Goal: Task Accomplishment & Management: Use online tool/utility

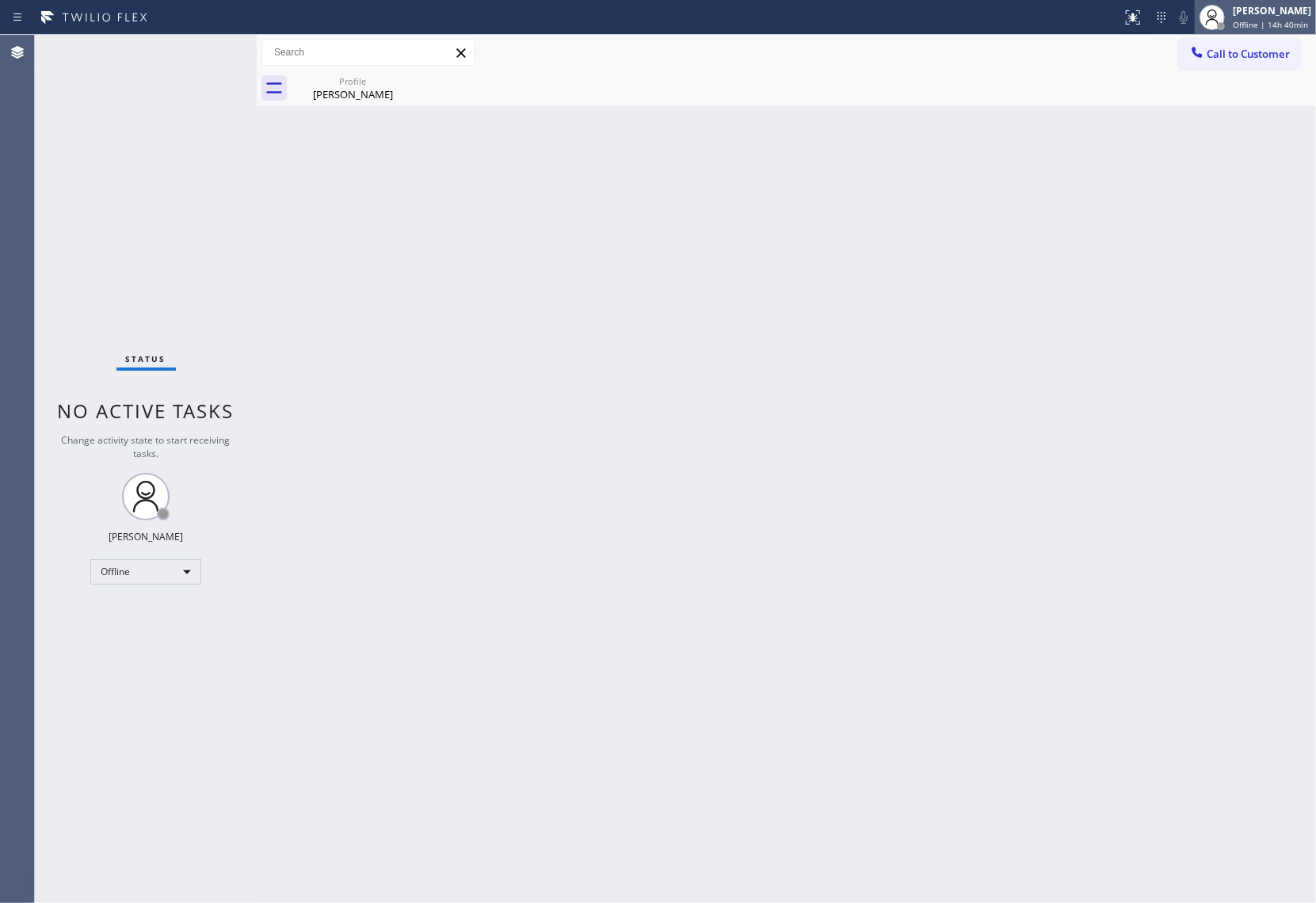
click at [986, 12] on div "[PERSON_NAME]" at bounding box center [1272, 11] width 79 height 13
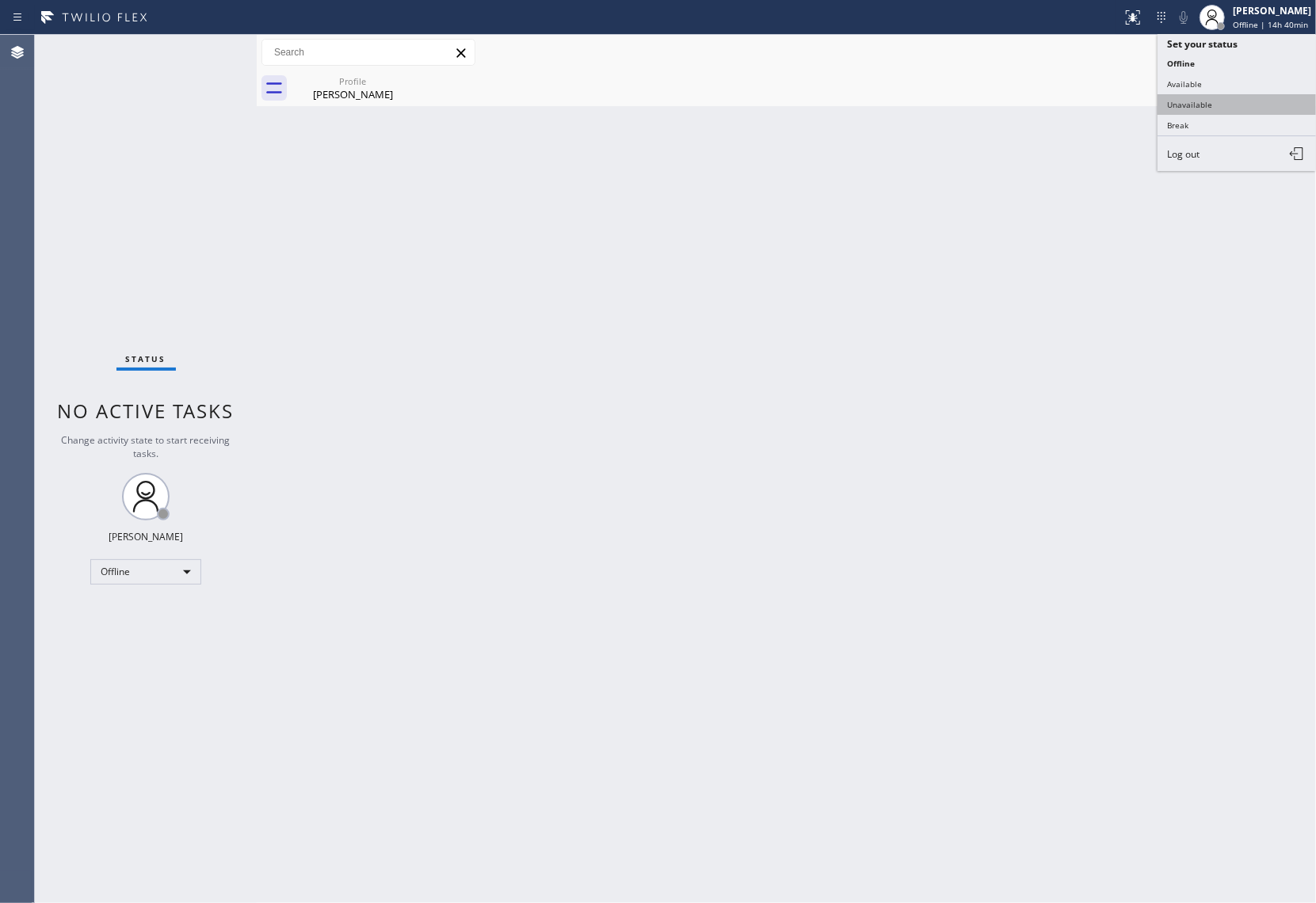
click at [986, 103] on button "Unavailable" at bounding box center [1236, 104] width 158 height 20
click at [59, 175] on div "Status No active tasks Change activity state to start receiving tasks. [PERSON_…" at bounding box center [146, 469] width 222 height 868
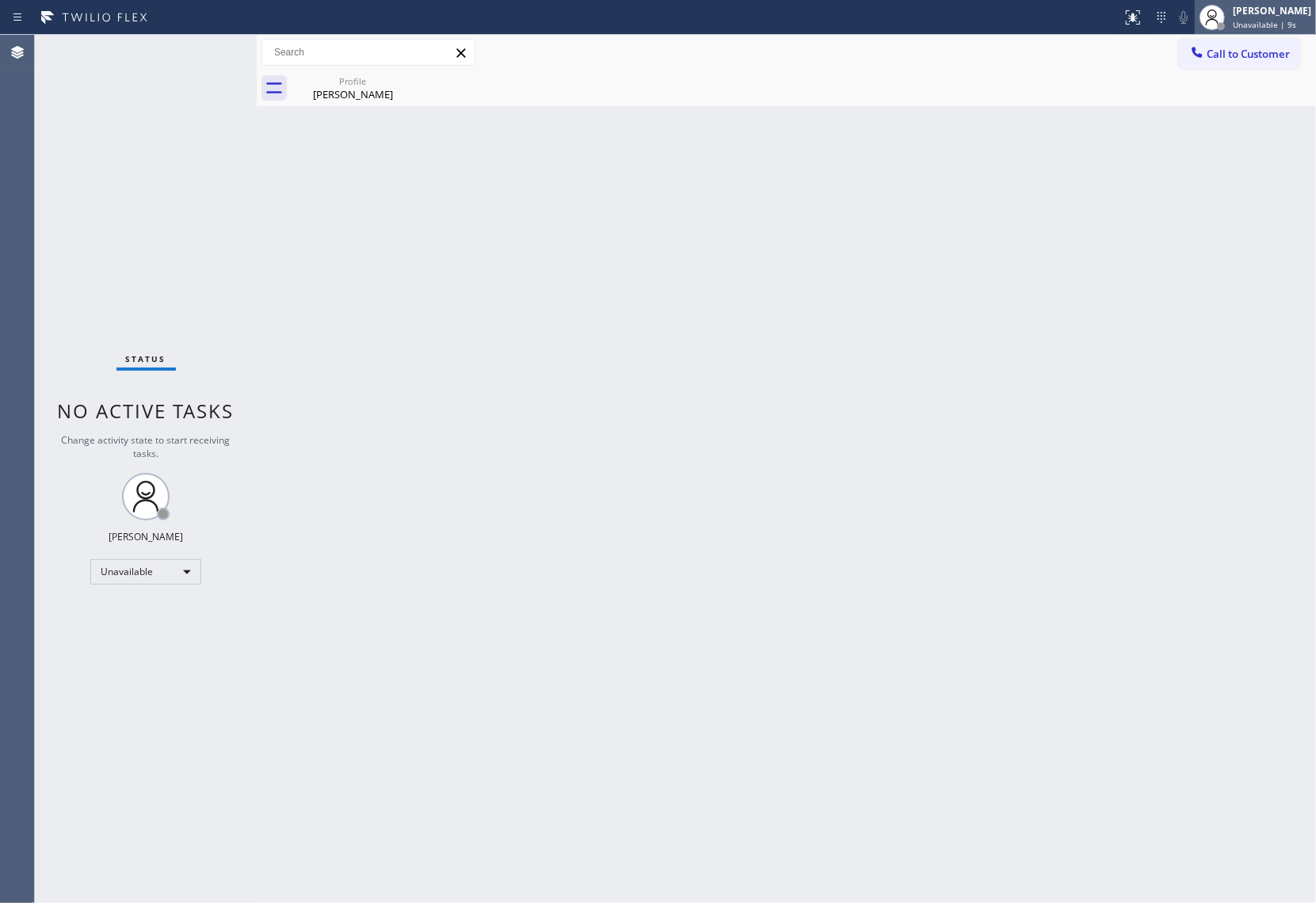
click at [986, 7] on div "[PERSON_NAME]" at bounding box center [1272, 11] width 79 height 13
drag, startPoint x: 934, startPoint y: 690, endPoint x: 909, endPoint y: 896, distance: 207.5
click at [934, 649] on div "Back to Dashboard Change Sender ID Customers Technicians Select a contact Outbo…" at bounding box center [785, 469] width 1059 height 868
drag, startPoint x: 42, startPoint y: 174, endPoint x: 435, endPoint y: 134, distance: 395.0
click at [64, 174] on div "Status No active tasks Change activity state to start receiving tasks. [PERSON_…" at bounding box center [146, 469] width 222 height 868
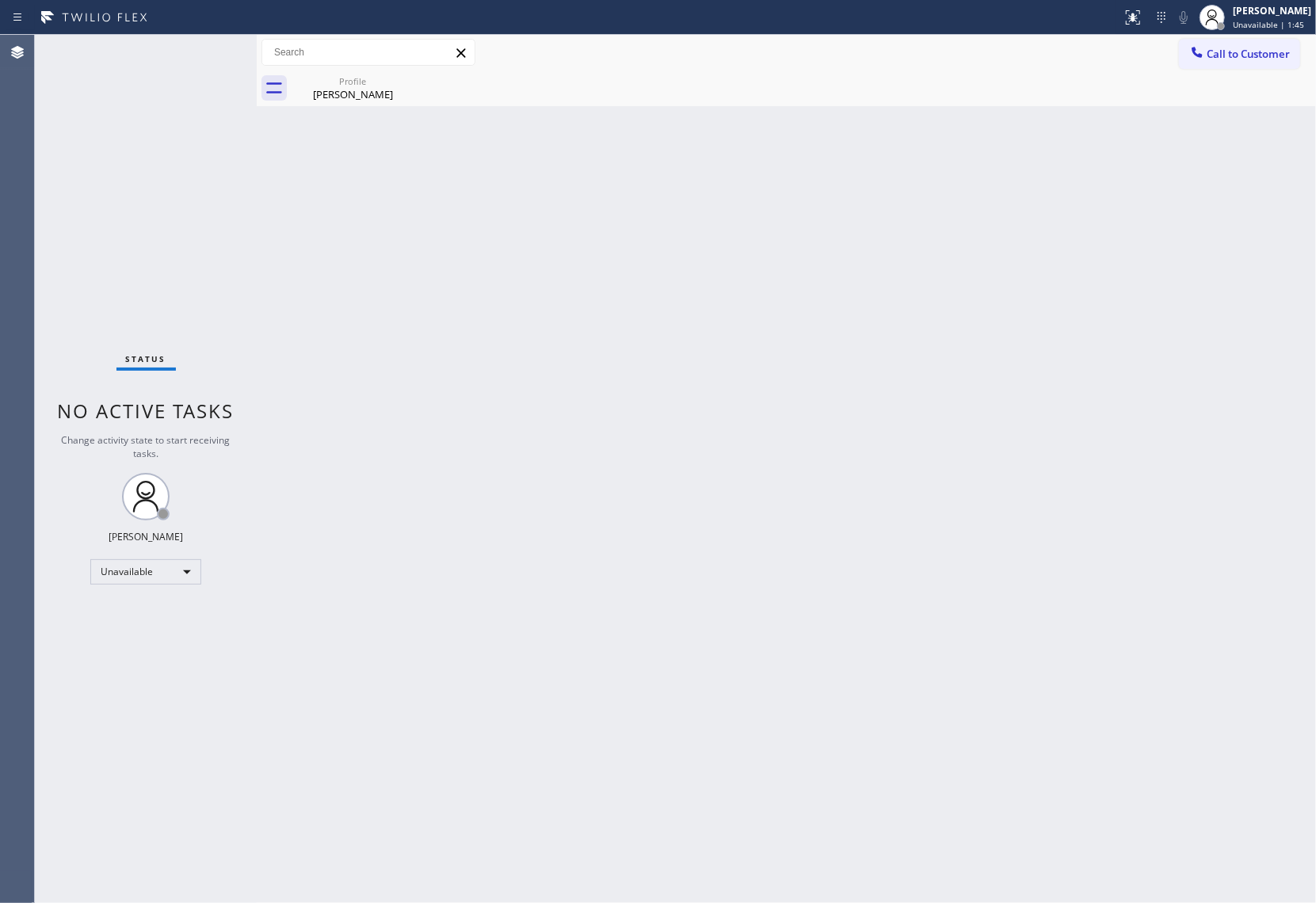
click at [986, 54] on span "Call to Customer" at bounding box center [1248, 53] width 84 height 14
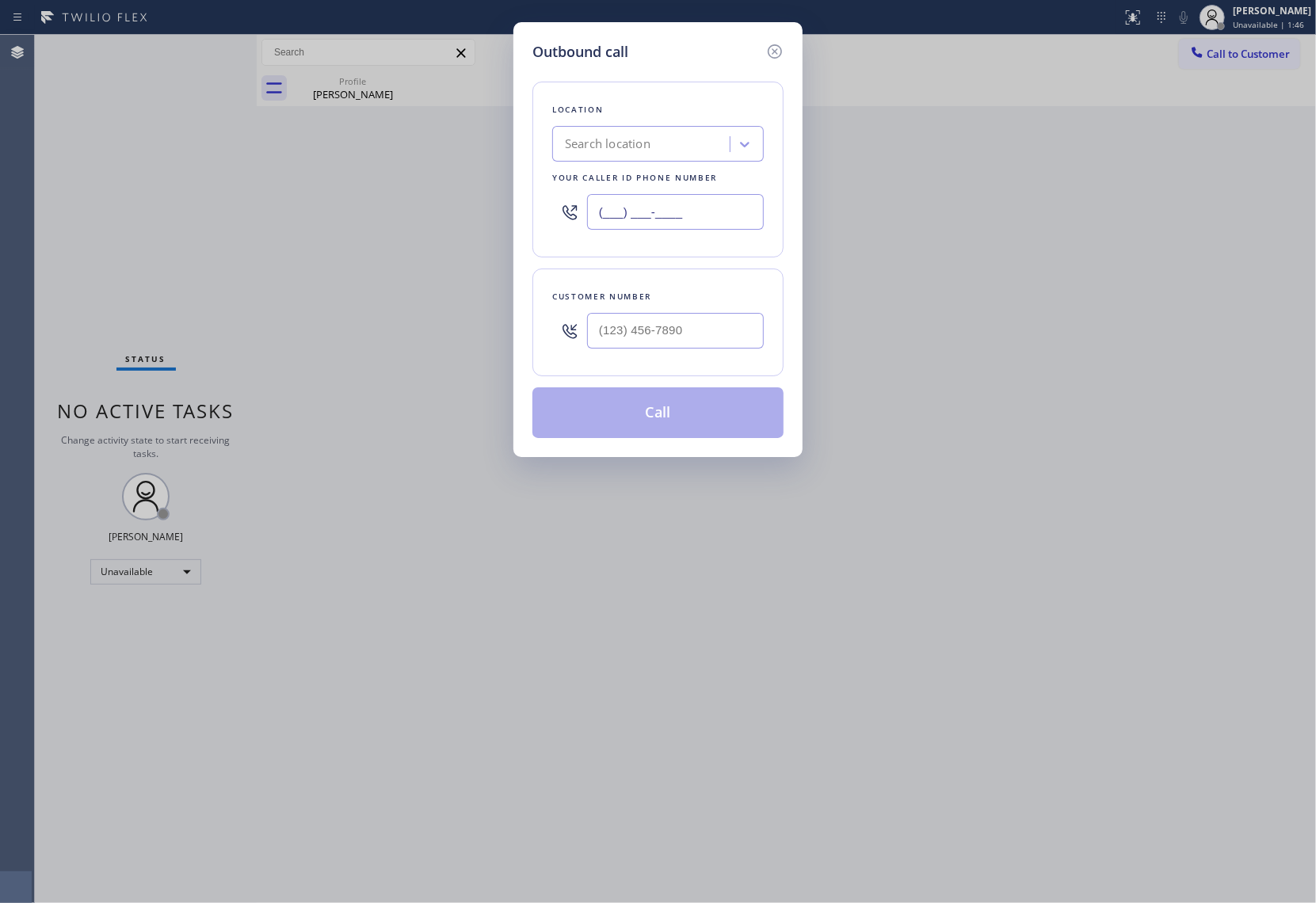
drag, startPoint x: 694, startPoint y: 210, endPoint x: 1180, endPoint y: 346, distance: 504.7
click at [694, 210] on input "(___) ___-____" at bounding box center [676, 212] width 177 height 36
paste input "813) 296-5522"
type input "(813) 296-5522"
type input "(___) ___-____"
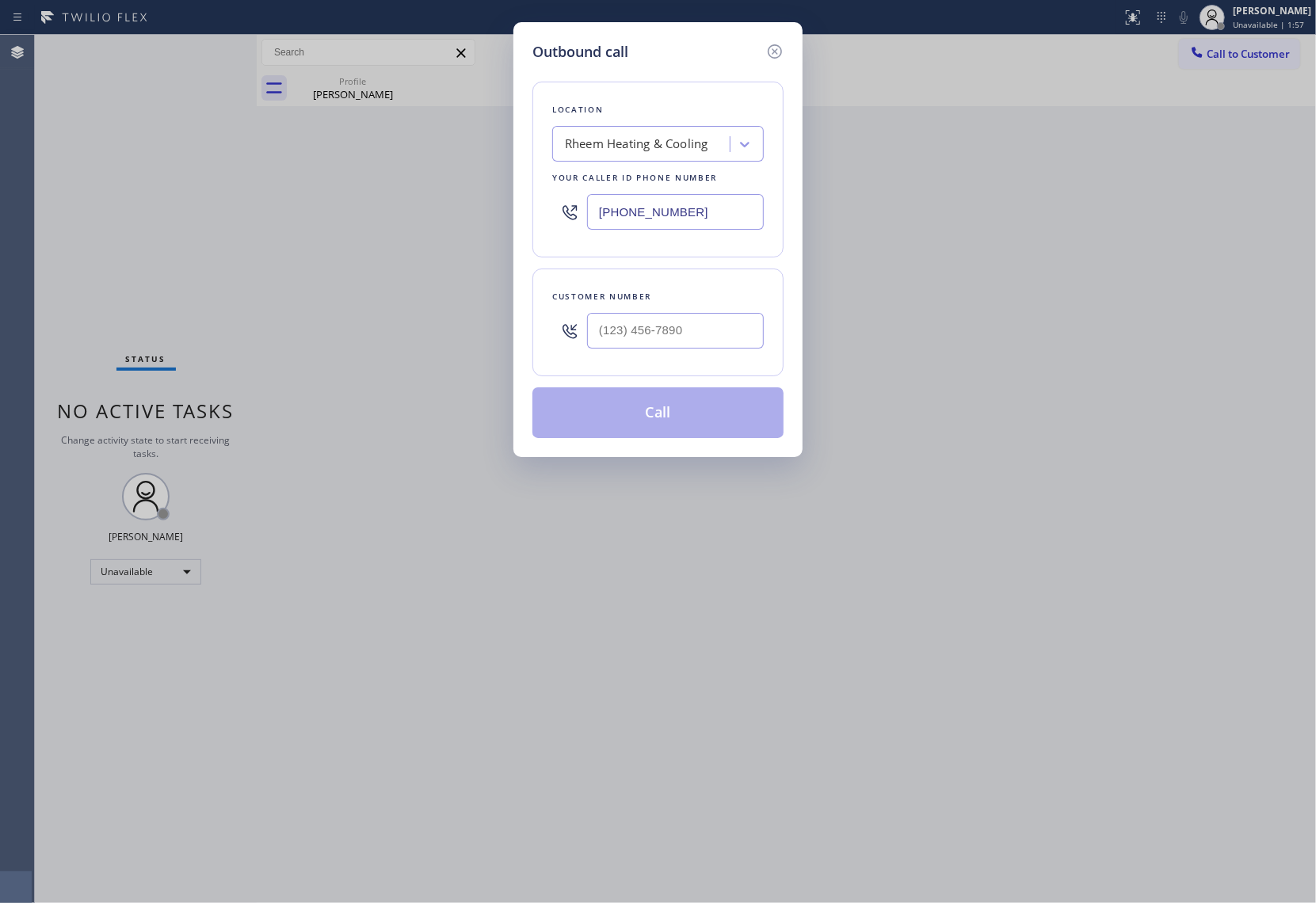
click at [685, 322] on input "text" at bounding box center [676, 331] width 177 height 36
paste input "813) 714-7517"
type input "(813) 714-7517"
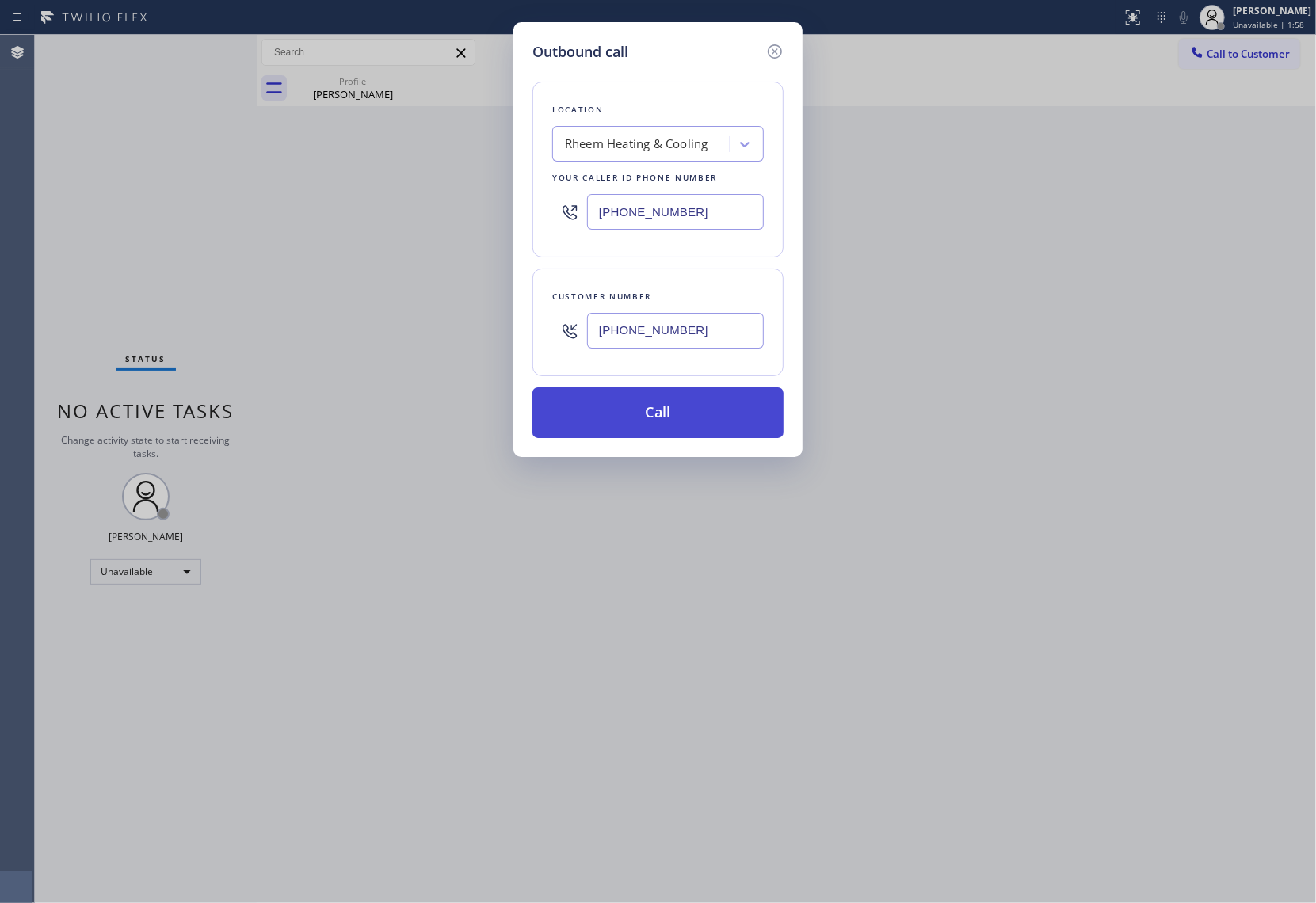
click at [666, 407] on button "Call" at bounding box center [658, 413] width 251 height 51
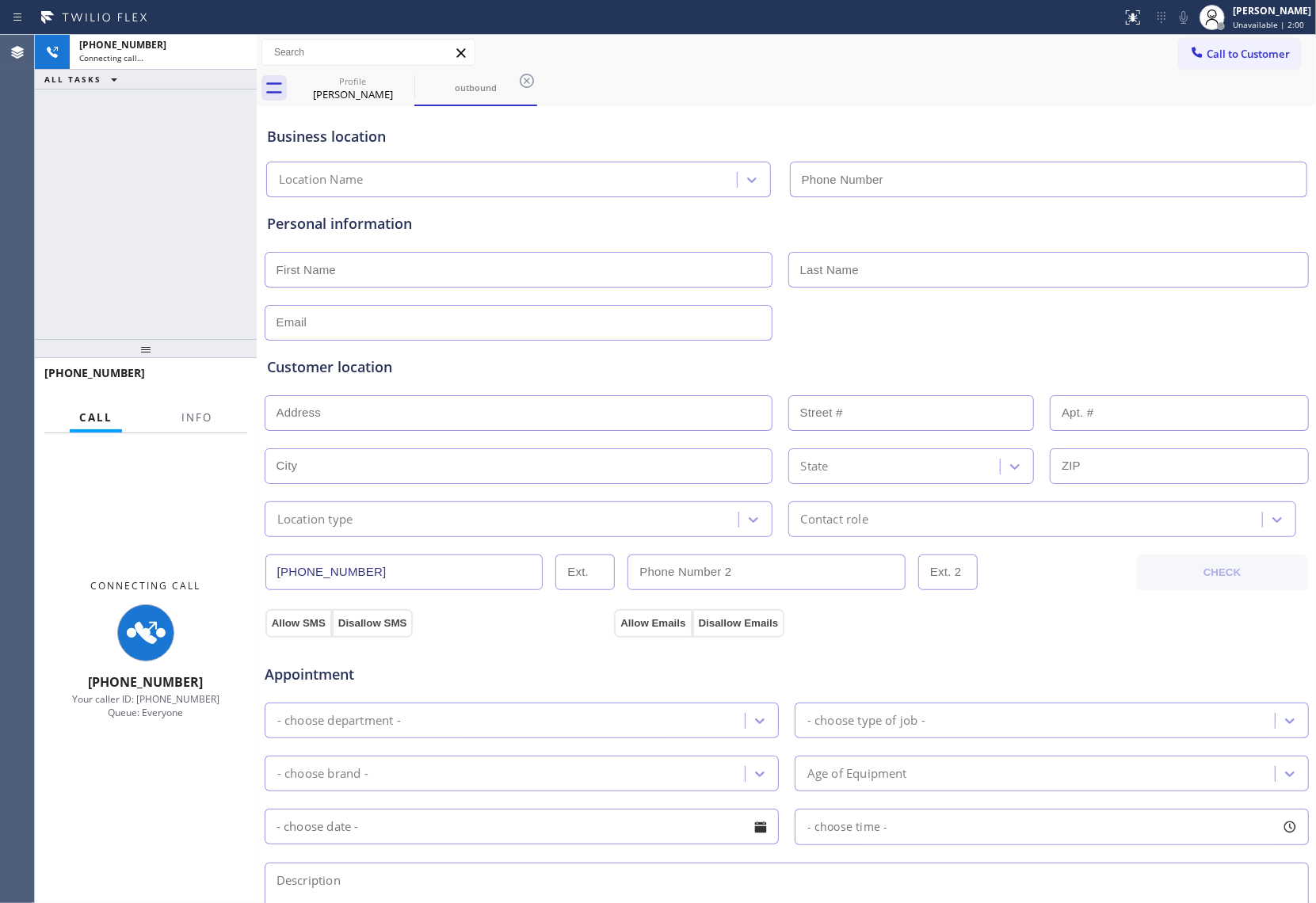
type input "(813) 296-5522"
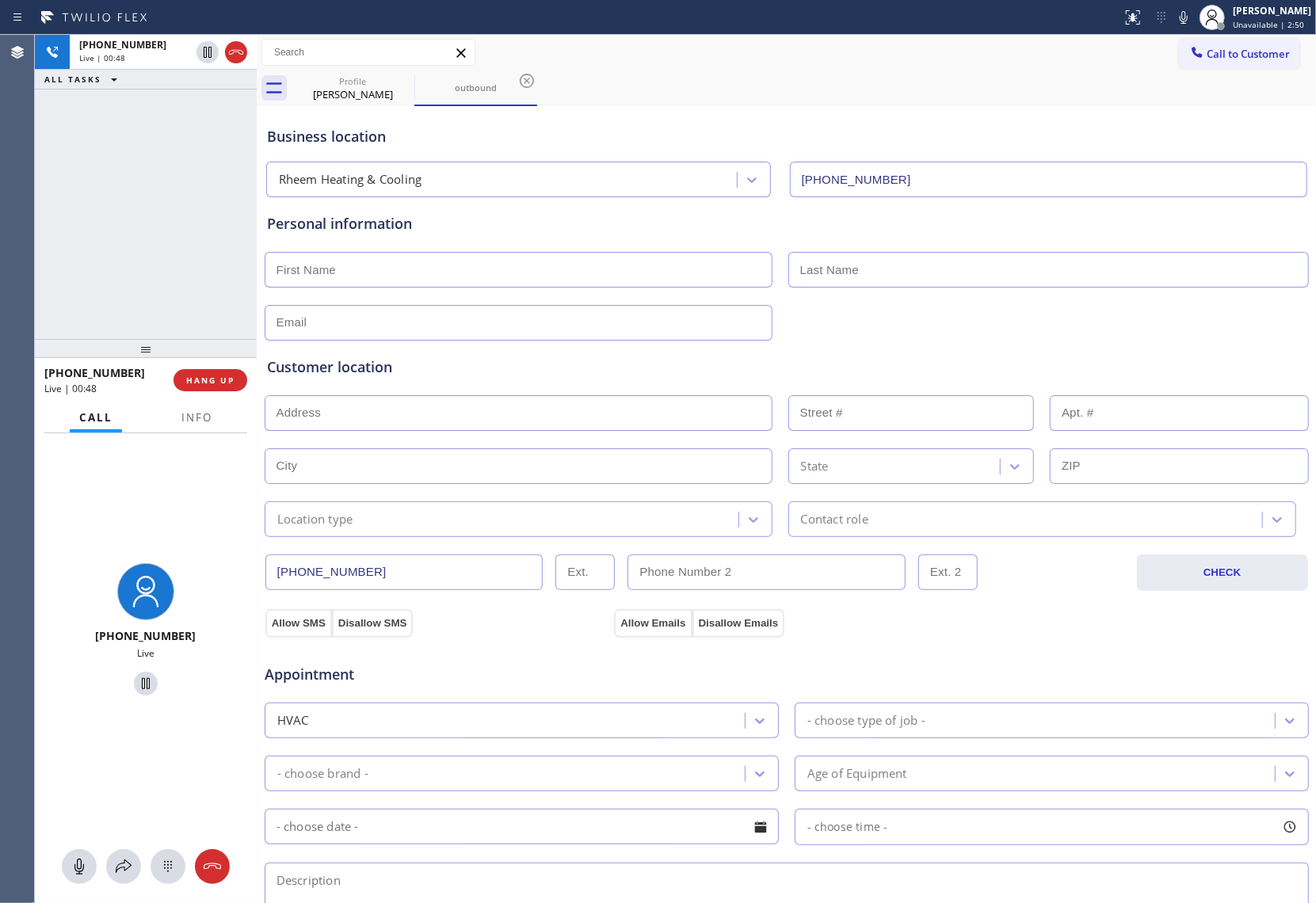
click at [38, 302] on div "+18137147517 Live | 00:48 ALL TASKS ALL TASKS ACTIVE TASKS TASKS IN WRAP UP" at bounding box center [146, 187] width 222 height 304
click at [38, 169] on div "+18137147517 Live | 01:15 ALL TASKS ALL TASKS ACTIVE TASKS TASKS IN WRAP UP" at bounding box center [146, 187] width 222 height 304
click at [235, 52] on icon at bounding box center [236, 52] width 19 height 19
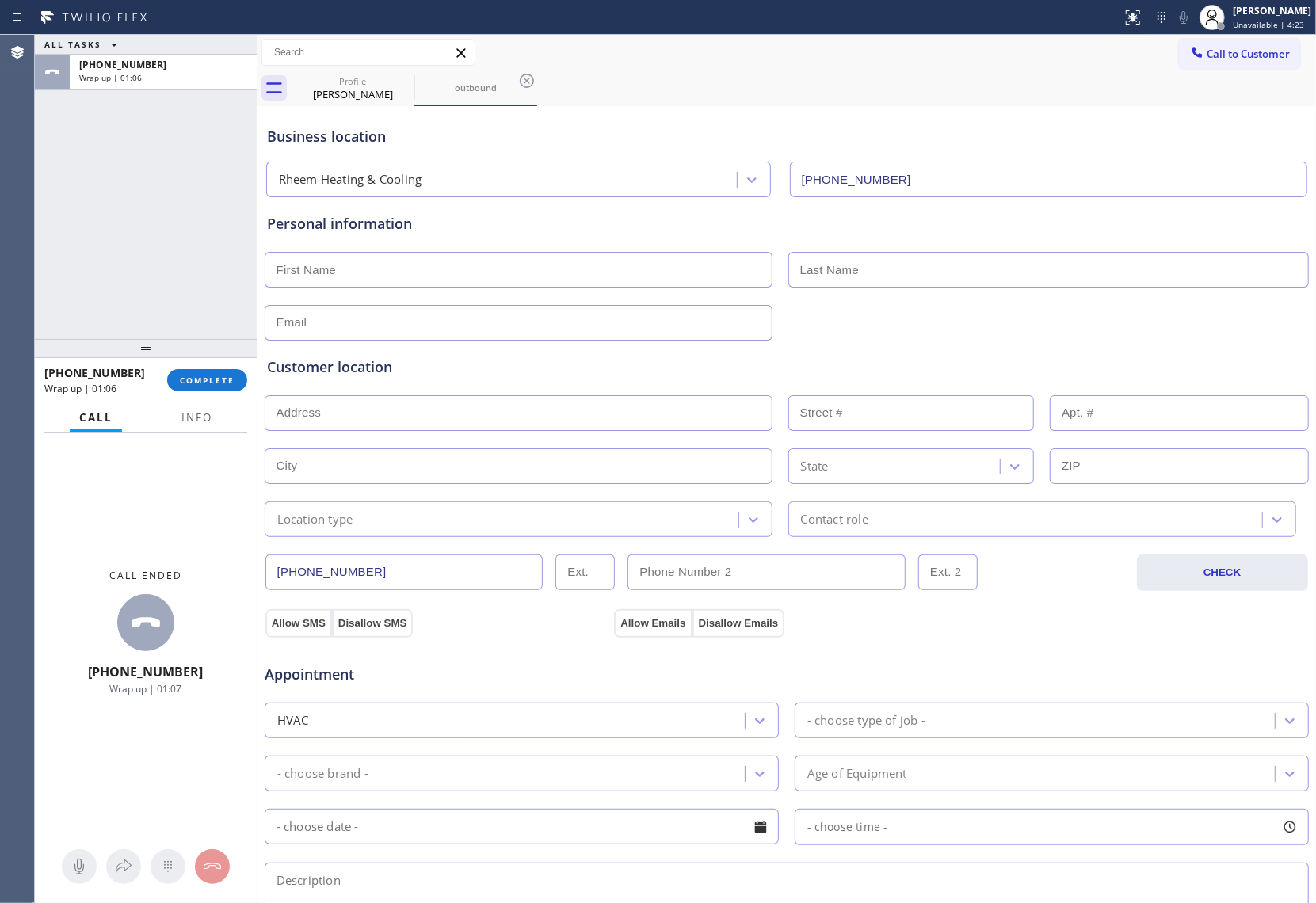
click at [39, 277] on div "ALL TASKS ALL TASKS ACTIVE TASKS TASKS IN WRAP UP +18137147517 Wrap up | 01:06" at bounding box center [146, 187] width 222 height 304
click at [986, 67] on button "Call to Customer" at bounding box center [1239, 53] width 121 height 30
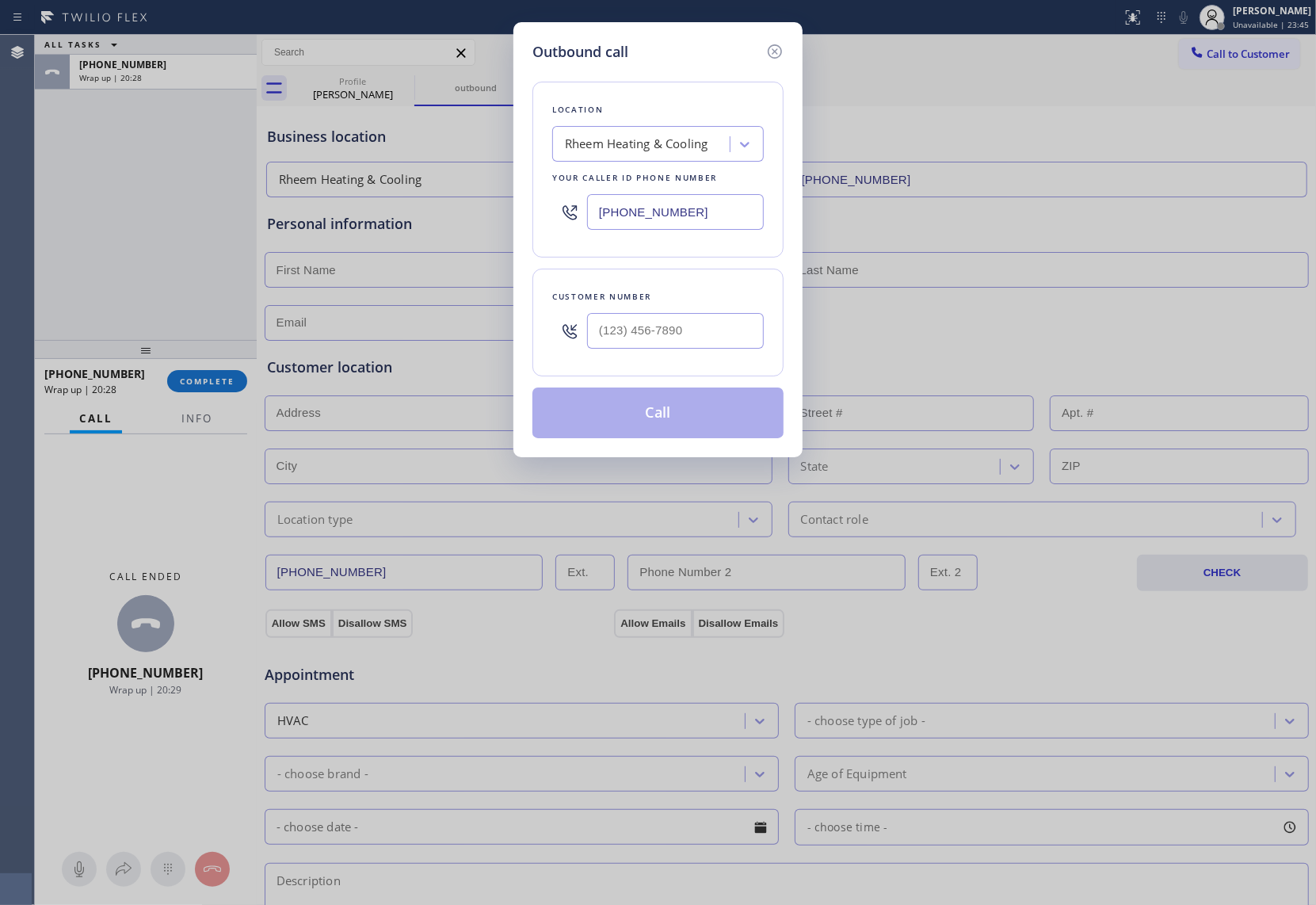
click at [735, 205] on input "(813) 296-5522" at bounding box center [676, 212] width 177 height 36
paste input "786) 590-0335"
type input "(786) 590-0335"
type input "(___) ___-____"
click at [685, 333] on input "(___) ___-____" at bounding box center [676, 331] width 177 height 36
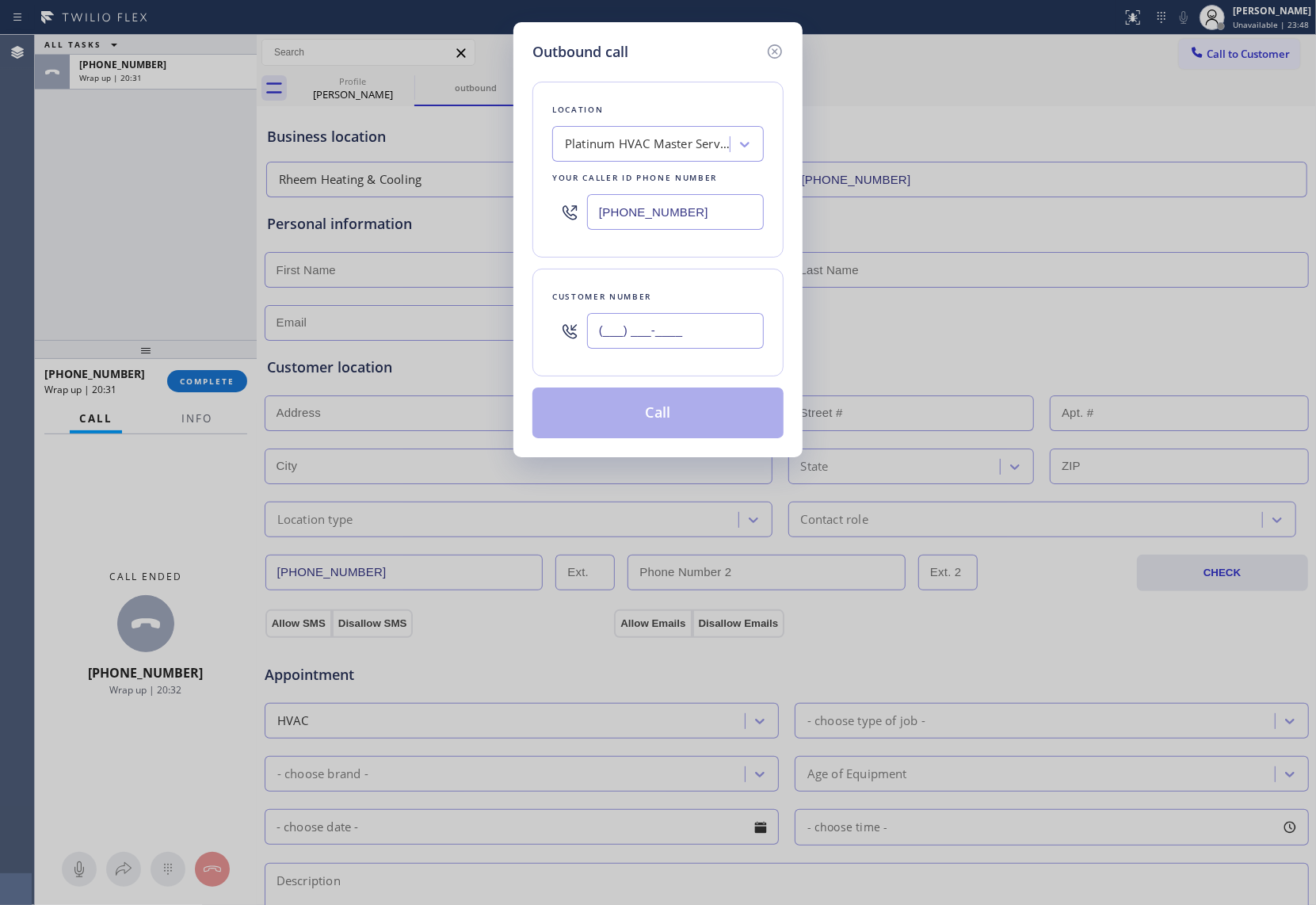
paste input "745) 128-0147"
type input "(745) 128-0147"
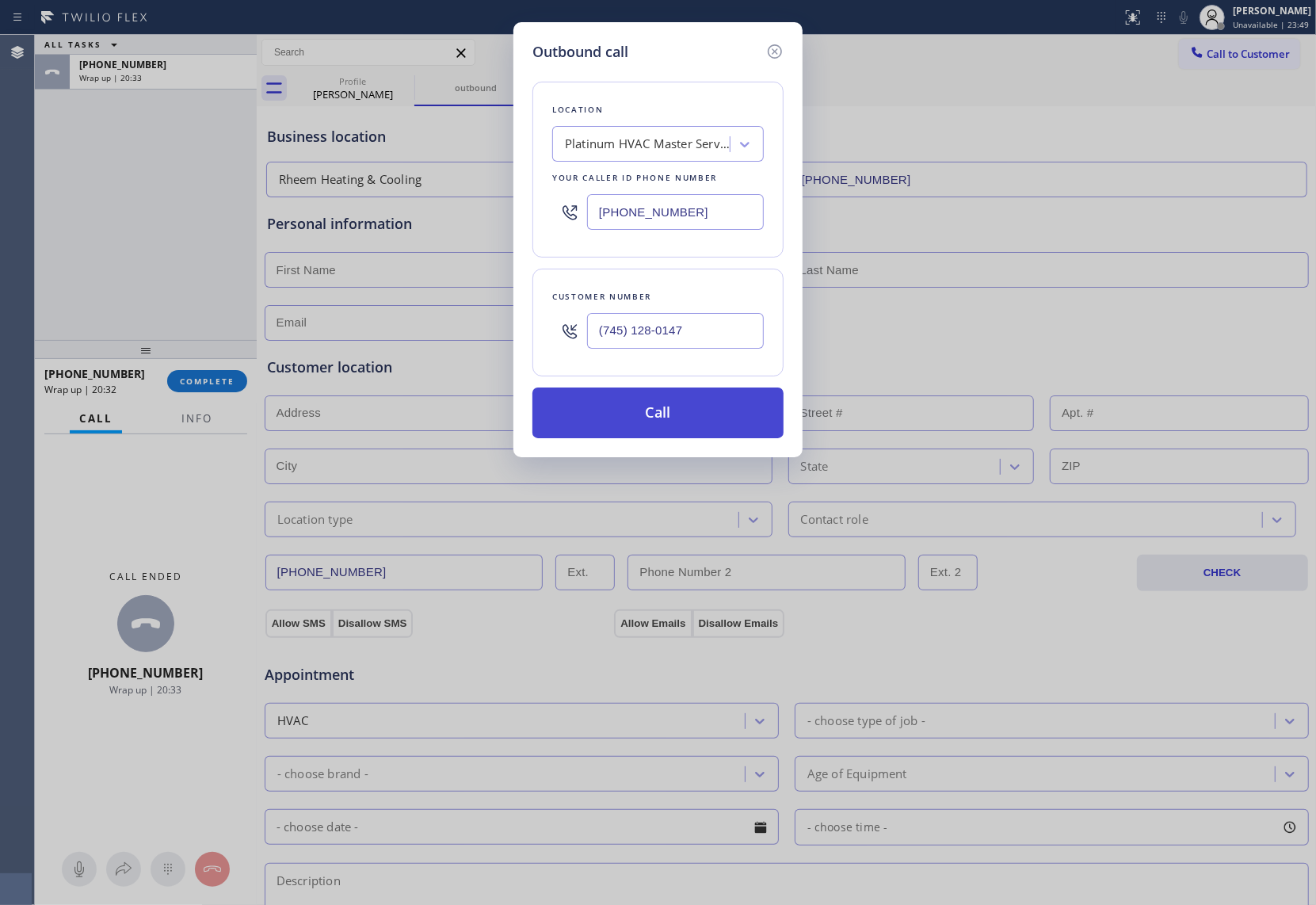
click at [682, 438] on button "Call" at bounding box center [658, 413] width 251 height 51
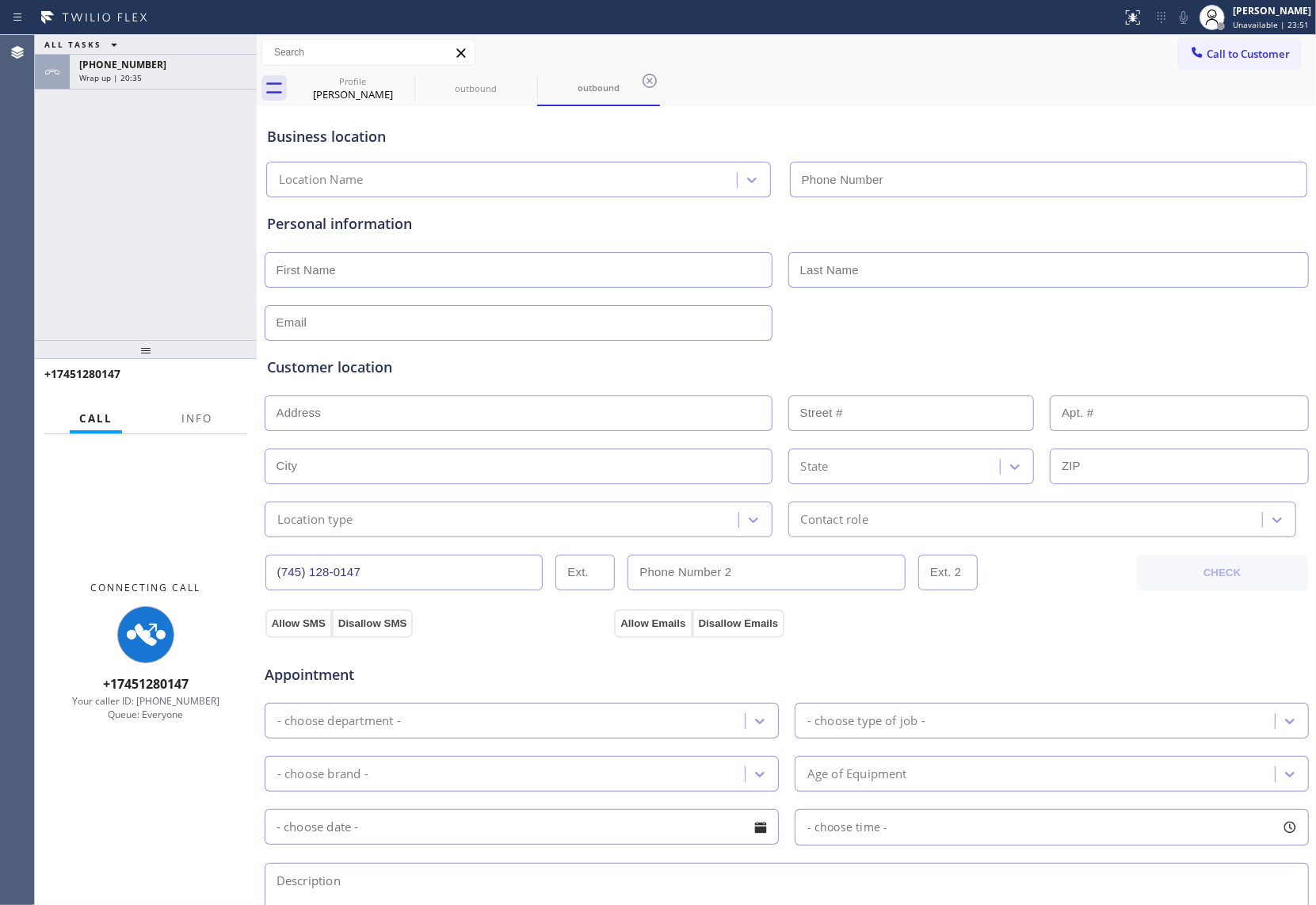
type input "(786) 590-0335"
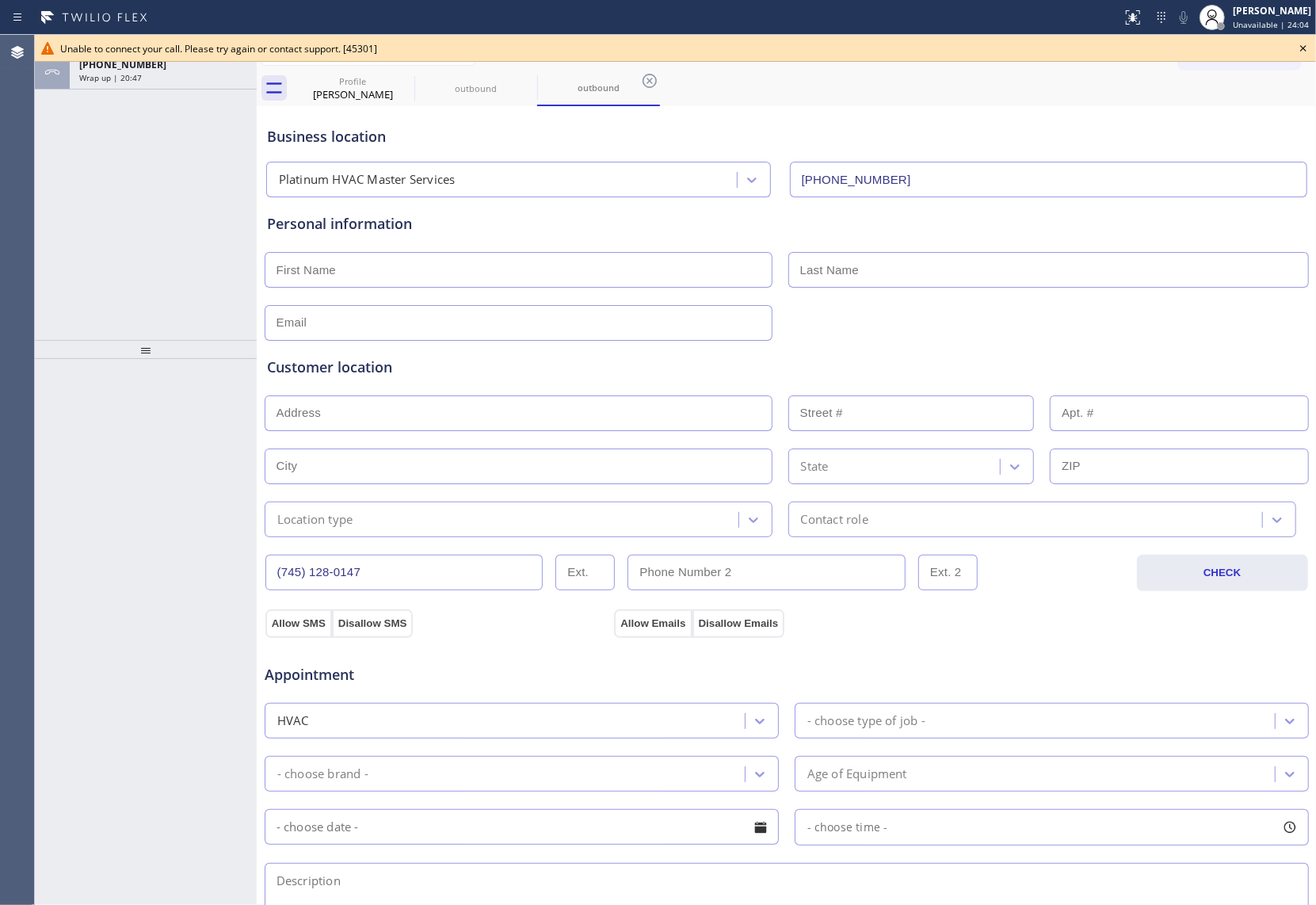
click at [986, 49] on icon at bounding box center [1303, 48] width 19 height 19
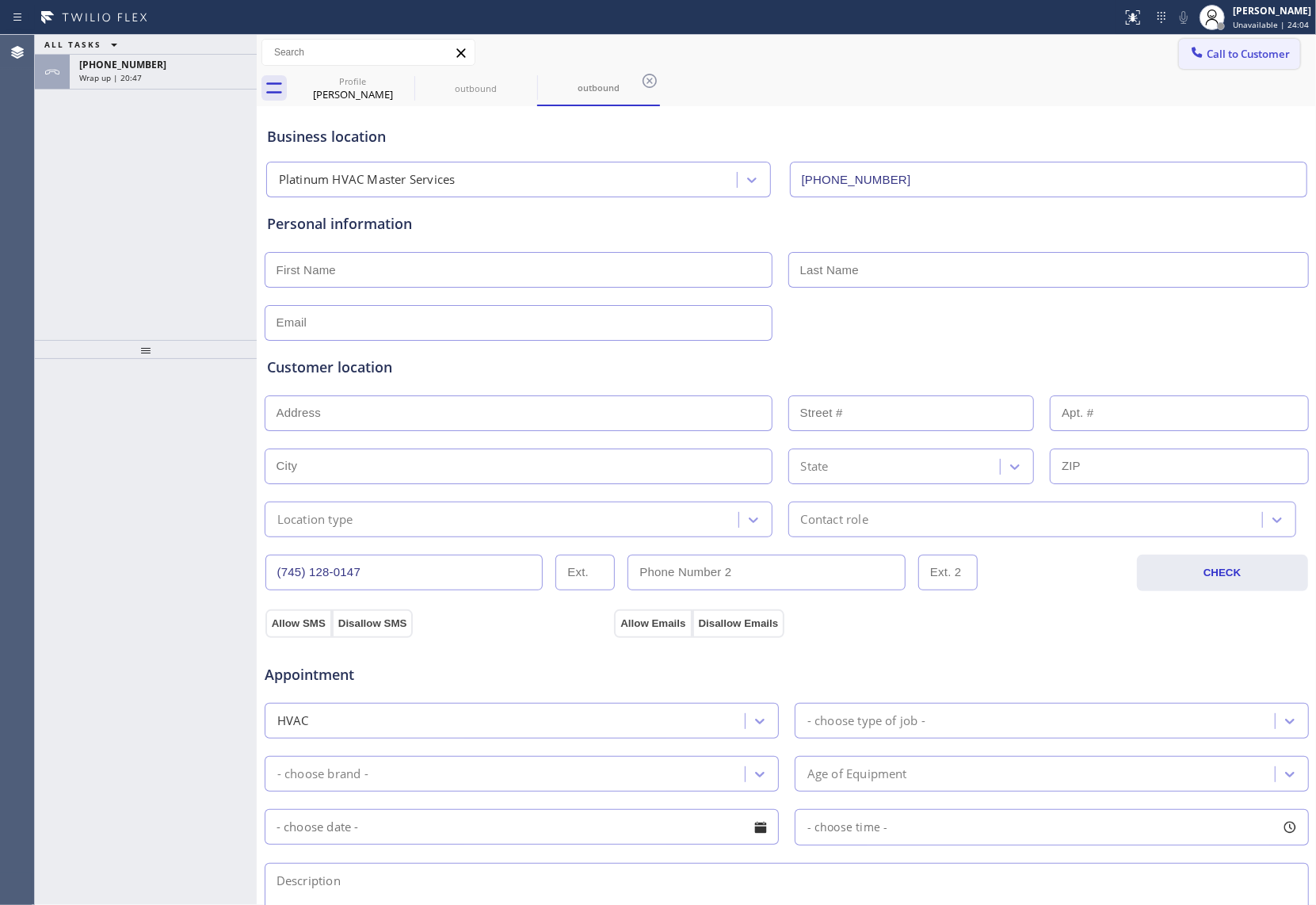
click at [986, 49] on span "Call to Customer" at bounding box center [1248, 53] width 84 height 14
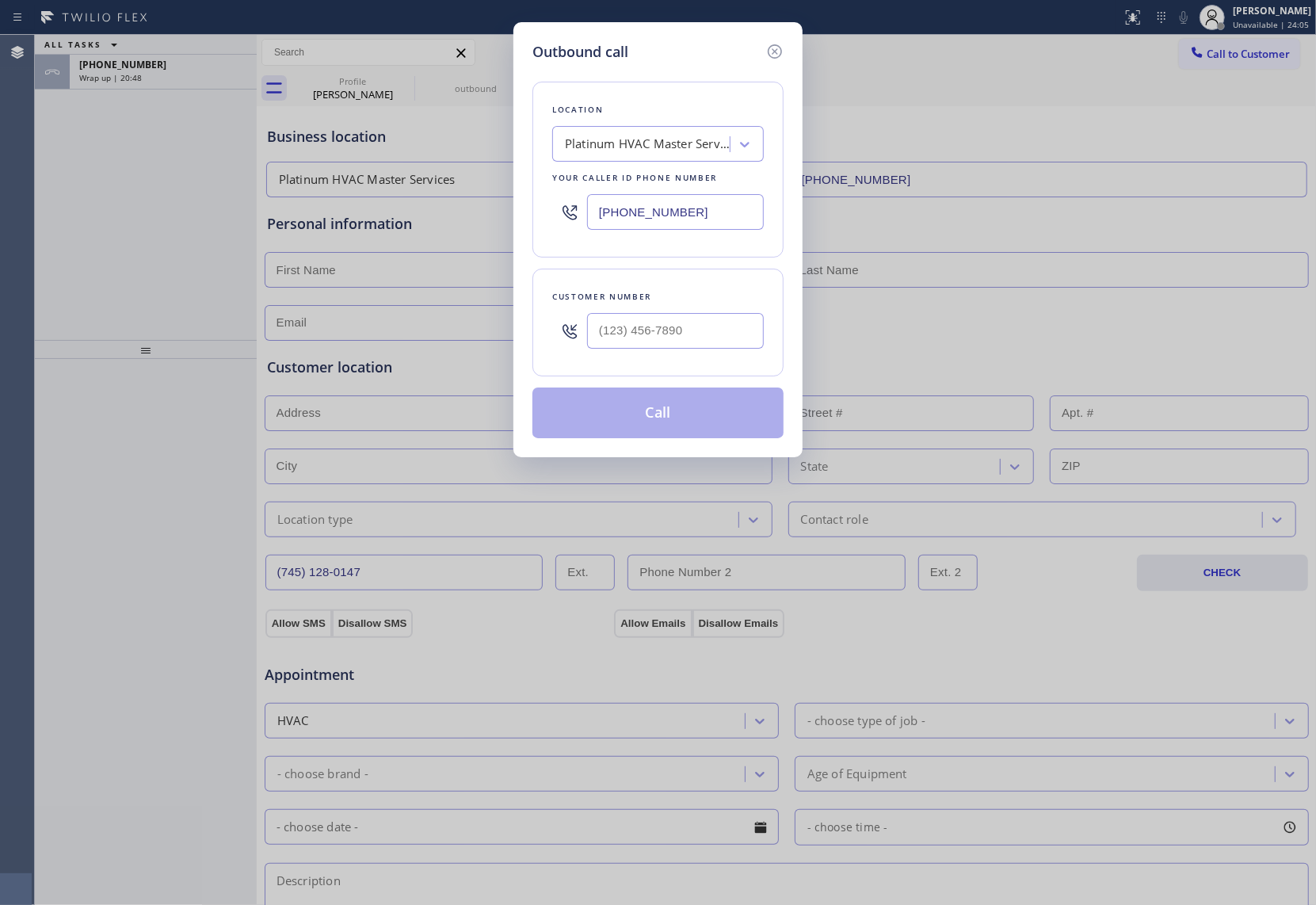
click at [667, 353] on div at bounding box center [676, 330] width 177 height 52
click at [666, 339] on input "(___) ___-____" at bounding box center [676, 331] width 177 height 36
paste input "745) 128-0147"
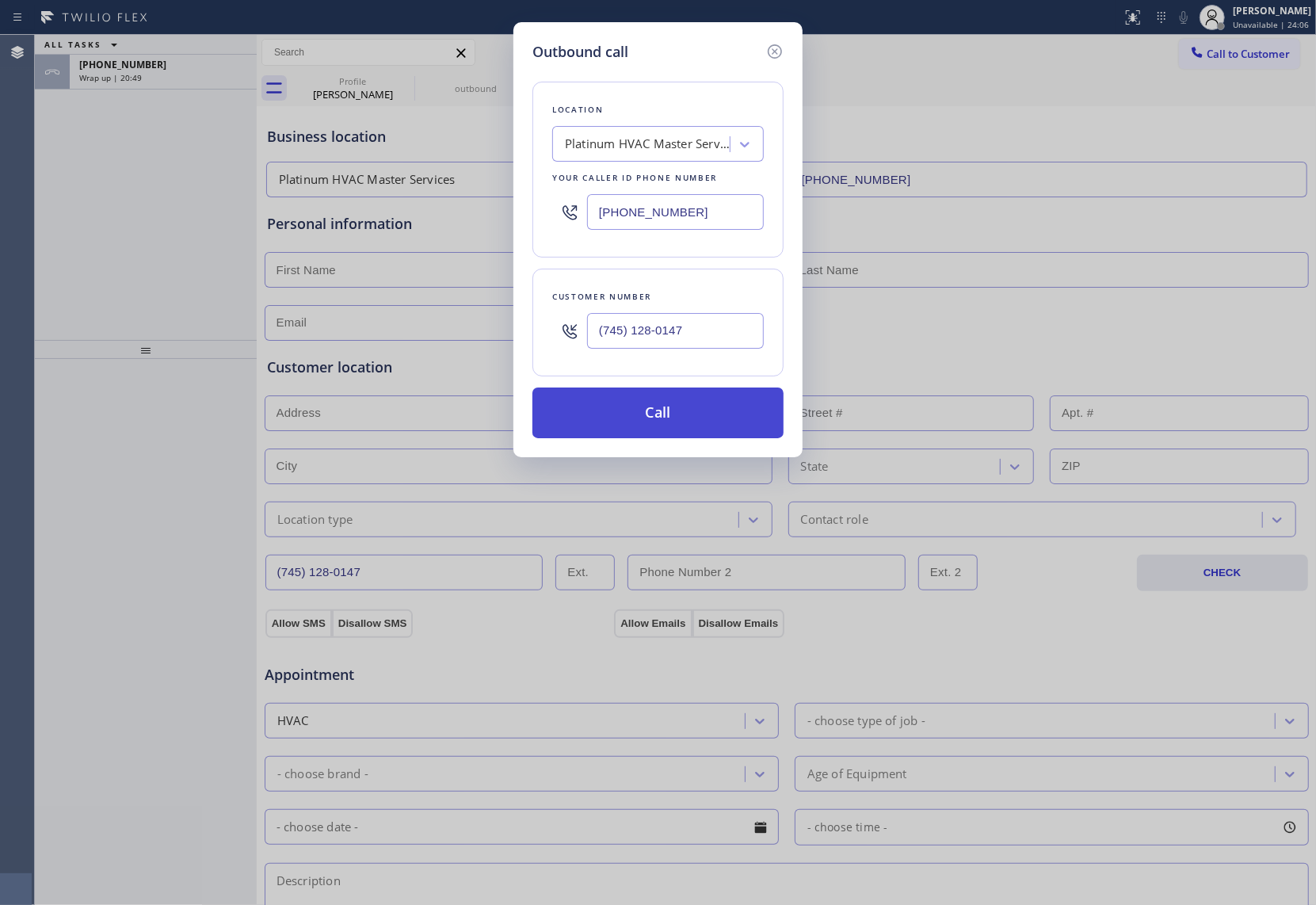
type input "(745) 128-0147"
click at [700, 422] on button "Call" at bounding box center [658, 413] width 251 height 51
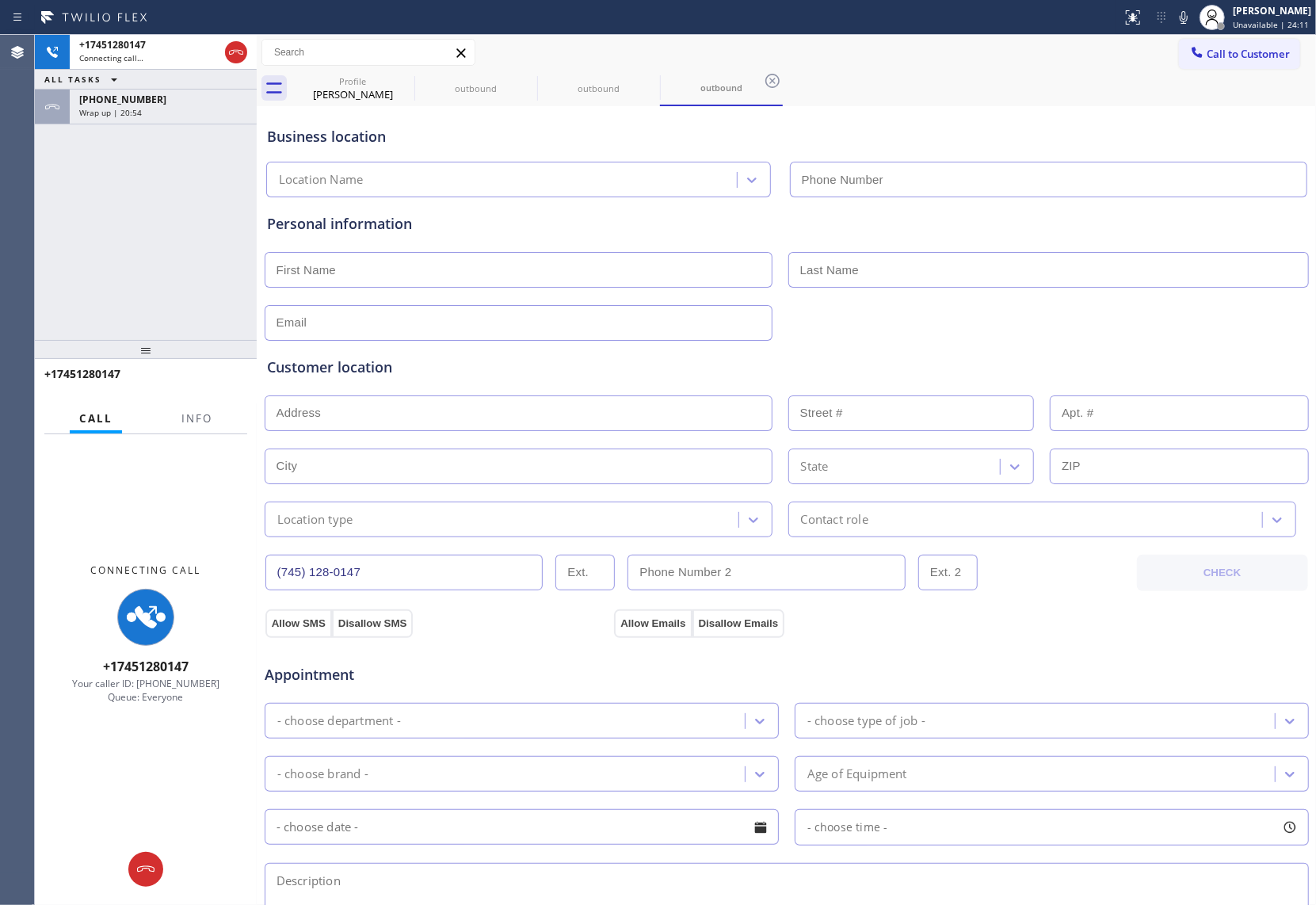
type input "(786) 590-0335"
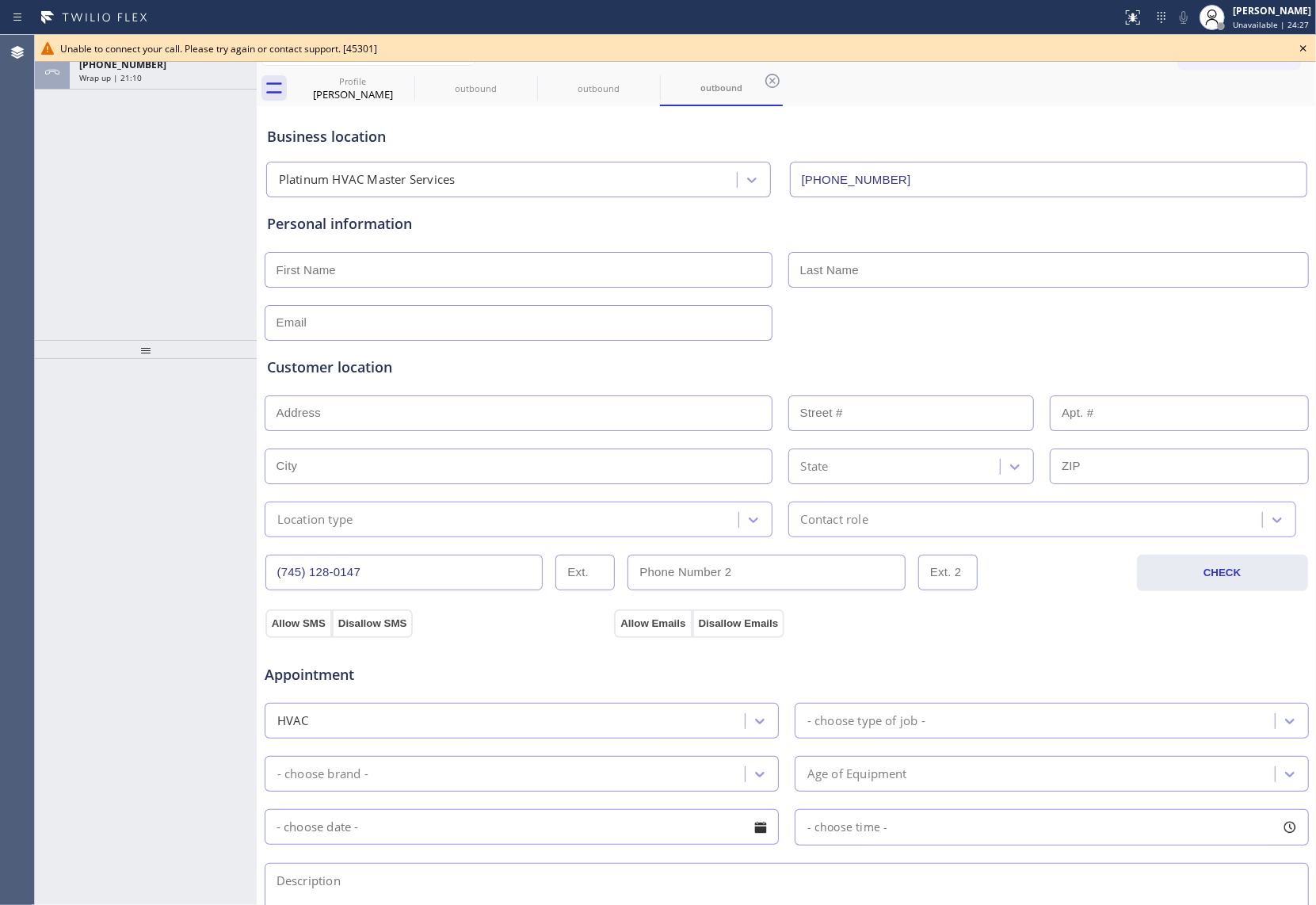
drag, startPoint x: 32, startPoint y: 213, endPoint x: 368, endPoint y: 25, distance: 385.0
click at [32, 213] on div "Agent Desktop" at bounding box center [17, 470] width 34 height 870
click at [986, 51] on icon at bounding box center [1303, 48] width 19 height 19
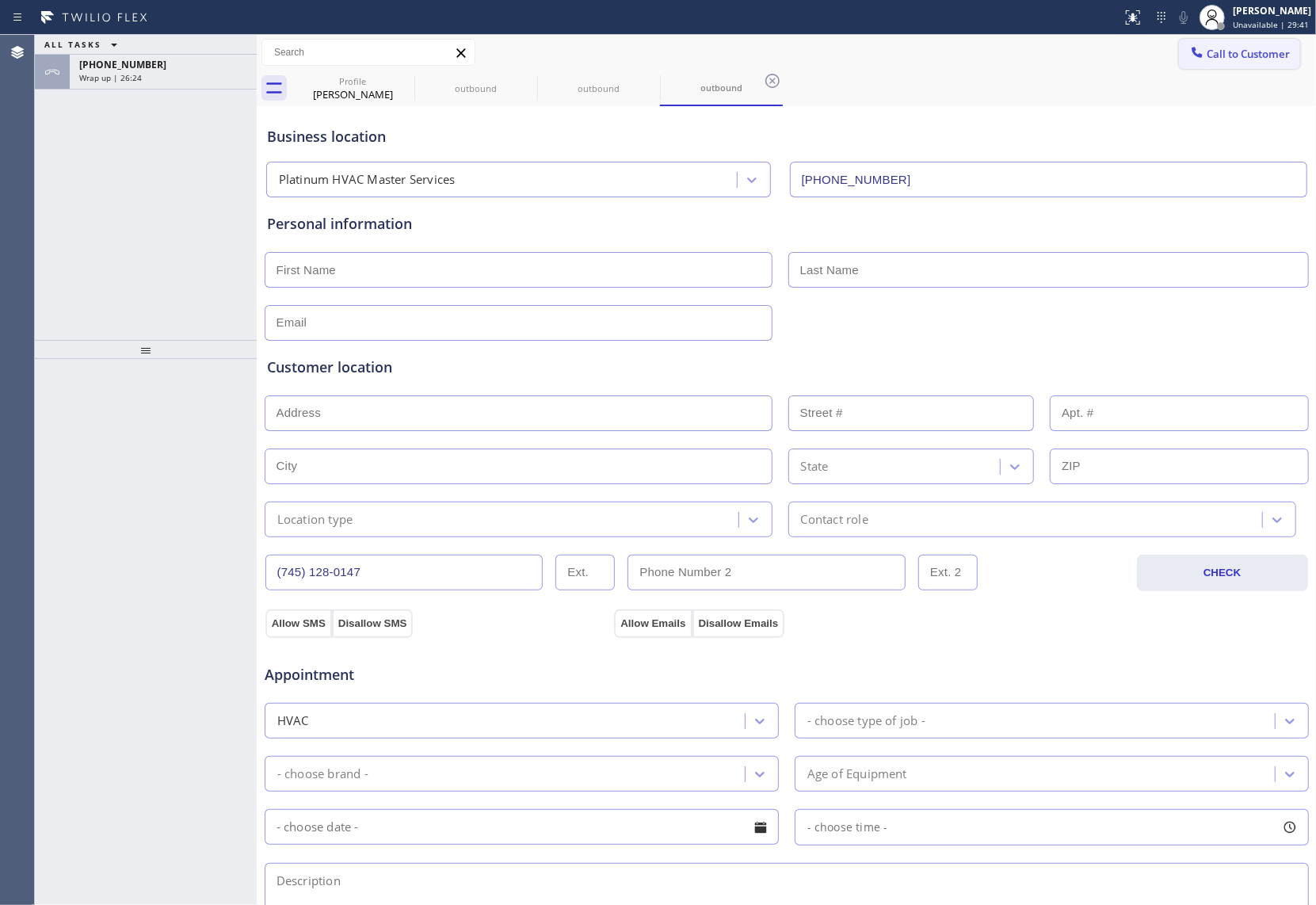
click at [986, 48] on span "Call to Customer" at bounding box center [1248, 53] width 84 height 14
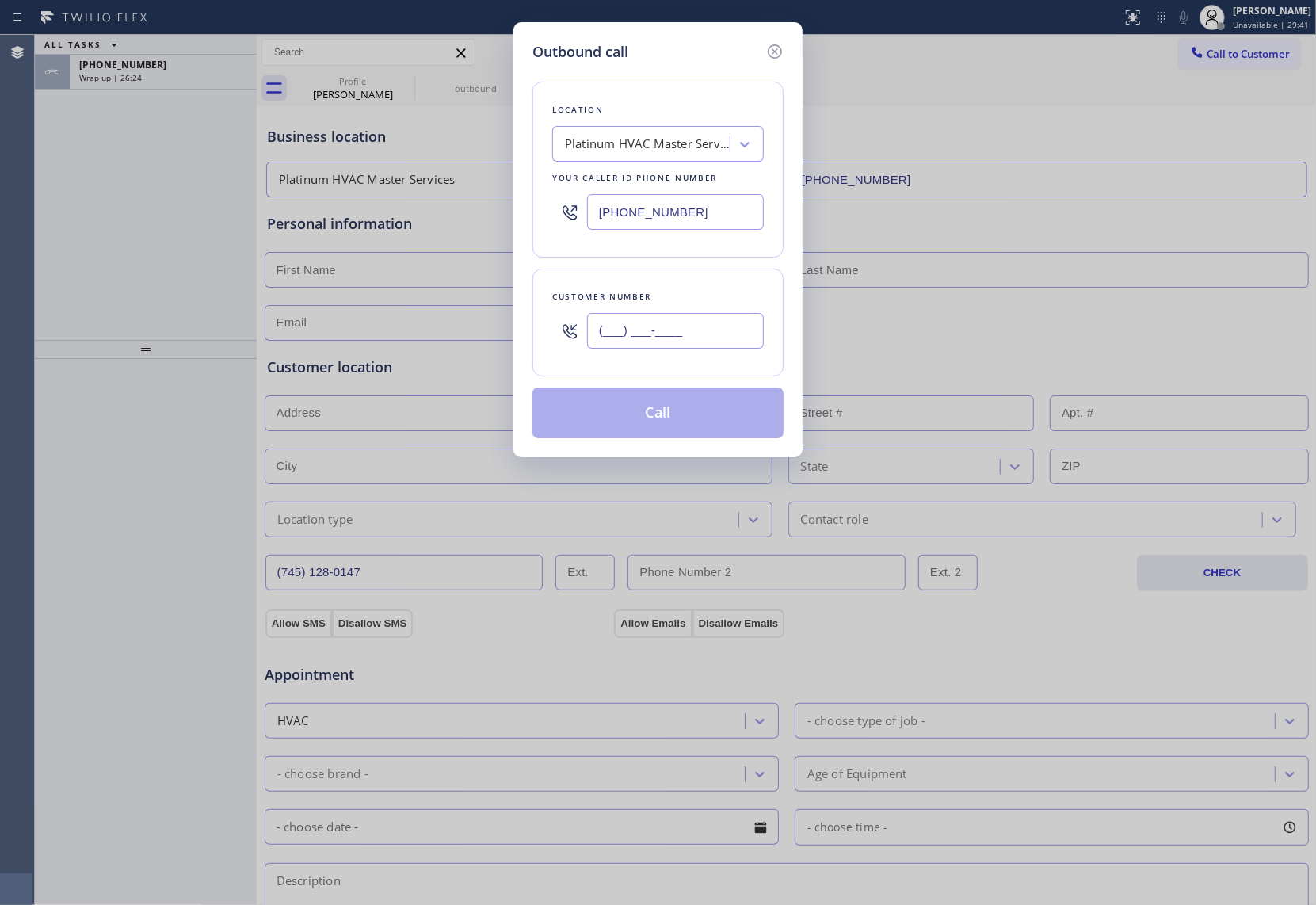
drag, startPoint x: 689, startPoint y: 333, endPoint x: 815, endPoint y: 251, distance: 150.3
click at [689, 337] on input "(___) ___-____" at bounding box center [676, 331] width 177 height 36
paste input "347) 534-6226"
type input "[PHONE_NUMBER]"
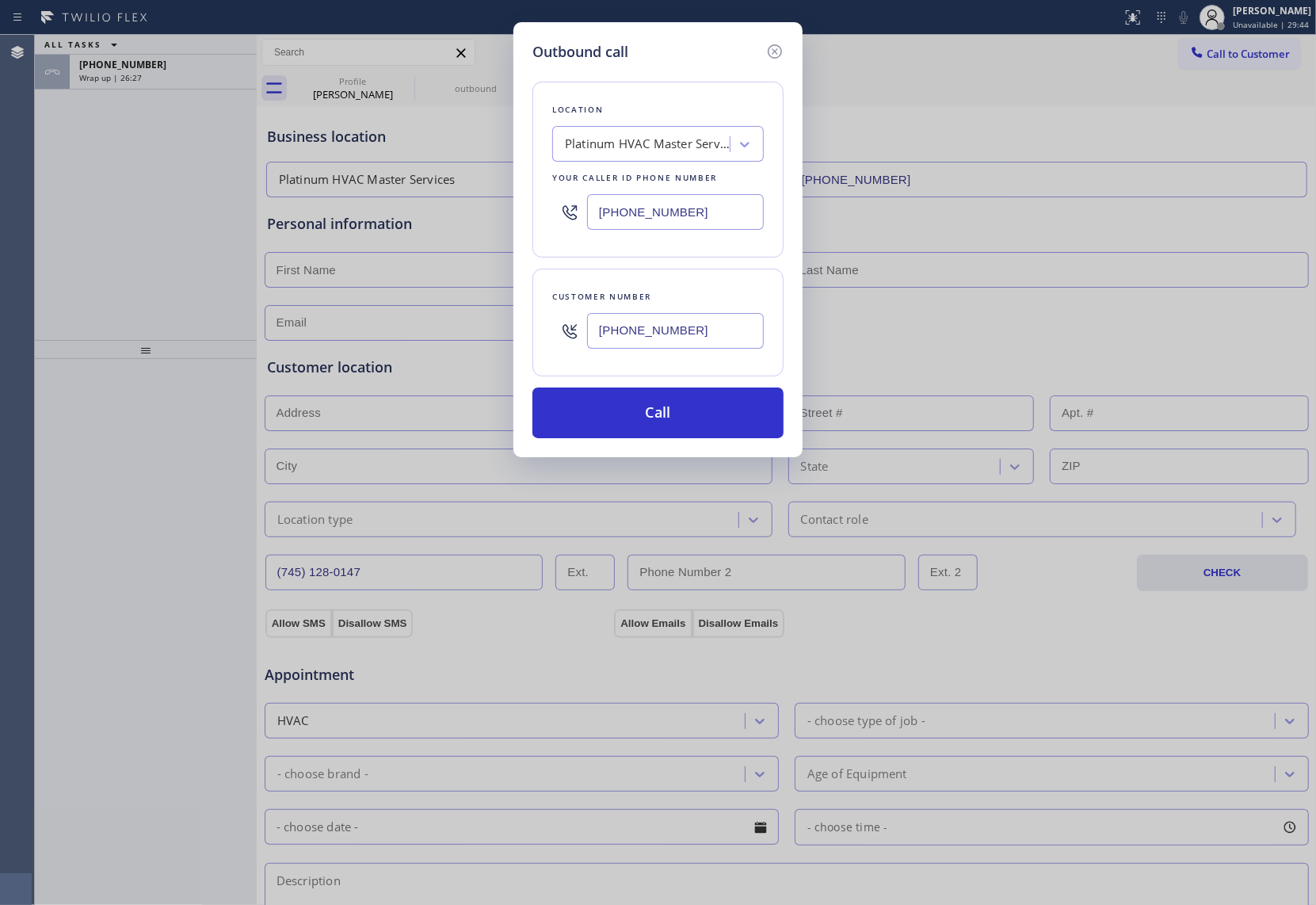
click at [651, 219] on input "(786) 590-0335" at bounding box center [676, 212] width 177 height 36
paste input "347) 407-9102"
type input "[PHONE_NUMBER]"
click at [699, 419] on button "Call" at bounding box center [658, 413] width 251 height 51
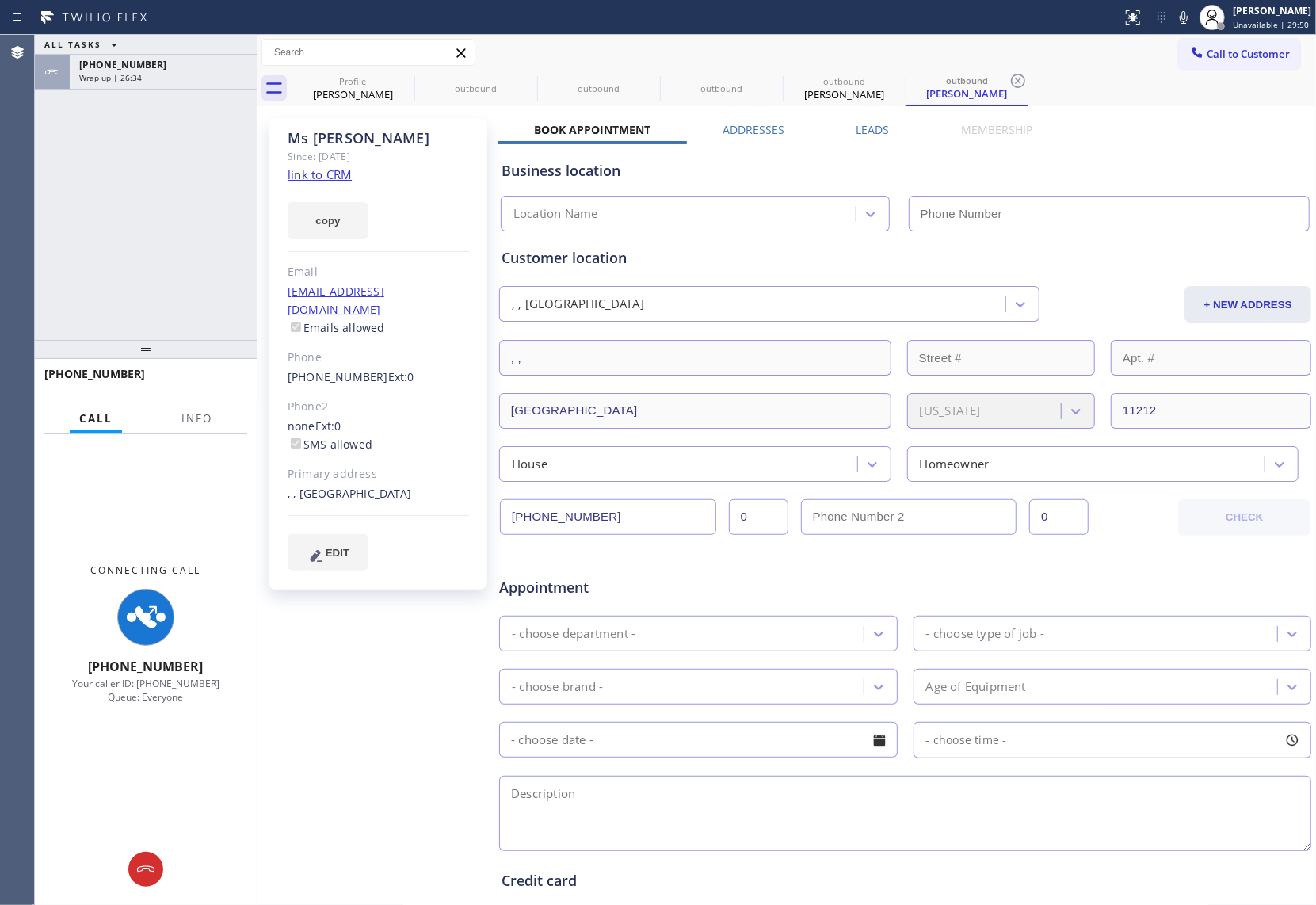
type input "[PHONE_NUMBER]"
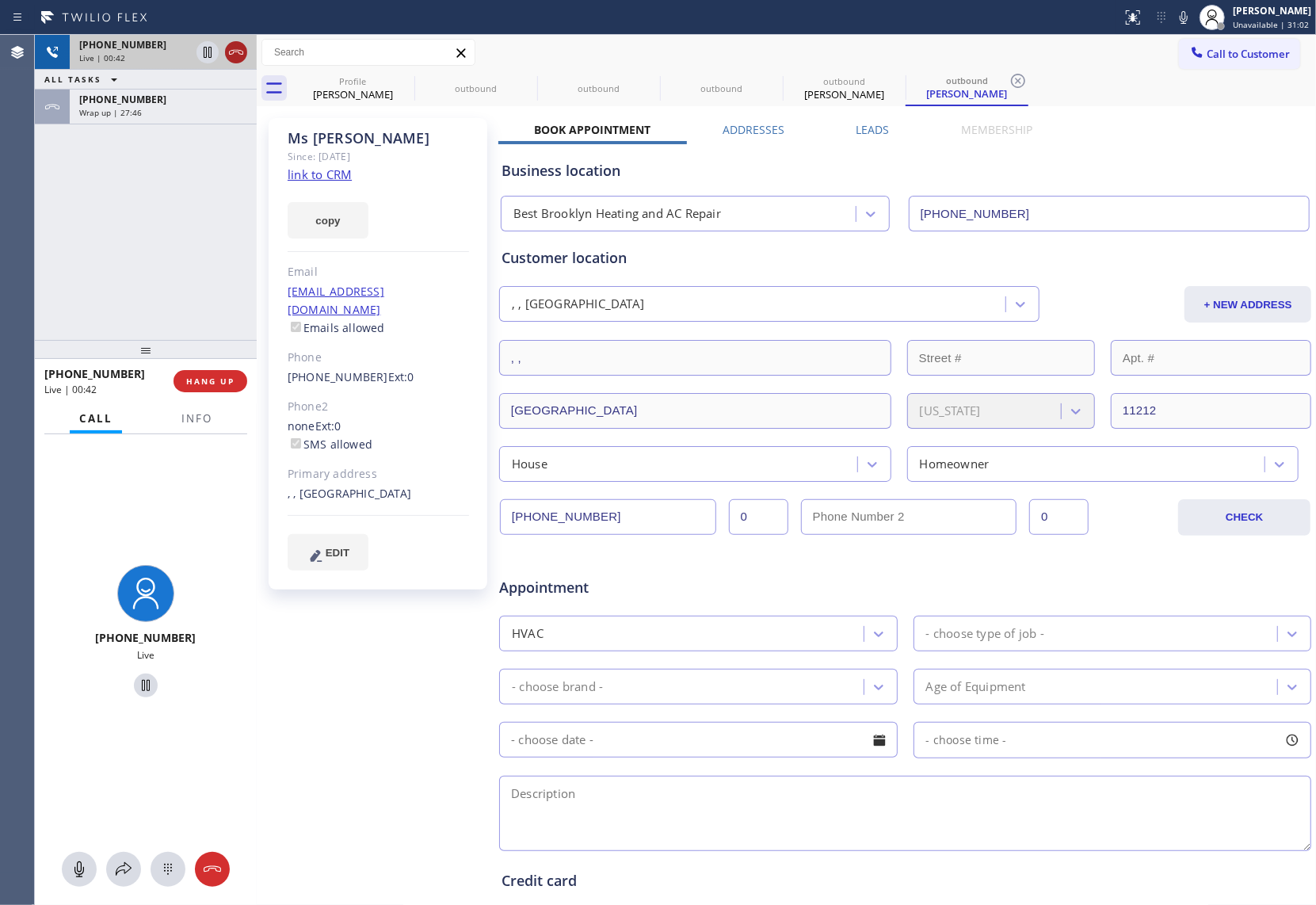
click at [228, 49] on icon at bounding box center [236, 52] width 19 height 19
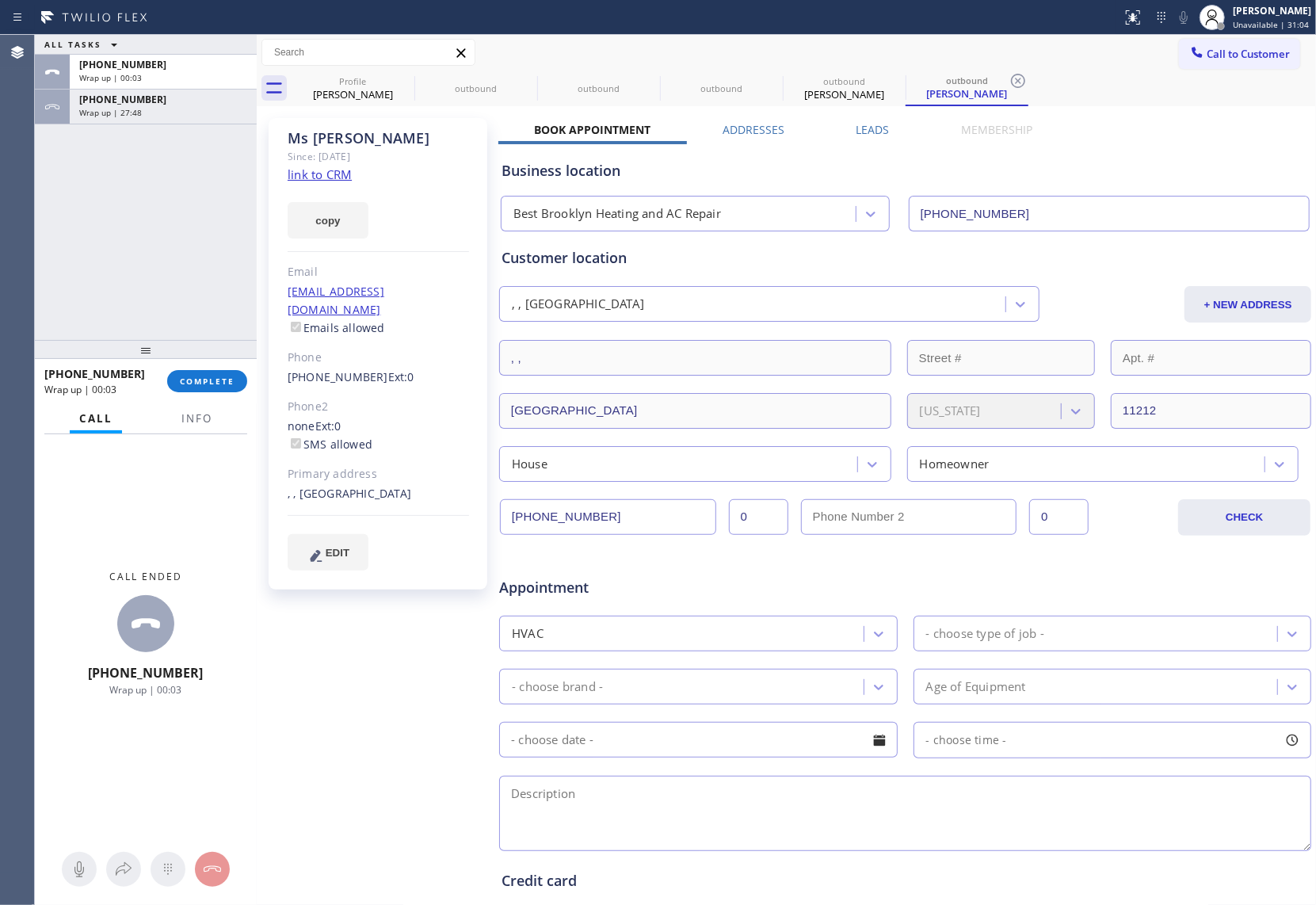
click at [327, 179] on link "link to CRM" at bounding box center [319, 174] width 64 height 16
click at [986, 56] on span "Call to Customer" at bounding box center [1251, 53] width 84 height 14
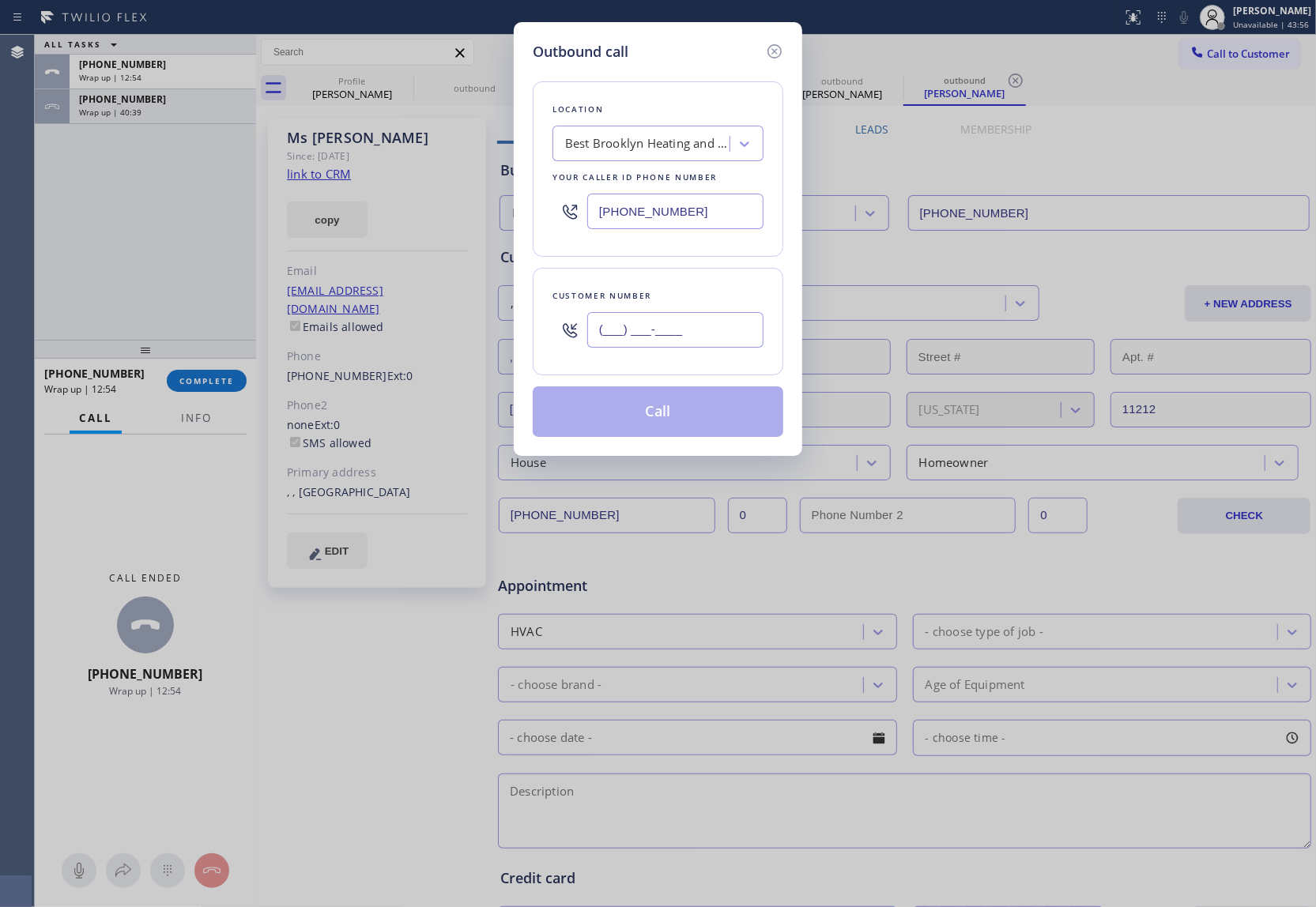
drag, startPoint x: 703, startPoint y: 329, endPoint x: 939, endPoint y: 10, distance: 396.8
click at [699, 327] on input "(___) ___-____" at bounding box center [676, 330] width 176 height 36
paste input "845) 625-8786"
type input "(845) 625-8786"
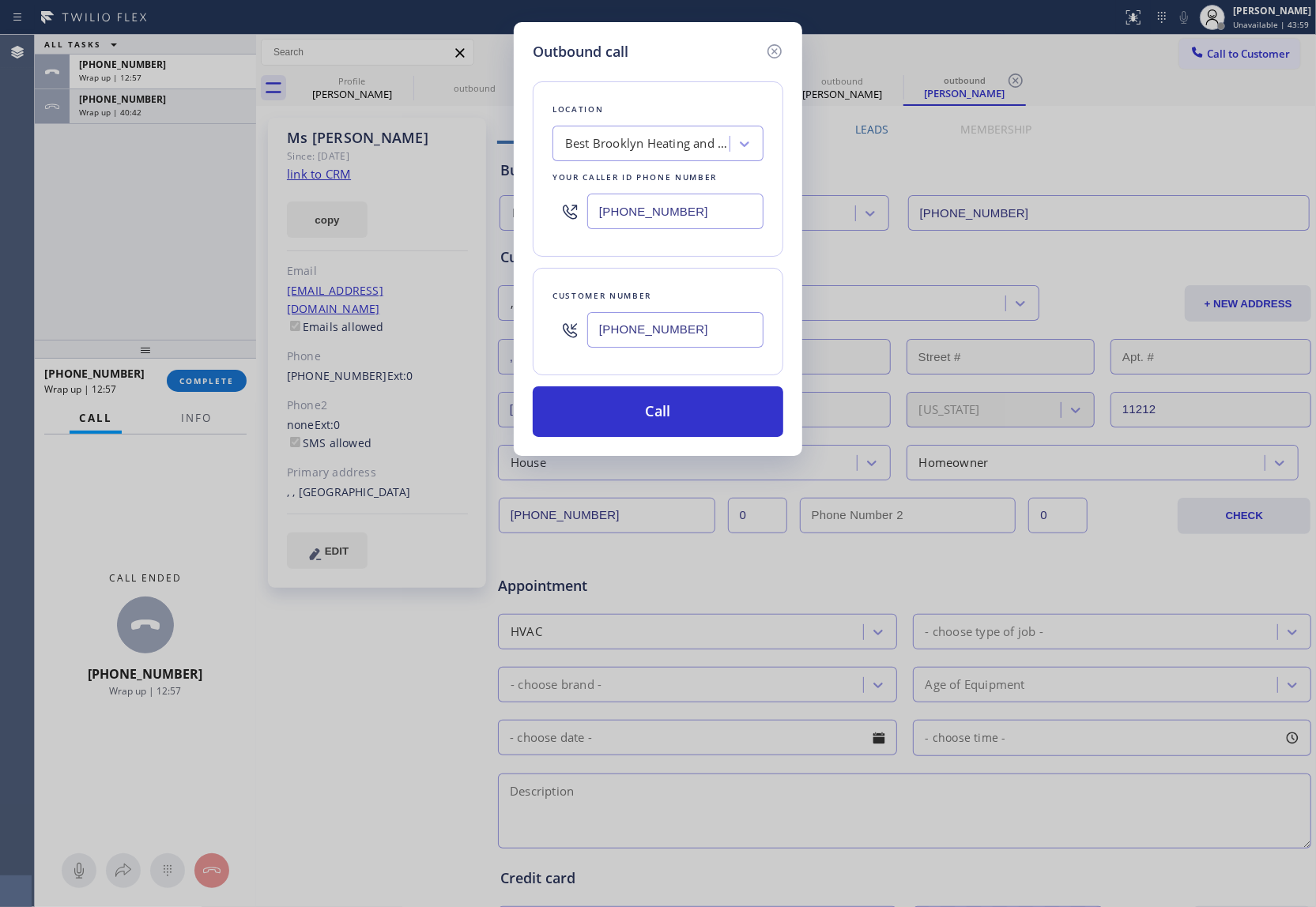
click at [664, 220] on input "[PHONE_NUMBER]" at bounding box center [676, 212] width 176 height 36
paste input "914) 873-0795"
type input "(914) 873-0795"
click at [678, 399] on button "Call" at bounding box center [658, 412] width 251 height 51
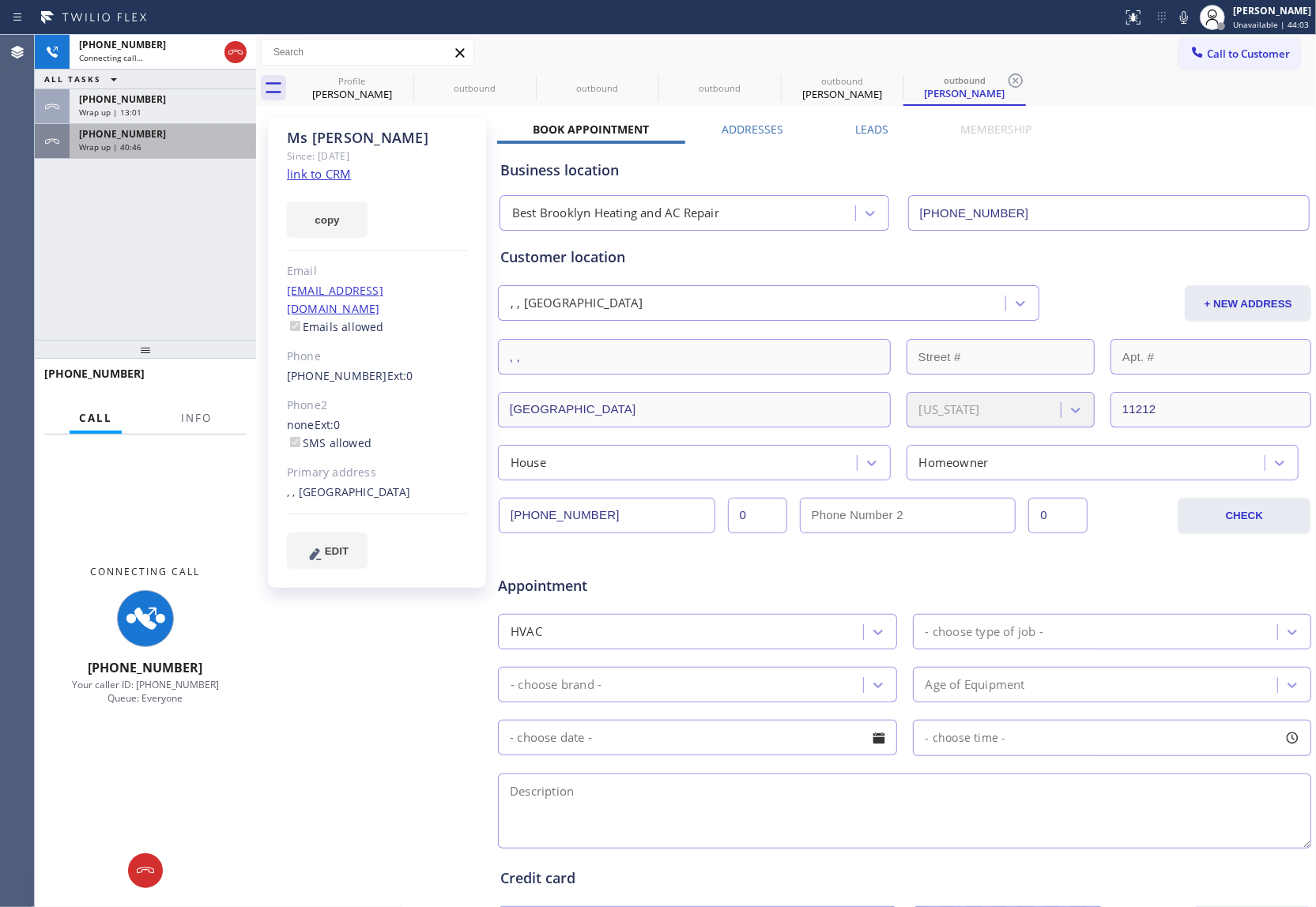
drag, startPoint x: 123, startPoint y: 141, endPoint x: 272, endPoint y: 257, distance: 188.8
click at [123, 141] on span "Wrap up | 40:46" at bounding box center [110, 147] width 62 height 11
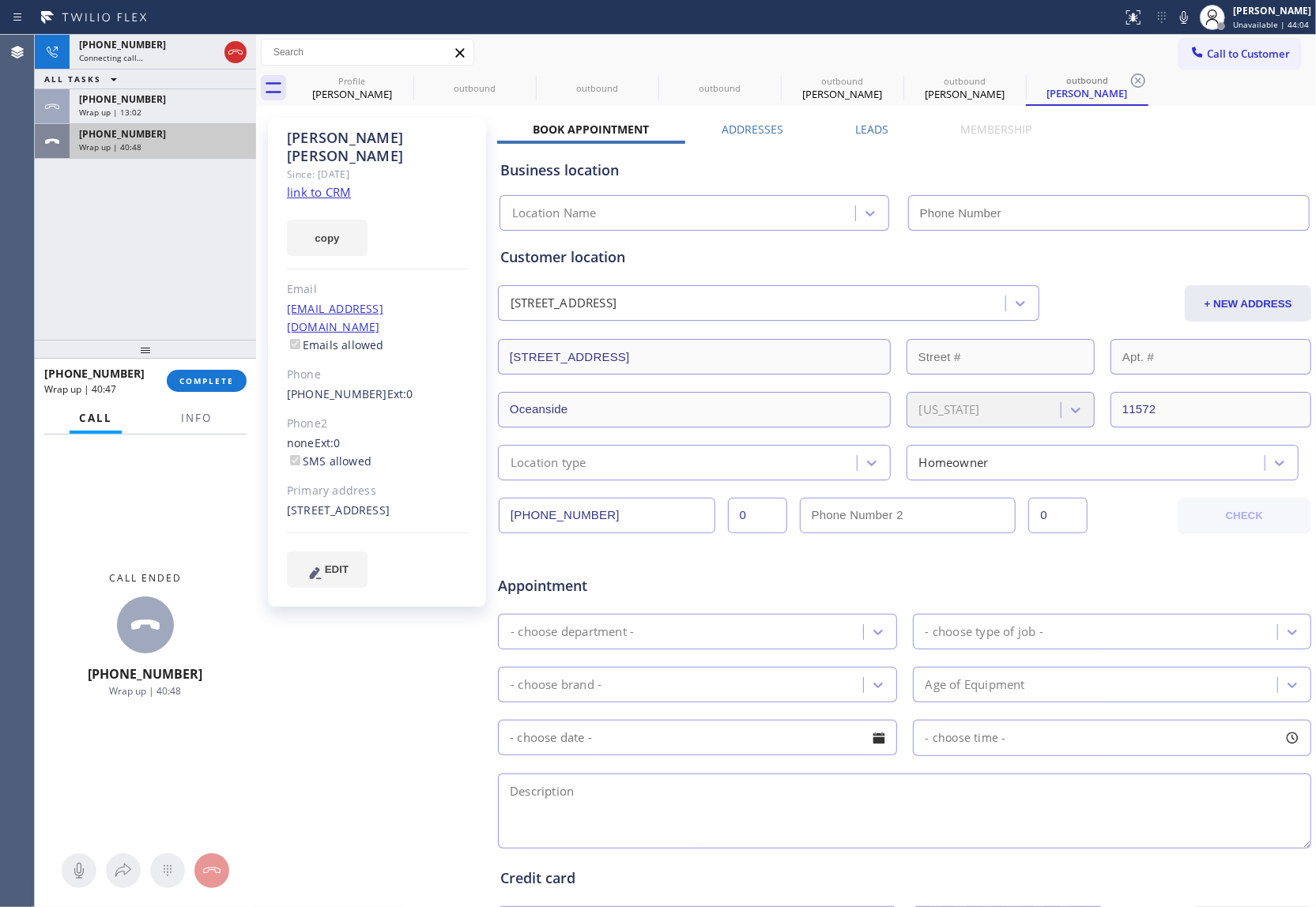
click at [141, 149] on div "Wrap up | 40:48" at bounding box center [163, 147] width 167 height 11
click at [203, 371] on button "COMPLETE" at bounding box center [207, 381] width 80 height 22
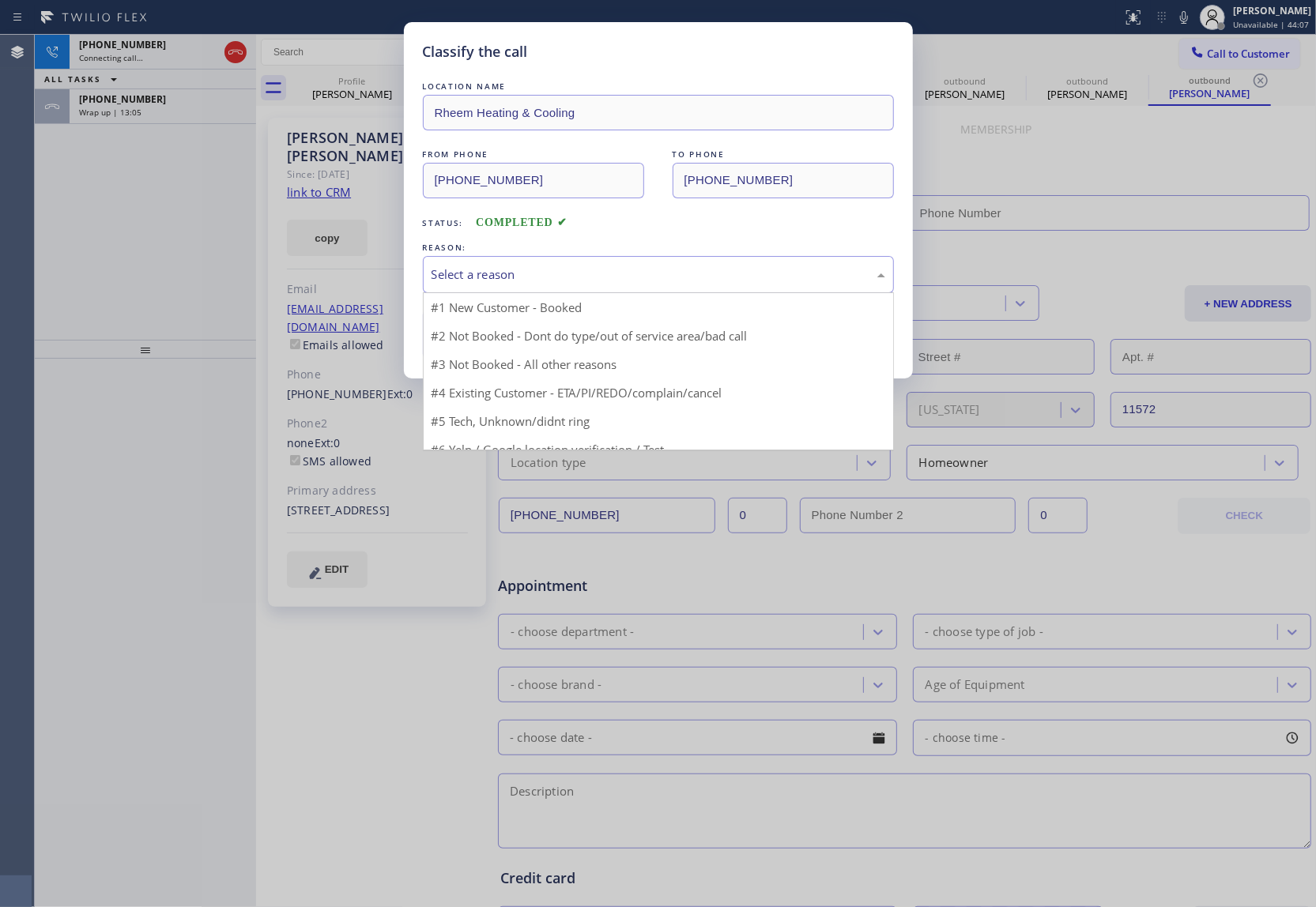
click at [543, 267] on div "Select a reason" at bounding box center [658, 275] width 453 height 18
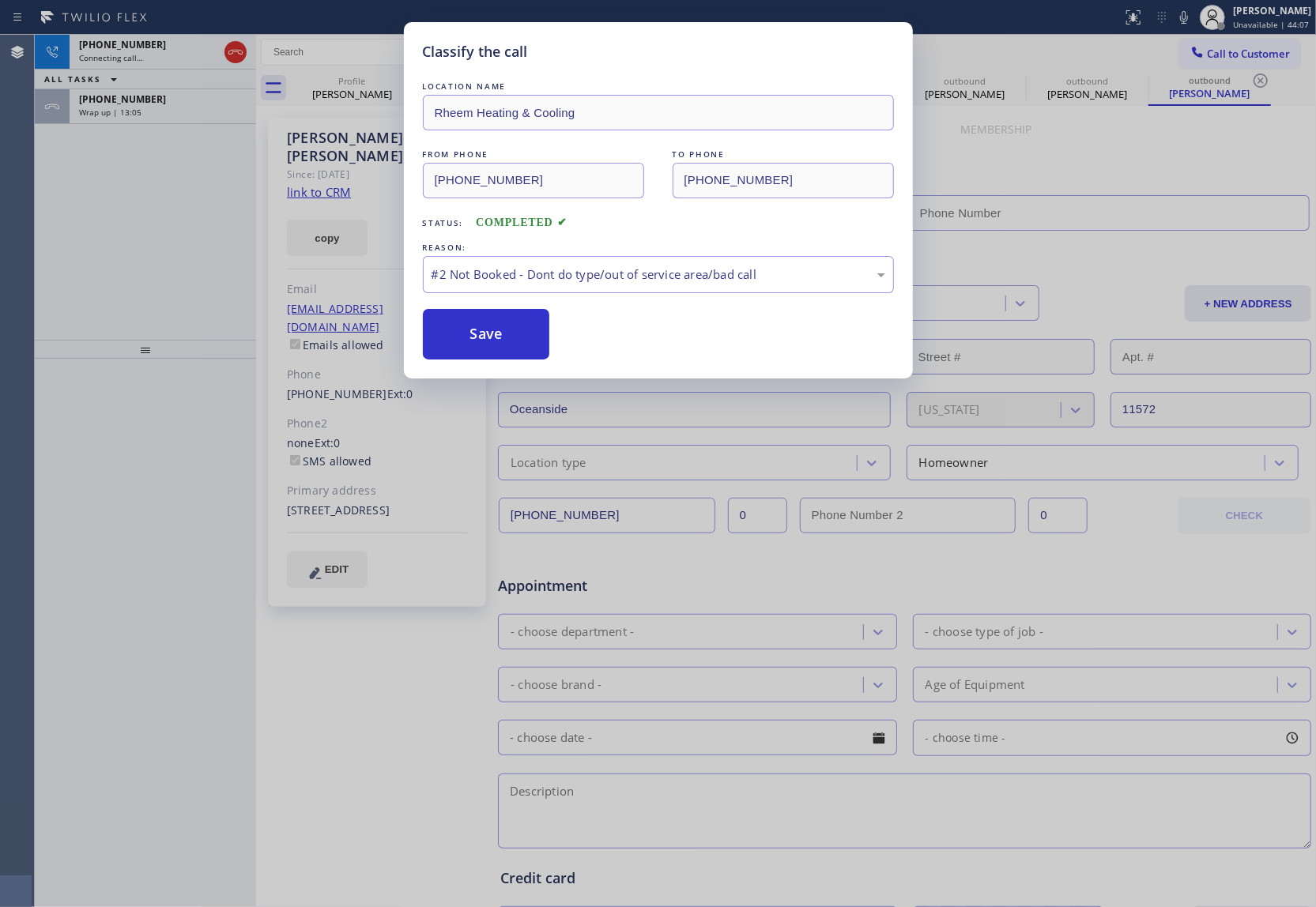
click at [511, 295] on div "LOCATION NAME Rheem Heating & Cooling FROM PHONE (813) 296-5522 TO PHONE (813) …" at bounding box center [658, 219] width 471 height 281
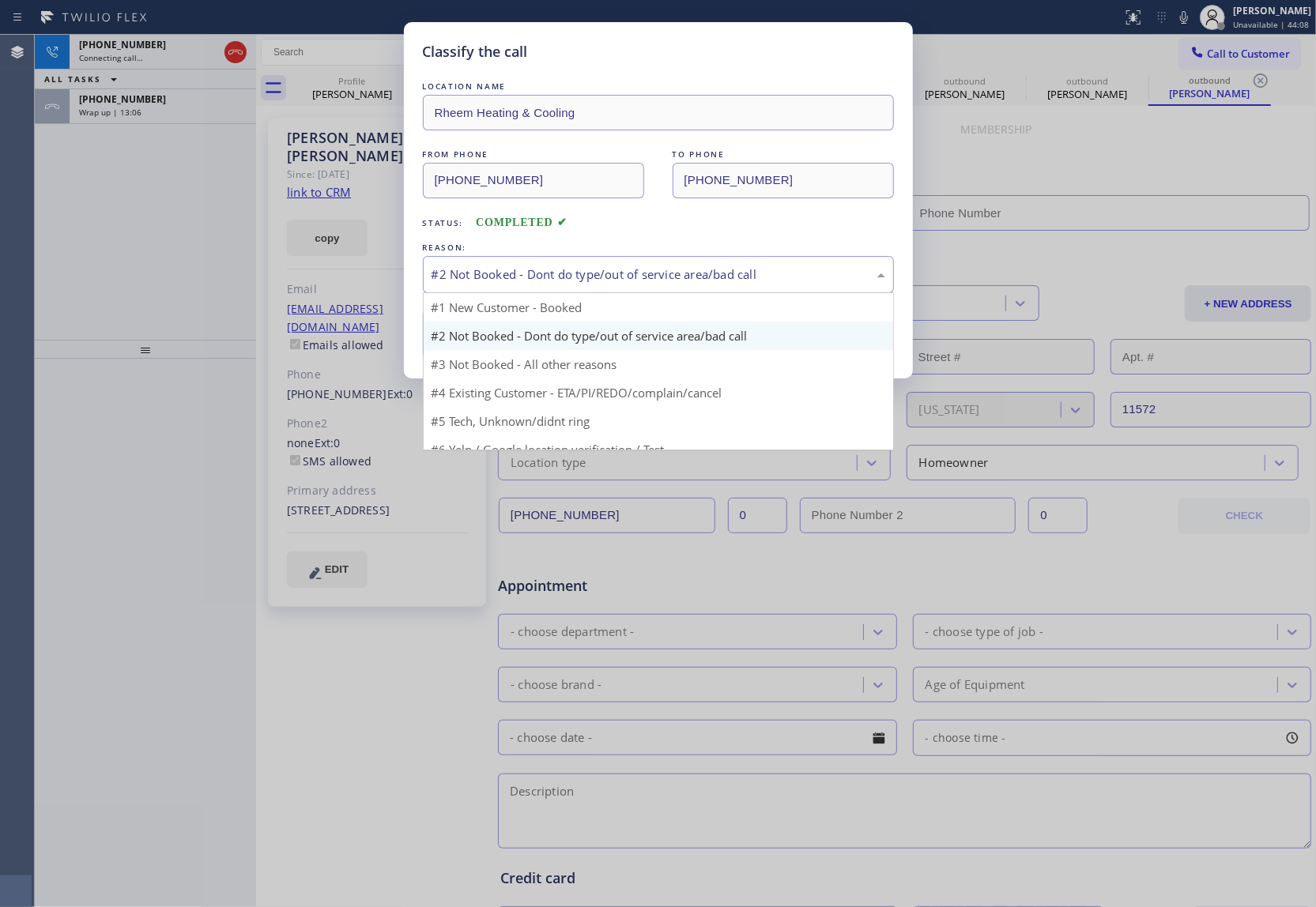
drag, startPoint x: 497, startPoint y: 272, endPoint x: 507, endPoint y: 339, distance: 67.7
click at [499, 278] on div "#2 Not Booked - Dont do type/out of service area/bad call" at bounding box center [658, 275] width 453 height 18
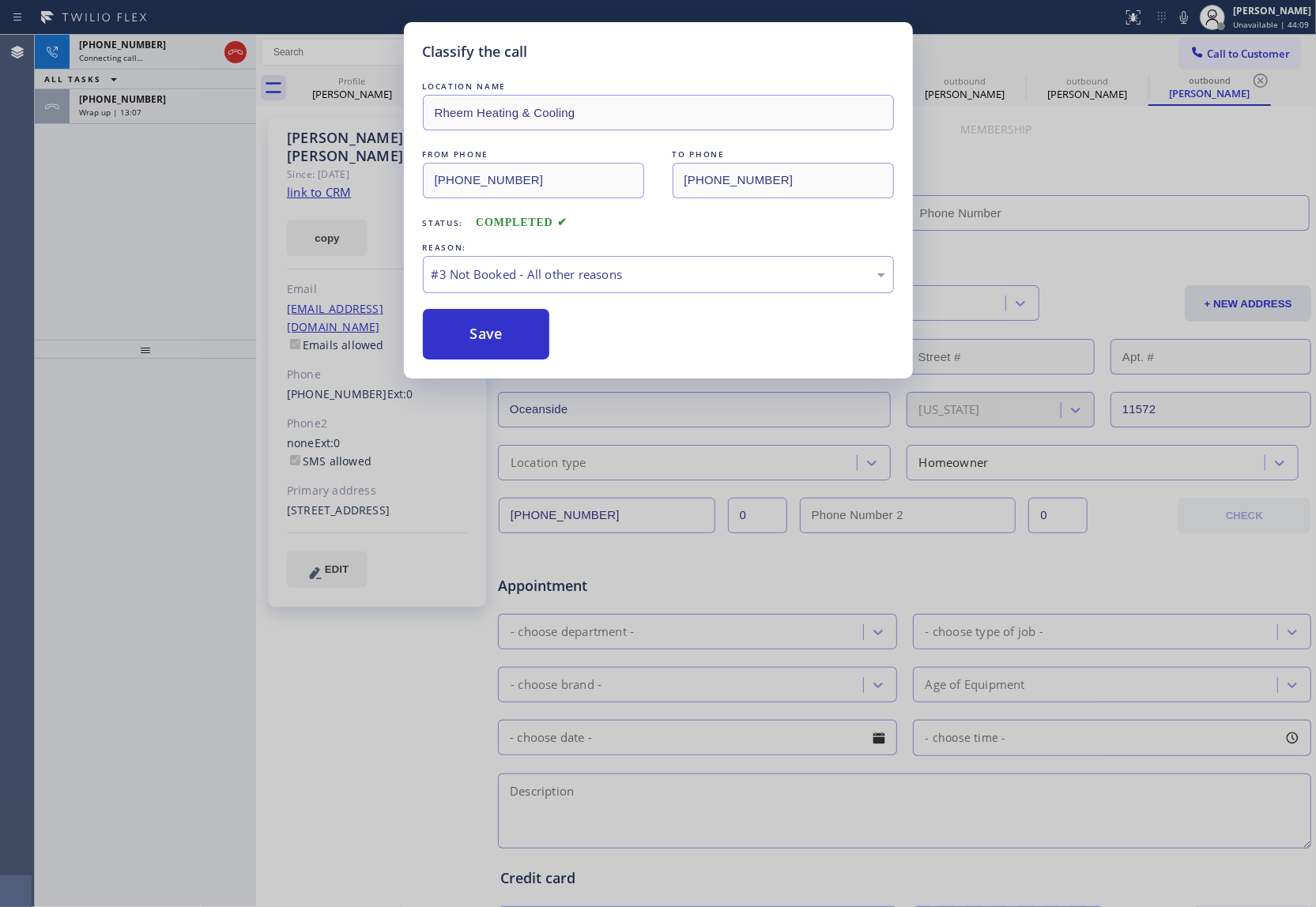
click at [492, 362] on div "Classify the call LOCATION NAME Rheem Heating & Cooling FROM PHONE (813) 296-55…" at bounding box center [658, 200] width 509 height 356
click at [484, 343] on button "Save" at bounding box center [486, 334] width 127 height 51
click at [487, 345] on button "Save" at bounding box center [486, 334] width 127 height 51
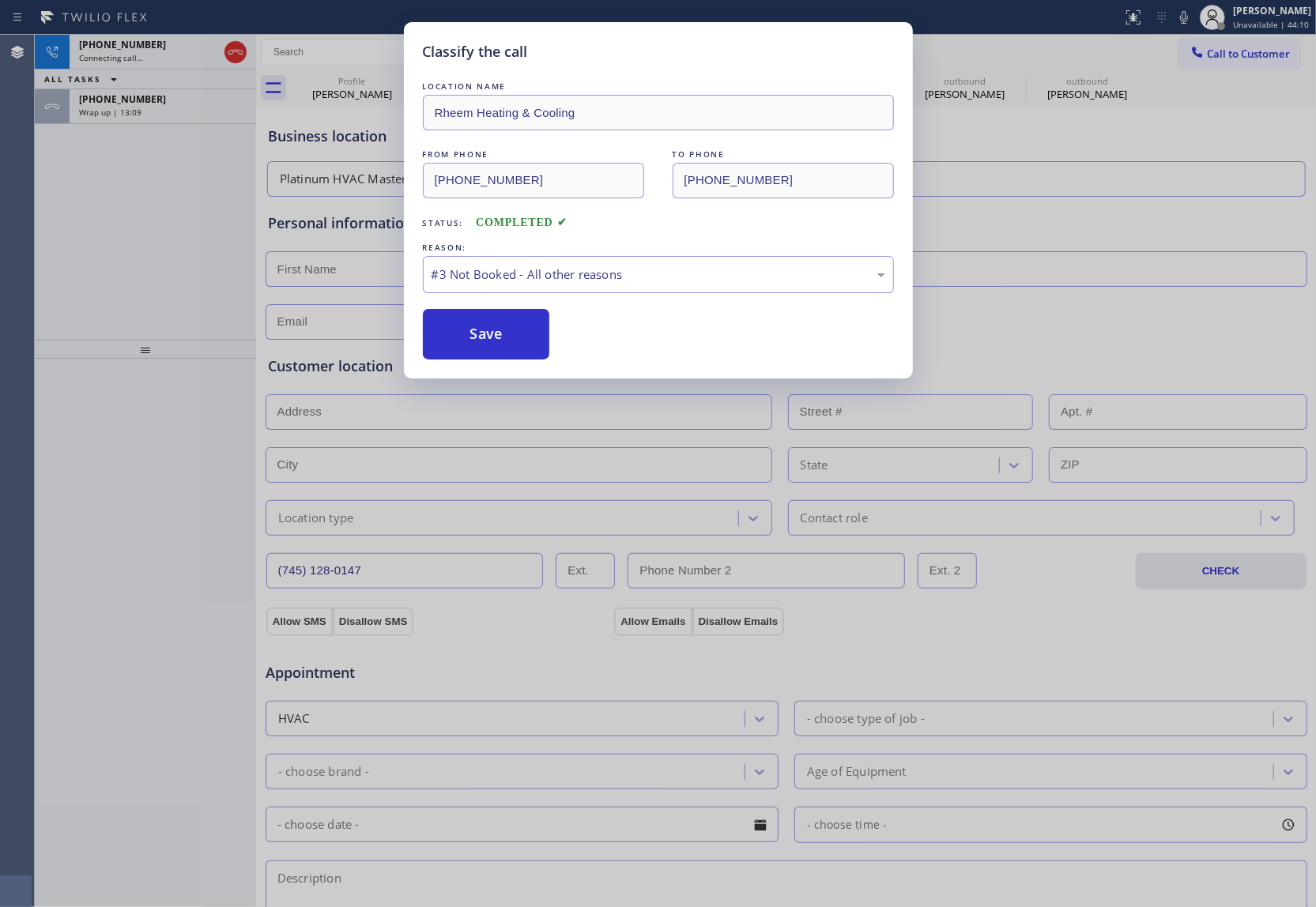
click at [158, 105] on div "Classify the call LOCATION NAME Rheem Heating & Cooling FROM PHONE (813) 296-55…" at bounding box center [658, 454] width 1316 height 907
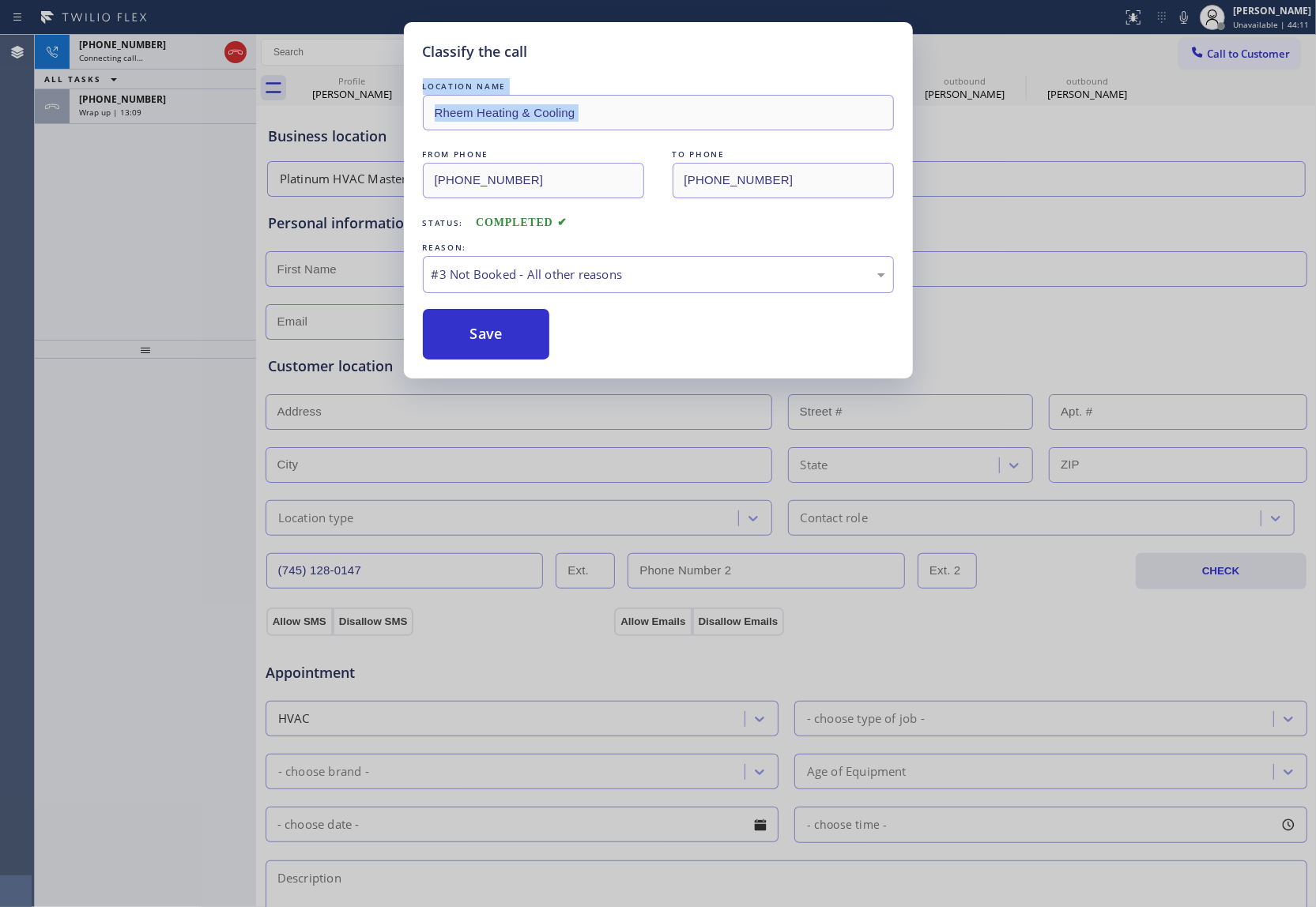
click at [158, 105] on div "Classify the call LOCATION NAME Rheem Heating & Cooling FROM PHONE (813) 296-55…" at bounding box center [658, 454] width 1316 height 907
click at [158, 105] on div "[PHONE_NUMBER]" at bounding box center [163, 99] width 167 height 13
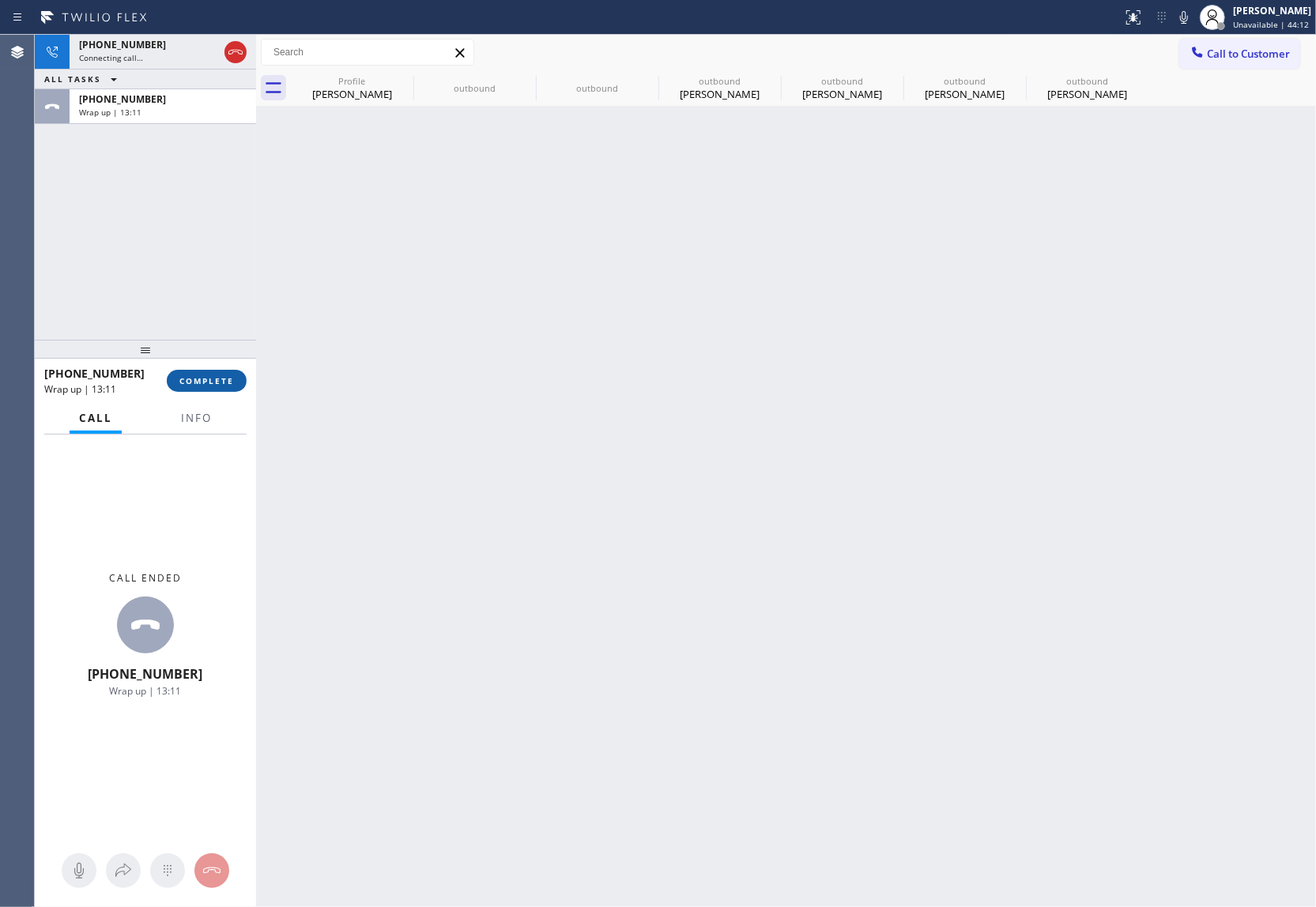
click at [216, 392] on button "COMPLETE" at bounding box center [207, 381] width 80 height 22
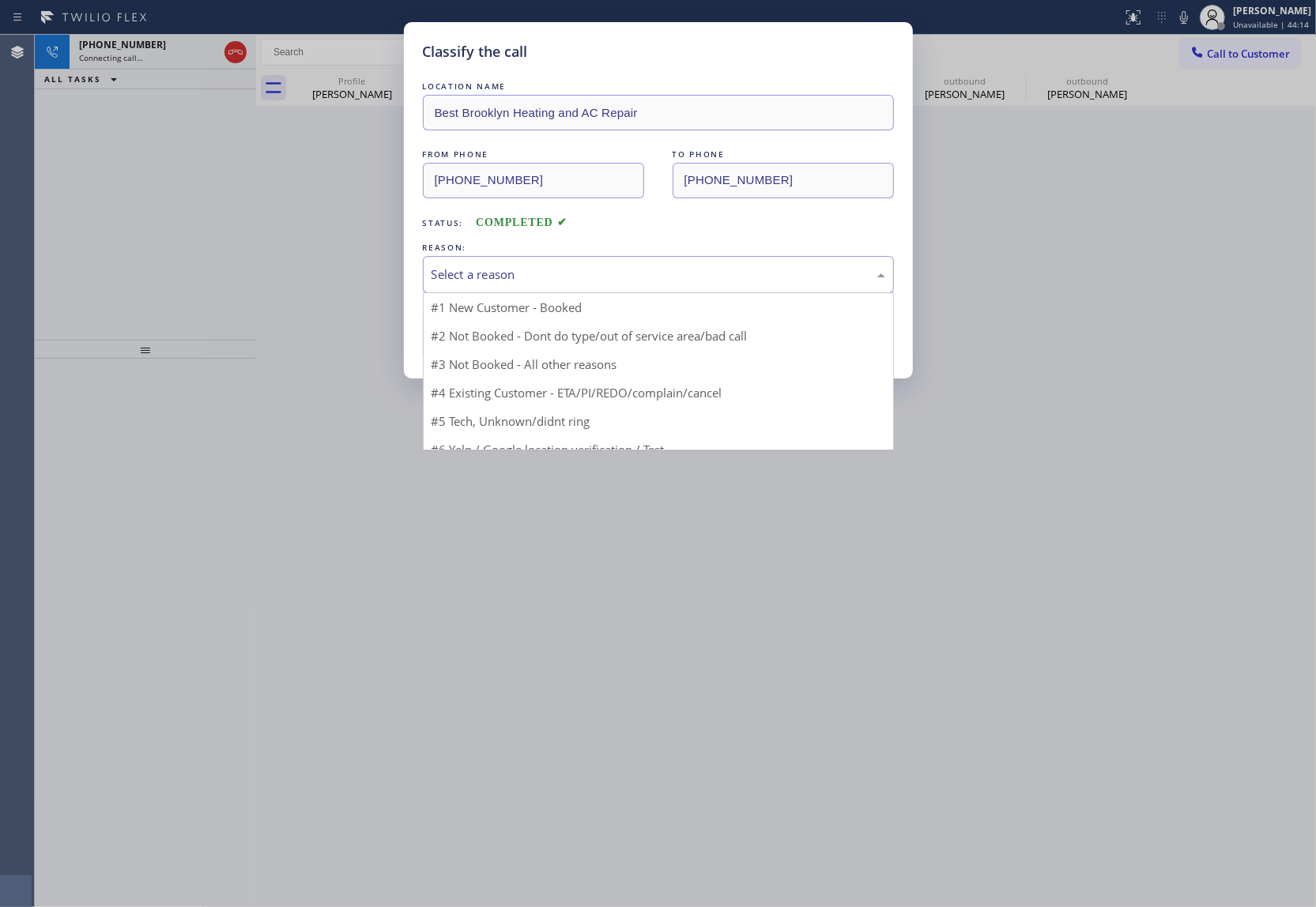
drag, startPoint x: 469, startPoint y: 279, endPoint x: 499, endPoint y: 320, distance: 50.8
click at [474, 288] on div "Select a reason" at bounding box center [658, 274] width 471 height 37
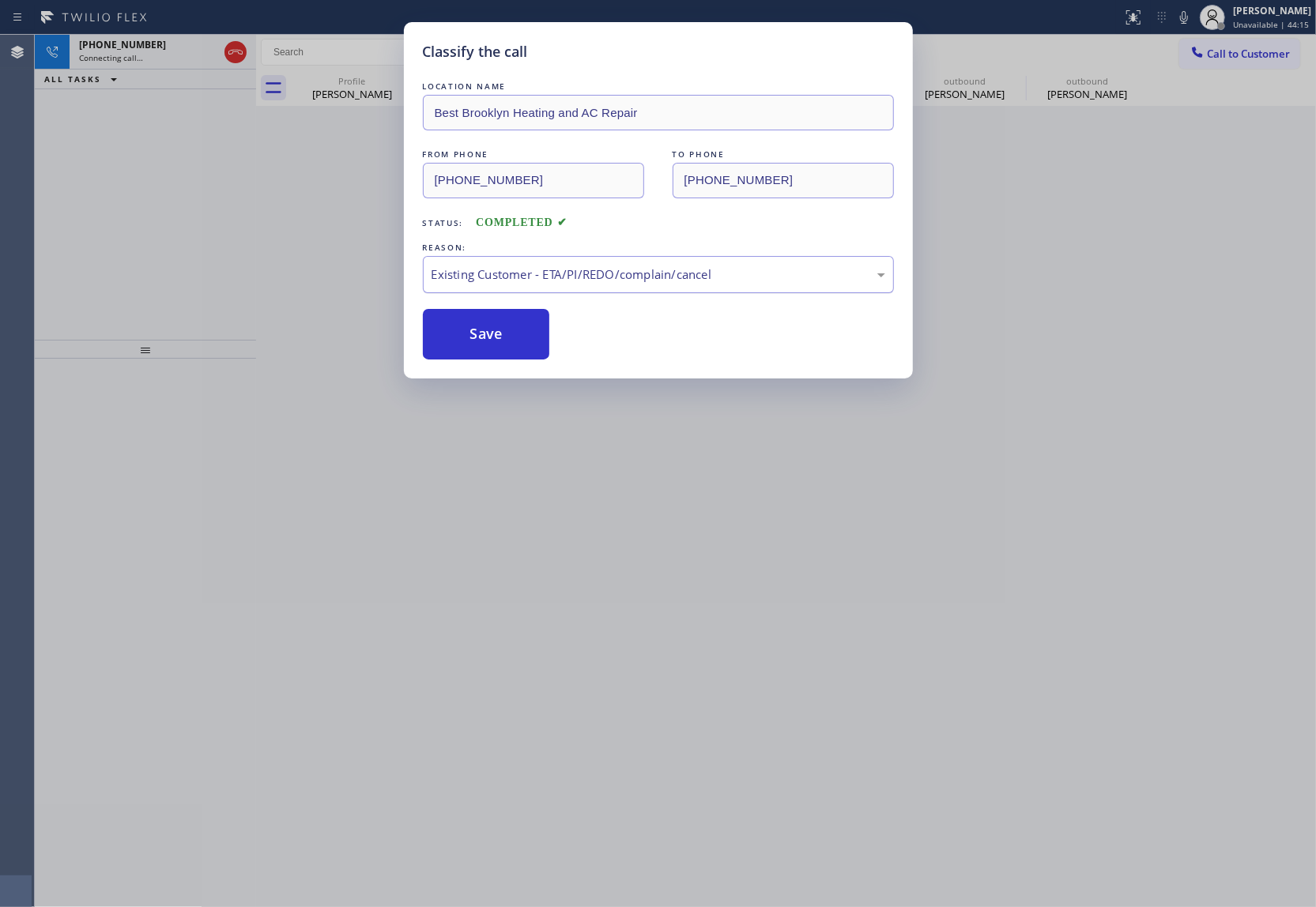
click at [494, 259] on div "Existing Customer - ETA/PI/REDO/complain/cancel" at bounding box center [658, 274] width 471 height 37
click at [488, 339] on button "Save" at bounding box center [486, 334] width 127 height 51
type input "[PHONE_NUMBER]"
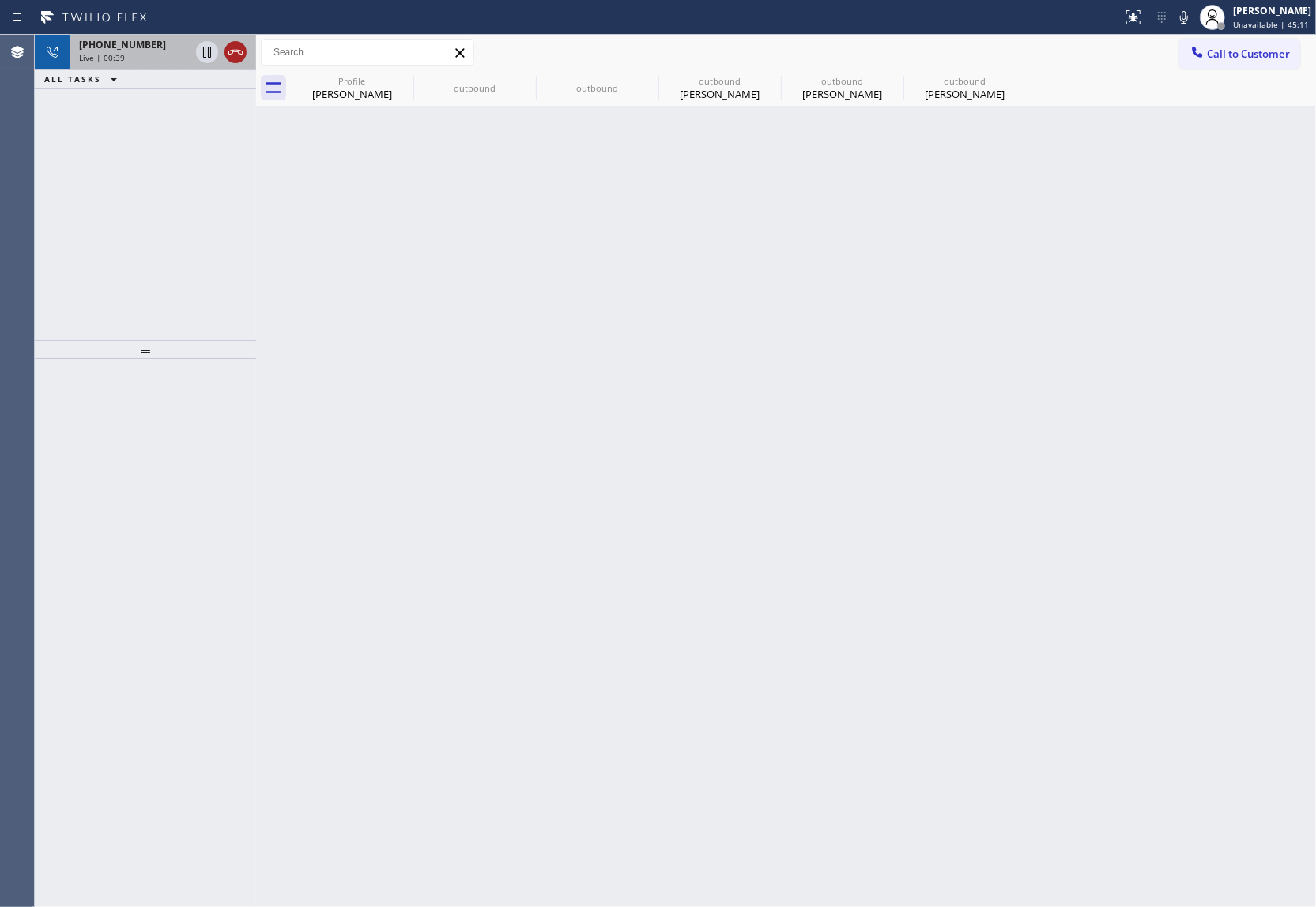
click at [238, 48] on icon at bounding box center [235, 51] width 19 height 19
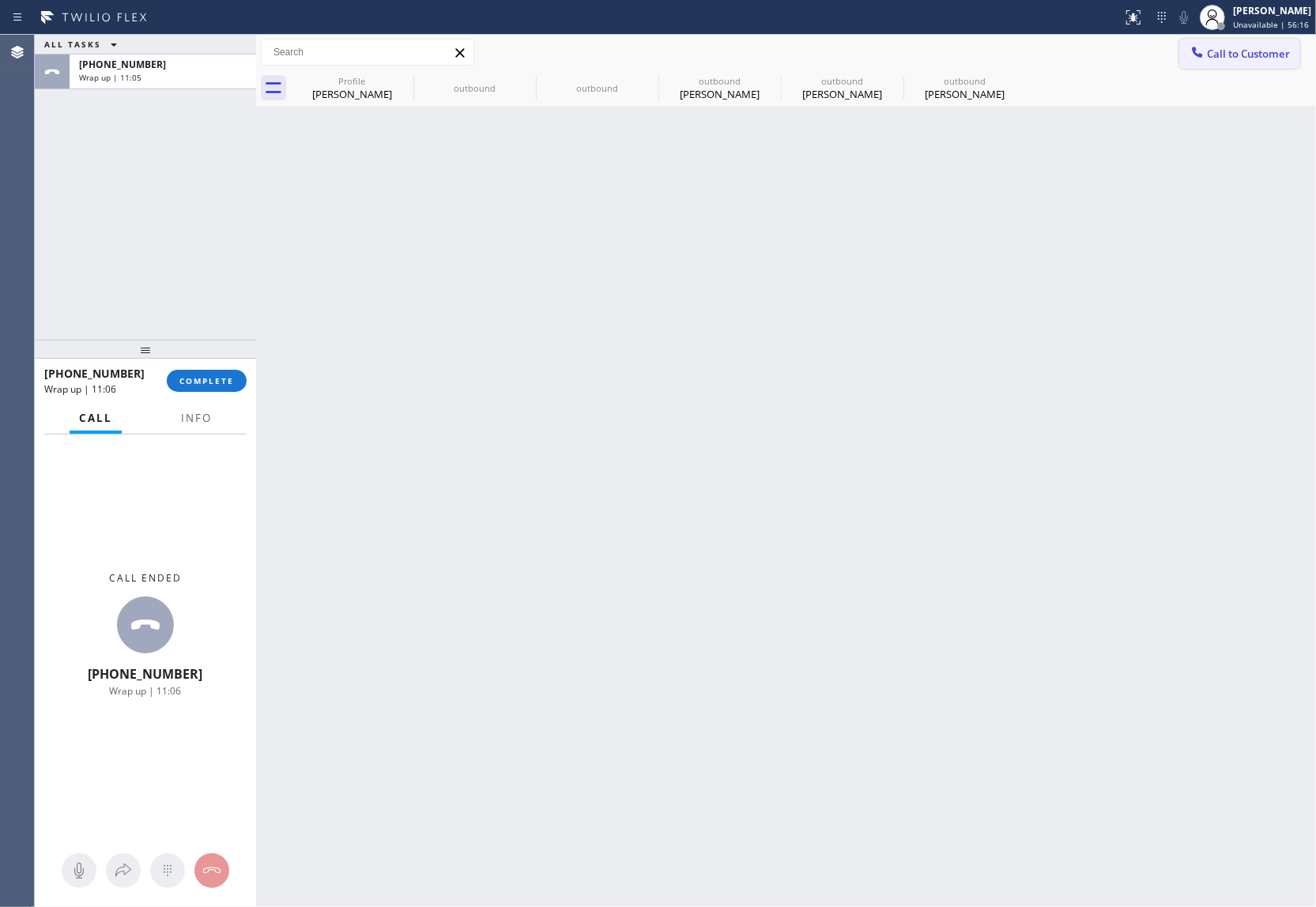
drag, startPoint x: 1243, startPoint y: 51, endPoint x: 763, endPoint y: 277, distance: 530.5
click at [984, 52] on span "Call to Customer" at bounding box center [1248, 53] width 83 height 14
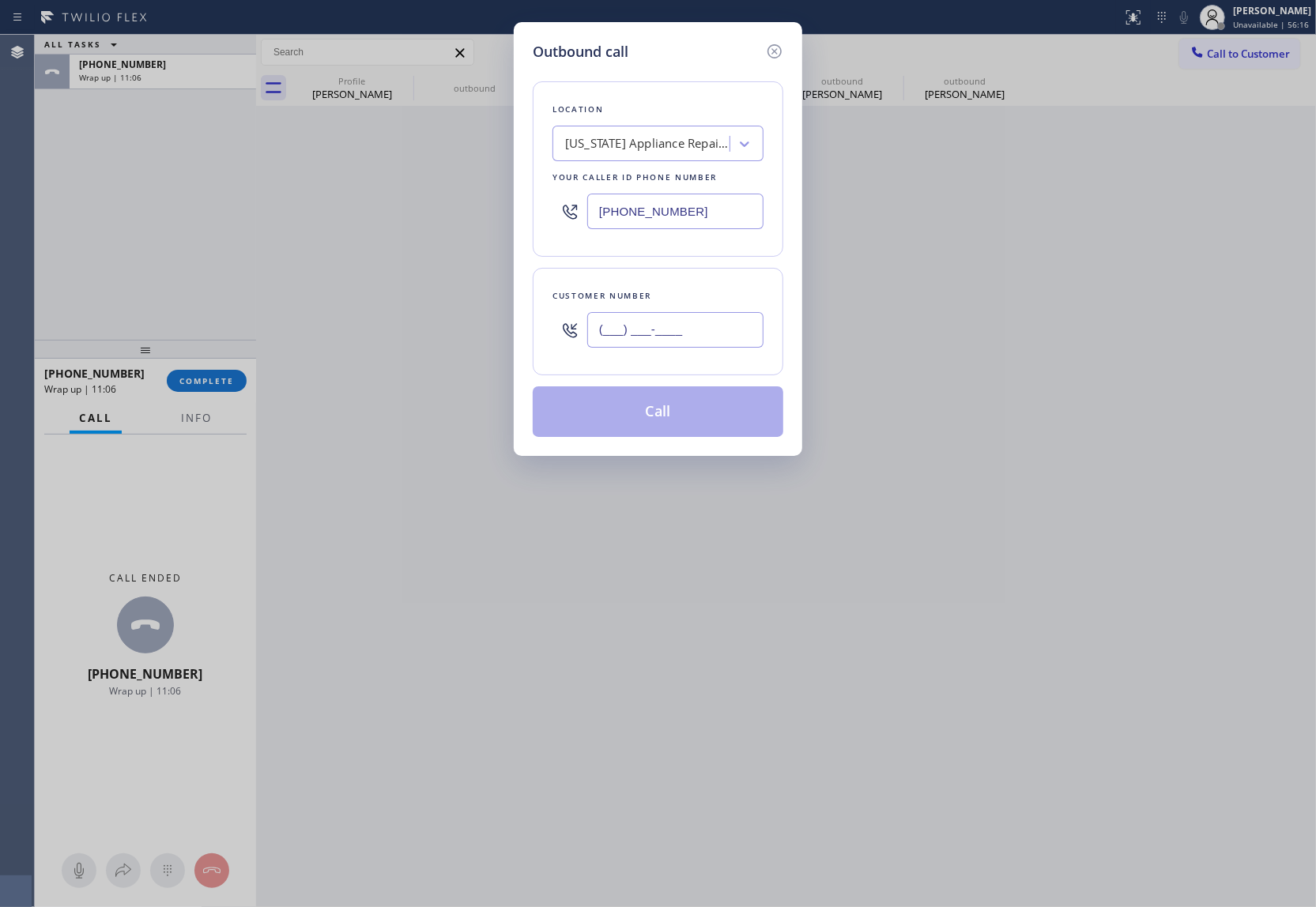
click at [686, 336] on input "(___) ___-____" at bounding box center [676, 330] width 176 height 36
paste input "813) 220-7708"
type input "(813) 220-7708"
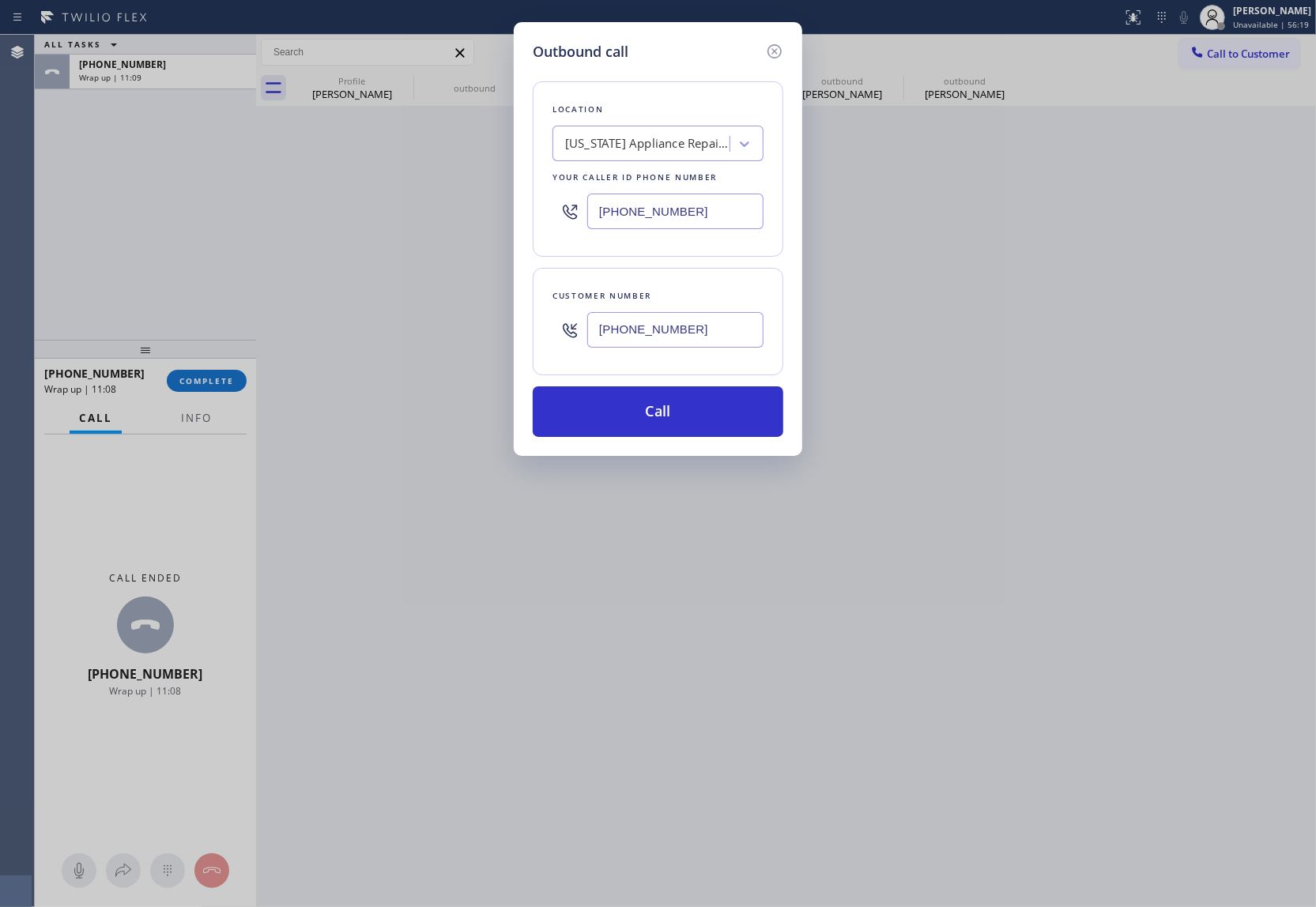
click at [664, 210] on input "(914) 873-0795" at bounding box center [676, 212] width 176 height 36
paste input "813) 694-9378"
type input "(813) 694-9378"
click at [689, 422] on button "Call" at bounding box center [658, 412] width 251 height 51
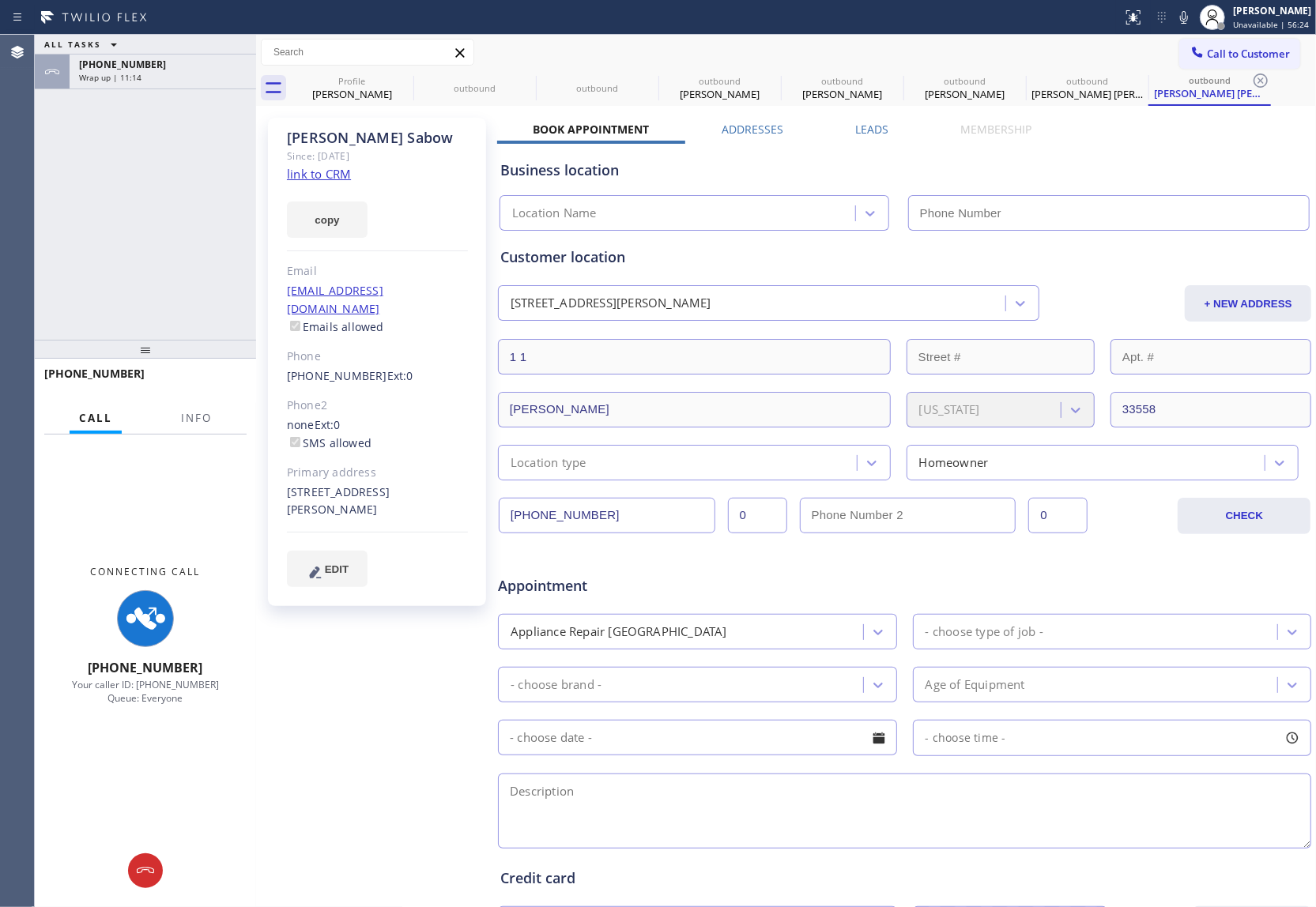
type input "(813) 694-9378"
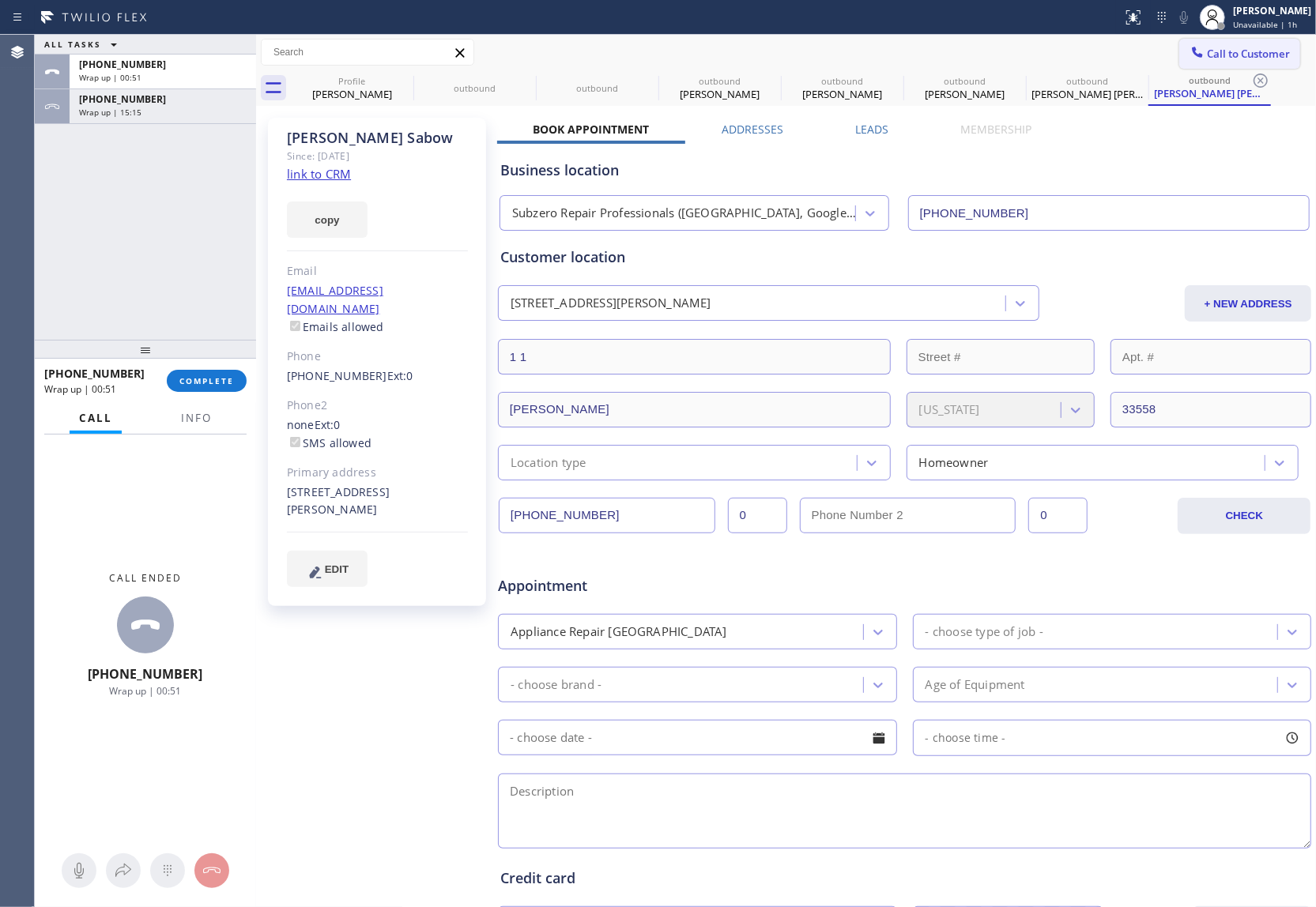
drag, startPoint x: 1259, startPoint y: 48, endPoint x: 737, endPoint y: 194, distance: 542.0
click at [984, 49] on span "Call to Customer" at bounding box center [1248, 53] width 83 height 14
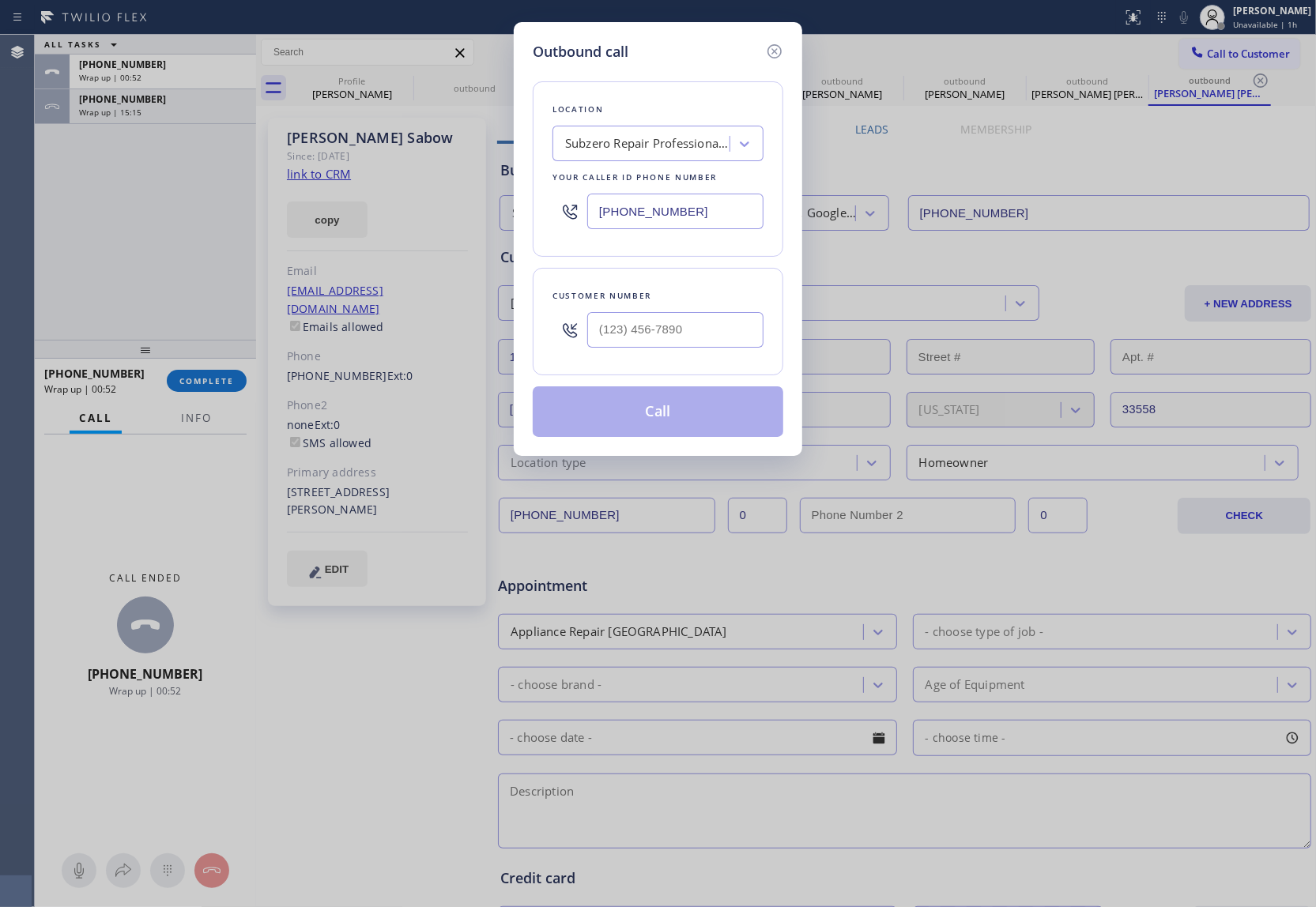
click at [681, 219] on input "(813) 694-9378" at bounding box center [676, 212] width 176 height 36
paste input "305) 590-583"
type input "(305) 590-5838"
type input "(___) ___-____"
click at [639, 332] on input "(___) ___-____" at bounding box center [676, 330] width 176 height 36
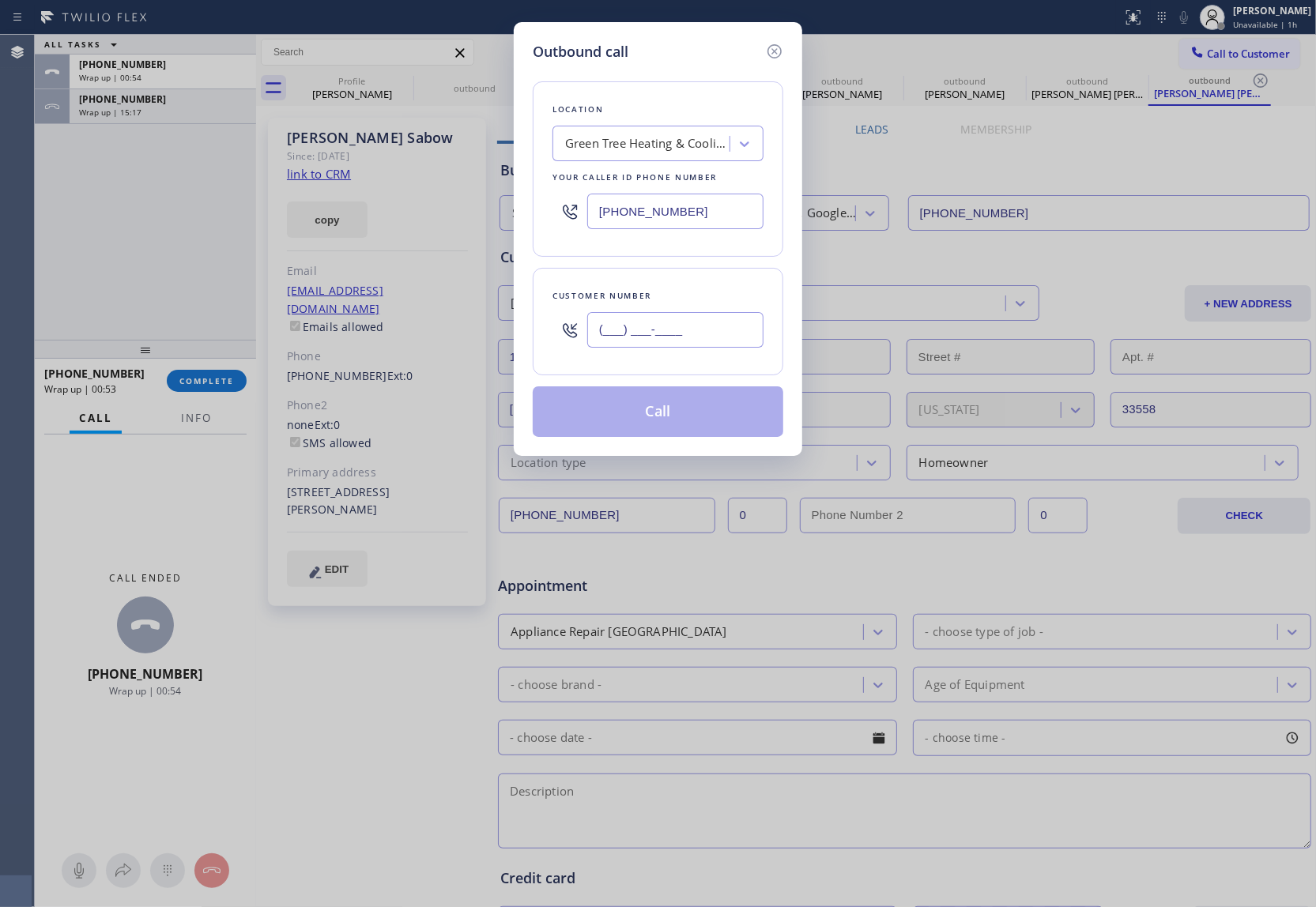
paste input "305) 999-7863"
type input "(305) 999-7863"
drag, startPoint x: 680, startPoint y: 418, endPoint x: 835, endPoint y: 898, distance: 504.4
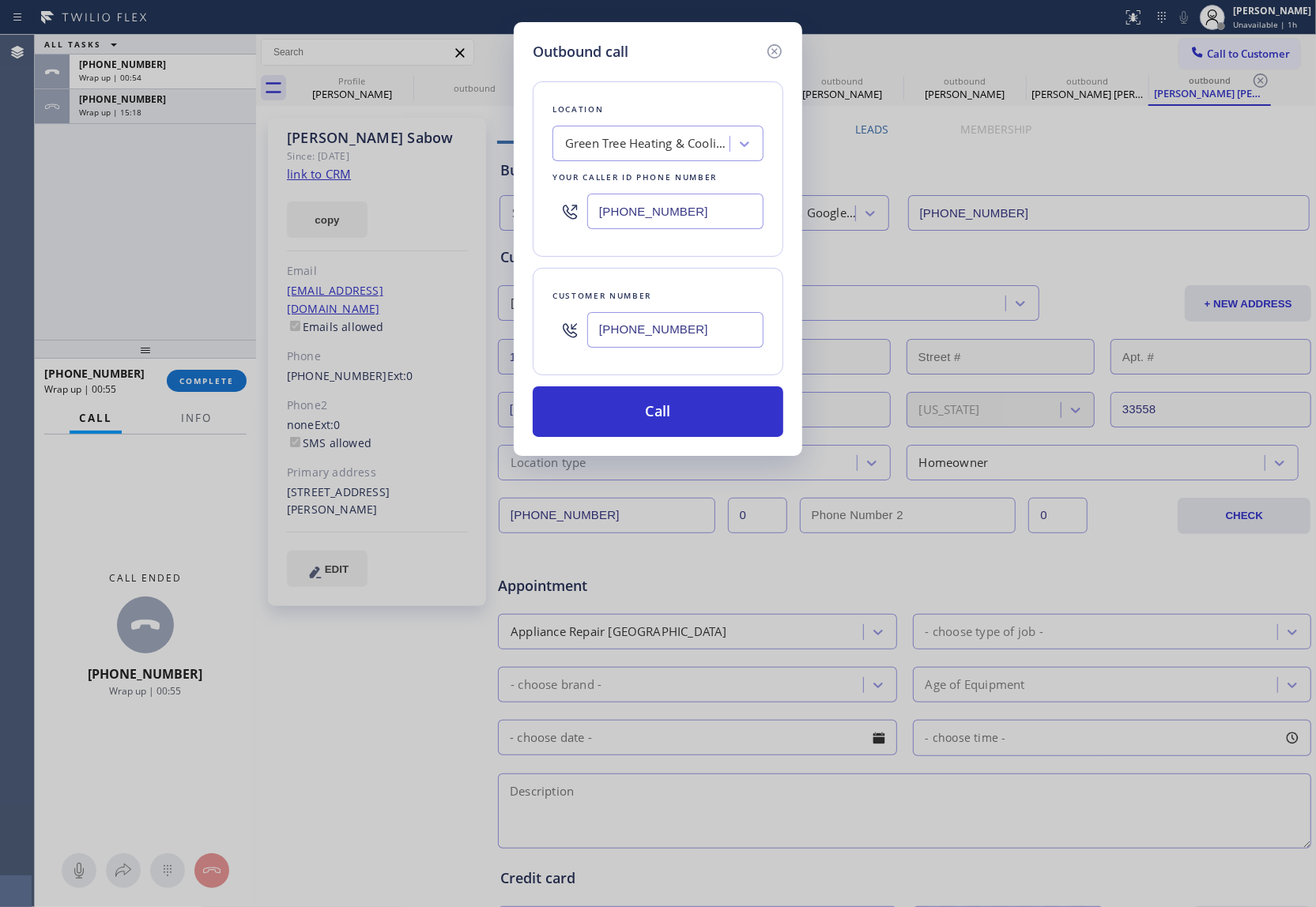
click at [680, 419] on button "Call" at bounding box center [658, 412] width 251 height 51
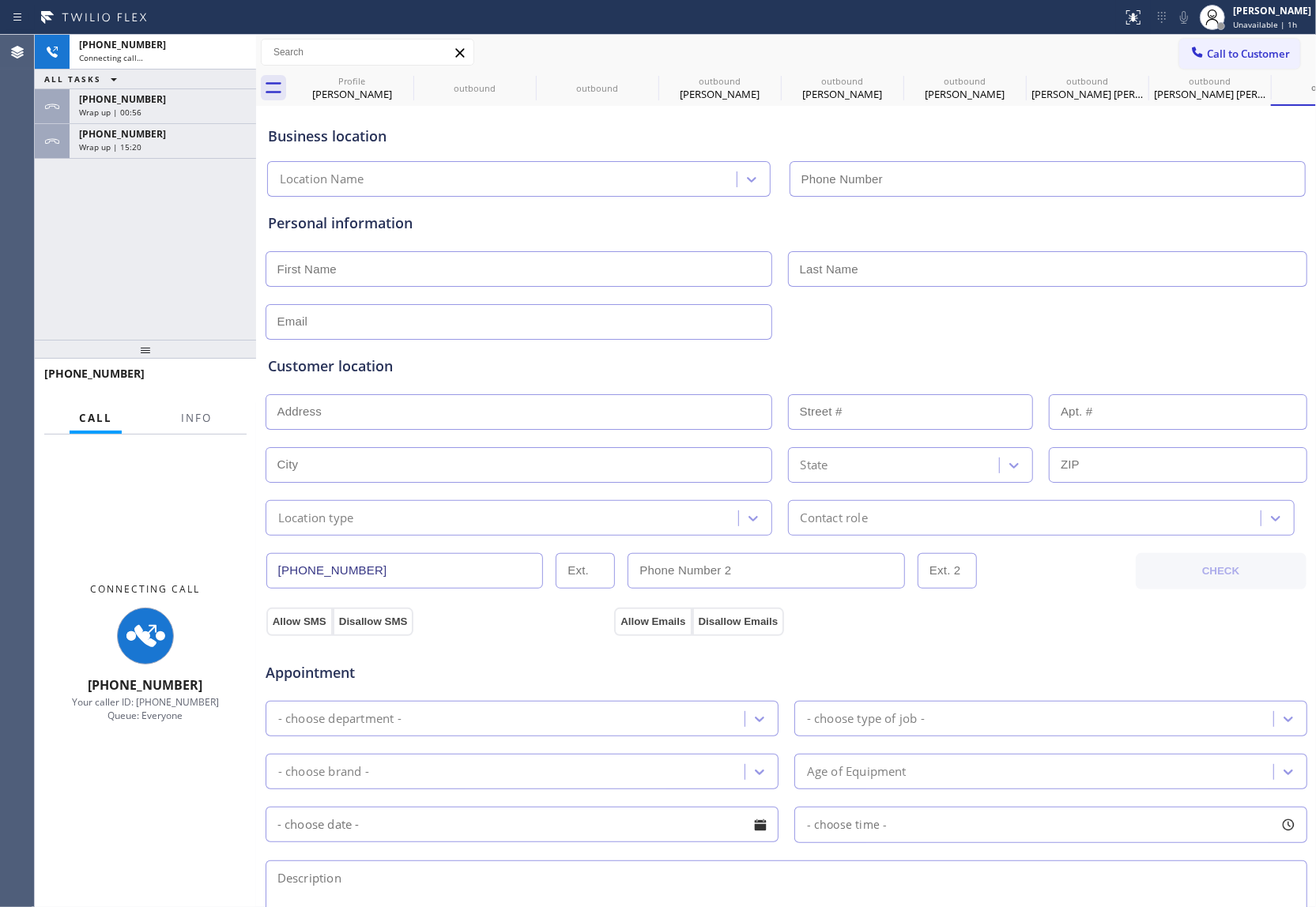
type input "(305) 590-5838"
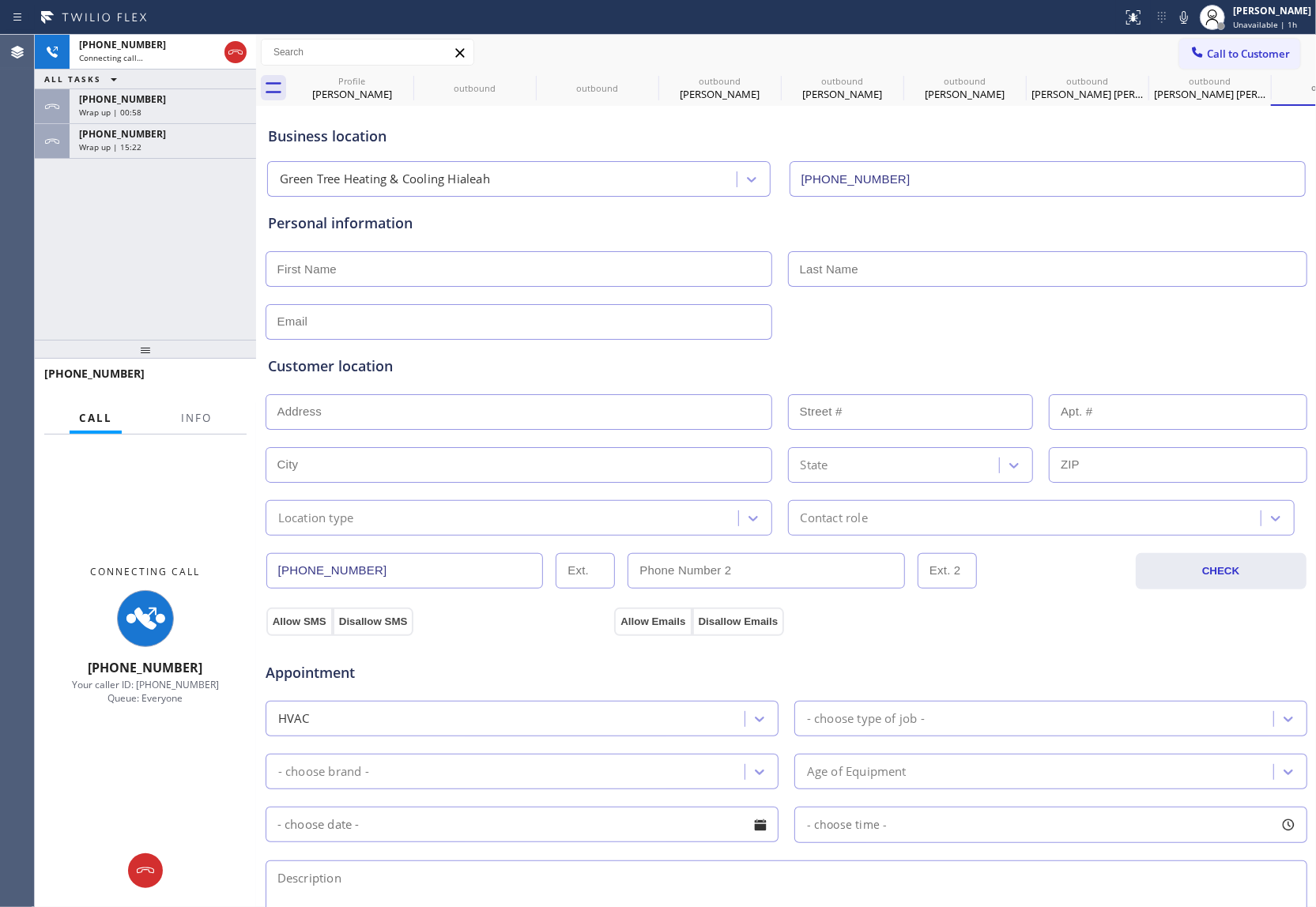
click at [47, 184] on div "+13059997863 Connecting call… ALL TASKS ALL TASKS ACTIVE TASKS TASKS IN WRAP UP…" at bounding box center [145, 187] width 221 height 305
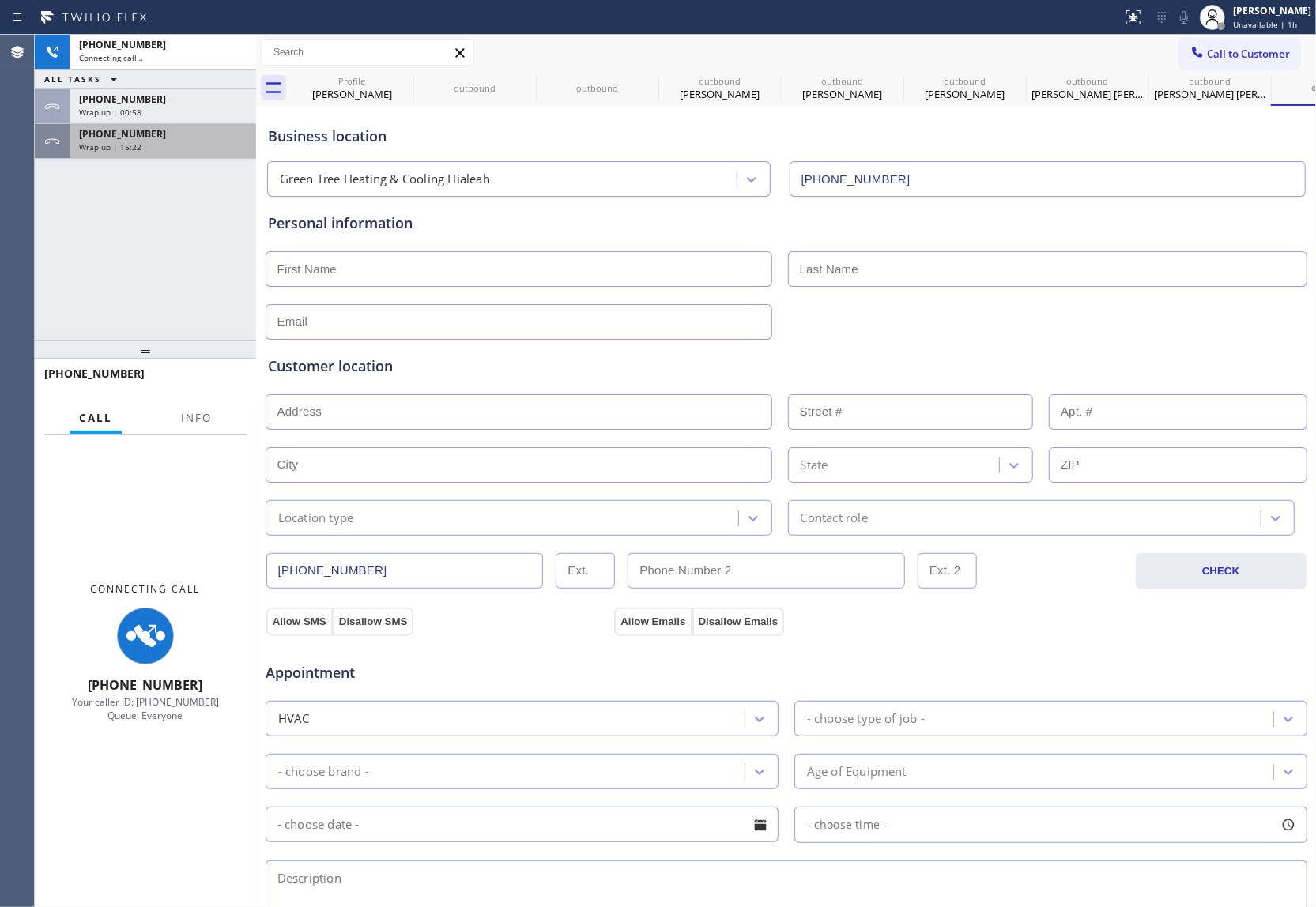
click at [114, 150] on span "Wrap up | 15:22" at bounding box center [110, 147] width 62 height 11
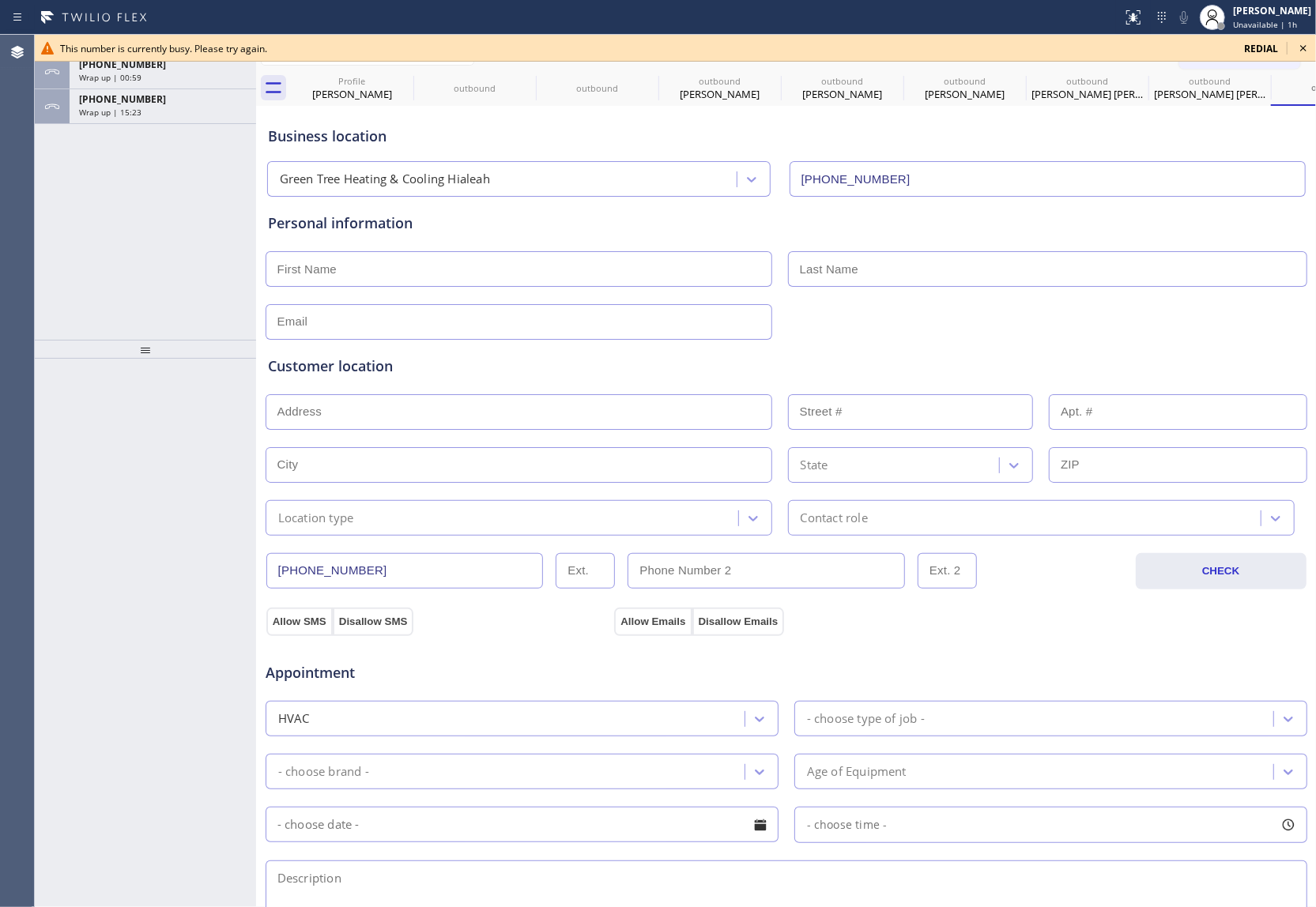
drag, startPoint x: 181, startPoint y: 136, endPoint x: 171, endPoint y: 123, distance: 16.4
click at [179, 133] on div "ALL TASKS ALL TASKS ACTIVE TASKS TASKS IN WRAP UP +18132207708 Wrap up | 00:59 …" at bounding box center [145, 187] width 221 height 305
click at [164, 117] on div "Wrap up | 15:23" at bounding box center [163, 113] width 167 height 11
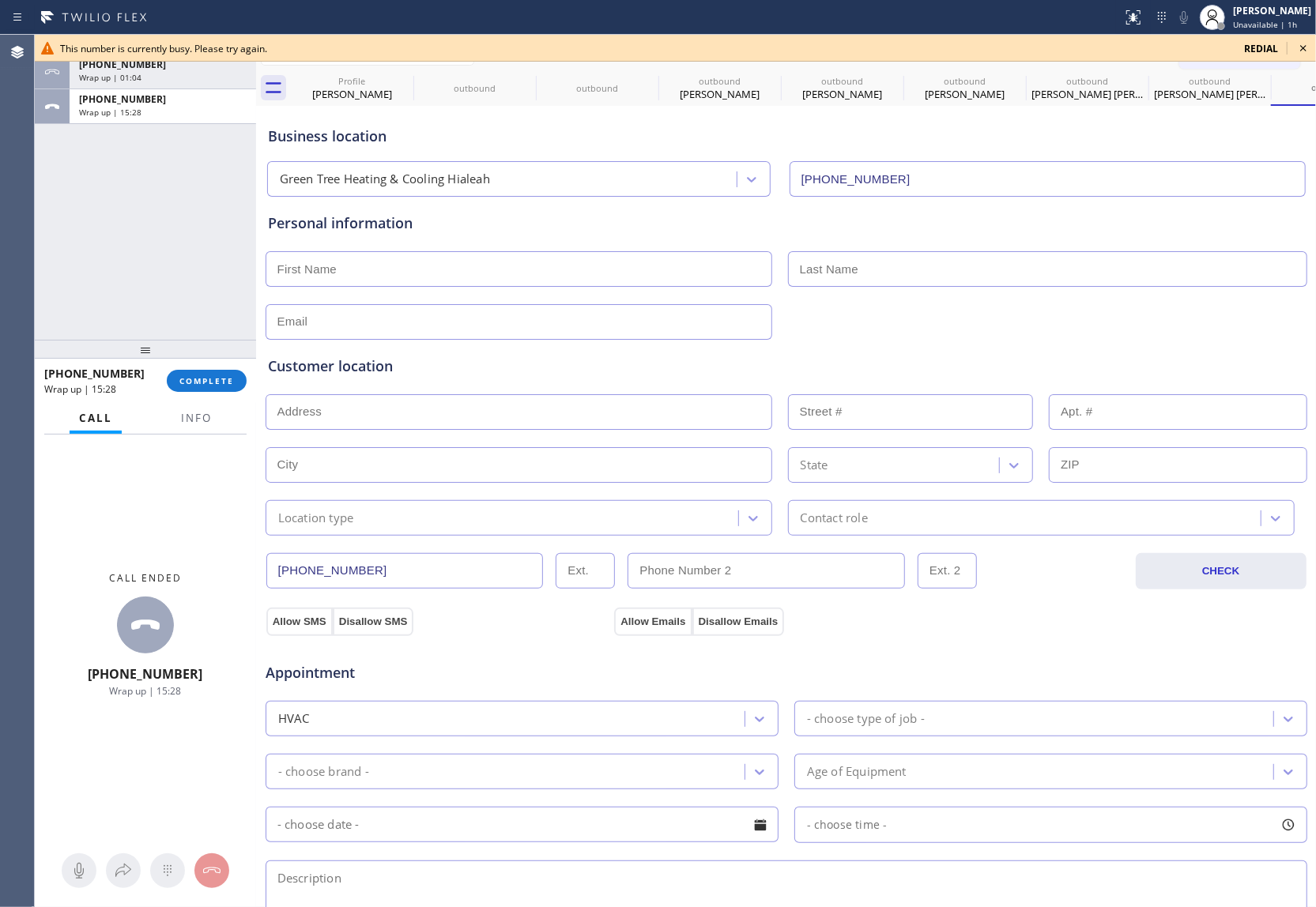
click at [984, 49] on div "This number is currently busy. Please try again." at bounding box center [646, 48] width 1171 height 13
click at [984, 47] on icon at bounding box center [1302, 47] width 19 height 19
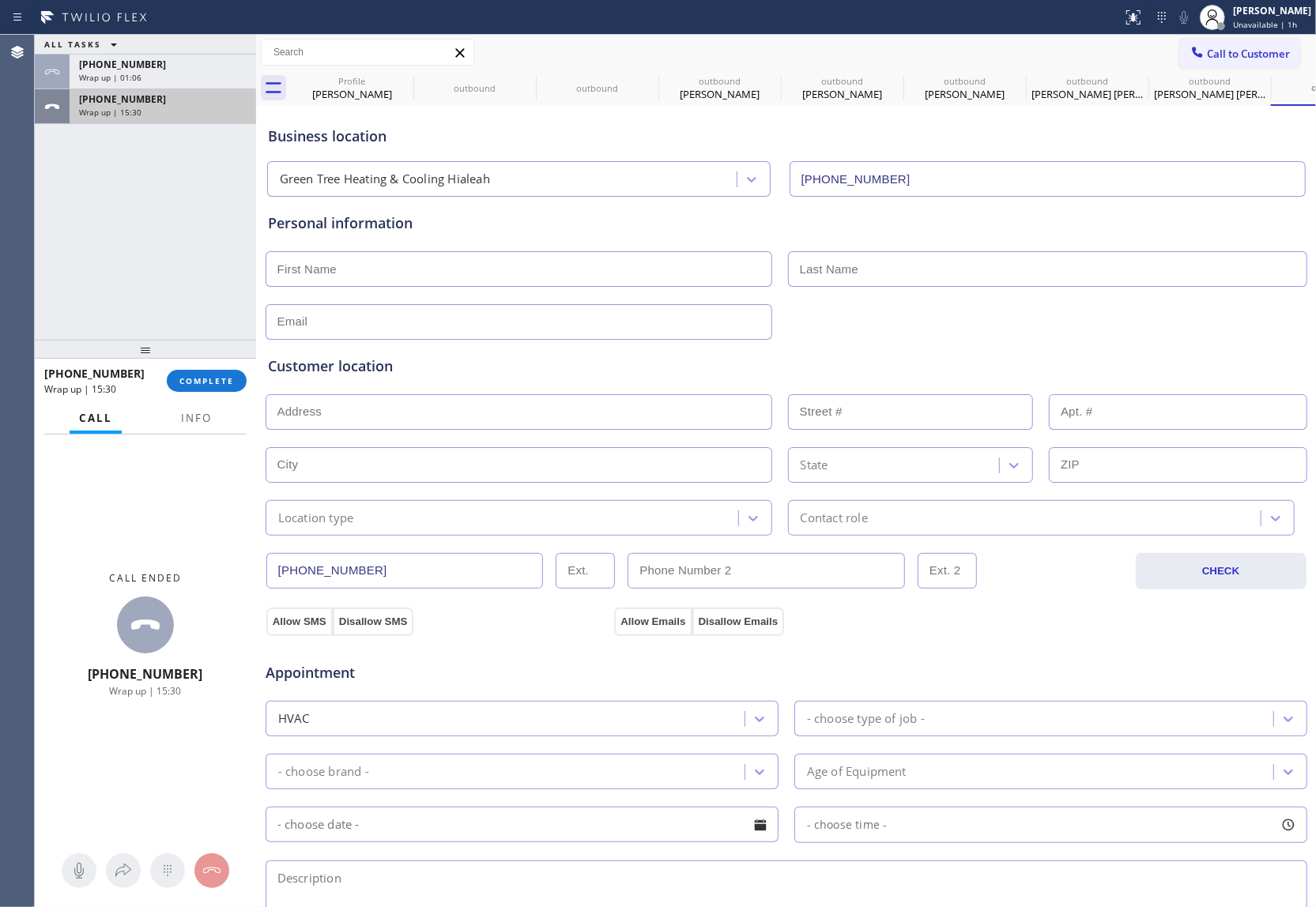
click at [154, 117] on div "Wrap up | 15:30" at bounding box center [163, 113] width 167 height 11
click at [216, 386] on button "COMPLETE" at bounding box center [207, 381] width 80 height 22
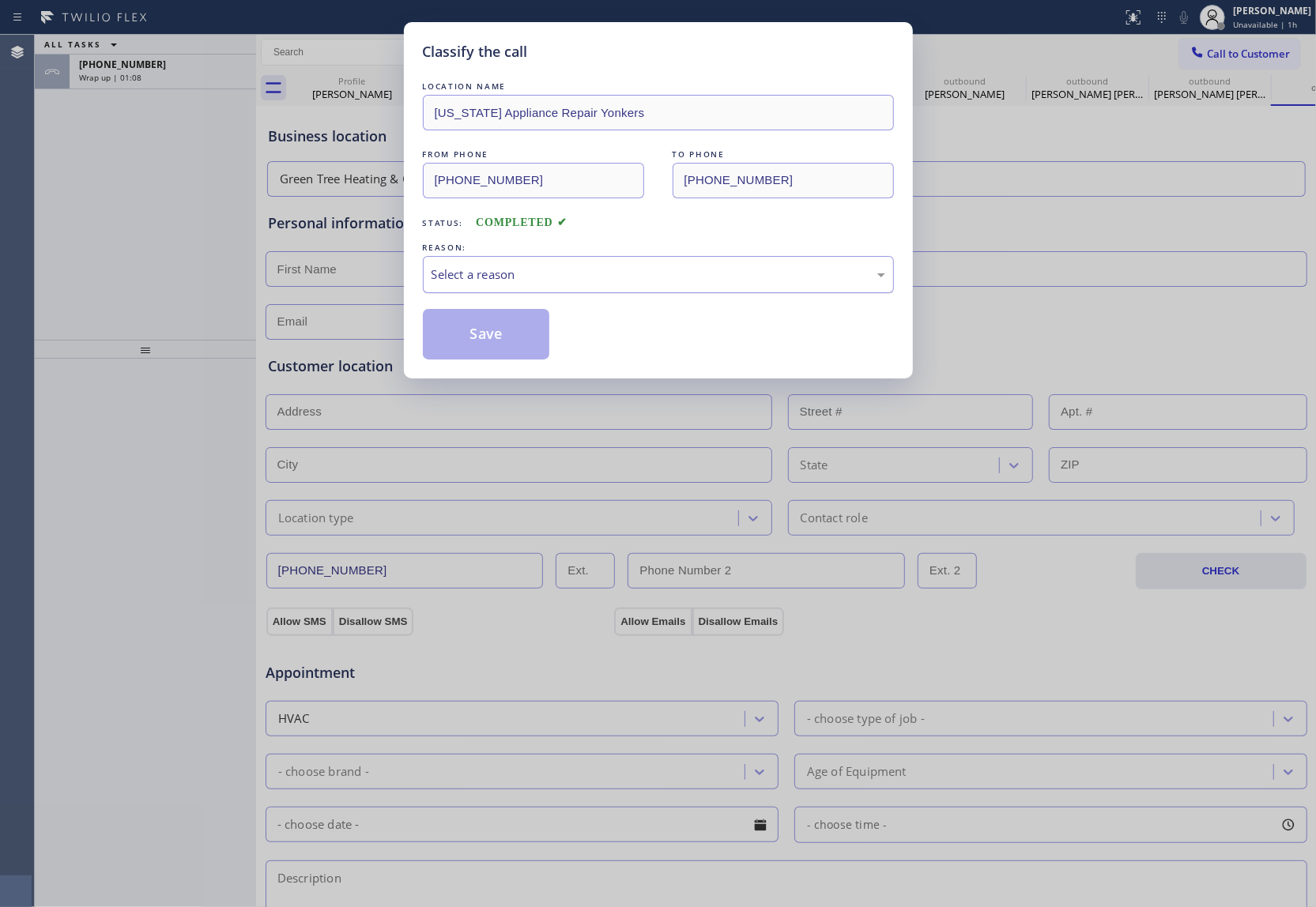
drag, startPoint x: 494, startPoint y: 266, endPoint x: 504, endPoint y: 275, distance: 13.5
click at [496, 266] on div "Select a reason" at bounding box center [658, 275] width 453 height 18
click at [490, 343] on button "Save" at bounding box center [486, 334] width 127 height 51
type input "(914) 873-0795"
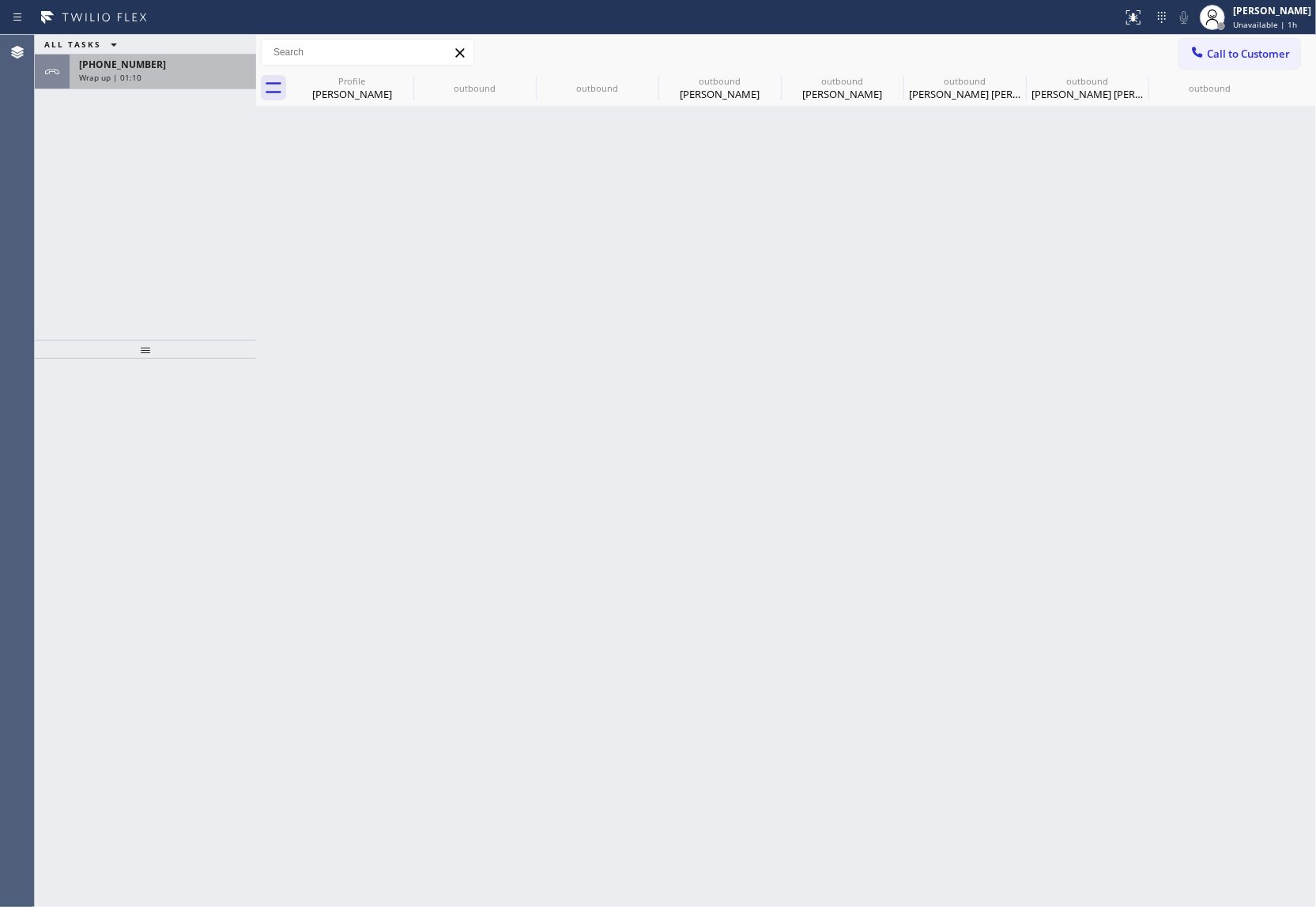
click at [139, 69] on span "+18132207708" at bounding box center [123, 65] width 87 height 13
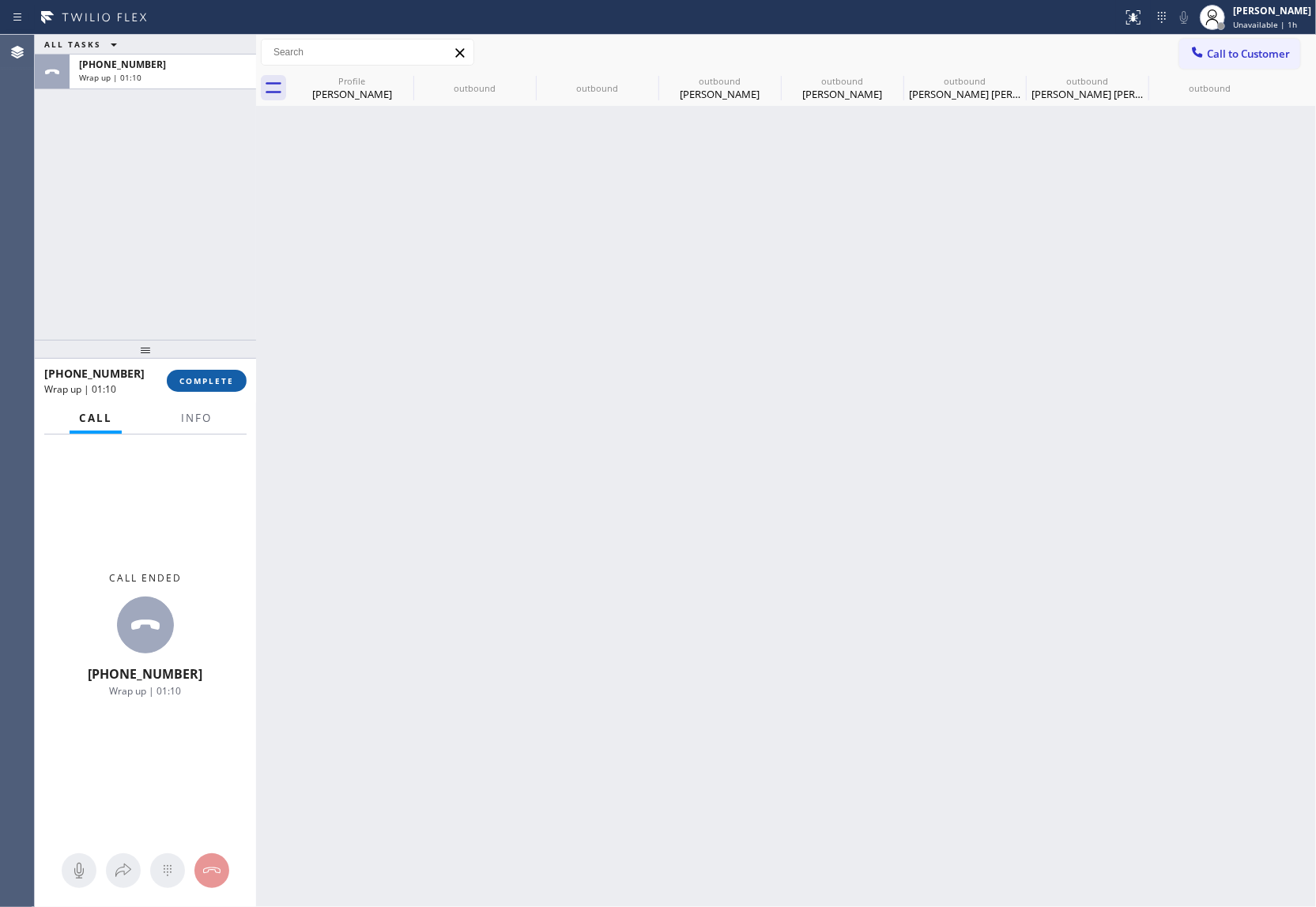
click at [212, 376] on span "COMPLETE" at bounding box center [207, 381] width 55 height 11
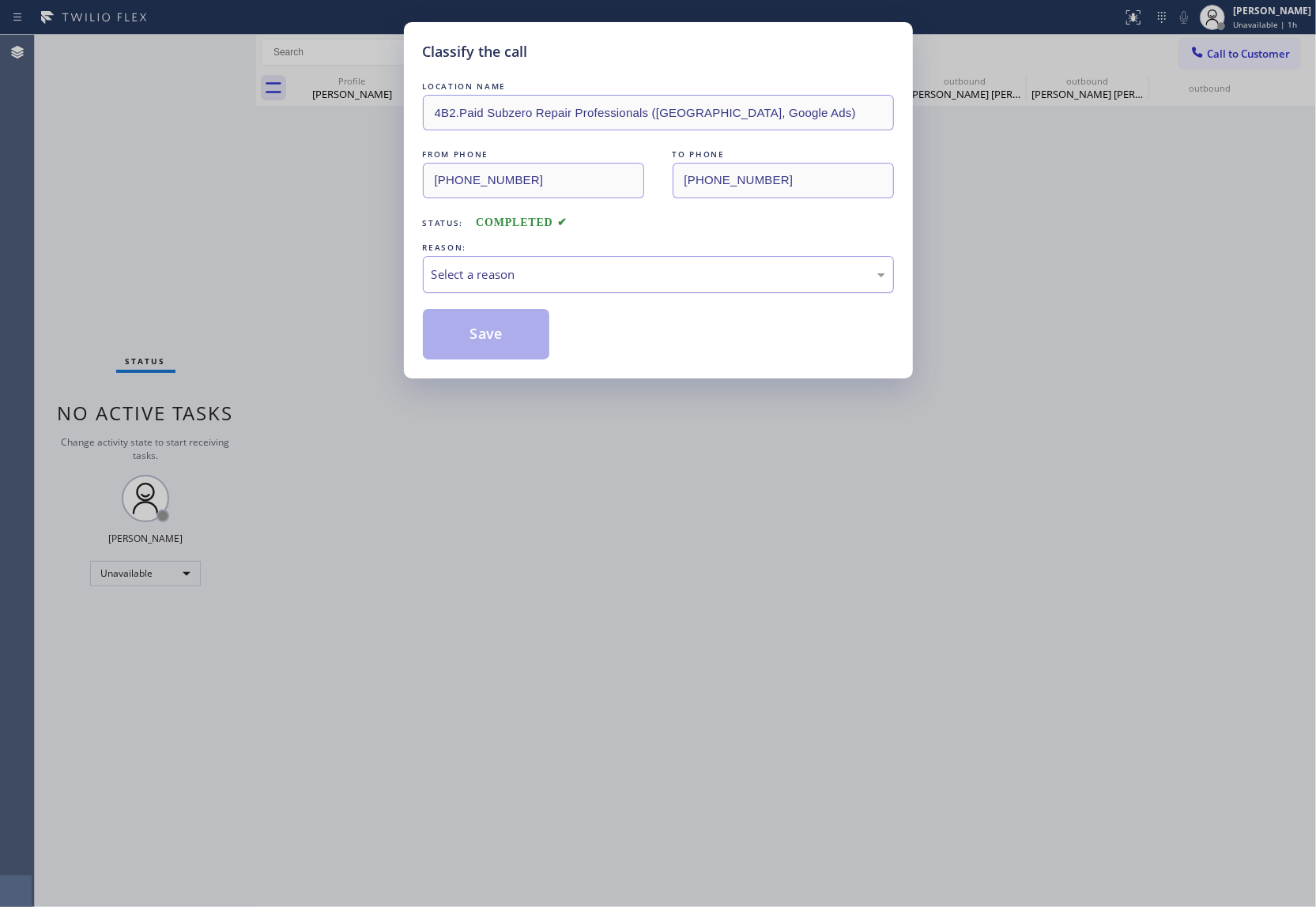
drag, startPoint x: 466, startPoint y: 273, endPoint x: 493, endPoint y: 292, distance: 33.0
click at [471, 278] on div "Select a reason" at bounding box center [658, 275] width 453 height 18
click at [504, 340] on button "Save" at bounding box center [486, 334] width 127 height 51
type input "(813) 694-9378"
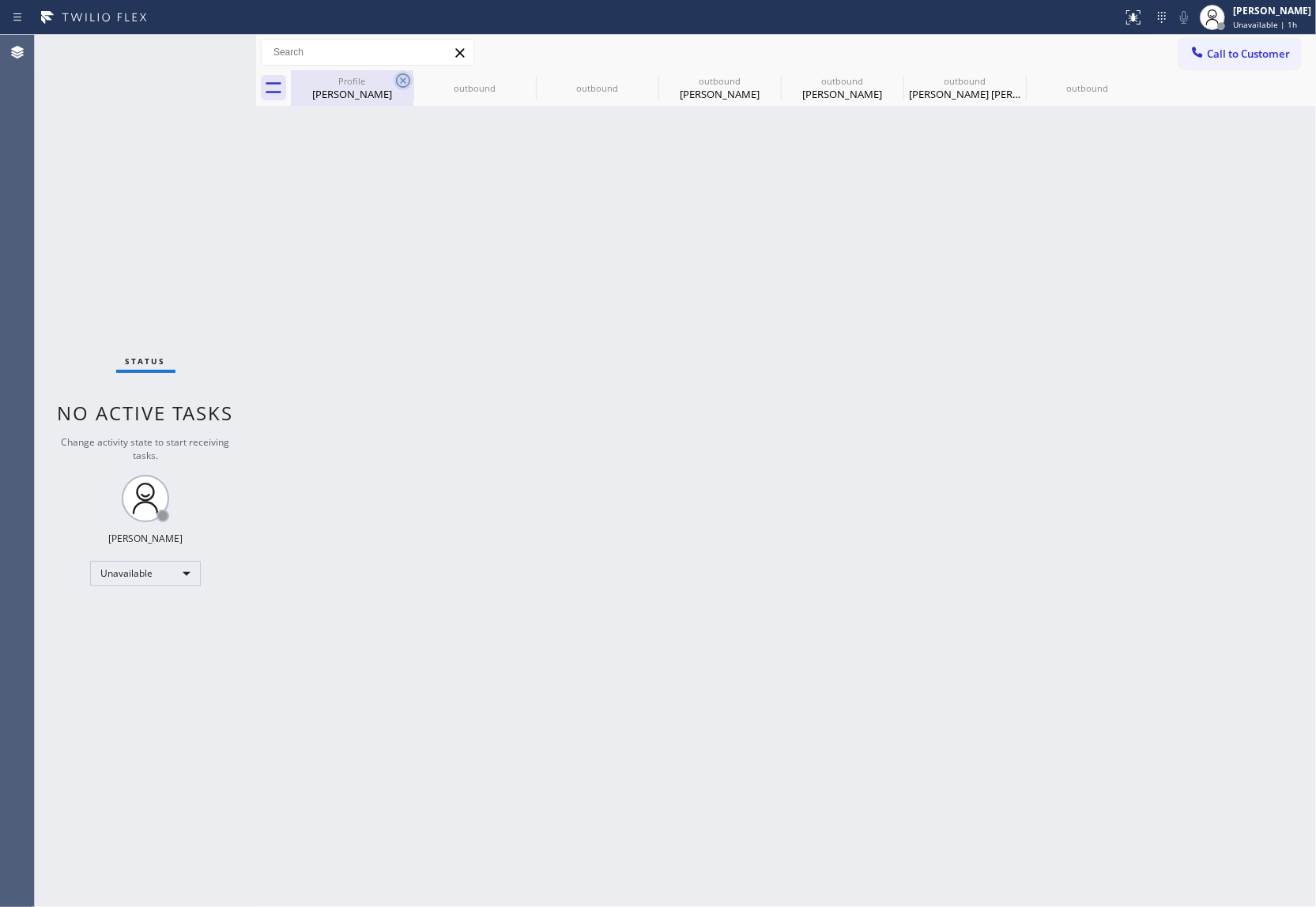
click at [411, 77] on icon at bounding box center [403, 80] width 19 height 19
click at [0, 0] on icon at bounding box center [0, 0] width 0 height 0
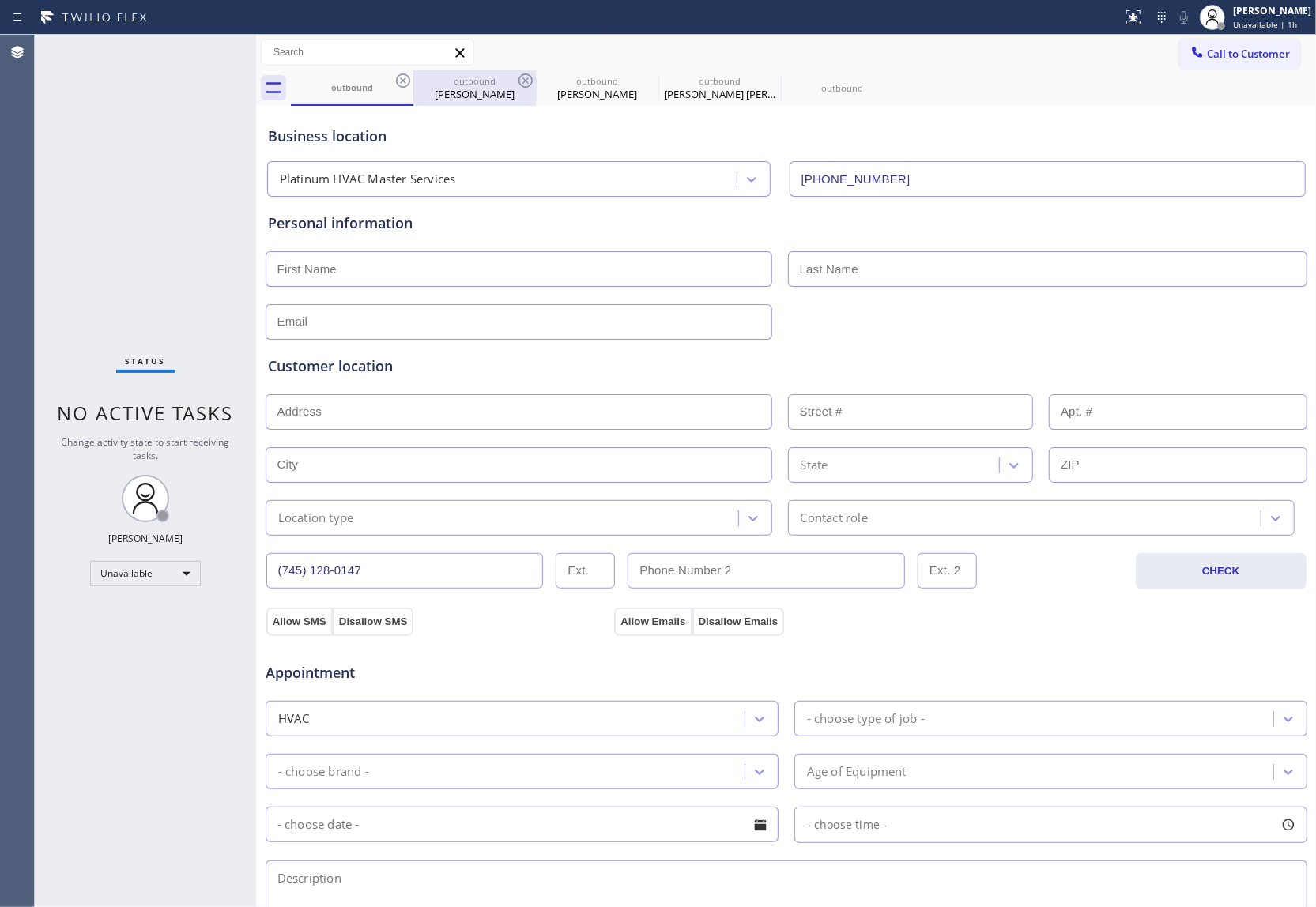
click at [413, 77] on div at bounding box center [413, 88] width 1 height 25
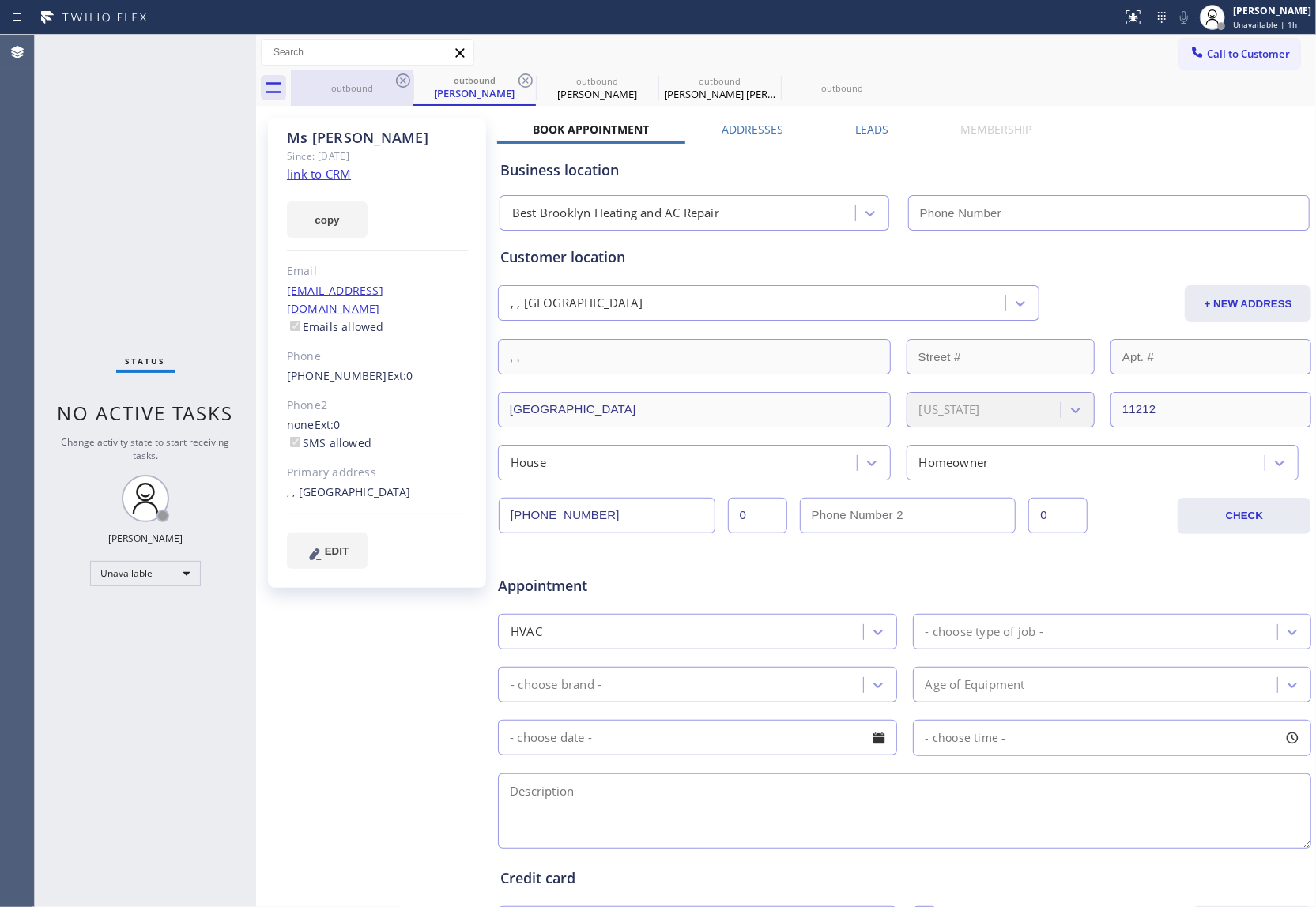
type input "[PHONE_NUMBER]"
click at [411, 77] on icon at bounding box center [403, 80] width 19 height 19
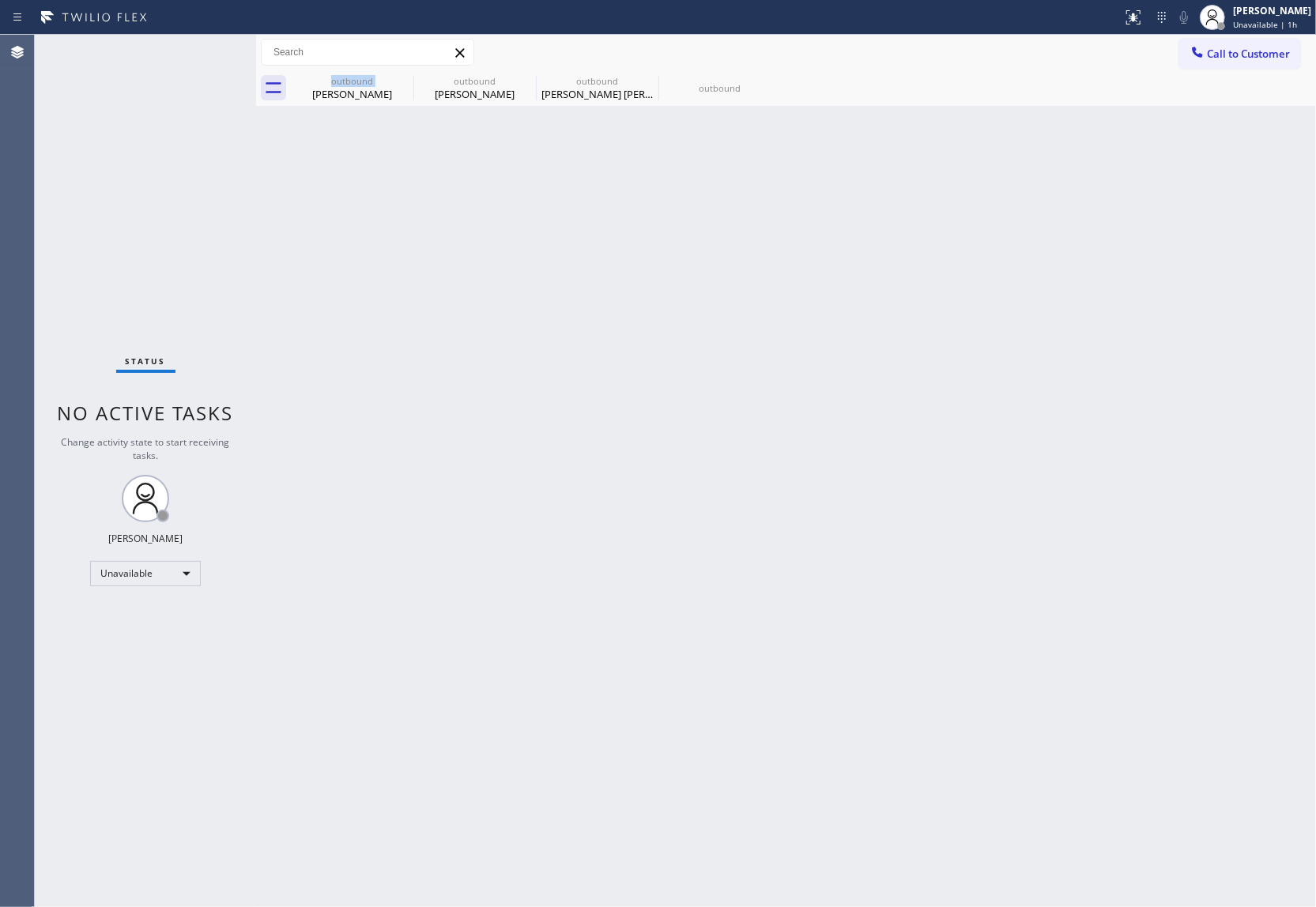
click at [411, 77] on div "outbound Ms Shernett" at bounding box center [352, 88] width 123 height 36
click at [0, 0] on icon at bounding box center [0, 0] width 0 height 0
type input "(914) 873-0795"
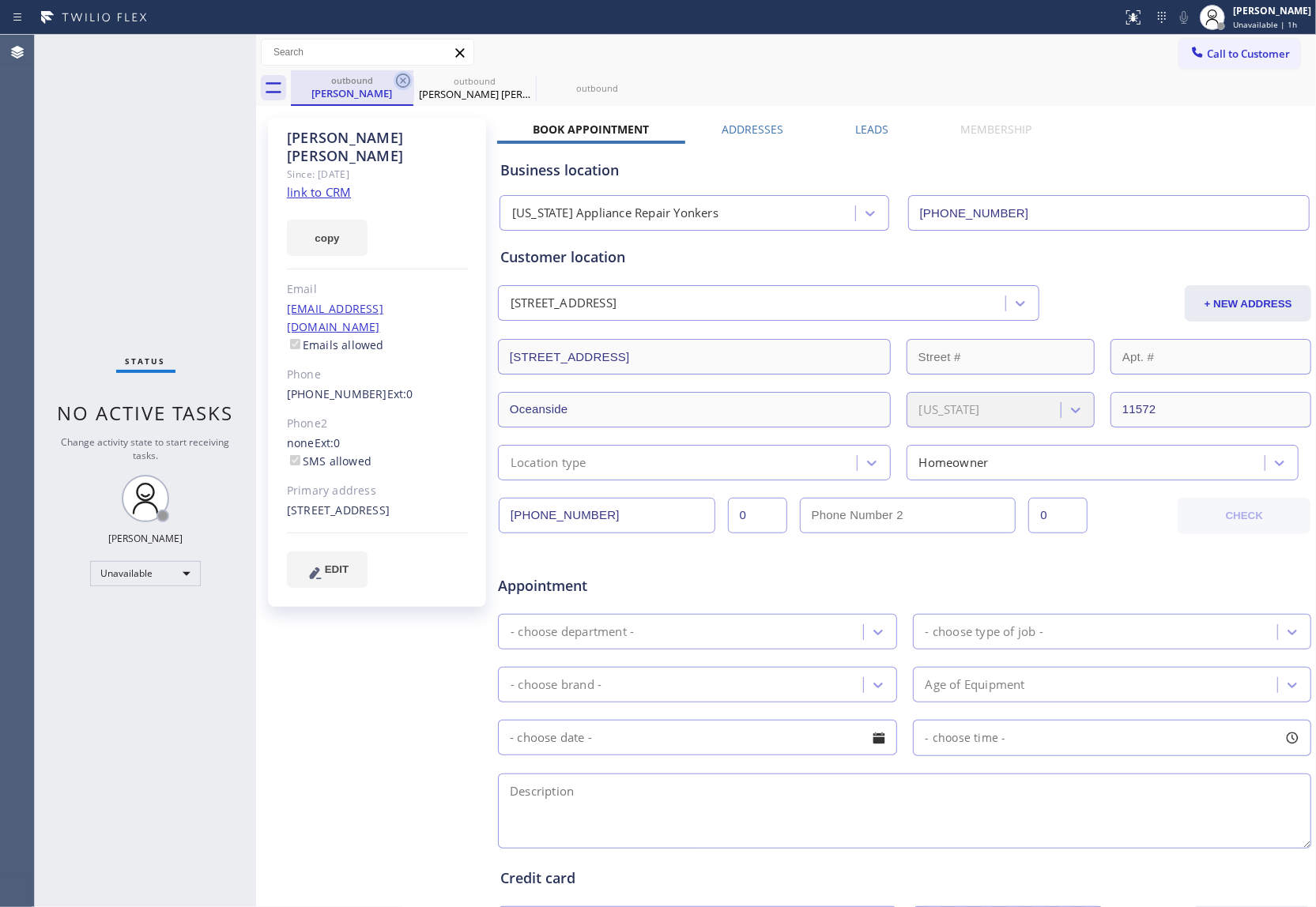
click at [403, 83] on icon at bounding box center [403, 80] width 19 height 19
type input "(813) 694-9378"
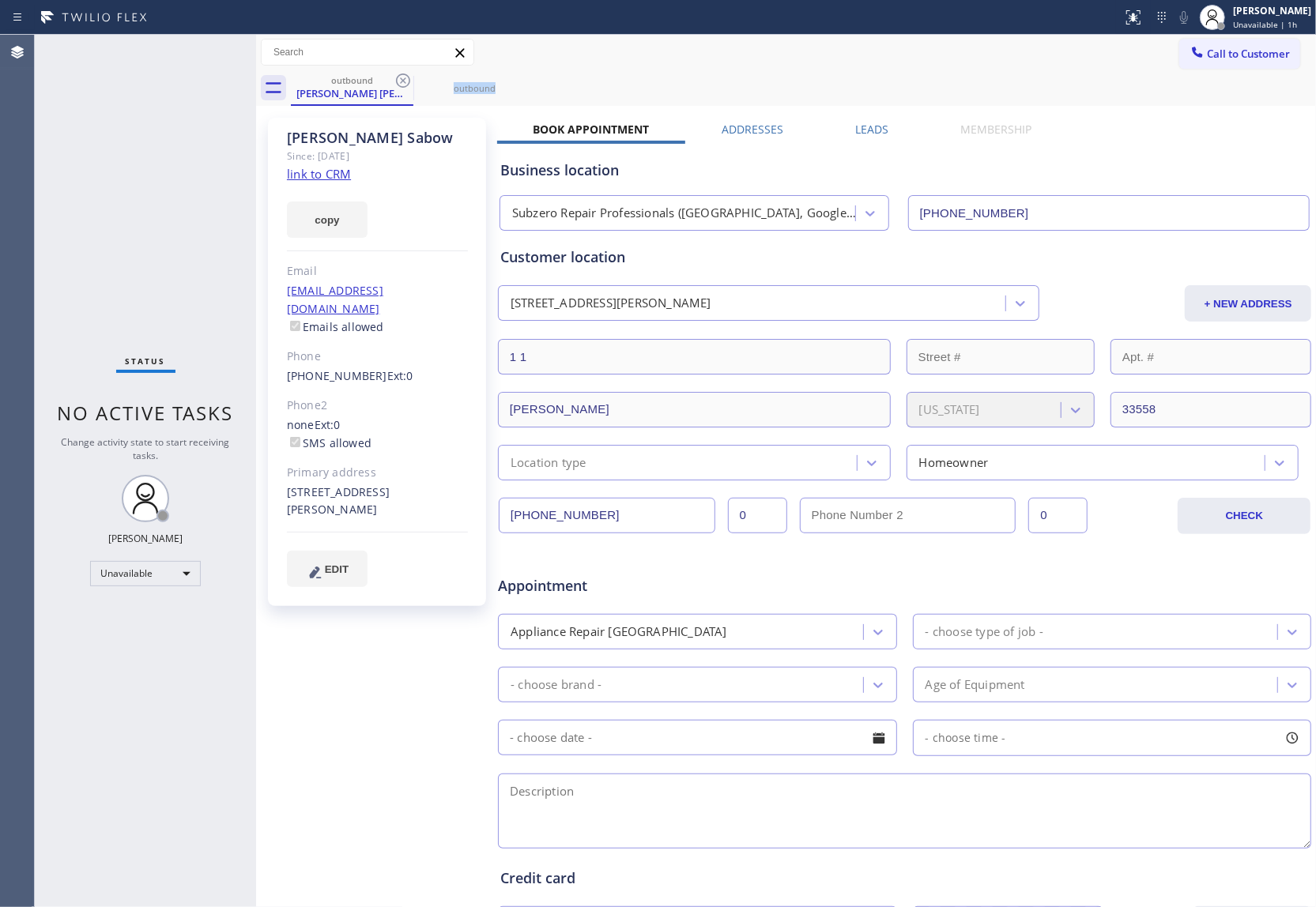
click at [403, 83] on icon at bounding box center [403, 80] width 19 height 19
click at [0, 0] on icon at bounding box center [0, 0] width 0 height 0
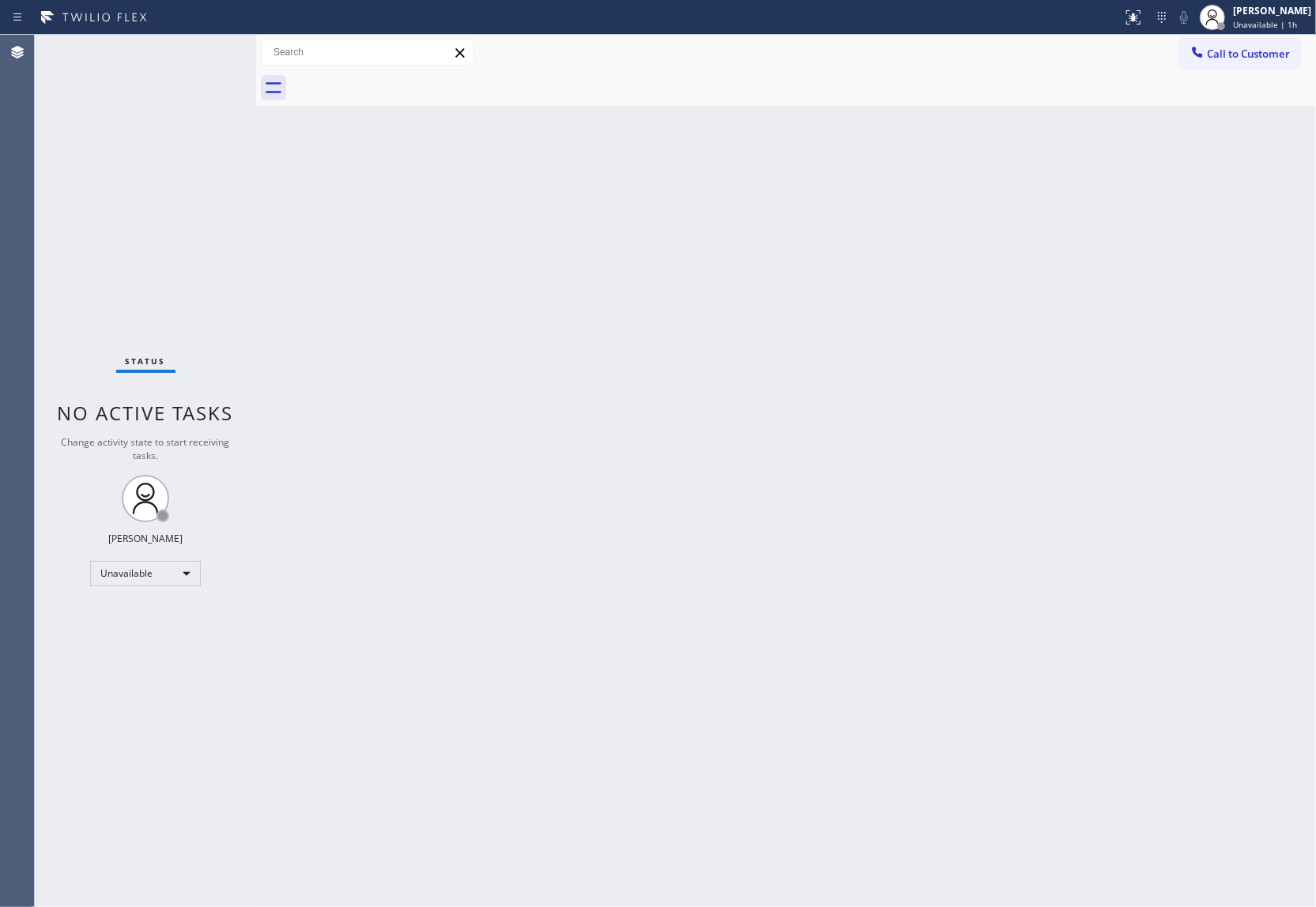
click at [403, 83] on div at bounding box center [803, 88] width 1025 height 36
click at [984, 56] on span "Call to Customer" at bounding box center [1248, 53] width 83 height 14
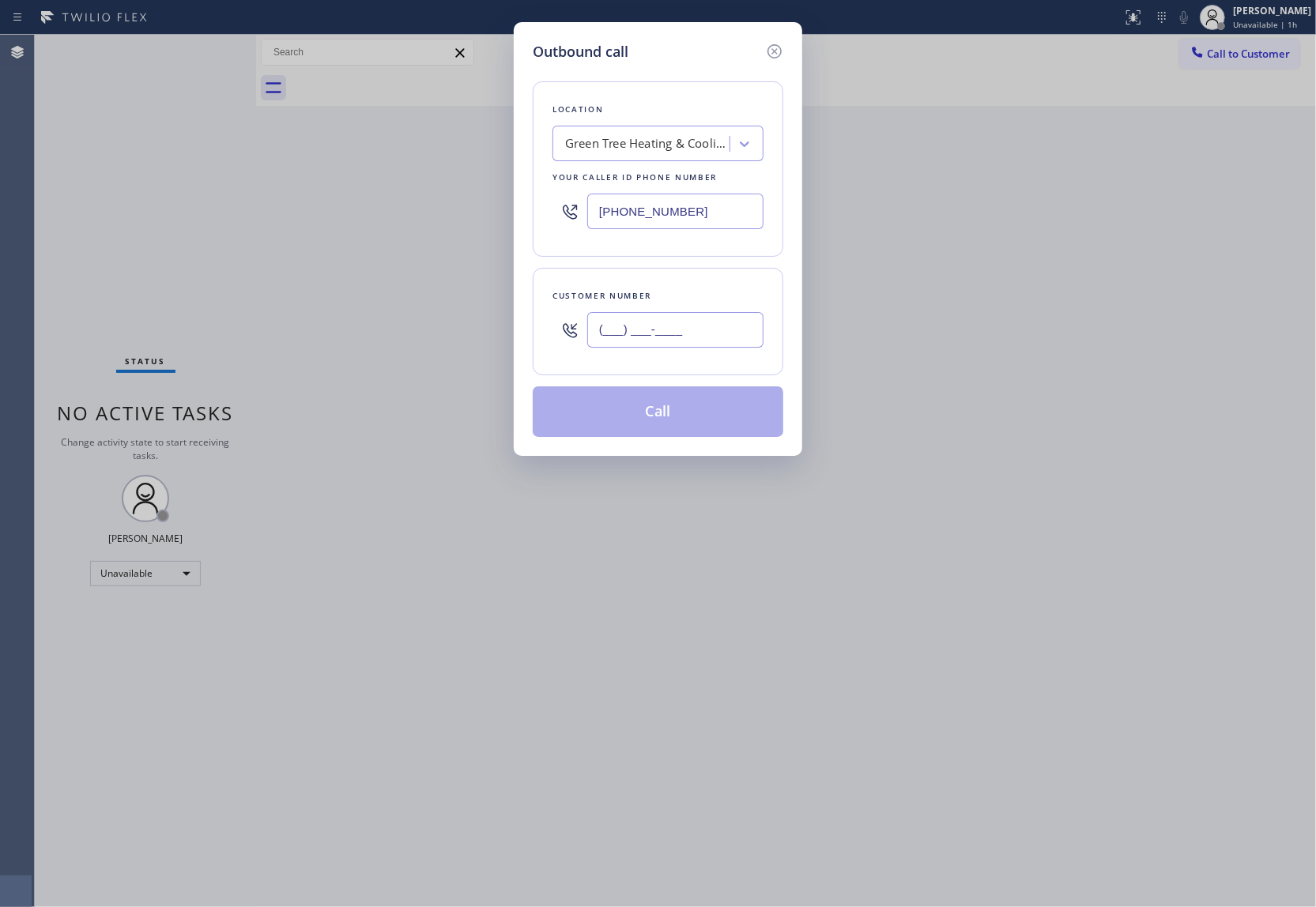
click at [683, 333] on input "(___) ___-____" at bounding box center [676, 330] width 176 height 36
paste input "305) 999-7863"
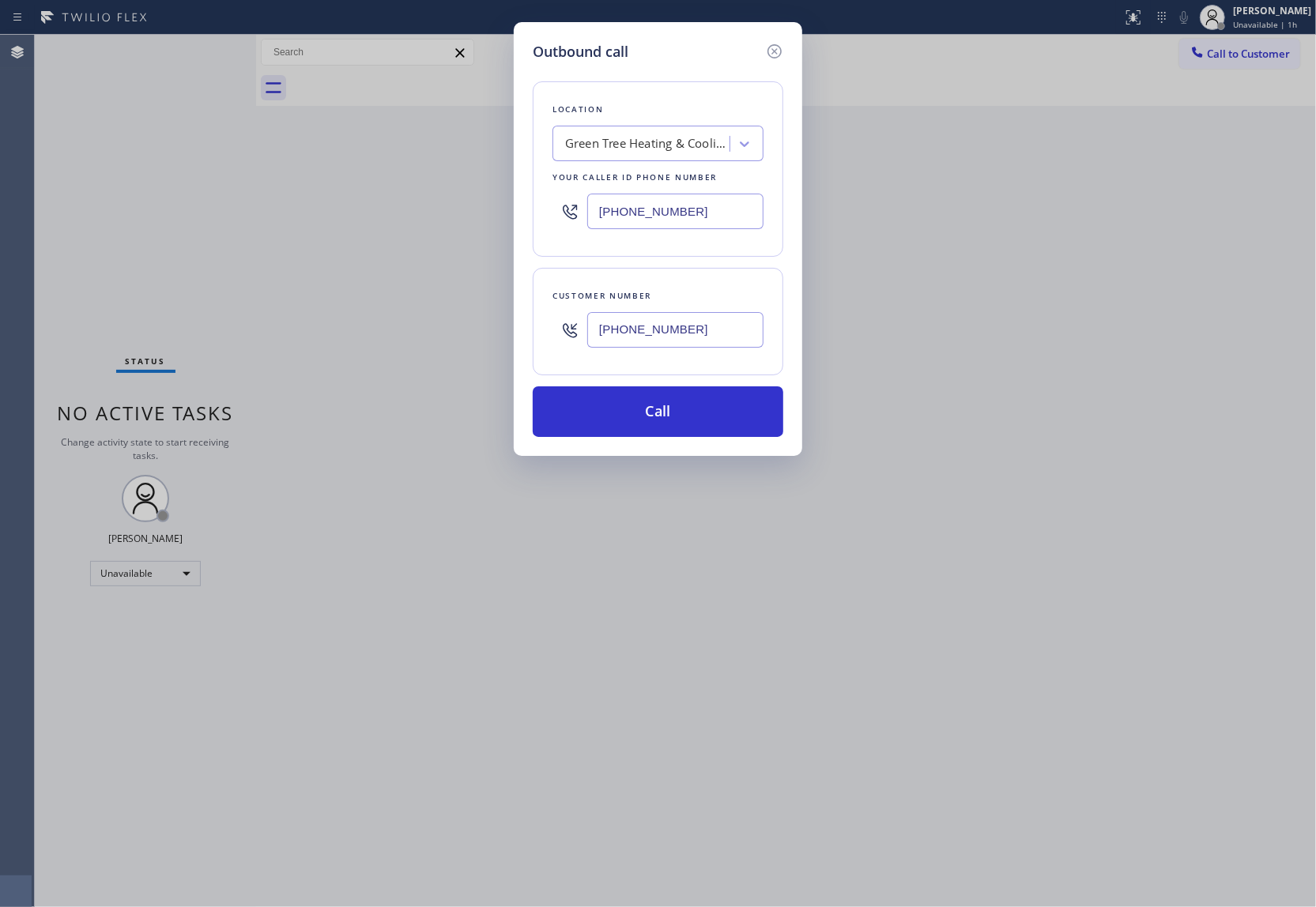
type input "(305) 999-7863"
click at [630, 136] on div "Green Tree Heating & Cooling Hialeah" at bounding box center [648, 144] width 166 height 18
type input "5 Star Appliance R"
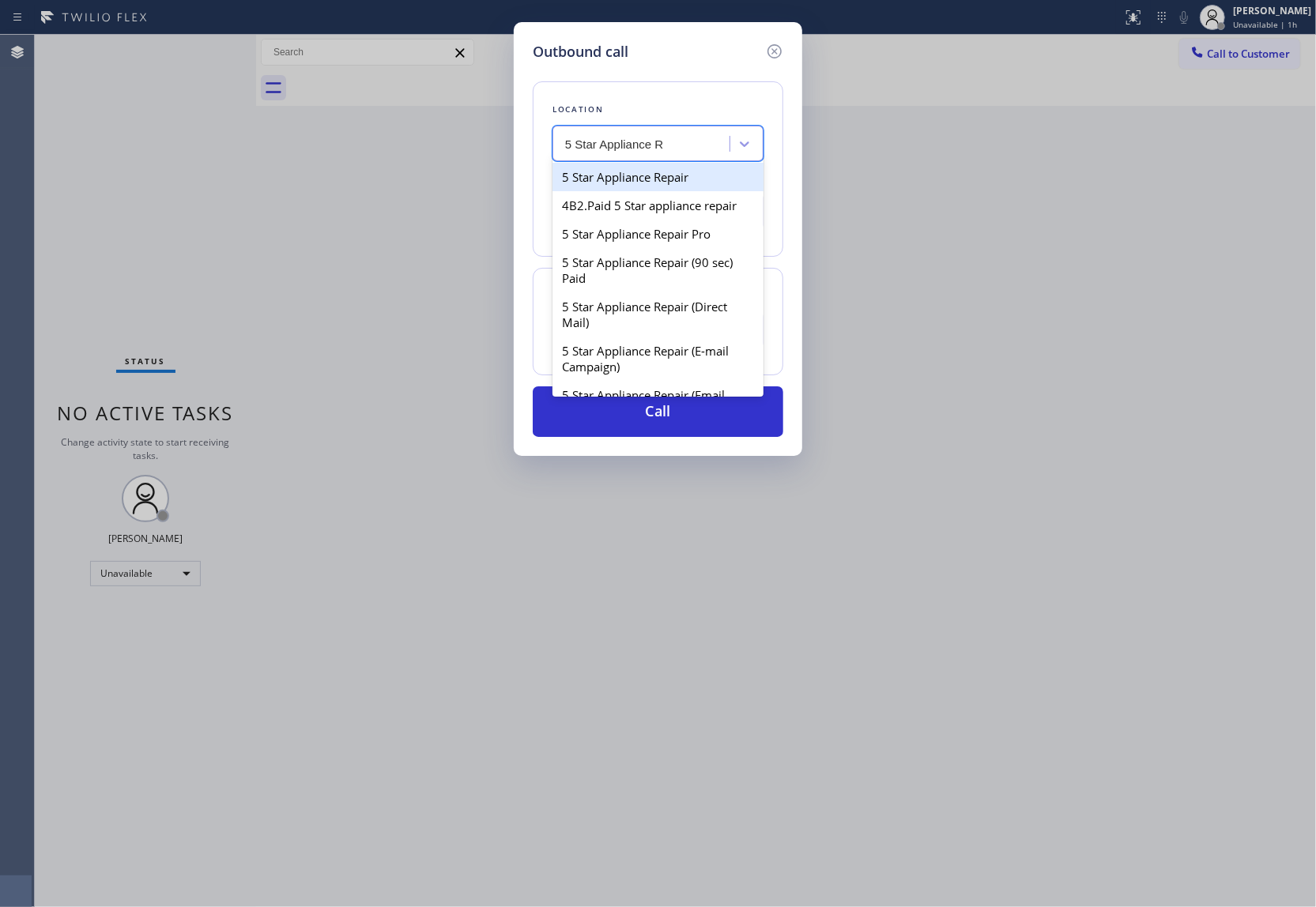
click at [614, 190] on div "5 Star Appliance Repair" at bounding box center [658, 176] width 211 height 29
type input "(855) 731-4952"
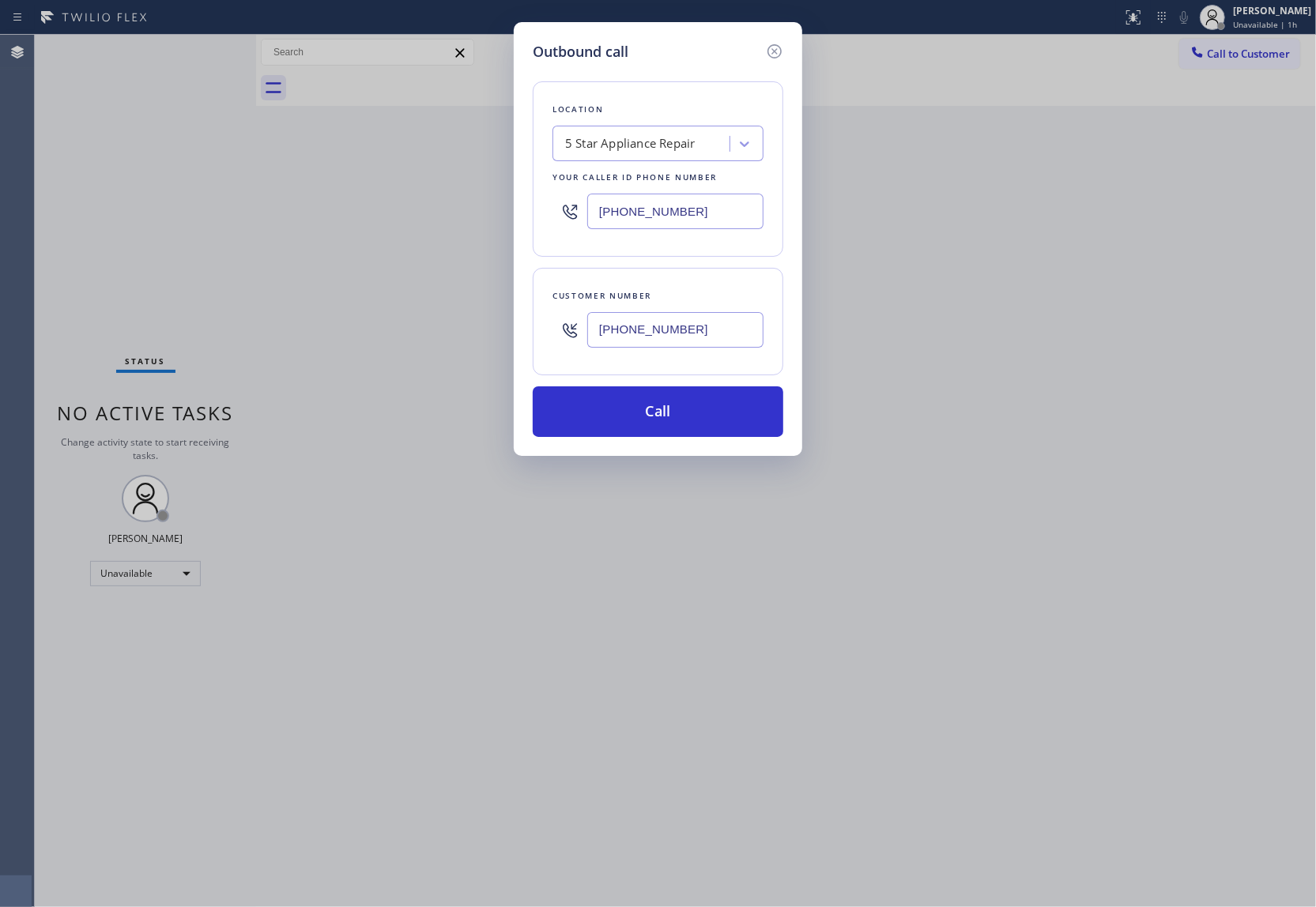
drag, startPoint x: 689, startPoint y: 449, endPoint x: 685, endPoint y: 441, distance: 8.9
click at [689, 449] on div "Outbound call Location 5 Star Appliance Repair Your caller id phone number (855…" at bounding box center [658, 239] width 288 height 434
click at [678, 433] on button "Call" at bounding box center [658, 412] width 251 height 51
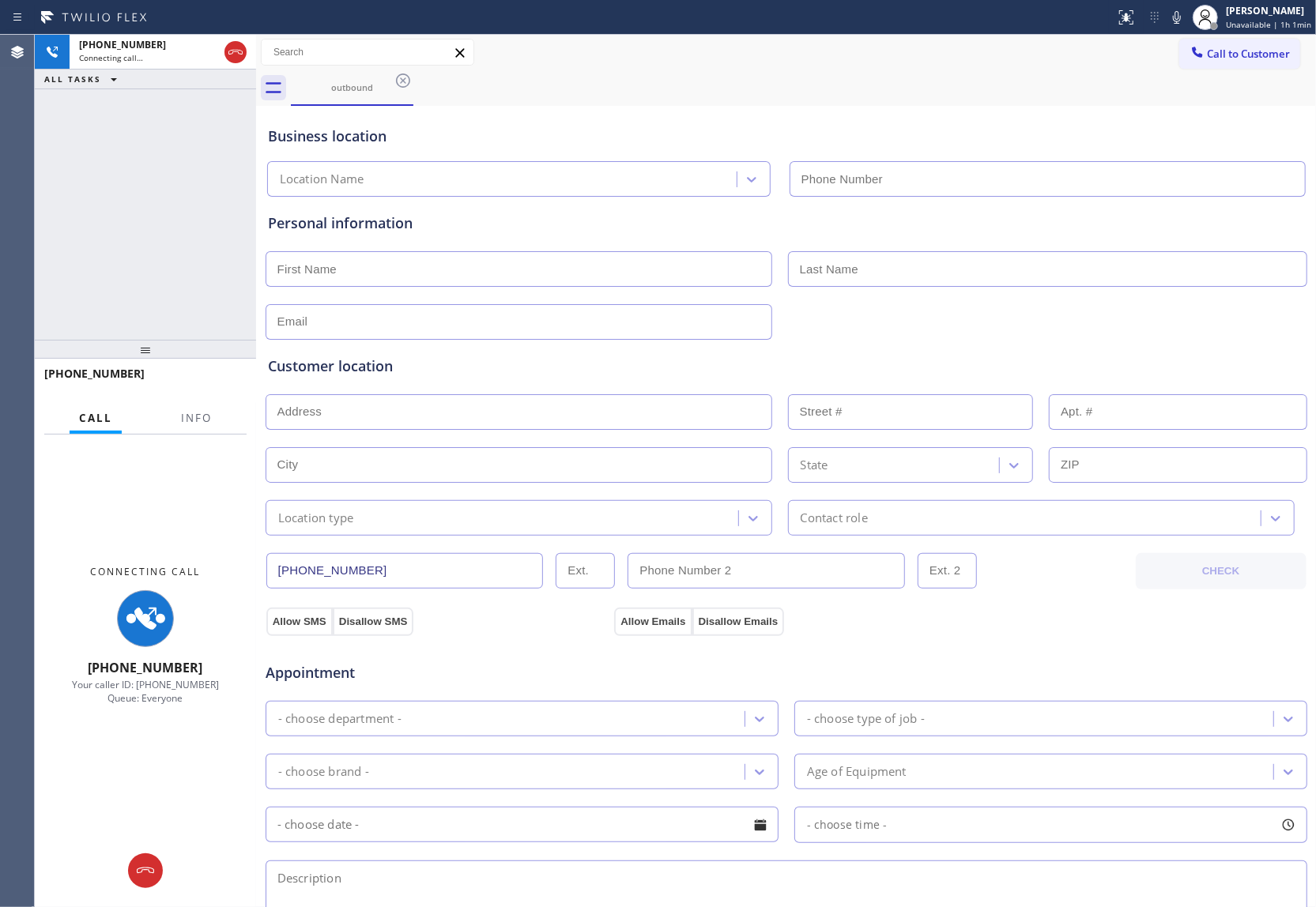
type input "(855) 731-4952"
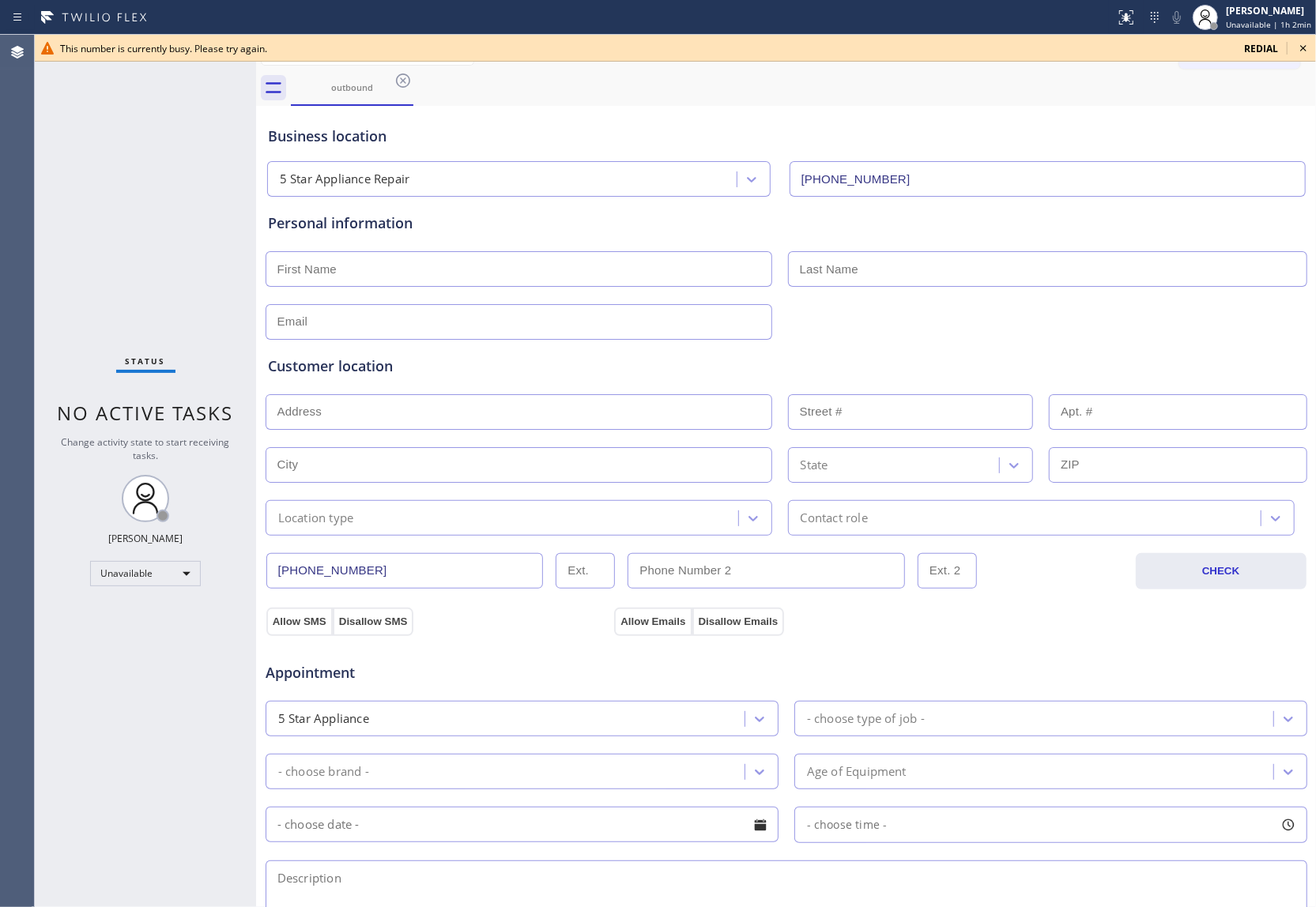
drag, startPoint x: 47, startPoint y: 144, endPoint x: 1019, endPoint y: 90, distance: 973.5
click at [57, 144] on div "Status No active tasks Change activity state to start receiving tasks. [PERSON_…" at bounding box center [145, 471] width 221 height 873
click at [984, 52] on icon at bounding box center [1302, 47] width 19 height 19
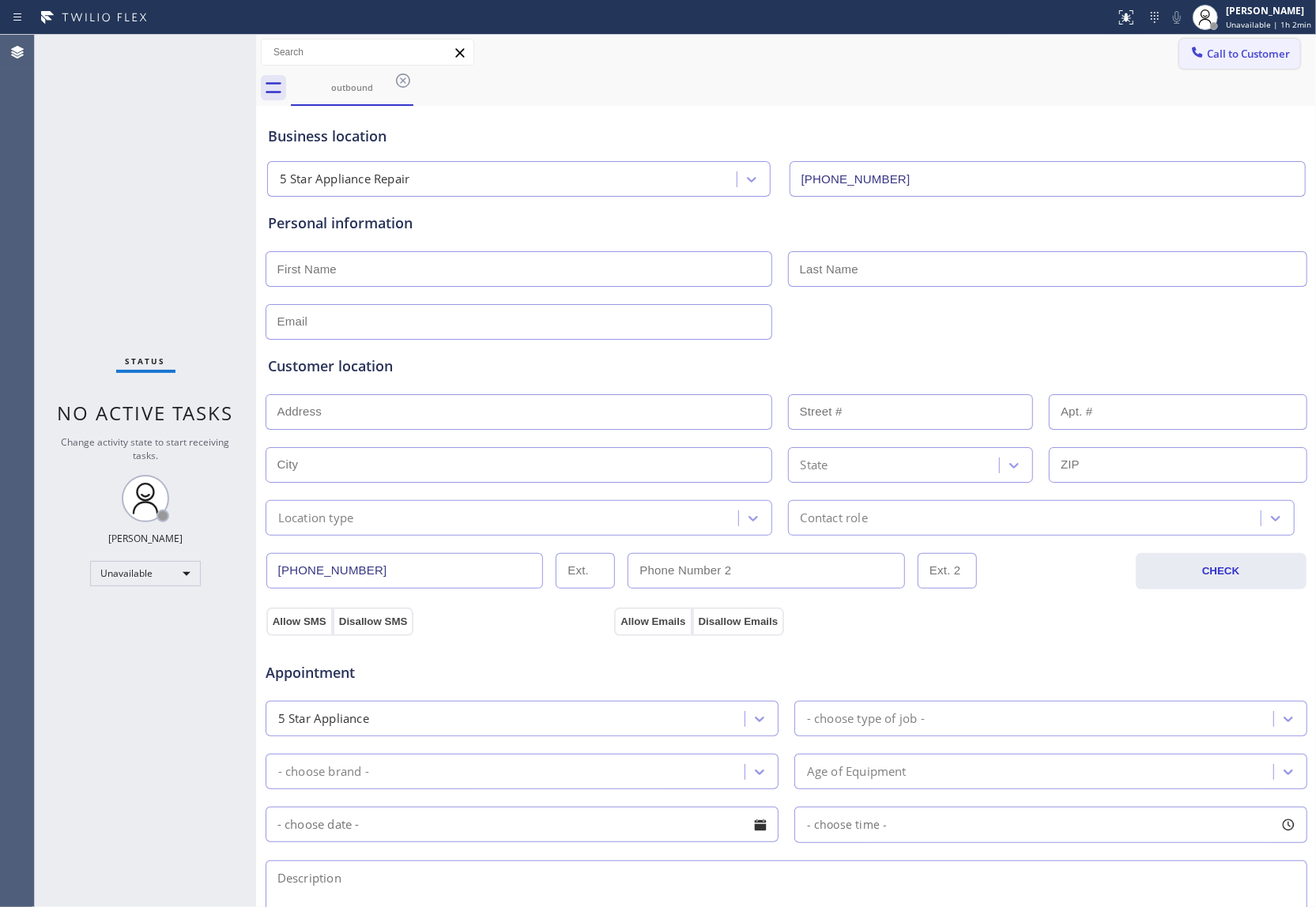
click at [984, 60] on button "Call to Customer" at bounding box center [1239, 53] width 121 height 30
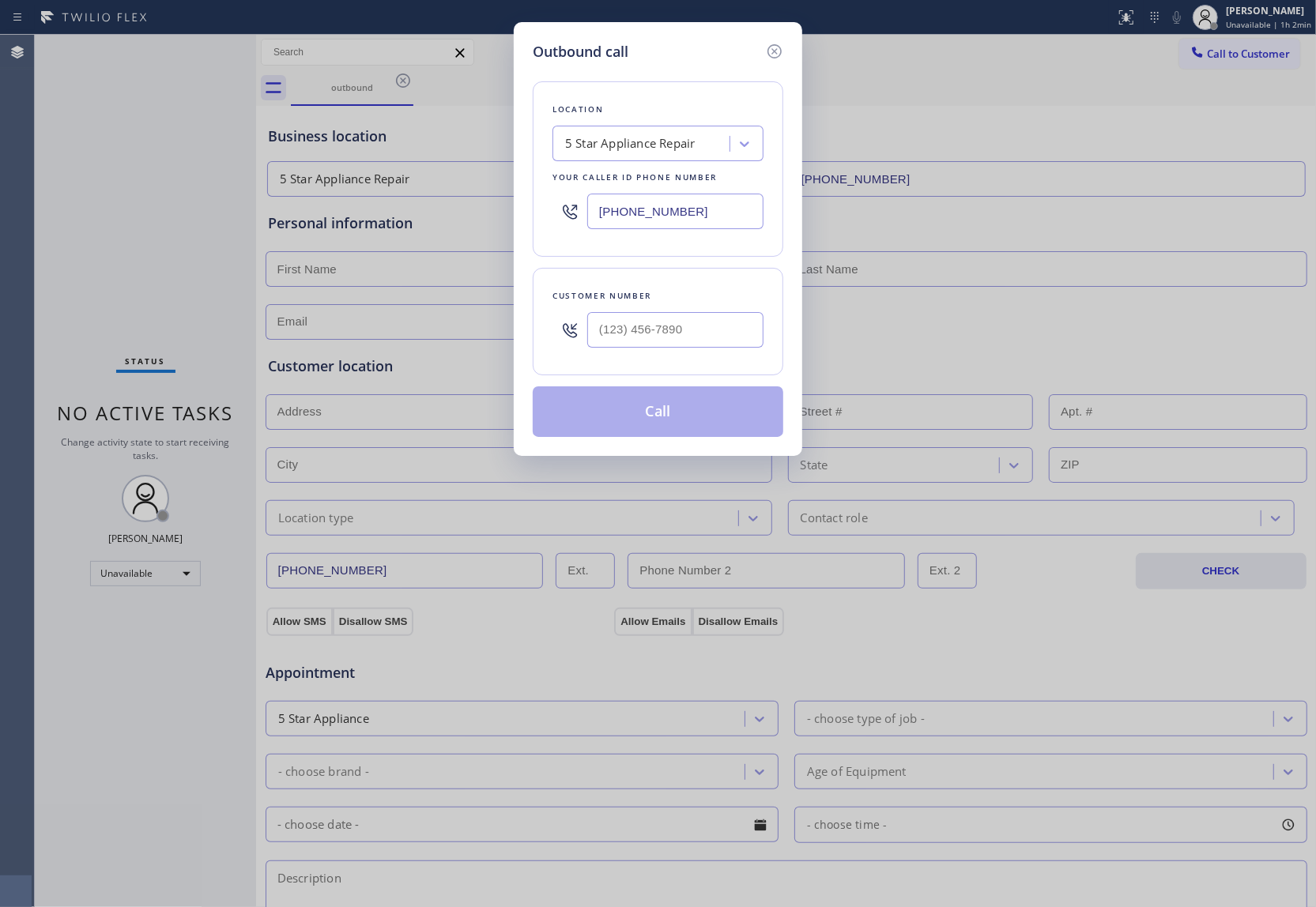
click at [689, 146] on div "5 Star Appliance Repair" at bounding box center [631, 144] width 131 height 18
click at [645, 346] on input "(___) ___-____" at bounding box center [676, 330] width 176 height 36
paste input "305) 999-7863"
type input "(305) 999-7863"
click at [631, 131] on div "5 Star Appliance Repair" at bounding box center [643, 145] width 172 height 28
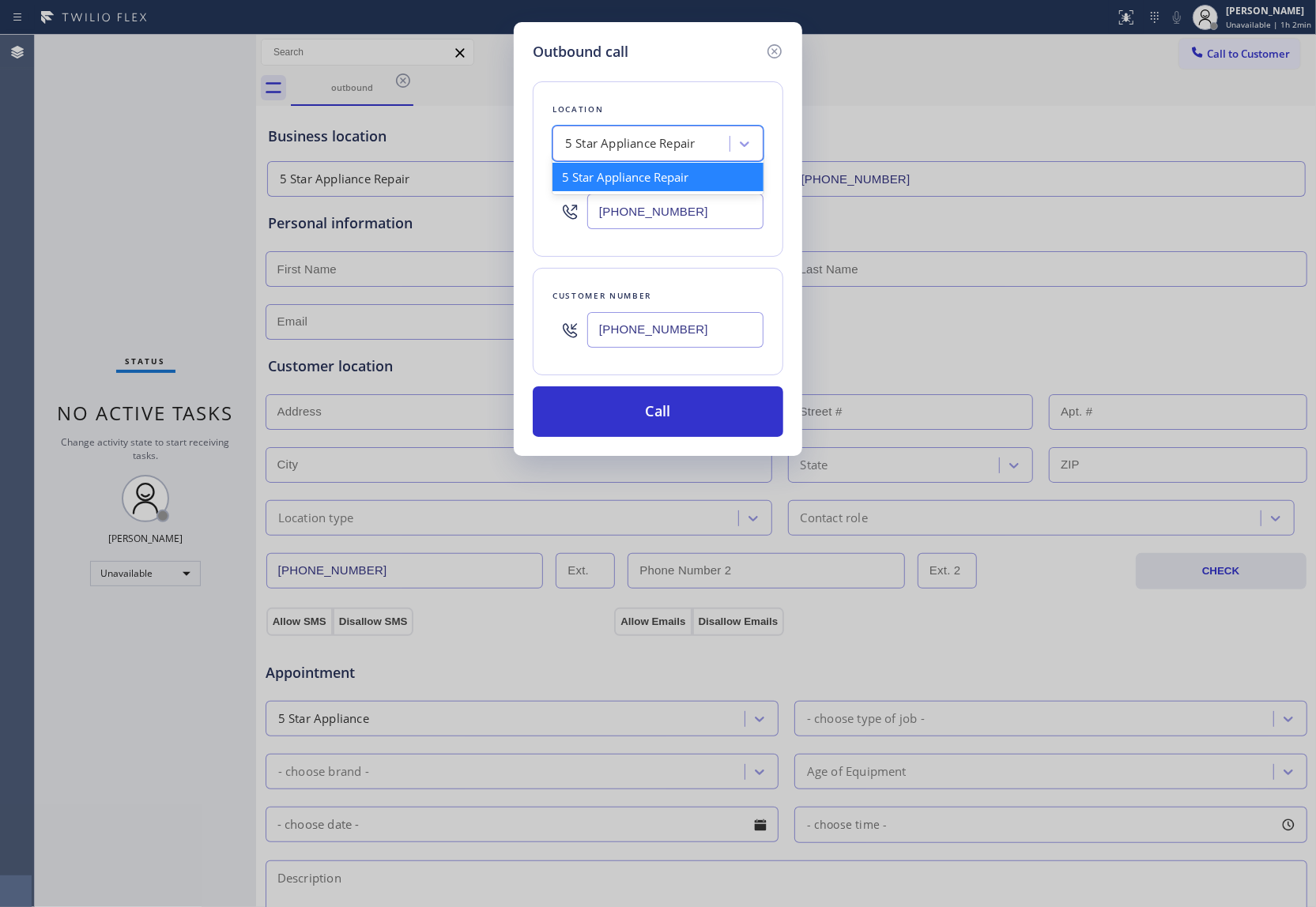
click at [646, 168] on div "5 Star Appliance Repair" at bounding box center [658, 176] width 211 height 29
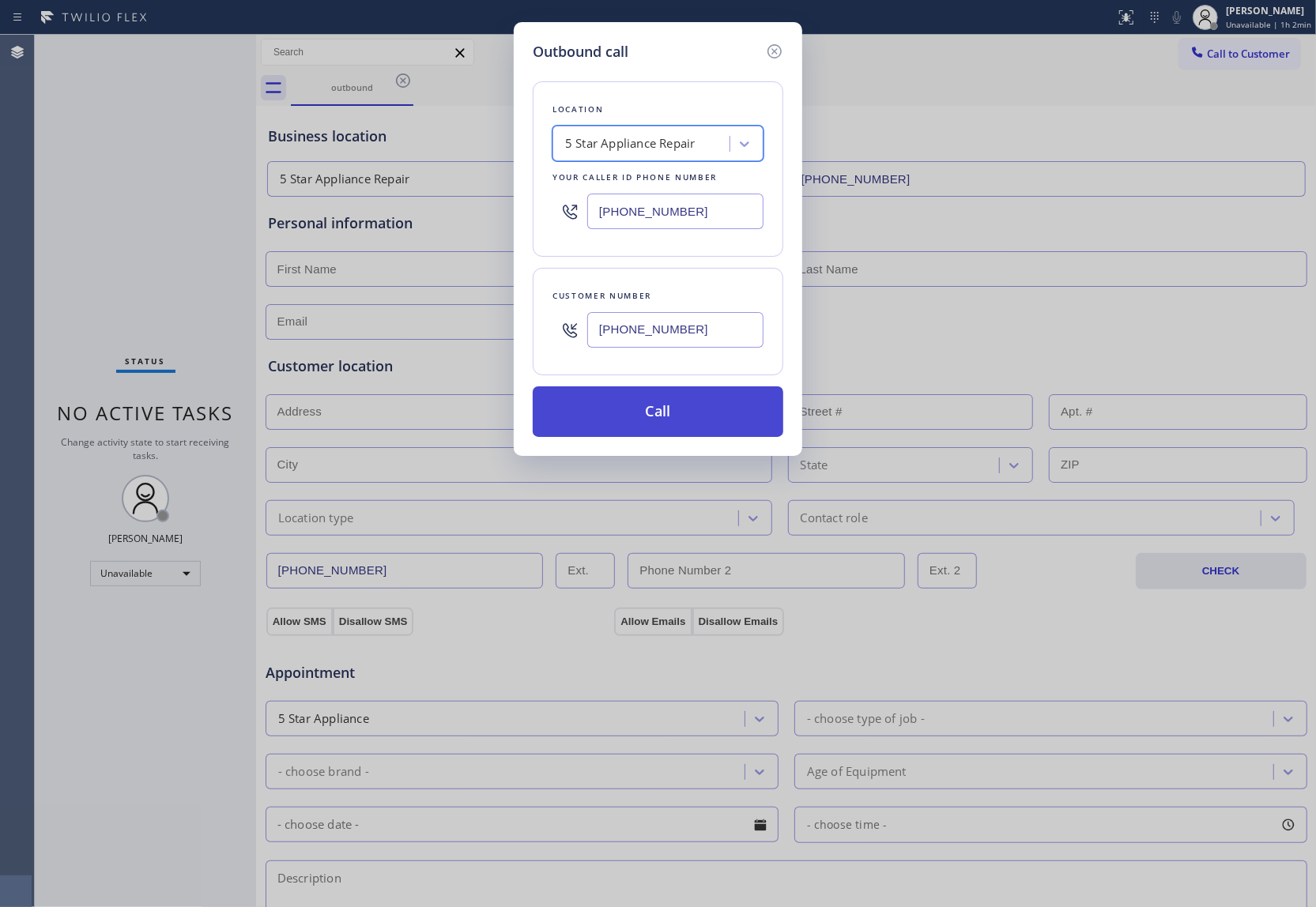
click at [703, 424] on button "Call" at bounding box center [658, 412] width 251 height 51
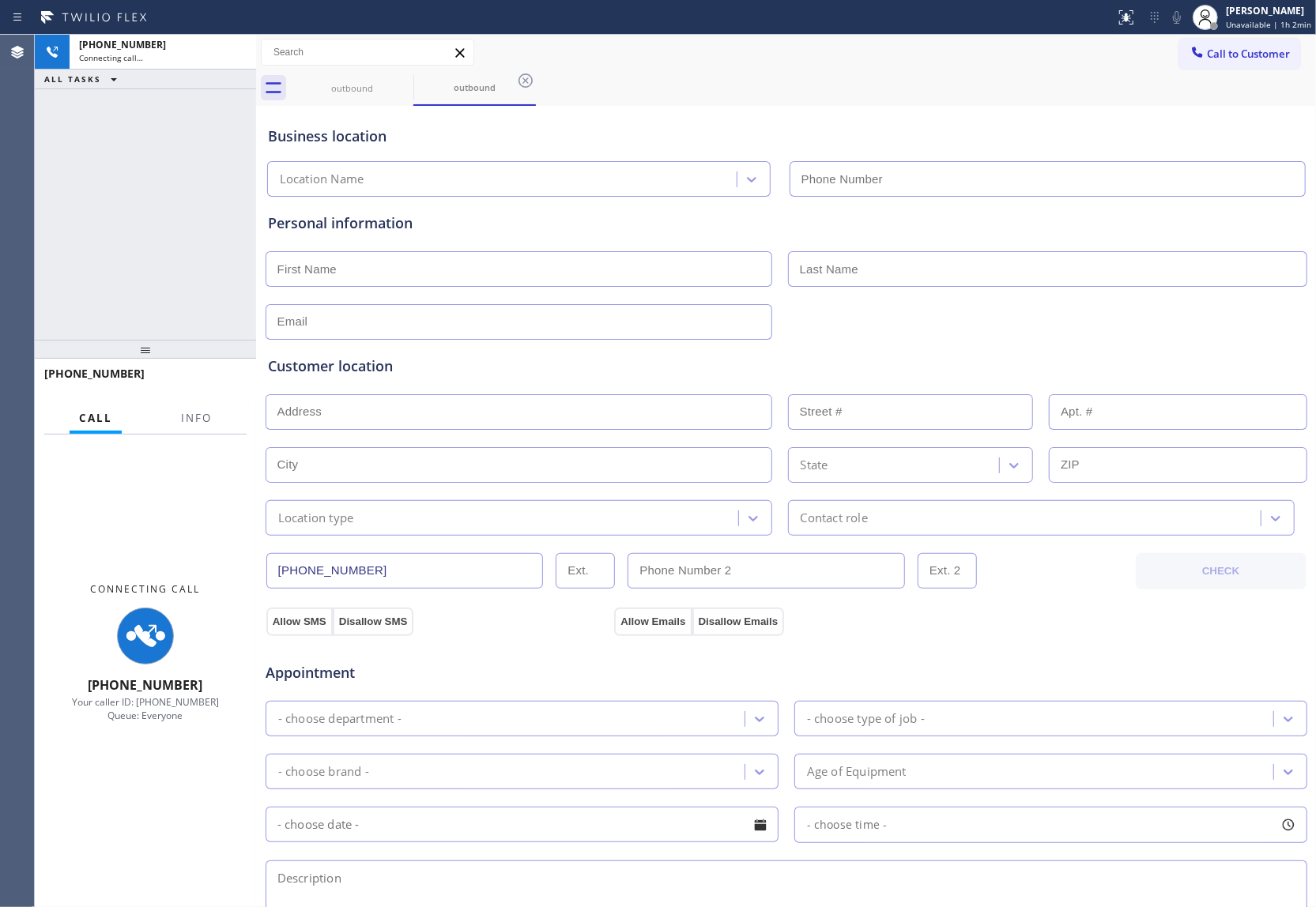
type input "(855) 731-4952"
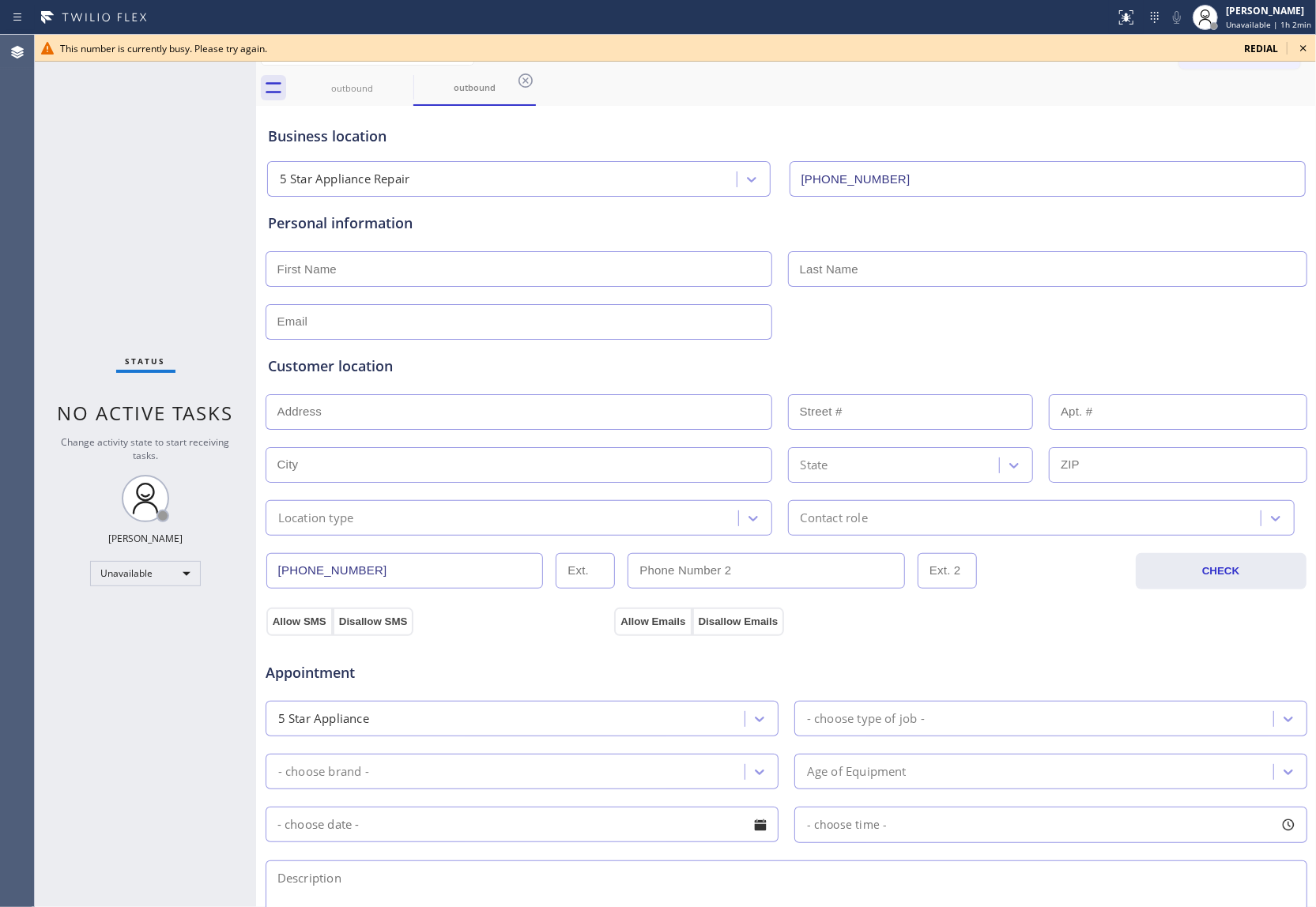
drag, startPoint x: 12, startPoint y: 229, endPoint x: 88, endPoint y: 174, distance: 93.8
click at [33, 216] on div "Agent Desktop" at bounding box center [17, 471] width 35 height 873
click at [984, 46] on icon at bounding box center [1302, 47] width 19 height 19
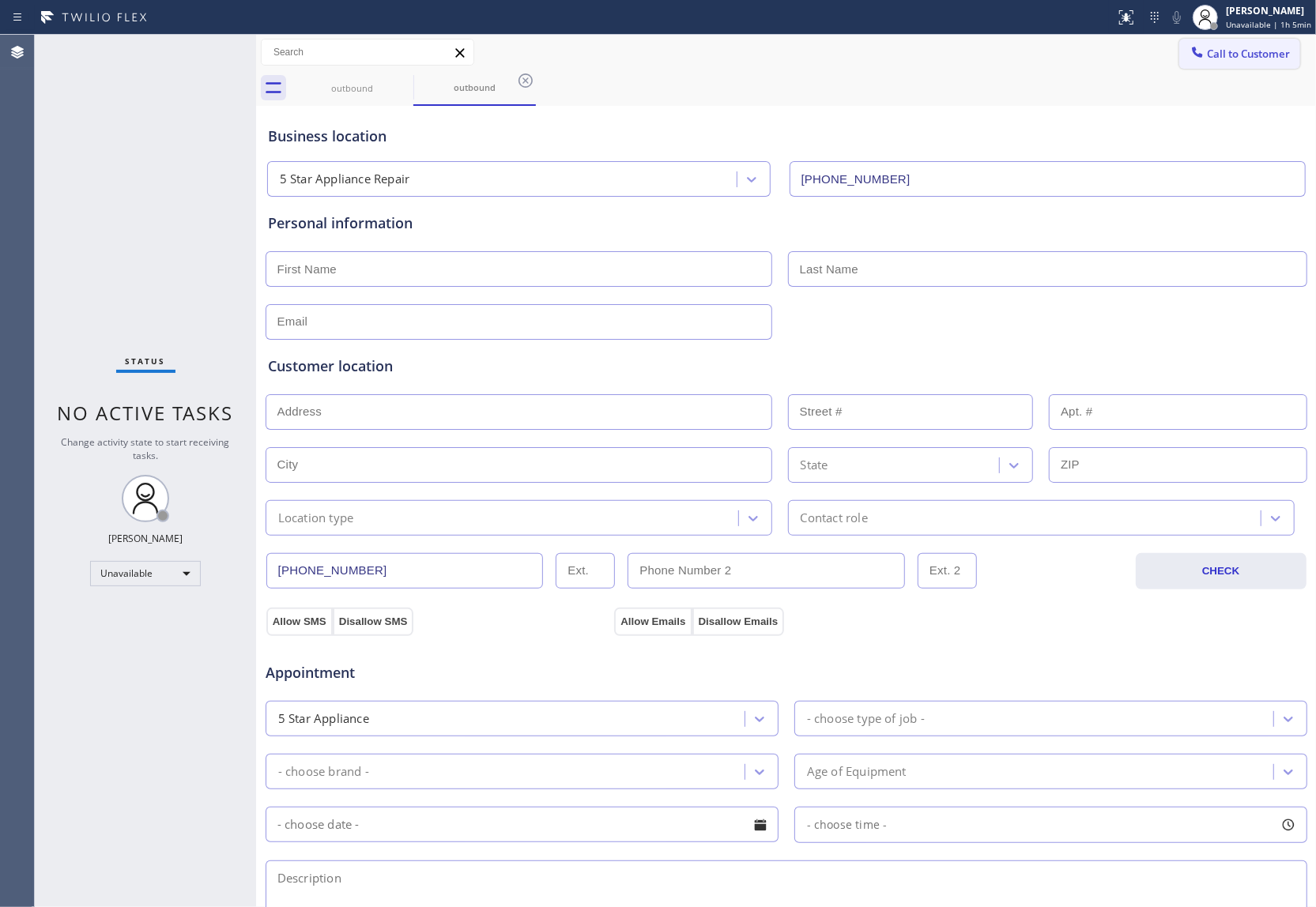
click at [984, 55] on span "Call to Customer" at bounding box center [1248, 53] width 83 height 14
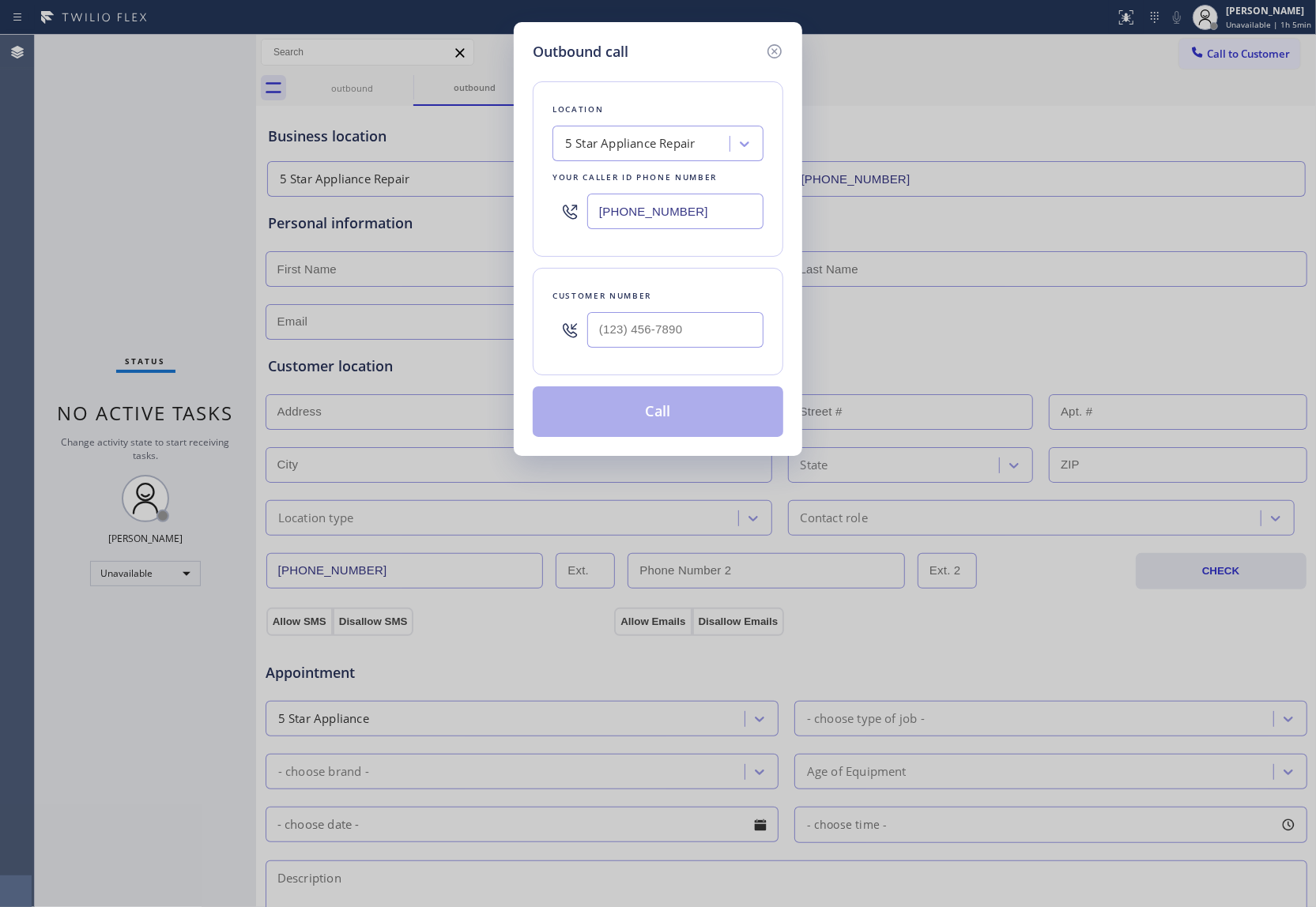
click at [709, 204] on input "(855) 731-4952" at bounding box center [676, 212] width 176 height 36
paste input "text"
type input "(855) 731-4952"
type input "(___) ___-____"
drag, startPoint x: 639, startPoint y: 317, endPoint x: 645, endPoint y: 326, distance: 10.8
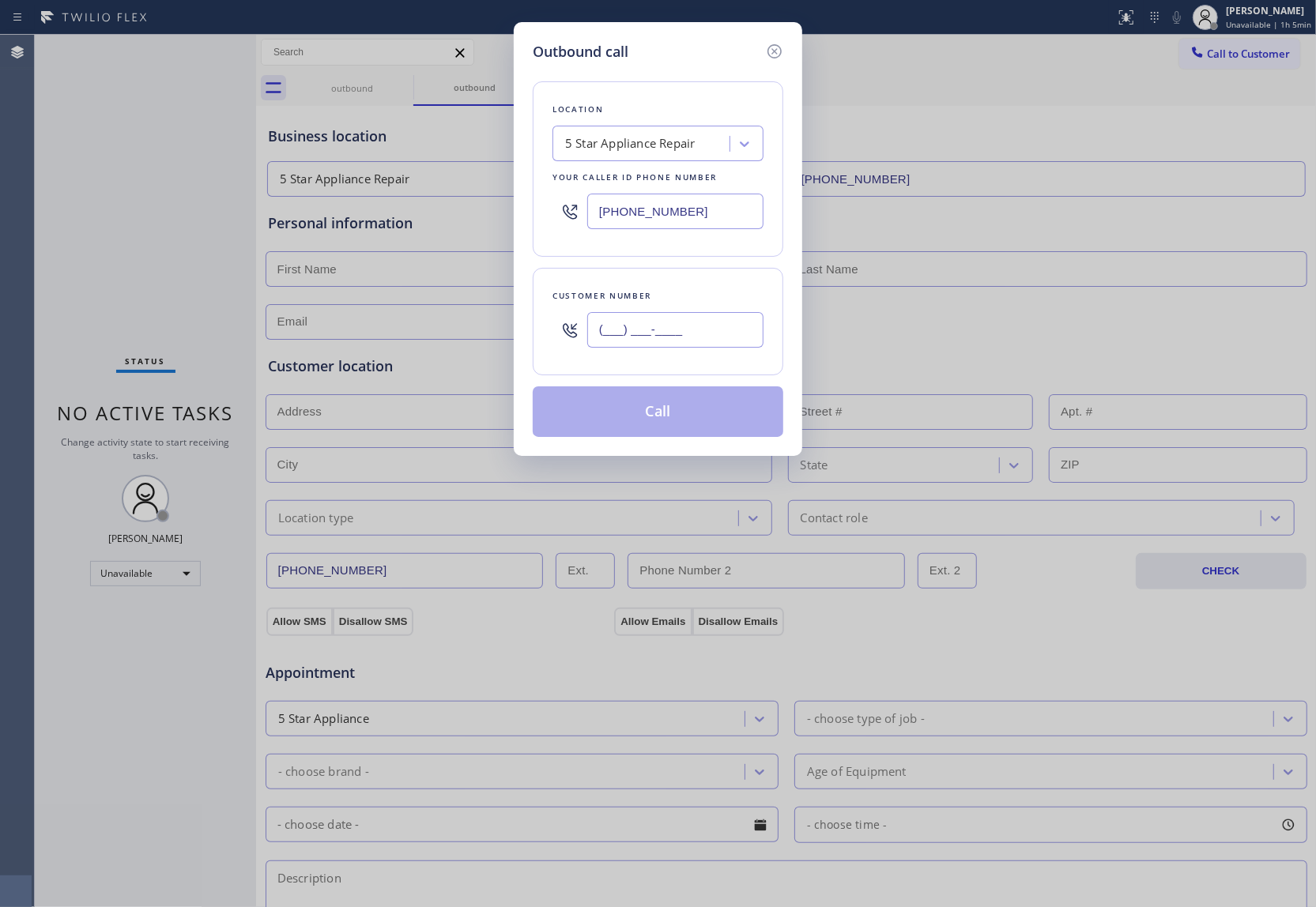
click at [641, 323] on input "(___) ___-____" at bounding box center [676, 330] width 176 height 36
paste input "813) 918-7884"
type input "(813) 918-7884"
click at [670, 423] on button "Call" at bounding box center [658, 412] width 251 height 51
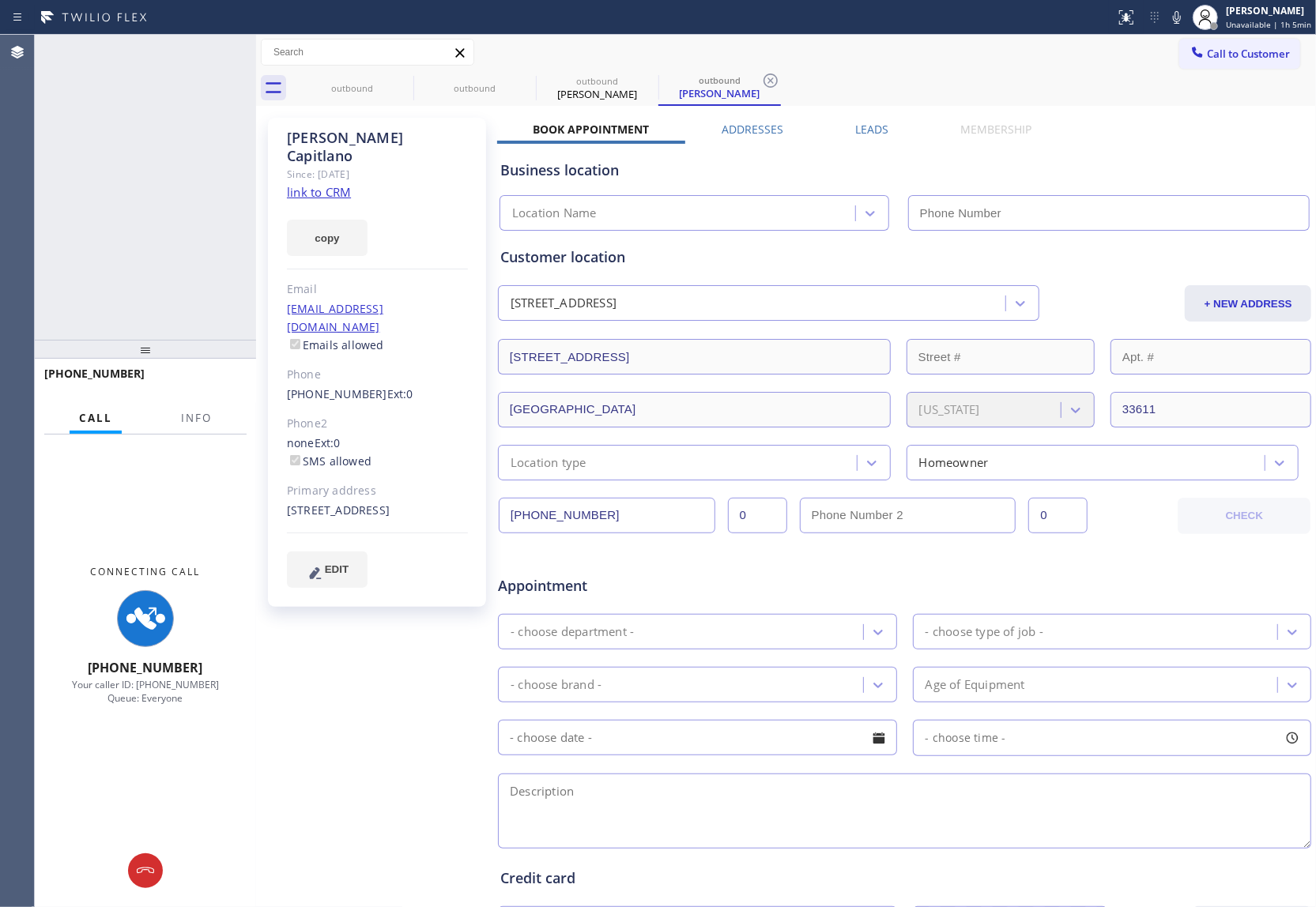
type input "(855) 731-4952"
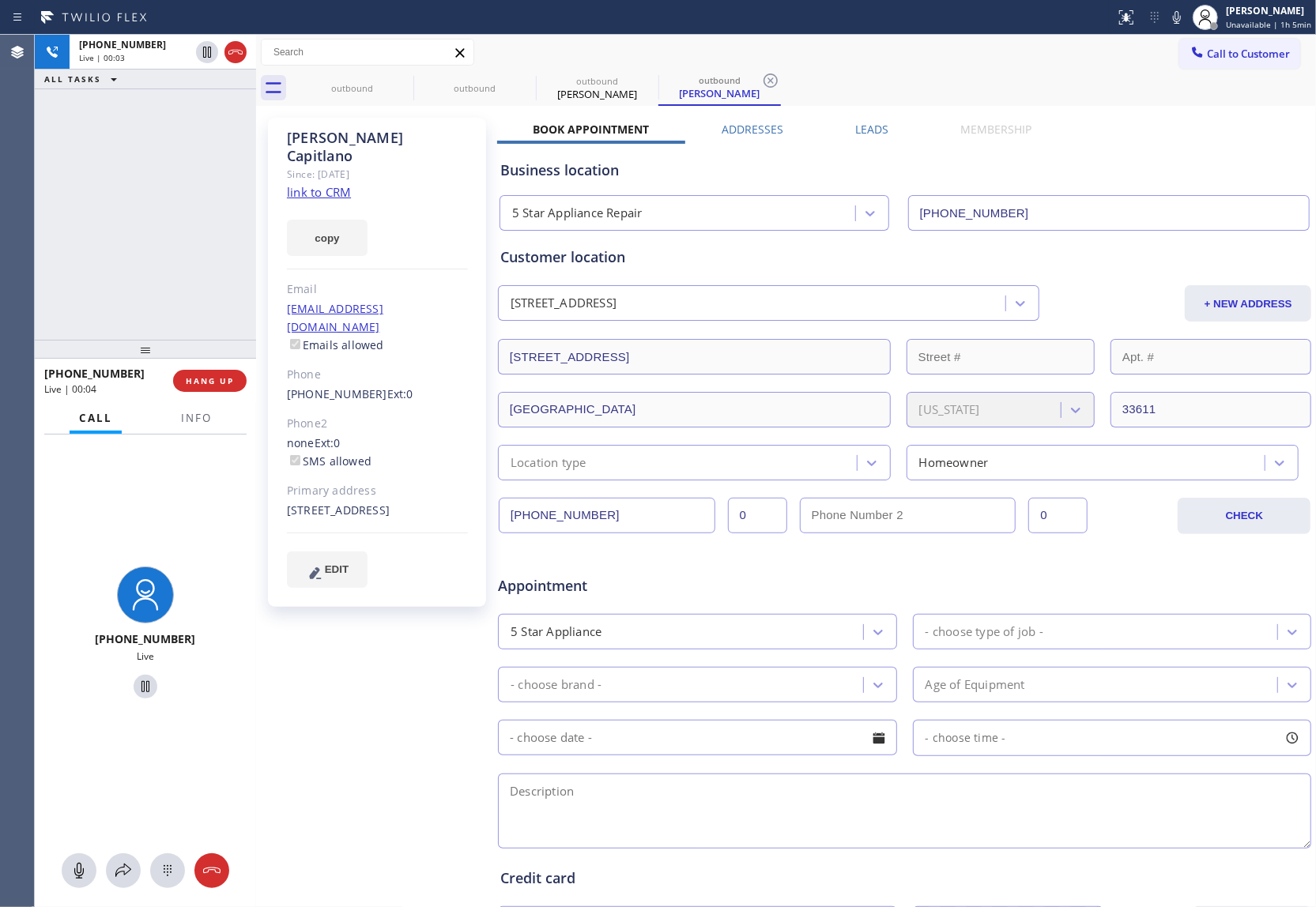
click at [341, 184] on link "link to CRM" at bounding box center [319, 191] width 64 height 16
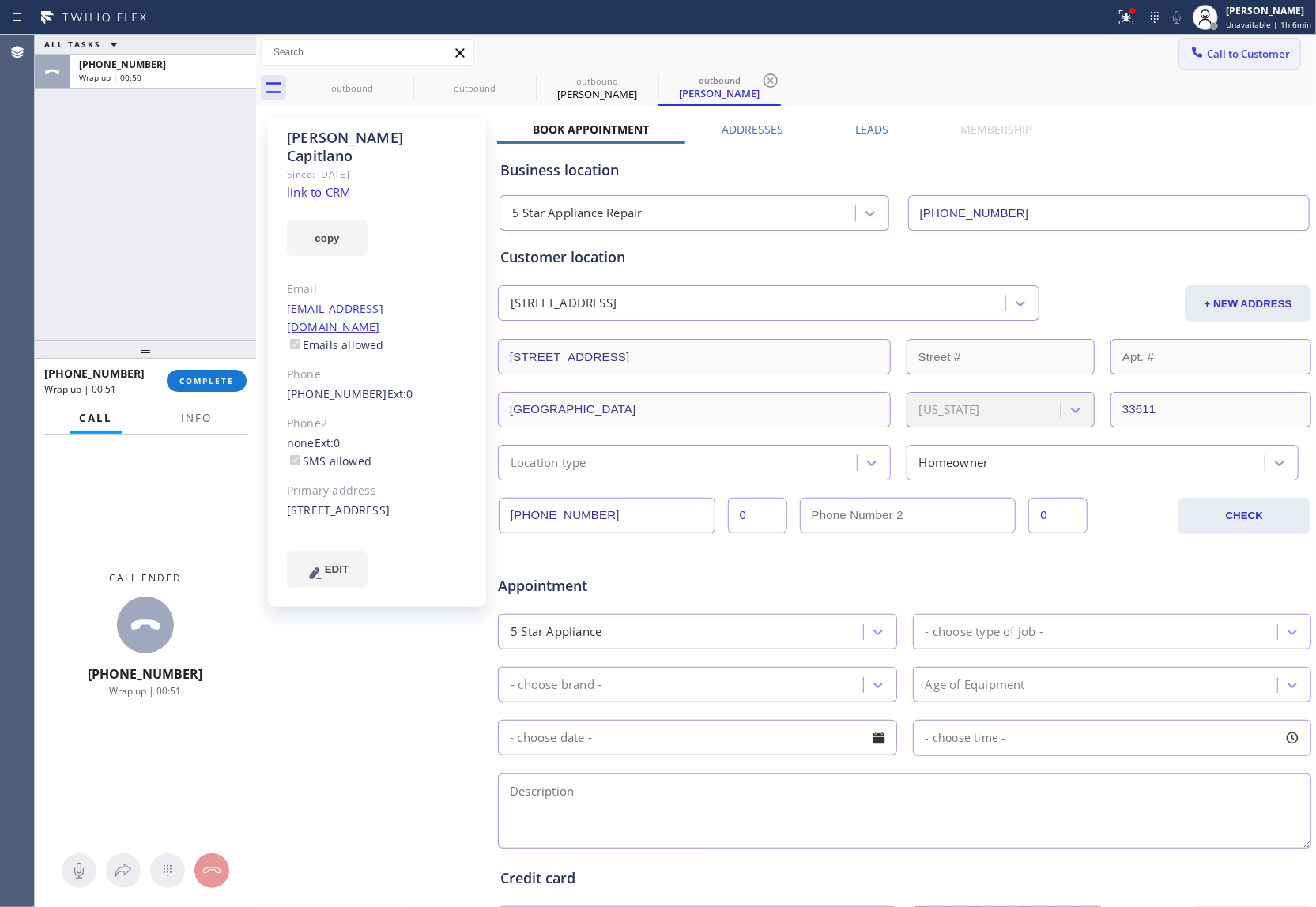
click at [984, 42] on button "Call to Customer" at bounding box center [1239, 53] width 121 height 30
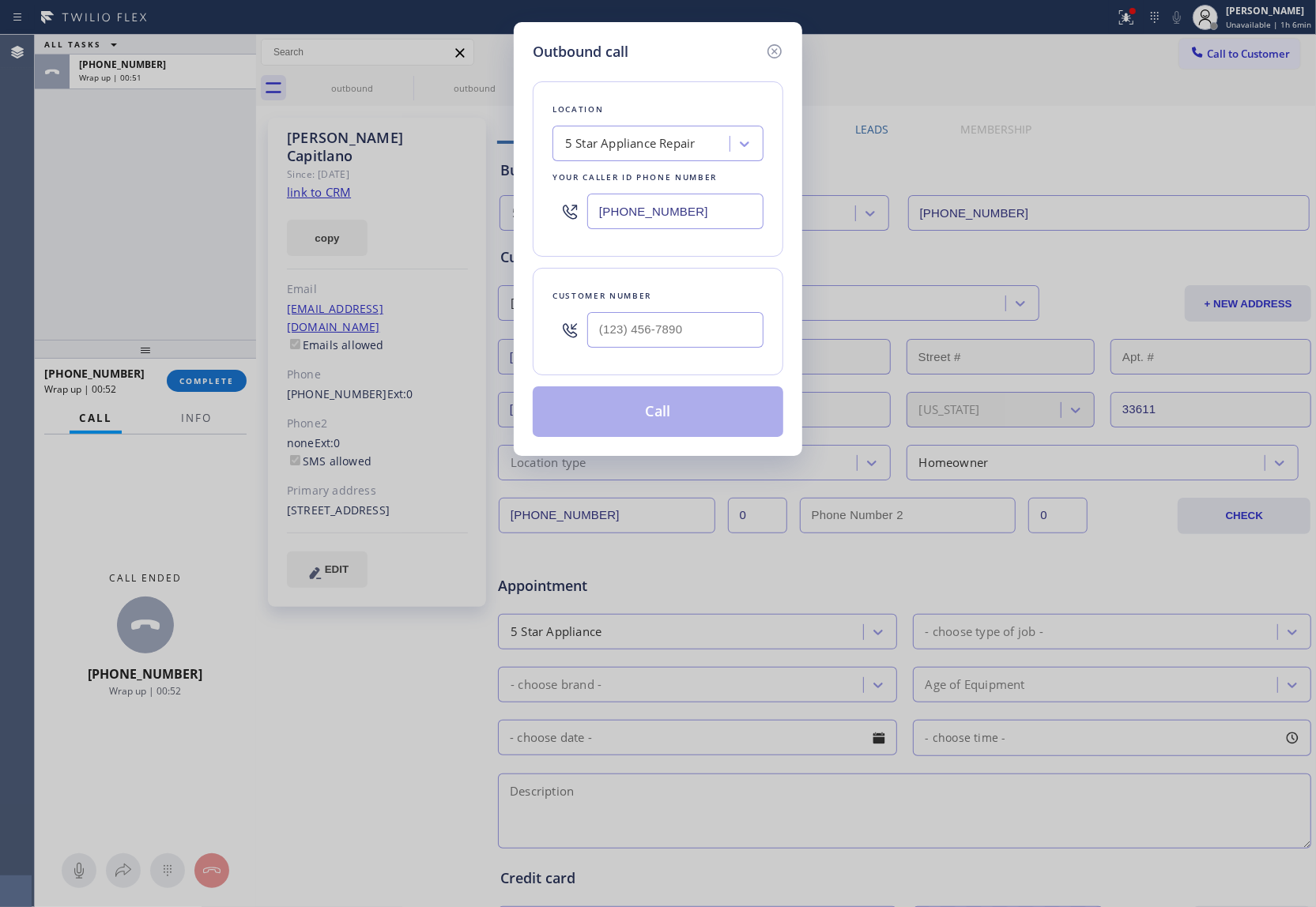
click at [664, 228] on input "(855) 731-4952" at bounding box center [676, 212] width 176 height 36
paste input "561) 944-5636"
type input "(561) 944-5636"
type input "(___) ___-____"
click at [667, 335] on input "(___) ___-____" at bounding box center [676, 330] width 176 height 36
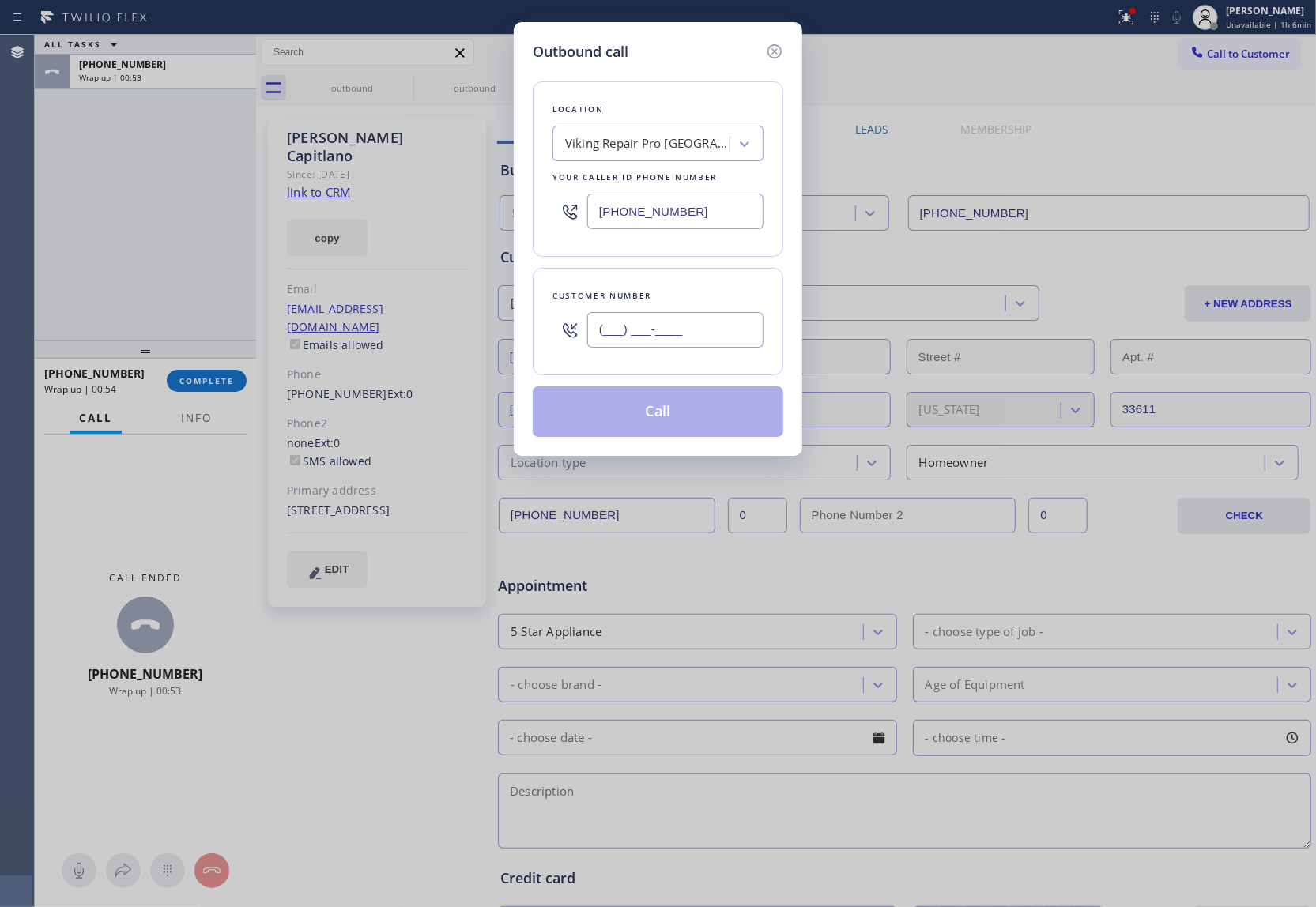
paste input "561) 438-6176"
type input "(561) 438-6176"
click at [662, 427] on button "Call" at bounding box center [658, 412] width 251 height 51
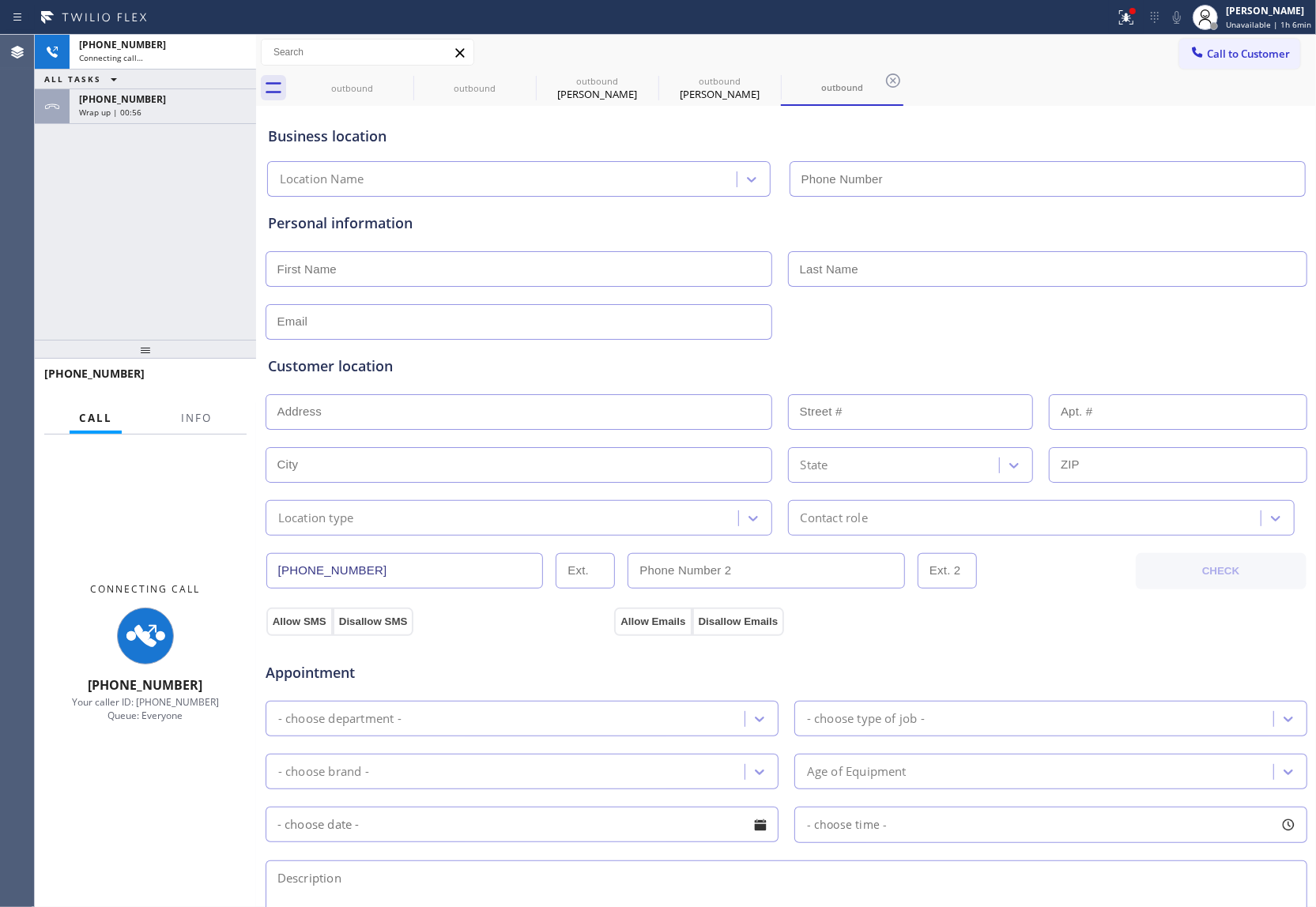
type input "(561) 944-5636"
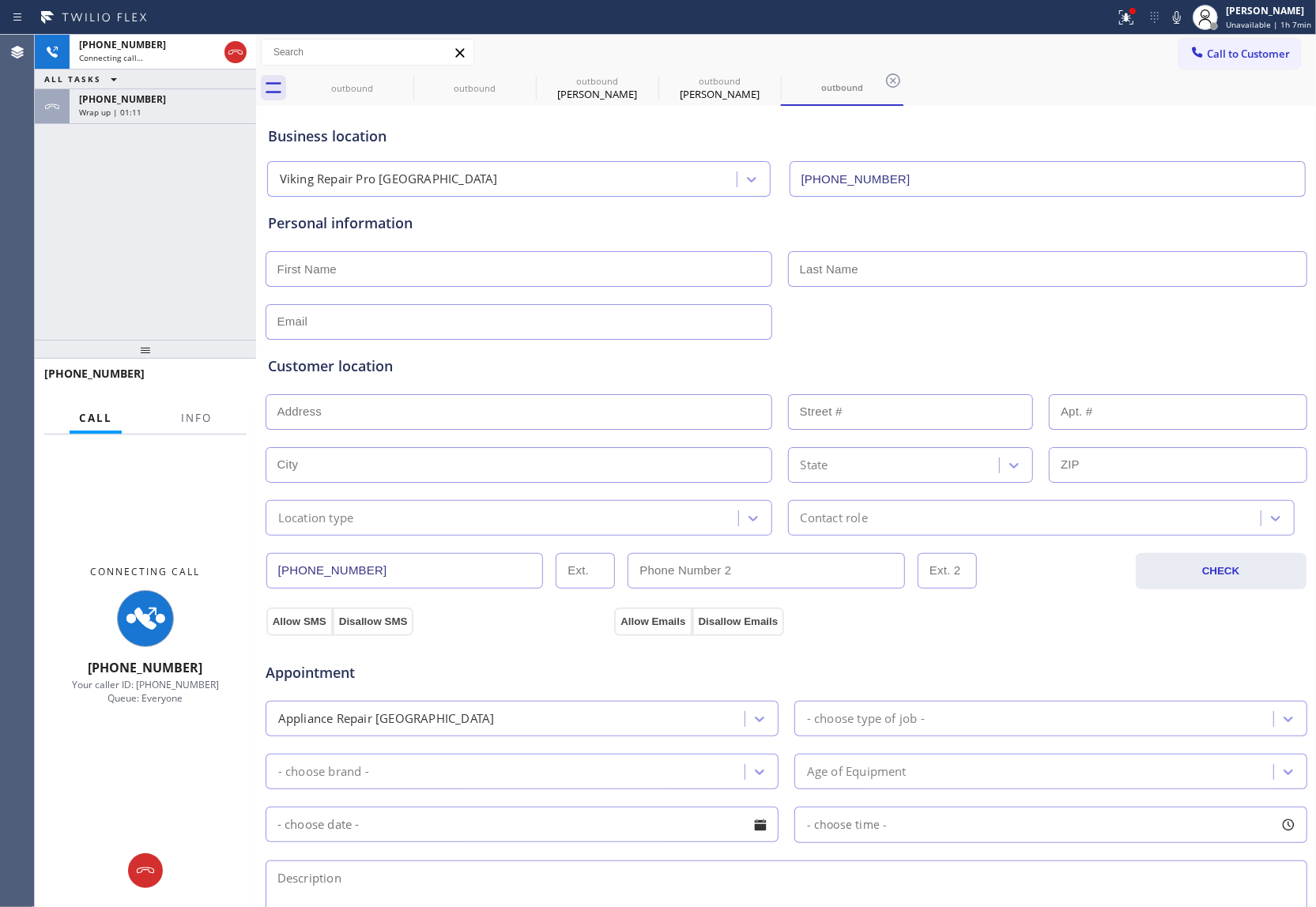
drag, startPoint x: 8, startPoint y: 201, endPoint x: 80, endPoint y: 200, distance: 72.0
click at [35, 201] on div "Agent Desktop Classify the call LOCATION NAME Rheem Heating & Cooling FROM PHON…" at bounding box center [658, 471] width 1316 height 873
click at [241, 51] on icon at bounding box center [235, 51] width 19 height 19
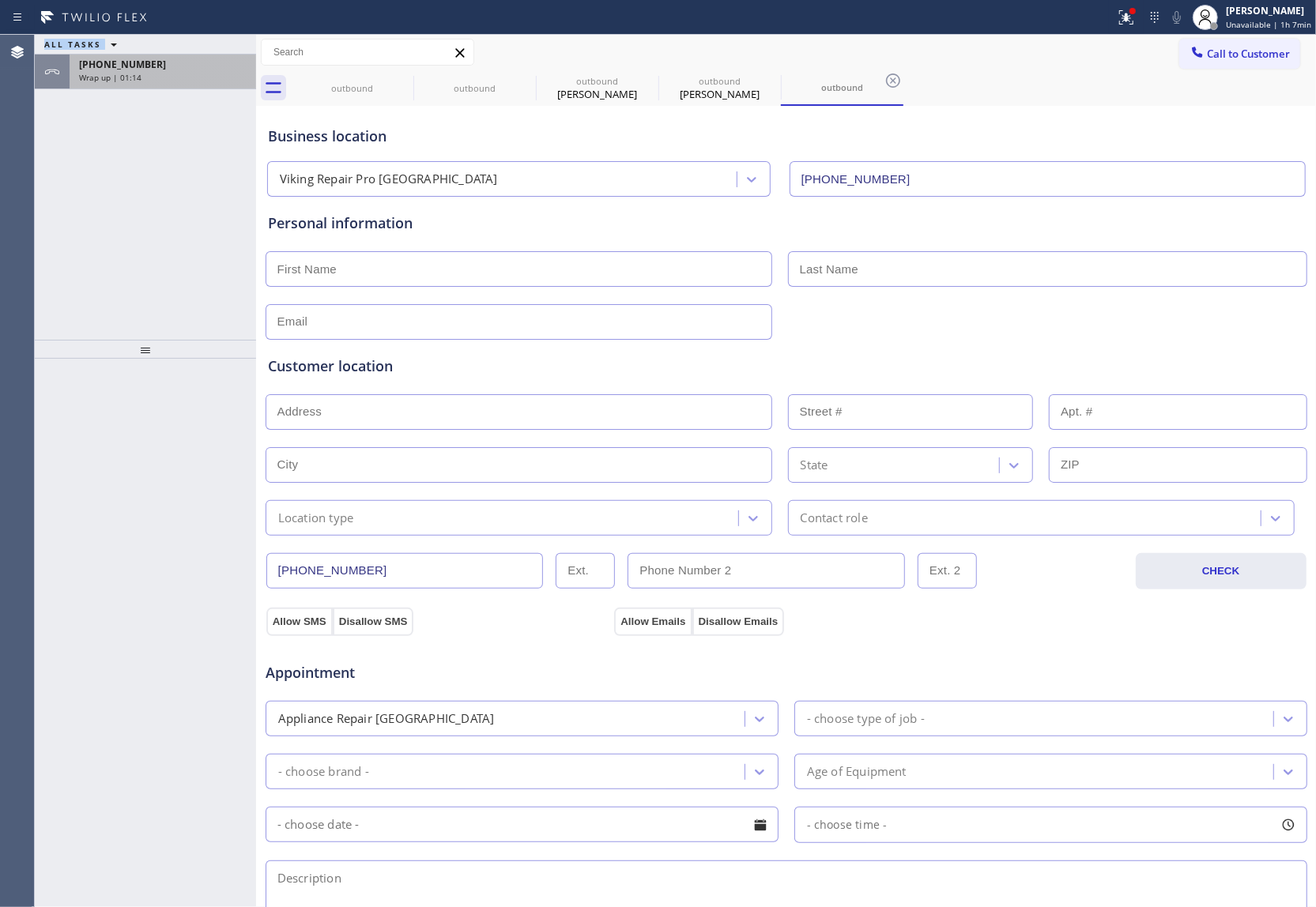
click at [161, 69] on div "+18139187884" at bounding box center [163, 65] width 167 height 13
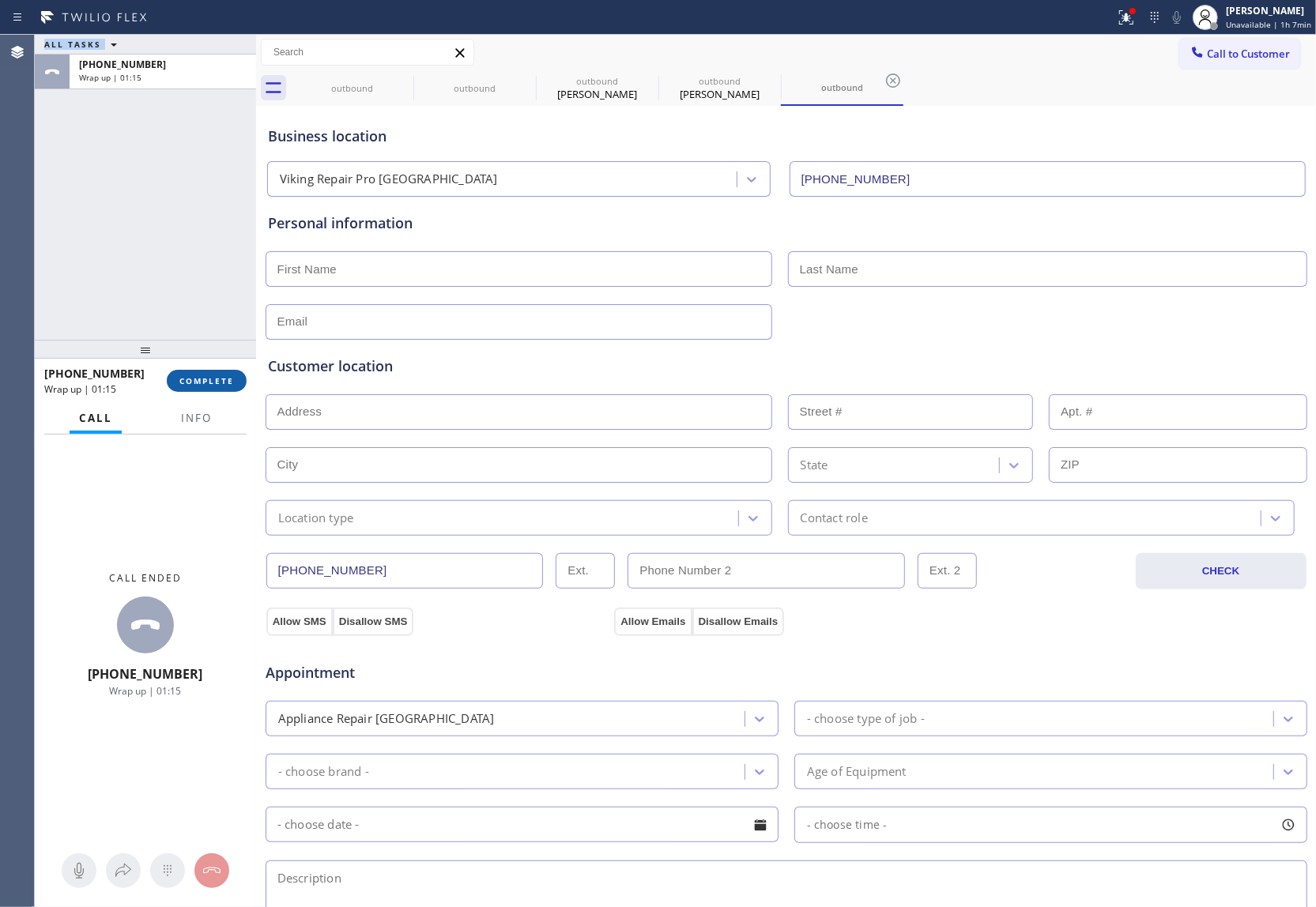
click at [220, 374] on button "COMPLETE" at bounding box center [207, 381] width 80 height 22
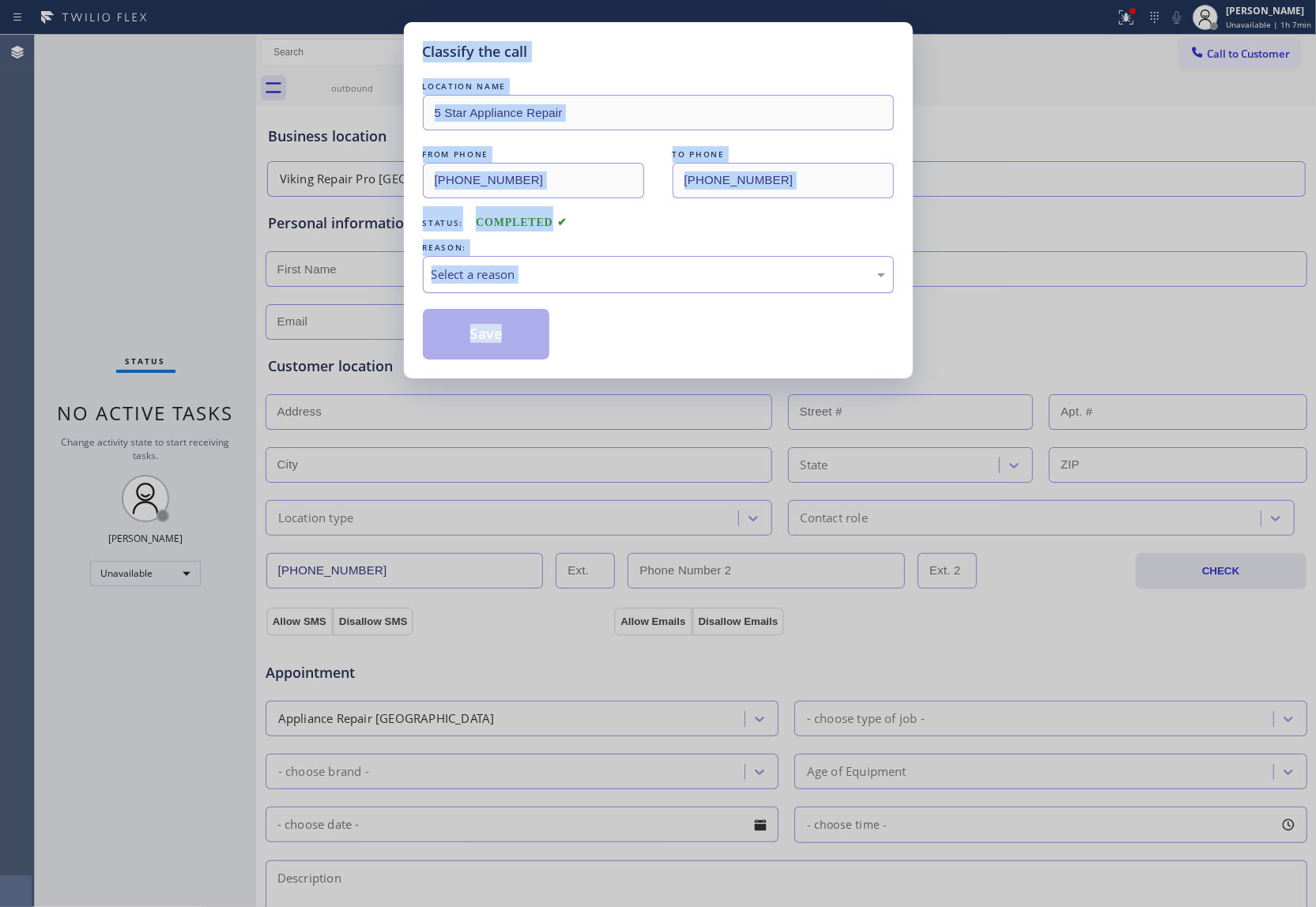
click at [529, 266] on div "Select a reason" at bounding box center [658, 275] width 453 height 18
drag, startPoint x: 517, startPoint y: 343, endPoint x: 1113, endPoint y: 890, distance: 809.0
click at [550, 355] on div "Save" at bounding box center [658, 334] width 471 height 51
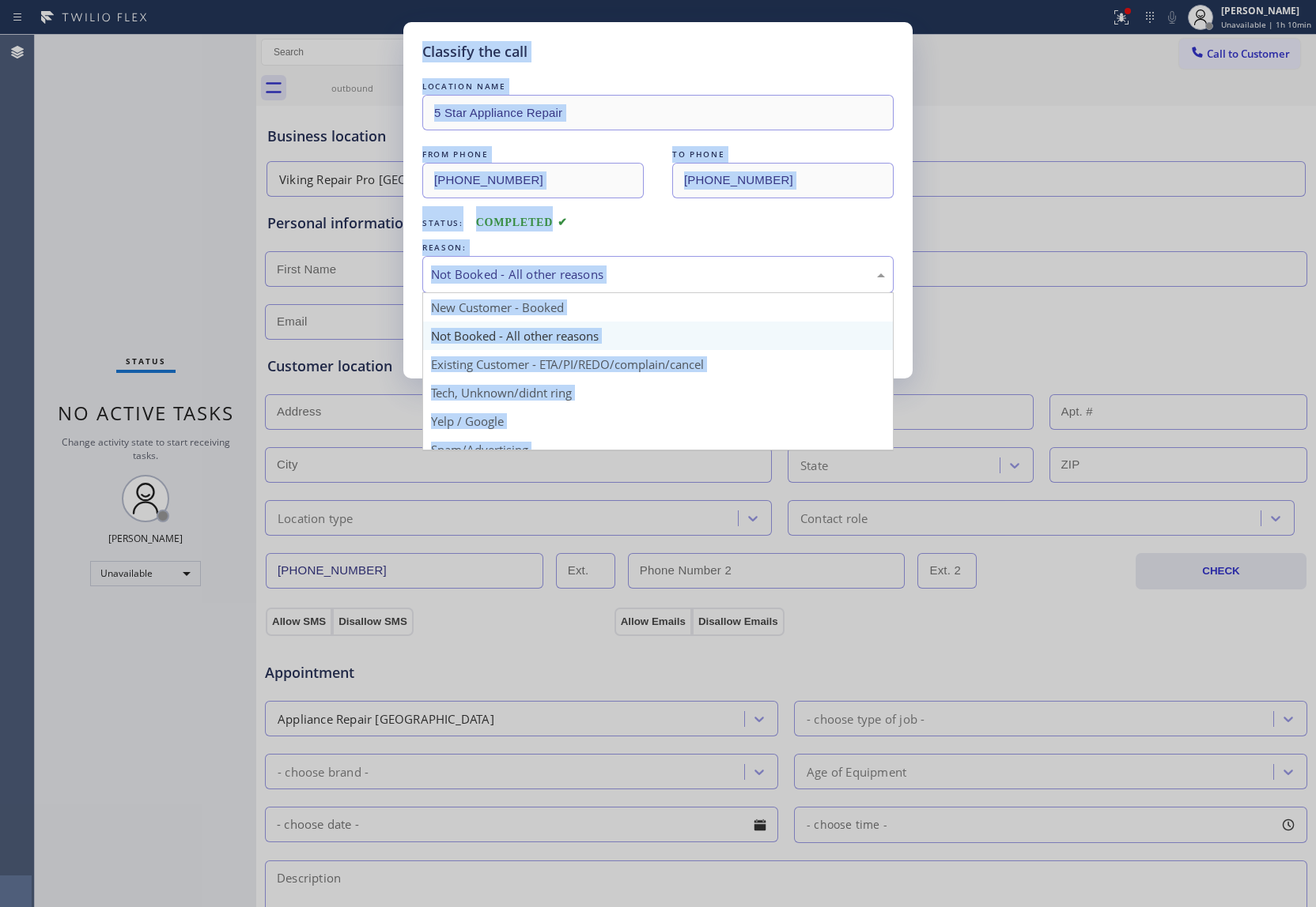
drag, startPoint x: 553, startPoint y: 277, endPoint x: 526, endPoint y: 319, distance: 49.9
click at [552, 278] on div "Not Booked - All other reasons" at bounding box center [657, 275] width 454 height 18
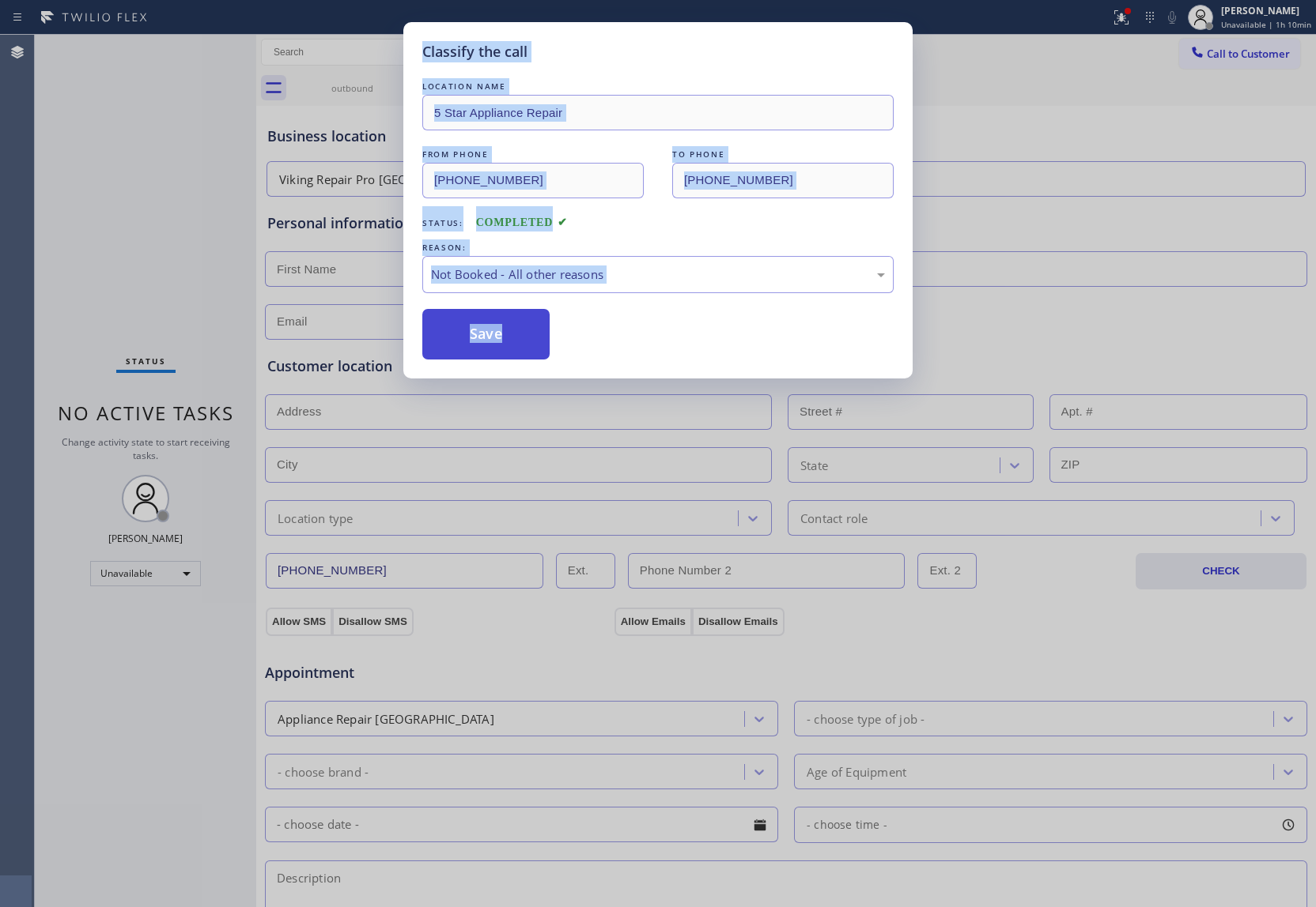
click at [487, 342] on button "Save" at bounding box center [486, 334] width 128 height 51
type input "(855) 731-4952"
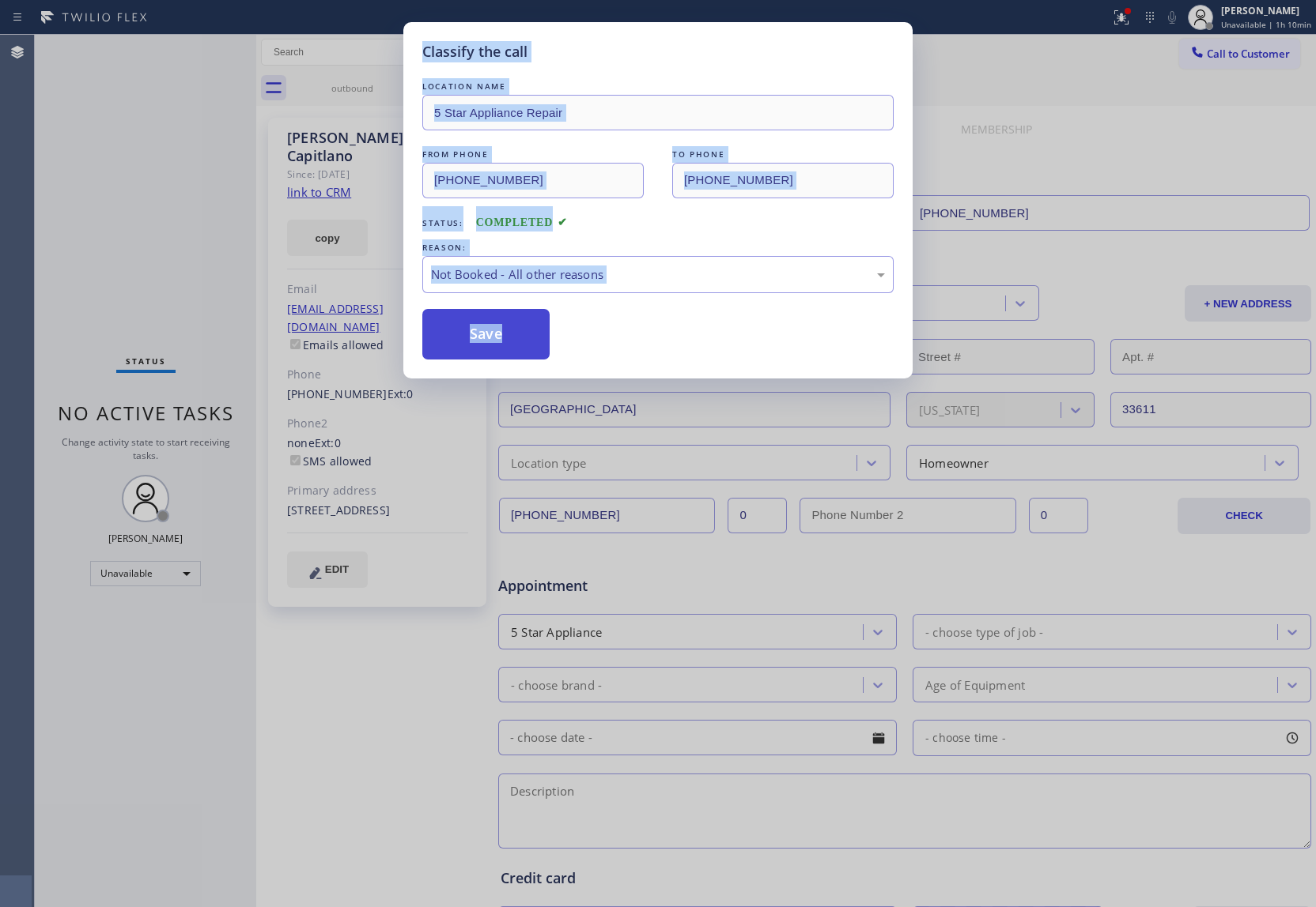
click at [488, 342] on button "Save" at bounding box center [486, 334] width 128 height 51
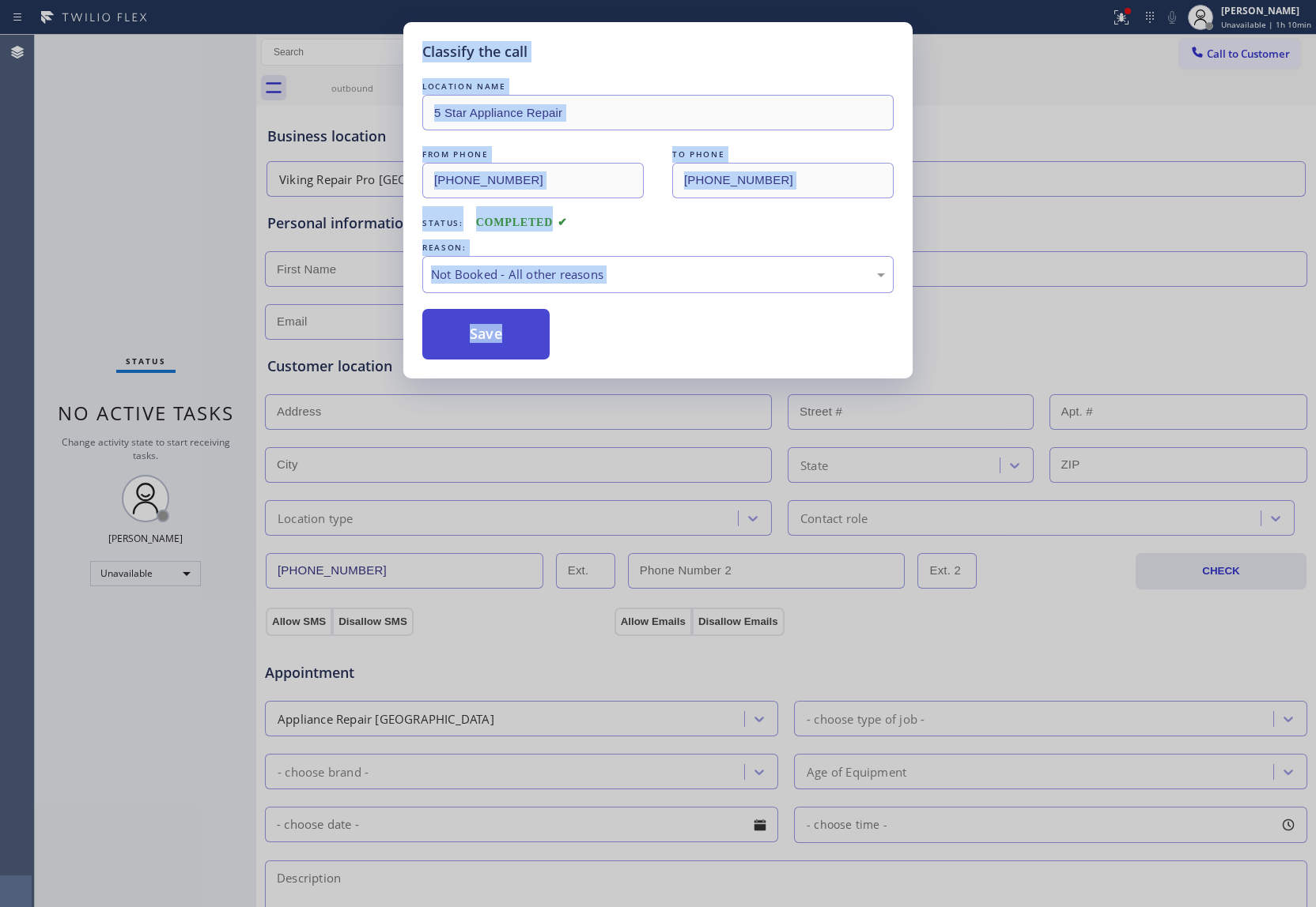
click at [488, 342] on button "Save" at bounding box center [486, 334] width 128 height 51
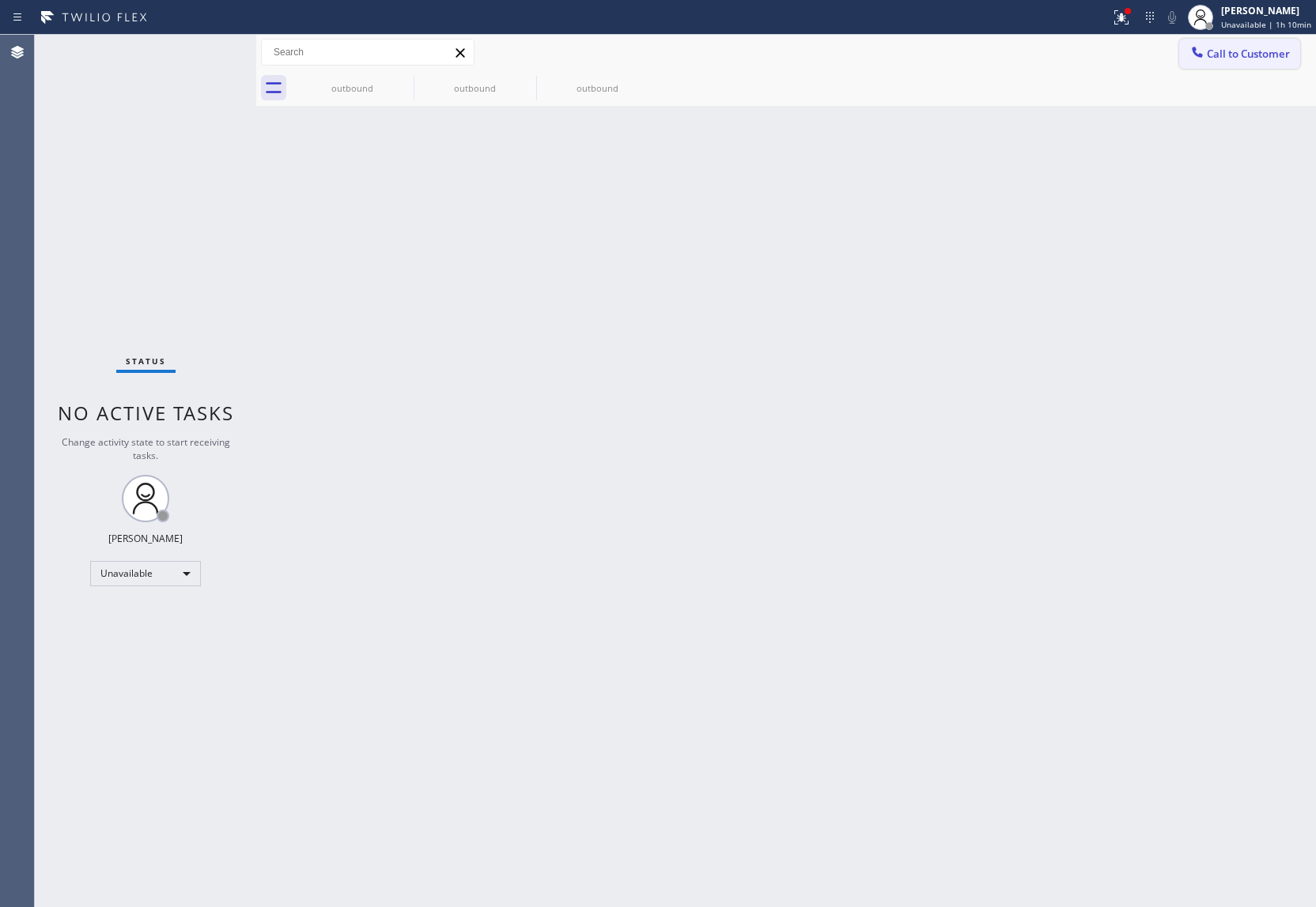
click at [984, 38] on button "Call to Customer" at bounding box center [1239, 53] width 121 height 30
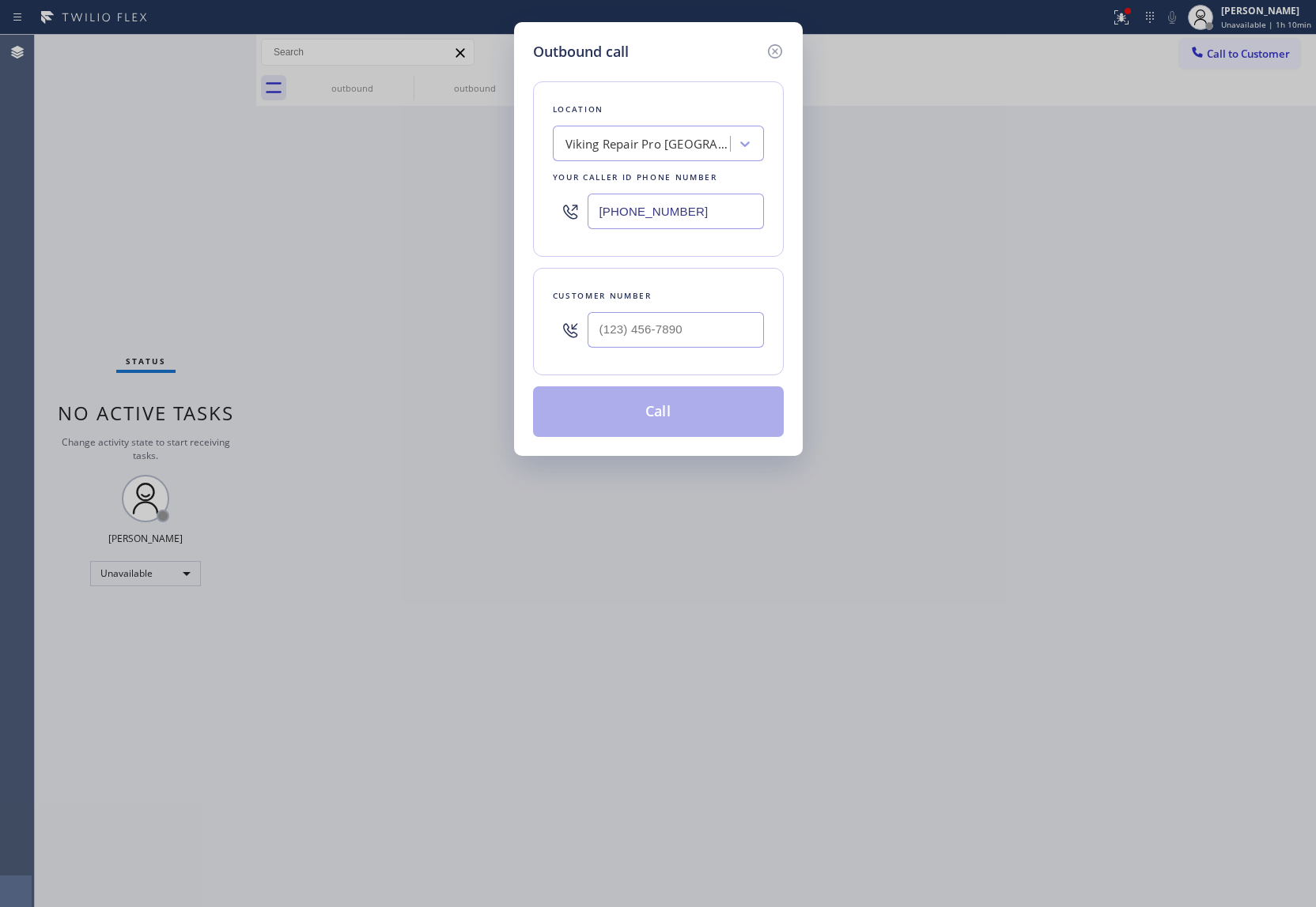
click at [687, 219] on input "(561) 944-5636" at bounding box center [676, 212] width 177 height 36
paste input "347) 757-4373"
type input "(347) 757-4373"
type input "(___) ___-____"
click at [602, 323] on input "(___) ___-____" at bounding box center [676, 330] width 177 height 36
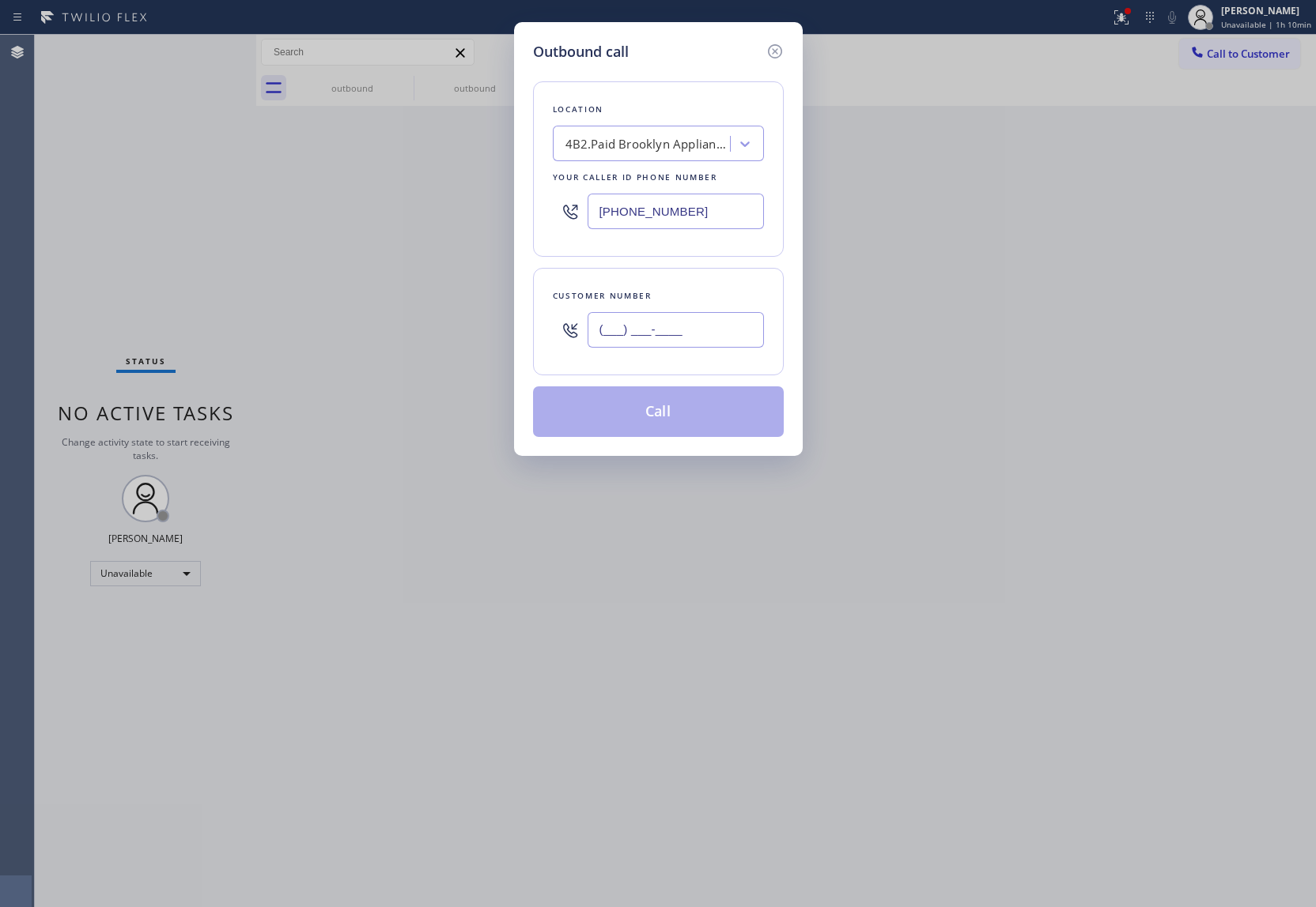
paste input "917) 618-0871"
type input "(917) 618-0871"
click at [665, 401] on button "Call" at bounding box center [658, 412] width 251 height 51
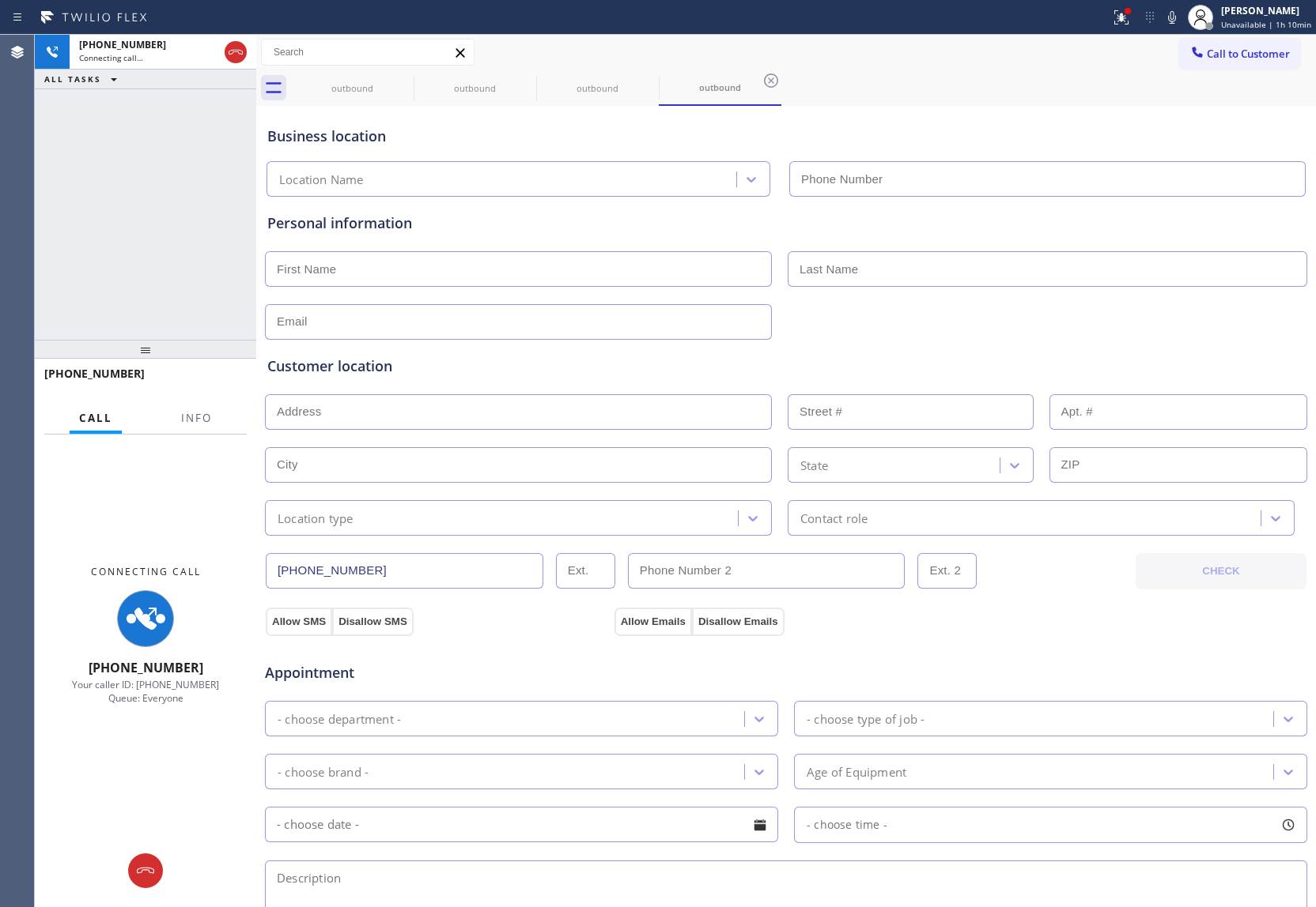
type input "(347) 757-4373"
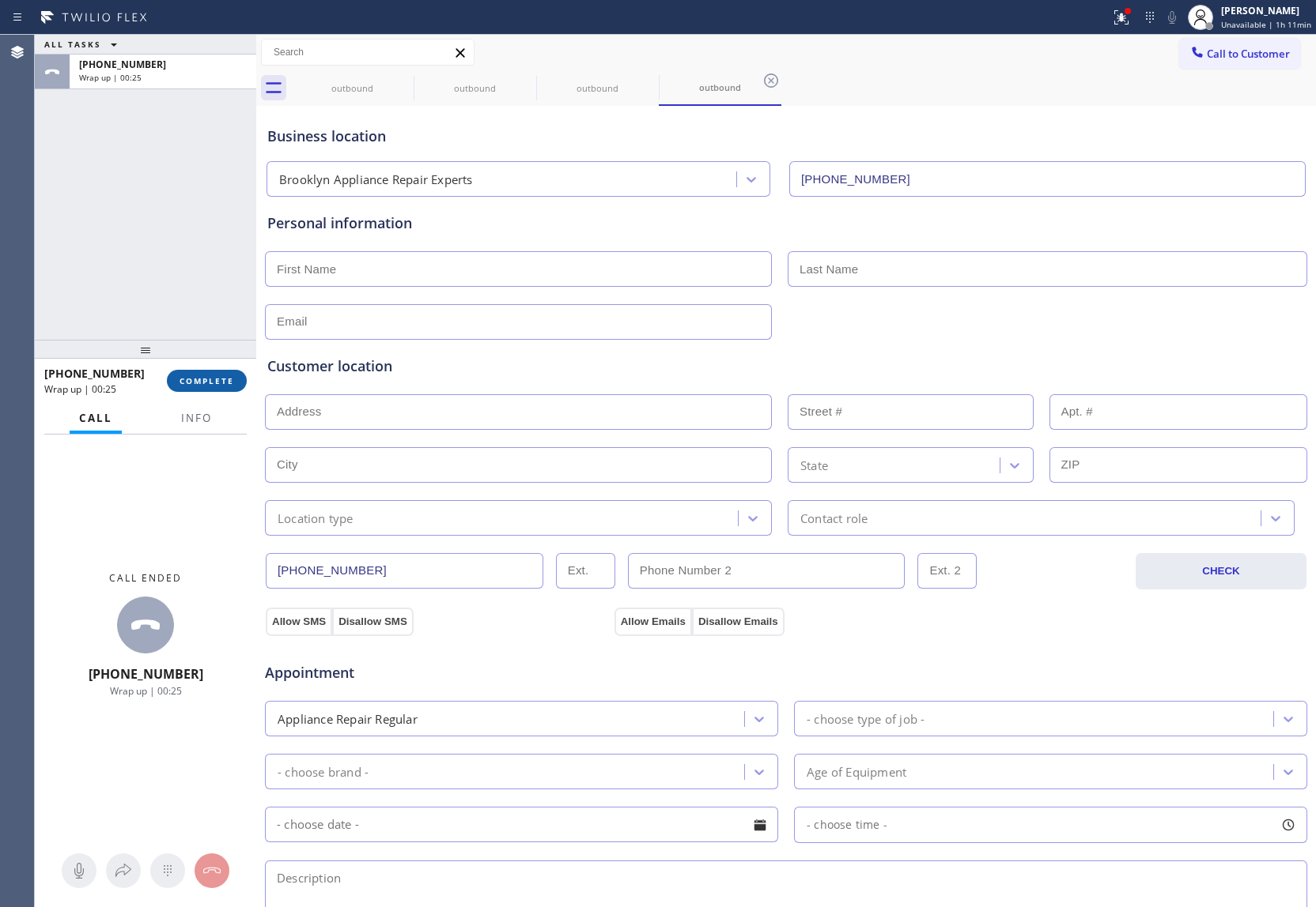
click at [229, 387] on button "COMPLETE" at bounding box center [207, 381] width 80 height 22
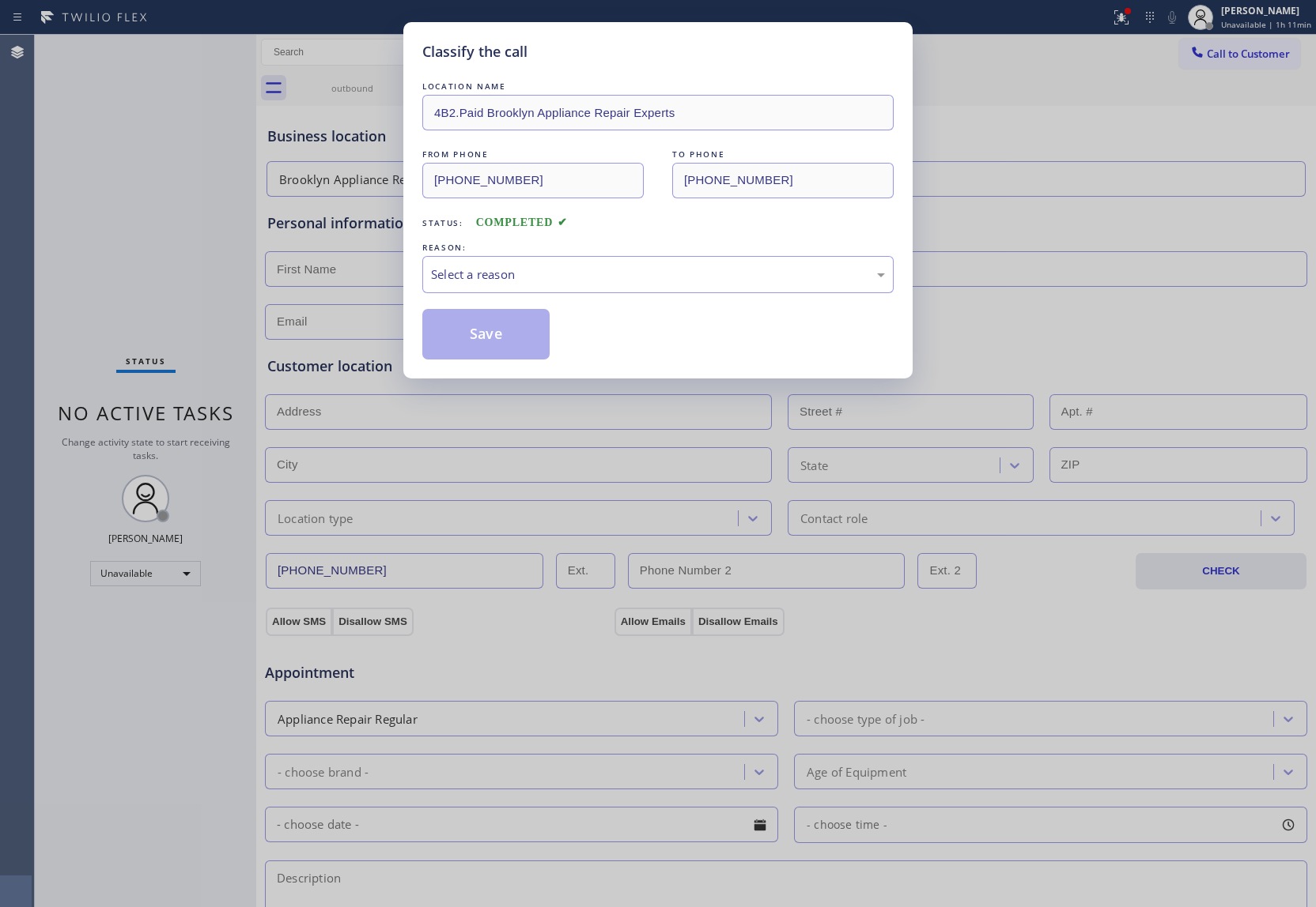
click at [544, 299] on div "LOCATION NAME 4B2.Paid Brooklyn Appliance Repair Experts FROM PHONE (347) 757-4…" at bounding box center [658, 219] width 471 height 281
click at [535, 285] on div "Select a reason" at bounding box center [658, 274] width 471 height 37
click at [513, 330] on button "Save" at bounding box center [486, 334] width 128 height 51
click at [484, 337] on button "Save" at bounding box center [486, 334] width 128 height 51
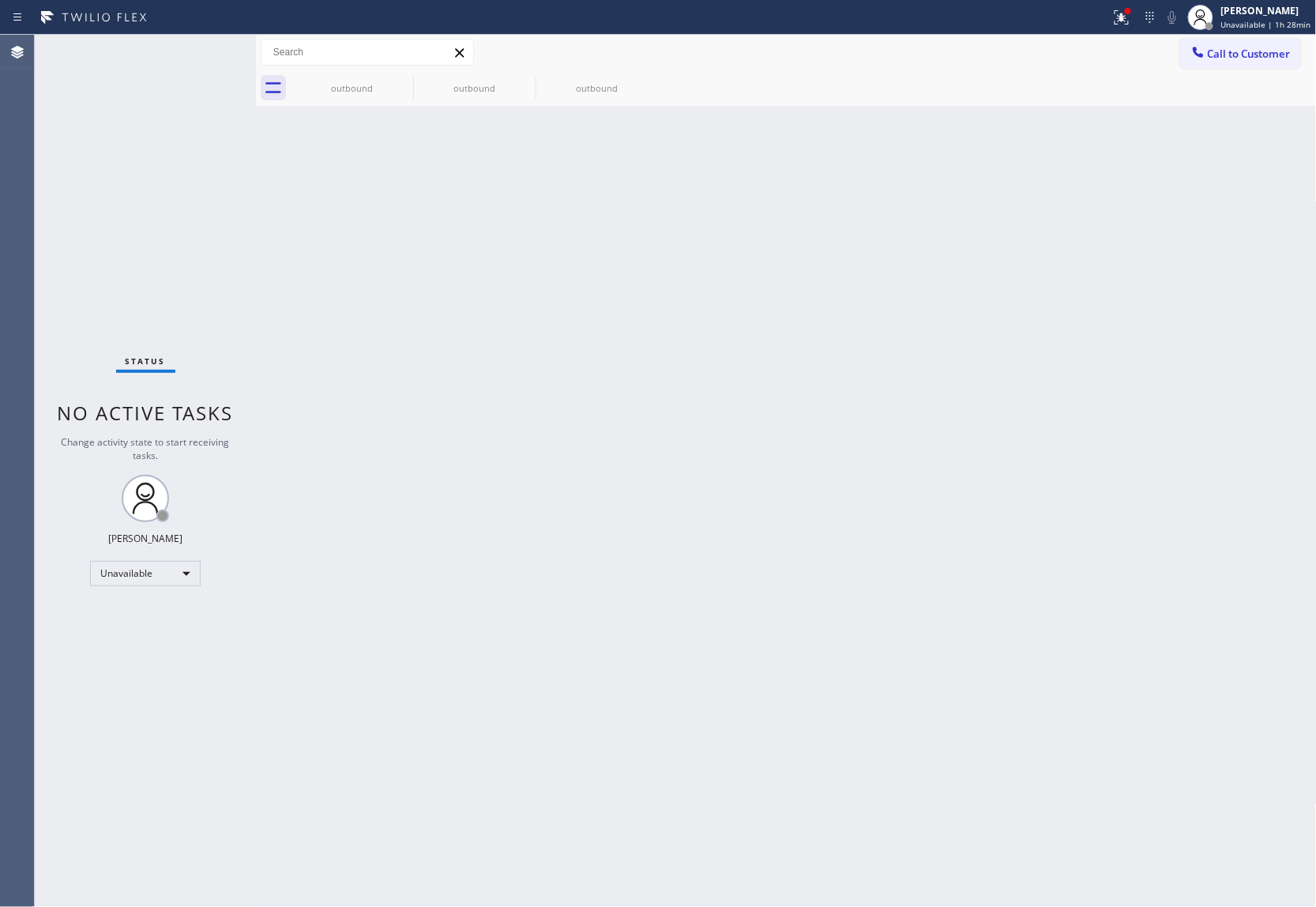
drag, startPoint x: 1255, startPoint y: 46, endPoint x: 866, endPoint y: 254, distance: 441.1
click at [984, 47] on span "Call to Customer" at bounding box center [1250, 53] width 83 height 14
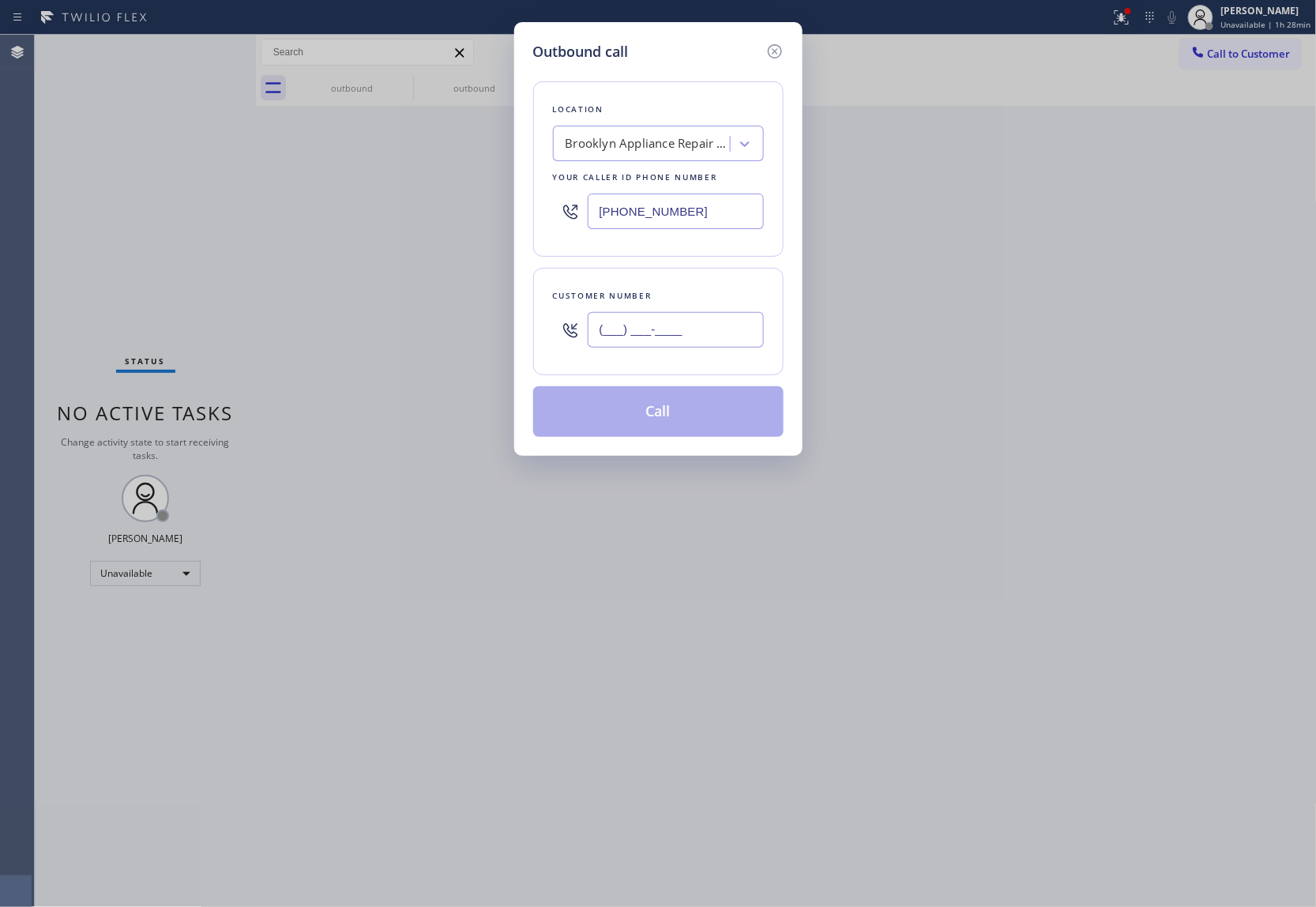
drag, startPoint x: 689, startPoint y: 329, endPoint x: 444, endPoint y: 61, distance: 363.1
click at [688, 329] on input "(___) ___-____" at bounding box center [676, 330] width 176 height 36
paste input "646) 229-8861"
type input "(646) 229-8861"
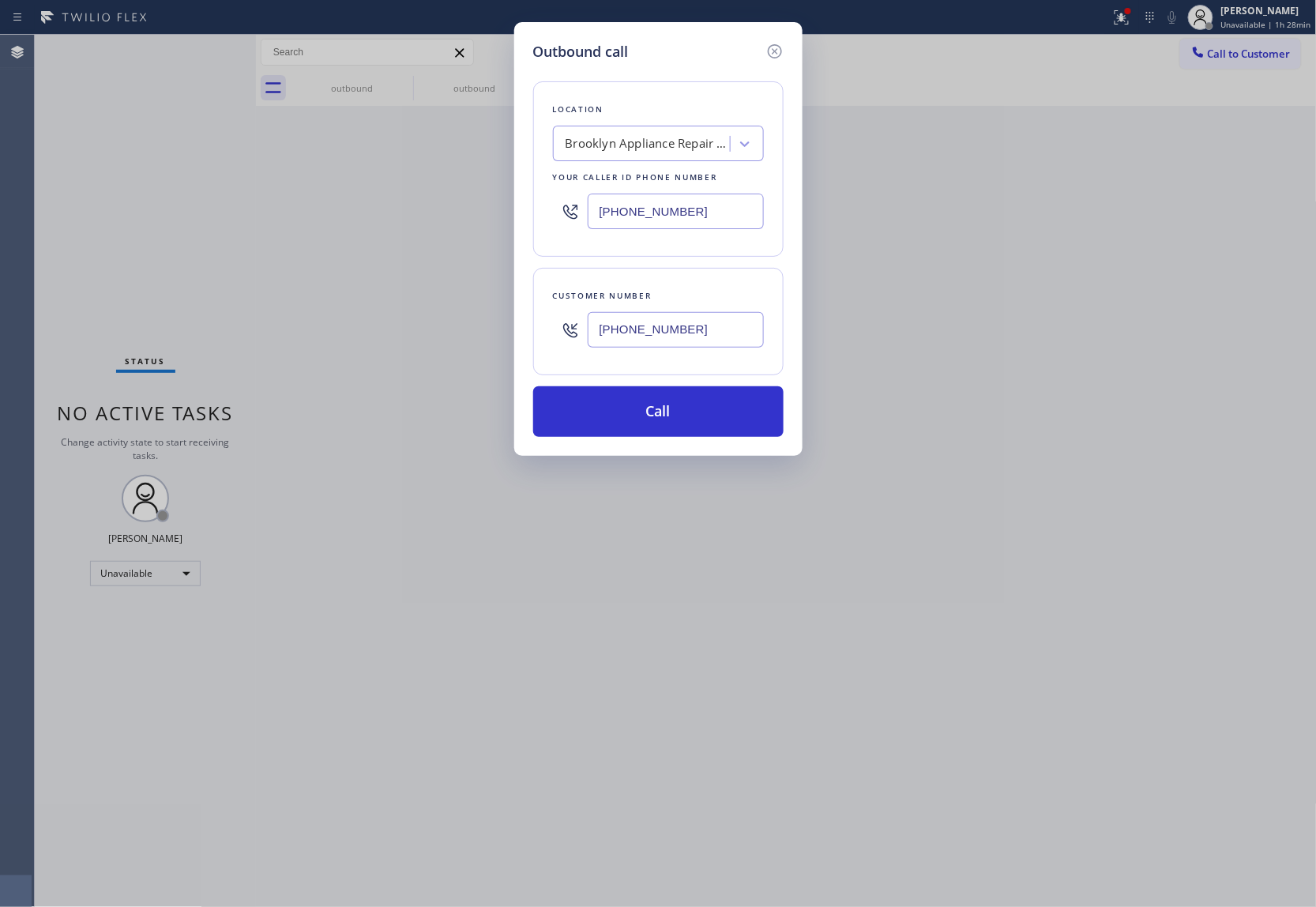
click at [674, 217] on input "(347) 757-4373" at bounding box center [676, 212] width 176 height 36
paste input "877) 777-0796"
type input "(877) 777-0796"
click at [684, 430] on button "Call" at bounding box center [658, 412] width 251 height 51
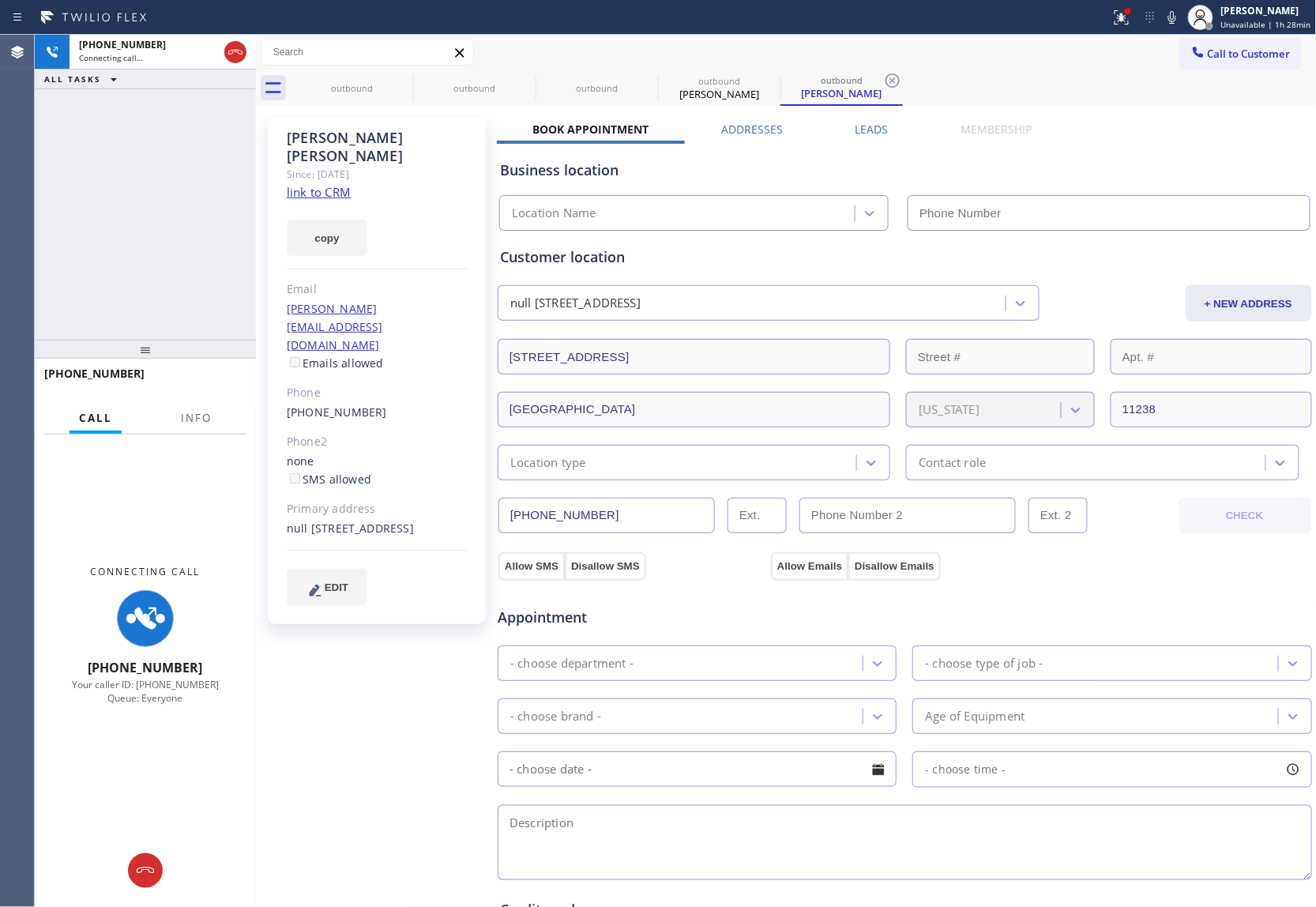
click at [25, 276] on div "Agent Desktop" at bounding box center [17, 471] width 34 height 873
type input "(877) 777-0796"
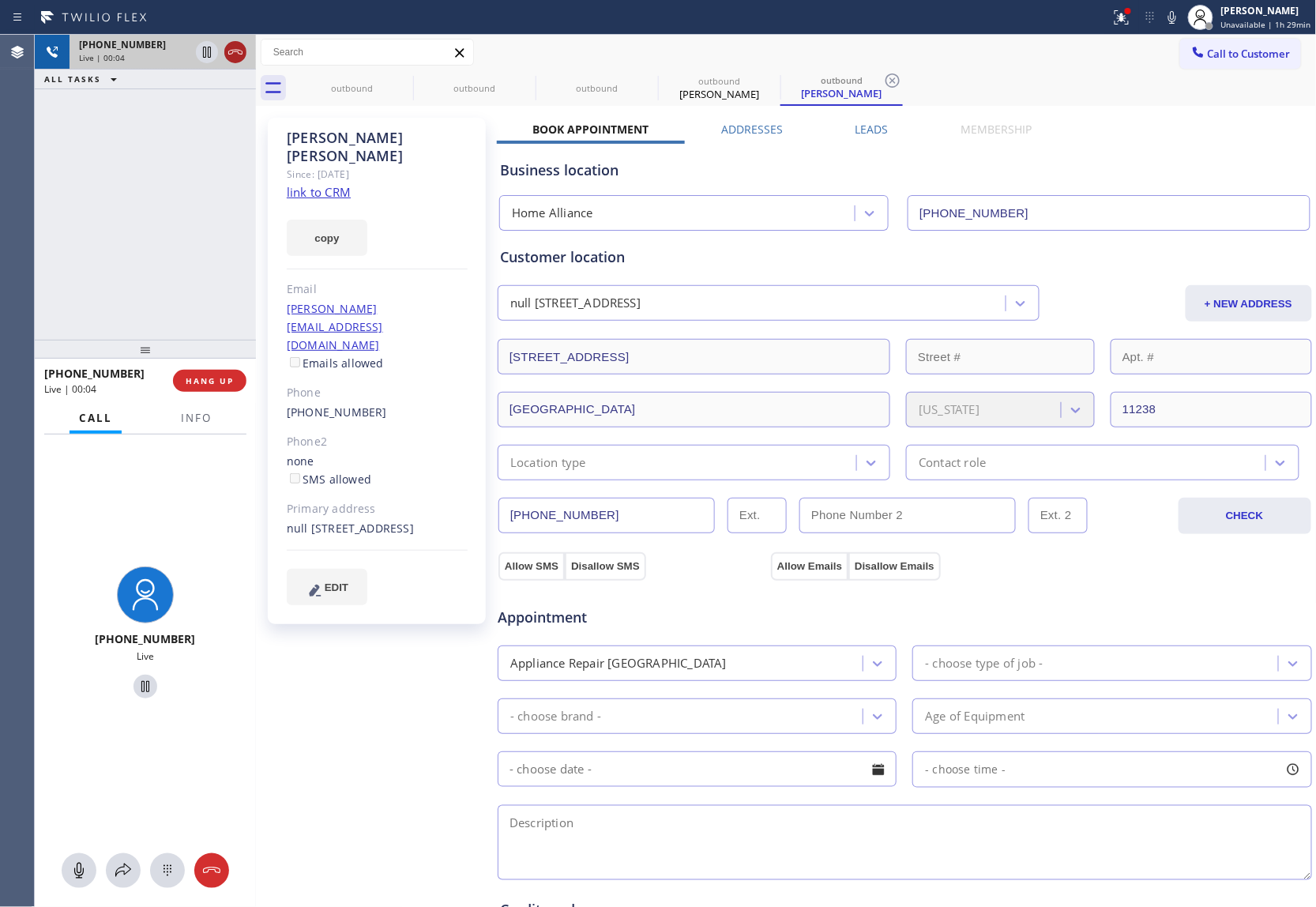
click at [239, 57] on icon at bounding box center [235, 51] width 19 height 19
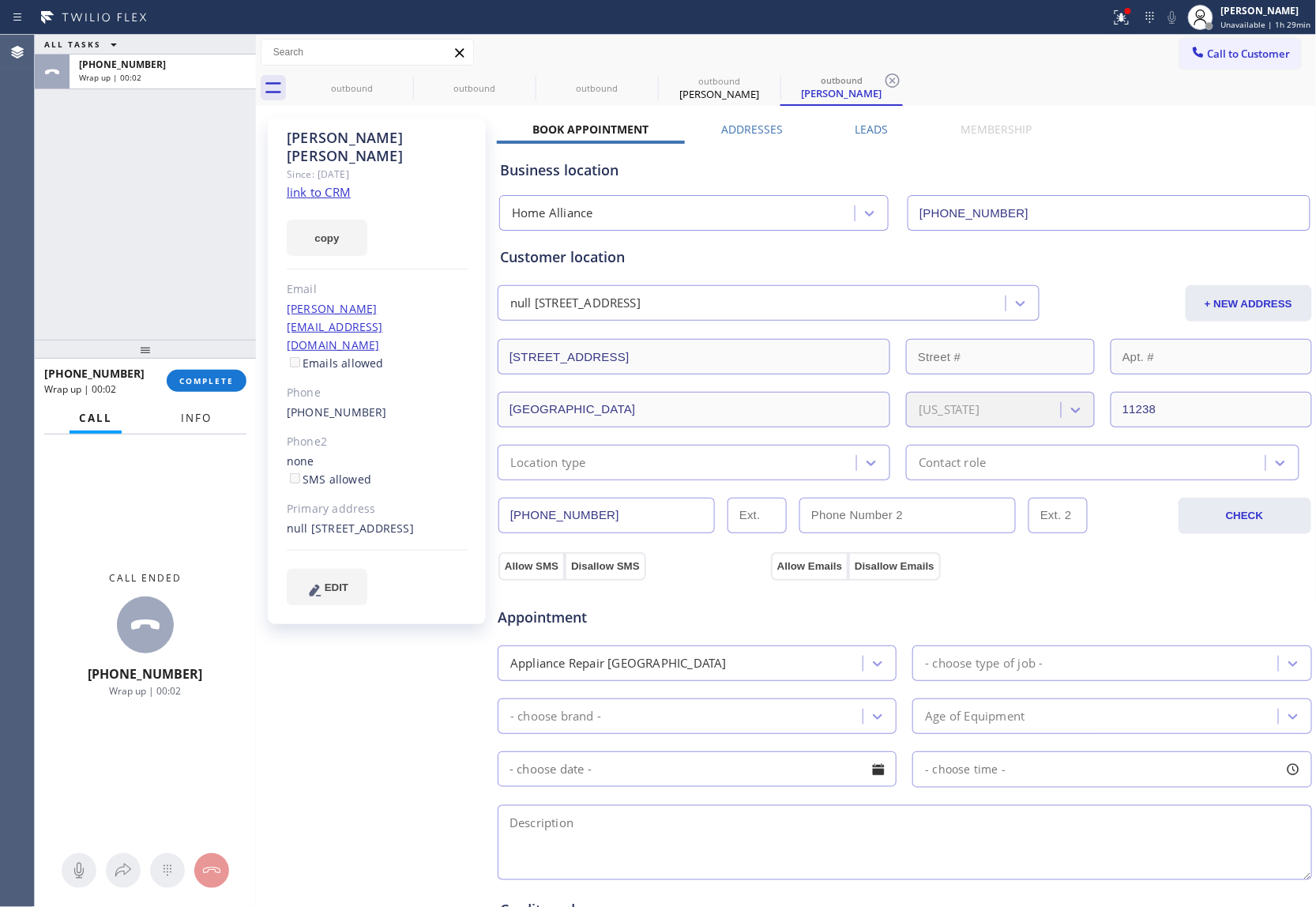
click at [193, 427] on button "Info" at bounding box center [196, 418] width 50 height 31
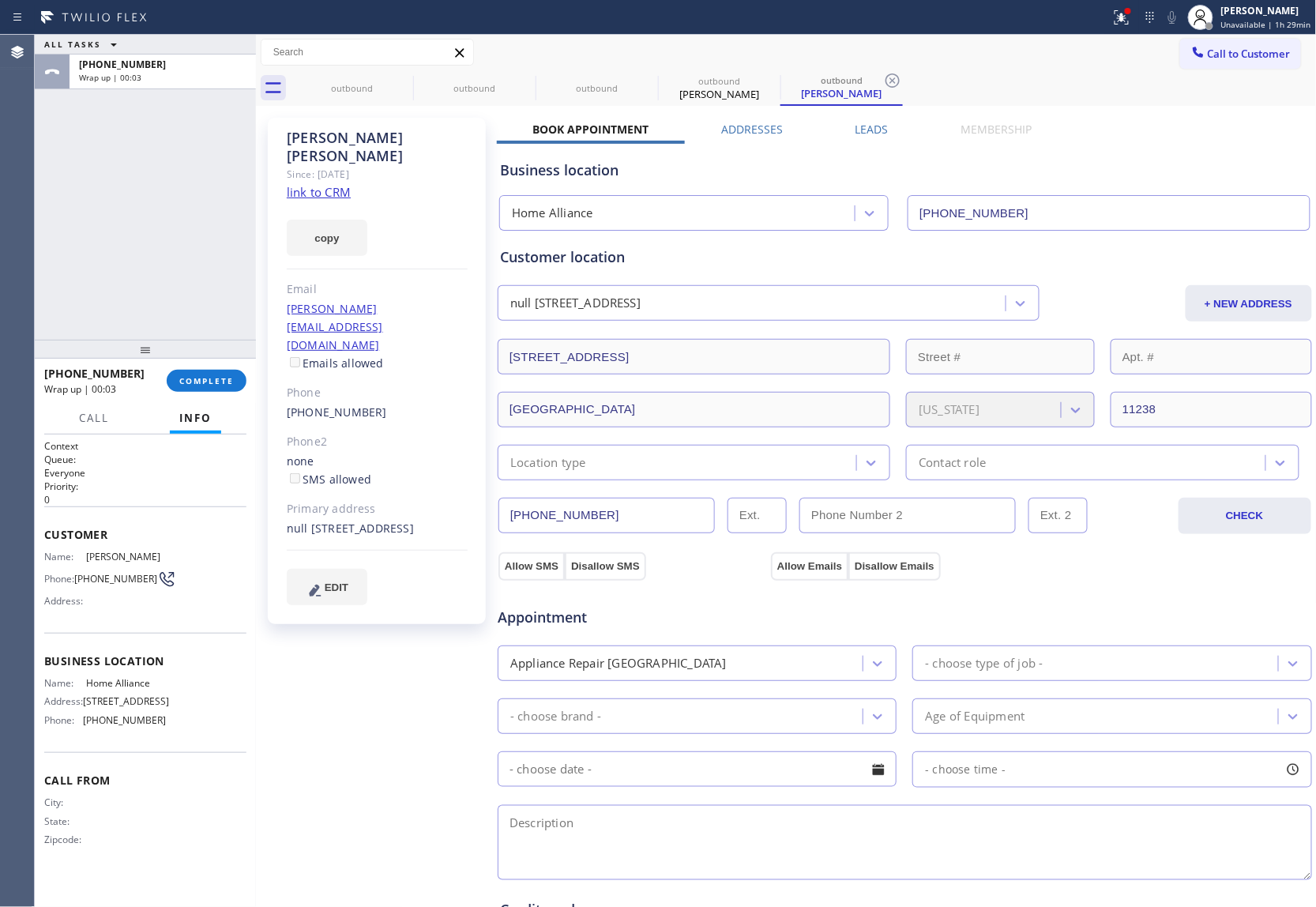
click at [190, 414] on span "Info" at bounding box center [196, 418] width 33 height 14
drag, startPoint x: 80, startPoint y: 580, endPoint x: 146, endPoint y: 583, distance: 66.1
click at [146, 583] on div "Phone: (646) 229-8861" at bounding box center [105, 579] width 122 height 19
copy div "(646) 229-8861"
click at [984, 48] on span "Call to Customer" at bounding box center [1250, 53] width 83 height 14
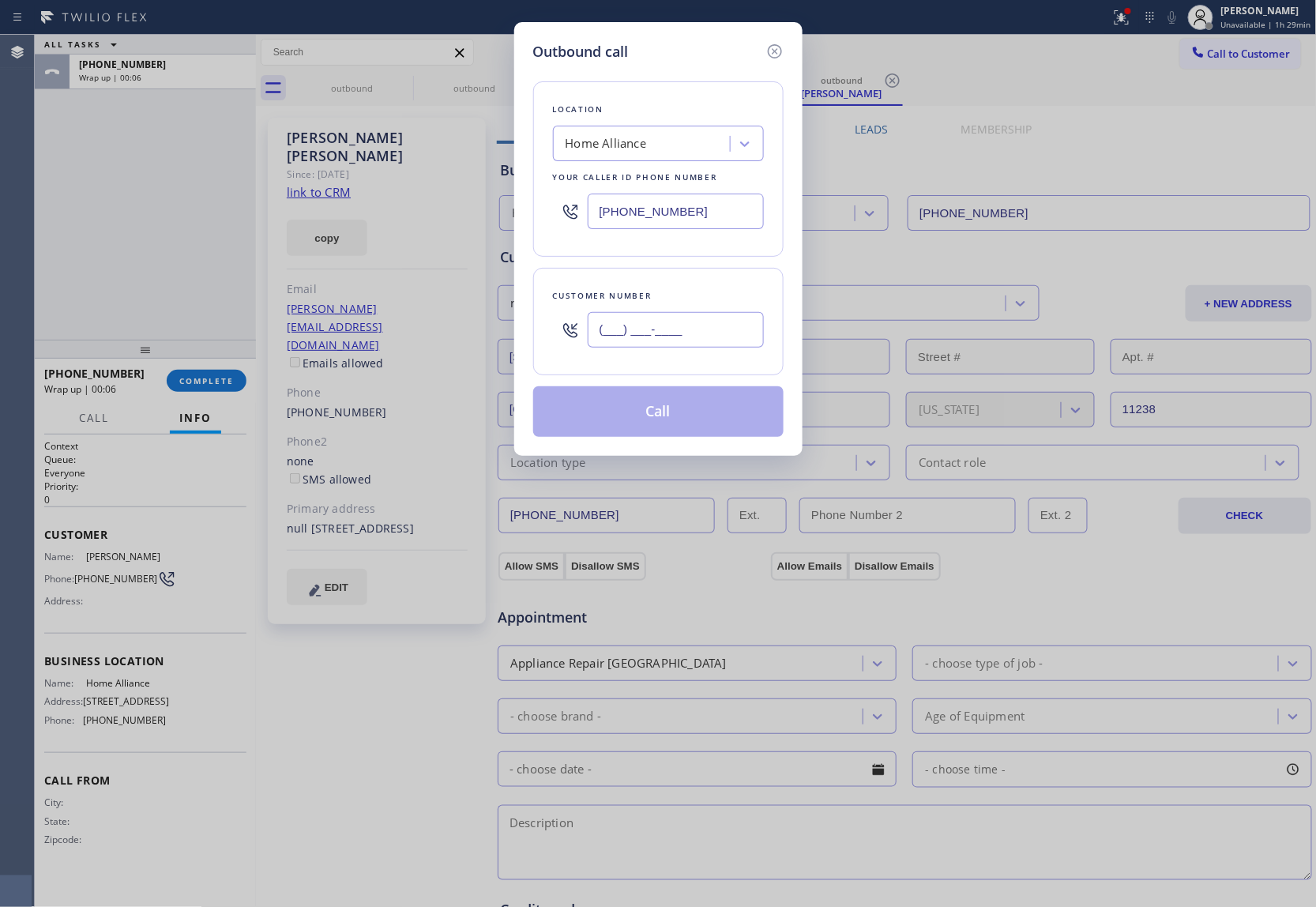
click at [612, 345] on input "(___) ___-____" at bounding box center [676, 330] width 176 height 36
paste input "646) 229-8861"
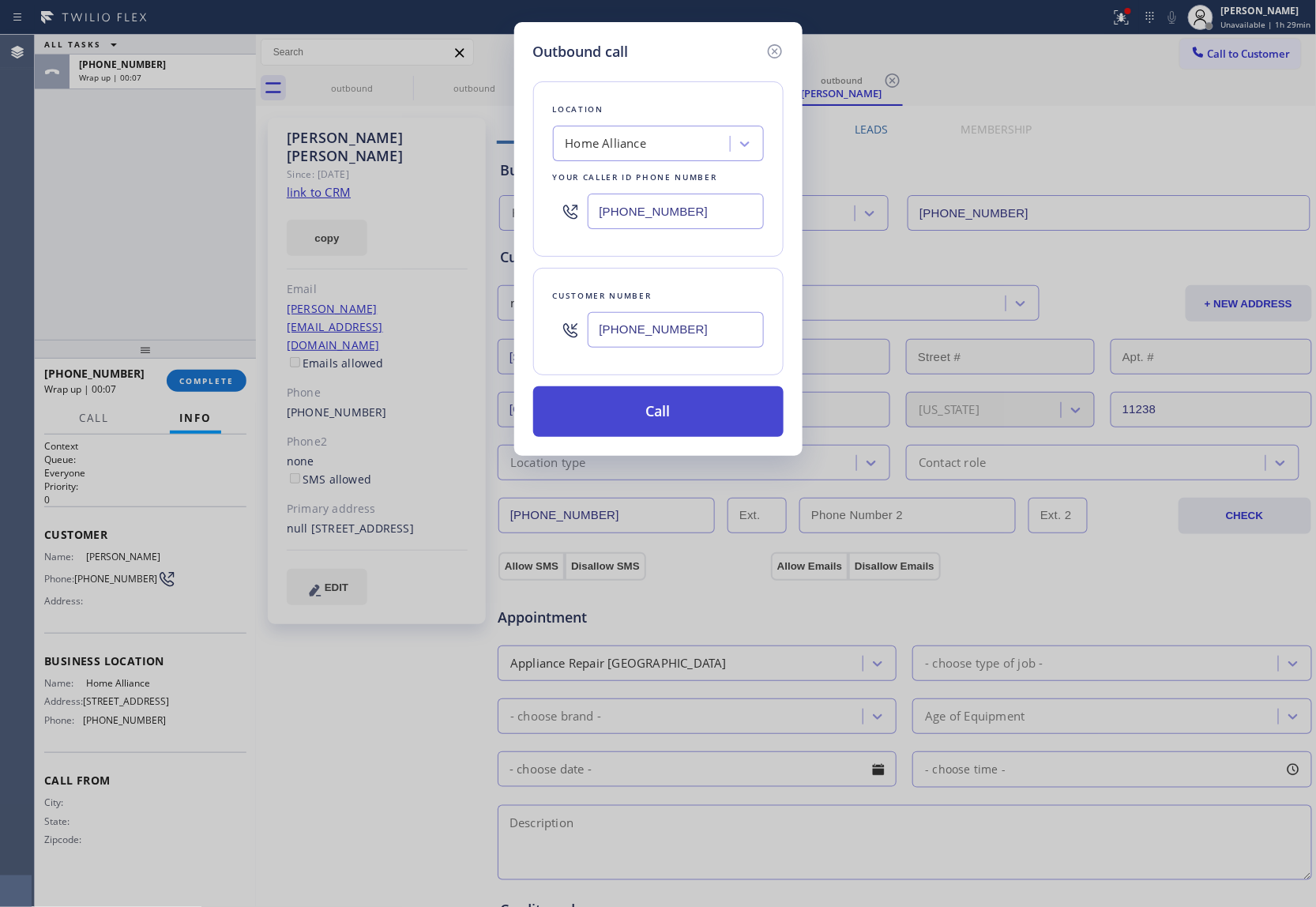
type input "(646) 229-8861"
click at [687, 421] on button "Call" at bounding box center [658, 412] width 251 height 51
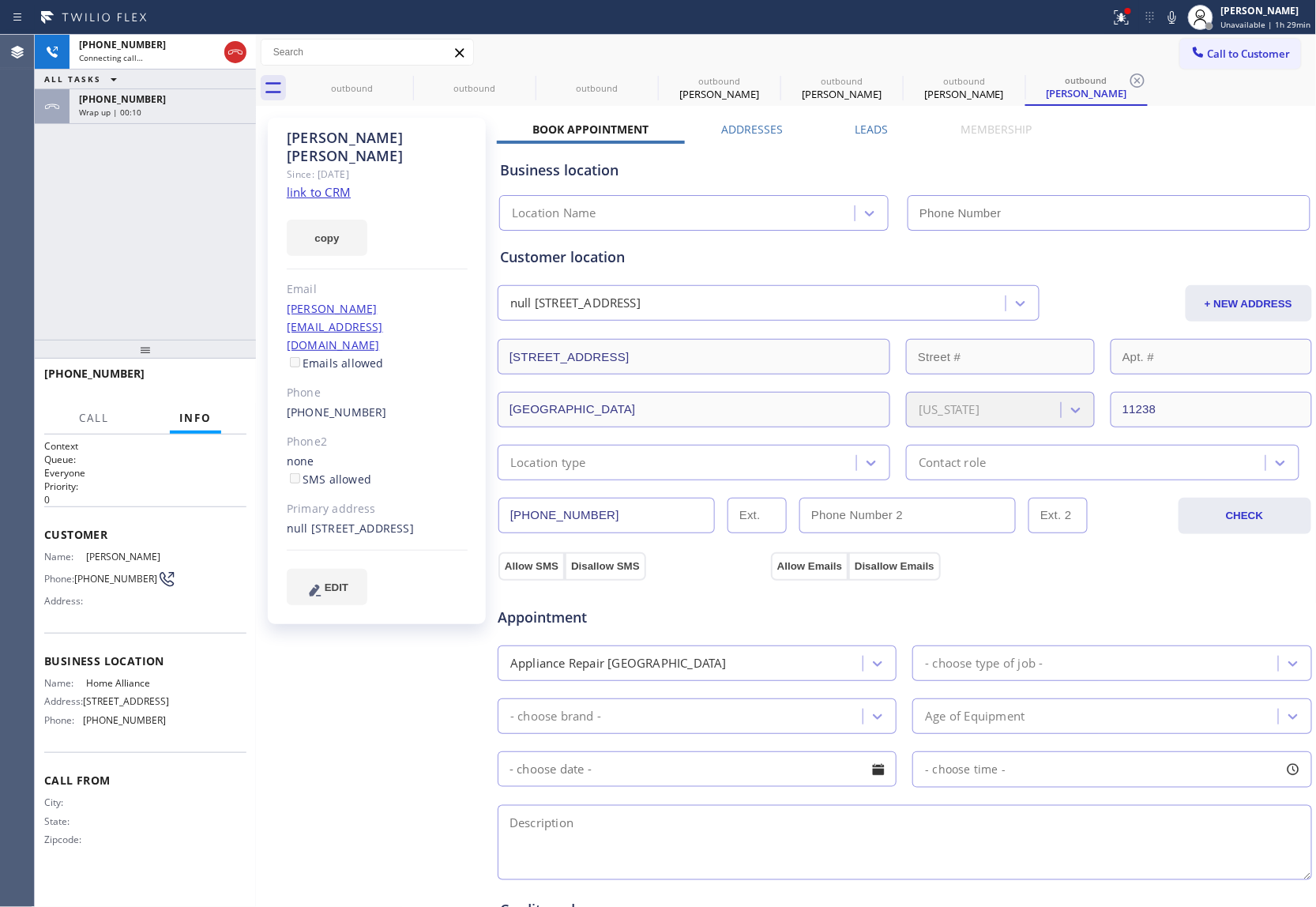
type input "(877) 777-0796"
drag, startPoint x: 231, startPoint y: 56, endPoint x: 251, endPoint y: 67, distance: 22.8
click at [231, 56] on icon at bounding box center [235, 51] width 19 height 19
click at [52, 194] on div "ALL TASKS ALL TASKS ACTIVE TASKS TASKS IN WRAP UP +16462298861 Wrap up | 00:09 …" at bounding box center [145, 187] width 221 height 305
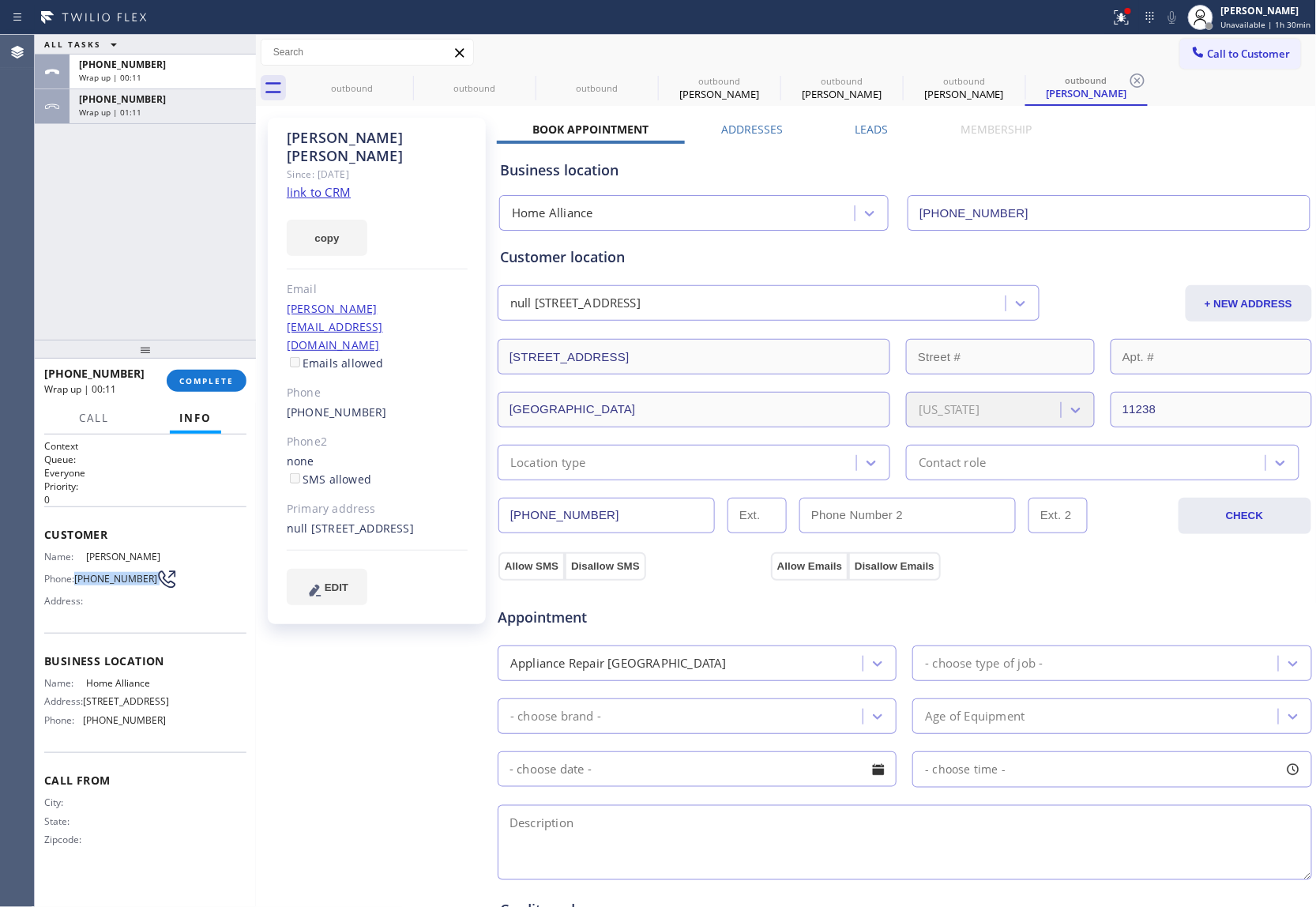
drag, startPoint x: 79, startPoint y: 577, endPoint x: 146, endPoint y: 586, distance: 67.6
click at [146, 586] on div "Phone: (646) 229-8861" at bounding box center [105, 579] width 122 height 19
copy div "(646) 229-8861"
click at [984, 36] on div "Call to Customer Outbound call Location Home Alliance Your caller id phone numb…" at bounding box center [786, 53] width 1061 height 36
click at [984, 44] on button "Call to Customer" at bounding box center [1241, 53] width 121 height 30
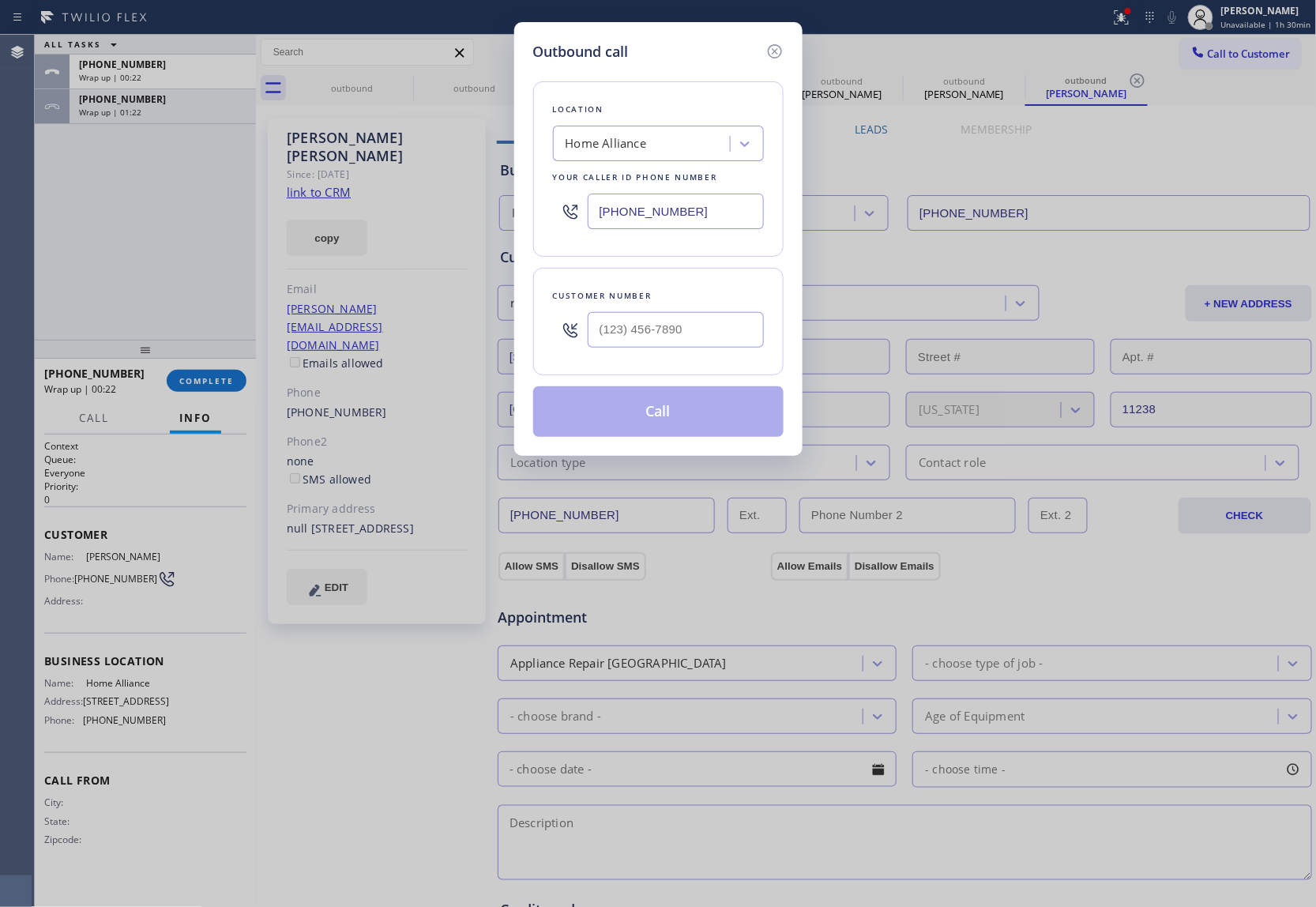
click at [706, 223] on input "(877) 777-0796" at bounding box center [676, 212] width 176 height 36
paste input "760) 388-955"
type input "(760) 388-9556"
click at [671, 330] on input "(___) ___-____" at bounding box center [676, 330] width 176 height 36
paste input "510) 331-9846"
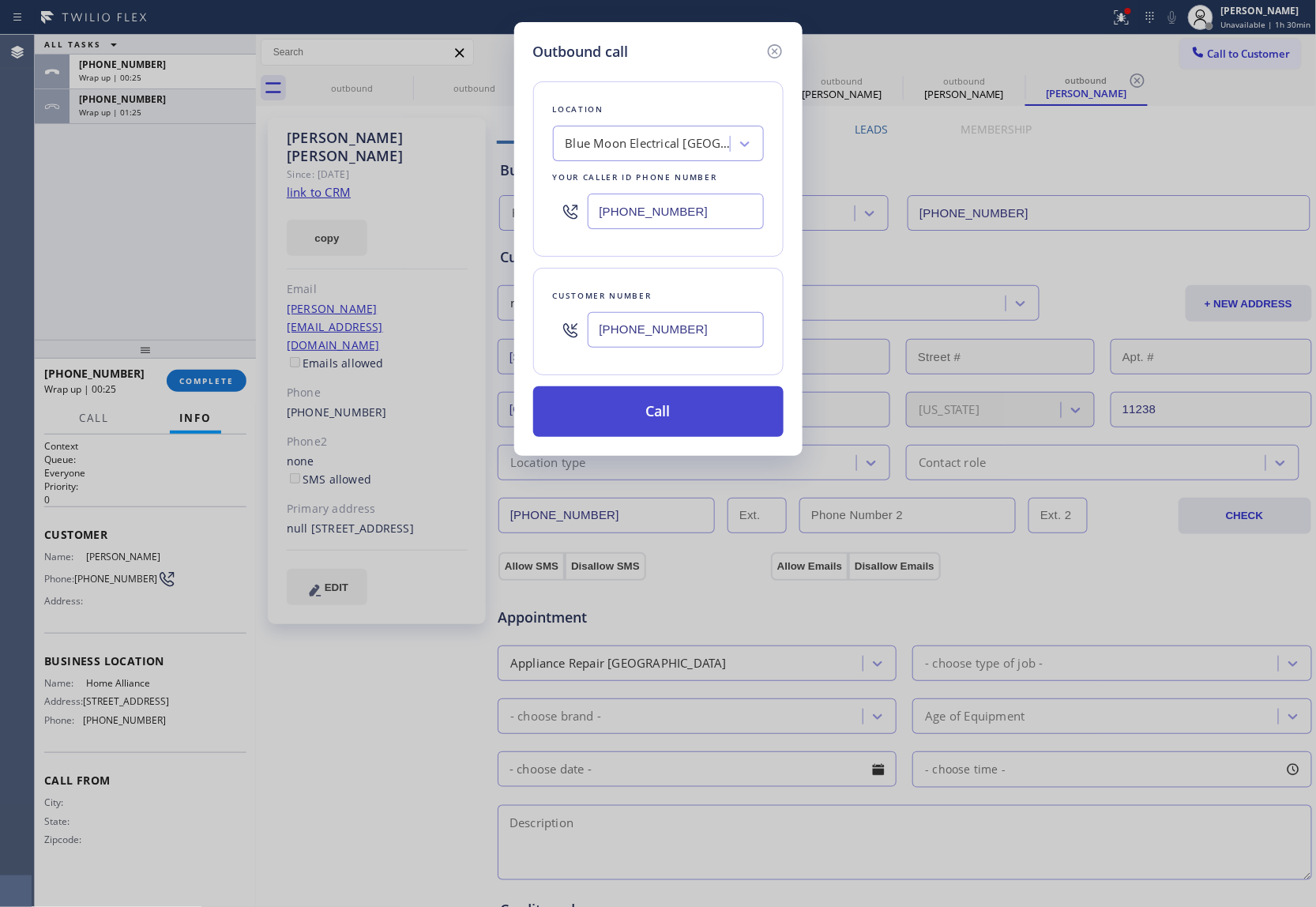
type input "(510) 331-9846"
click at [667, 406] on button "Call" at bounding box center [658, 412] width 251 height 51
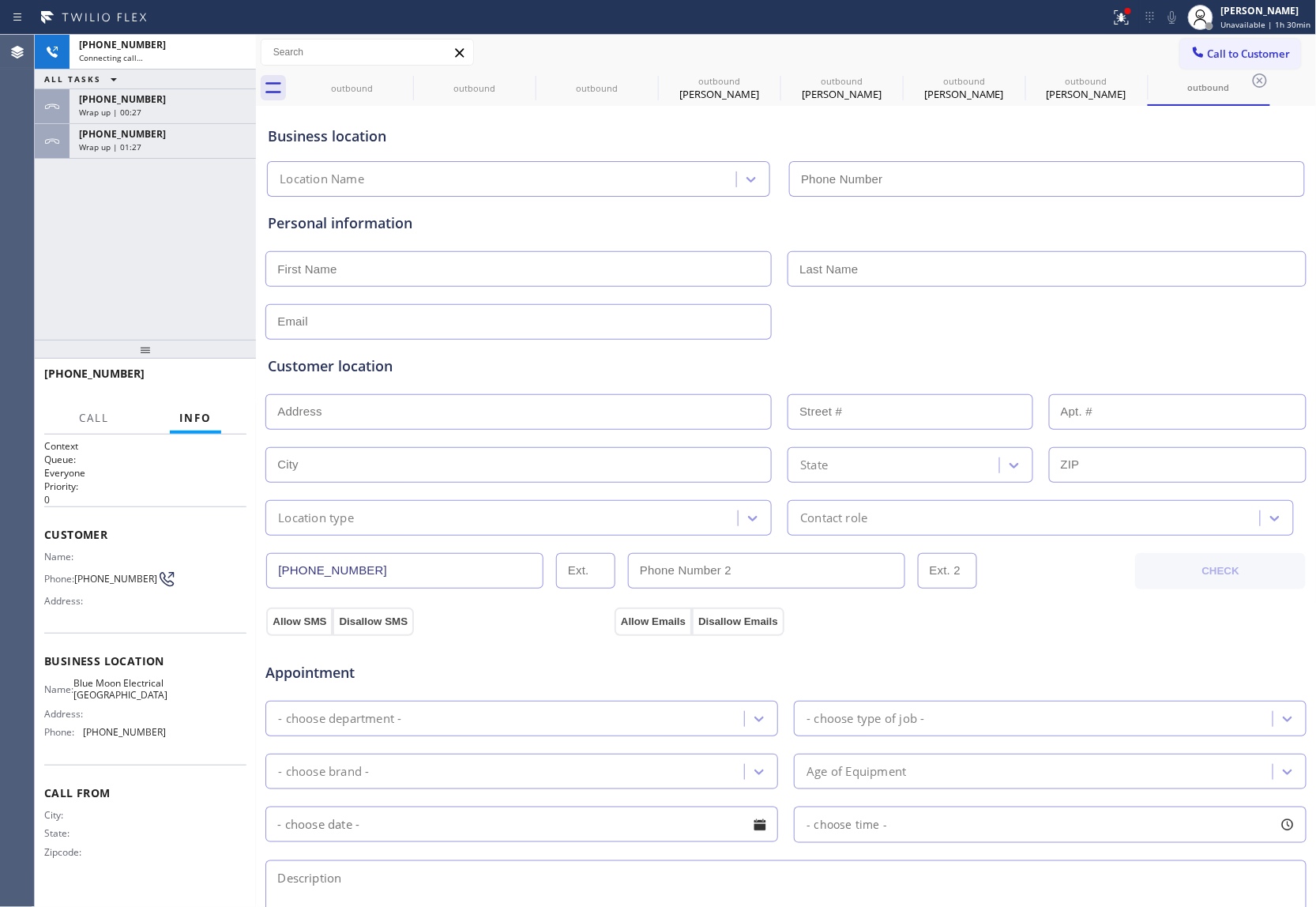
type input "(760) 388-9556"
click at [22, 266] on div "Agent Desktop" at bounding box center [17, 471] width 34 height 873
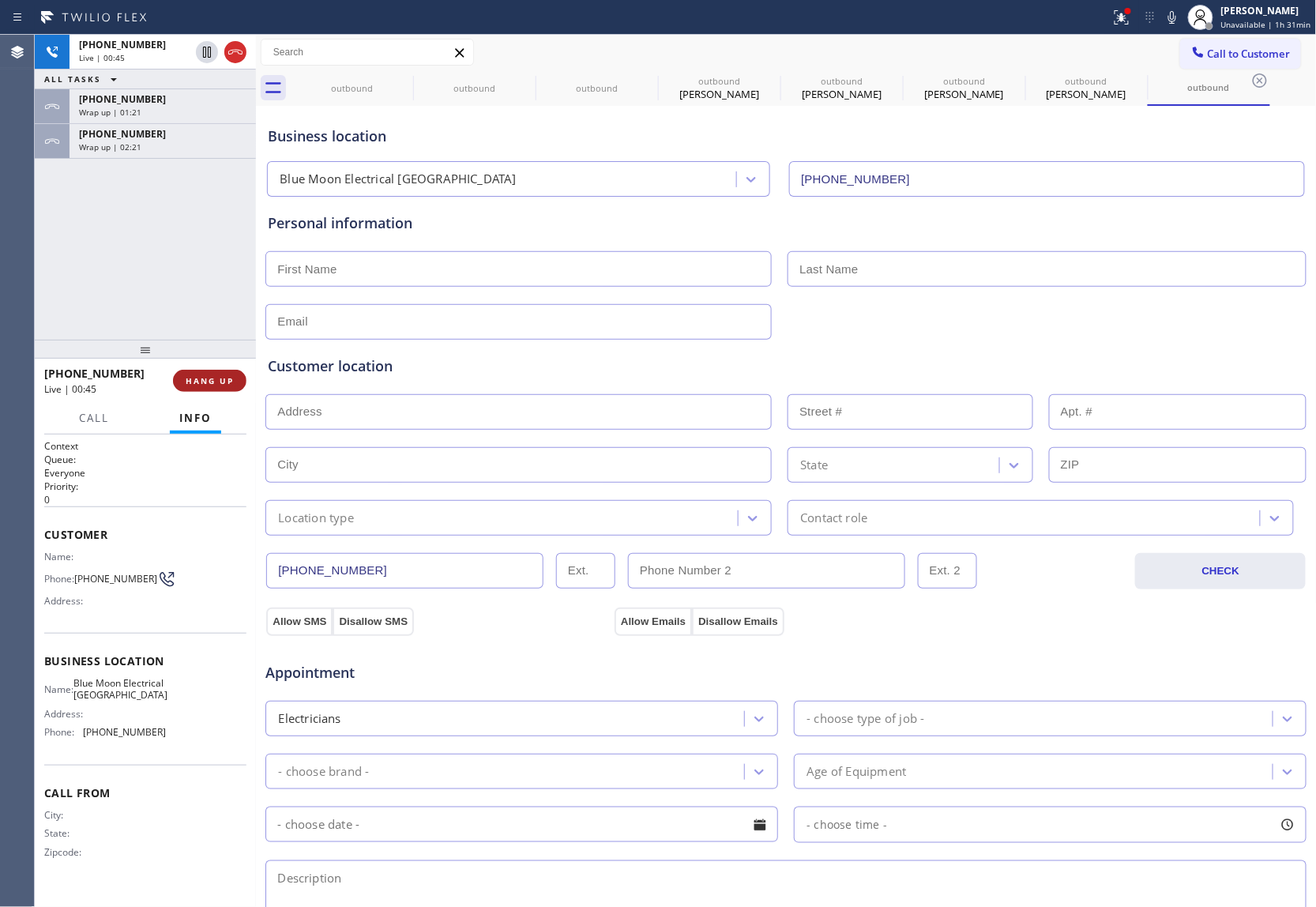
click at [212, 381] on span "HANG UP" at bounding box center [209, 381] width 48 height 11
click at [984, 49] on span "Call to Customer" at bounding box center [1250, 53] width 83 height 14
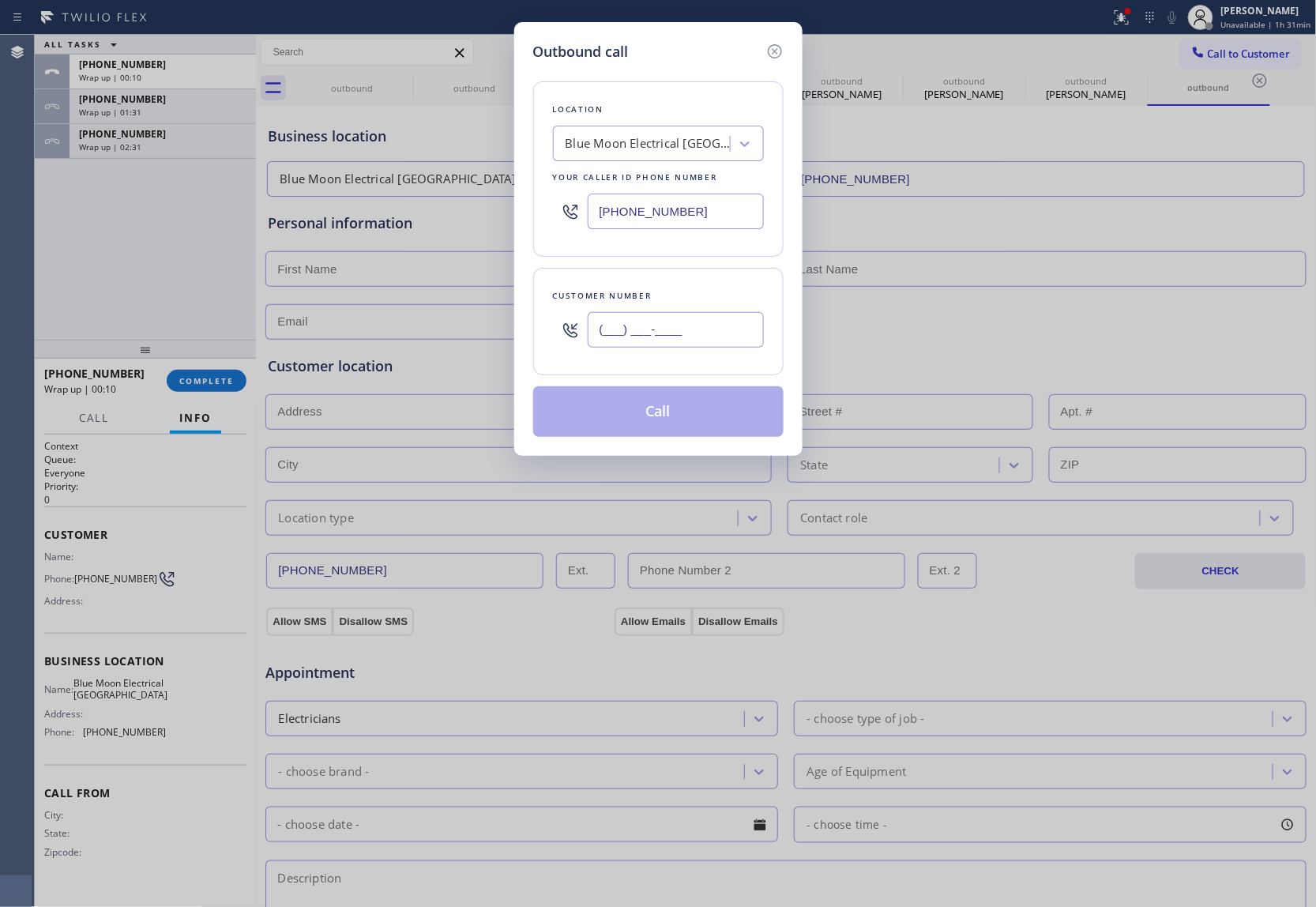
click at [680, 327] on input "(___) ___-____" at bounding box center [676, 330] width 176 height 36
paste input "646) 229-8861"
type input "(646) 229-8861"
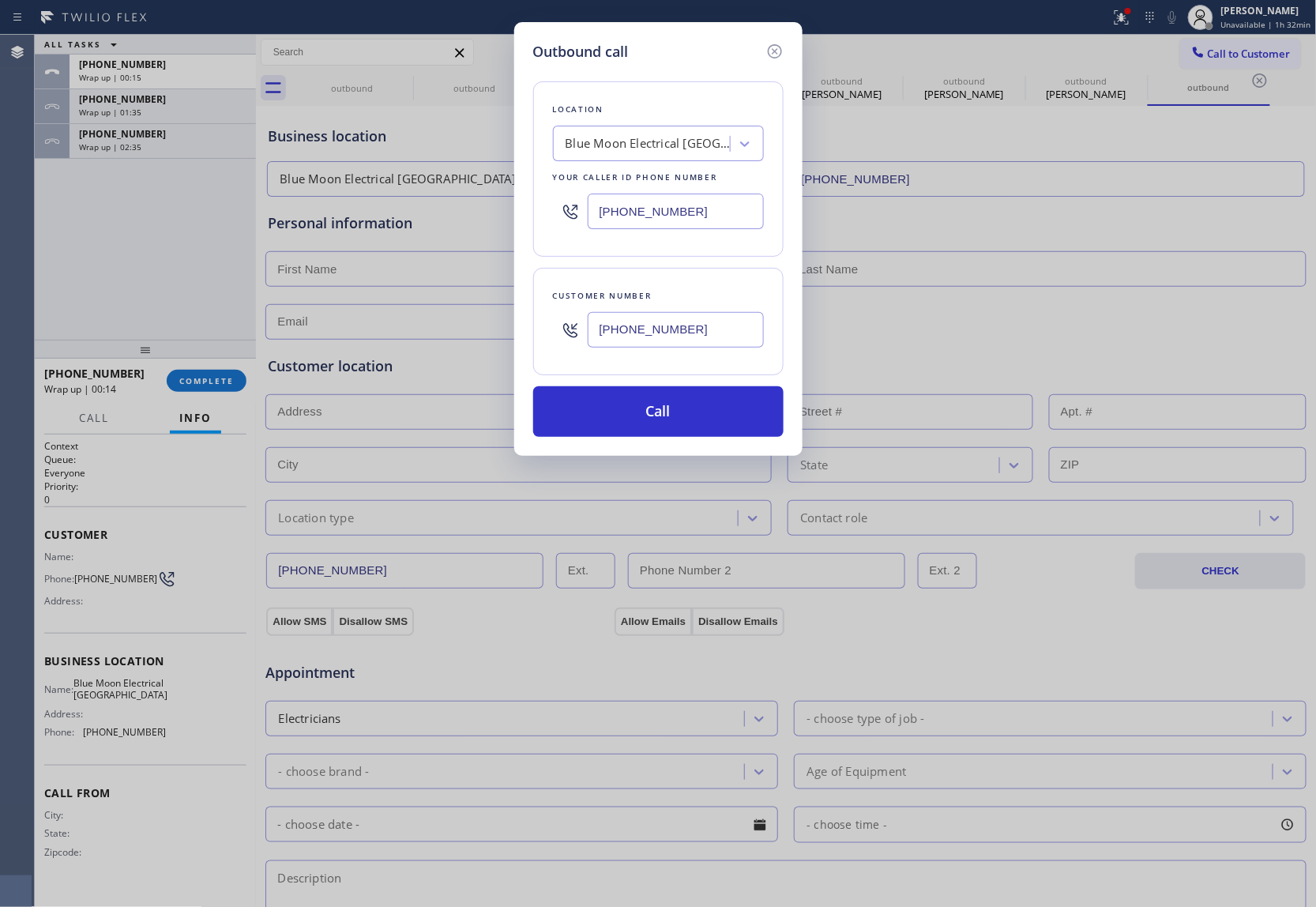
click at [609, 201] on input "(760) 388-9556" at bounding box center [676, 212] width 176 height 36
paste input "877) 777-079"
type input "(877) 777-0796"
click at [703, 411] on button "Call" at bounding box center [658, 412] width 251 height 51
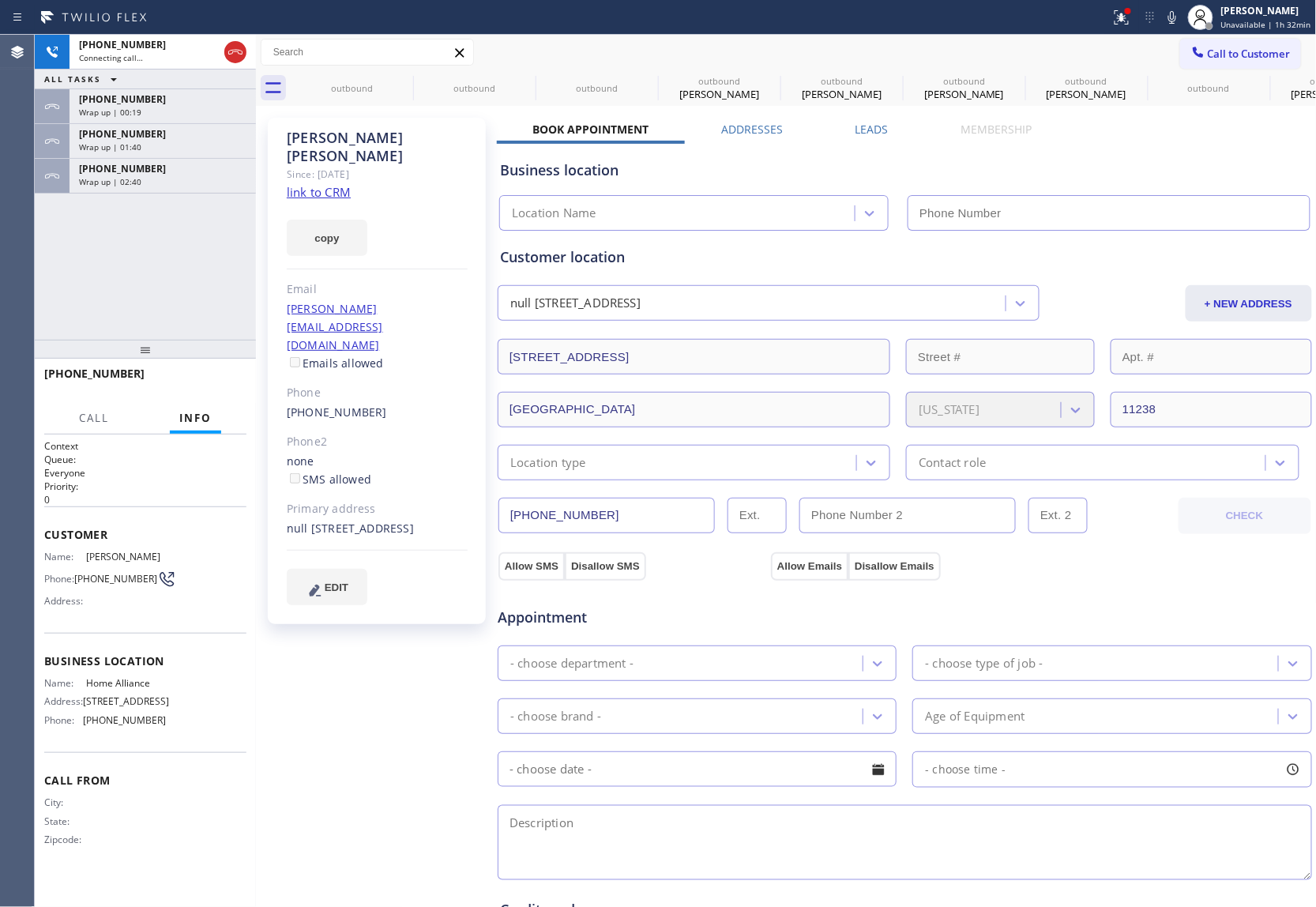
type input "(877) 777-0796"
click at [67, 270] on div "+16462298861 Live | 00:09 ALL TASKS ALL TASKS ACTIVE TASKS TASKS IN WRAP UP +15…" at bounding box center [145, 187] width 221 height 305
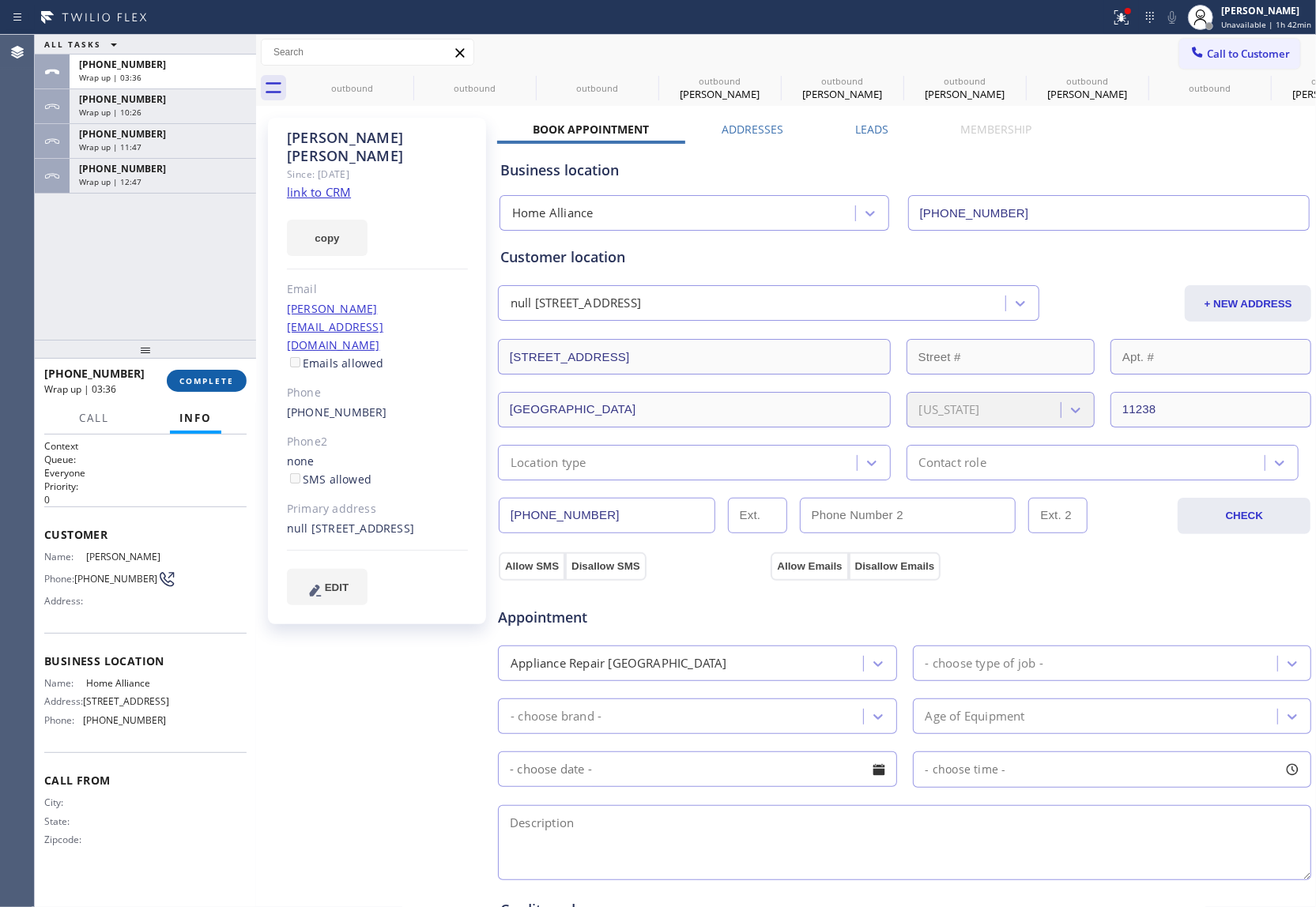
click at [210, 390] on button "COMPLETE" at bounding box center [207, 381] width 80 height 22
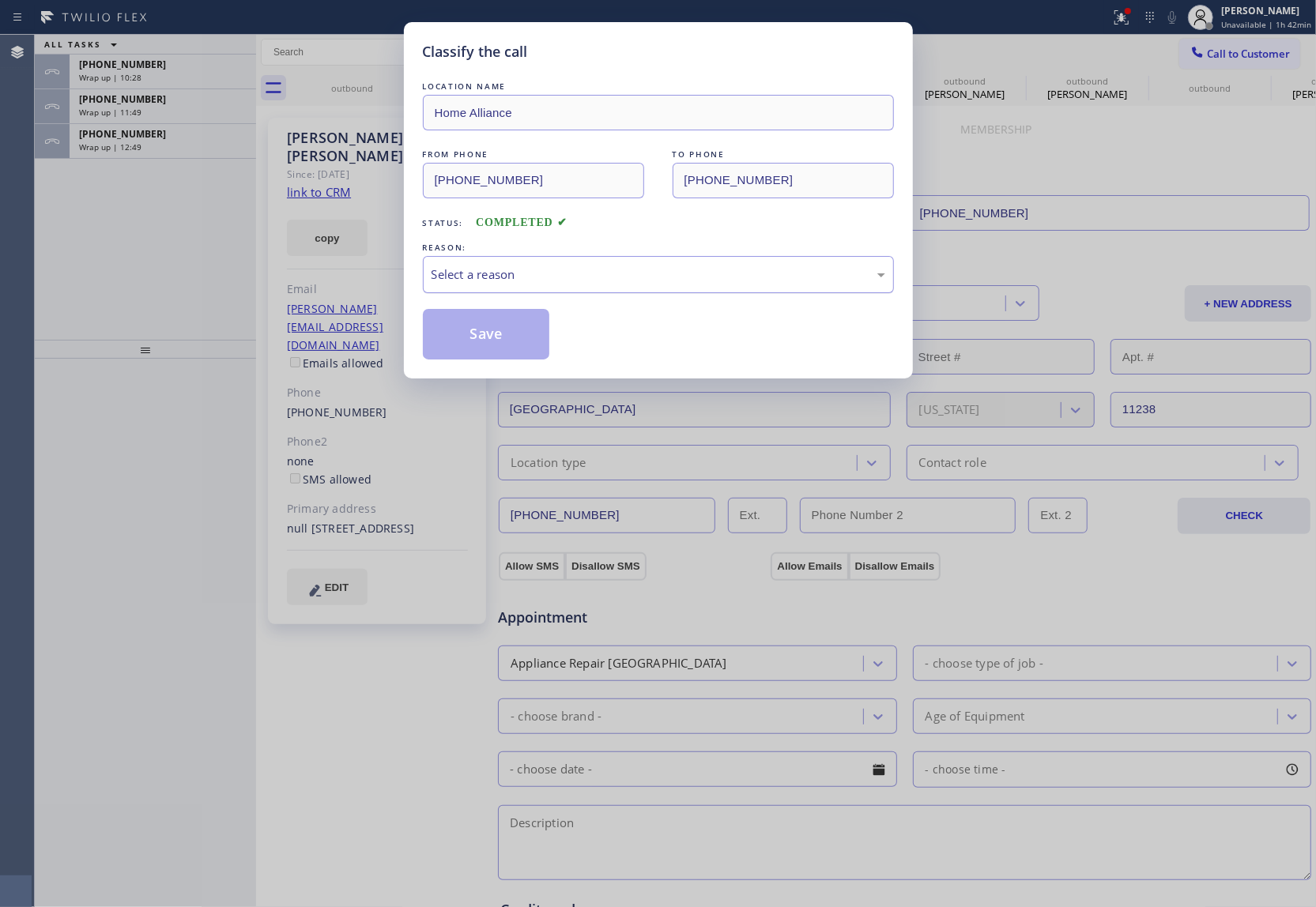
drag, startPoint x: 497, startPoint y: 272, endPoint x: 519, endPoint y: 291, distance: 29.1
click at [497, 273] on div "Select a reason" at bounding box center [658, 275] width 453 height 18
click at [492, 342] on button "Save" at bounding box center [486, 334] width 127 height 51
click at [144, 74] on div "Classify the call LOCATION NAME Home Alliance FROM PHONE (877) 777-0796 TO PHON…" at bounding box center [658, 454] width 1316 height 907
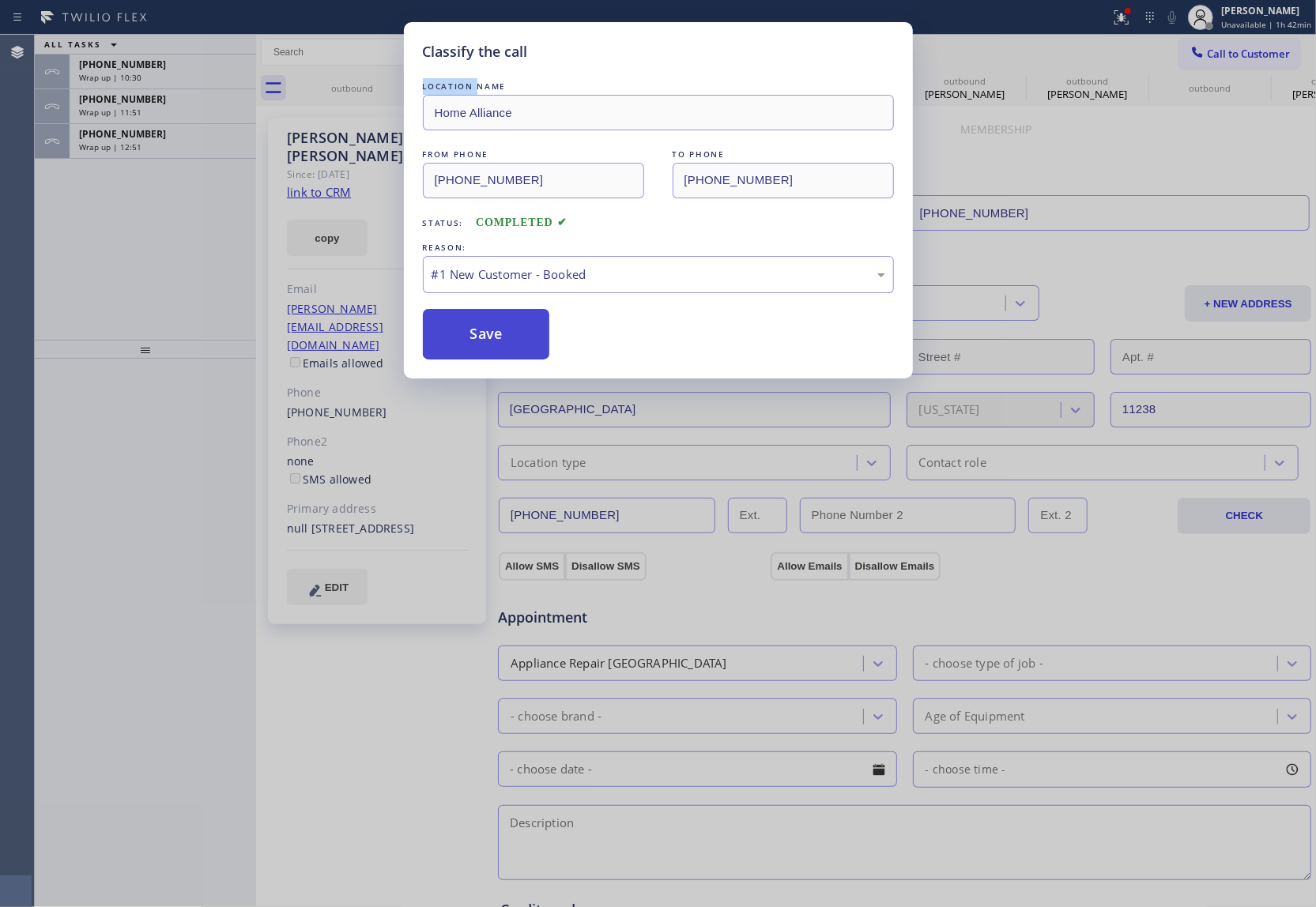
click at [469, 338] on button "Save" at bounding box center [486, 334] width 127 height 51
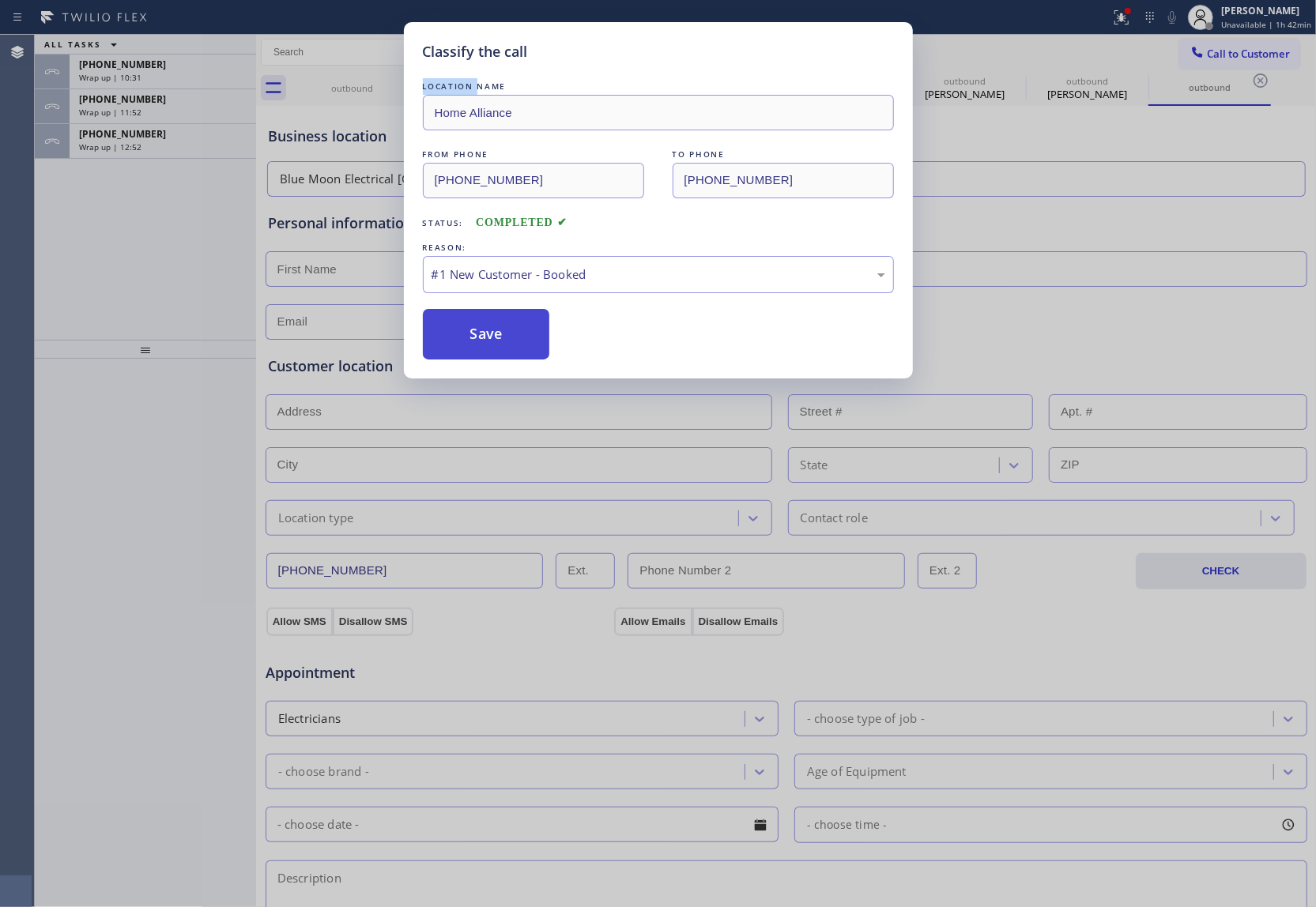
drag, startPoint x: 470, startPoint y: 339, endPoint x: 479, endPoint y: 342, distance: 9.5
click at [471, 340] on button "Save" at bounding box center [486, 334] width 127 height 51
click at [479, 342] on button "Save" at bounding box center [486, 334] width 127 height 51
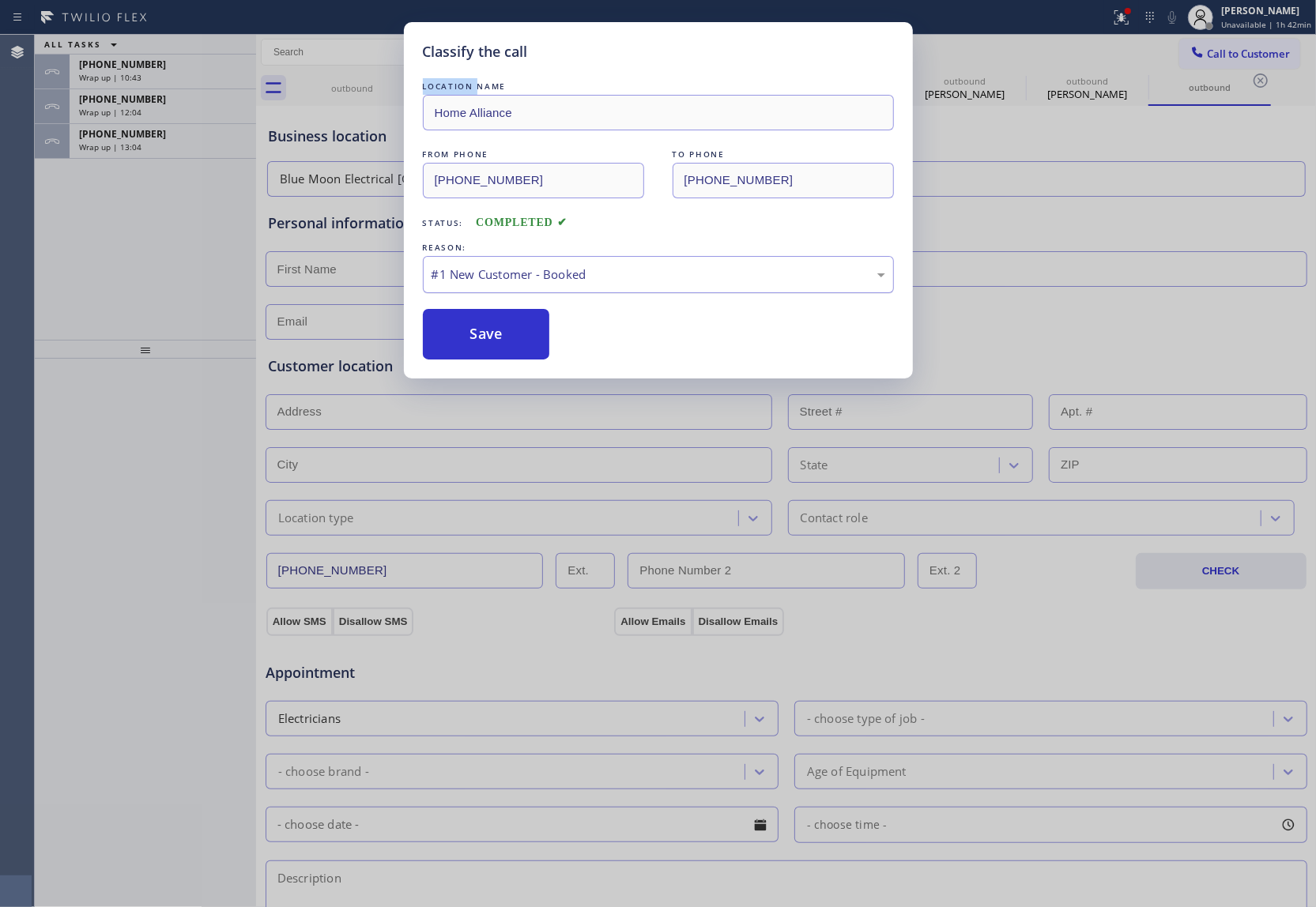
click at [525, 284] on div "#1 New Customer - Booked" at bounding box center [658, 275] width 453 height 18
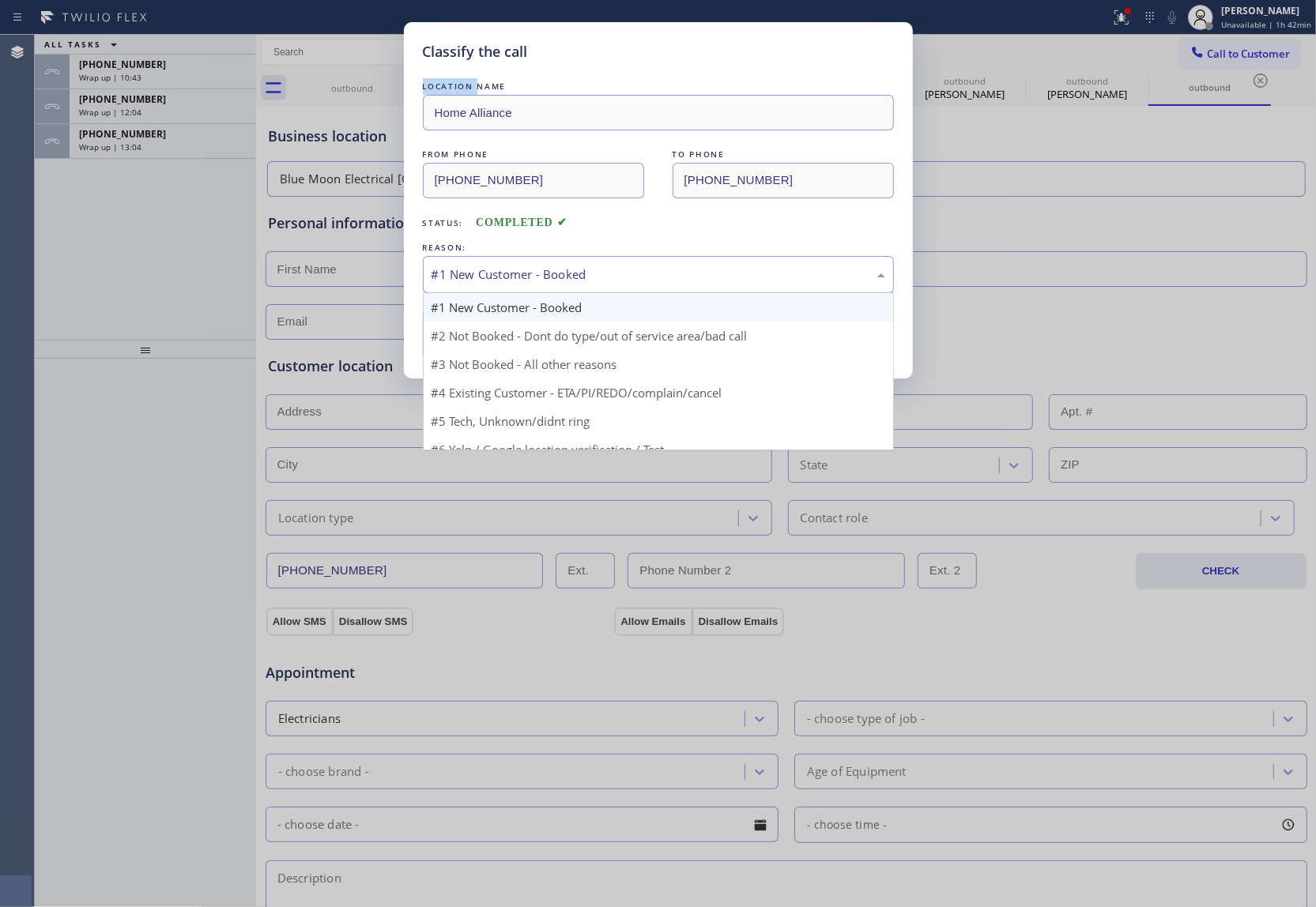
click at [525, 284] on div "#1 New Customer - Booked" at bounding box center [658, 275] width 453 height 18
click at [504, 277] on div "#1 New Customer - Booked" at bounding box center [658, 275] width 453 height 18
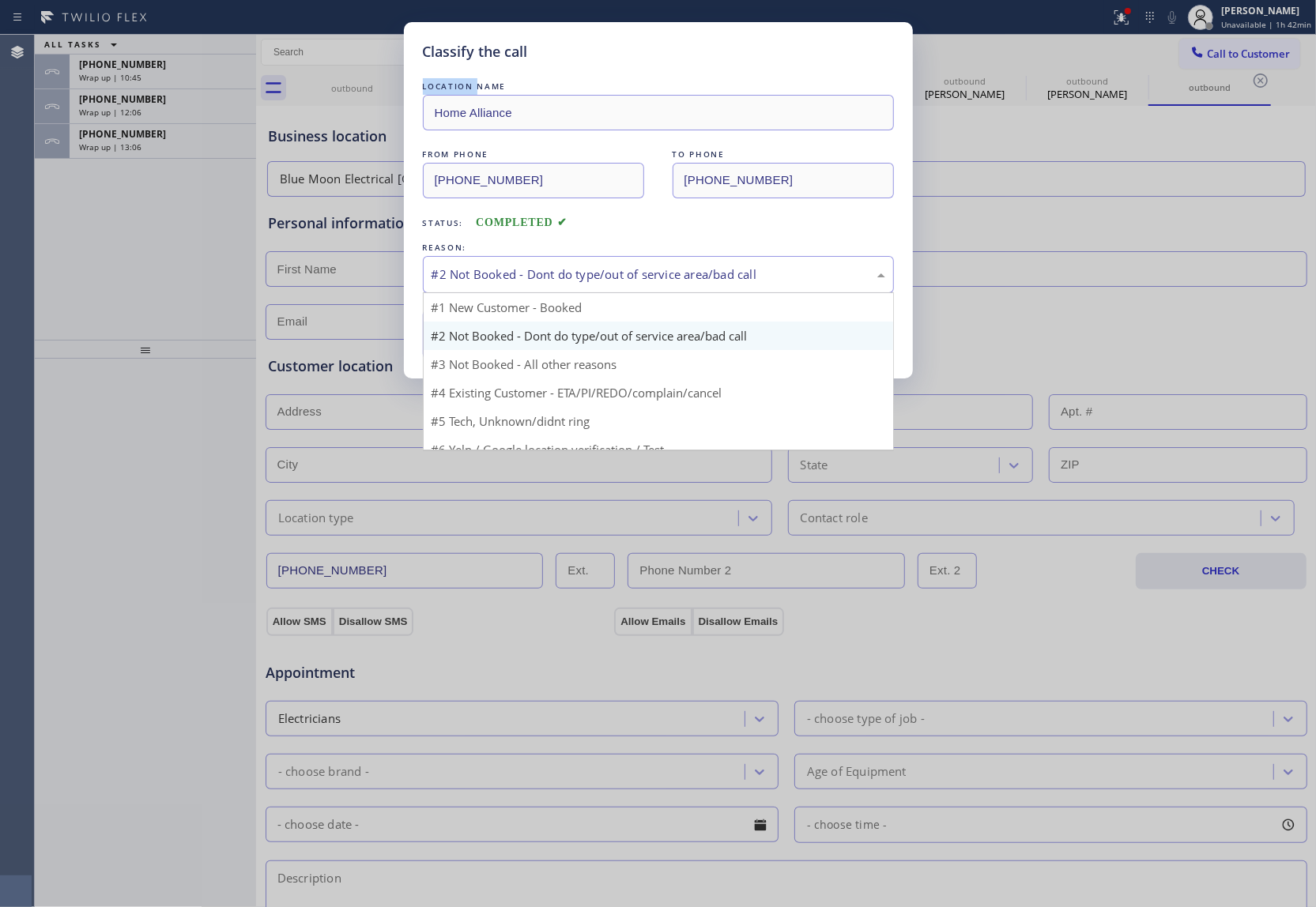
click at [516, 272] on div "#2 Not Booked - Dont do type/out of service area/bad call" at bounding box center [658, 275] width 453 height 18
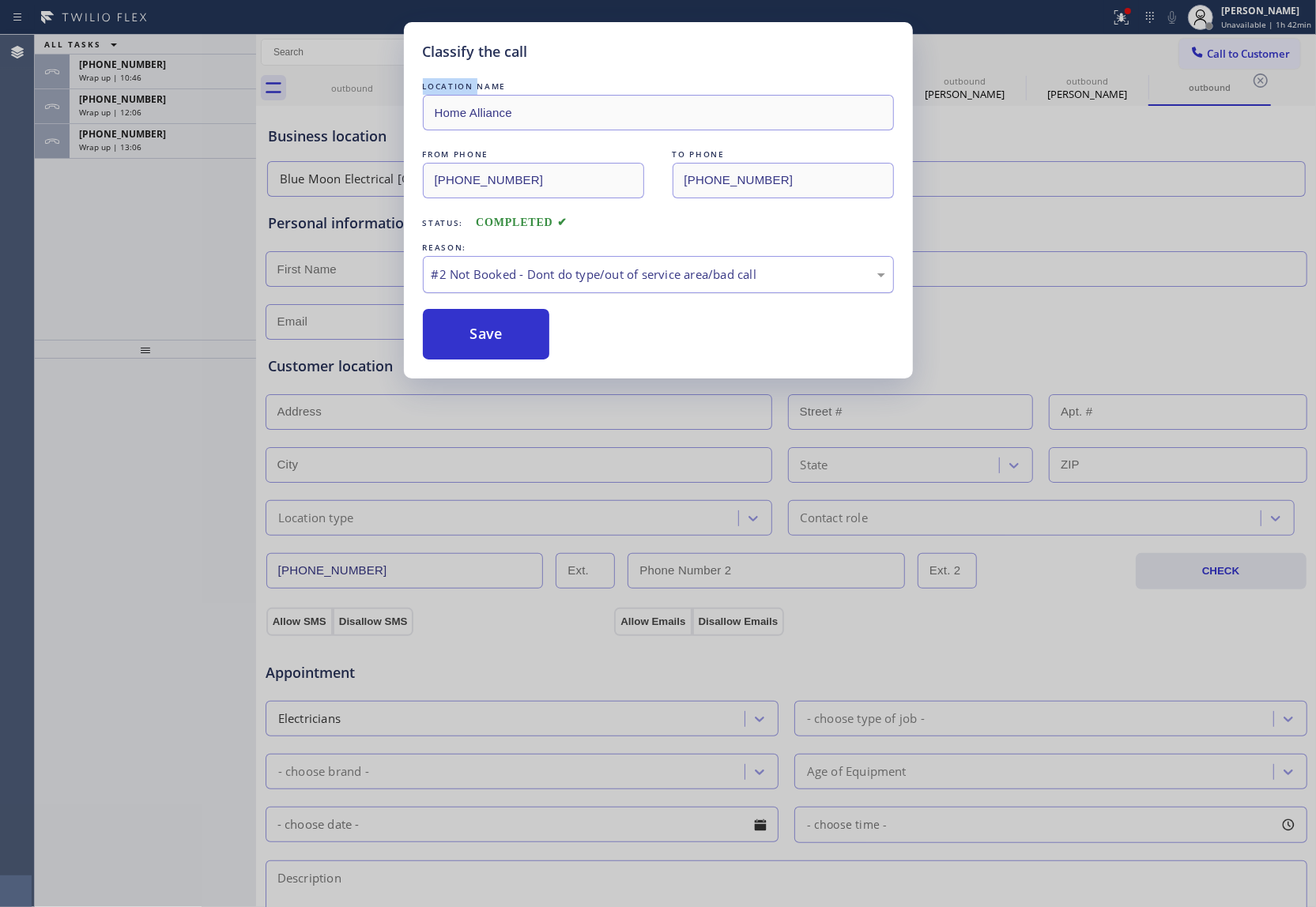
click at [503, 281] on div "#2 Not Booked - Dont do type/out of service area/bad call" at bounding box center [658, 275] width 453 height 18
click at [484, 336] on button "Save" at bounding box center [486, 334] width 127 height 51
click at [141, 144] on div "Classify the call LOCATION NAME Home Alliance FROM PHONE (877) 777-0796 TO PHON…" at bounding box center [658, 454] width 1316 height 907
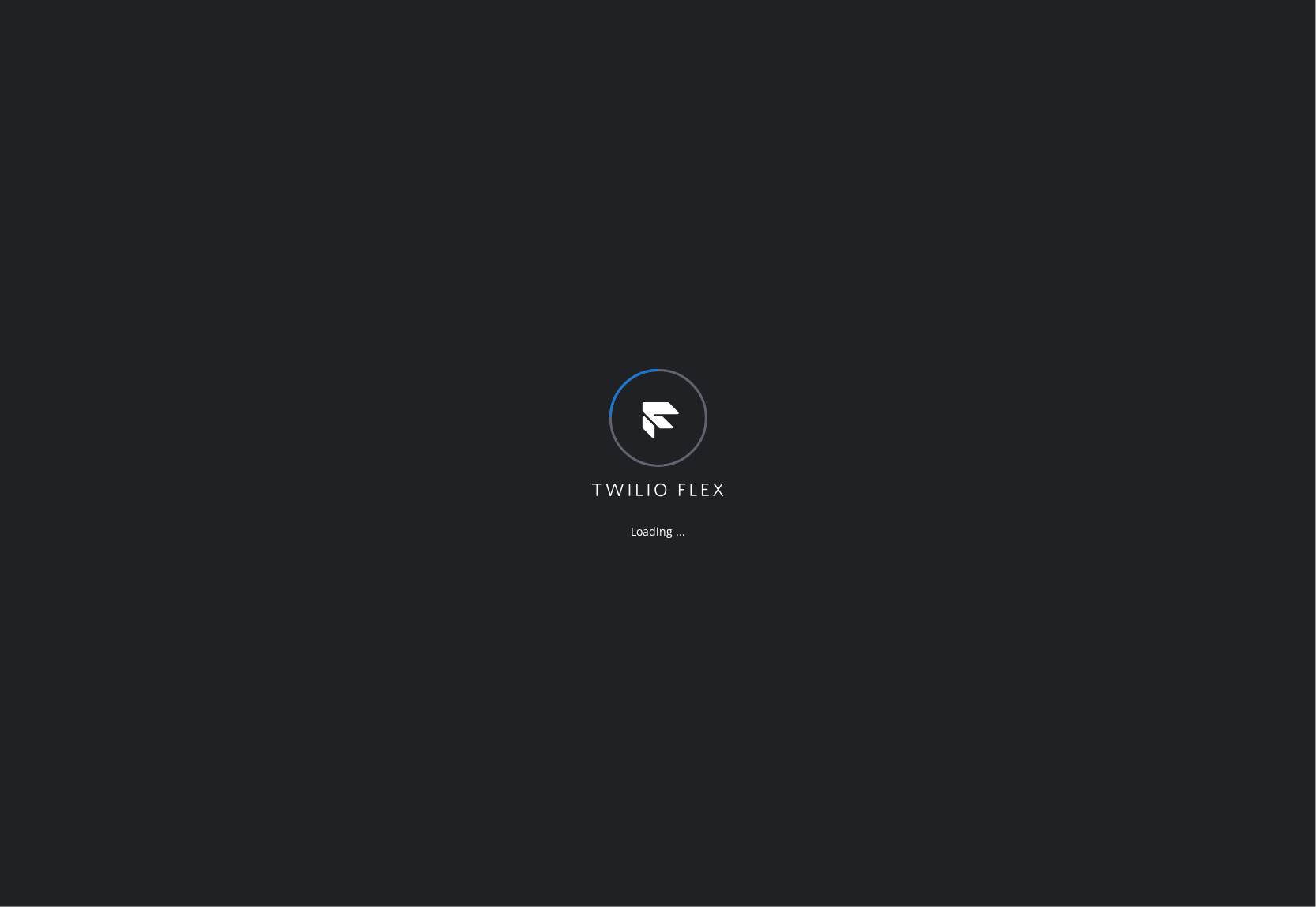
drag, startPoint x: 39, startPoint y: 109, endPoint x: 480, endPoint y: 11, distance: 451.8
click at [45, 109] on div "Loading ..." at bounding box center [658, 454] width 1316 height 907
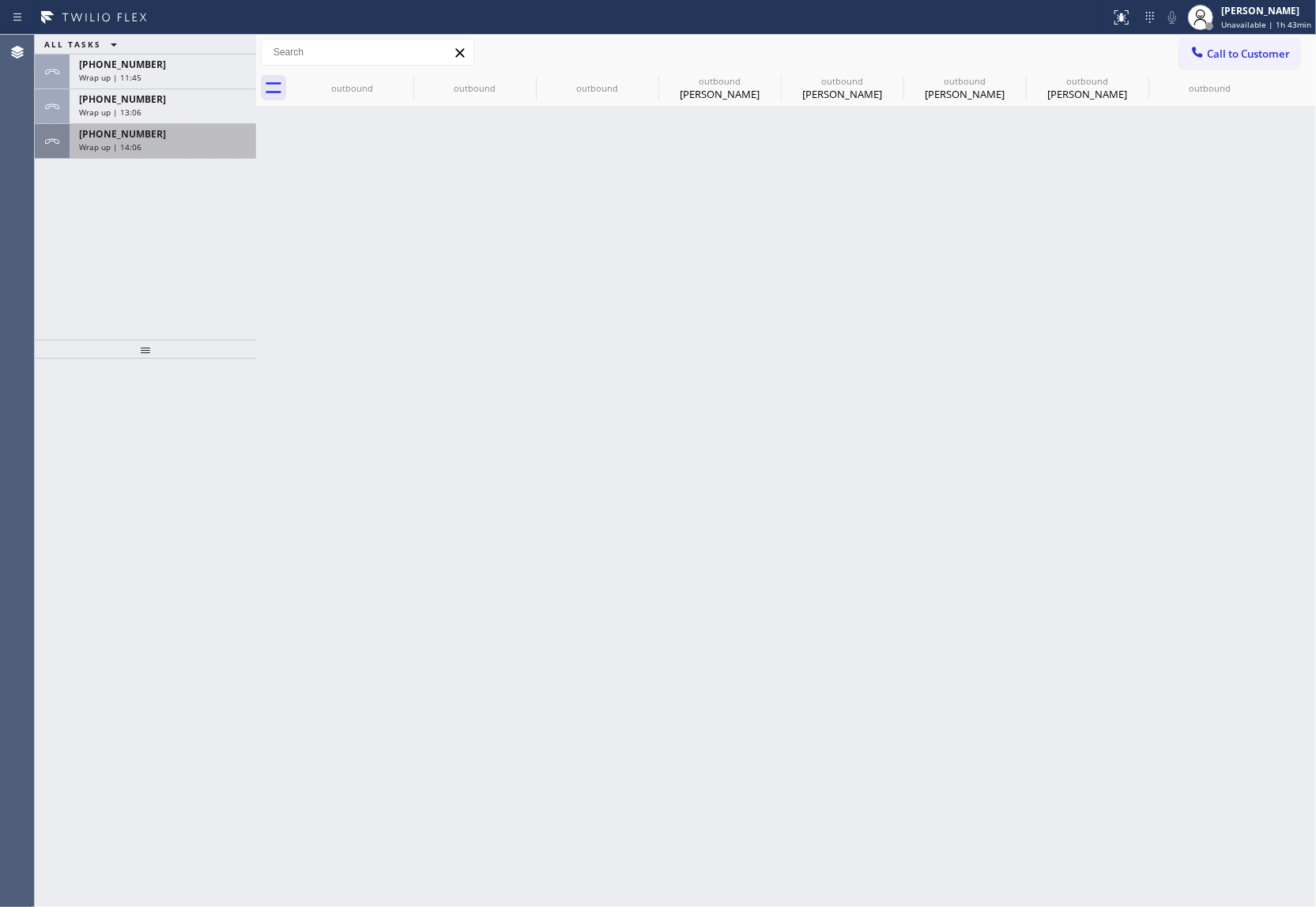
click at [147, 134] on div "+16462298861" at bounding box center [163, 134] width 167 height 13
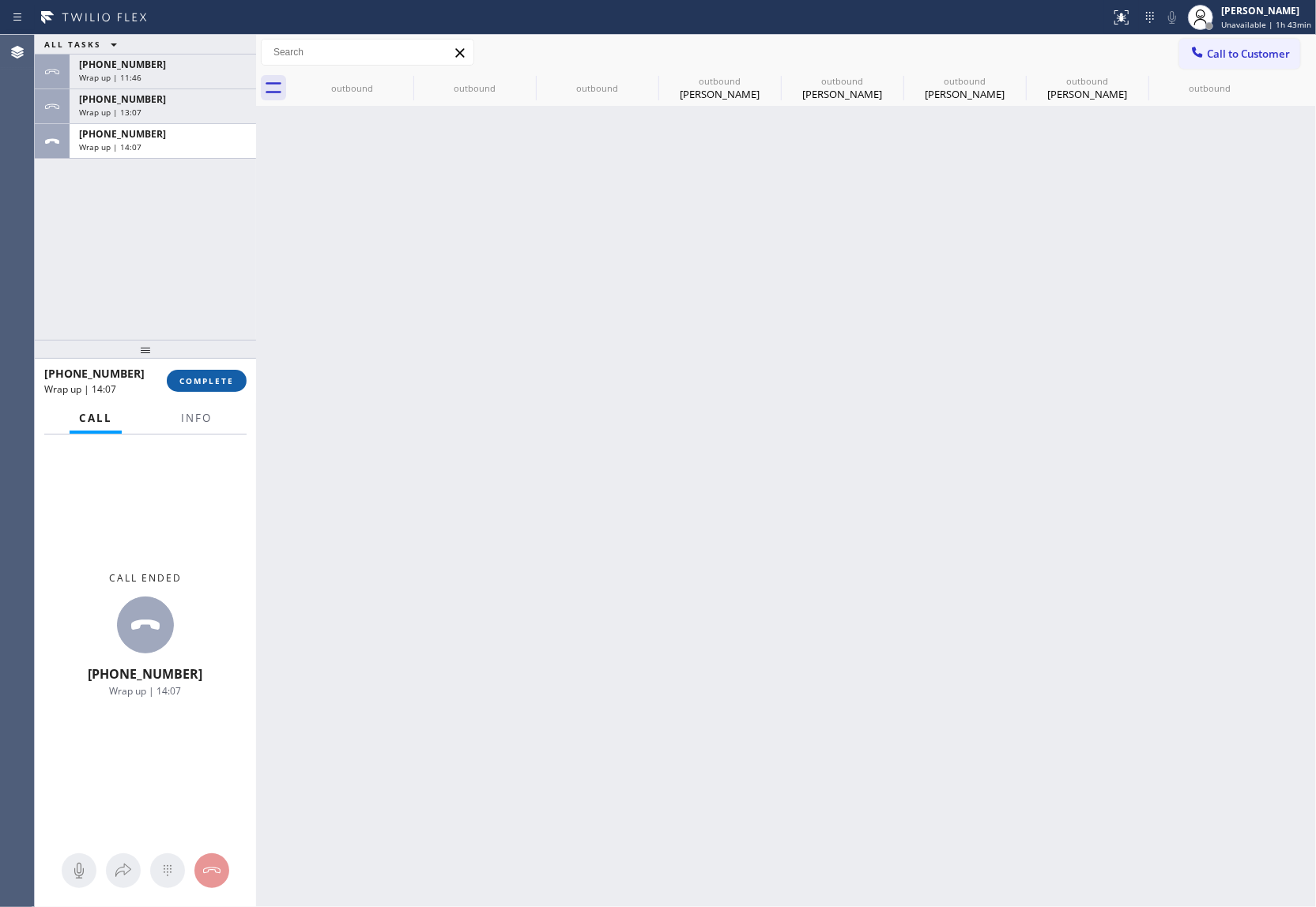
click at [234, 374] on button "COMPLETE" at bounding box center [207, 381] width 80 height 22
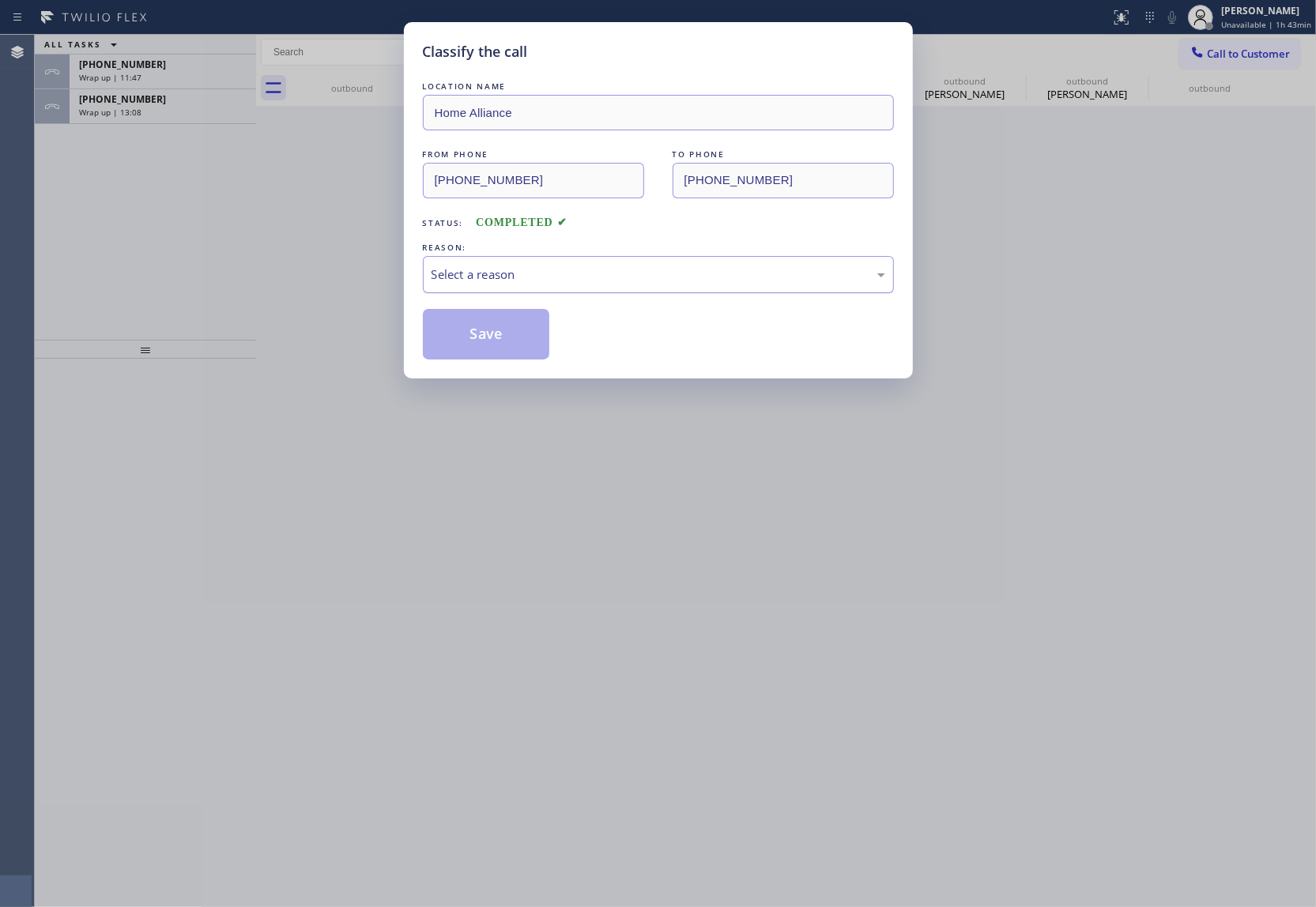
click at [525, 288] on div "Select a reason" at bounding box center [658, 274] width 471 height 37
click at [485, 333] on button "Save" at bounding box center [486, 334] width 127 height 51
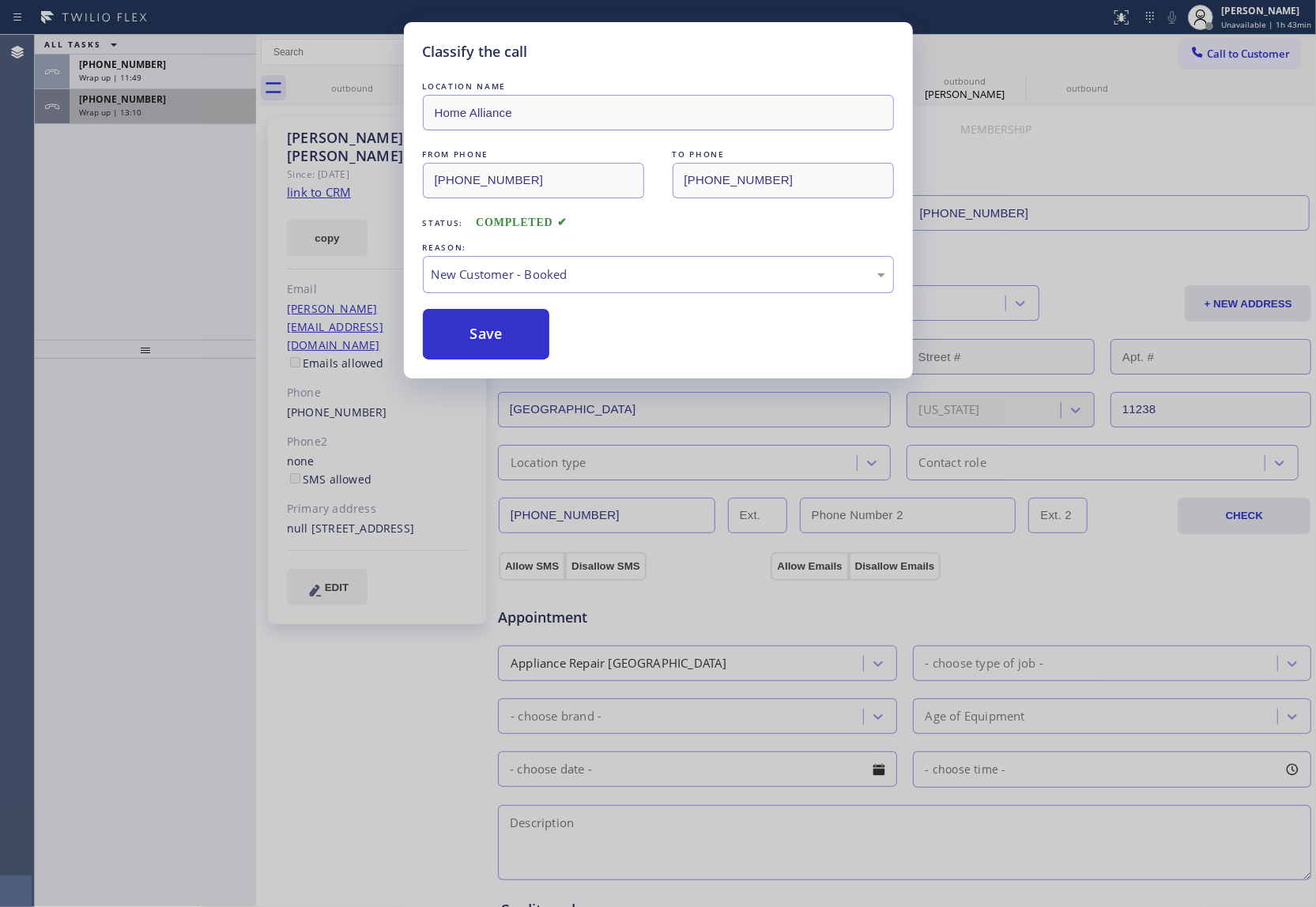
click at [140, 109] on div "Wrap up | 13:10" at bounding box center [163, 113] width 167 height 11
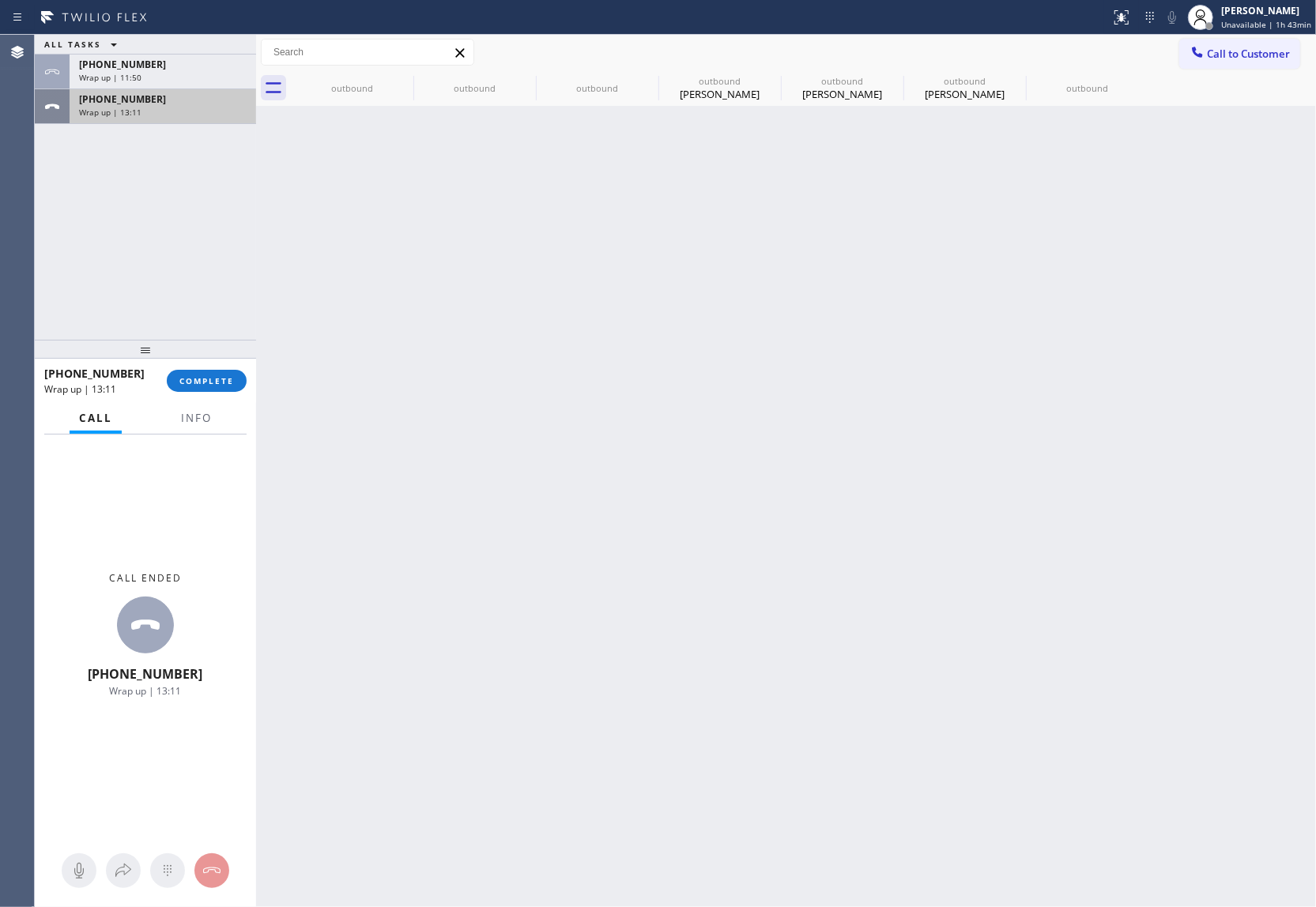
click at [140, 109] on div "Wrap up | 13:11" at bounding box center [163, 113] width 167 height 11
click at [140, 107] on div "Wrap up | 13:11" at bounding box center [163, 113] width 167 height 11
click at [208, 386] on span "COMPLETE" at bounding box center [207, 381] width 55 height 11
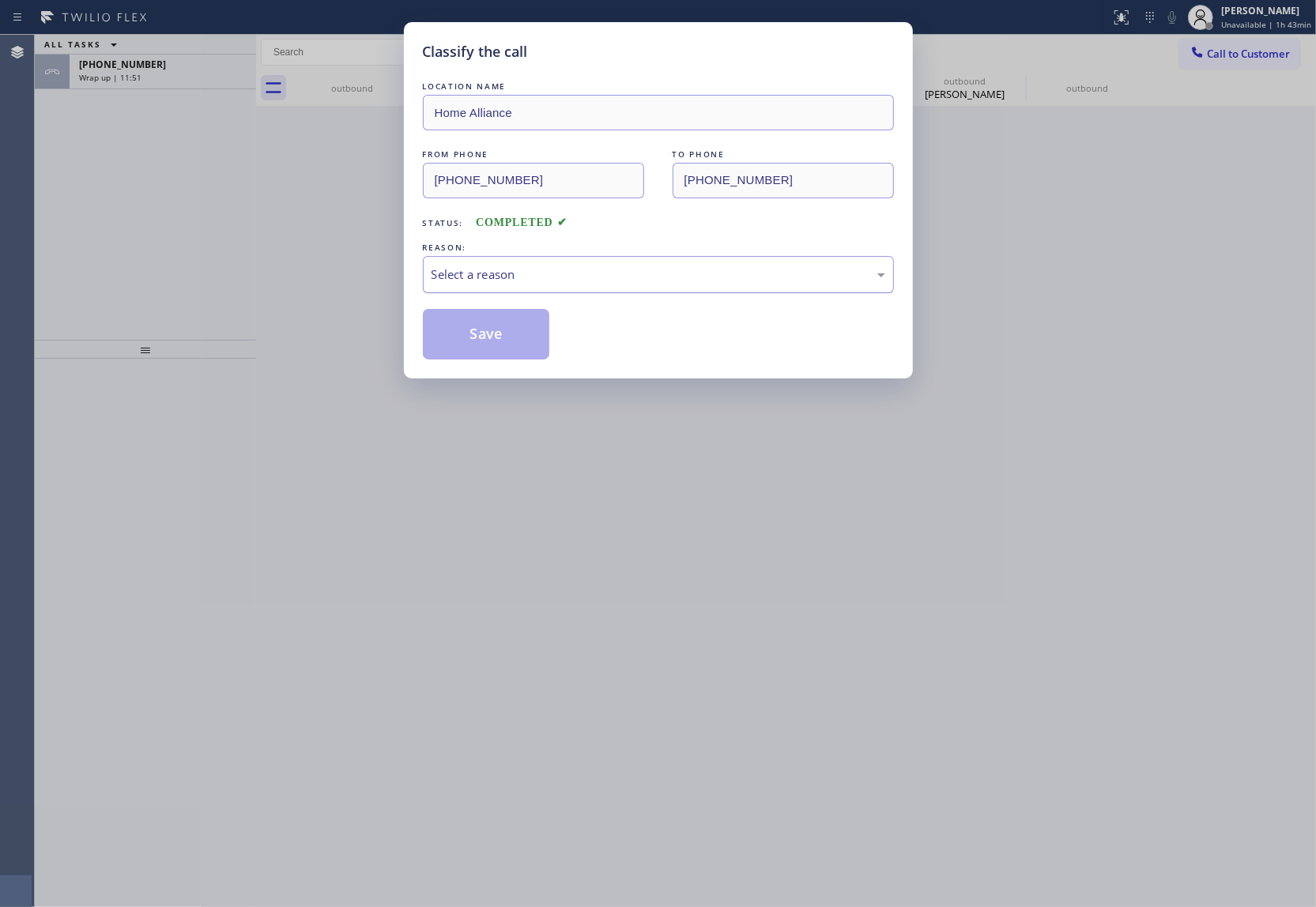
click at [499, 276] on div "Select a reason" at bounding box center [658, 275] width 453 height 18
click at [497, 333] on button "Save" at bounding box center [486, 334] width 127 height 51
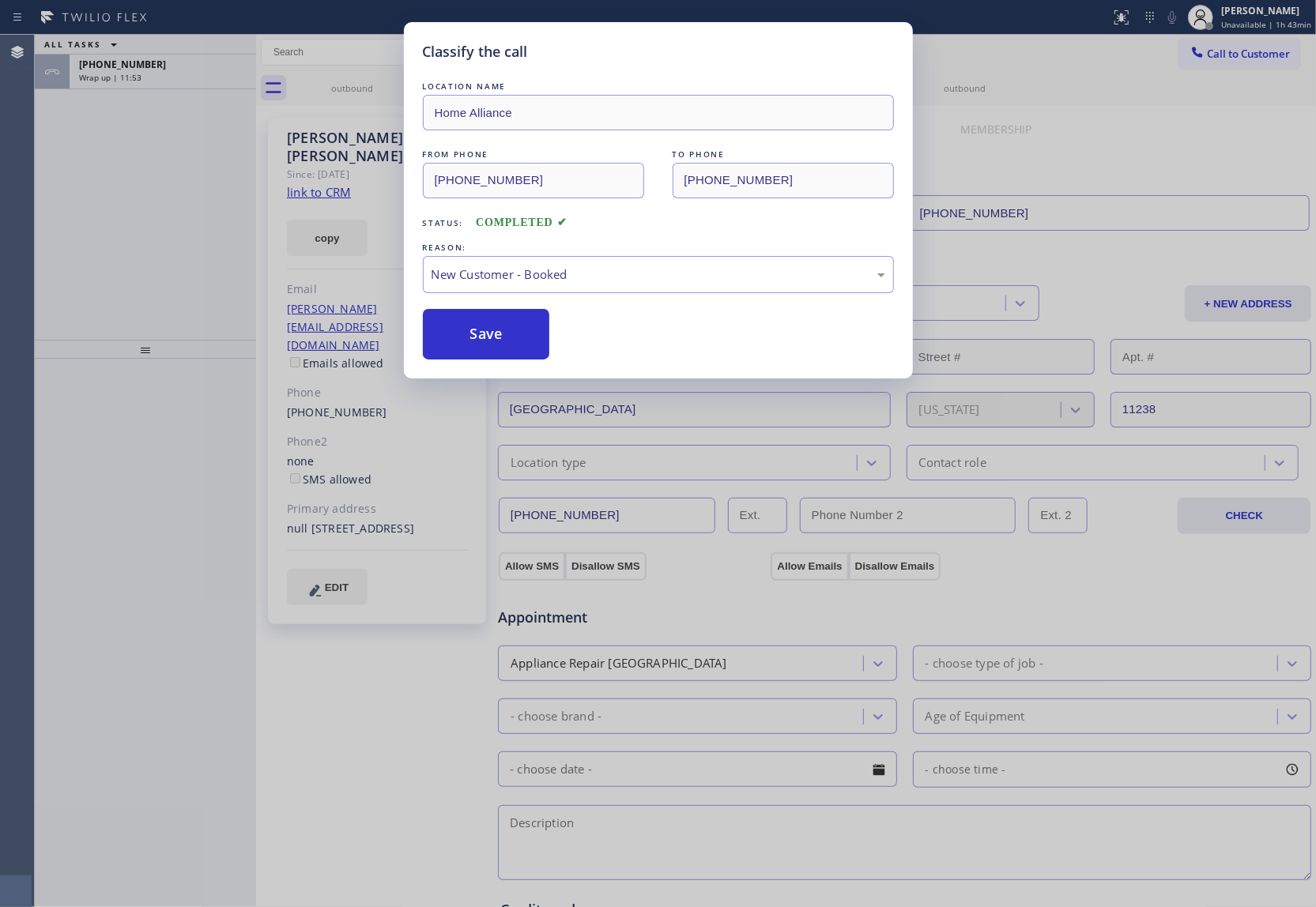
click at [127, 87] on div "Classify the call LOCATION NAME Home Alliance FROM PHONE (877) 777-0796 TO PHON…" at bounding box center [658, 454] width 1316 height 907
click at [127, 87] on div "Classify the call LOCATION NAME Home Alliance FROM PHONE (877) 777-0796 TO PHON…" at bounding box center [676, 471] width 1281 height 873
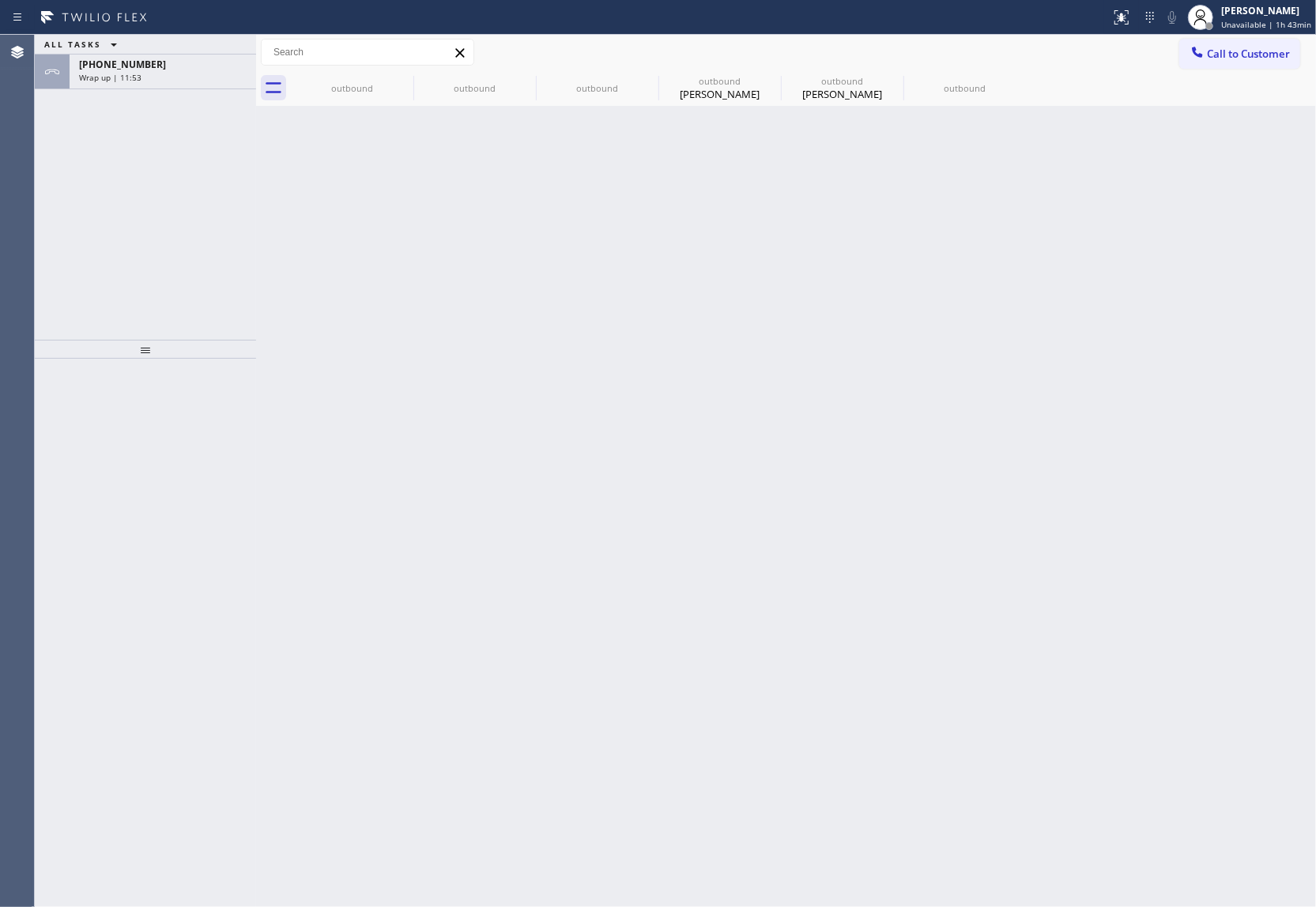
click at [127, 87] on div "+15103319846 Wrap up | 11:53" at bounding box center [159, 72] width 181 height 35
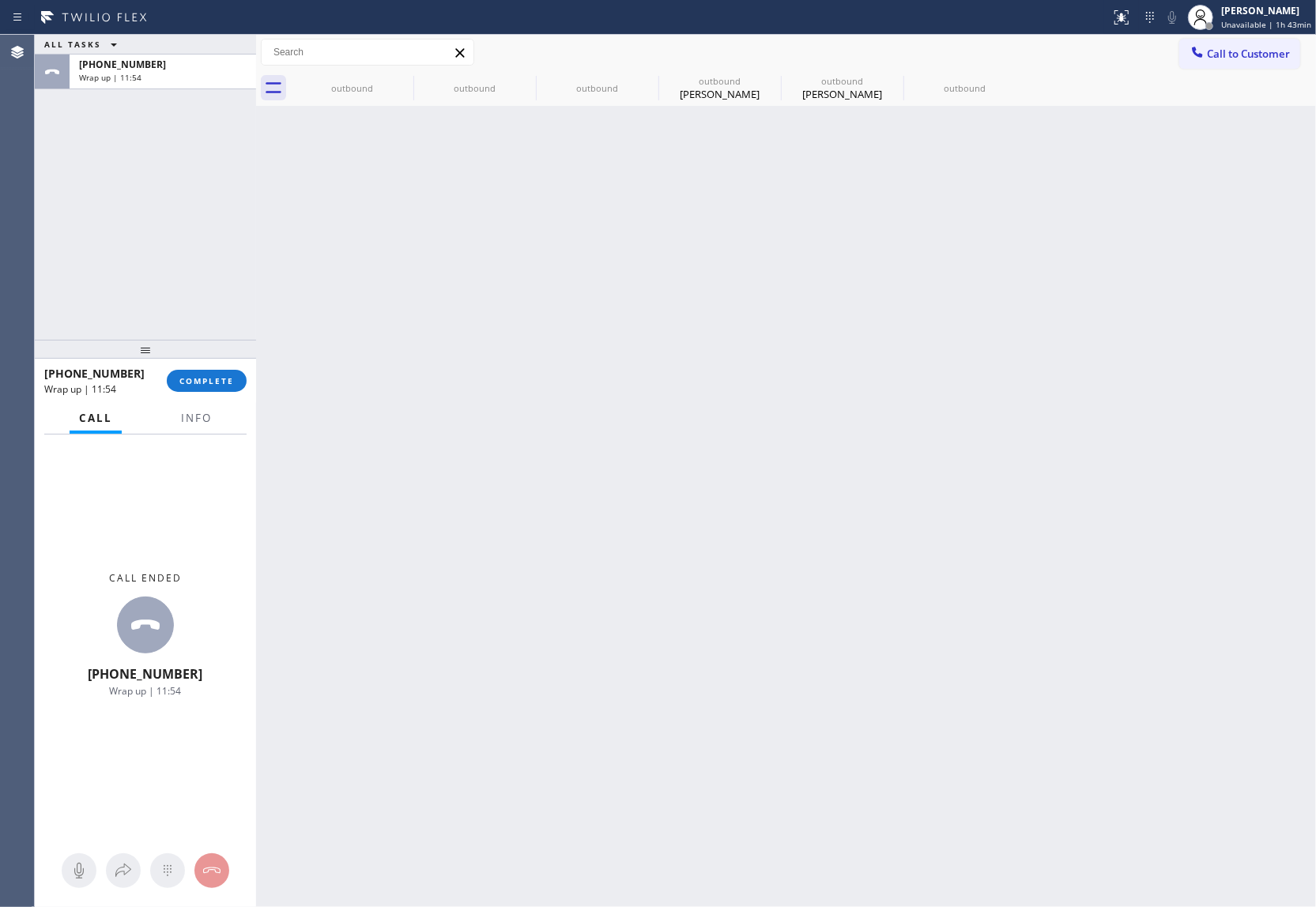
click at [127, 87] on div "+15103319846 Wrap up | 11:54" at bounding box center [159, 72] width 181 height 35
click at [207, 370] on button "COMPLETE" at bounding box center [207, 381] width 80 height 22
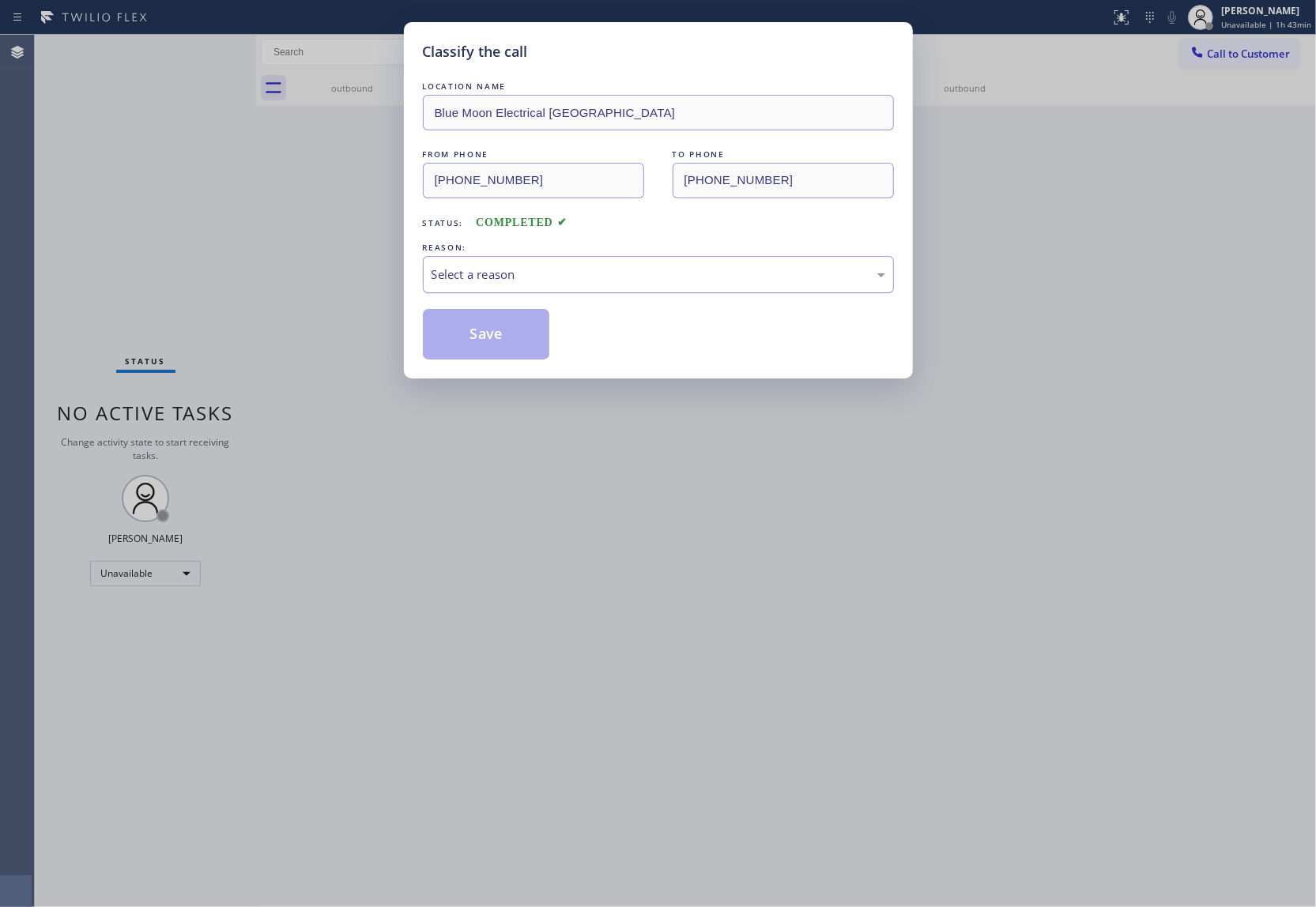
click at [544, 276] on div "Select a reason" at bounding box center [658, 275] width 453 height 18
click at [493, 285] on div "New Customer - Booked" at bounding box center [658, 274] width 471 height 37
drag, startPoint x: 484, startPoint y: 339, endPoint x: 1220, endPoint y: 521, distance: 758.2
click at [490, 339] on button "Save" at bounding box center [486, 334] width 127 height 51
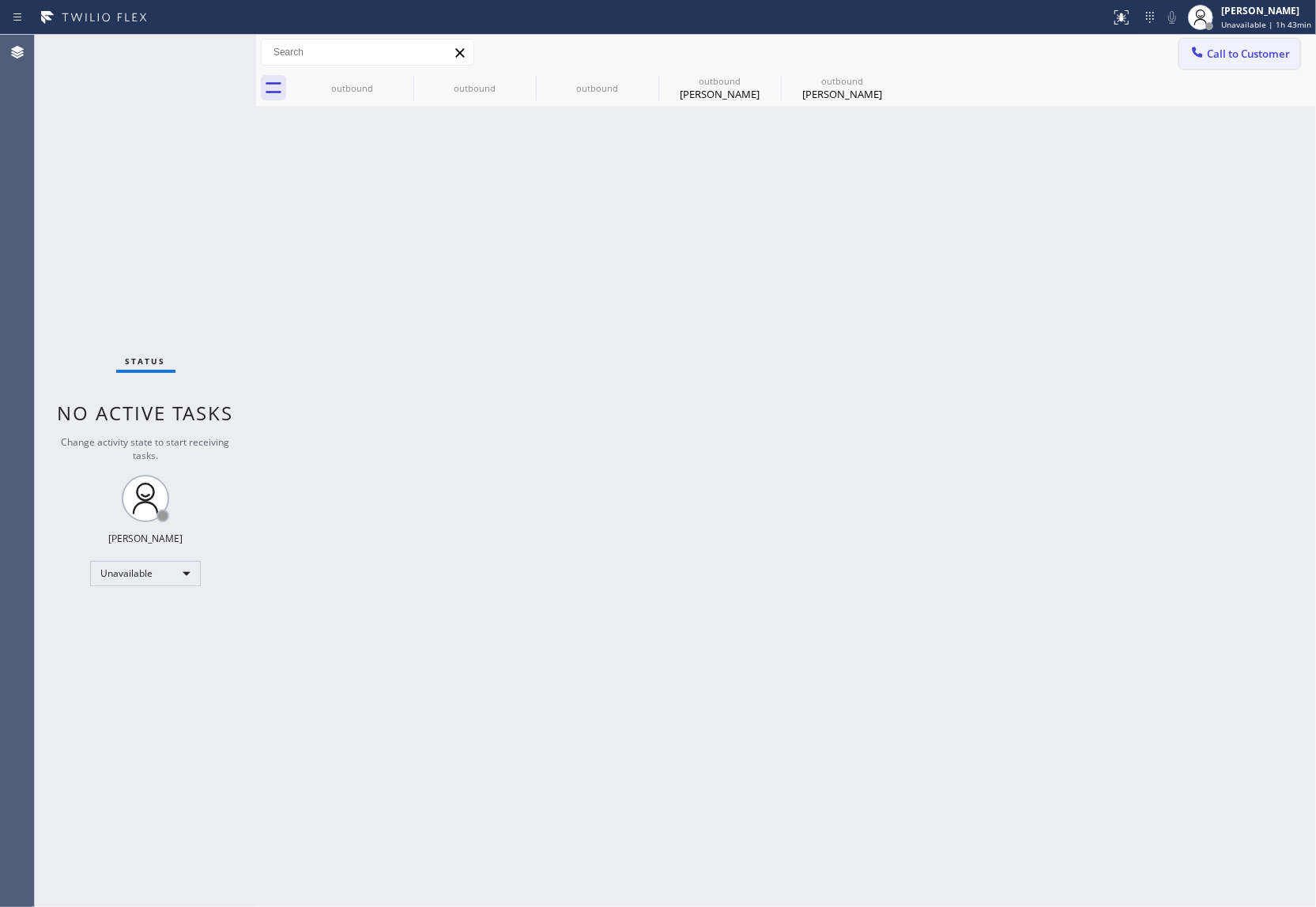
drag, startPoint x: 1229, startPoint y: 52, endPoint x: 1220, endPoint y: 57, distance: 10.3
click at [1228, 54] on span "Call to Customer" at bounding box center [1248, 53] width 83 height 14
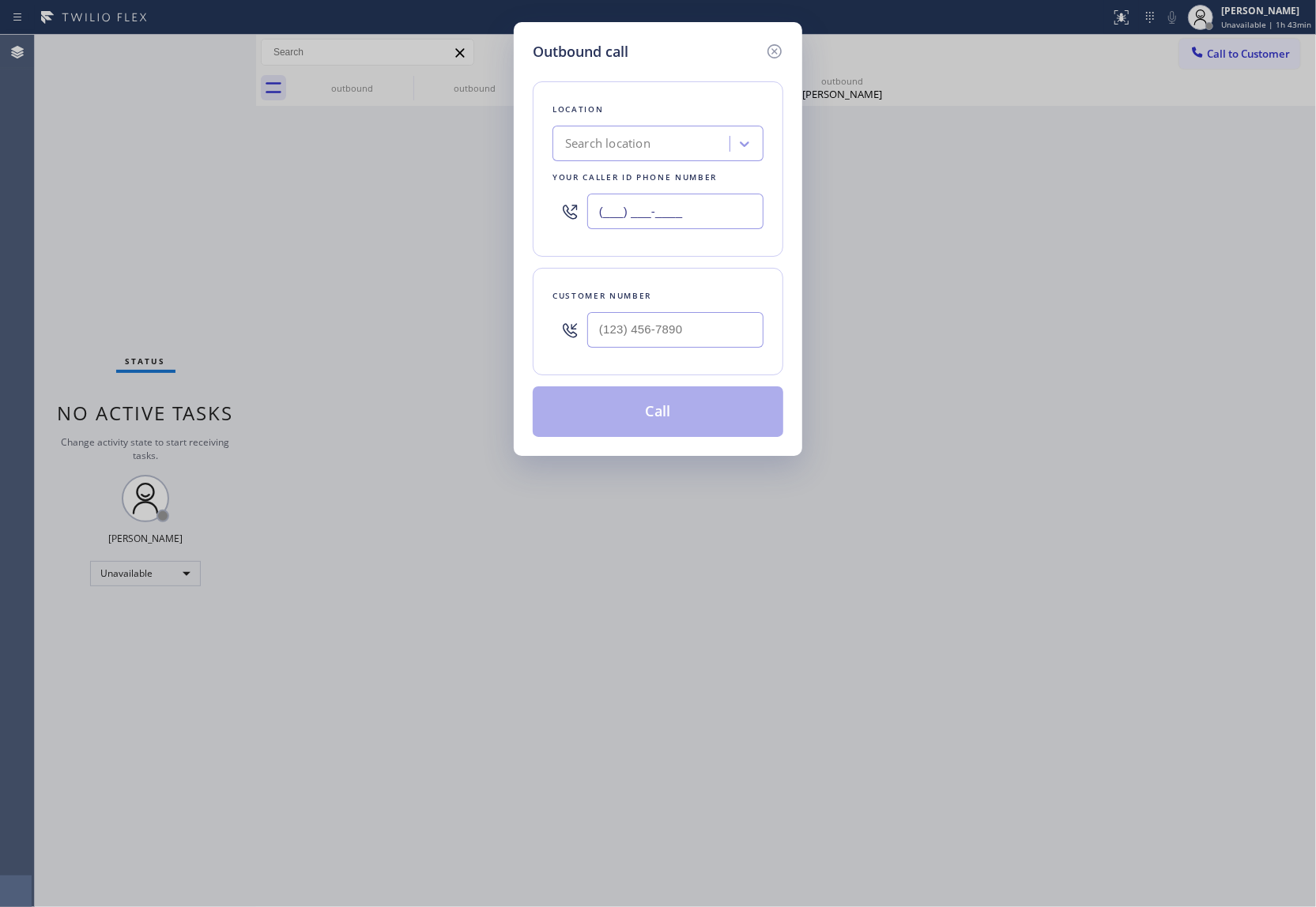
click at [719, 198] on input "(___) ___-____" at bounding box center [676, 212] width 176 height 36
paste input "949) 688-6465"
type input "[PHONE_NUMBER]"
type input "(___) ___-____"
click at [700, 333] on input "(___) ___-____" at bounding box center [676, 330] width 176 height 36
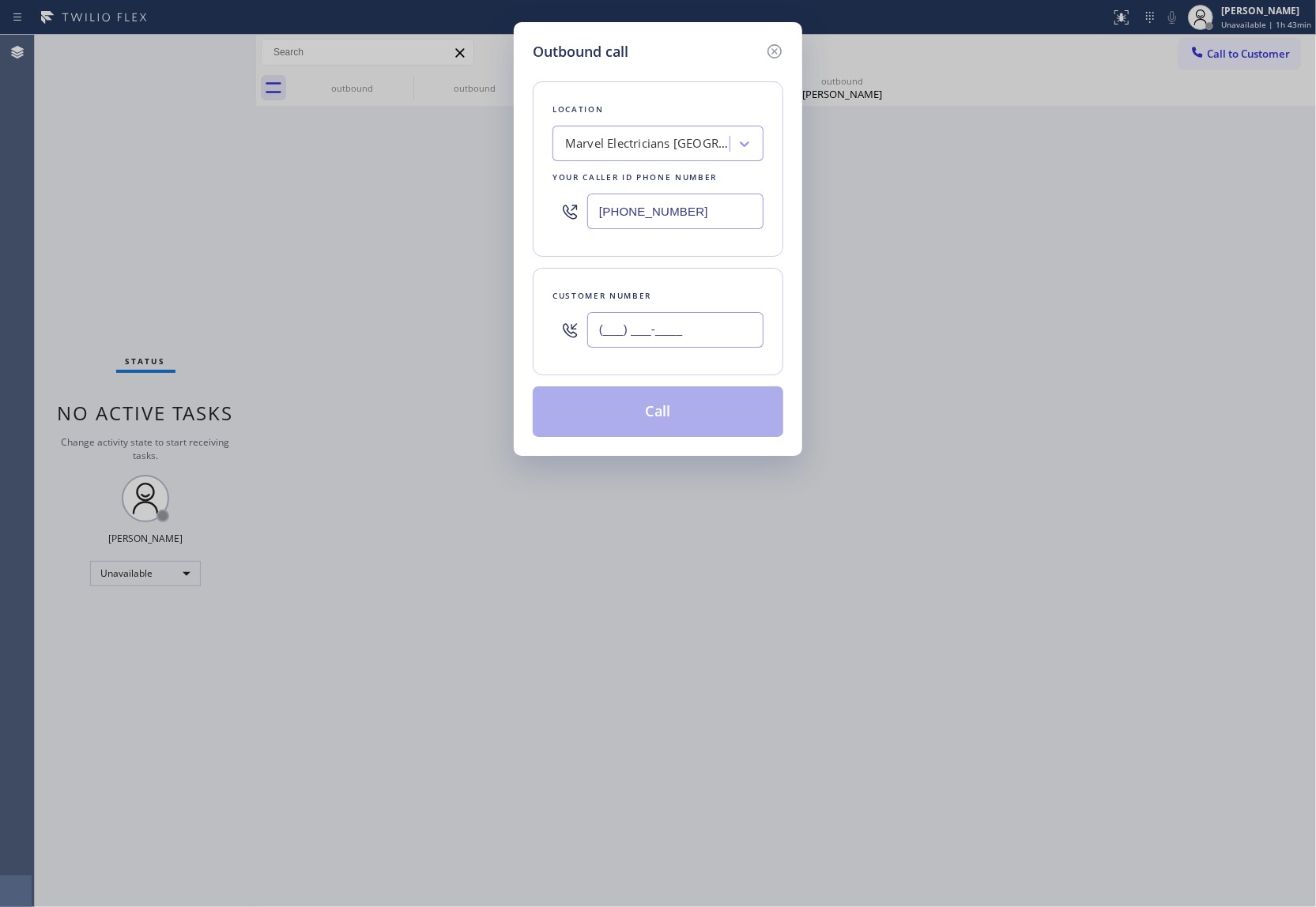
paste input "808) 343-9105"
type input "[PHONE_NUMBER]"
click at [680, 403] on button "Call" at bounding box center [658, 412] width 251 height 51
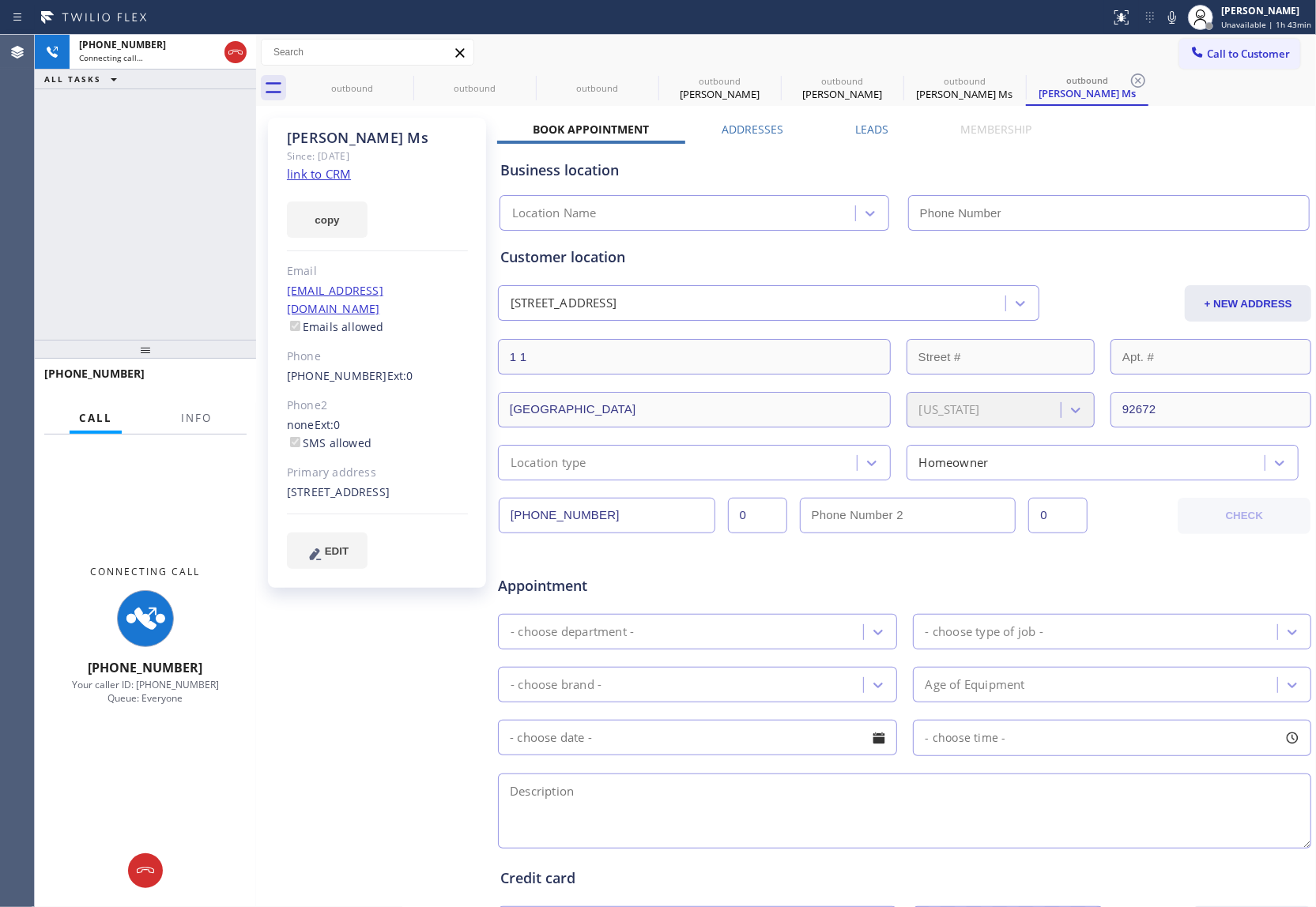
type input "[PHONE_NUMBER]"
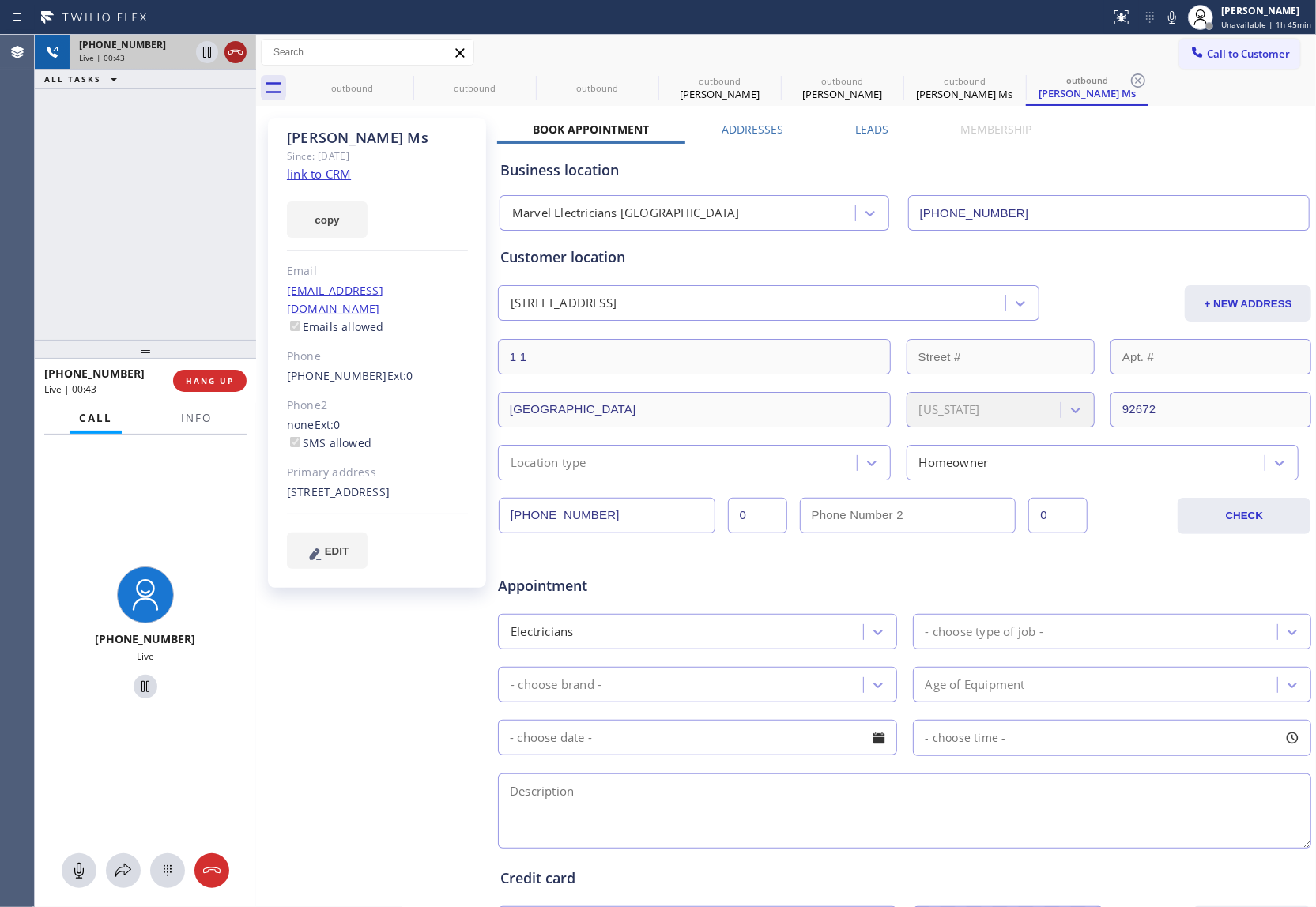
click at [229, 51] on icon at bounding box center [235, 51] width 19 height 19
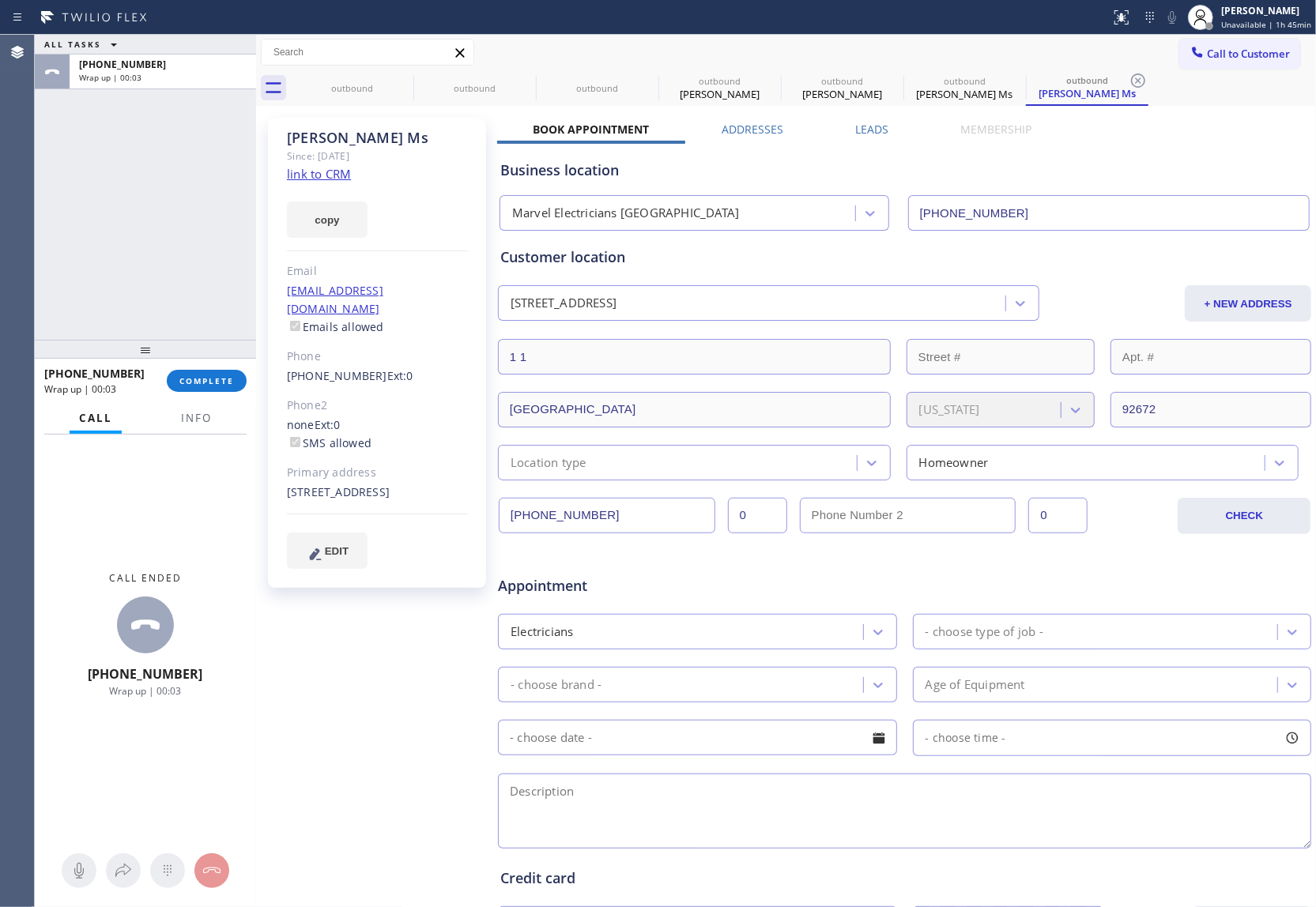
click at [330, 169] on link "link to CRM" at bounding box center [319, 173] width 64 height 16
click at [1251, 56] on span "Call to Customer" at bounding box center [1248, 53] width 83 height 14
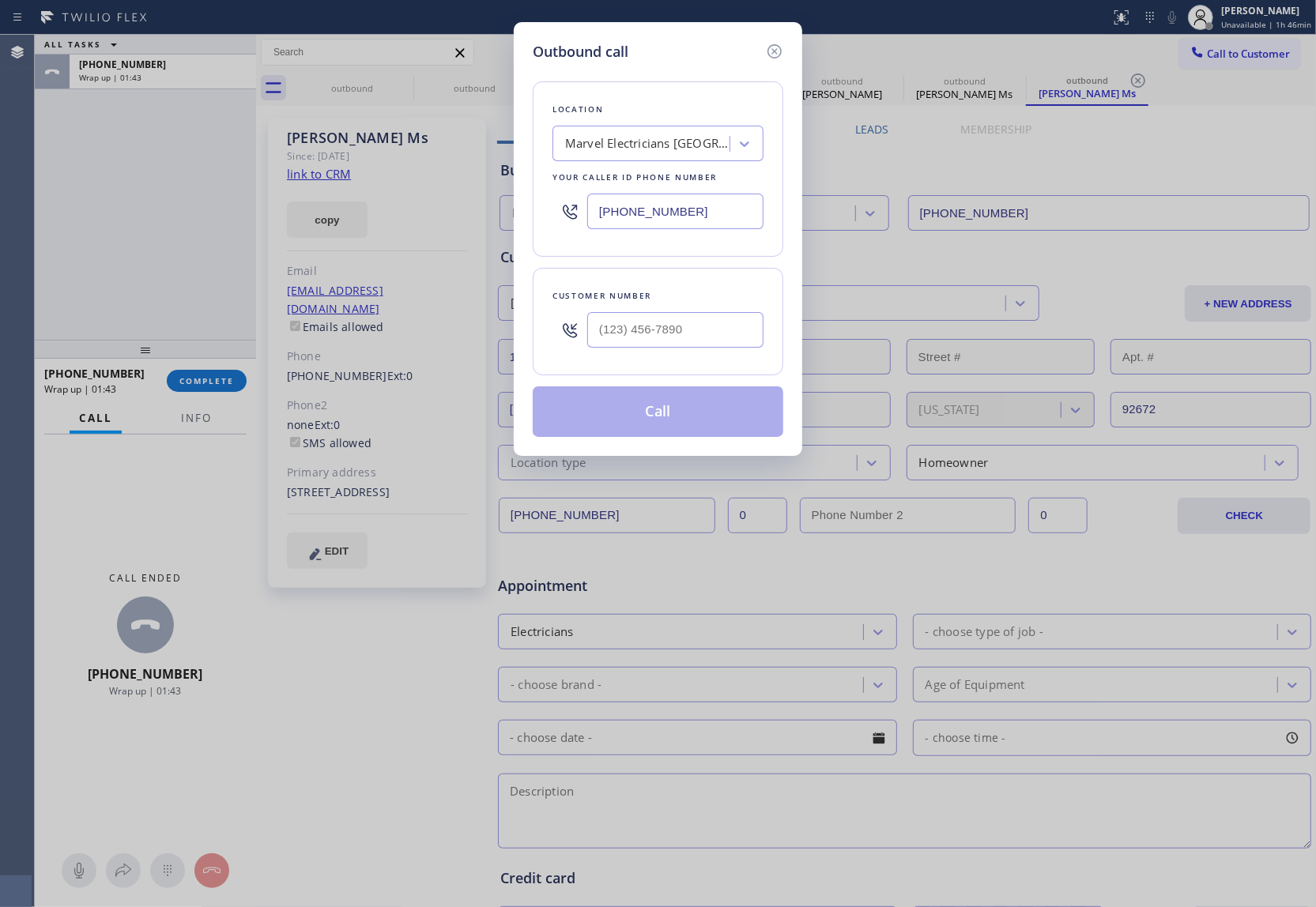
click at [710, 215] on input "[PHONE_NUMBER]" at bounding box center [676, 212] width 176 height 36
paste input "669) 280-5519"
type input "(669) 280-5519"
type input "(___) ___-____"
click at [652, 330] on input "(___) ___-____" at bounding box center [676, 330] width 176 height 36
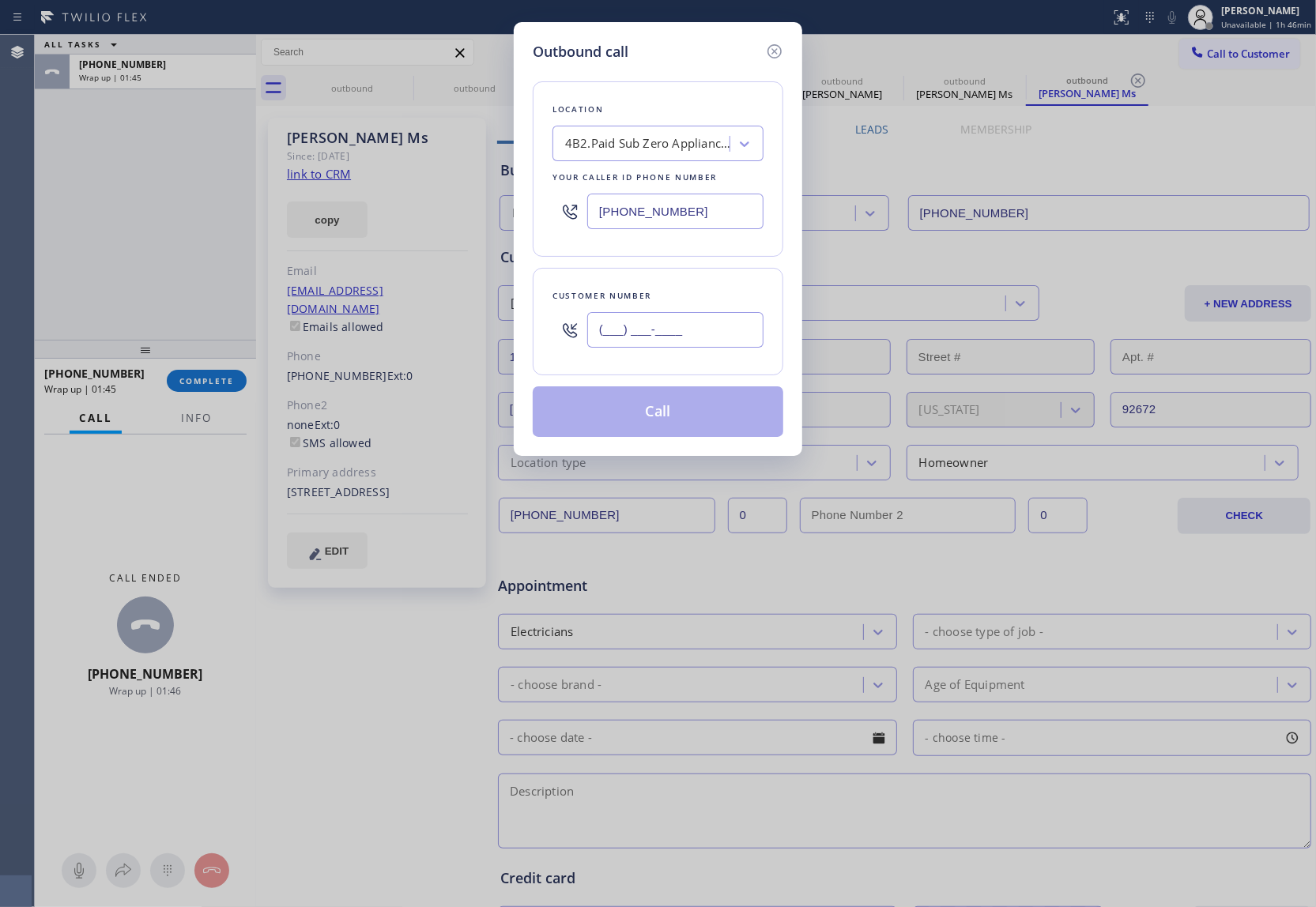
paste input "650) 279-6425"
type input "(650) 279-6425"
click at [677, 422] on button "Call" at bounding box center [658, 412] width 251 height 51
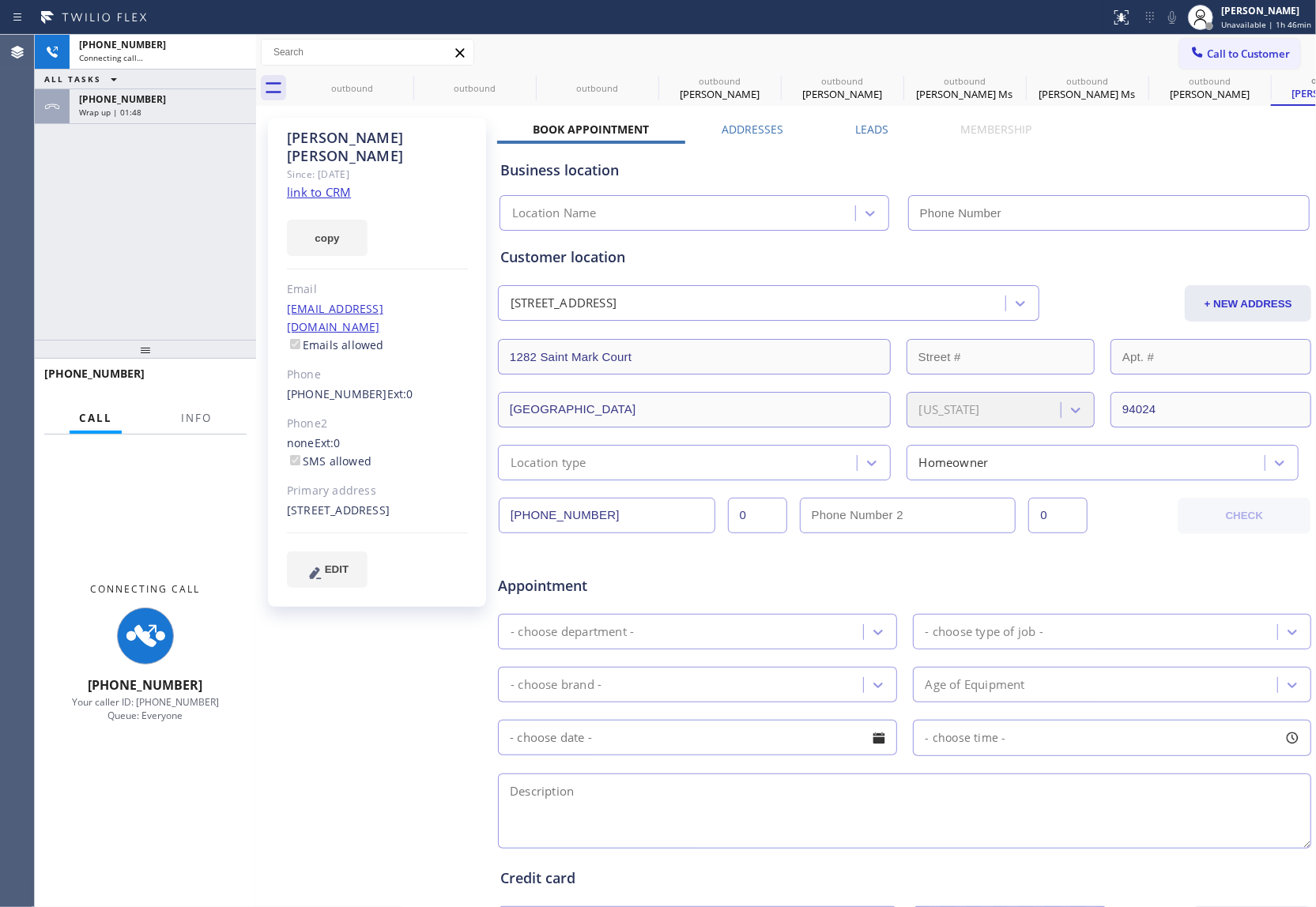
click at [329, 202] on div "copy" at bounding box center [377, 229] width 181 height 55
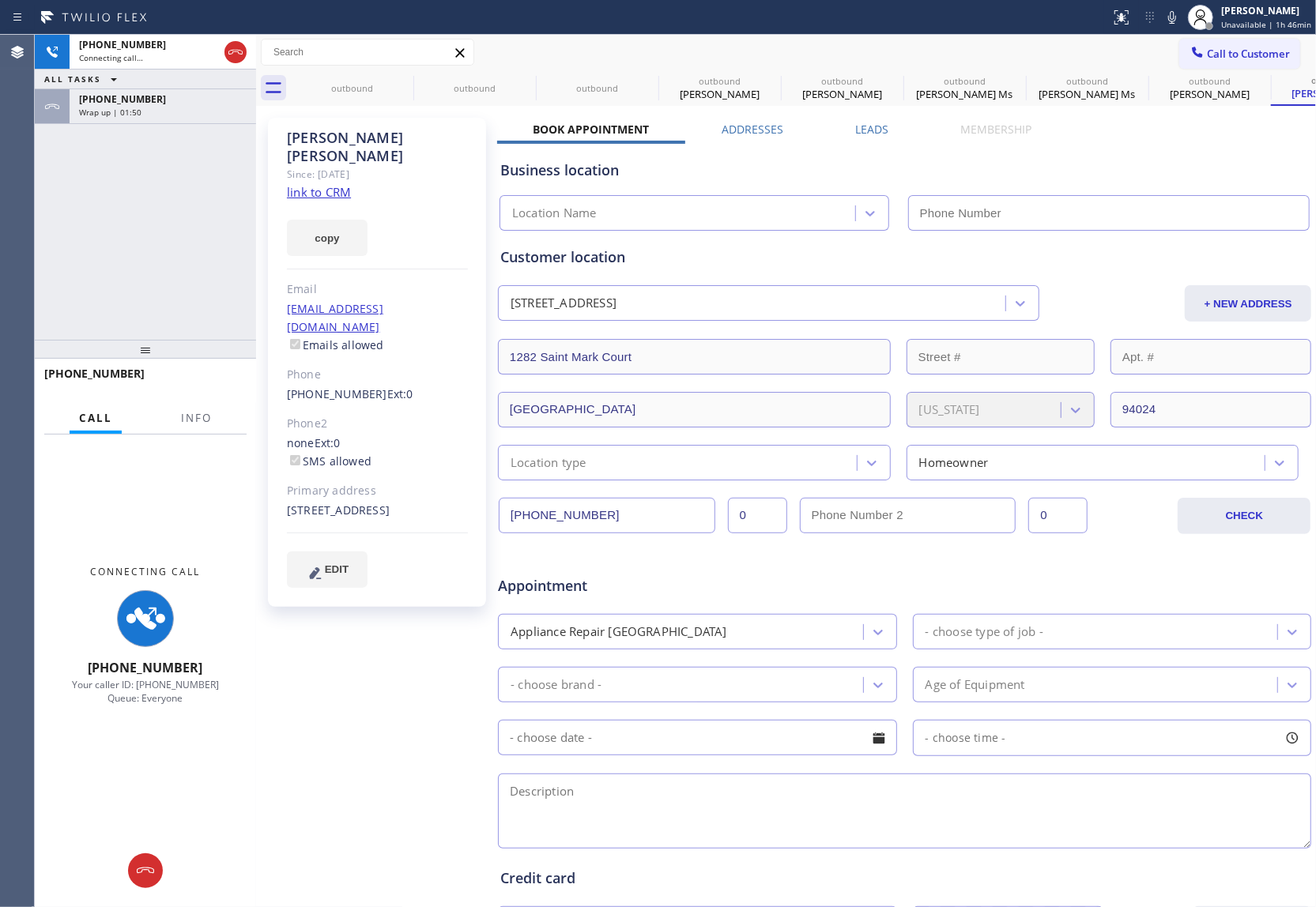
click at [314, 184] on link "link to CRM" at bounding box center [319, 191] width 64 height 16
type input "(669) 280-5519"
click at [241, 52] on icon at bounding box center [235, 51] width 19 height 19
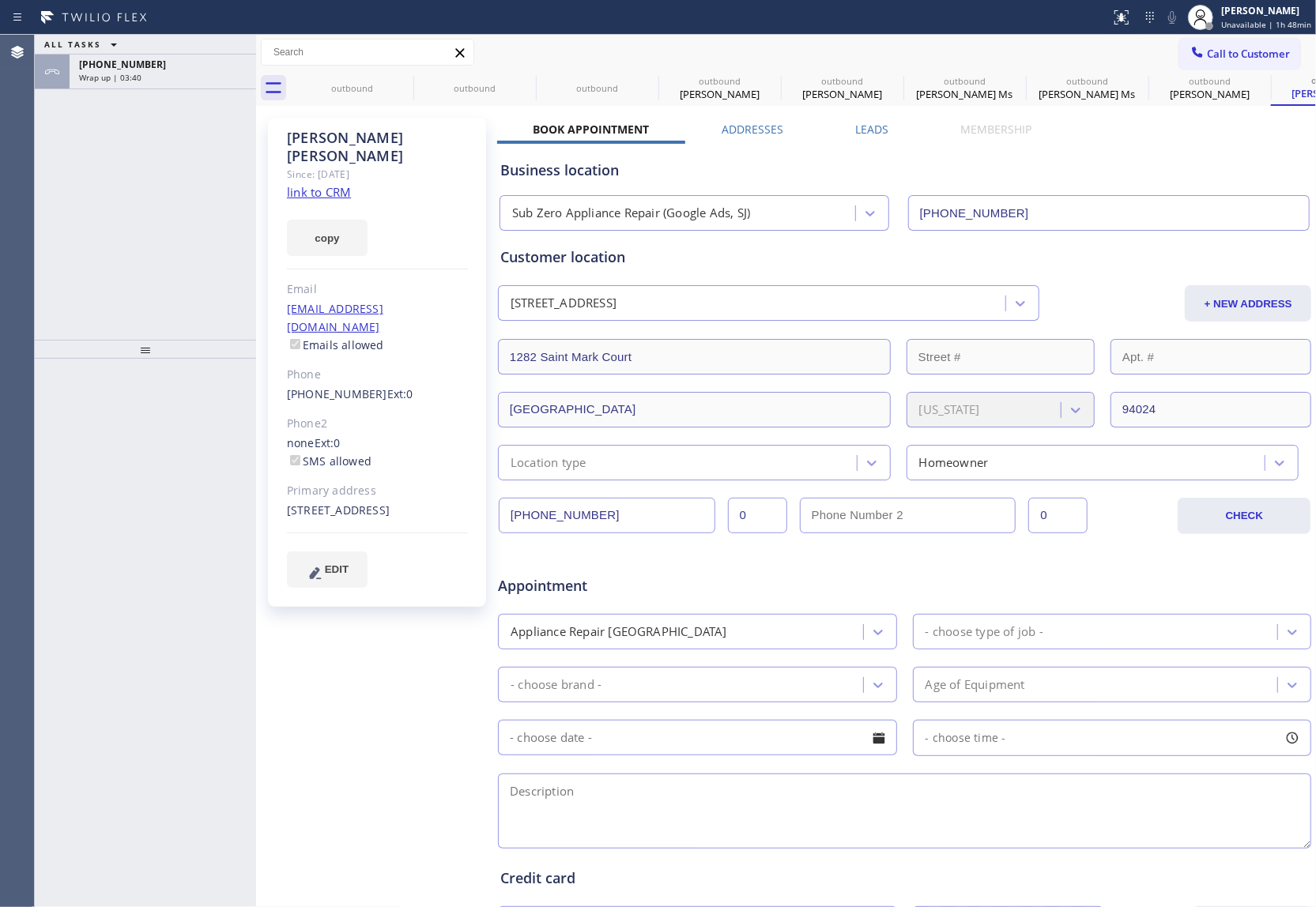
drag, startPoint x: 1238, startPoint y: 58, endPoint x: 1082, endPoint y: 220, distance: 224.9
click at [1236, 58] on span "Call to Customer" at bounding box center [1248, 53] width 83 height 14
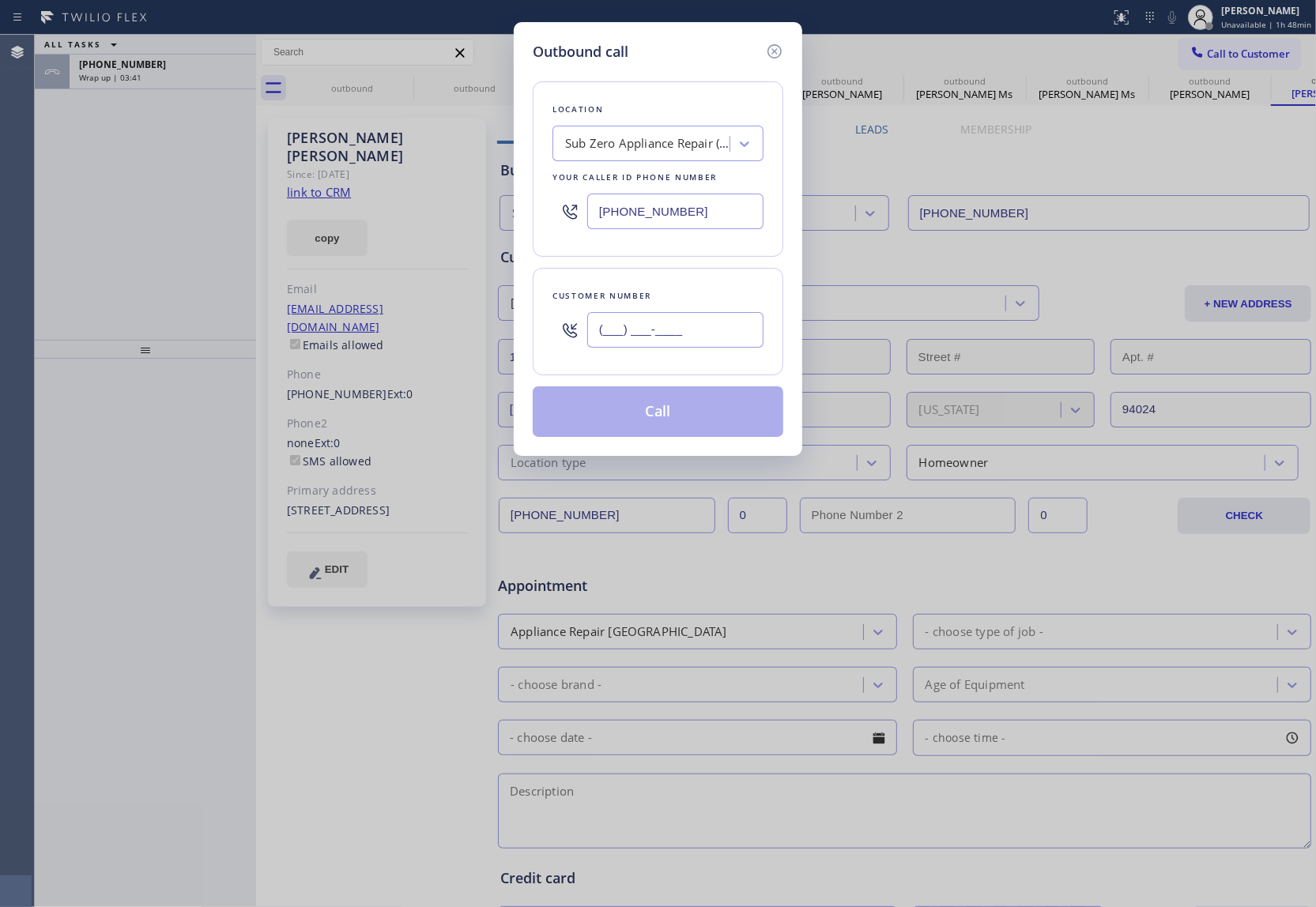
click at [706, 328] on input "(___) ___-____" at bounding box center [676, 330] width 176 height 36
paste input "917) 833-0045"
type input "[PHONE_NUMBER]"
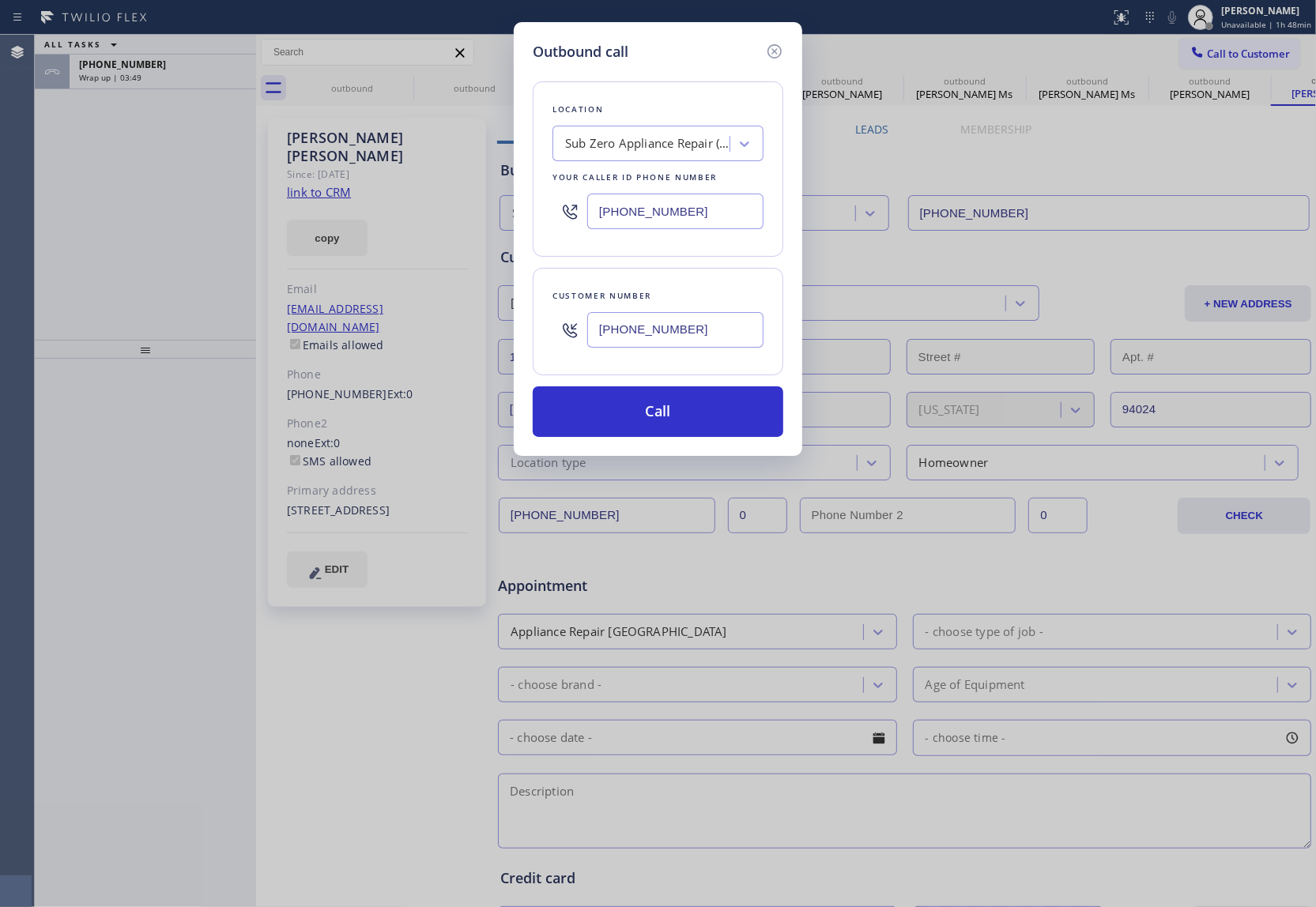
click at [39, 269] on div "Outbound call Location Sub Zero Appliance Repair (Google Ads, SJ) Your caller i…" at bounding box center [658, 454] width 1316 height 907
click at [688, 143] on div "Sub Zero Appliance Repair (Google Ads, SJ)" at bounding box center [648, 144] width 166 height 18
paste input "Sub Zero Appliance Repair [GEOGRAPHIC_DATA]"
type input "Sub Zero Appliance Repair [GEOGRAPHIC_DATA]"
click at [639, 177] on div "Sub Zero Appliance Repair [GEOGRAPHIC_DATA]" at bounding box center [658, 185] width 211 height 44
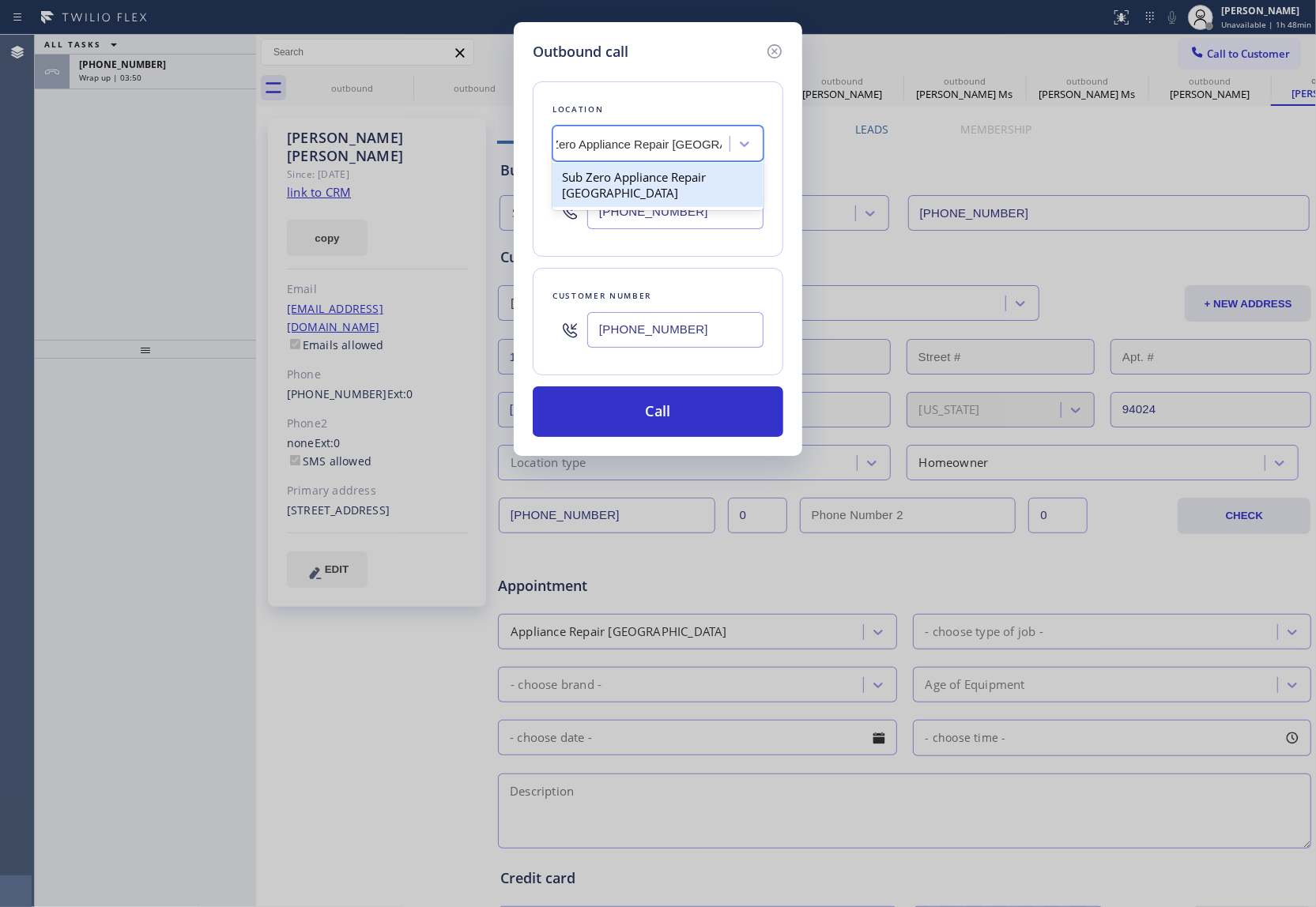
type input "[PHONE_NUMBER]"
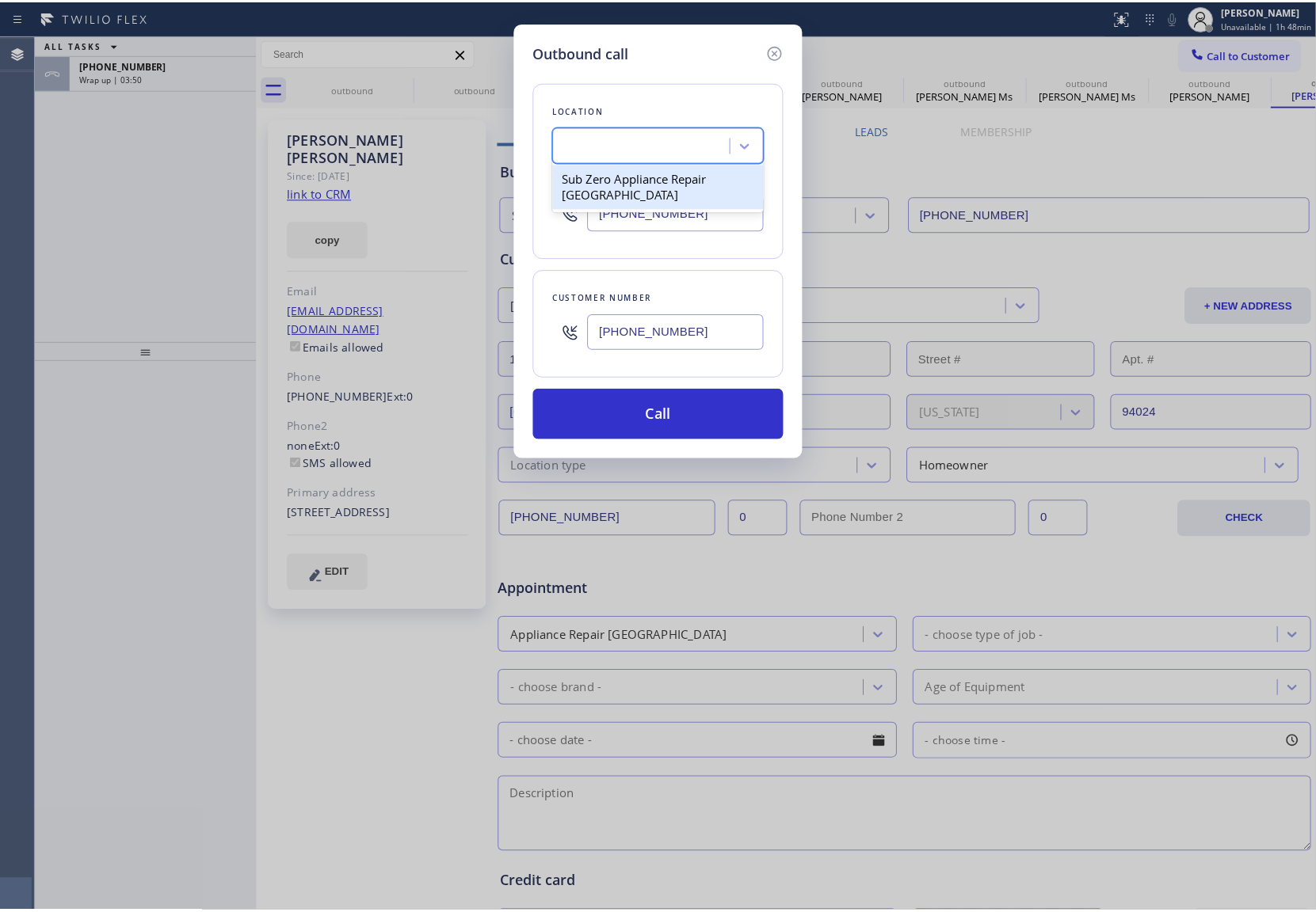
scroll to position [0, 1]
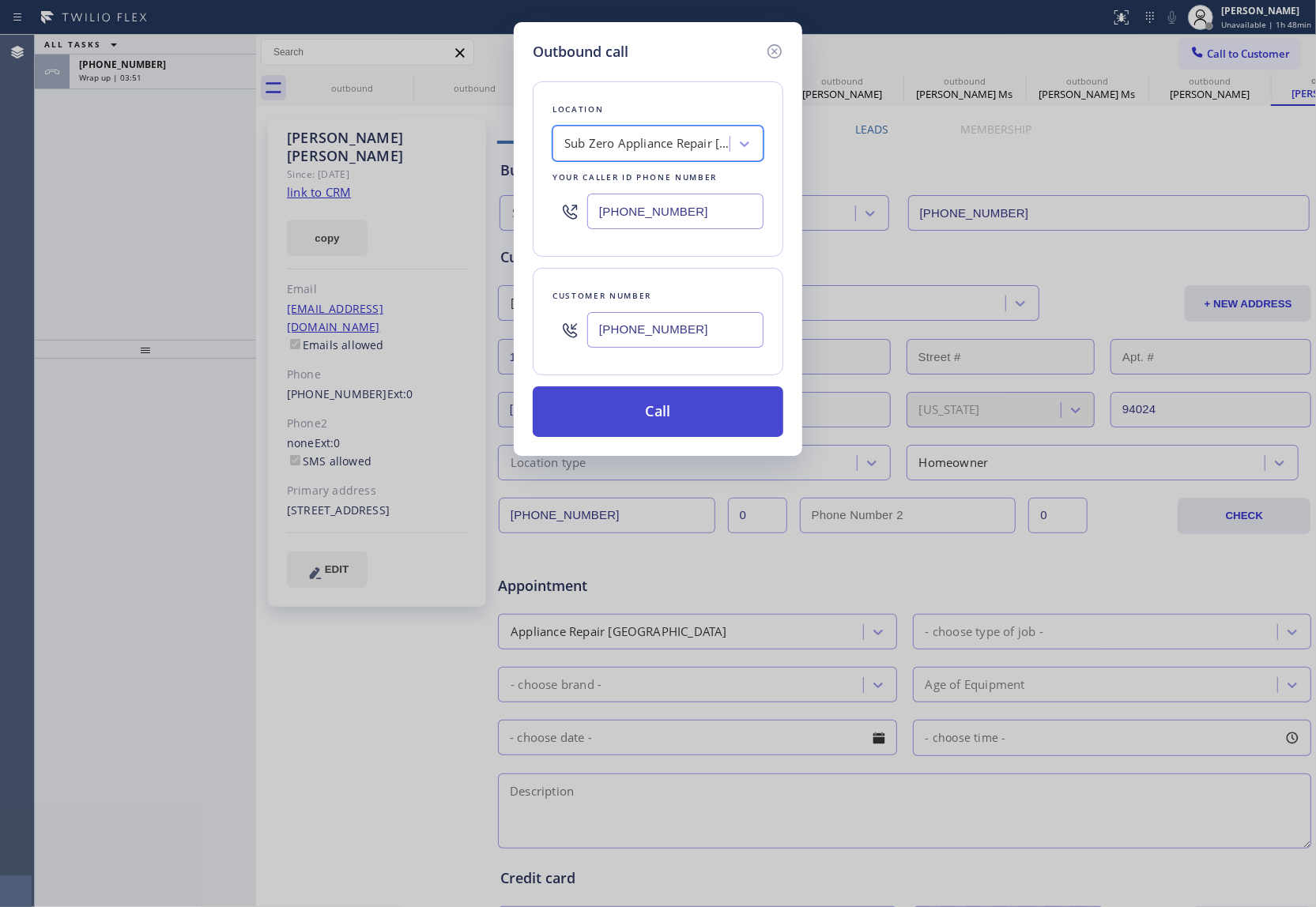
click at [667, 436] on button "Call" at bounding box center [658, 412] width 251 height 51
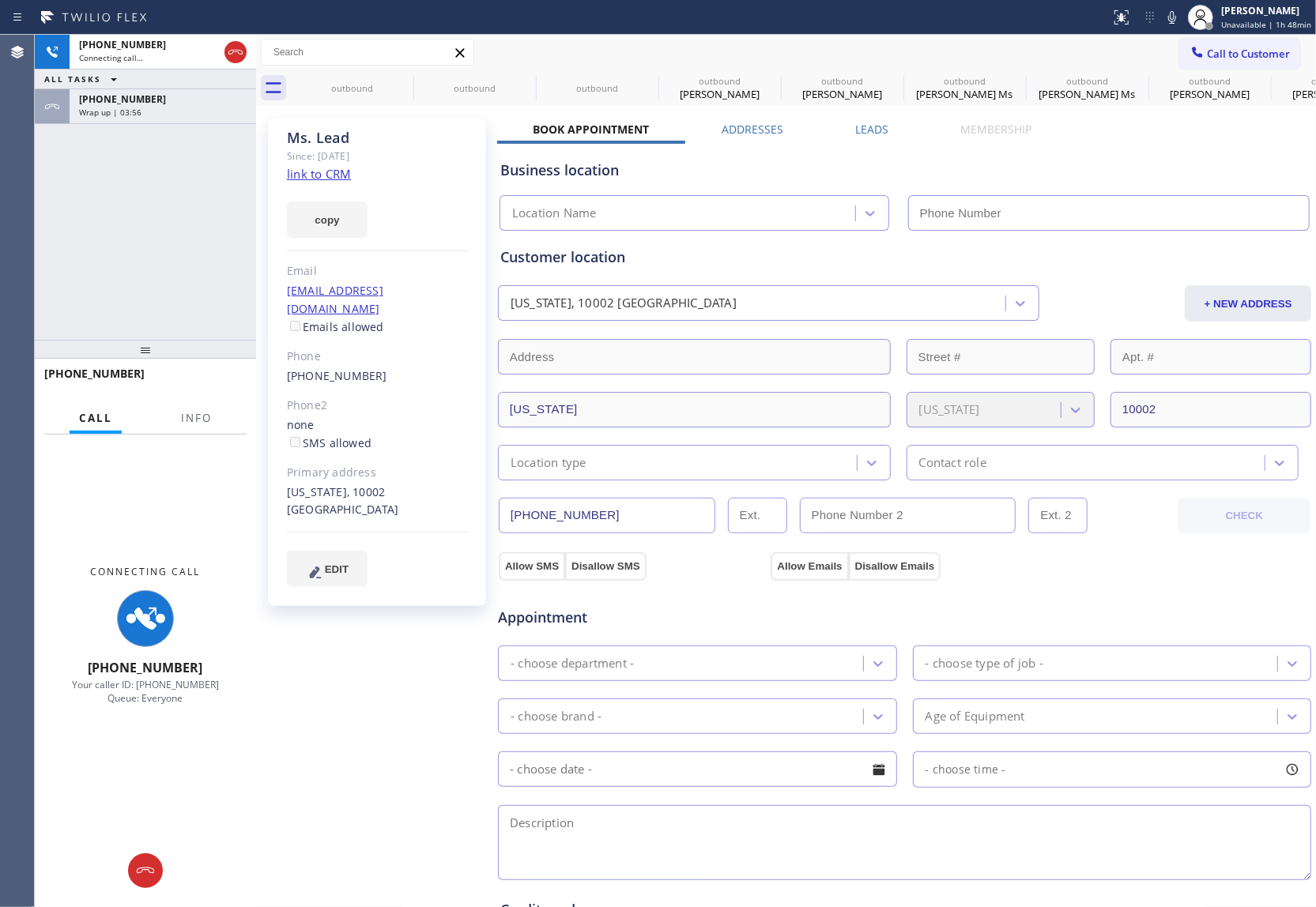
click at [332, 172] on link "link to CRM" at bounding box center [319, 173] width 64 height 16
type input "[PHONE_NUMBER]"
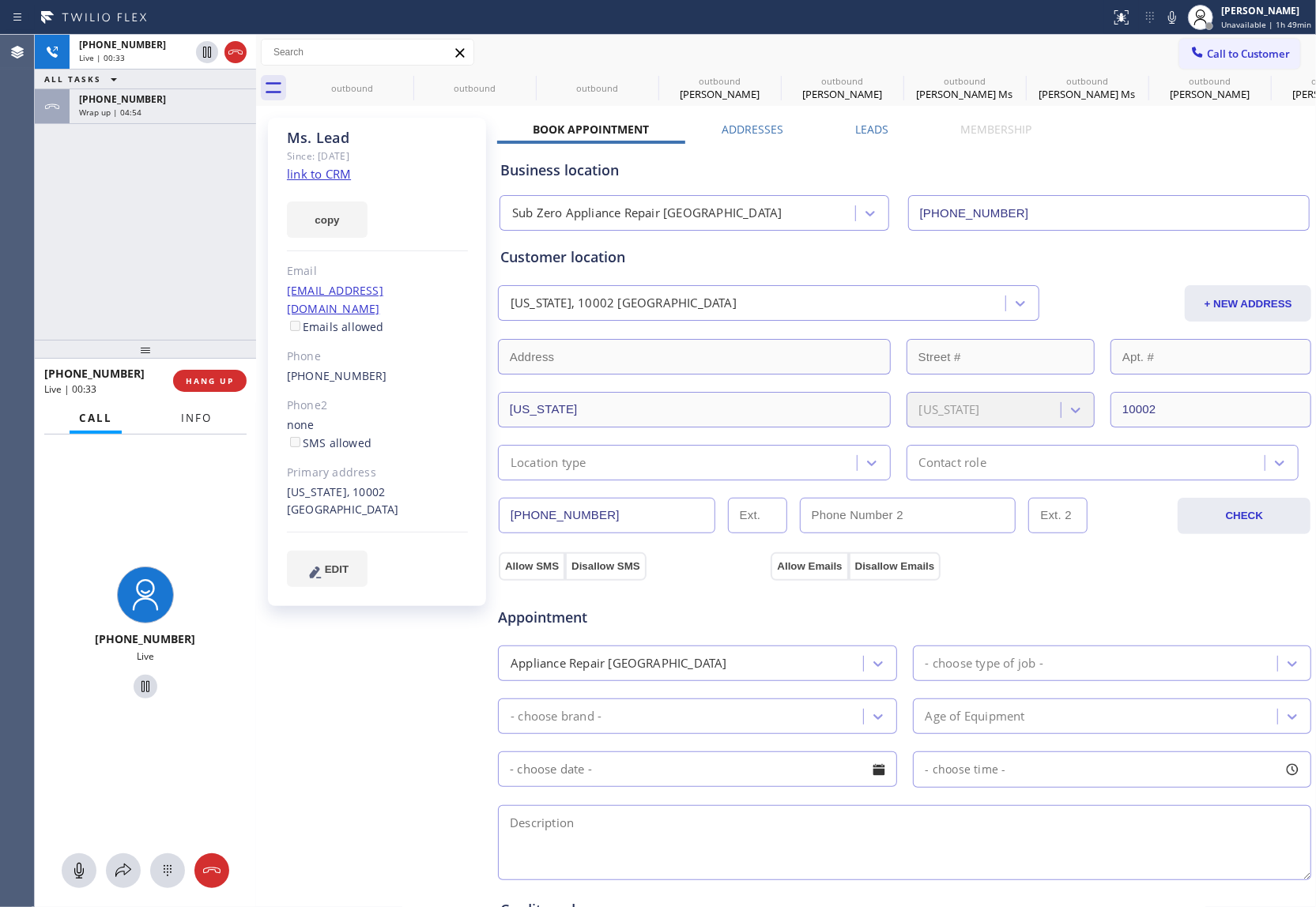
click at [203, 418] on span "Info" at bounding box center [197, 418] width 31 height 14
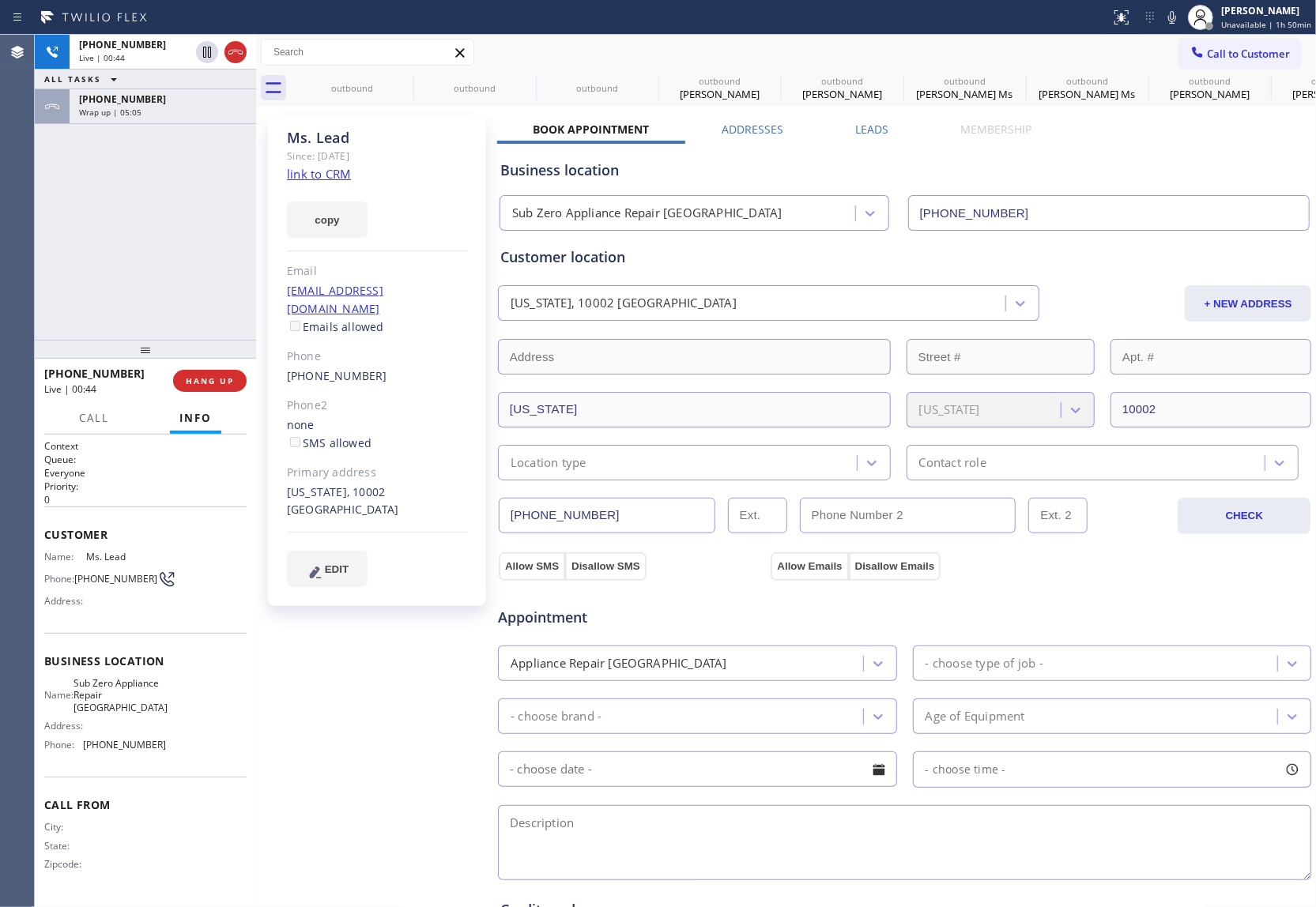
click at [42, 196] on div "+19178330045 Live | 00:44 ALL TASKS ALL TASKS ACTIVE TASKS TASKS IN WRAP UP +18…" at bounding box center [145, 187] width 221 height 305
drag, startPoint x: 241, startPoint y: 51, endPoint x: 587, endPoint y: 340, distance: 450.8
click at [241, 51] on icon at bounding box center [235, 51] width 19 height 19
click at [218, 386] on button "COMPLETE" at bounding box center [207, 381] width 80 height 22
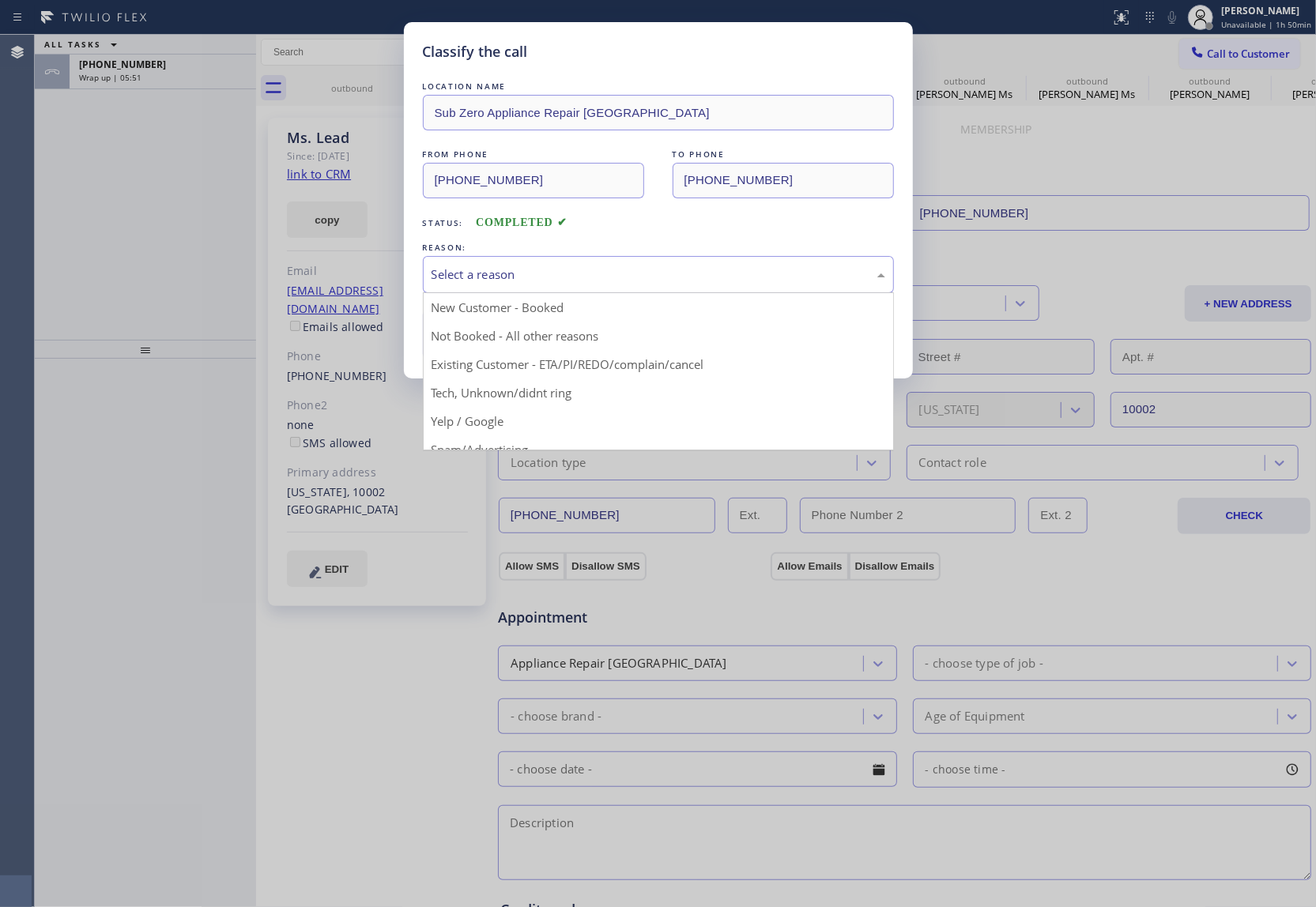
click at [601, 279] on div "Select a reason" at bounding box center [658, 275] width 453 height 18
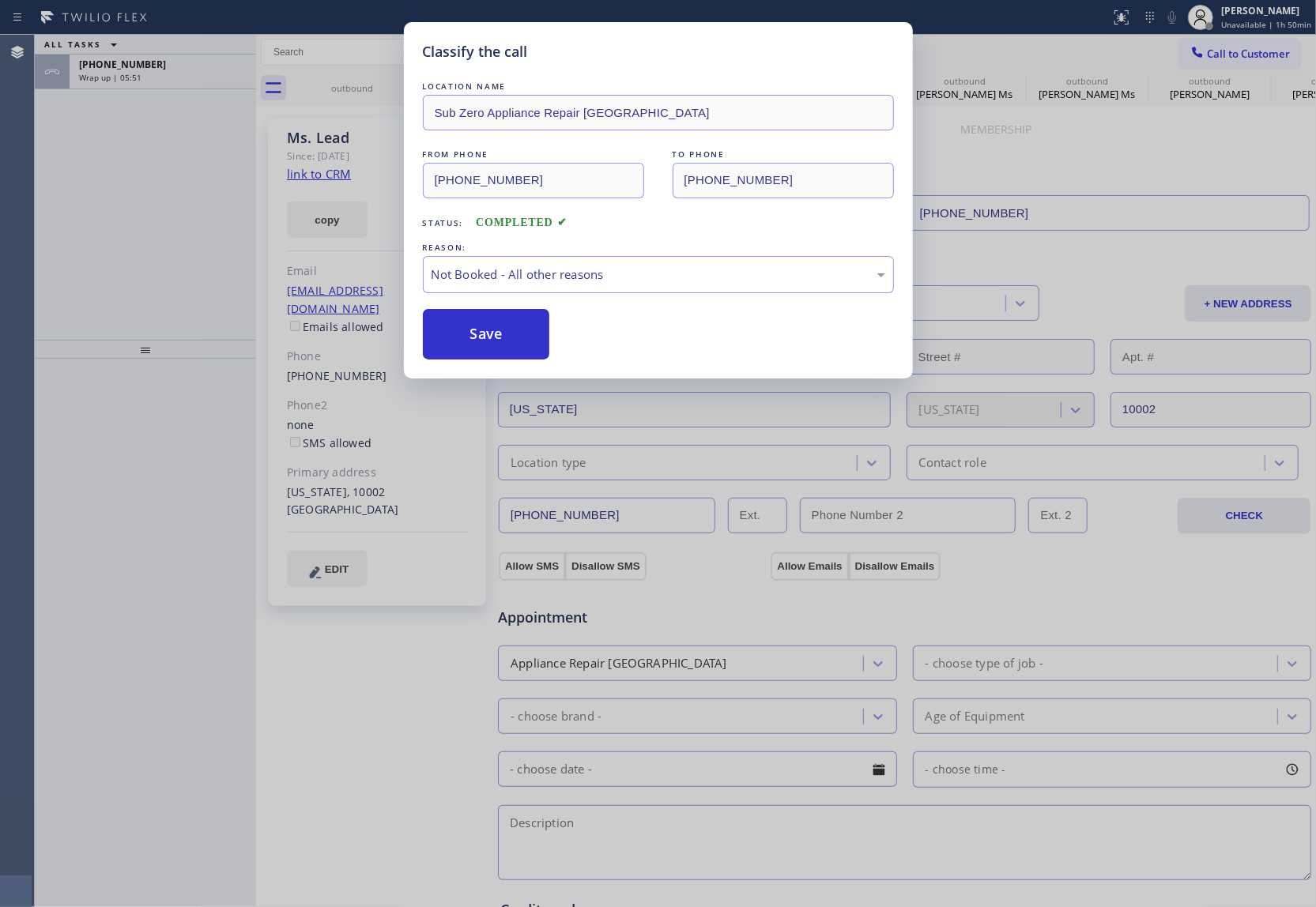
click at [499, 333] on button "Save" at bounding box center [486, 334] width 127 height 51
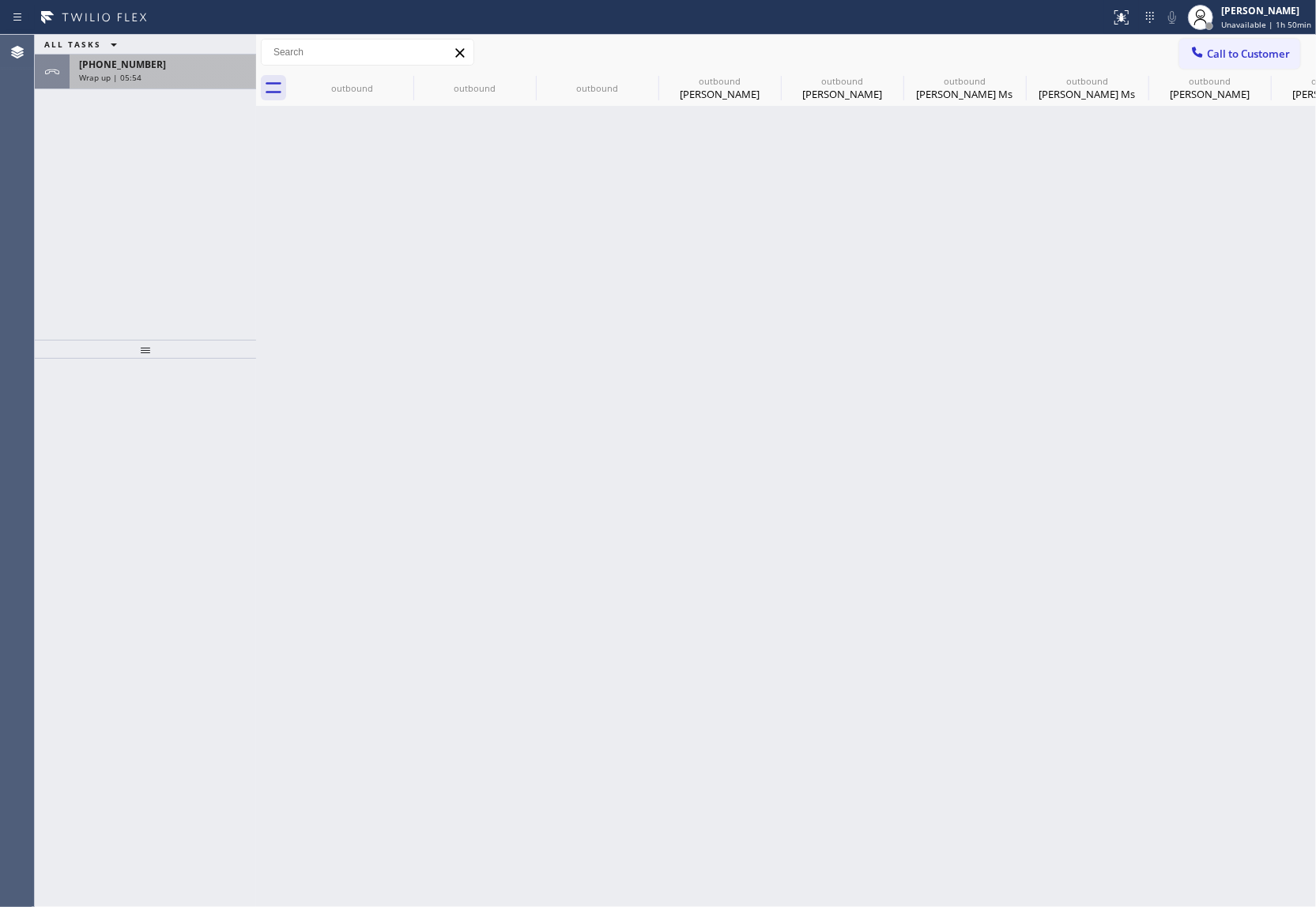
click at [168, 69] on div "[PHONE_NUMBER]" at bounding box center [163, 65] width 167 height 13
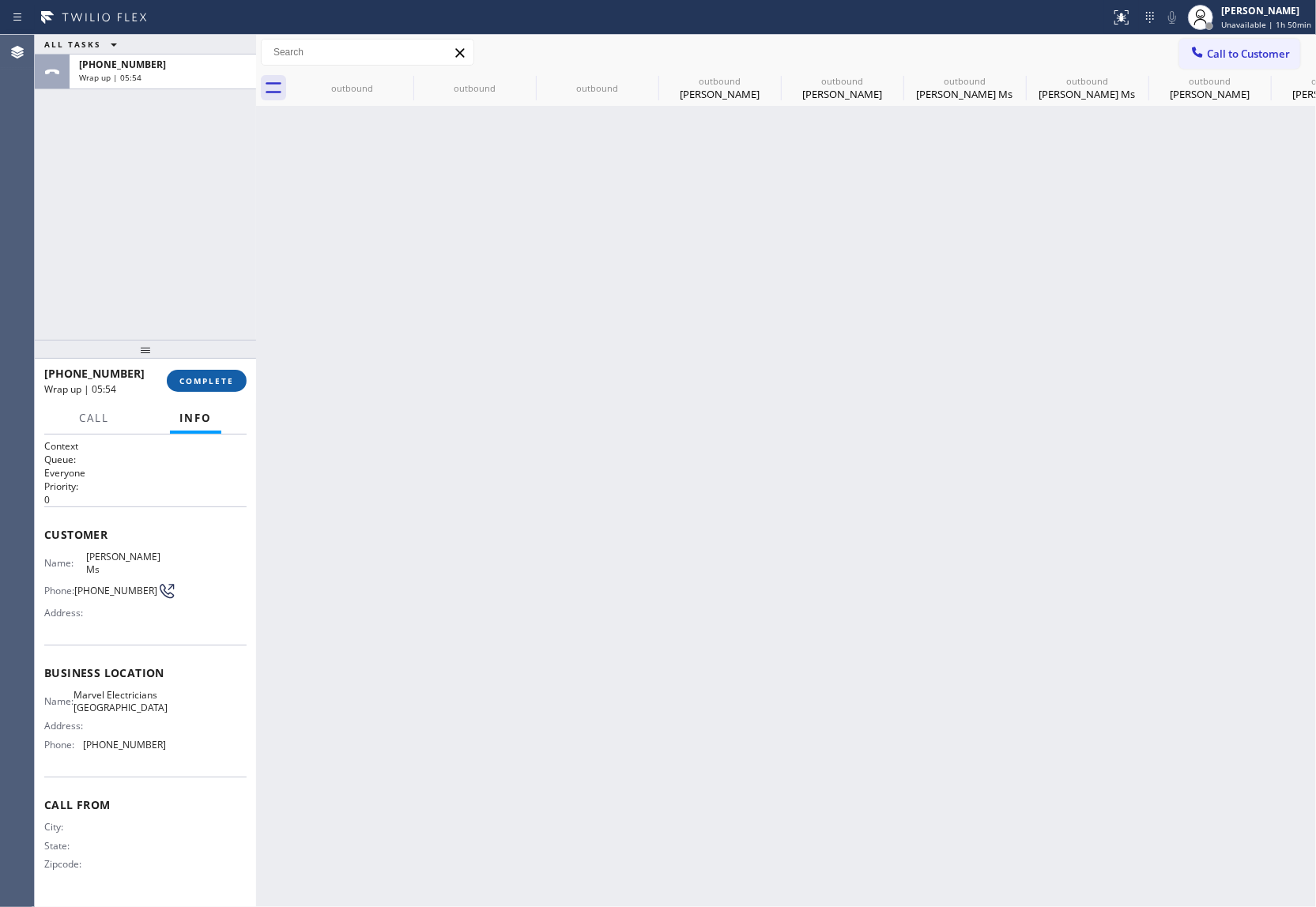
click at [223, 370] on button "COMPLETE" at bounding box center [207, 381] width 80 height 22
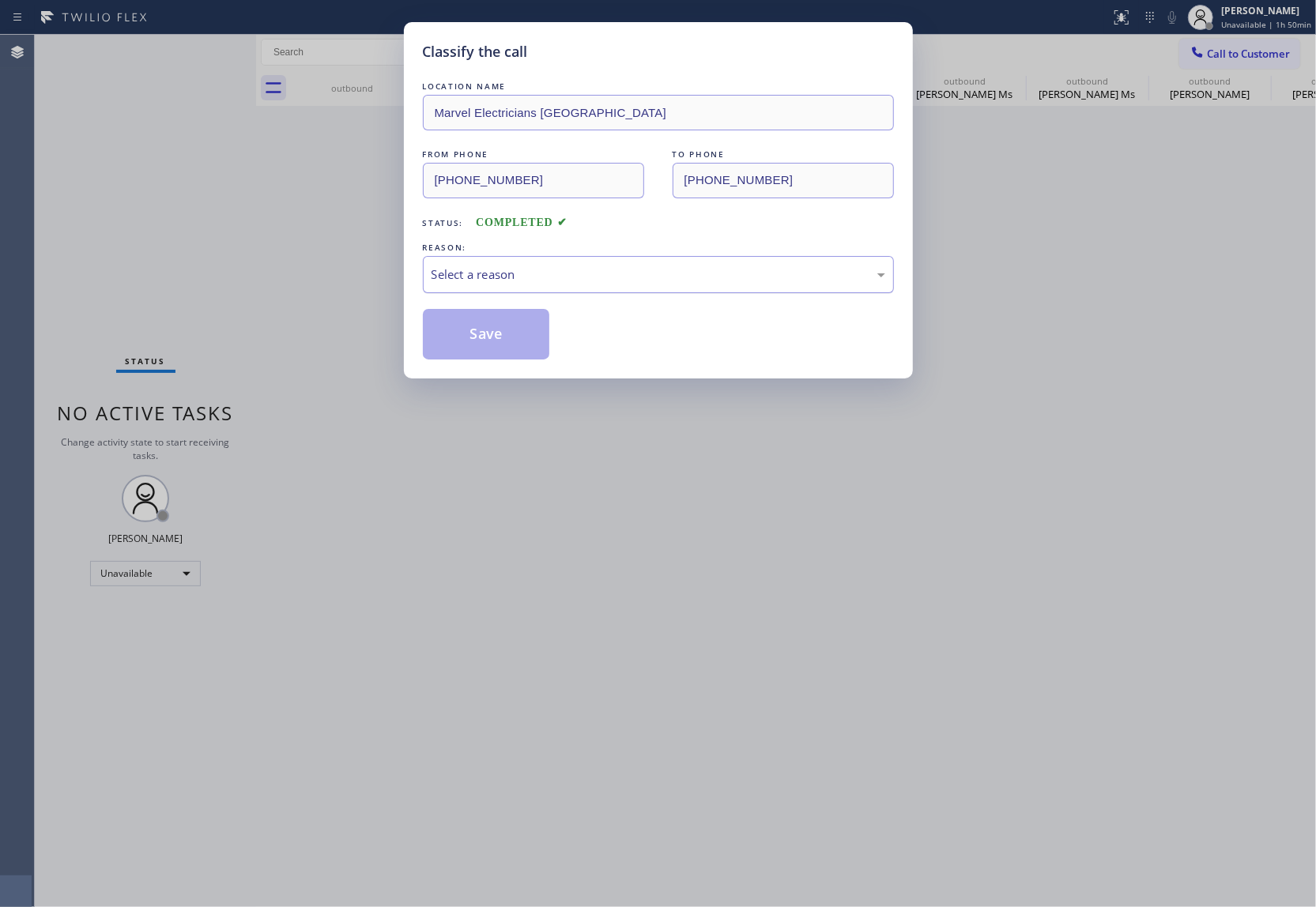
click at [529, 279] on div "Select a reason" at bounding box center [658, 275] width 453 height 18
click at [507, 342] on button "Save" at bounding box center [486, 334] width 127 height 51
type input "[PHONE_NUMBER]"
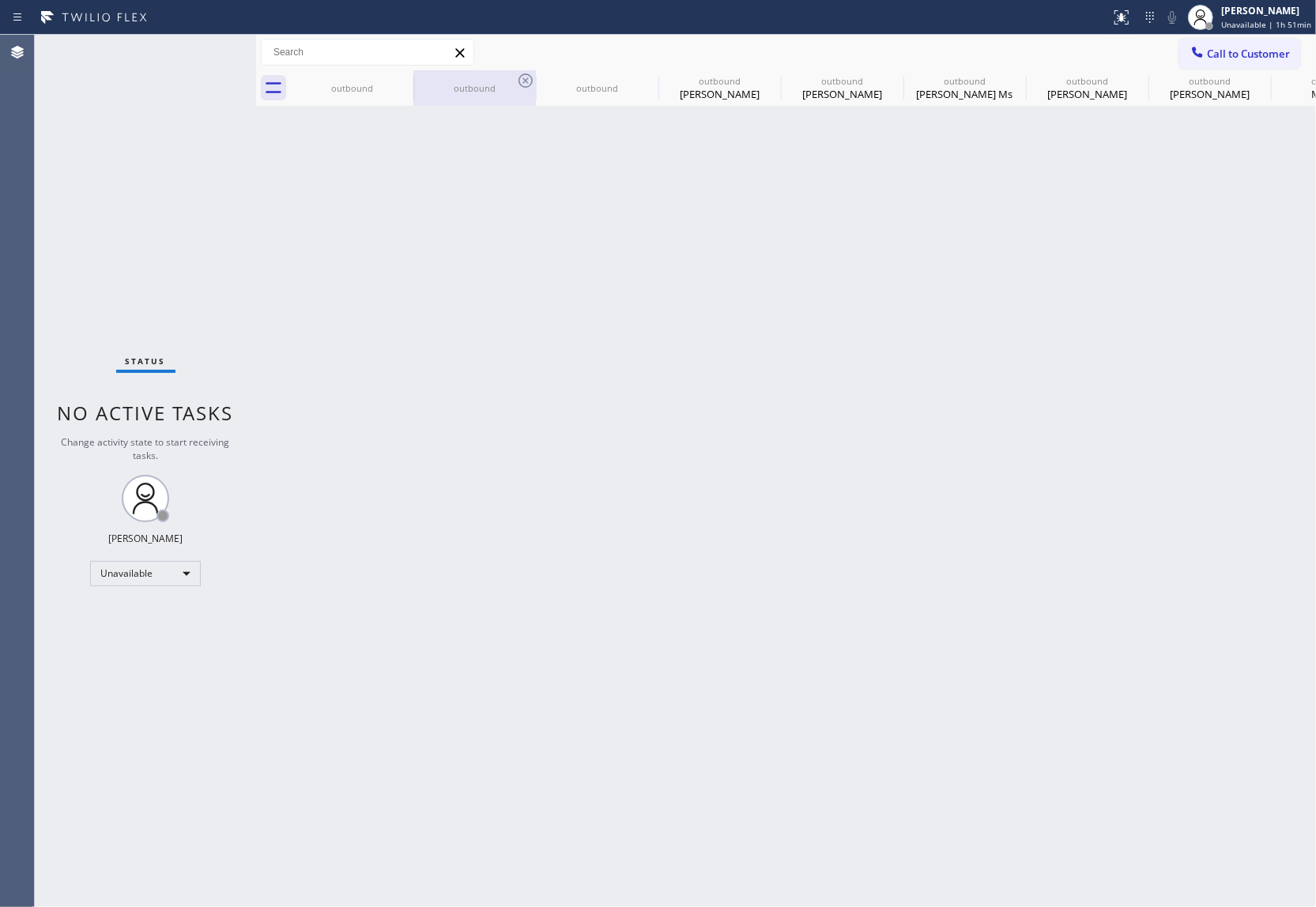
click at [415, 77] on div "outbound" at bounding box center [475, 88] width 119 height 36
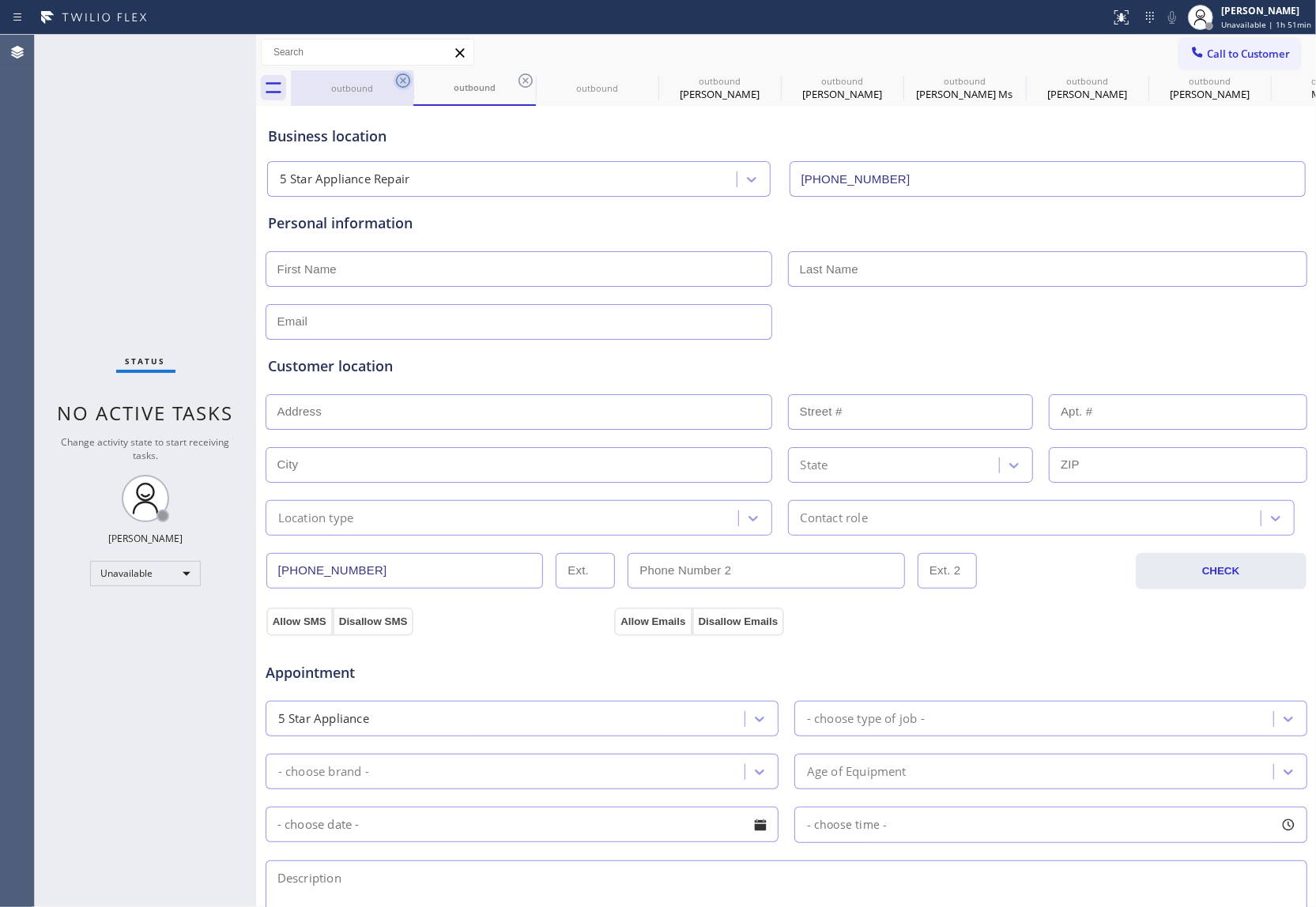
click at [408, 79] on icon at bounding box center [403, 80] width 19 height 19
click at [413, 79] on div "outbound" at bounding box center [475, 88] width 123 height 36
click at [516, 79] on icon at bounding box center [525, 80] width 19 height 19
click at [0, 0] on icon at bounding box center [0, 0] width 0 height 0
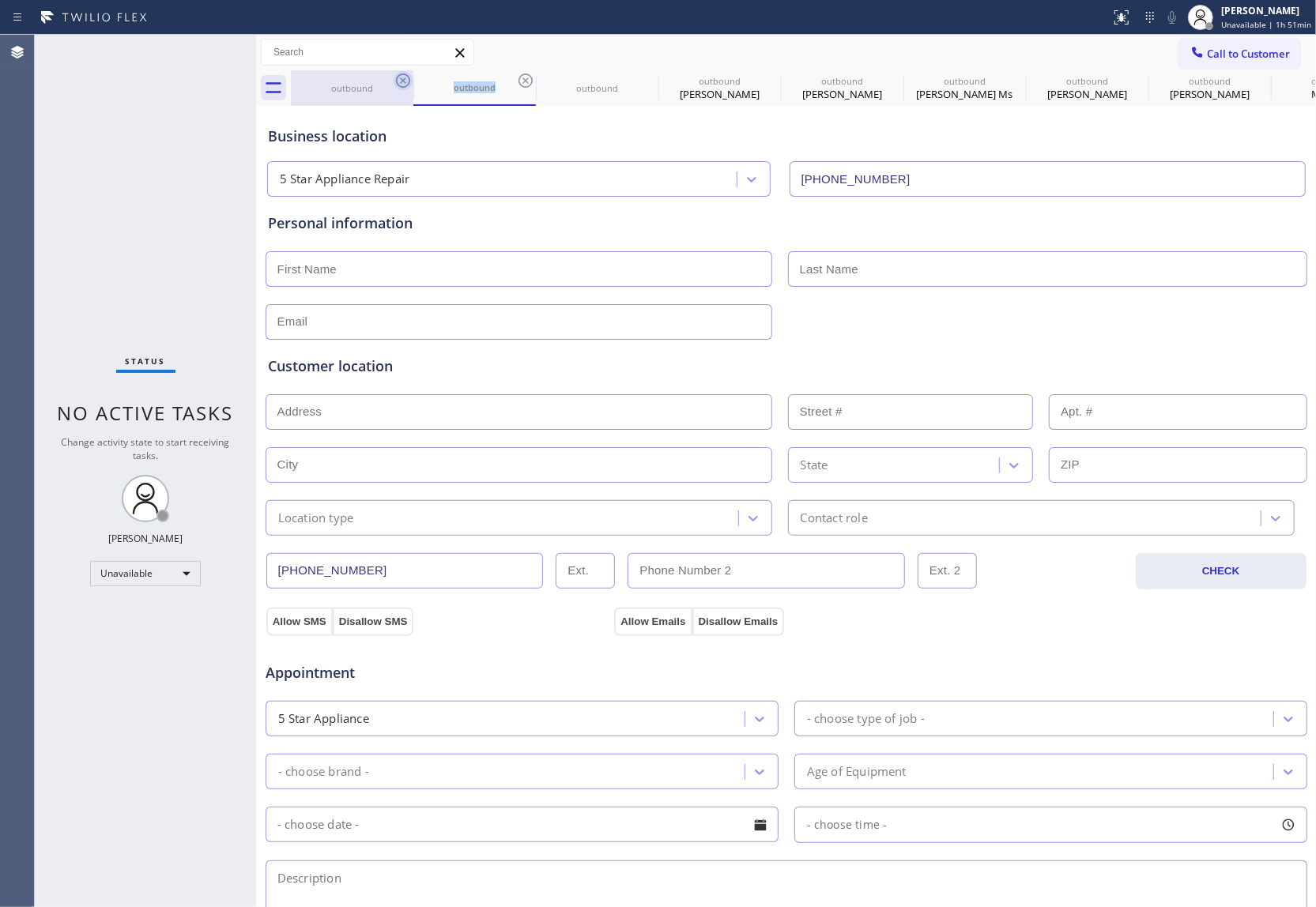
click at [0, 0] on icon at bounding box center [0, 0] width 0 height 0
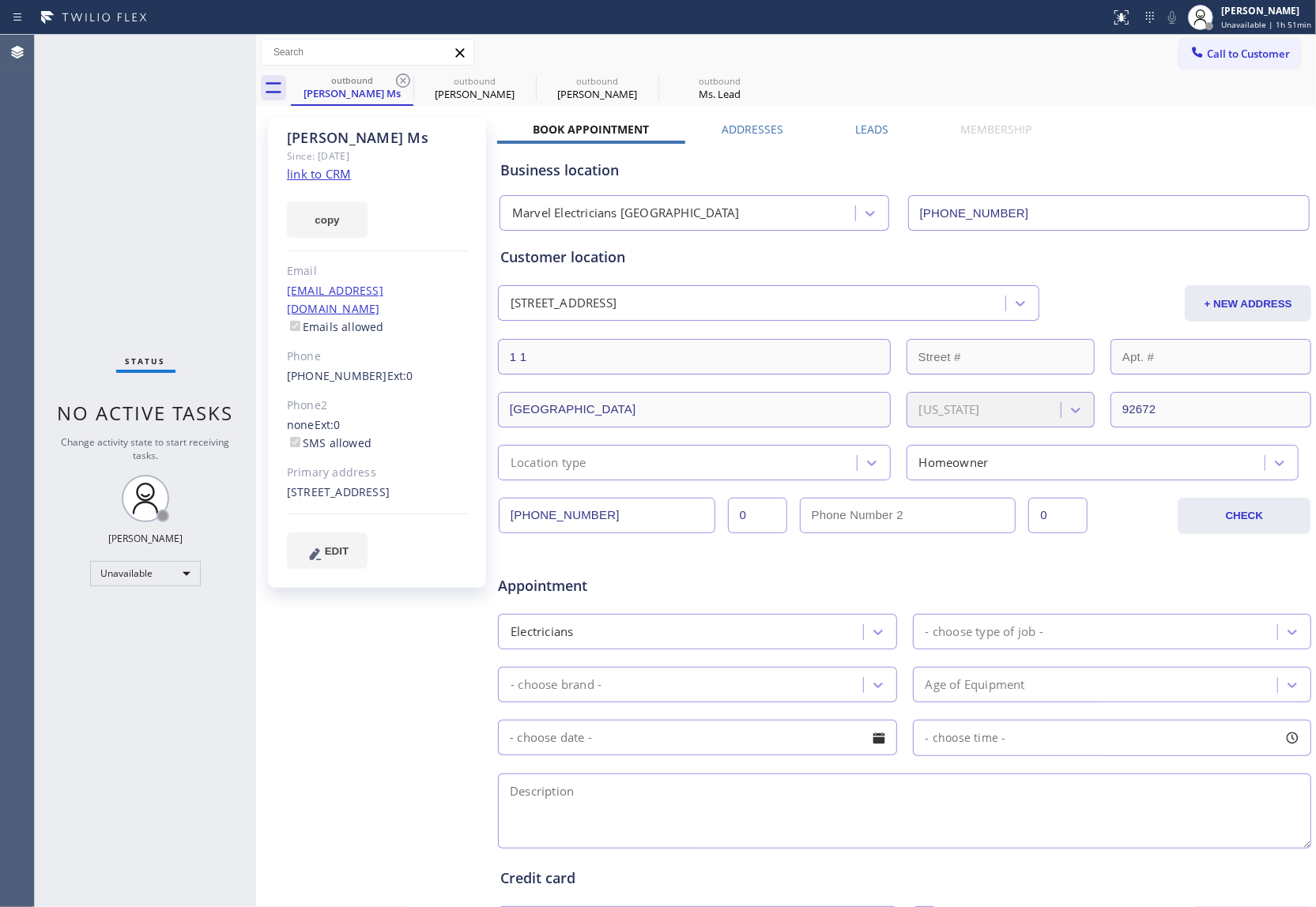
click at [408, 79] on icon at bounding box center [403, 80] width 19 height 19
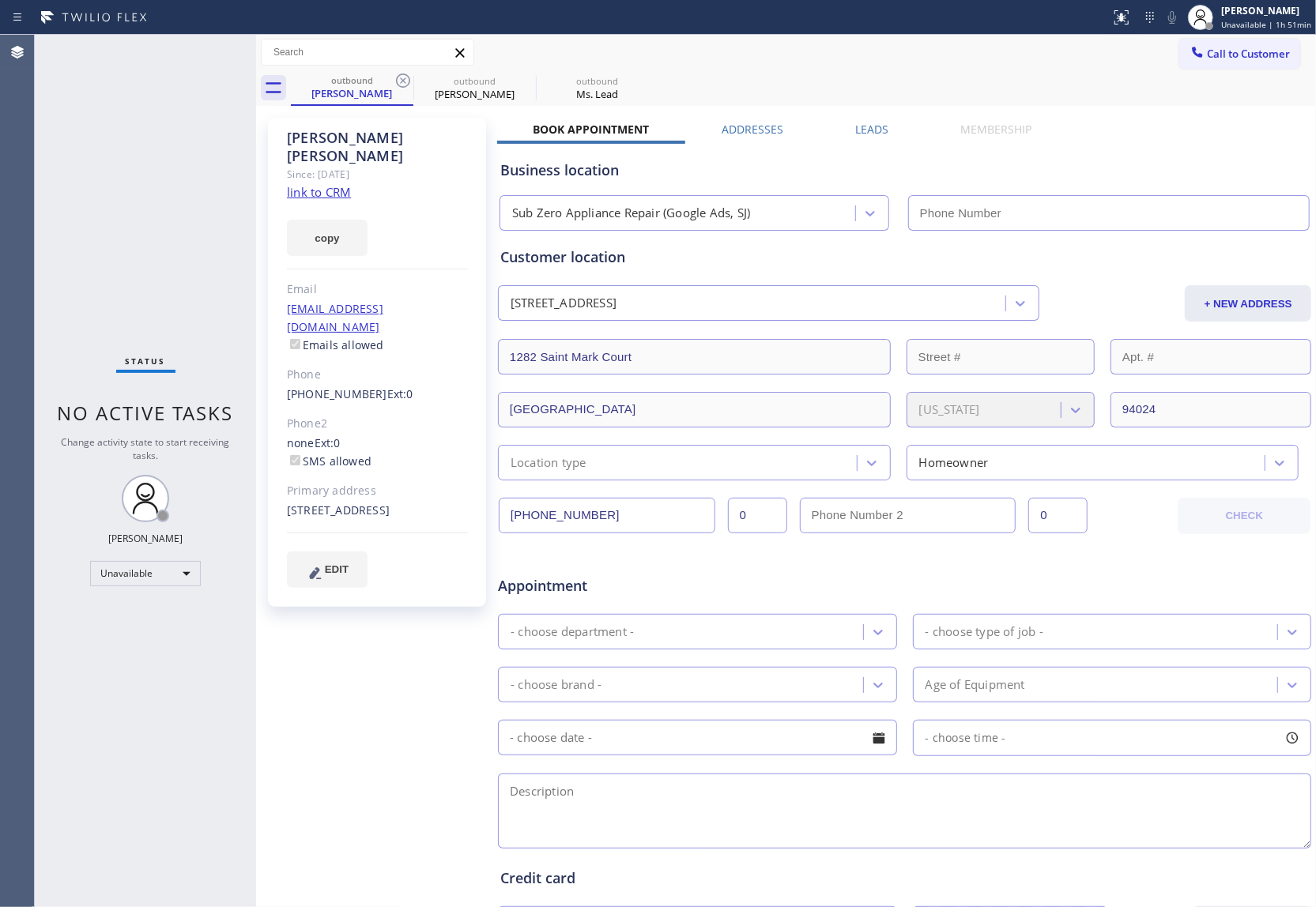
type input "(669) 280-5519"
click at [408, 79] on icon at bounding box center [403, 80] width 19 height 19
type input "[PHONE_NUMBER]"
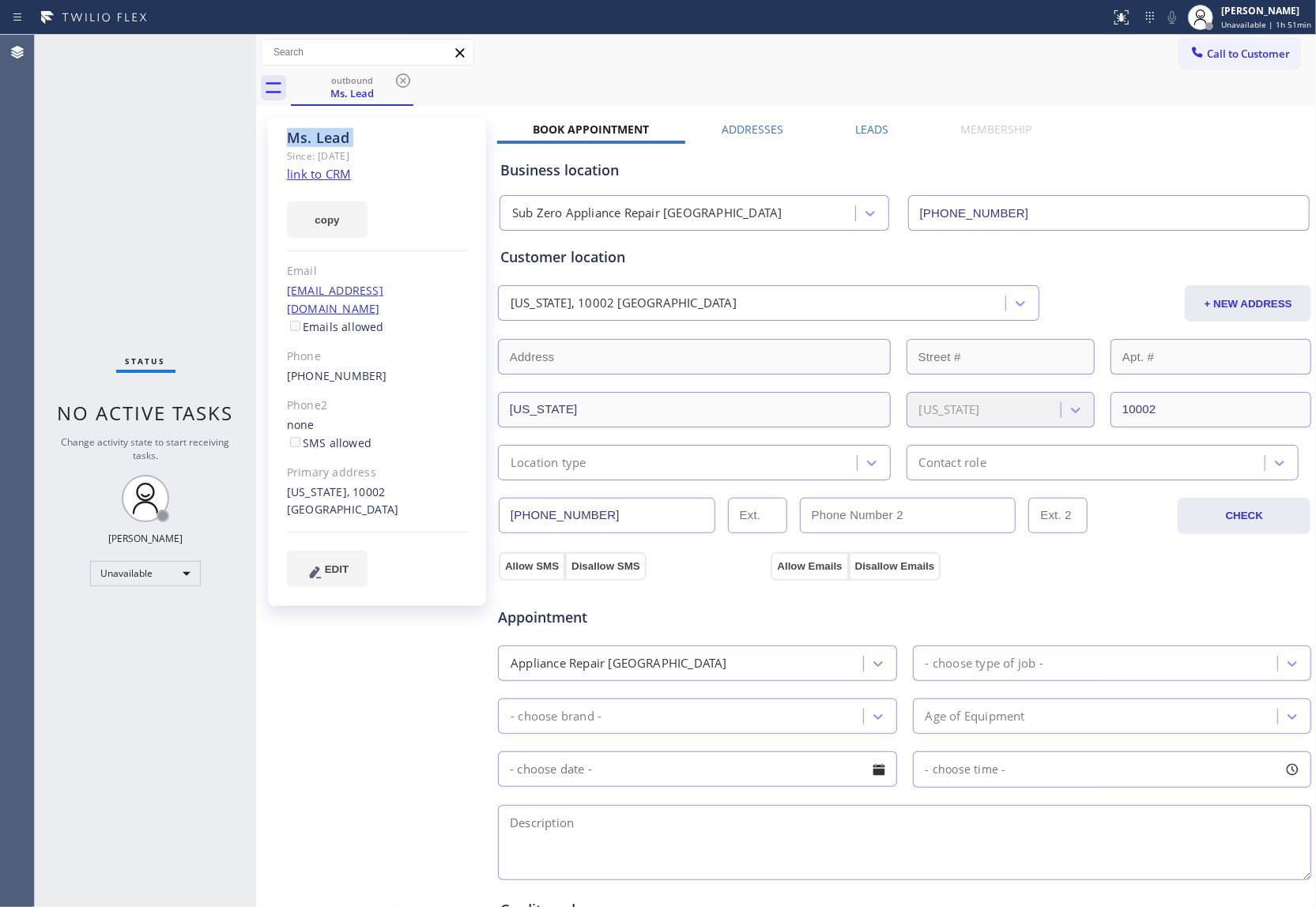
click at [408, 79] on icon at bounding box center [403, 80] width 19 height 19
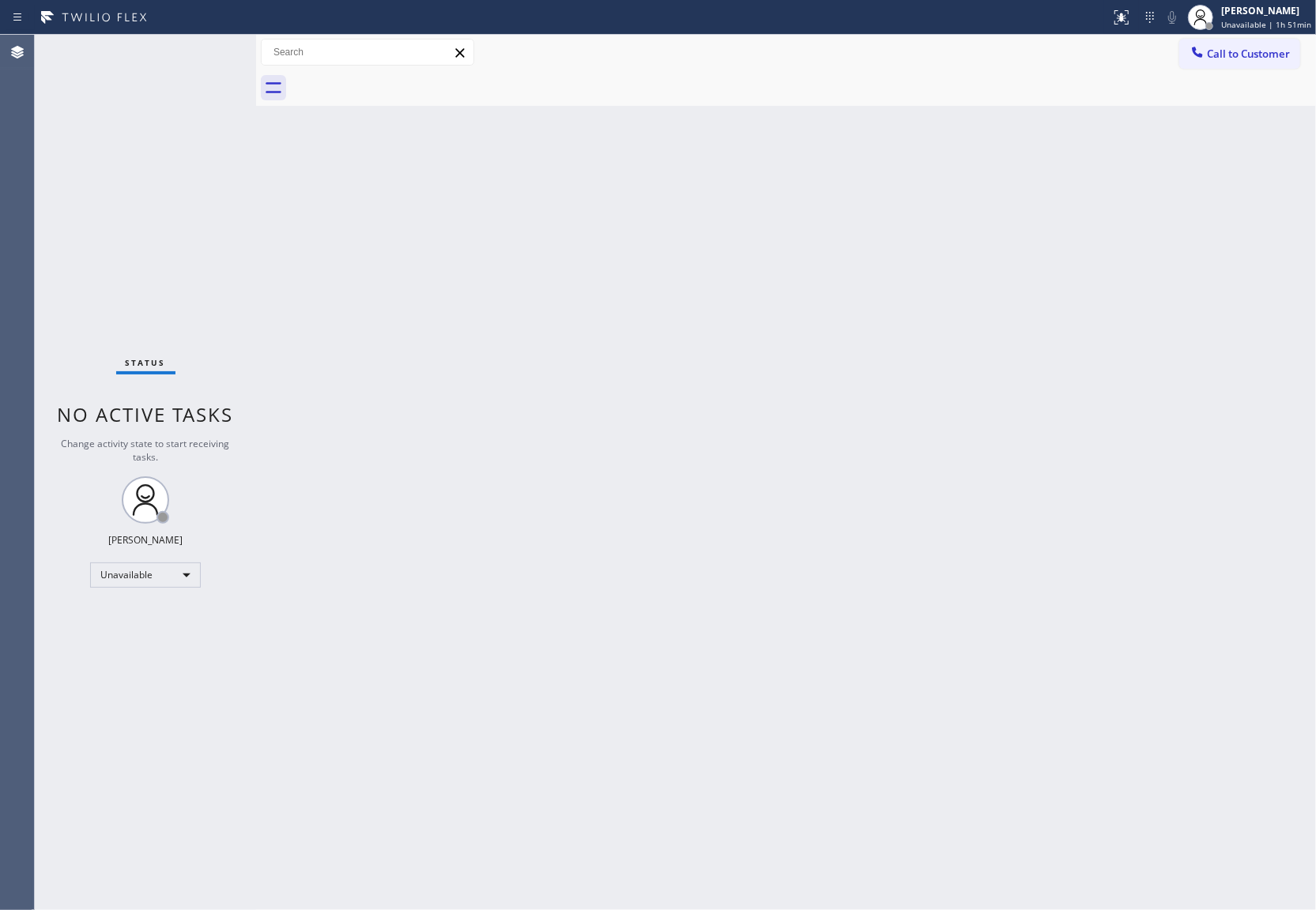
drag, startPoint x: 20, startPoint y: 210, endPoint x: 42, endPoint y: 194, distance: 27.2
click at [20, 210] on div "Agent Desktop" at bounding box center [17, 473] width 34 height 876
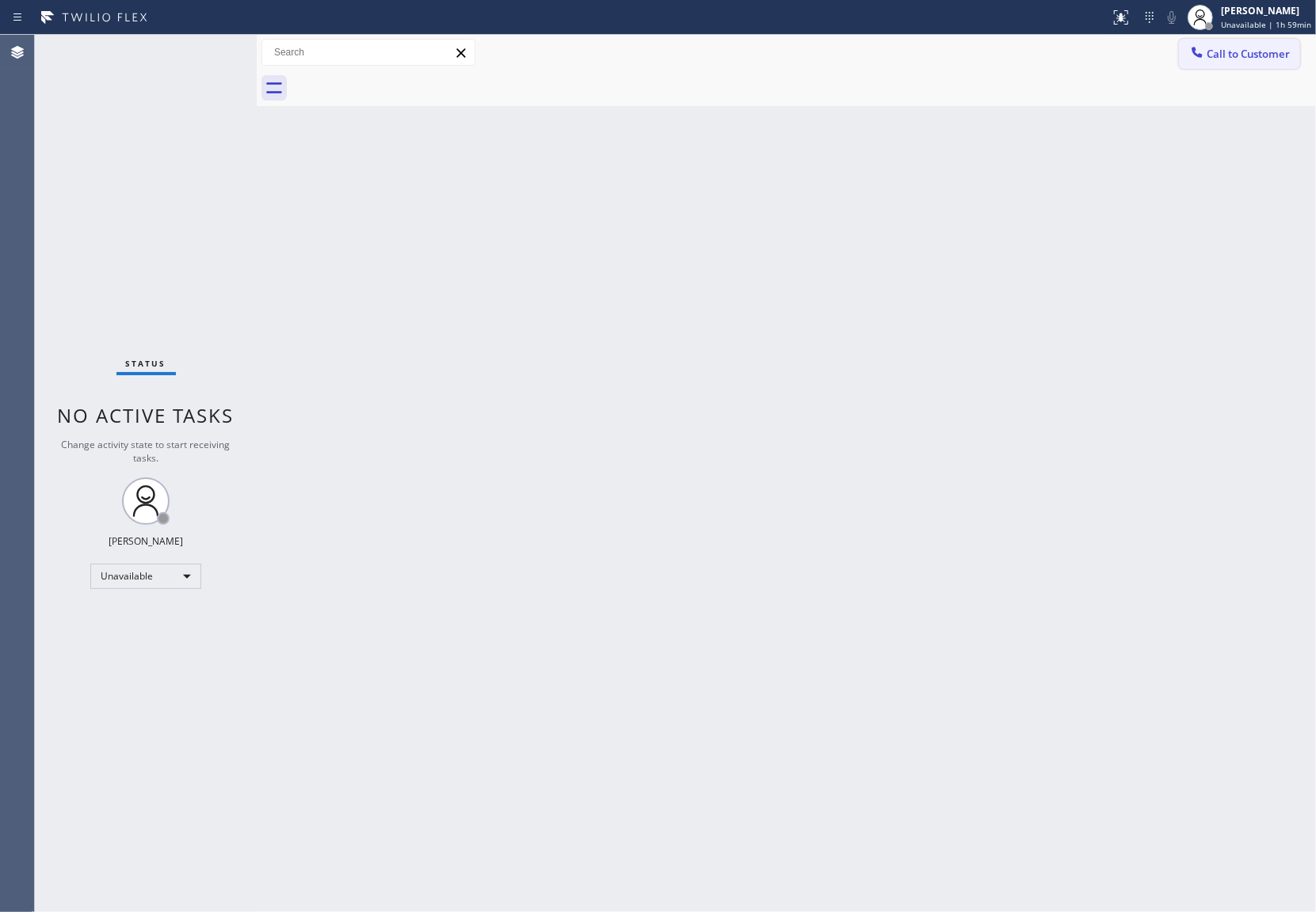
click at [1295, 44] on button "Call to Customer" at bounding box center [1239, 53] width 121 height 30
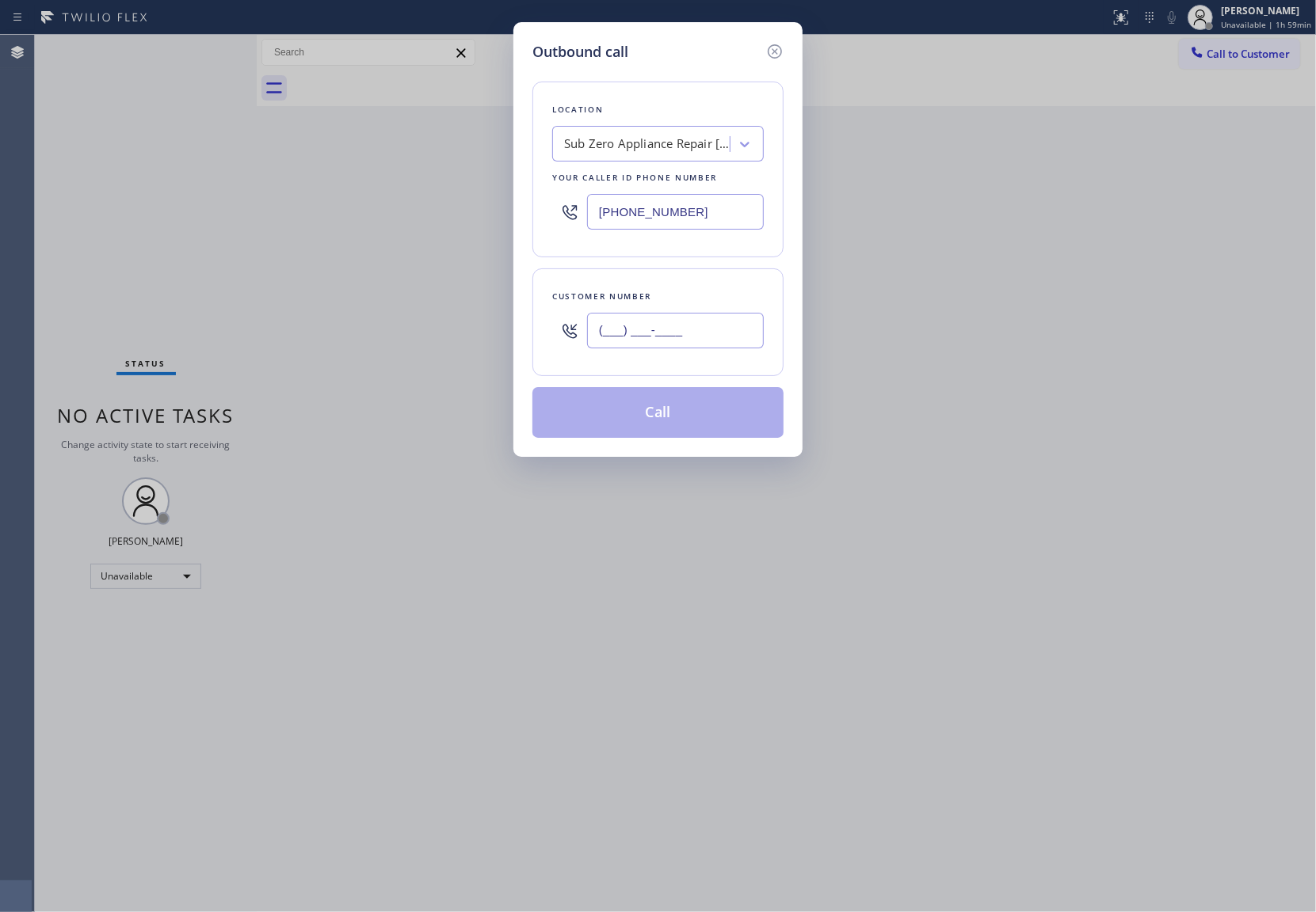
drag, startPoint x: 658, startPoint y: 327, endPoint x: 1017, endPoint y: 691, distance: 511.3
click at [658, 327] on input "(___) ___-____" at bounding box center [676, 331] width 177 height 36
paste input "904) 314-2301"
type input "[PHONE_NUMBER]"
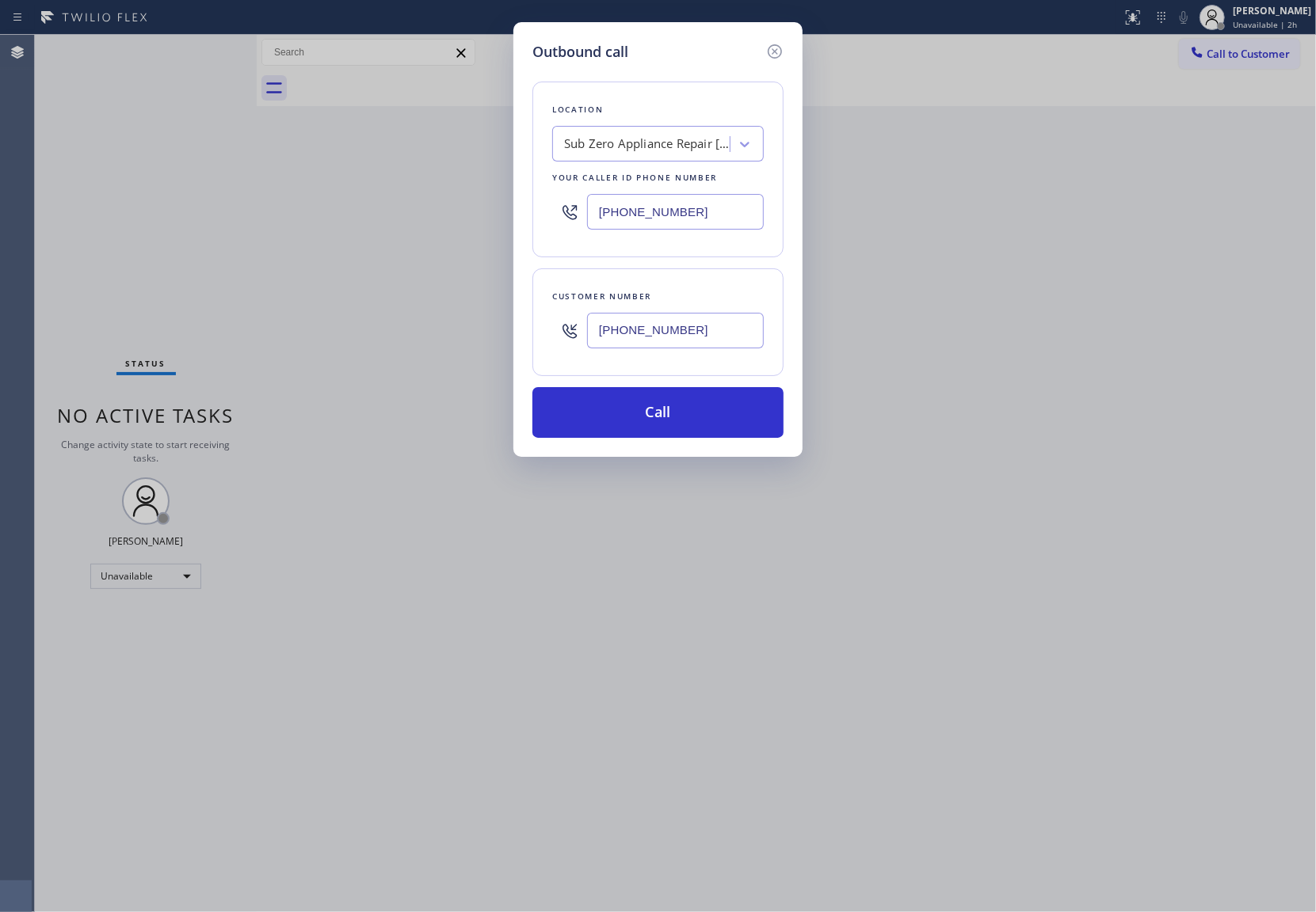
click at [648, 216] on input "[PHONE_NUMBER]" at bounding box center [676, 212] width 177 height 36
paste input "833) 348-0421"
type input "[PHONE_NUMBER]"
click at [692, 413] on button "Call" at bounding box center [658, 413] width 251 height 51
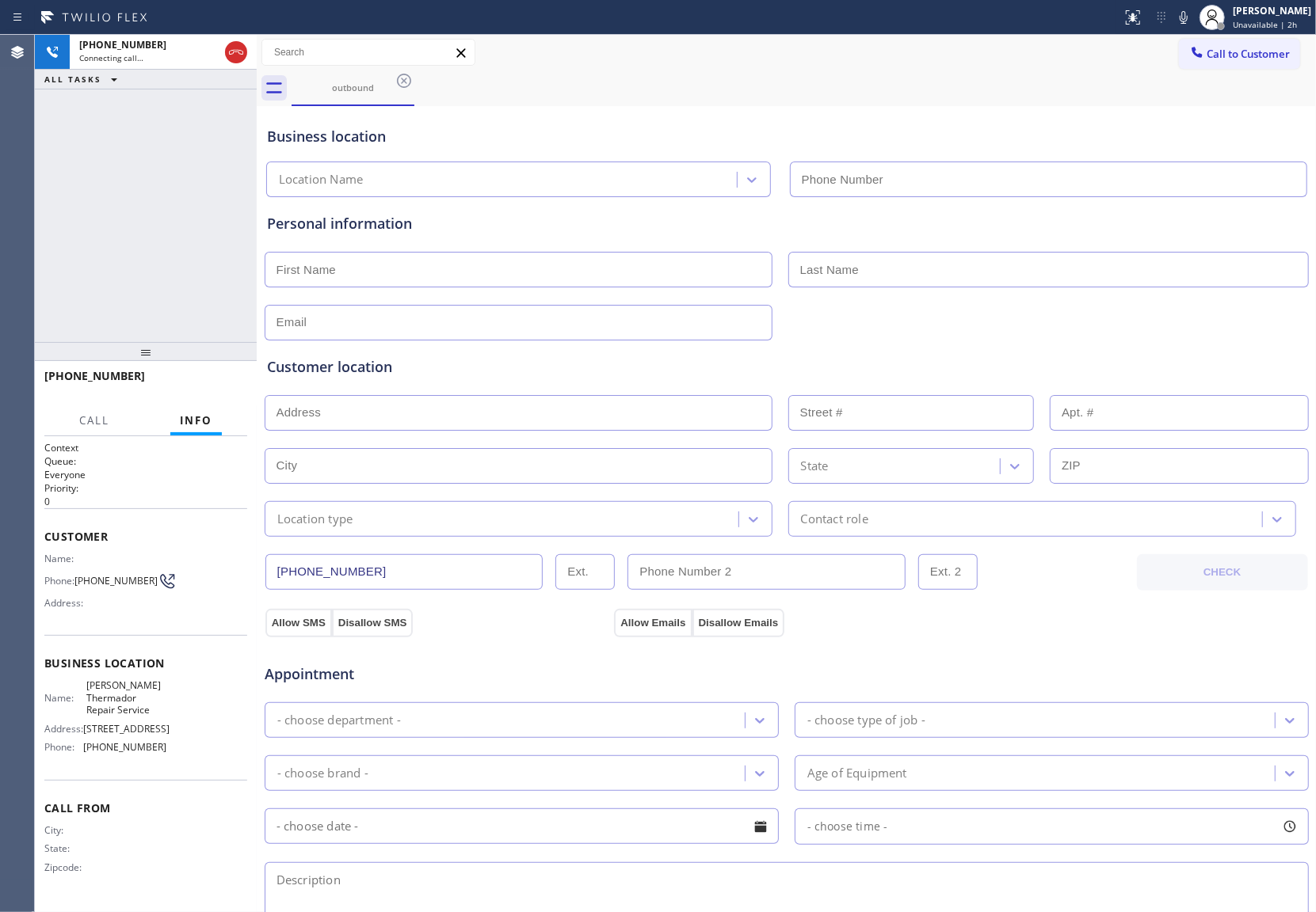
type input "[PHONE_NUMBER]"
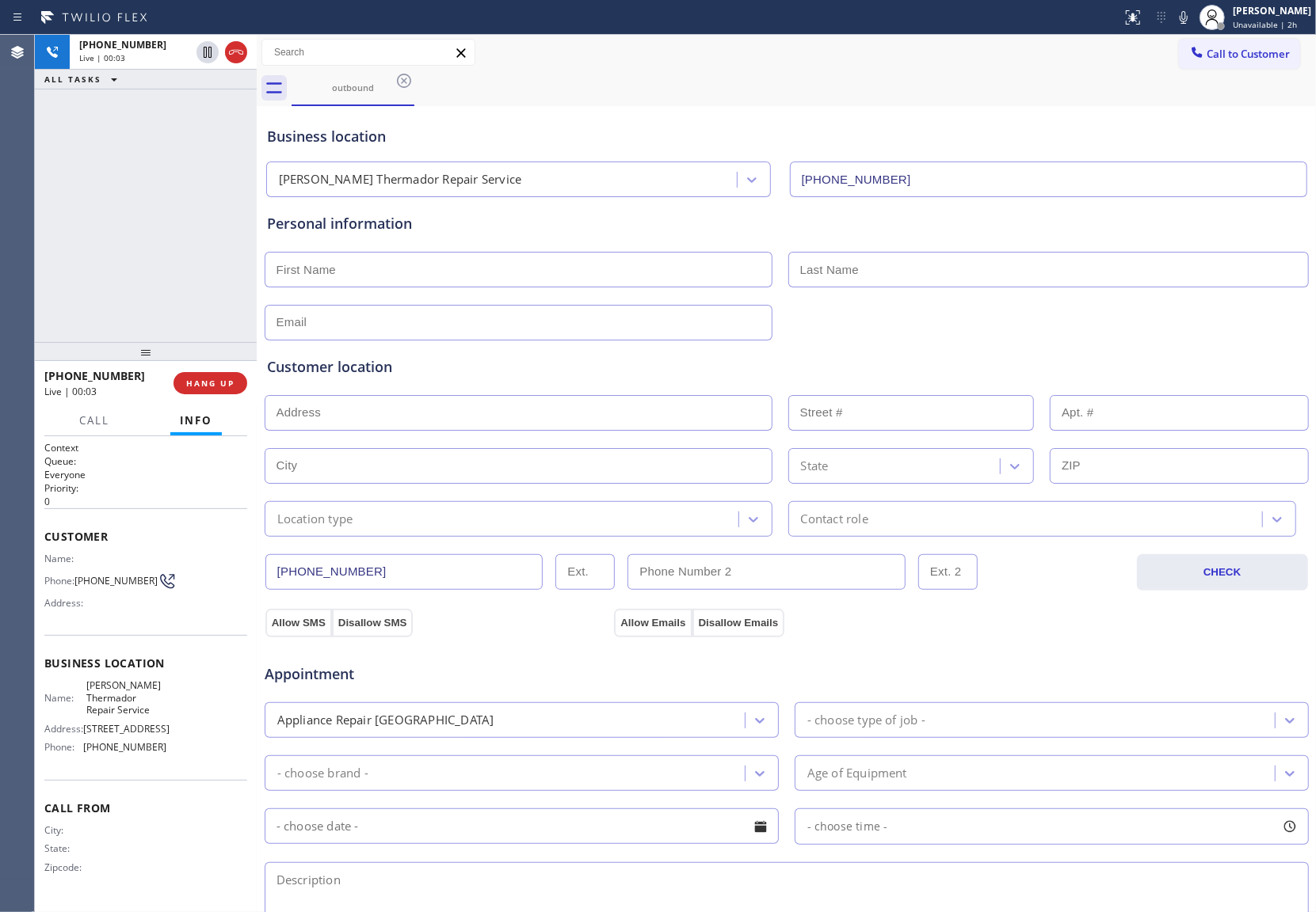
drag, startPoint x: 44, startPoint y: 269, endPoint x: 159, endPoint y: 368, distance: 151.7
click at [44, 270] on div "+19043142301 Live | 00:03 ALL TASKS ALL TASKS ACTIVE TASKS TASKS IN WRAP UP" at bounding box center [146, 188] width 222 height 307
drag, startPoint x: 100, startPoint y: 591, endPoint x: 88, endPoint y: 586, distance: 13.0
click at [88, 586] on span "[PHONE_NUMBER]" at bounding box center [116, 580] width 84 height 12
click at [47, 342] on div at bounding box center [146, 351] width 222 height 19
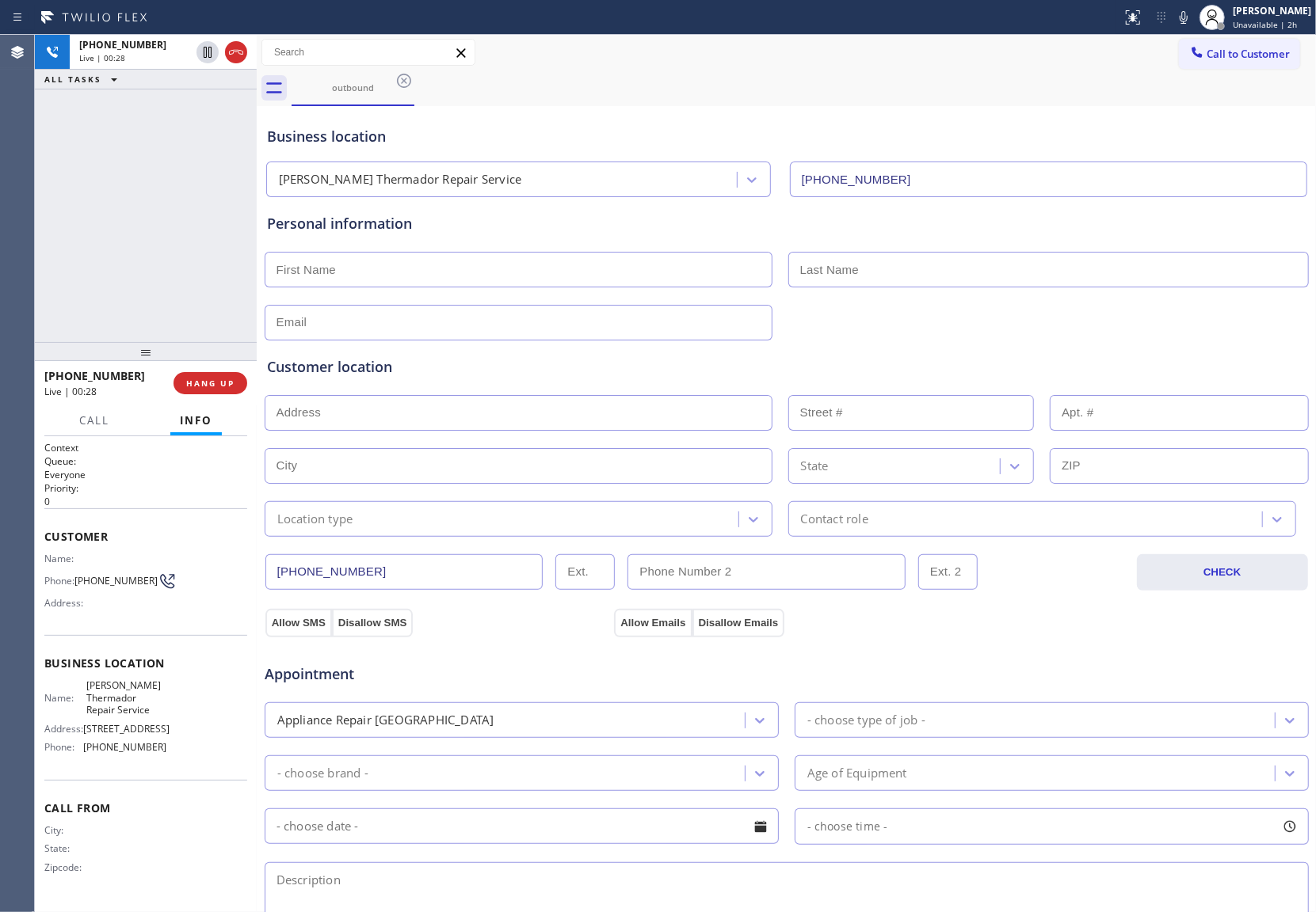
click at [46, 310] on div "+19043142301 Live | 00:28 ALL TASKS ALL TASKS ACTIVE TASKS TASKS IN WRAP UP" at bounding box center [146, 188] width 222 height 307
click at [30, 287] on div "Agent Desktop" at bounding box center [17, 474] width 34 height 878
drag, startPoint x: 99, startPoint y: 598, endPoint x: 78, endPoint y: 578, distance: 29.0
click at [78, 578] on div "Name: Phone: (904) 314-2301 Address:" at bounding box center [105, 584] width 122 height 62
copy span "[PHONE_NUMBER]"
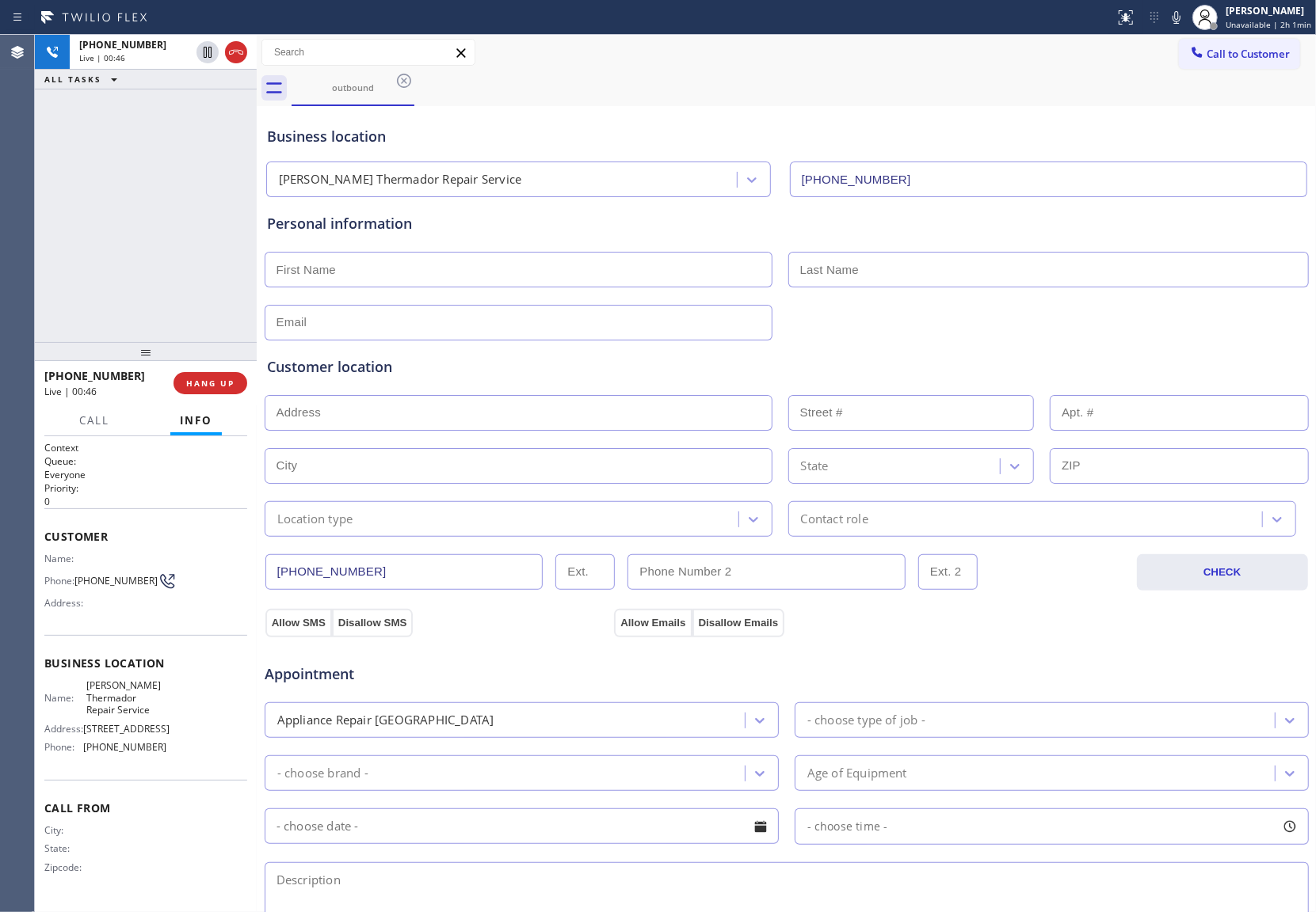
click at [70, 158] on div "+19043142301 Live | 00:46 ALL TASKS ALL TASKS ACTIVE TASKS TASKS IN WRAP UP" at bounding box center [146, 188] width 222 height 307
click at [242, 52] on icon at bounding box center [236, 52] width 19 height 19
drag, startPoint x: 90, startPoint y: 588, endPoint x: 79, endPoint y: 580, distance: 13.6
click at [79, 580] on span "[PHONE_NUMBER]" at bounding box center [116, 580] width 84 height 12
copy span "904) 314-2301"
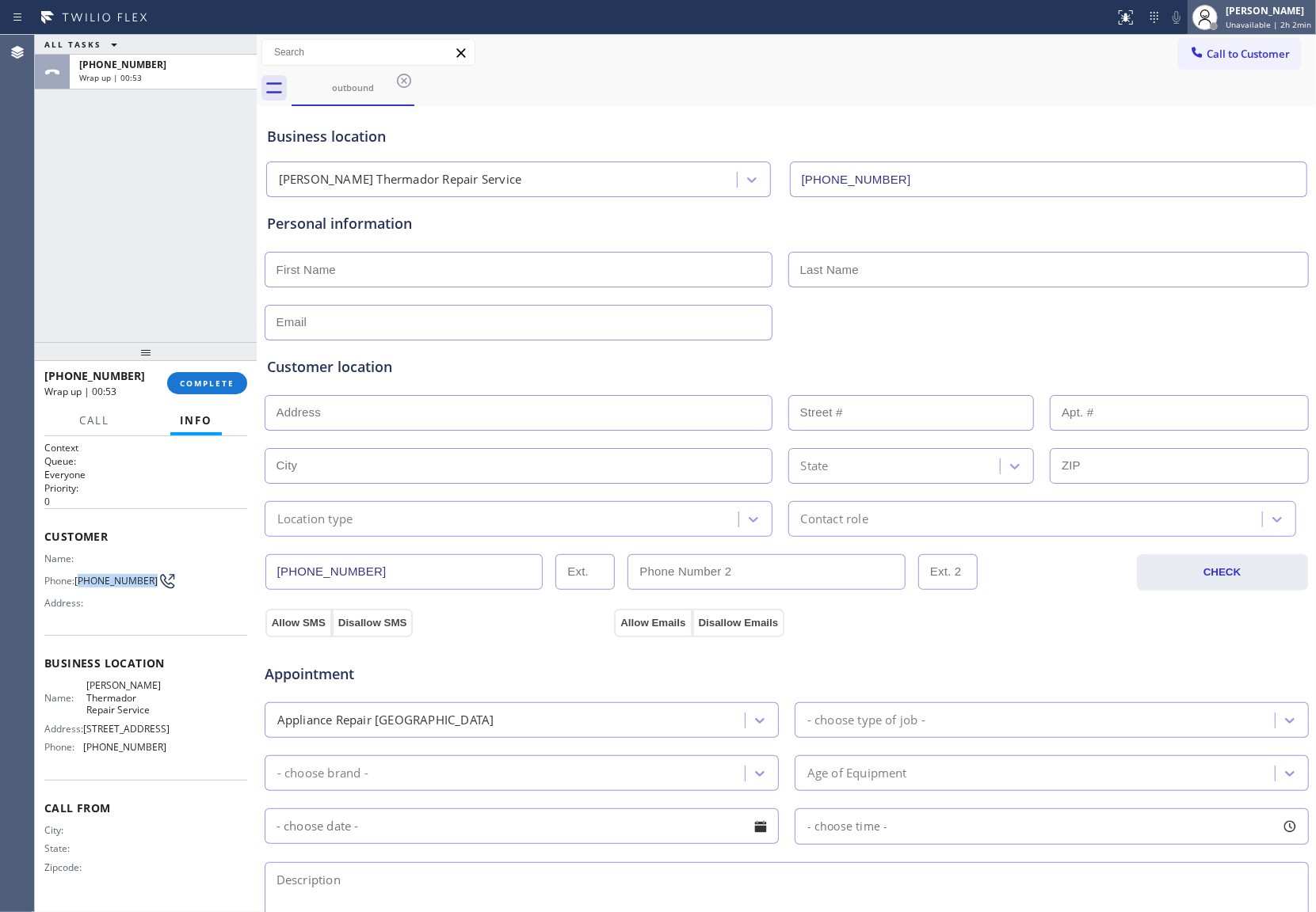
click at [1271, 16] on div "[PERSON_NAME]" at bounding box center [1268, 11] width 85 height 13
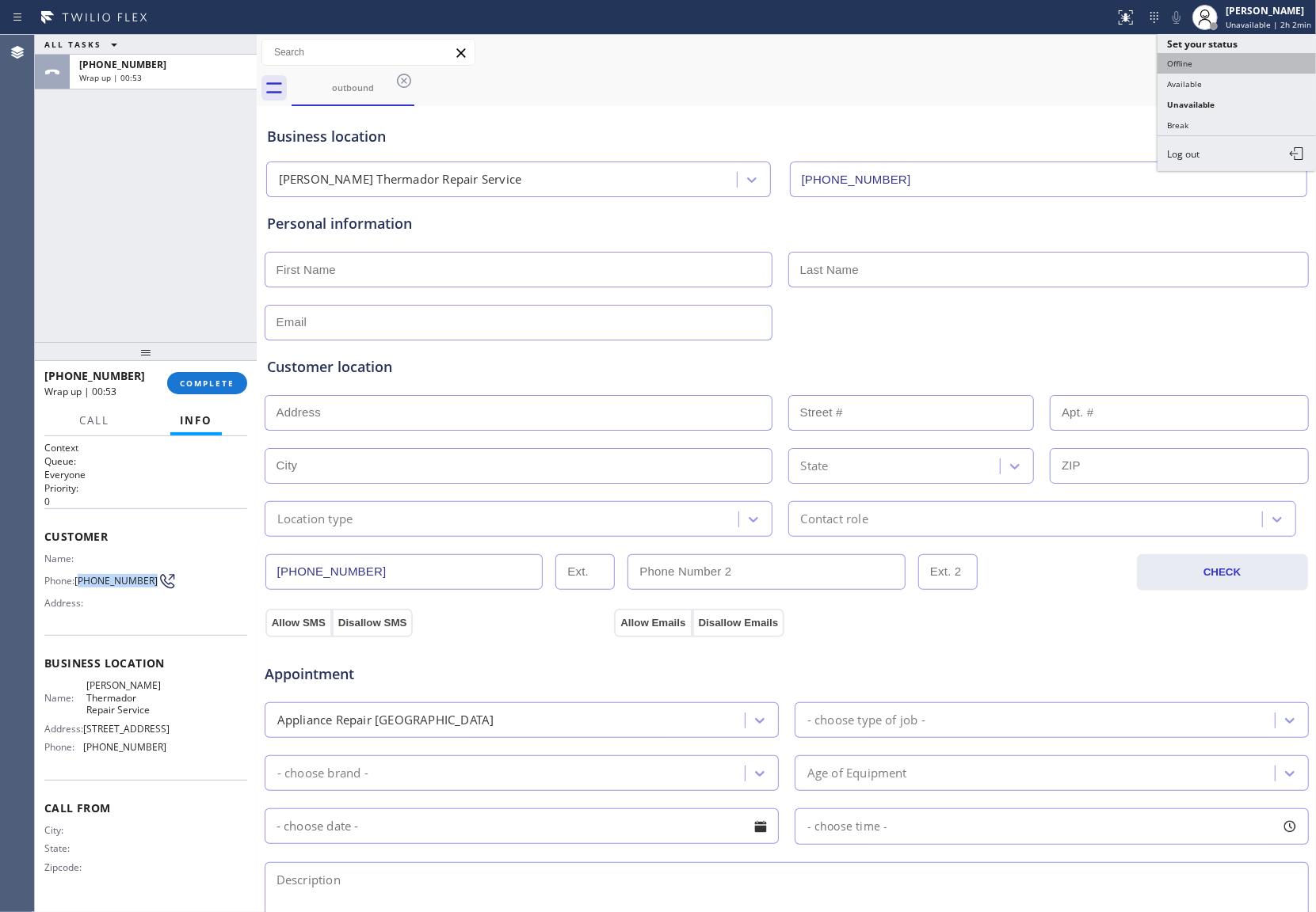
click at [1236, 64] on button "Offline" at bounding box center [1236, 63] width 158 height 20
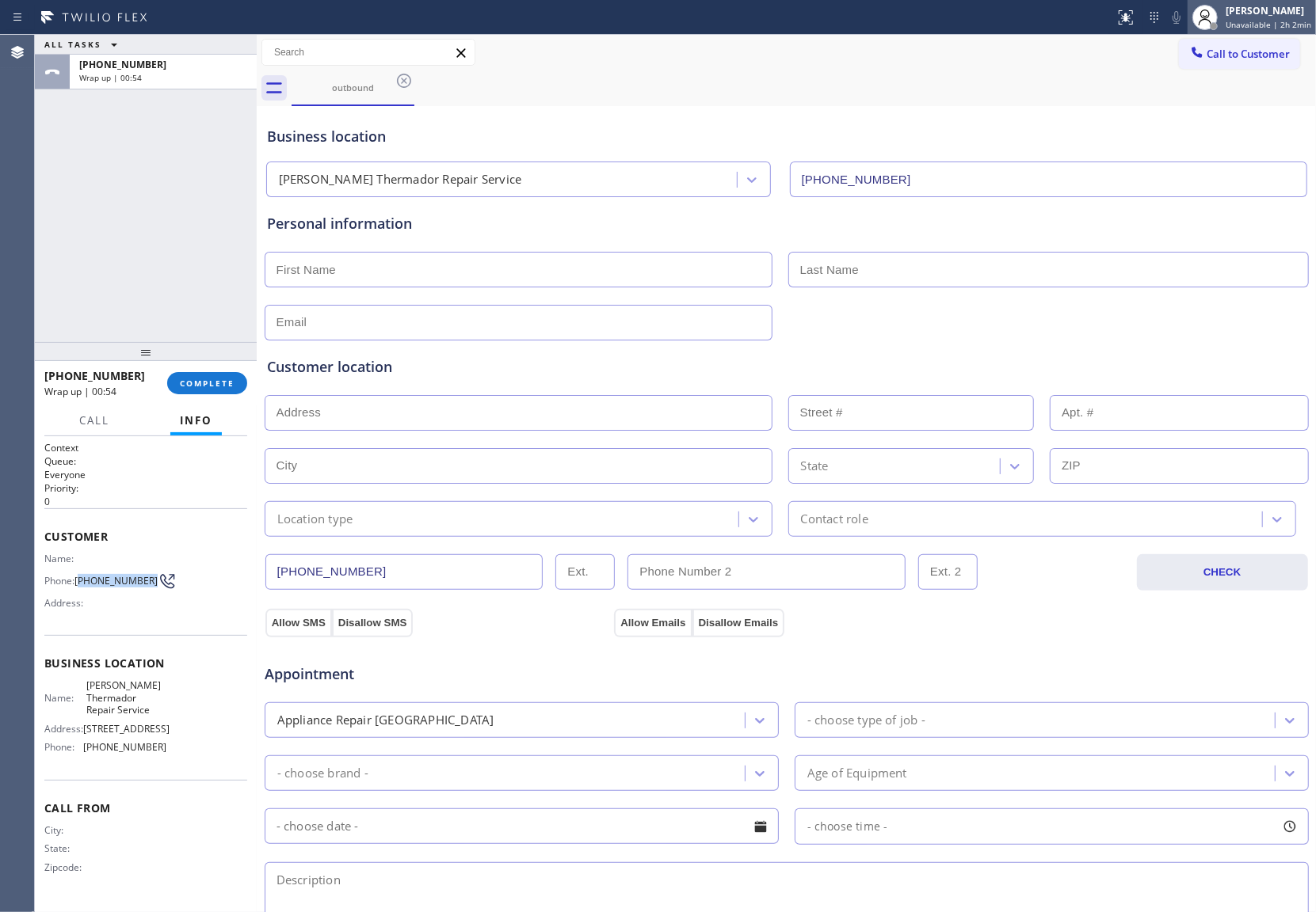
click at [1258, 20] on span "Unavailable | 2h 2min" at bounding box center [1268, 25] width 85 height 11
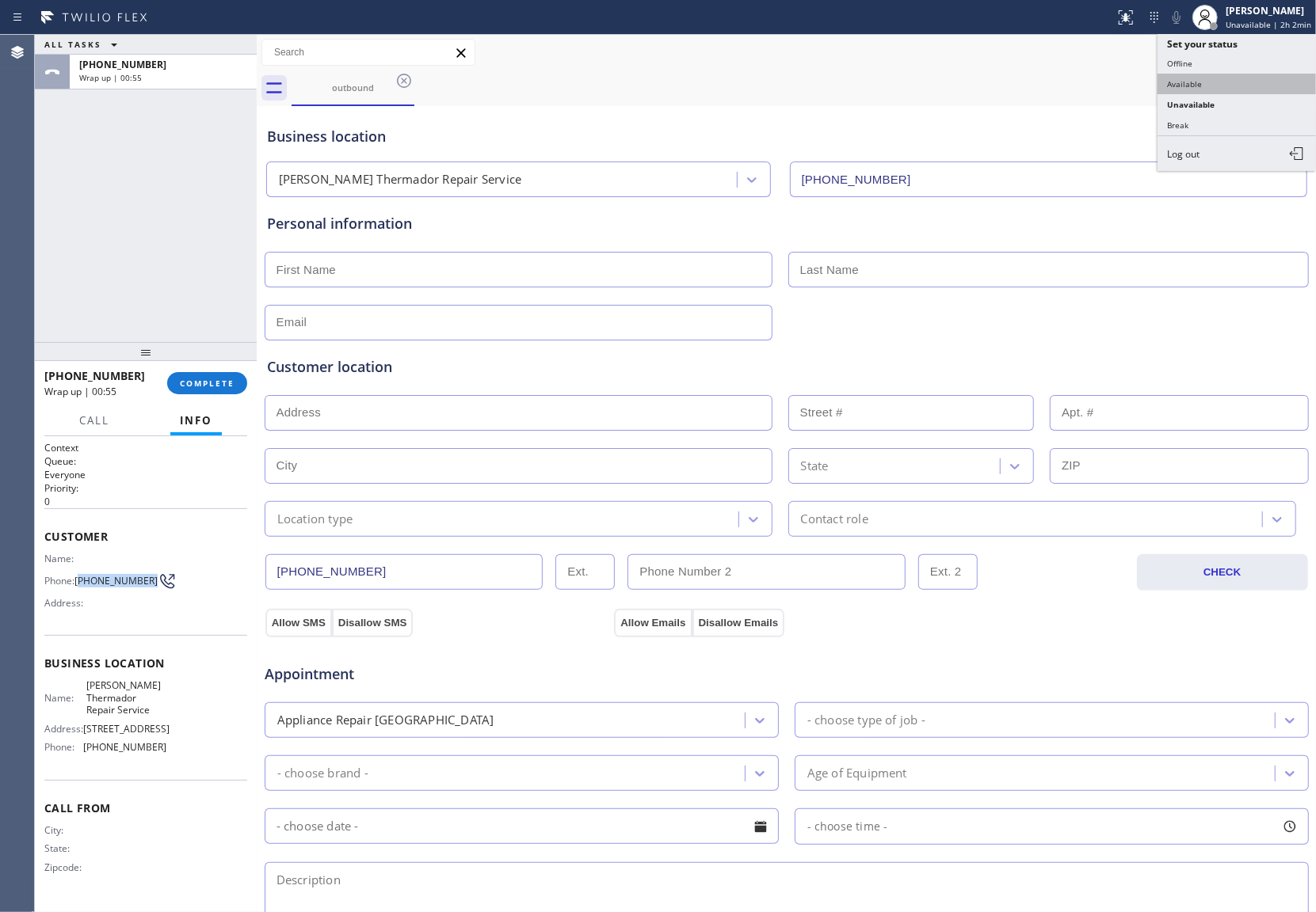
click at [1214, 87] on button "Available" at bounding box center [1236, 84] width 158 height 20
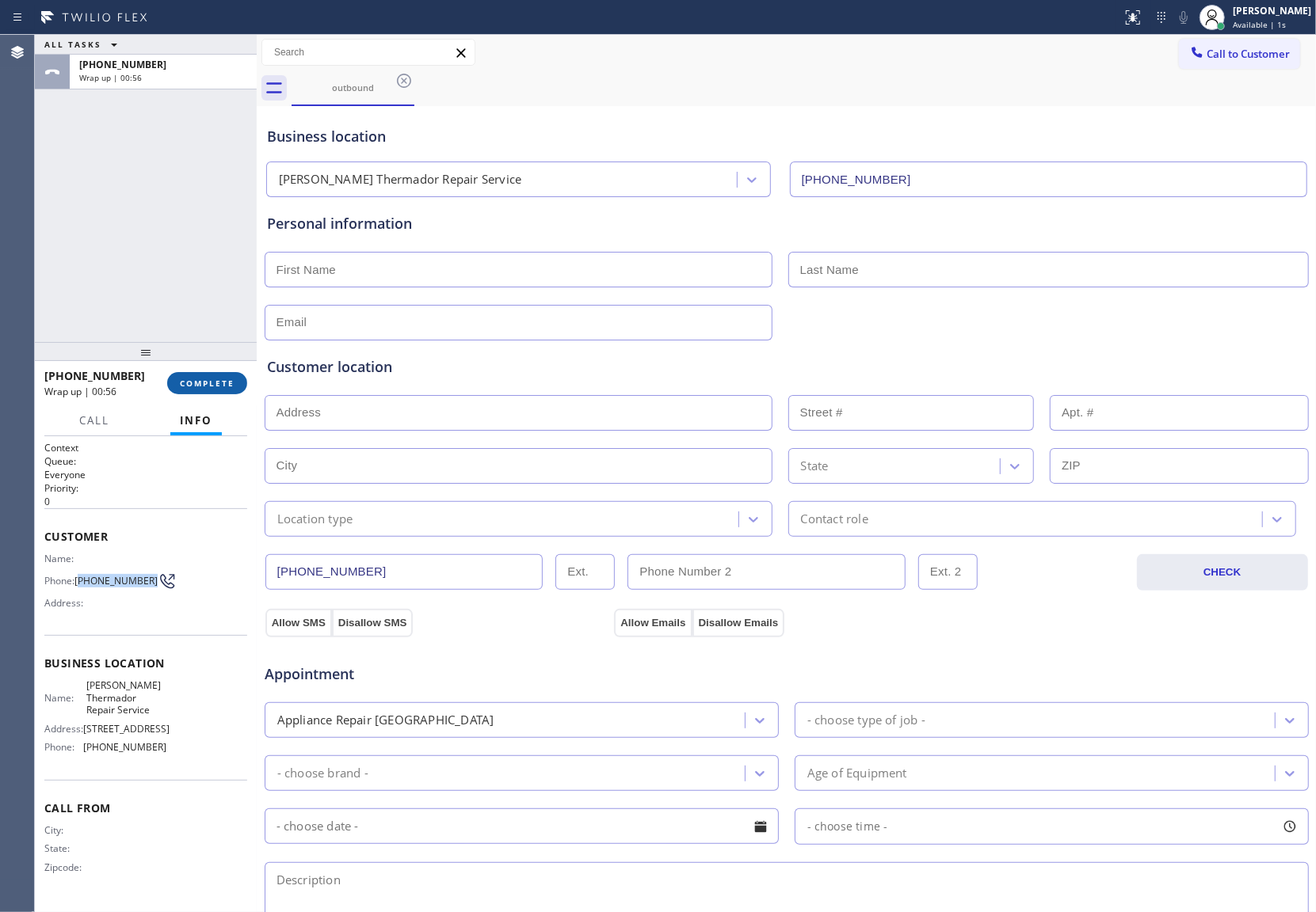
click at [214, 385] on span "COMPLETE" at bounding box center [207, 383] width 55 height 11
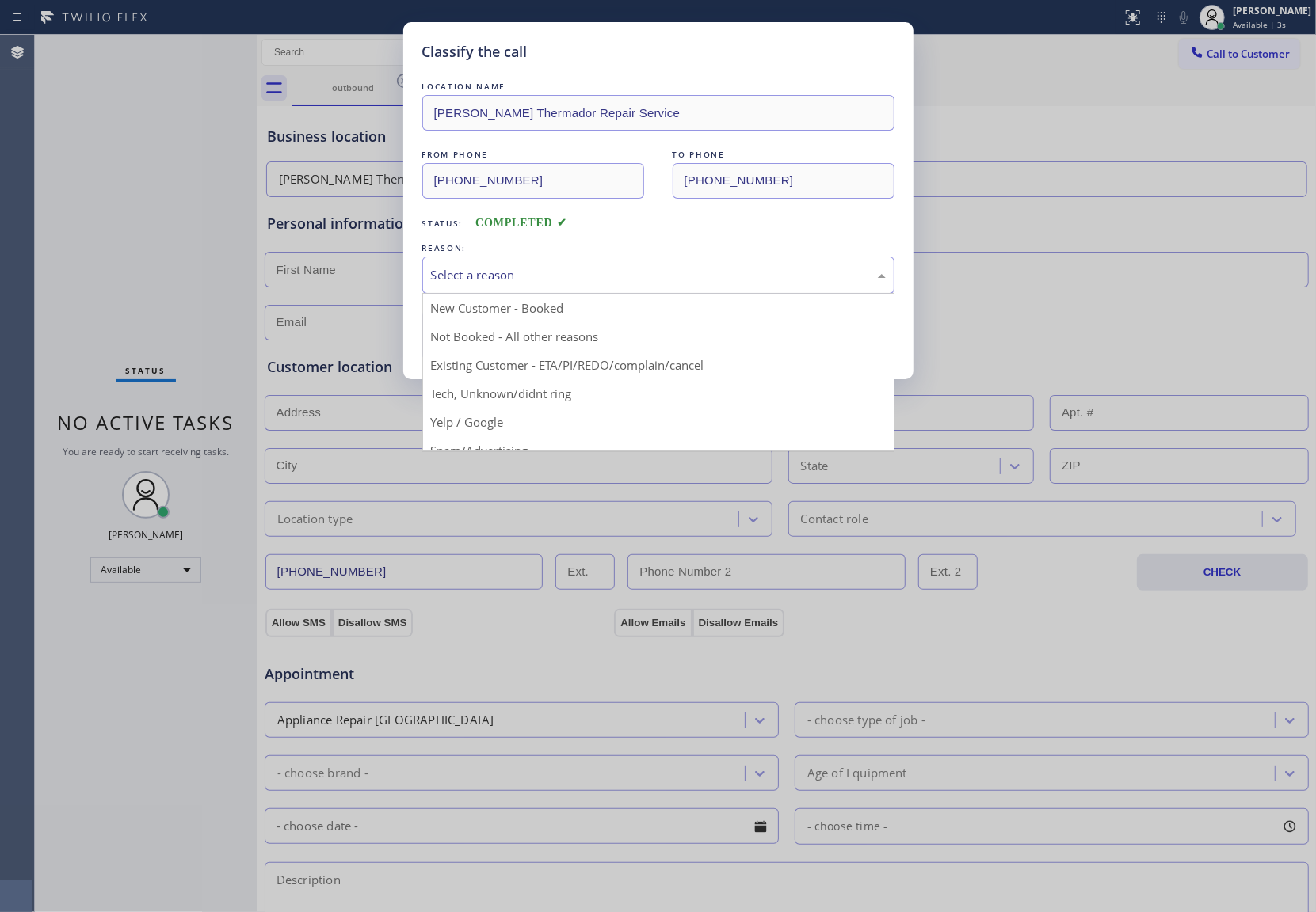
click at [615, 273] on div "Select a reason" at bounding box center [658, 275] width 454 height 18
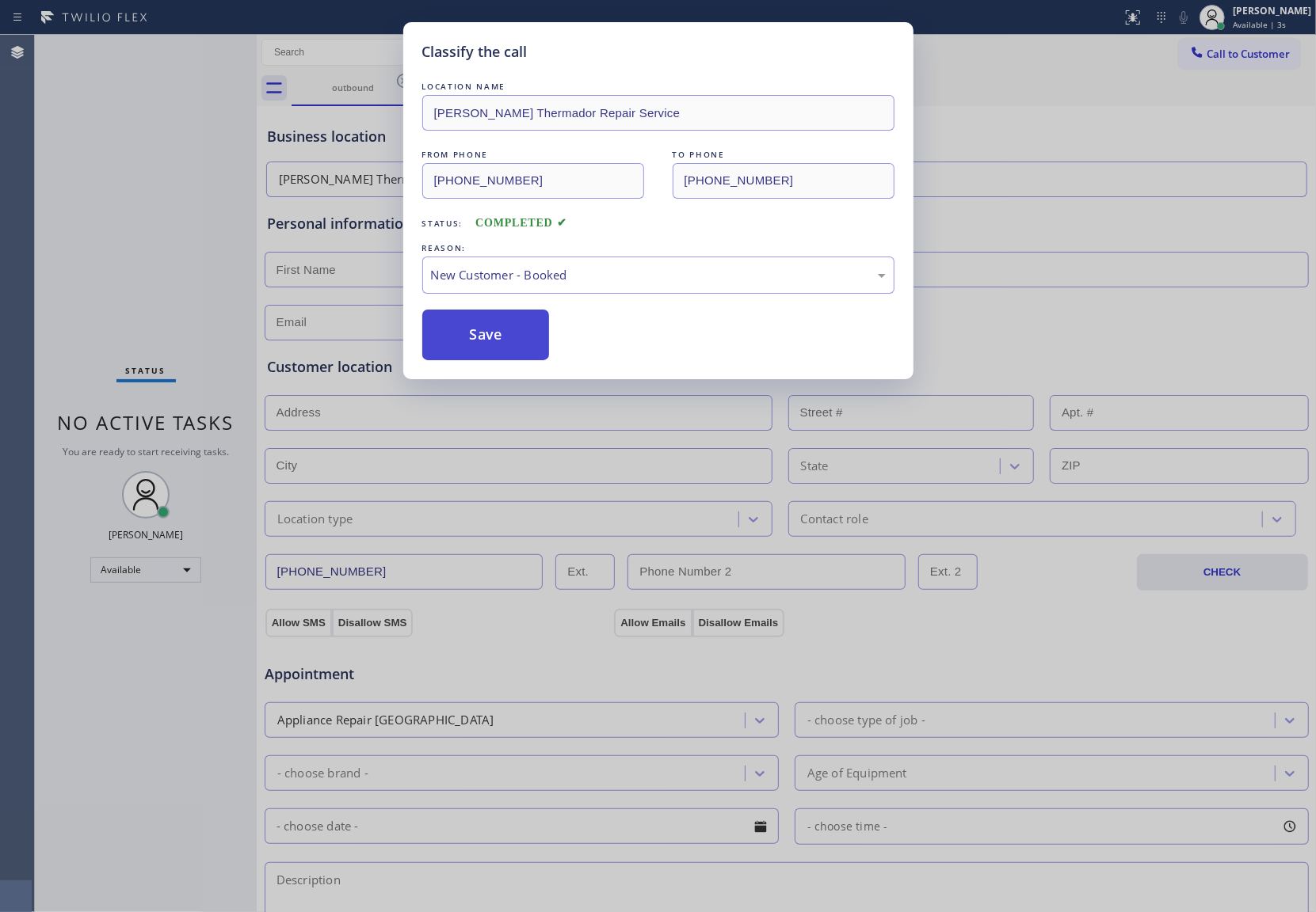
click at [504, 327] on button "Save" at bounding box center [486, 335] width 128 height 51
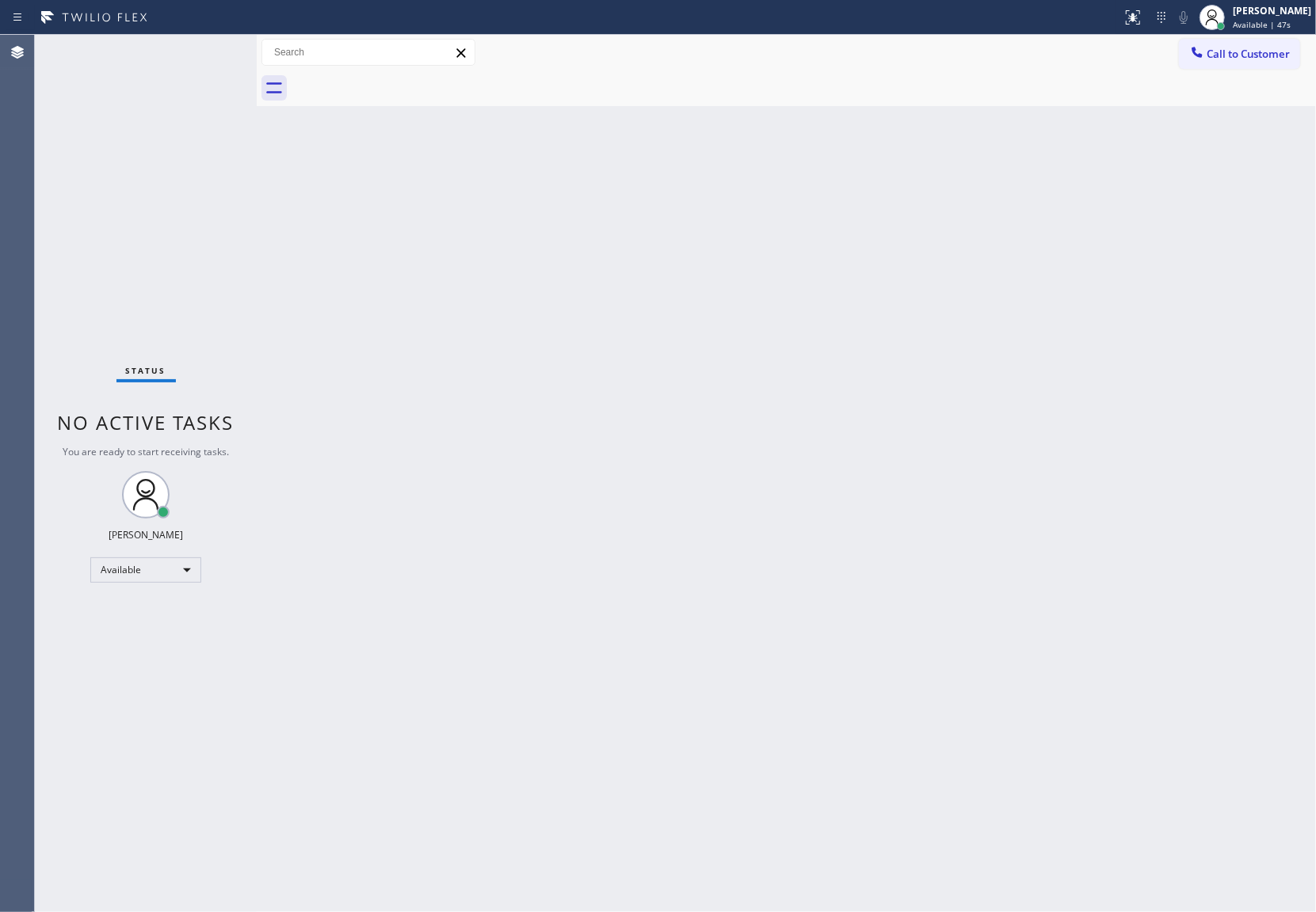
drag, startPoint x: 36, startPoint y: 154, endPoint x: 982, endPoint y: 87, distance: 948.4
click at [45, 154] on div "Status No active tasks You are ready to start receiving tasks. JOHN FELIX PEREZ…" at bounding box center [146, 474] width 222 height 878
drag, startPoint x: 1278, startPoint y: 45, endPoint x: 871, endPoint y: 201, distance: 435.9
click at [1278, 45] on button "Call to Customer" at bounding box center [1239, 53] width 121 height 30
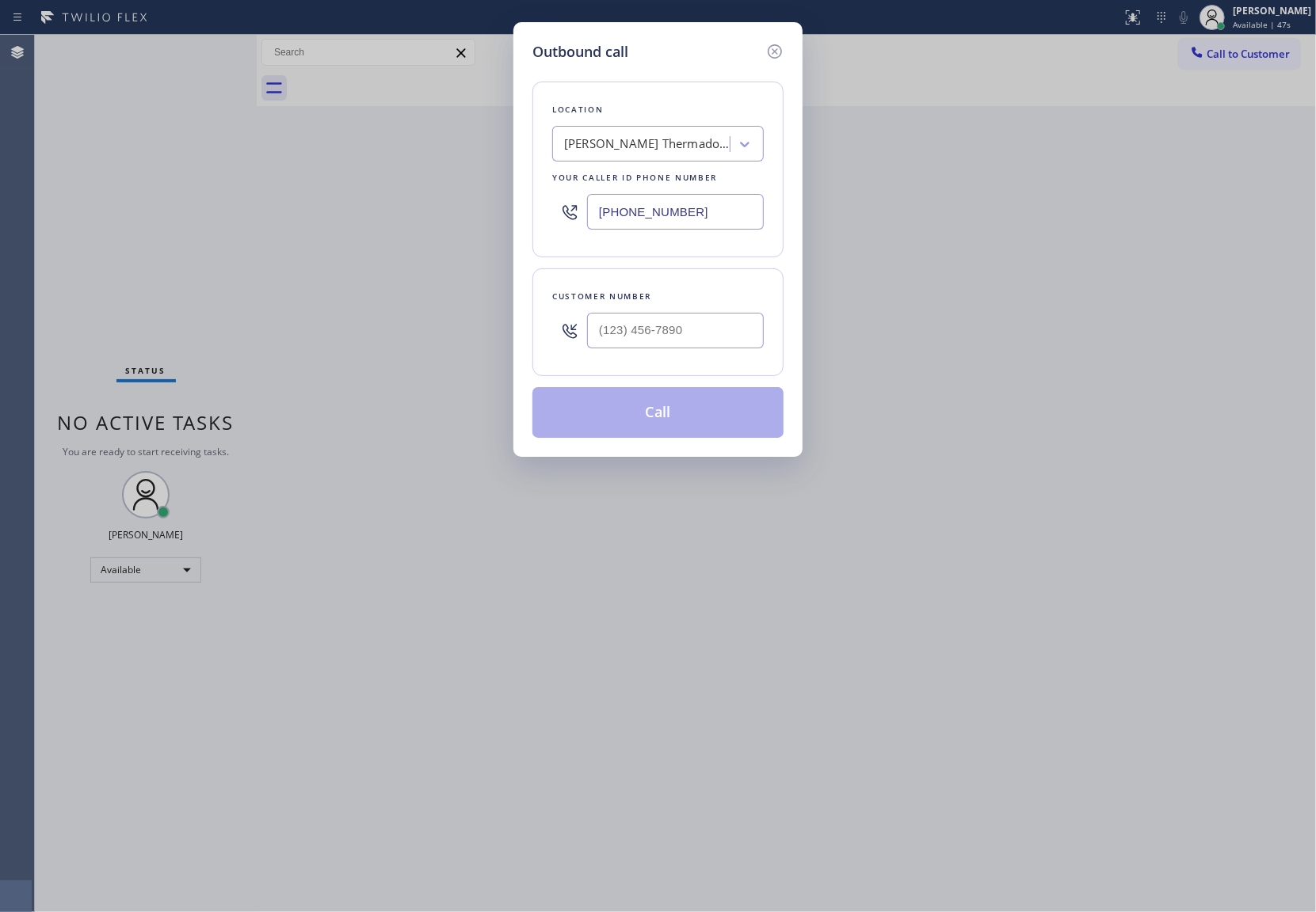
click at [685, 222] on input "[PHONE_NUMBER]" at bounding box center [676, 212] width 177 height 36
click at [780, 51] on icon at bounding box center [774, 51] width 19 height 19
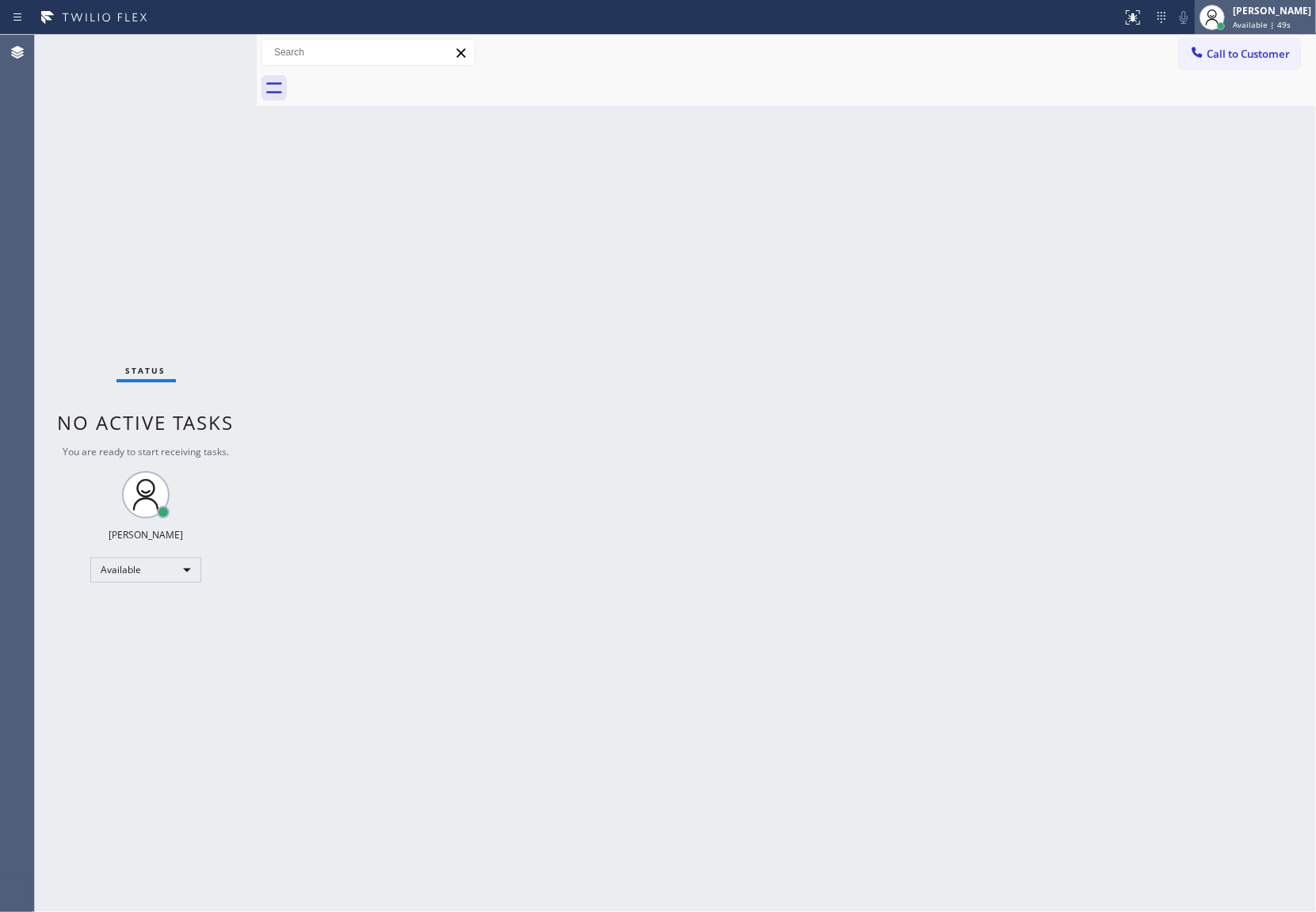
click at [1294, 20] on div "Available | 49s" at bounding box center [1272, 25] width 79 height 11
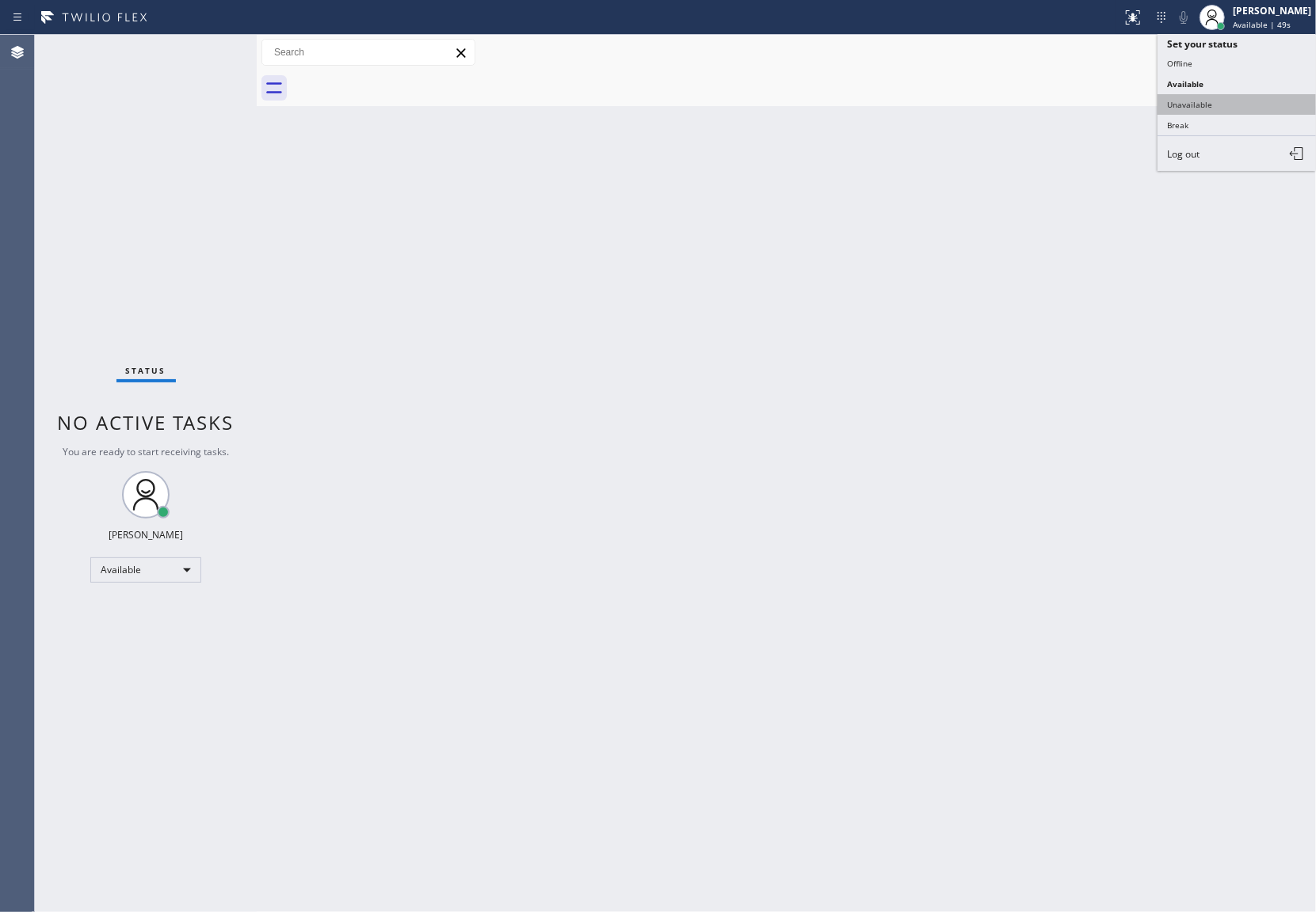
click at [1224, 100] on button "Unavailable" at bounding box center [1236, 104] width 158 height 20
click at [1269, 59] on span "Call to Customer" at bounding box center [1248, 53] width 84 height 14
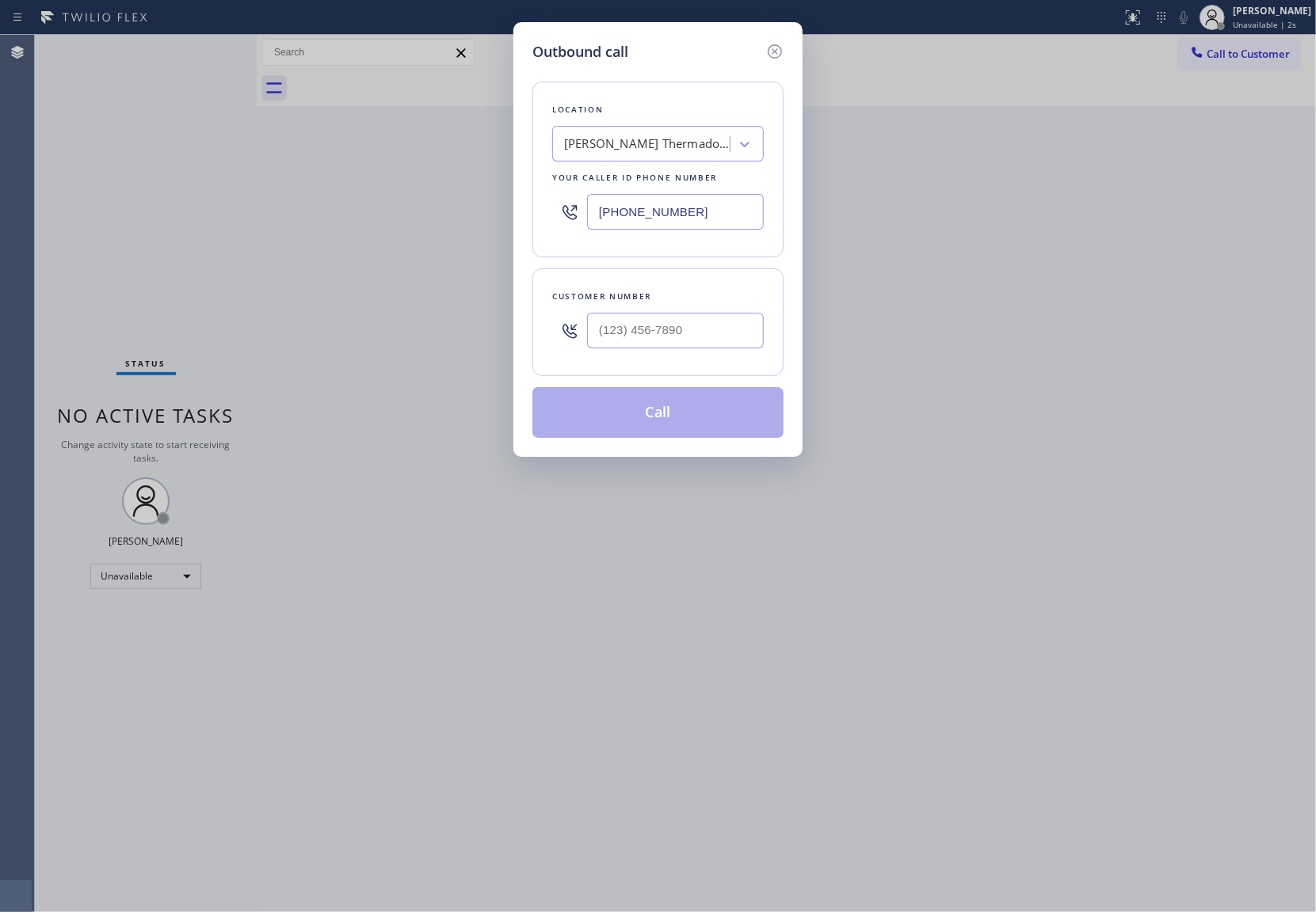
drag, startPoint x: 672, startPoint y: 220, endPoint x: 1008, endPoint y: 694, distance: 581.0
click at [672, 222] on input "[PHONE_NUMBER]" at bounding box center [676, 212] width 177 height 36
paste input "text"
type input "[PHONE_NUMBER]"
type input "(___) ___-____"
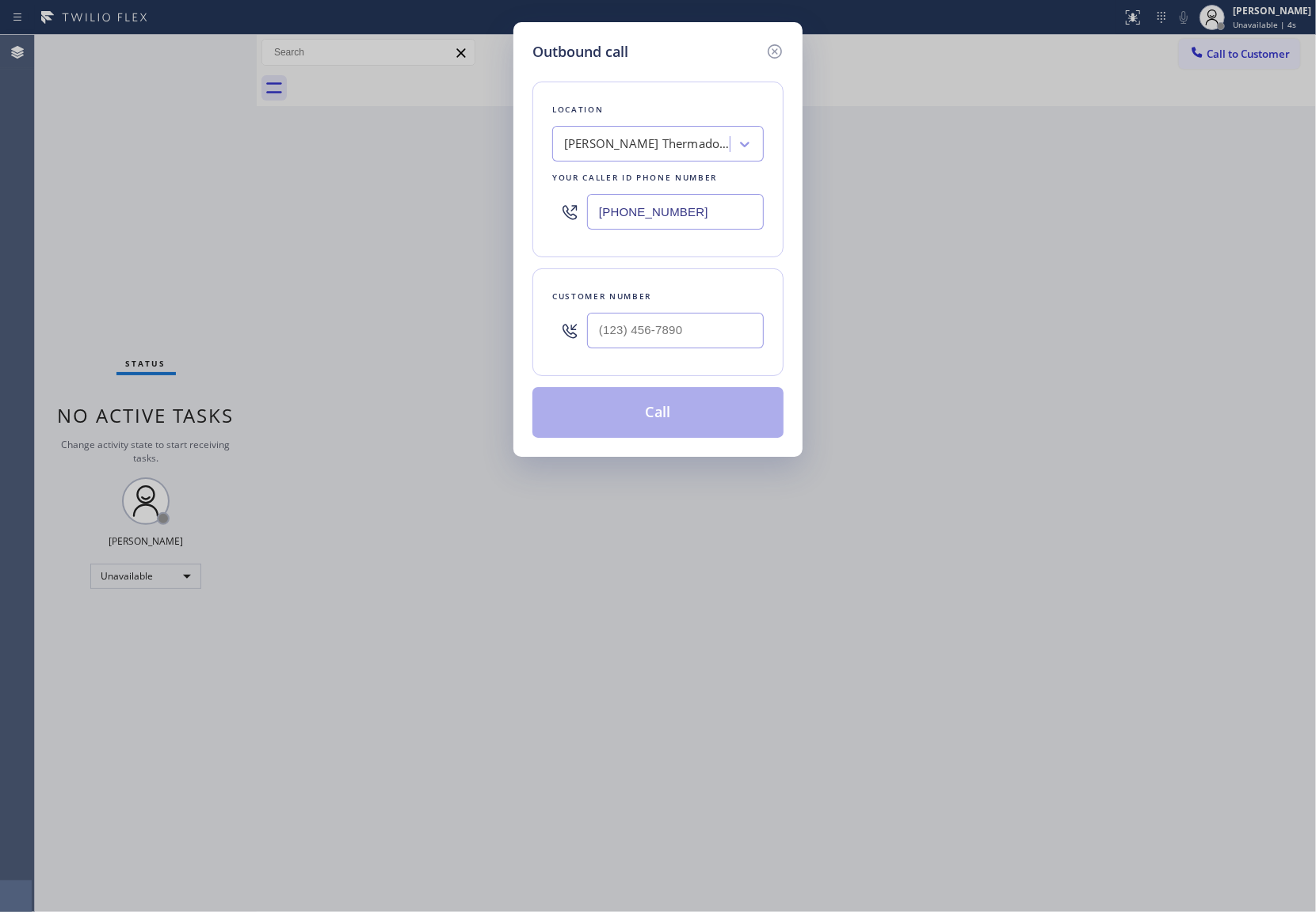
click at [57, 193] on div "Outbound call Location Dylan Thermador Repair Service Your caller id phone numb…" at bounding box center [658, 456] width 1316 height 912
click at [653, 332] on input "(___) ___-____" at bounding box center [676, 331] width 177 height 36
paste input "904) 314-2301"
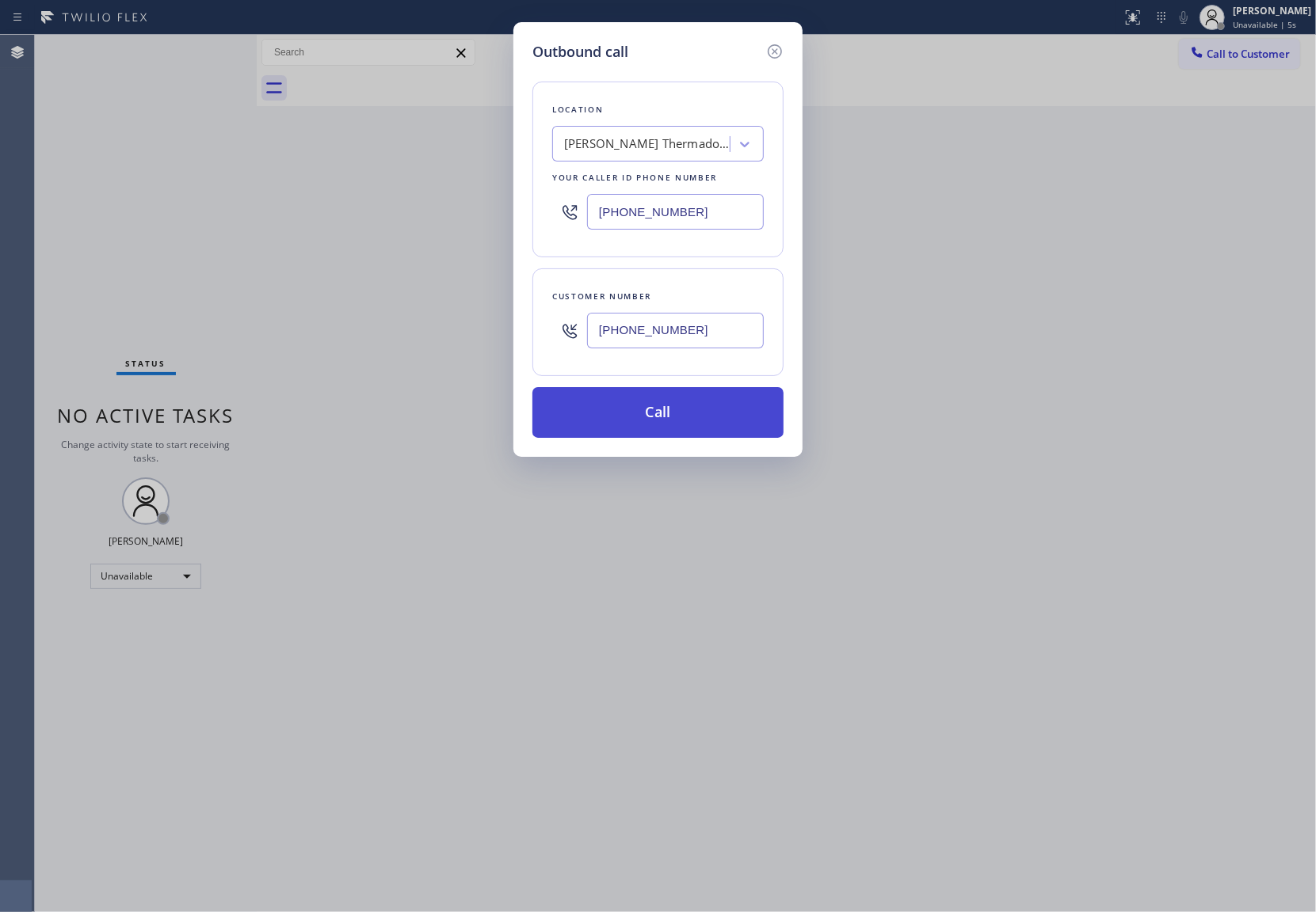
type input "[PHONE_NUMBER]"
click at [667, 423] on button "Call" at bounding box center [658, 413] width 251 height 51
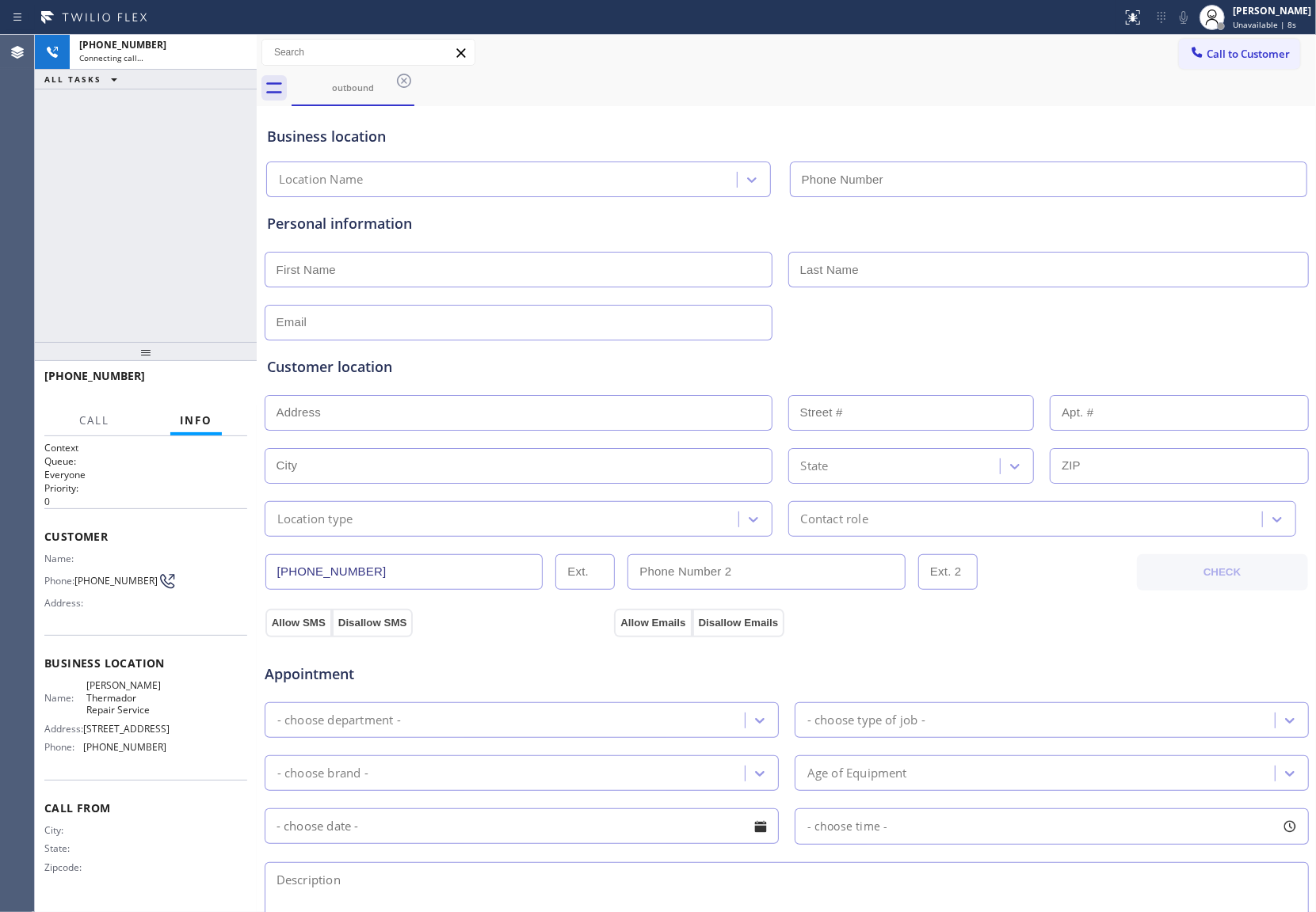
click at [1, 157] on div "Agent Desktop" at bounding box center [17, 474] width 34 height 878
type input "[PHONE_NUMBER]"
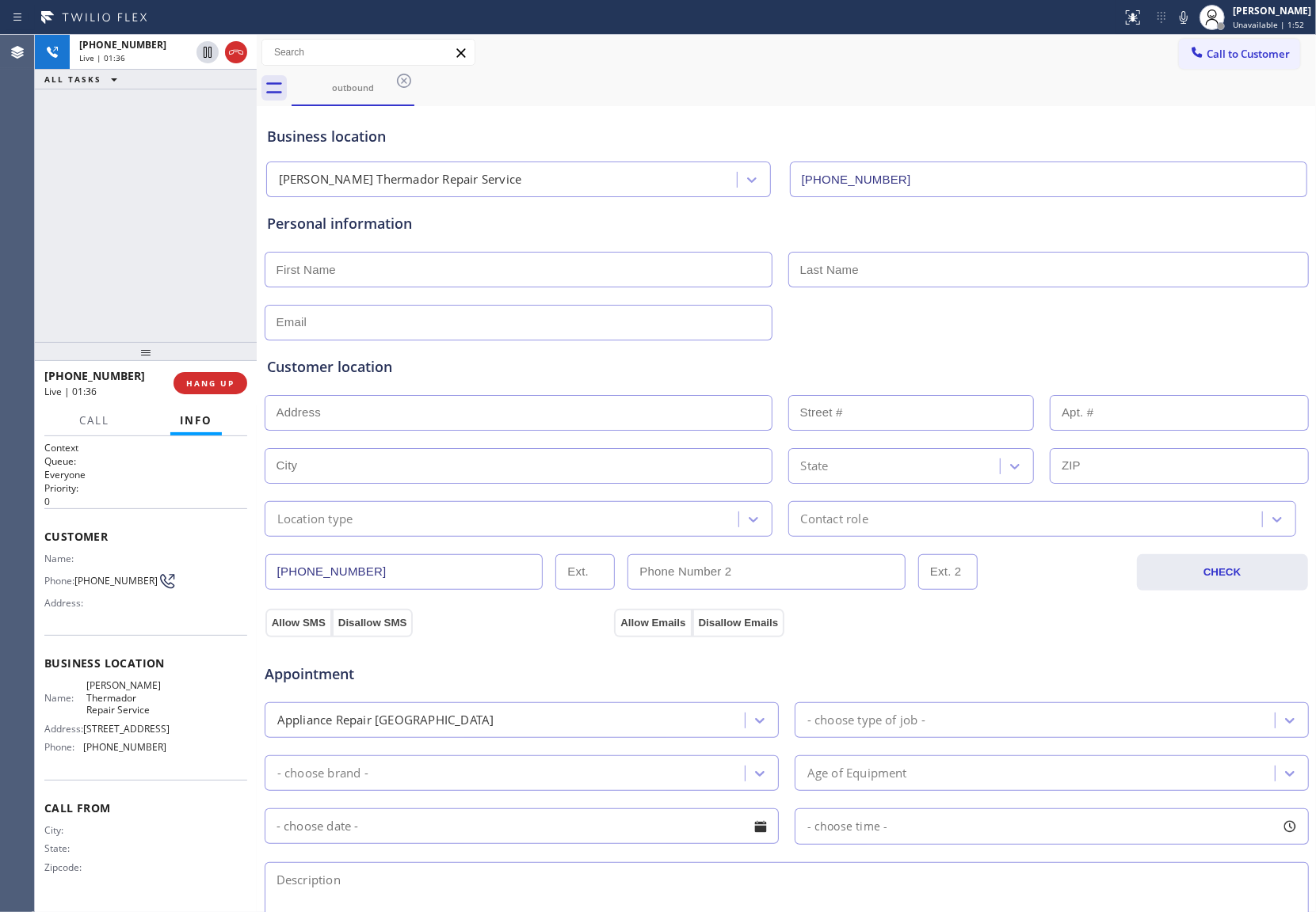
click at [26, 190] on div "Agent Desktop" at bounding box center [17, 474] width 34 height 878
click at [201, 52] on icon at bounding box center [207, 52] width 19 height 19
click at [1182, 13] on icon at bounding box center [1183, 17] width 19 height 19
click at [42, 158] on div "+19043142301 Live | 02:23 ALL TASKS ALL TASKS ACTIVE TASKS TASKS IN WRAP UP" at bounding box center [146, 188] width 222 height 307
click at [210, 49] on icon at bounding box center [207, 52] width 19 height 19
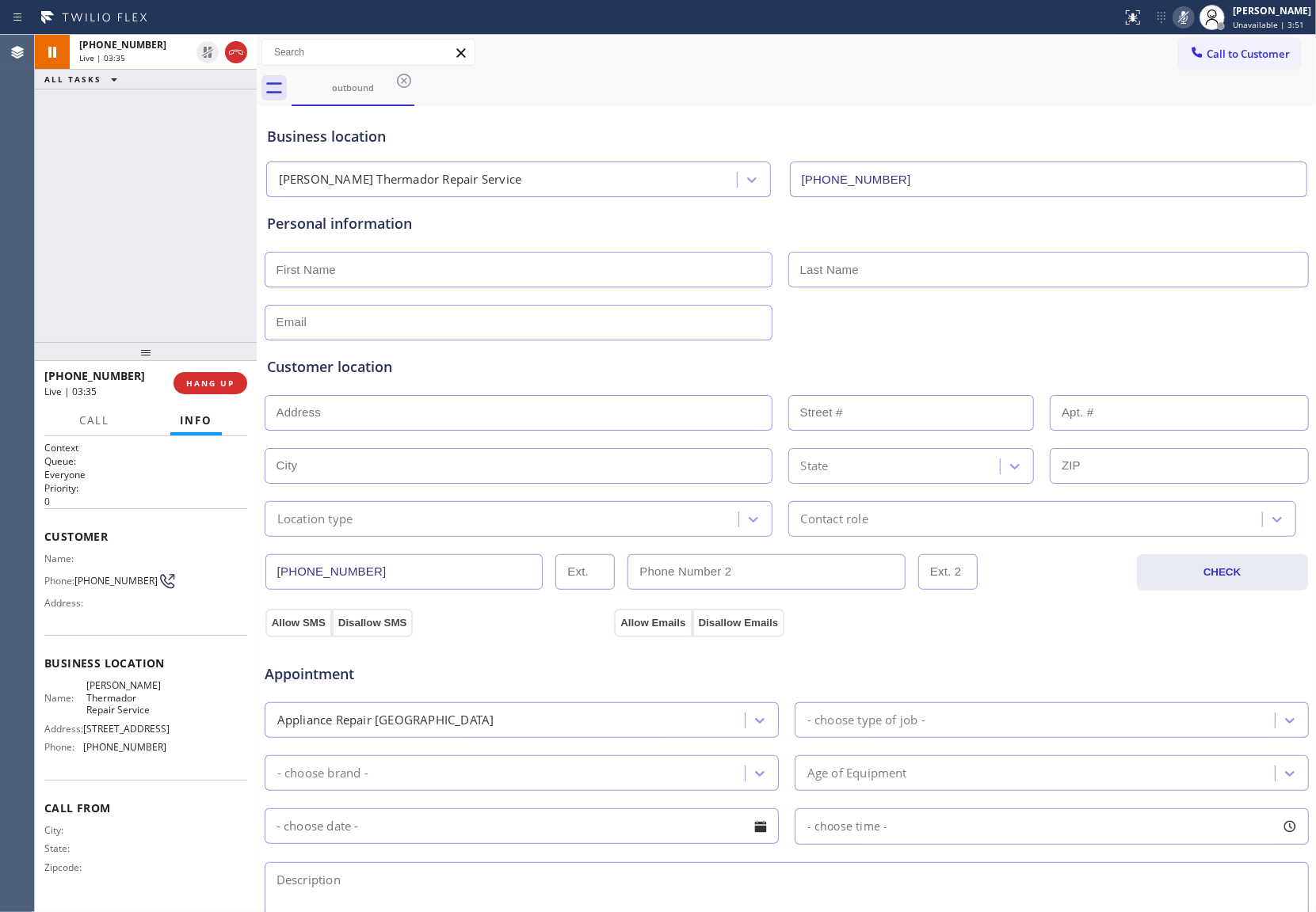
click at [1179, 11] on icon at bounding box center [1183, 17] width 19 height 19
drag, startPoint x: 44, startPoint y: 233, endPoint x: 114, endPoint y: 206, distance: 75.0
click at [44, 233] on div "+19043142301 Live | 03:39 ALL TASKS ALL TASKS ACTIVE TASKS TASKS IN WRAP UP" at bounding box center [146, 188] width 222 height 307
drag, startPoint x: 46, startPoint y: 227, endPoint x: 314, endPoint y: 271, distance: 271.6
click at [65, 227] on div "ALL TASKS ALL TASKS ACTIVE TASKS TASKS IN WRAP UP +19043142301 Wrap up | 00:04" at bounding box center [146, 188] width 222 height 307
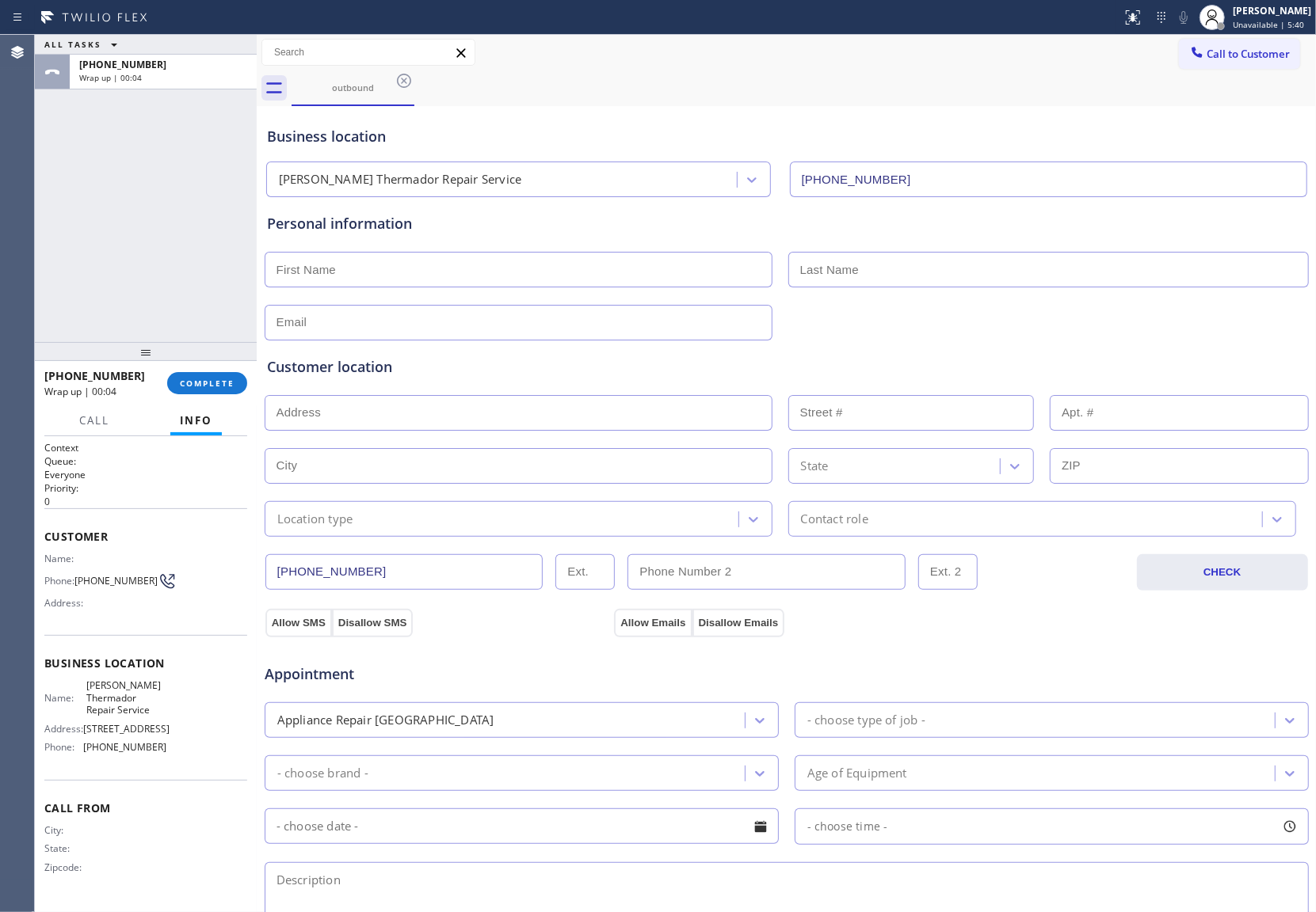
click at [355, 283] on input "text" at bounding box center [518, 270] width 508 height 36
paste input "Mark"
type input "Mark"
type input "Dunhan"
click at [59, 251] on div "ALL TASKS ALL TASKS ACTIVE TASKS TASKS IN WRAP UP +19043142301 Wrap up | 00:10" at bounding box center [146, 188] width 222 height 307
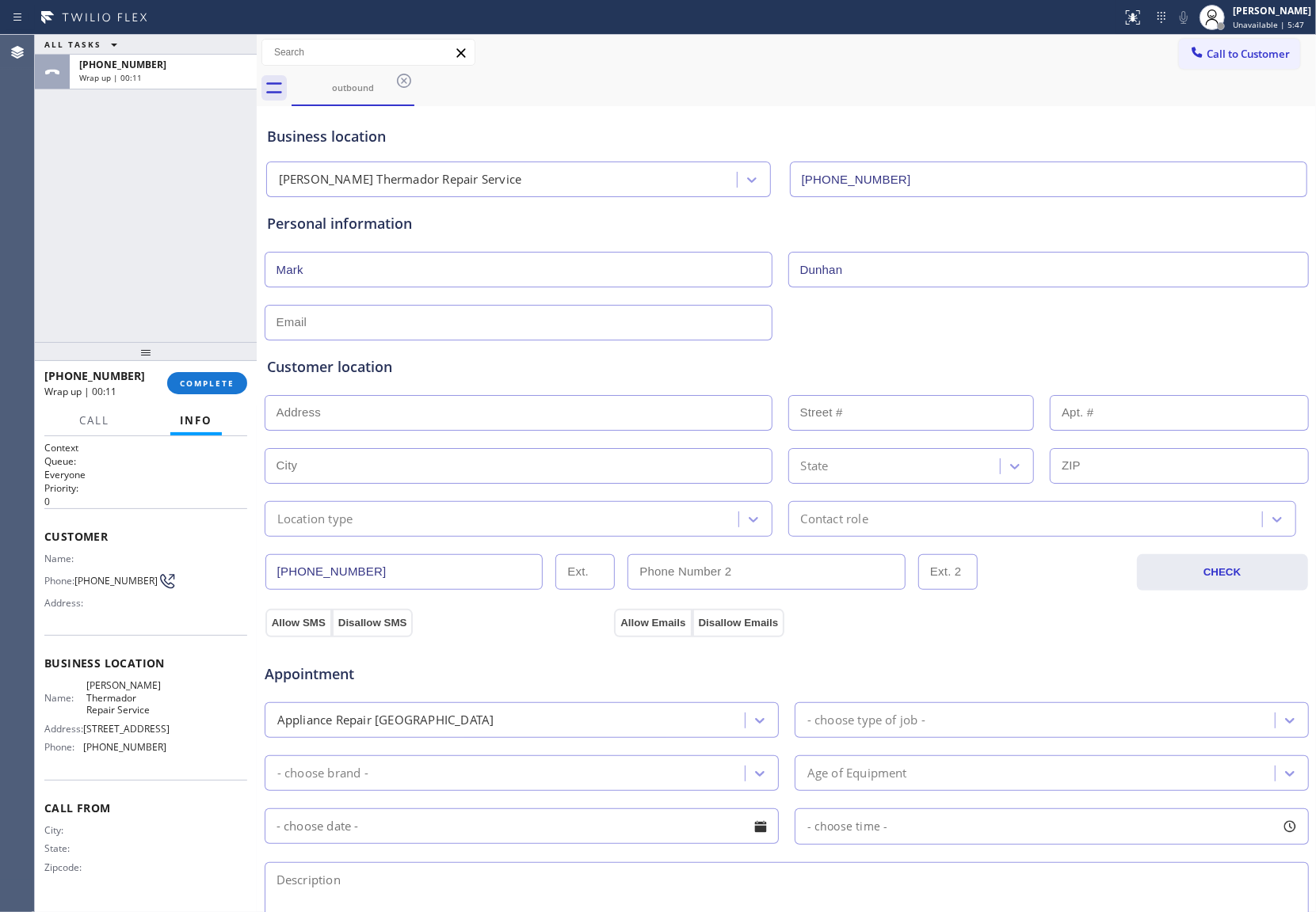
click at [423, 323] on input "text" at bounding box center [518, 323] width 508 height 36
paste input "[EMAIL_ADDRESS][DOMAIN_NAME]"
type input "[EMAIL_ADDRESS][DOMAIN_NAME]"
click at [426, 397] on input "text" at bounding box center [518, 413] width 508 height 36
click at [385, 429] on input "text" at bounding box center [518, 413] width 508 height 36
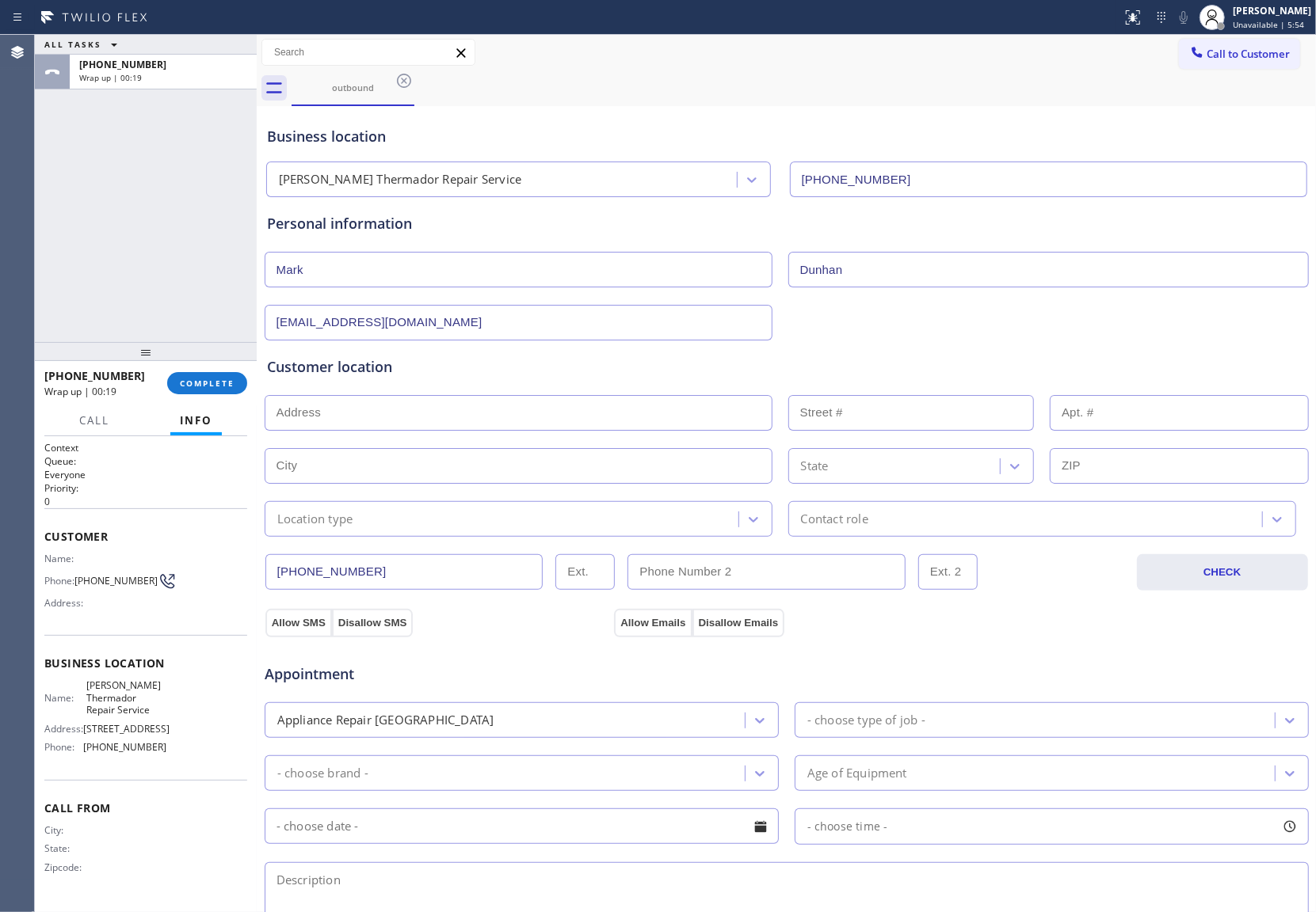
paste input "| 8118 Mar Del Plata St EJacksonville, FL 32256"
drag, startPoint x: 282, startPoint y: 412, endPoint x: 246, endPoint y: 413, distance: 36.0
click at [246, 413] on div "ALL TASKS ALL TASKS ACTIVE TASKS TASKS IN WRAP UP +19043142301 Wrap up | 00:20 …" at bounding box center [676, 474] width 1281 height 878
click at [334, 417] on input "[STREET_ADDRESS]" at bounding box center [518, 413] width 508 height 36
click at [583, 417] on input "[STREET_ADDRESS]" at bounding box center [518, 413] width 508 height 36
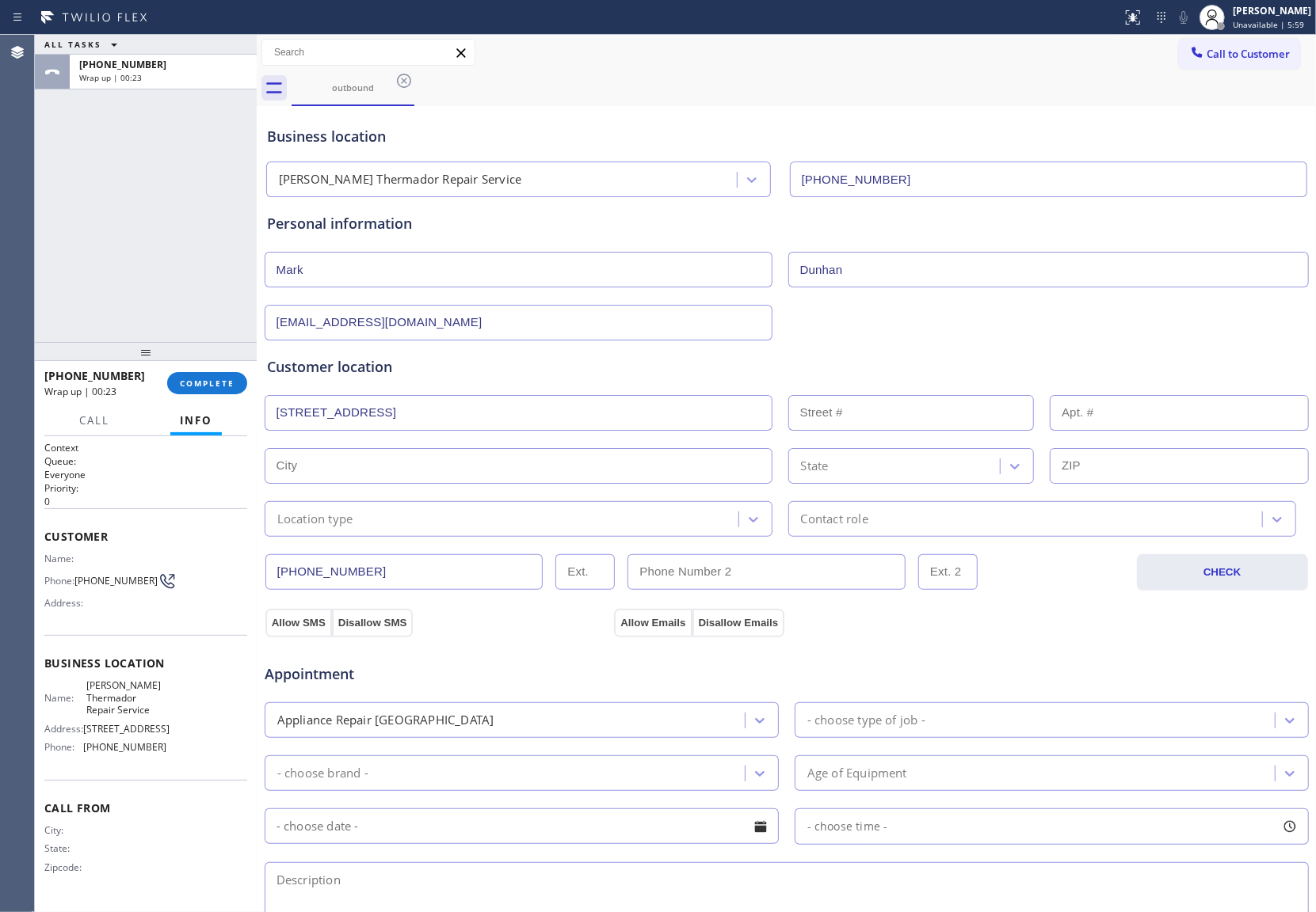
click at [507, 413] on input "[STREET_ADDRESS]" at bounding box center [518, 413] width 508 height 36
type input "[STREET_ADDRESS]"
paste input "[STREET_ADDRESS]"
click at [545, 416] on input "[STREET_ADDRESS]" at bounding box center [518, 413] width 508 height 36
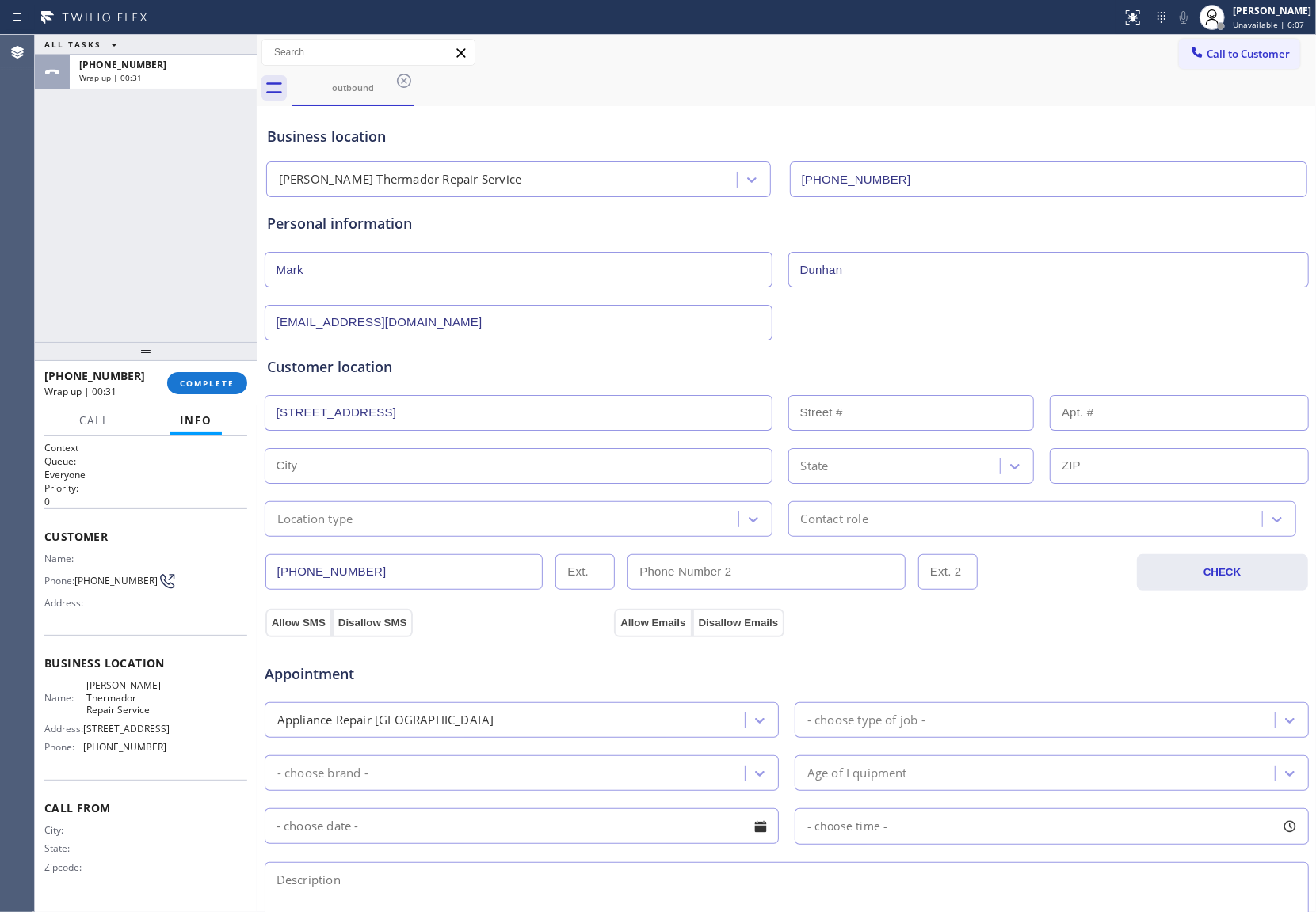
click at [545, 416] on input "[STREET_ADDRESS]" at bounding box center [518, 413] width 508 height 36
click at [562, 419] on input "[STREET_ADDRESS]" at bounding box center [518, 413] width 508 height 36
drag, startPoint x: 476, startPoint y: 412, endPoint x: -6, endPoint y: 423, distance: 482.1
click at [0, 423] on html "Status report No issues detected If you experience an issue, please download th…" at bounding box center [658, 456] width 1316 height 912
type input "FL 32256"
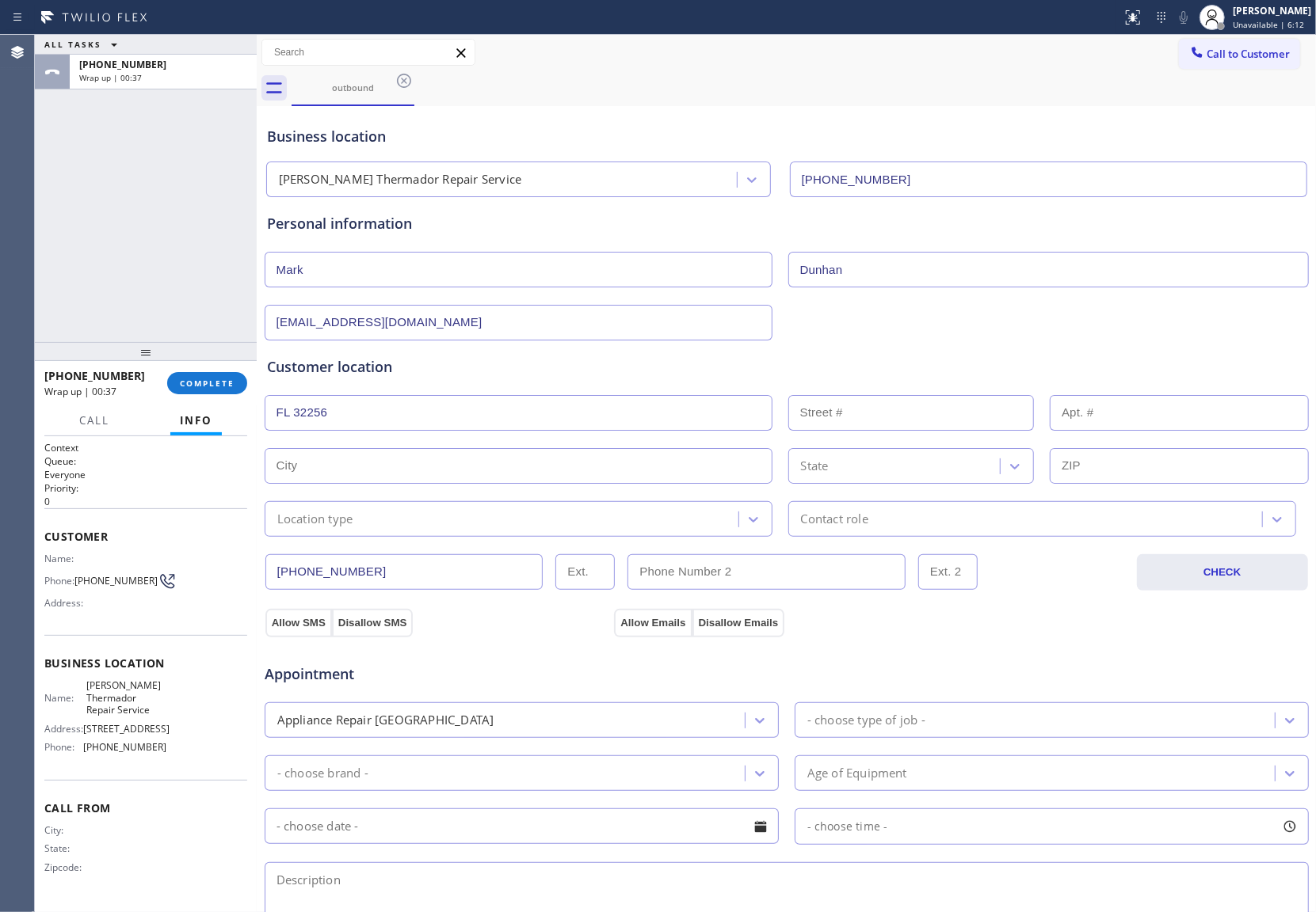
click at [371, 422] on input "FL 32256" at bounding box center [518, 413] width 508 height 36
drag, startPoint x: 371, startPoint y: 422, endPoint x: 238, endPoint y: 405, distance: 134.1
click at [238, 405] on div "ALL TASKS ALL TASKS ACTIVE TASKS TASKS IN WRAP UP +19043142301 Wrap up | 00:38 …" at bounding box center [676, 474] width 1281 height 878
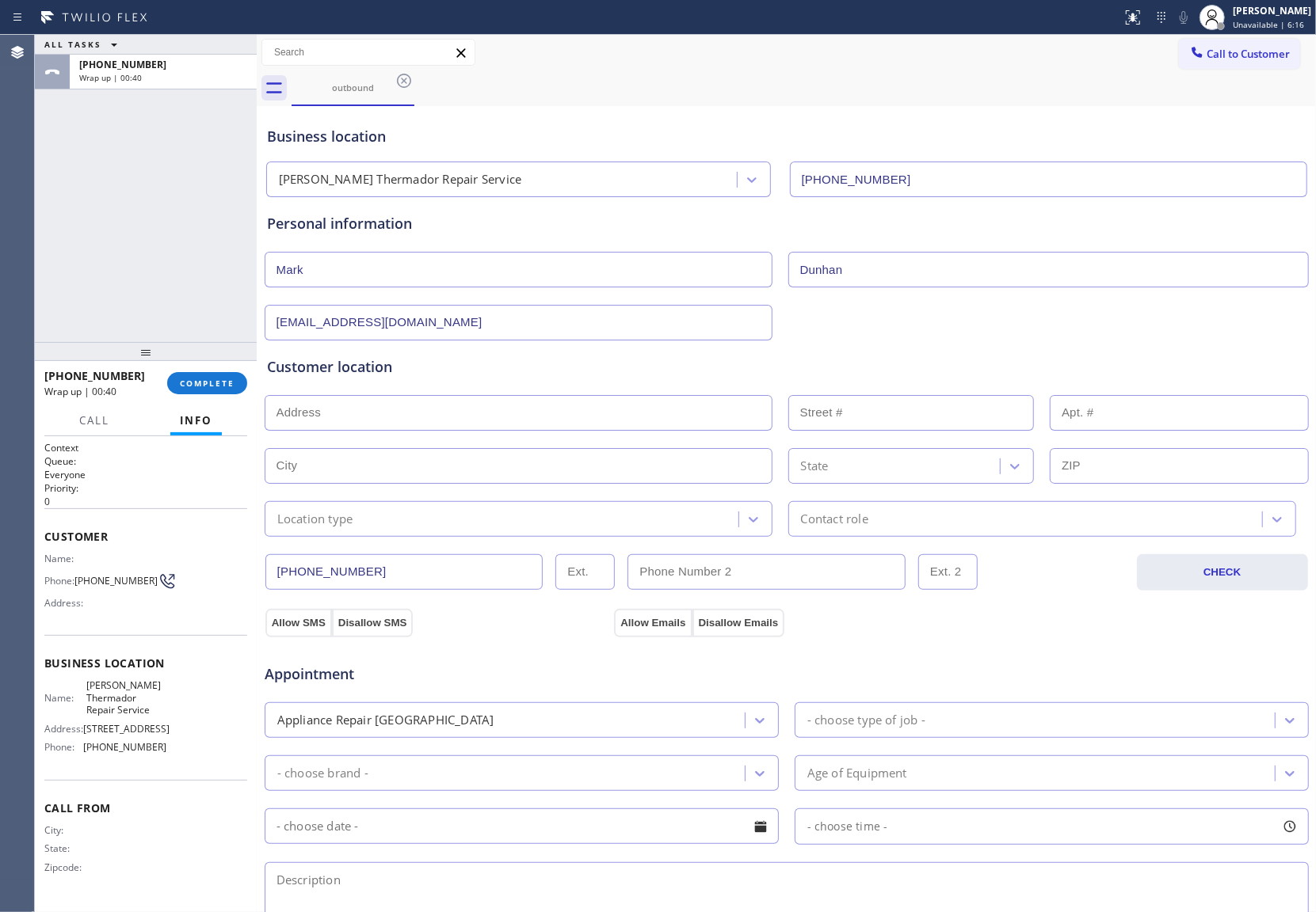
paste input "[STREET_ADDRESS]"
type input "[STREET_ADDRESS]"
click at [491, 479] on input "text" at bounding box center [518, 466] width 508 height 36
paste input "[STREET_ADDRESS]"
type input "[STREET_ADDRESS]"
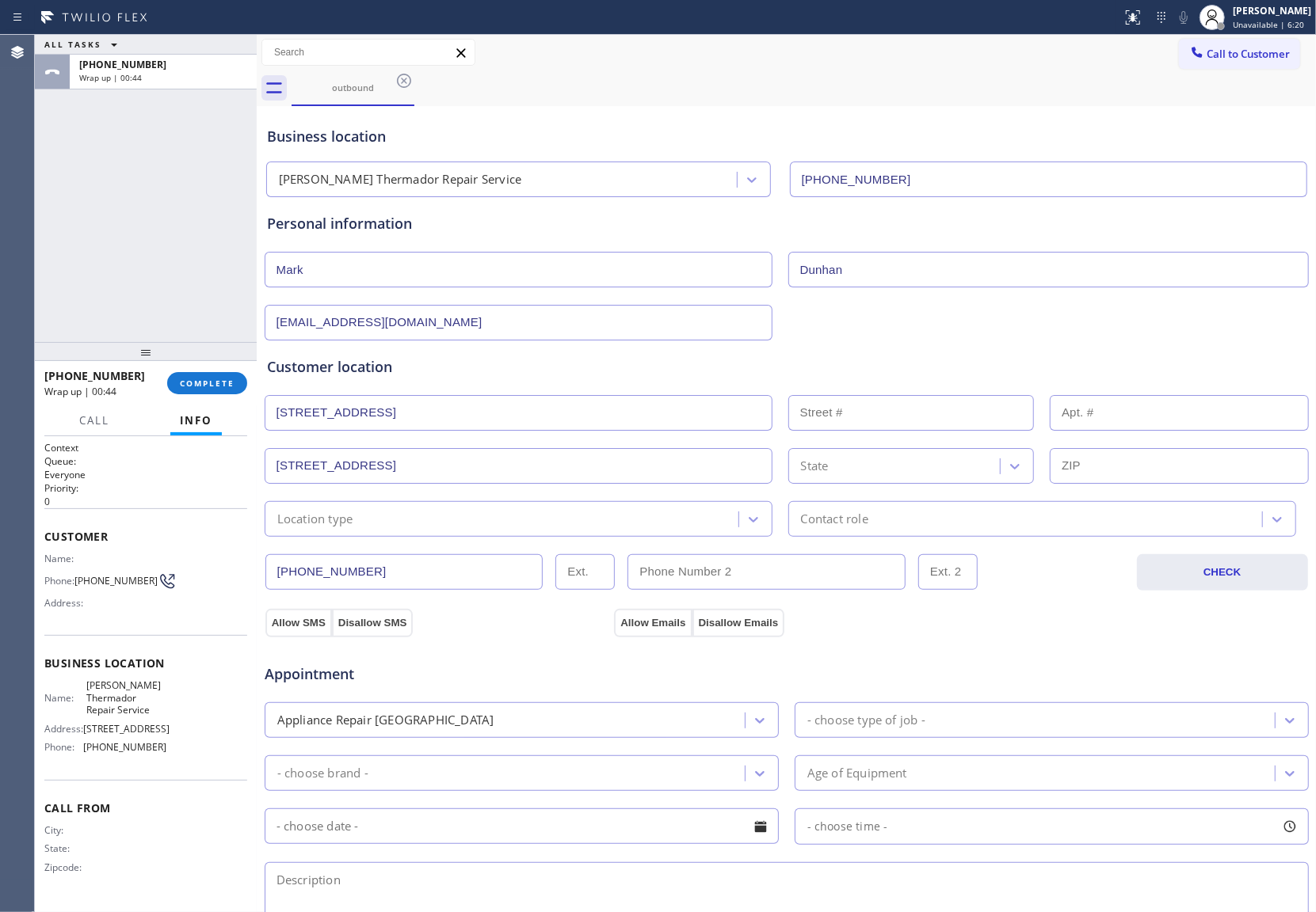
click at [456, 507] on div "Location type" at bounding box center [518, 519] width 508 height 36
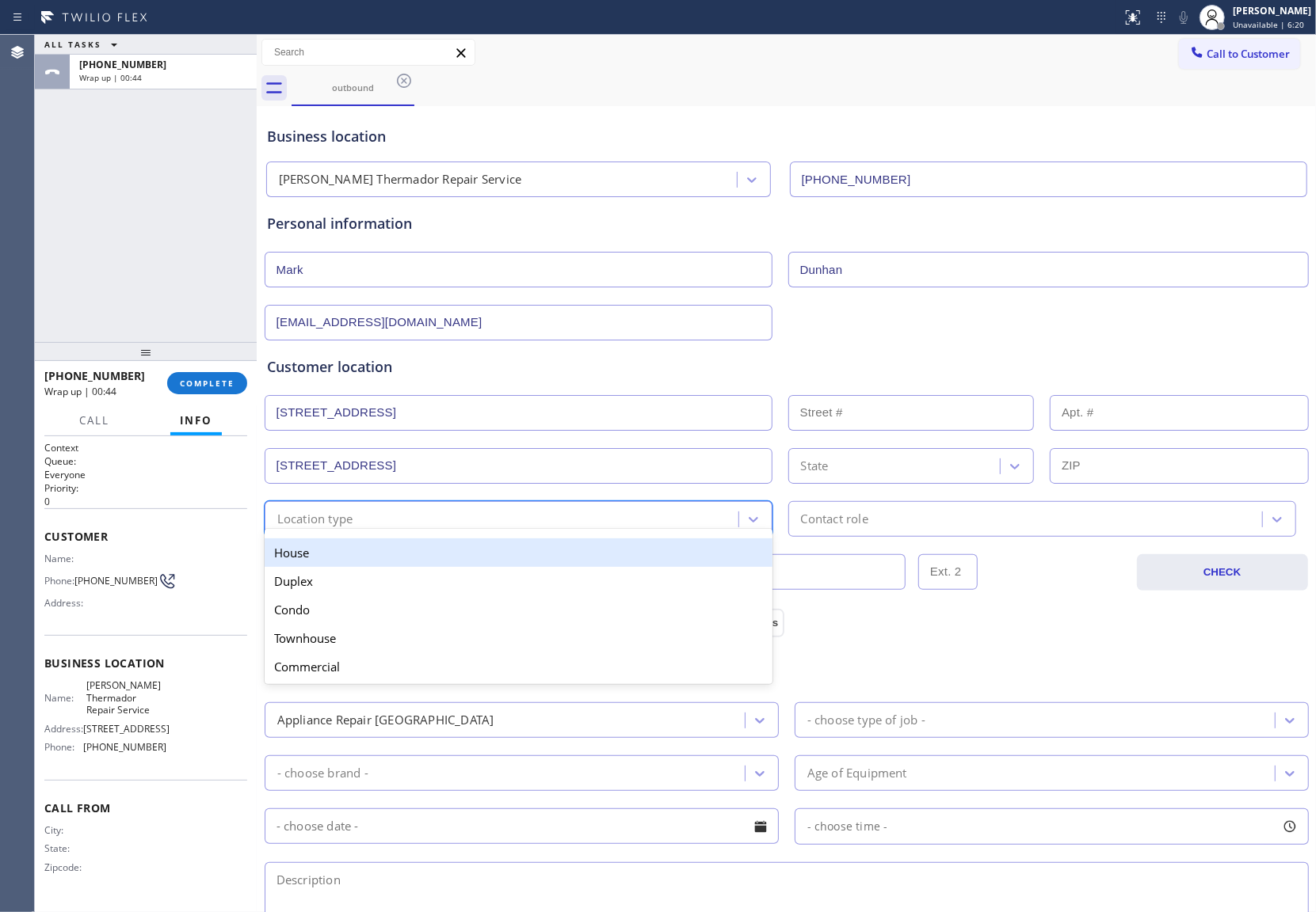
paste input "[STREET_ADDRESS]"
type input "[STREET_ADDRESS]"
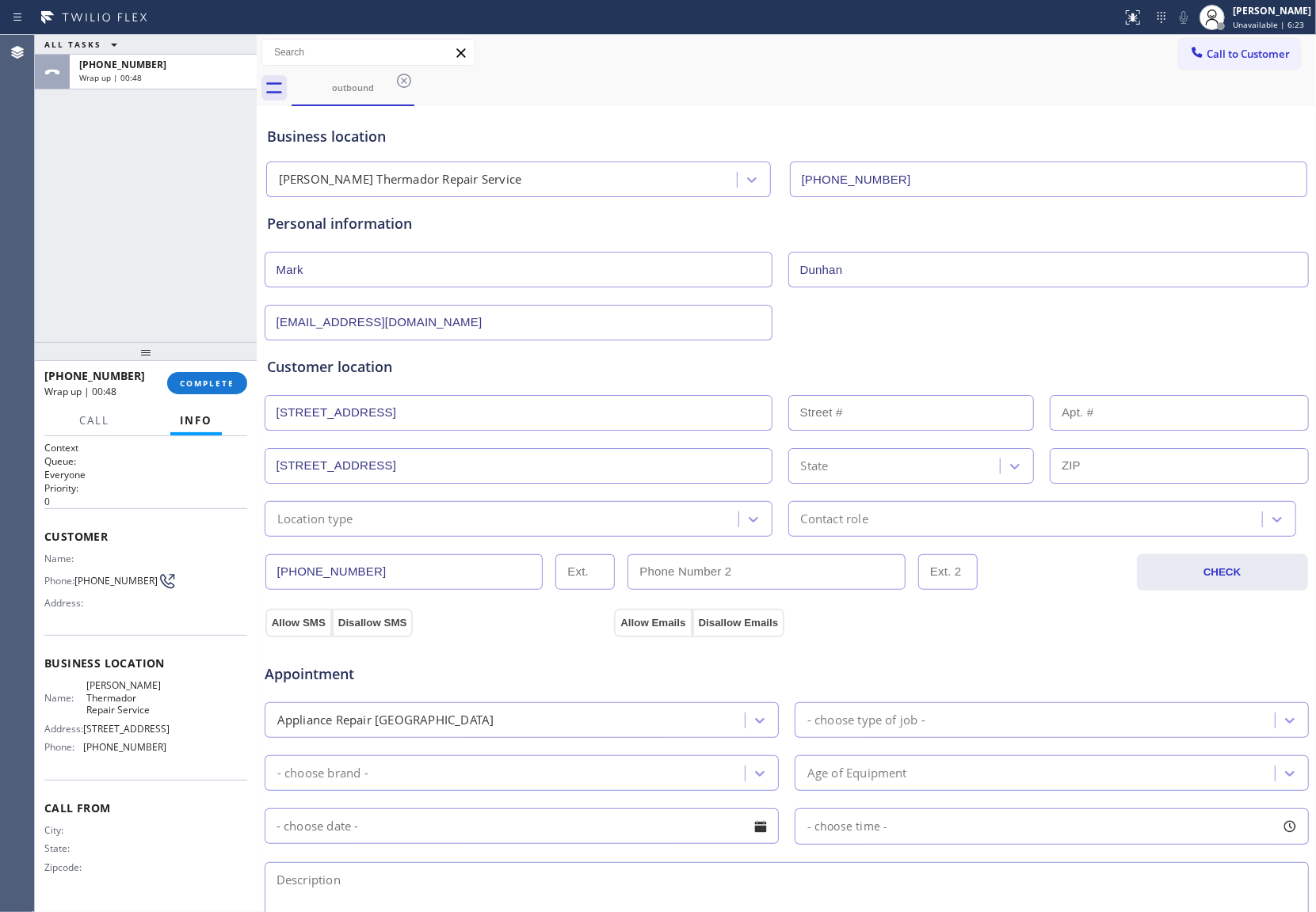
drag, startPoint x: 563, startPoint y: 393, endPoint x: 504, endPoint y: 291, distance: 117.8
click at [563, 388] on div "Customer location >> ADD NEW ADDRESS << + NEW ADDRESS 8118 Mar Del Plata St EJa…" at bounding box center [786, 446] width 1039 height 181
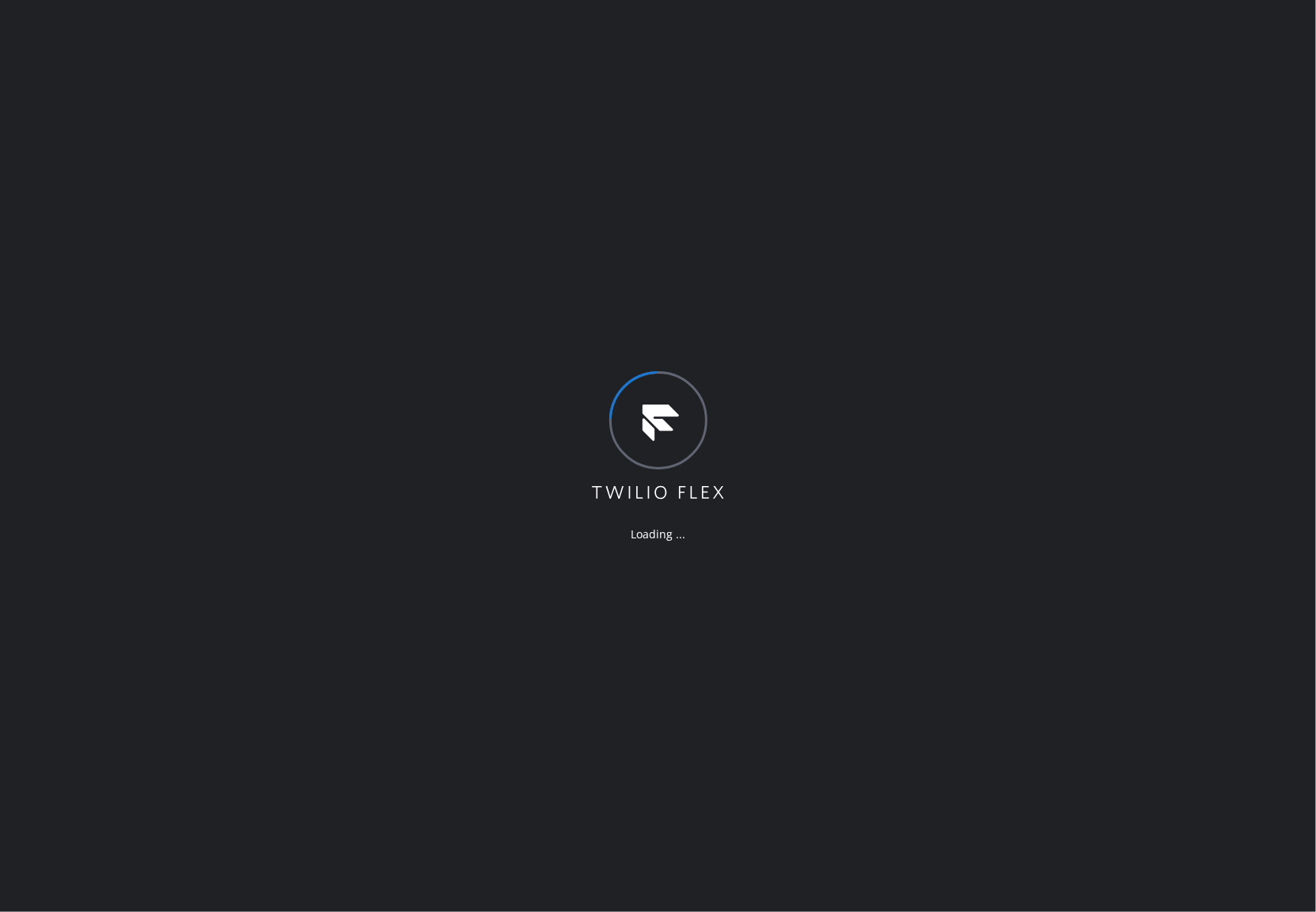
click at [22, 242] on div "Loading ..." at bounding box center [658, 456] width 1316 height 912
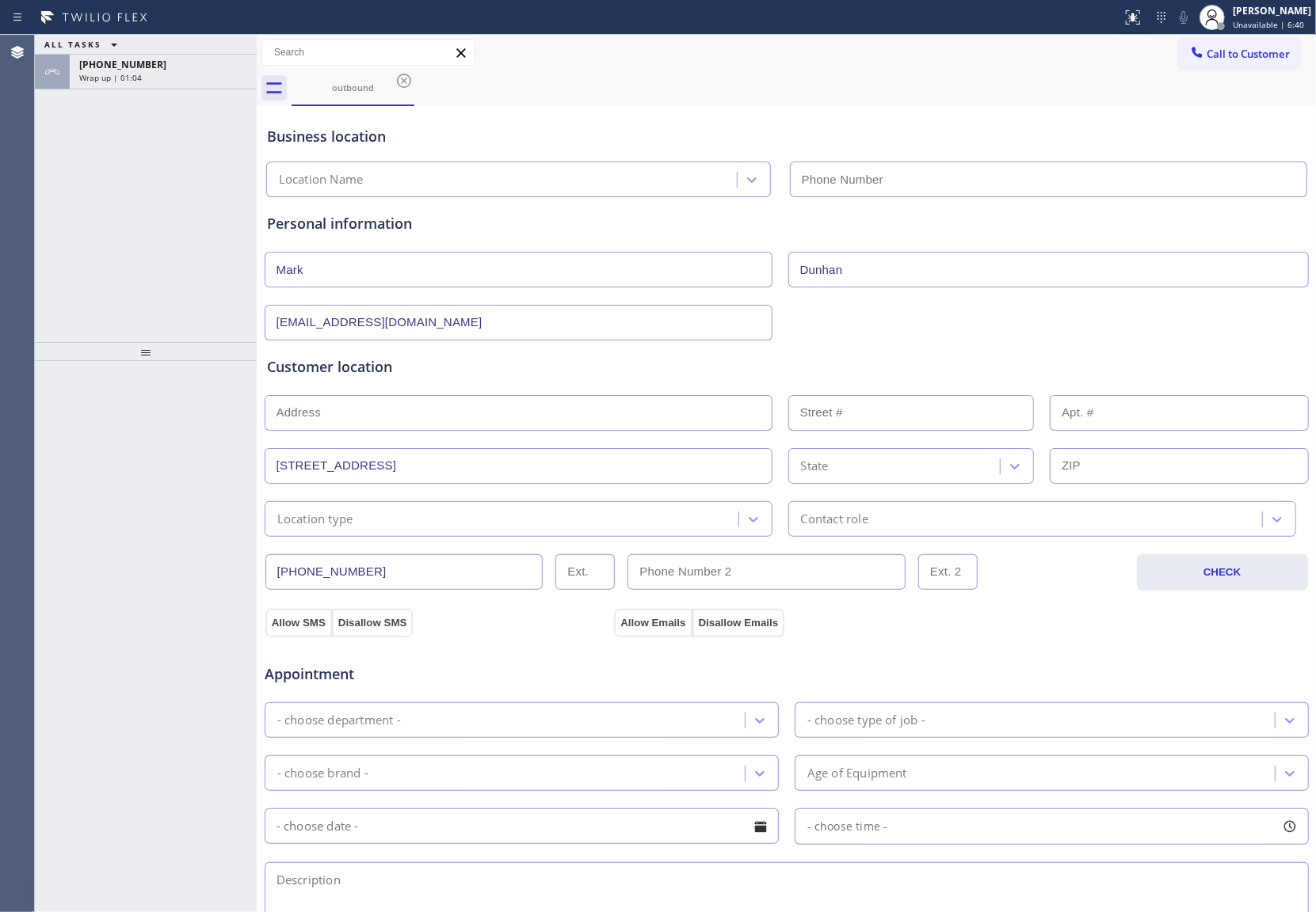
type input "[PHONE_NUMBER]"
drag, startPoint x: 23, startPoint y: 229, endPoint x: 61, endPoint y: 230, distance: 38.0
click at [23, 229] on div "Agent Desktop" at bounding box center [17, 474] width 34 height 878
click at [398, 270] on input "Mark" at bounding box center [518, 270] width 508 height 36
click at [429, 405] on input "text" at bounding box center [518, 413] width 508 height 36
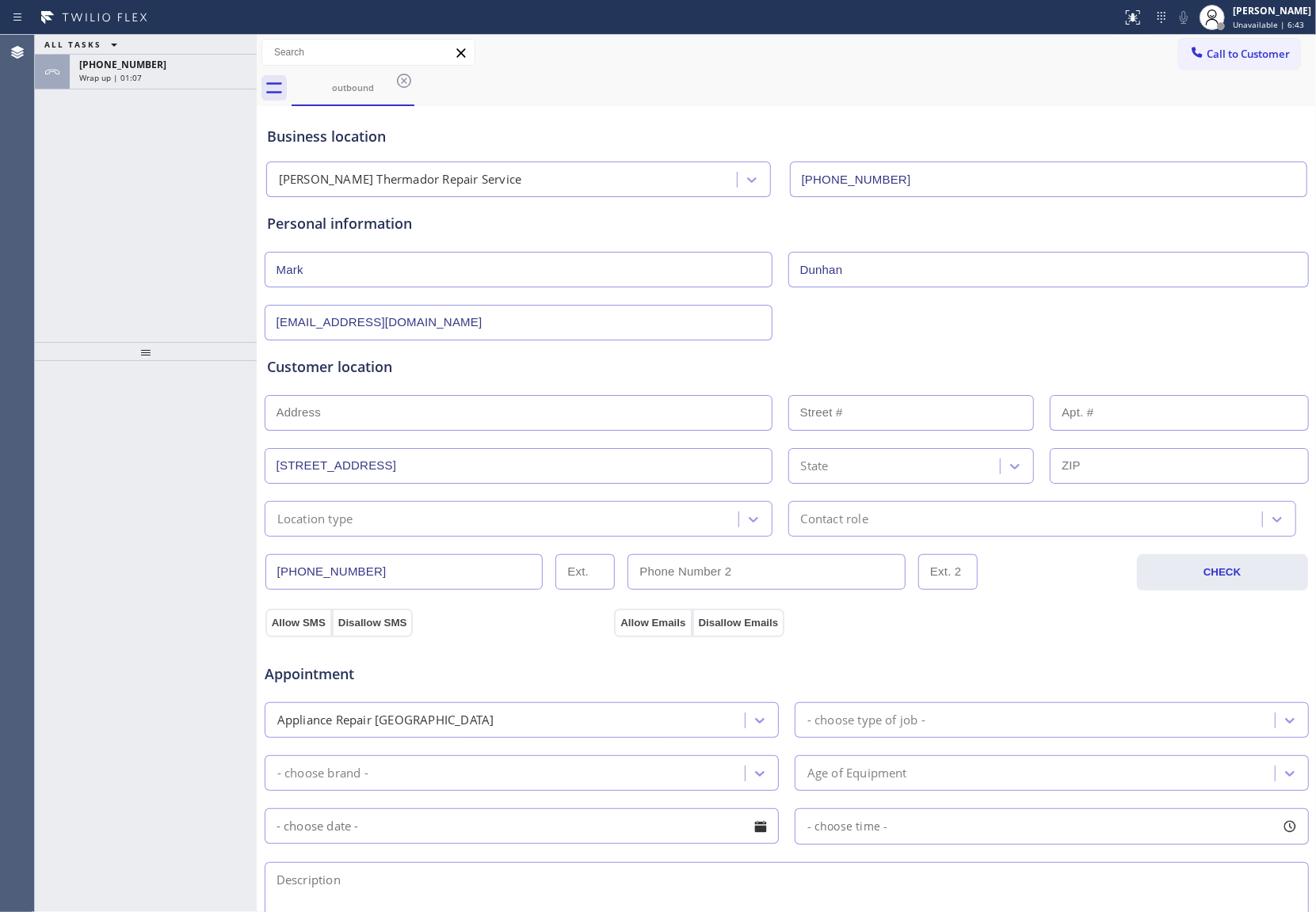
paste input "[STREET_ADDRESS]"
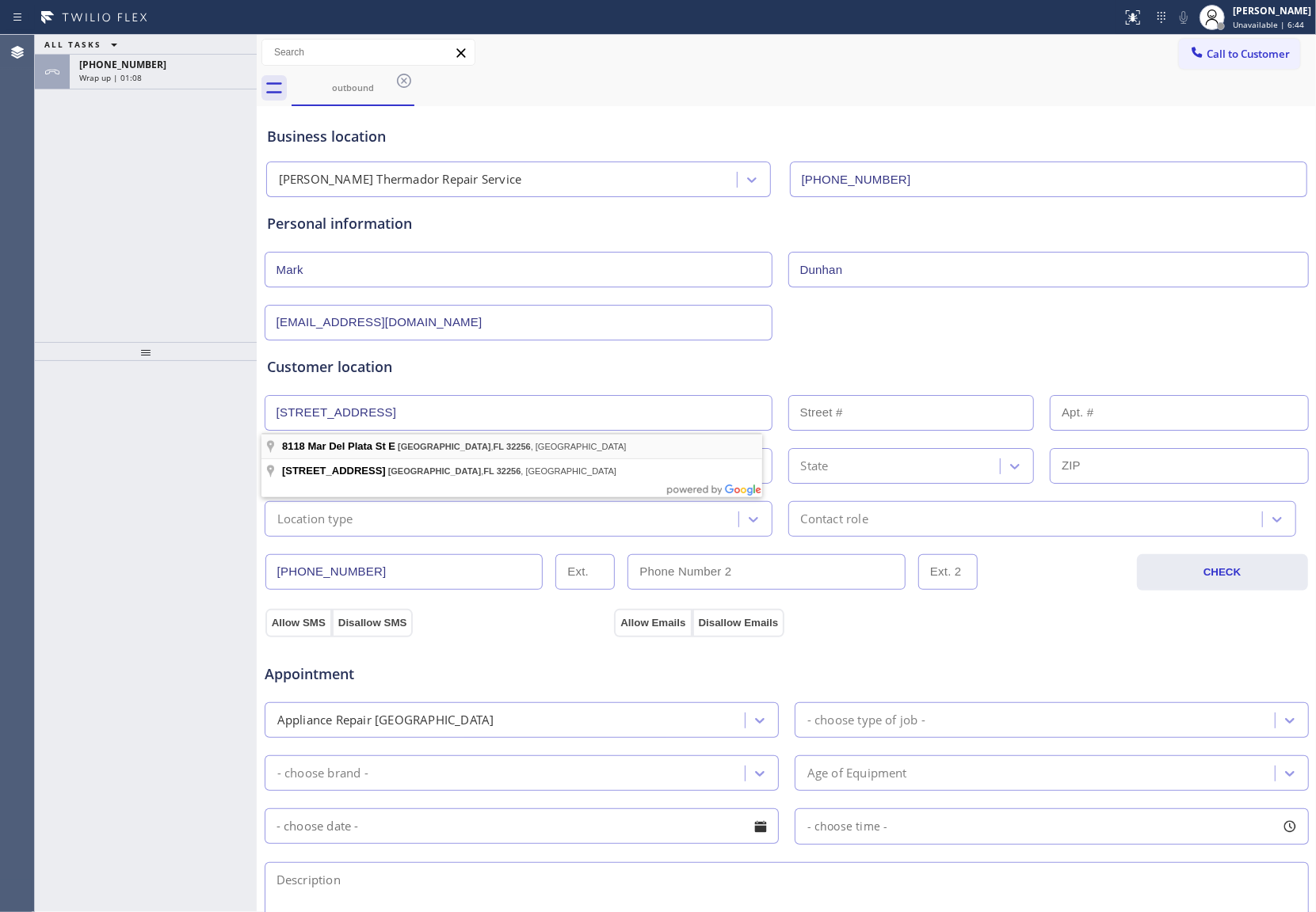
type input "[STREET_ADDRESS]"
type input "8118"
type input "[GEOGRAPHIC_DATA]"
type input "32256"
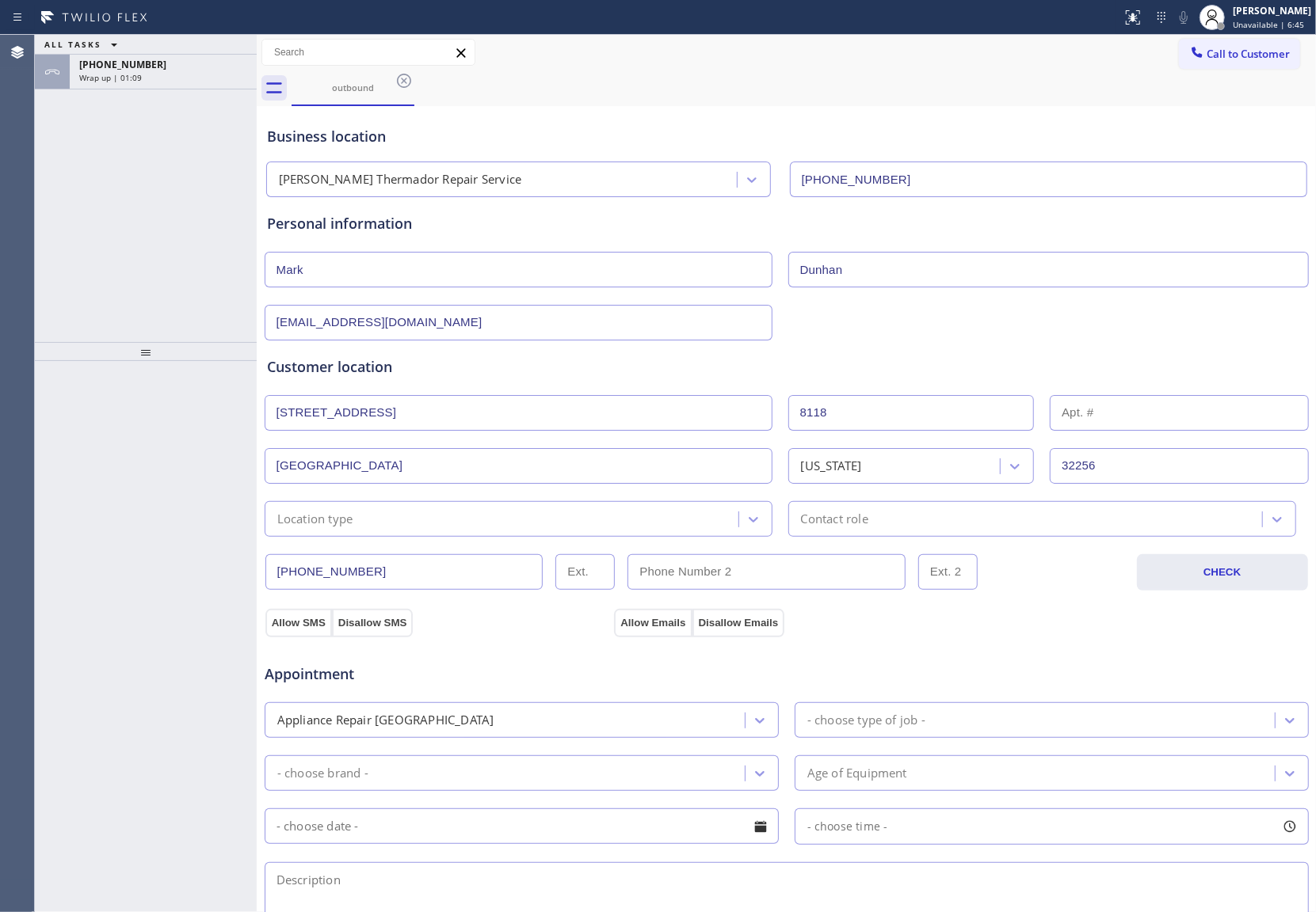
click at [350, 520] on div "Location type" at bounding box center [315, 519] width 76 height 18
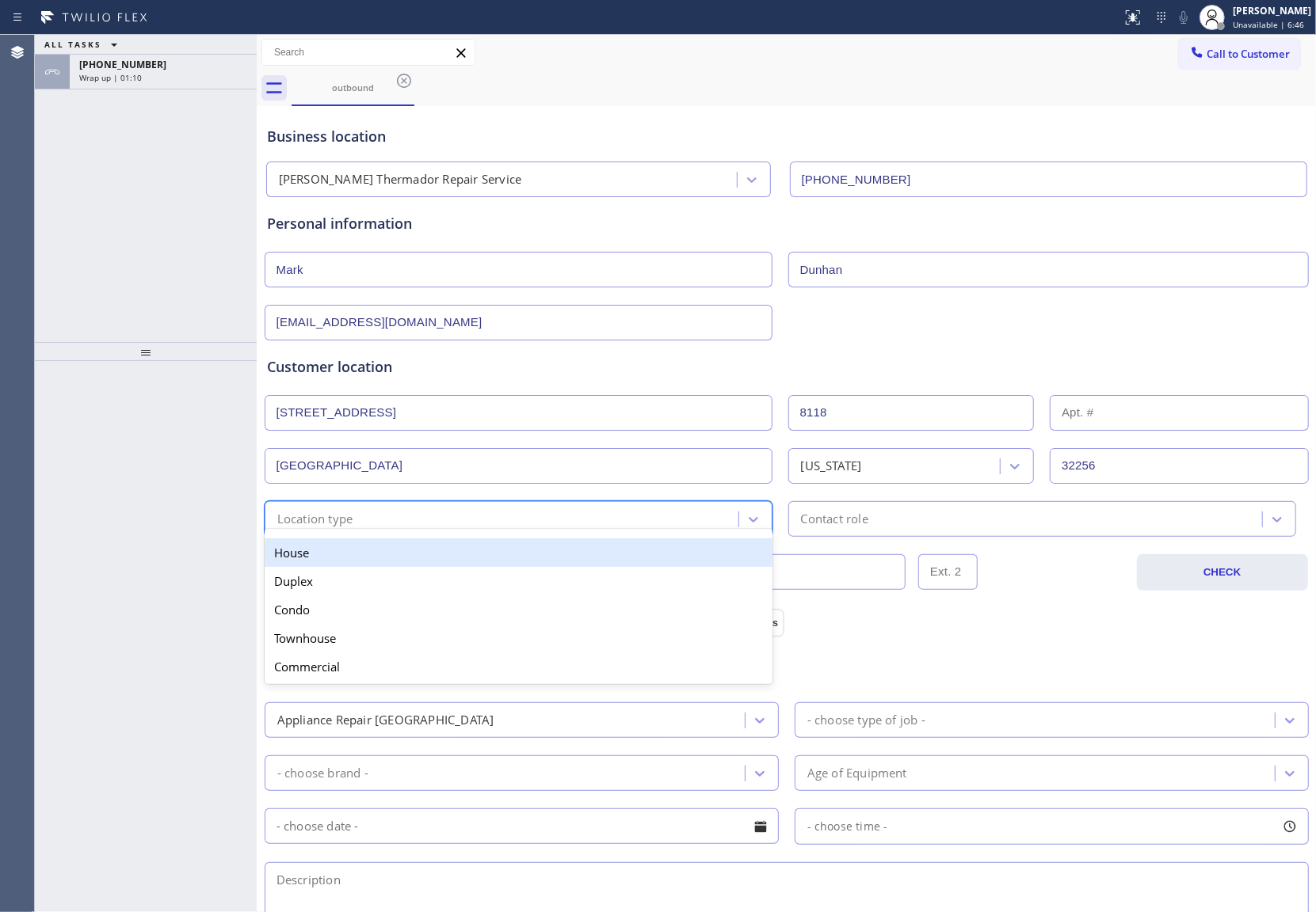
drag, startPoint x: 346, startPoint y: 549, endPoint x: 391, endPoint y: 556, distance: 45.5
click at [346, 551] on div "House" at bounding box center [518, 553] width 508 height 29
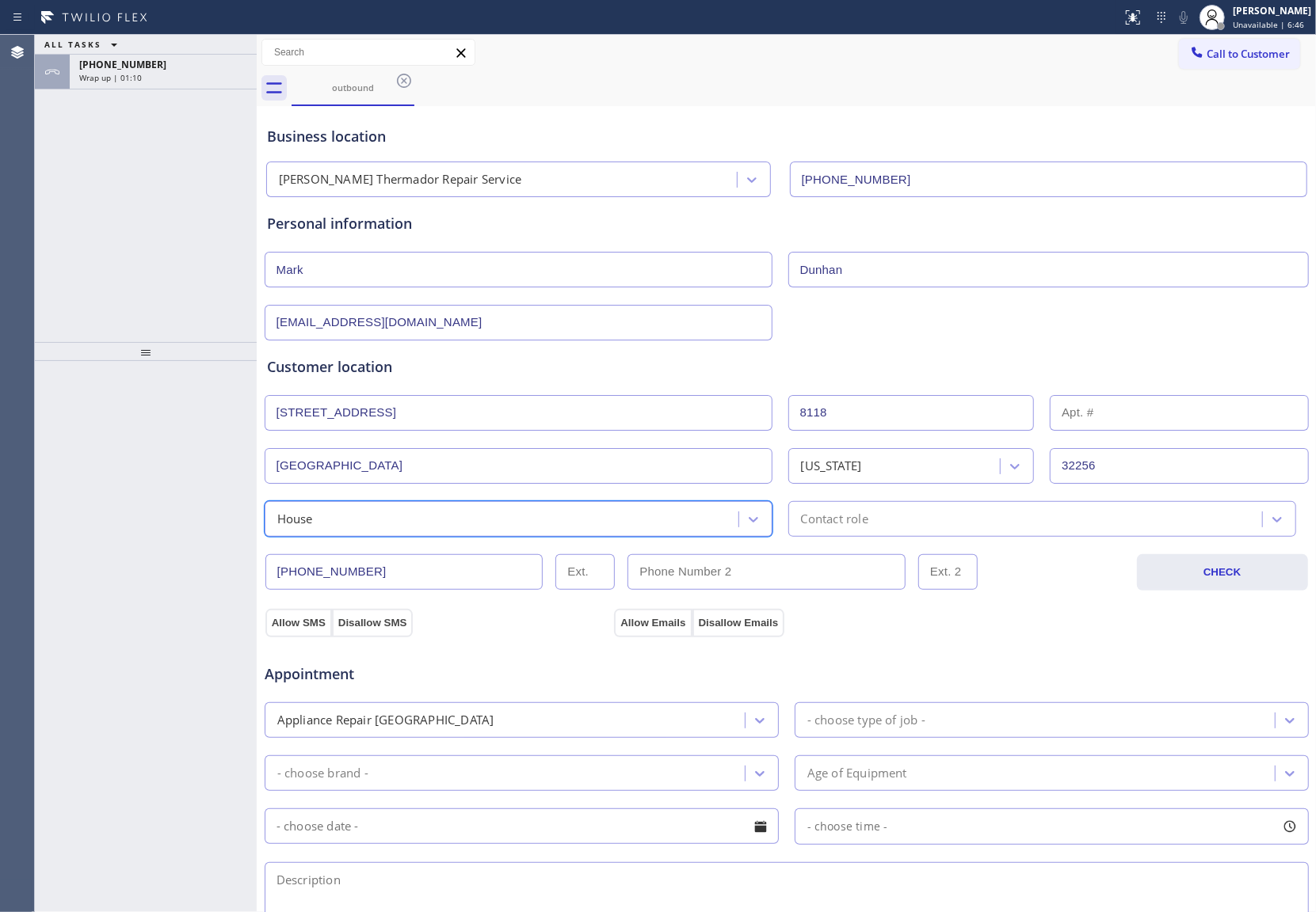
click at [891, 521] on div "Contact role" at bounding box center [1027, 519] width 469 height 28
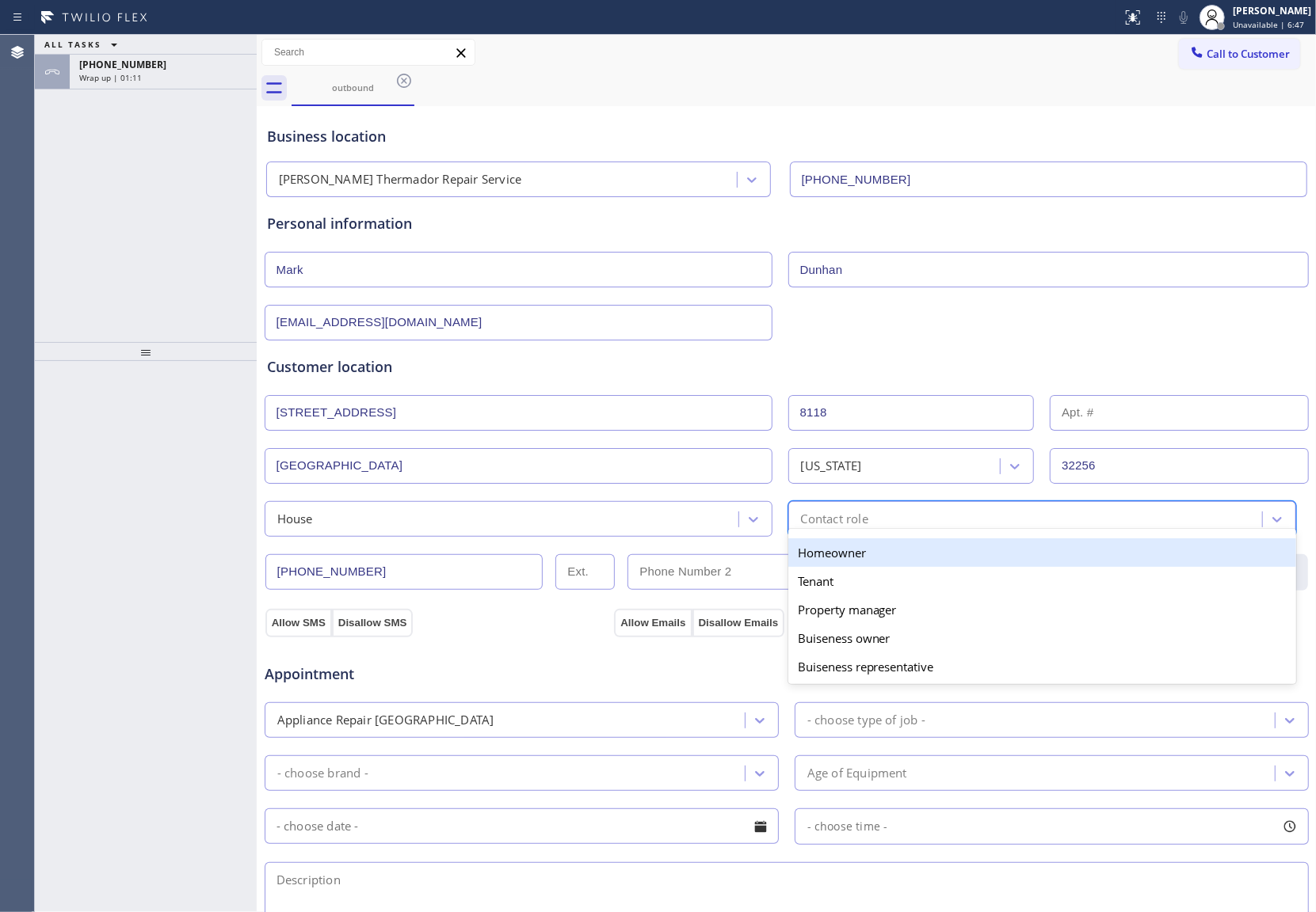
click at [866, 553] on div "Homeowner" at bounding box center [1042, 553] width 508 height 29
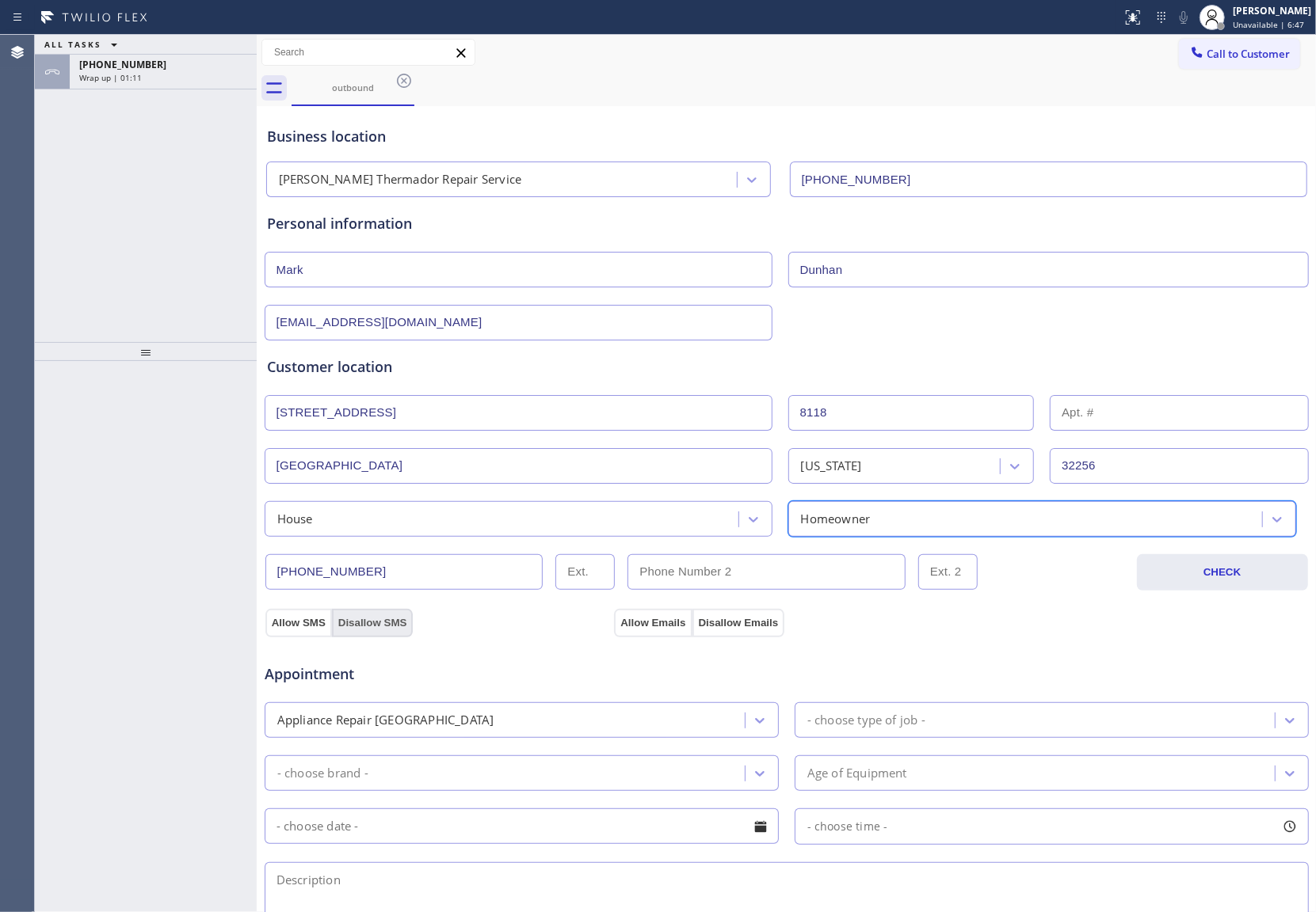
click at [298, 628] on button "Allow SMS" at bounding box center [298, 623] width 66 height 29
click at [650, 622] on button "Allow Emails" at bounding box center [653, 623] width 78 height 29
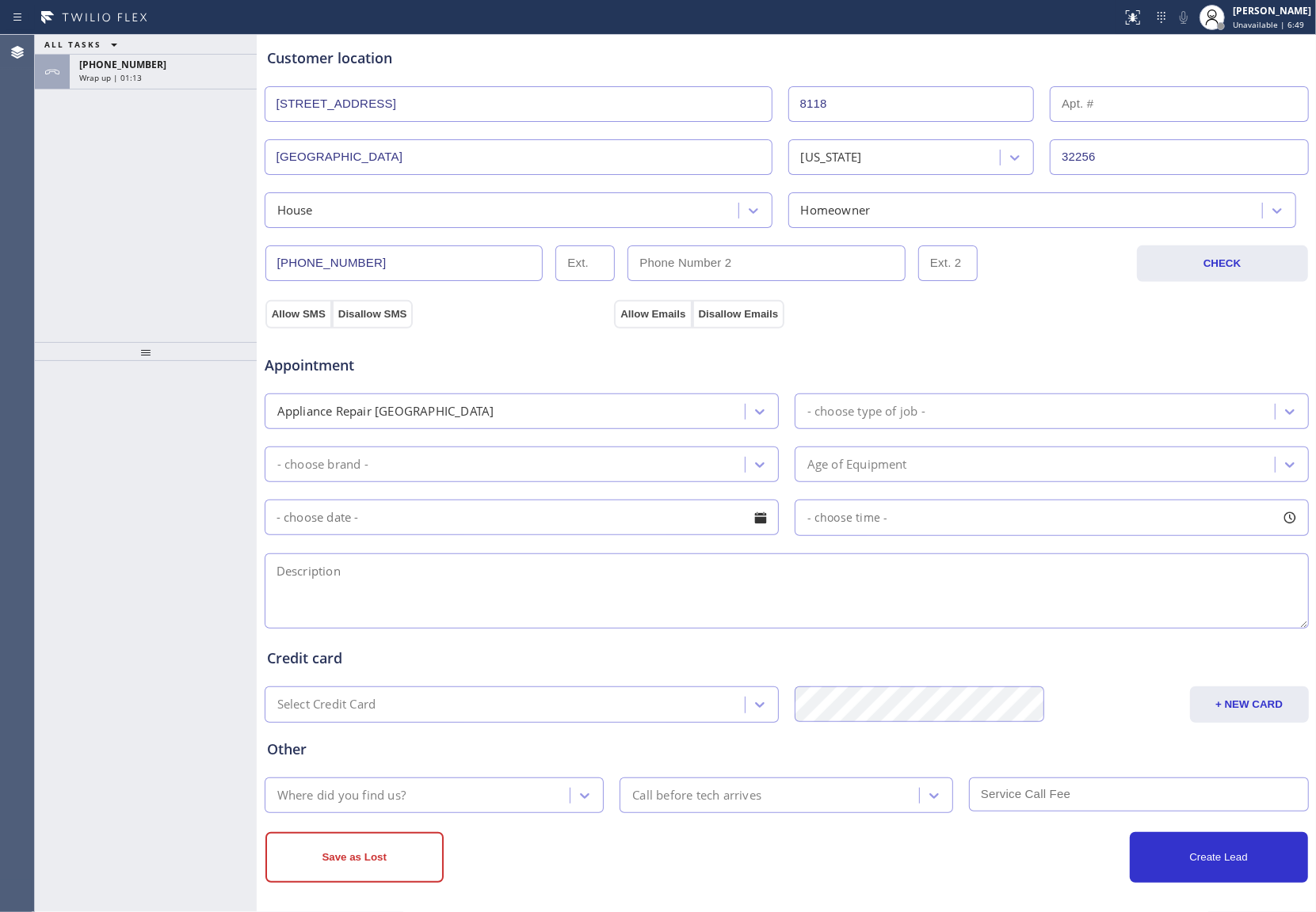
scroll to position [317, 0]
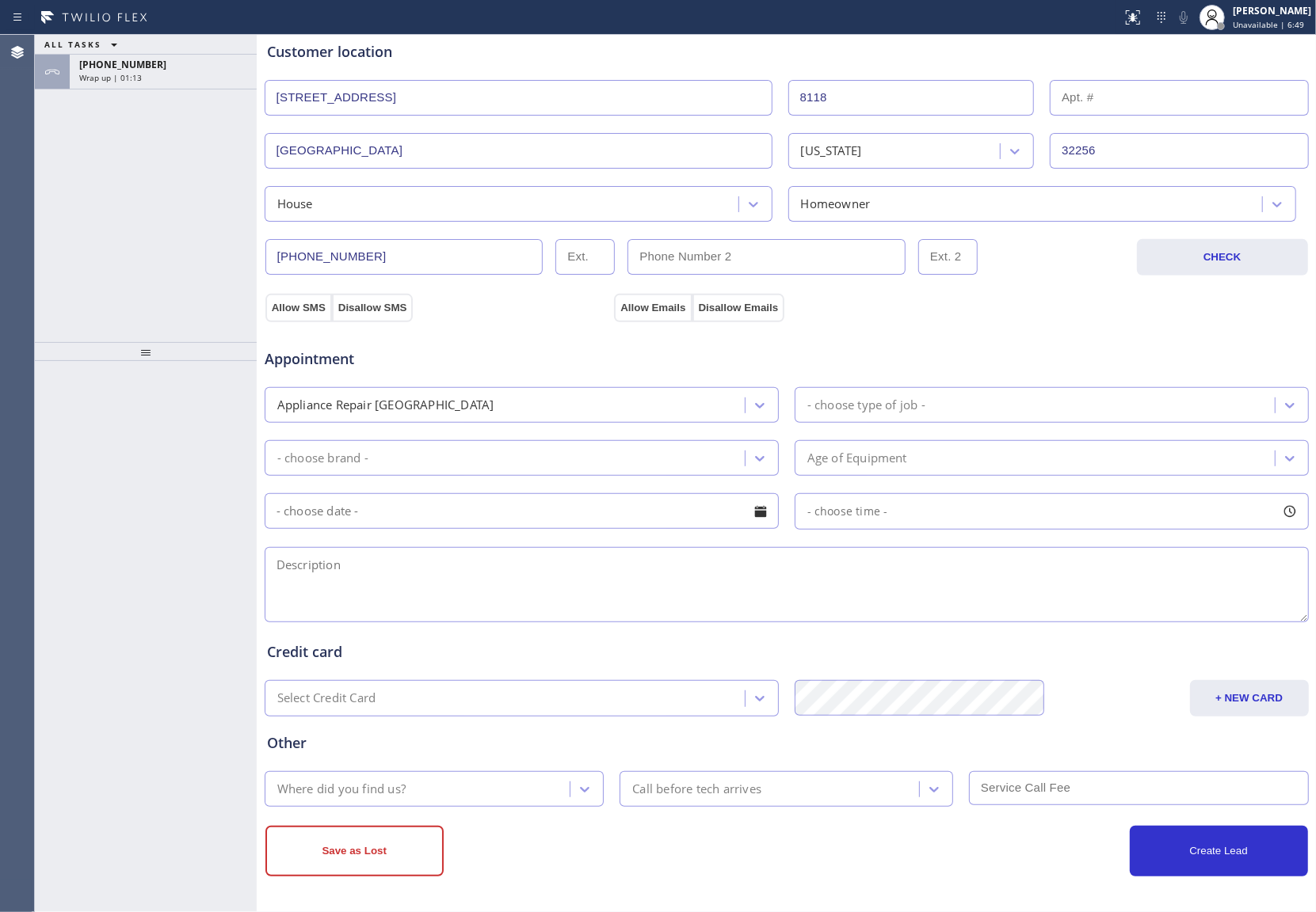
click at [870, 413] on div "- choose type of job -" at bounding box center [866, 405] width 118 height 18
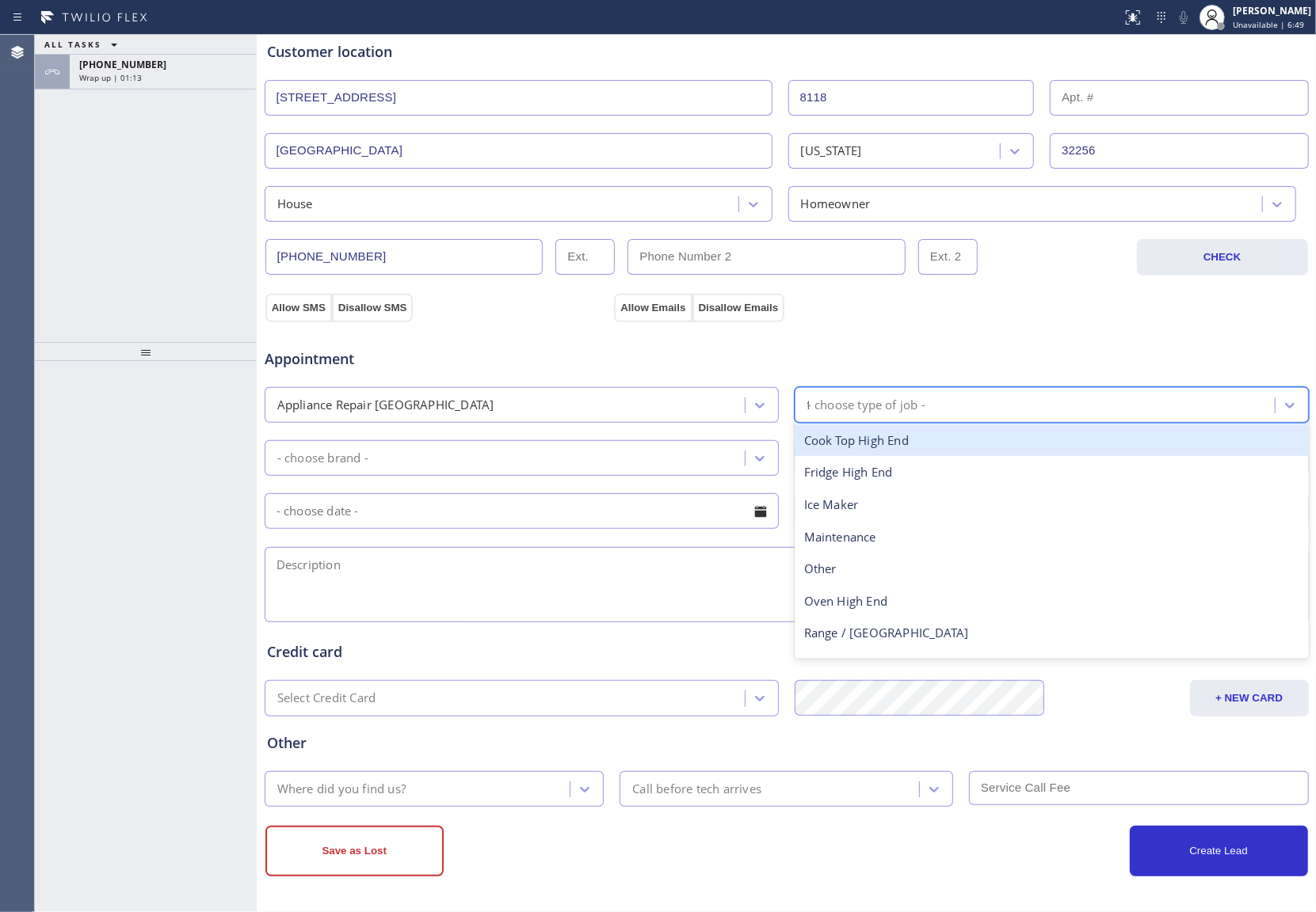
type input "fr"
click at [843, 445] on div "Fridge High End" at bounding box center [1051, 440] width 514 height 33
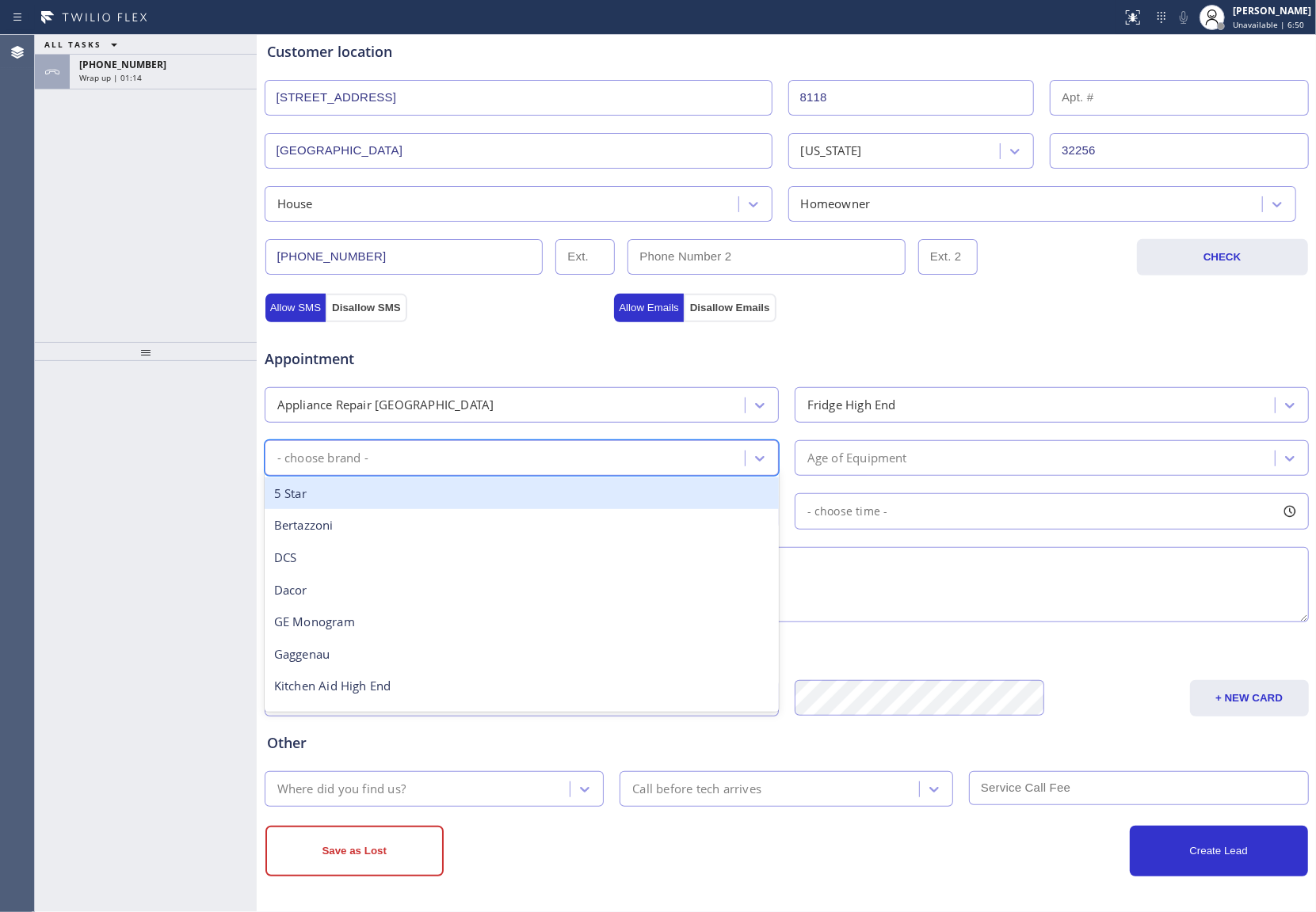
click at [561, 472] on div "- choose brand -" at bounding box center [507, 458] width 475 height 28
type input "ther"
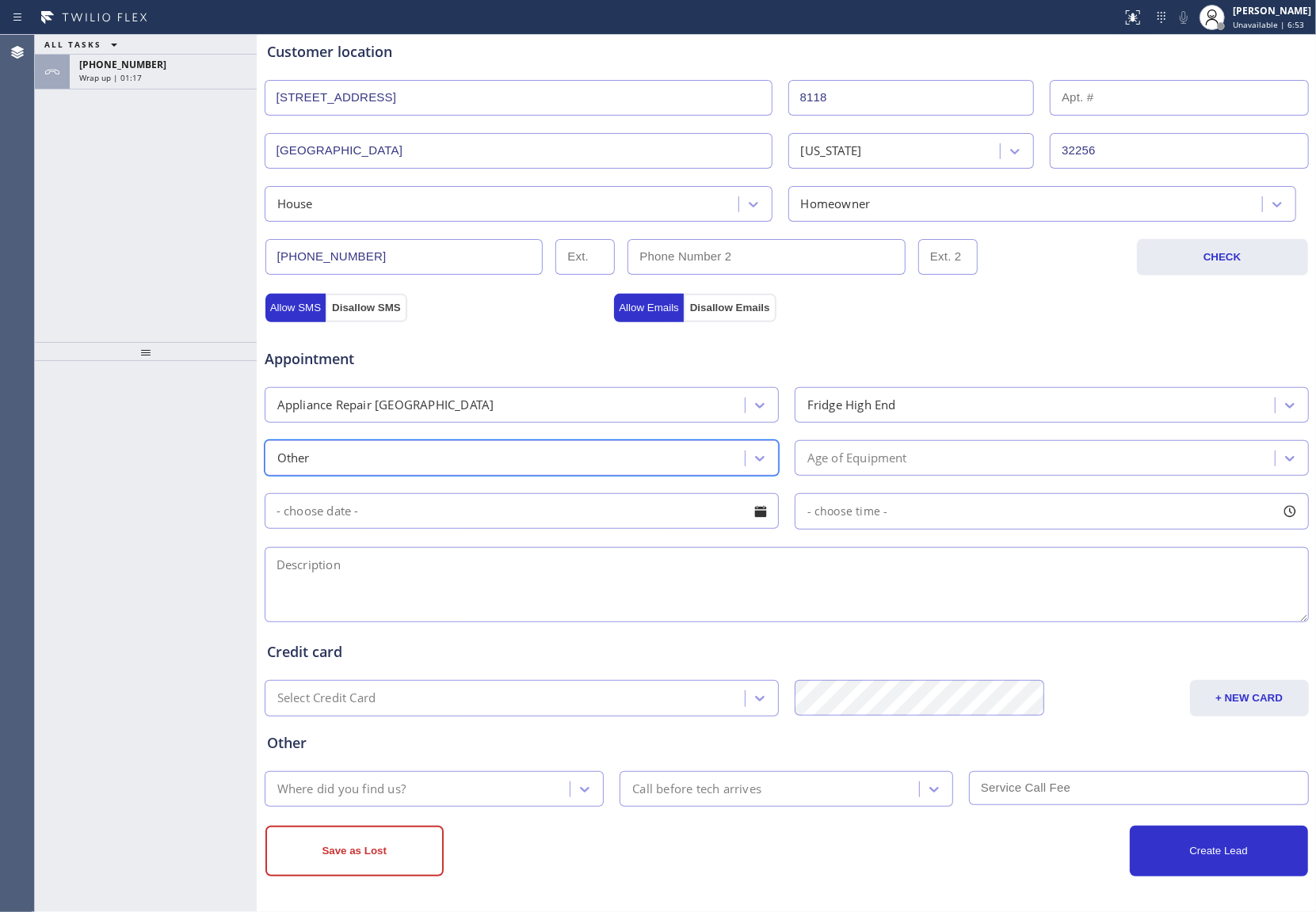
click at [495, 457] on div "Other" at bounding box center [507, 458] width 475 height 28
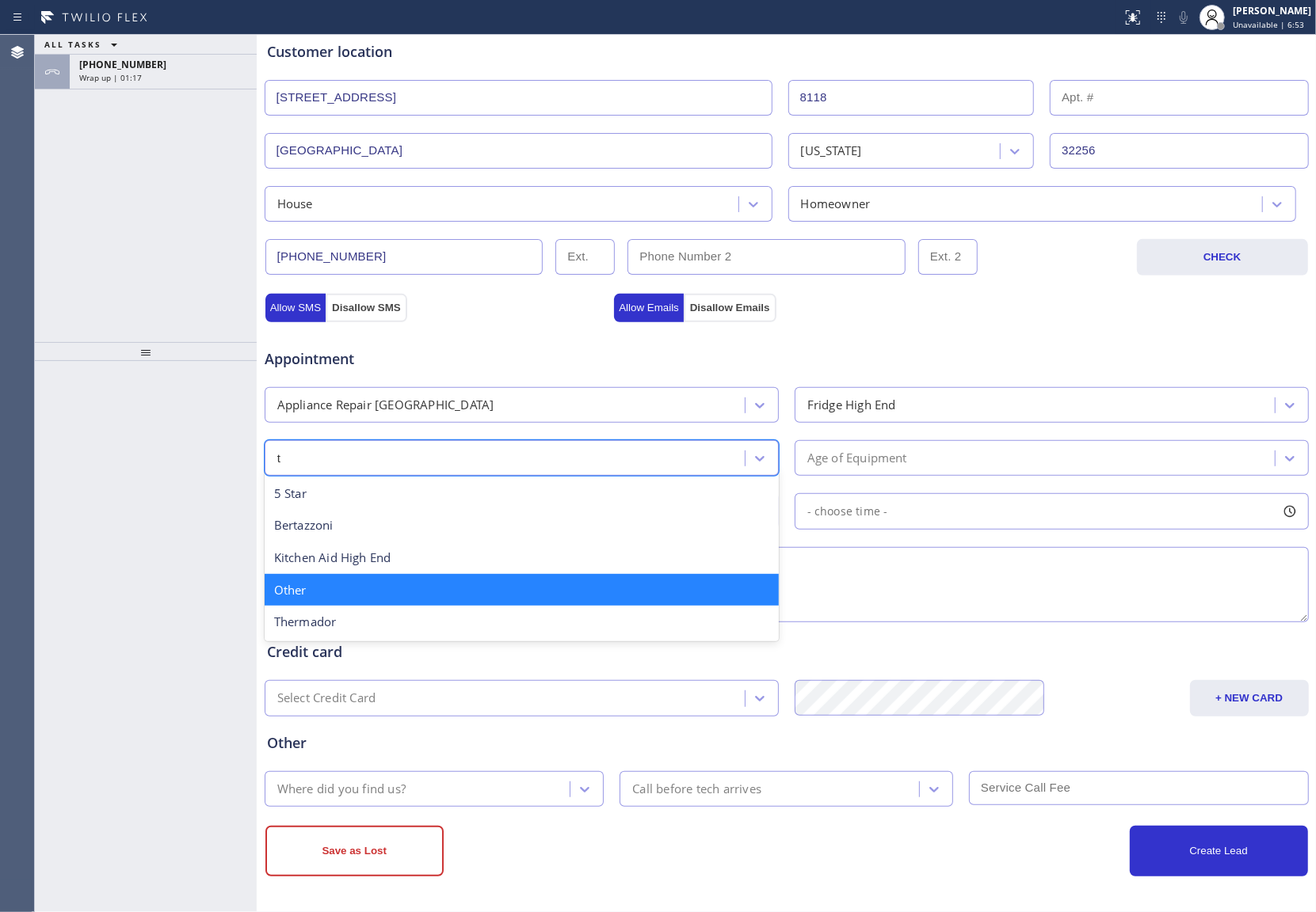
scroll to position [0, 0]
type input "the"
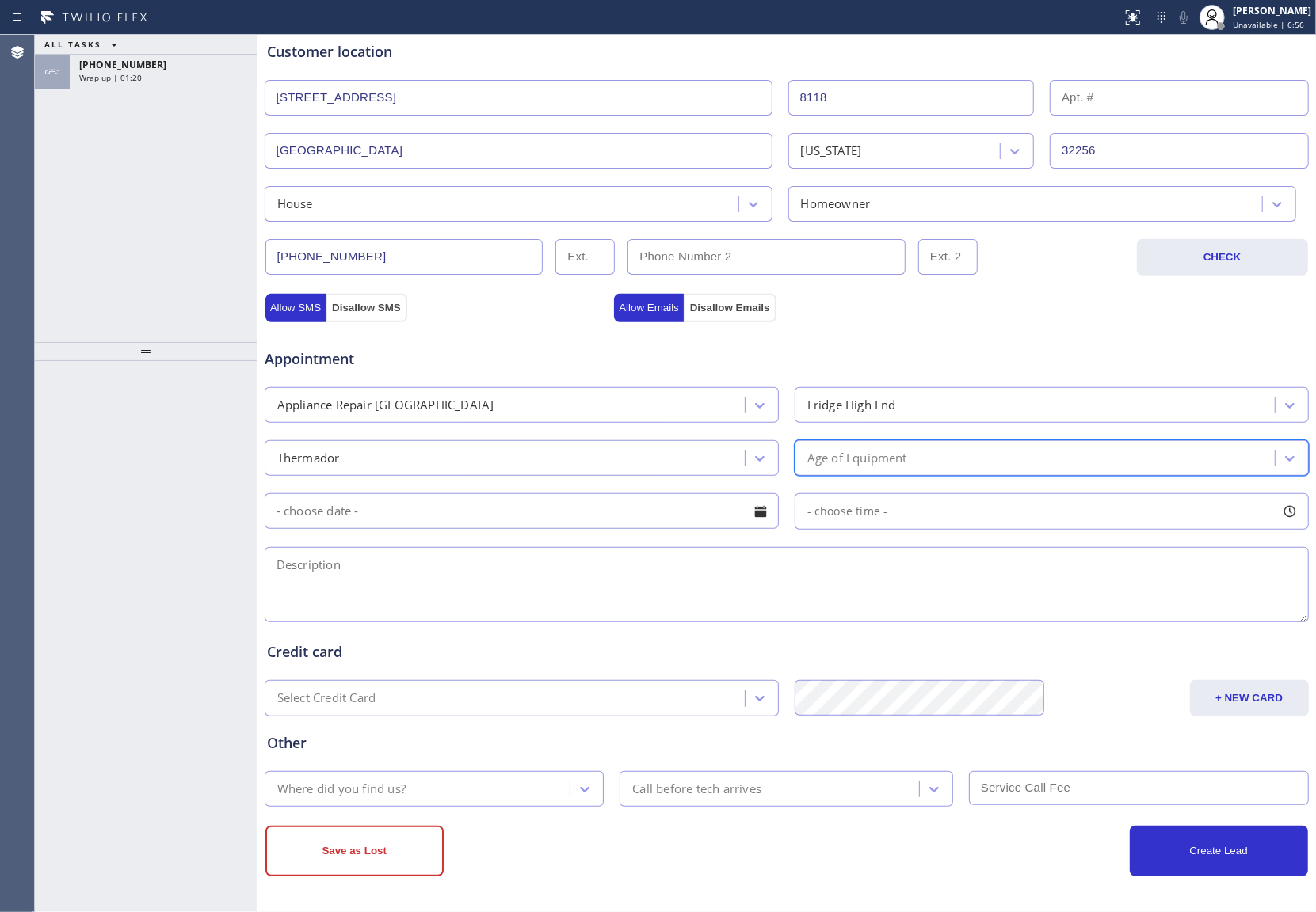
type input "8"
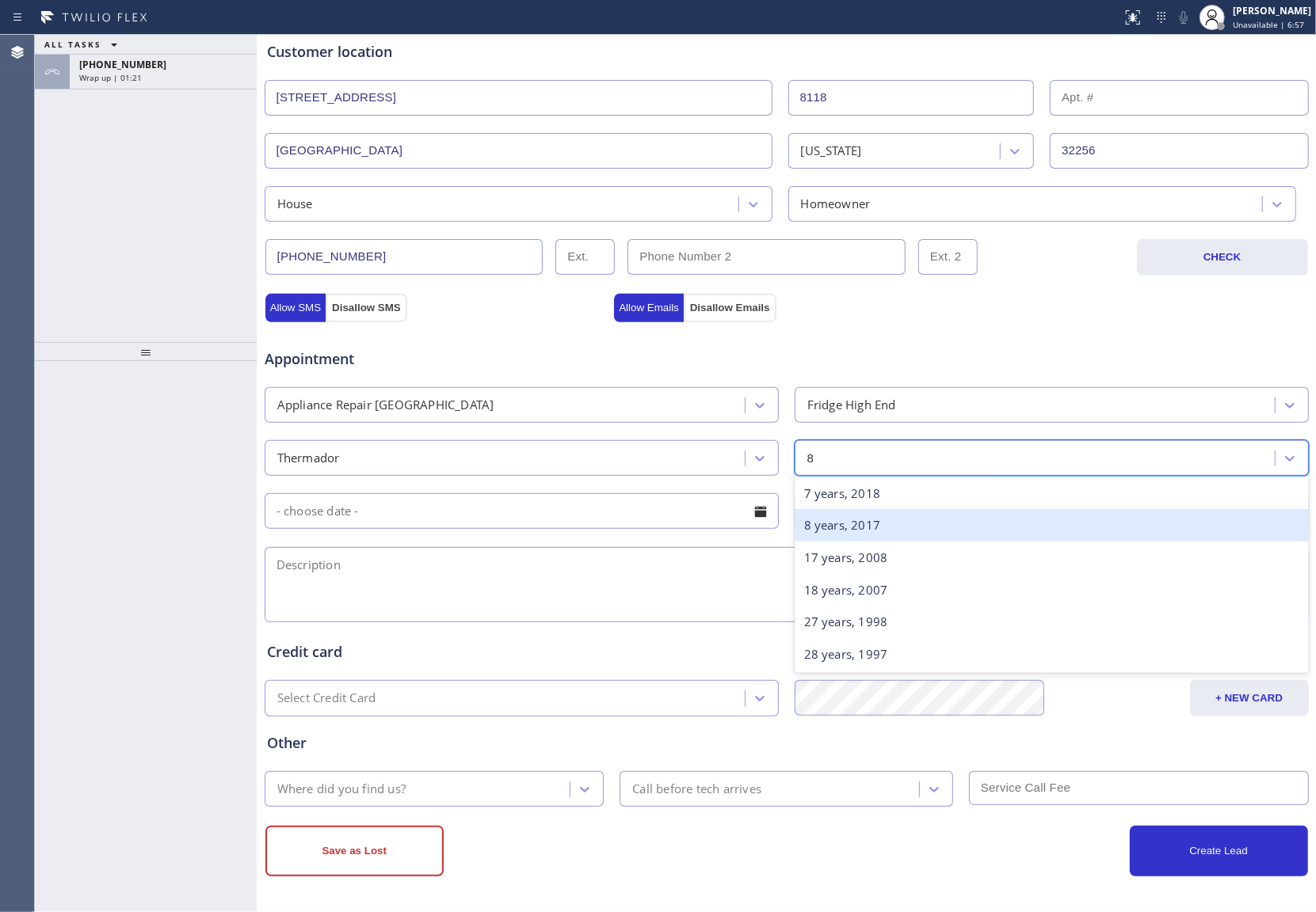
click at [850, 533] on div "8 years, 2017" at bounding box center [1051, 526] width 514 height 33
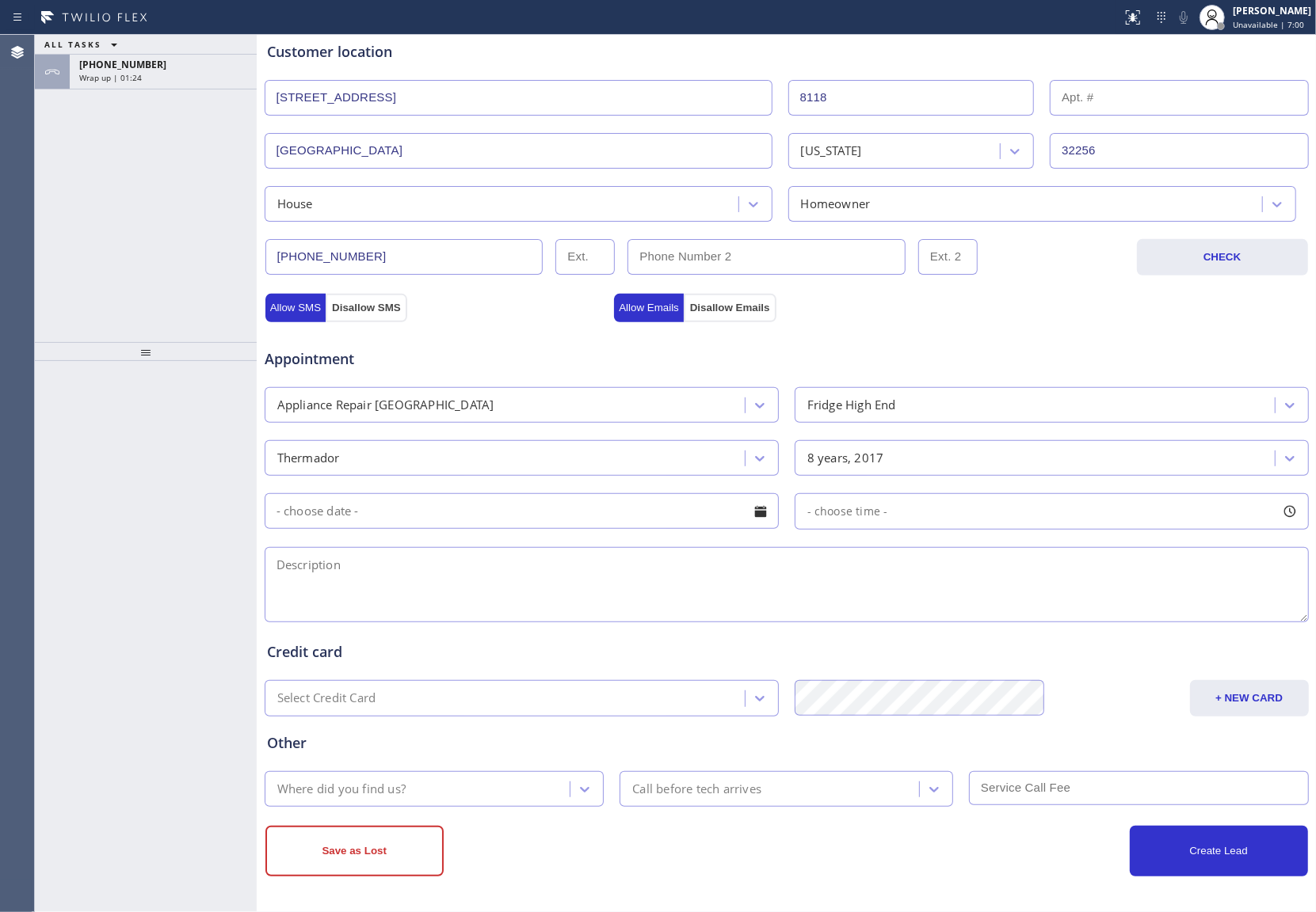
click at [563, 588] on textarea at bounding box center [786, 585] width 1044 height 75
paste textarea "Thermador | Fridge | 8 yr | The icemaker keeps freezing up and building a big g…"
type textarea "Thermador | Fridge | 8 yr | The icemaker keeps freezing up and building a big g…"
click at [425, 787] on div "Where did you find us?" at bounding box center [420, 789] width 301 height 28
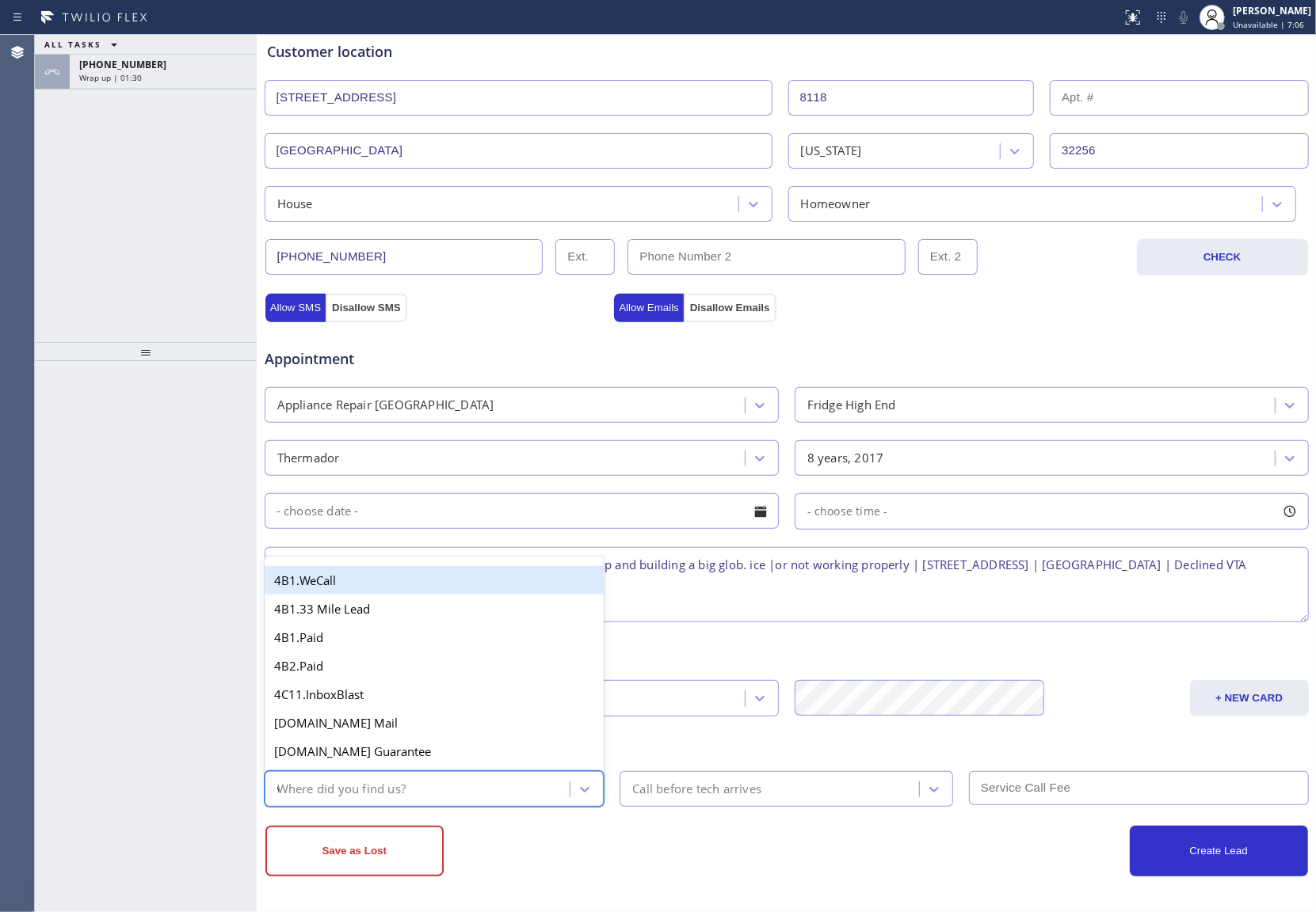
type input "we"
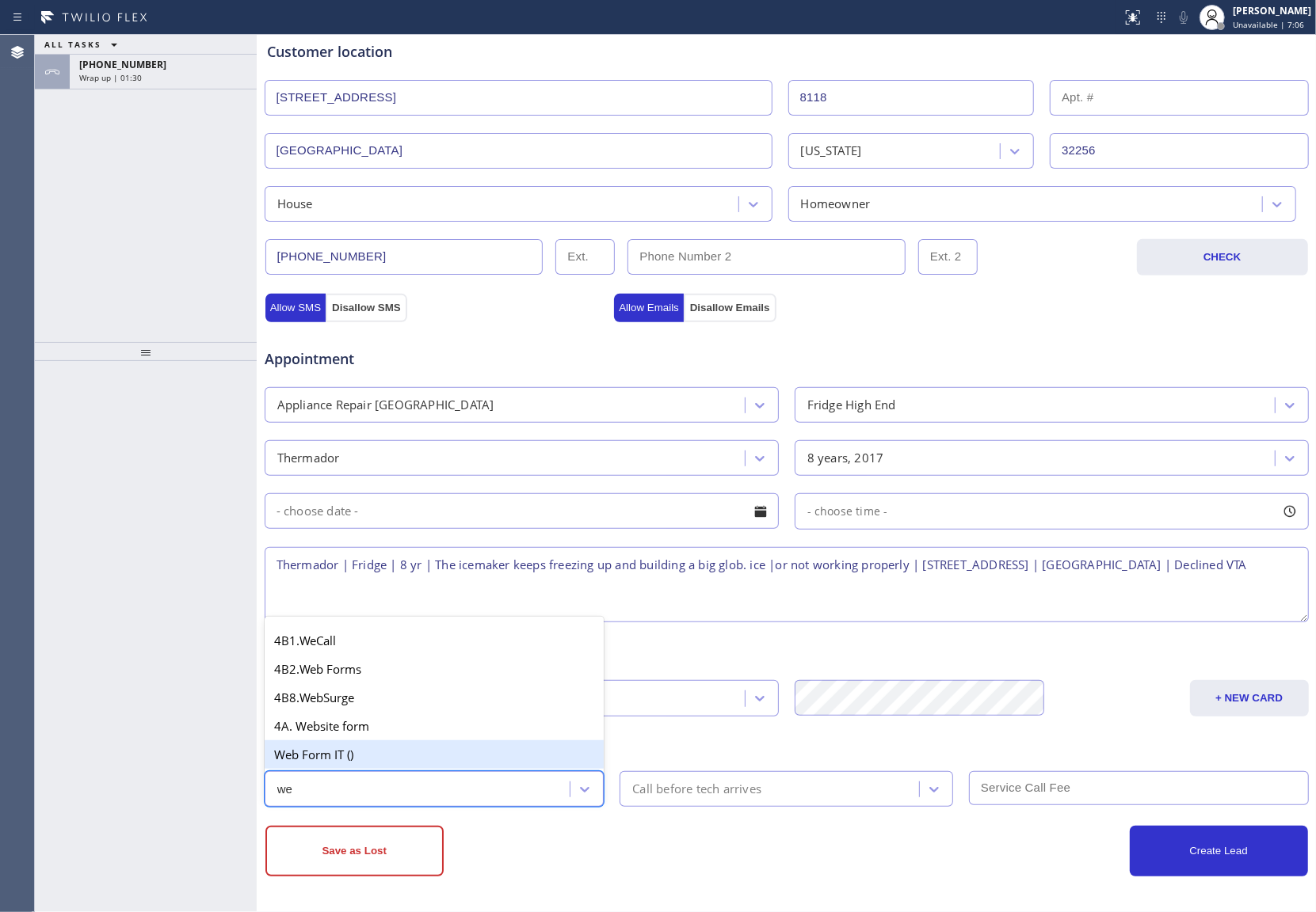
click at [359, 763] on div "Web Form IT ()" at bounding box center [434, 754] width 340 height 29
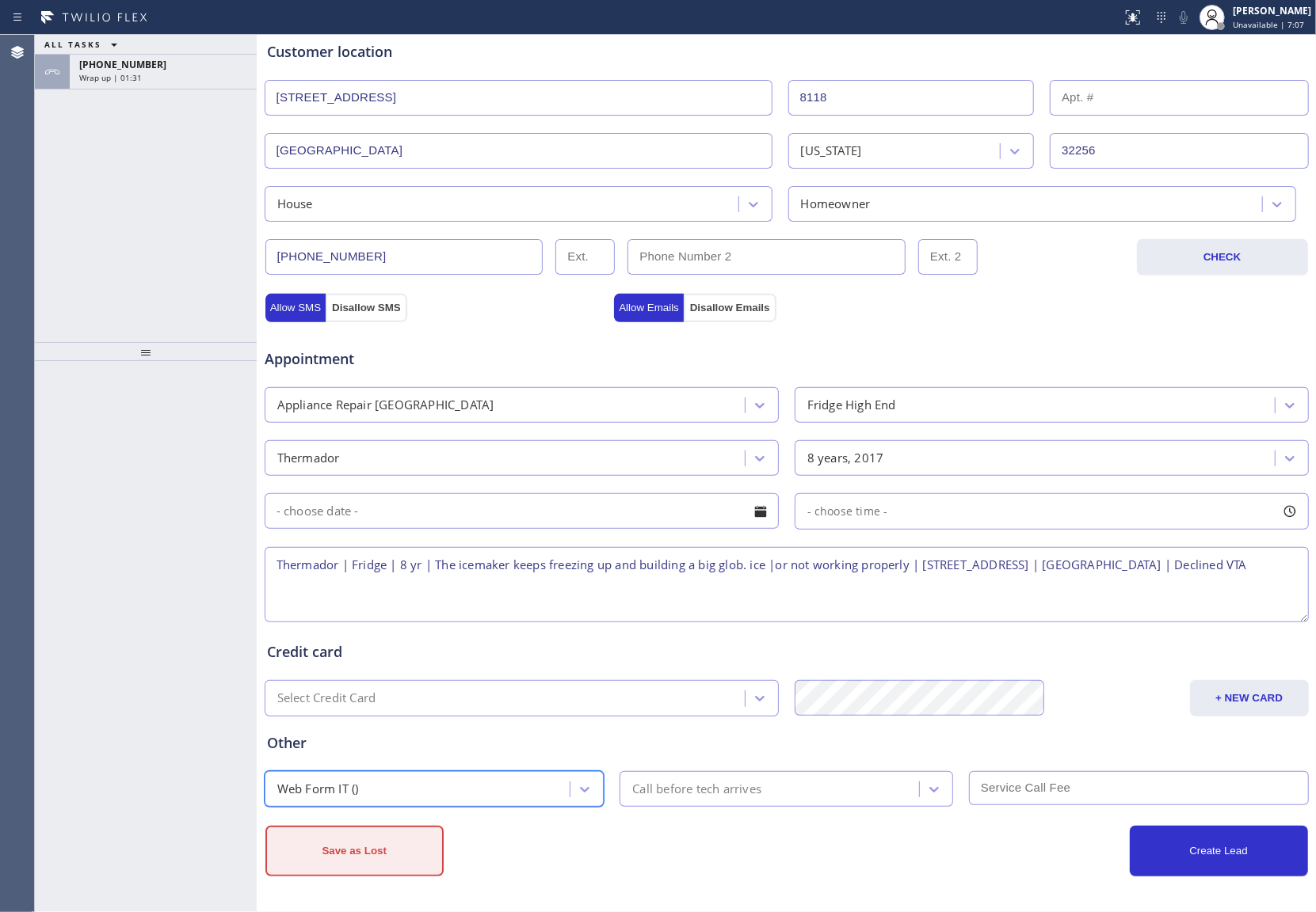
click at [369, 856] on button "Save as Lost" at bounding box center [355, 851] width 179 height 51
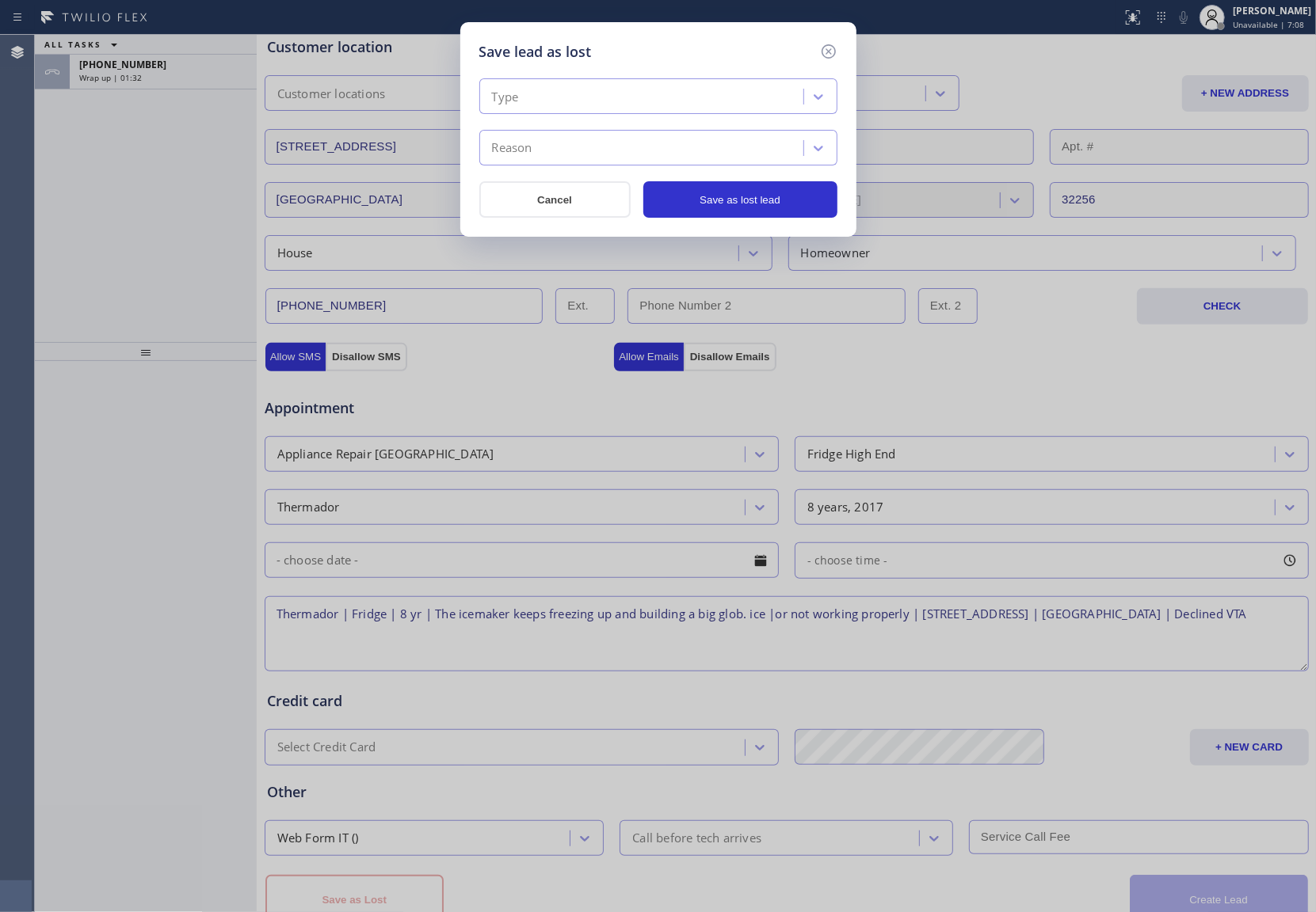
click at [581, 90] on div "Type" at bounding box center [644, 97] width 319 height 28
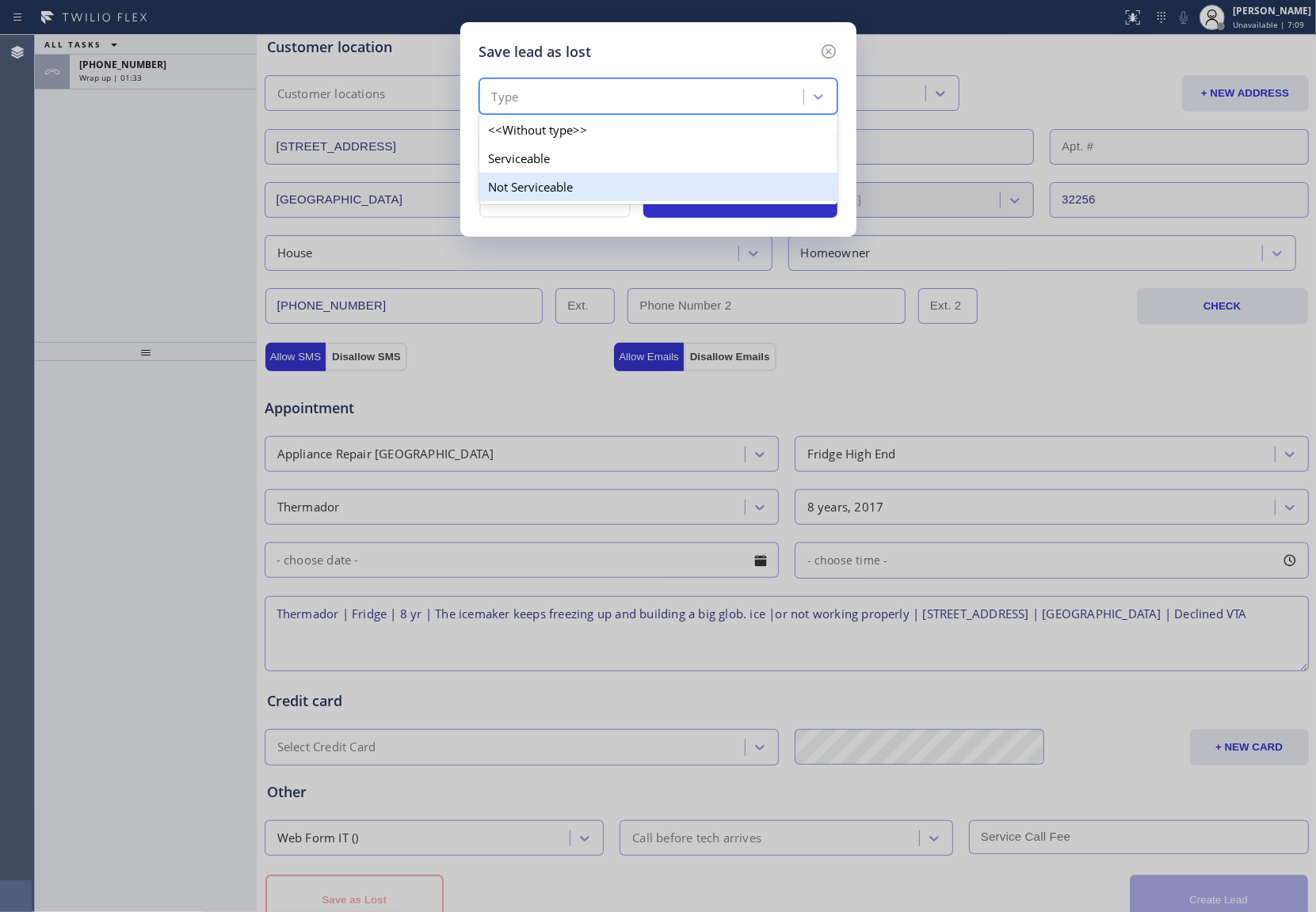
click at [544, 188] on div "Not Serviceable" at bounding box center [658, 187] width 358 height 29
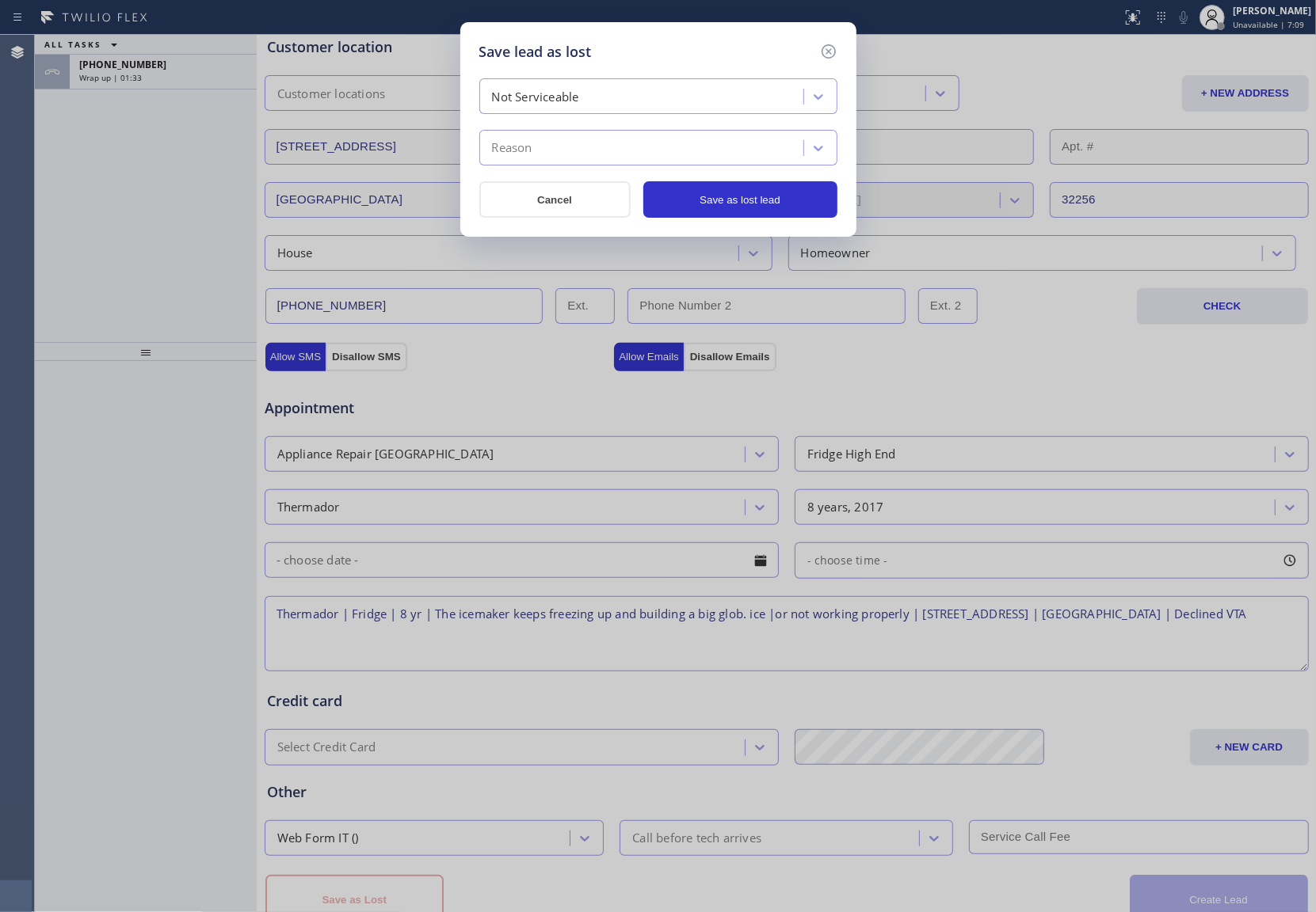
click at [549, 162] on div "Reason" at bounding box center [644, 148] width 319 height 28
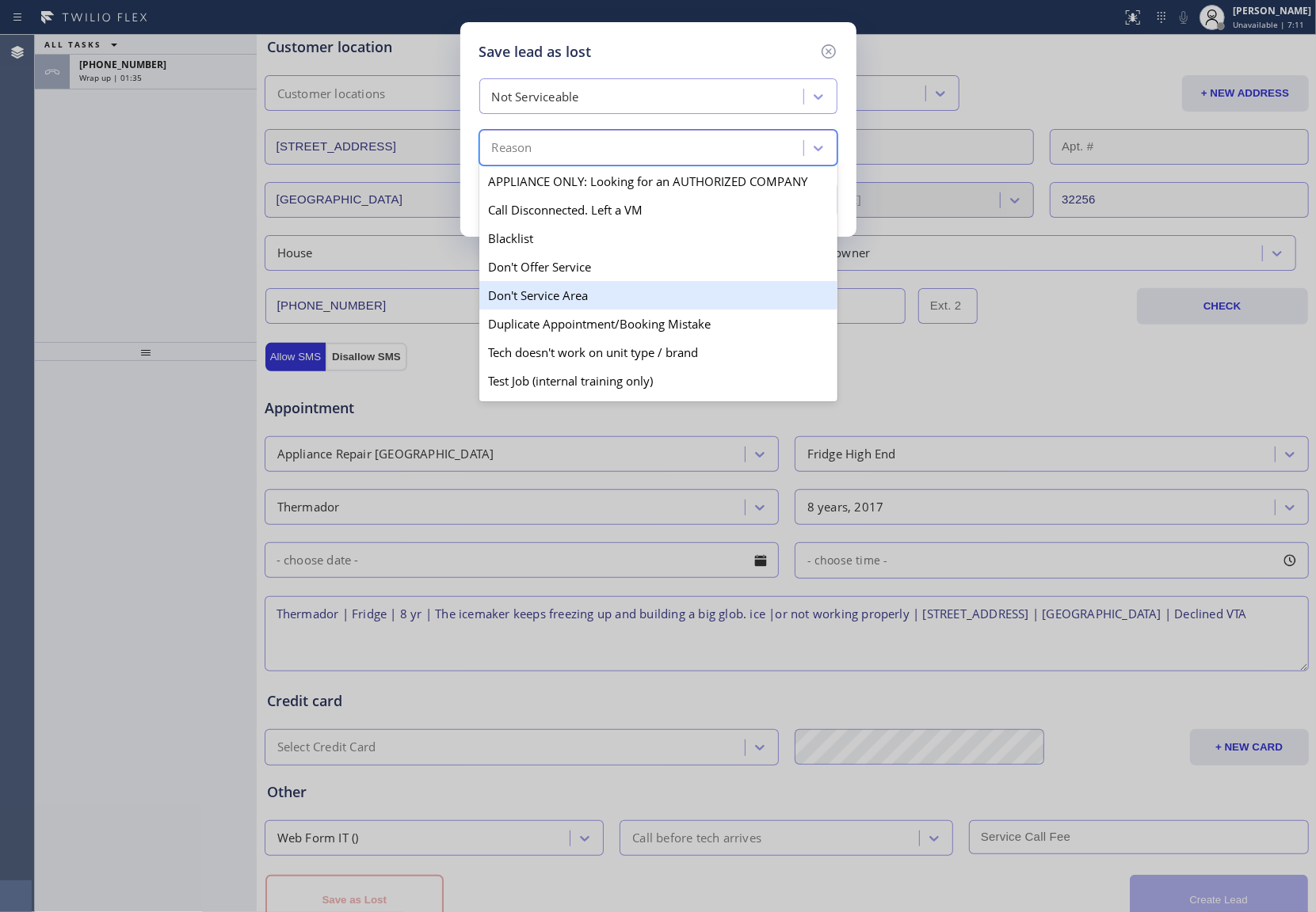
click at [564, 292] on div "Don't Service Area" at bounding box center [658, 295] width 358 height 29
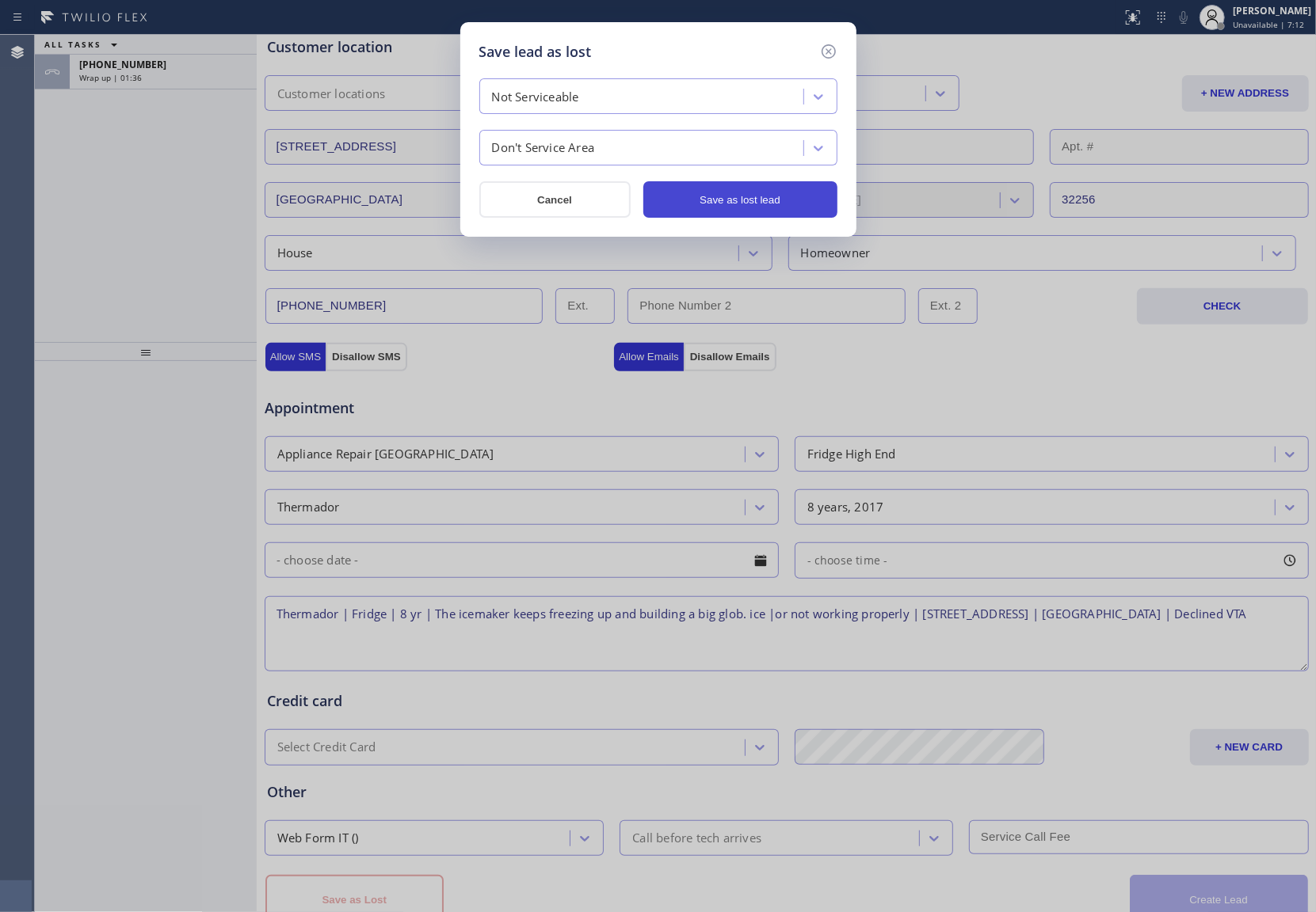
click at [730, 193] on button "Save as lost lead" at bounding box center [739, 200] width 194 height 36
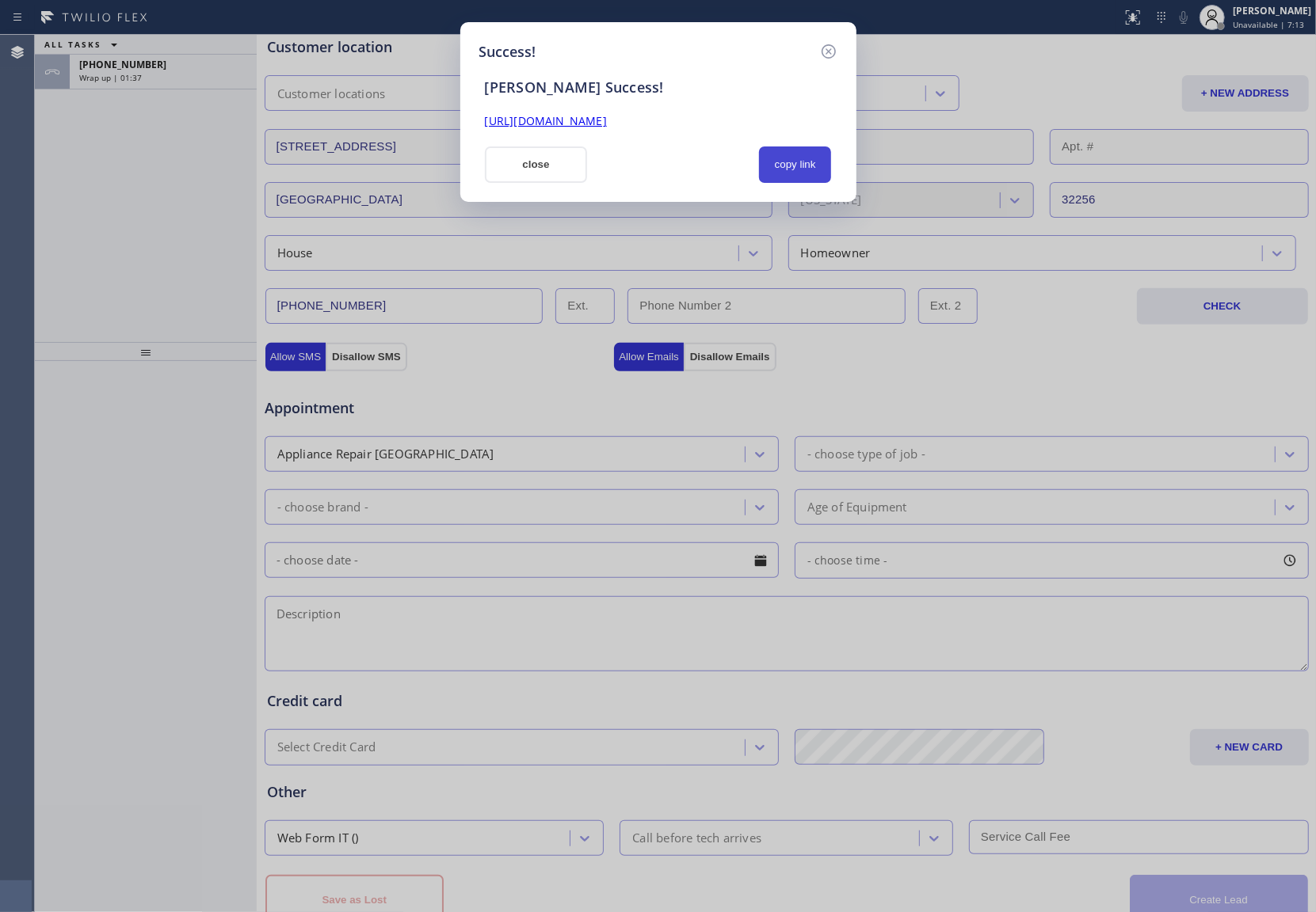
click at [814, 174] on button "copy link" at bounding box center [795, 165] width 73 height 36
click at [41, 225] on div "Success! [PERSON_NAME] Success! [URL][DOMAIN_NAME] close copy link" at bounding box center [658, 456] width 1316 height 912
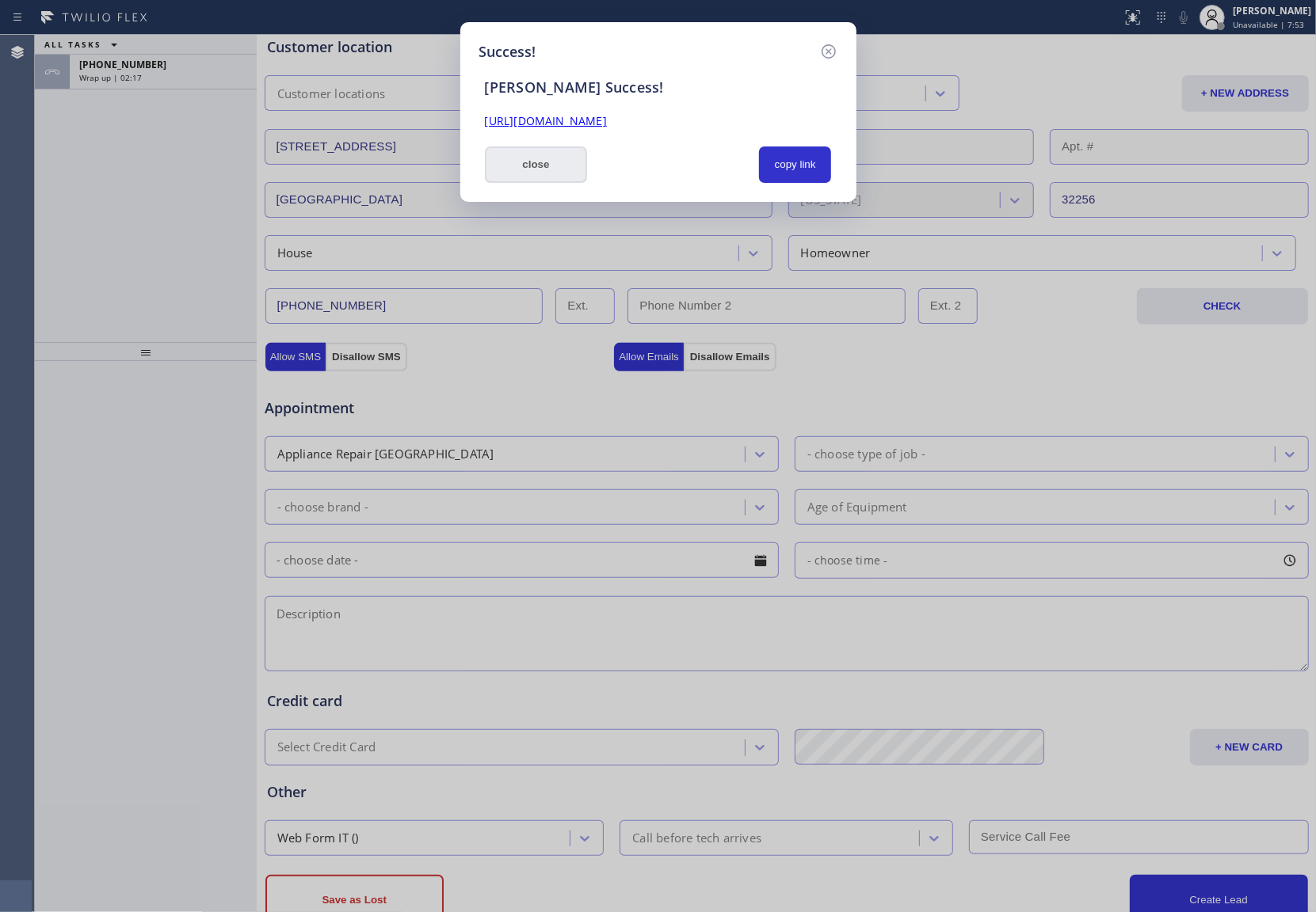
click at [527, 165] on button "close" at bounding box center [536, 165] width 103 height 36
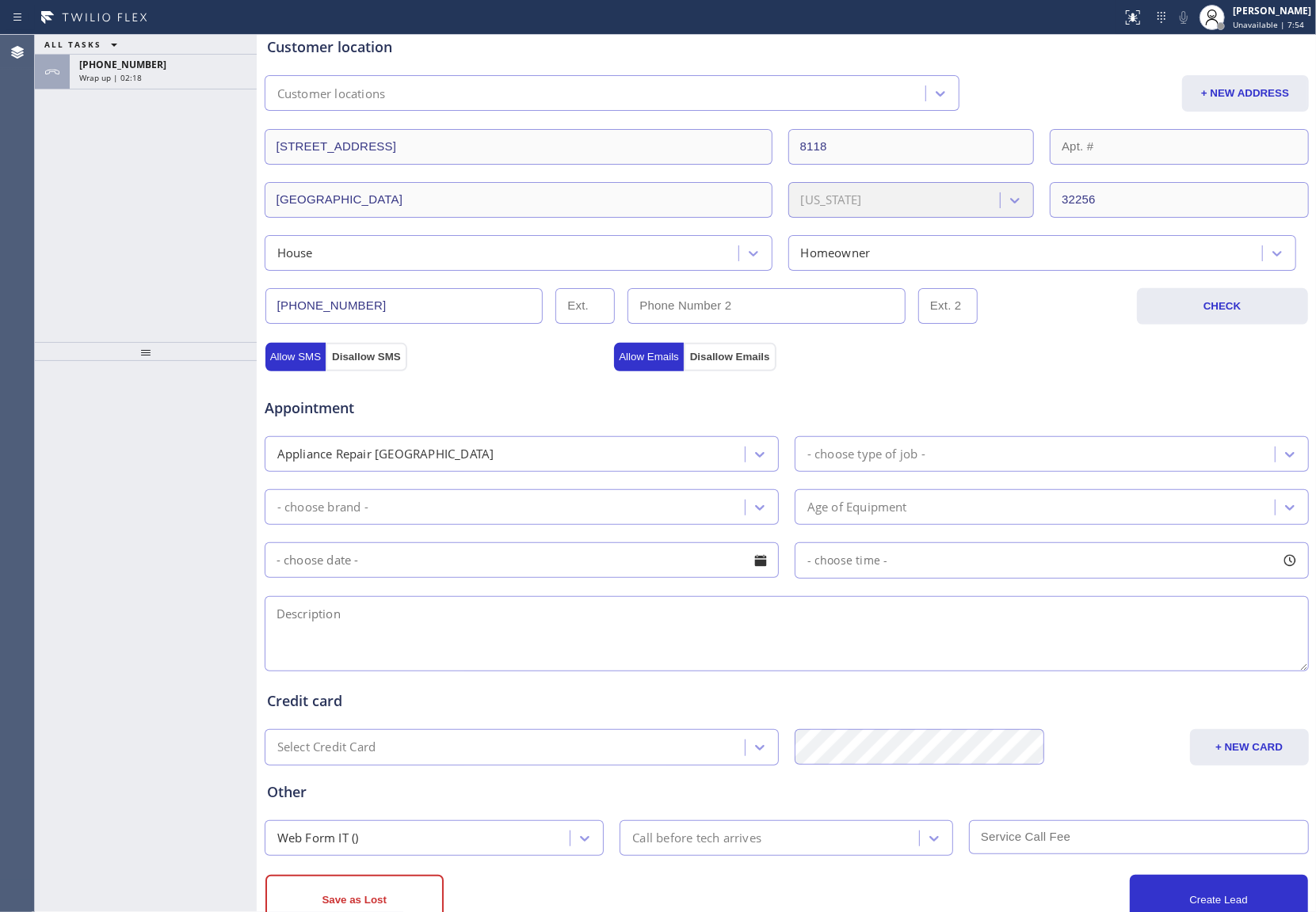
click at [117, 84] on div "[PHONE_NUMBER] Wrap up | 02:18" at bounding box center [160, 72] width 181 height 35
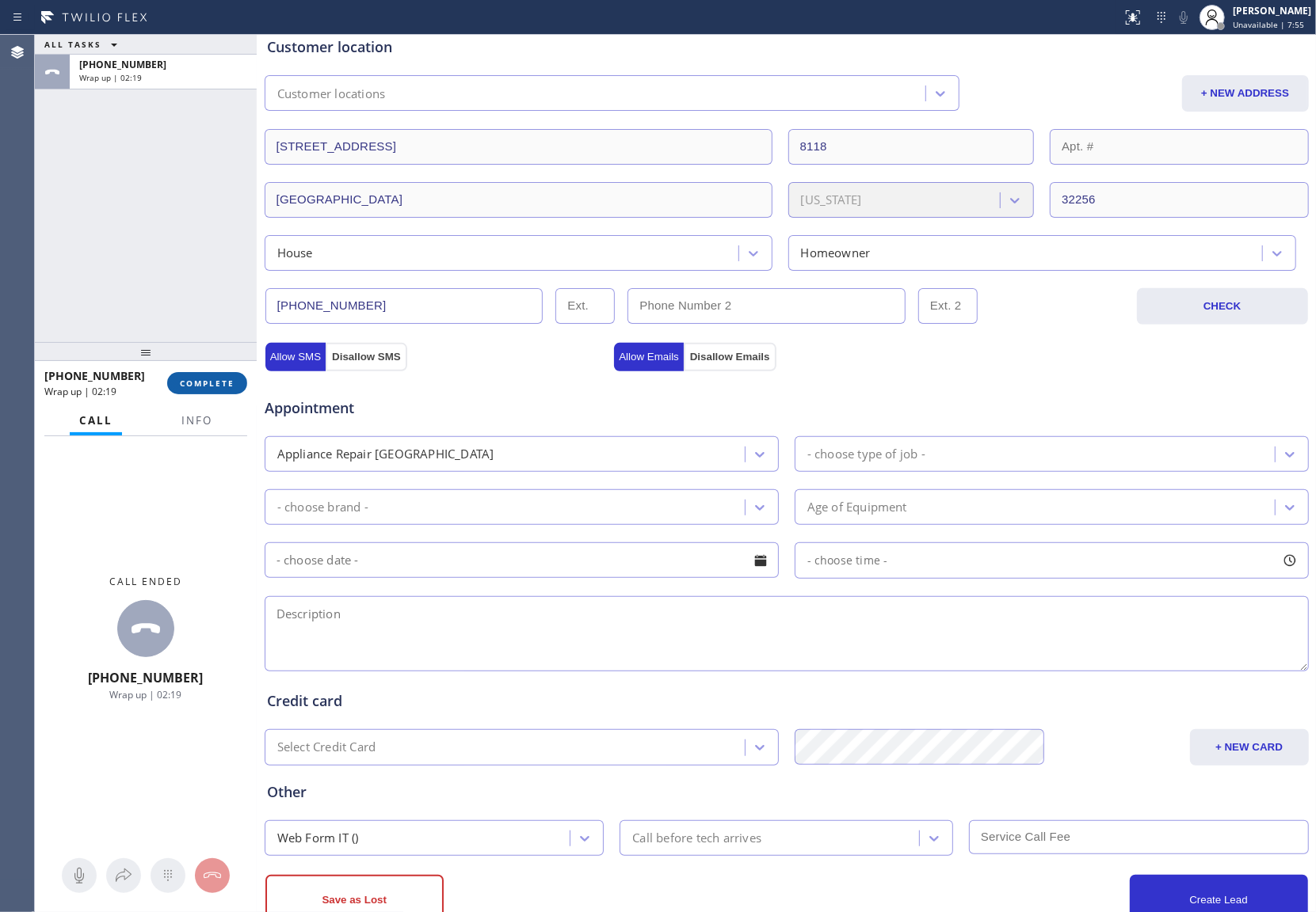
click at [187, 387] on span "COMPLETE" at bounding box center [207, 383] width 55 height 11
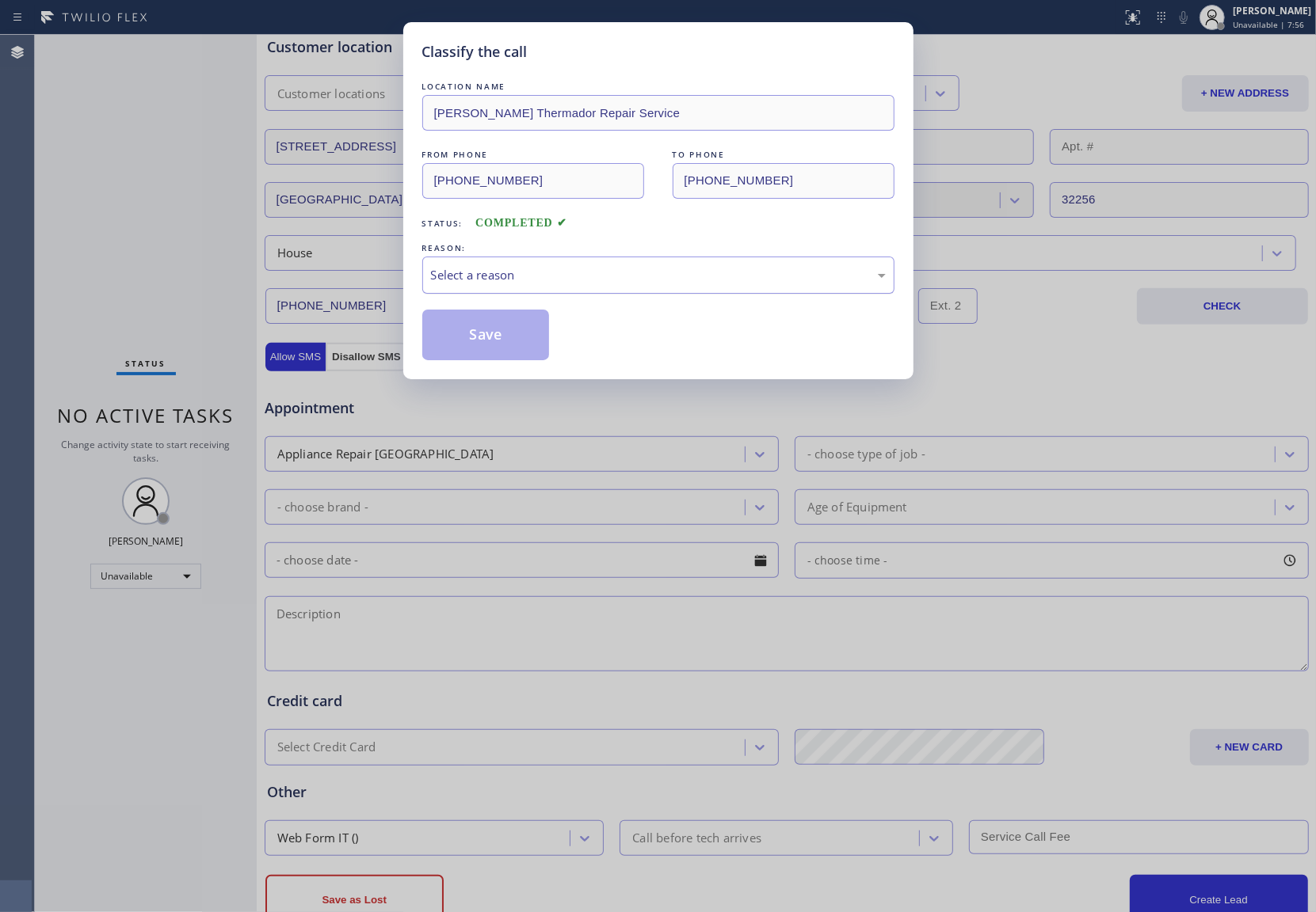
click at [498, 270] on div "Select a reason" at bounding box center [658, 275] width 454 height 18
drag, startPoint x: 475, startPoint y: 331, endPoint x: 689, endPoint y: 419, distance: 231.4
click at [555, 360] on div "Save" at bounding box center [658, 335] width 472 height 51
click at [612, 276] on div "Not Booked - All other reasons" at bounding box center [658, 275] width 454 height 18
click at [510, 337] on button "Save" at bounding box center [486, 335] width 128 height 51
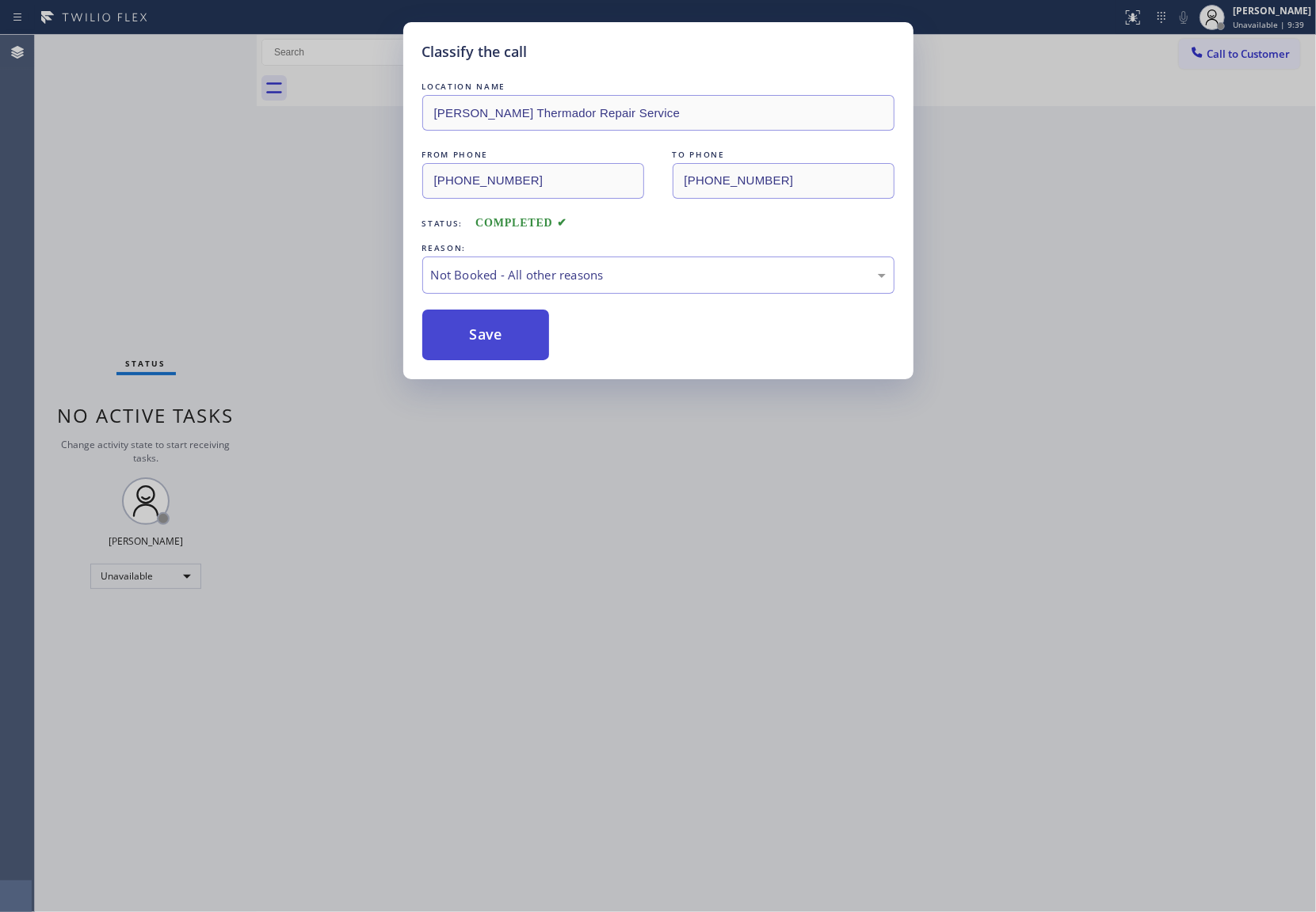
click at [510, 337] on button "Save" at bounding box center [486, 335] width 128 height 51
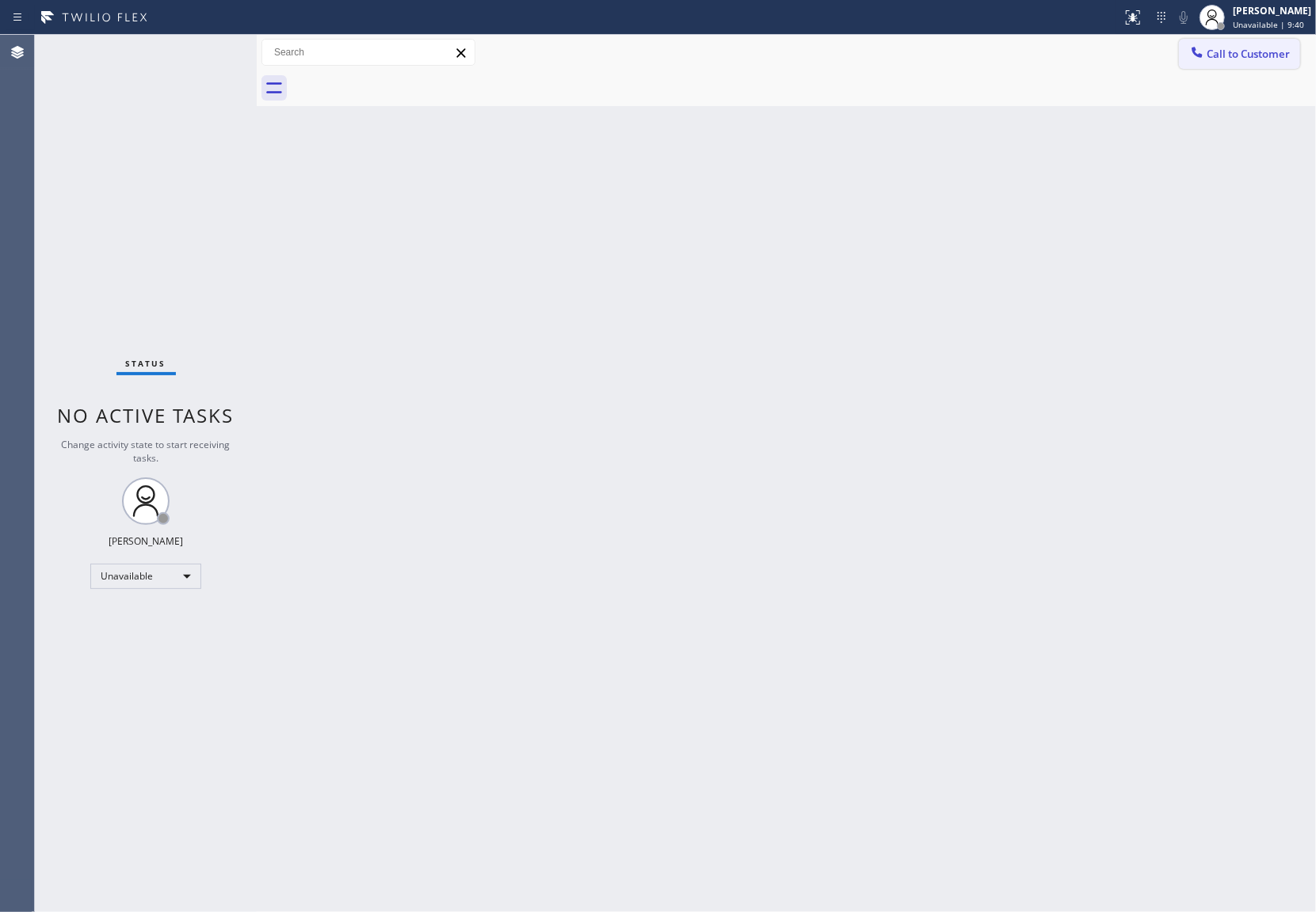
drag, startPoint x: 1246, startPoint y: 45, endPoint x: 860, endPoint y: 298, distance: 461.5
click at [1240, 51] on button "Call to Customer" at bounding box center [1239, 53] width 121 height 30
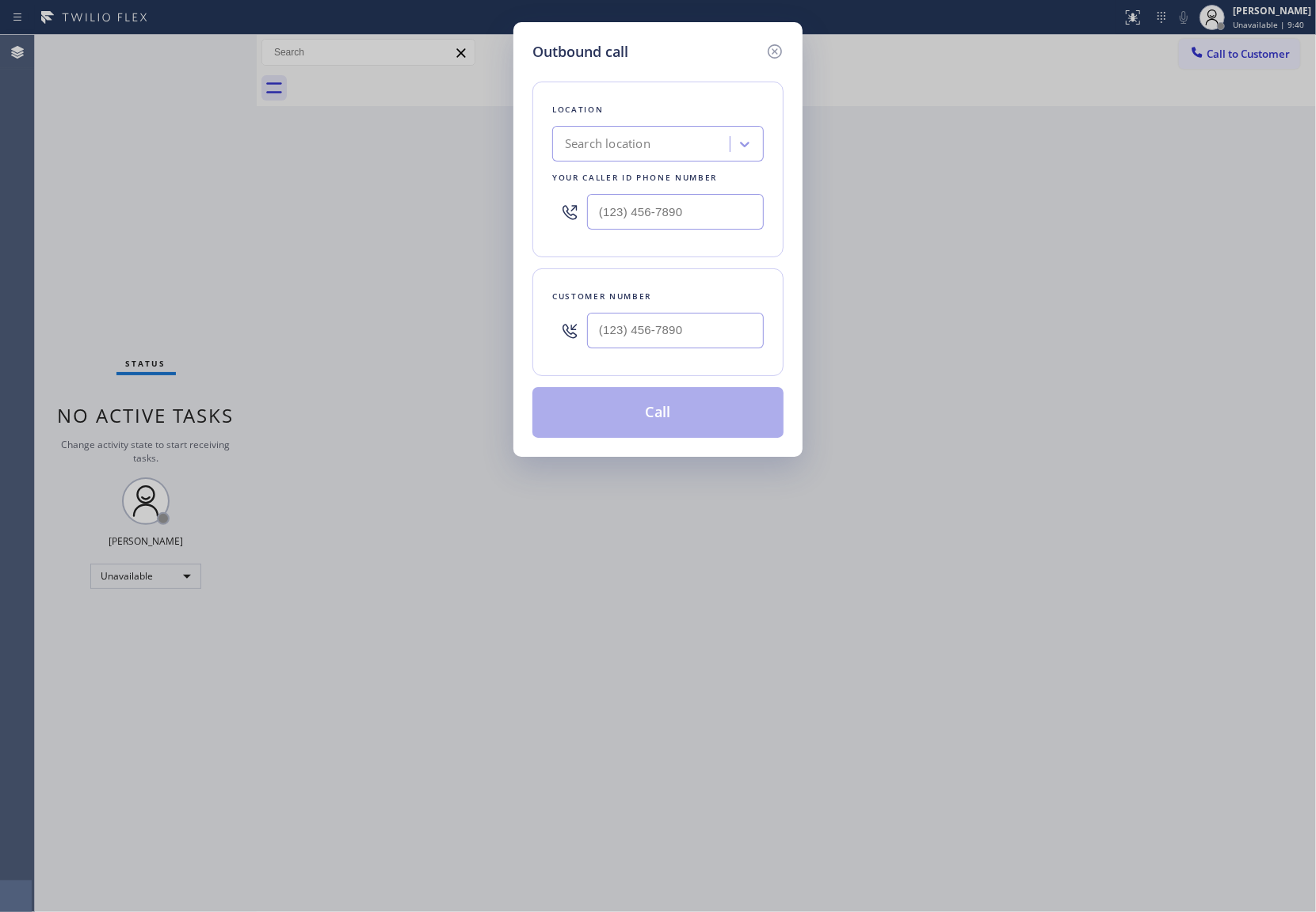
drag, startPoint x: 692, startPoint y: 355, endPoint x: 672, endPoint y: 322, distance: 38.6
click at [690, 352] on div at bounding box center [676, 330] width 177 height 52
drag, startPoint x: 676, startPoint y: 344, endPoint x: 673, endPoint y: 318, distance: 26.2
click at [676, 343] on input "(___) ___-____" at bounding box center [676, 331] width 177 height 36
paste input "917) 833-0045"
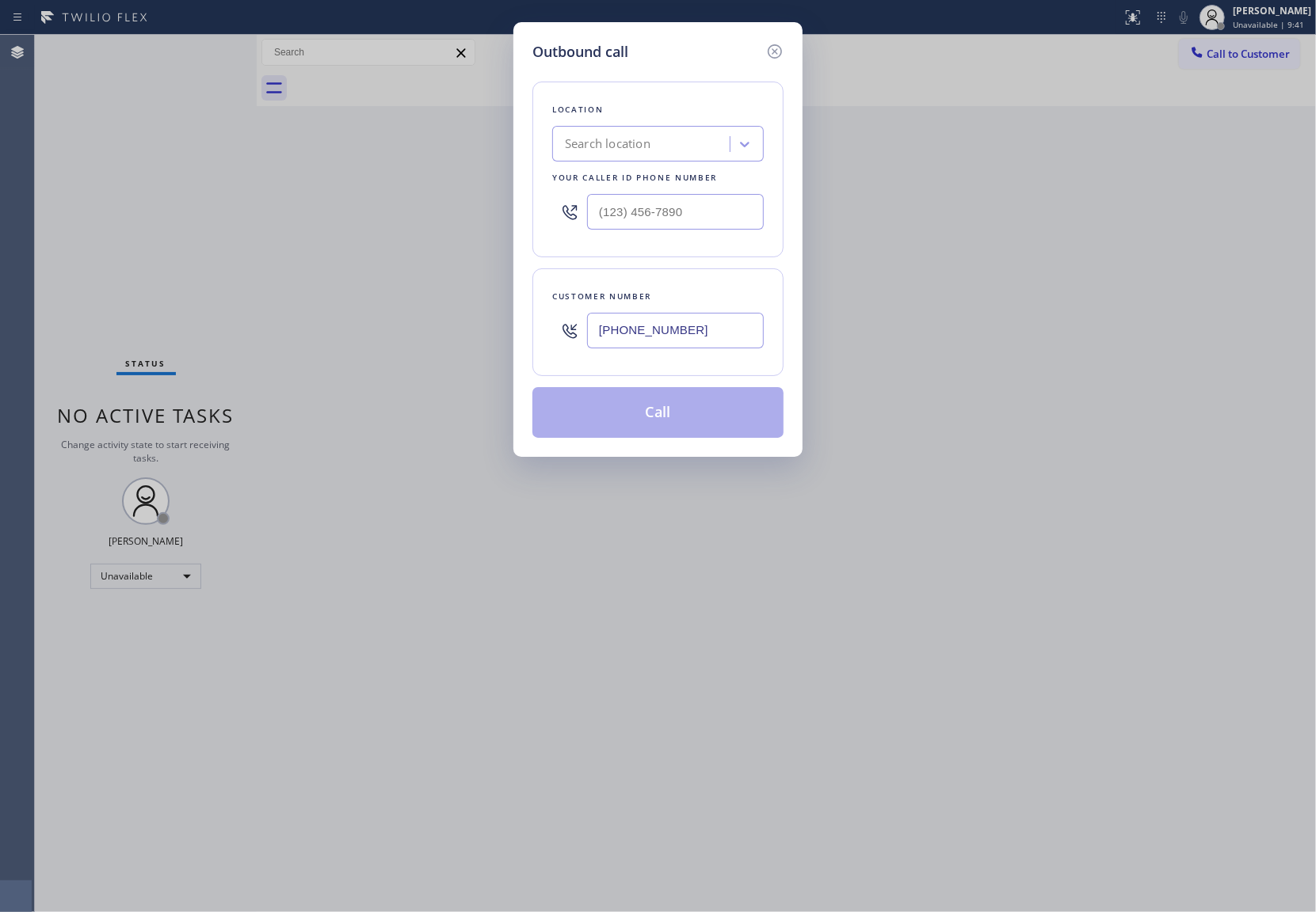
type input "[PHONE_NUMBER]"
click at [639, 149] on div "Search location" at bounding box center [608, 144] width 85 height 18
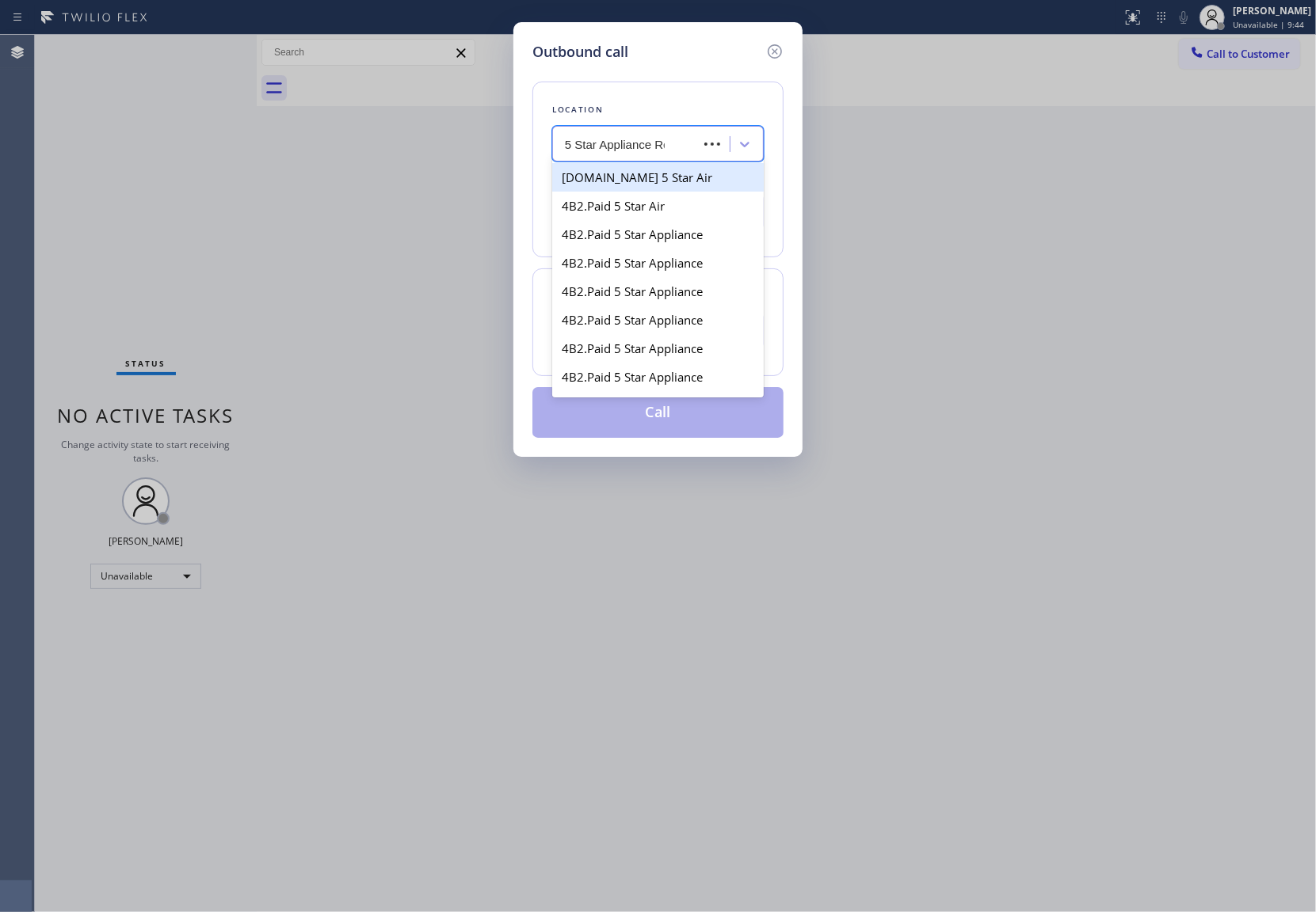
type input "5 Star Appliance Rep"
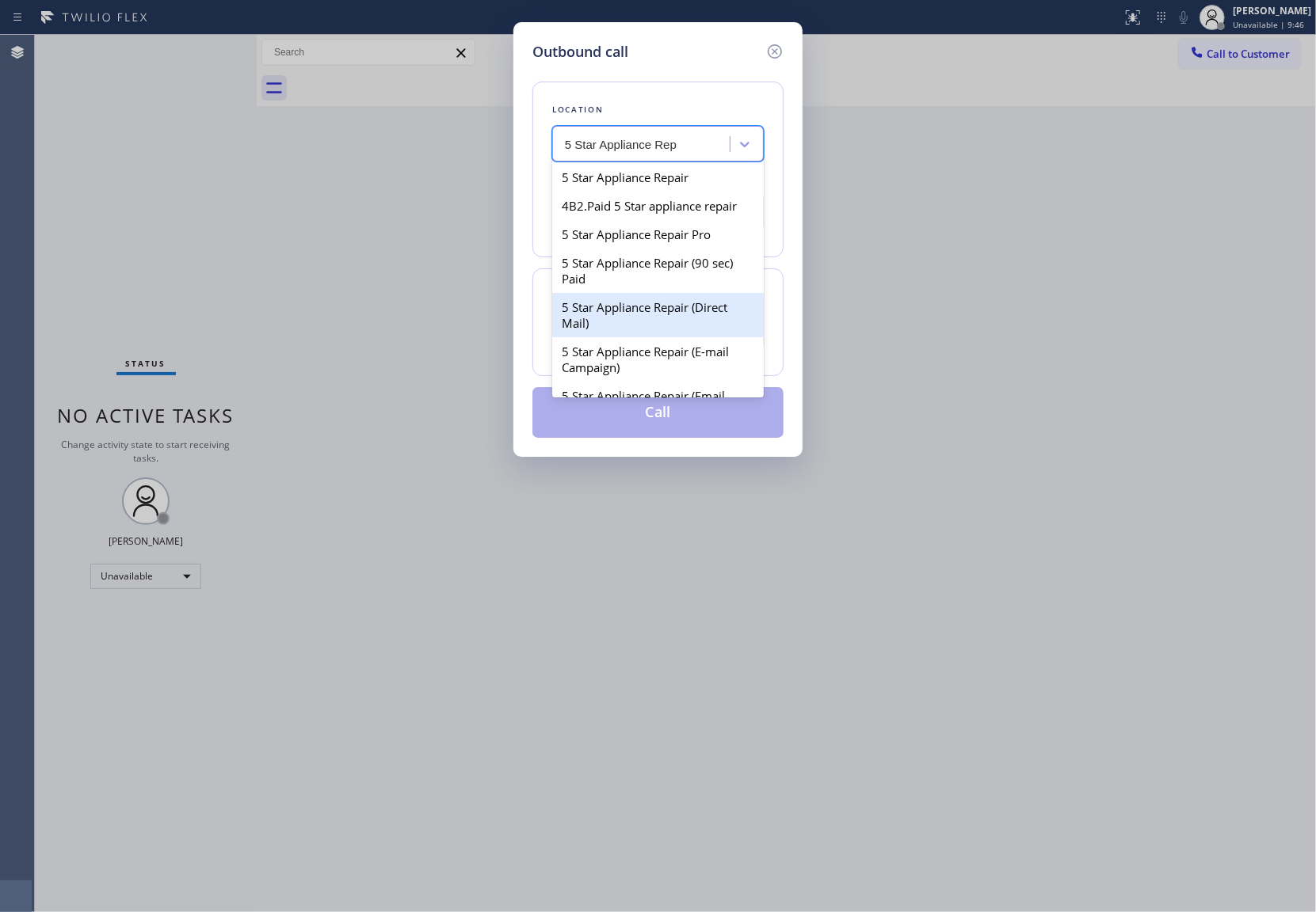
click at [659, 330] on div "5 Star Appliance Repair (Direct Mail)" at bounding box center [658, 315] width 211 height 44
type input "[PHONE_NUMBER]"
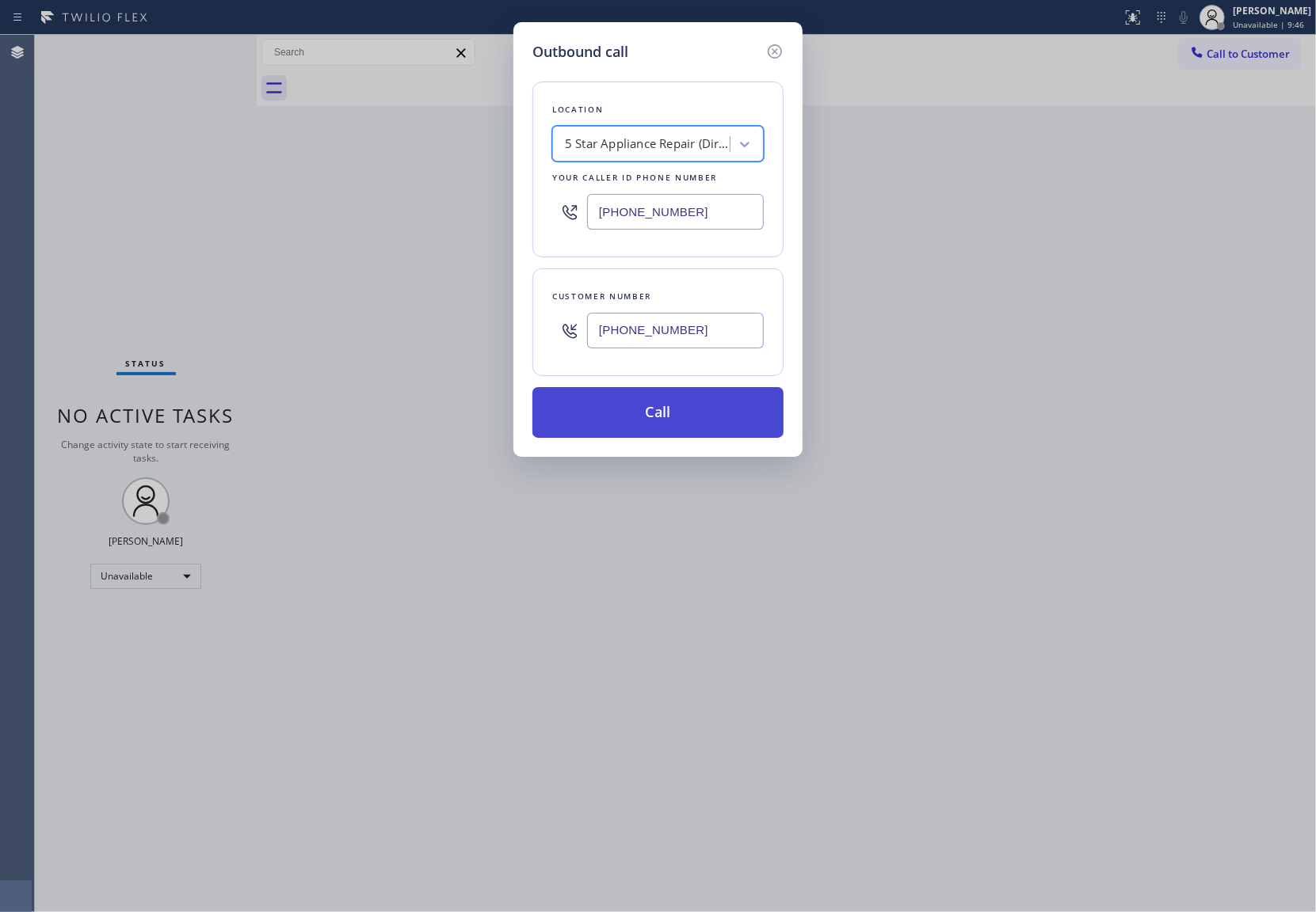
click at [646, 393] on button "Call" at bounding box center [658, 413] width 251 height 51
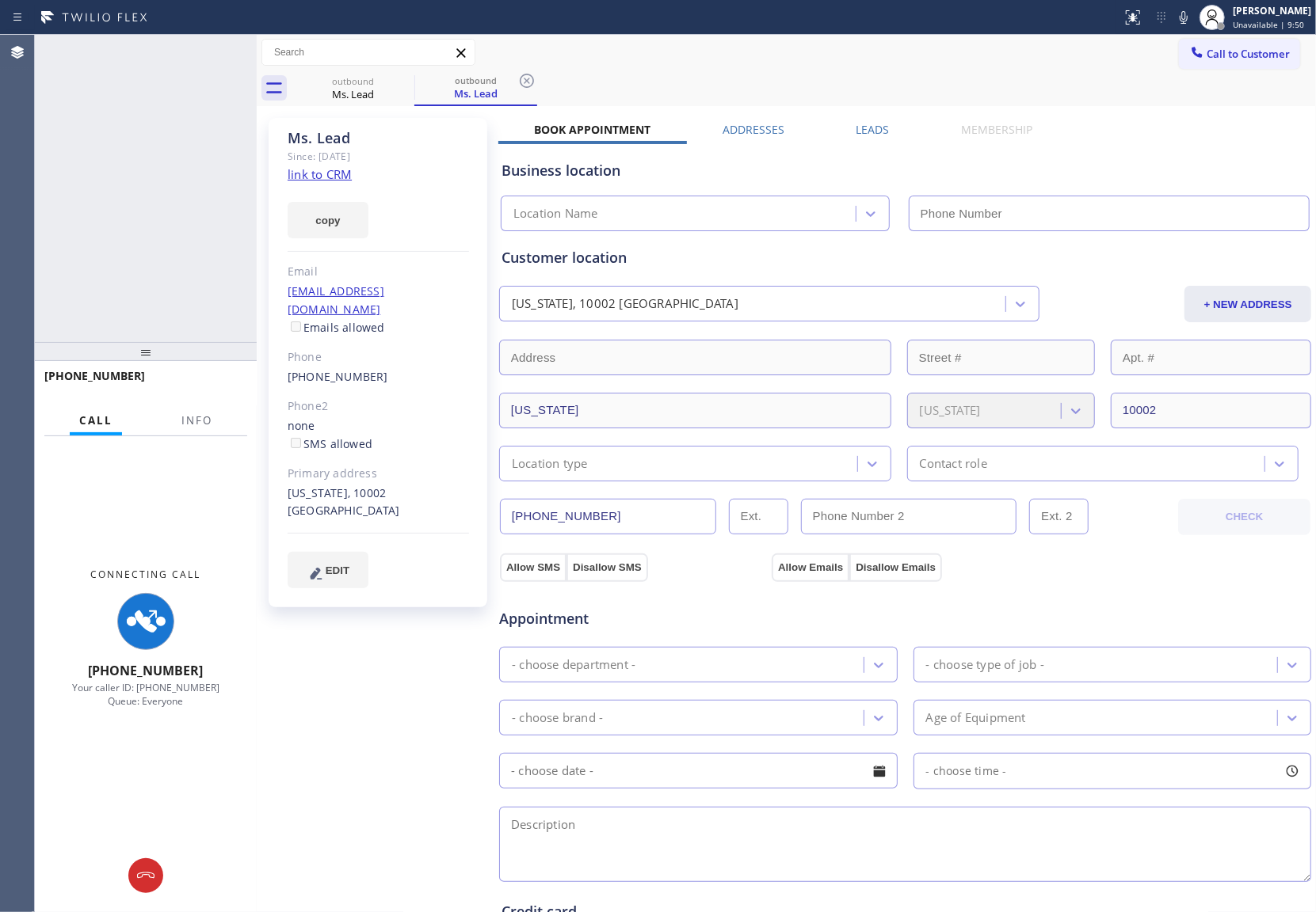
type input "[PHONE_NUMBER]"
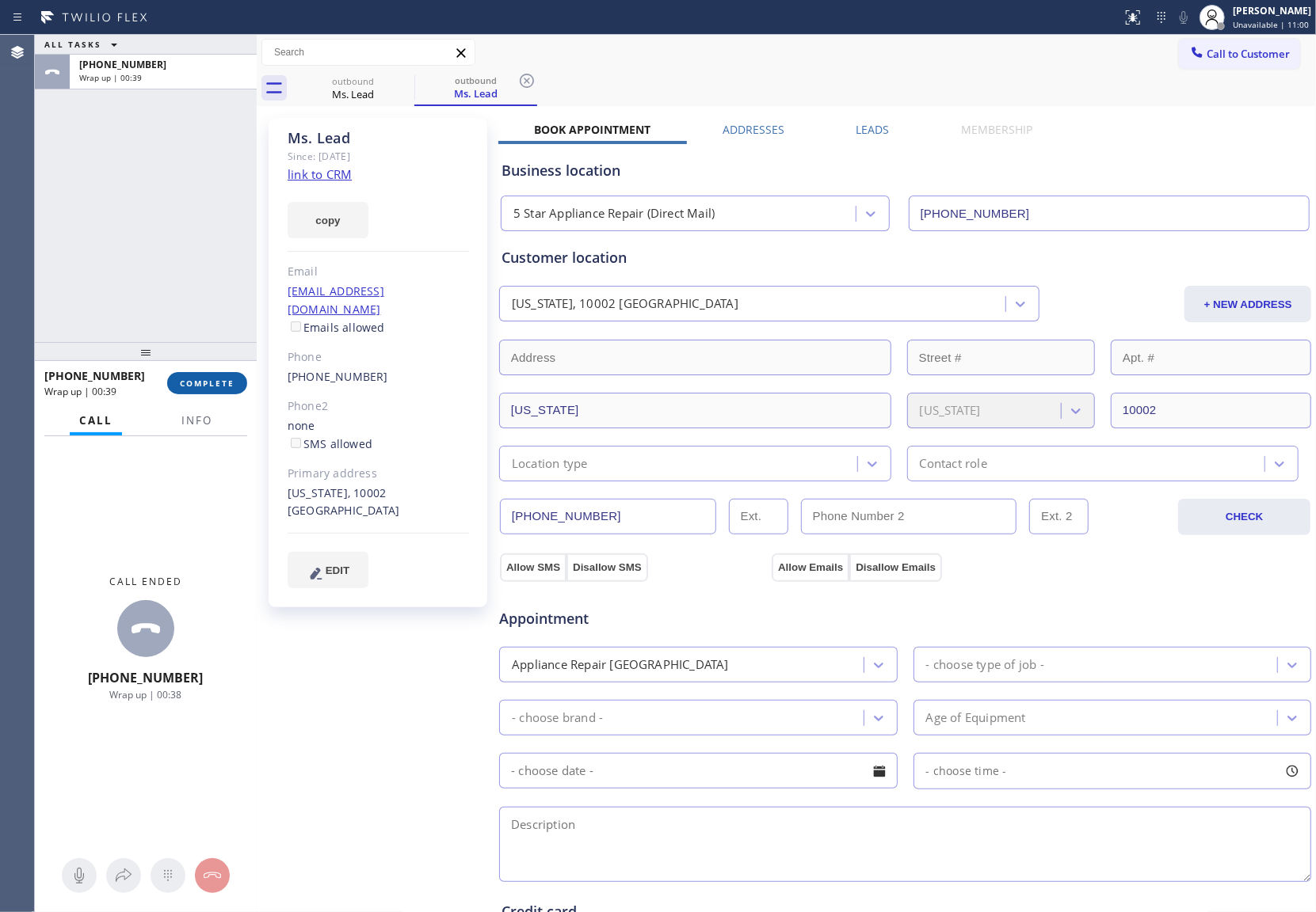
click at [230, 380] on span "COMPLETE" at bounding box center [207, 383] width 55 height 11
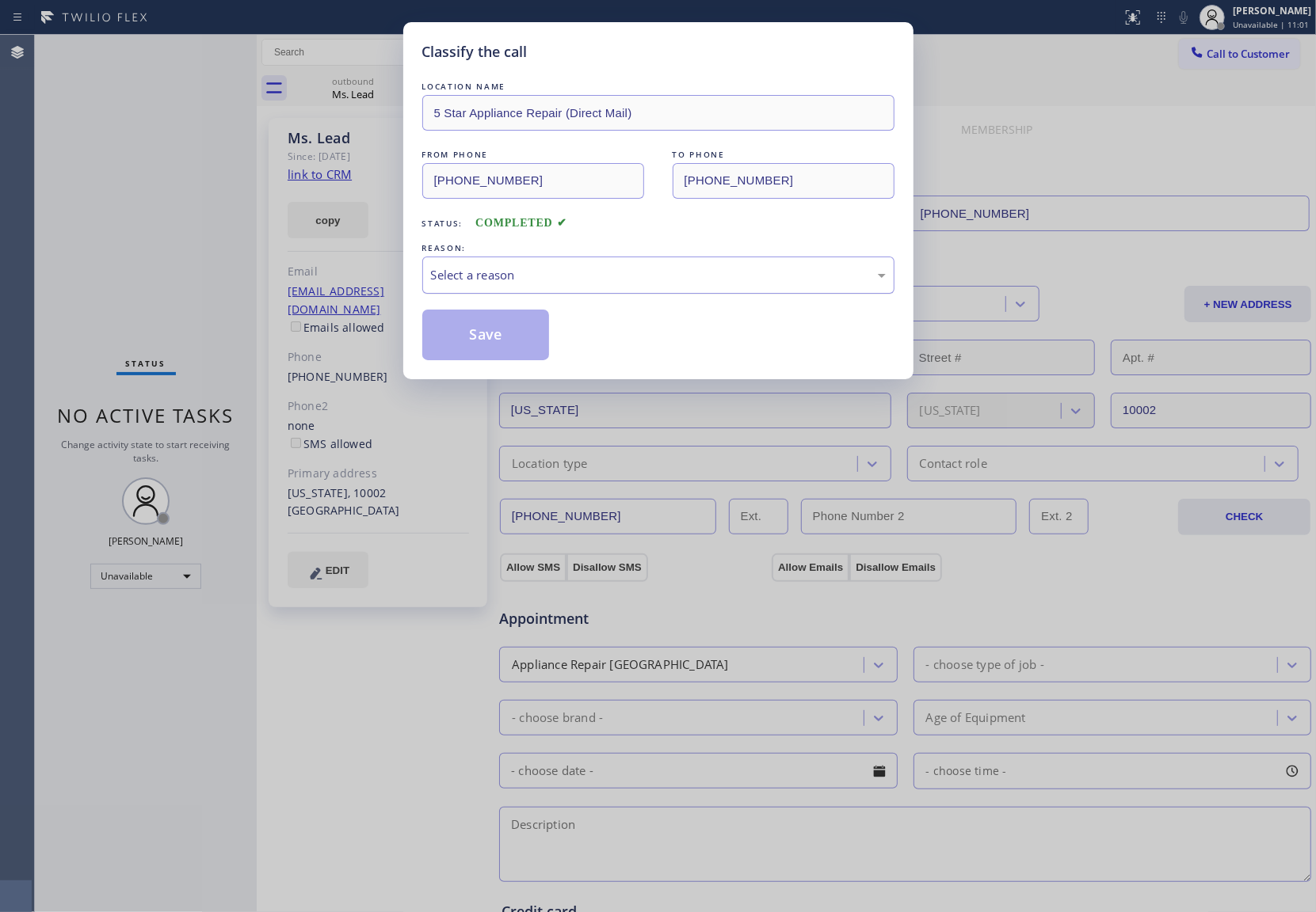
click at [600, 282] on div "Select a reason" at bounding box center [658, 275] width 454 height 18
click at [504, 337] on button "Save" at bounding box center [486, 335] width 128 height 51
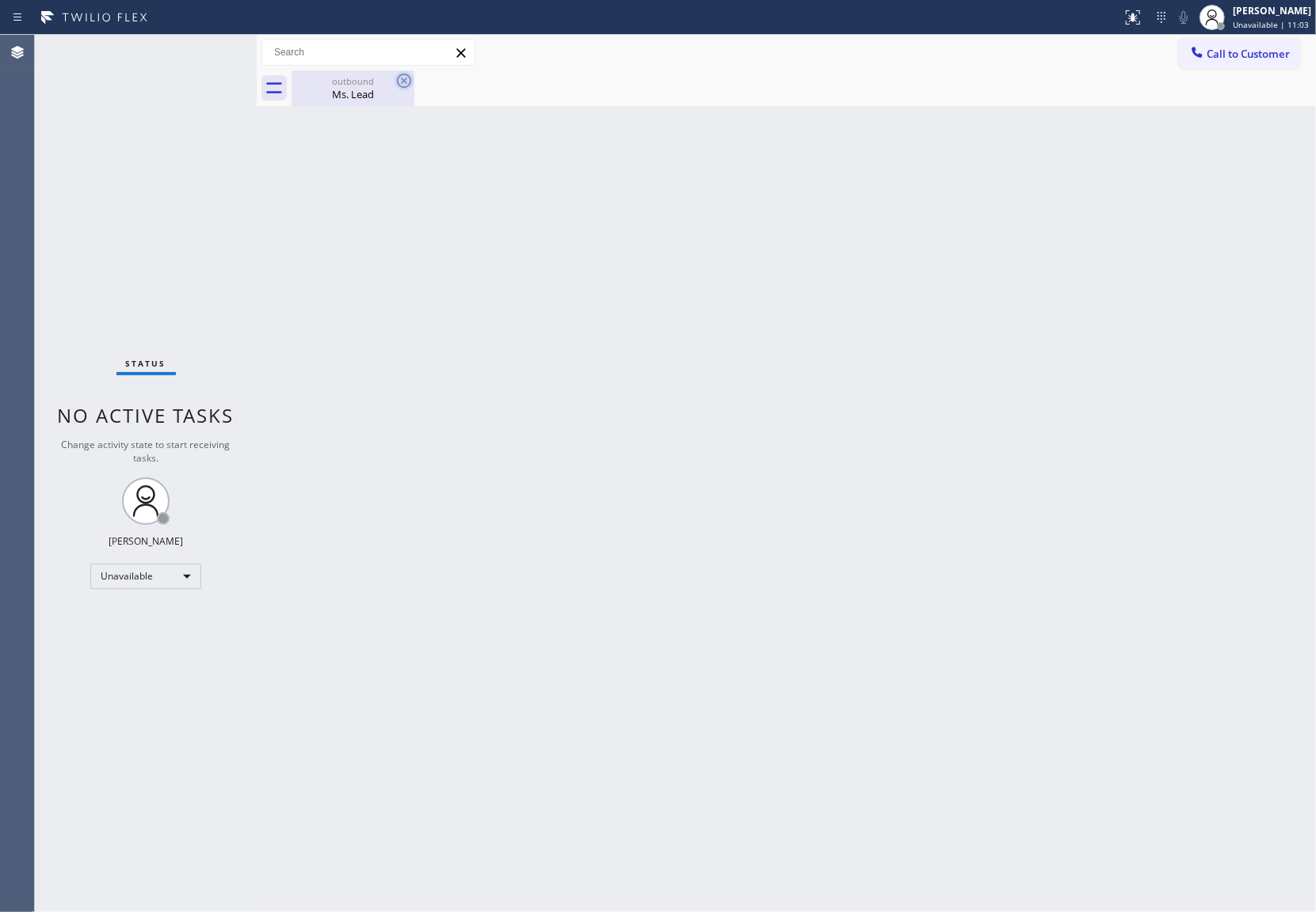
click at [410, 81] on icon at bounding box center [404, 80] width 14 height 14
click at [340, 79] on div "outbound" at bounding box center [353, 81] width 120 height 12
drag, startPoint x: 1261, startPoint y: 51, endPoint x: 1183, endPoint y: 92, distance: 88.1
click at [1252, 61] on span "Call to Customer" at bounding box center [1248, 53] width 84 height 14
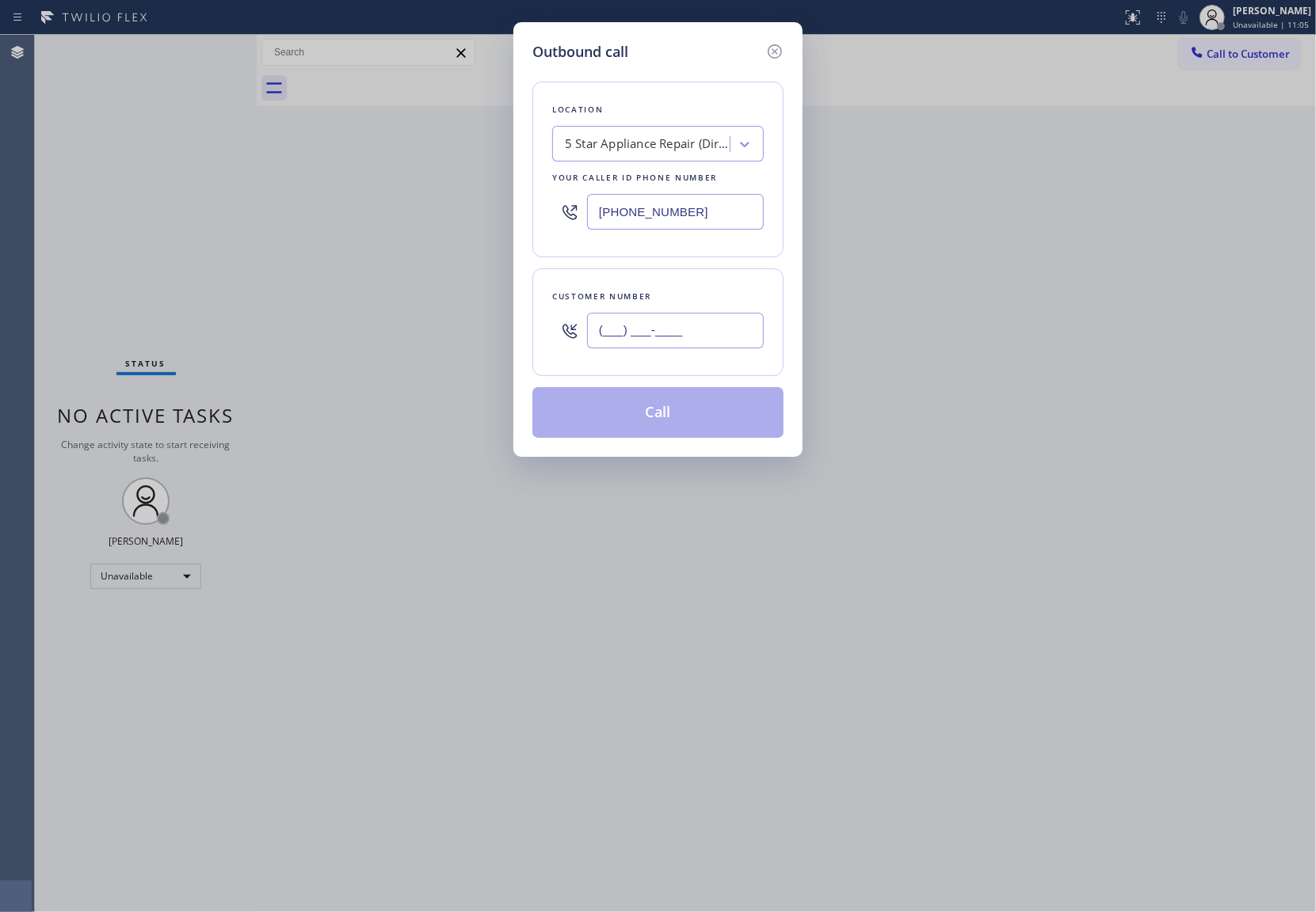
click at [641, 342] on input "(___) ___-____" at bounding box center [676, 331] width 177 height 36
paste input "949) 887-9122"
type input "[PHONE_NUMBER]"
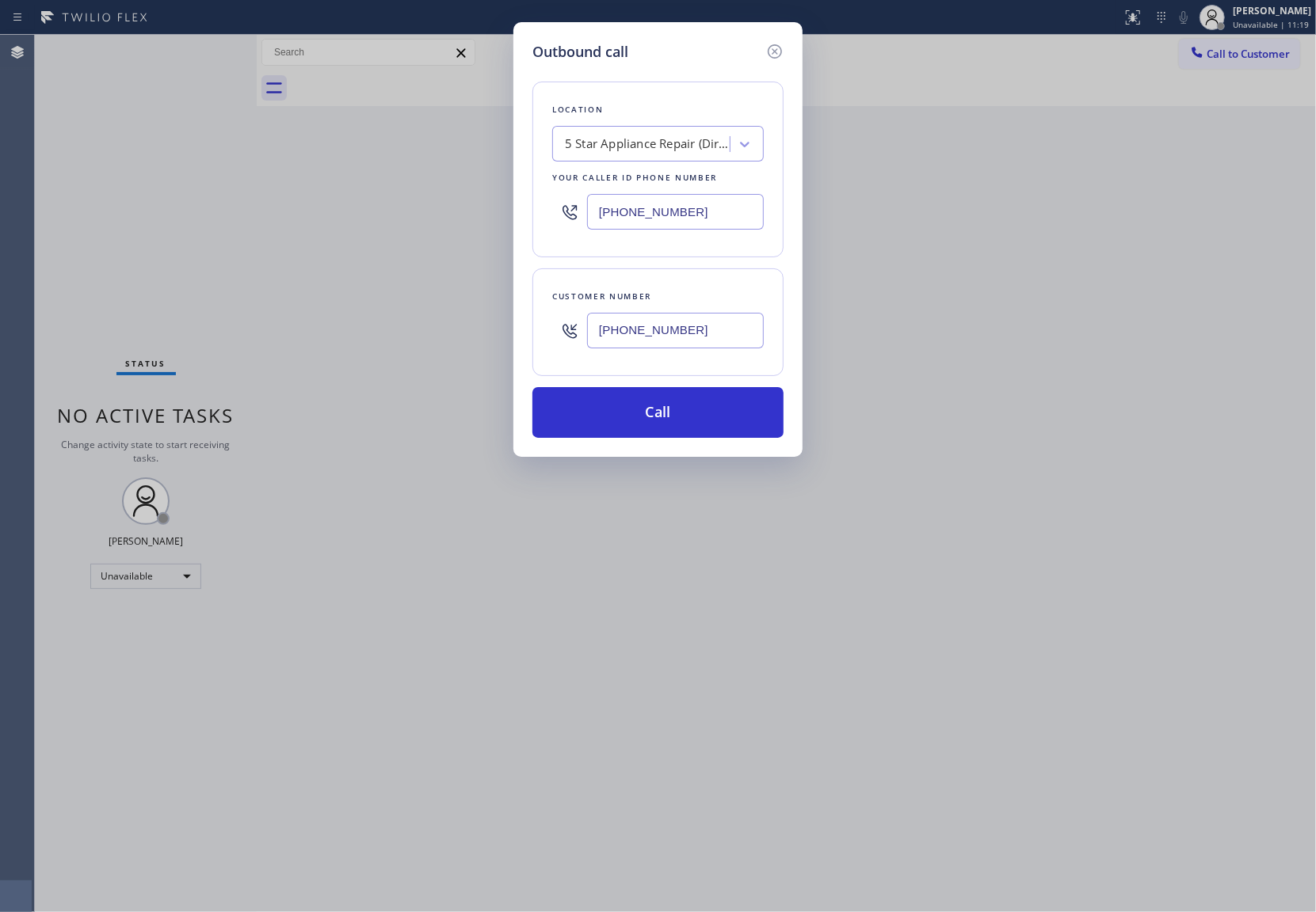
click at [646, 210] on input "[PHONE_NUMBER]" at bounding box center [676, 212] width 177 height 36
paste input "855) 662-5332"
type input "[PHONE_NUMBER]"
click at [711, 428] on button "Call" at bounding box center [658, 413] width 251 height 51
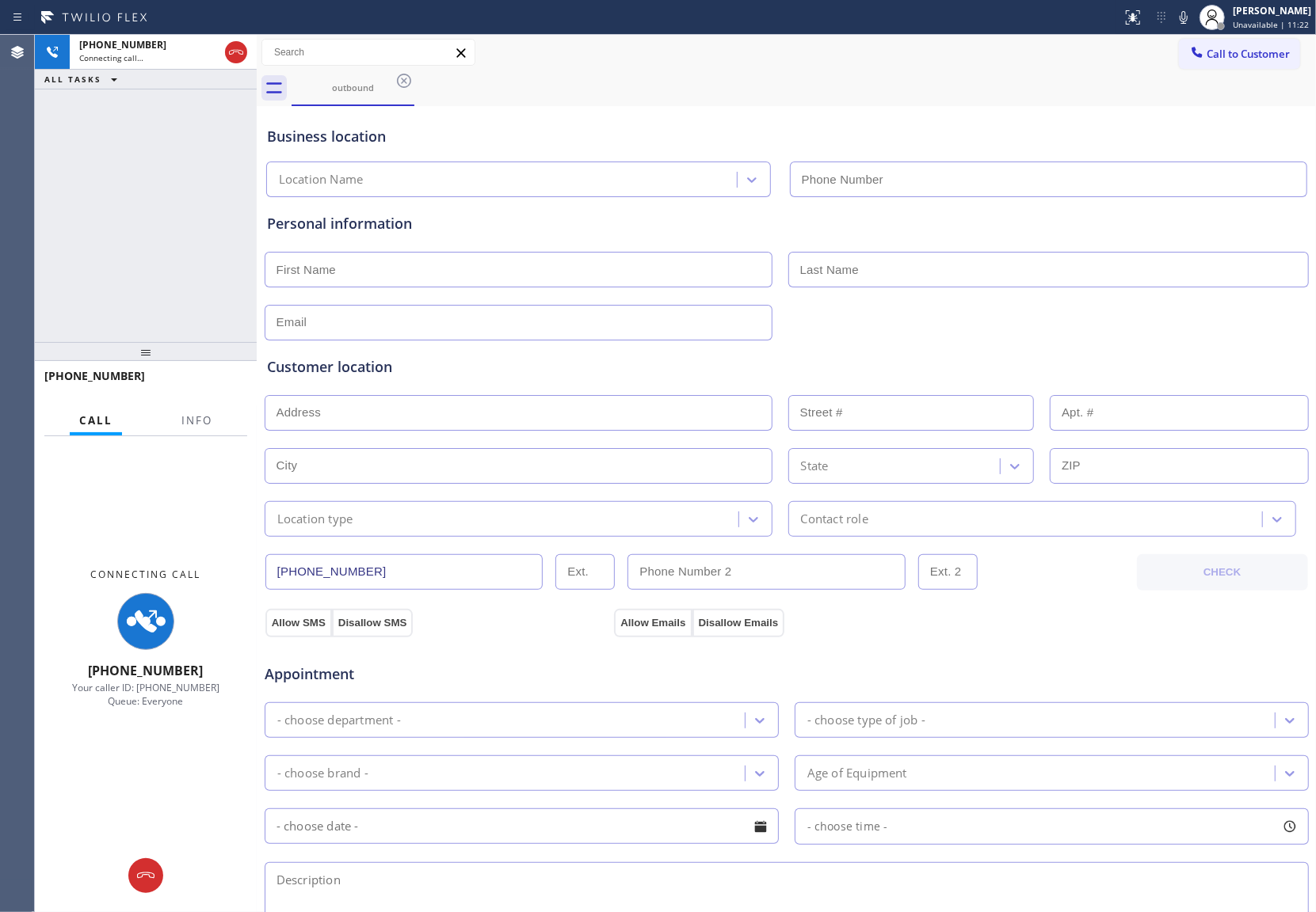
type input "[PHONE_NUMBER]"
click at [64, 132] on div "[PHONE_NUMBER] Connecting call… ALL TASKS ALL TASKS ACTIVE TASKS TASKS IN WRAP …" at bounding box center [146, 188] width 222 height 307
click at [39, 237] on div "[PHONE_NUMBER] Connecting call… ALL TASKS ALL TASKS ACTIVE TASKS TASKS IN WRAP …" at bounding box center [146, 188] width 222 height 307
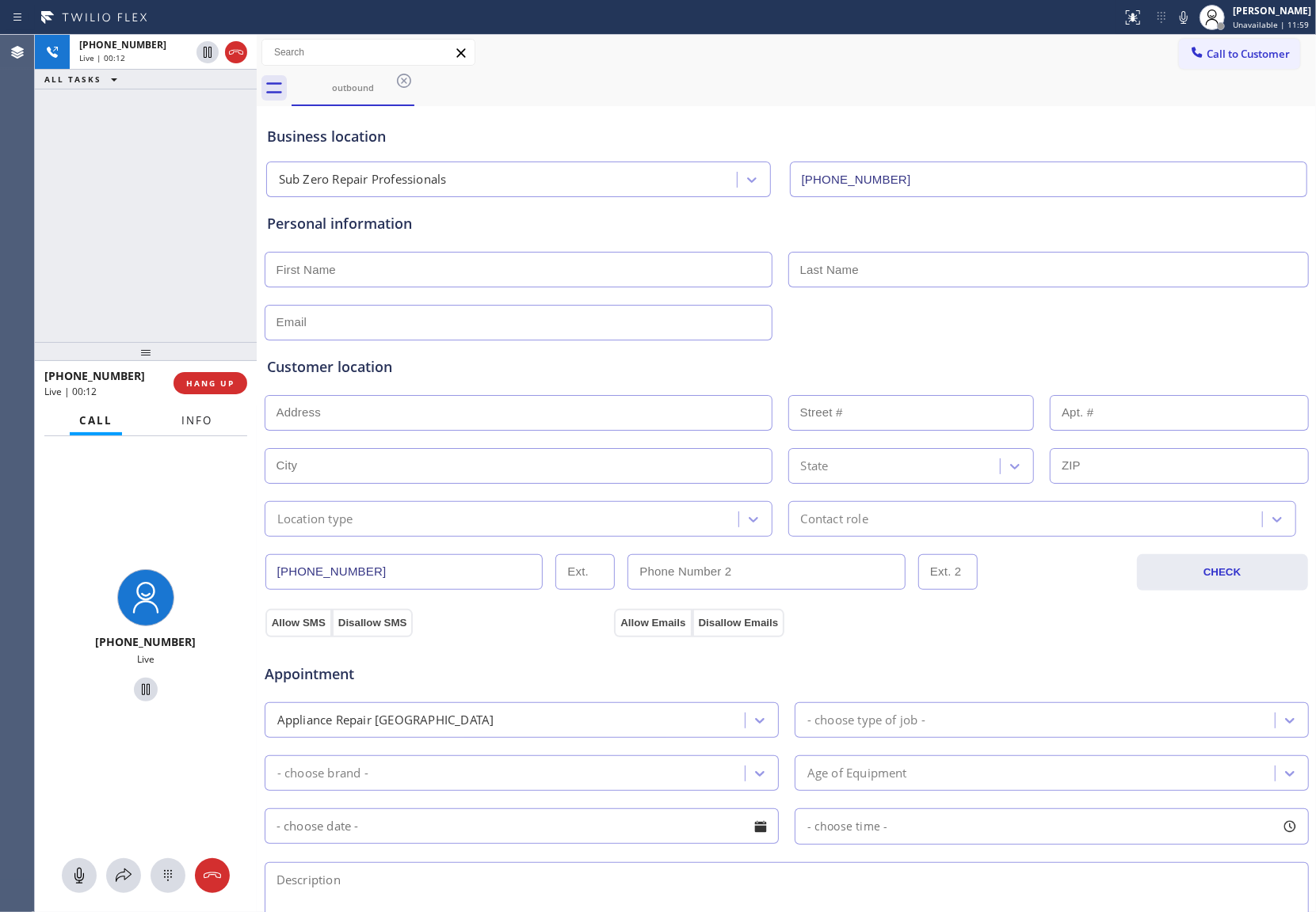
drag, startPoint x: 14, startPoint y: 201, endPoint x: 206, endPoint y: 413, distance: 286.0
click at [44, 216] on div "Agent Desktop Classify the call LOCATION NAME [PERSON_NAME] Repair Service FROM…" at bounding box center [658, 474] width 1316 height 878
click at [210, 393] on button "HANG UP" at bounding box center [210, 383] width 74 height 22
click at [201, 434] on div at bounding box center [197, 434] width 50 height 3
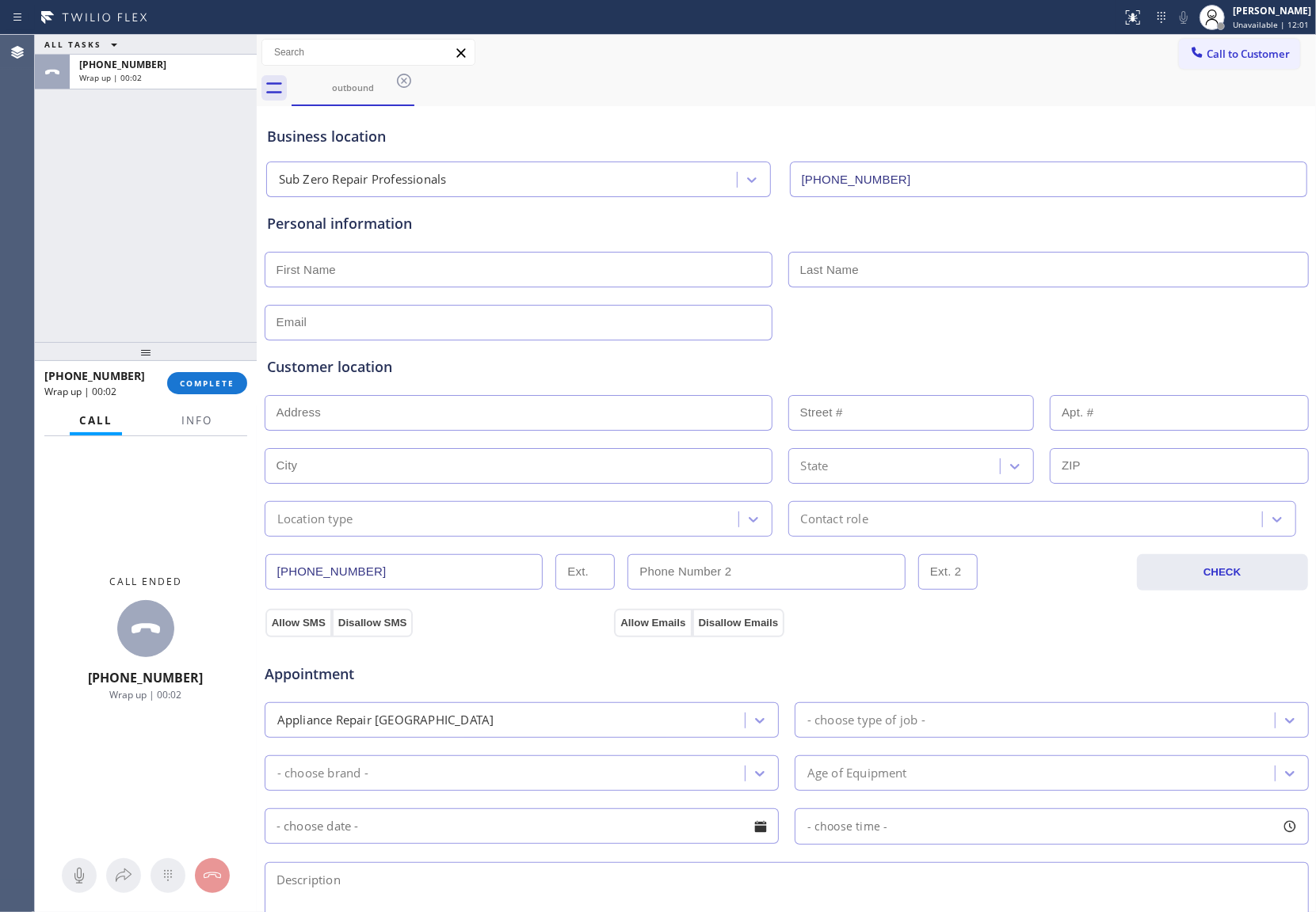
click at [197, 432] on div at bounding box center [197, 434] width 50 height 3
click at [197, 436] on div "Call ended [PHONE_NUMBER] Wrap up | 00:02" at bounding box center [146, 638] width 222 height 403
click at [195, 426] on span "Info" at bounding box center [197, 420] width 31 height 14
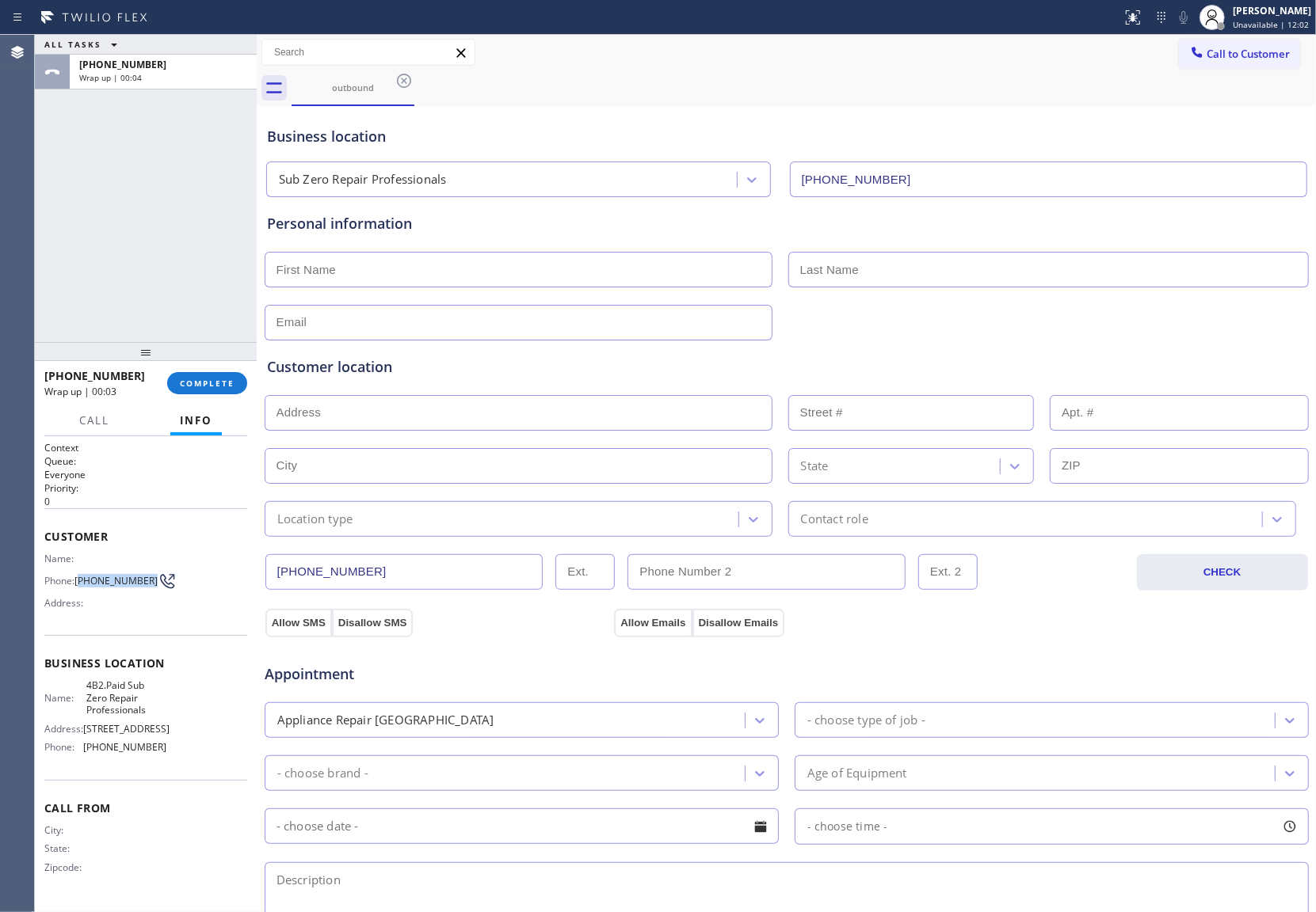
drag, startPoint x: 109, startPoint y: 587, endPoint x: 81, endPoint y: 580, distance: 28.9
click at [81, 580] on span "[PHONE_NUMBER]" at bounding box center [116, 580] width 84 height 12
copy span "949) 887-9122"
drag, startPoint x: 1214, startPoint y: 58, endPoint x: 849, endPoint y: 257, distance: 415.7
click at [1215, 57] on span "Call to Customer" at bounding box center [1248, 53] width 84 height 14
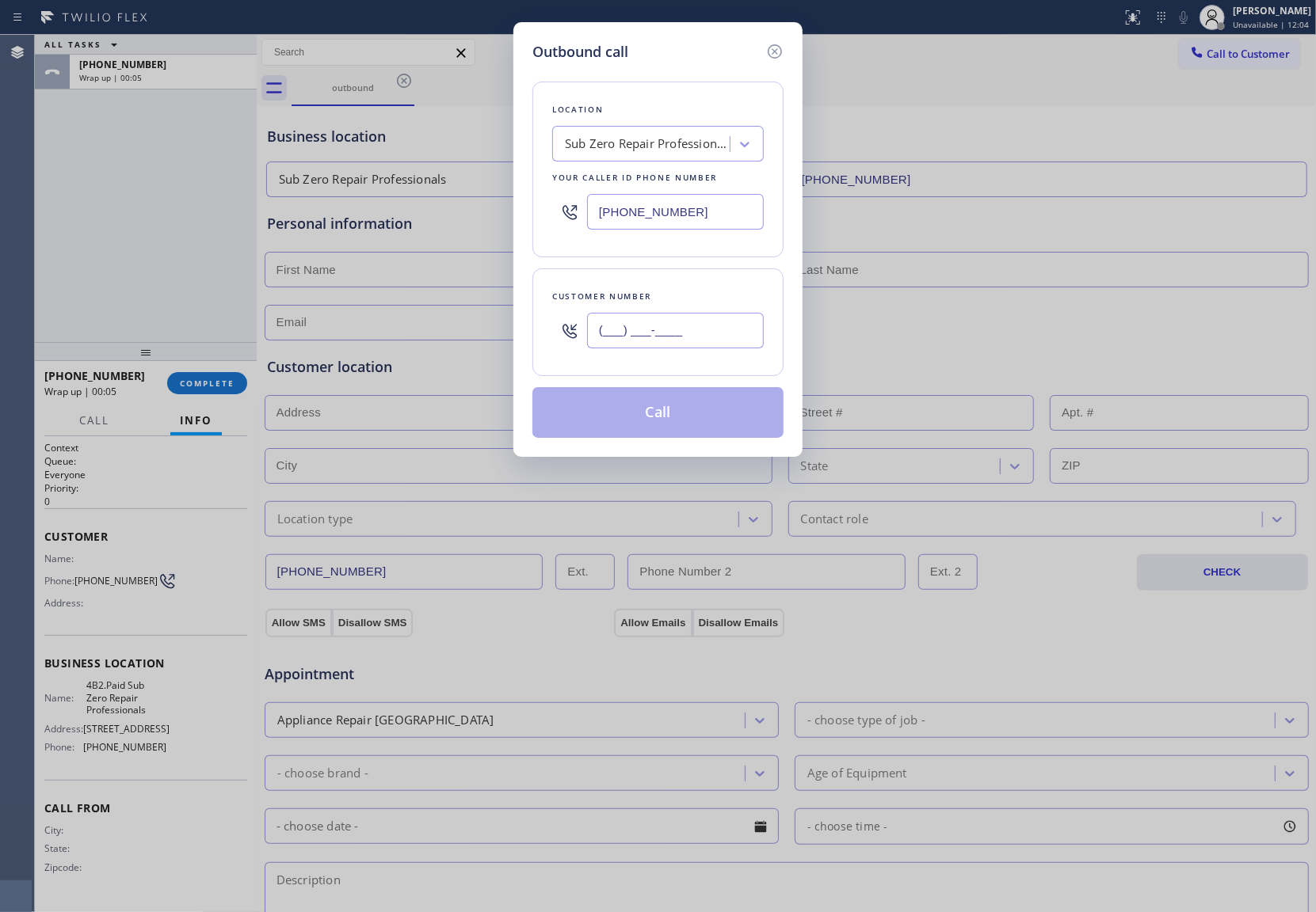
click at [661, 323] on input "(___) ___-____" at bounding box center [676, 331] width 177 height 36
paste input "949) 887-9122"
type input "[PHONE_NUMBER]"
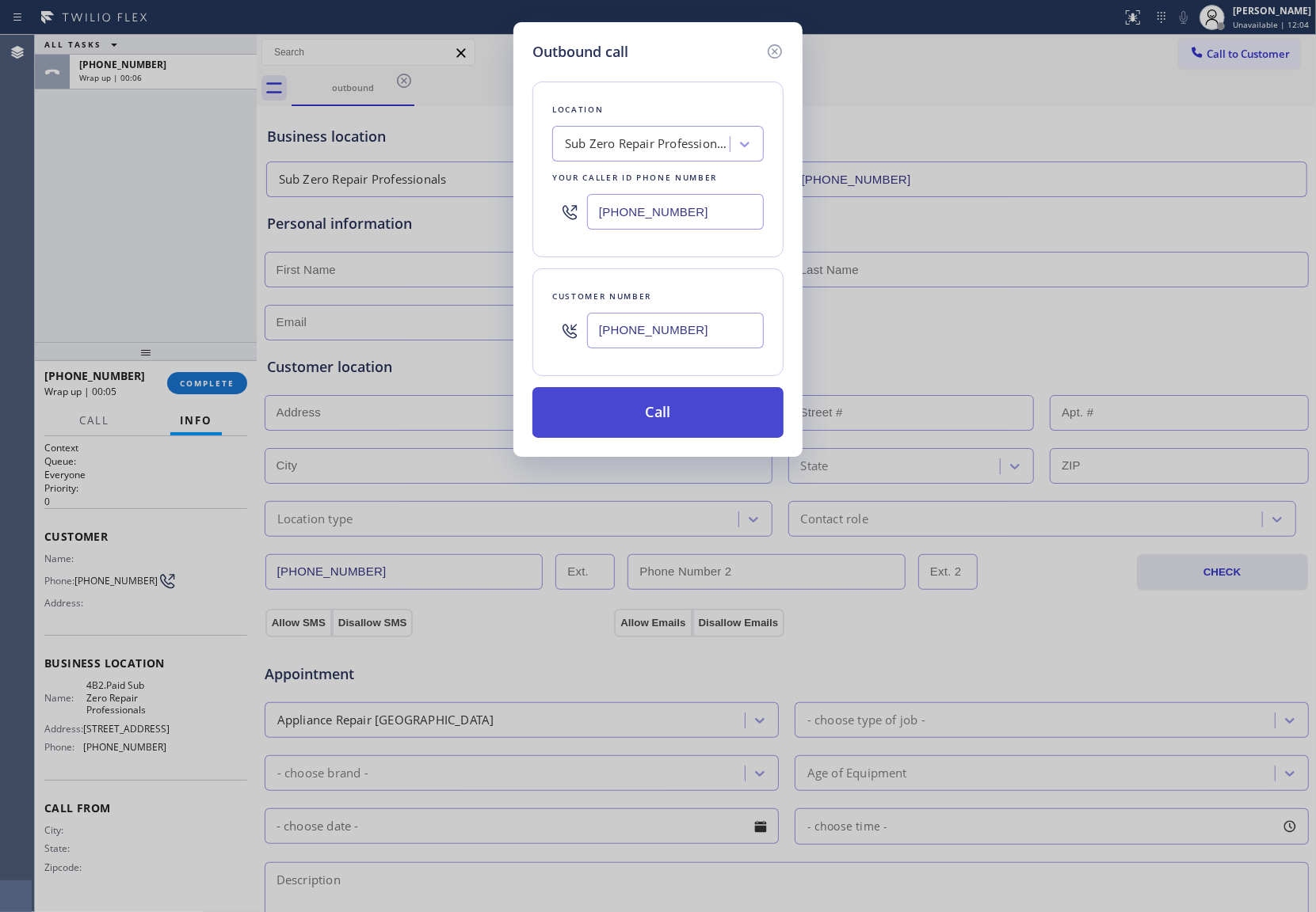
click at [685, 413] on button "Call" at bounding box center [658, 413] width 251 height 51
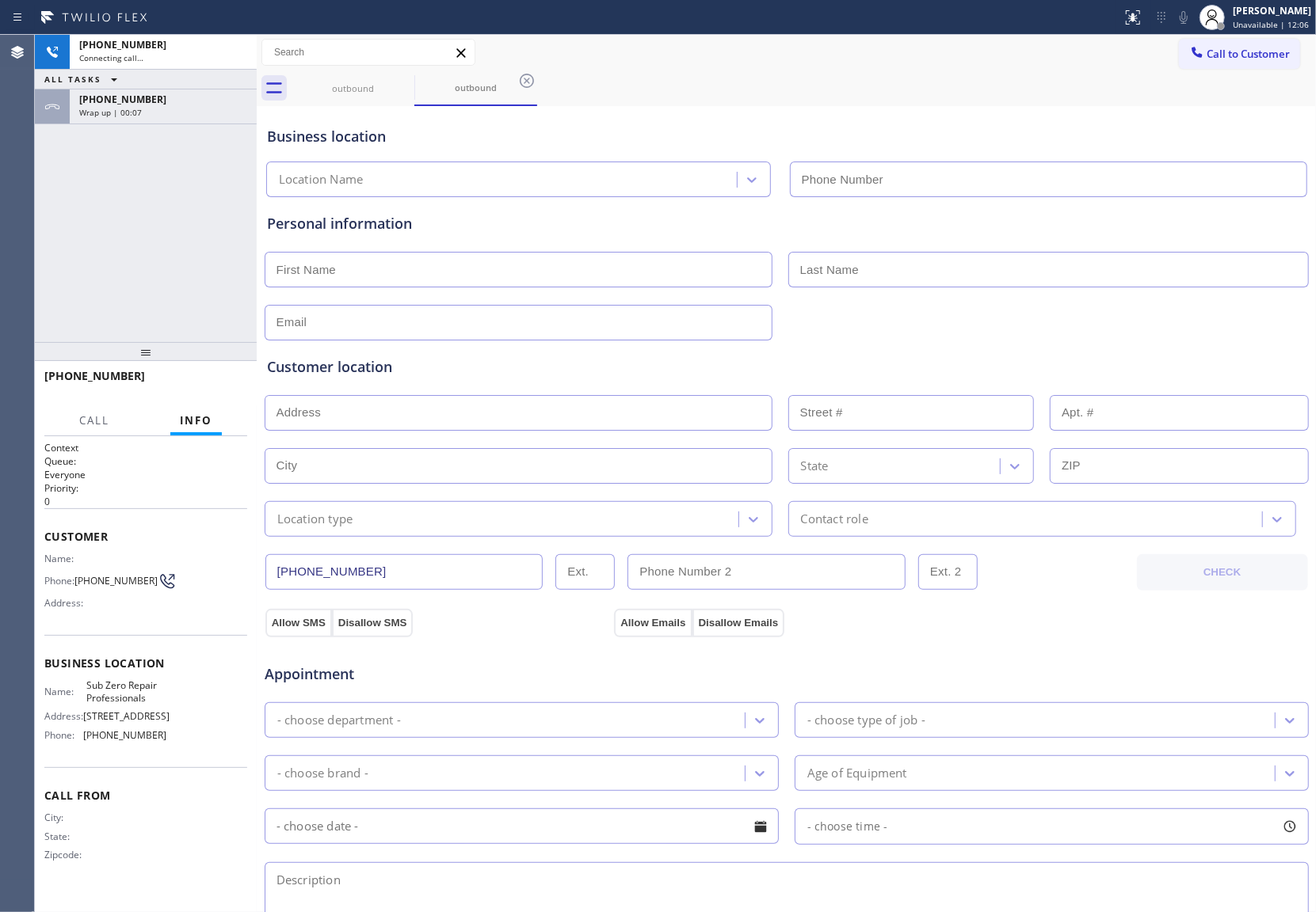
type input "[PHONE_NUMBER]"
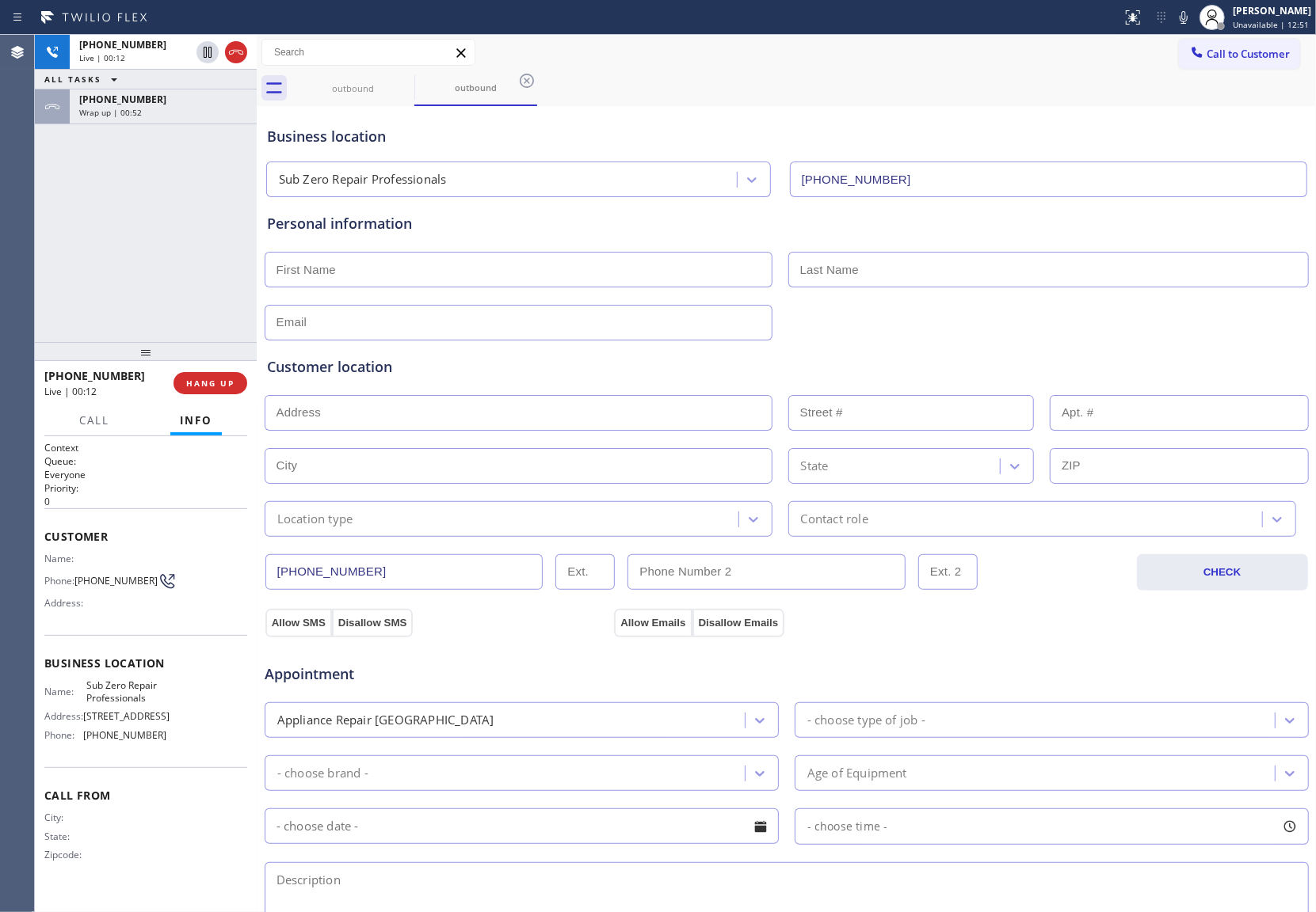
click at [46, 267] on div "[PHONE_NUMBER] Live | 00:12 ALL TASKS ALL TASKS ACTIVE TASKS TASKS IN WRAP UP […" at bounding box center [146, 188] width 222 height 307
click at [52, 266] on div "[PHONE_NUMBER] Live | 00:26 ALL TASKS ALL TASKS ACTIVE TASKS TASKS IN WRAP UP […" at bounding box center [146, 188] width 222 height 307
click at [32, 237] on div "Agent Desktop" at bounding box center [17, 474] width 34 height 878
click at [236, 52] on icon at bounding box center [236, 52] width 19 height 19
click at [212, 361] on div at bounding box center [146, 351] width 222 height 19
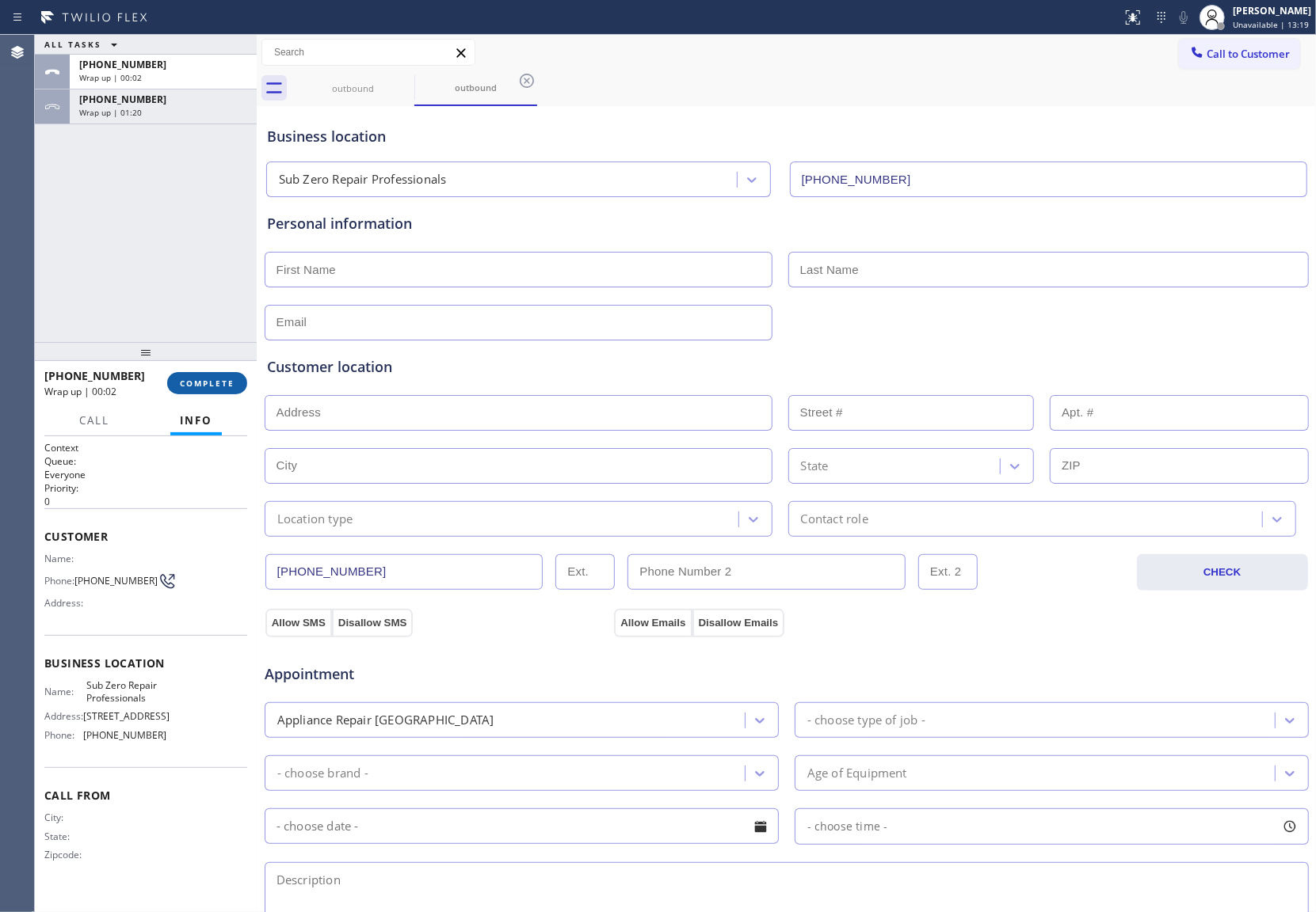
click at [214, 387] on span "COMPLETE" at bounding box center [207, 383] width 55 height 11
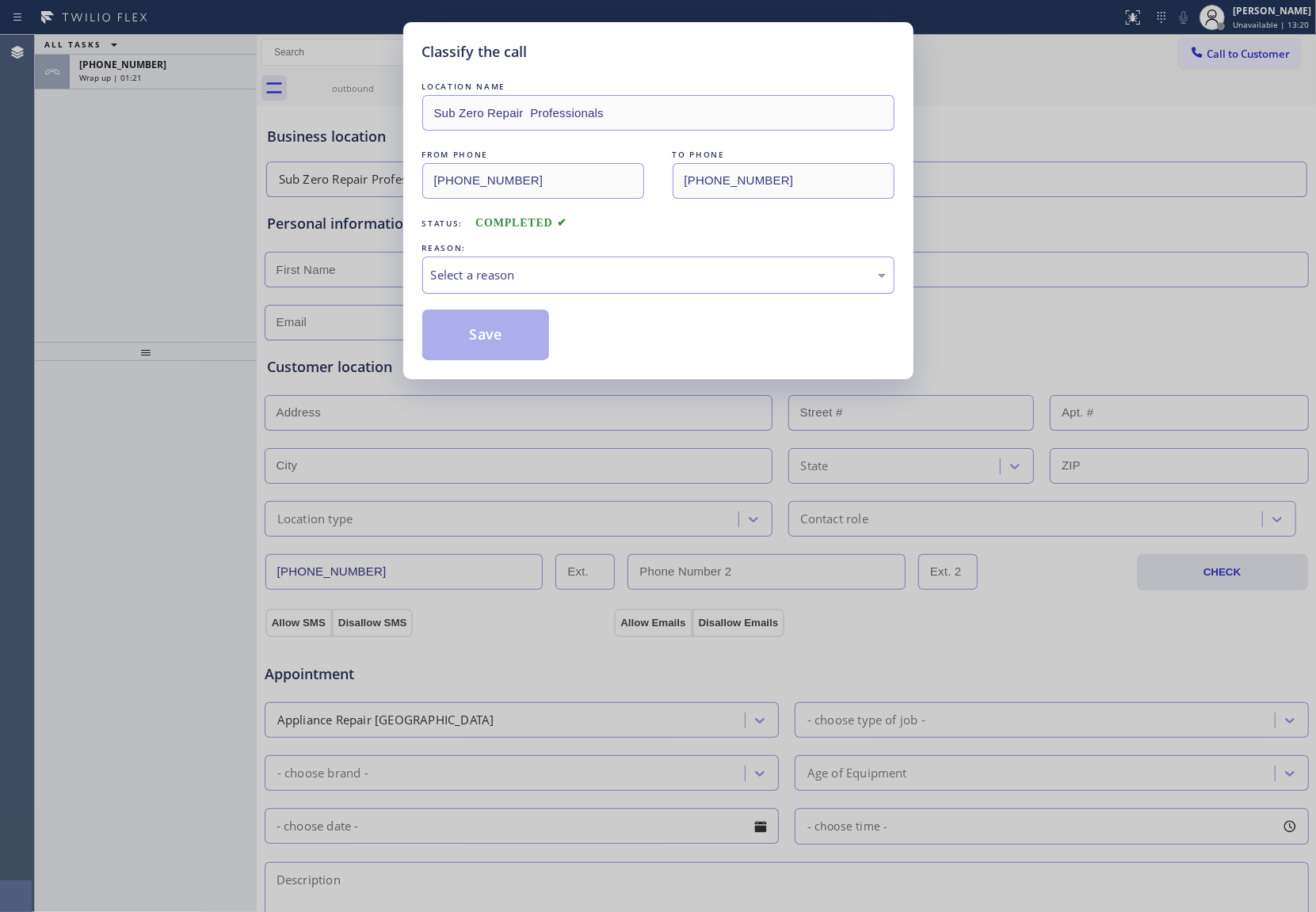
click at [537, 278] on div "Select a reason" at bounding box center [658, 275] width 454 height 18
click at [485, 341] on button "Save" at bounding box center [486, 335] width 128 height 51
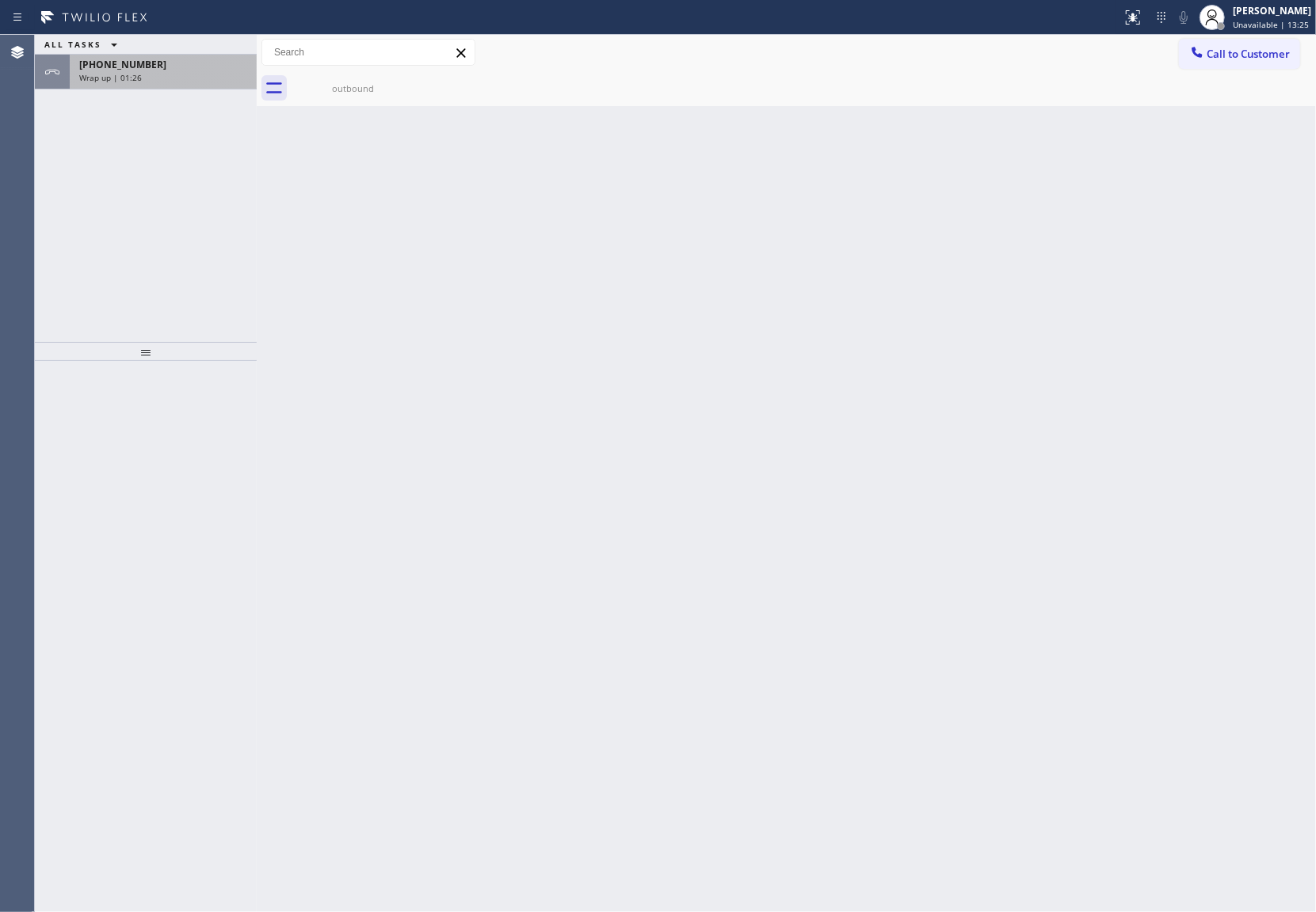
click at [133, 78] on span "Wrap up | 01:26" at bounding box center [111, 78] width 62 height 11
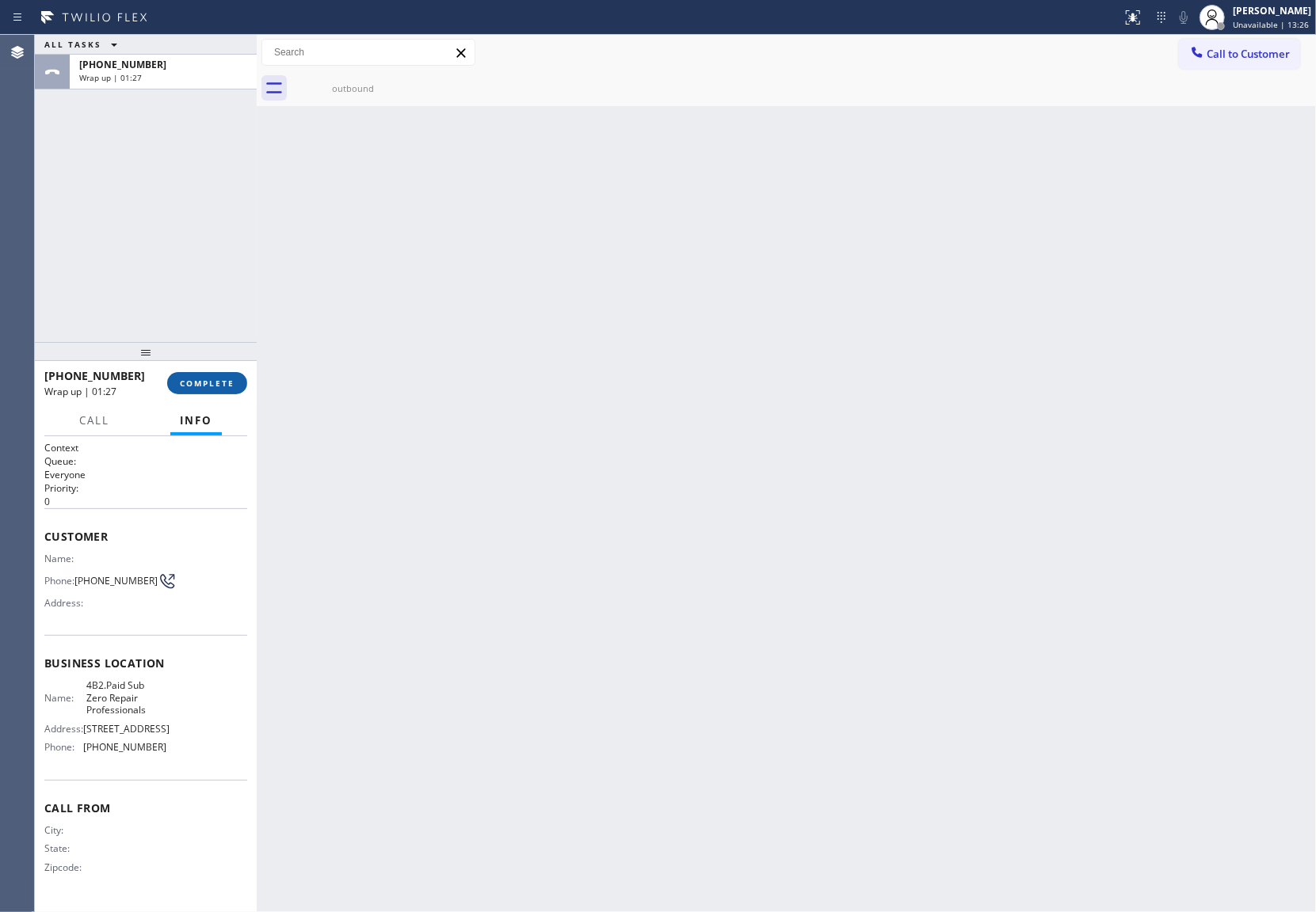
click at [219, 382] on span "COMPLETE" at bounding box center [207, 383] width 55 height 11
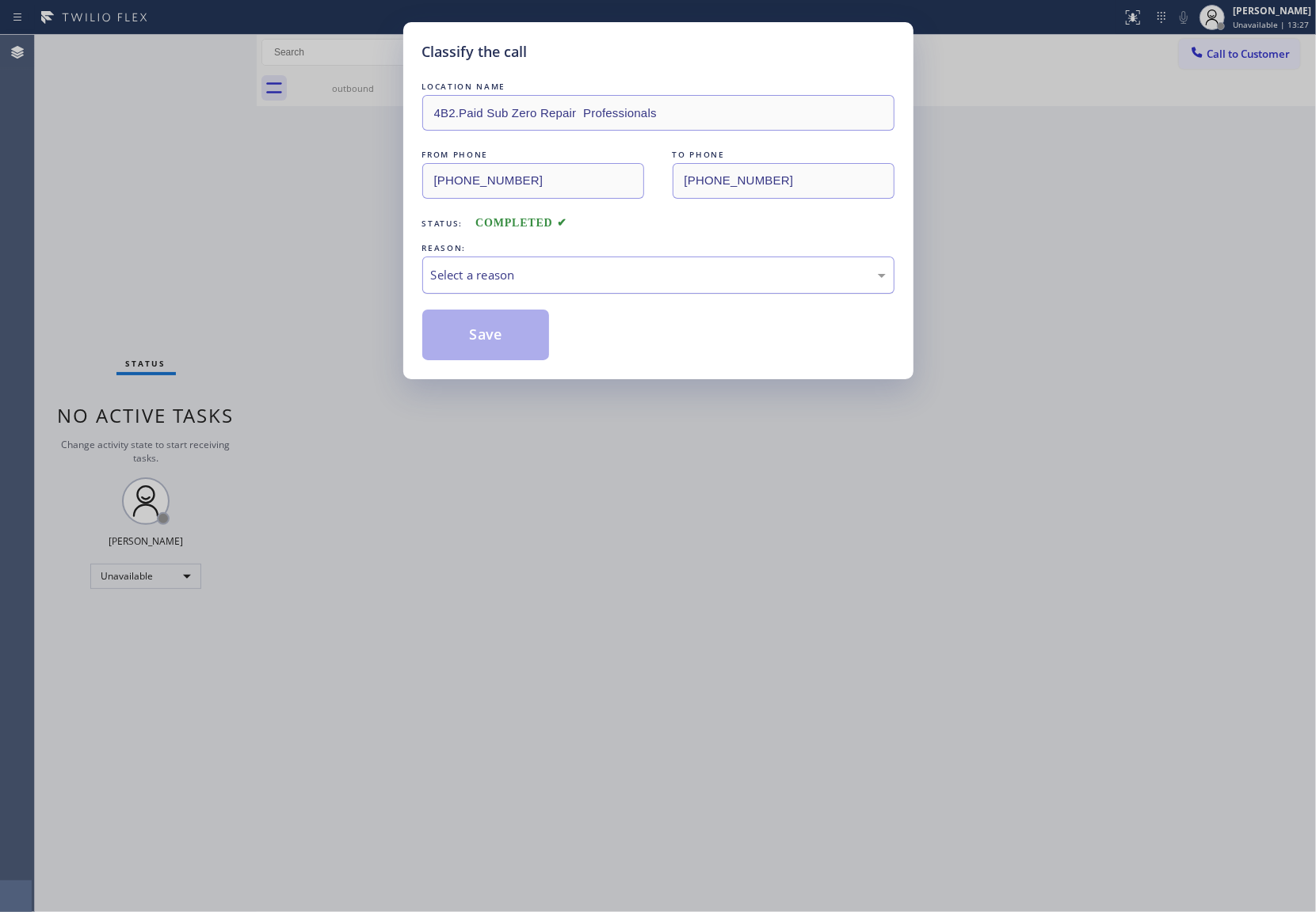
click at [531, 267] on div "Select a reason" at bounding box center [658, 275] width 454 height 18
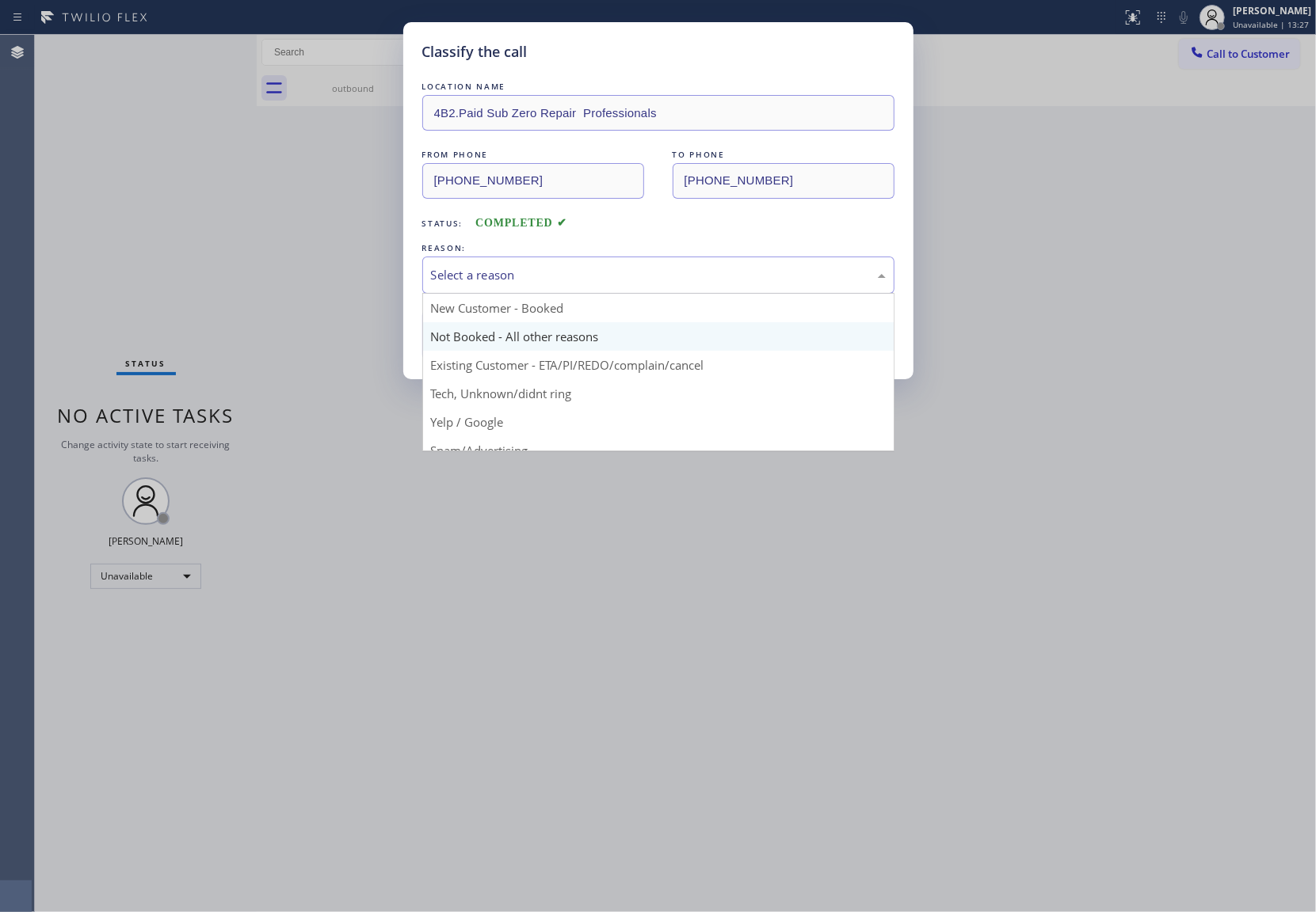
click at [490, 331] on button "Save" at bounding box center [486, 335] width 128 height 51
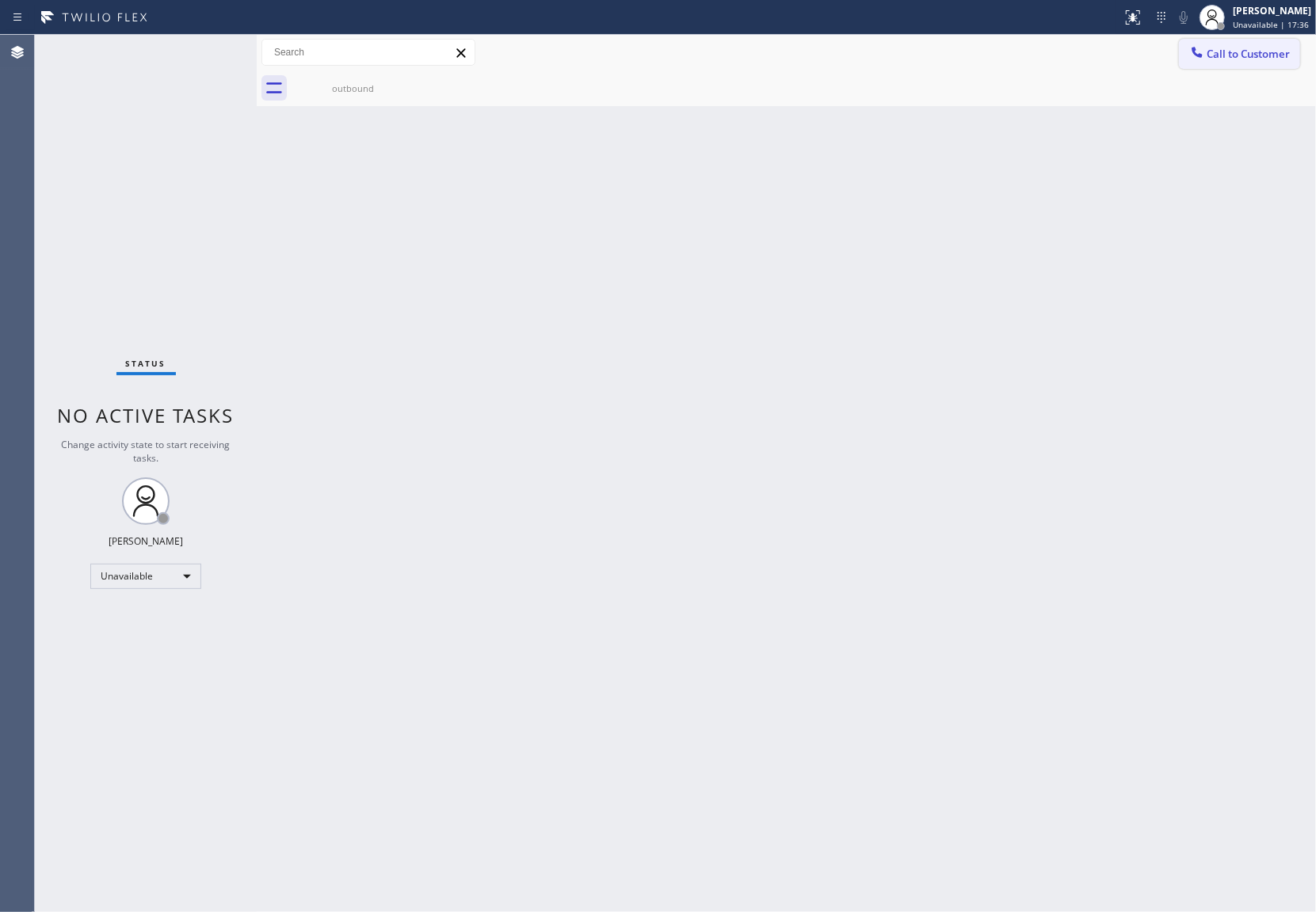
click at [1233, 64] on button "Call to Customer" at bounding box center [1239, 53] width 121 height 30
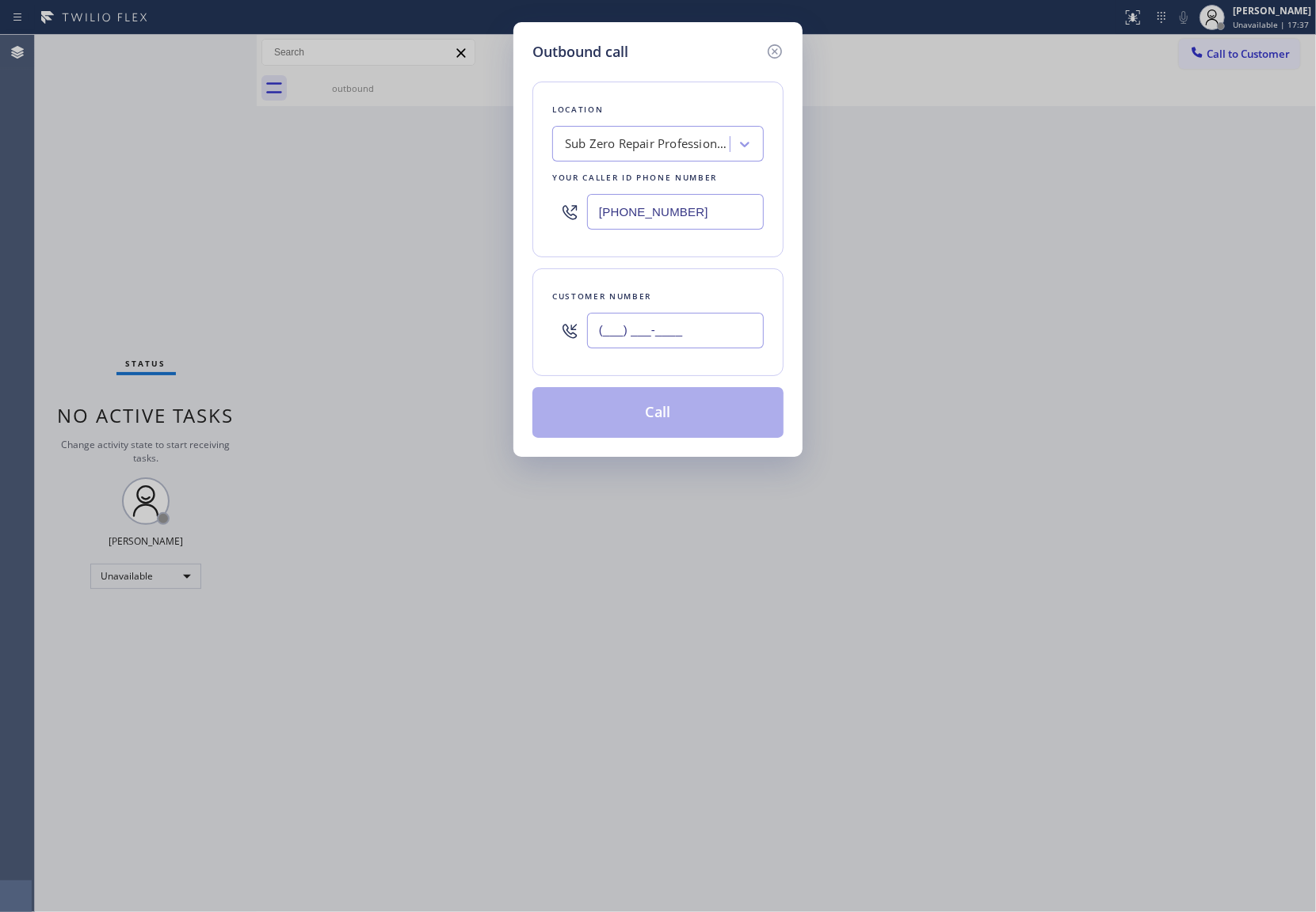
click at [702, 331] on input "(___) ___-____" at bounding box center [676, 331] width 177 height 36
paste input "562) 751-3028"
type input "[PHONE_NUMBER]"
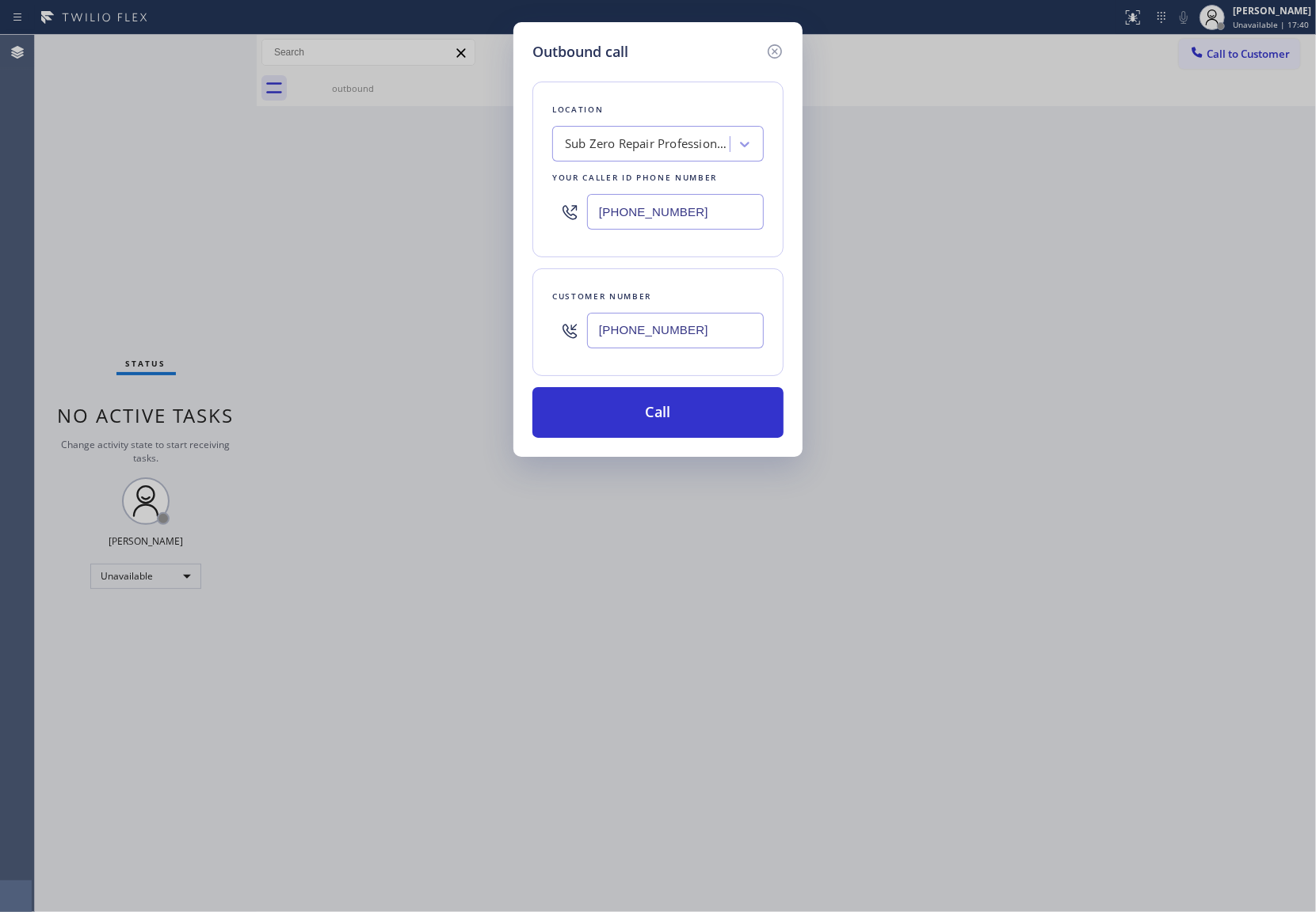
click at [676, 222] on input "[PHONE_NUMBER]" at bounding box center [676, 212] width 177 height 36
paste input "310) 928-2514"
type input "[PHONE_NUMBER]"
click at [670, 420] on button "Call" at bounding box center [658, 413] width 251 height 51
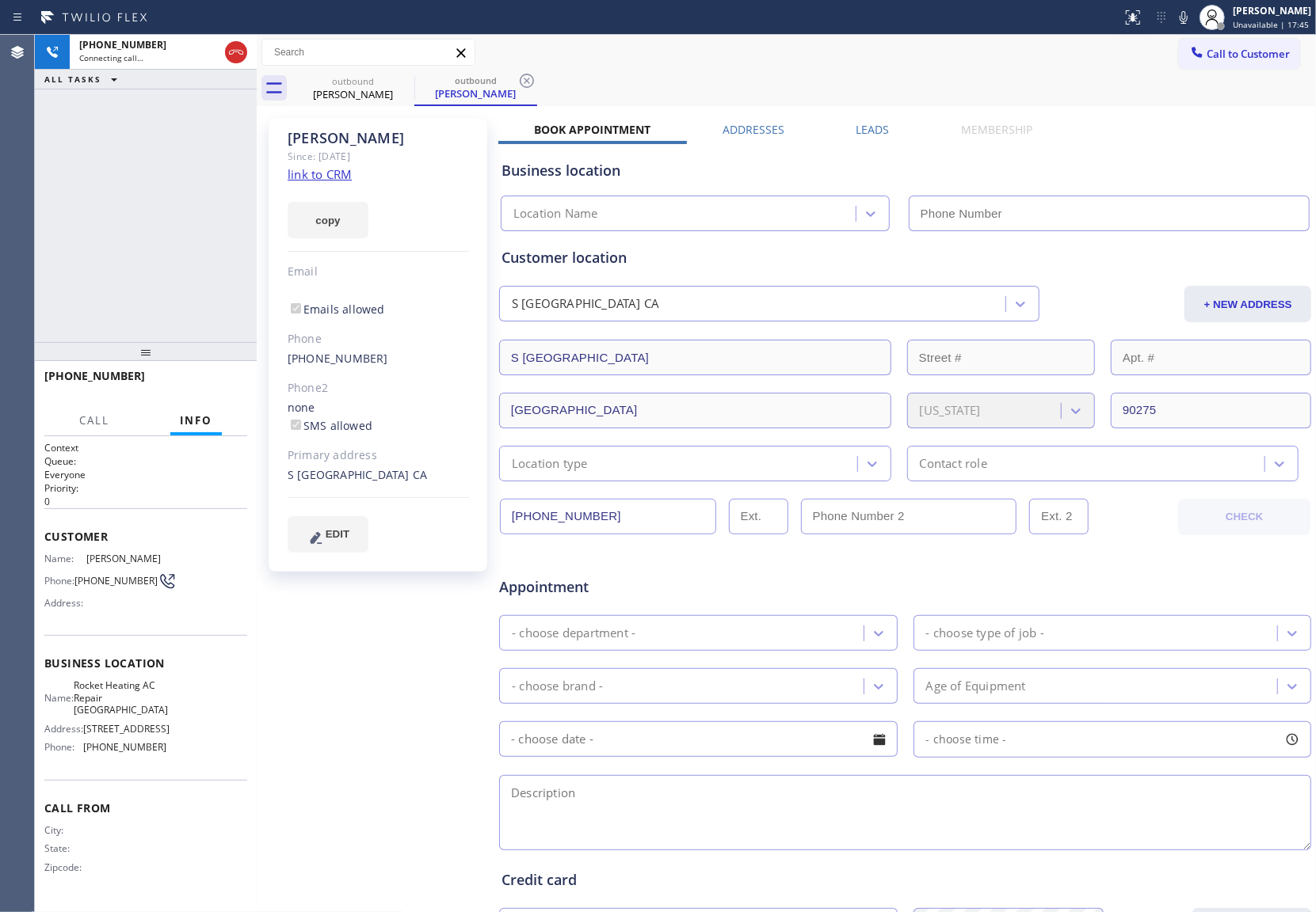
type input "[PHONE_NUMBER]"
click at [68, 204] on div "[PHONE_NUMBER] Connecting call… ALL TASKS ALL TASKS ACTIVE TASKS TASKS IN WRAP …" at bounding box center [146, 188] width 222 height 307
click at [26, 273] on div "Agent Desktop" at bounding box center [17, 474] width 34 height 878
drag, startPoint x: 102, startPoint y: 590, endPoint x: 78, endPoint y: 577, distance: 27.3
click at [78, 577] on span "[PHONE_NUMBER]" at bounding box center [116, 580] width 84 height 12
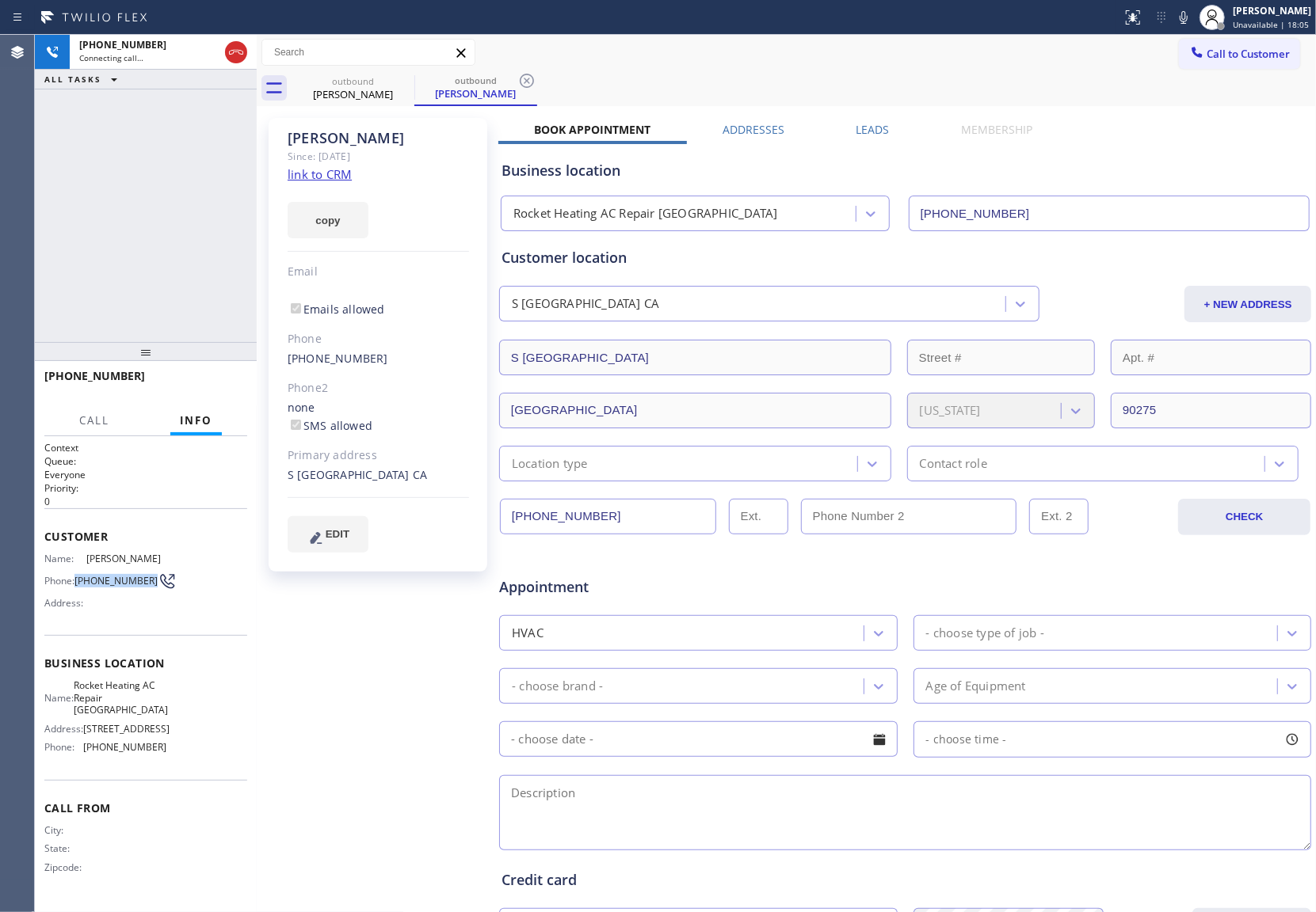
copy span "[PHONE_NUMBER]"
click at [238, 51] on icon at bounding box center [236, 52] width 19 height 19
click at [219, 374] on button "COMPLETE" at bounding box center [207, 383] width 80 height 22
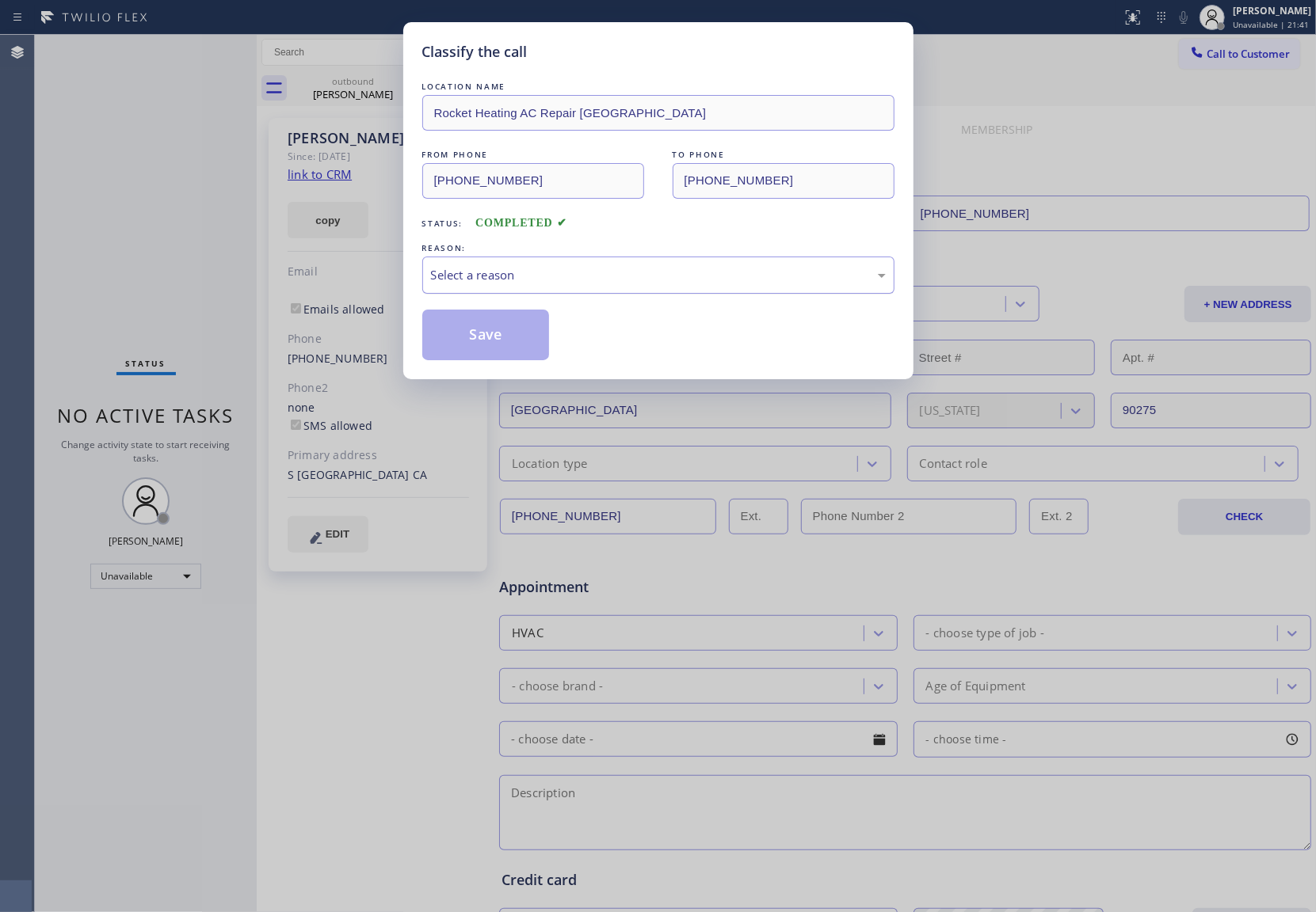
drag, startPoint x: 556, startPoint y: 278, endPoint x: 544, endPoint y: 287, distance: 15.0
click at [552, 278] on div "Select a reason" at bounding box center [658, 275] width 454 height 18
click at [459, 339] on button "Save" at bounding box center [486, 335] width 128 height 51
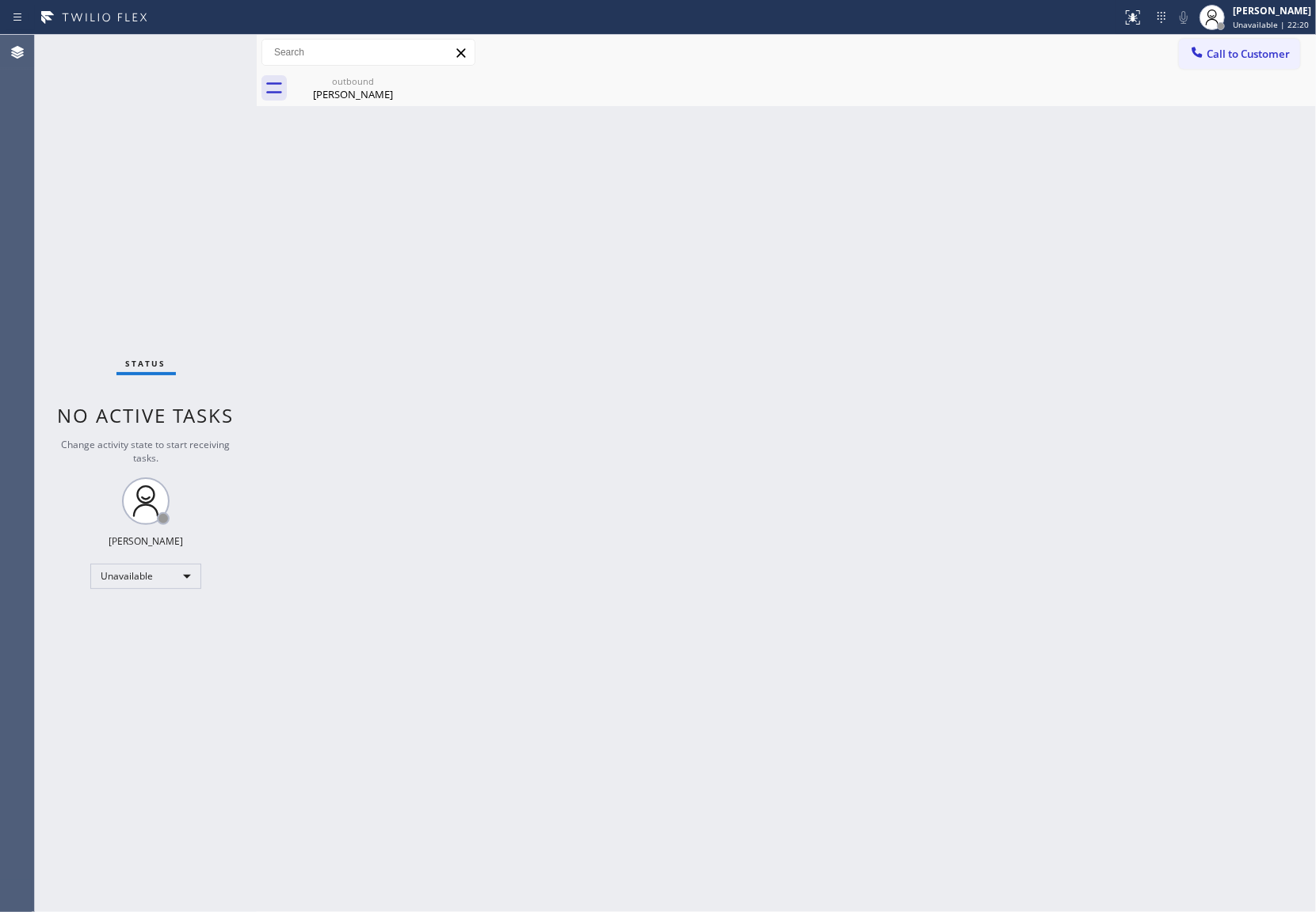
click at [36, 168] on div "Status No active tasks Change activity state to start receiving tasks. [PERSON_…" at bounding box center [146, 474] width 222 height 878
click at [1263, 57] on span "Call to Customer" at bounding box center [1248, 53] width 84 height 14
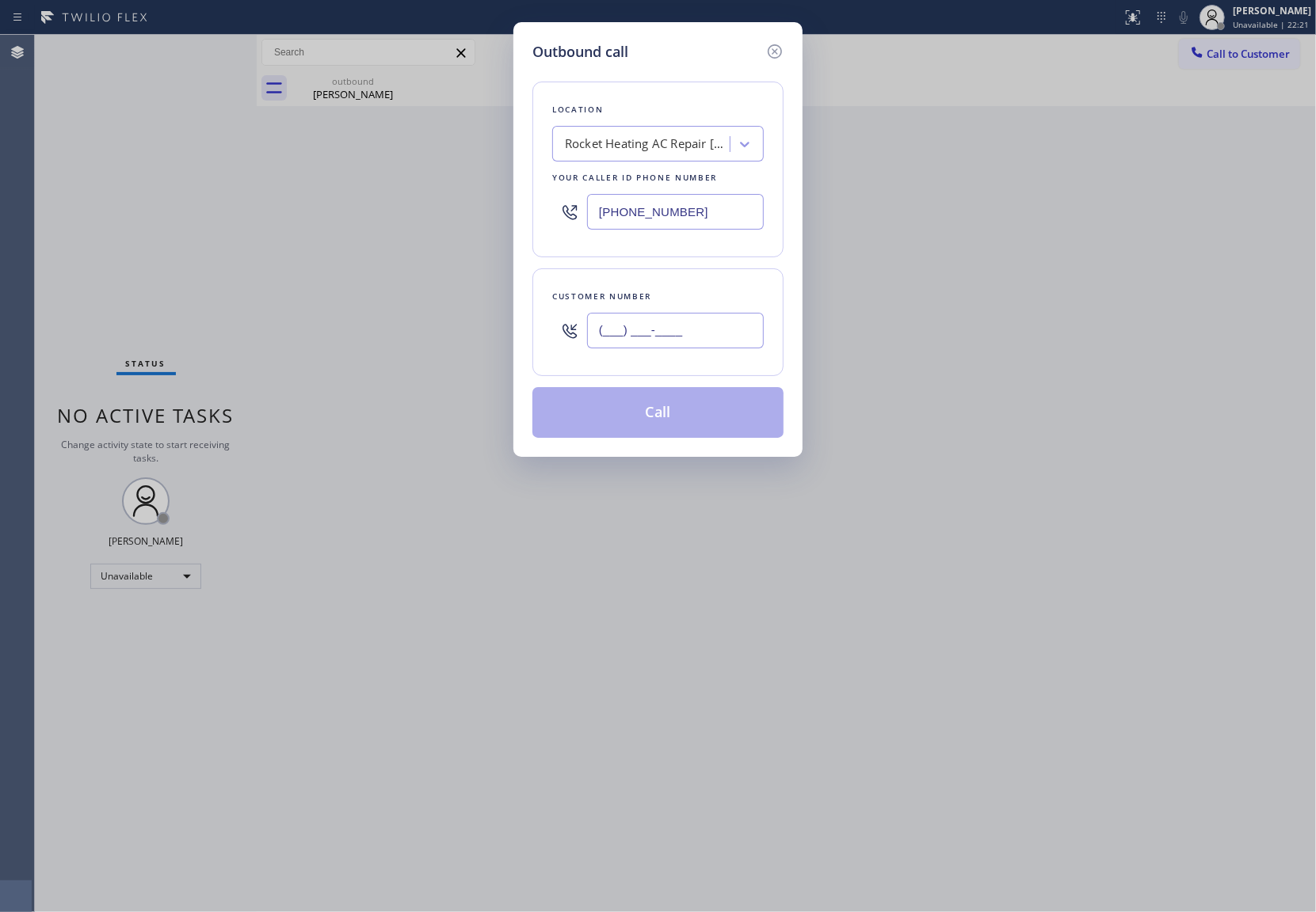
drag, startPoint x: 681, startPoint y: 325, endPoint x: 851, endPoint y: 447, distance: 209.2
click at [680, 325] on input "(___) ___-____" at bounding box center [676, 331] width 177 height 36
paste input "773) 551-3226"
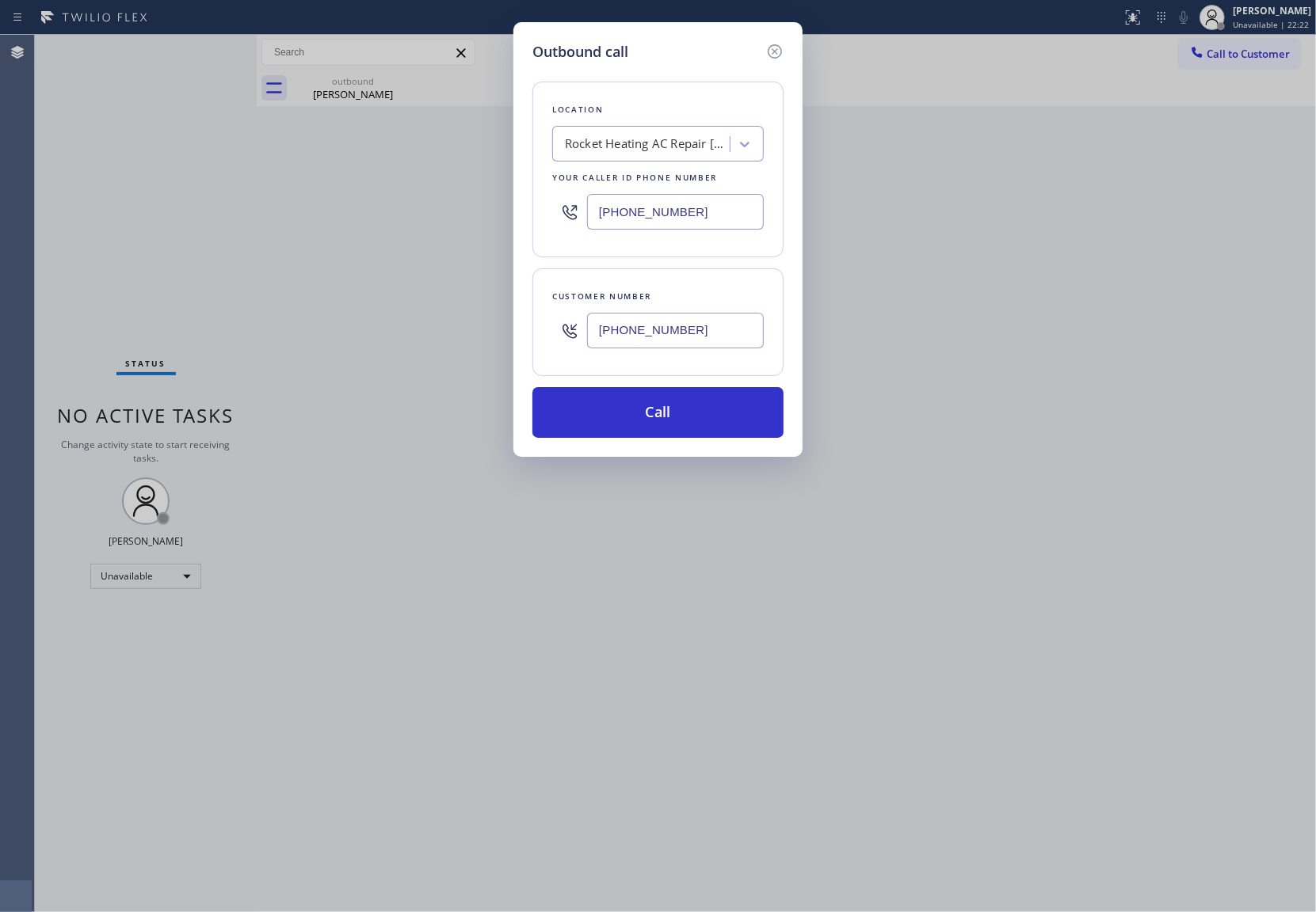
type input "[PHONE_NUMBER]"
click at [36, 207] on div "Outbound call Location Rocket Heating AC Repair [GEOGRAPHIC_DATA] Your caller i…" at bounding box center [658, 456] width 1316 height 912
click at [658, 209] on input "[PHONE_NUMBER]" at bounding box center [676, 212] width 177 height 36
paste input "833) 692-2271"
type input "[PHONE_NUMBER]"
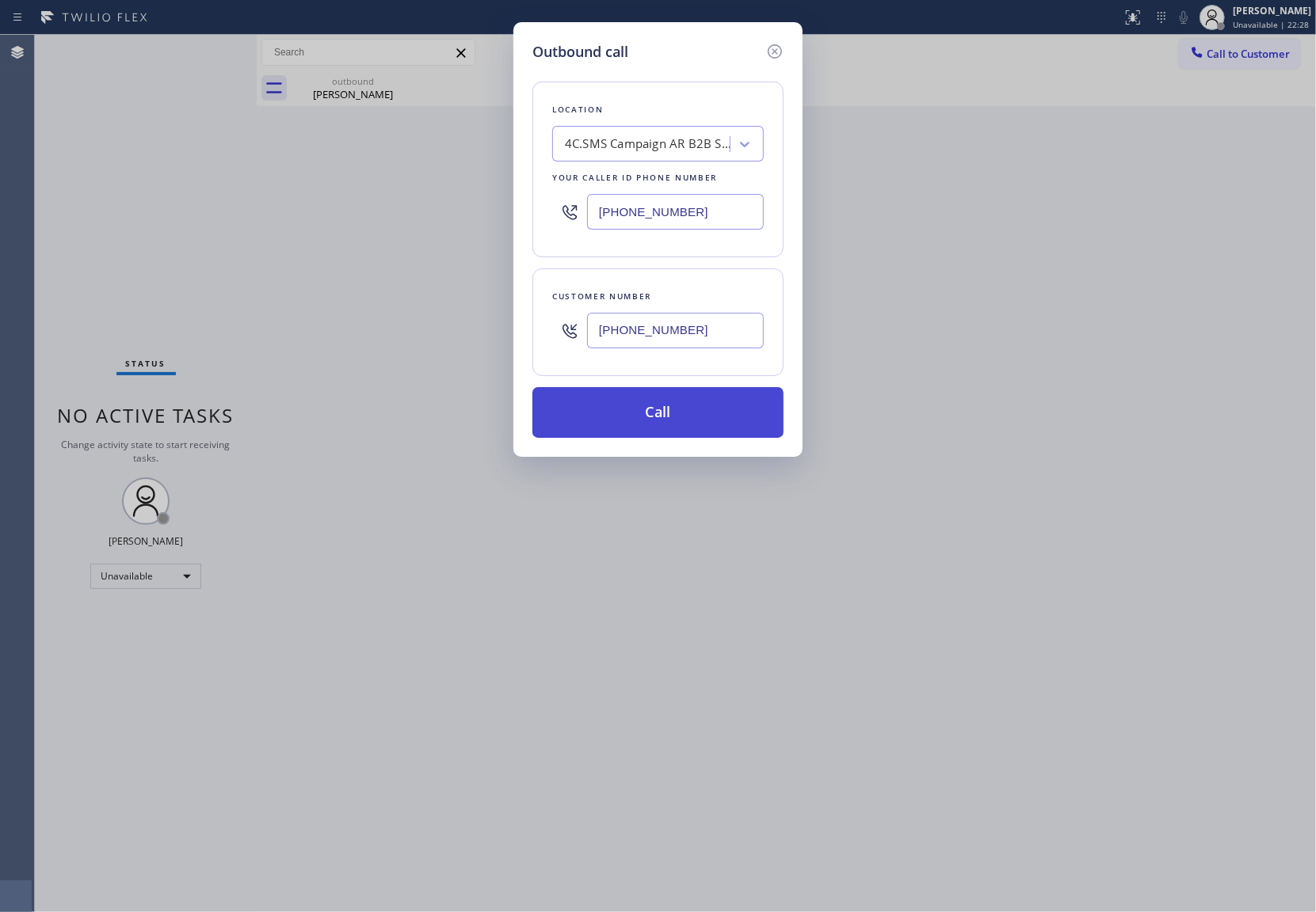
click at [741, 416] on button "Call" at bounding box center [658, 413] width 251 height 51
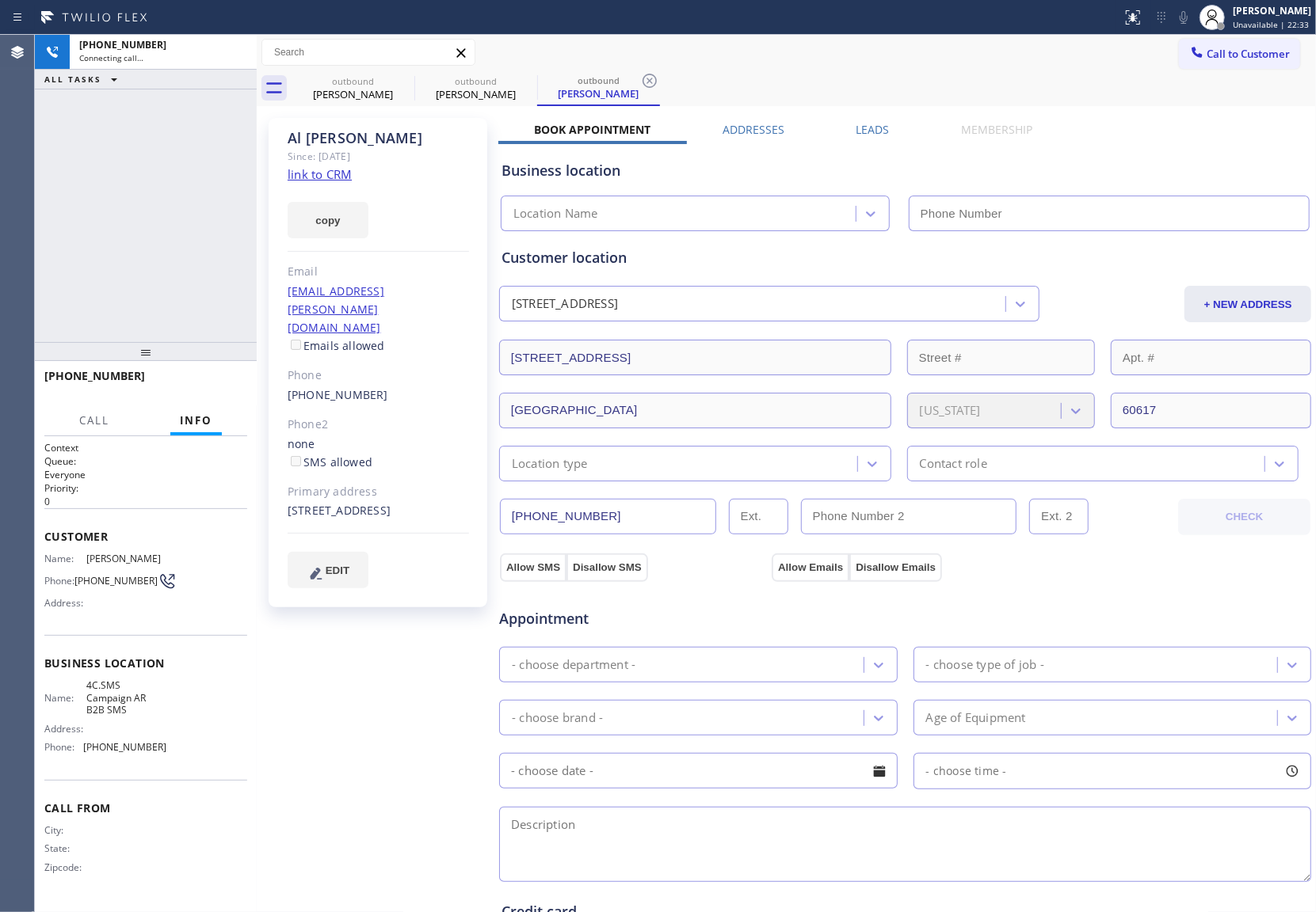
type input "[PHONE_NUMBER]"
click at [42, 271] on div "[PHONE_NUMBER] Live | 00:37 ALL TASKS ALL TASKS ACTIVE TASKS TASKS IN WRAP UP" at bounding box center [146, 188] width 222 height 307
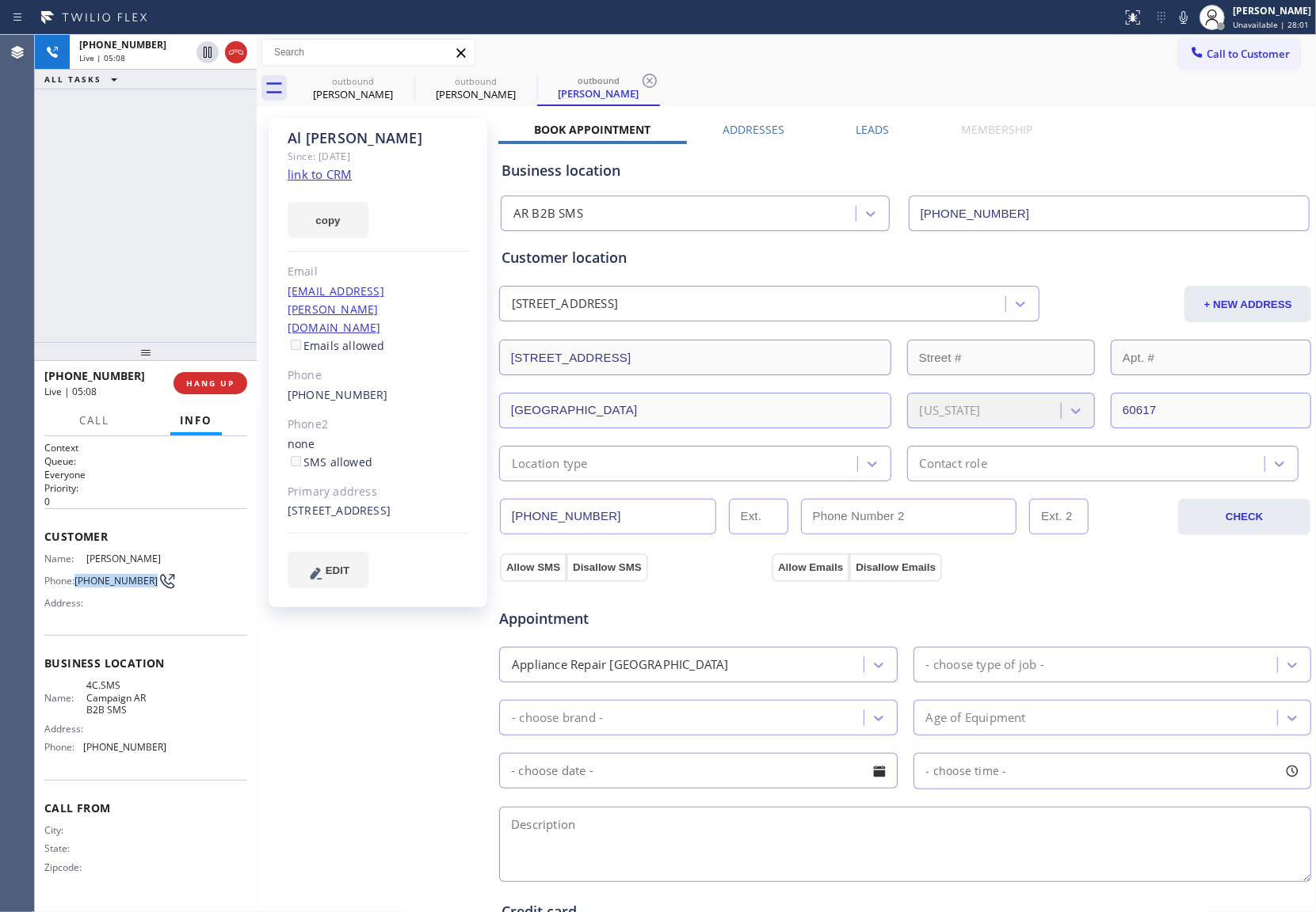
drag, startPoint x: 80, startPoint y: 580, endPoint x: 143, endPoint y: 584, distance: 63.1
click at [143, 584] on span "[PHONE_NUMBER]" at bounding box center [116, 580] width 84 height 12
copy span "[PHONE_NUMBER]"
click at [41, 260] on div "[PHONE_NUMBER] Live | 05:22 ALL TASKS ALL TASKS ACTIVE TASKS TASKS IN WRAP UP" at bounding box center [146, 188] width 222 height 307
click at [332, 175] on link "link to CRM" at bounding box center [319, 174] width 64 height 16
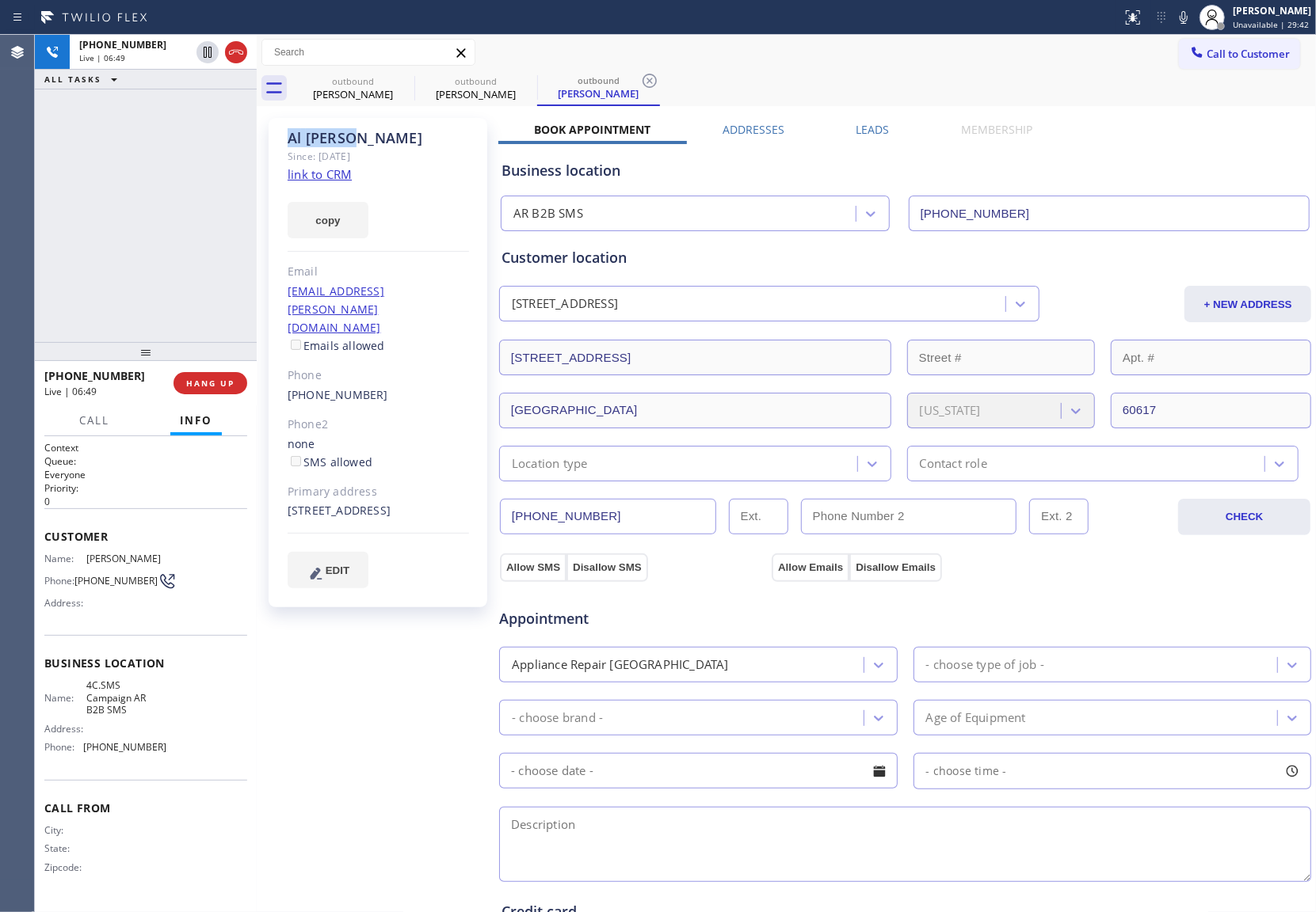
drag, startPoint x: 358, startPoint y: 138, endPoint x: 288, endPoint y: 138, distance: 70.0
click at [288, 138] on div "[PERSON_NAME]" at bounding box center [378, 138] width 182 height 18
copy div "[PERSON_NAME]"
click at [78, 244] on div "[PHONE_NUMBER] Live | 06:57 ALL TASKS ALL TASKS ACTIVE TASKS TASKS IN WRAP UP" at bounding box center [146, 188] width 222 height 307
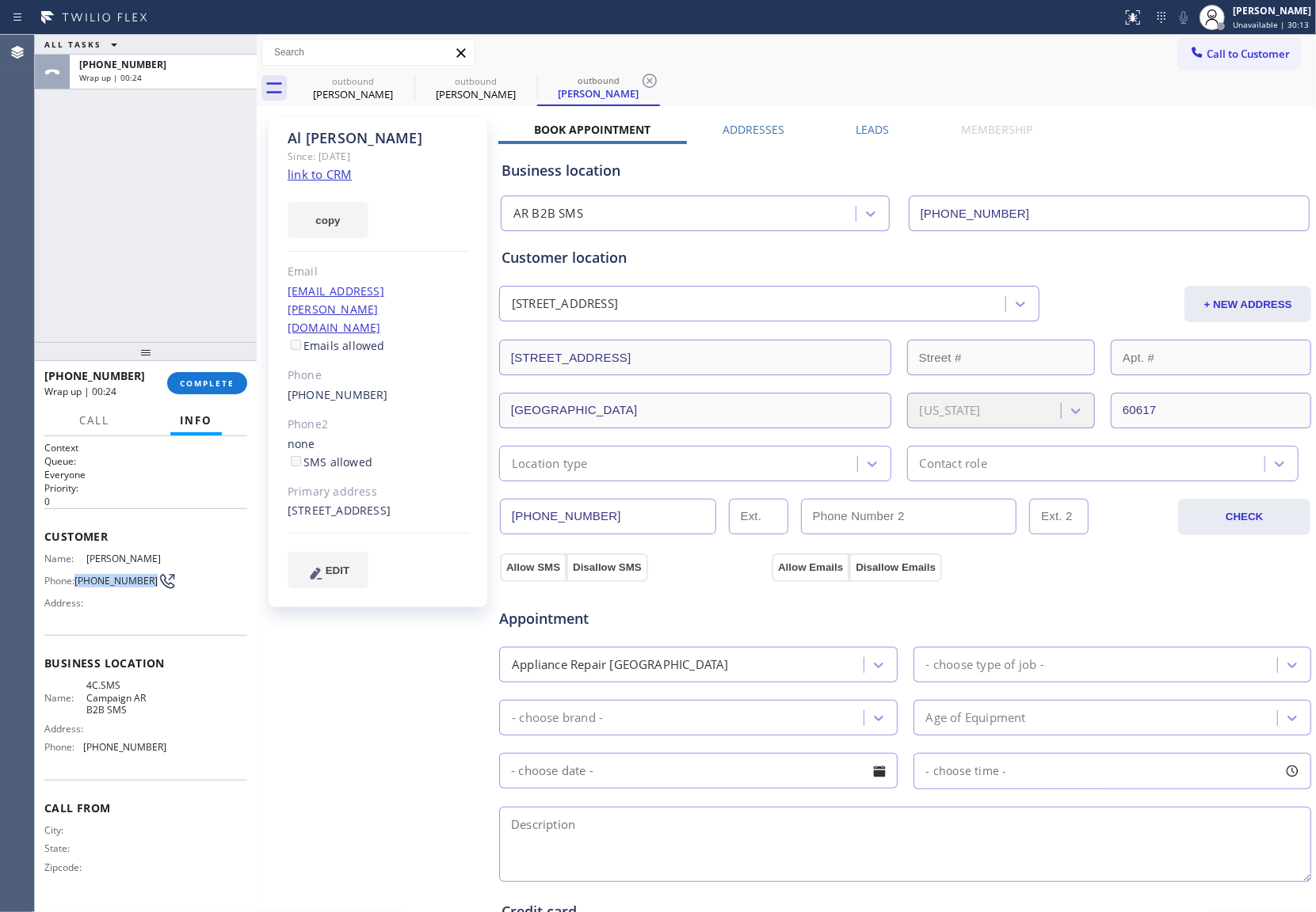
drag, startPoint x: 81, startPoint y: 583, endPoint x: 146, endPoint y: 588, distance: 65.2
click at [146, 587] on span "[PHONE_NUMBER]" at bounding box center [116, 580] width 84 height 12
copy span "[PHONE_NUMBER]"
drag, startPoint x: 154, startPoint y: 749, endPoint x: 87, endPoint y: 752, distance: 67.1
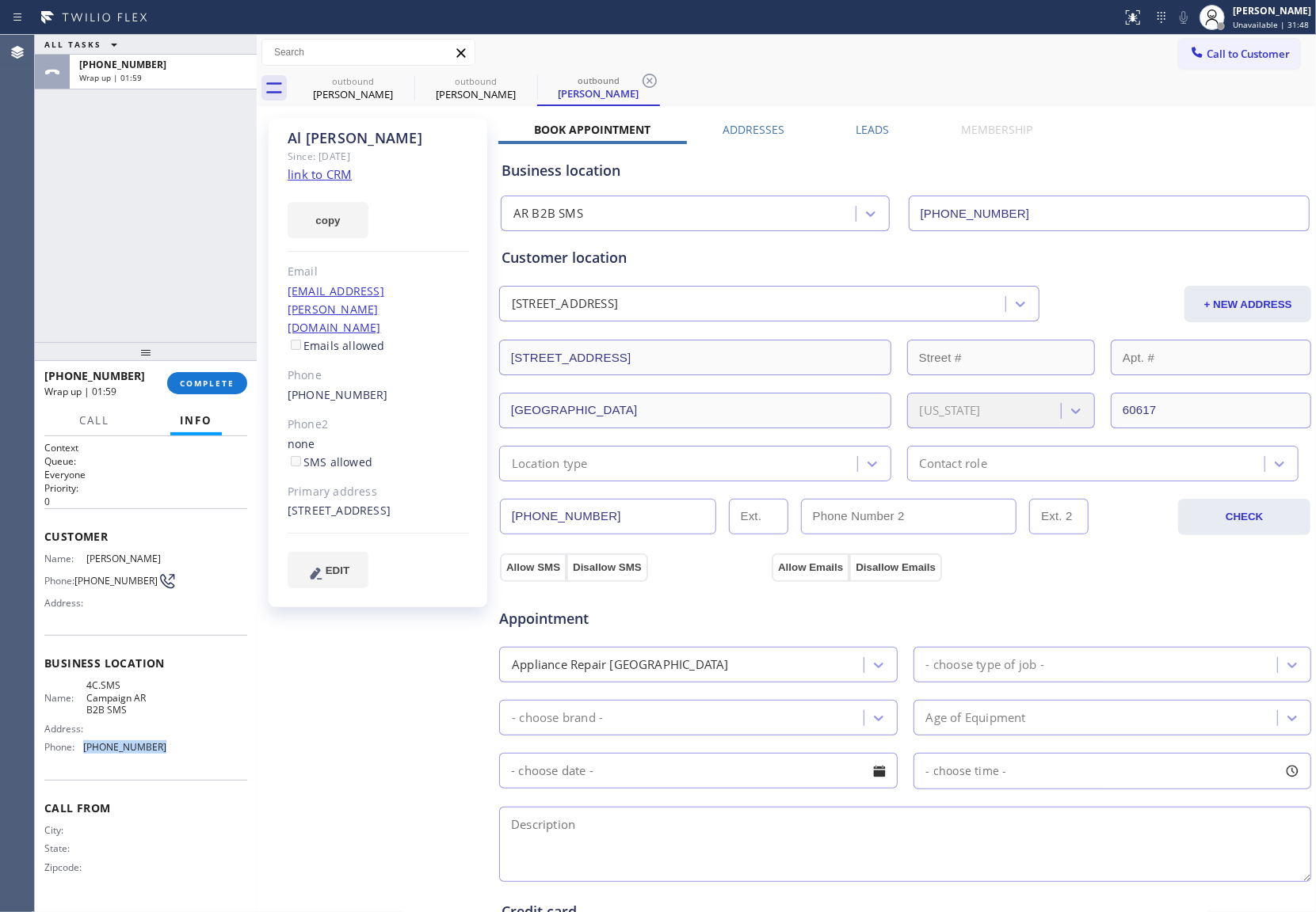
click at [87, 752] on span "[PHONE_NUMBER]" at bounding box center [125, 747] width 84 height 12
copy span "[PHONE_NUMBER]"
drag, startPoint x: 1204, startPoint y: 52, endPoint x: 926, endPoint y: 223, distance: 326.4
click at [1206, 52] on span "Call to Customer" at bounding box center [1248, 53] width 84 height 14
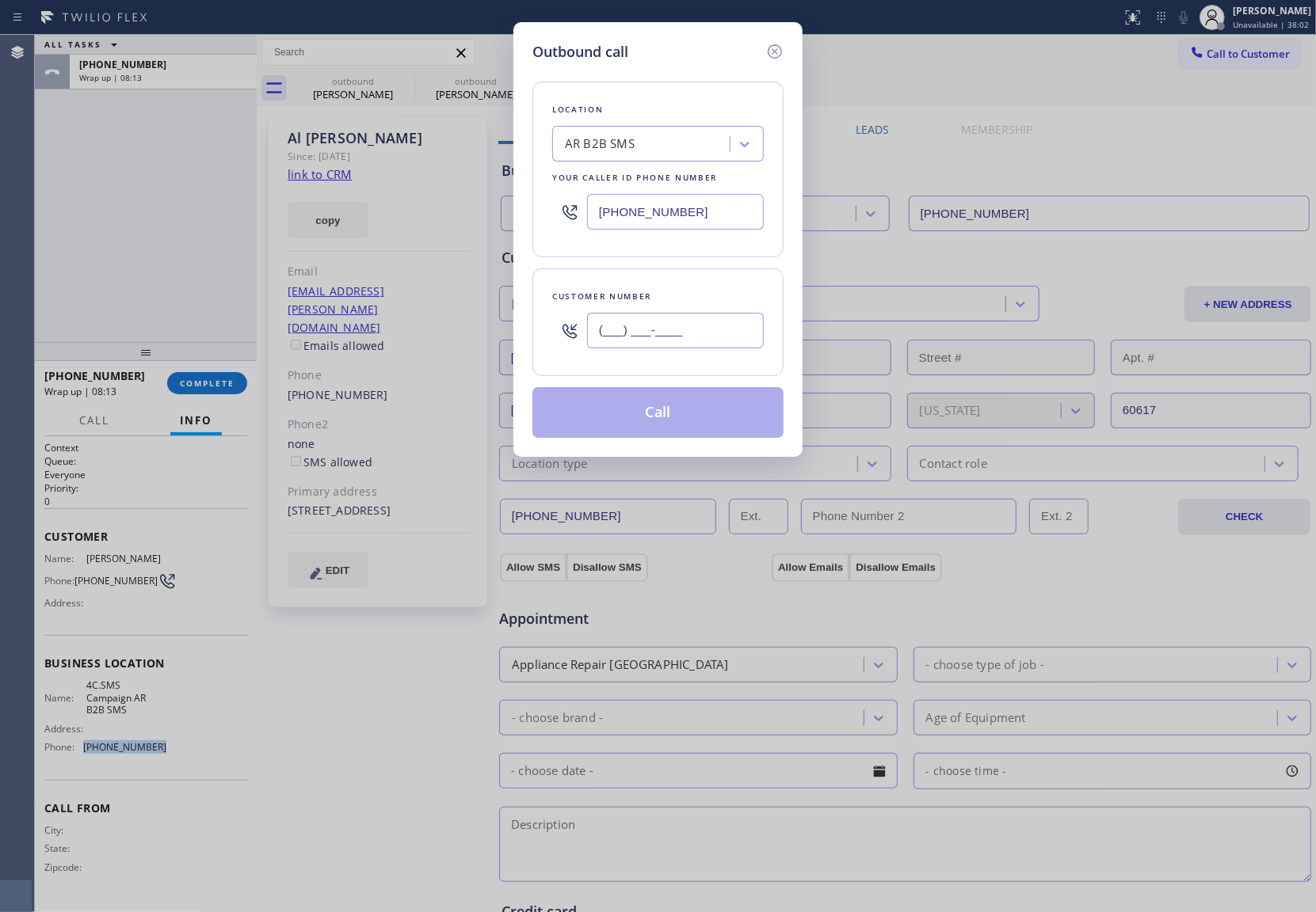
click at [730, 320] on input "(___) ___-____" at bounding box center [676, 331] width 177 height 36
paste input "617) 602-7237"
type input "[PHONE_NUMBER]"
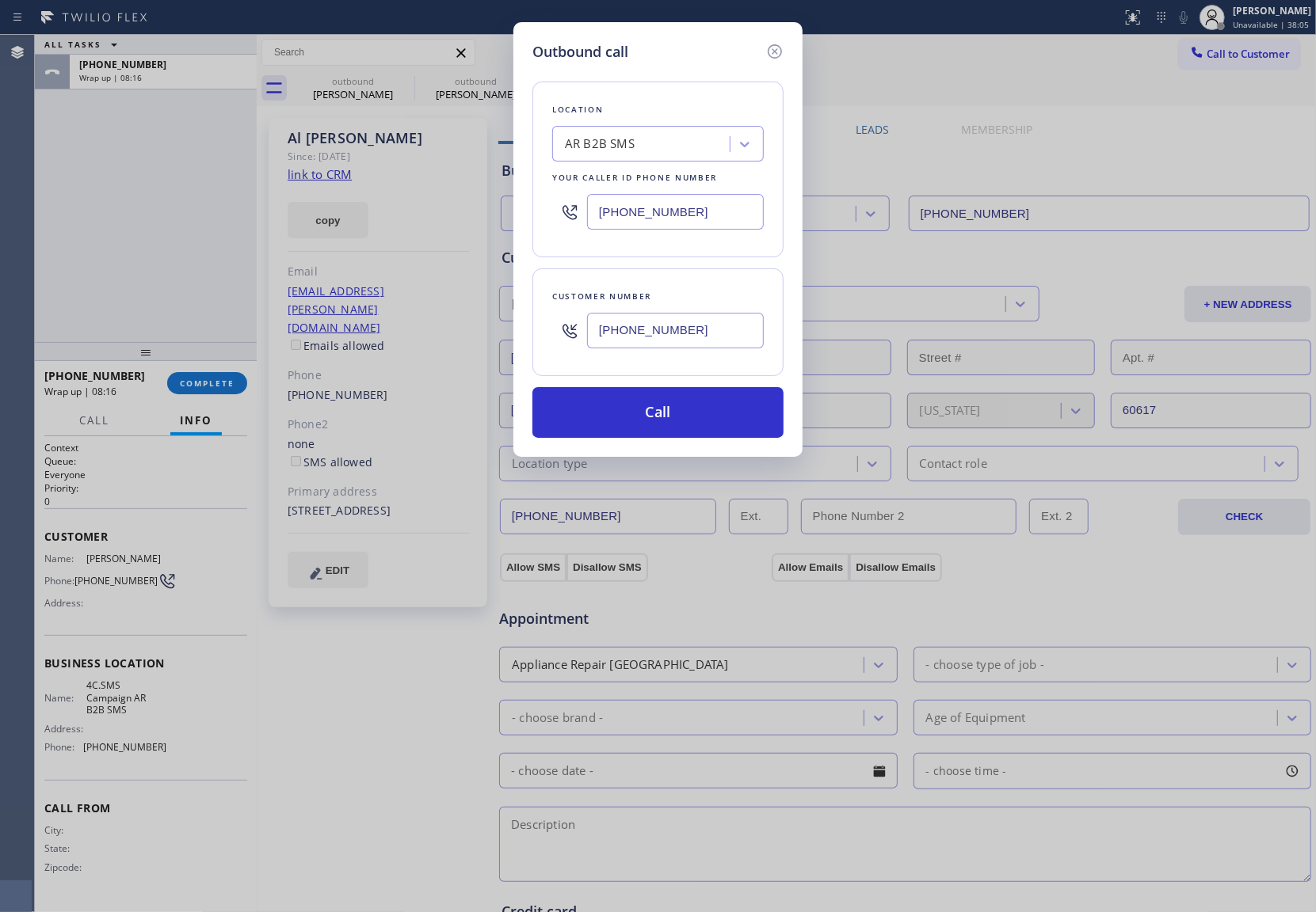
click at [621, 216] on input "[PHONE_NUMBER]" at bounding box center [676, 212] width 177 height 36
paste input "617) 917-3196"
type input "[PHONE_NUMBER]"
click at [678, 424] on button "Call" at bounding box center [658, 413] width 251 height 51
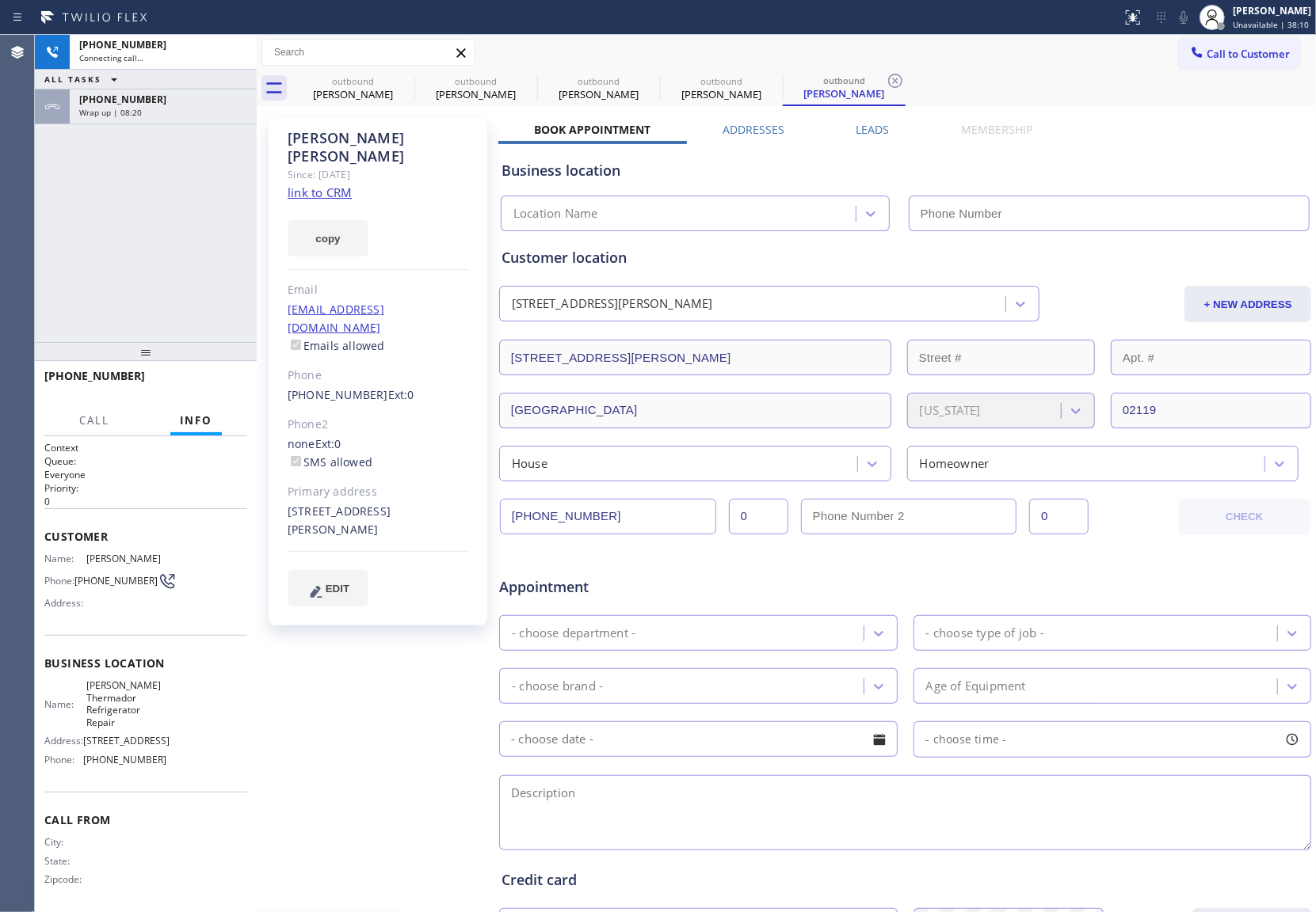
type input "[PHONE_NUMBER]"
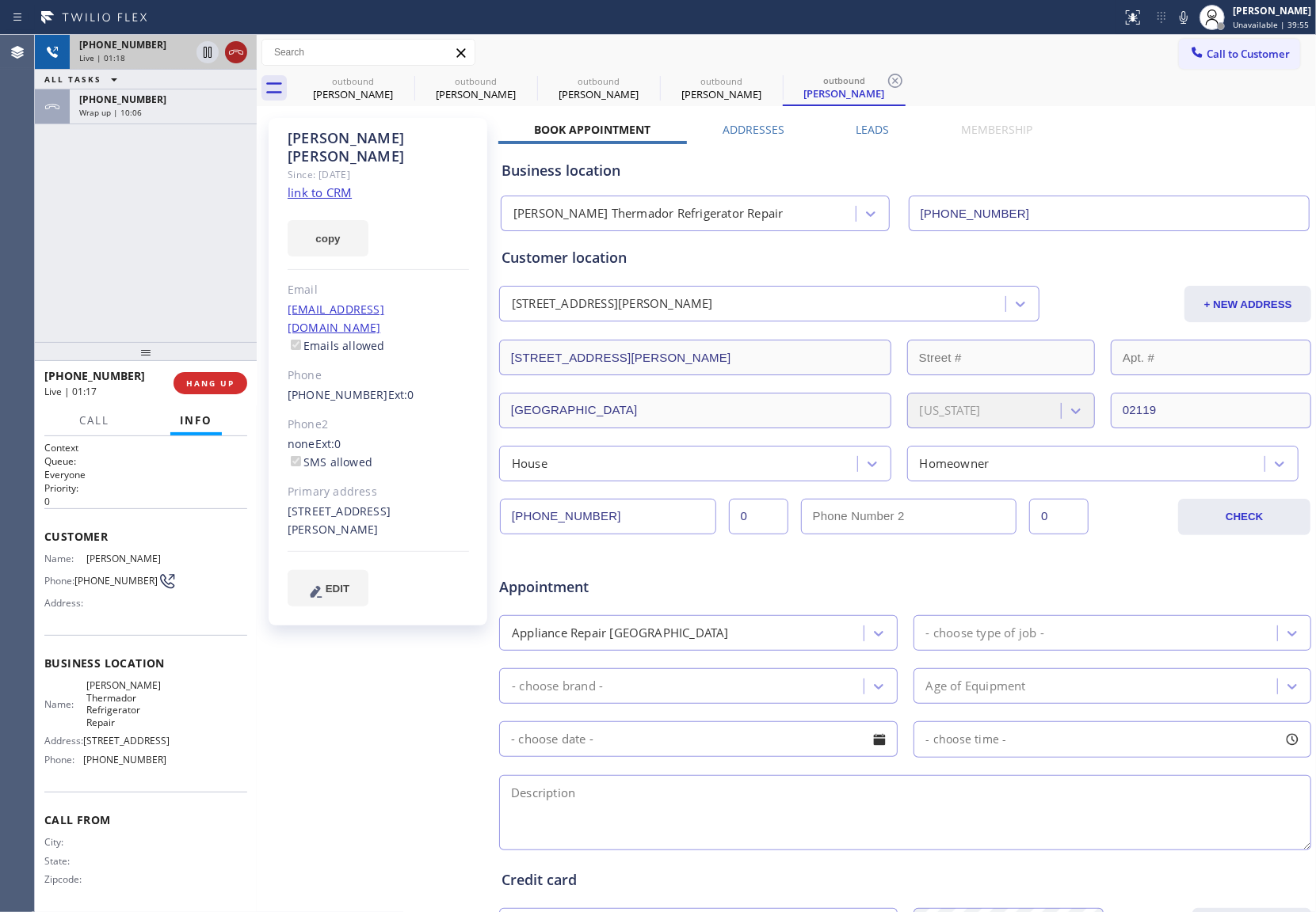
click at [232, 52] on icon at bounding box center [236, 52] width 19 height 19
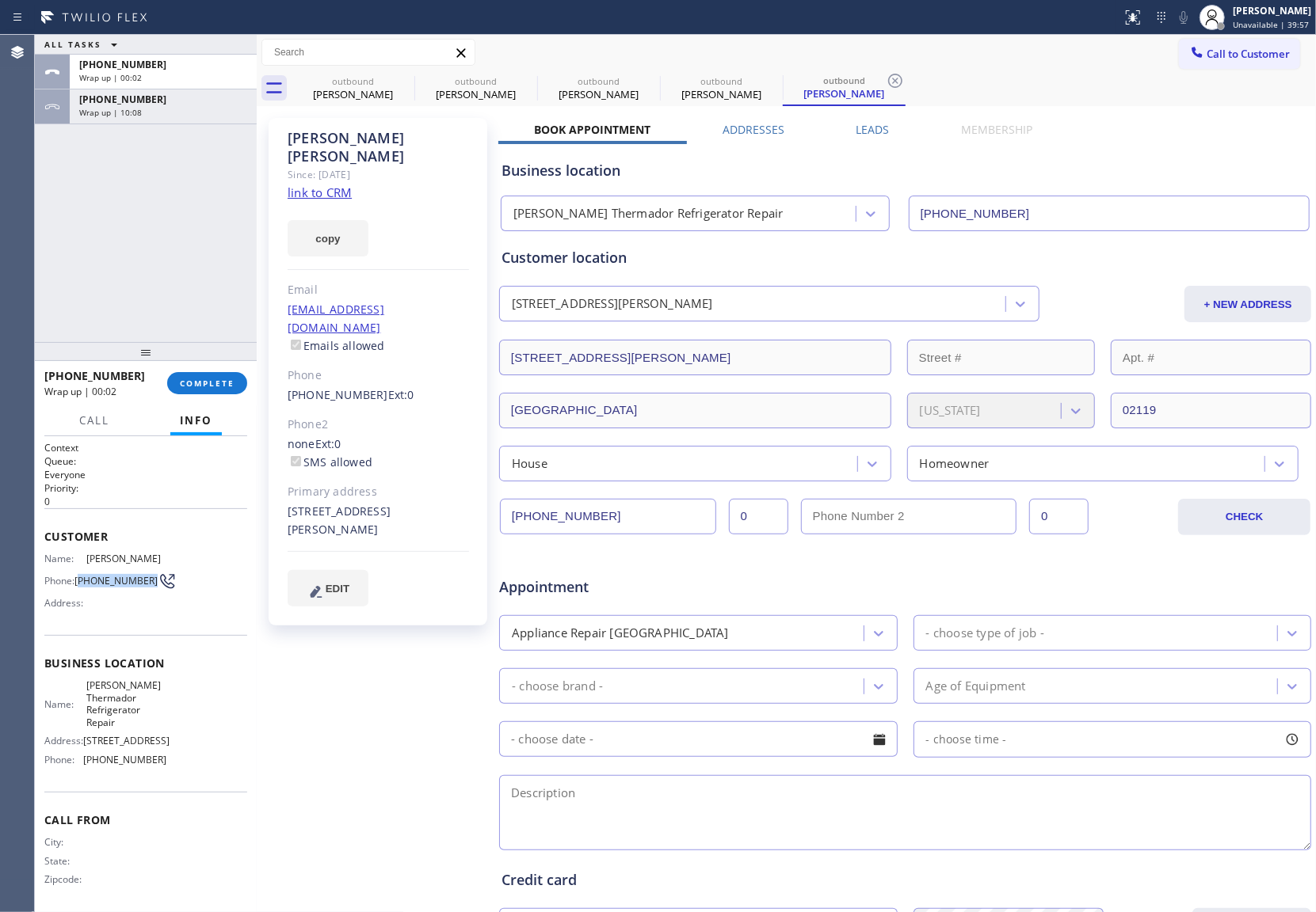
drag, startPoint x: 106, startPoint y: 593, endPoint x: 80, endPoint y: 576, distance: 31.1
click at [80, 576] on span "[PHONE_NUMBER]" at bounding box center [116, 580] width 84 height 12
copy span "617) 602-7237"
click at [1243, 63] on button "Call to Customer" at bounding box center [1239, 53] width 121 height 30
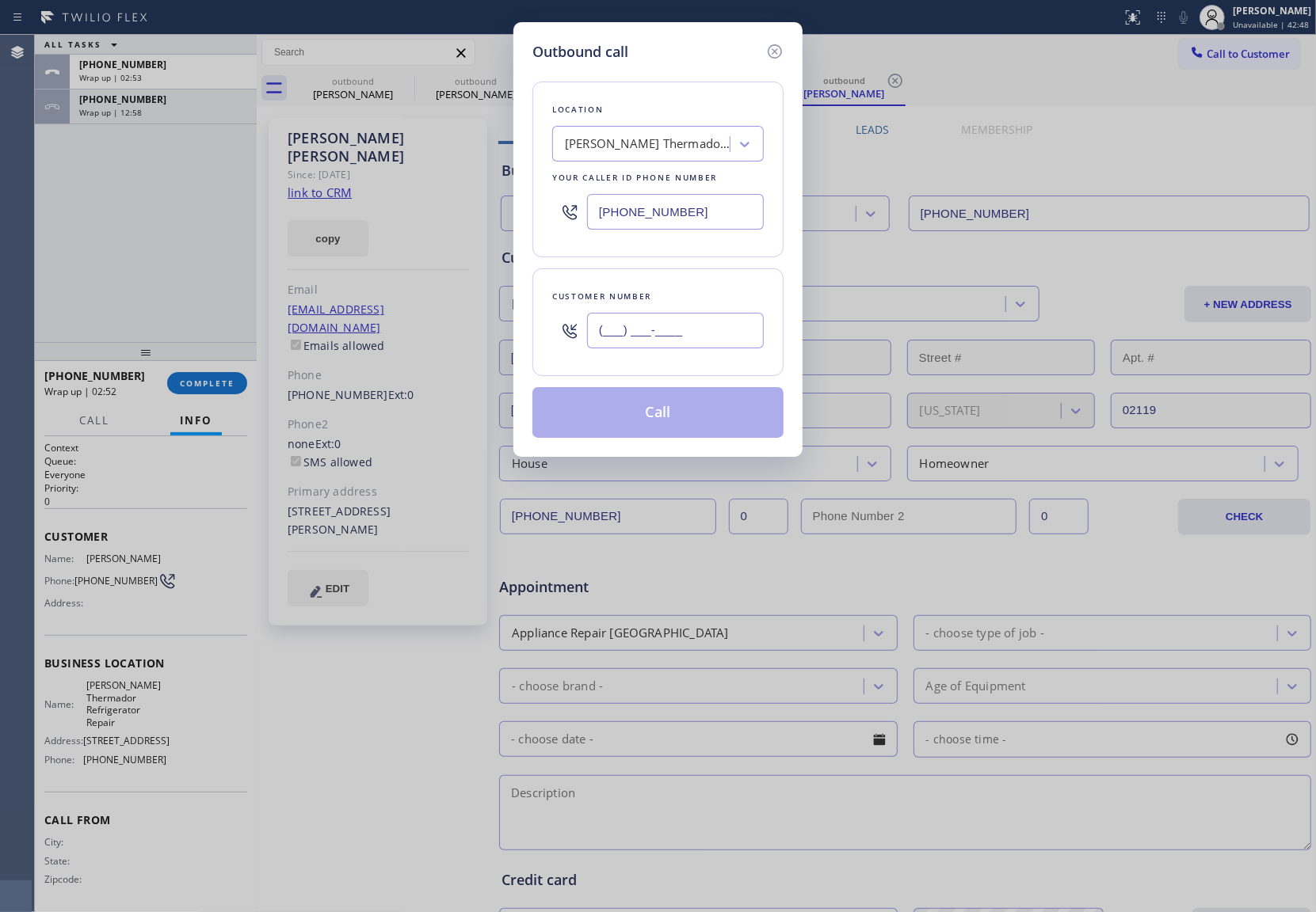
click at [714, 327] on input "(___) ___-____" at bounding box center [676, 331] width 177 height 36
paste input "617) 602-7237"
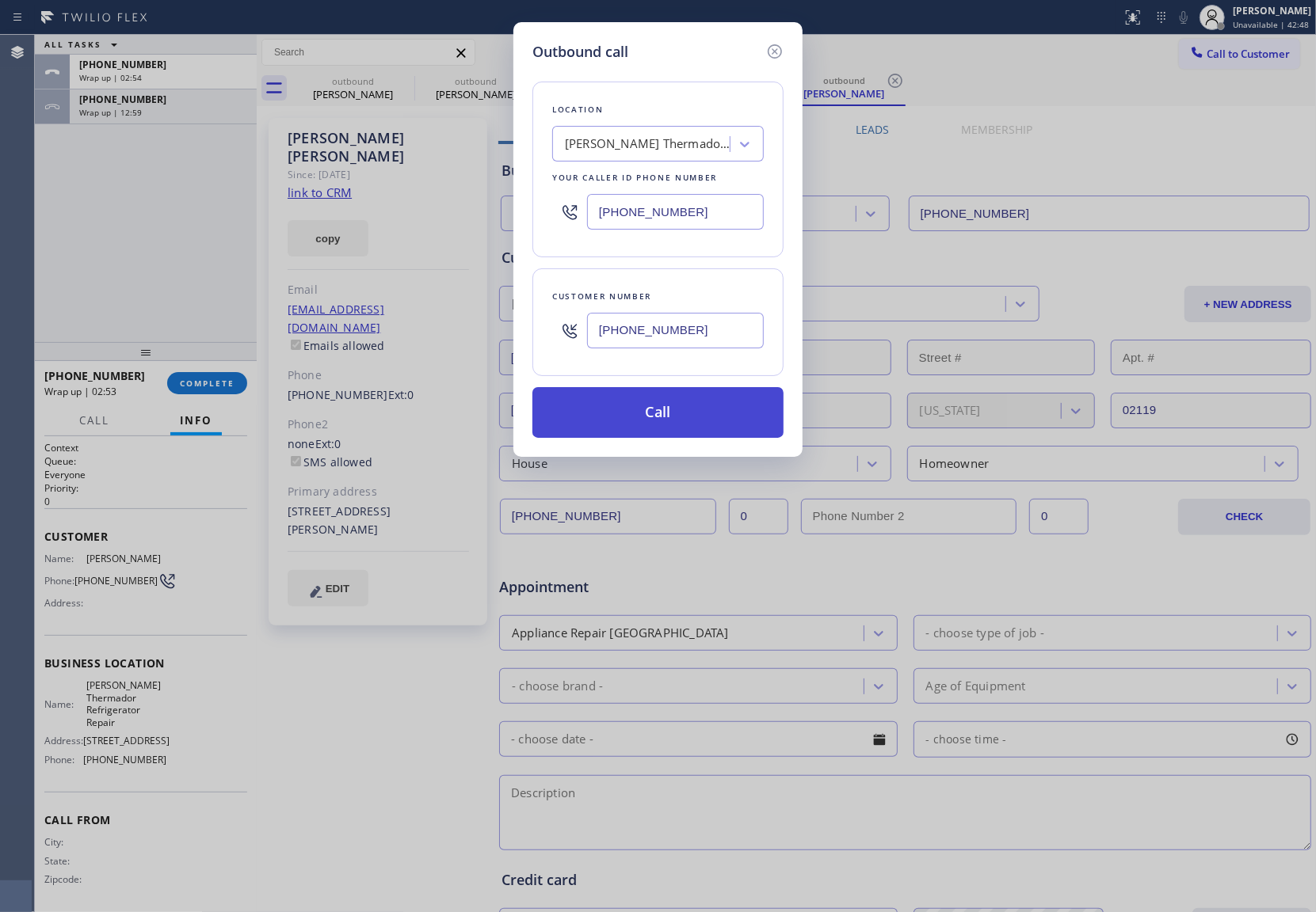
type input "[PHONE_NUMBER]"
click at [710, 425] on button "Call" at bounding box center [658, 413] width 251 height 51
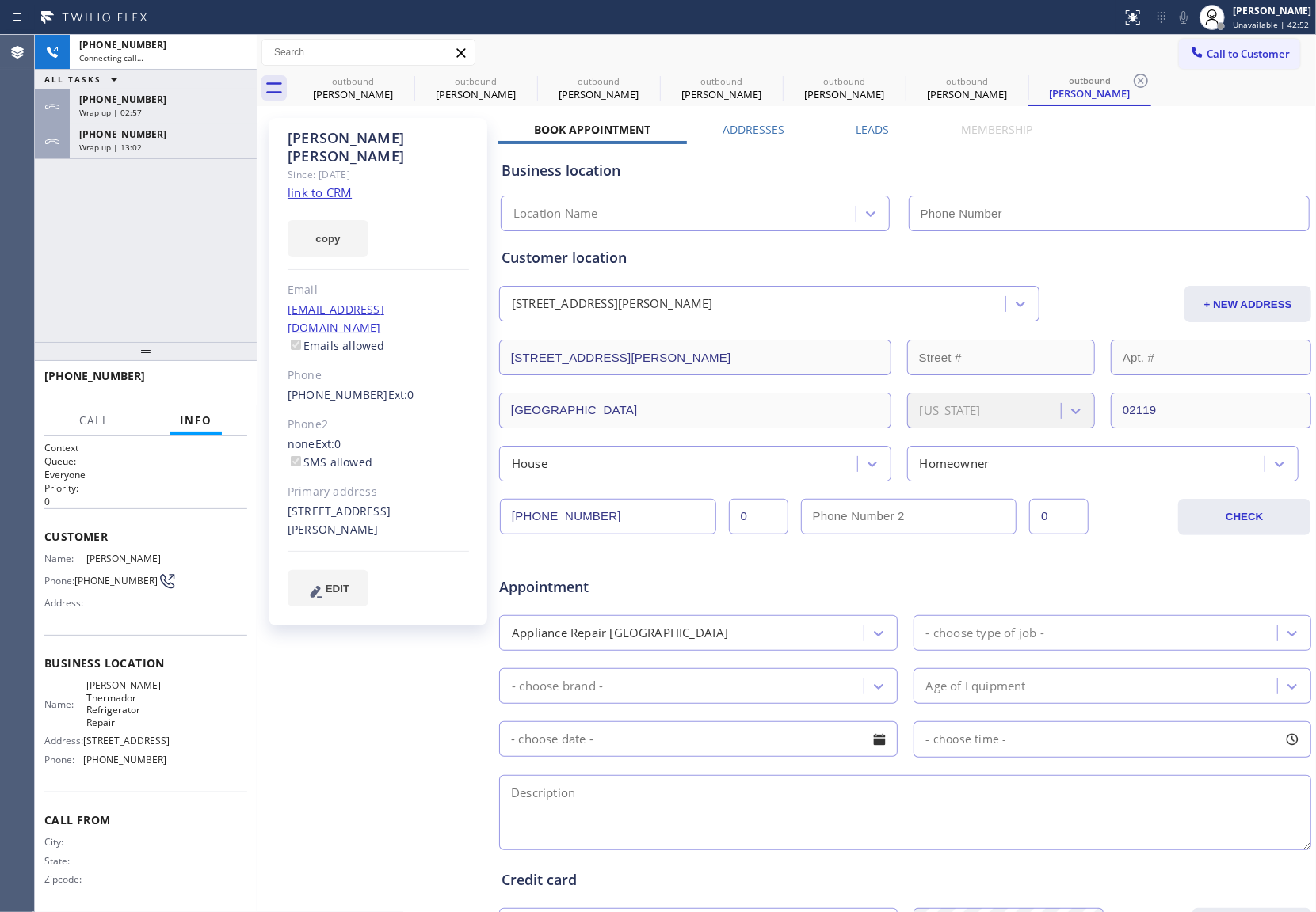
drag, startPoint x: 63, startPoint y: 260, endPoint x: 141, endPoint y: 257, distance: 78.1
click at [61, 260] on div "[PHONE_NUMBER] Connecting call… ALL TASKS ALL TASKS ACTIVE TASKS TASKS IN WRAP …" at bounding box center [146, 188] width 222 height 307
type input "[PHONE_NUMBER]"
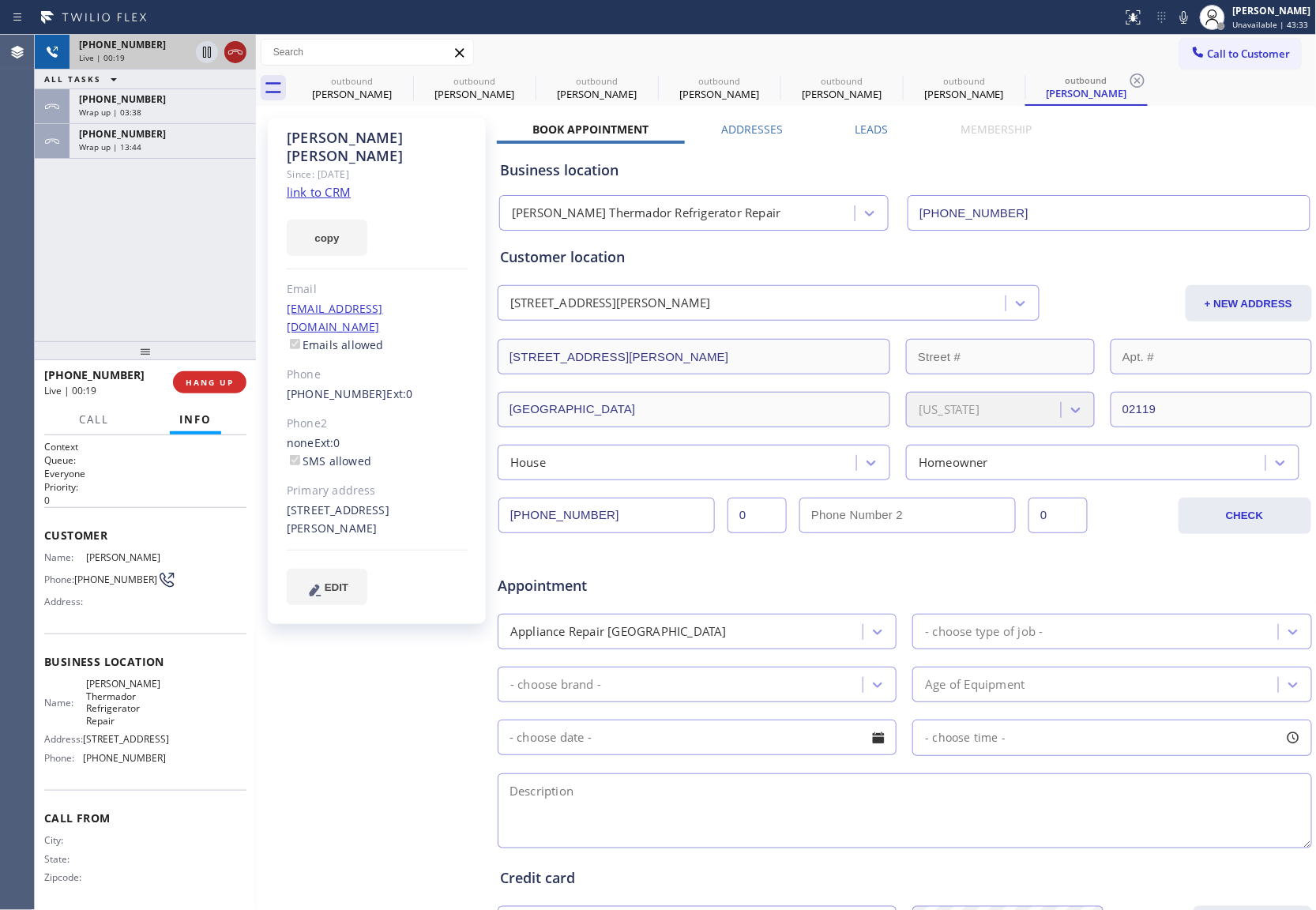
click at [239, 47] on icon at bounding box center [235, 51] width 19 height 19
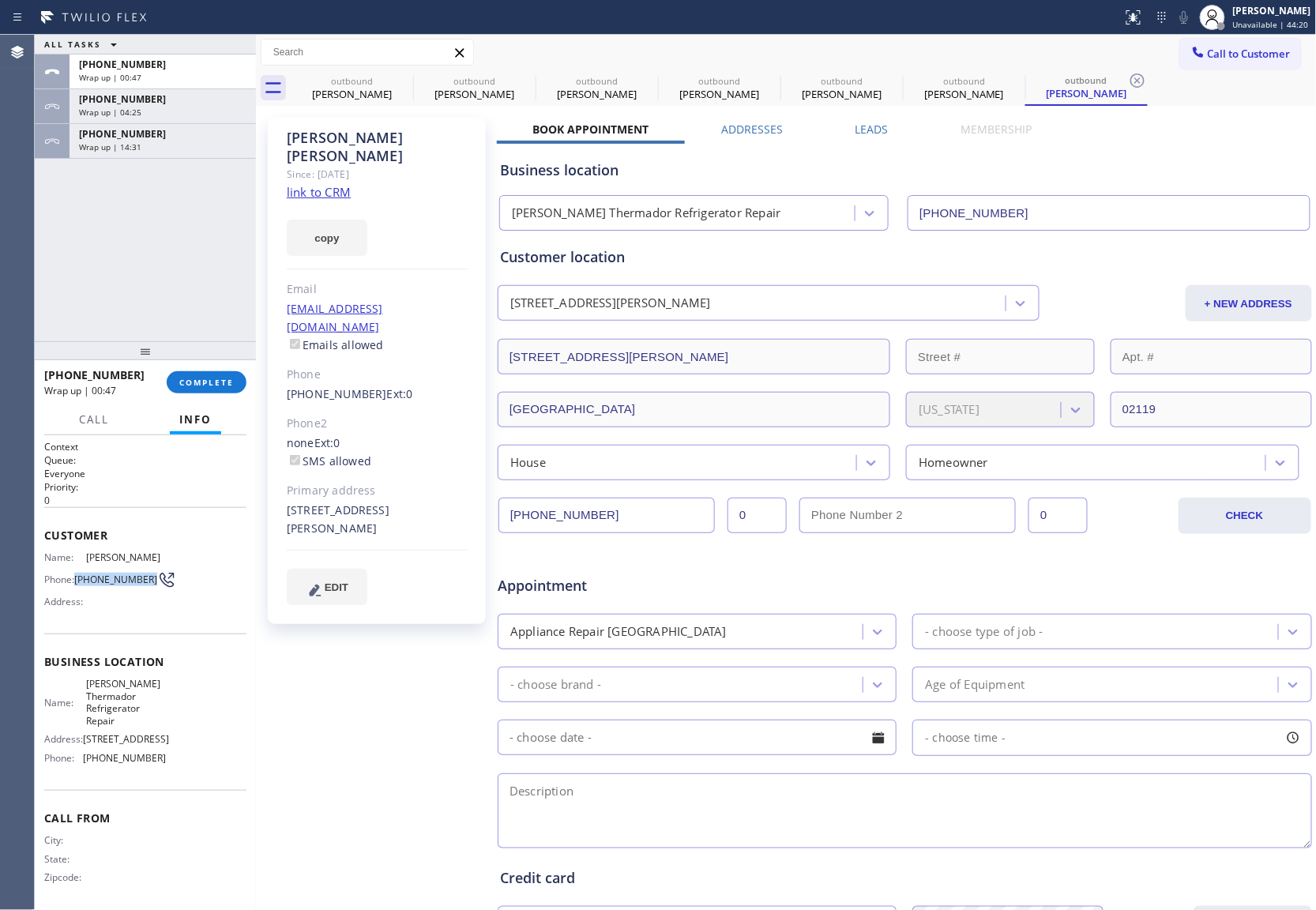
drag, startPoint x: 96, startPoint y: 591, endPoint x: 77, endPoint y: 580, distance: 22.0
click at [77, 580] on span "[PHONE_NUMBER]" at bounding box center [116, 579] width 83 height 12
copy span "[PHONE_NUMBER]"
click at [1220, 46] on button "Call to Customer" at bounding box center [1241, 53] width 121 height 30
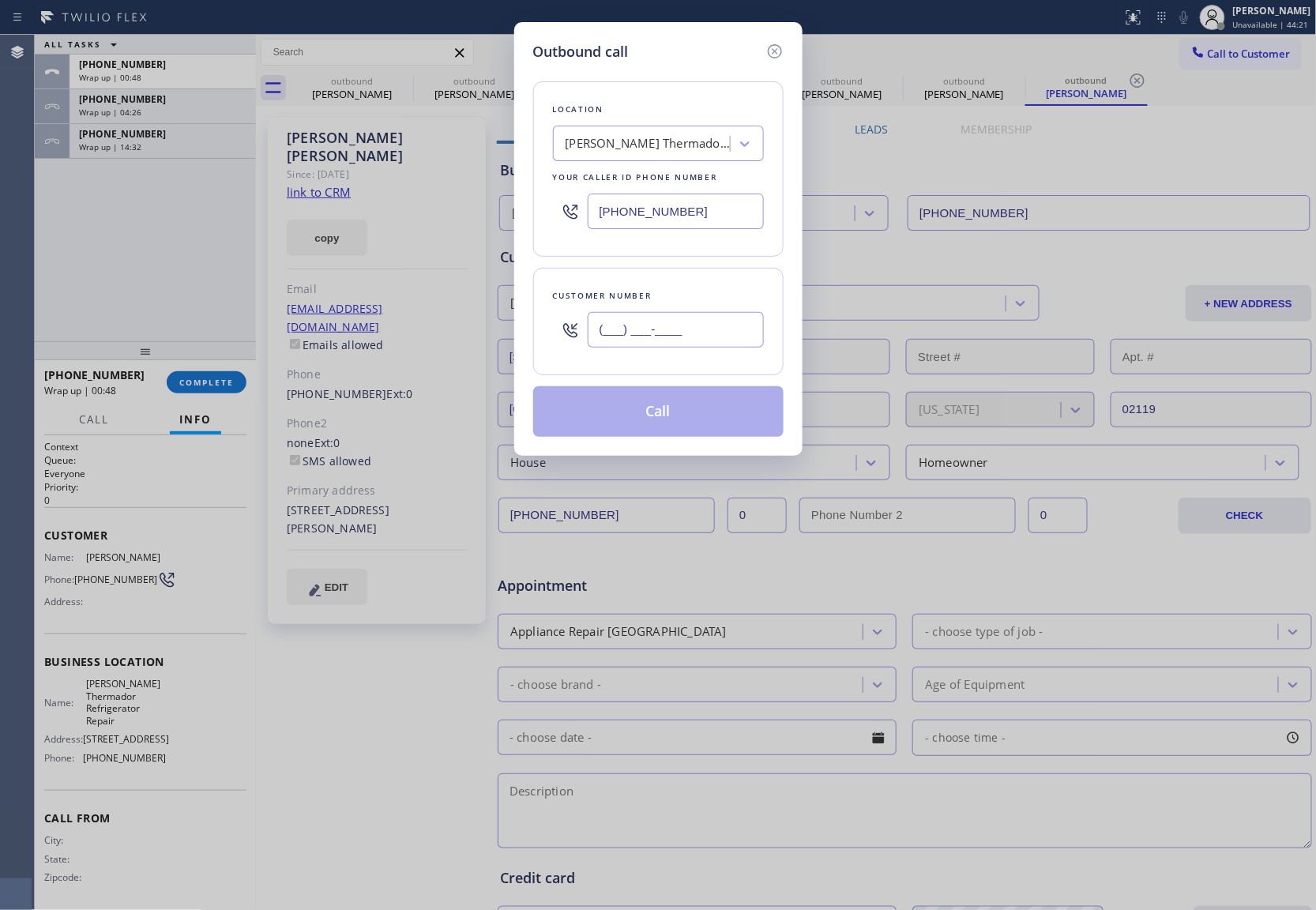
click at [687, 341] on input "(___) ___-____" at bounding box center [676, 330] width 176 height 36
paste input "617) 602-7237"
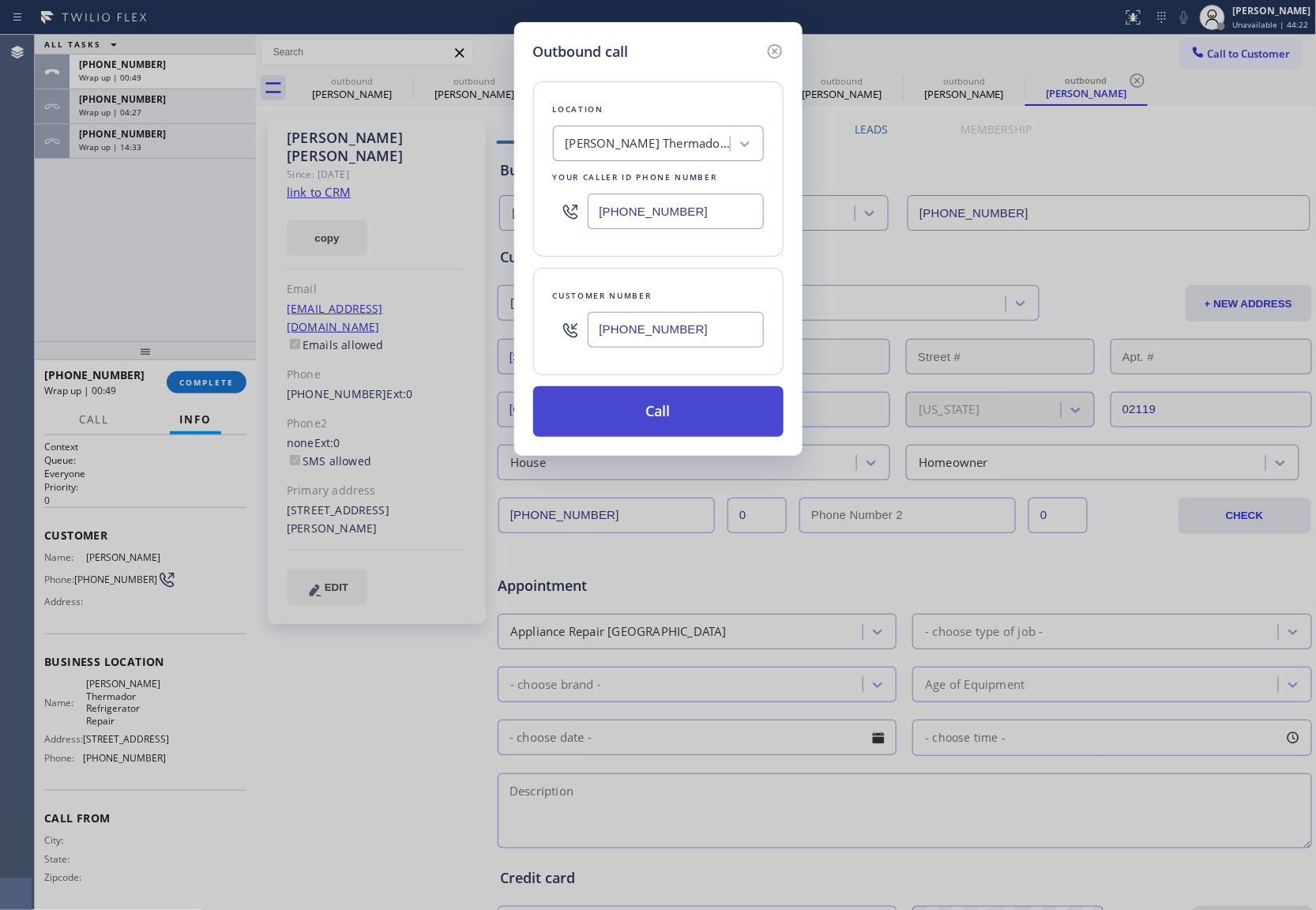
type input "[PHONE_NUMBER]"
click at [680, 428] on button "Call" at bounding box center [658, 412] width 251 height 51
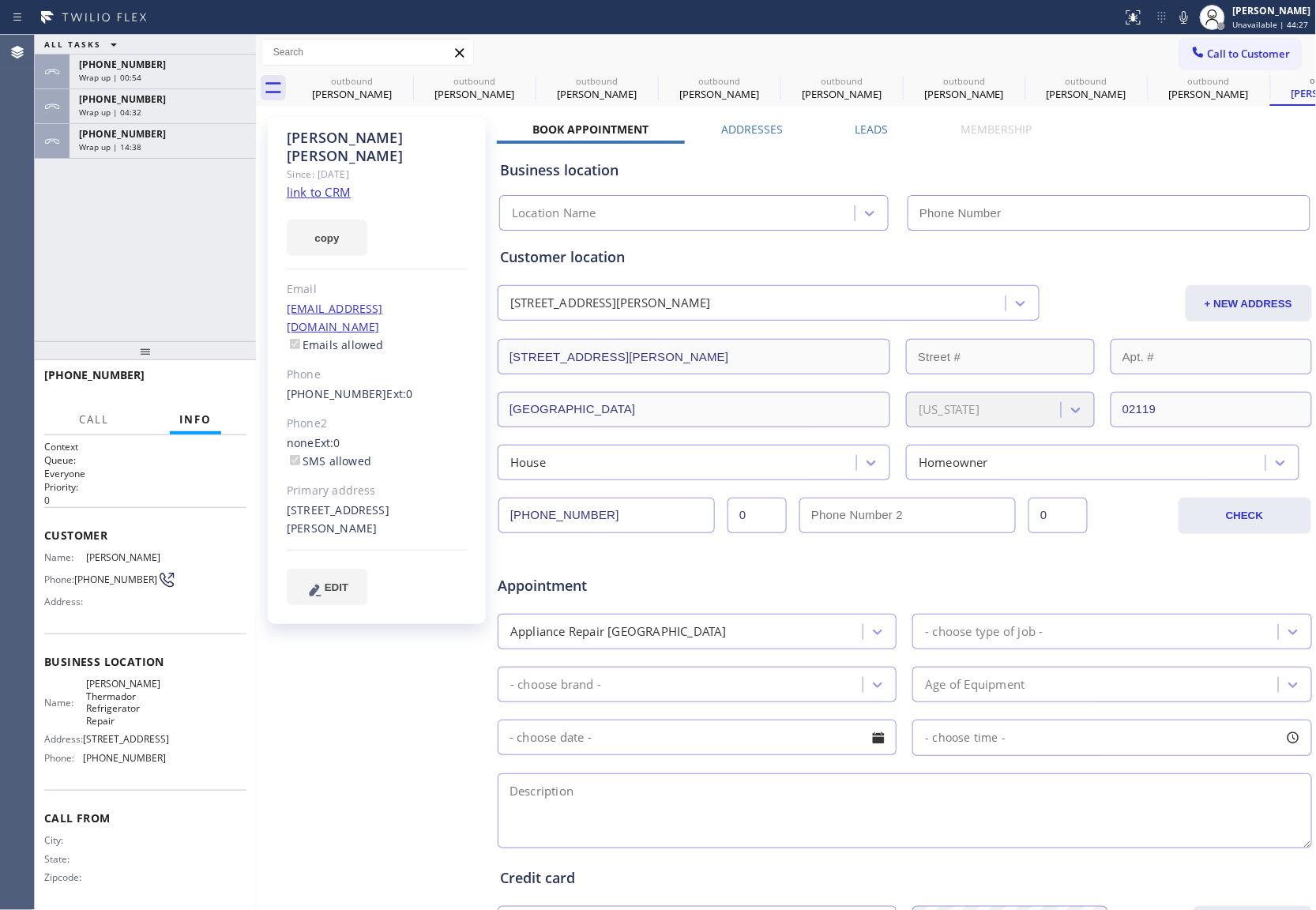
type input "[PHONE_NUMBER]"
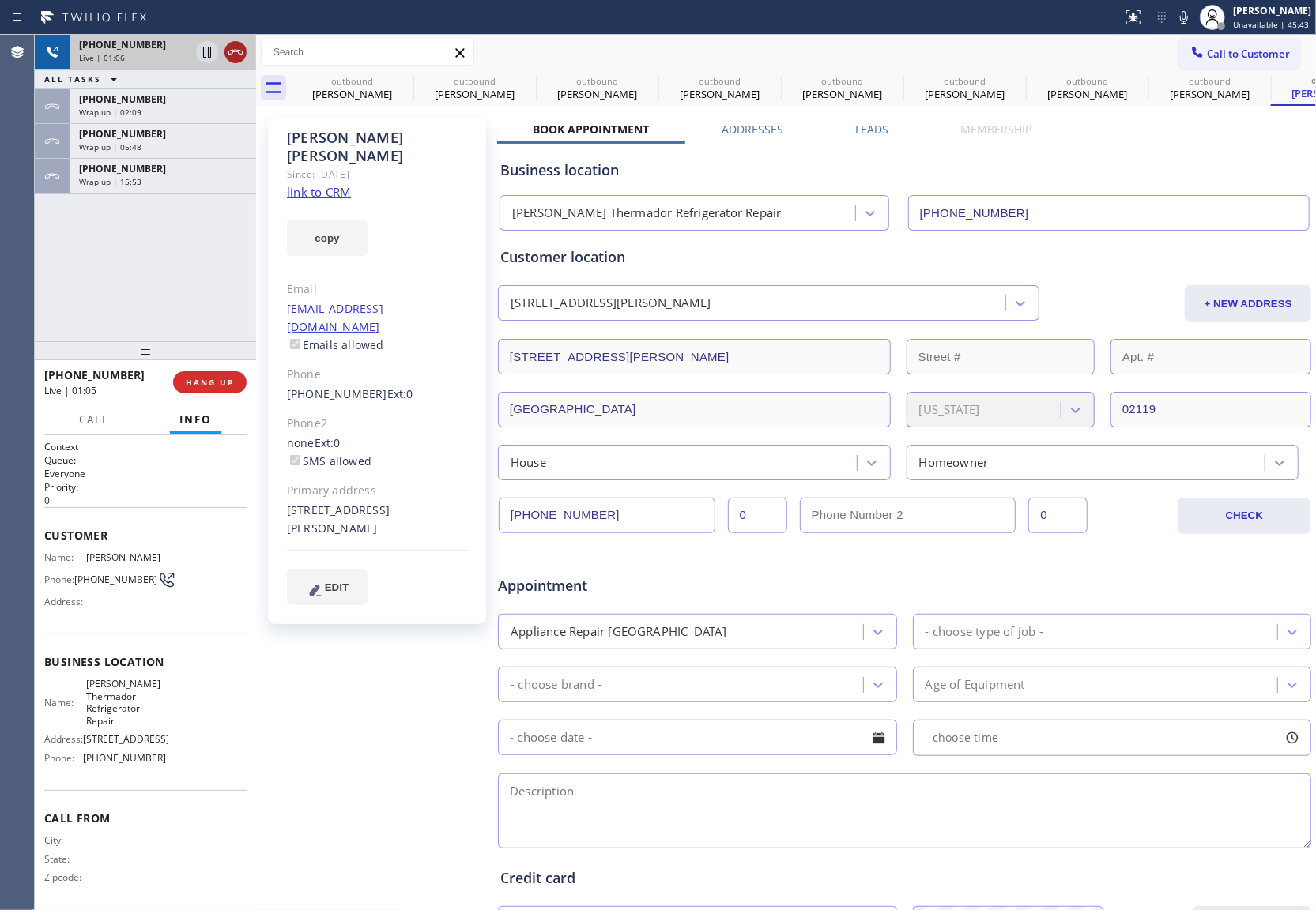
click at [234, 47] on icon at bounding box center [235, 51] width 19 height 19
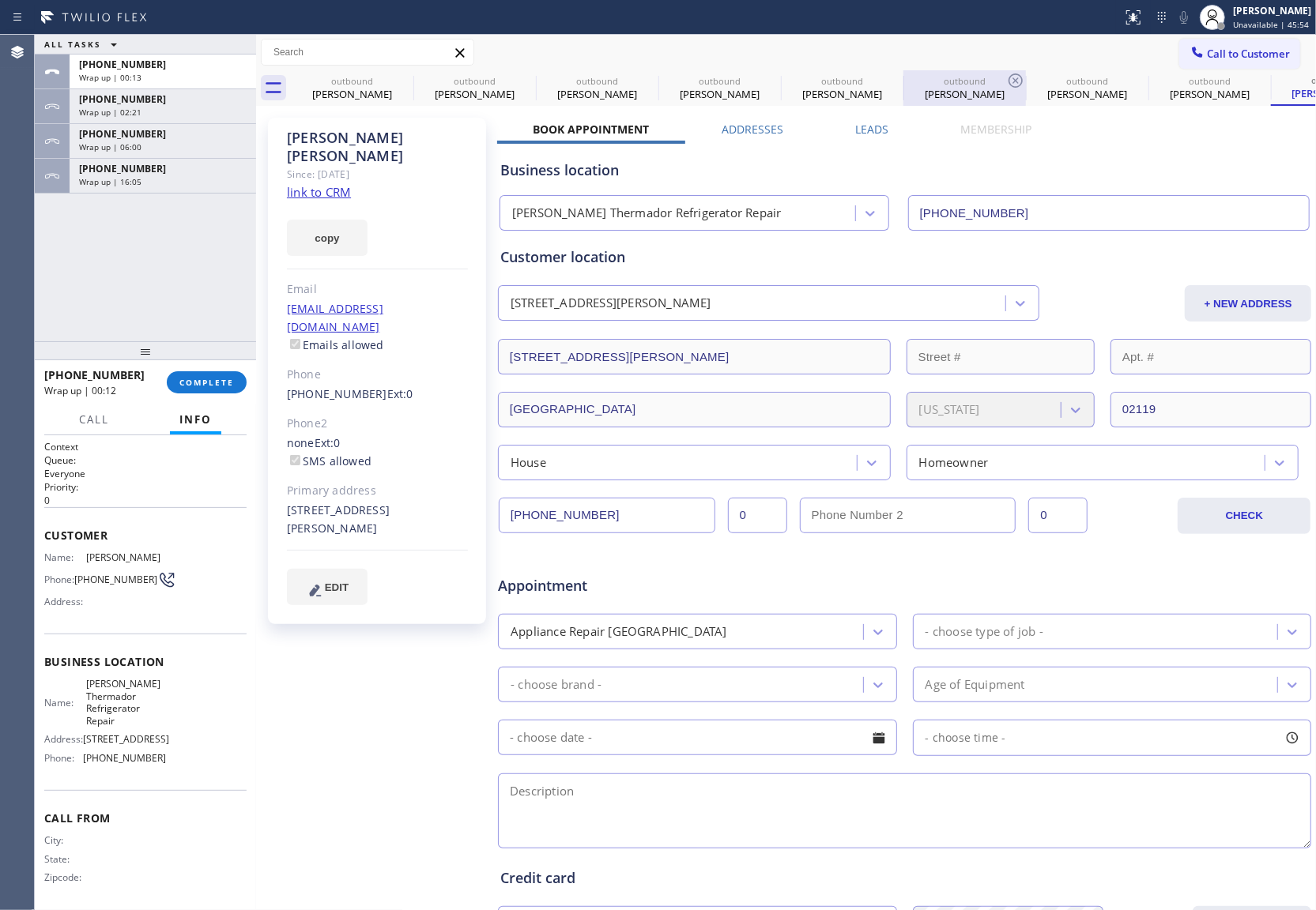
drag, startPoint x: 60, startPoint y: 273, endPoint x: 996, endPoint y: 93, distance: 953.2
click at [60, 273] on div "ALL TASKS ALL TASKS ACTIVE TASKS TASKS IN WRAP UP [PHONE_NUMBER] Wrap up | 00:1…" at bounding box center [145, 188] width 221 height 306
click at [1212, 48] on span "Call to Customer" at bounding box center [1248, 53] width 83 height 14
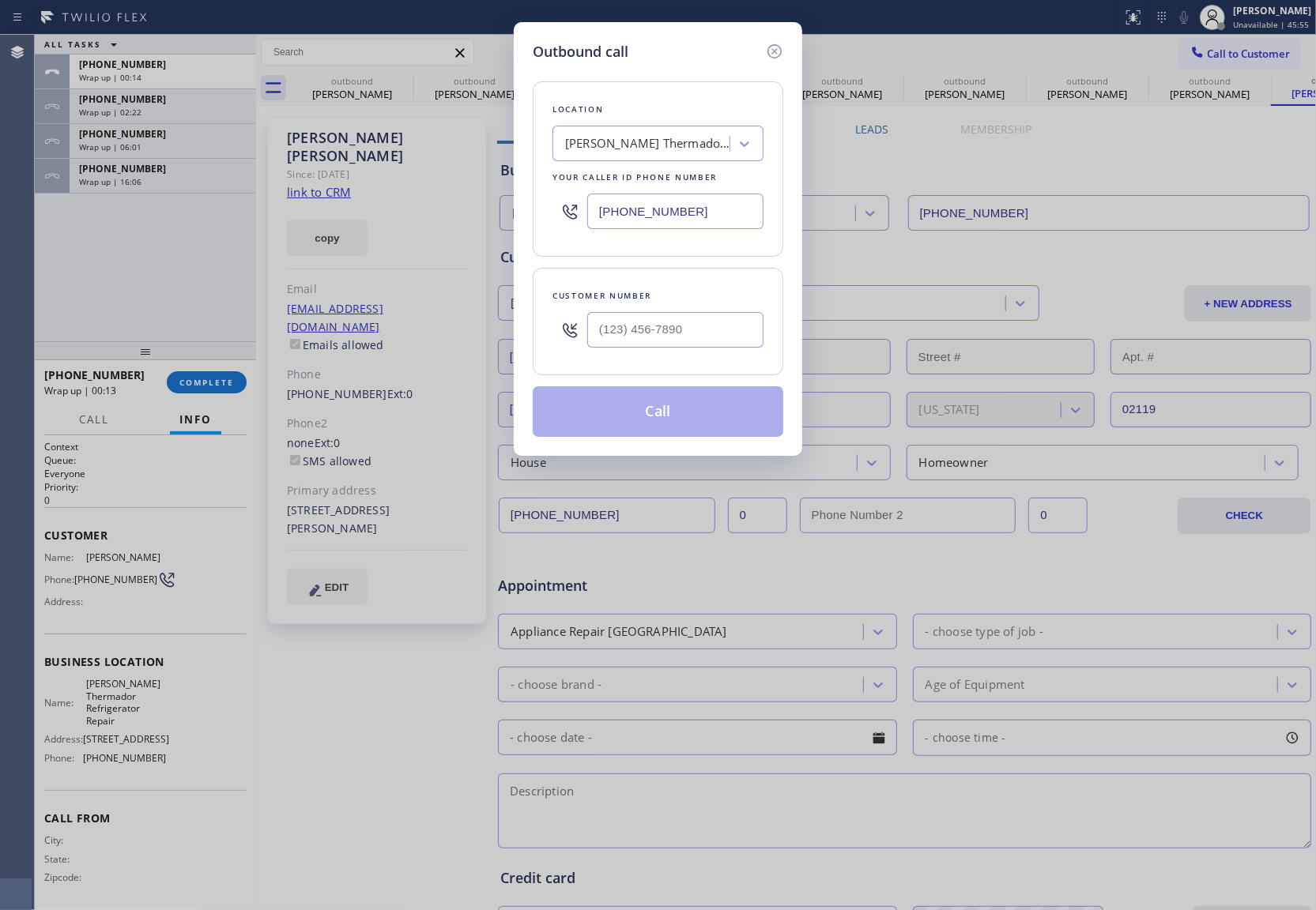
click at [687, 220] on input "[PHONE_NUMBER]" at bounding box center [676, 212] width 176 height 36
paste input "480) 418-9915"
type input "[PHONE_NUMBER]"
type input "(___) ___-____"
click at [738, 314] on input "text" at bounding box center [676, 330] width 176 height 36
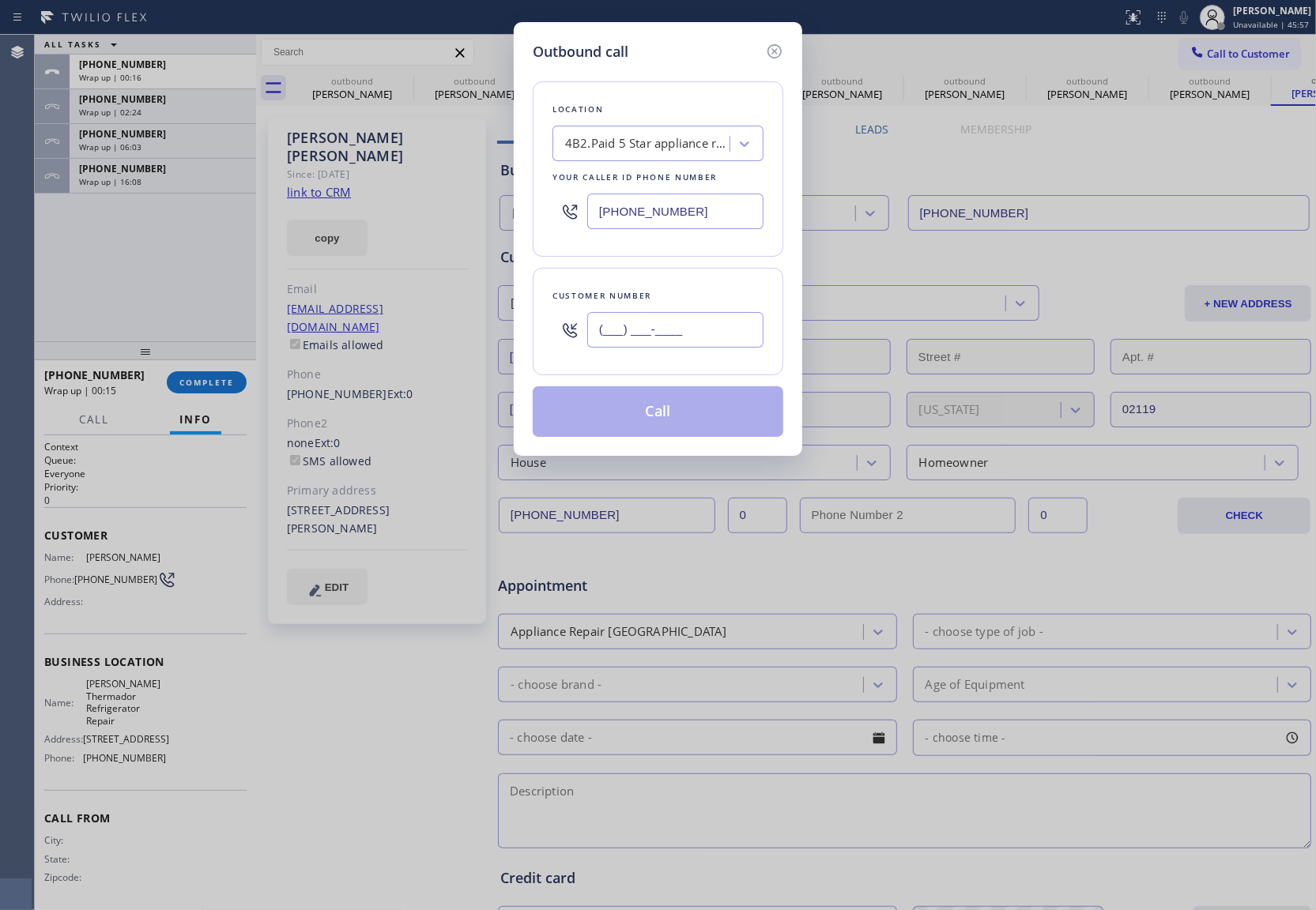
paste input "561) 450-6574"
type input "[PHONE_NUMBER]"
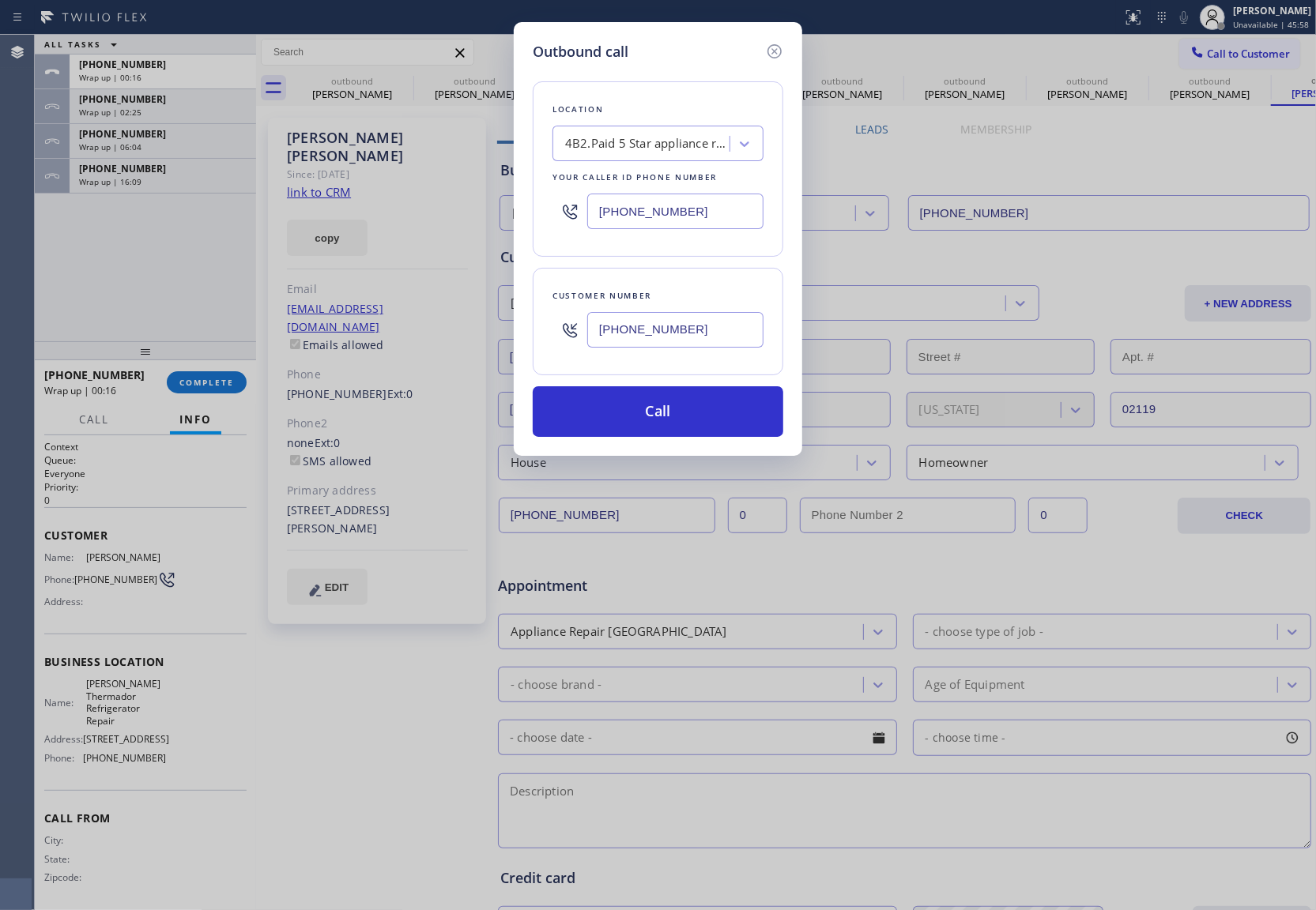
drag, startPoint x: 699, startPoint y: 419, endPoint x: 1287, endPoint y: 222, distance: 620.1
click at [712, 414] on button "Call" at bounding box center [658, 412] width 251 height 51
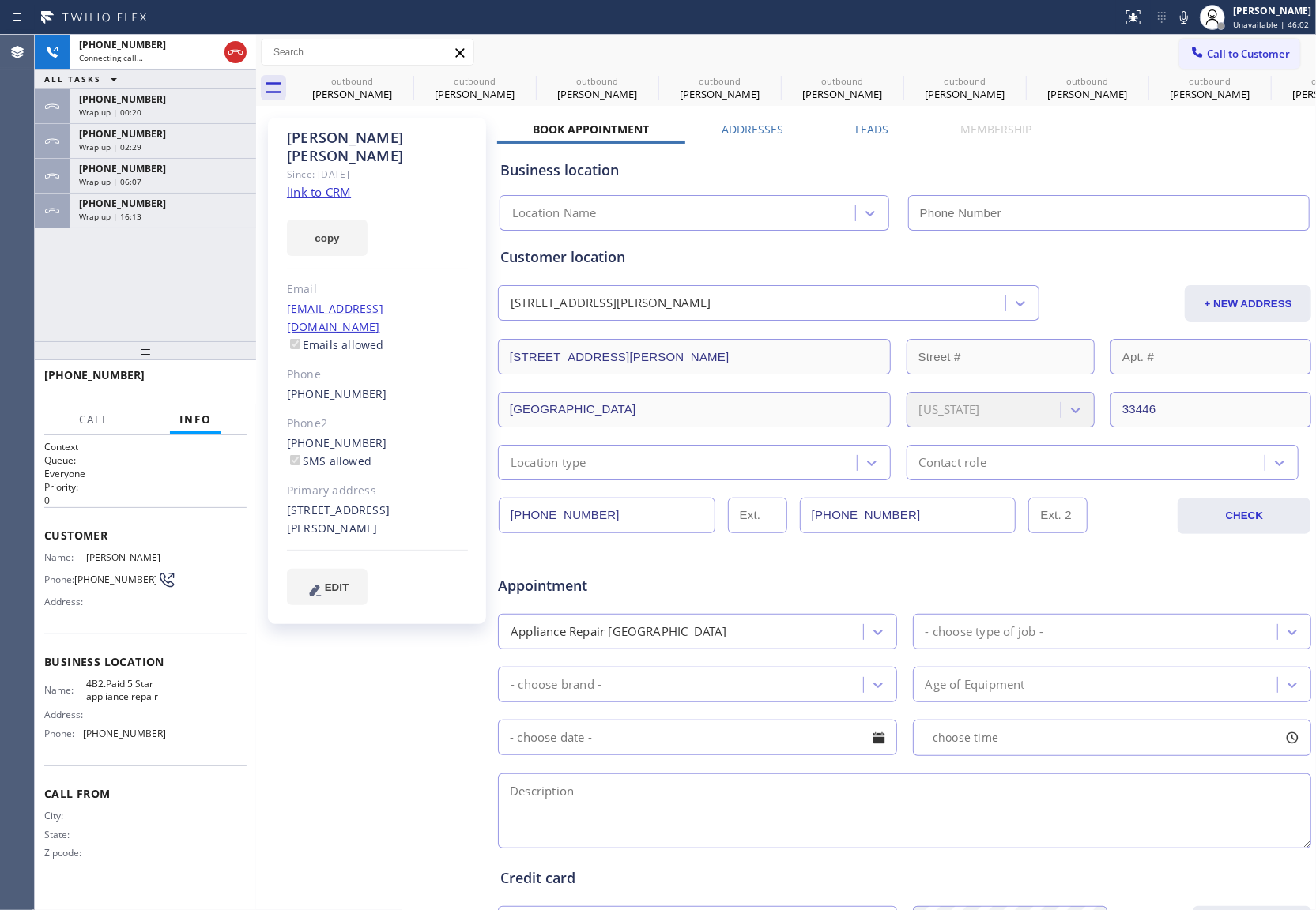
type input "[PHONE_NUMBER]"
click at [242, 52] on icon at bounding box center [235, 52] width 14 height 5
click at [1212, 51] on span "Call to Customer" at bounding box center [1248, 53] width 83 height 14
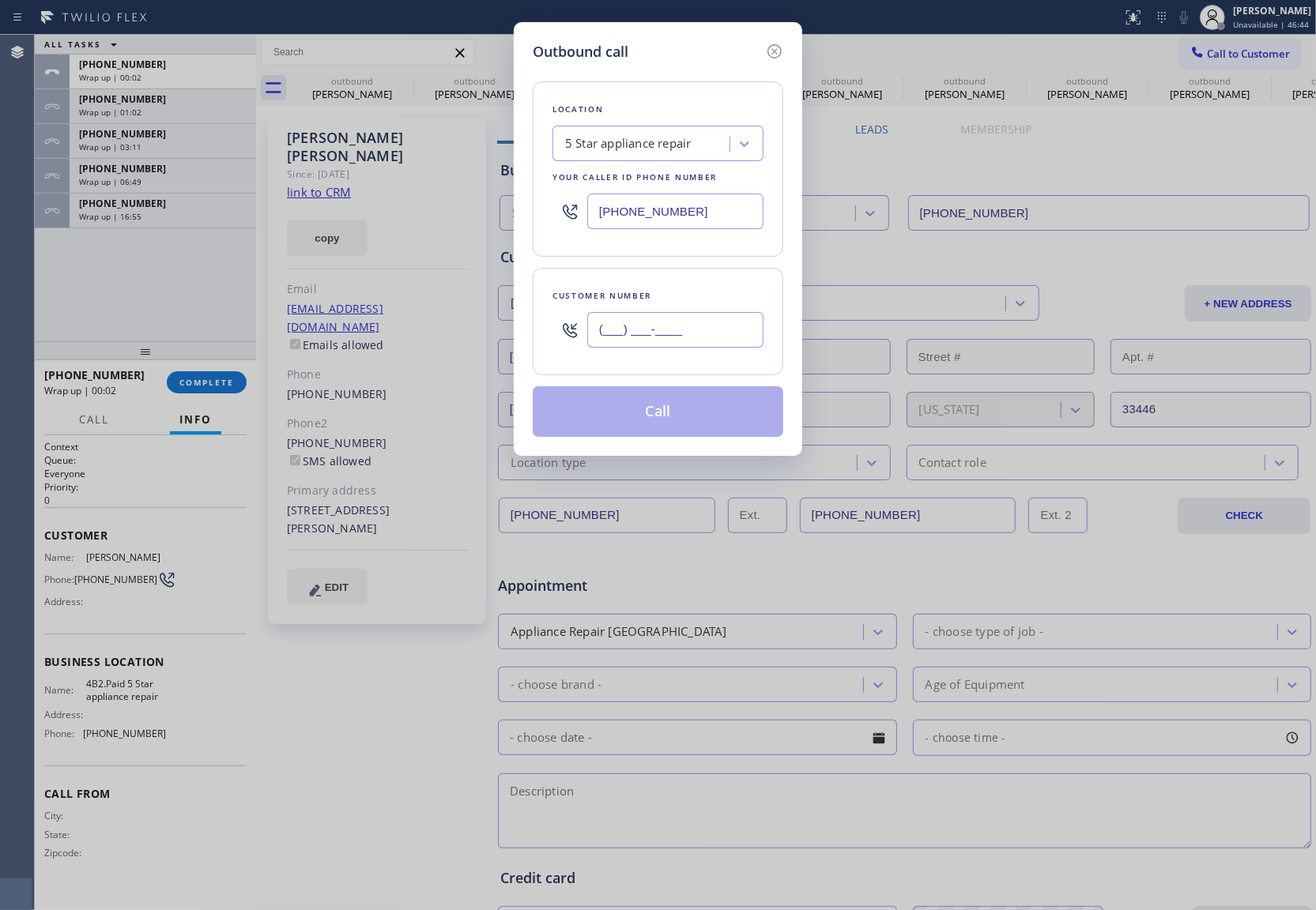
click at [684, 327] on input "(___) ___-____" at bounding box center [676, 330] width 176 height 36
paste input "561) 450-6574"
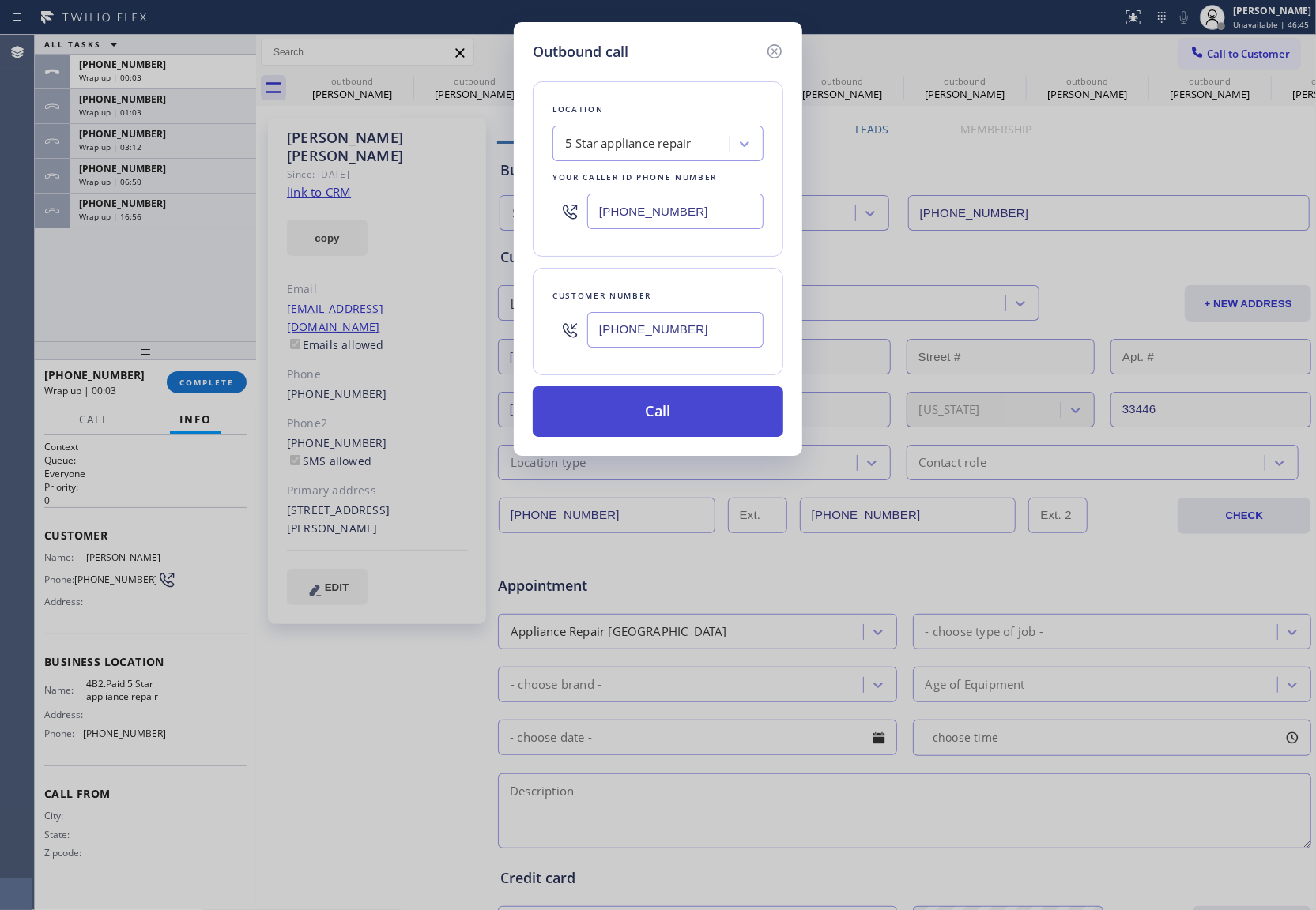
type input "[PHONE_NUMBER]"
click at [671, 422] on button "Call" at bounding box center [658, 412] width 251 height 51
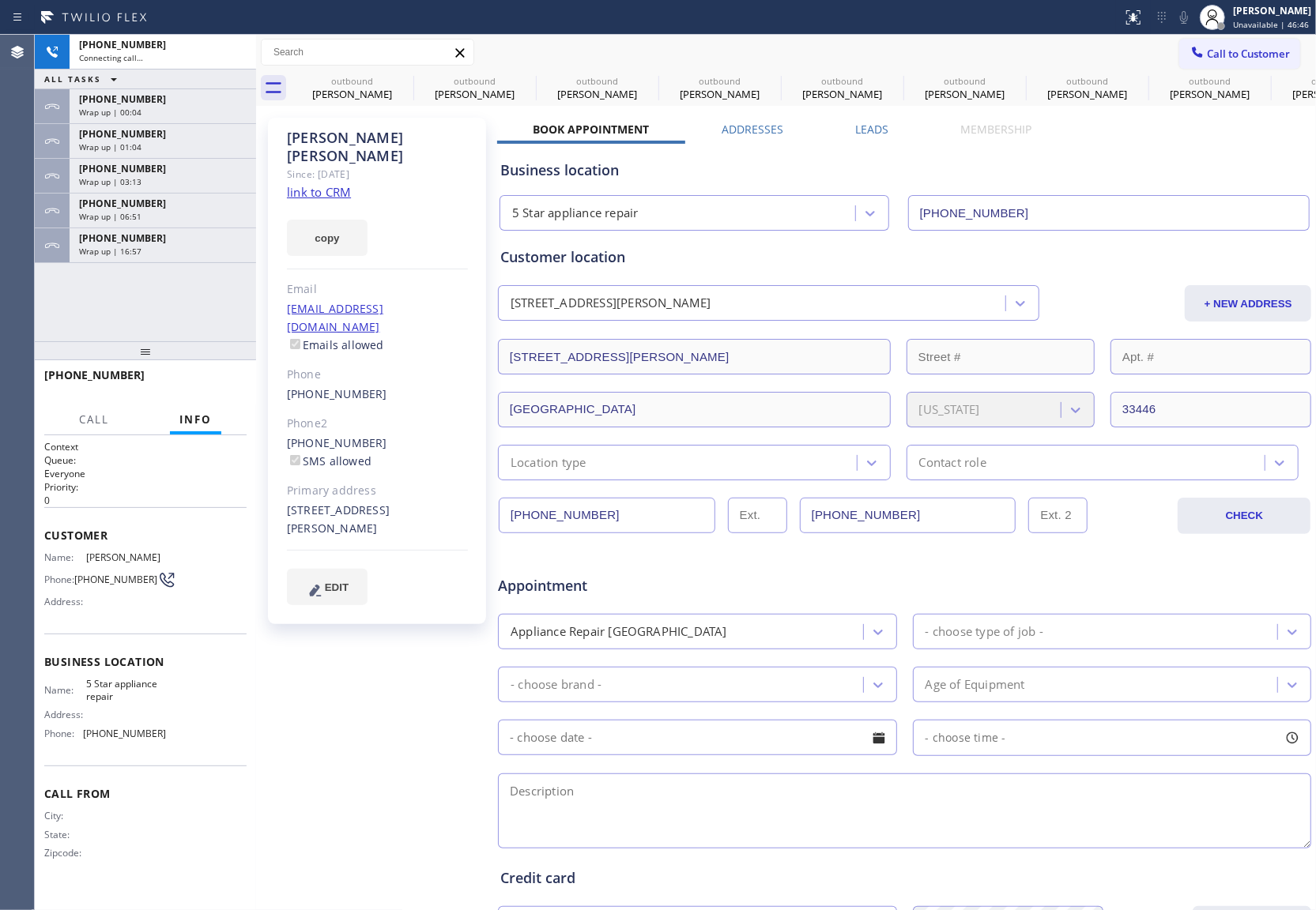
click at [124, 243] on span "[PHONE_NUMBER]" at bounding box center [123, 238] width 87 height 13
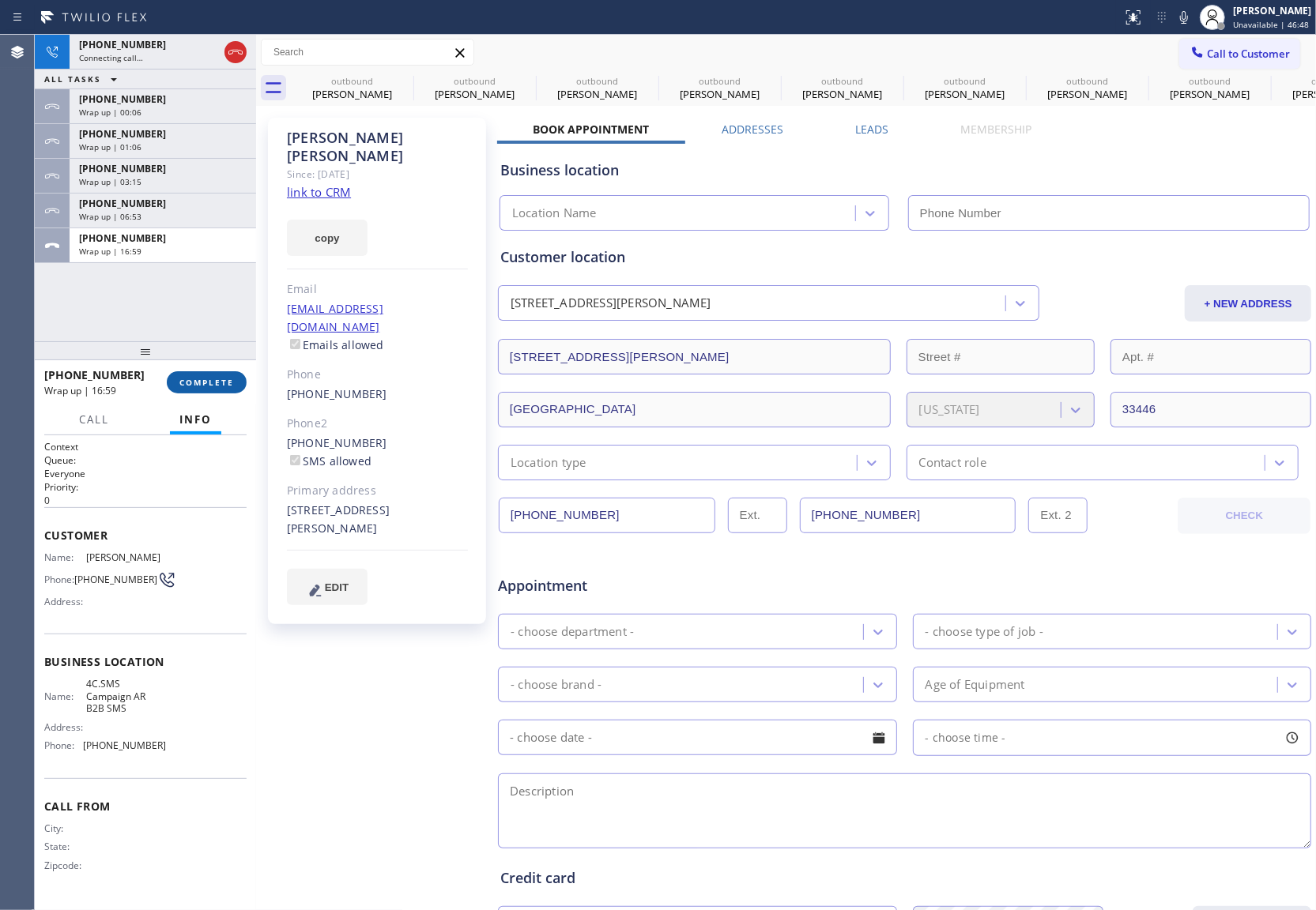
click at [216, 389] on button "COMPLETE" at bounding box center [207, 382] width 80 height 22
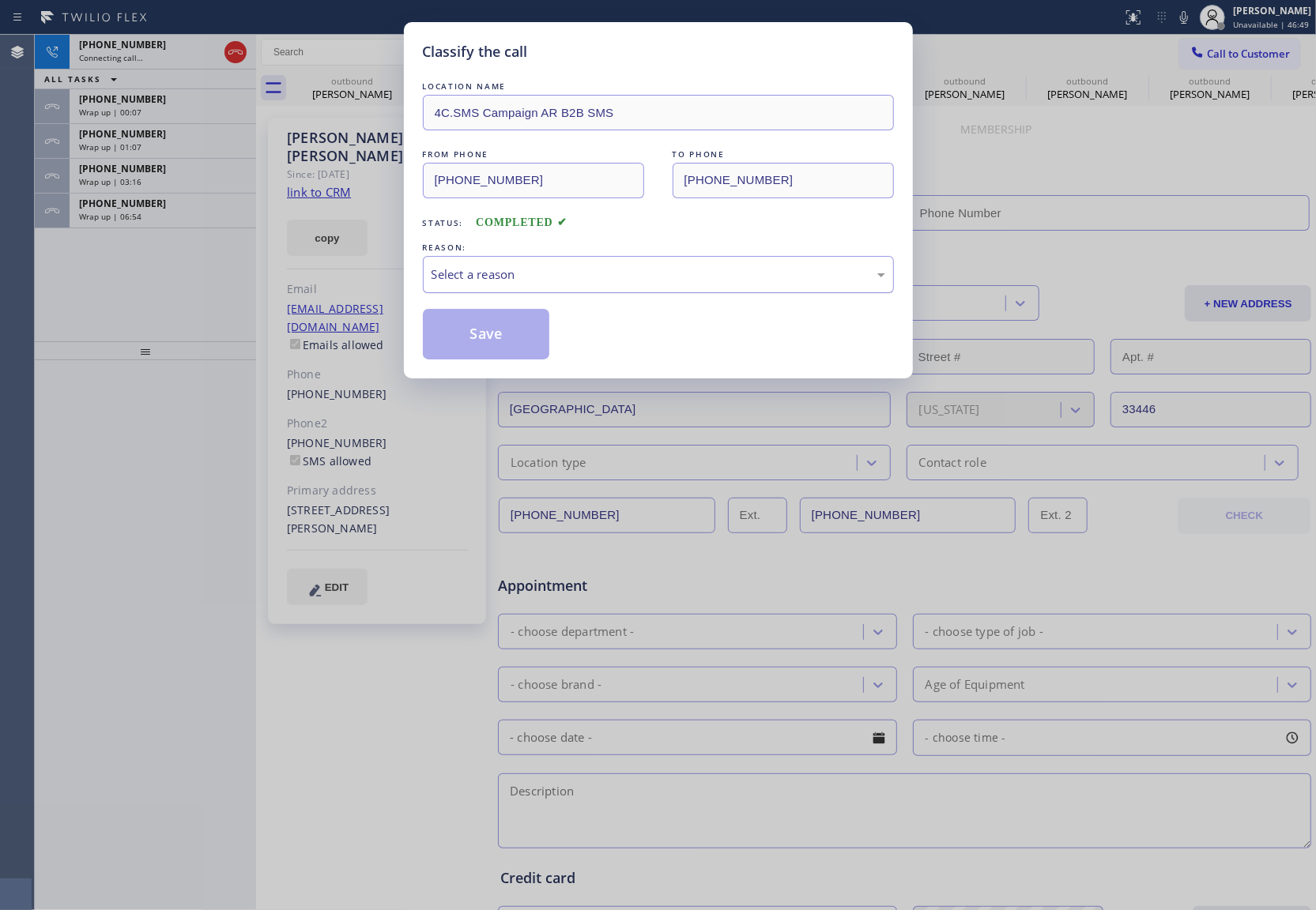
click at [544, 262] on div "Select a reason" at bounding box center [658, 274] width 471 height 37
click at [466, 332] on button "Save" at bounding box center [486, 334] width 127 height 51
type input "[PHONE_NUMBER]"
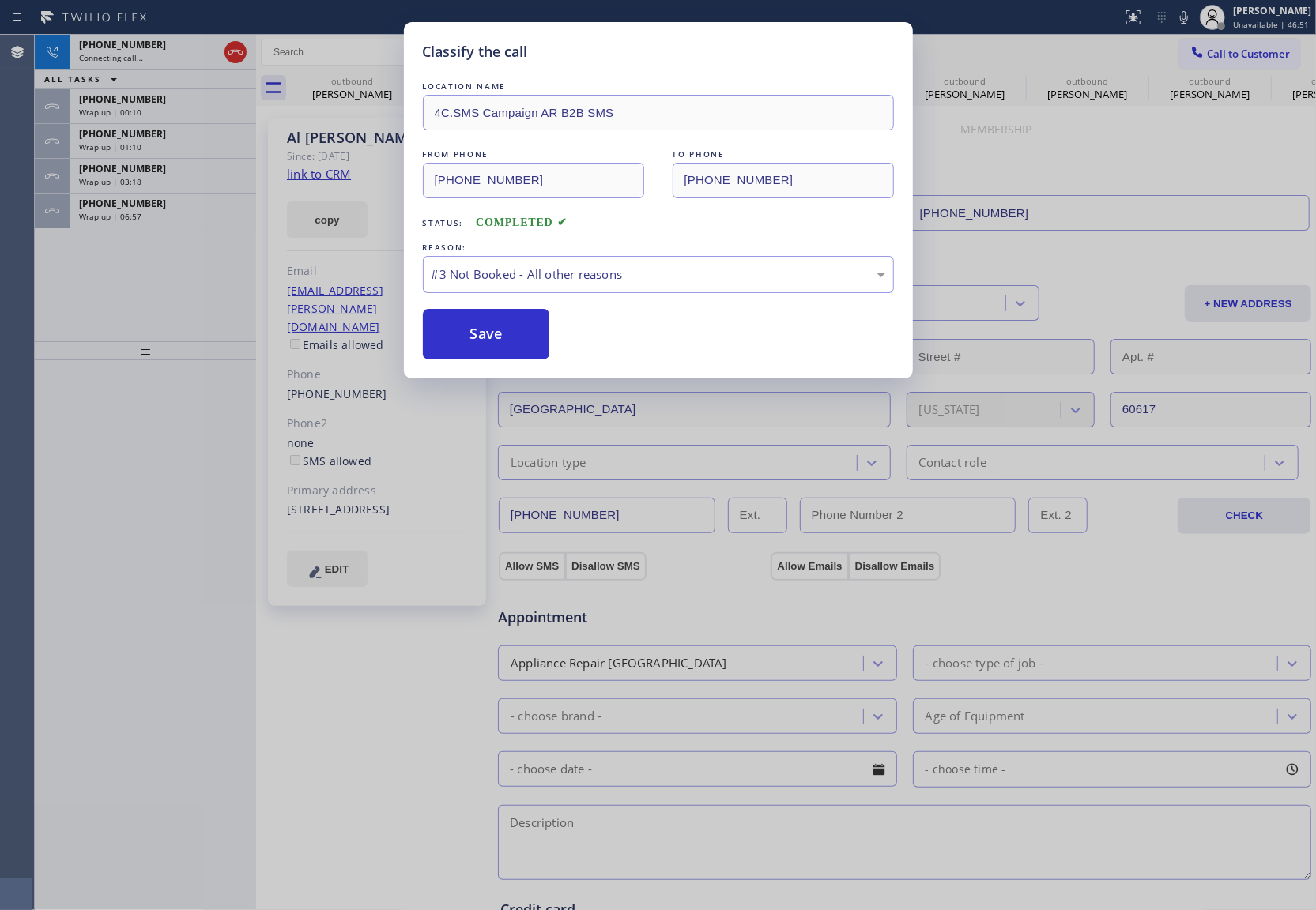
click at [112, 197] on div "Classify the call LOCATION NAME 4C.SMS Campaign AR B2B SMS FROM PHONE [PHONE_NU…" at bounding box center [658, 455] width 1316 height 910
click at [118, 209] on span "[PHONE_NUMBER]" at bounding box center [123, 203] width 87 height 13
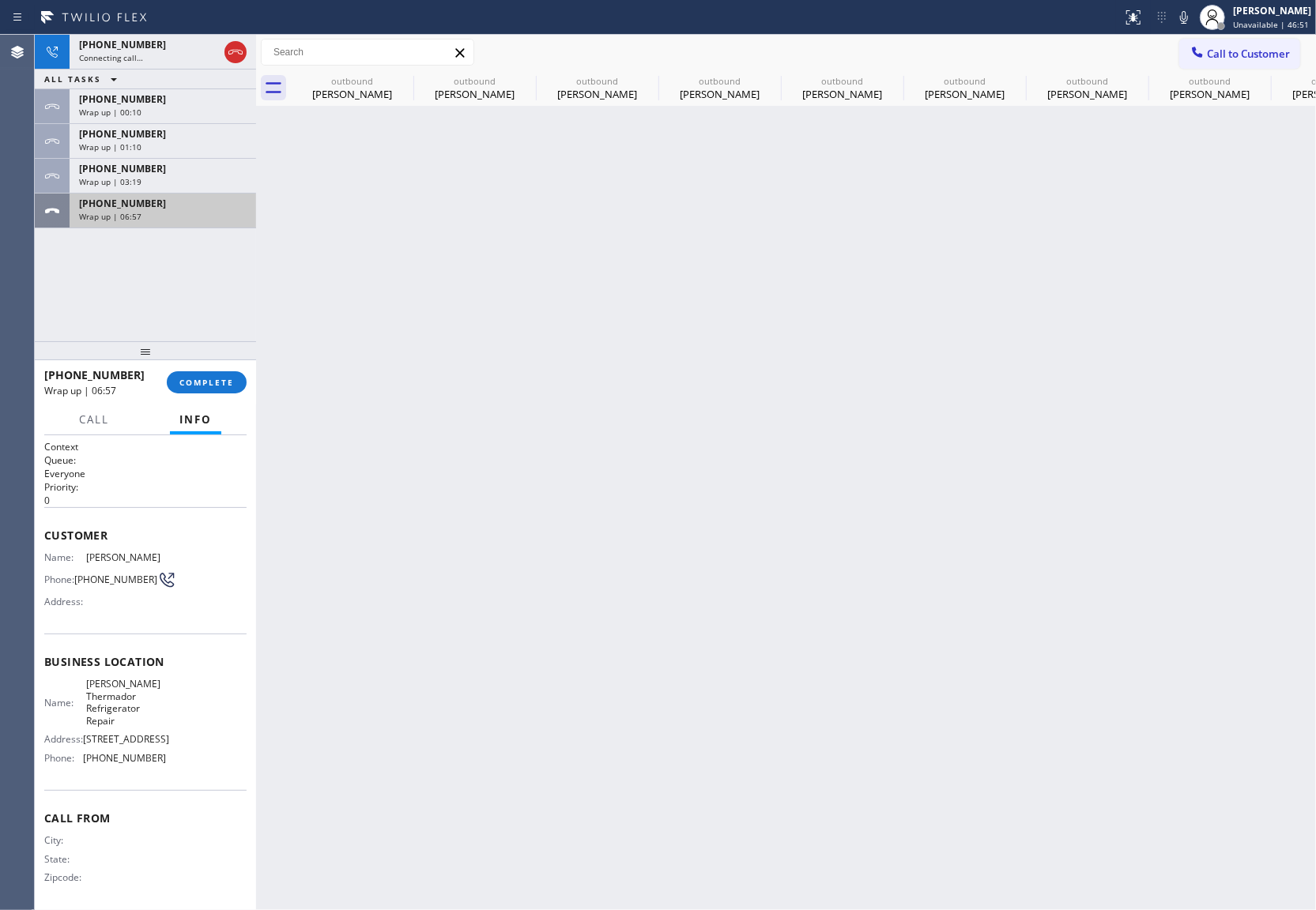
click at [118, 209] on span "[PHONE_NUMBER]" at bounding box center [123, 203] width 87 height 13
click at [200, 387] on button "COMPLETE" at bounding box center [207, 382] width 80 height 22
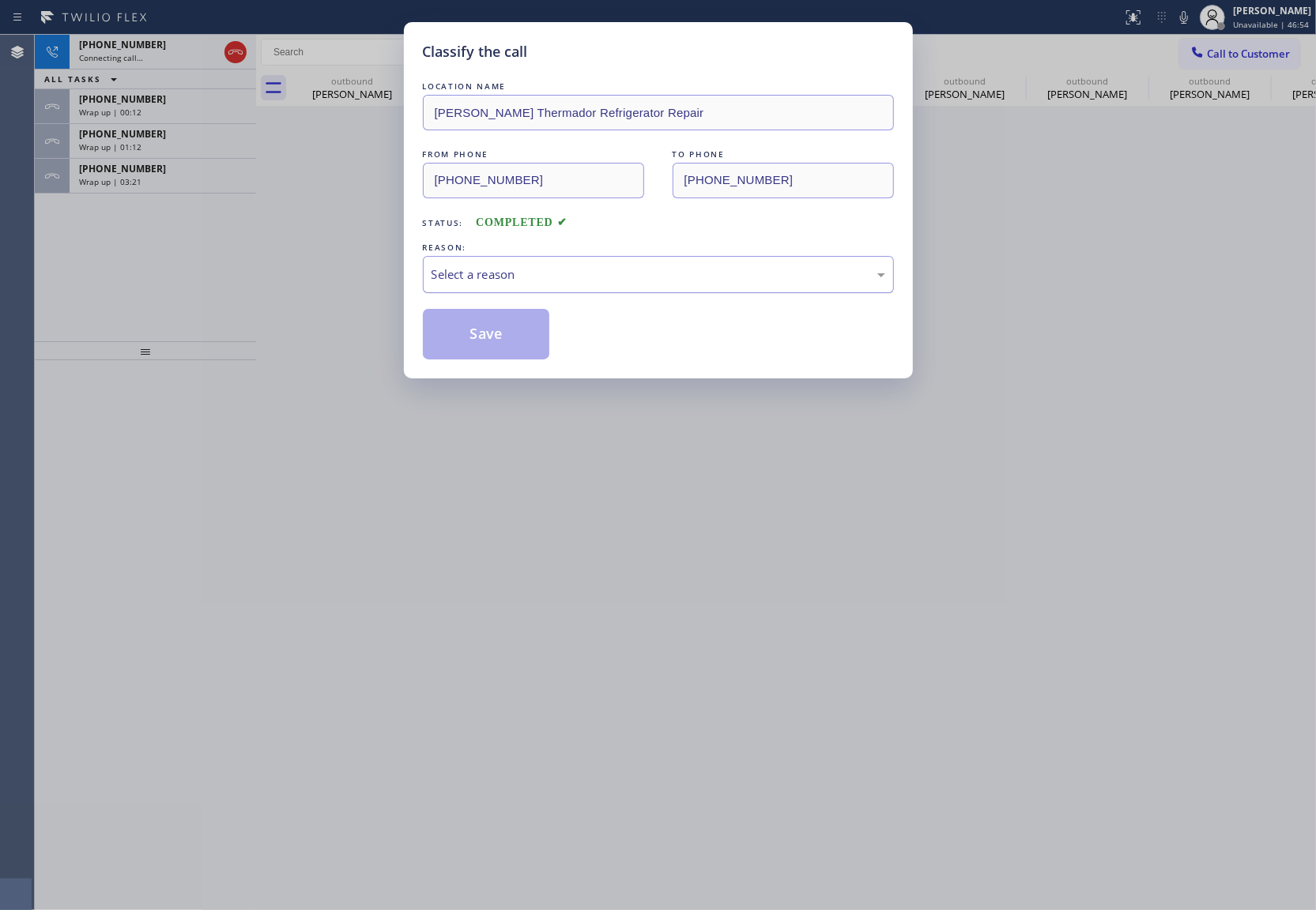
click at [604, 265] on div "Select a reason" at bounding box center [658, 274] width 453 height 18
click at [502, 341] on button "Save" at bounding box center [486, 334] width 127 height 51
type input "[PHONE_NUMBER]"
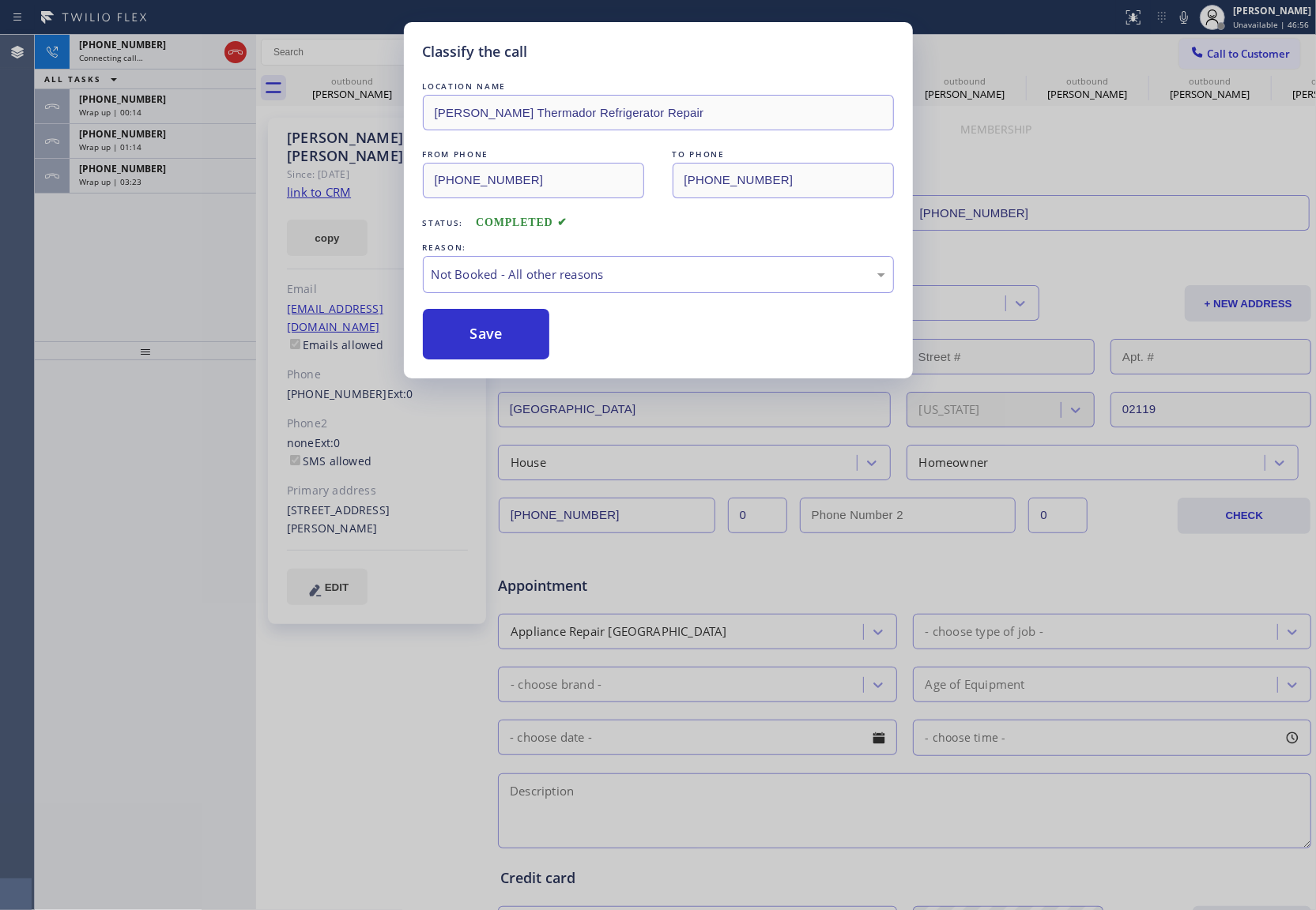
click at [140, 176] on div "Wrap up | 03:23" at bounding box center [163, 182] width 167 height 11
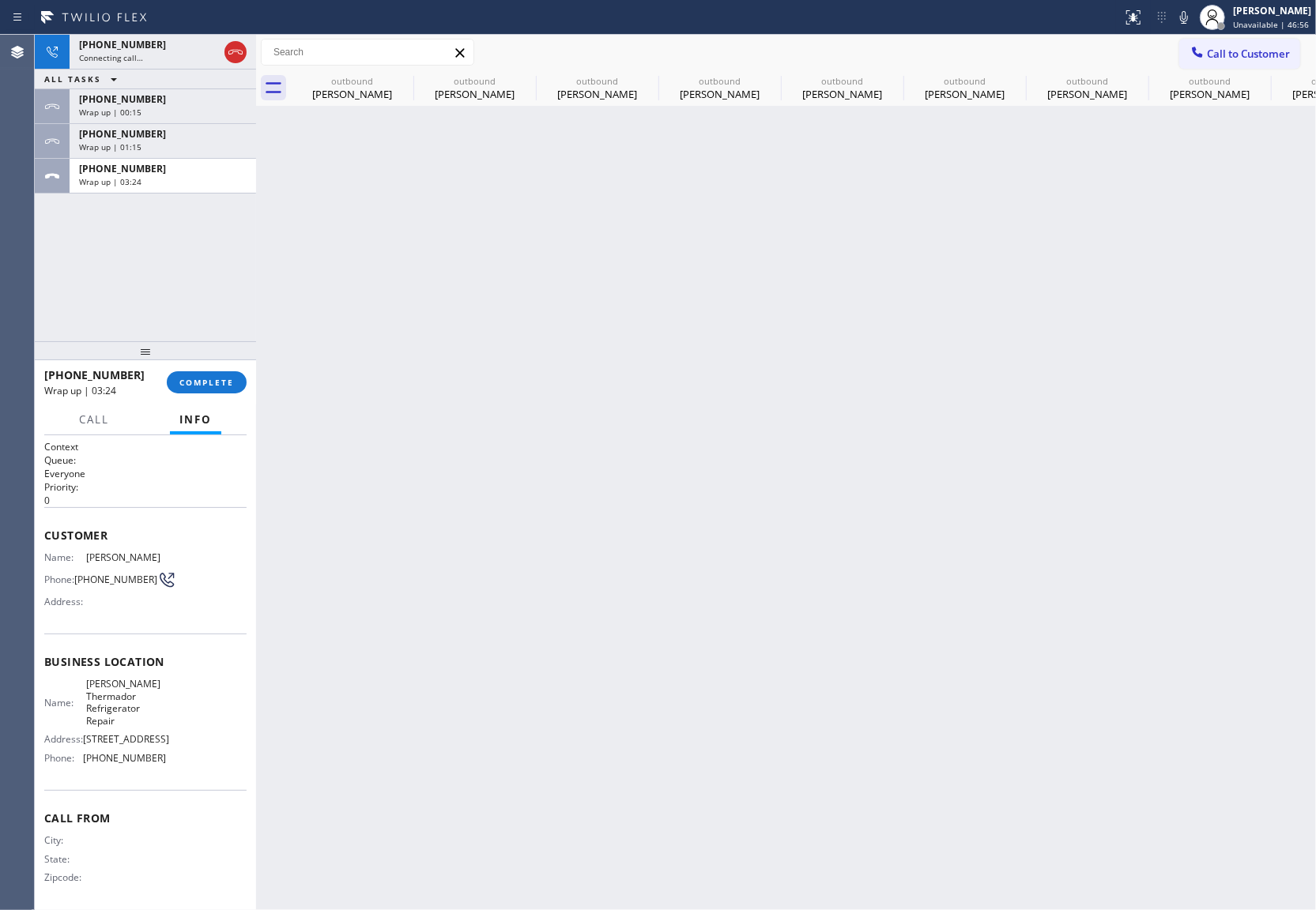
click at [140, 176] on div "Wrap up | 03:24" at bounding box center [163, 182] width 167 height 11
click at [171, 368] on div "[PHONE_NUMBER] Wrap up | 03:25 COMPLETE" at bounding box center [145, 382] width 203 height 41
click at [213, 377] on span "COMPLETE" at bounding box center [207, 382] width 55 height 11
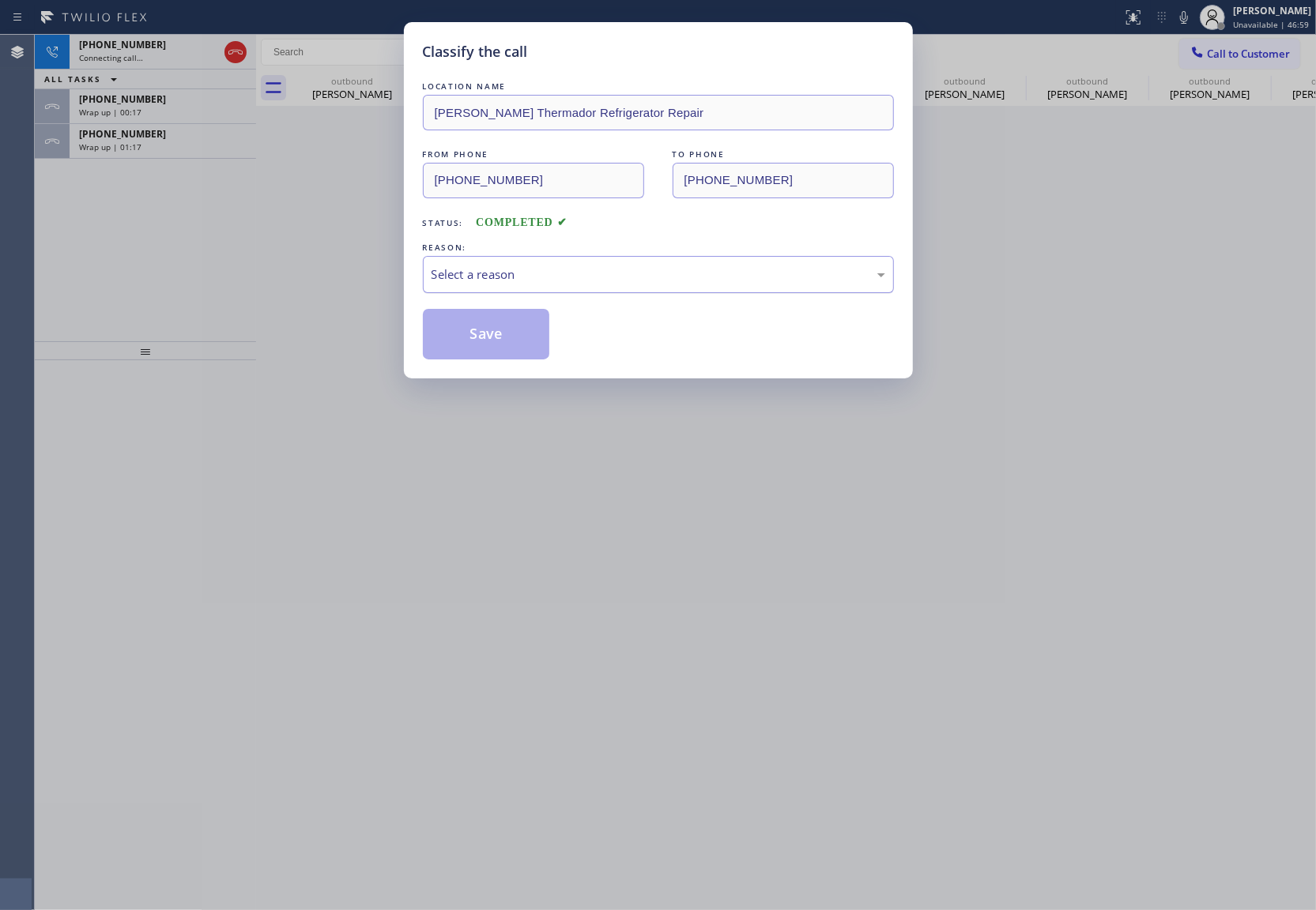
drag, startPoint x: 541, startPoint y: 279, endPoint x: 579, endPoint y: 292, distance: 40.2
click at [548, 282] on div "Select a reason" at bounding box center [658, 274] width 453 height 18
click at [503, 337] on button "Save" at bounding box center [486, 334] width 127 height 51
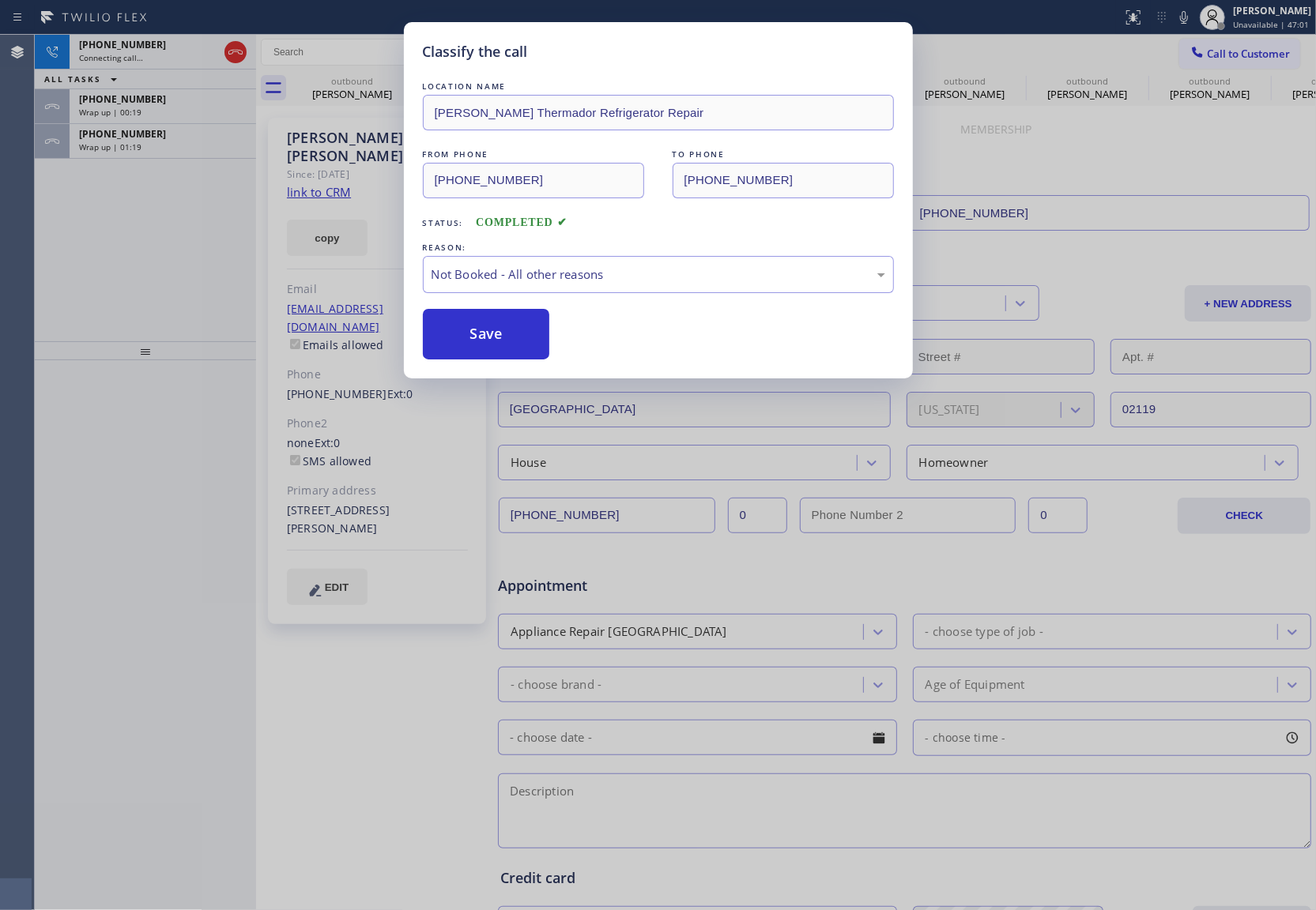
click at [164, 143] on div "Classify the call LOCATION NAME [PERSON_NAME] Refrigerator Repair FROM PHONE [P…" at bounding box center [658, 455] width 1316 height 910
click at [164, 143] on div "Wrap up | 01:19" at bounding box center [163, 147] width 167 height 11
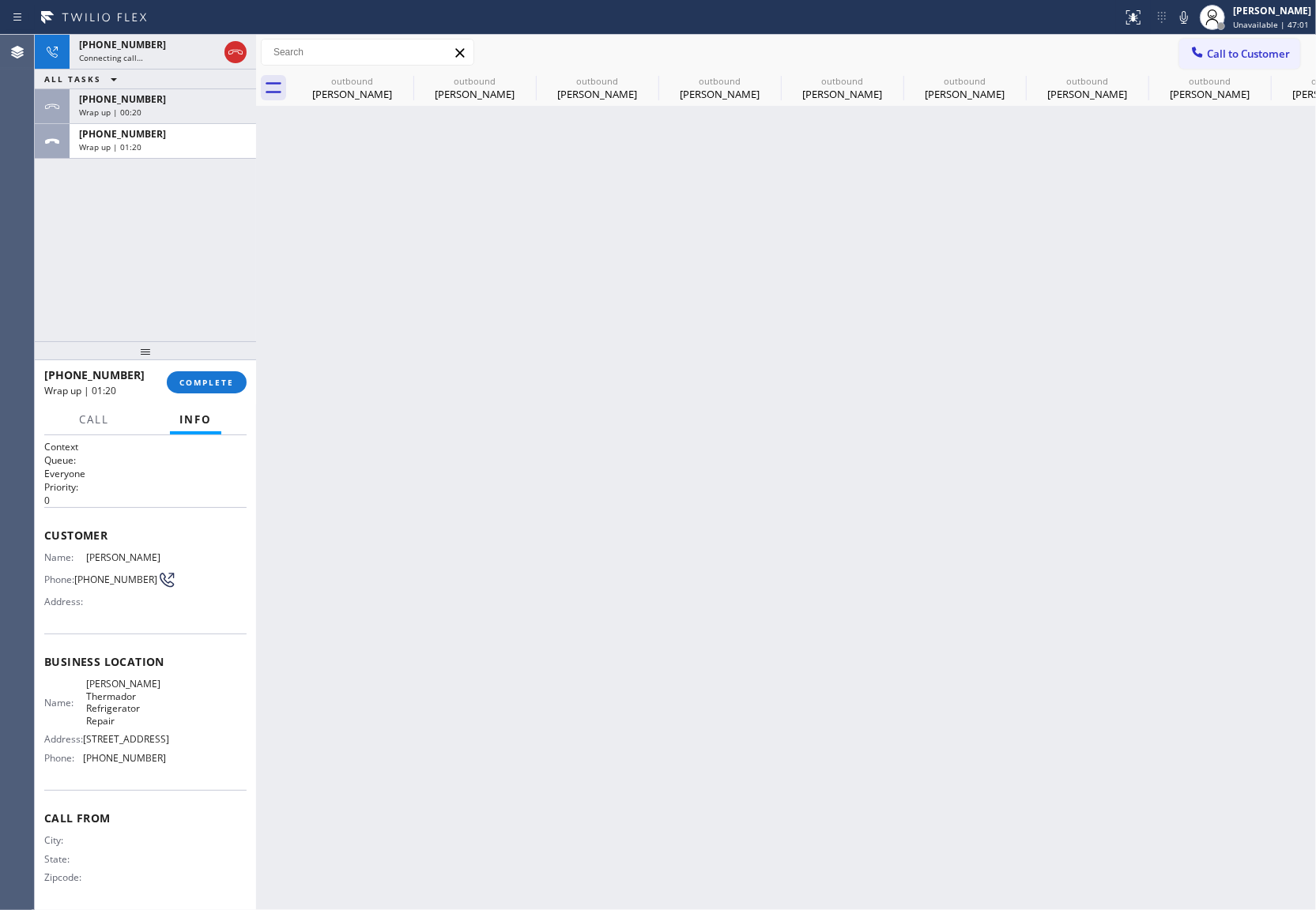
click at [164, 143] on div "Wrap up | 01:20" at bounding box center [163, 147] width 167 height 11
drag, startPoint x: 164, startPoint y: 143, endPoint x: 172, endPoint y: 175, distance: 33.0
click at [172, 175] on div "[PHONE_NUMBER] Connecting call… ALL TASKS ALL TASKS ACTIVE TASKS TASKS IN WRAP …" at bounding box center [145, 188] width 221 height 306
click at [215, 382] on span "COMPLETE" at bounding box center [207, 382] width 55 height 11
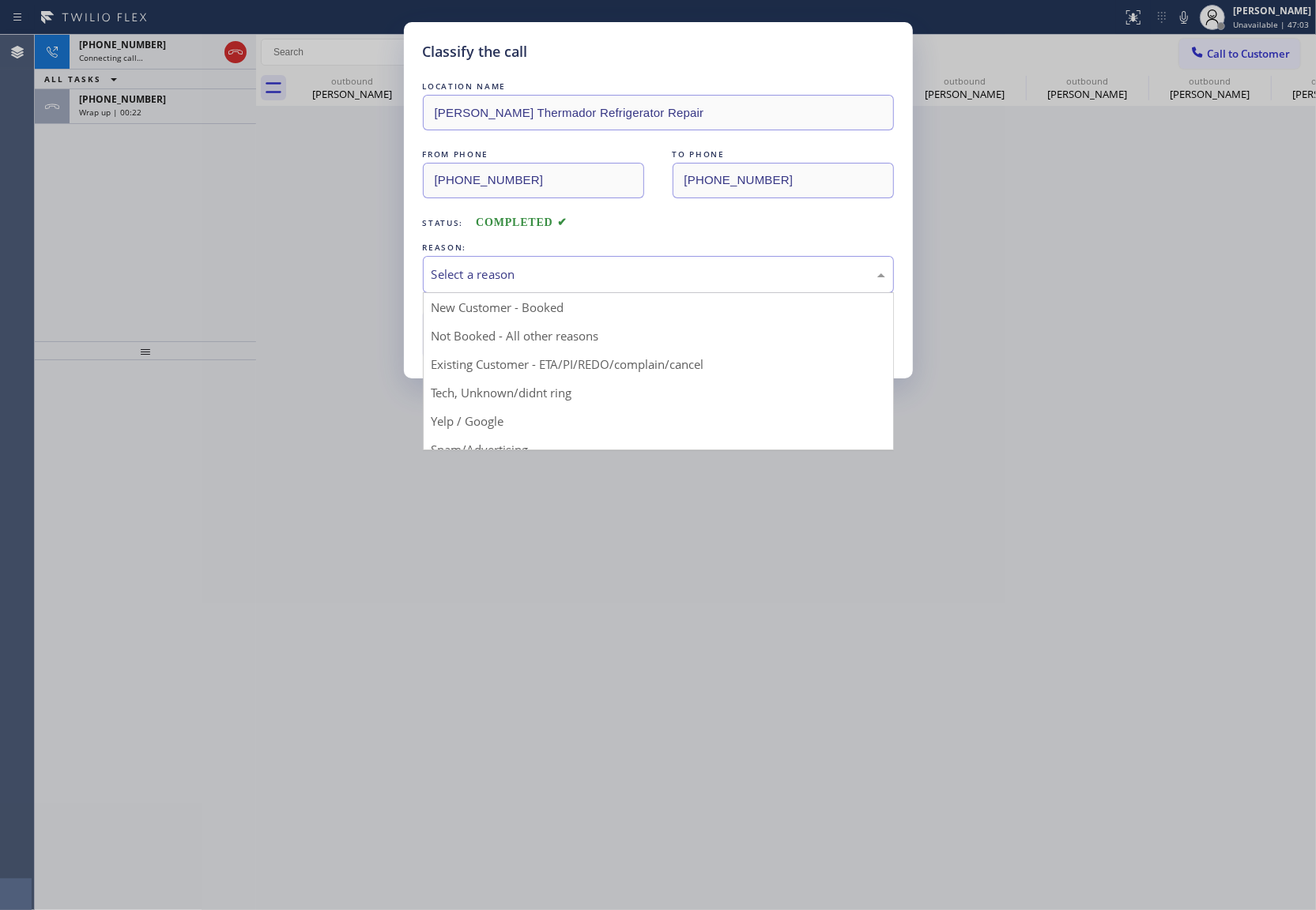
click at [526, 279] on div "Select a reason" at bounding box center [658, 274] width 453 height 18
drag, startPoint x: 506, startPoint y: 275, endPoint x: 533, endPoint y: 328, distance: 59.5
click at [506, 276] on div "Not Booked - All other reasons" at bounding box center [658, 274] width 453 height 18
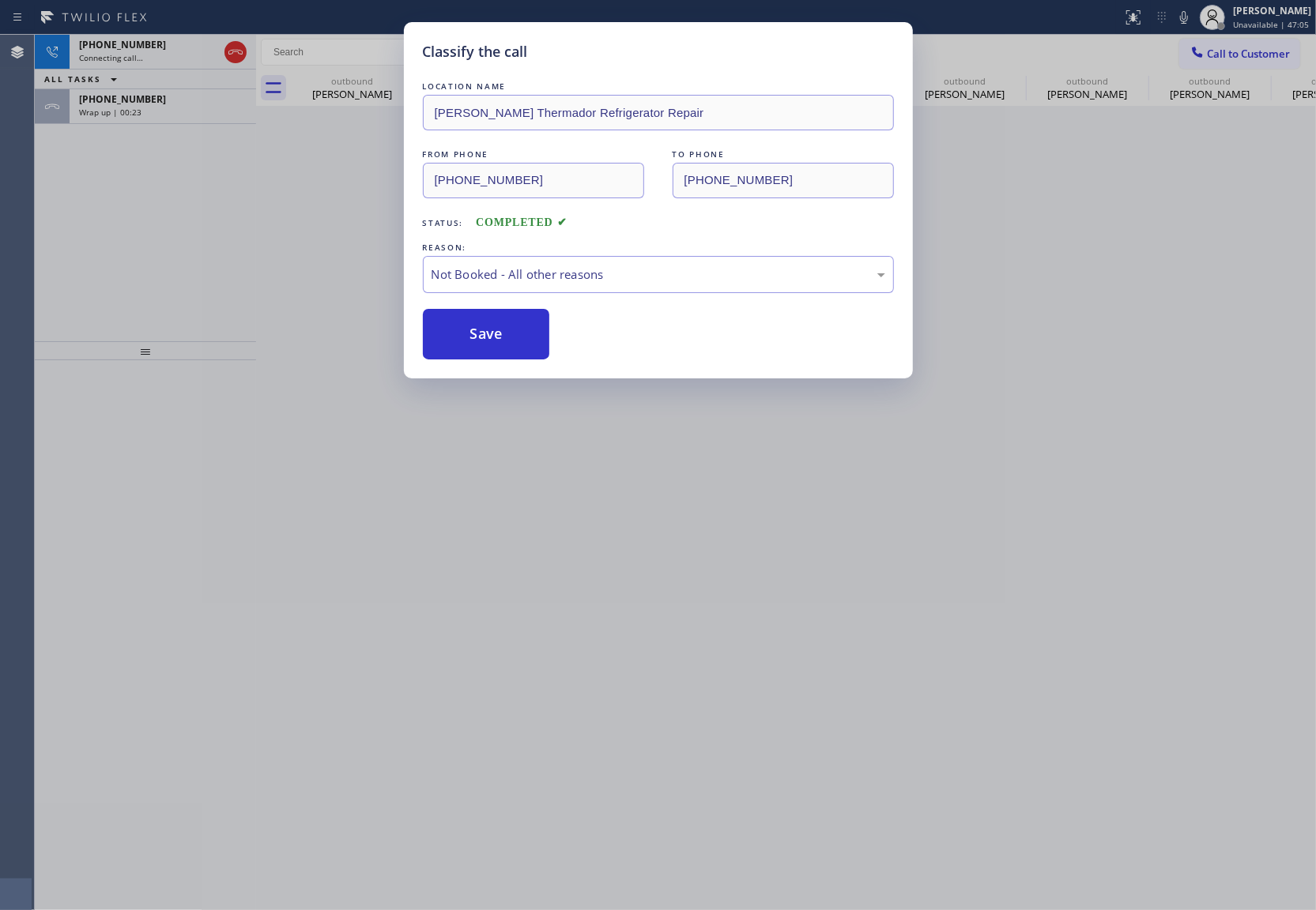
click at [515, 329] on button "Save" at bounding box center [486, 334] width 127 height 51
type input "[PHONE_NUMBER]"
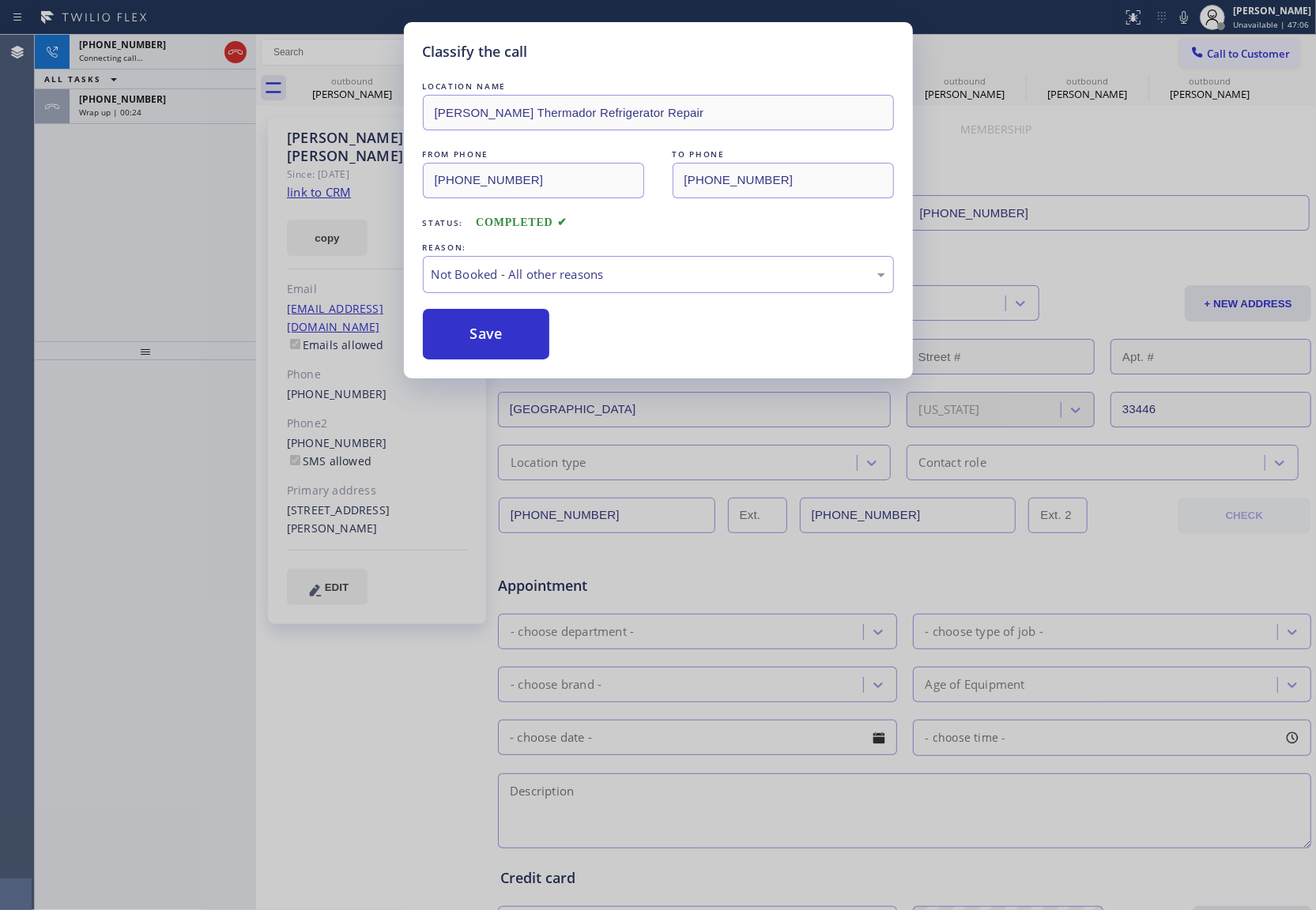
click at [187, 106] on div "Classify the call LOCATION NAME [PERSON_NAME] Refrigerator Repair FROM PHONE [P…" at bounding box center [658, 455] width 1316 height 910
click at [187, 106] on div "Classify the call LOCATION NAME [PERSON_NAME] Repair Service FROM PHONE [PHONE_…" at bounding box center [676, 473] width 1281 height 876
click at [187, 107] on div "Wrap up | 00:24" at bounding box center [163, 113] width 167 height 11
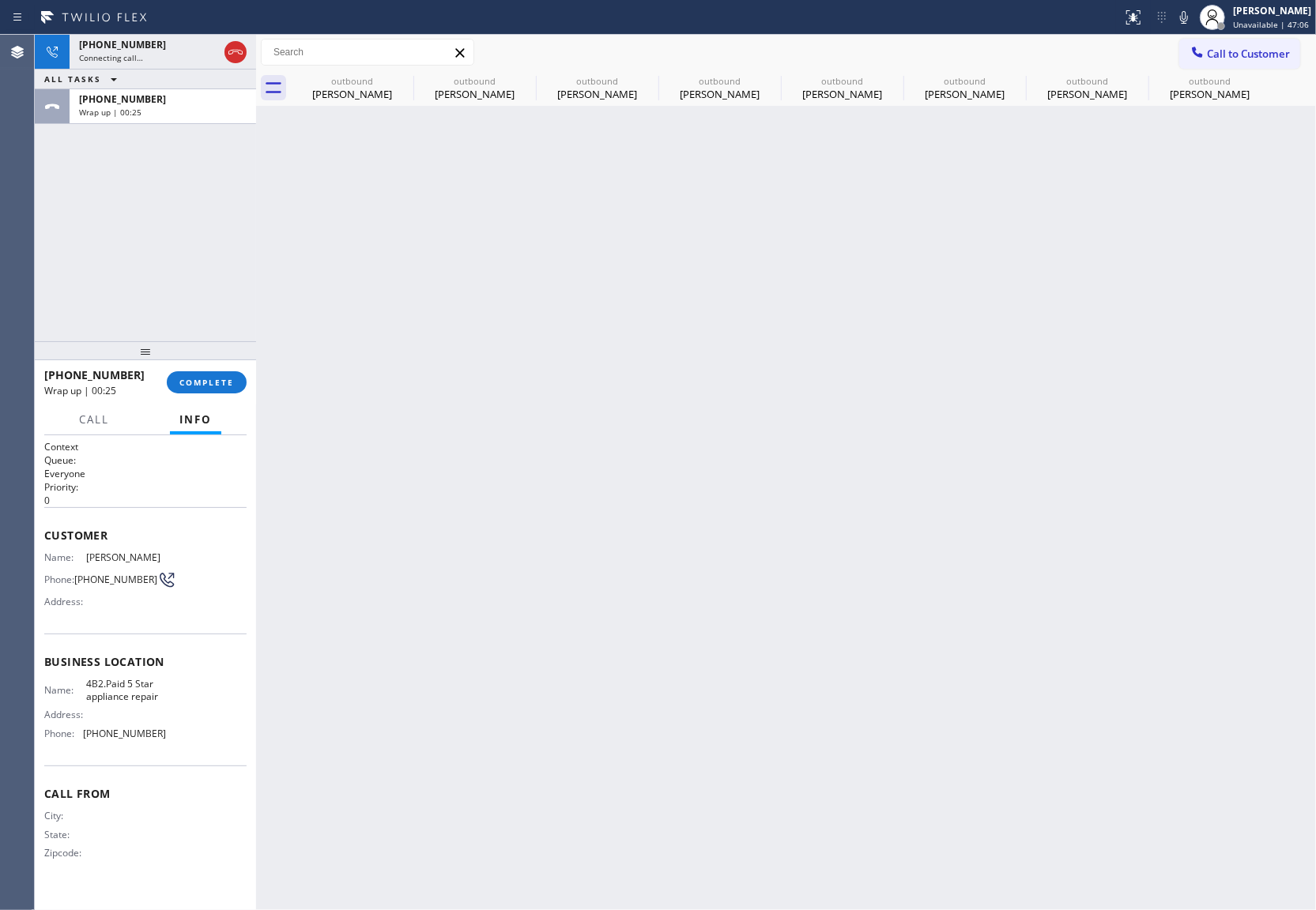
click at [187, 107] on div "Wrap up | 00:25" at bounding box center [163, 113] width 167 height 11
click at [209, 380] on span "COMPLETE" at bounding box center [207, 382] width 55 height 11
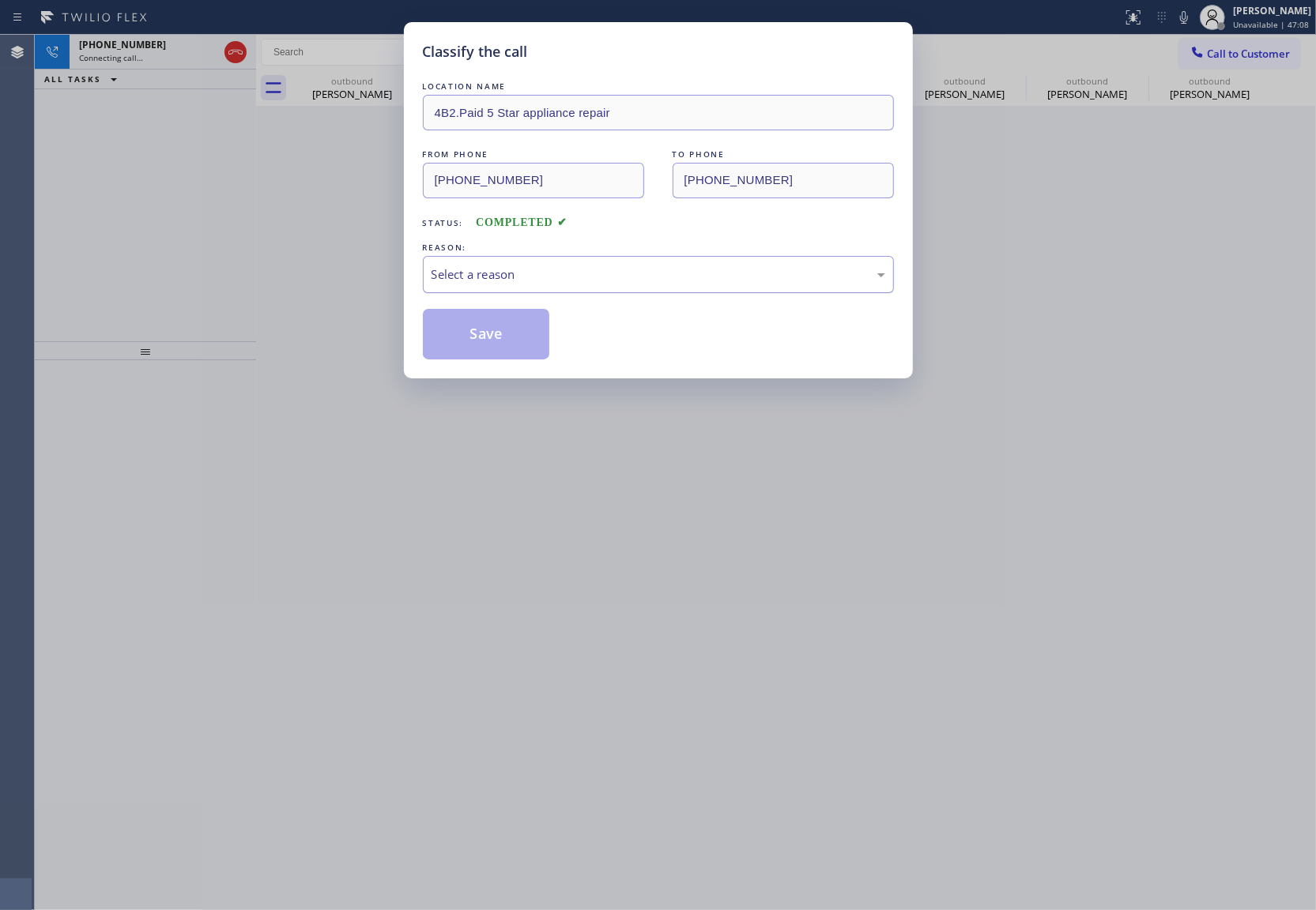
click at [517, 279] on div "Select a reason" at bounding box center [658, 274] width 453 height 18
click at [511, 345] on button "Save" at bounding box center [486, 334] width 127 height 51
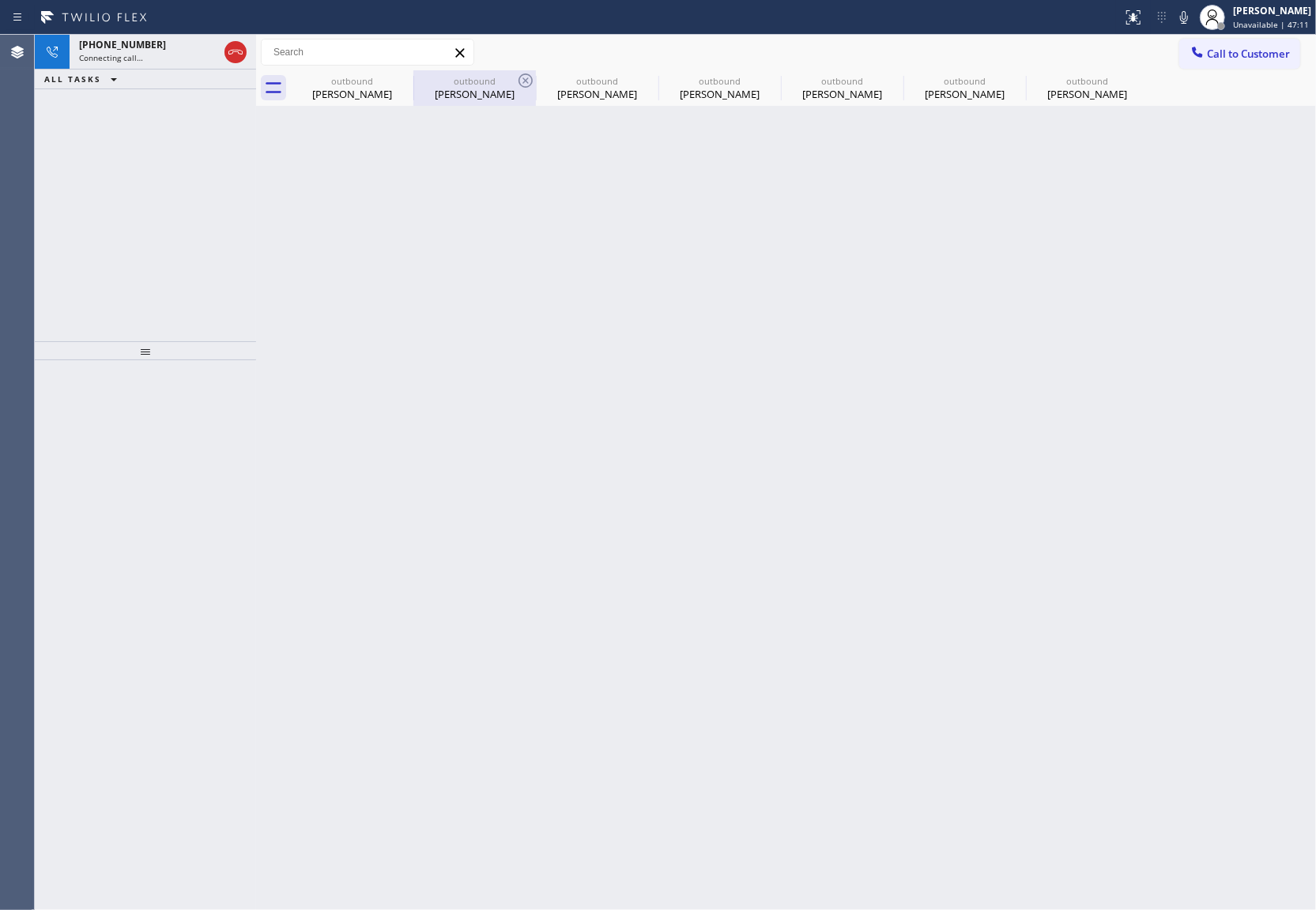
click at [413, 76] on div at bounding box center [413, 88] width 1 height 25
click at [408, 76] on icon at bounding box center [403, 80] width 14 height 14
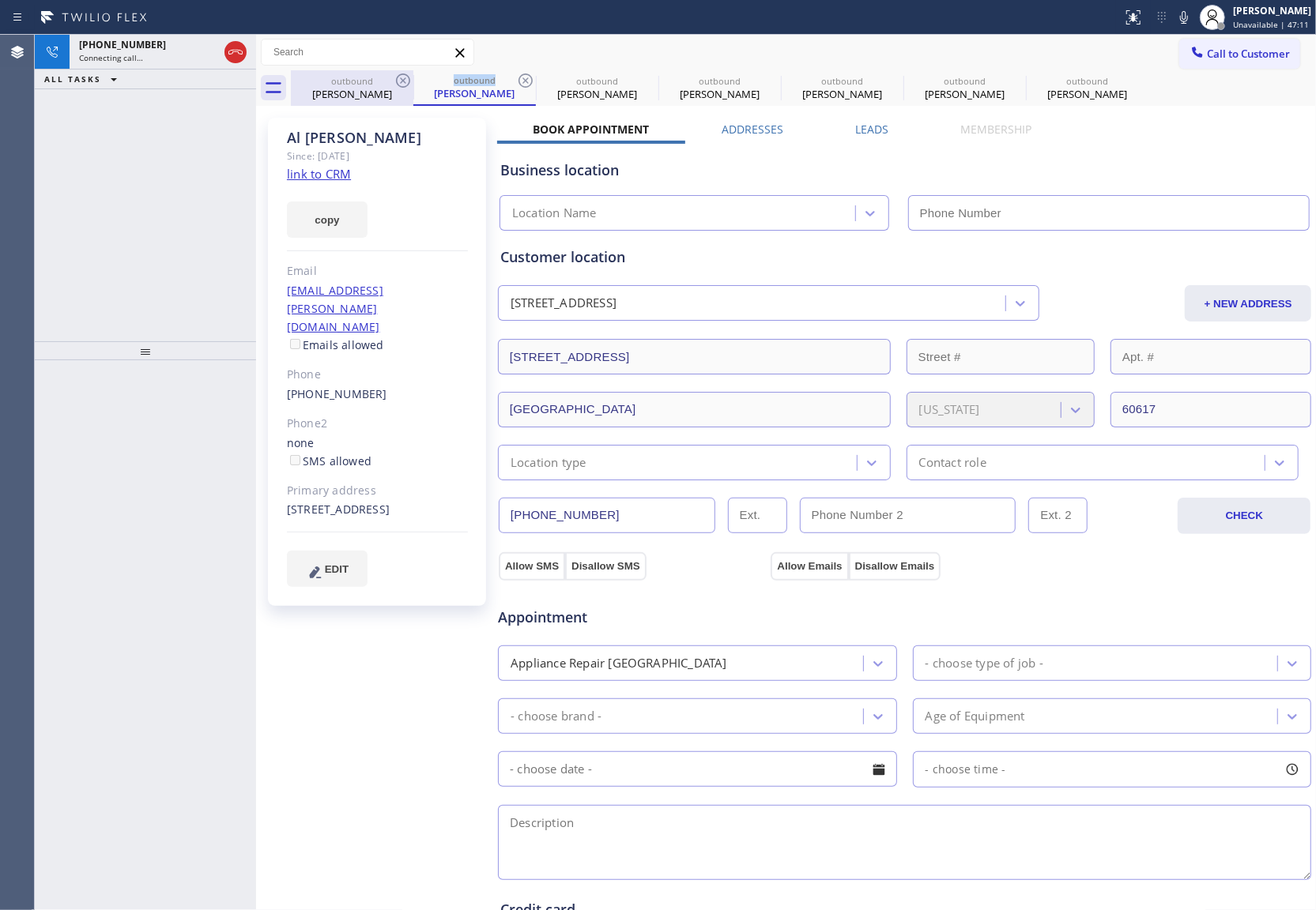
click at [408, 76] on icon at bounding box center [403, 80] width 14 height 14
click at [413, 76] on div "outbound [PERSON_NAME]" at bounding box center [475, 88] width 123 height 36
click at [519, 76] on icon at bounding box center [525, 80] width 14 height 14
type input "[PHONE_NUMBER]"
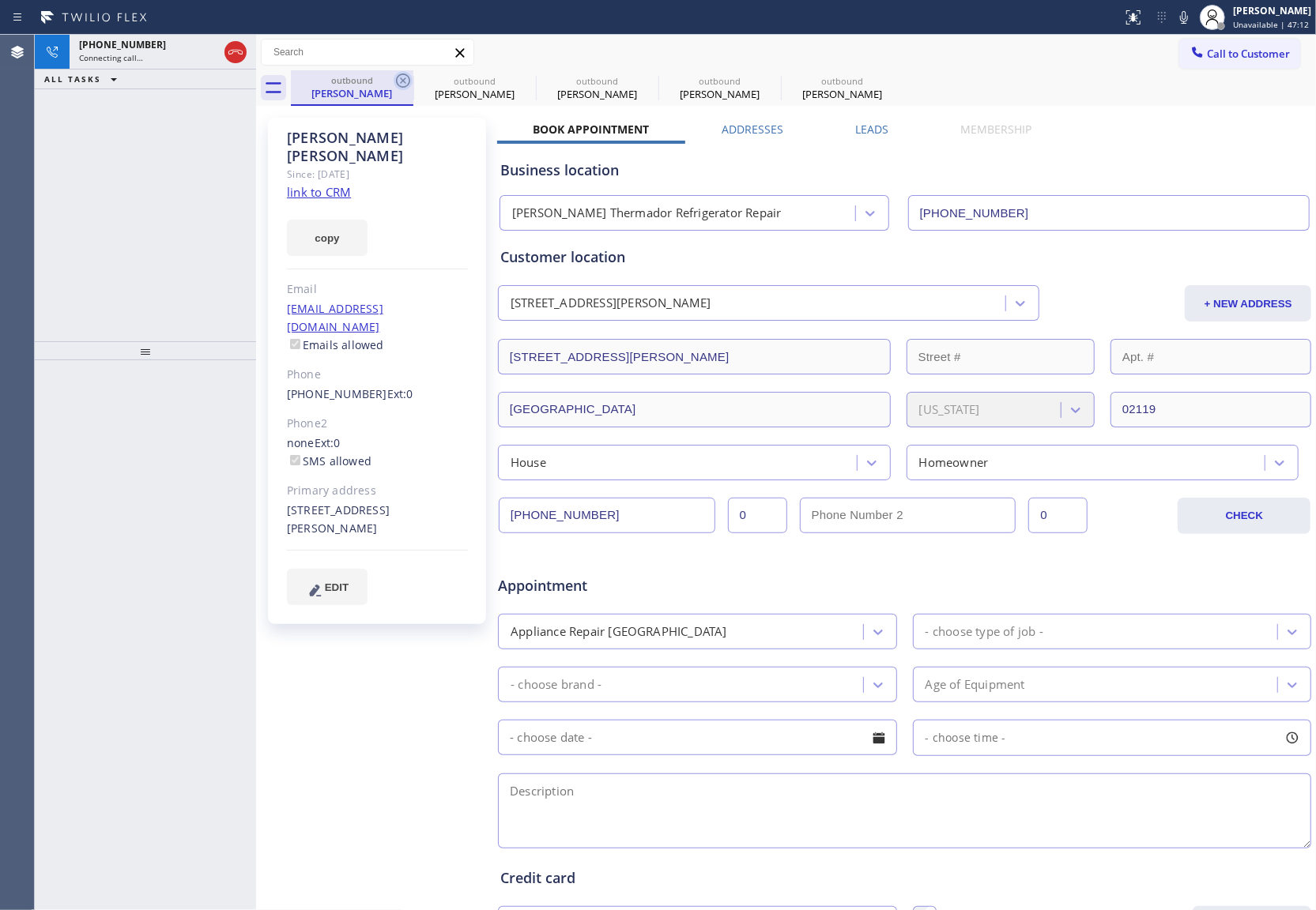
click at [406, 76] on icon at bounding box center [403, 80] width 14 height 14
click at [516, 77] on icon at bounding box center [525, 80] width 19 height 19
type input "[PHONE_NUMBER]"
click at [404, 77] on icon at bounding box center [403, 80] width 19 height 19
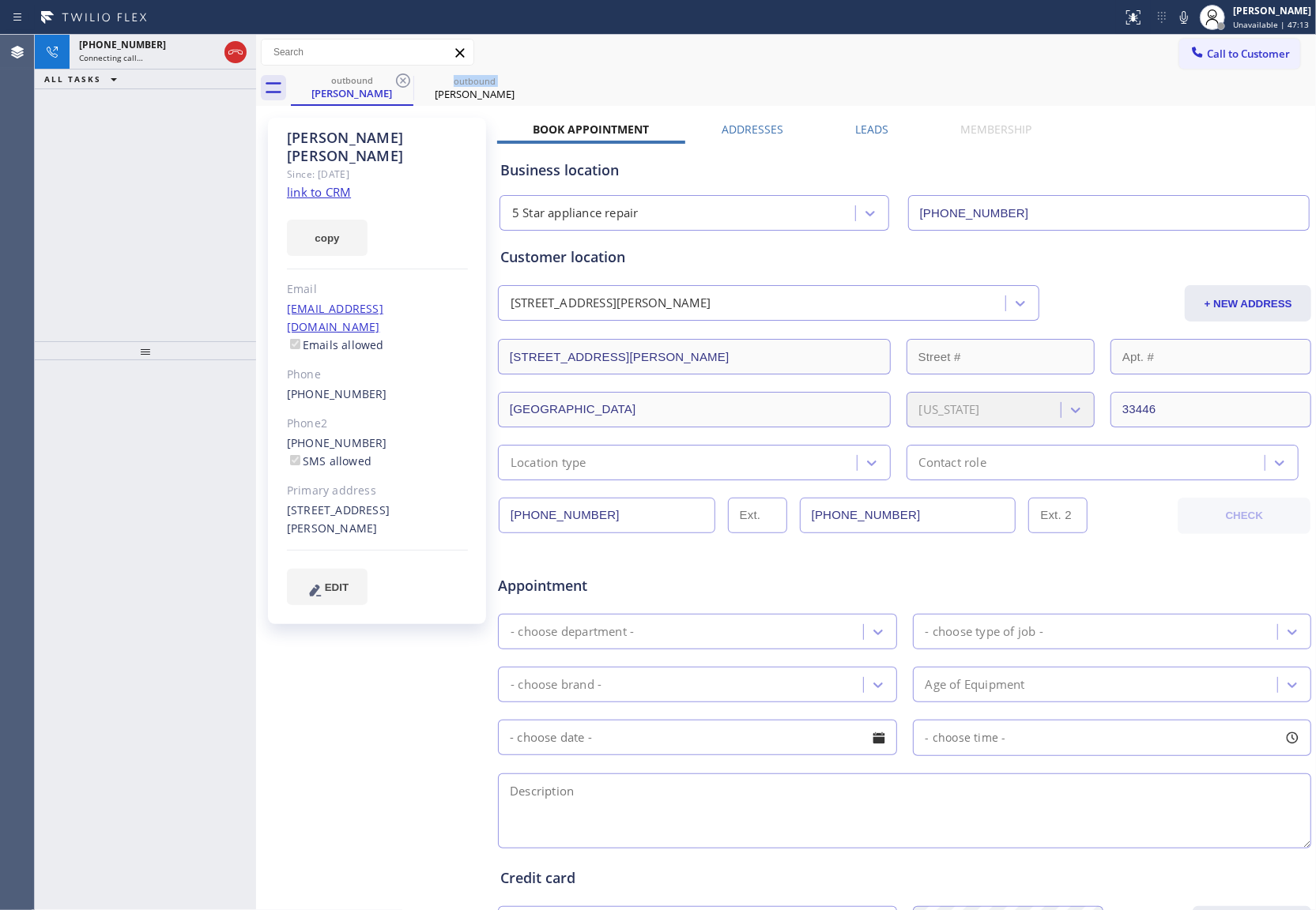
click at [404, 77] on icon at bounding box center [403, 80] width 19 height 19
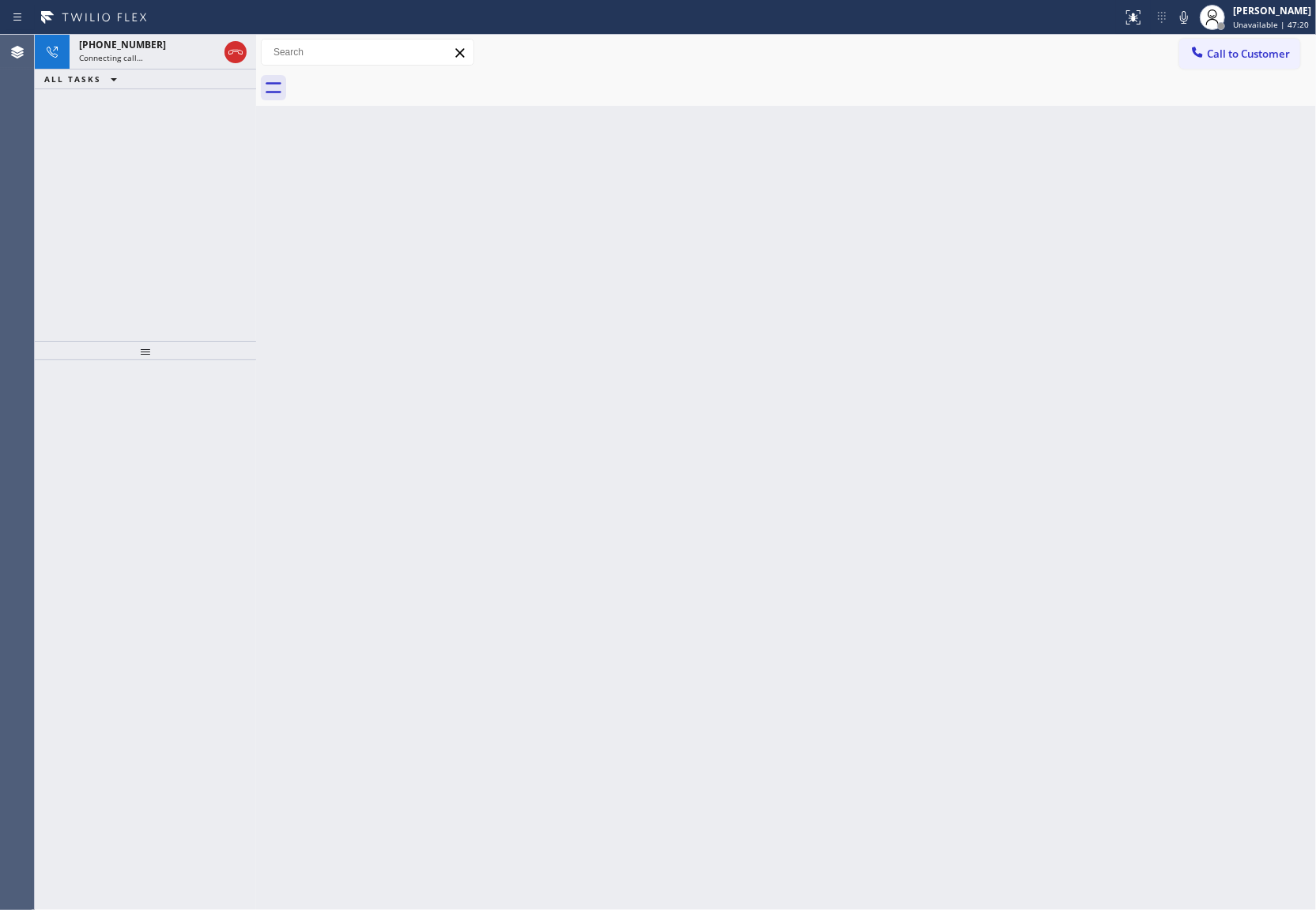
click at [44, 228] on div "[PHONE_NUMBER] Connecting call… ALL TASKS ALL TASKS ACTIVE TASKS TASKS IN WRAP …" at bounding box center [145, 188] width 221 height 306
click at [237, 54] on icon at bounding box center [235, 51] width 19 height 19
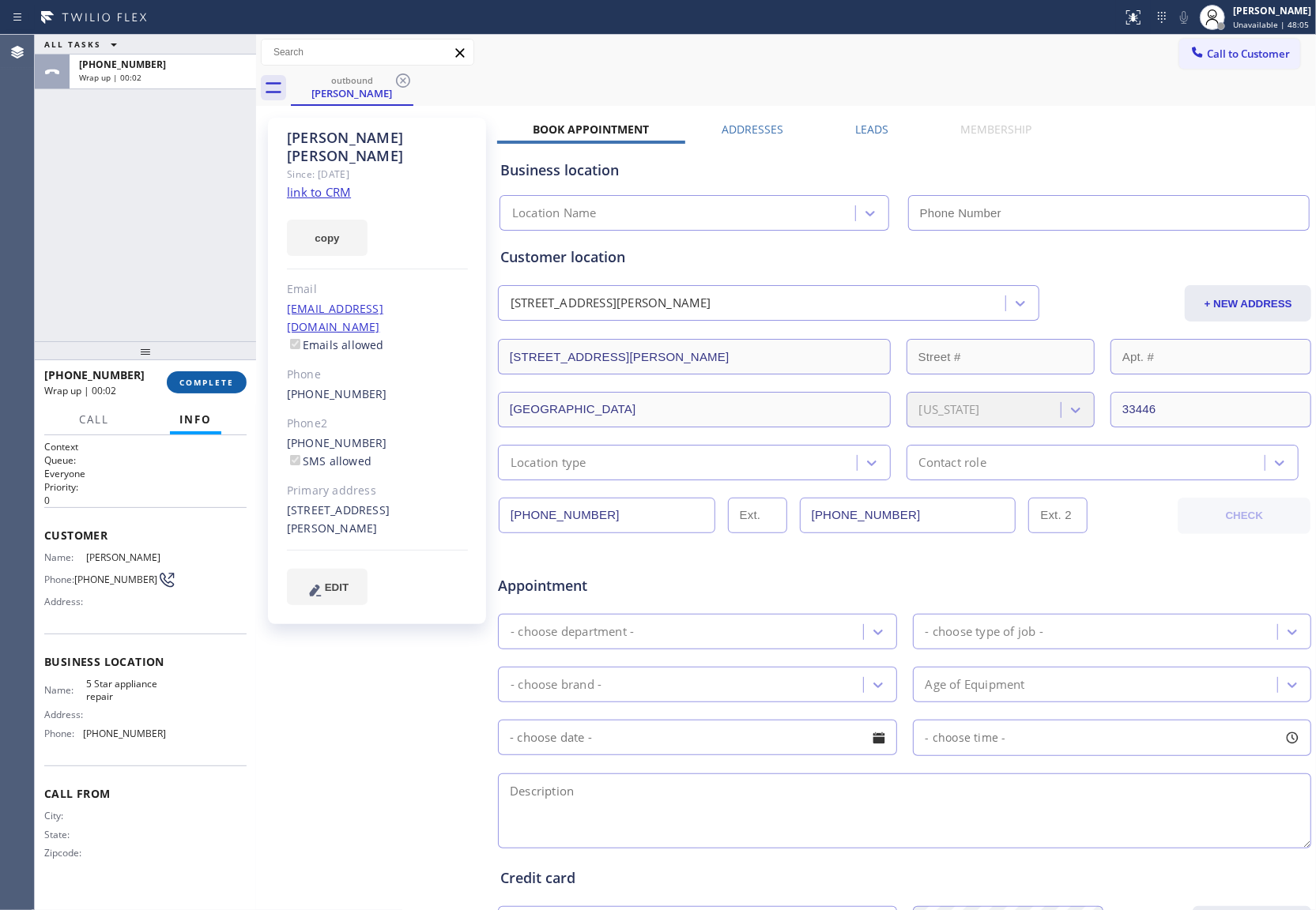
click at [212, 379] on span "COMPLETE" at bounding box center [207, 382] width 55 height 11
type input "[PHONE_NUMBER]"
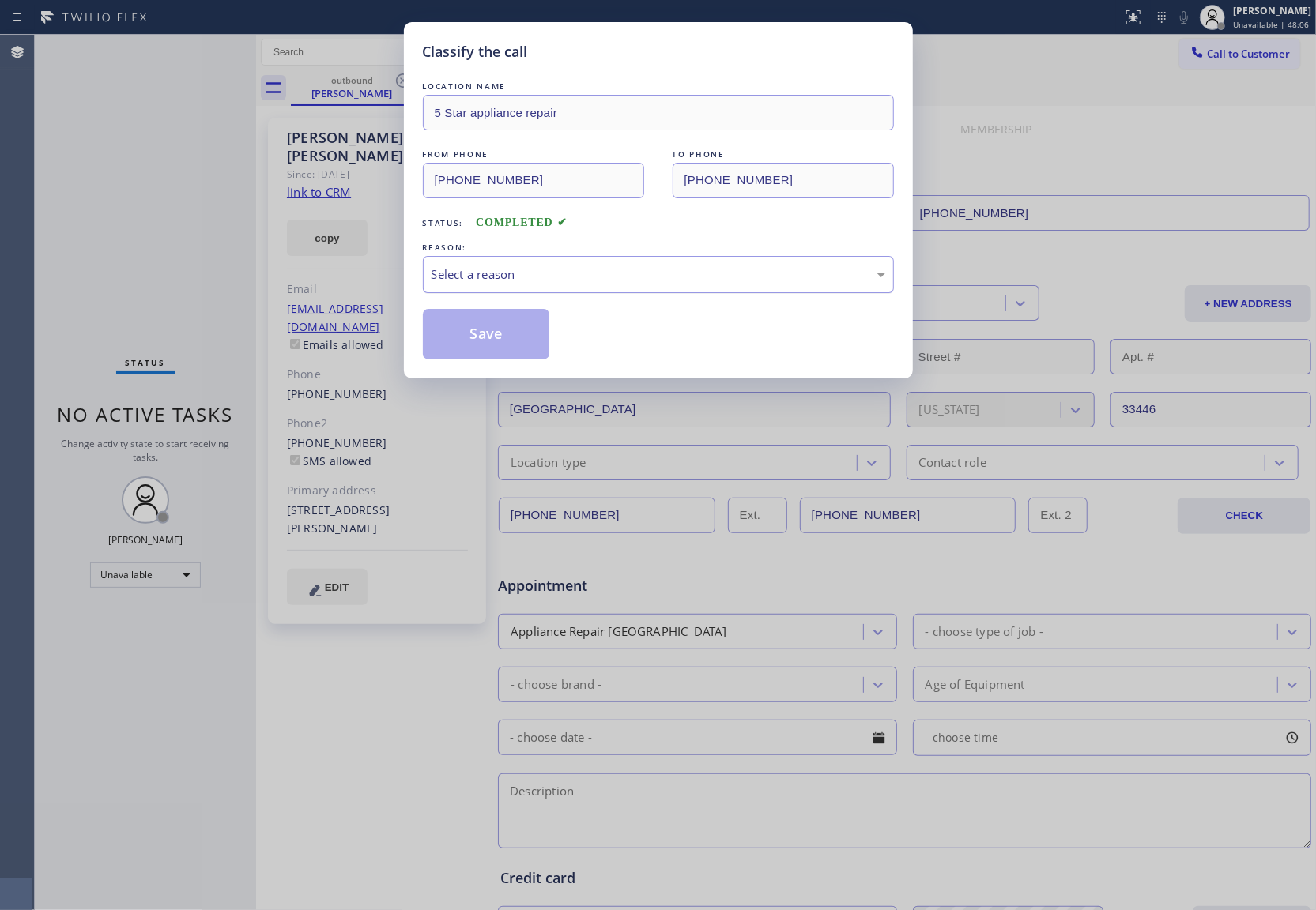
click at [475, 276] on div "Select a reason" at bounding box center [658, 274] width 453 height 18
click at [488, 335] on button "Save" at bounding box center [486, 334] width 127 height 51
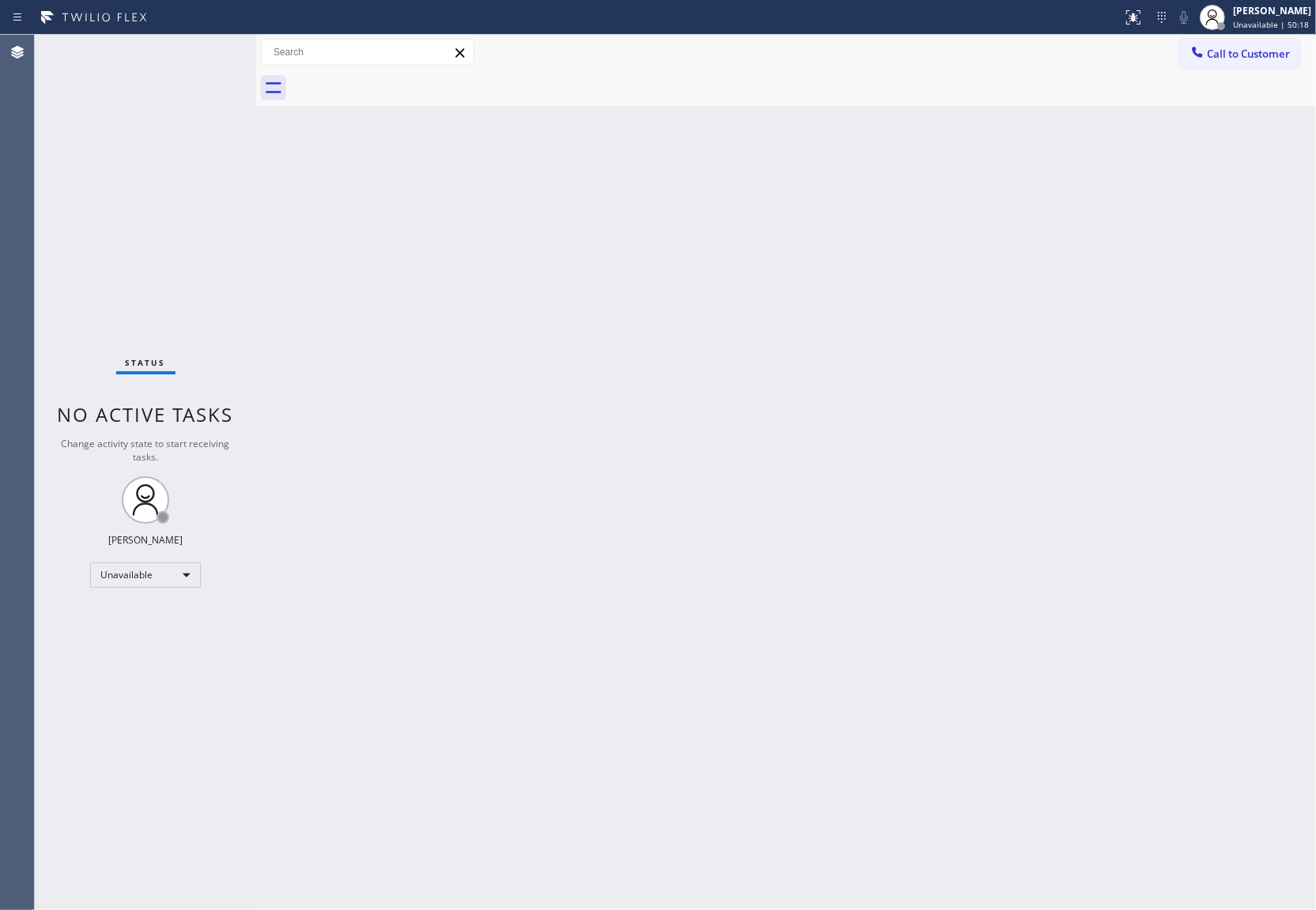
drag, startPoint x: 58, startPoint y: 269, endPoint x: 99, endPoint y: 269, distance: 41.0
click at [58, 269] on div "Status No active tasks Change activity state to start receiving tasks. [PERSON_…" at bounding box center [145, 473] width 221 height 876
click at [1243, 33] on div "[PERSON_NAME] Unavailable | 50:19" at bounding box center [1256, 17] width 121 height 35
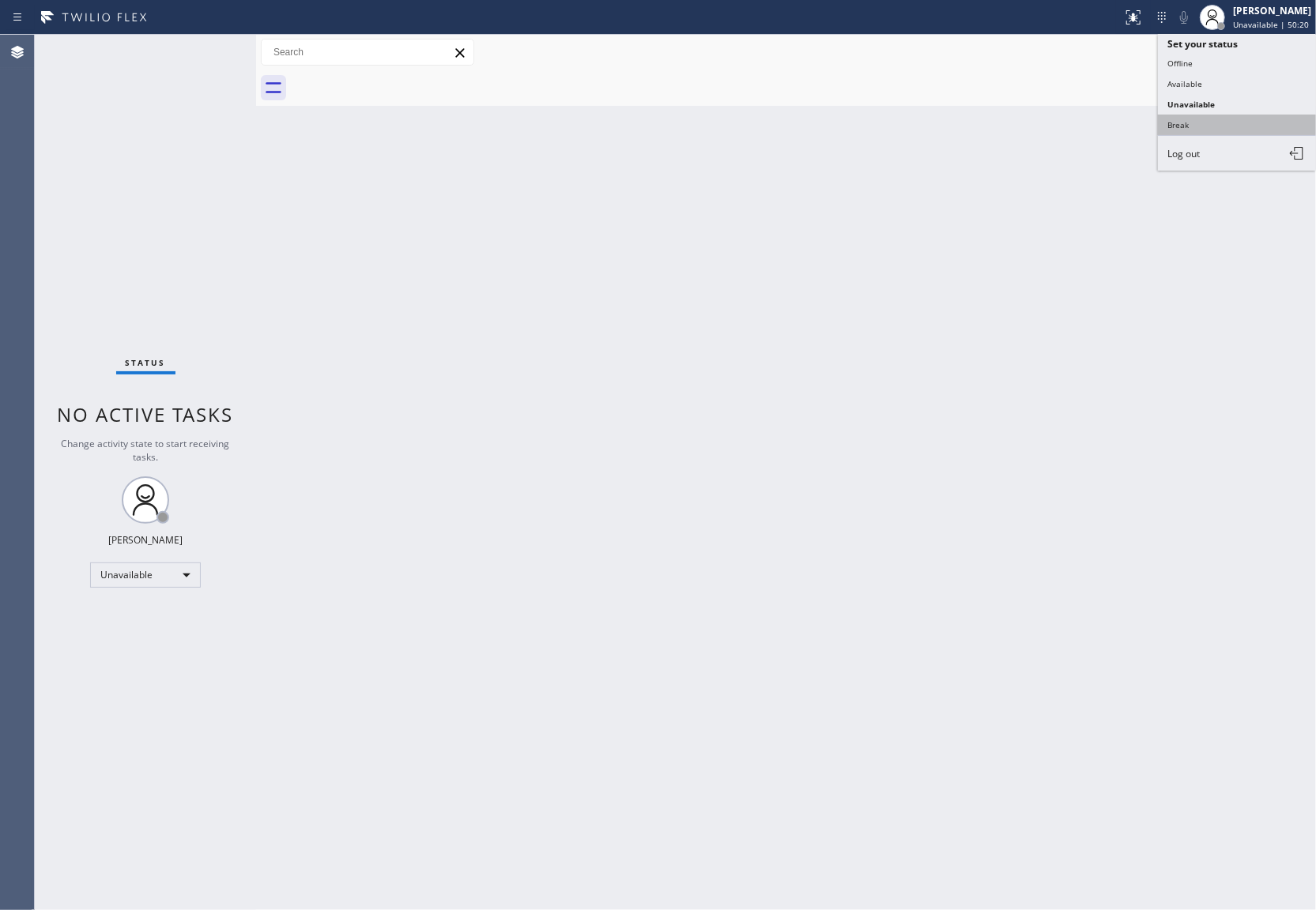
click at [1208, 128] on button "Break" at bounding box center [1236, 124] width 158 height 20
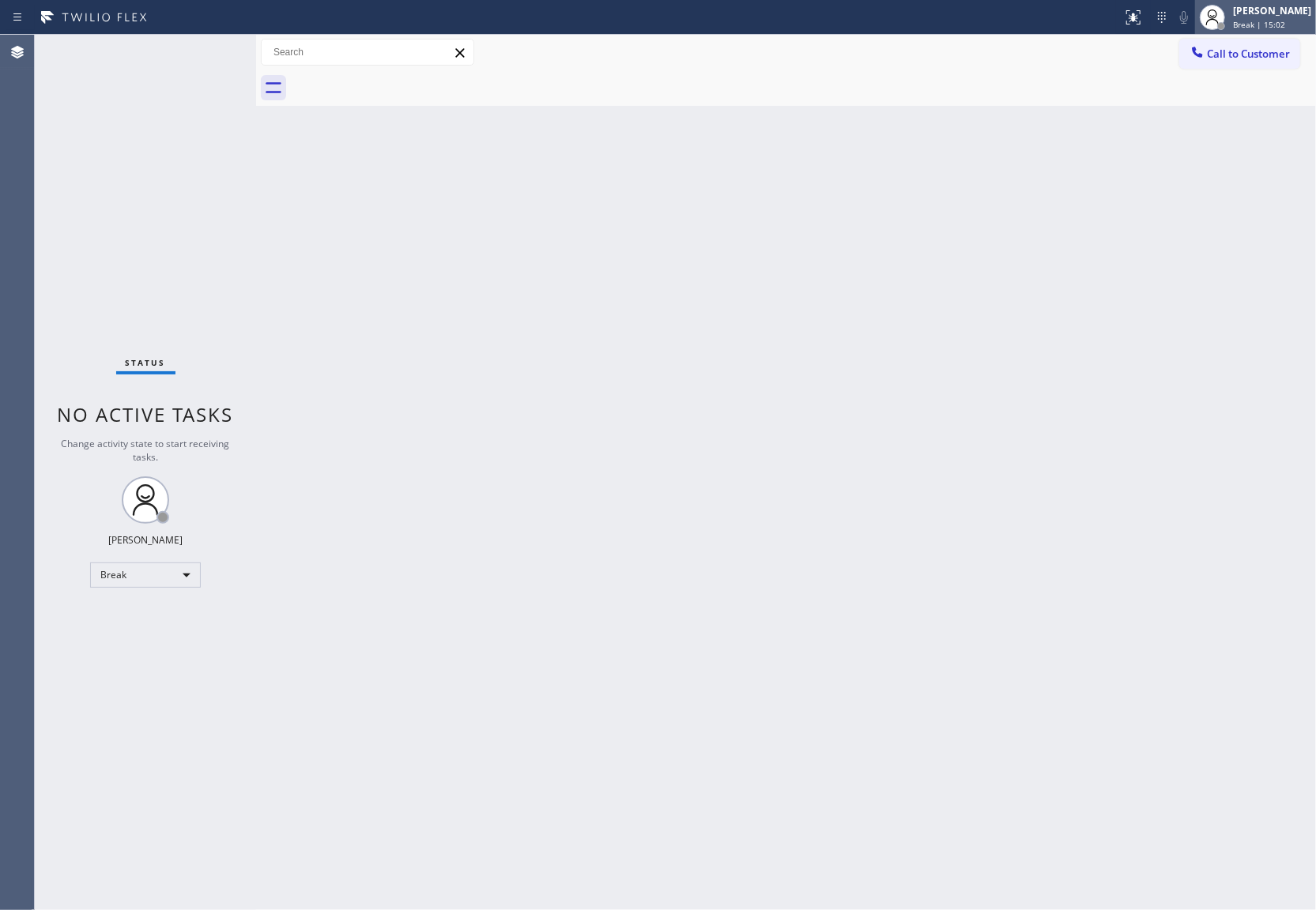
click at [1268, 16] on div "[PERSON_NAME]" at bounding box center [1272, 11] width 78 height 13
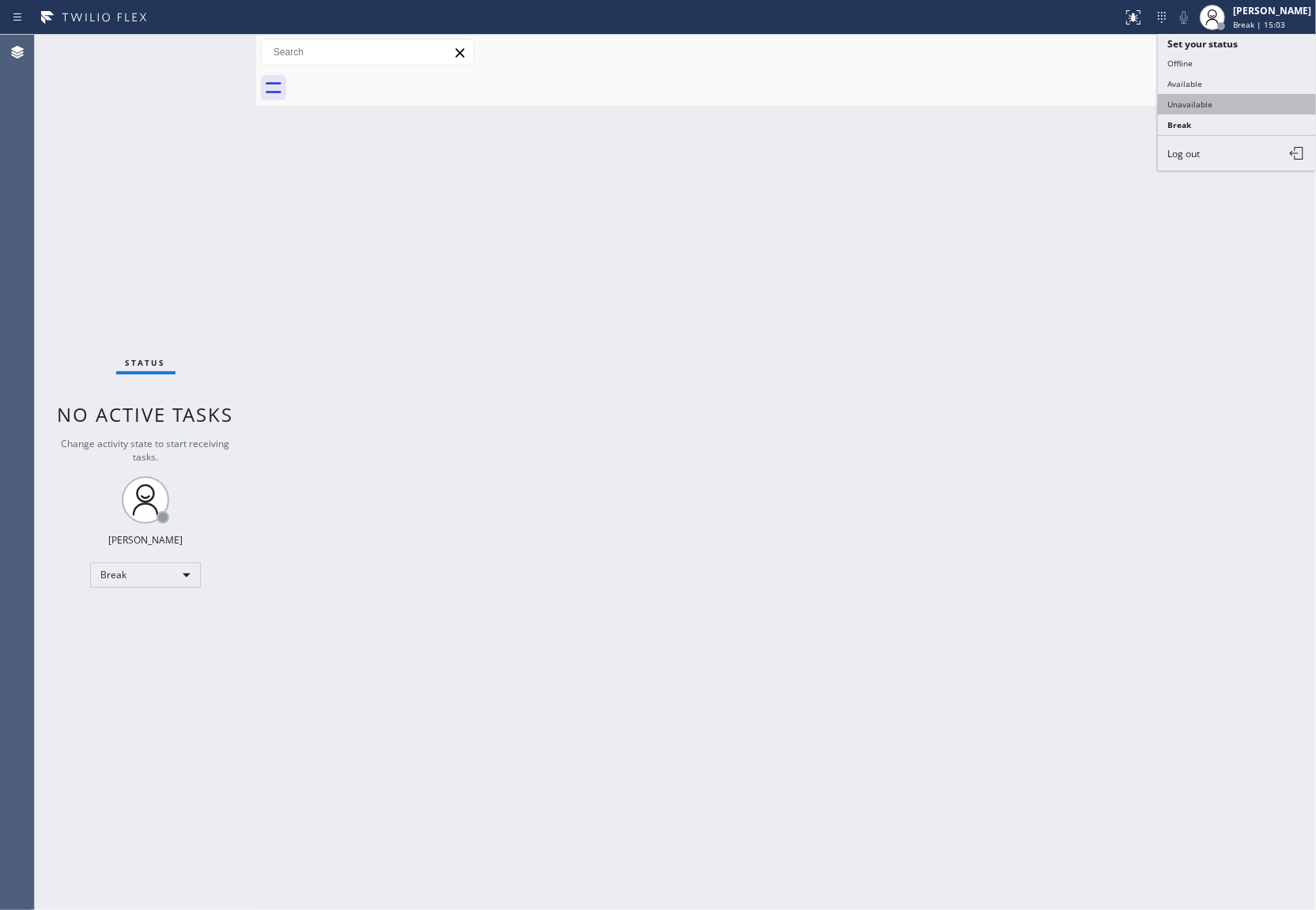
click at [1229, 110] on button "Unavailable" at bounding box center [1236, 104] width 158 height 20
click at [1268, 56] on span "Call to Customer" at bounding box center [1248, 53] width 83 height 14
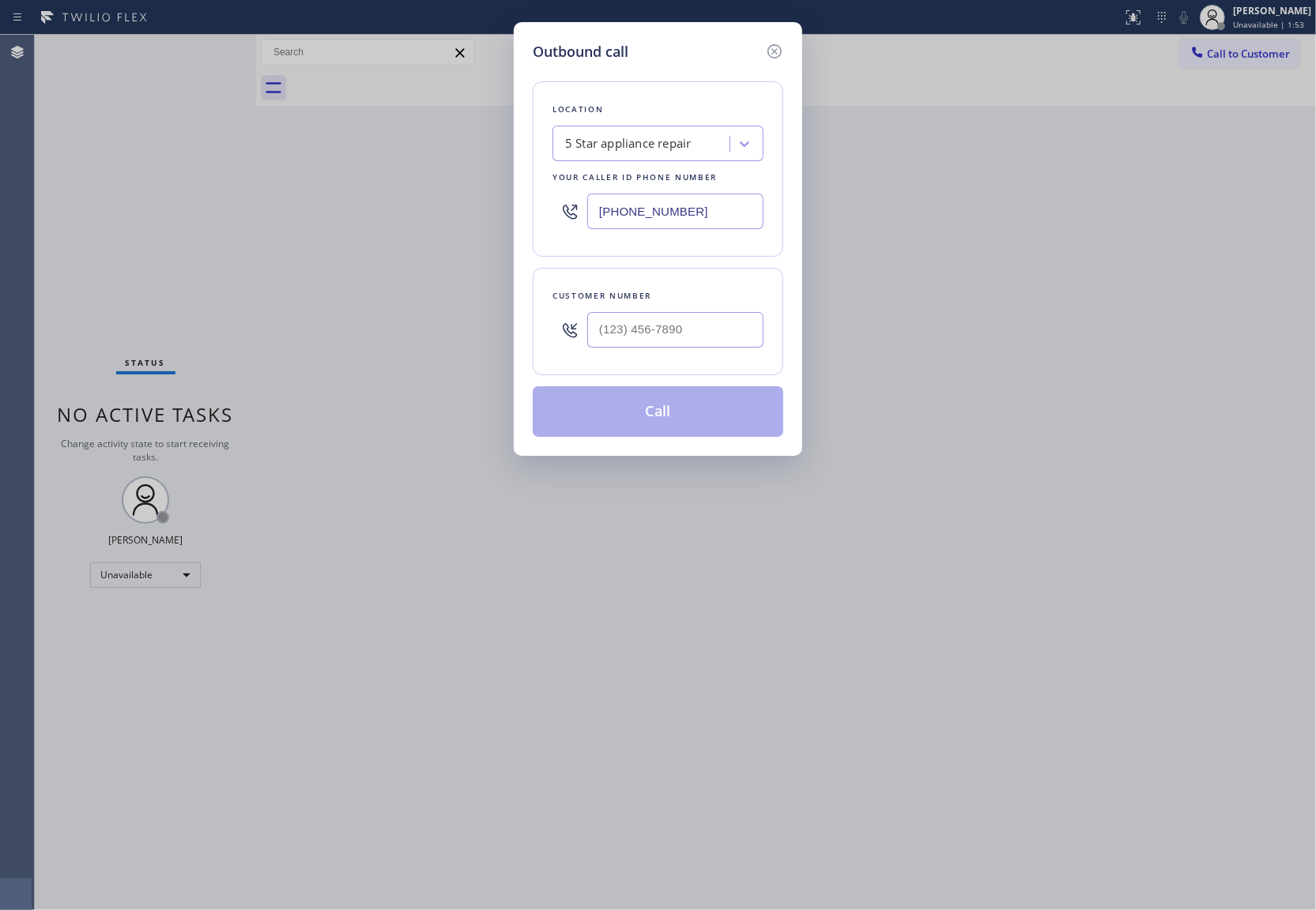
click at [626, 194] on input "[PHONE_NUMBER]" at bounding box center [676, 212] width 176 height 36
paste input "818) 532-1219"
type input "[PHONE_NUMBER]"
type input "(___) ___-____"
click at [627, 339] on input "text" at bounding box center [676, 330] width 176 height 36
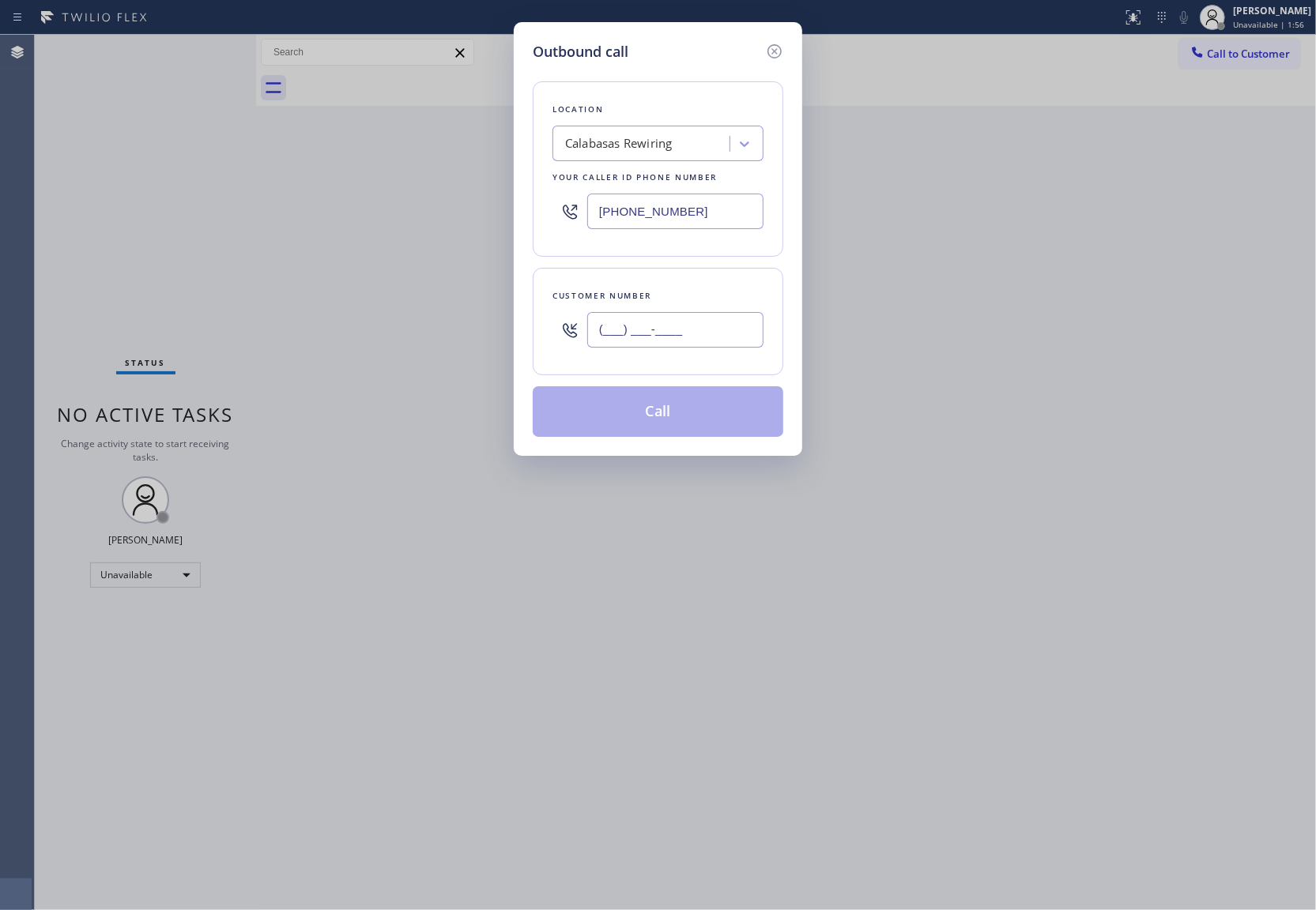
paste input "734) 545-4052"
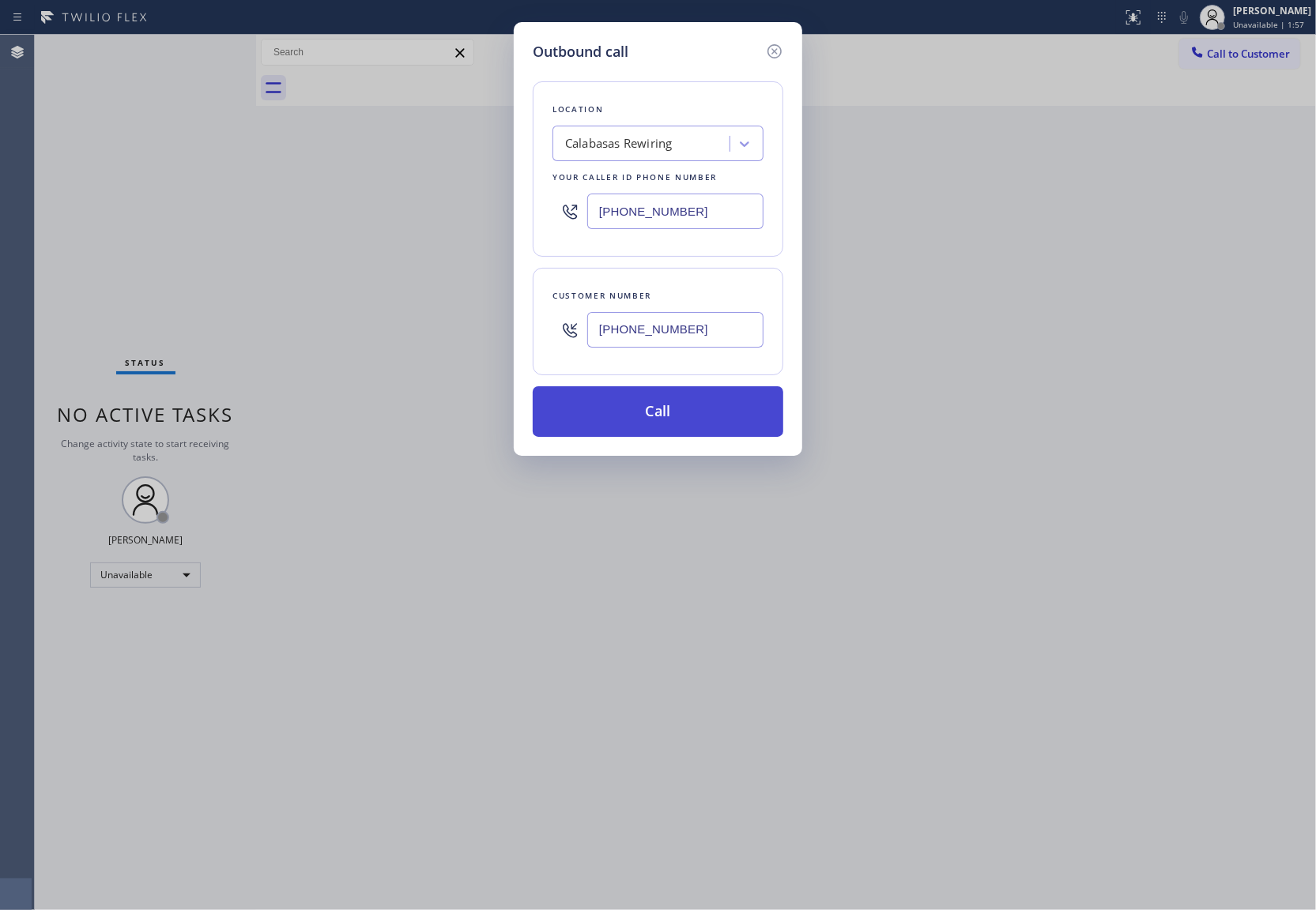
type input "[PHONE_NUMBER]"
click at [662, 419] on button "Call" at bounding box center [658, 412] width 251 height 51
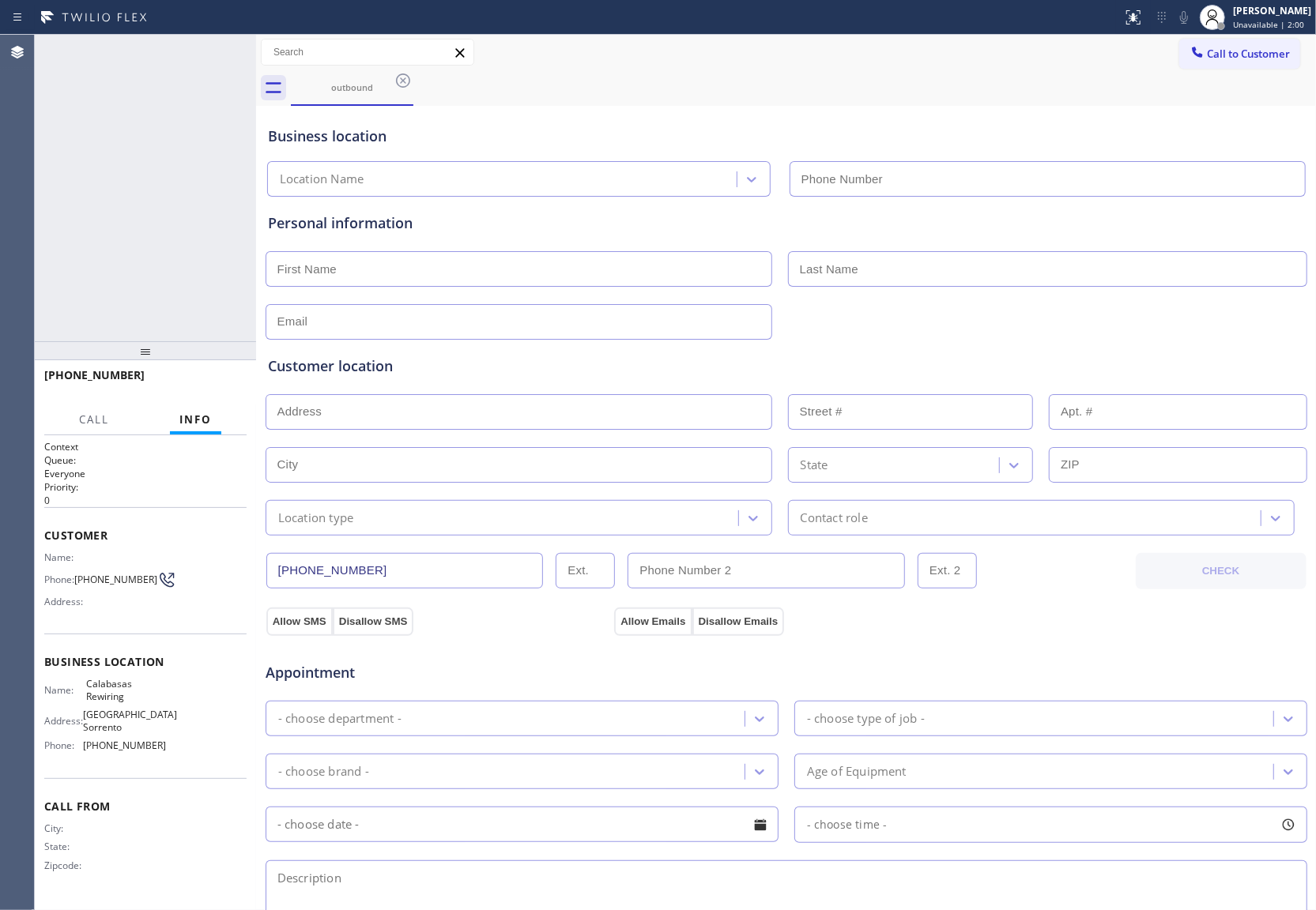
type input "[PHONE_NUMBER]"
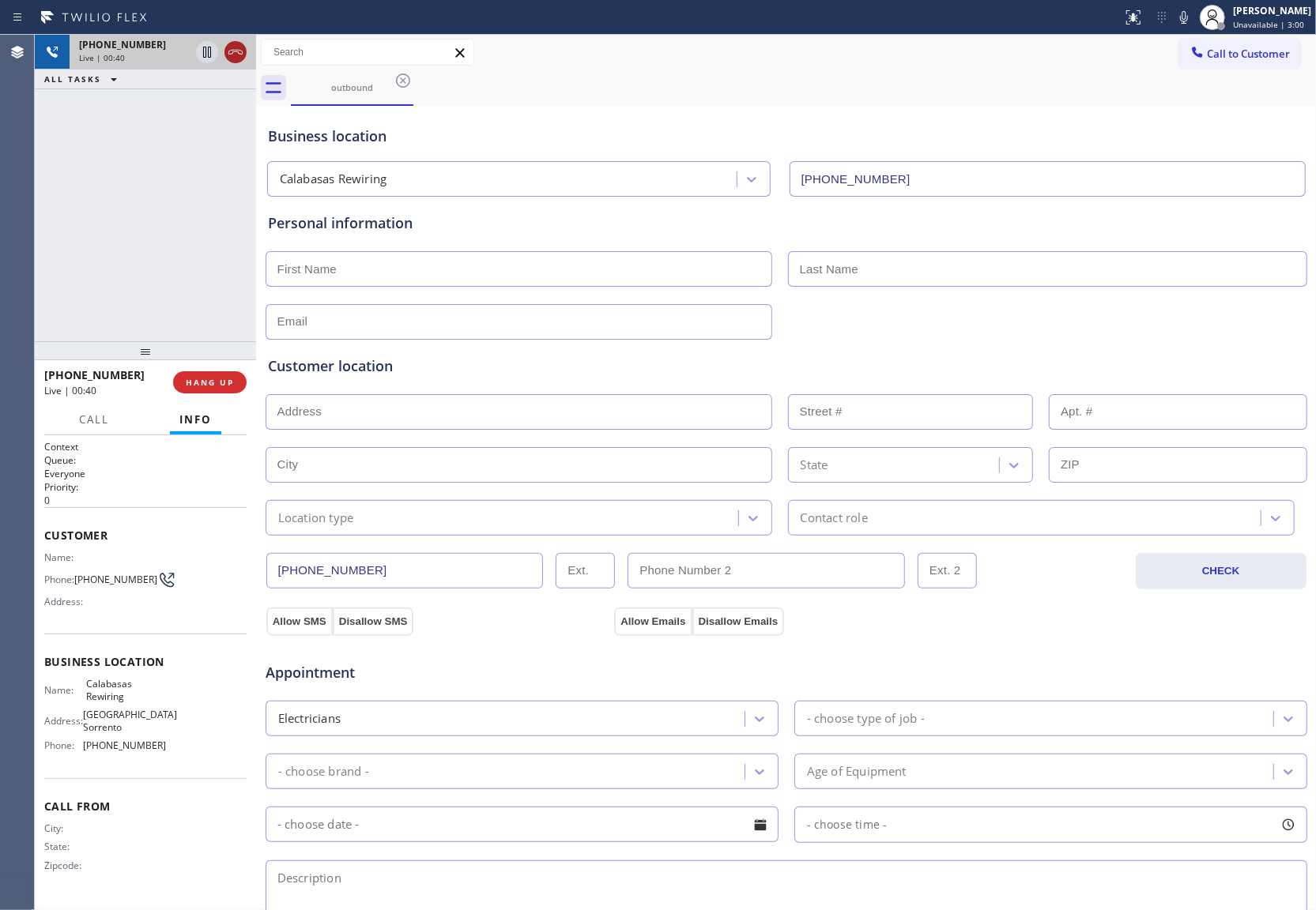
click at [226, 52] on icon at bounding box center [235, 51] width 19 height 19
click at [1243, 58] on span "Call to Customer" at bounding box center [1248, 53] width 83 height 14
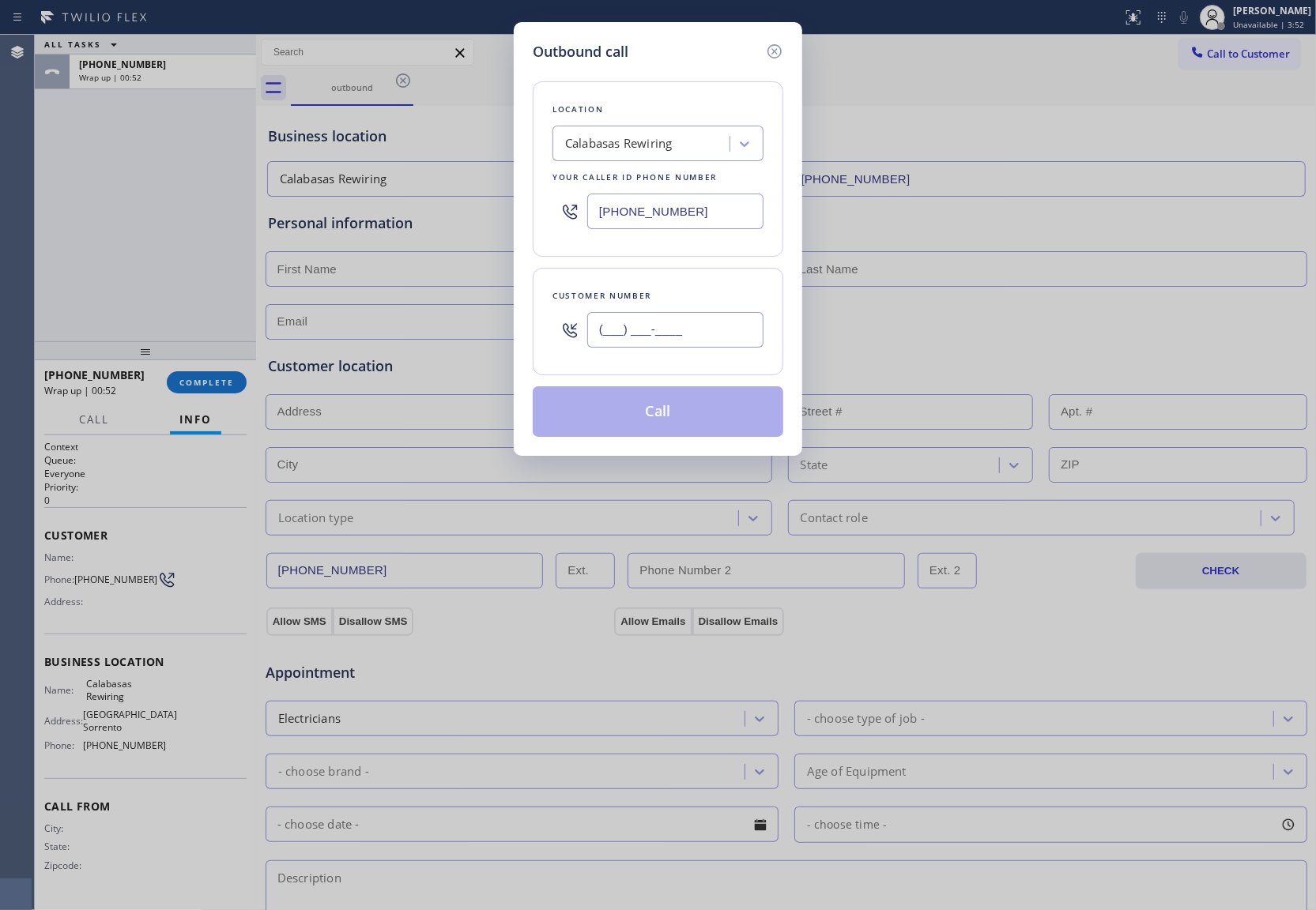
click at [705, 336] on input "(___) ___-____" at bounding box center [676, 330] width 176 height 36
paste input "347) 534-6226"
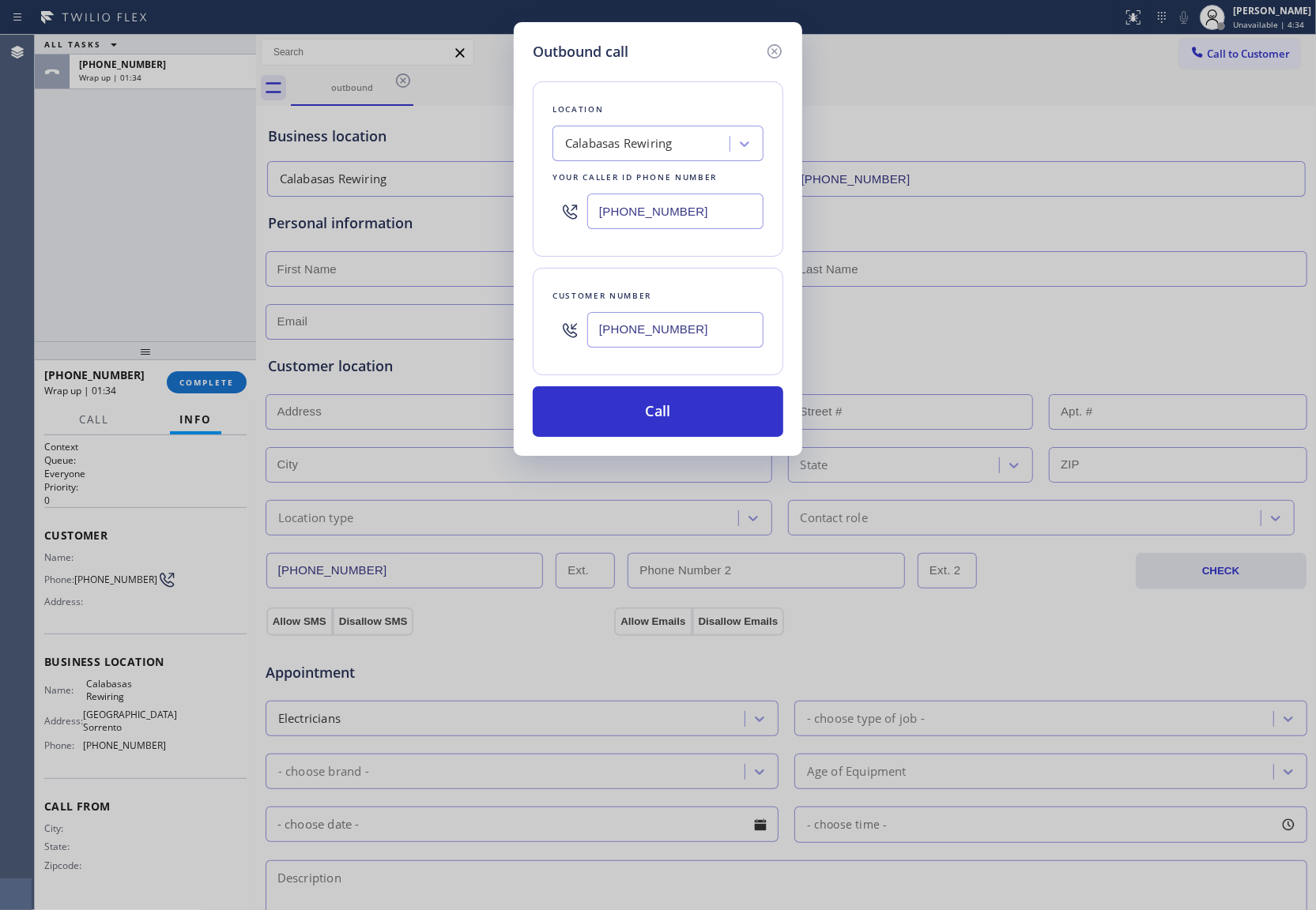
click at [36, 203] on div "Outbound call Location [GEOGRAPHIC_DATA] Rewiring Your caller id phone number […" at bounding box center [658, 455] width 1316 height 910
drag, startPoint x: 652, startPoint y: 316, endPoint x: 725, endPoint y: 303, distance: 74.1
click at [652, 317] on input "[PHONE_NUMBER]" at bounding box center [676, 330] width 176 height 36
paste input "text"
type input "[PHONE_NUMBER]"
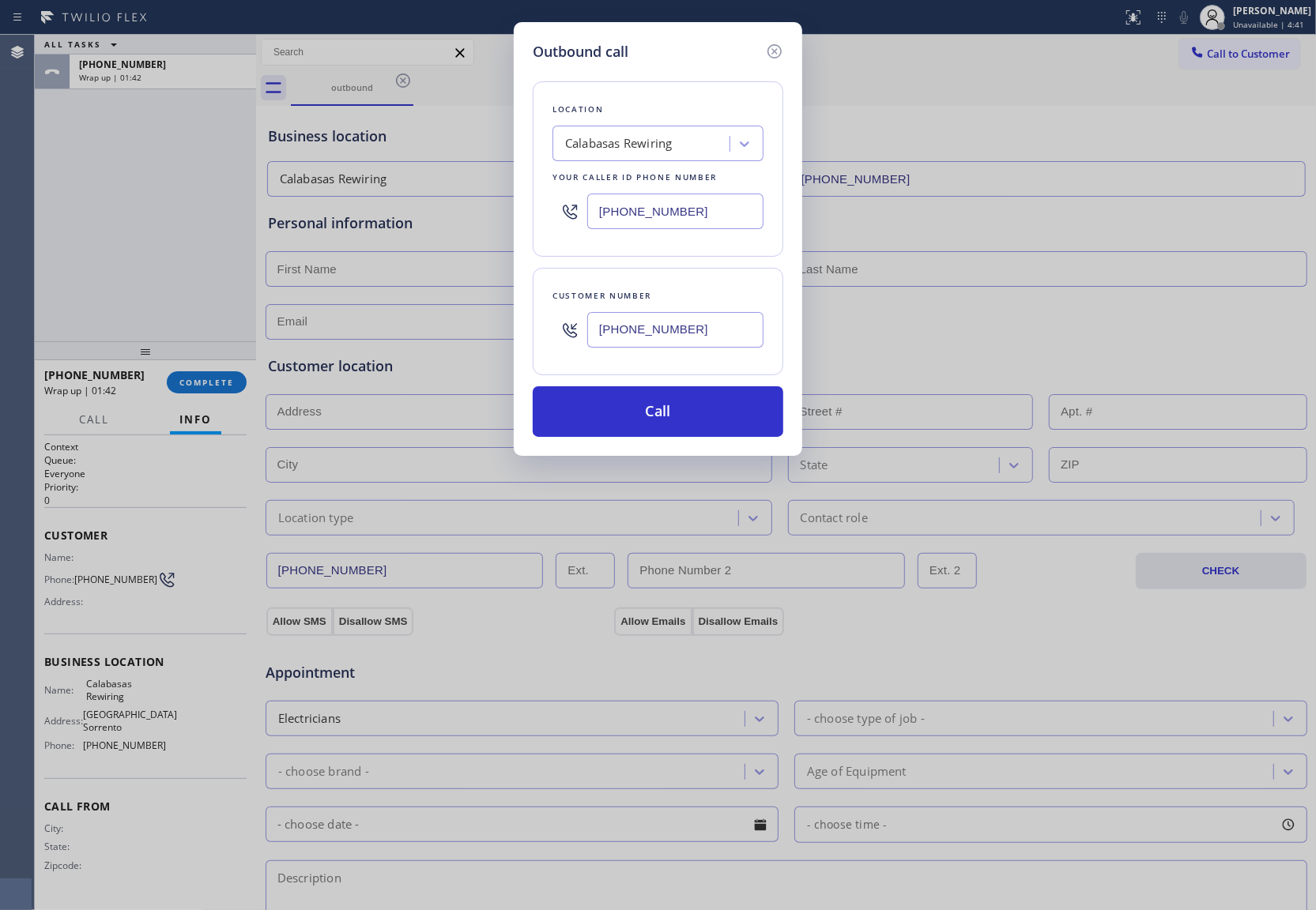
click at [645, 209] on input "[PHONE_NUMBER]" at bounding box center [676, 212] width 176 height 36
paste input "347) 407-9102"
type input "[PHONE_NUMBER]"
click at [695, 408] on button "Call" at bounding box center [658, 412] width 251 height 51
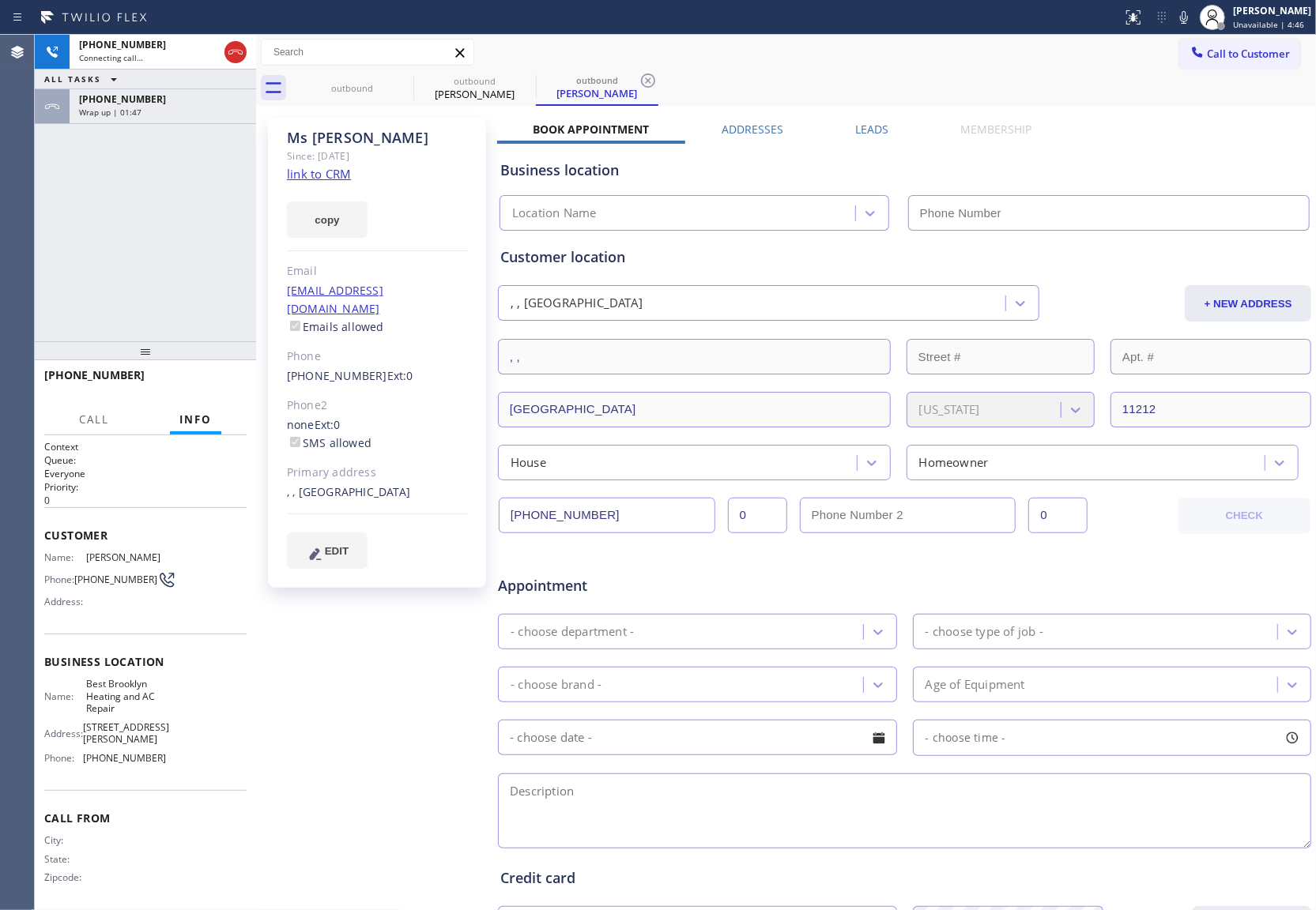
type input "[PHONE_NUMBER]"
click at [59, 220] on div "[PHONE_NUMBER] Live | 00:04 ALL TASKS ALL TASKS ACTIVE TASKS TASKS IN WRAP UP […" at bounding box center [145, 188] width 221 height 306
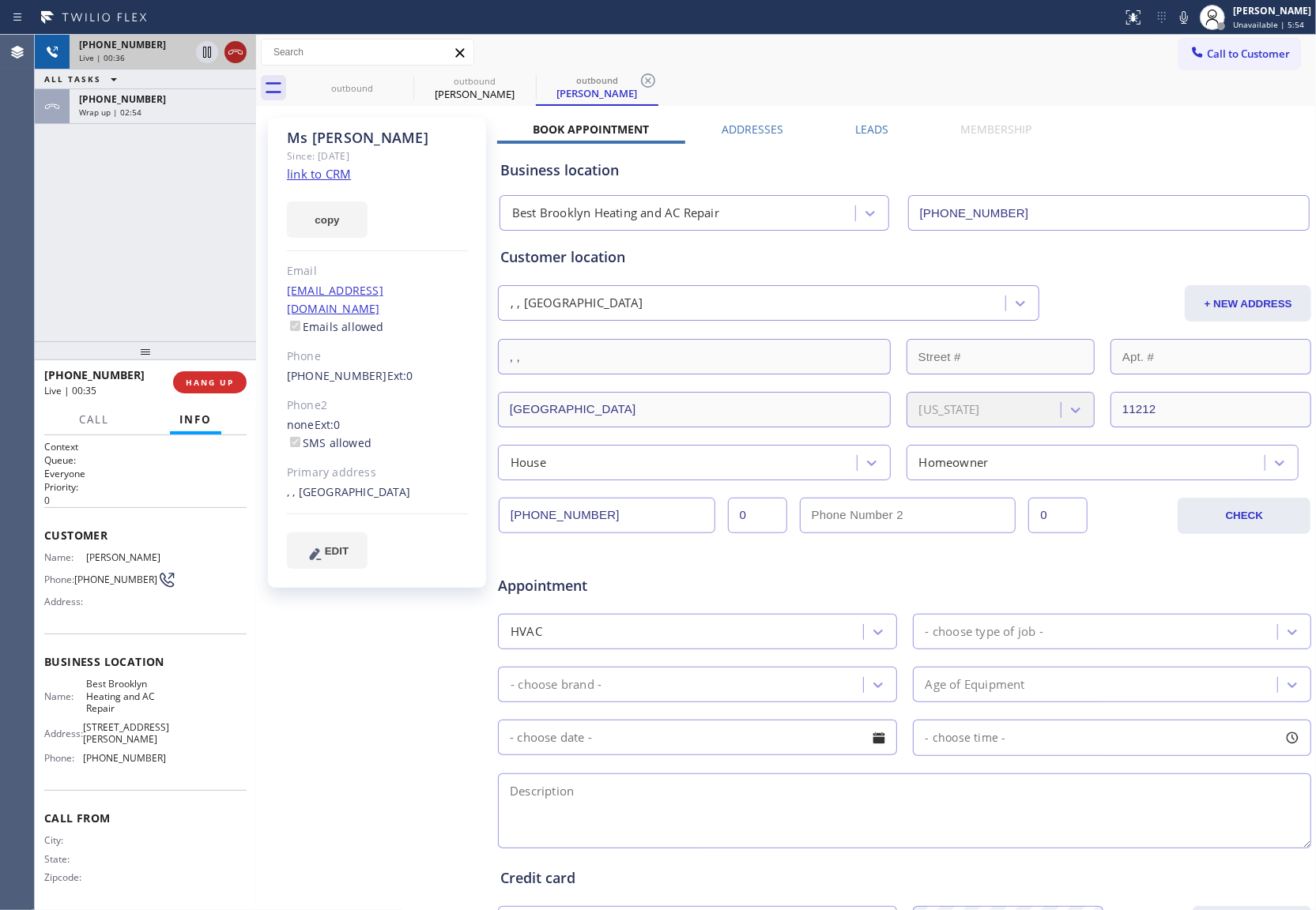
drag, startPoint x: 230, startPoint y: 39, endPoint x: 231, endPoint y: 48, distance: 9.1
click at [230, 45] on div at bounding box center [221, 52] width 57 height 35
drag, startPoint x: 231, startPoint y: 49, endPoint x: 664, endPoint y: 291, distance: 496.0
click at [231, 51] on icon at bounding box center [235, 51] width 19 height 19
drag, startPoint x: 32, startPoint y: 190, endPoint x: 317, endPoint y: 22, distance: 330.8
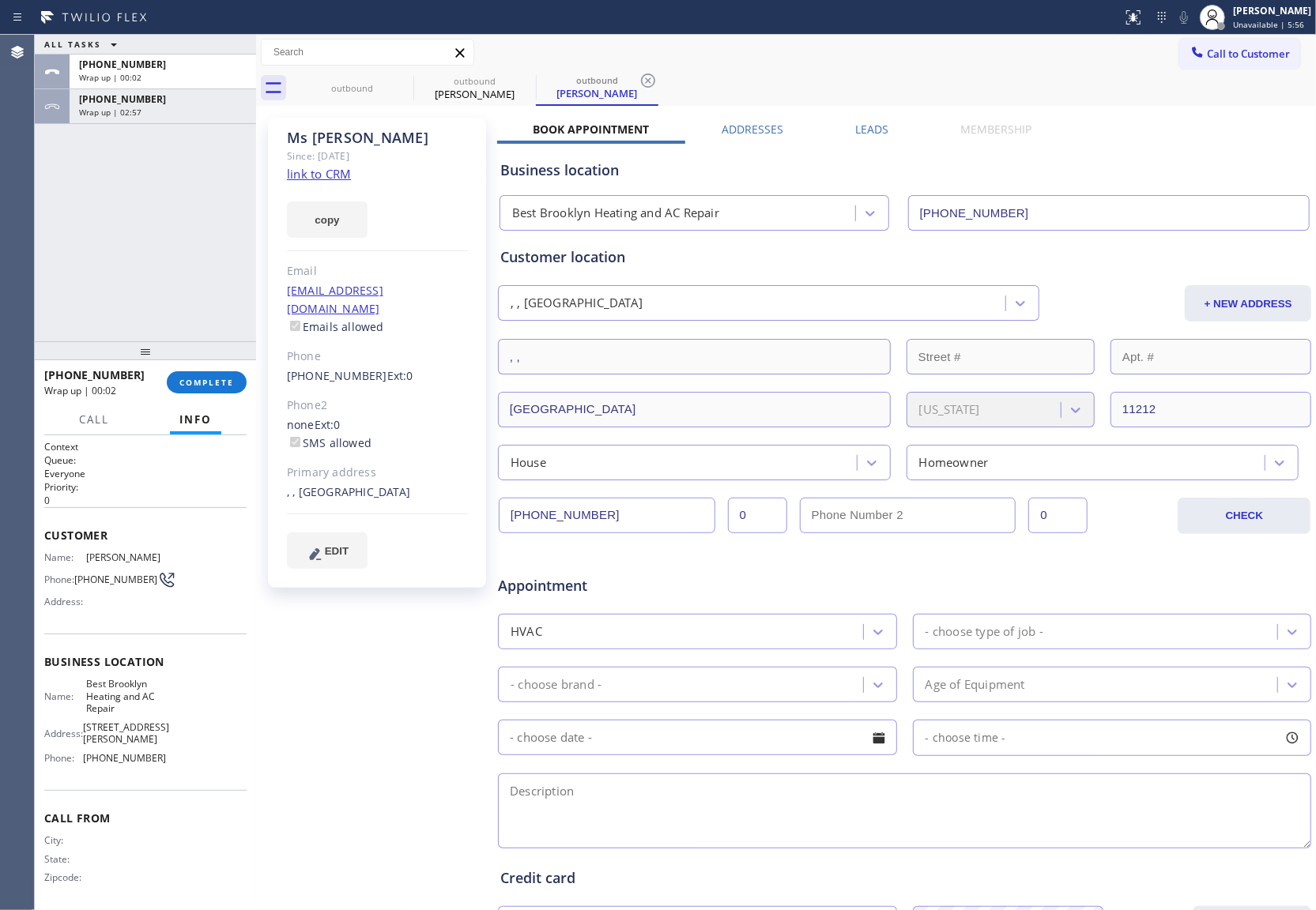
click at [32, 190] on div "Agent Desktop" at bounding box center [17, 473] width 34 height 876
drag, startPoint x: 1219, startPoint y: 60, endPoint x: 778, endPoint y: 216, distance: 467.8
click at [1221, 60] on span "Call to Customer" at bounding box center [1248, 53] width 83 height 14
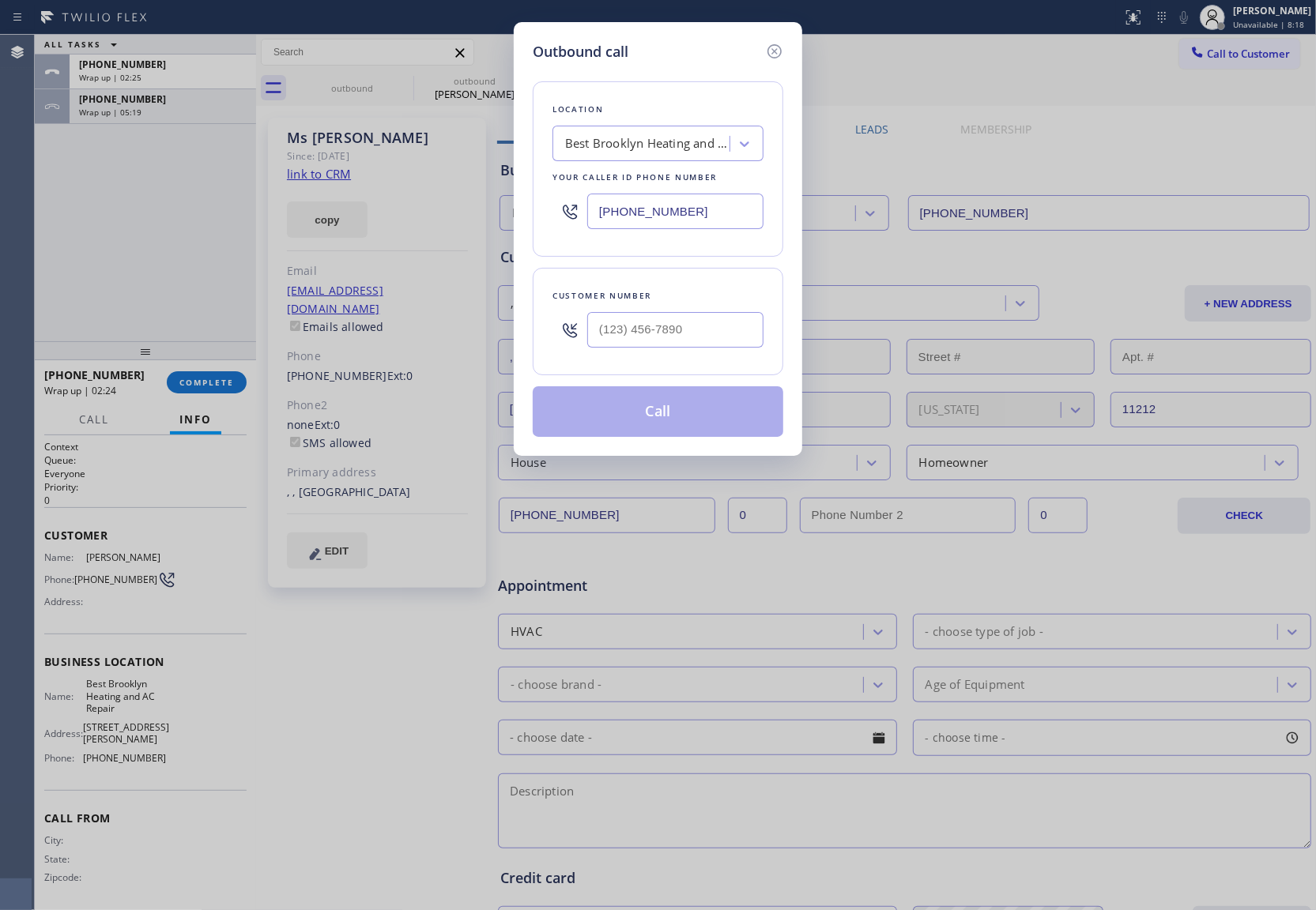
click at [662, 223] on input "[PHONE_NUMBER]" at bounding box center [676, 212] width 176 height 36
paste input "657) 245-4511"
type input "[PHONE_NUMBER]"
type input "(___) ___-____"
click at [700, 355] on div at bounding box center [676, 329] width 176 height 51
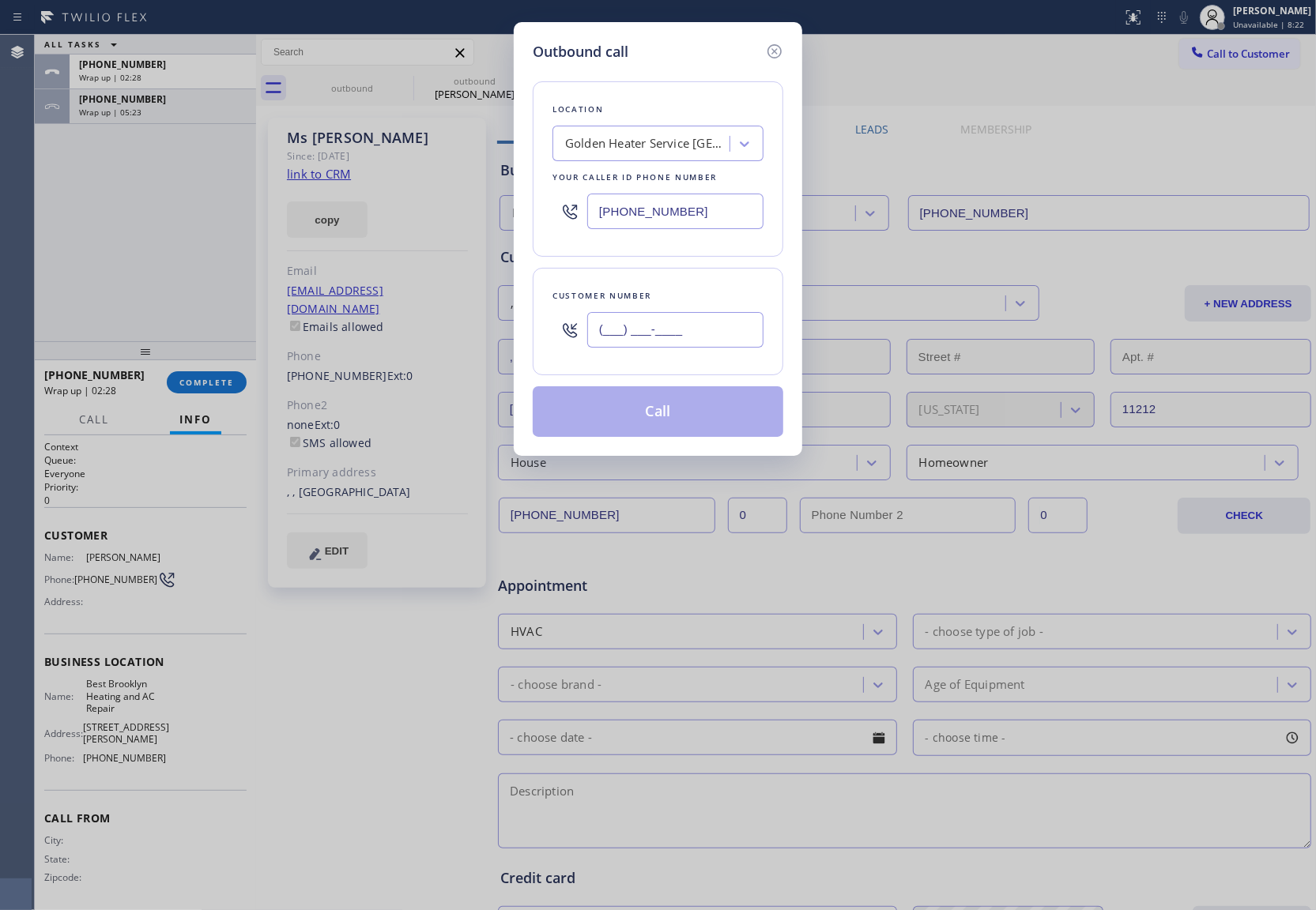
click at [686, 329] on input "(___) ___-____" at bounding box center [676, 330] width 176 height 36
paste input "310) 498-0377"
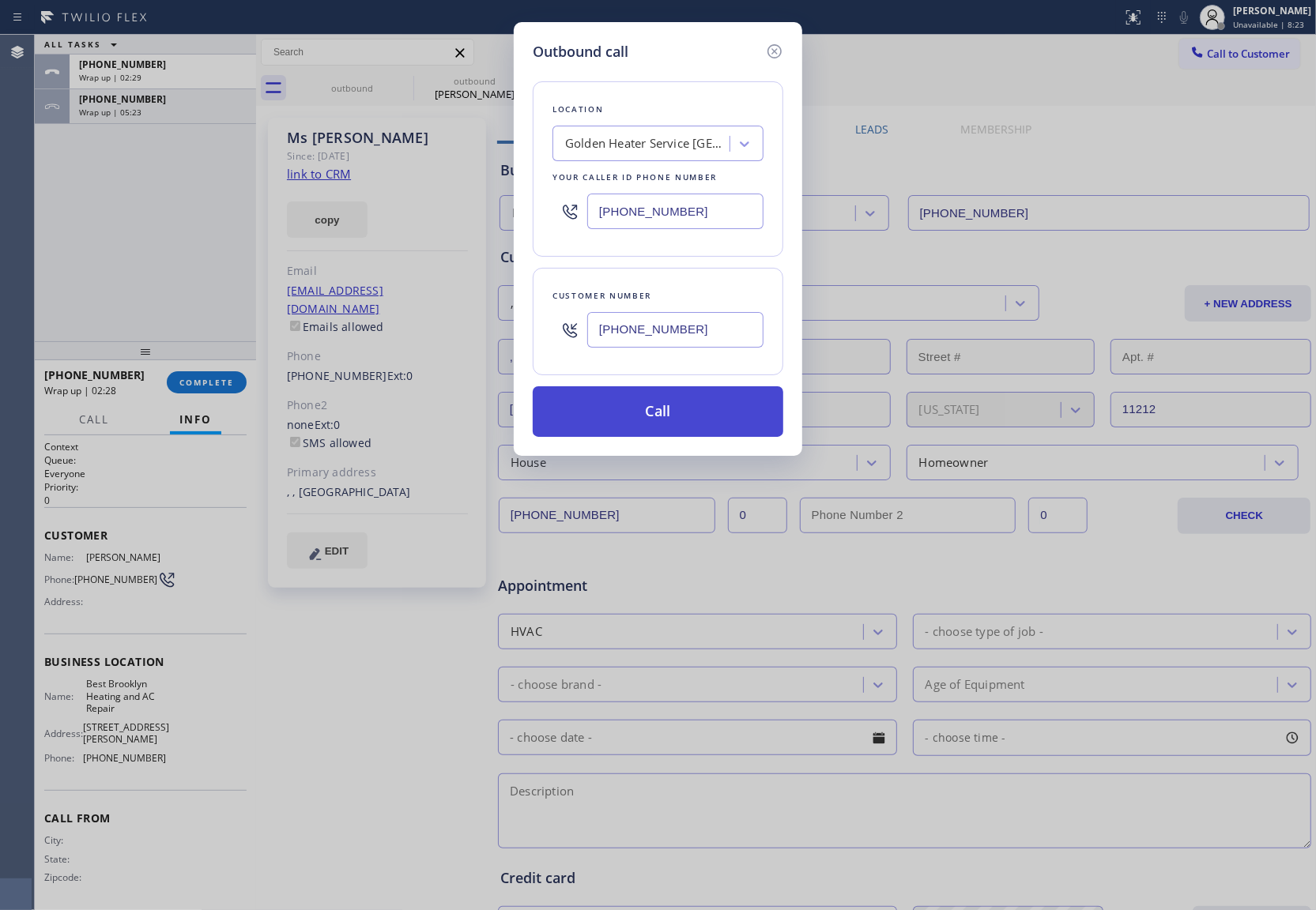
type input "[PHONE_NUMBER]"
click at [667, 419] on button "Call" at bounding box center [658, 412] width 251 height 51
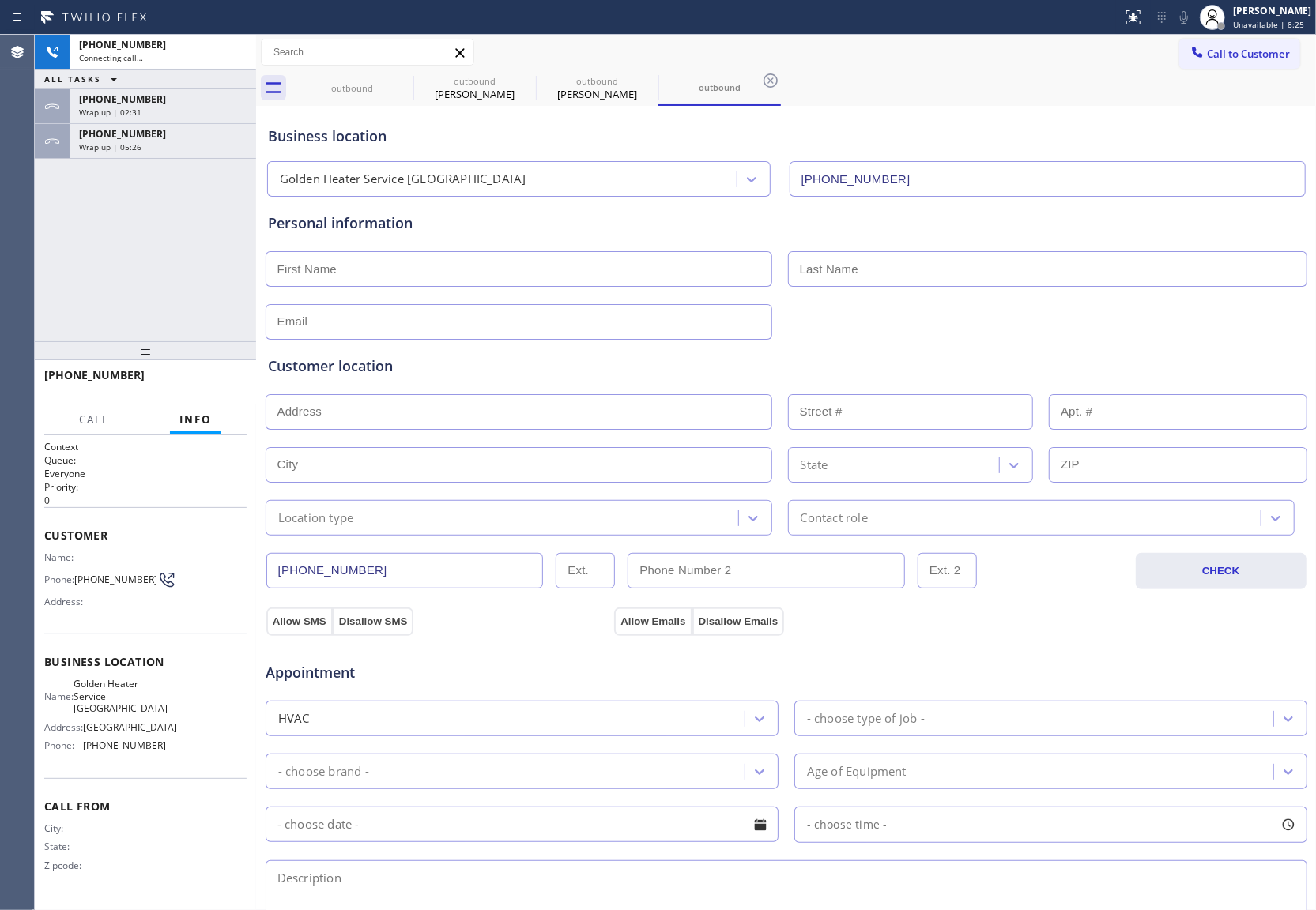
type input "[PHONE_NUMBER]"
click at [36, 235] on div "ALL TASKS ALL TASKS ACTIVE TASKS TASKS IN WRAP UP [PHONE_NUMBER] Wrap up | 00:1…" at bounding box center [145, 188] width 221 height 306
click at [42, 247] on div "ALL TASKS ALL TASKS ACTIVE TASKS TASKS IN WRAP UP [PHONE_NUMBER] Wrap up | 00:2…" at bounding box center [145, 188] width 221 height 306
click at [1239, 51] on span "Call to Customer" at bounding box center [1248, 53] width 83 height 14
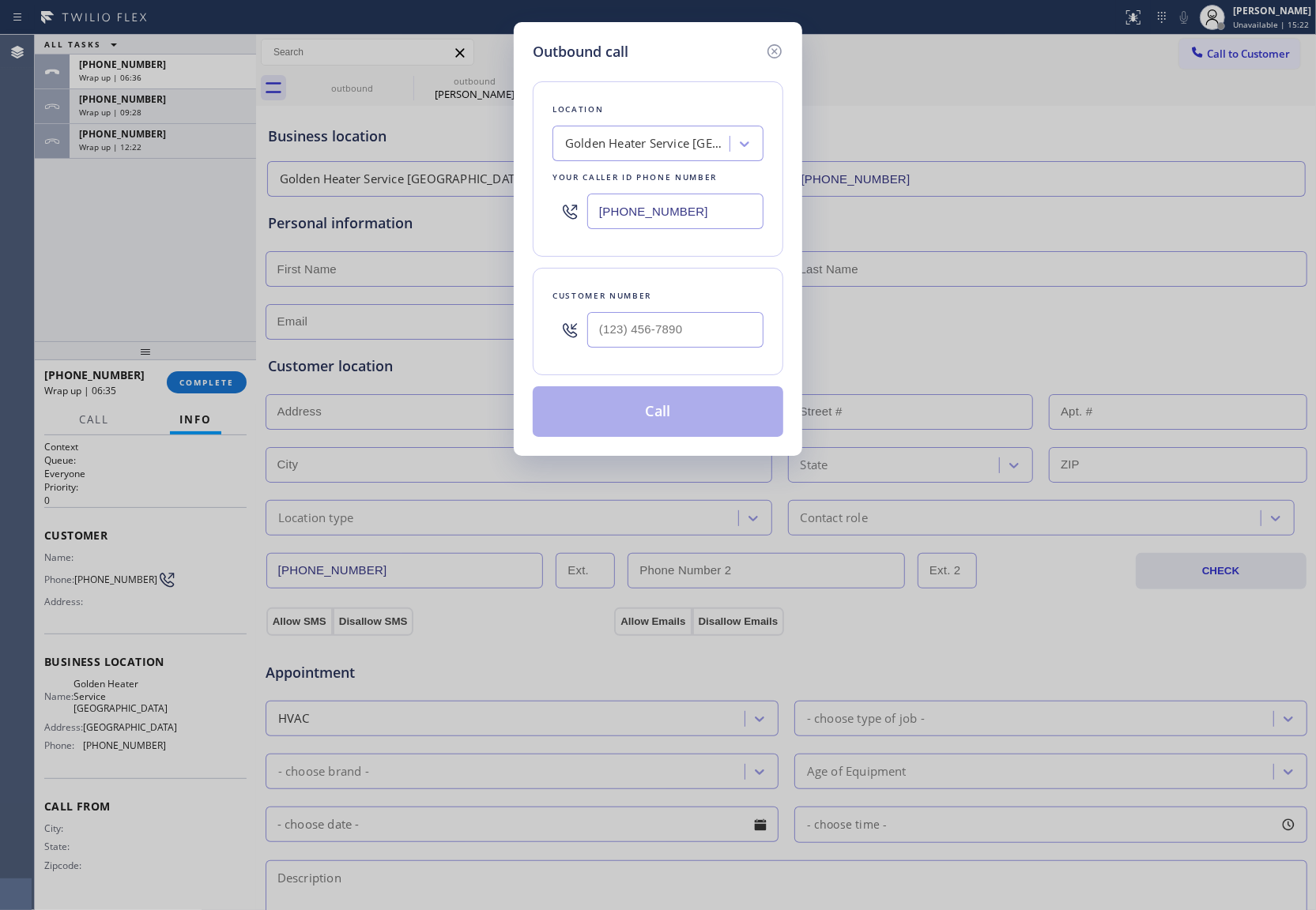
drag, startPoint x: 677, startPoint y: 203, endPoint x: 1302, endPoint y: 240, distance: 626.1
click at [700, 203] on input "[PHONE_NUMBER]" at bounding box center [676, 212] width 176 height 36
paste input "949) 799-0964"
type input "[PHONE_NUMBER]"
type input "(___) ___-____"
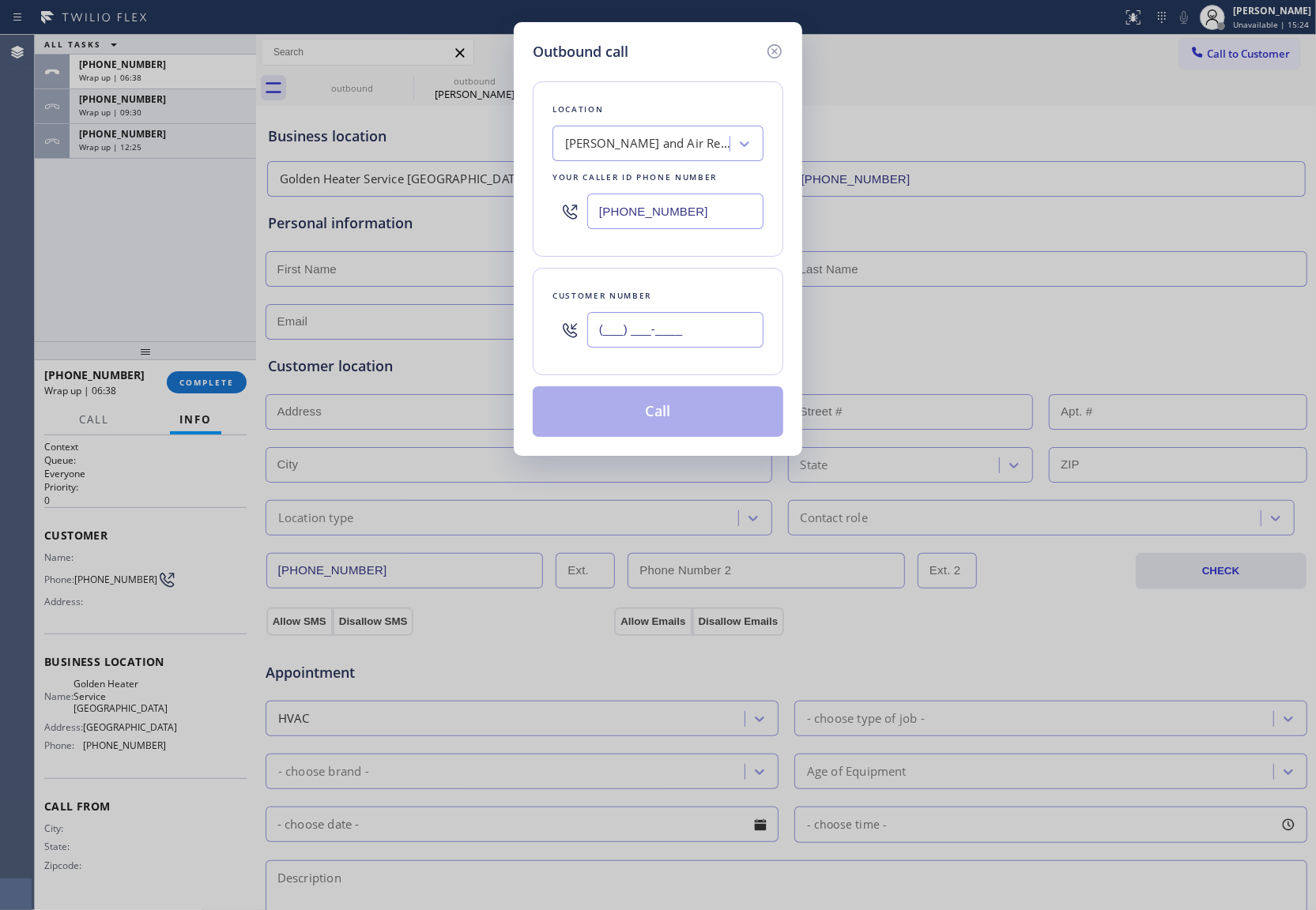
click at [696, 333] on input "(___) ___-____" at bounding box center [676, 330] width 176 height 36
paste input "712) 890-9429"
type input "[PHONE_NUMBER]"
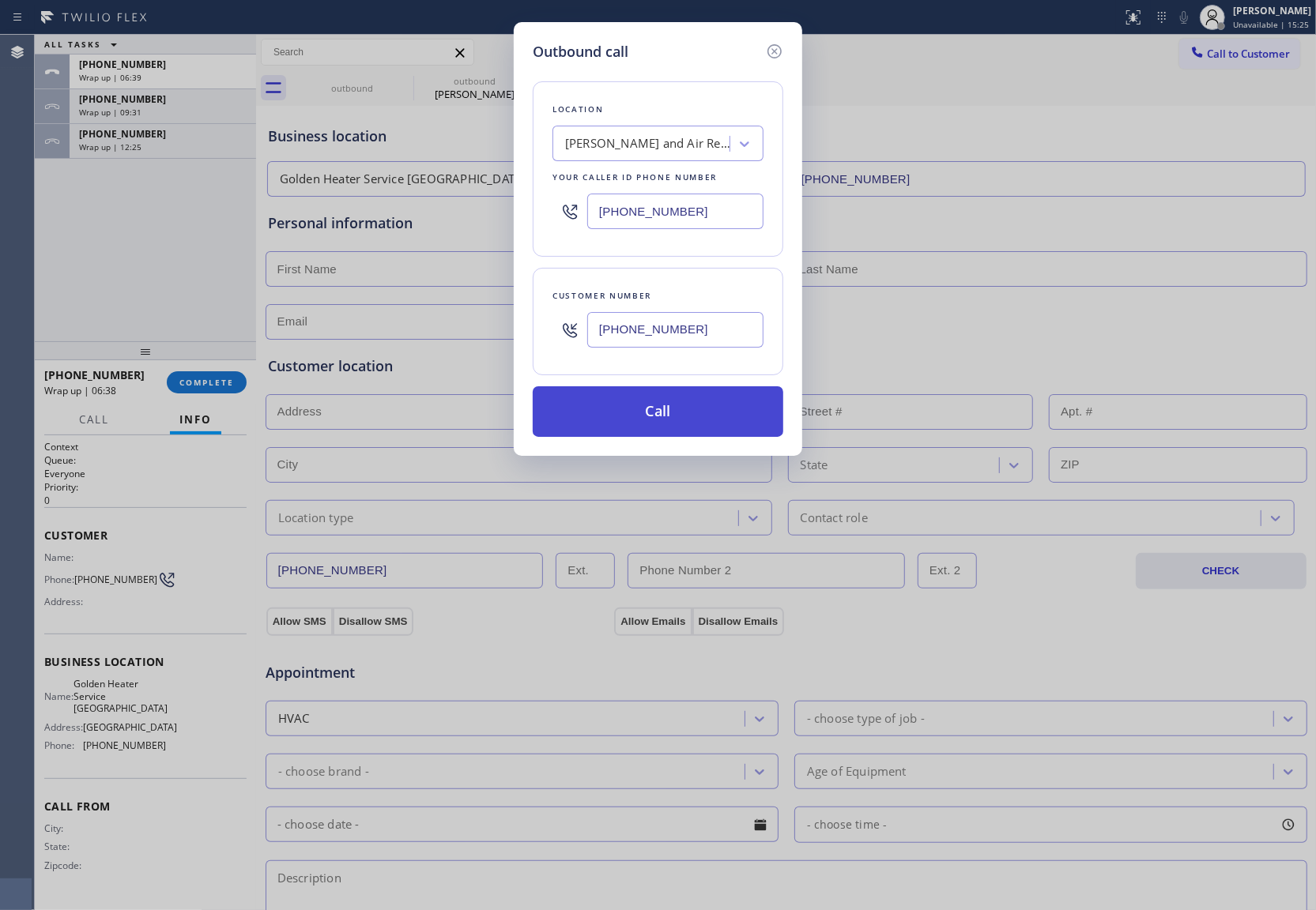
click at [668, 418] on button "Call" at bounding box center [658, 412] width 251 height 51
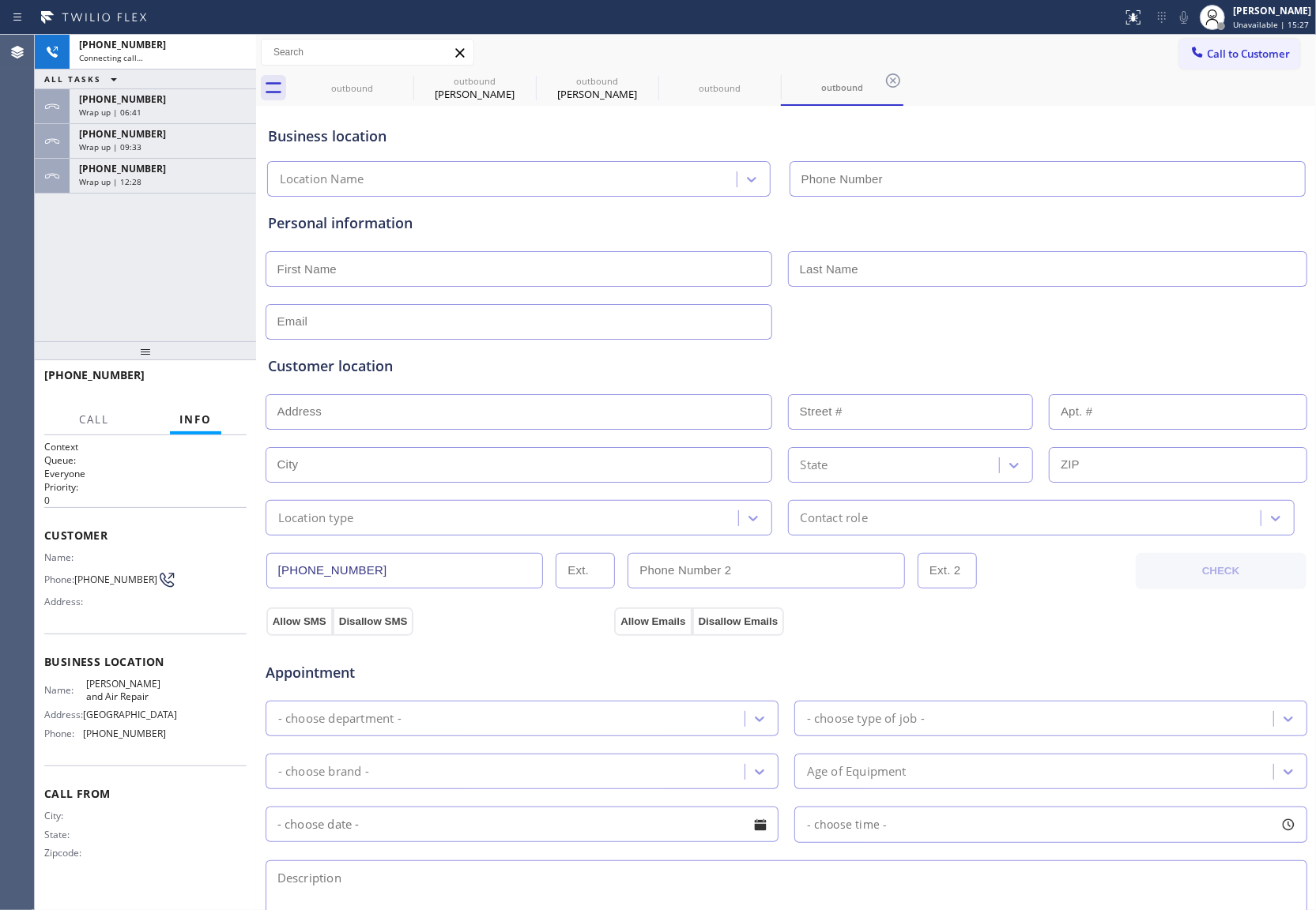
type input "[PHONE_NUMBER]"
click at [52, 291] on div "[PHONE_NUMBER] Connecting call… ALL TASKS ALL TASKS ACTIVE TASKS TASKS IN WRAP …" at bounding box center [145, 188] width 221 height 306
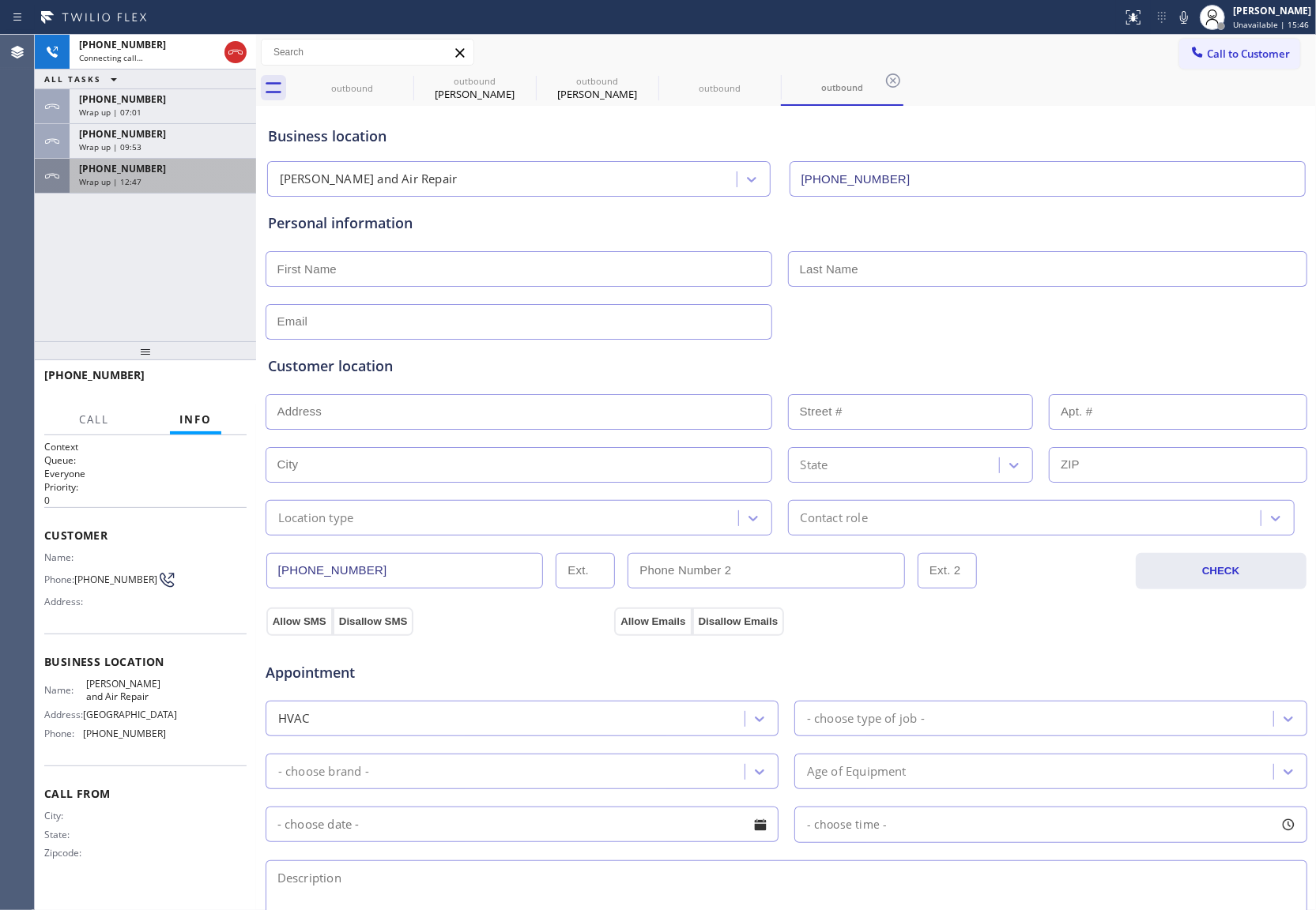
click at [149, 167] on div "[PHONE_NUMBER]" at bounding box center [163, 168] width 167 height 13
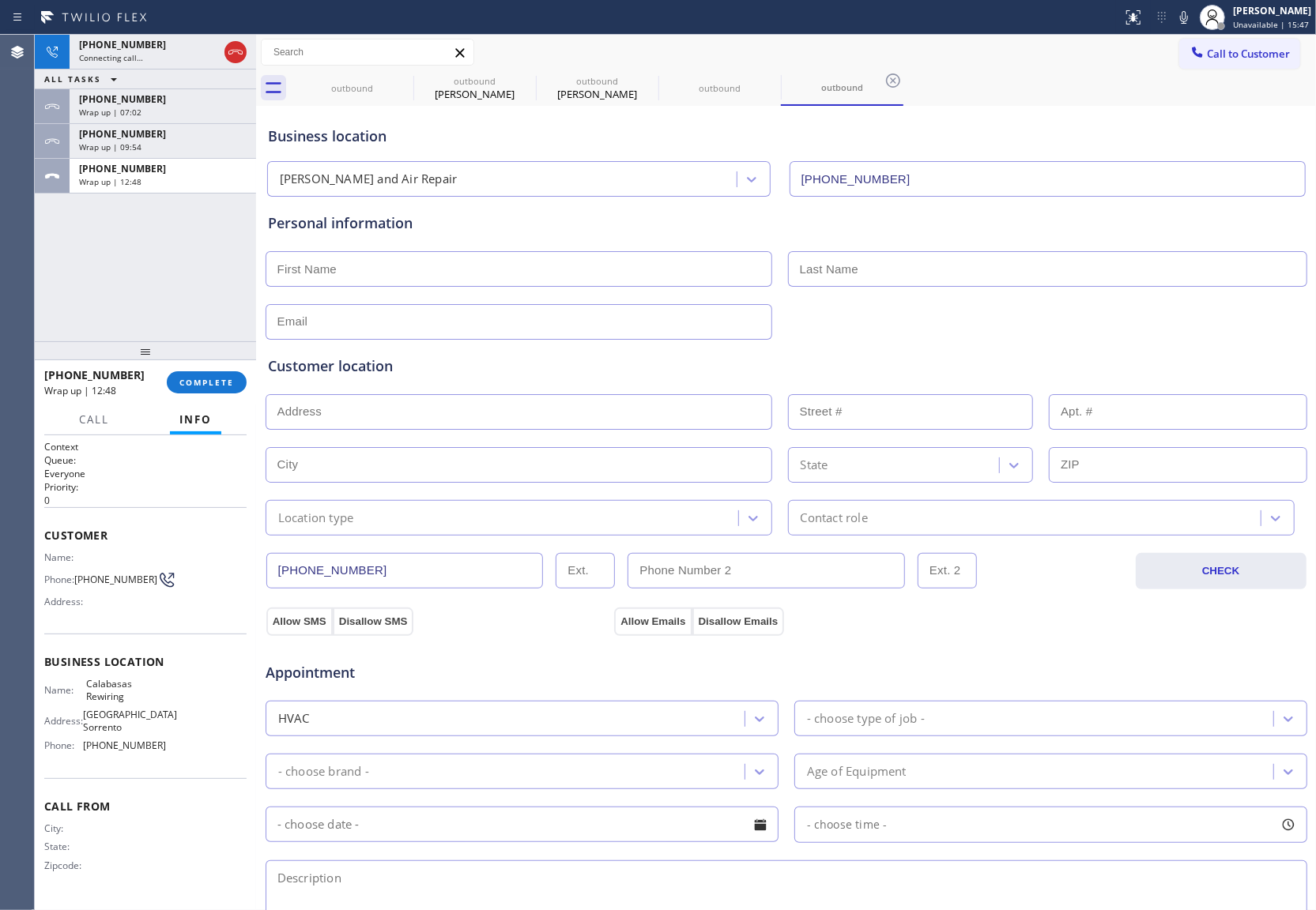
click at [204, 367] on div "[PHONE_NUMBER] Wrap up | 12:48 COMPLETE" at bounding box center [145, 382] width 203 height 41
click at [203, 389] on button "COMPLETE" at bounding box center [207, 382] width 80 height 22
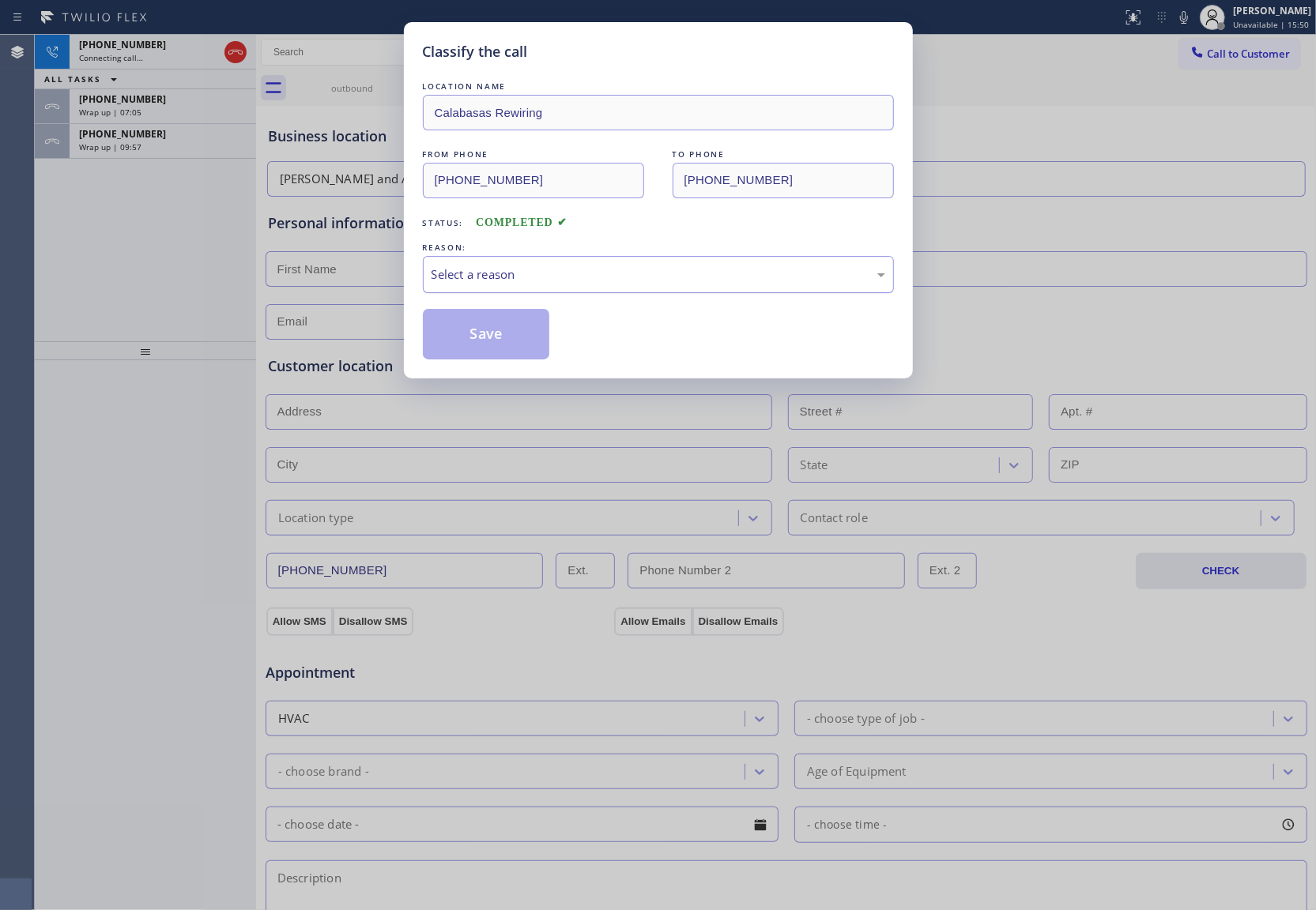
click at [514, 279] on div "Select a reason" at bounding box center [658, 274] width 453 height 18
click at [497, 339] on button "Save" at bounding box center [486, 334] width 127 height 51
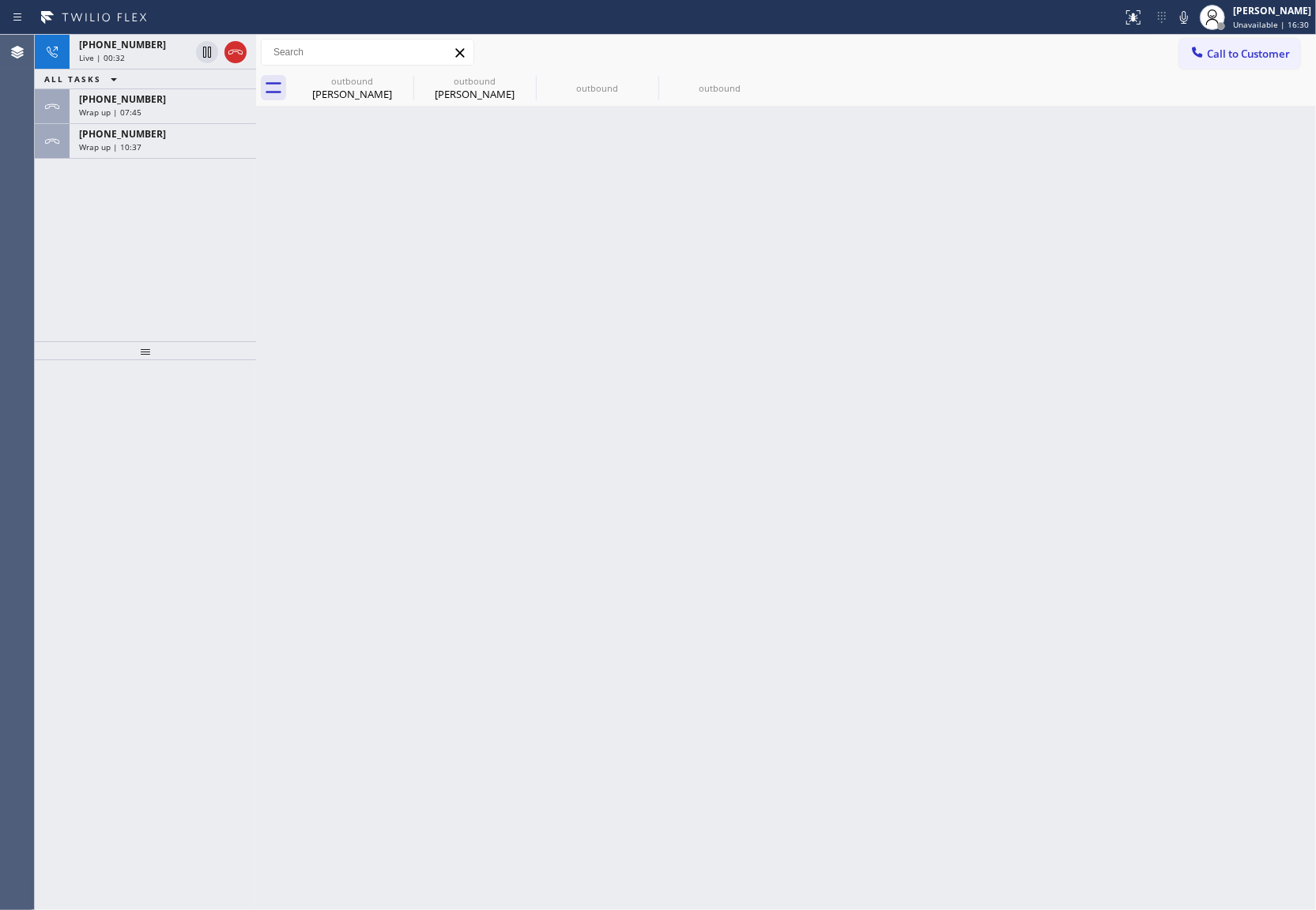
click at [33, 239] on div "Agent Desktop" at bounding box center [17, 473] width 35 height 876
click at [232, 55] on icon at bounding box center [235, 51] width 19 height 19
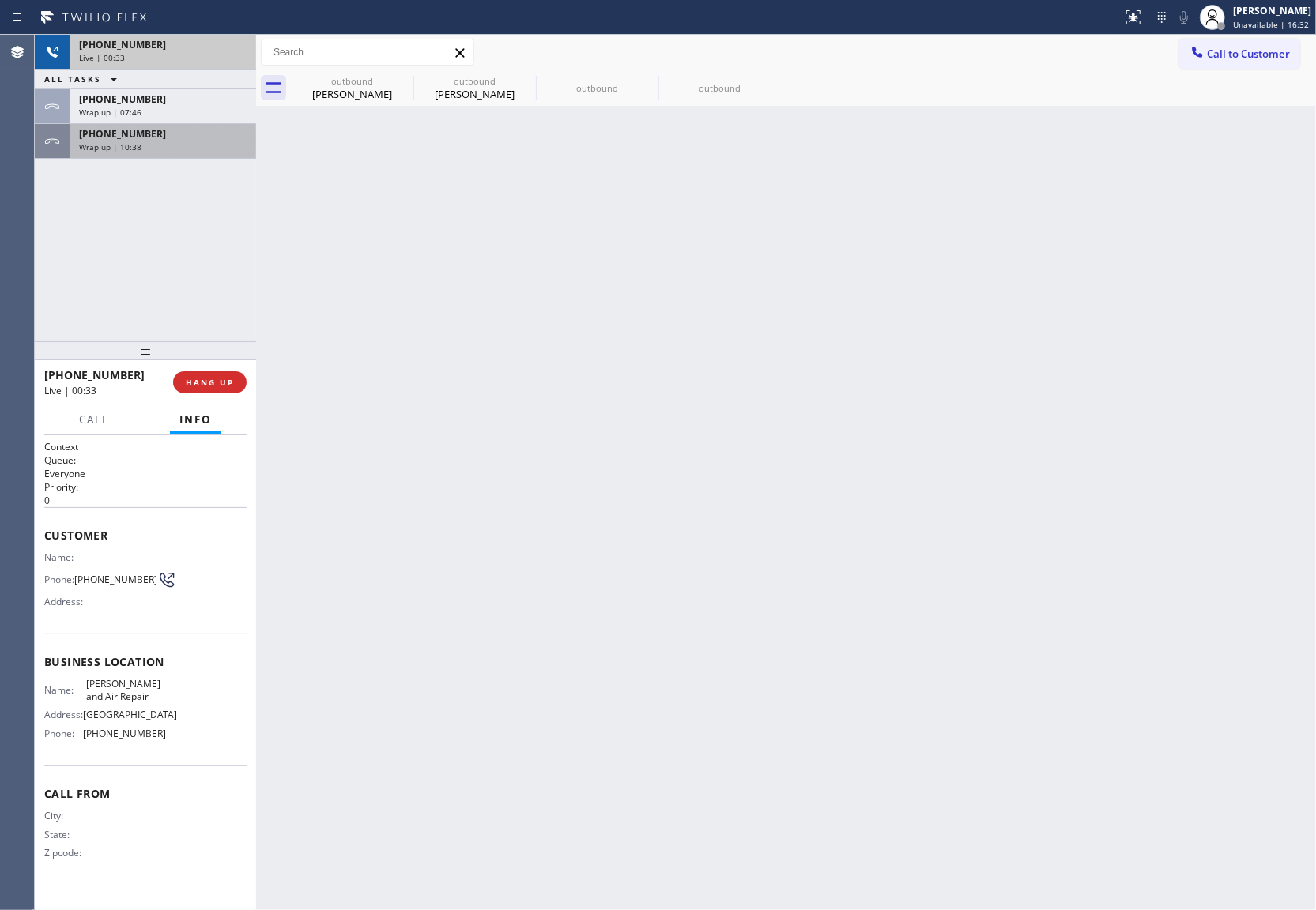
click at [133, 146] on span "Wrap up | 10:38" at bounding box center [110, 147] width 62 height 11
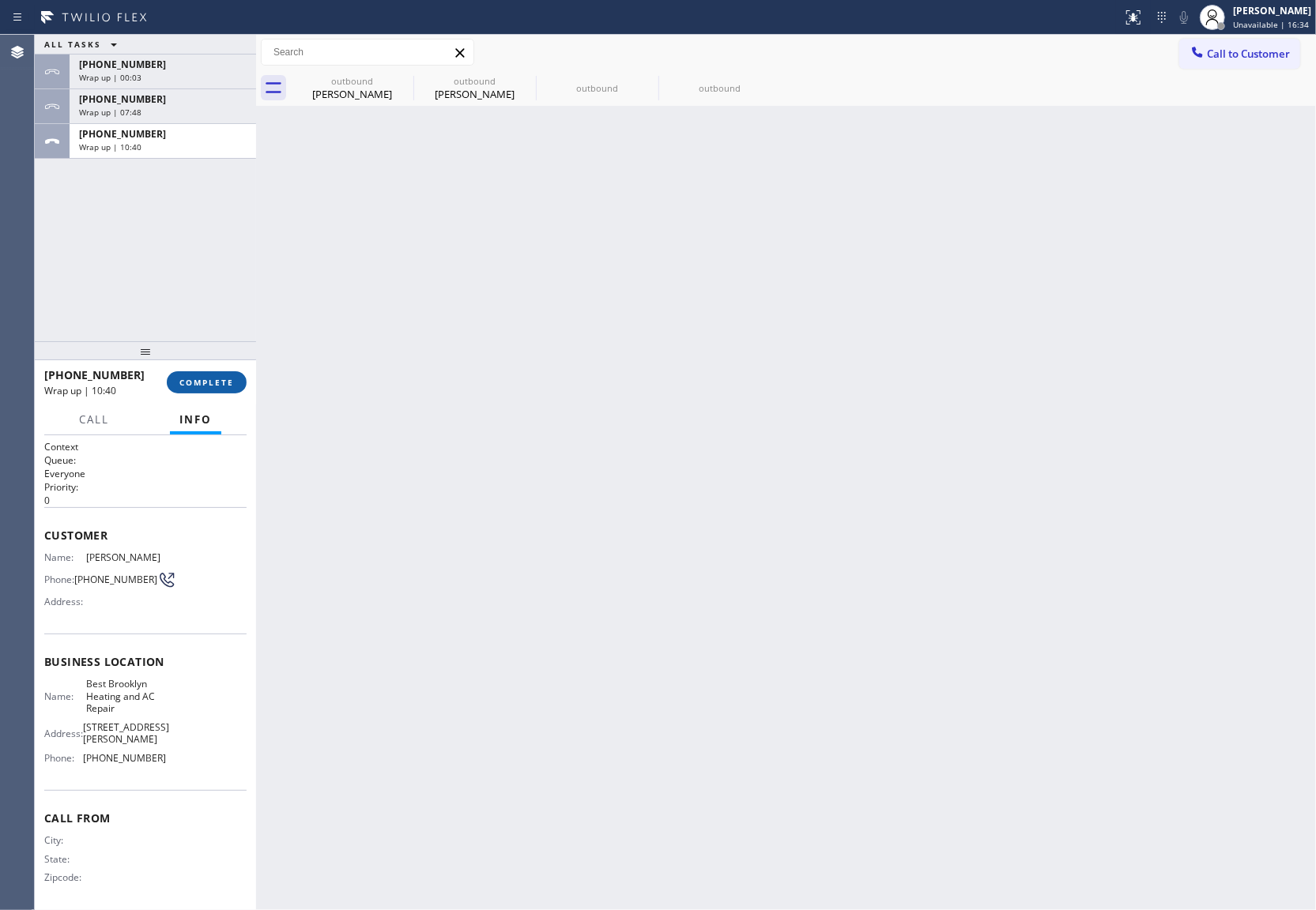
click at [199, 374] on button "COMPLETE" at bounding box center [207, 382] width 80 height 22
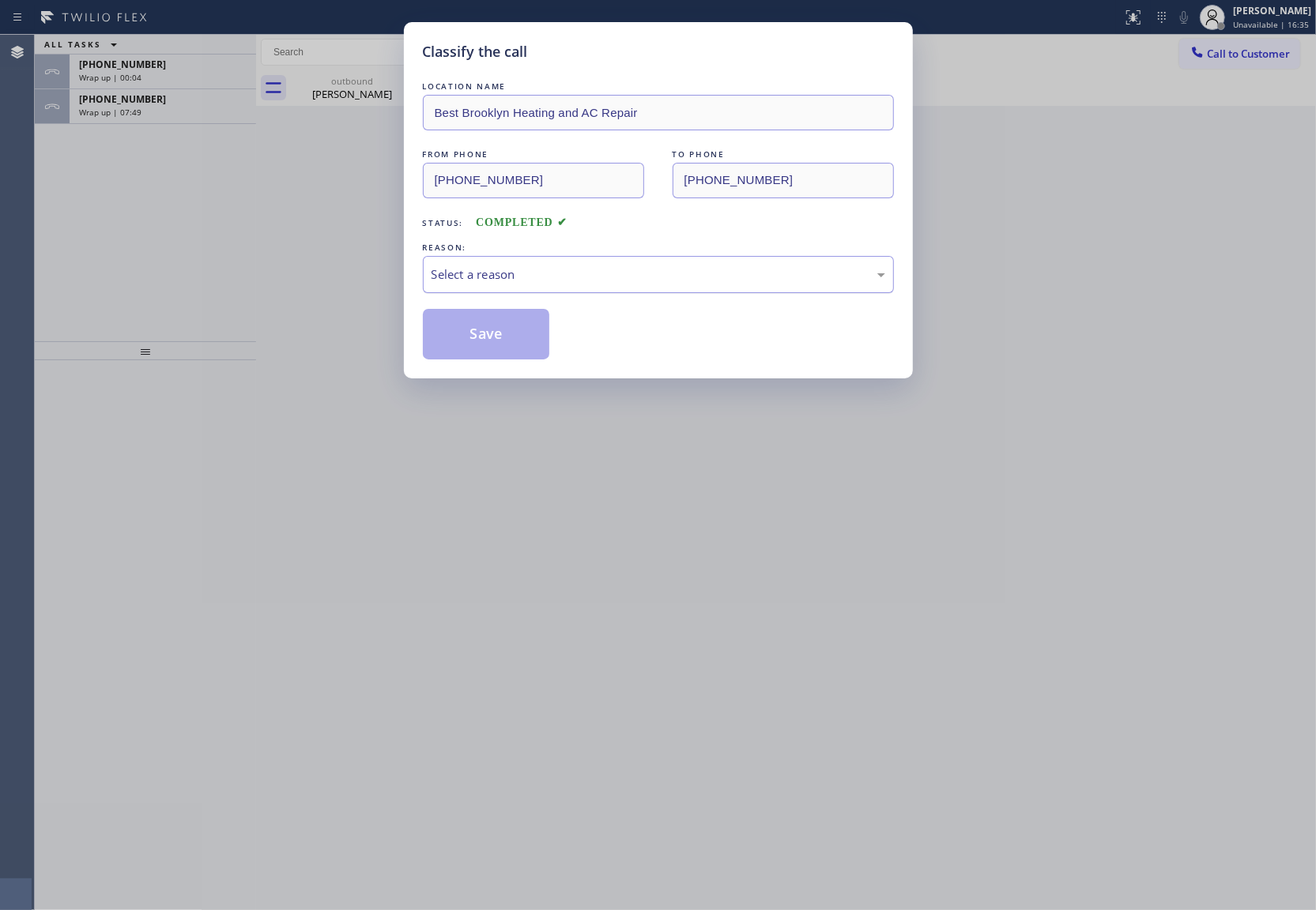
drag, startPoint x: 502, startPoint y: 273, endPoint x: 501, endPoint y: 291, distance: 18.0
click at [502, 275] on div "Select a reason" at bounding box center [658, 274] width 453 height 18
click at [470, 341] on button "Save" at bounding box center [486, 334] width 127 height 51
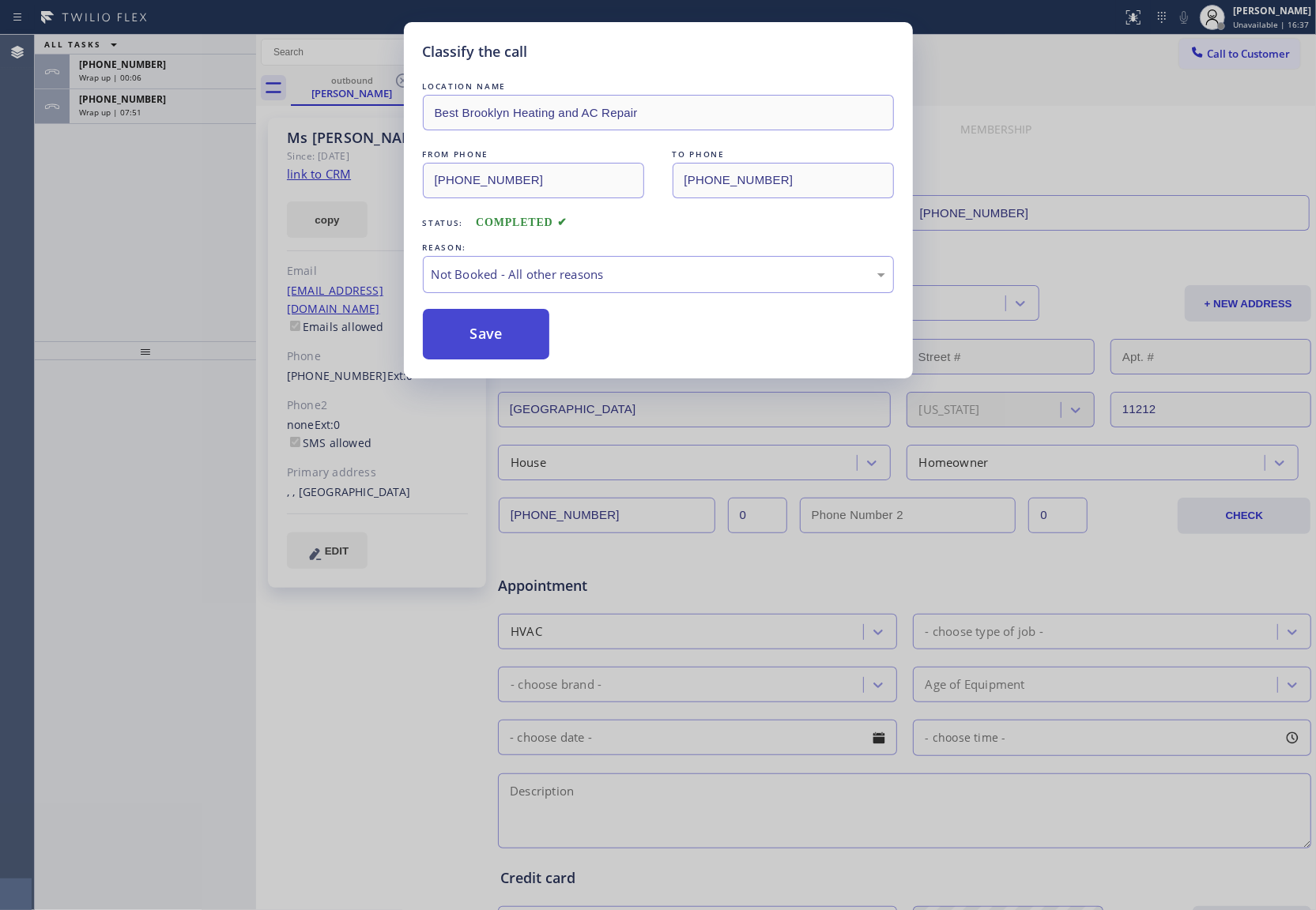
click at [470, 339] on button "Save" at bounding box center [486, 334] width 127 height 51
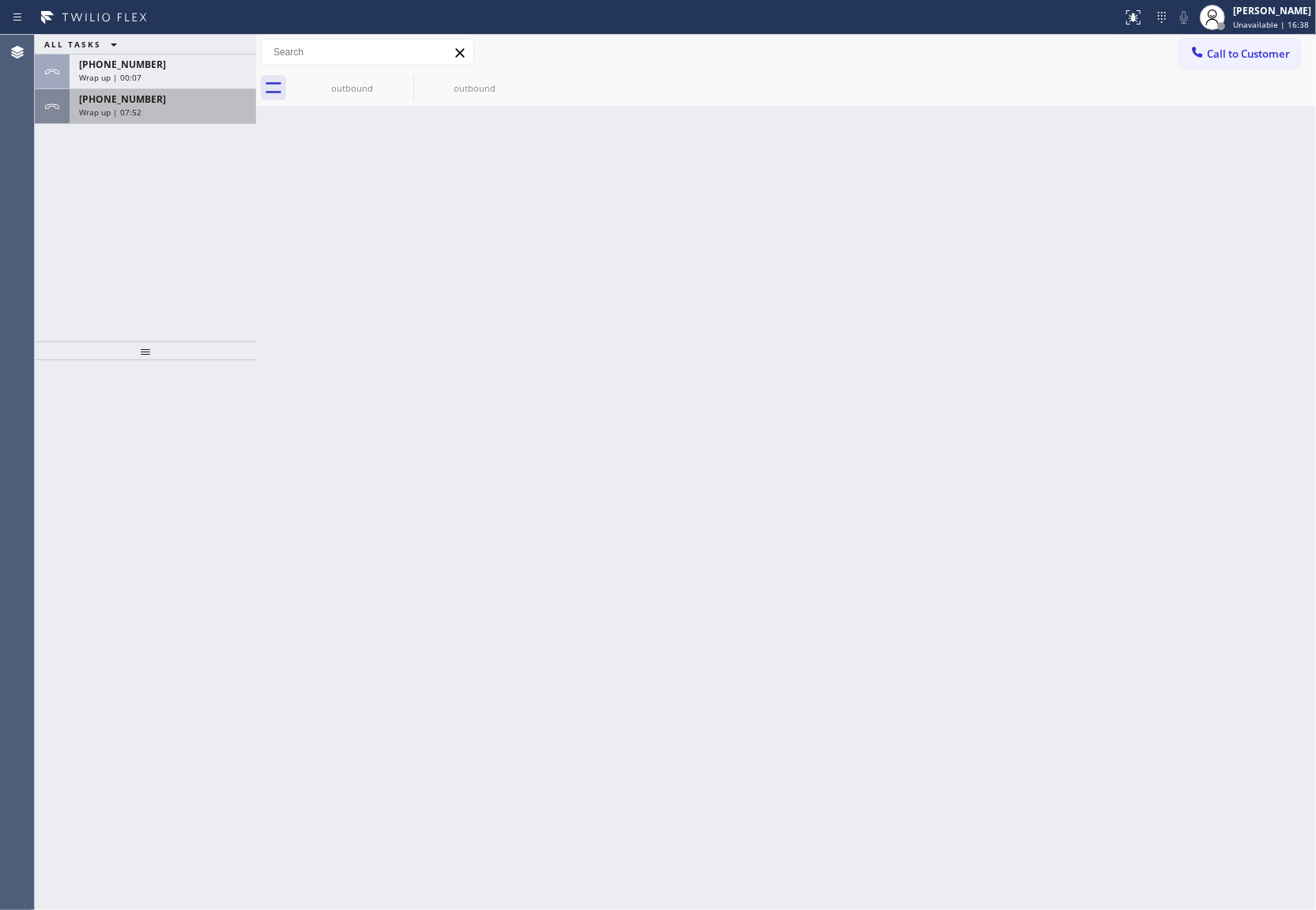
click at [118, 109] on span "Wrap up | 07:52" at bounding box center [110, 113] width 62 height 11
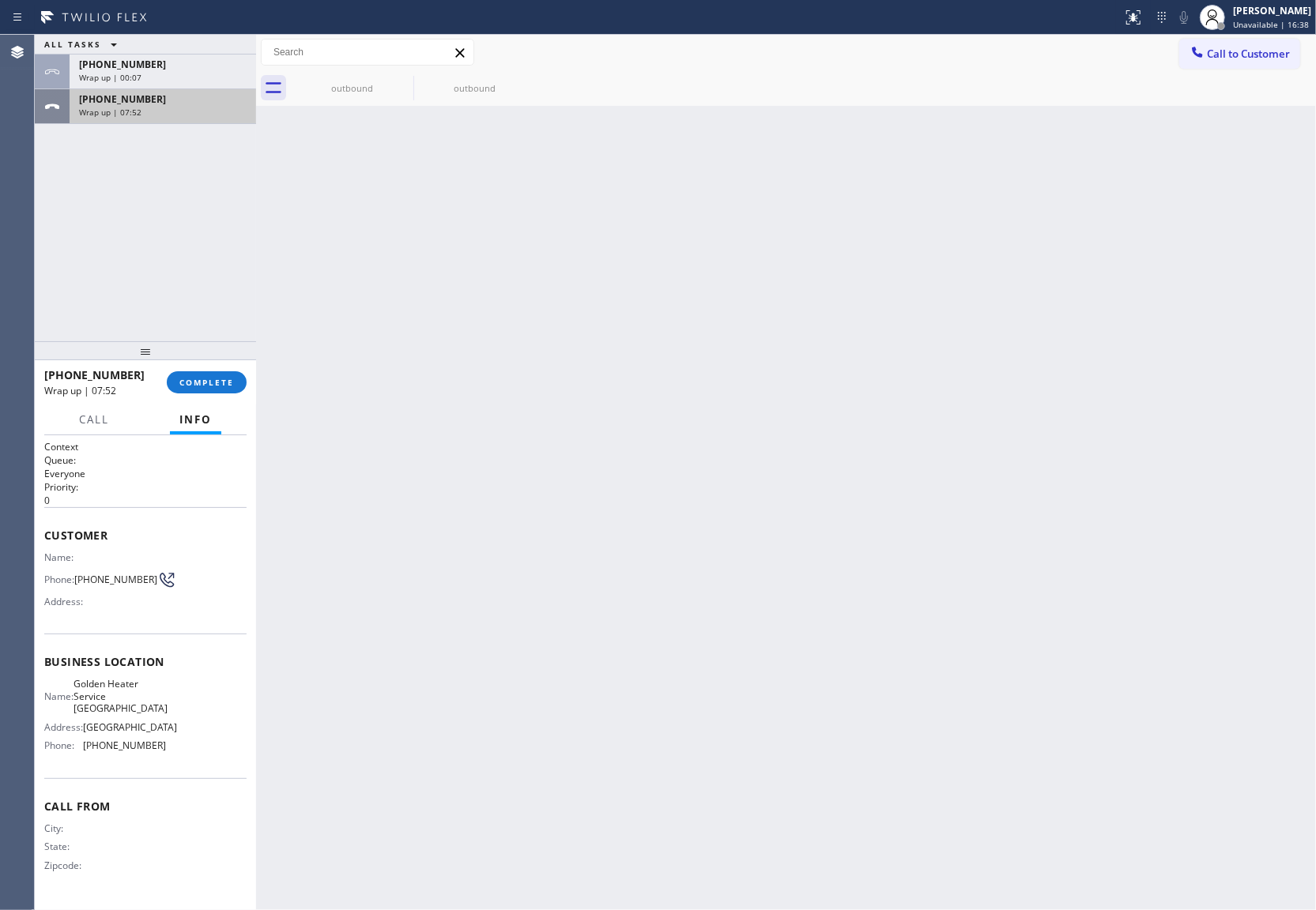
click at [118, 109] on span "Wrap up | 07:52" at bounding box center [110, 113] width 62 height 11
drag, startPoint x: 118, startPoint y: 109, endPoint x: 168, endPoint y: 350, distance: 246.1
click at [118, 112] on span "Wrap up | 07:53" at bounding box center [110, 113] width 62 height 11
click at [206, 386] on span "COMPLETE" at bounding box center [207, 382] width 55 height 11
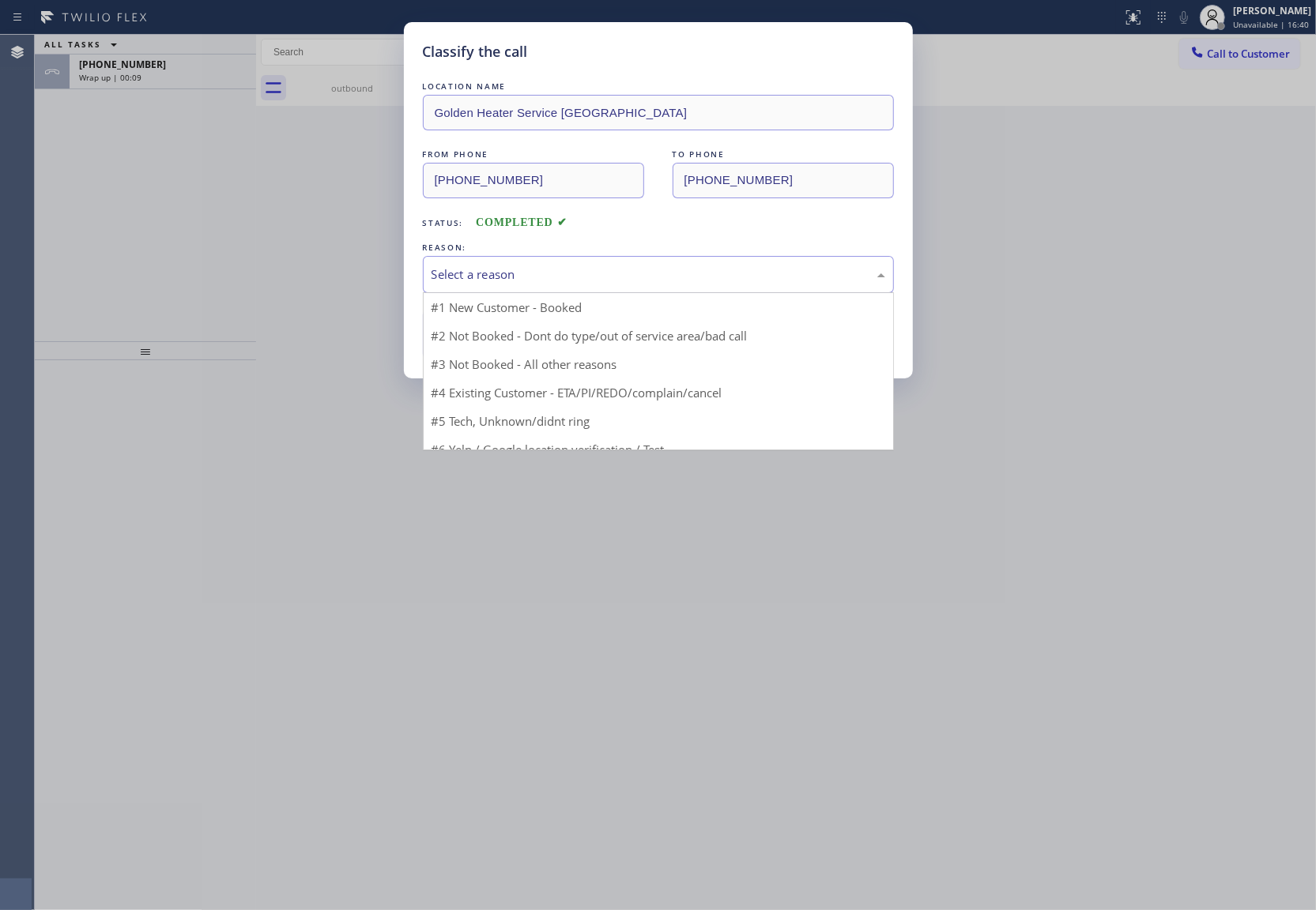
click at [516, 285] on div "Select a reason" at bounding box center [658, 274] width 471 height 37
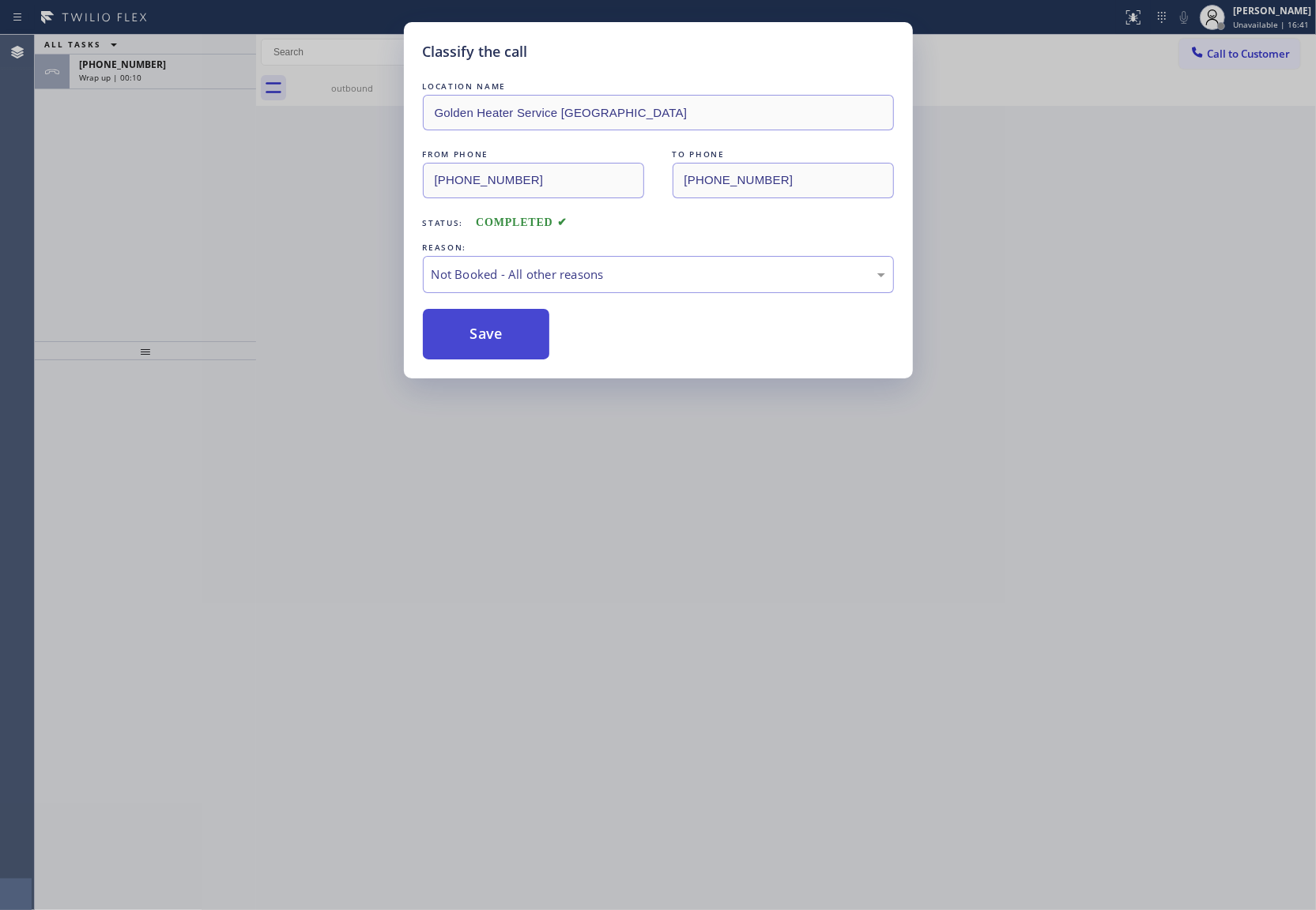
click at [502, 341] on button "Save" at bounding box center [486, 334] width 127 height 51
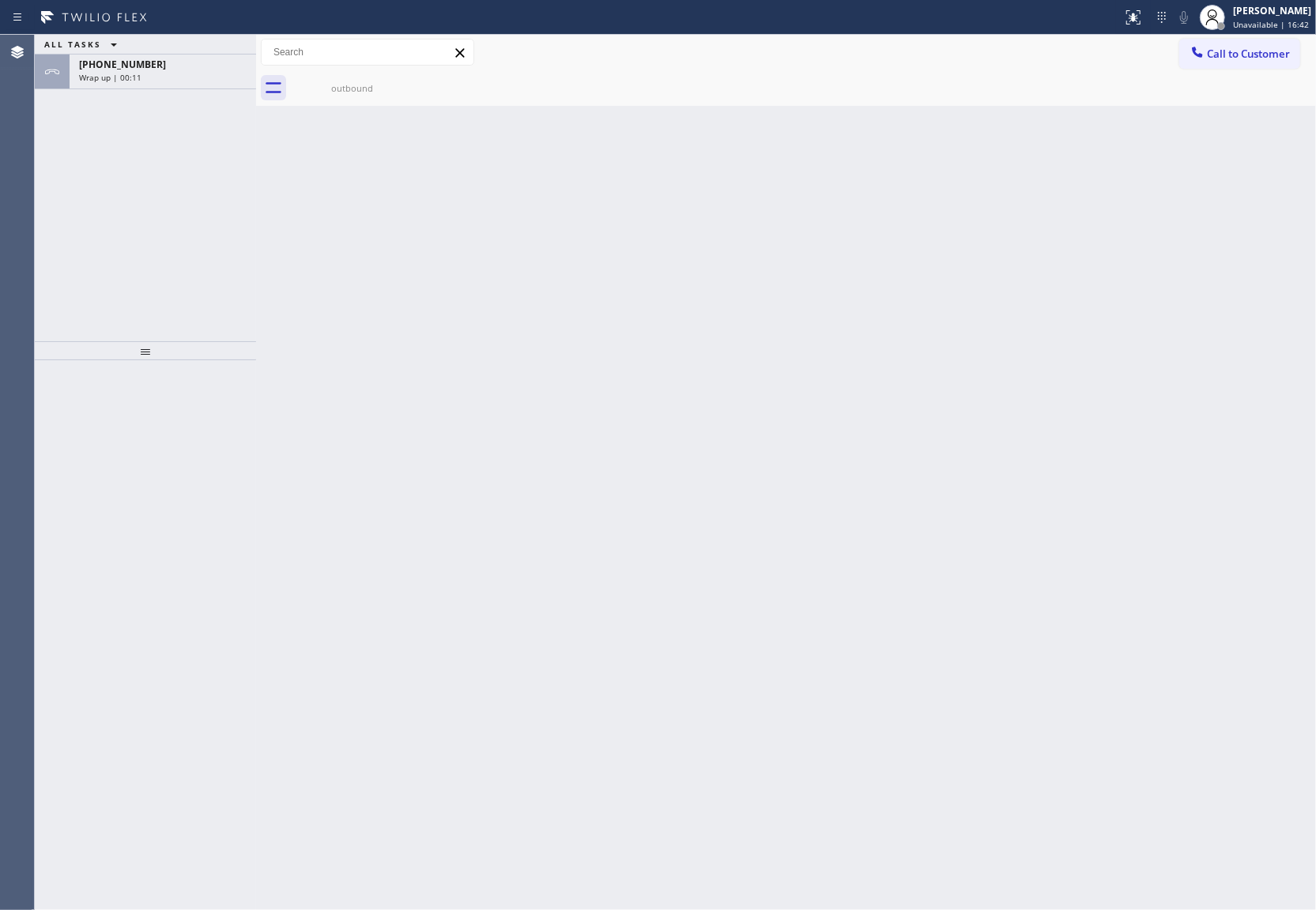
click at [185, 84] on div "[PHONE_NUMBER] Wrap up | 00:11" at bounding box center [159, 72] width 181 height 35
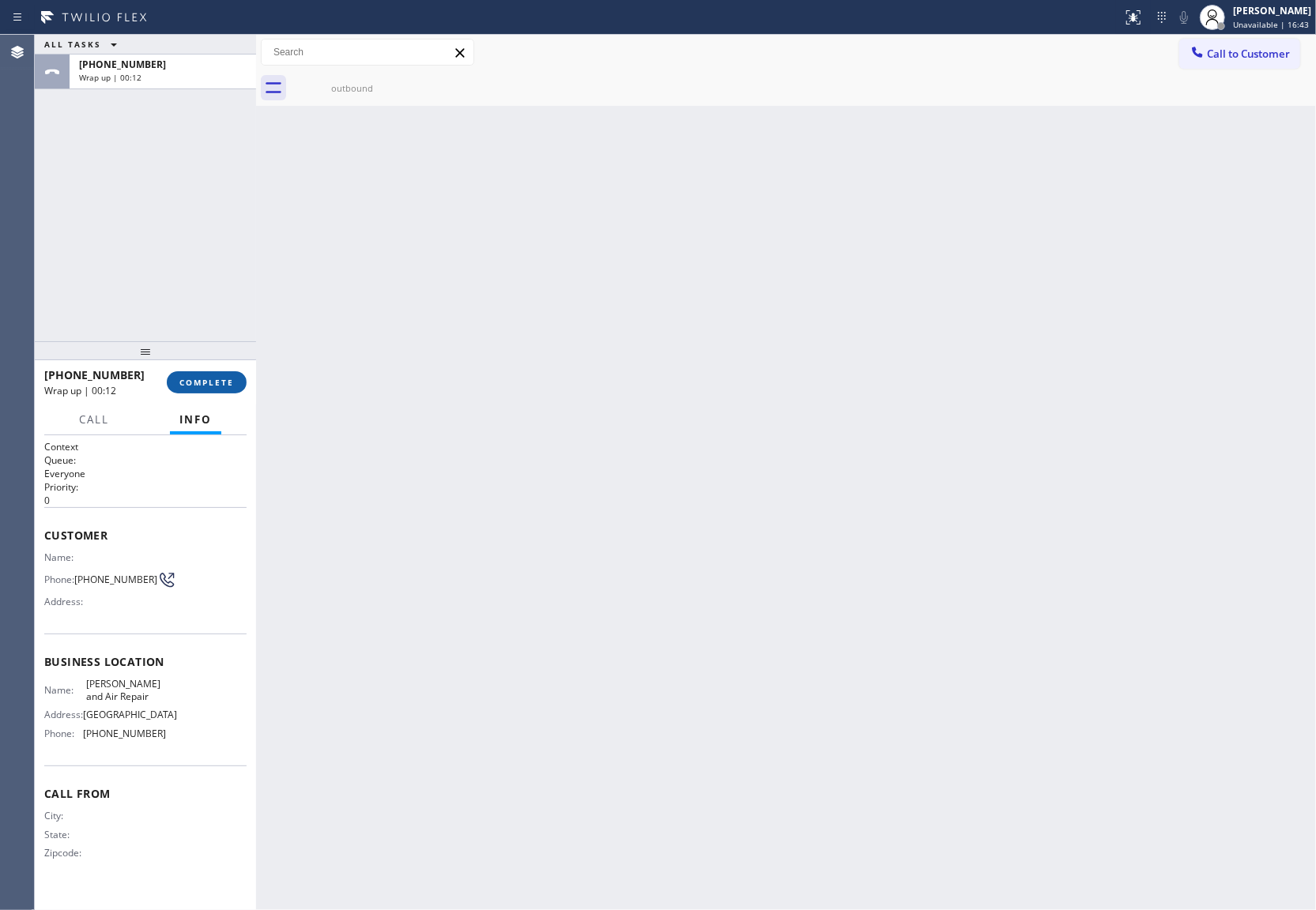
click at [230, 383] on span "COMPLETE" at bounding box center [207, 382] width 55 height 11
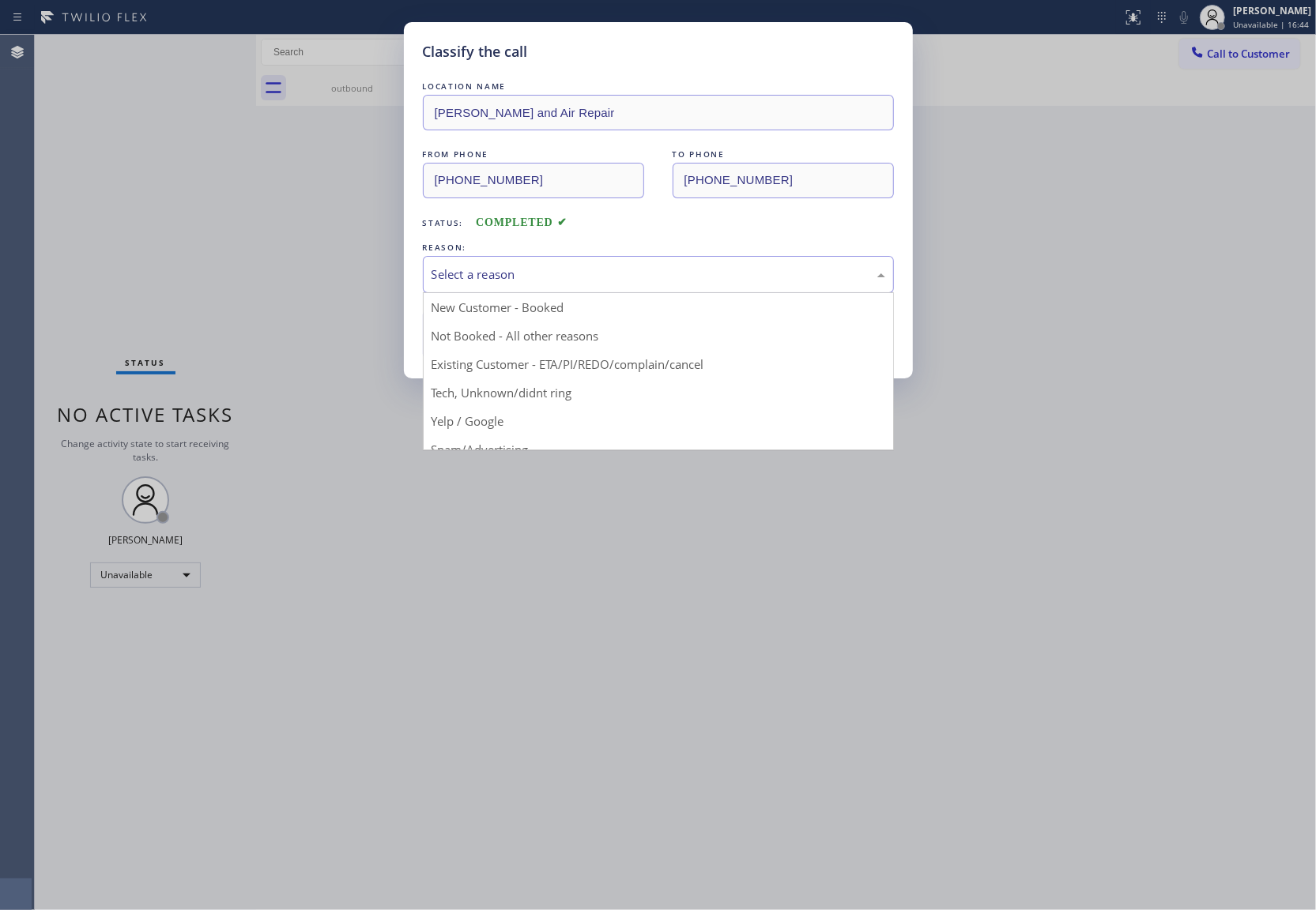
click at [534, 279] on div "Select a reason" at bounding box center [658, 274] width 453 height 18
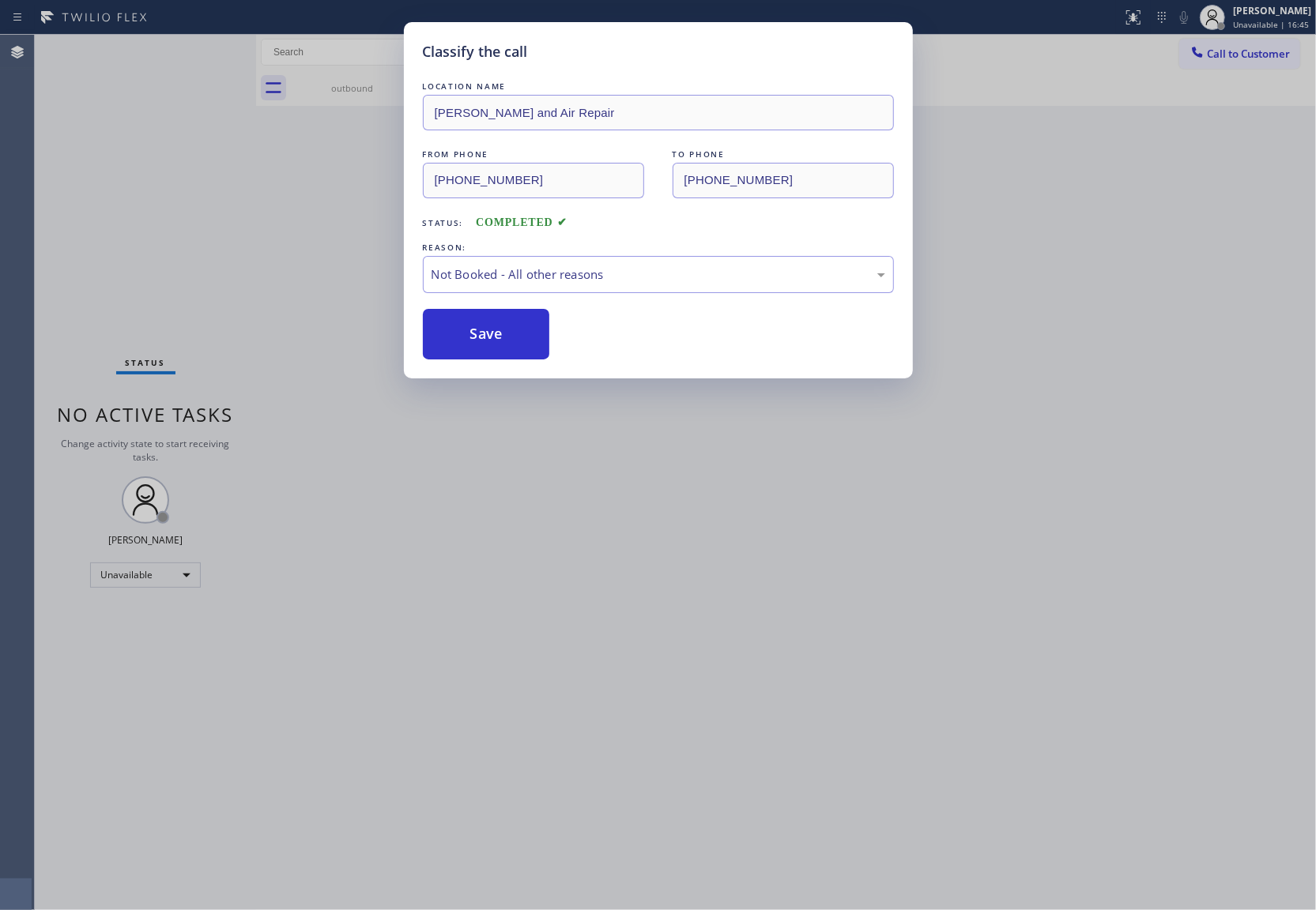
click at [499, 340] on button "Save" at bounding box center [486, 334] width 127 height 51
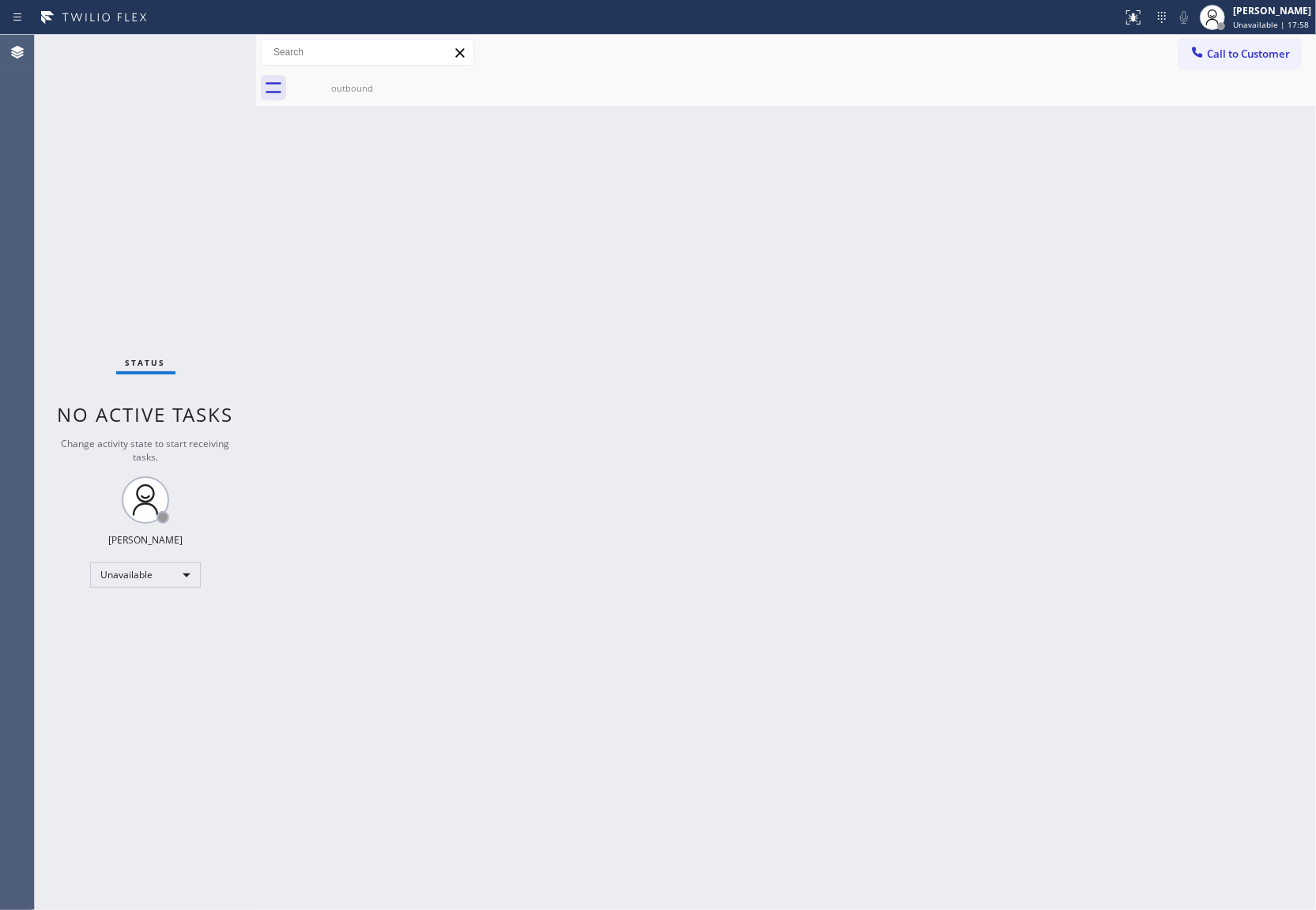
drag, startPoint x: 29, startPoint y: 256, endPoint x: 310, endPoint y: 33, distance: 358.7
click at [29, 253] on div "Agent Desktop" at bounding box center [17, 473] width 34 height 876
click at [1233, 54] on span "Call to Customer" at bounding box center [1248, 53] width 83 height 14
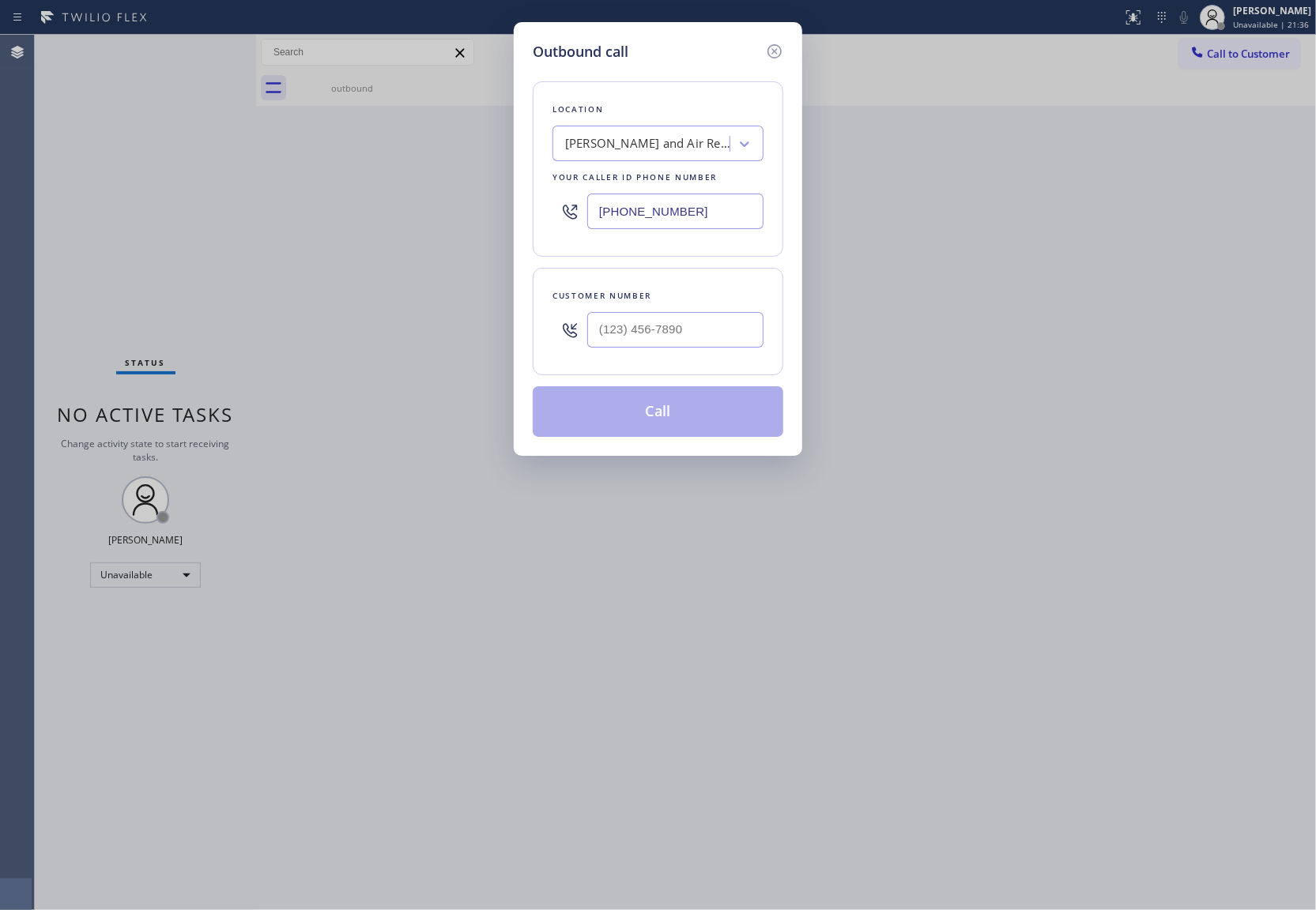
click at [686, 213] on input "[PHONE_NUMBER]" at bounding box center [676, 212] width 176 height 36
paste input "202) 933-7030"
type input "[PHONE_NUMBER]"
type input "(___) ___-____"
click at [25, 245] on div "Outbound call Location 5 Star Appliance Your caller id phone number [PHONE_NUMB…" at bounding box center [658, 455] width 1316 height 910
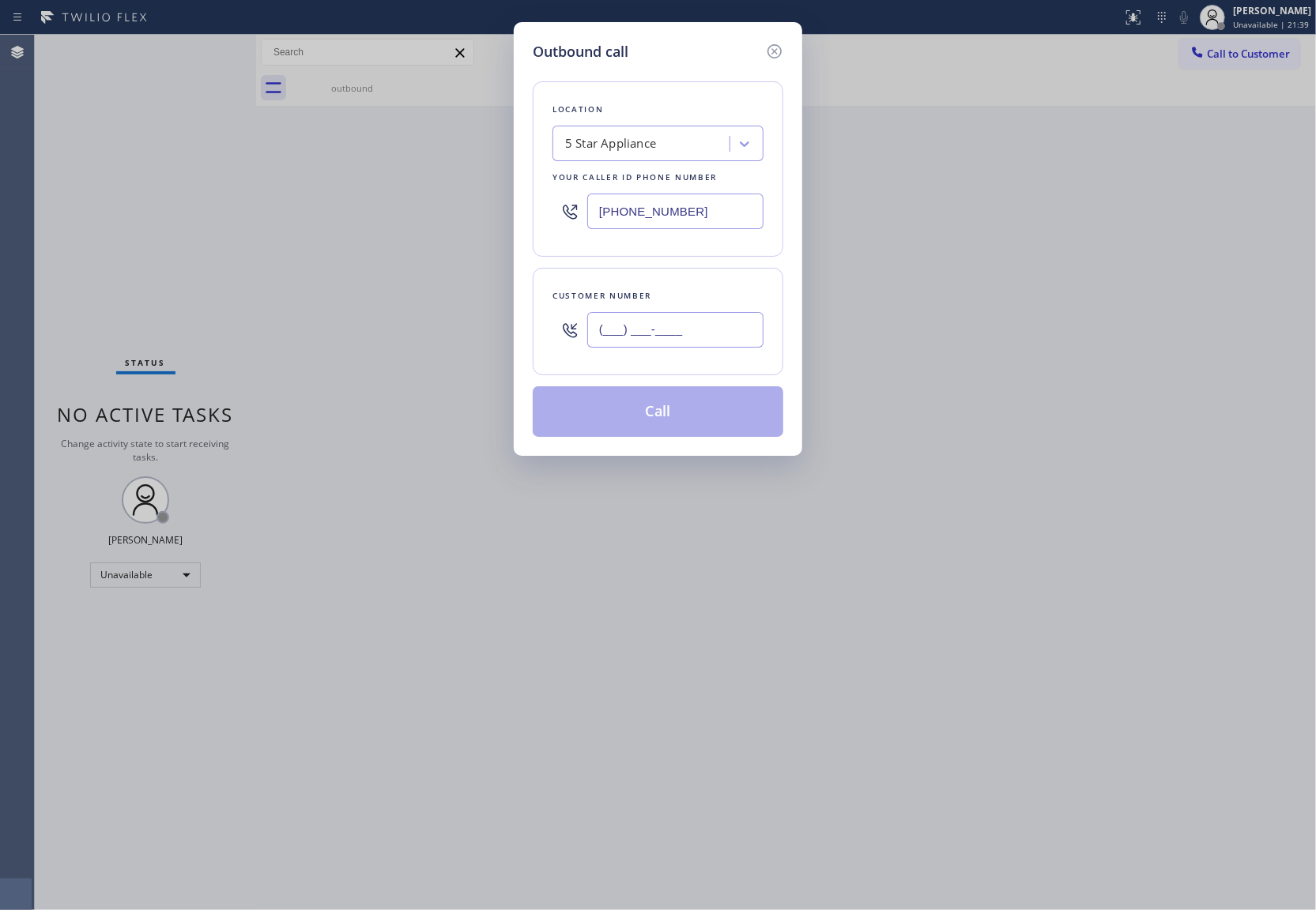
click at [668, 346] on input "(___) ___-____" at bounding box center [676, 330] width 176 height 36
paste input "203) 931-5096"
type input "[PHONE_NUMBER]"
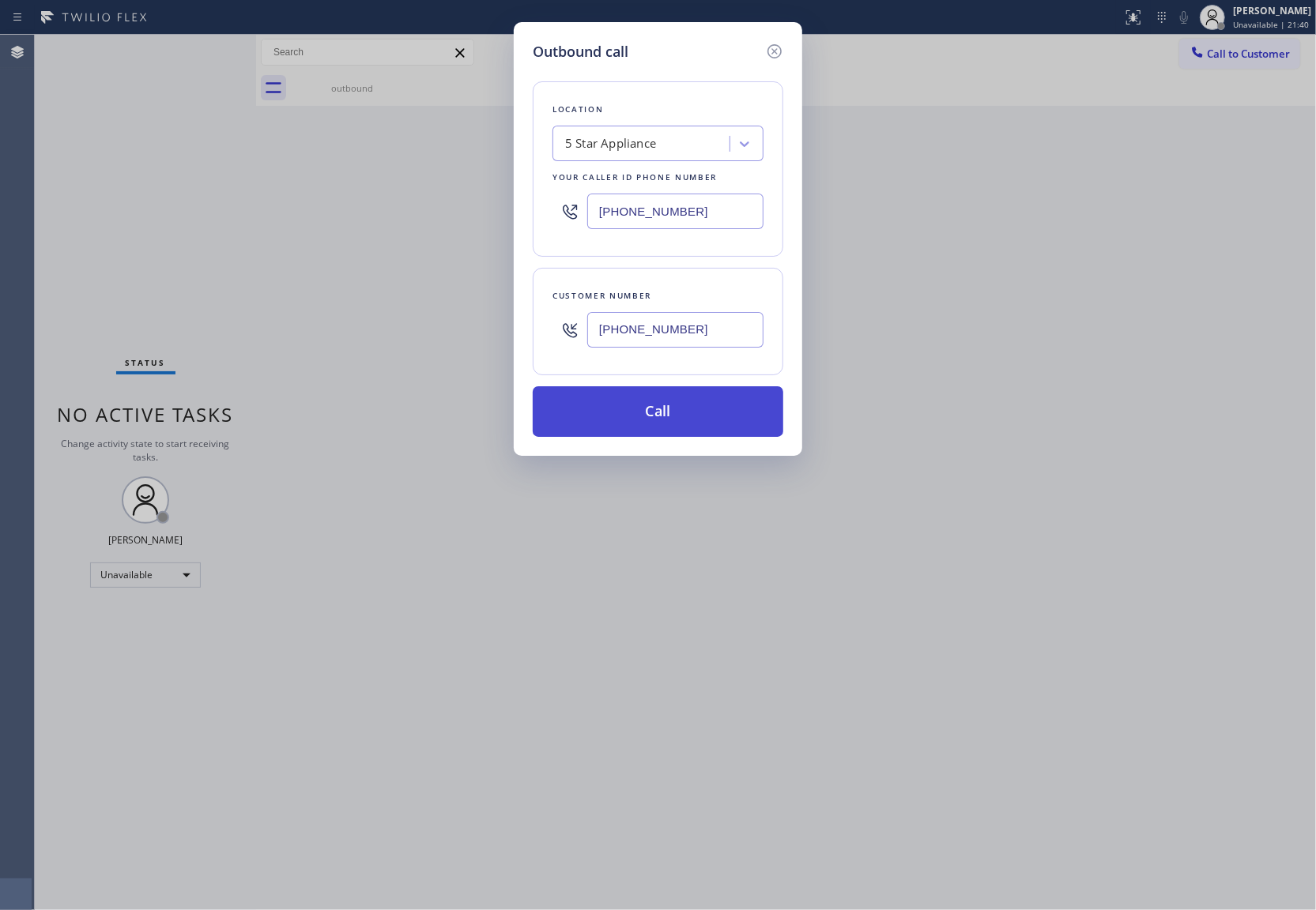
click at [662, 417] on button "Call" at bounding box center [658, 412] width 251 height 51
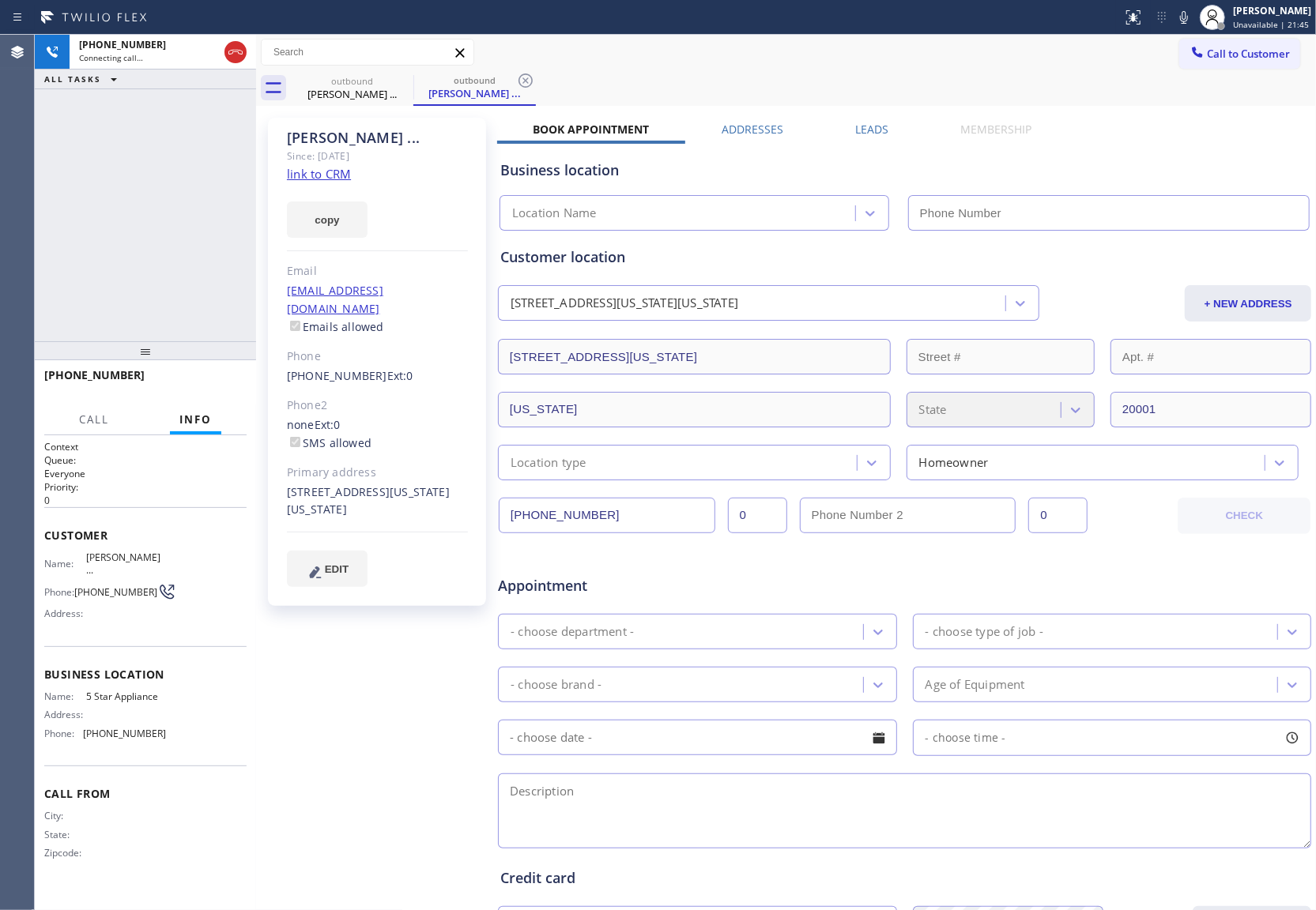
type input "[PHONE_NUMBER]"
click at [26, 213] on div "Agent Desktop" at bounding box center [17, 473] width 34 height 876
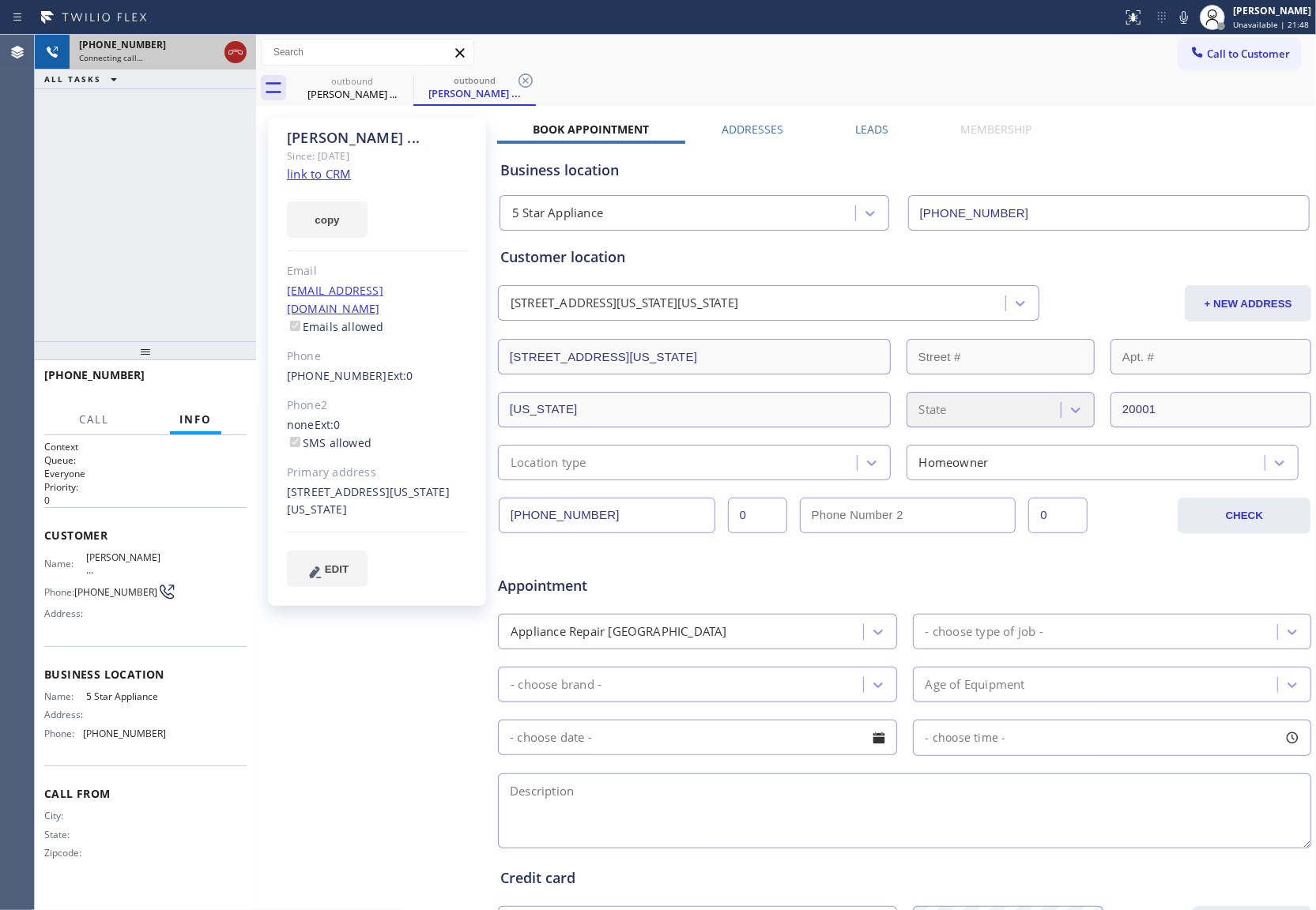
click at [225, 55] on div at bounding box center [235, 51] width 22 height 19
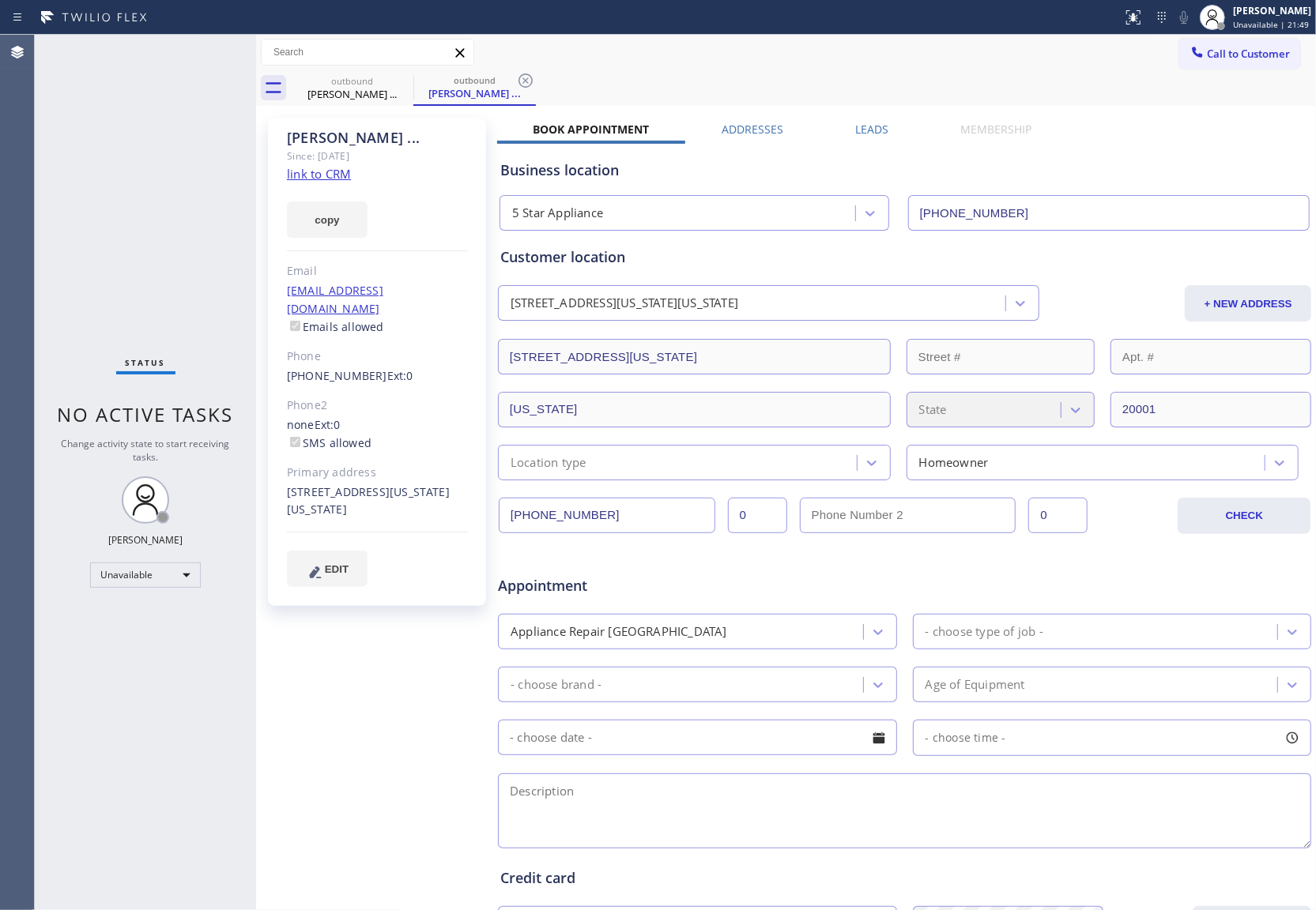
click at [317, 166] on link "link to CRM" at bounding box center [319, 173] width 64 height 16
drag, startPoint x: 1253, startPoint y: 49, endPoint x: 1196, endPoint y: 56, distance: 57.4
click at [1253, 48] on span "Call to Customer" at bounding box center [1248, 53] width 83 height 14
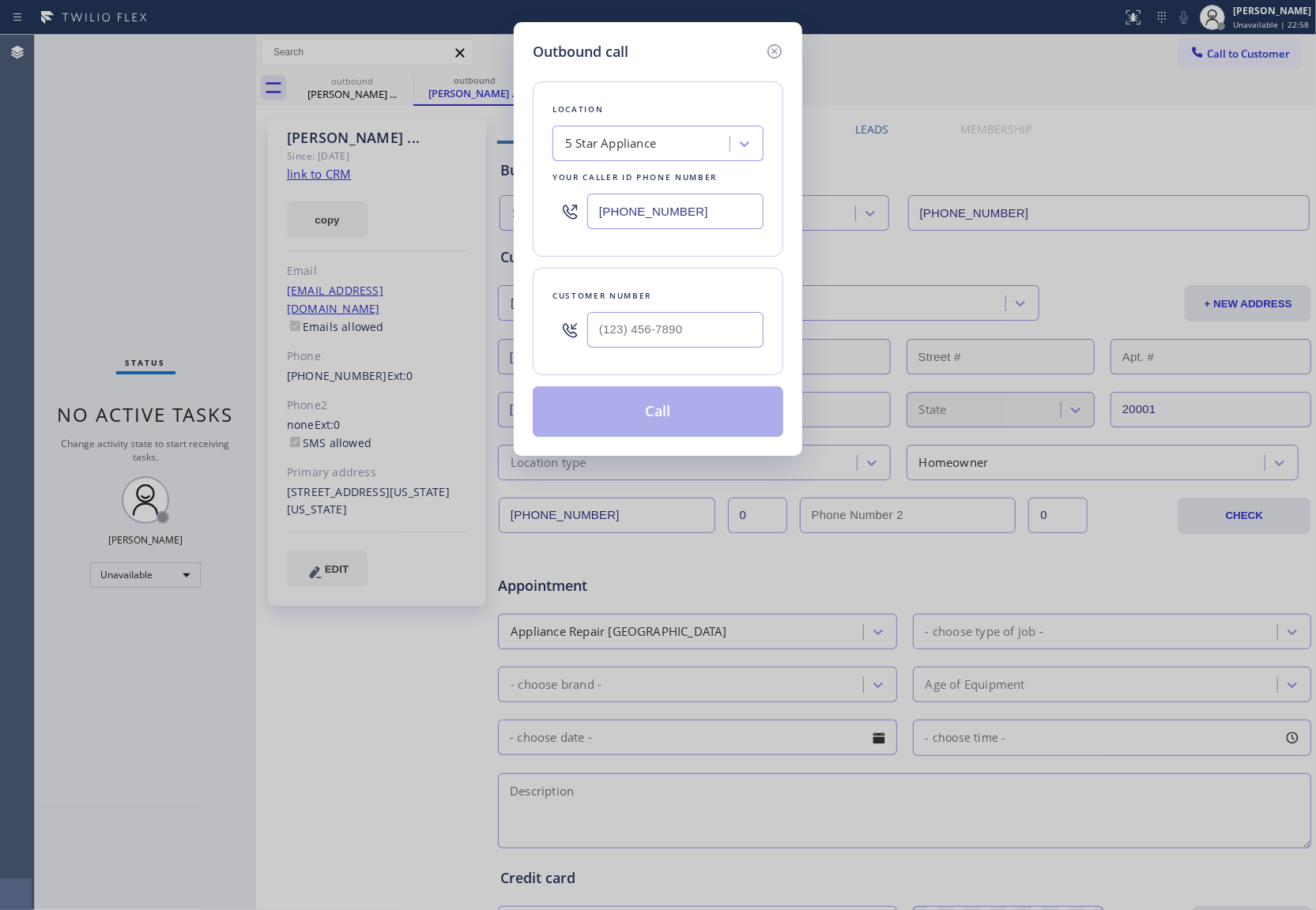
drag, startPoint x: 597, startPoint y: 222, endPoint x: 611, endPoint y: 225, distance: 14.3
click at [598, 221] on input "[PHONE_NUMBER]" at bounding box center [676, 212] width 176 height 36
paste input "13) 725-2114"
type input "[PHONE_NUMBER]"
type input "(___) ___-____"
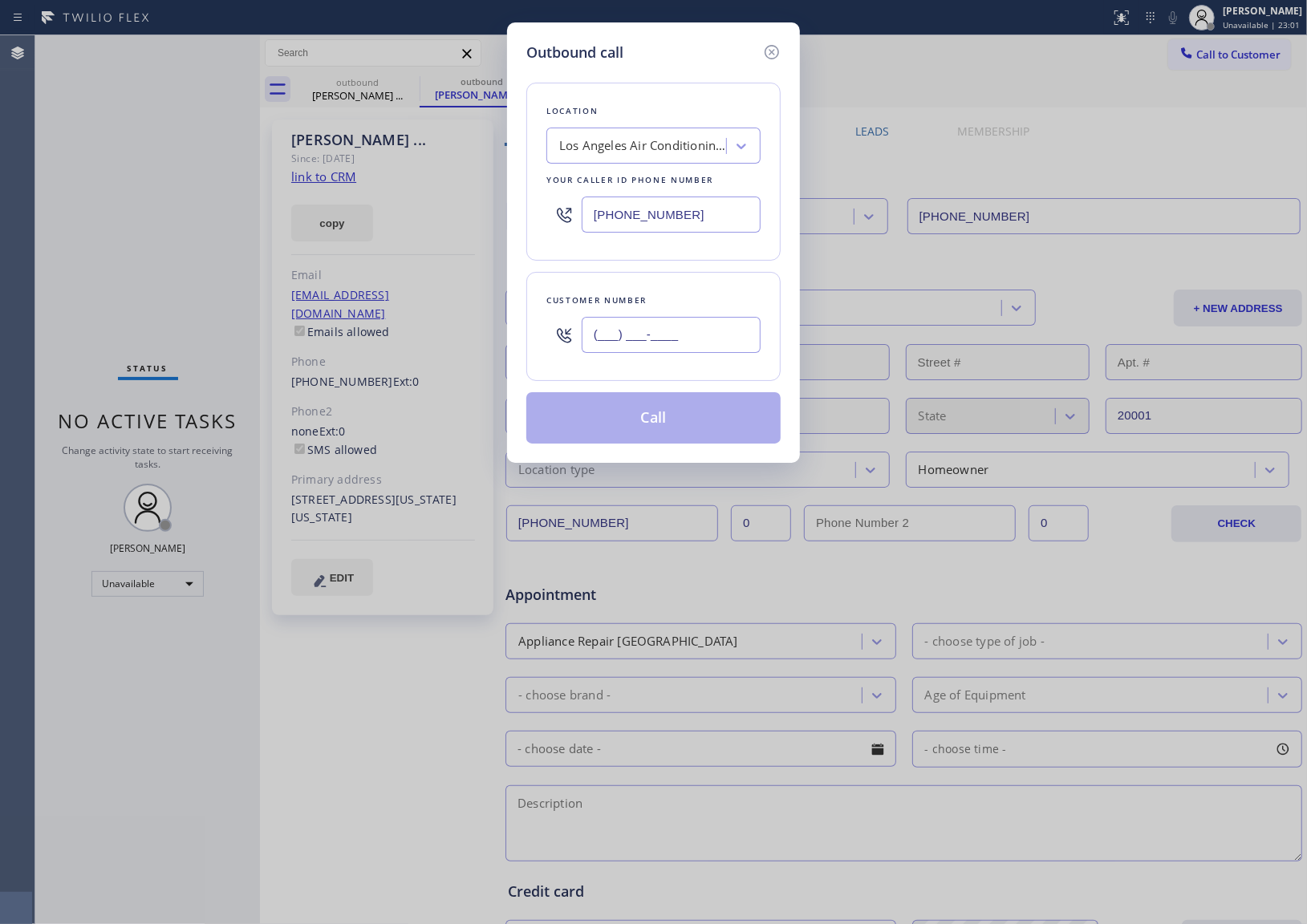
click at [620, 333] on input "(___) ___-____" at bounding box center [671, 335] width 179 height 36
paste input "208) 281-2595"
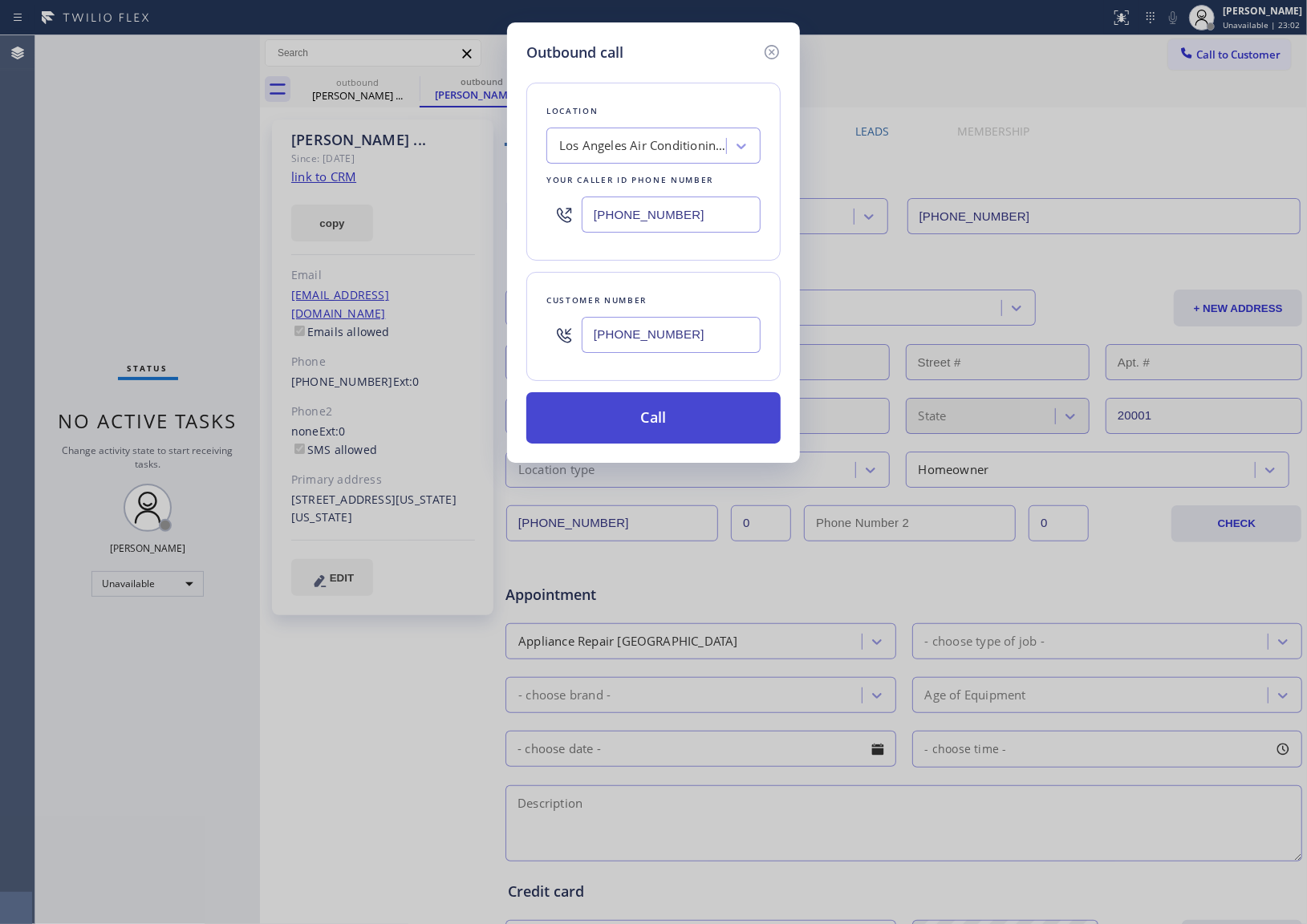
type input "[PHONE_NUMBER]"
click at [664, 417] on button "Call" at bounding box center [654, 418] width 255 height 51
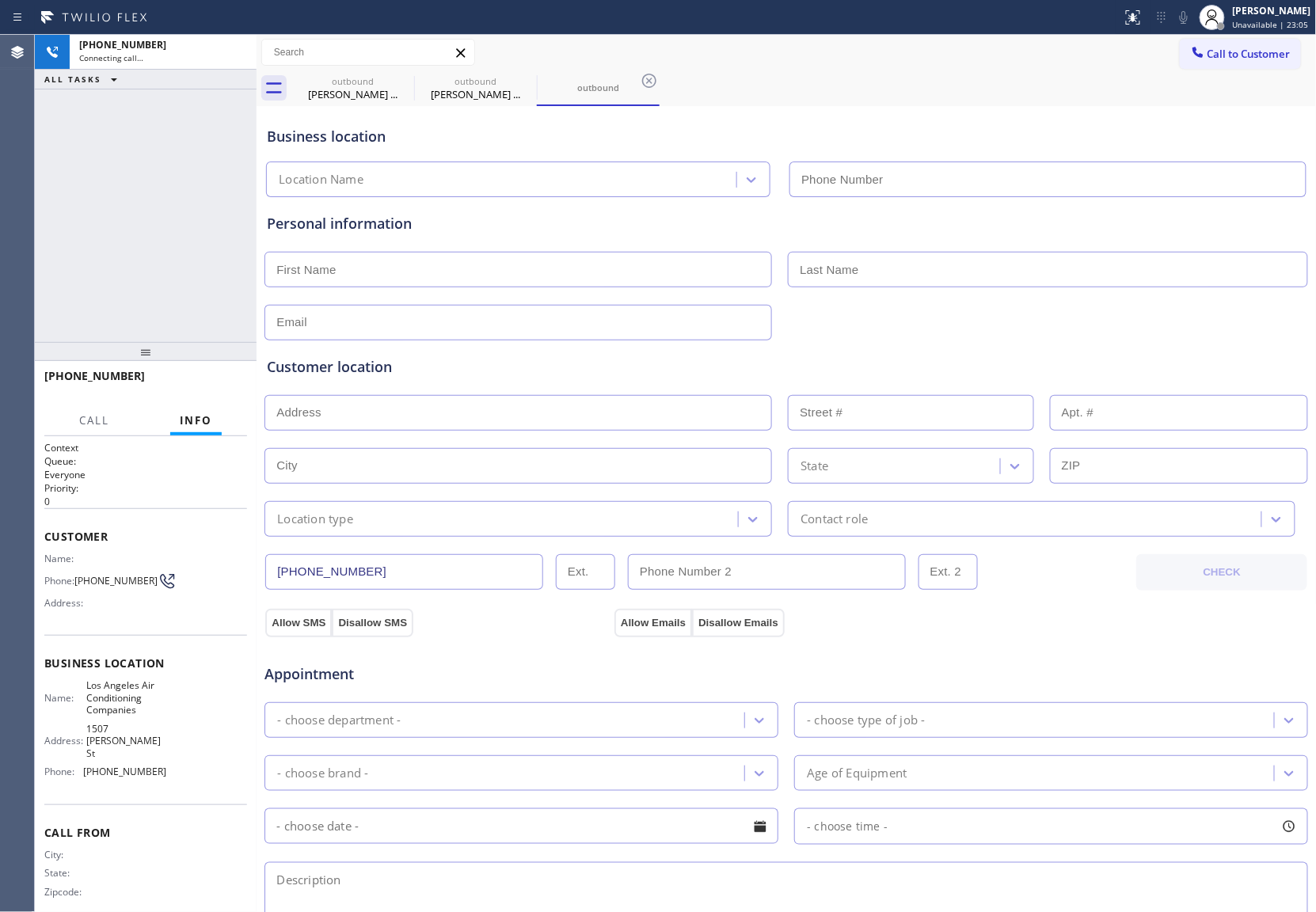
type input "[PHONE_NUMBER]"
click at [42, 231] on div "[PHONE_NUMBER] Connecting call… ALL TASKS ALL TASKS ACTIVE TASKS TASKS IN WRAP …" at bounding box center [146, 188] width 222 height 307
drag, startPoint x: 98, startPoint y: 587, endPoint x: 77, endPoint y: 576, distance: 23.7
click at [77, 576] on span "[PHONE_NUMBER]" at bounding box center [116, 580] width 83 height 12
copy span "[PHONE_NUMBER]"
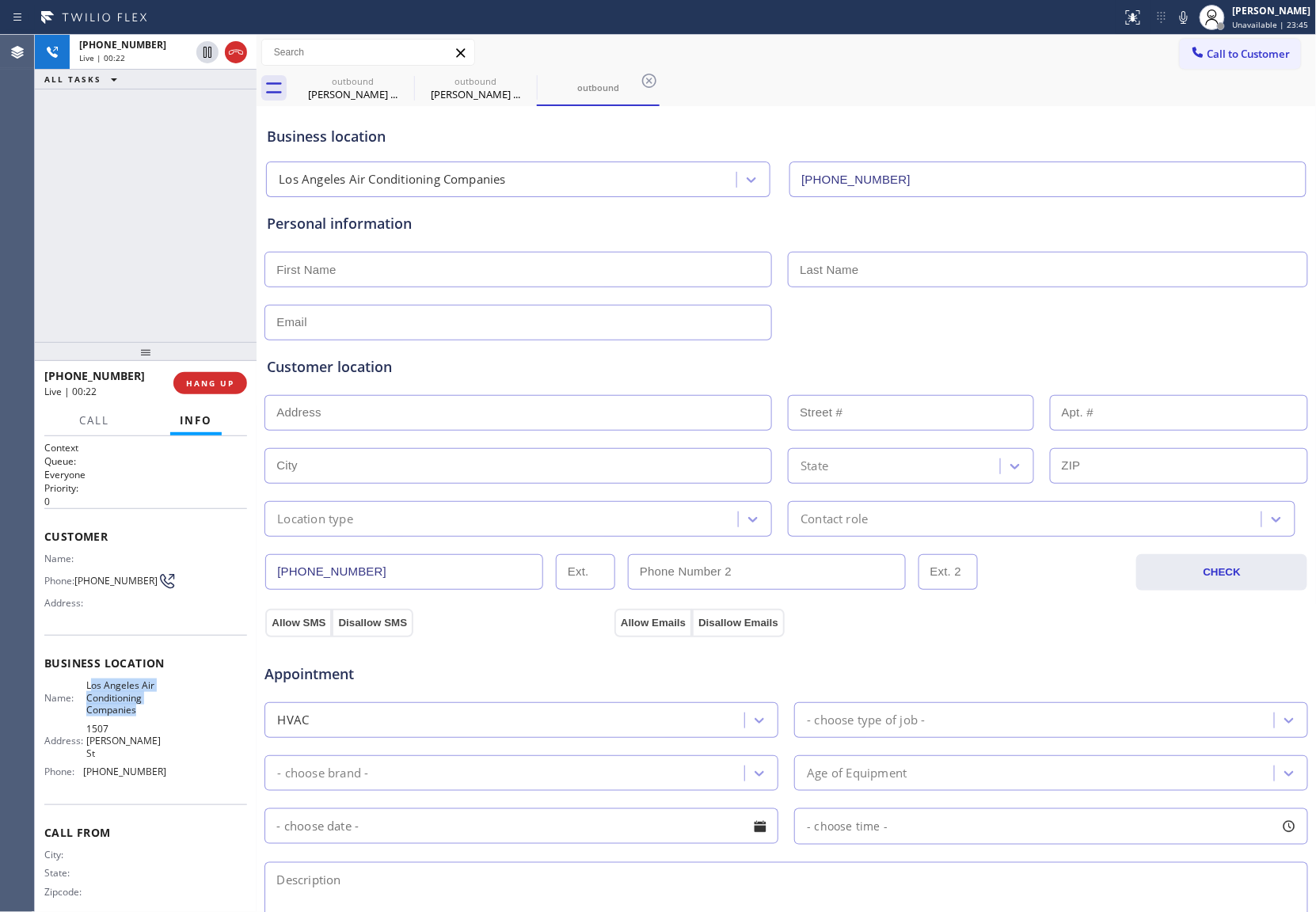
drag, startPoint x: 141, startPoint y: 714, endPoint x: 83, endPoint y: 689, distance: 63.2
click at [86, 691] on span "Los Angeles Air Conditioning Companies" at bounding box center [125, 698] width 79 height 36
click at [86, 689] on span "Los Angeles Air Conditioning Companies" at bounding box center [125, 698] width 79 height 36
drag, startPoint x: 131, startPoint y: 716, endPoint x: 79, endPoint y: 693, distance: 56.9
click at [79, 693] on div "Name: Los Angeles Air Conditioning Companies" at bounding box center [105, 698] width 122 height 36
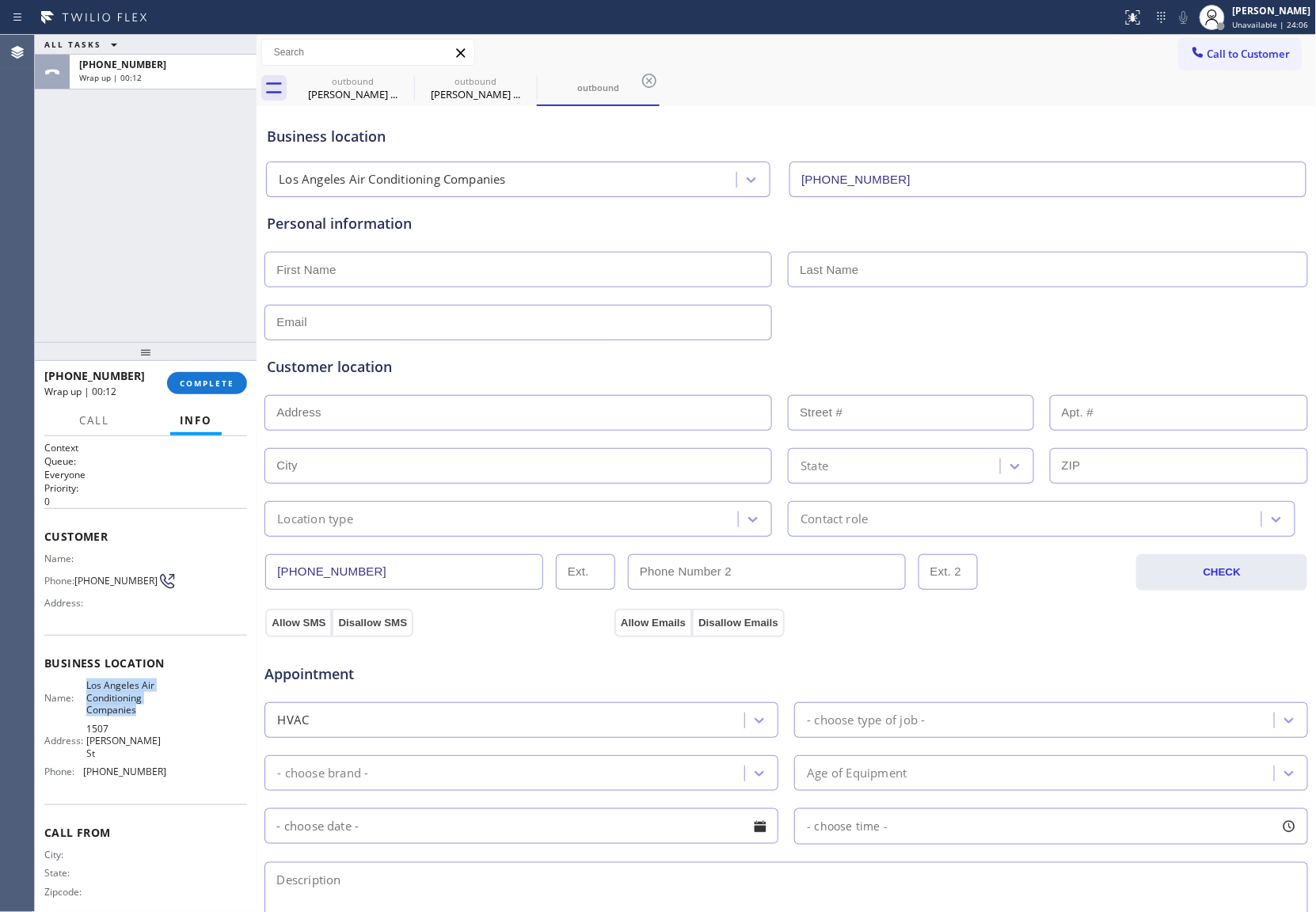
drag, startPoint x: 1201, startPoint y: 46, endPoint x: 773, endPoint y: 214, distance: 459.8
click at [1207, 48] on span "Call to Customer" at bounding box center [1249, 53] width 83 height 14
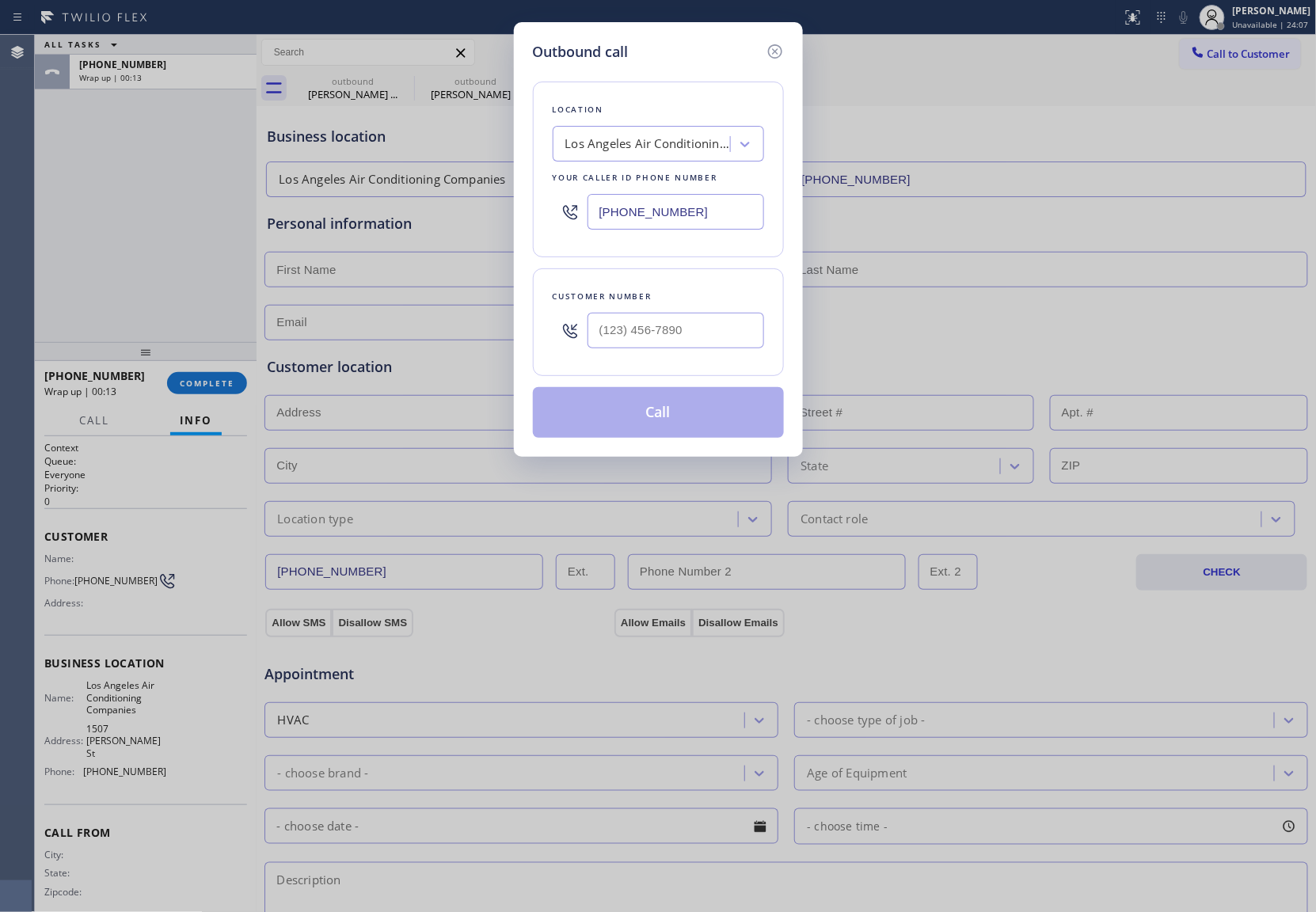
click at [700, 201] on input "[PHONE_NUMBER]" at bounding box center [676, 212] width 177 height 36
paste input "06) 309-4022"
type input "[PHONE_NUMBER]"
type input "(___) ___-____"
click at [83, 159] on div "Outbound call Location 4B2.Paid Subzero Repair Professionals Your caller id pho…" at bounding box center [658, 456] width 1316 height 912
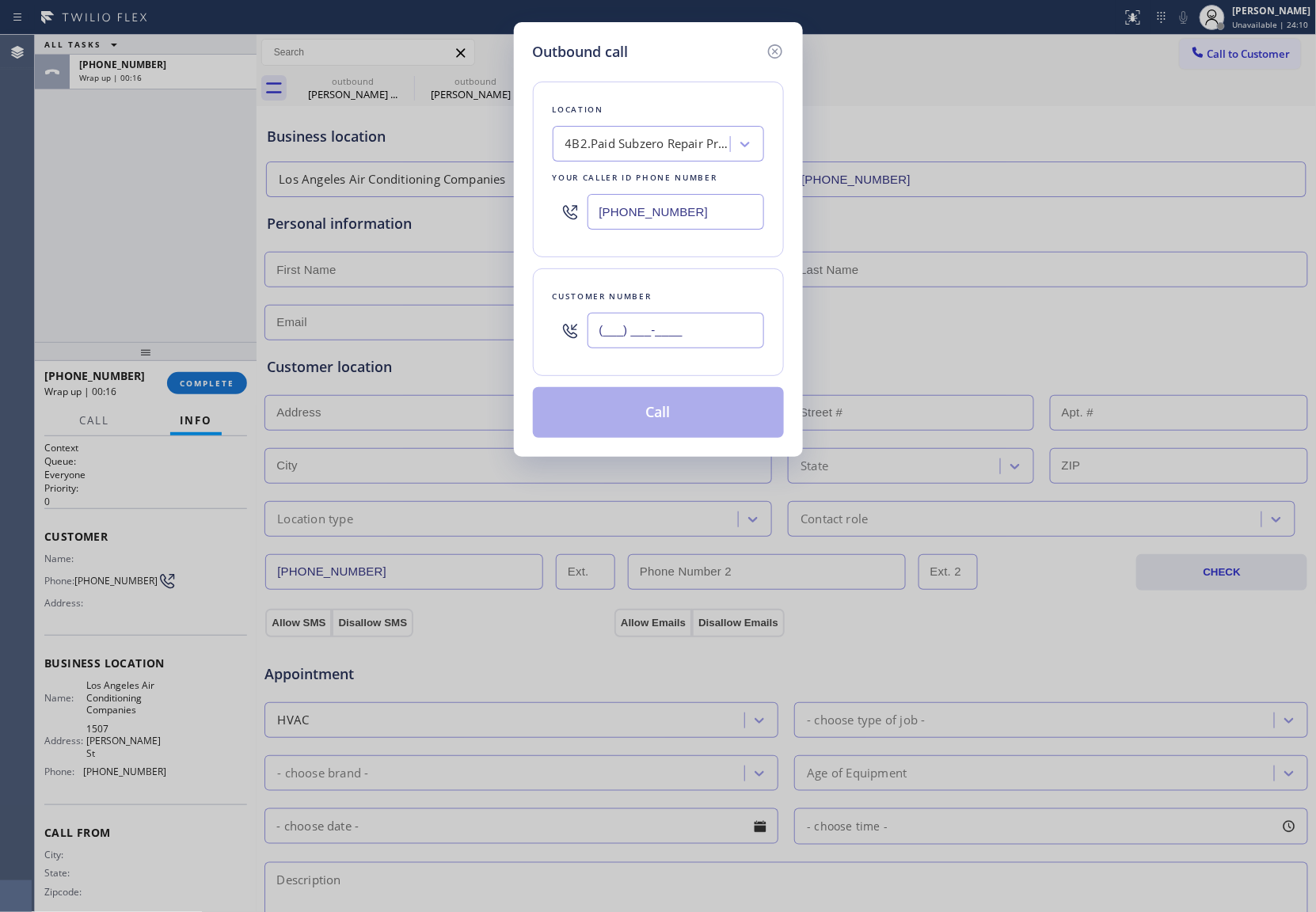
drag, startPoint x: 640, startPoint y: 315, endPoint x: 664, endPoint y: 363, distance: 53.7
click at [641, 318] on input "(___) ___-____" at bounding box center [676, 331] width 177 height 36
paste input "425) 478-4241"
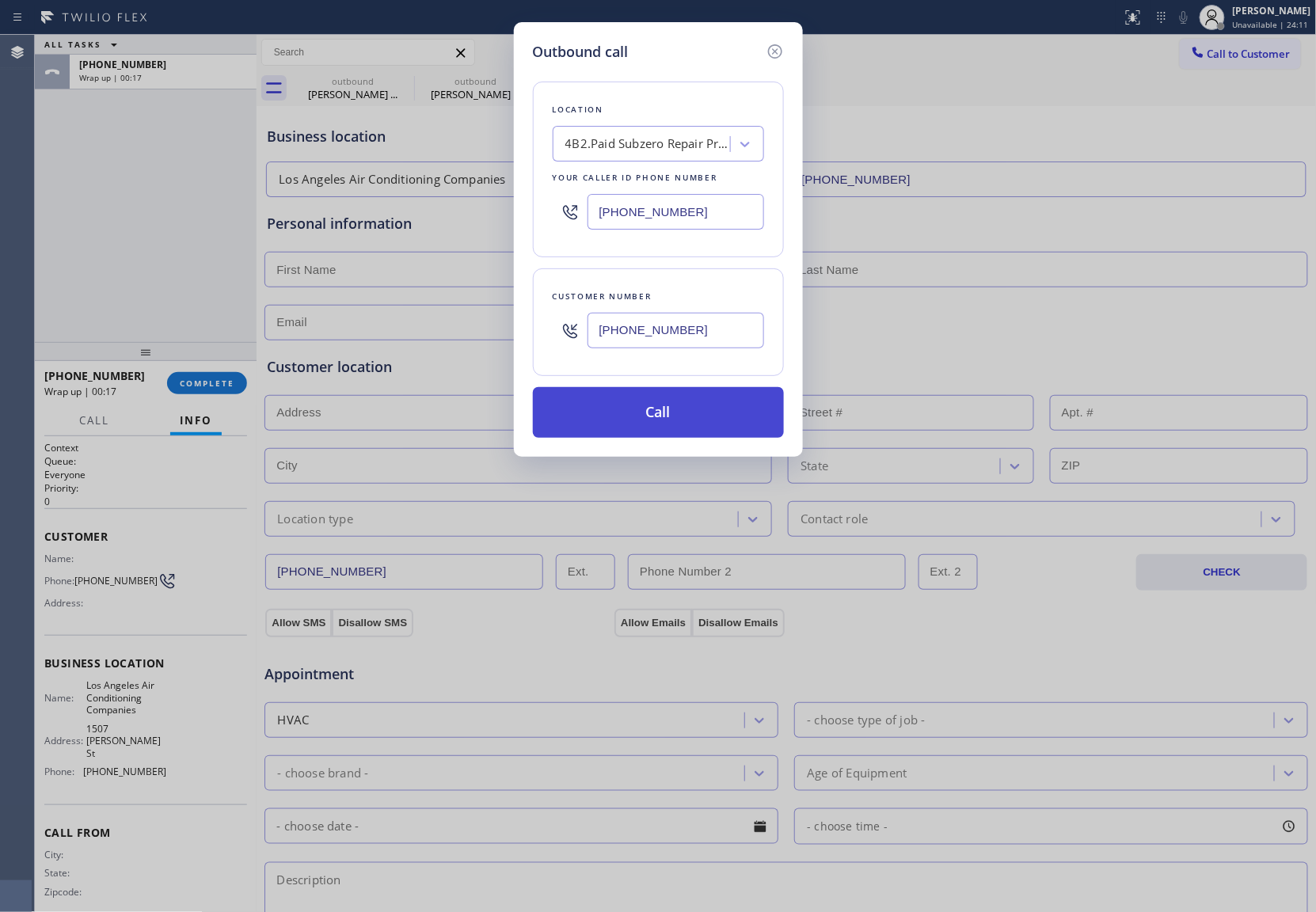
type input "[PHONE_NUMBER]"
click at [656, 427] on button "Call" at bounding box center [658, 413] width 251 height 51
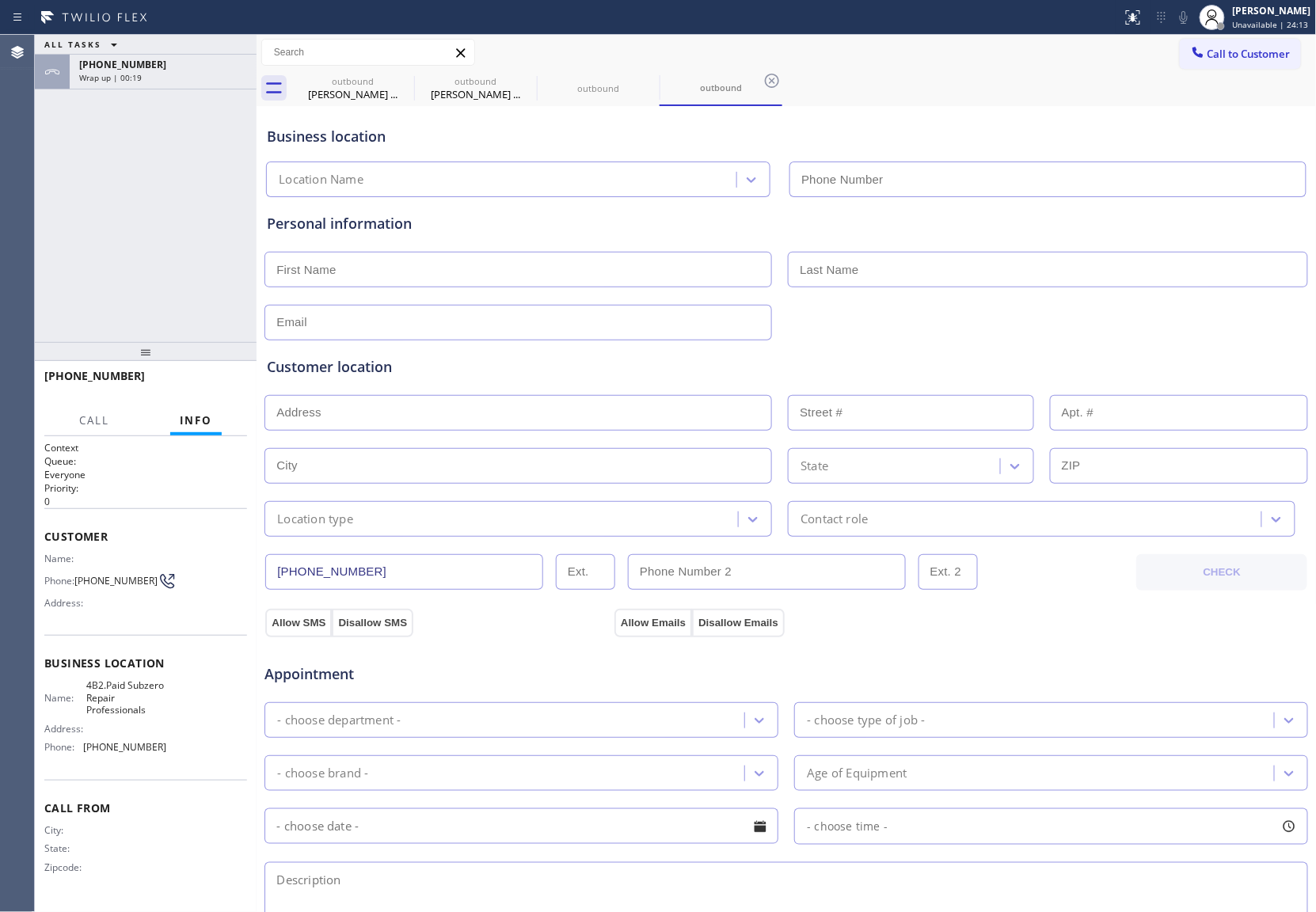
type input "[PHONE_NUMBER]"
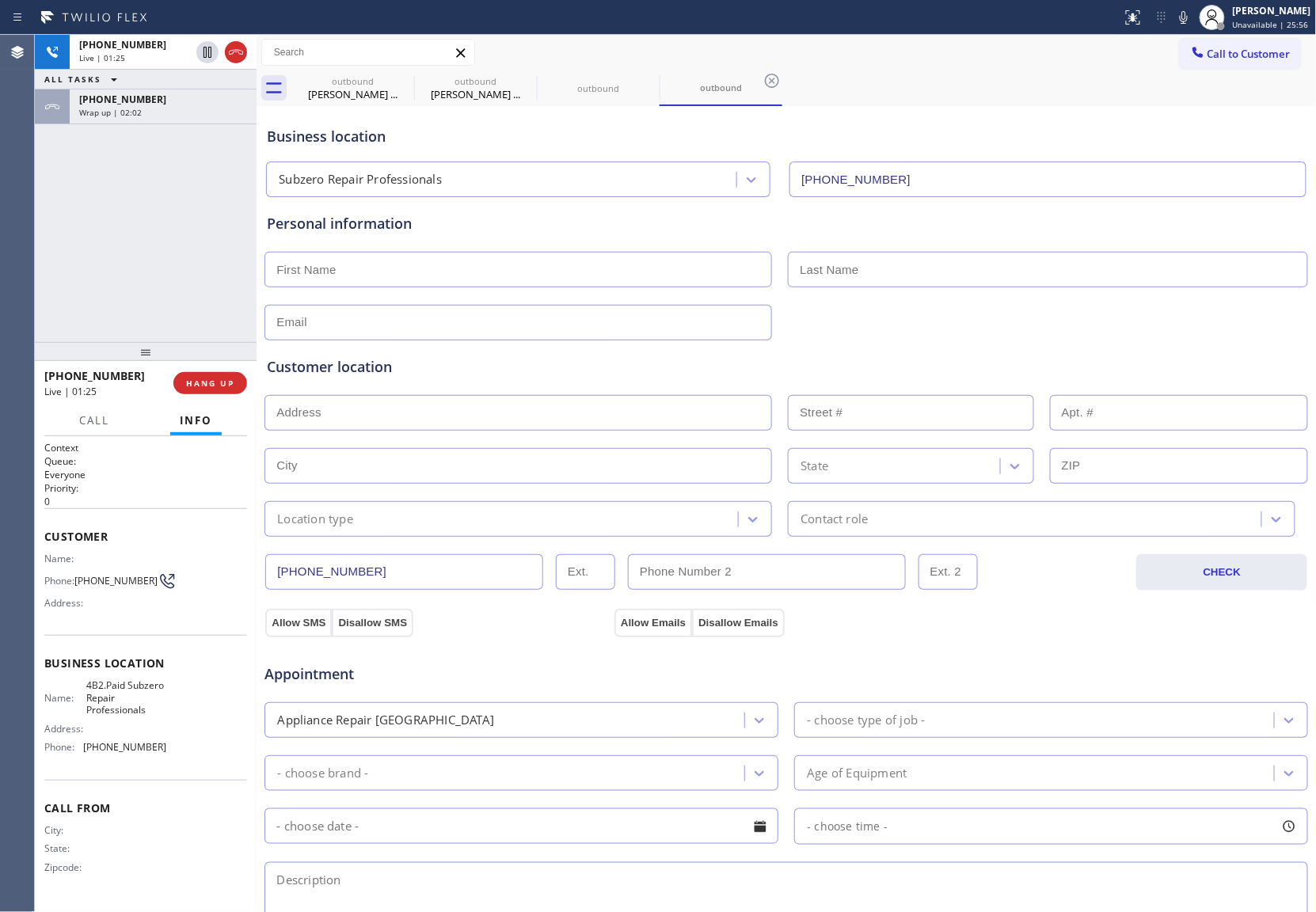
drag, startPoint x: 2, startPoint y: 215, endPoint x: 635, endPoint y: 4, distance: 667.2
click at [2, 215] on div "Agent Desktop" at bounding box center [17, 474] width 34 height 878
drag, startPoint x: 78, startPoint y: 581, endPoint x: 149, endPoint y: 593, distance: 72.0
click at [149, 593] on div "Name: Phone: [PHONE_NUMBER] Address:" at bounding box center [105, 584] width 122 height 62
click at [59, 247] on div "[PHONE_NUMBER] Live | 02:34 ALL TASKS ALL TASKS ACTIVE TASKS TASKS IN WRAP UP […" at bounding box center [146, 188] width 222 height 307
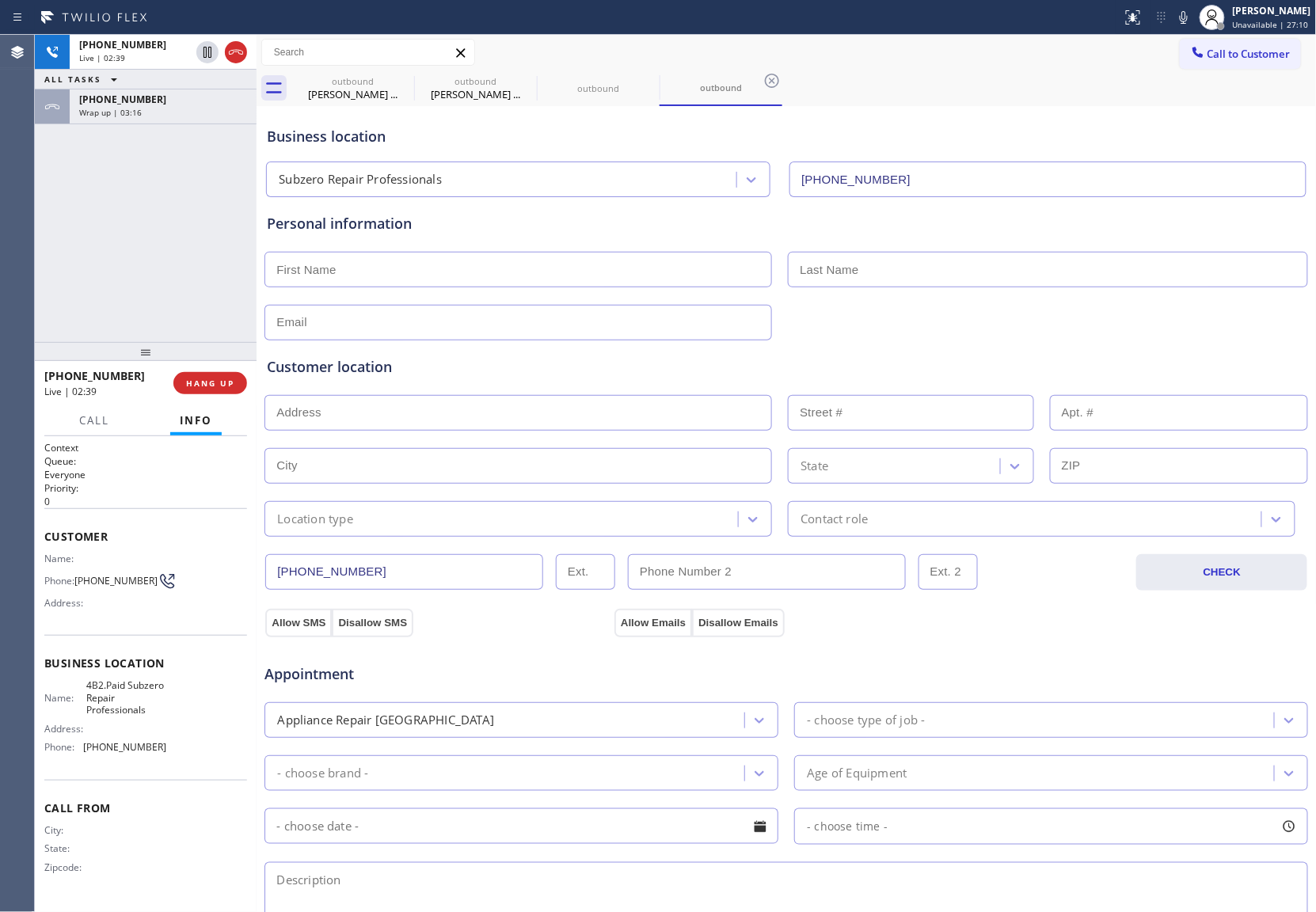
click at [16, 215] on div "Agent Desktop" at bounding box center [17, 474] width 34 height 878
click at [239, 47] on icon at bounding box center [236, 52] width 19 height 19
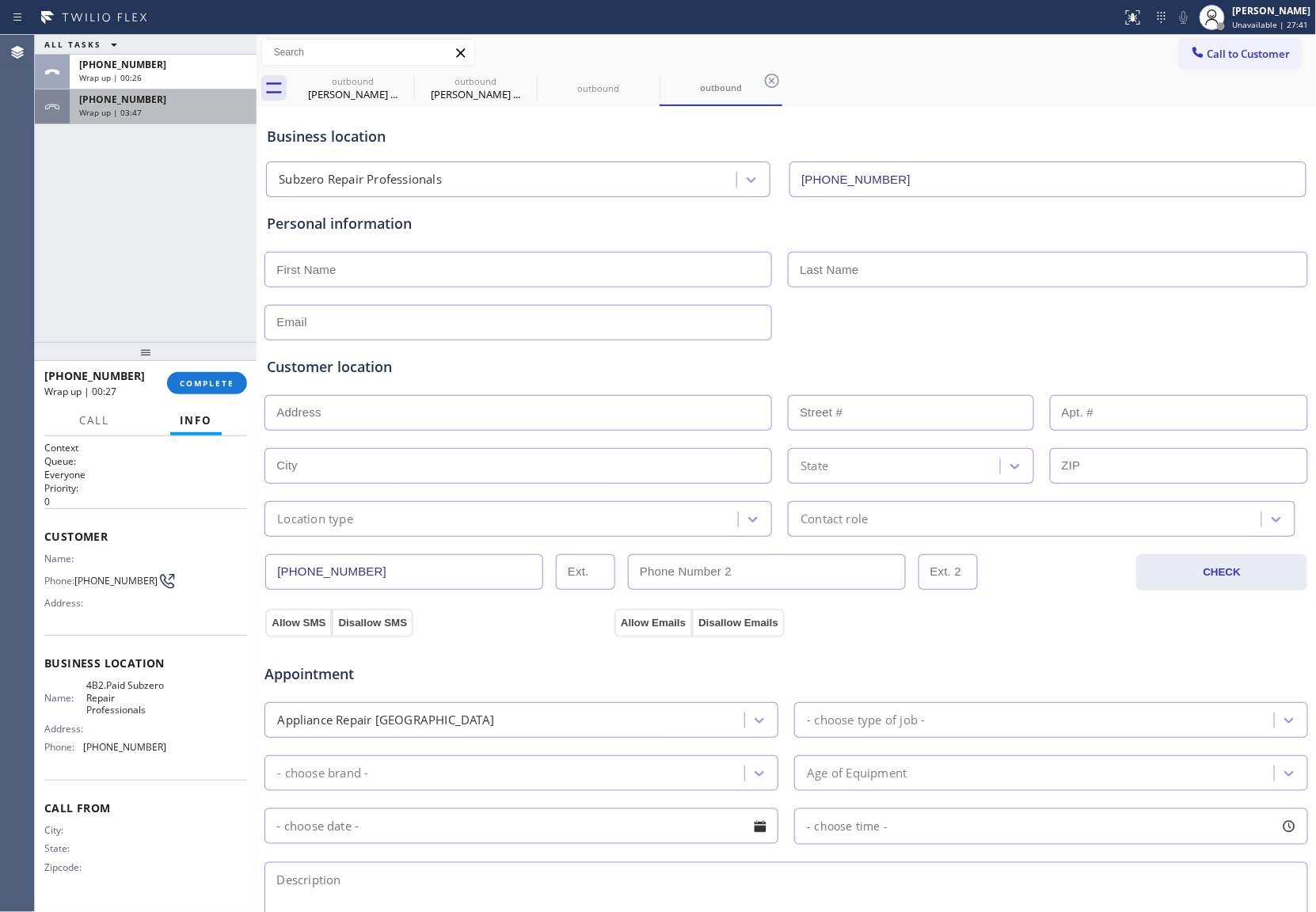
drag, startPoint x: 78, startPoint y: 264, endPoint x: 114, endPoint y: 105, distance: 163.0
click at [78, 264] on div "ALL TASKS ALL TASKS ACTIVE TASKS TASKS IN WRAP UP [PHONE_NUMBER] Wrap up | 00:2…" at bounding box center [146, 188] width 222 height 307
drag, startPoint x: 86, startPoint y: 585, endPoint x: 147, endPoint y: 583, distance: 61.0
click at [147, 583] on div "Phone: [PHONE_NUMBER]" at bounding box center [105, 580] width 122 height 19
click at [86, 567] on div "Name: Phone: [PHONE_NUMBER] Address:" at bounding box center [105, 584] width 122 height 62
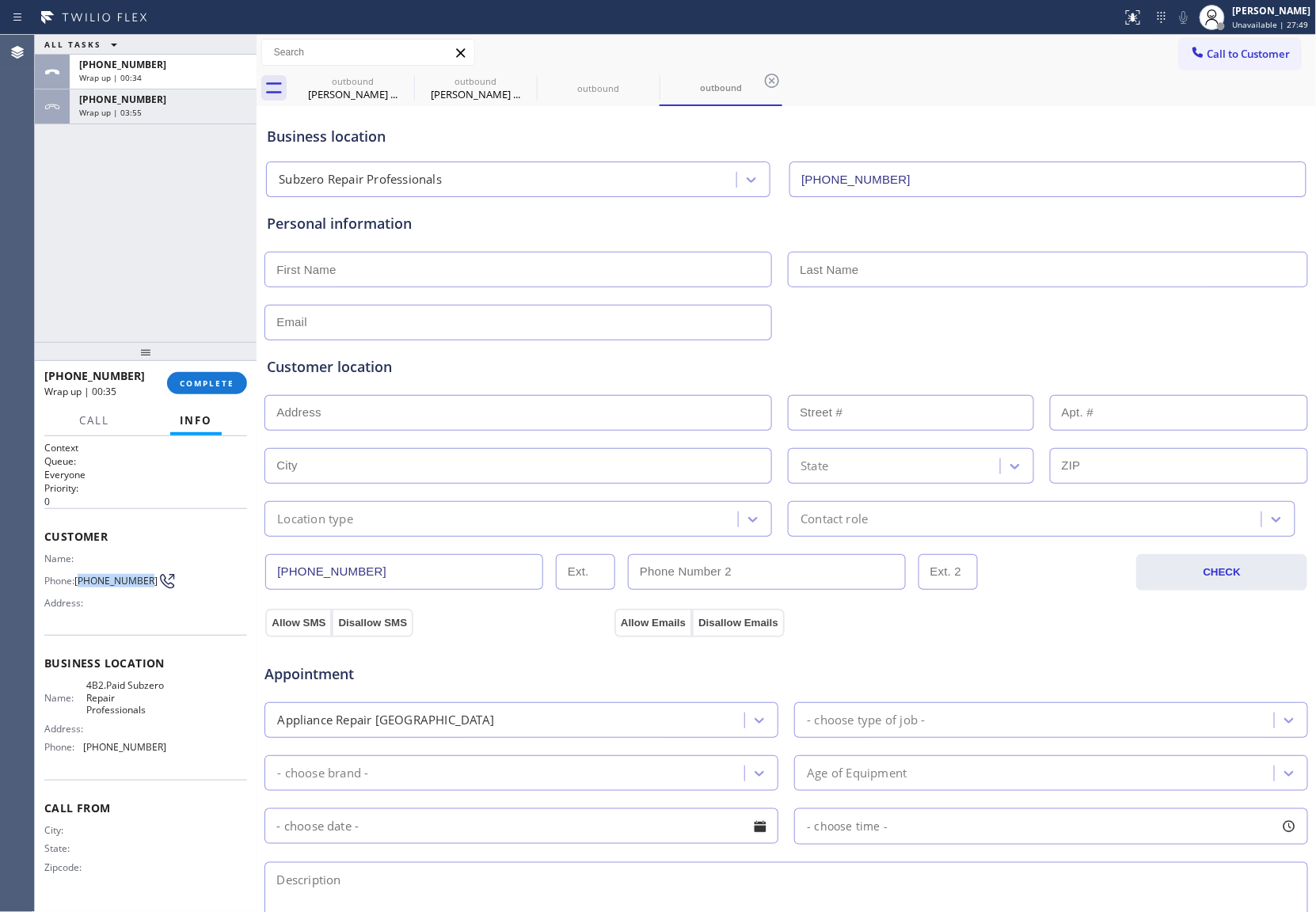
drag, startPoint x: 84, startPoint y: 585, endPoint x: 142, endPoint y: 580, distance: 58.2
click at [142, 580] on span "[PHONE_NUMBER]" at bounding box center [116, 580] width 83 height 12
click at [1223, 61] on button "Call to Customer" at bounding box center [1240, 53] width 121 height 30
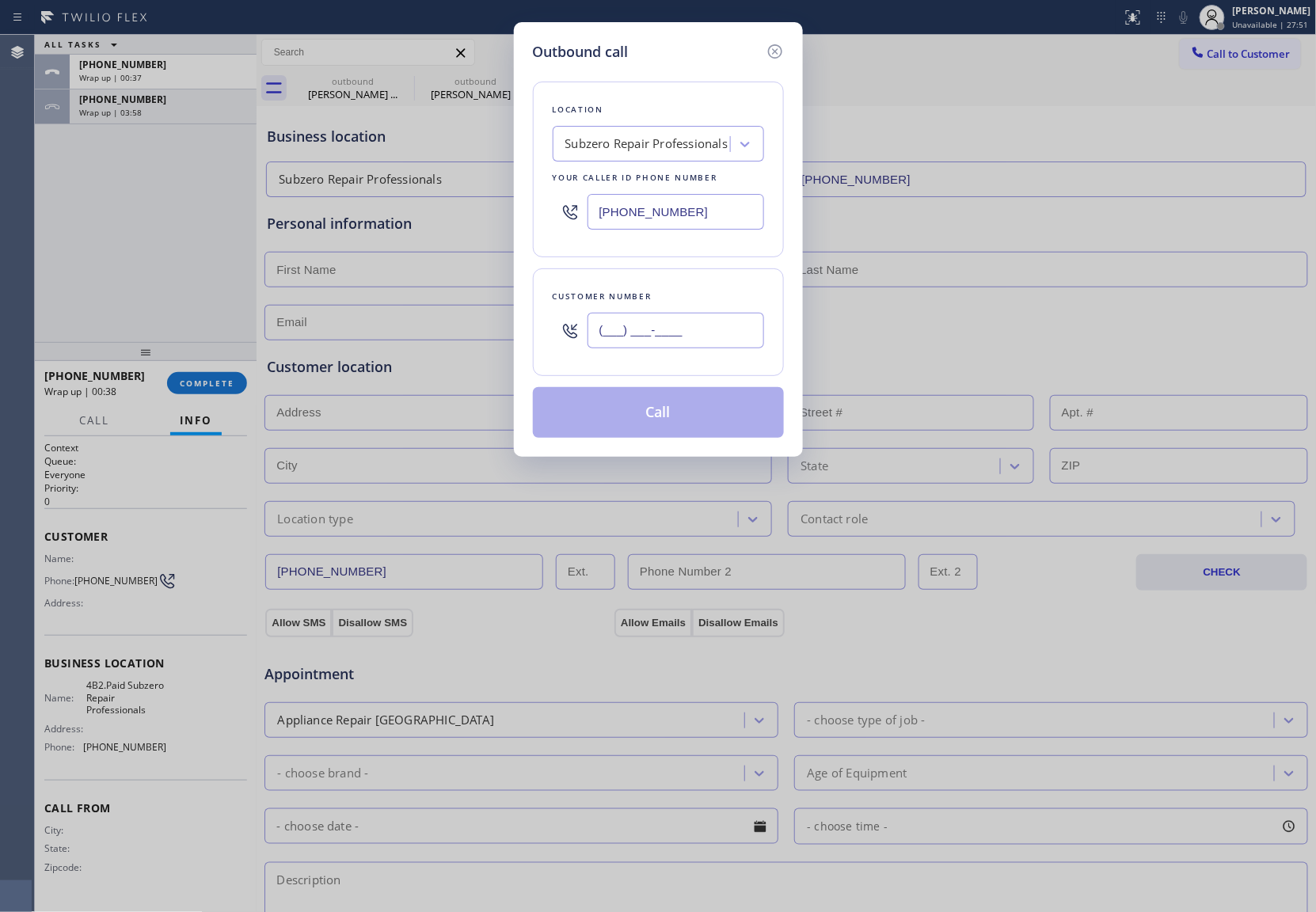
click at [656, 331] on input "(___) ___-____" at bounding box center [676, 331] width 177 height 36
paste input "425) 478-4241"
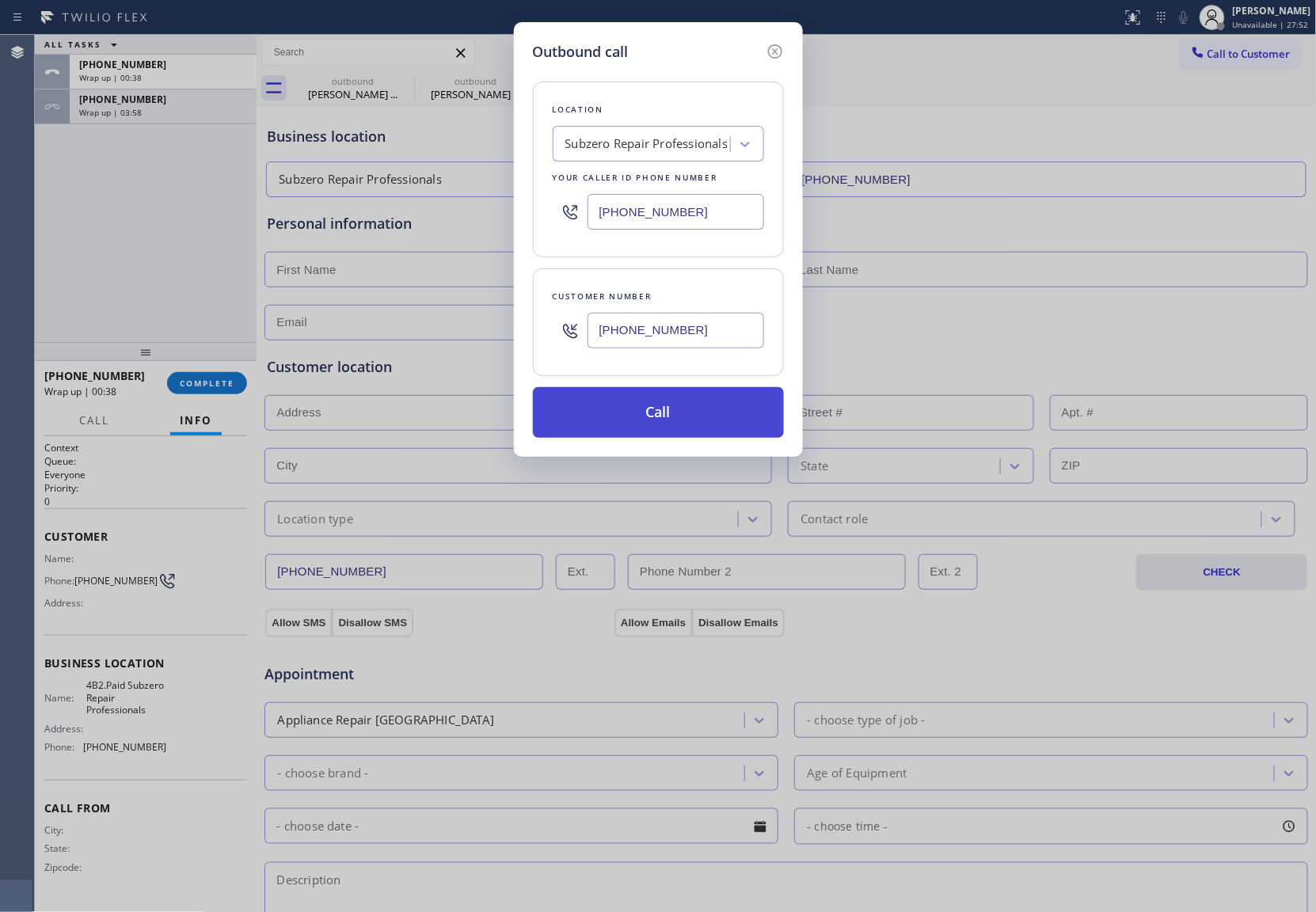
type input "[PHONE_NUMBER]"
click at [704, 420] on button "Call" at bounding box center [658, 413] width 251 height 51
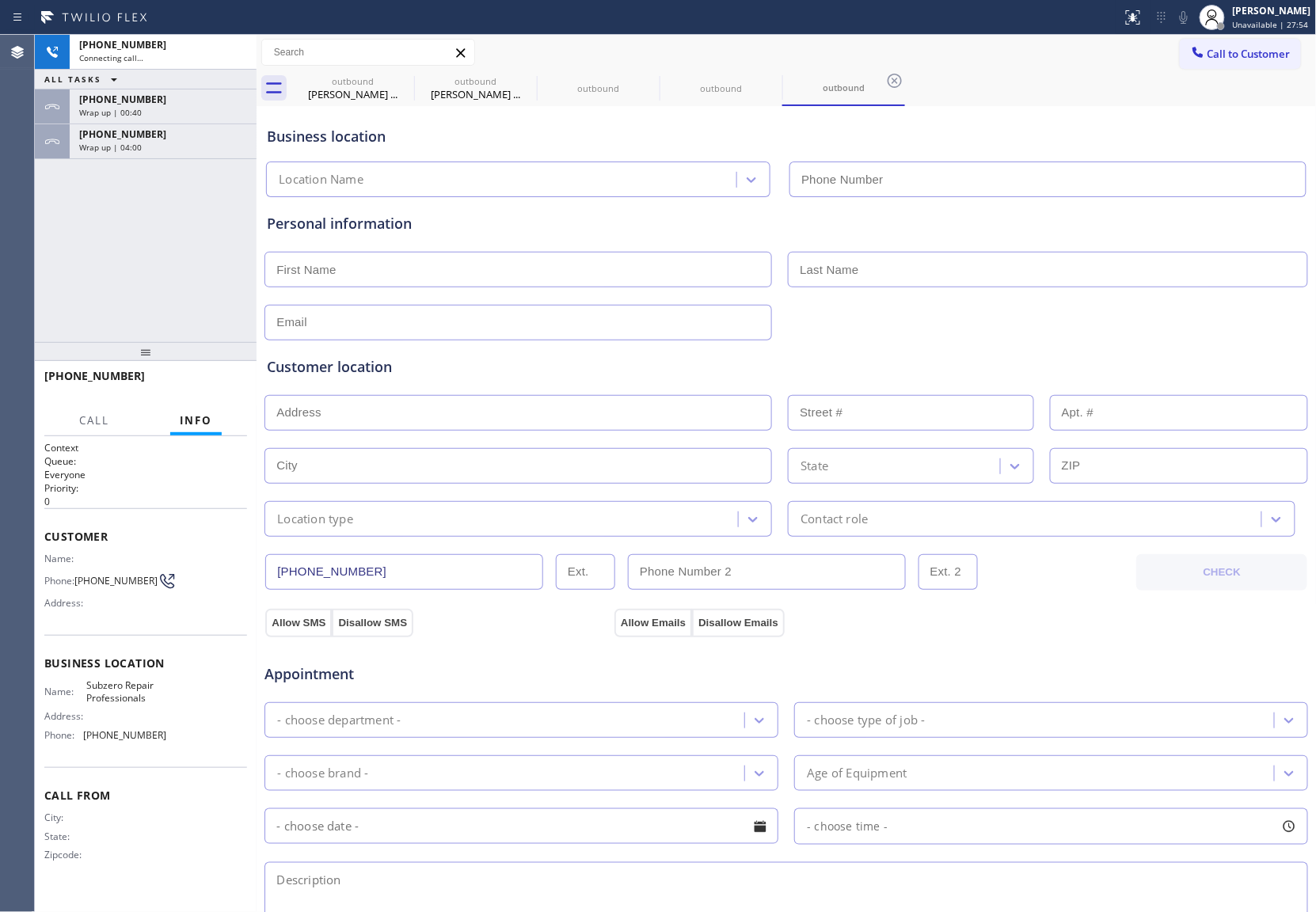
type input "[PHONE_NUMBER]"
click at [64, 342] on div at bounding box center [146, 351] width 222 height 19
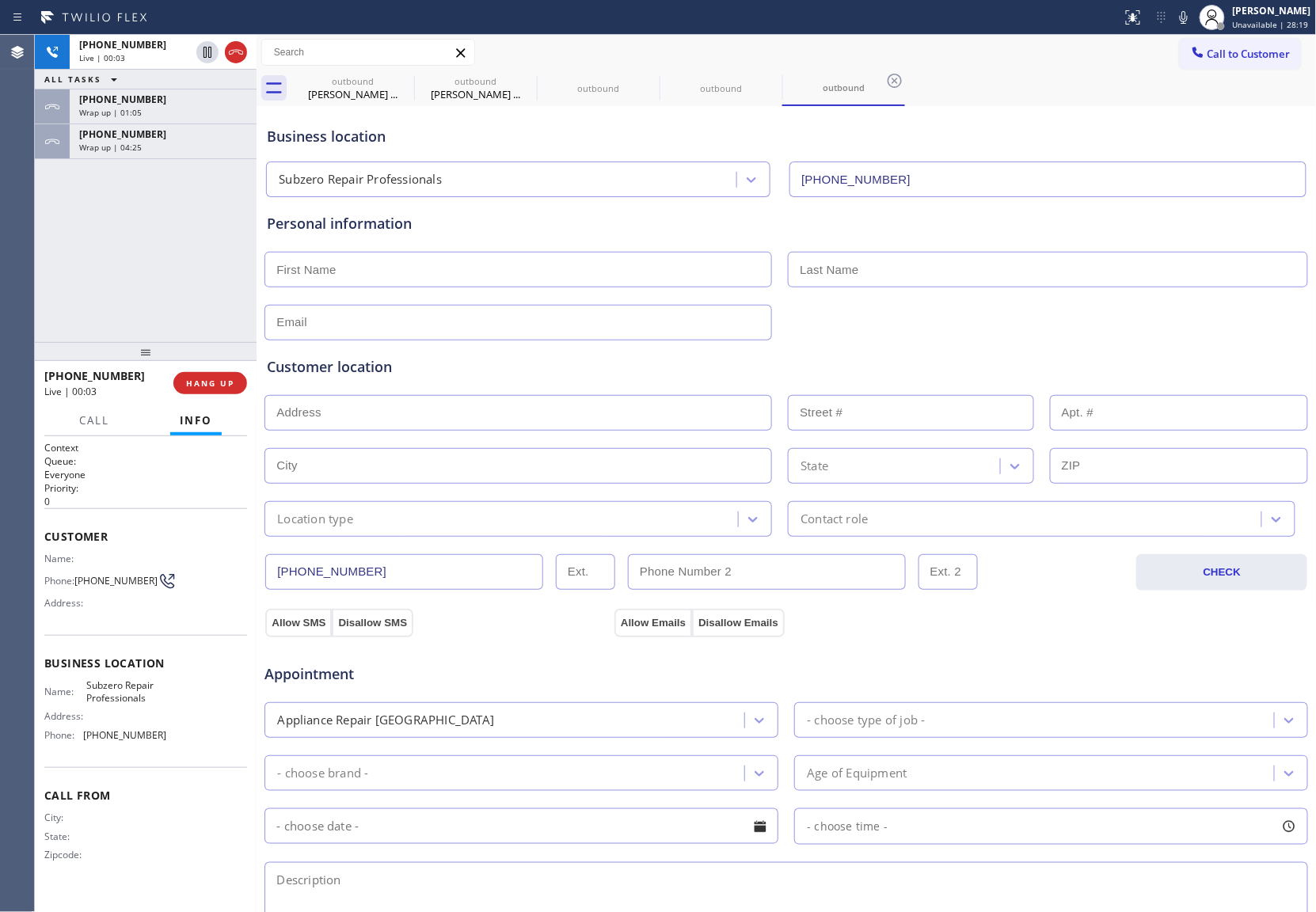
click at [36, 255] on div "[PHONE_NUMBER] Live | 00:03 ALL TASKS ALL TASKS ACTIVE TASKS TASKS IN WRAP UP […" at bounding box center [146, 188] width 222 height 307
click at [49, 267] on div "[PHONE_NUMBER] Live | 00:39 ALL TASKS ALL TASKS ACTIVE TASKS TASKS IN WRAP UP […" at bounding box center [146, 188] width 222 height 307
drag, startPoint x: 22, startPoint y: 289, endPoint x: 122, endPoint y: 567, distance: 295.4
click at [25, 296] on div "Agent Desktop" at bounding box center [17, 474] width 34 height 878
drag, startPoint x: 83, startPoint y: 583, endPoint x: 144, endPoint y: 586, distance: 61.1
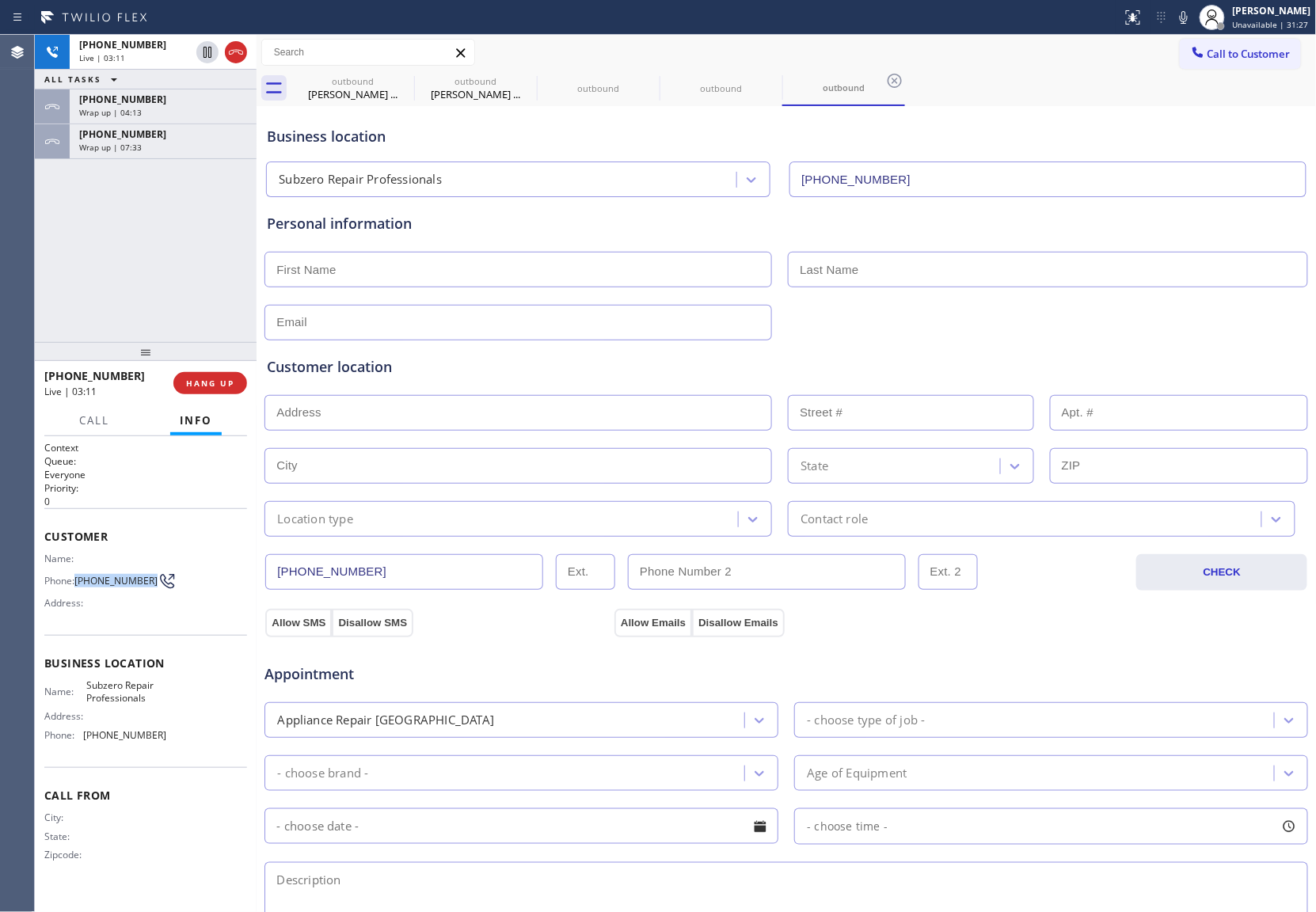
click at [144, 586] on span "[PHONE_NUMBER]" at bounding box center [116, 580] width 83 height 12
click at [237, 48] on icon at bounding box center [236, 52] width 19 height 19
click at [322, 273] on input "text" at bounding box center [518, 270] width 507 height 36
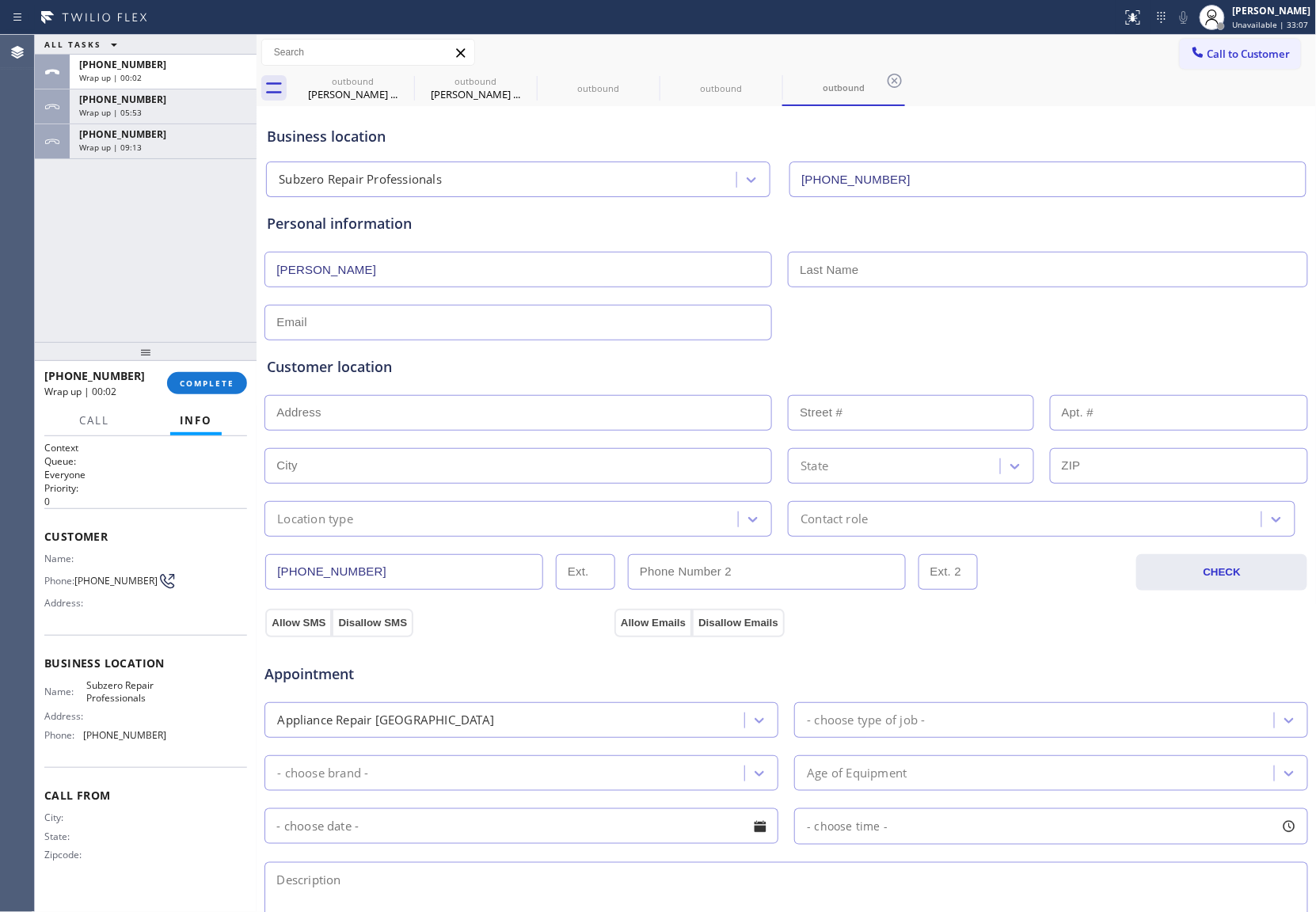
type input "[PERSON_NAME]"
type input "Park"
type input "[EMAIL_ADDRESS][DOMAIN_NAME]"
click at [367, 415] on input "text" at bounding box center [518, 413] width 507 height 36
paste input "[STREET_ADDRESS]"
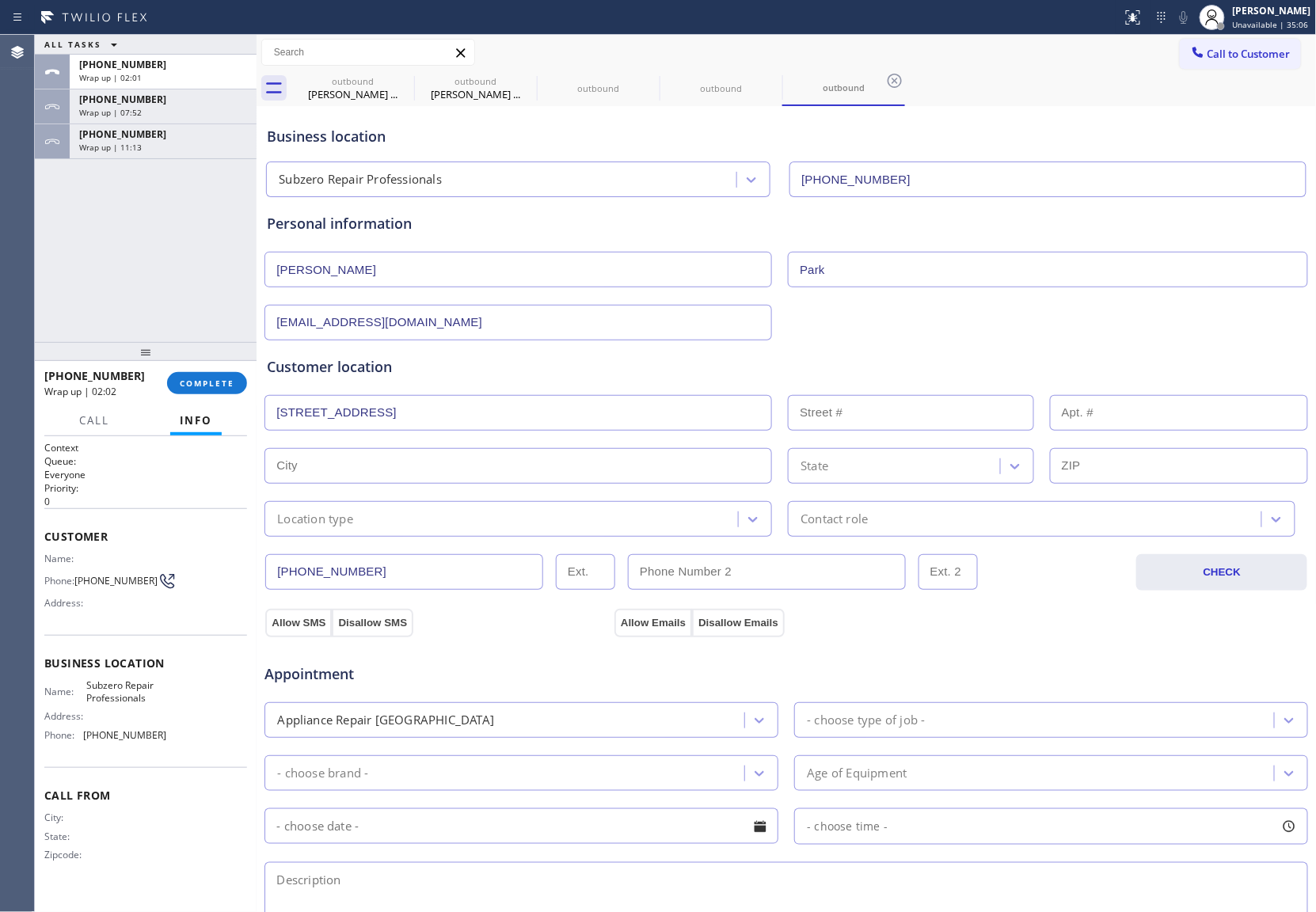
type input "[STREET_ADDRESS]"
type input "66"
type input "Woodway"
type input "98020"
click at [358, 533] on div "Location type" at bounding box center [518, 519] width 507 height 36
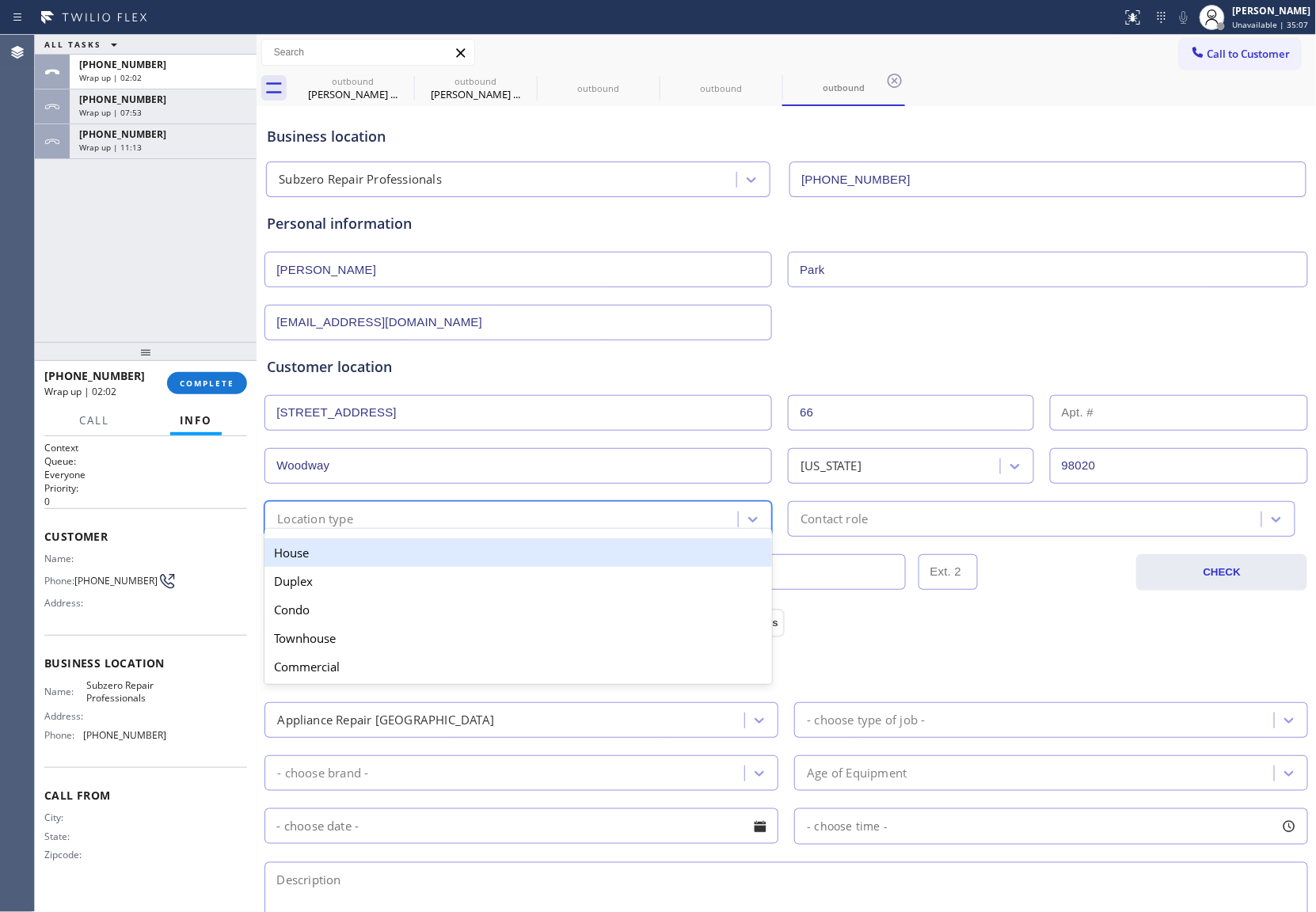
click at [350, 554] on div "House" at bounding box center [518, 553] width 507 height 29
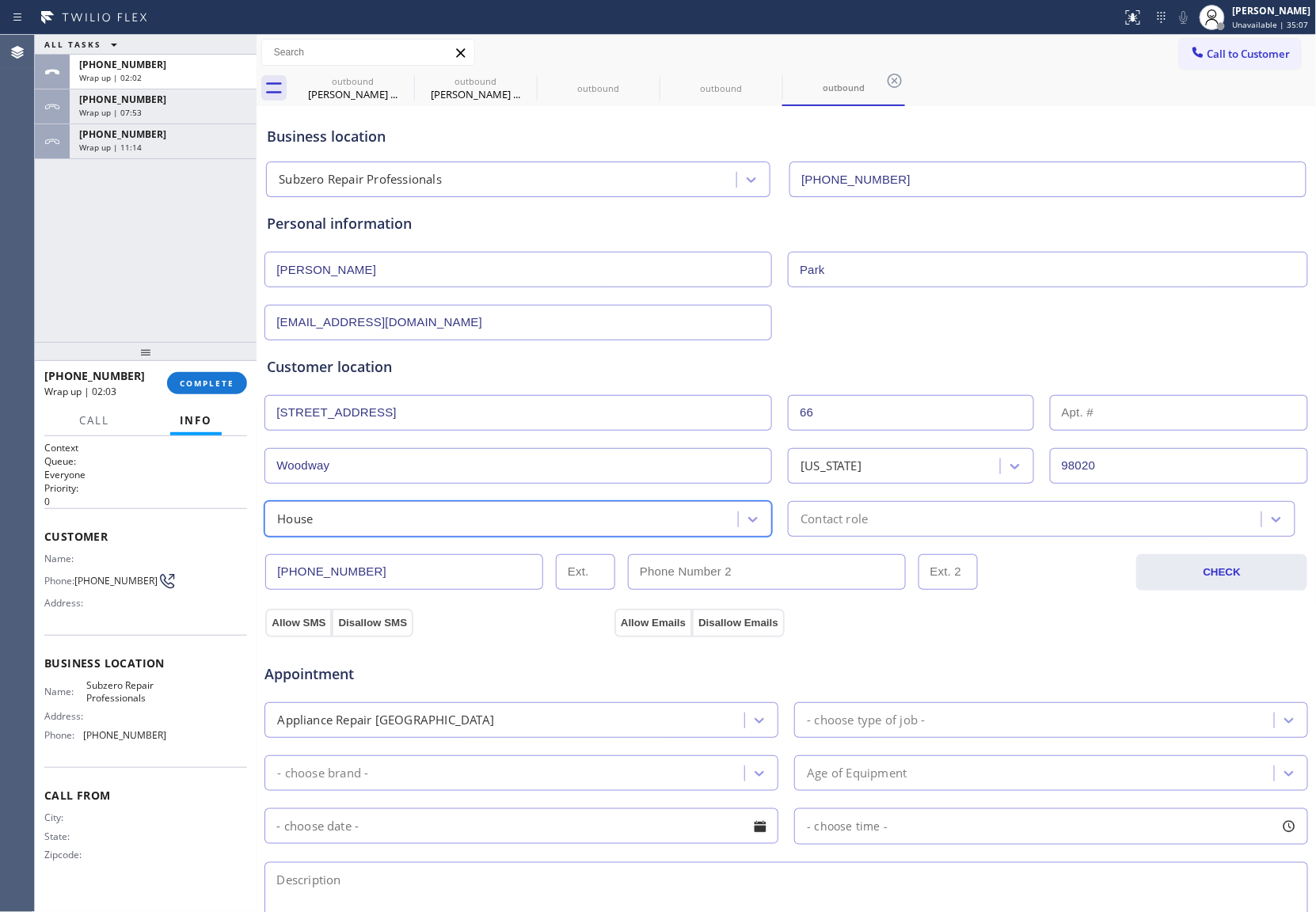
click at [825, 526] on div "Contact role" at bounding box center [834, 519] width 67 height 18
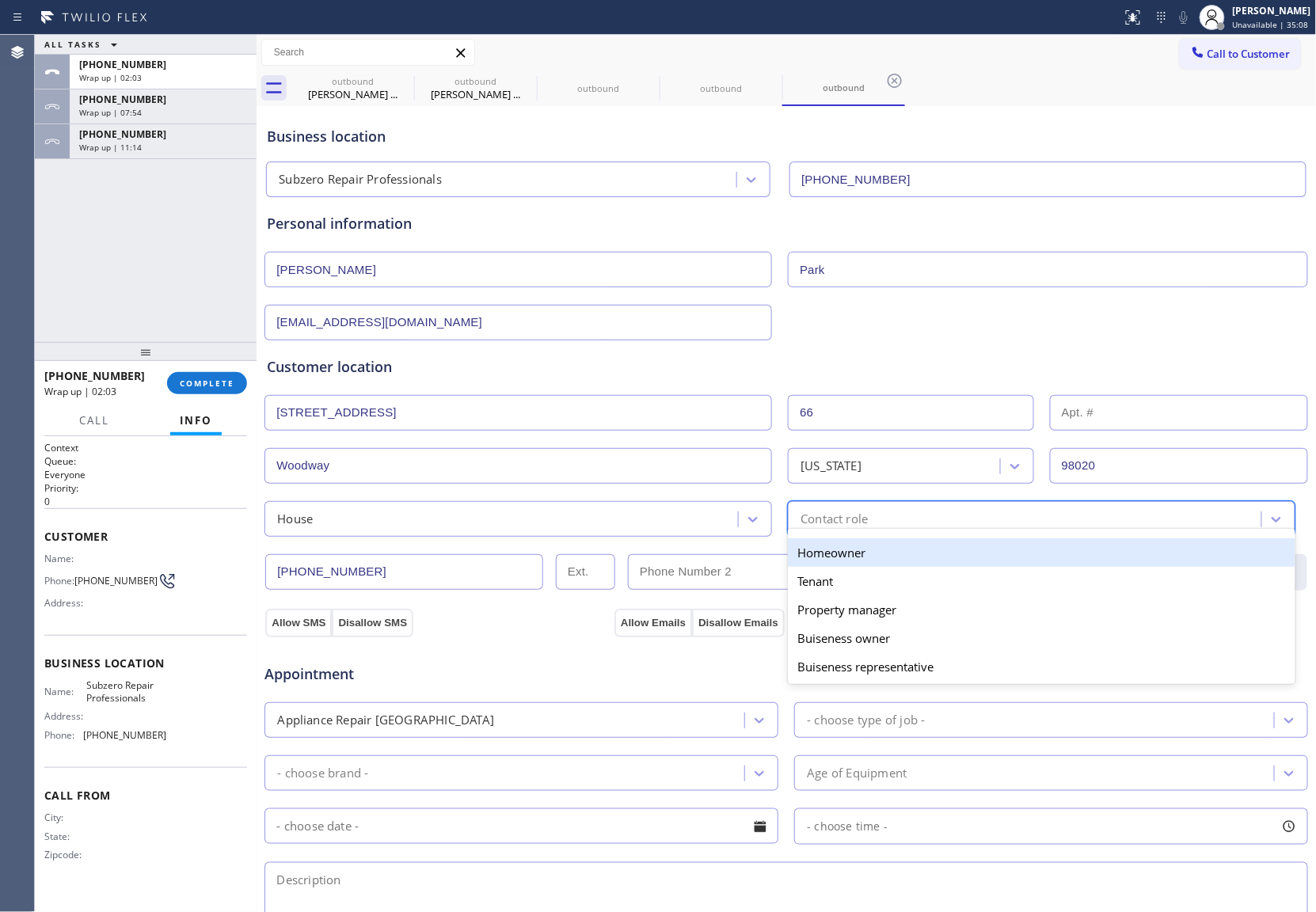
click at [825, 546] on div "Homeowner" at bounding box center [1041, 553] width 507 height 29
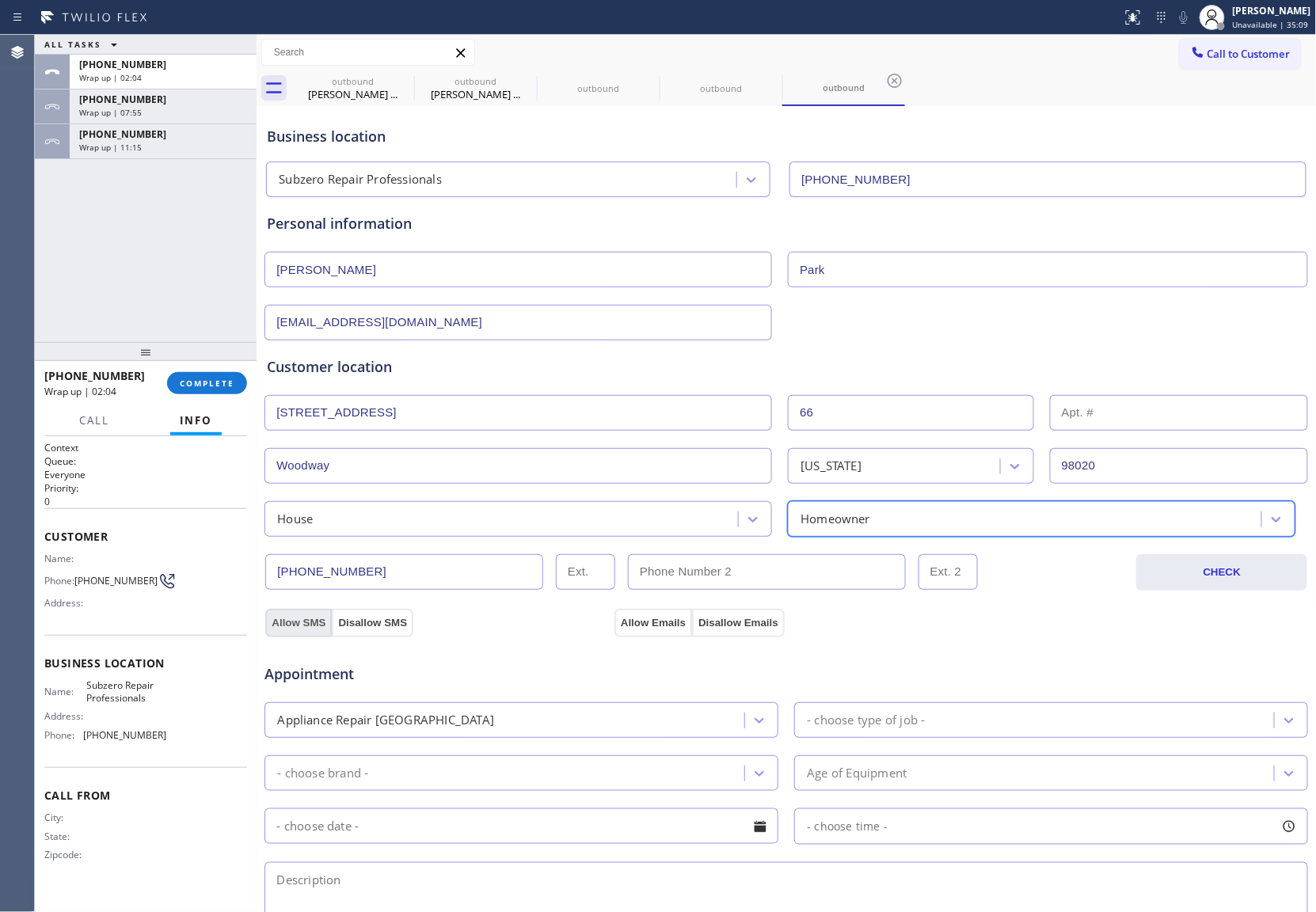
click at [304, 622] on button "Allow SMS" at bounding box center [298, 623] width 66 height 29
click at [666, 630] on button "Allow Emails" at bounding box center [653, 623] width 78 height 29
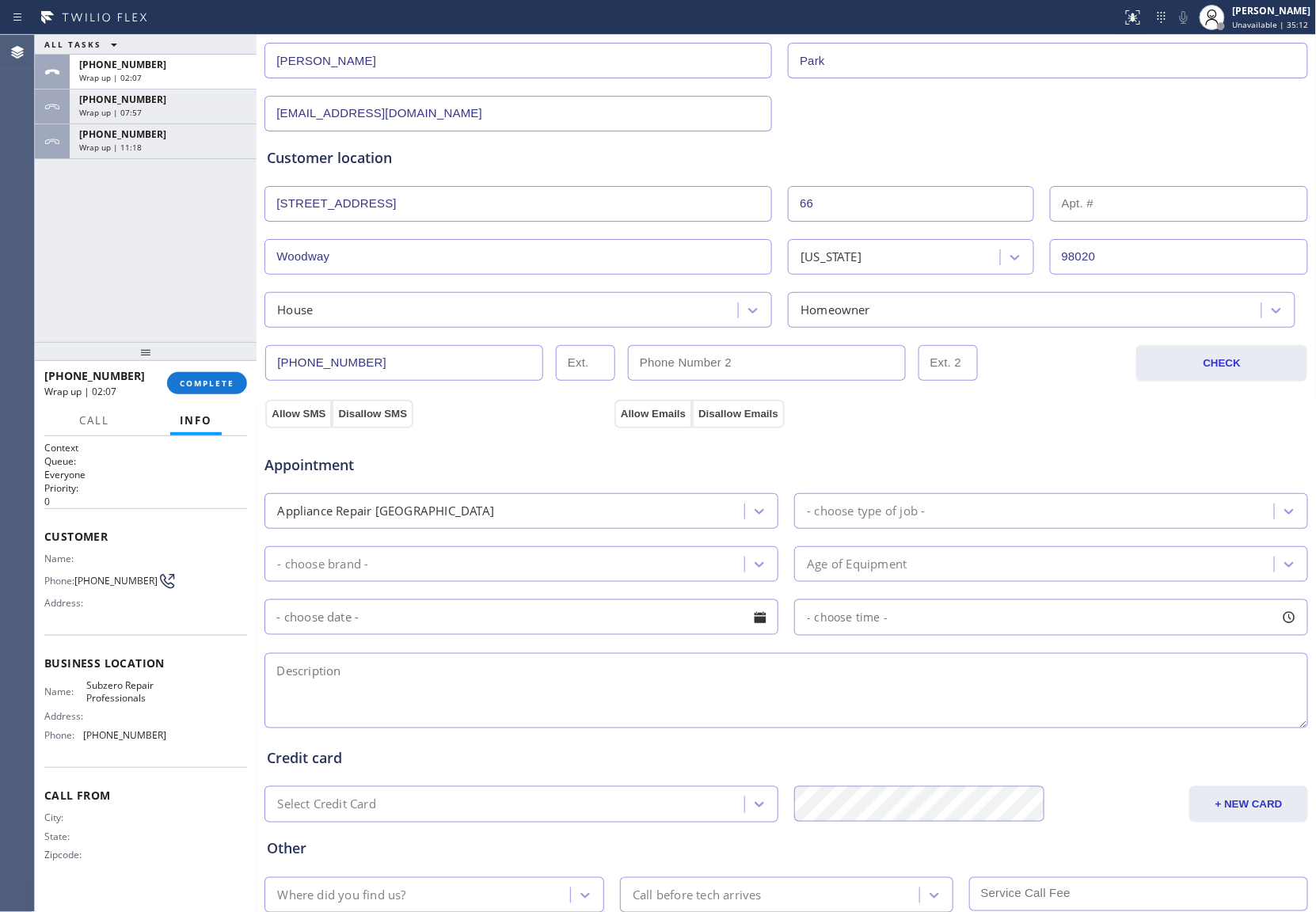
scroll to position [210, 0]
click at [855, 517] on div "- choose type of job -" at bounding box center [866, 509] width 118 height 18
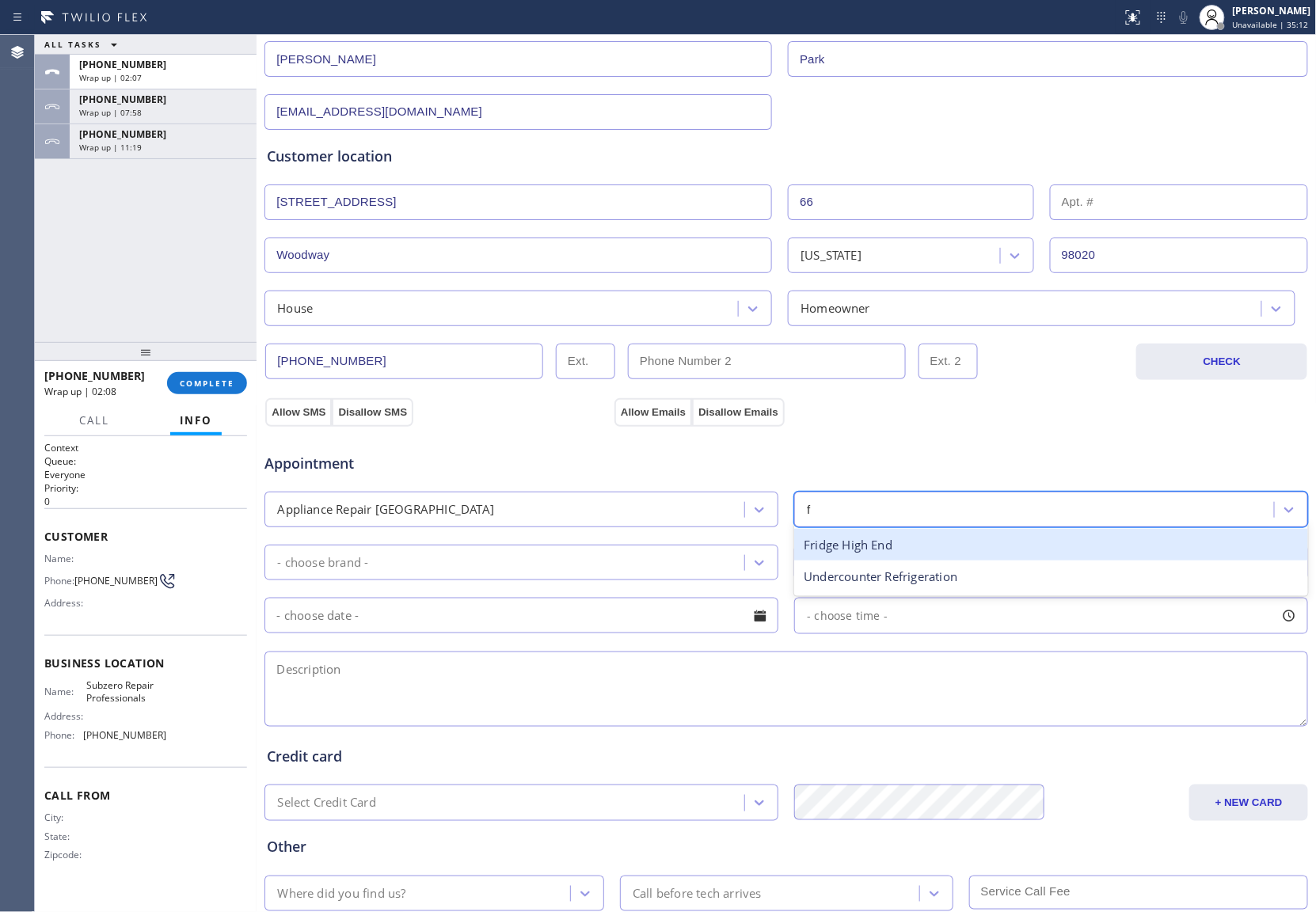
type input "fr"
click at [818, 554] on div "Fridge High End" at bounding box center [1051, 545] width 514 height 33
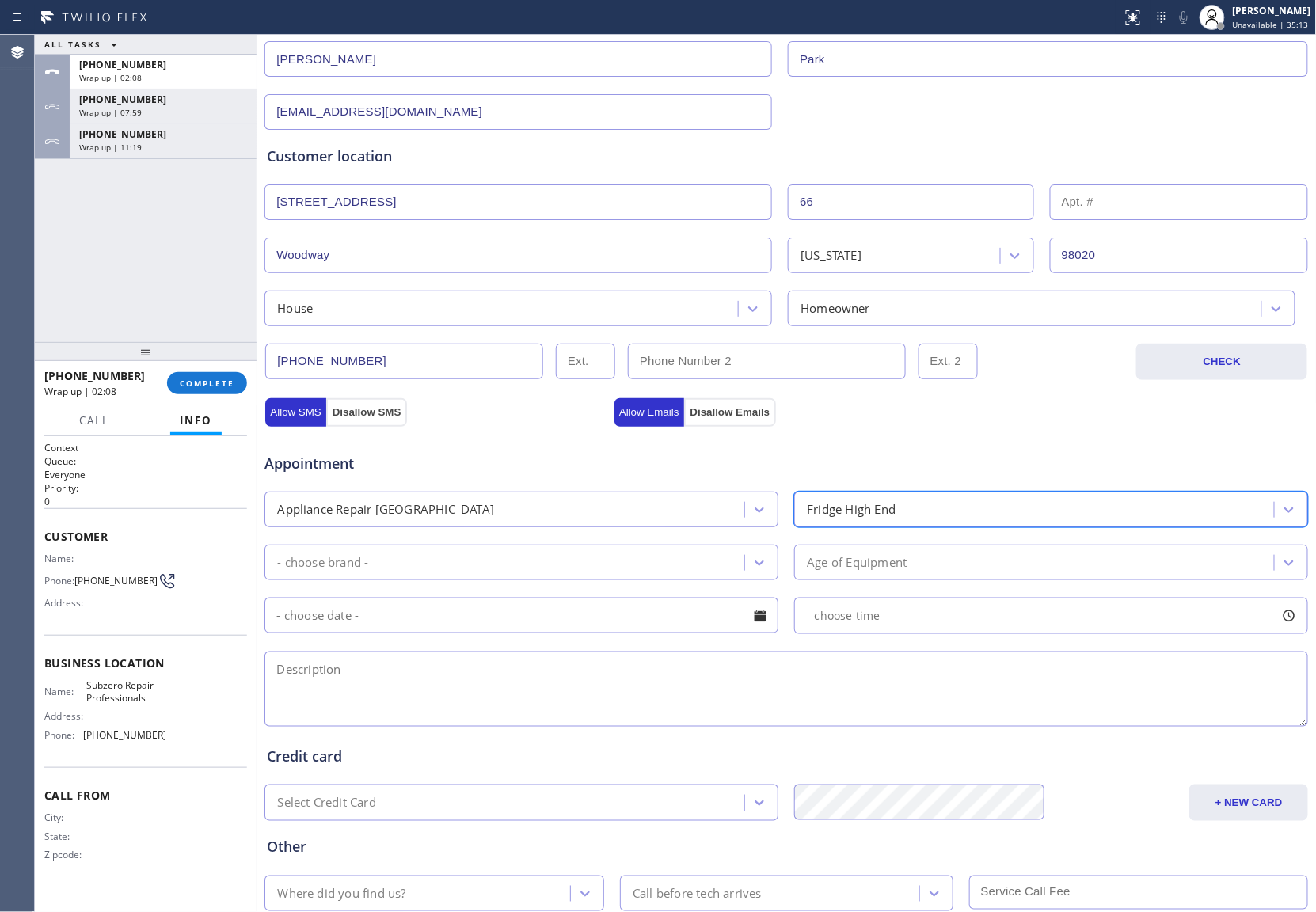
click at [557, 570] on div "- choose brand -" at bounding box center [507, 562] width 475 height 28
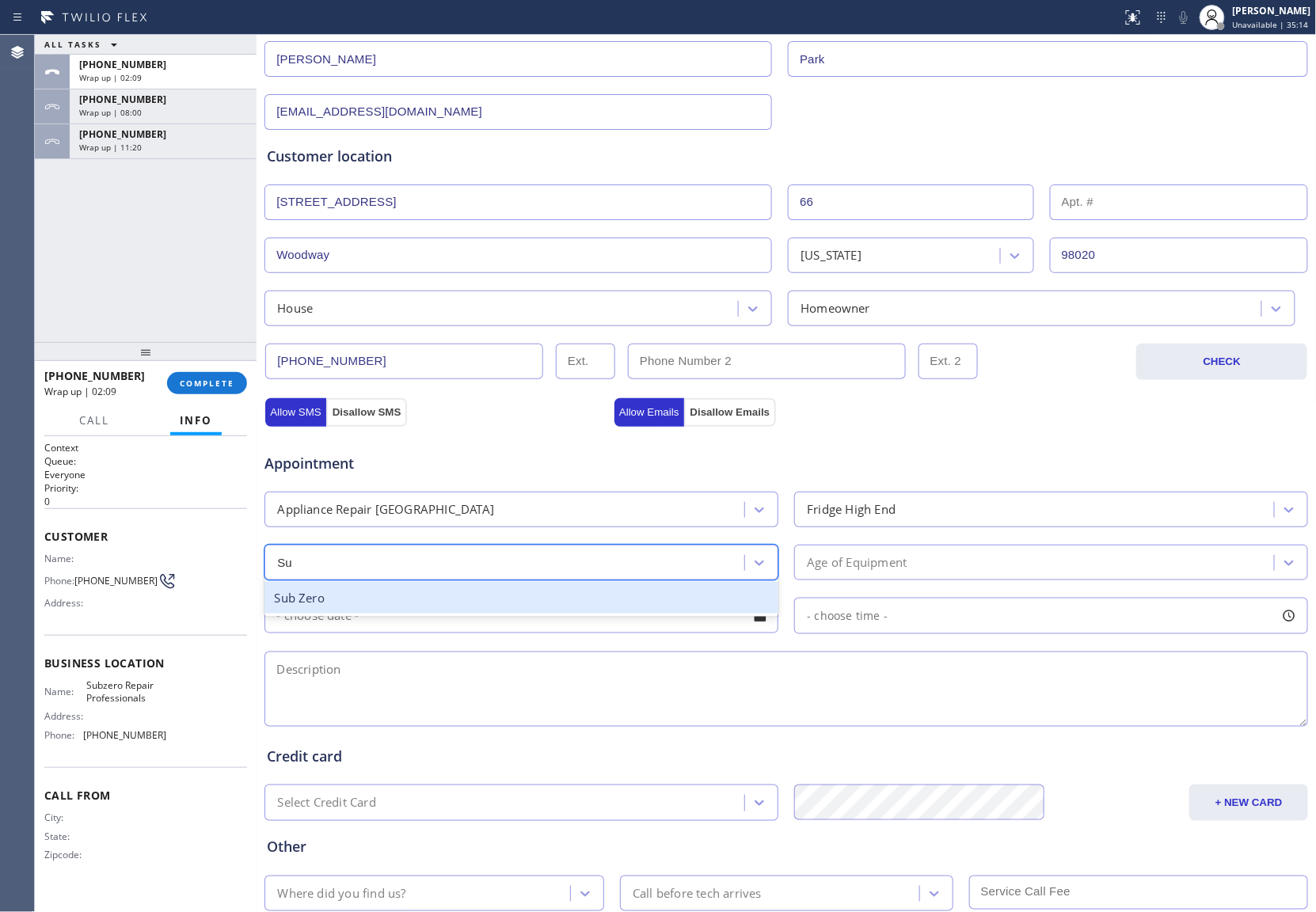
type input "Sub"
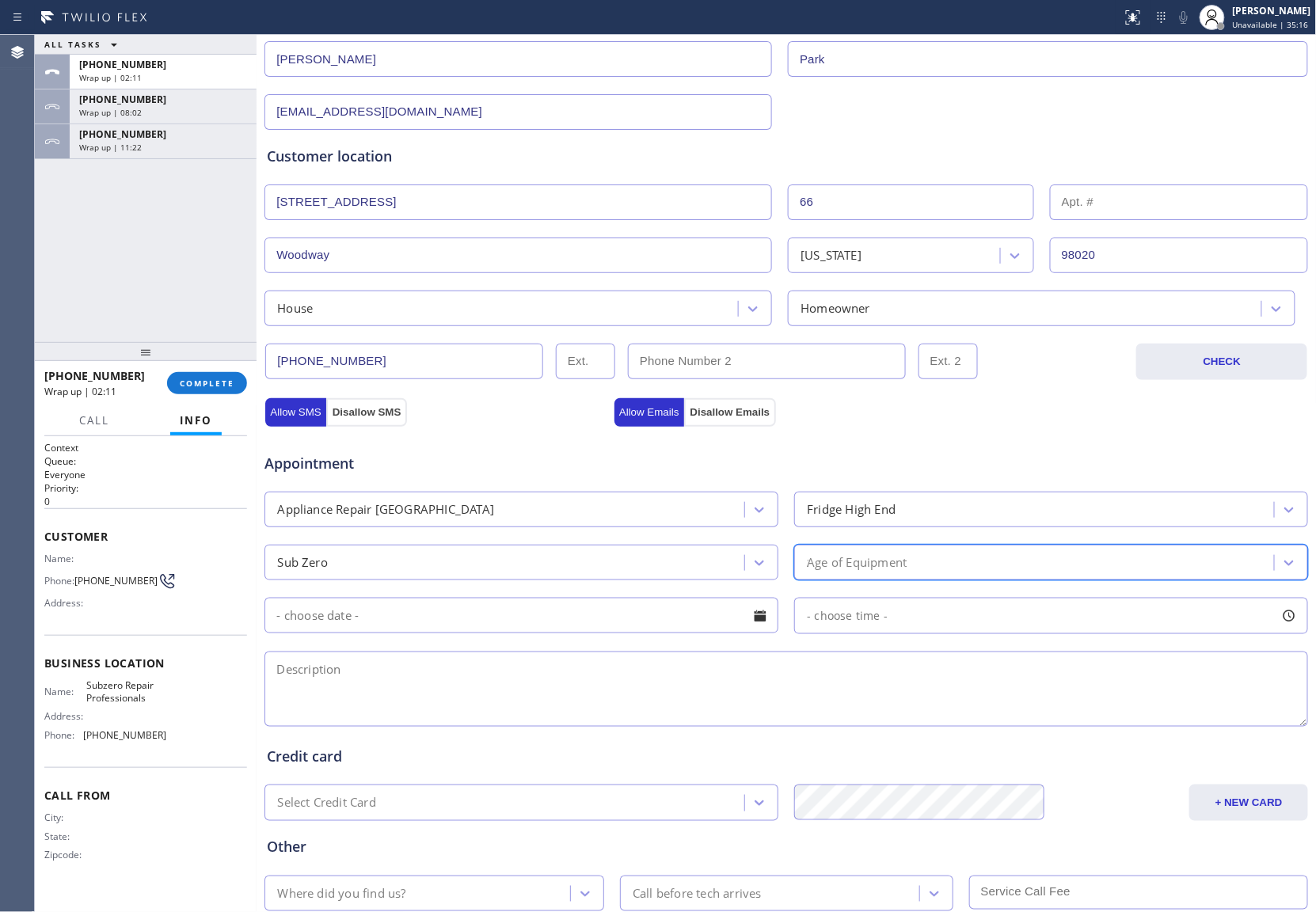
type input "25"
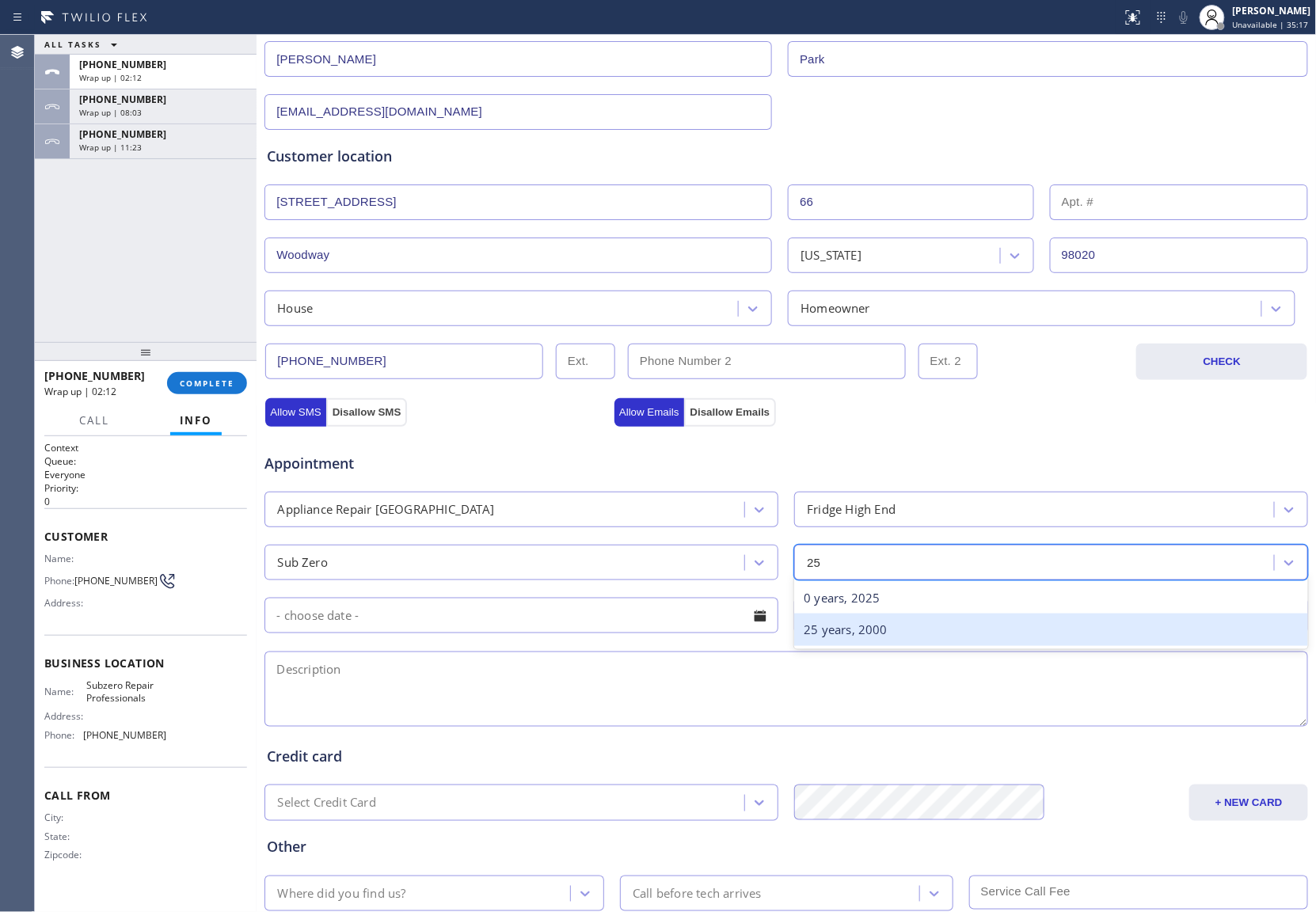
click at [920, 628] on div "25 years, 2000" at bounding box center [1051, 630] width 514 height 33
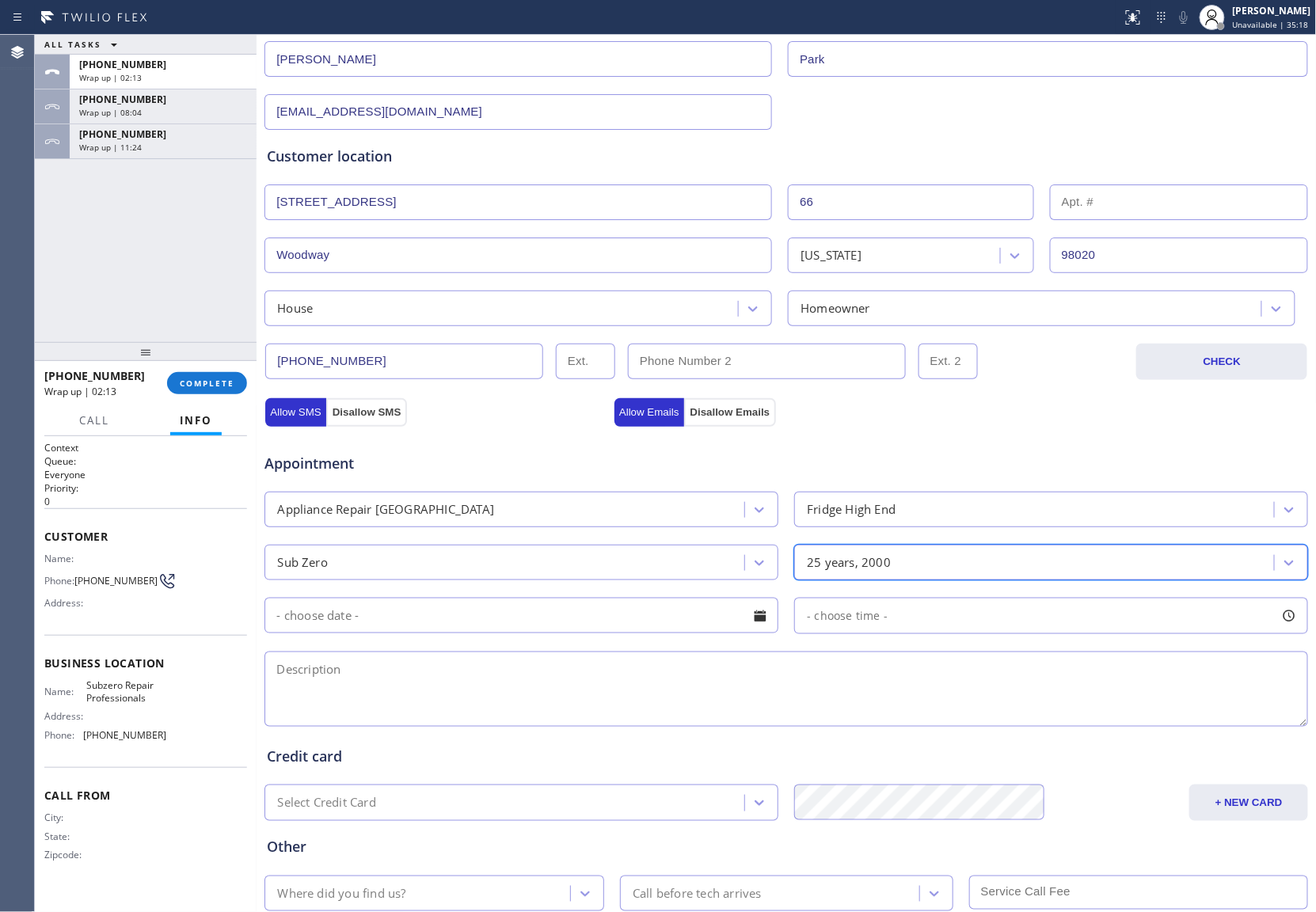
click at [507, 704] on textarea at bounding box center [786, 689] width 1043 height 75
click at [512, 691] on textarea at bounding box center [786, 689] width 1043 height 75
paste textarea "Sub Zero | Fridge | 205 Yrs | Tray carriage unit or bucket need to be fixed | […"
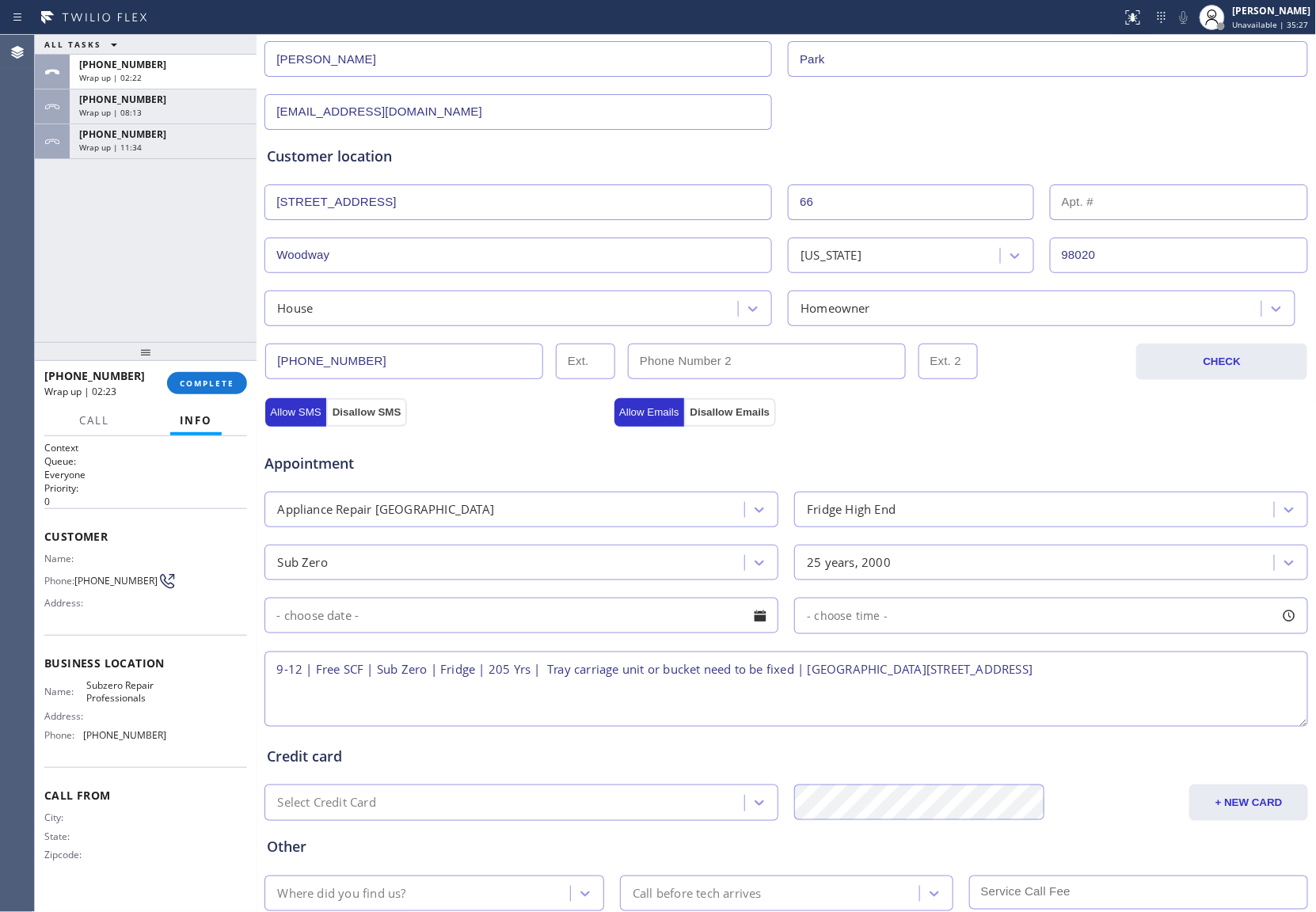
click at [501, 669] on textarea "9-12 | Free SCF | Sub Zero | Fridge | 205 Yrs | Tray carriage unit or bucket ne…" at bounding box center [786, 689] width 1043 height 75
drag, startPoint x: 155, startPoint y: 702, endPoint x: 92, endPoint y: 679, distance: 67.1
click at [84, 679] on div "Business location Name: Subzero Repair Professionals Address: Phone: [PHONE_NUM…" at bounding box center [146, 702] width 203 height 133
click at [1165, 679] on textarea "9-12 | Free SCF | Sub Zero | Fridge | 25 Yrs | Tray carriage unit or bucket nee…" at bounding box center [786, 689] width 1043 height 75
paste textarea "Subzero Repair Professionals"
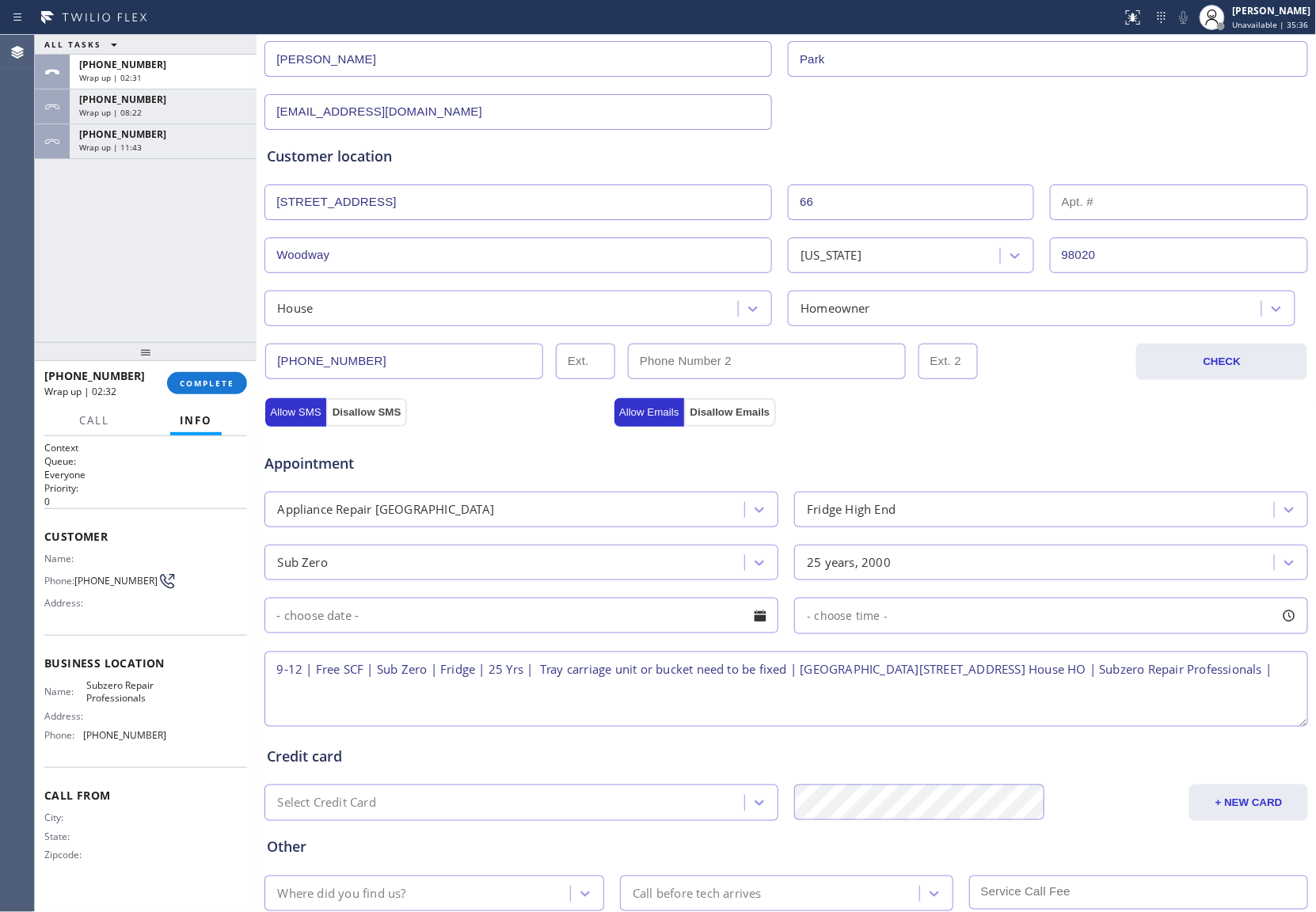
click at [399, 720] on textarea "9-12 | Free SCF | Sub Zero | Fridge | 25 Yrs | Tray carriage unit or bucket nee…" at bounding box center [786, 689] width 1043 height 75
paste textarea "Please call 30 minutes prior to arrival."
paste textarea "[PHONE_NUMBER] [PERSON_NAME]"
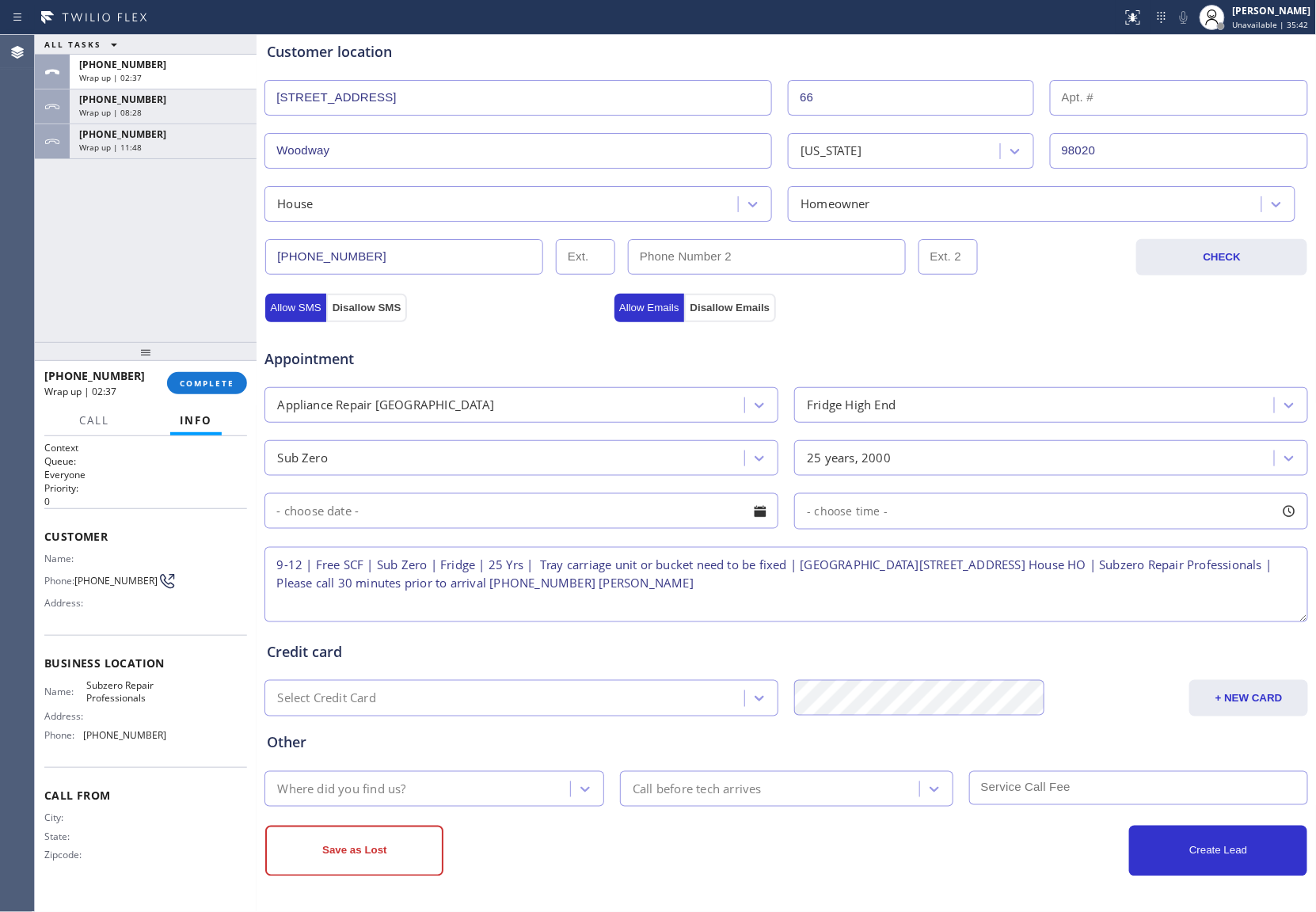
scroll to position [320, 0]
type textarea "9-12 | Free SCF | Sub Zero | Fridge | 25 Yrs | Tray carriage unit or bucket nee…"
click at [374, 793] on div "Where did you find us?" at bounding box center [341, 789] width 128 height 18
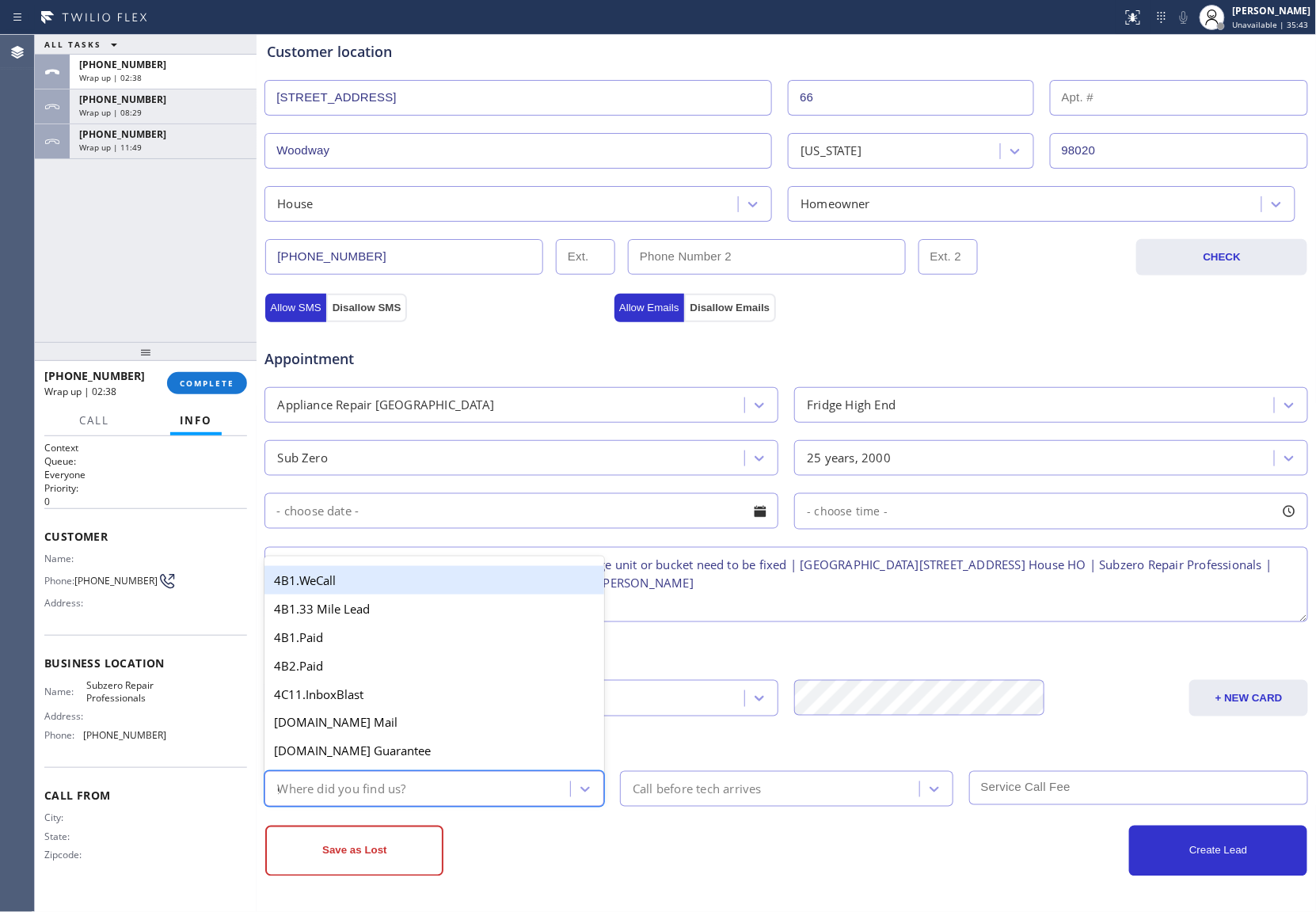
type input "go"
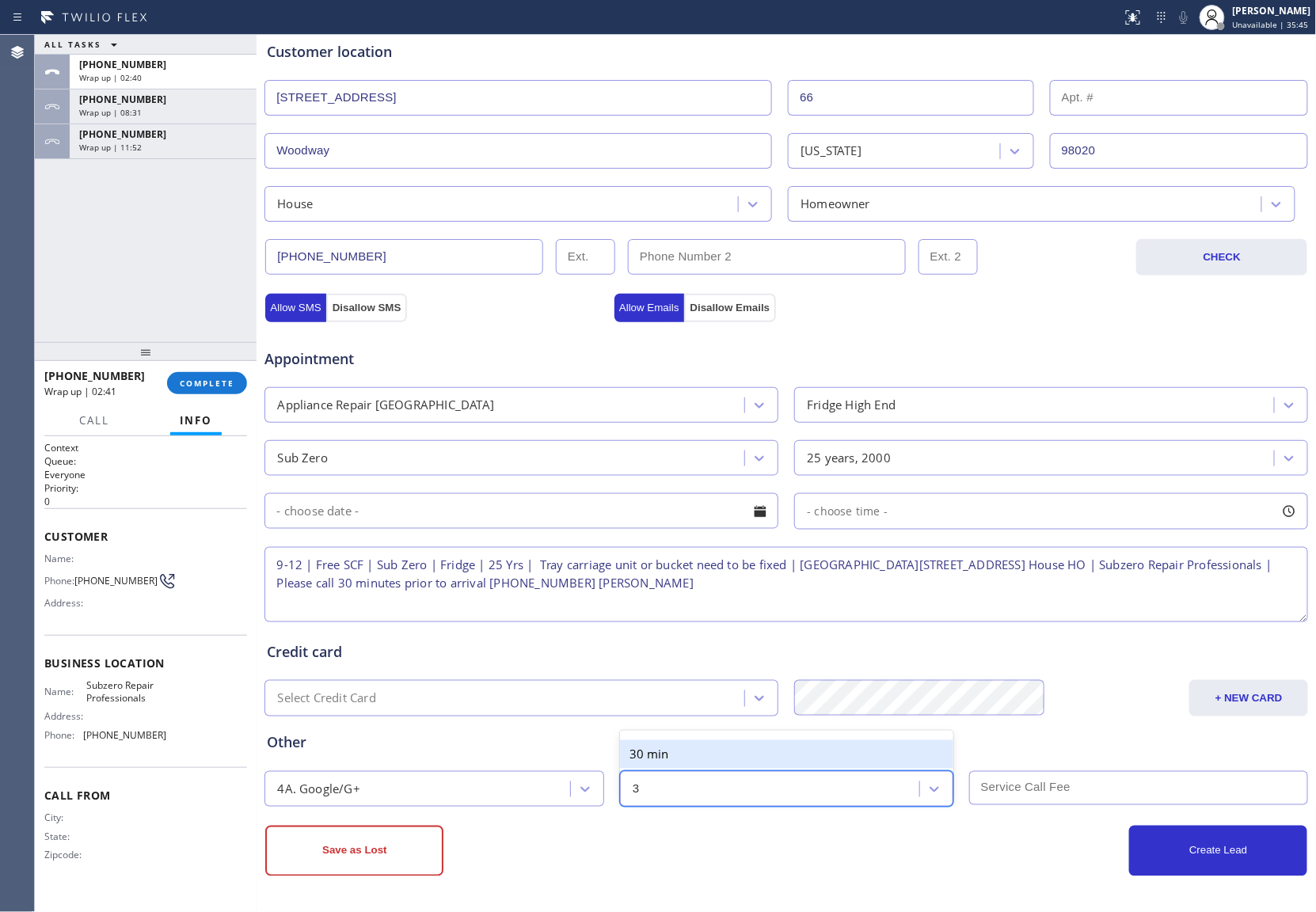
type input "30"
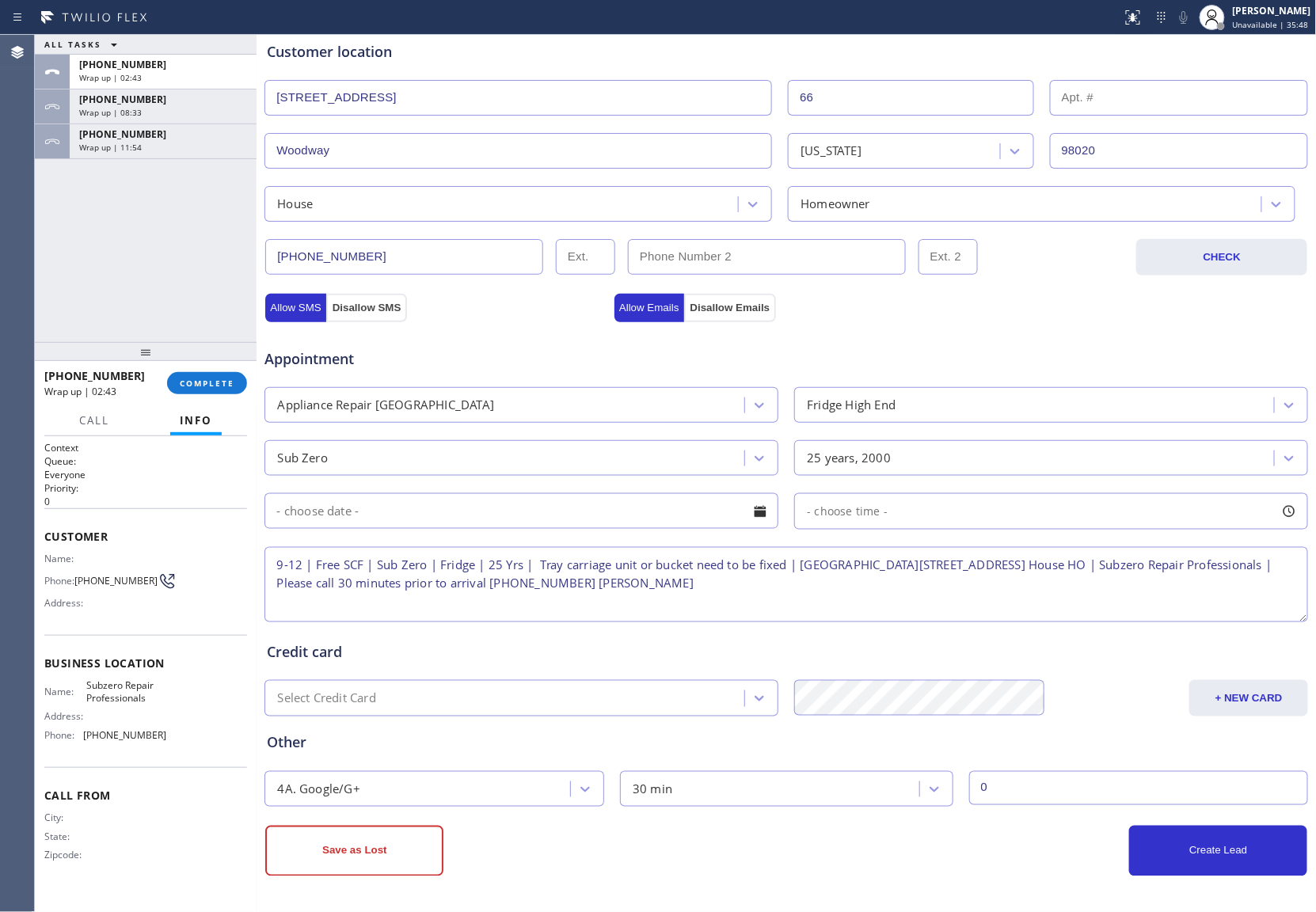
type input "0"
click at [565, 521] on input "text" at bounding box center [521, 512] width 514 height 36
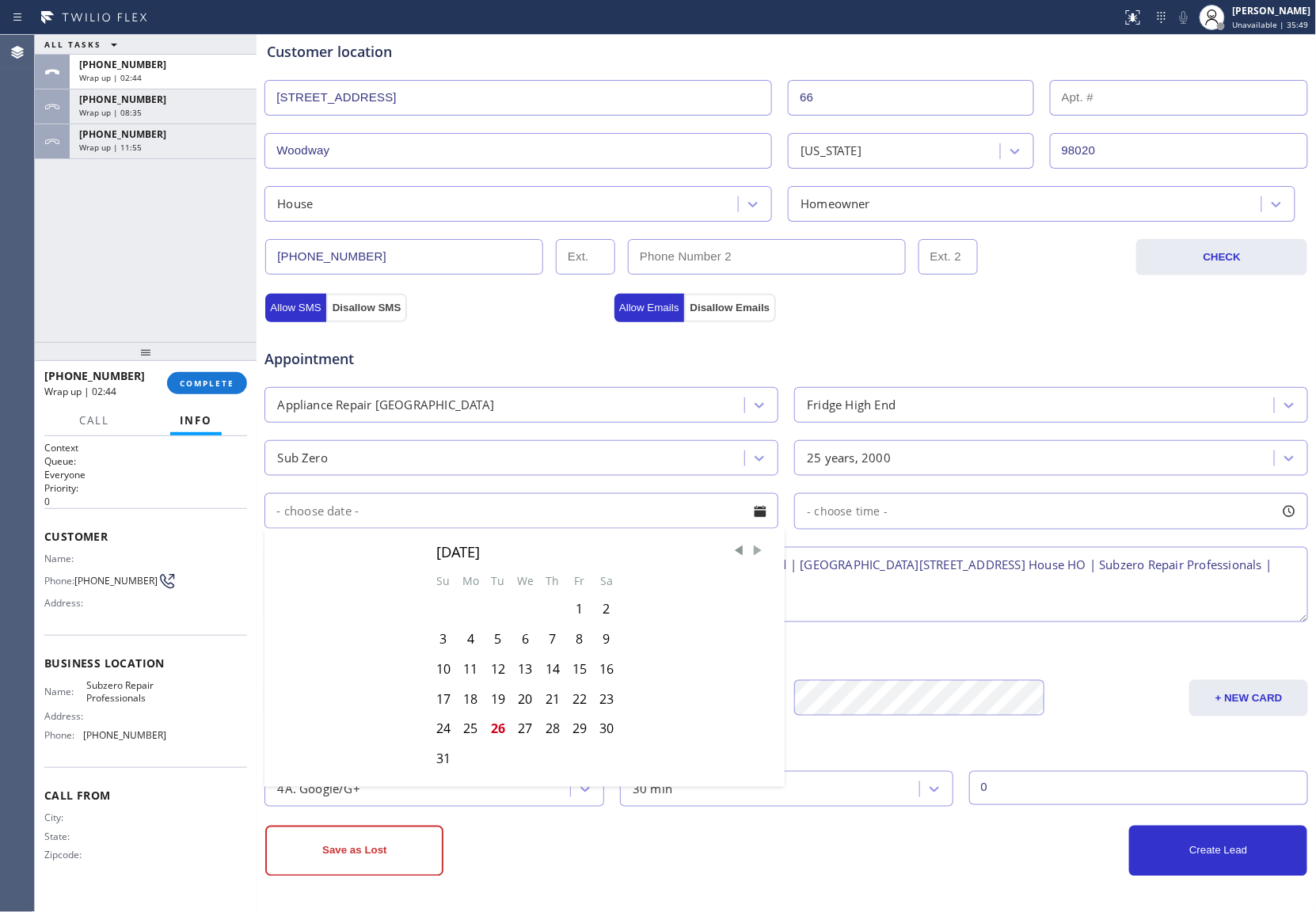
click at [751, 546] on span "Next Month" at bounding box center [757, 551] width 16 height 16
click at [576, 606] on div "5" at bounding box center [579, 608] width 27 height 30
type input "[DATE]"
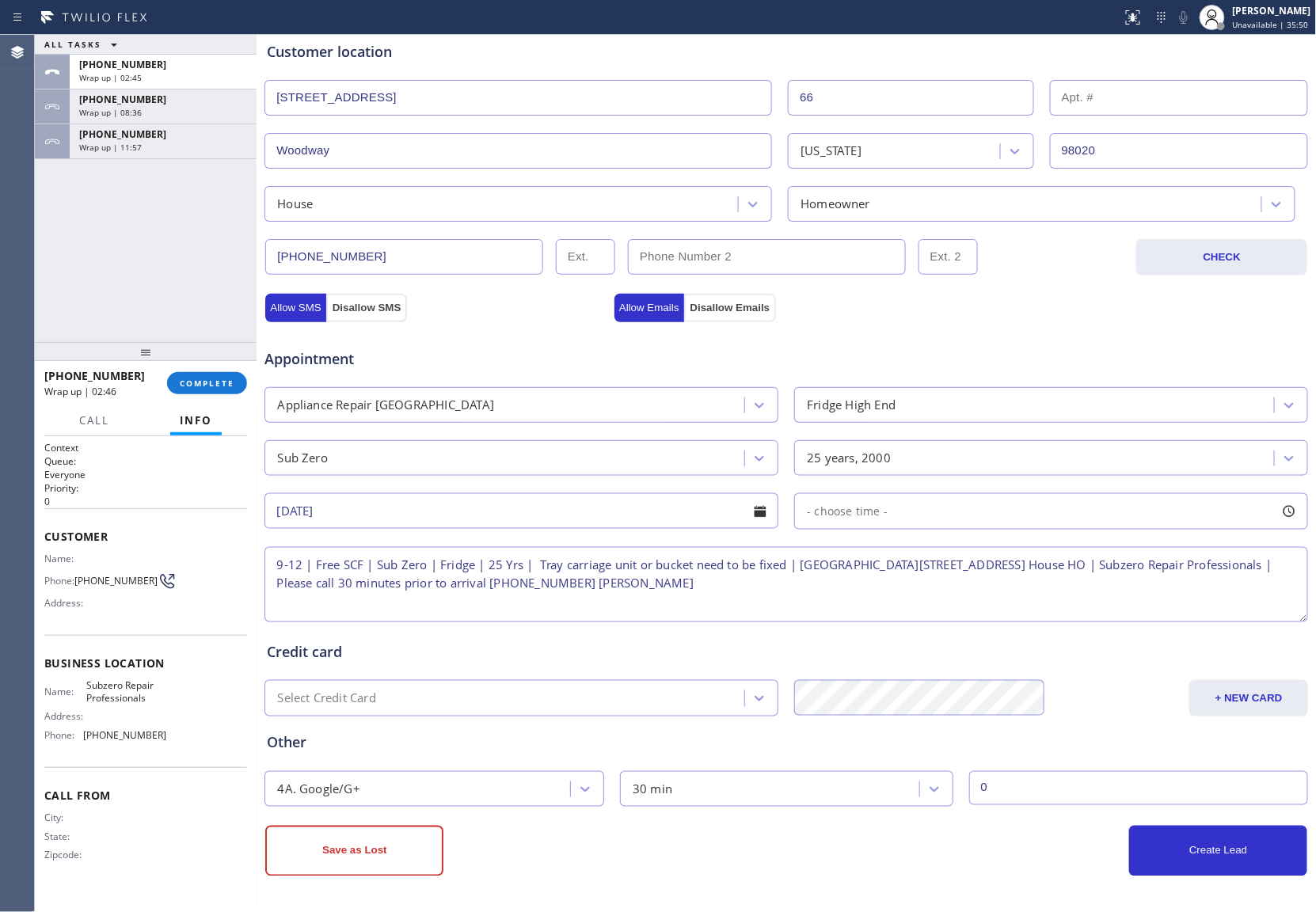
click at [891, 520] on div "- choose time -" at bounding box center [1051, 512] width 514 height 36
drag, startPoint x: 800, startPoint y: 607, endPoint x: 953, endPoint y: 613, distance: 153.1
click at [953, 613] on div at bounding box center [962, 608] width 19 height 34
drag, startPoint x: 811, startPoint y: 613, endPoint x: 844, endPoint y: 617, distance: 33.2
click at [844, 617] on div at bounding box center [847, 608] width 19 height 34
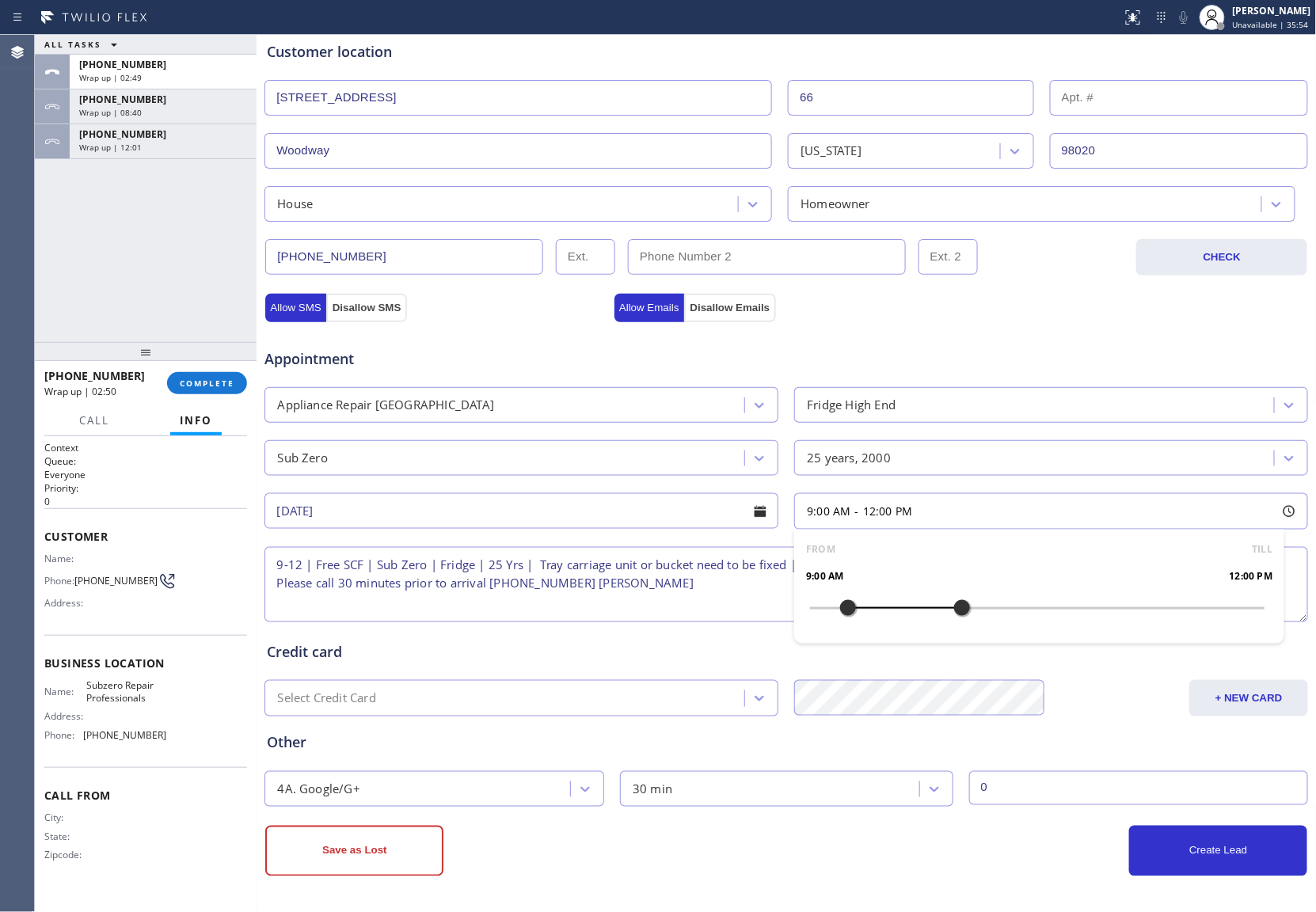
click at [1208, 868] on button "Create Lead" at bounding box center [1218, 851] width 178 height 51
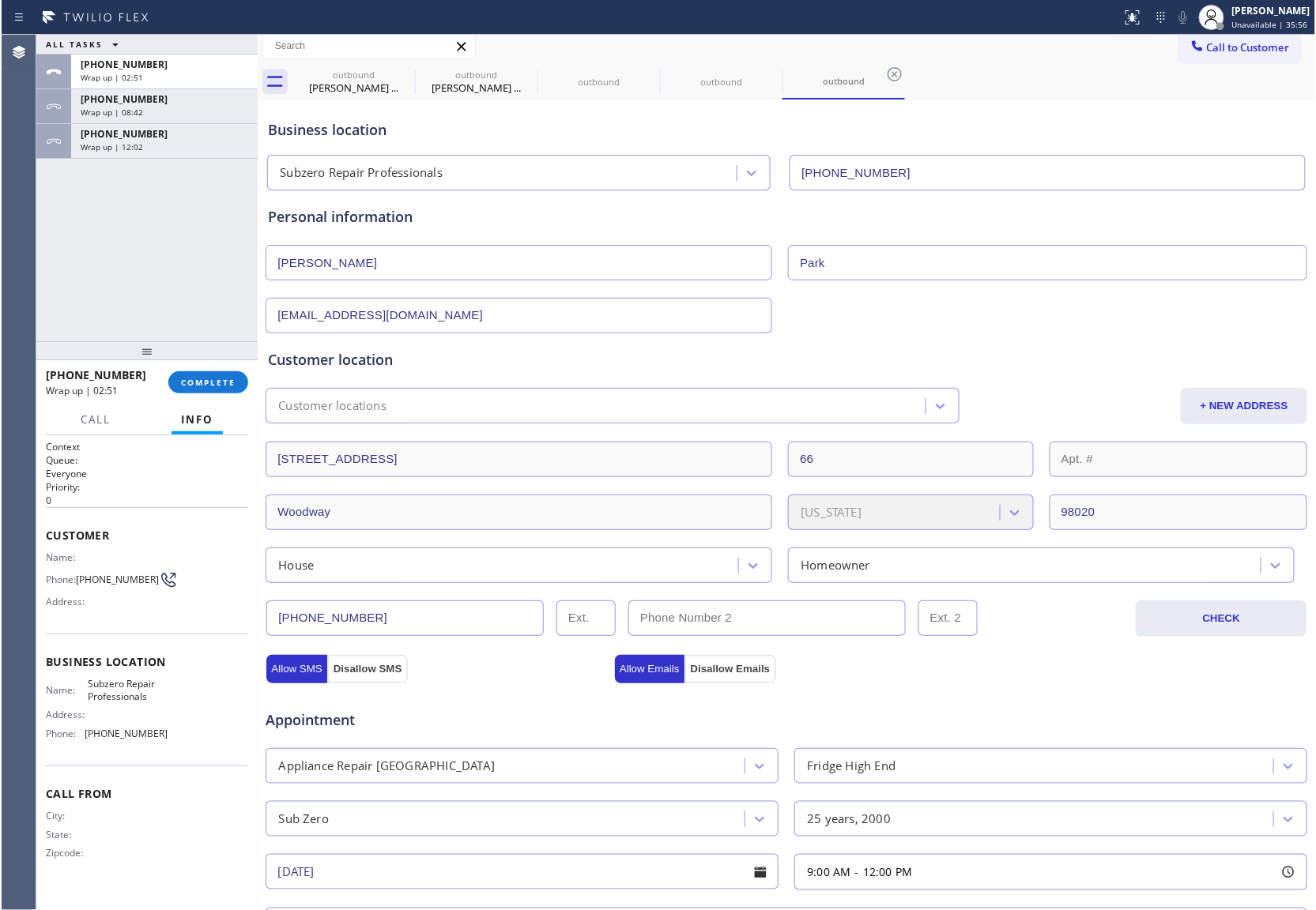
scroll to position [0, 0]
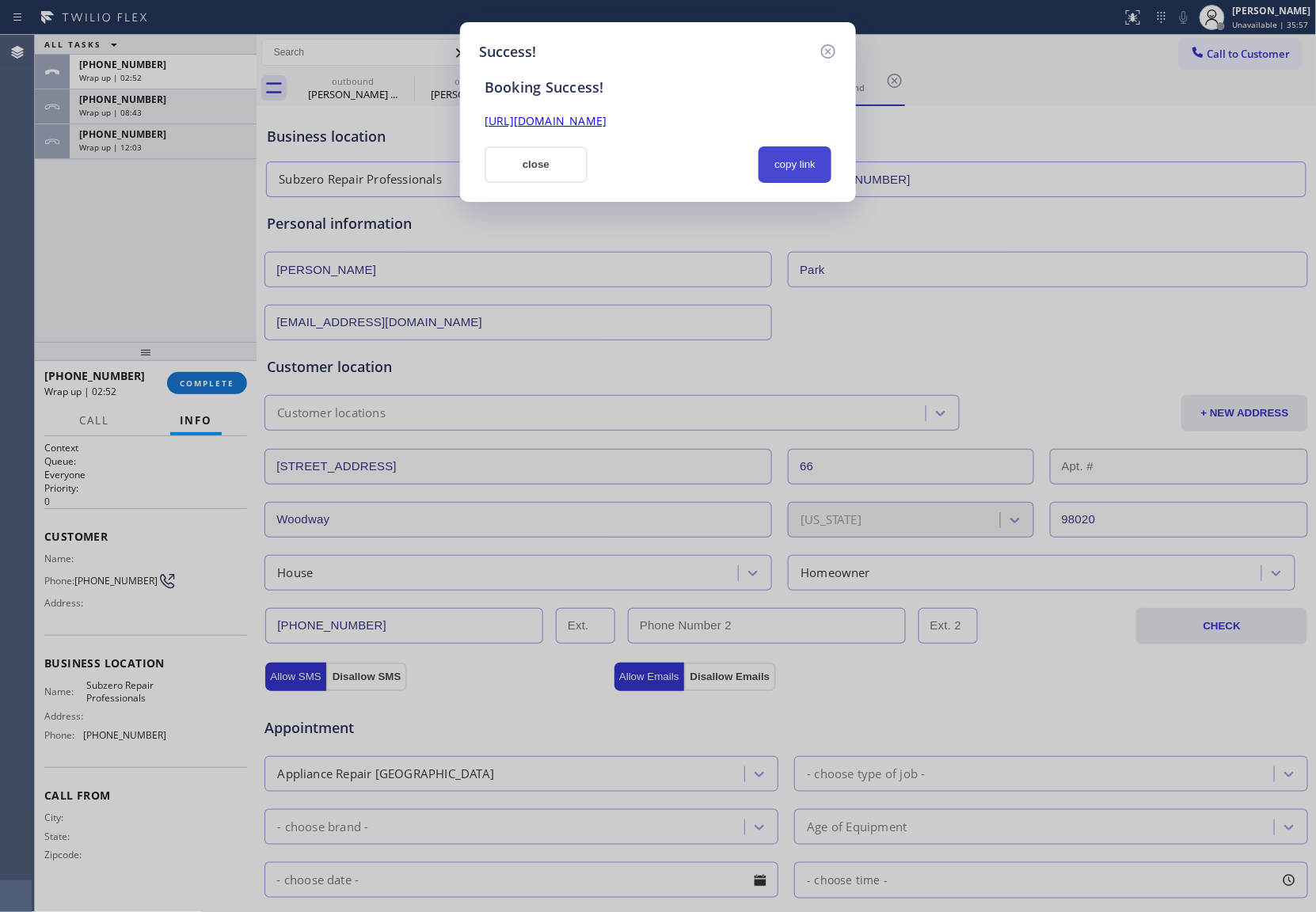
click at [801, 165] on button "copy link" at bounding box center [795, 165] width 73 height 36
click at [565, 165] on button "close" at bounding box center [536, 165] width 103 height 36
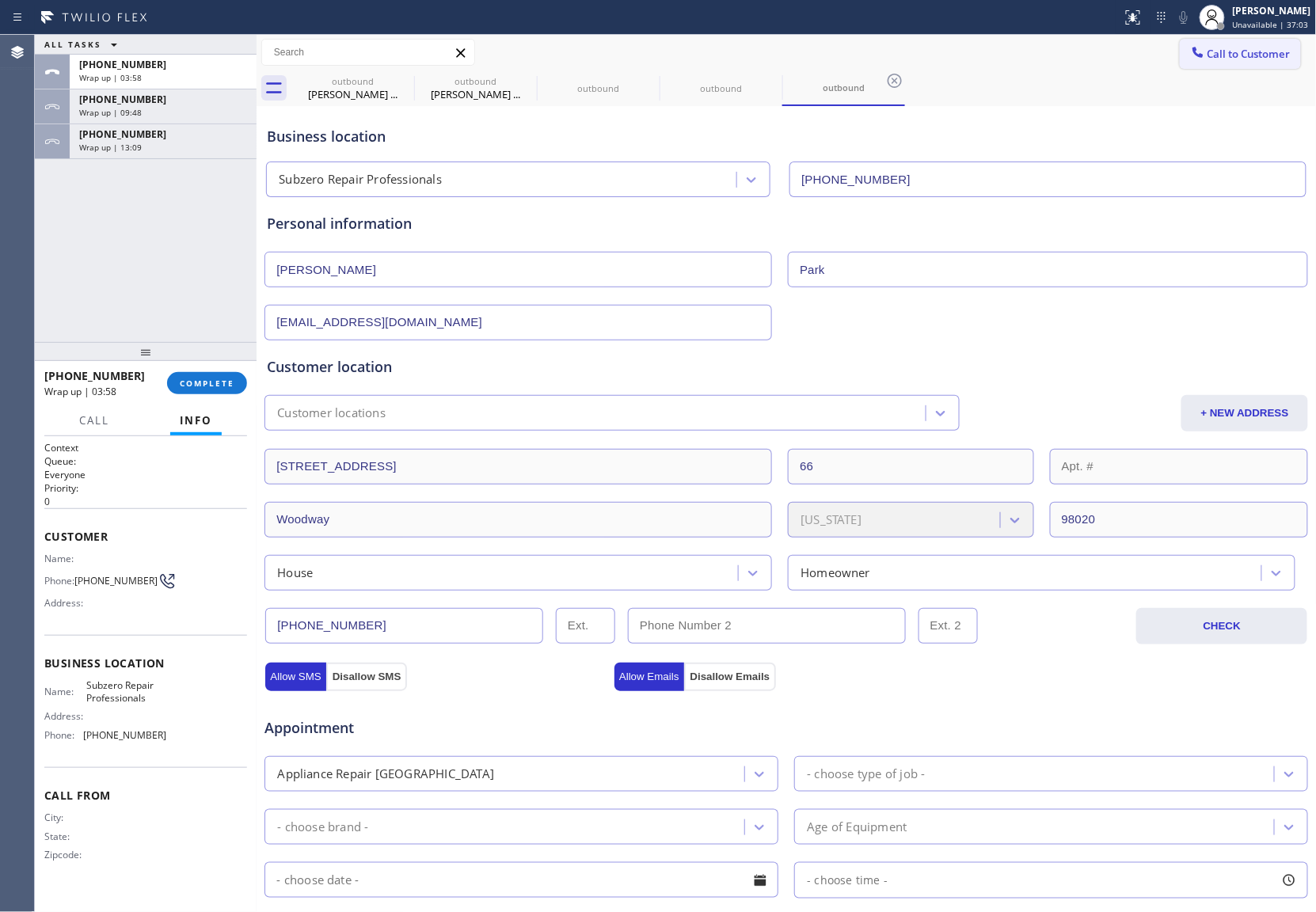
click at [1247, 65] on button "Call to Customer" at bounding box center [1240, 53] width 121 height 30
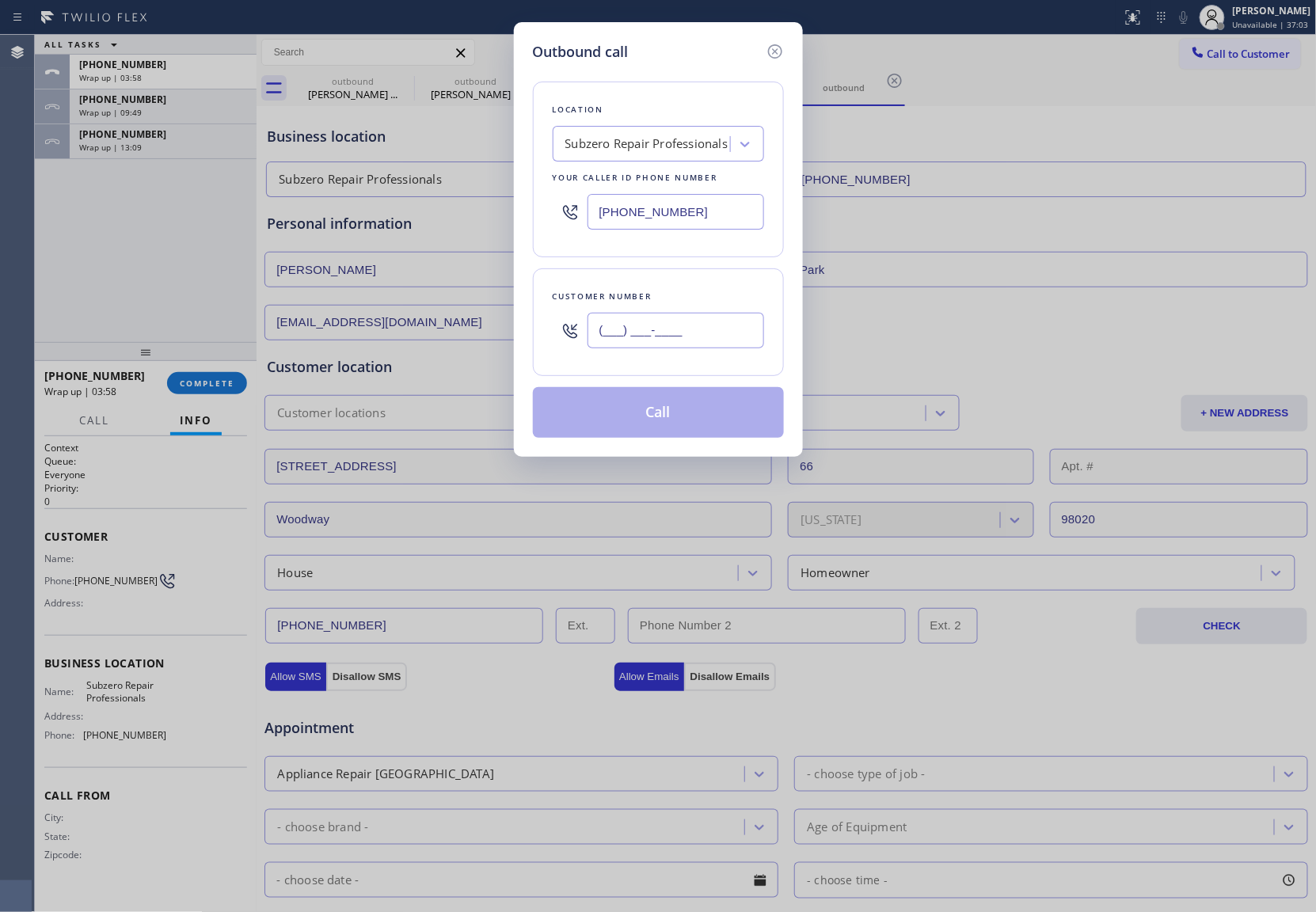
click at [653, 339] on input "(___) ___-____" at bounding box center [676, 331] width 177 height 36
paste input "929) 541-8094"
type input "[PHONE_NUMBER]"
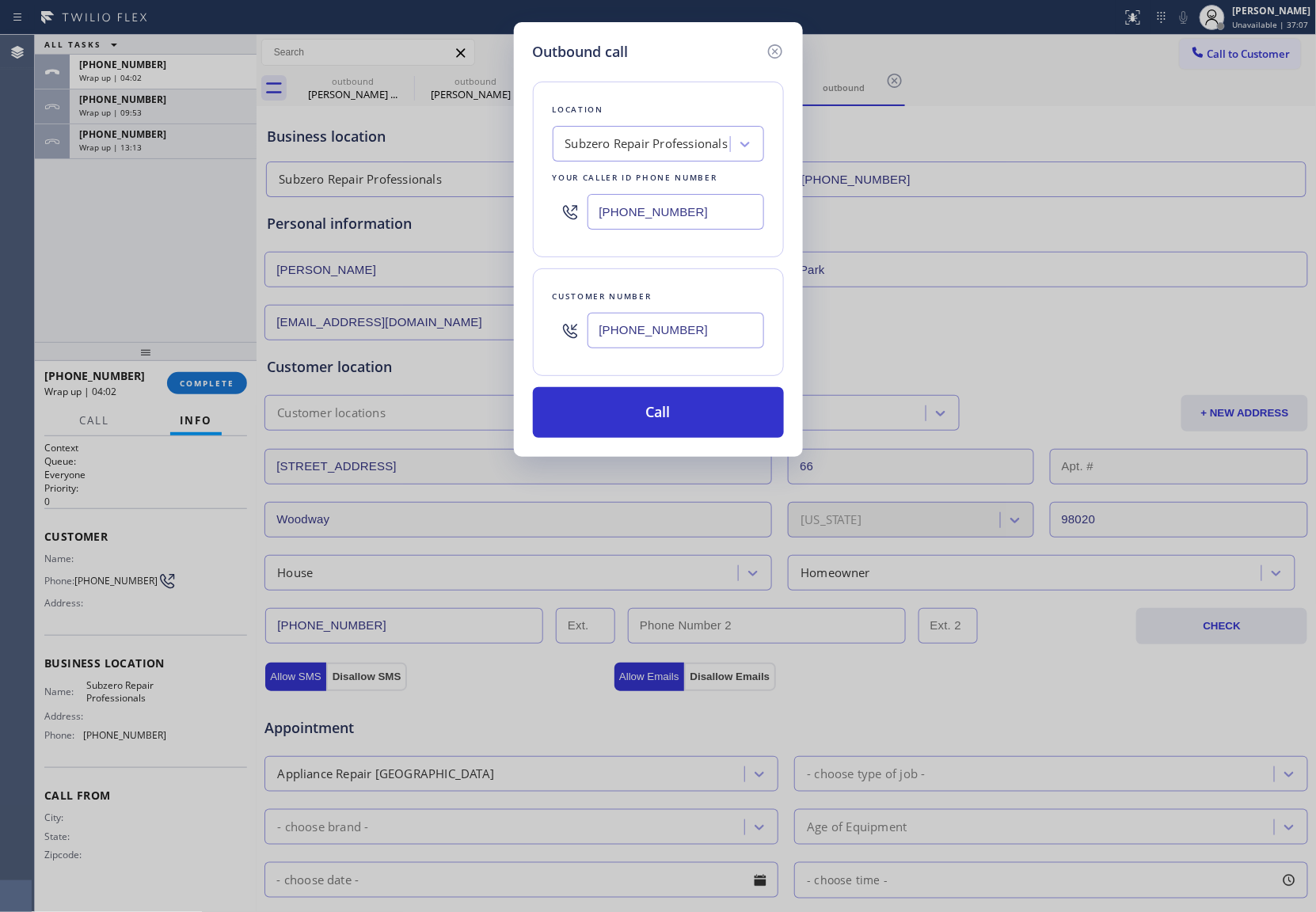
drag, startPoint x: 656, startPoint y: 213, endPoint x: 732, endPoint y: 344, distance: 151.4
click at [657, 214] on input "[PHONE_NUMBER]" at bounding box center [676, 212] width 177 height 36
paste input "929) 416-6656"
type input "[PHONE_NUMBER]"
click at [700, 422] on button "Call" at bounding box center [658, 413] width 251 height 51
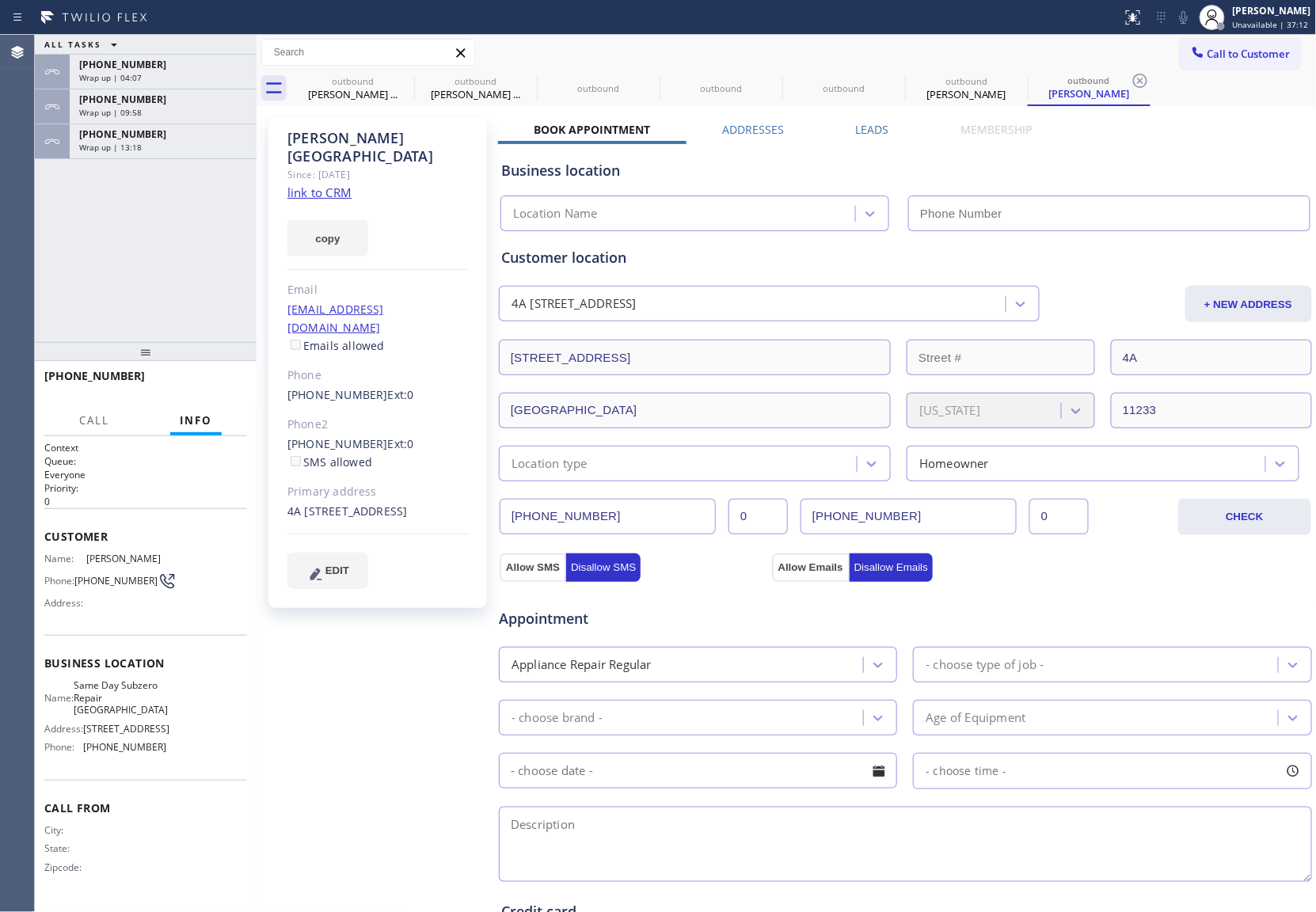
type input "[PHONE_NUMBER]"
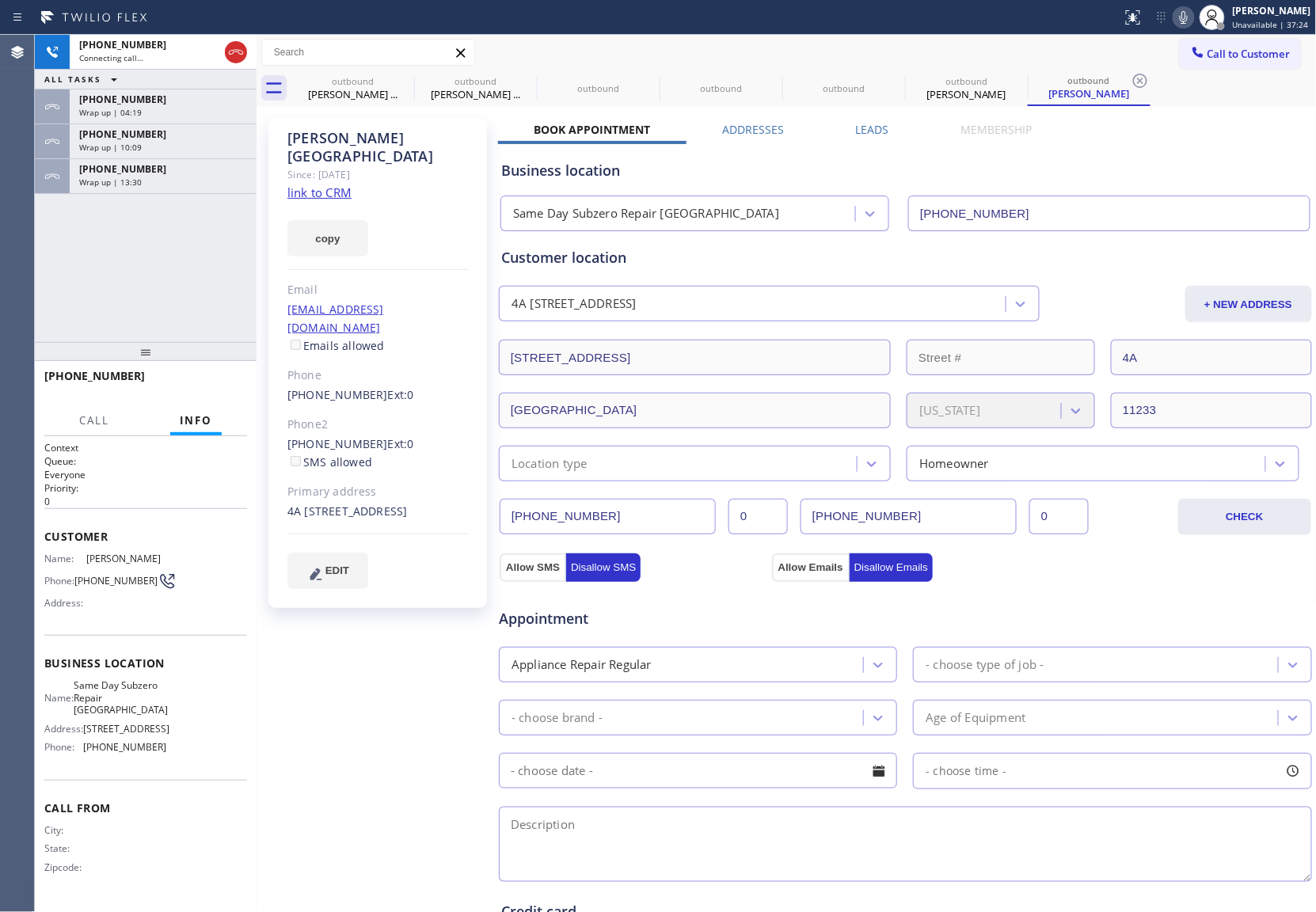
click at [1184, 20] on icon at bounding box center [1183, 17] width 19 height 19
click at [1179, 19] on icon at bounding box center [1183, 17] width 8 height 12
drag, startPoint x: 99, startPoint y: 595, endPoint x: 79, endPoint y: 584, distance: 22.8
click at [79, 584] on span "[PHONE_NUMBER]" at bounding box center [116, 580] width 83 height 12
click at [198, 383] on span "HANG UP" at bounding box center [210, 383] width 48 height 11
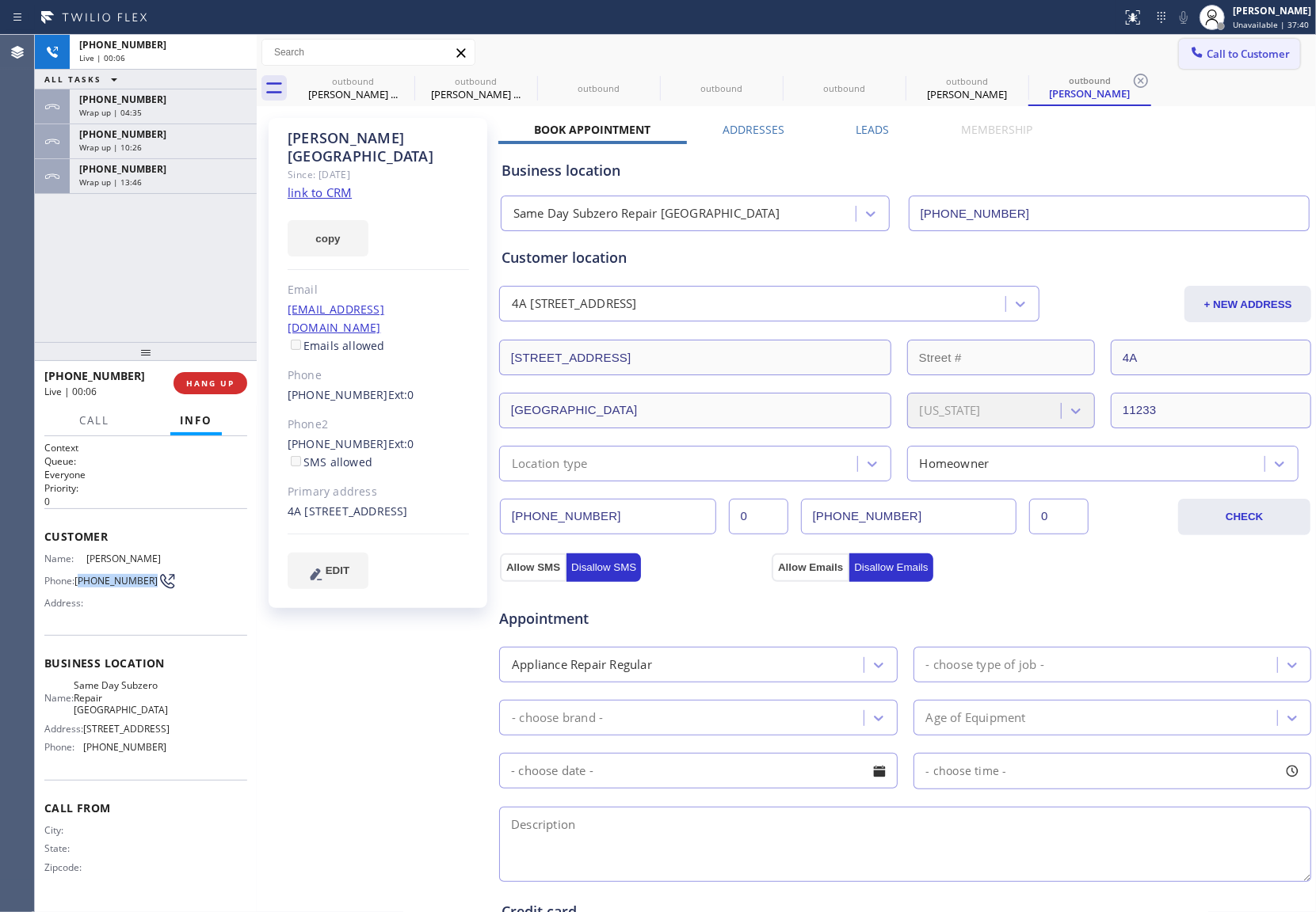
click at [1226, 47] on span "Call to Customer" at bounding box center [1248, 53] width 84 height 14
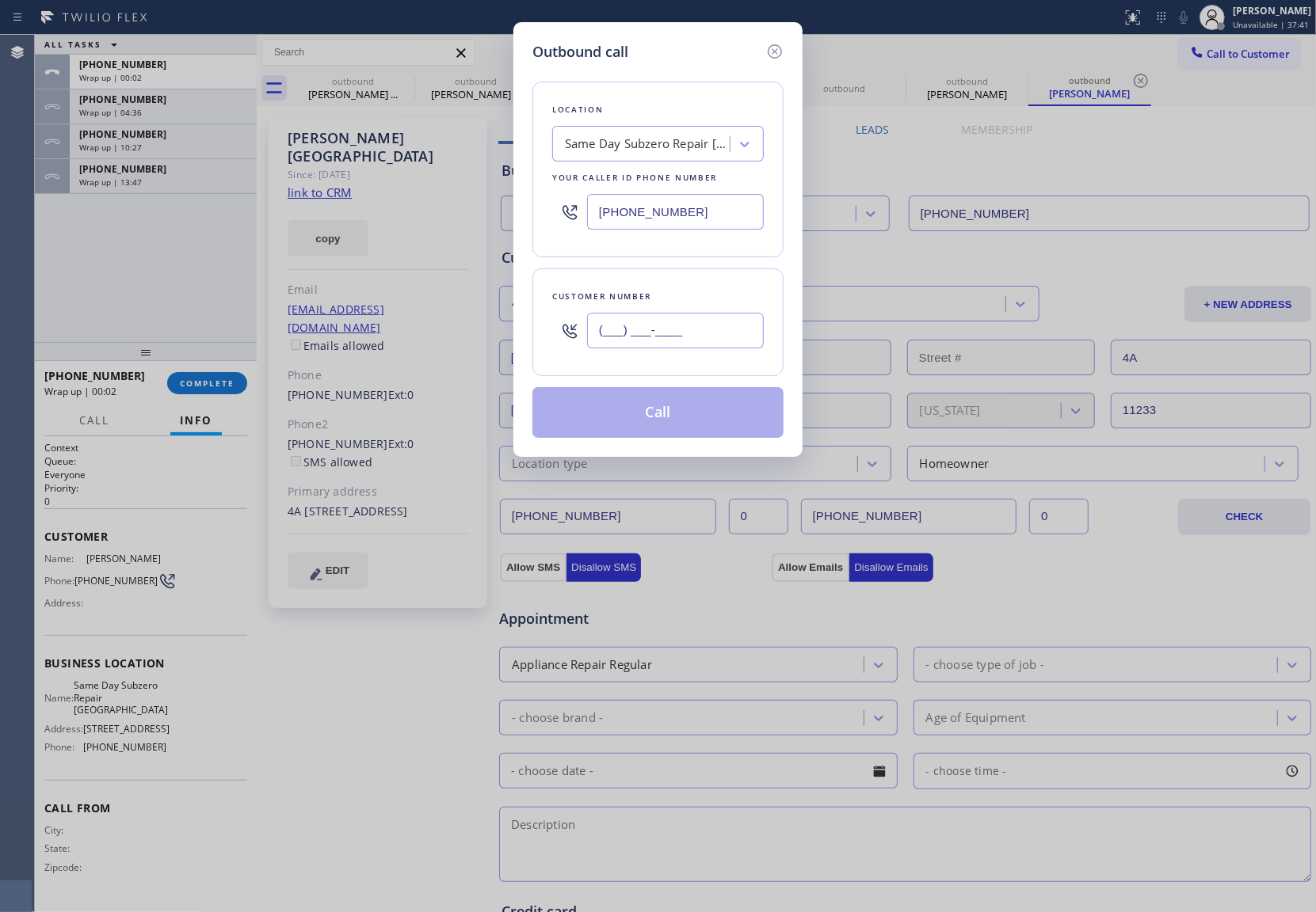
click at [714, 345] on input "(___) ___-____" at bounding box center [676, 331] width 177 height 36
paste input "929) 541-8094"
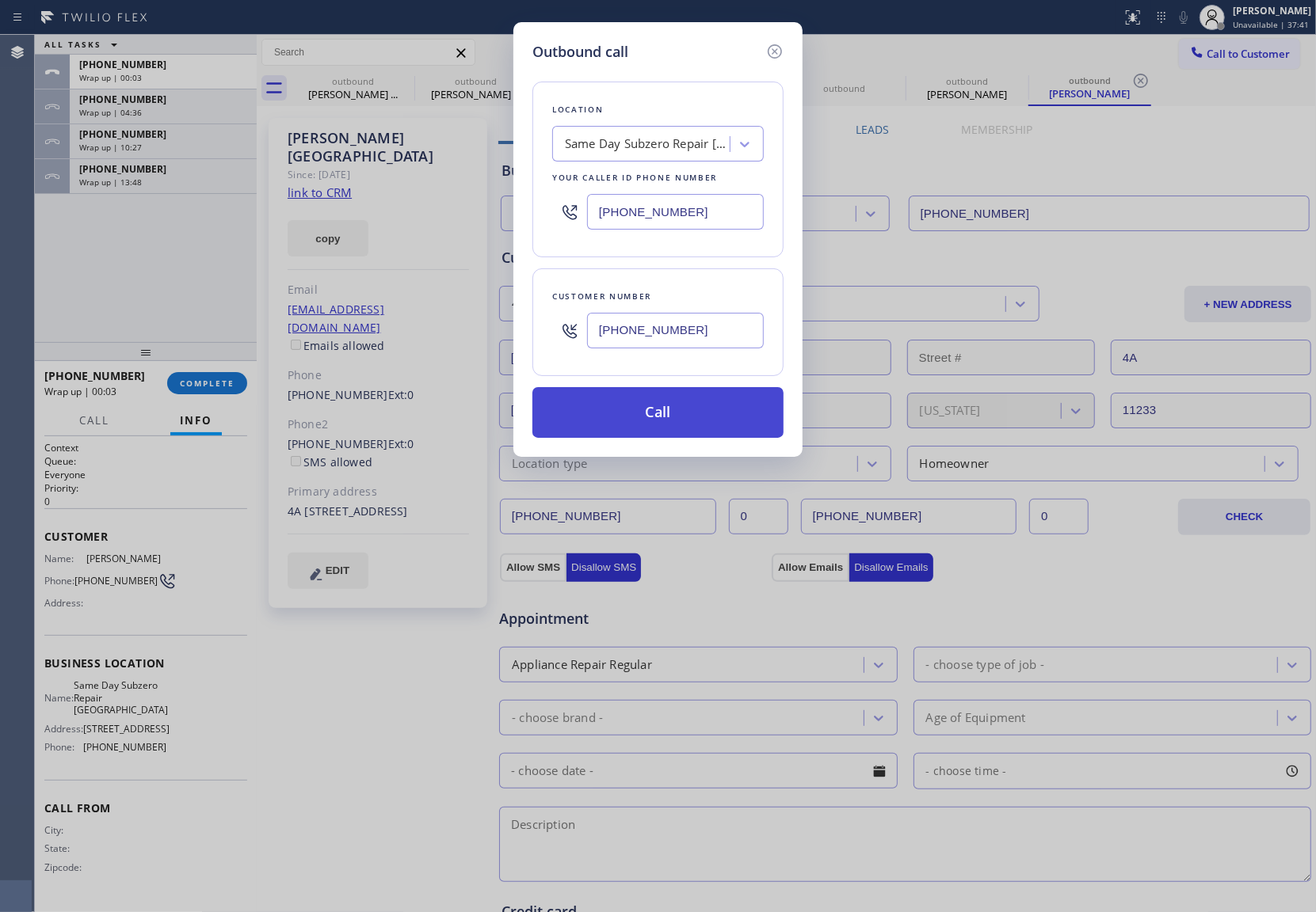
type input "[PHONE_NUMBER]"
click at [676, 422] on button "Call" at bounding box center [658, 413] width 251 height 51
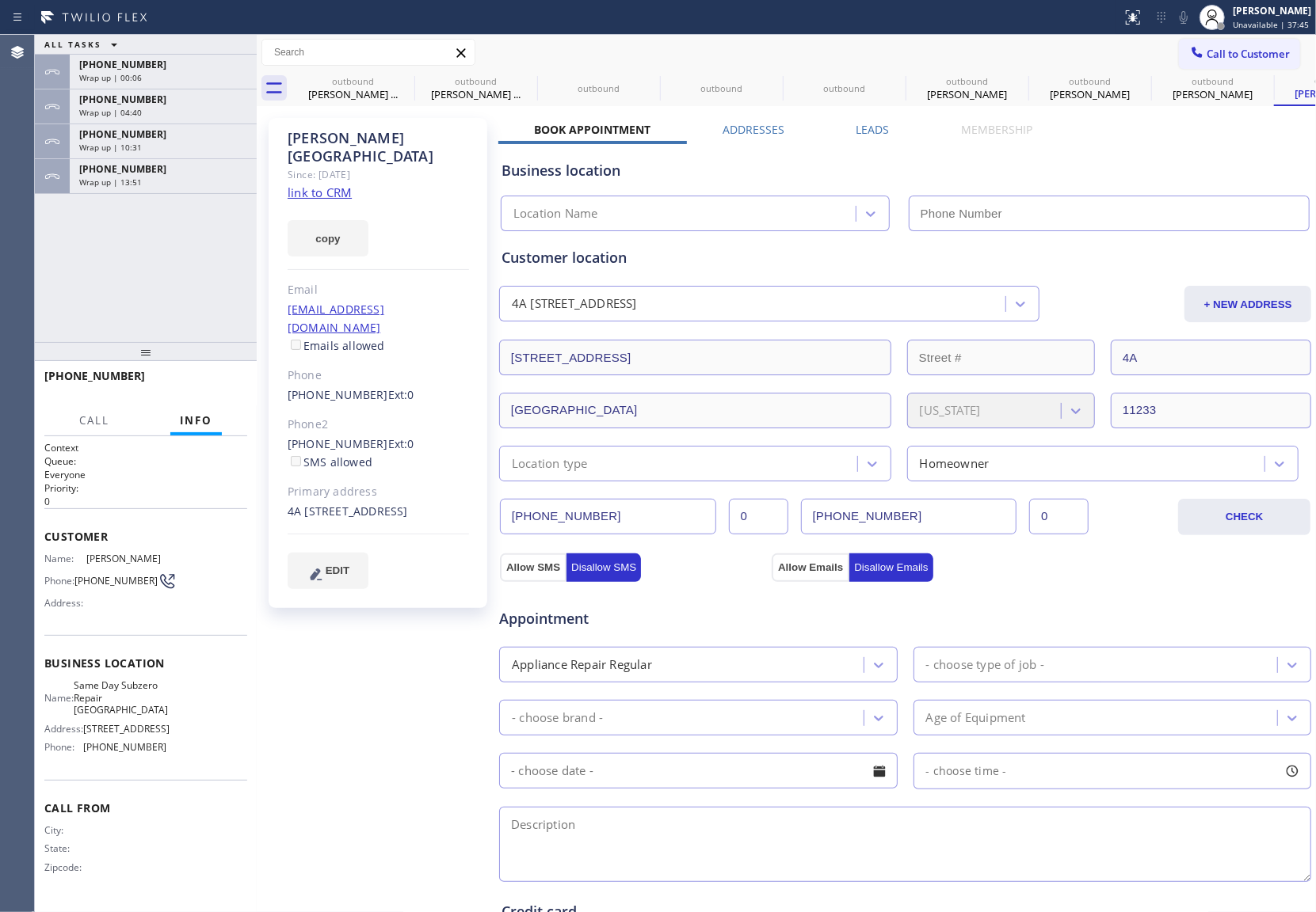
type input "[PHONE_NUMBER]"
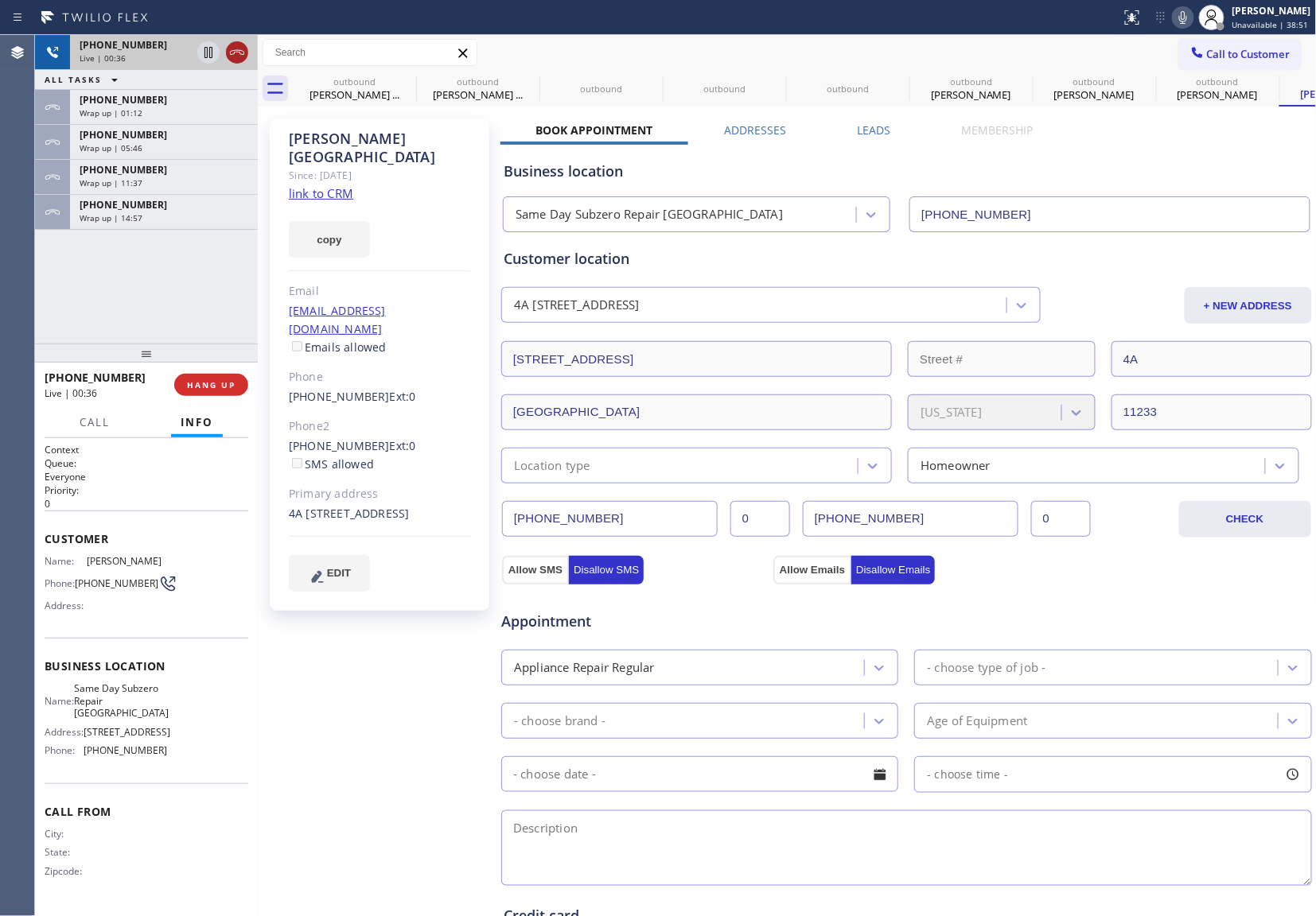
click at [246, 46] on icon at bounding box center [237, 52] width 19 height 19
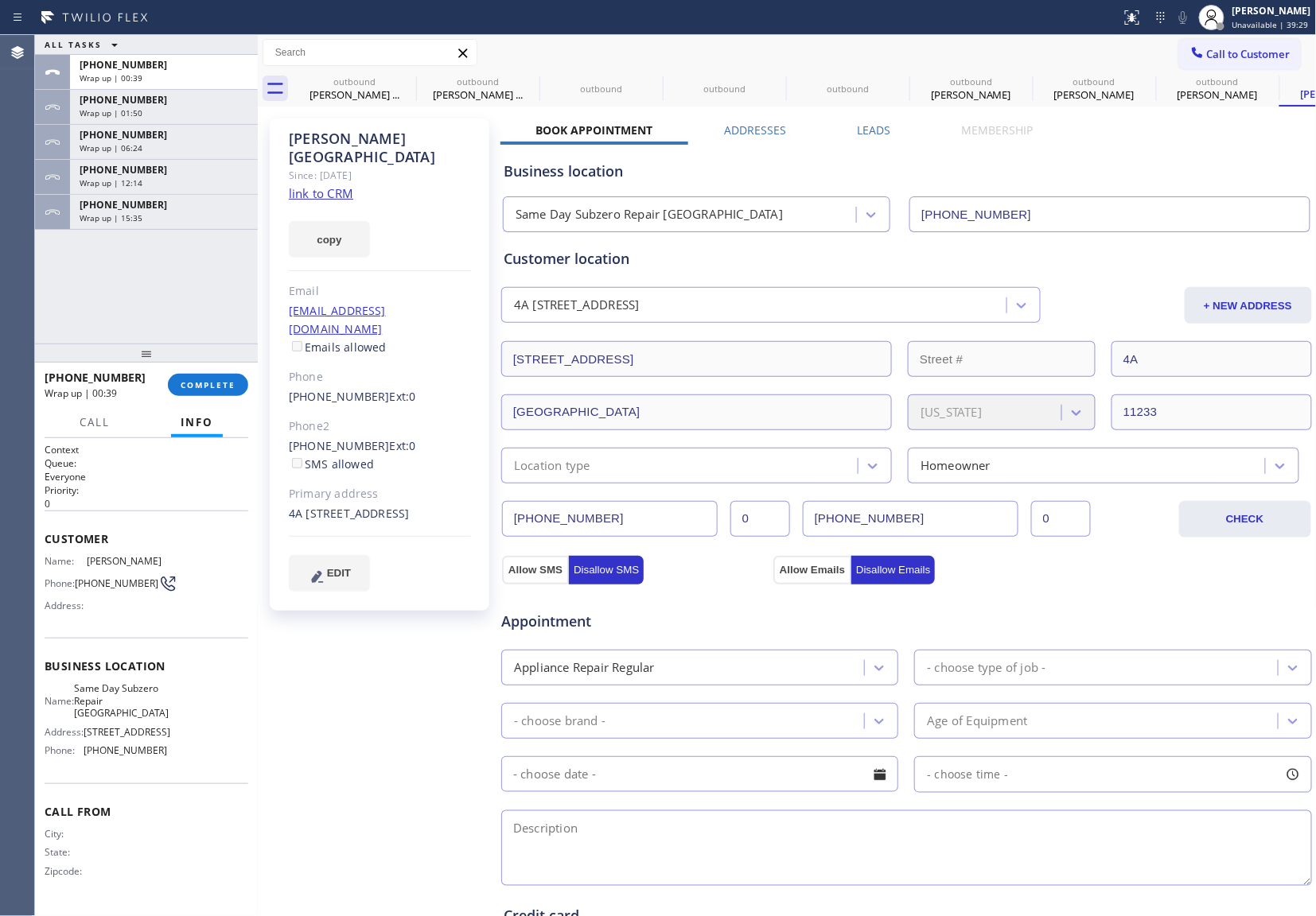
drag, startPoint x: 22, startPoint y: 259, endPoint x: 33, endPoint y: 264, distance: 12.1
click at [27, 261] on div "Agent Desktop" at bounding box center [17, 476] width 35 height 881
click at [1207, 55] on span "Call to Customer" at bounding box center [1249, 53] width 84 height 14
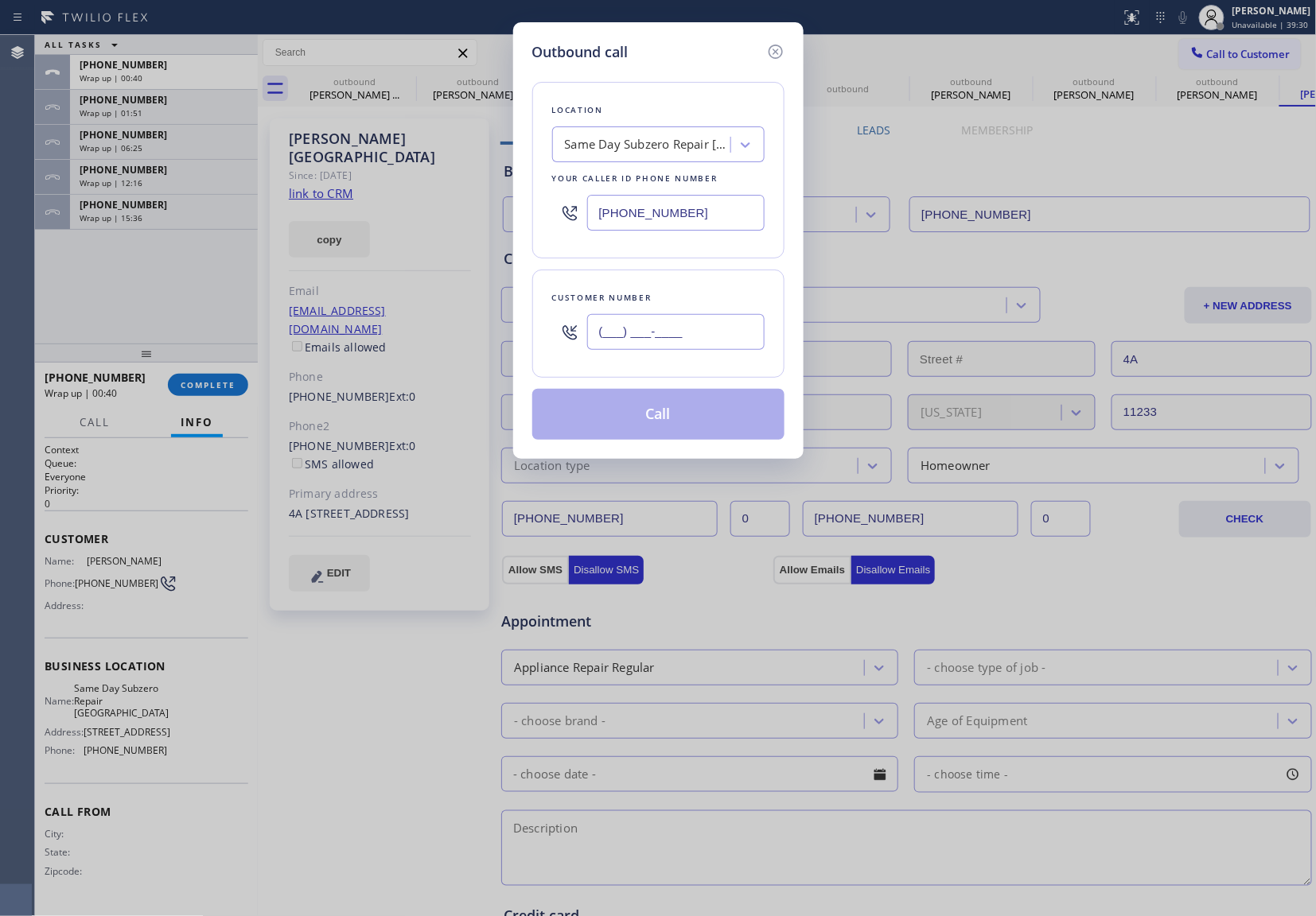
click at [643, 328] on input "(___) ___-____" at bounding box center [676, 332] width 178 height 36
paste input "917) 833-0045"
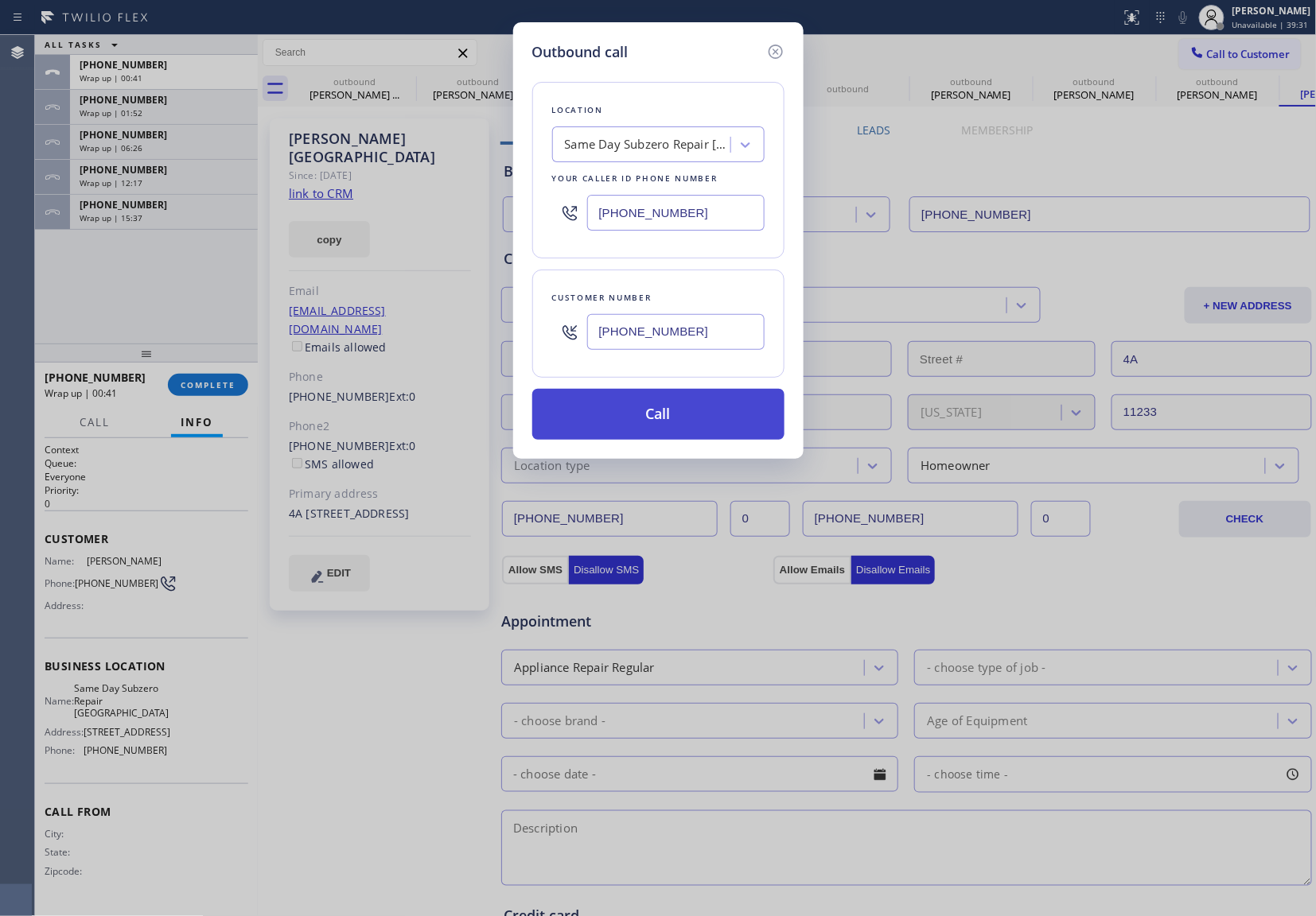
type input "[PHONE_NUMBER]"
click at [730, 407] on button "Call" at bounding box center [658, 414] width 253 height 51
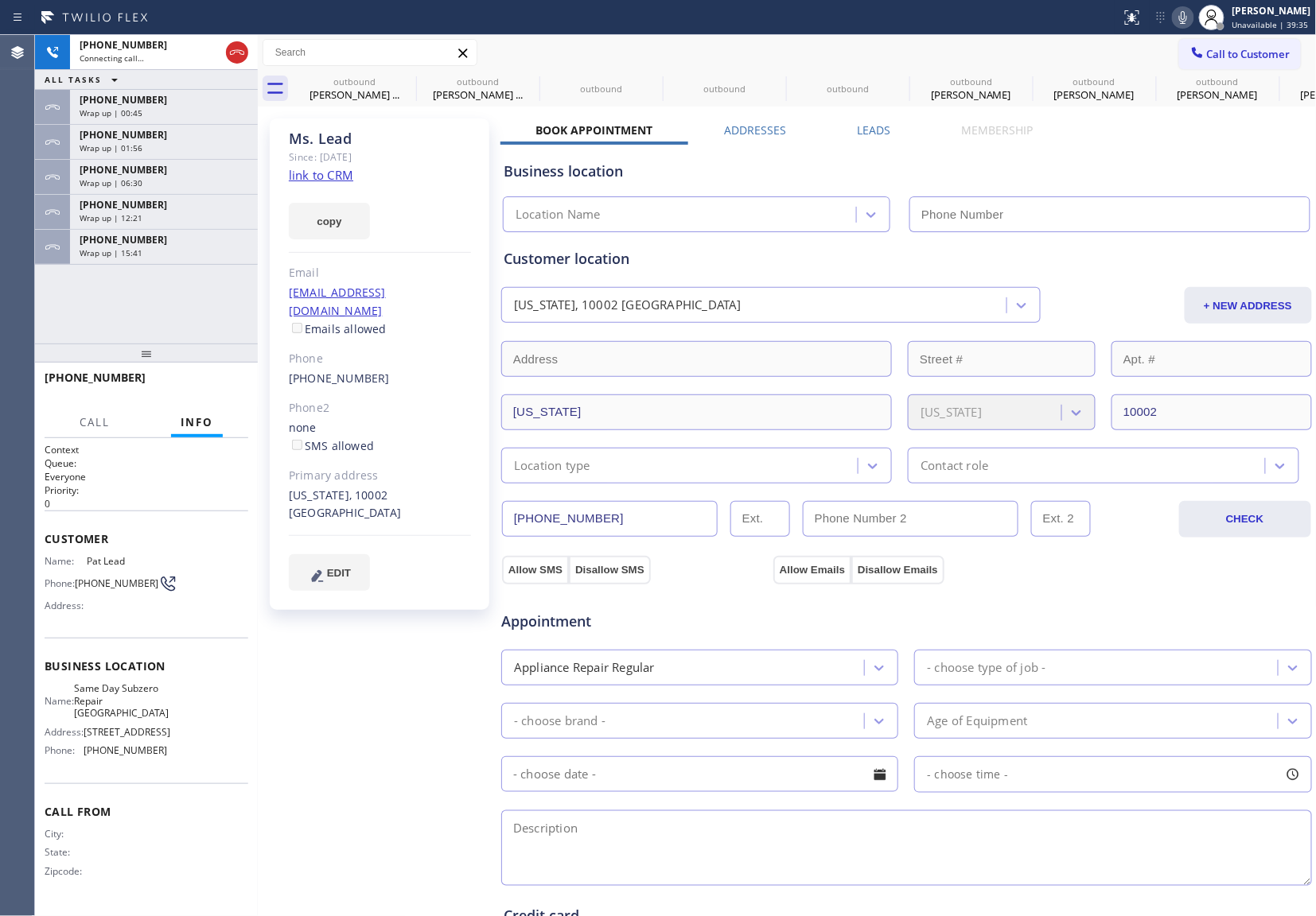
type input "[PHONE_NUMBER]"
click at [158, 240] on div "[PHONE_NUMBER]" at bounding box center [164, 239] width 169 height 13
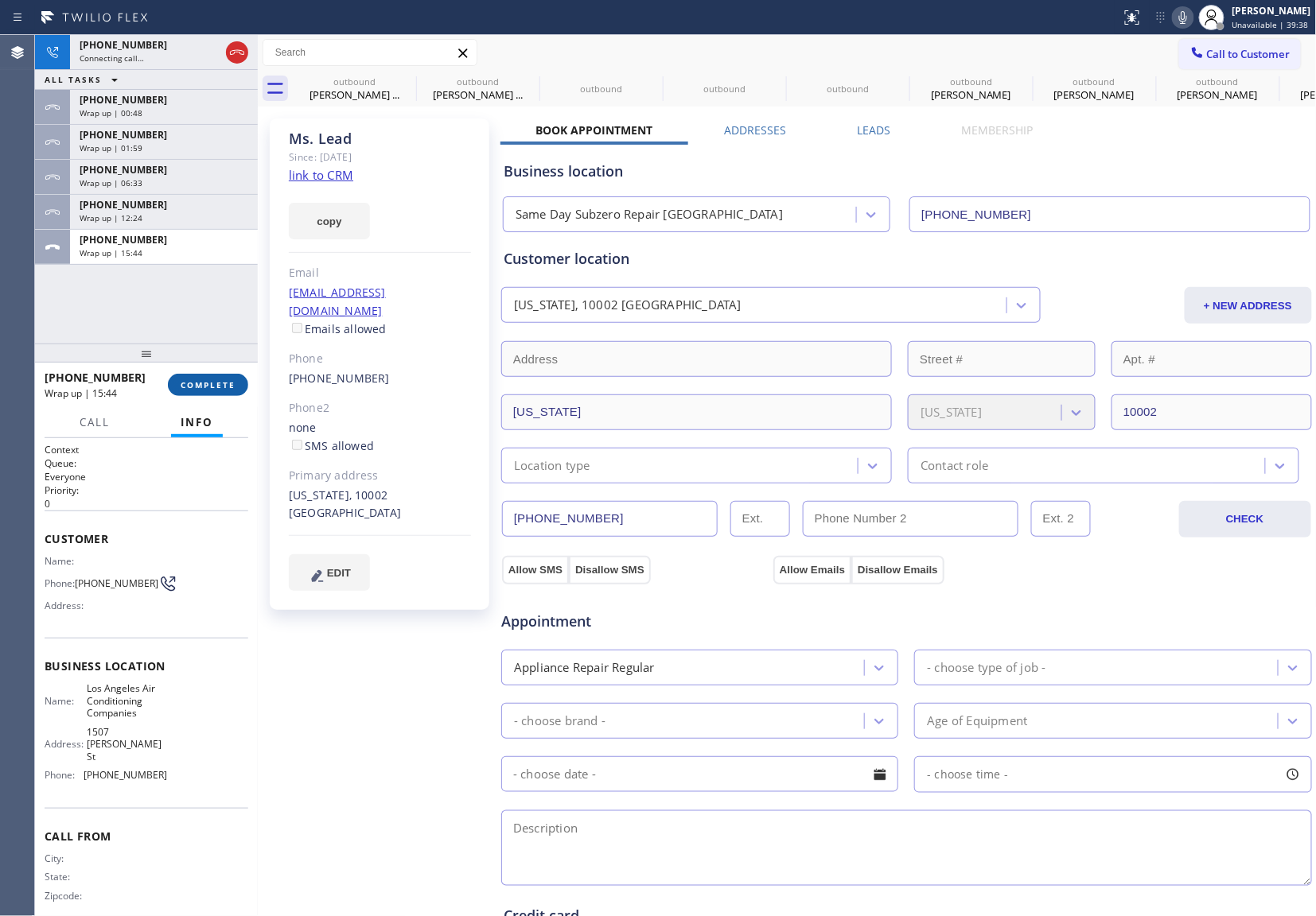
click at [211, 379] on span "COMPLETE" at bounding box center [208, 385] width 55 height 12
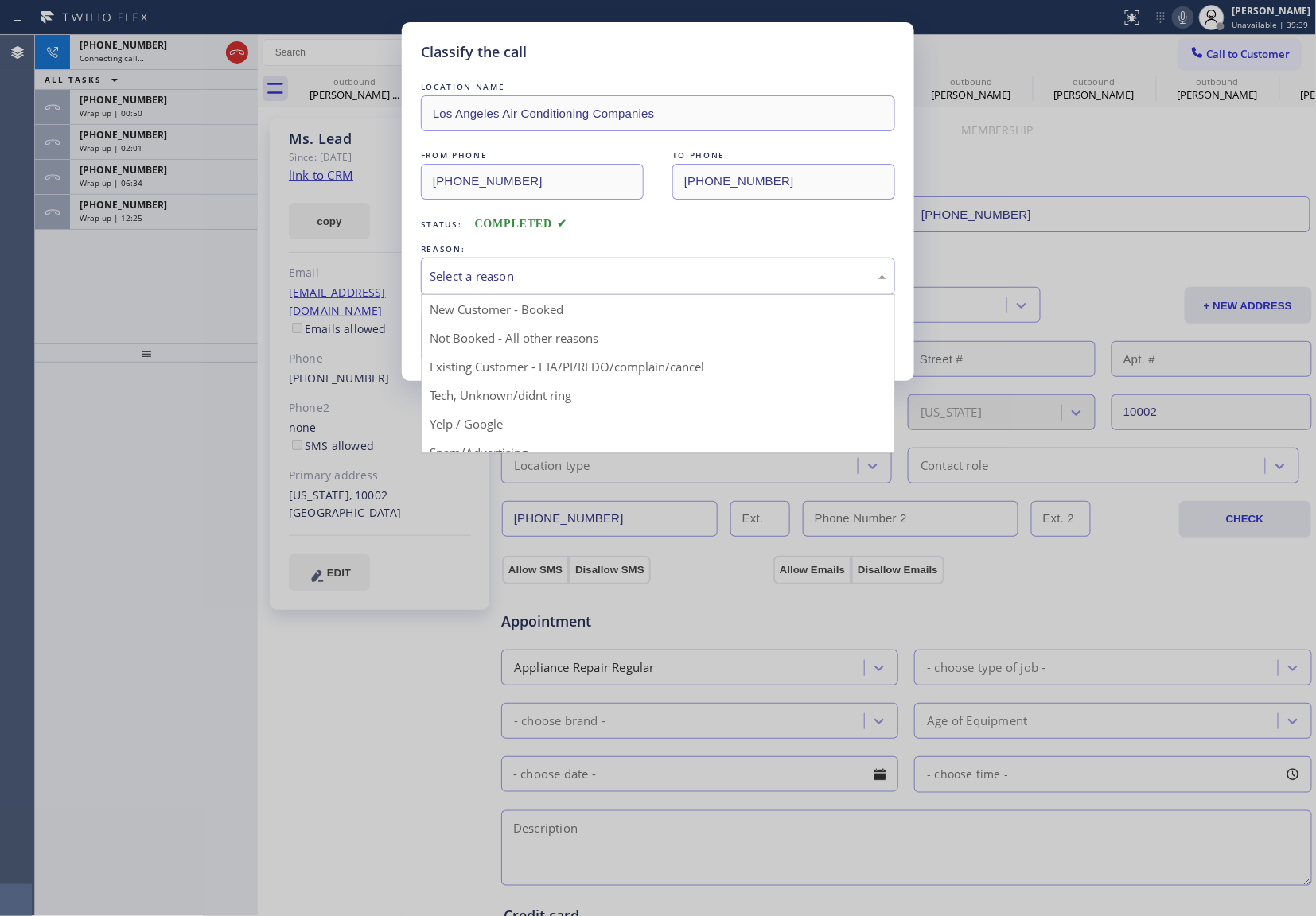
click at [540, 295] on div "Select a reason New Customer - Booked Not Booked - All other reasons Existing C…" at bounding box center [658, 275] width 474 height 37
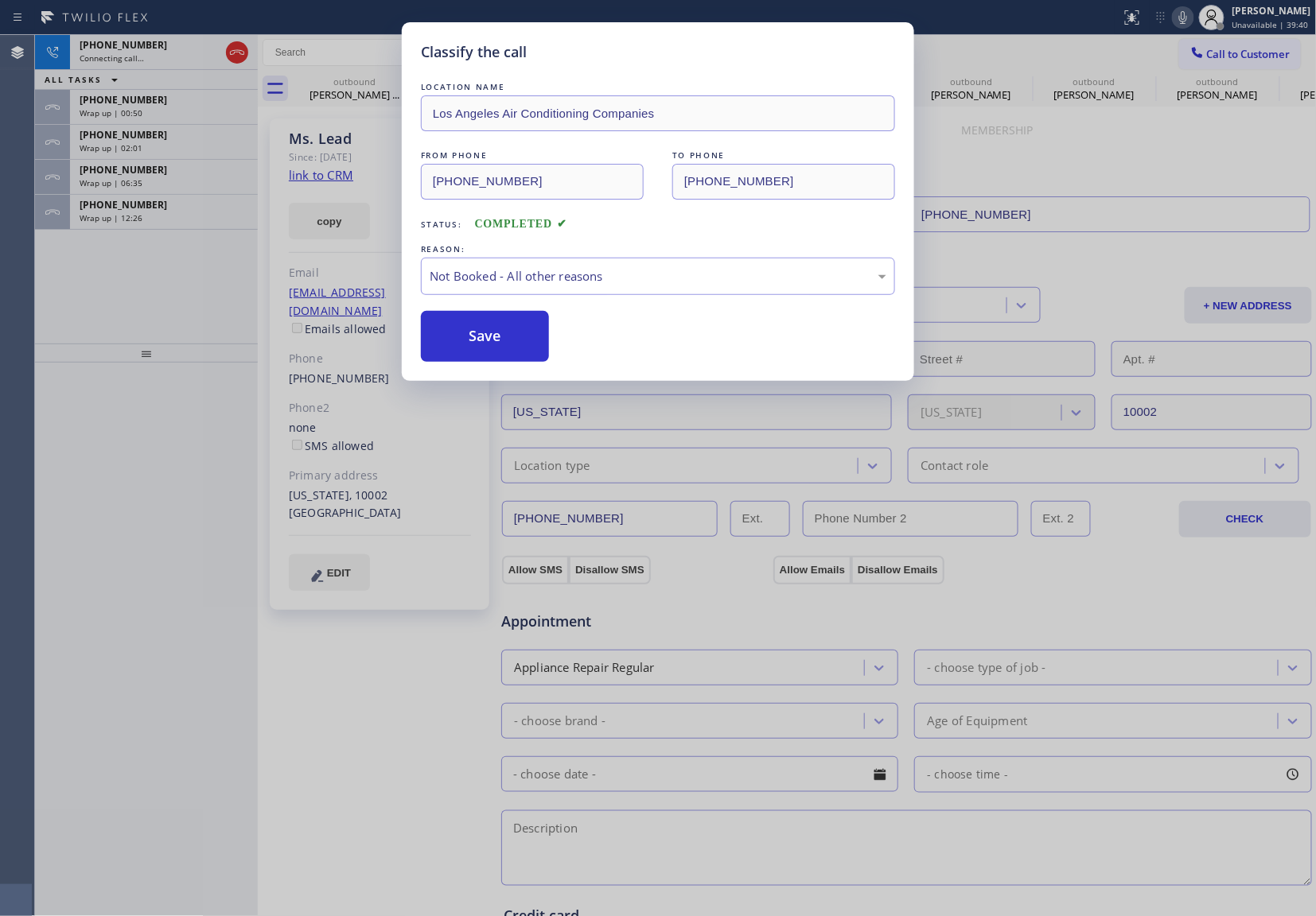
click at [494, 345] on button "Save" at bounding box center [485, 336] width 128 height 51
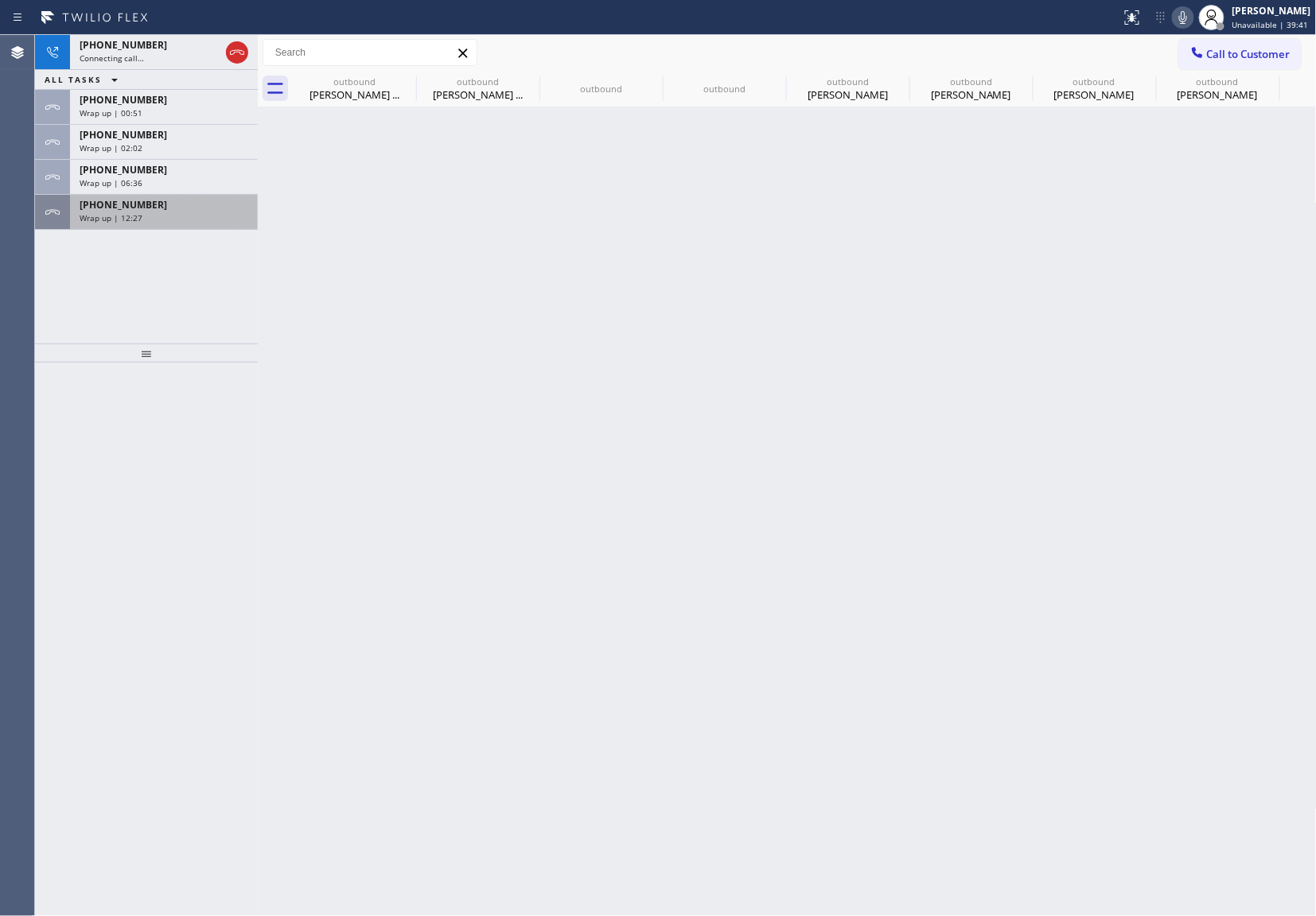
click at [113, 224] on div "[PHONE_NUMBER] Wrap up | 12:27" at bounding box center [160, 212] width 182 height 35
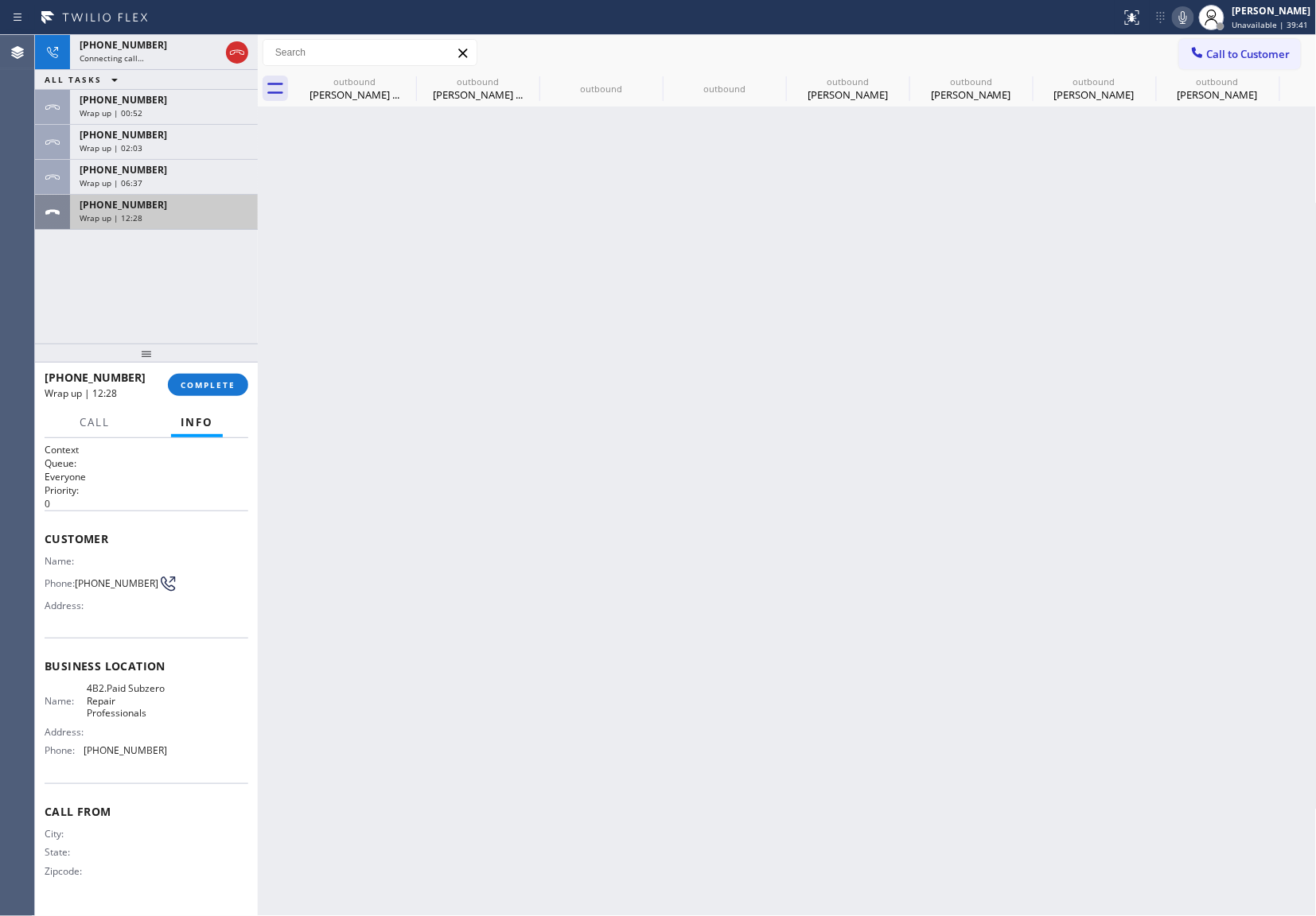
click at [113, 224] on div "[PHONE_NUMBER] Wrap up | 12:28" at bounding box center [160, 212] width 182 height 35
click at [206, 377] on button "COMPLETE" at bounding box center [208, 385] width 81 height 22
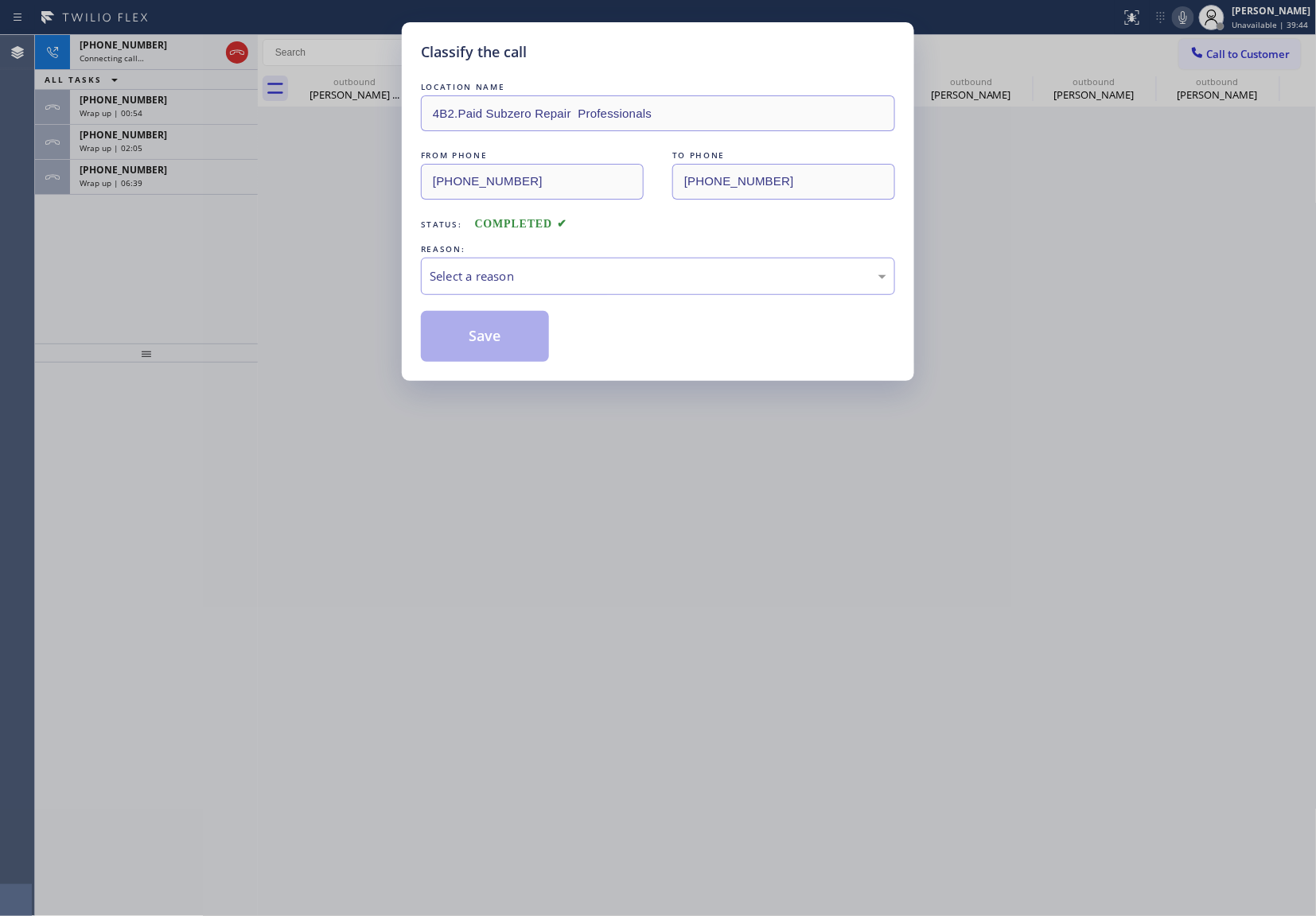
drag, startPoint x: 471, startPoint y: 301, endPoint x: 484, endPoint y: 301, distance: 13.0
click at [478, 301] on div "LOCATION NAME 4B2.Paid Subzero Repair Professionals FROM PHONE [PHONE_NUMBER] T…" at bounding box center [658, 220] width 474 height 283
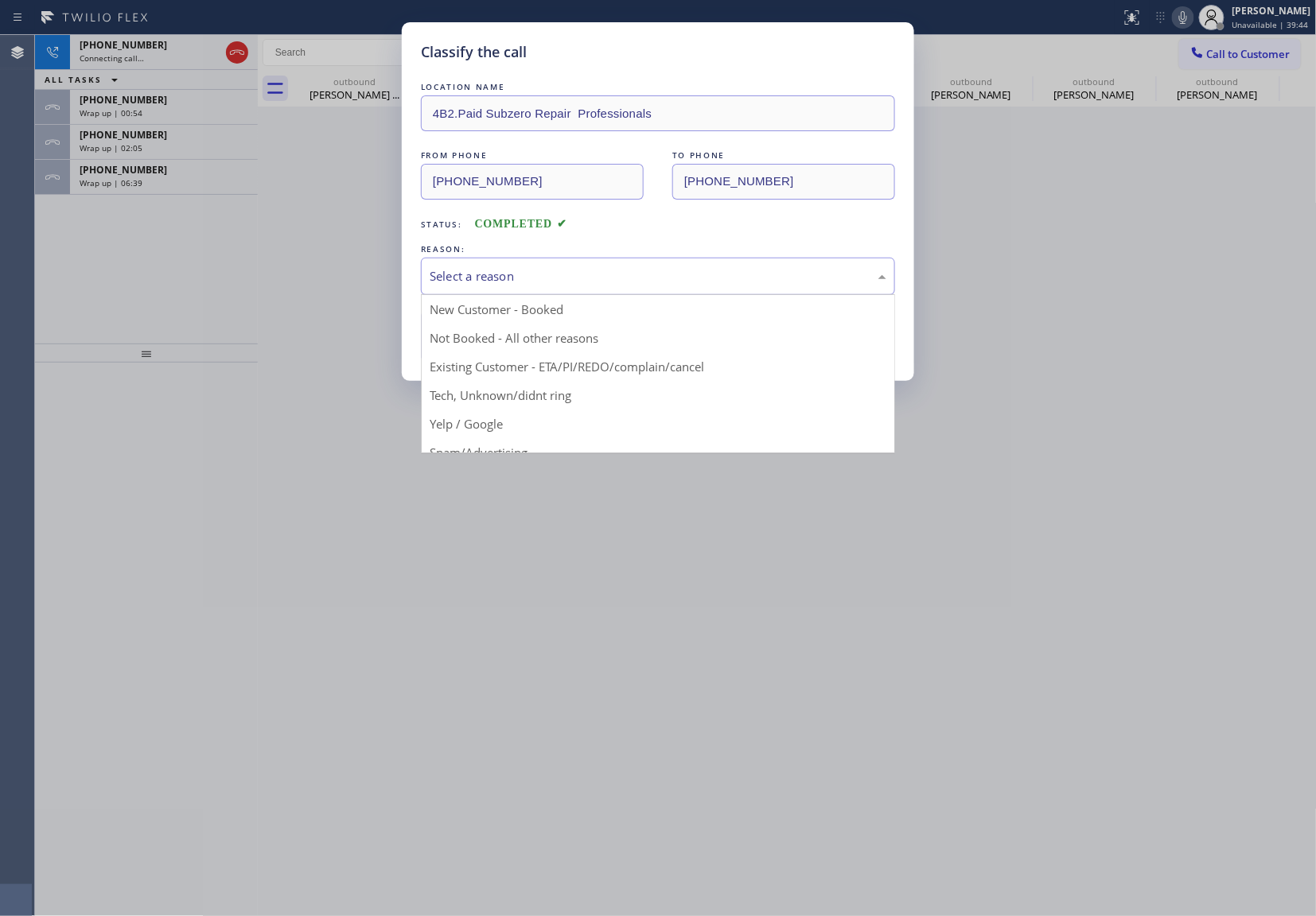
click at [503, 281] on div "Select a reason" at bounding box center [657, 276] width 456 height 18
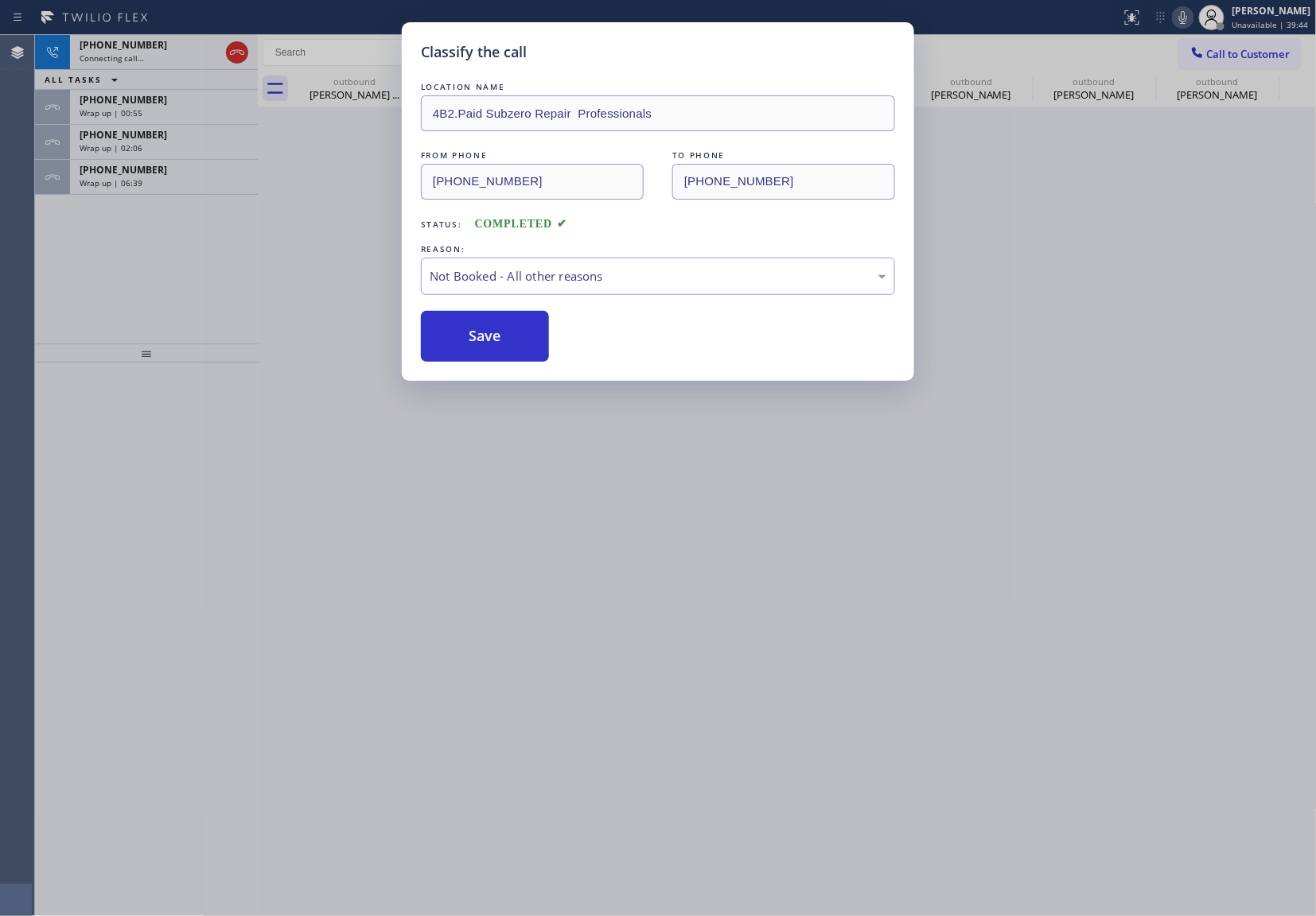
click at [507, 345] on button "Save" at bounding box center [485, 336] width 128 height 51
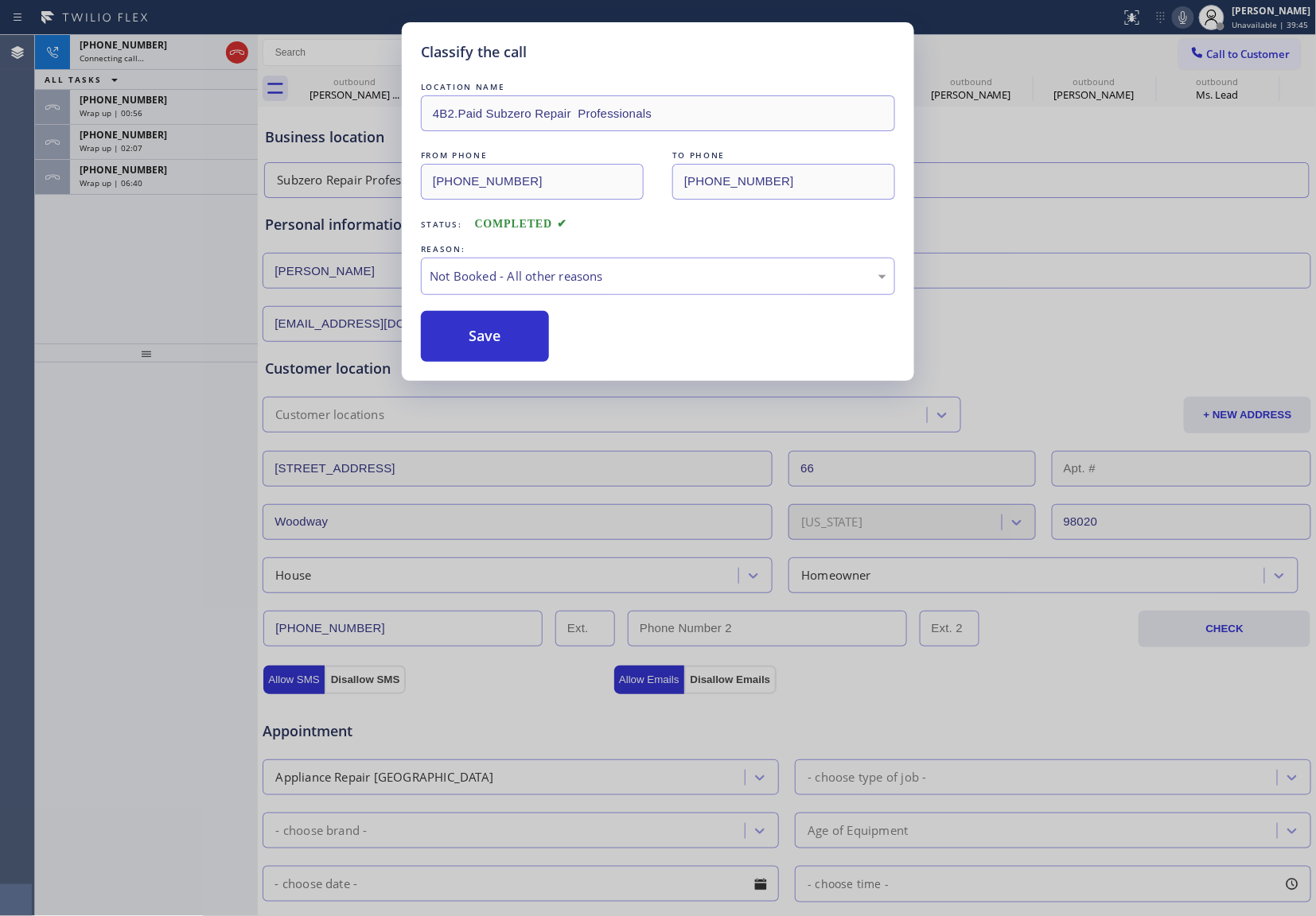
click at [146, 184] on div "Classify the call LOCATION NAME [PERSON_NAME] Repair Service FROM PHONE [PHONE_…" at bounding box center [675, 476] width 1281 height 881
click at [146, 184] on div "Wrap up | 06:40" at bounding box center [164, 183] width 169 height 12
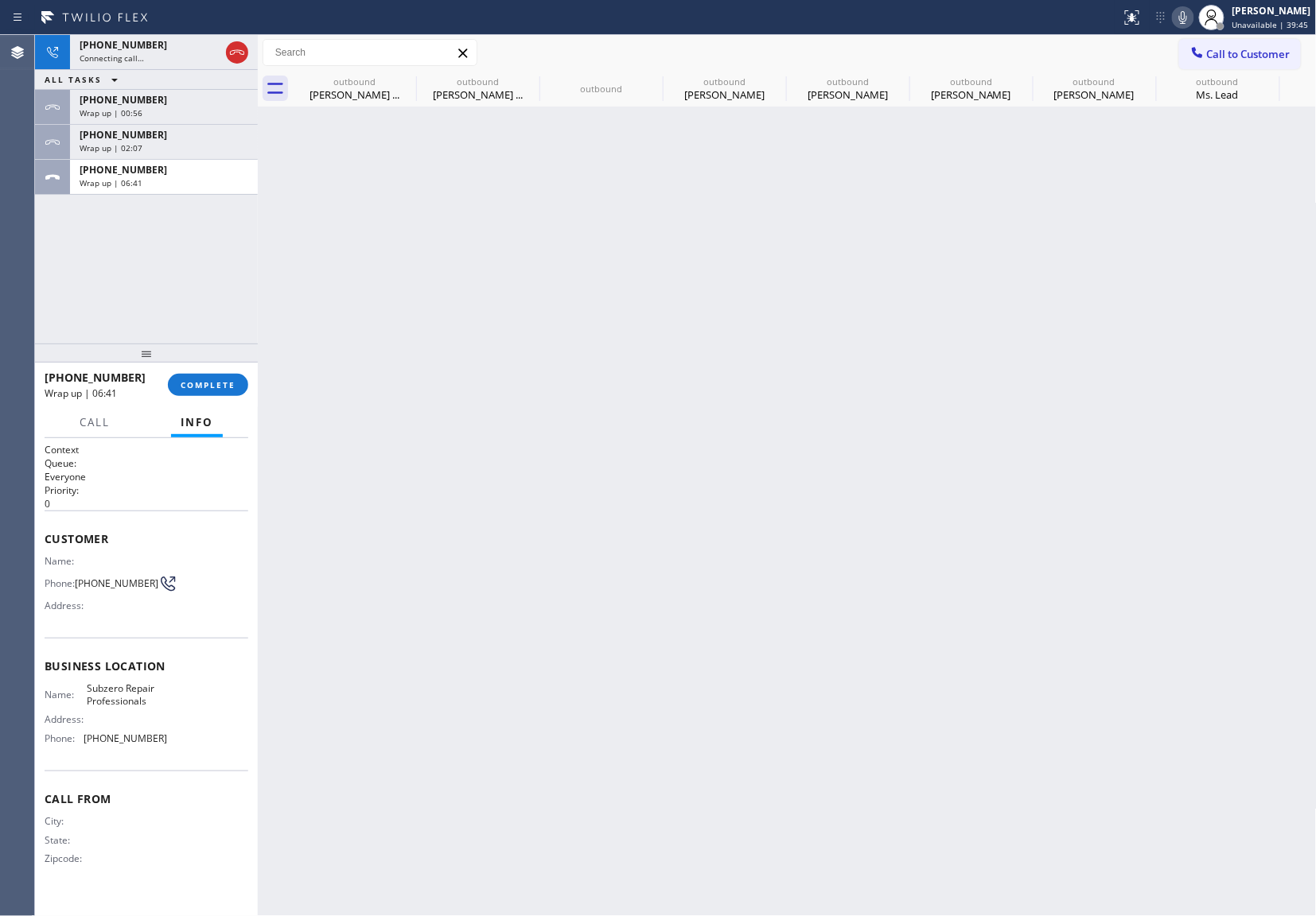
click at [146, 184] on div "Wrap up | 06:41" at bounding box center [164, 183] width 169 height 12
click at [220, 379] on span "COMPLETE" at bounding box center [208, 385] width 55 height 12
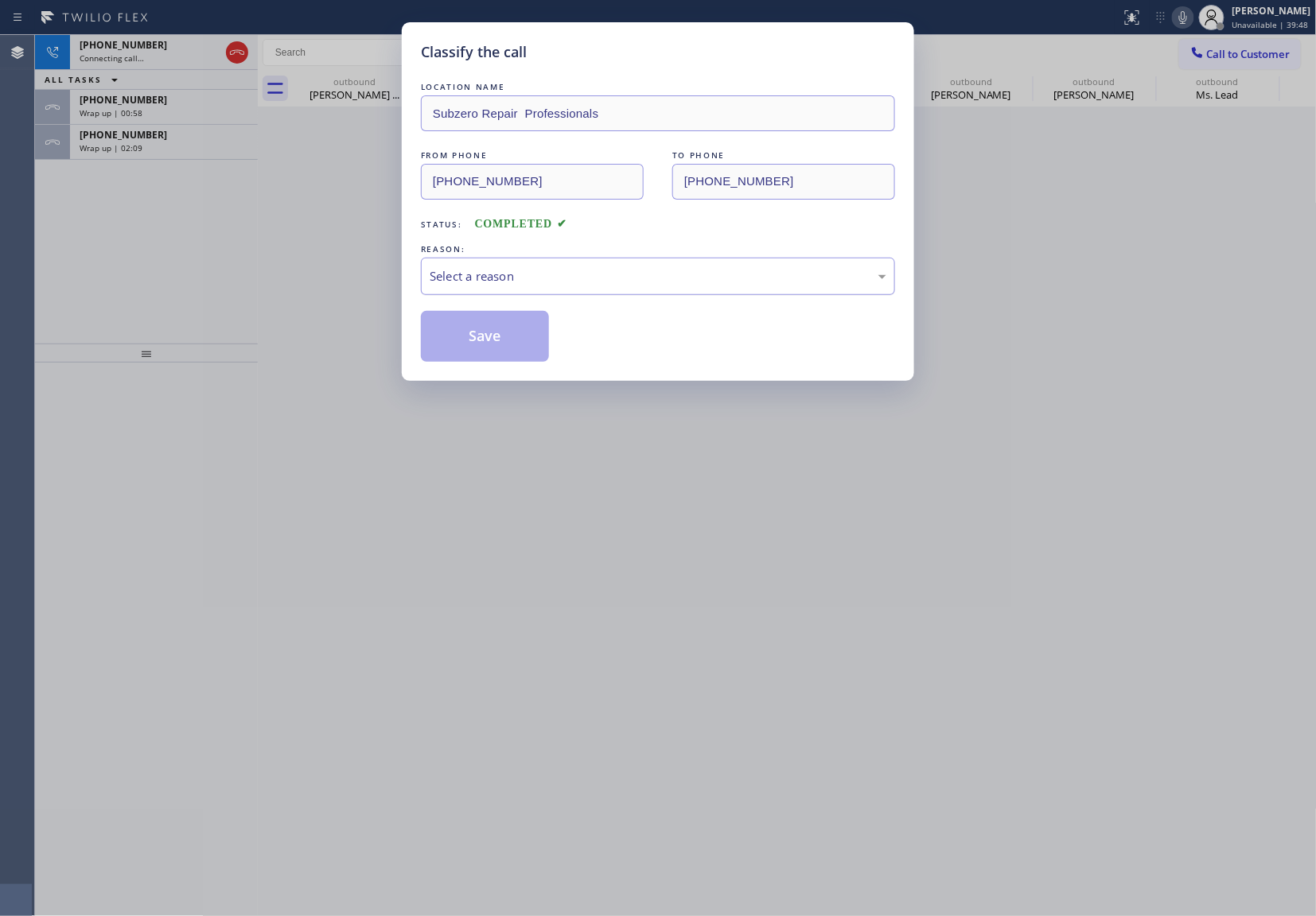
drag, startPoint x: 498, startPoint y: 277, endPoint x: 507, endPoint y: 288, distance: 14.2
click at [500, 280] on div "Select a reason" at bounding box center [657, 276] width 456 height 18
click at [506, 345] on button "Save" at bounding box center [485, 336] width 128 height 51
type input "[PHONE_NUMBER]"
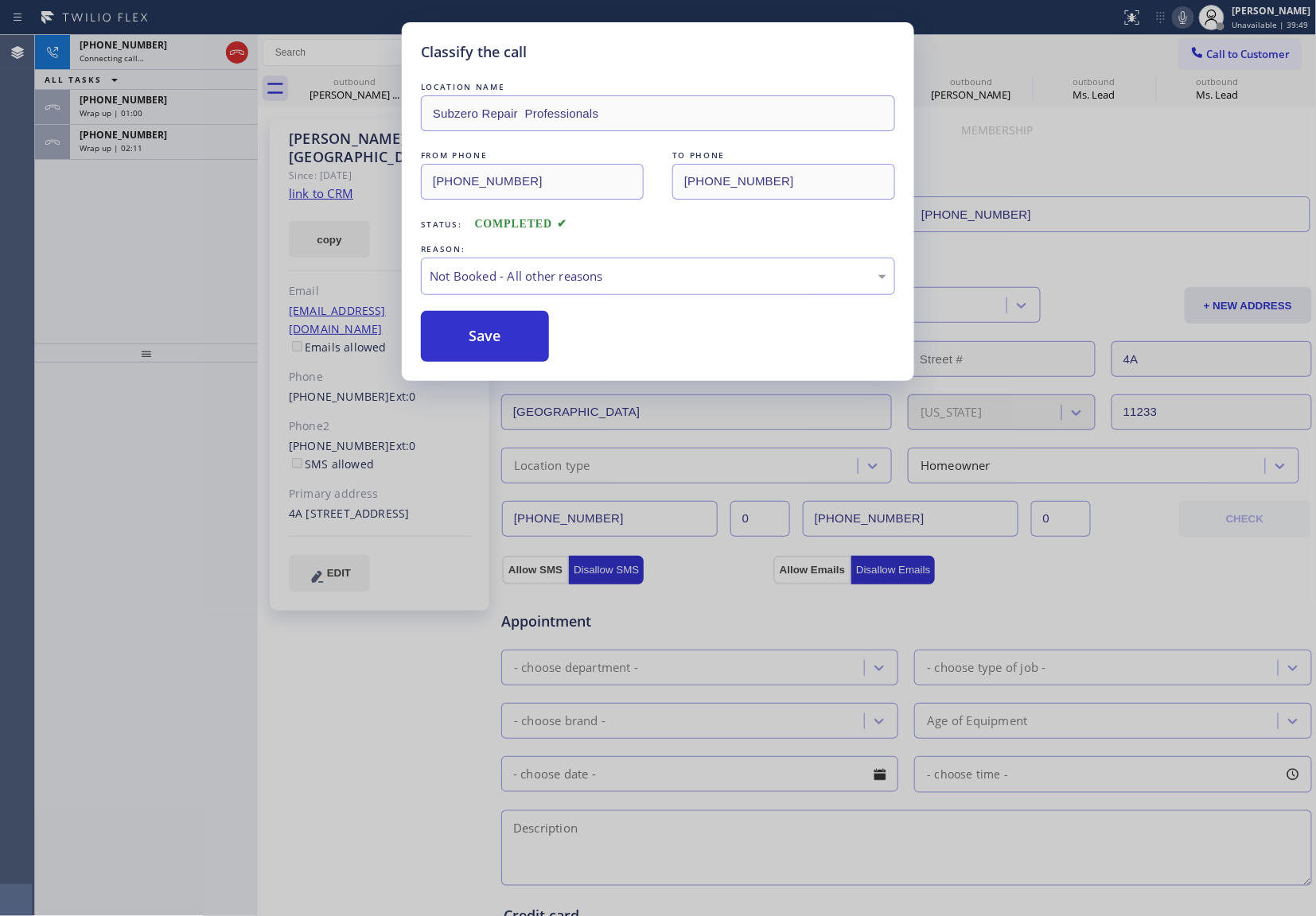
click at [132, 135] on span "[PHONE_NUMBER]" at bounding box center [123, 135] width 87 height 13
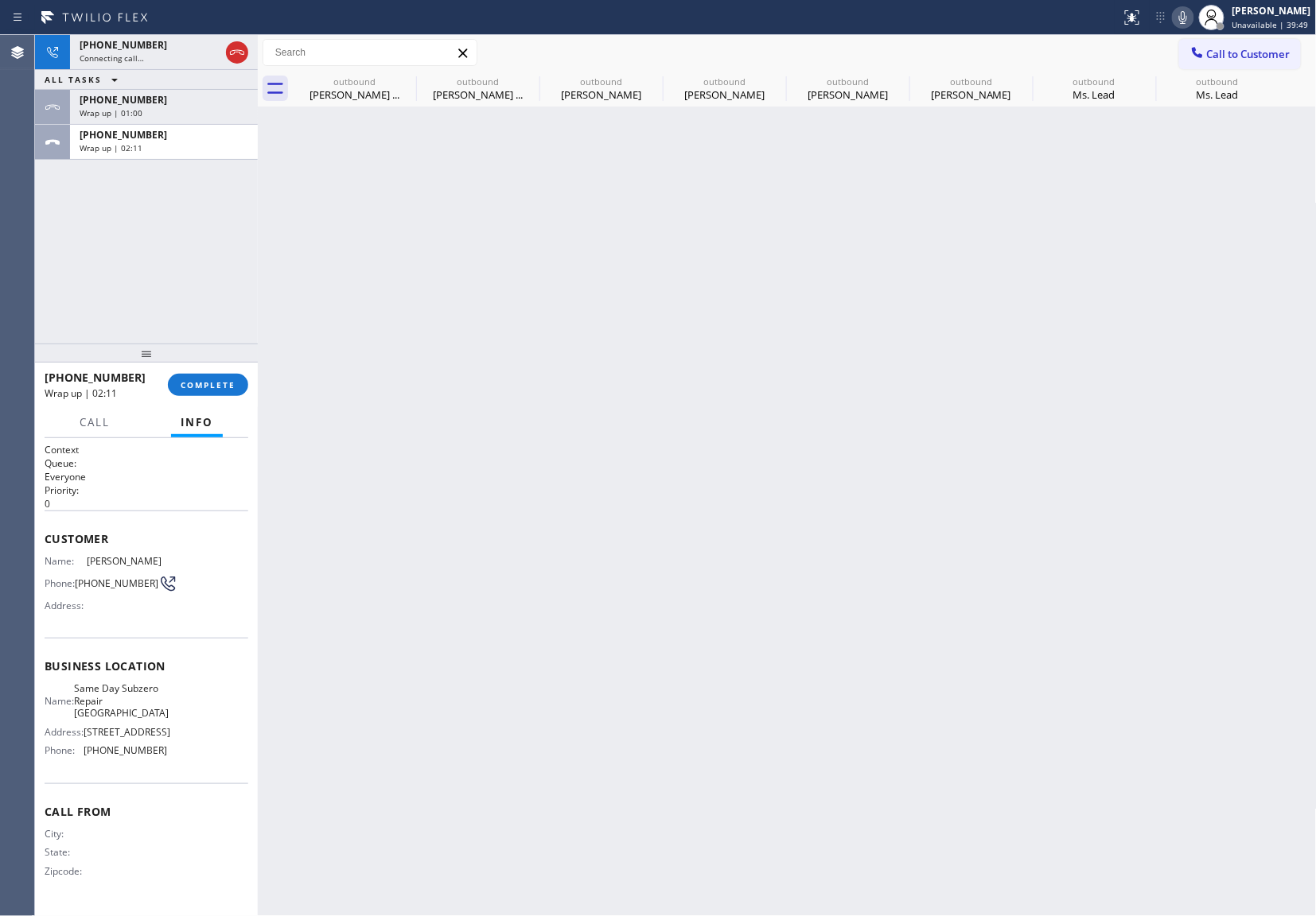
click at [132, 135] on span "[PHONE_NUMBER]" at bounding box center [123, 135] width 87 height 13
click at [243, 382] on button "COMPLETE" at bounding box center [208, 385] width 81 height 22
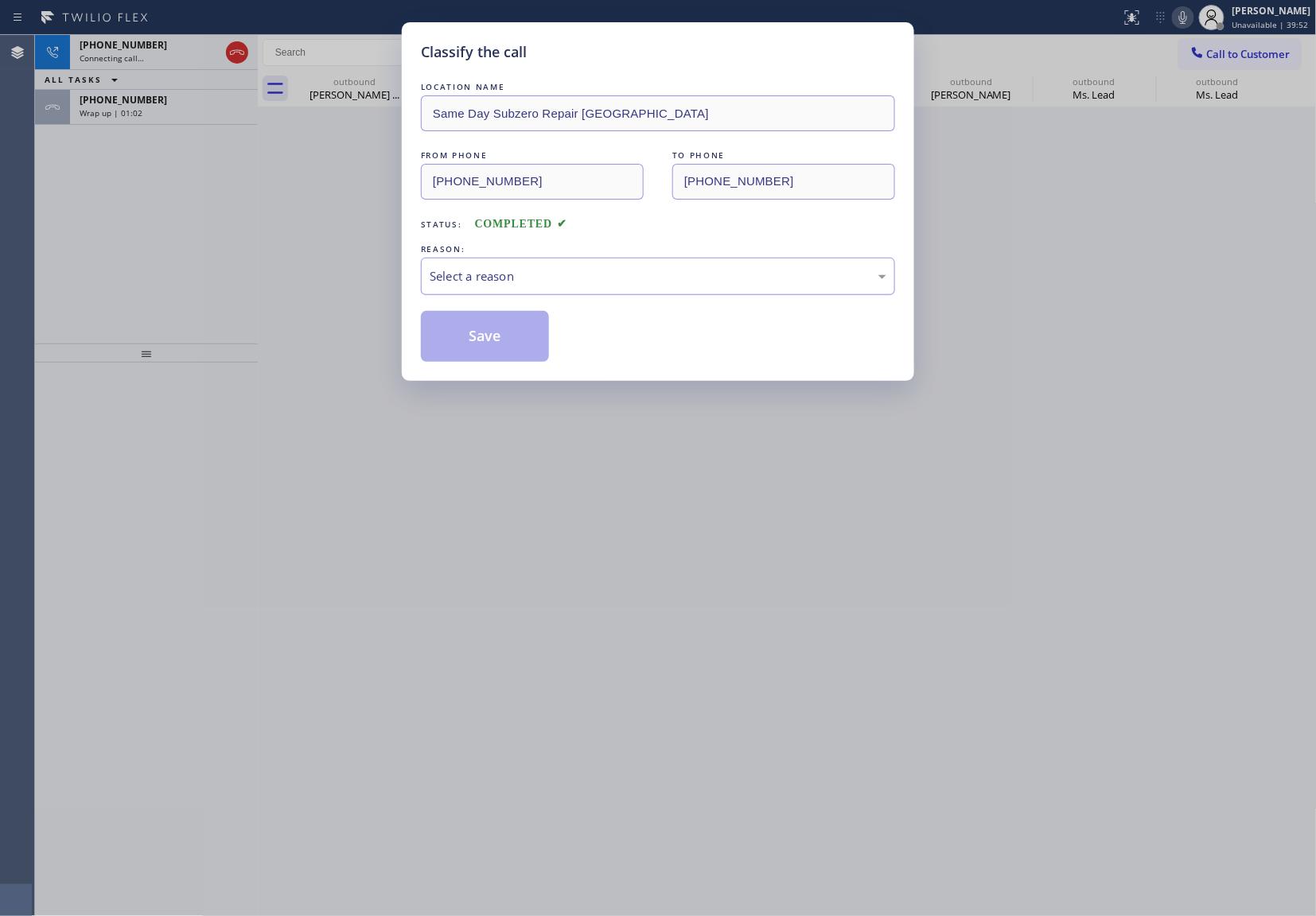
click at [460, 283] on div "Select a reason" at bounding box center [657, 276] width 456 height 18
click at [491, 345] on button "Save" at bounding box center [485, 336] width 128 height 51
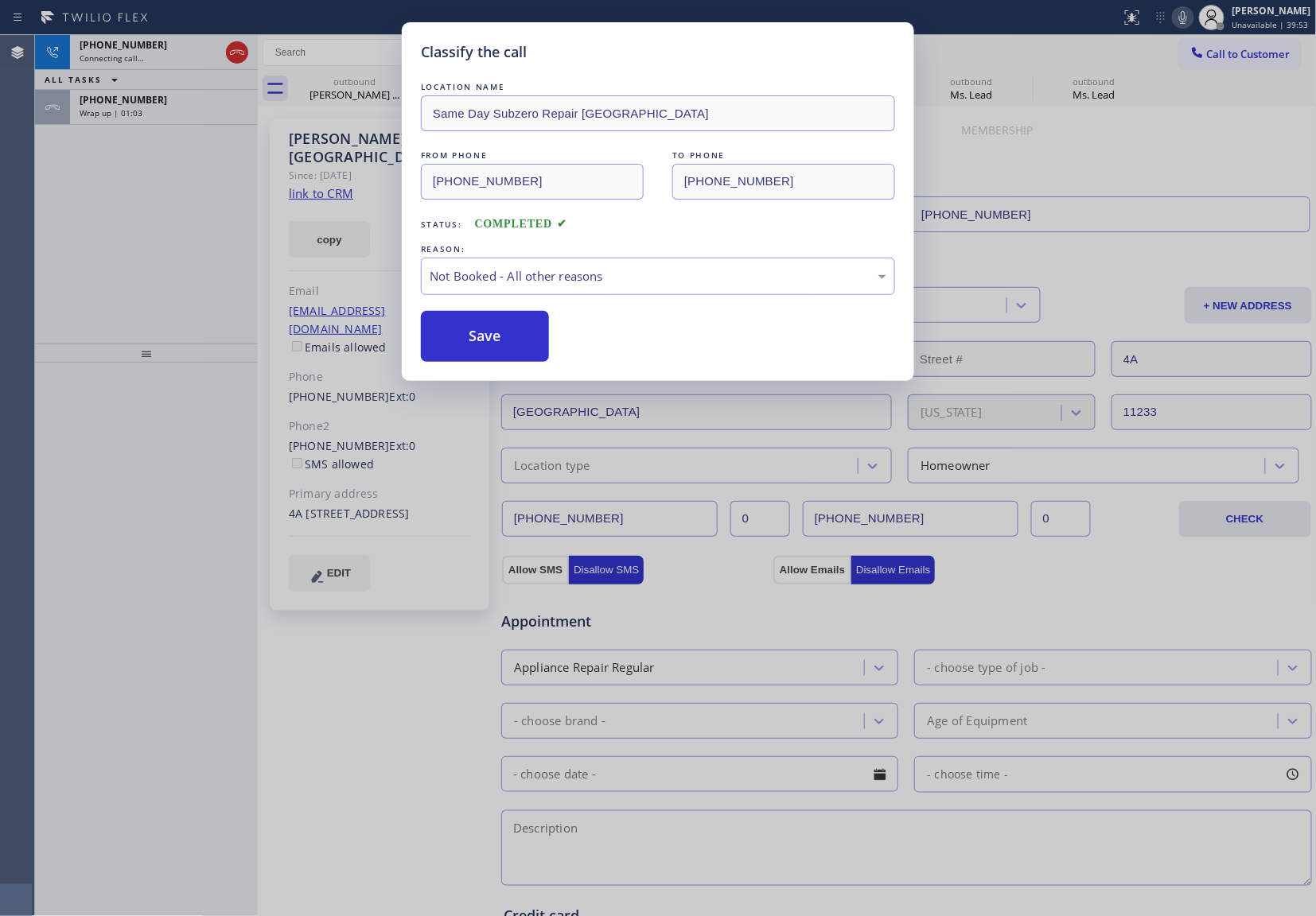
click at [125, 96] on div "Classify the call LOCATION NAME Same Day Subzero Repair [GEOGRAPHIC_DATA] FROM …" at bounding box center [658, 458] width 1316 height 916
click at [125, 96] on span "[PHONE_NUMBER]" at bounding box center [123, 99] width 87 height 13
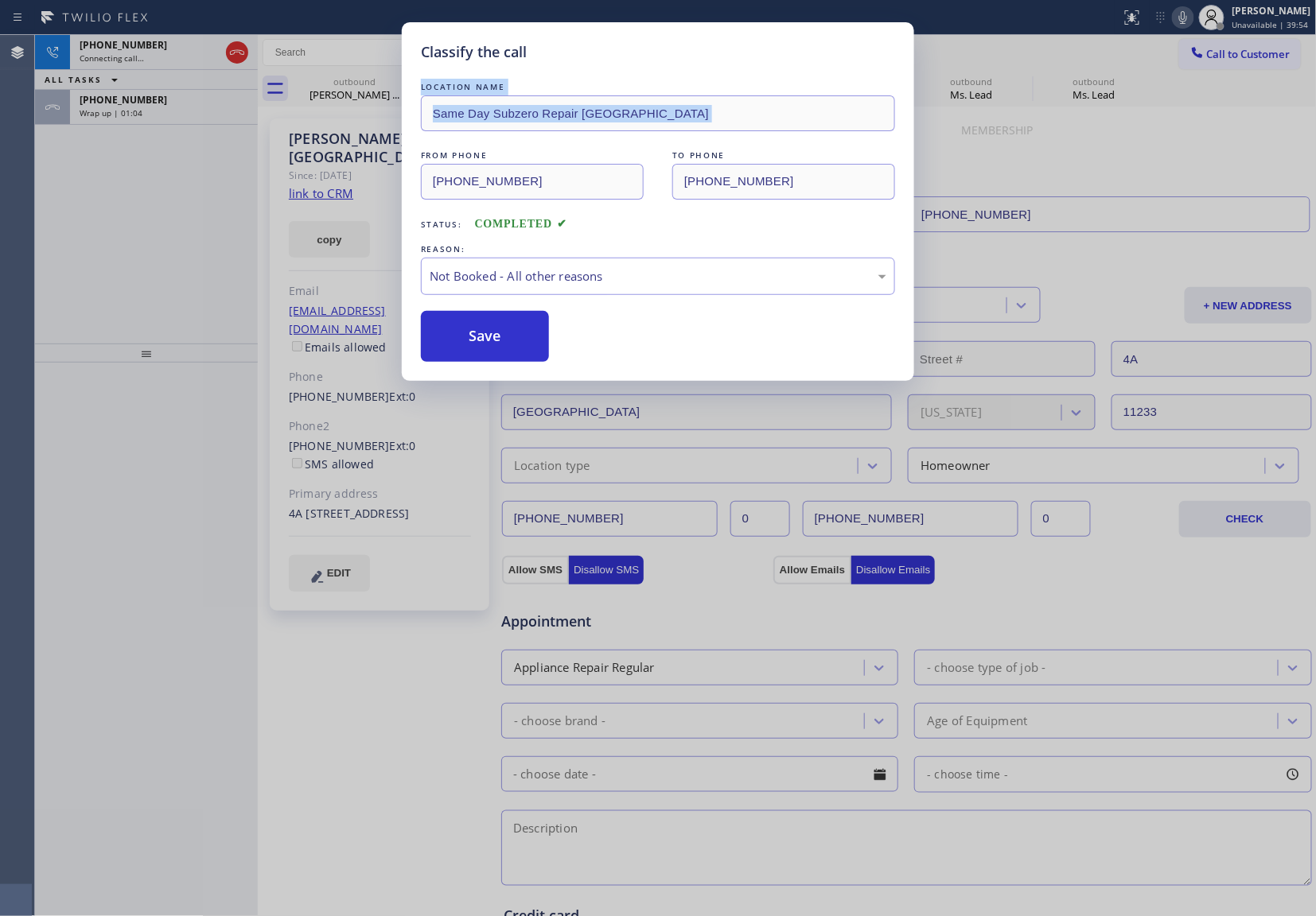
click at [125, 96] on span "[PHONE_NUMBER]" at bounding box center [123, 99] width 87 height 13
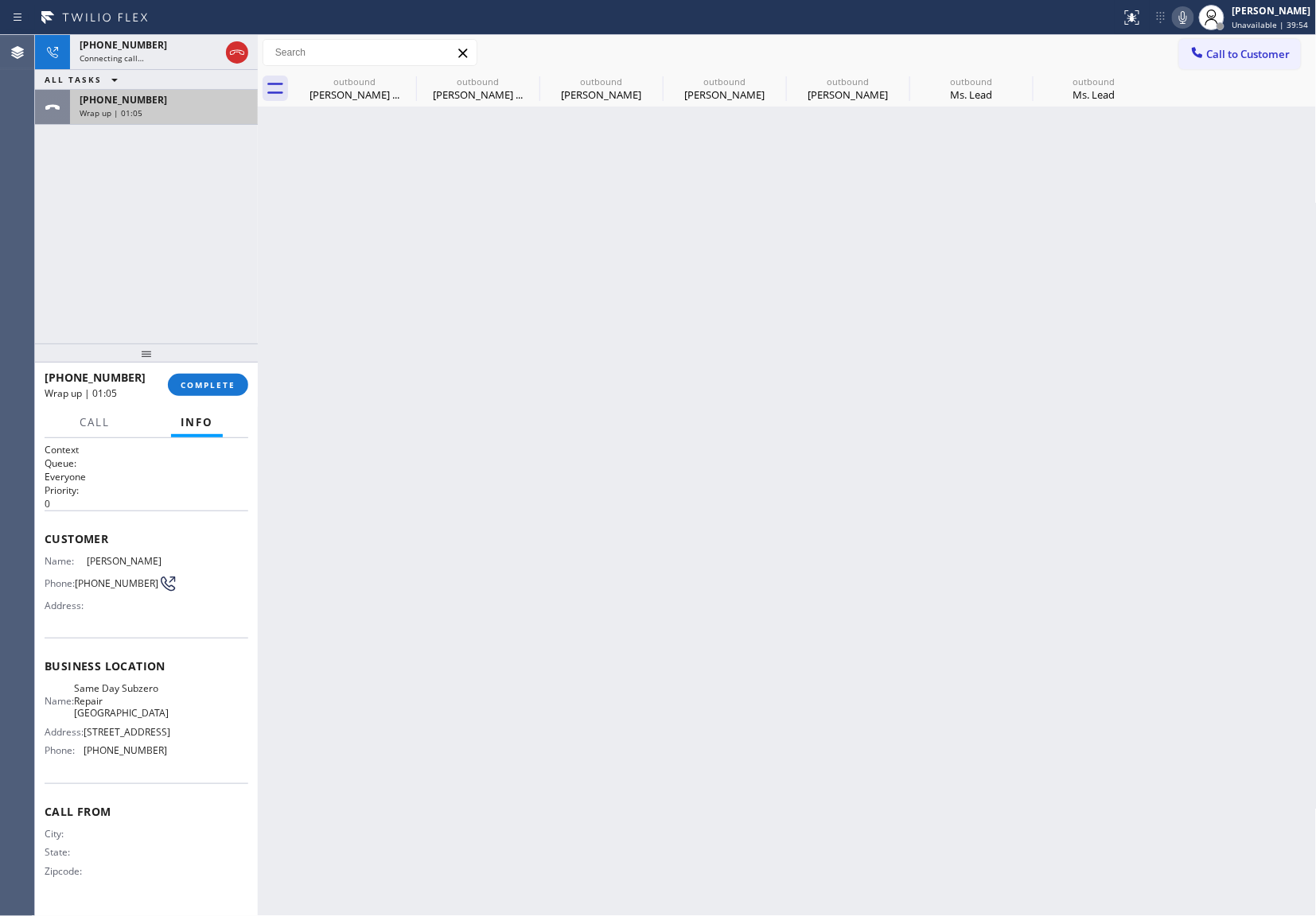
click at [129, 106] on span "[PHONE_NUMBER]" at bounding box center [123, 99] width 87 height 13
click at [206, 390] on button "COMPLETE" at bounding box center [208, 385] width 81 height 22
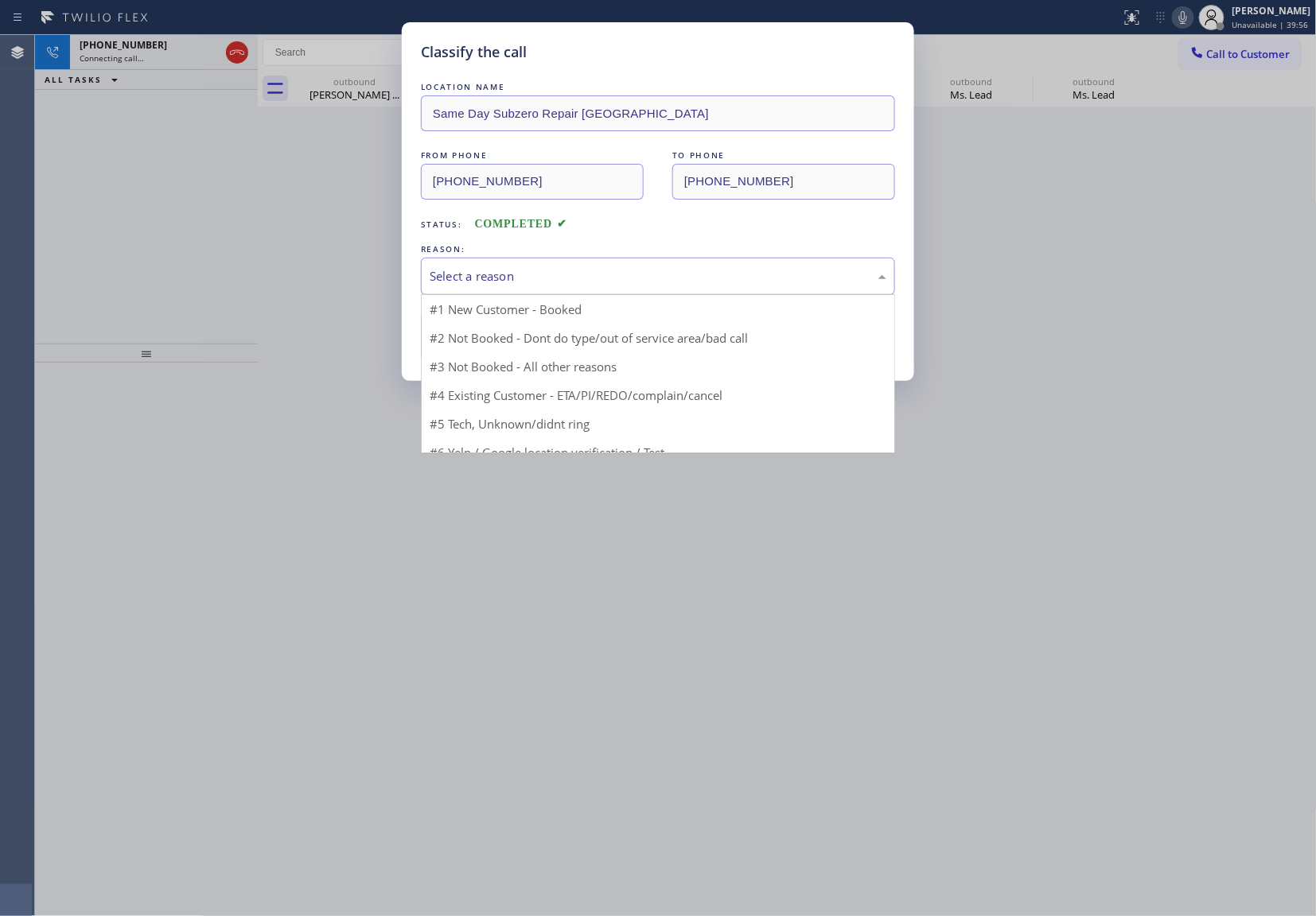
drag, startPoint x: 530, startPoint y: 262, endPoint x: 529, endPoint y: 335, distance: 73.0
click at [538, 269] on div "Select a reason" at bounding box center [658, 275] width 474 height 37
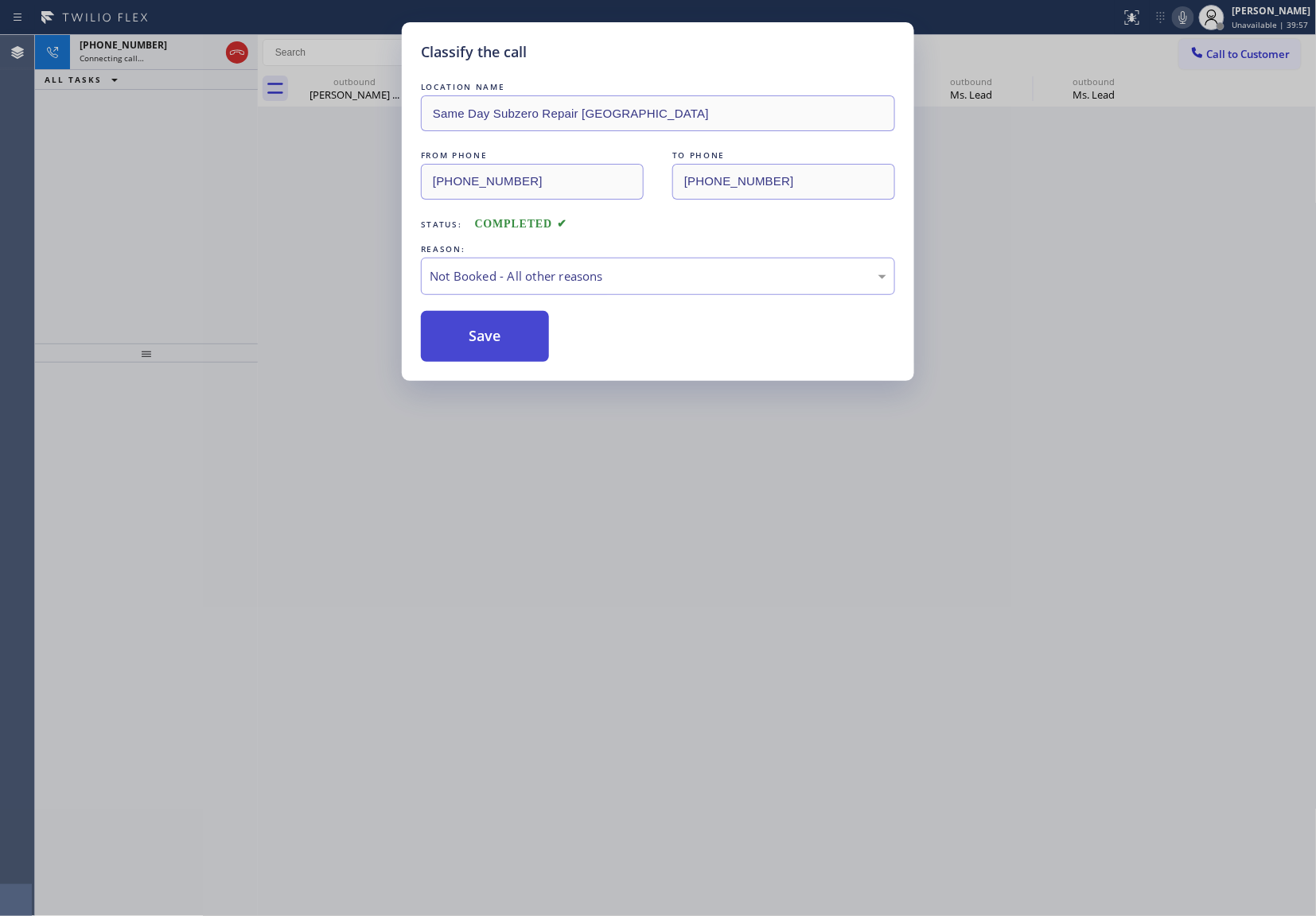
click at [503, 352] on button "Save" at bounding box center [485, 336] width 128 height 51
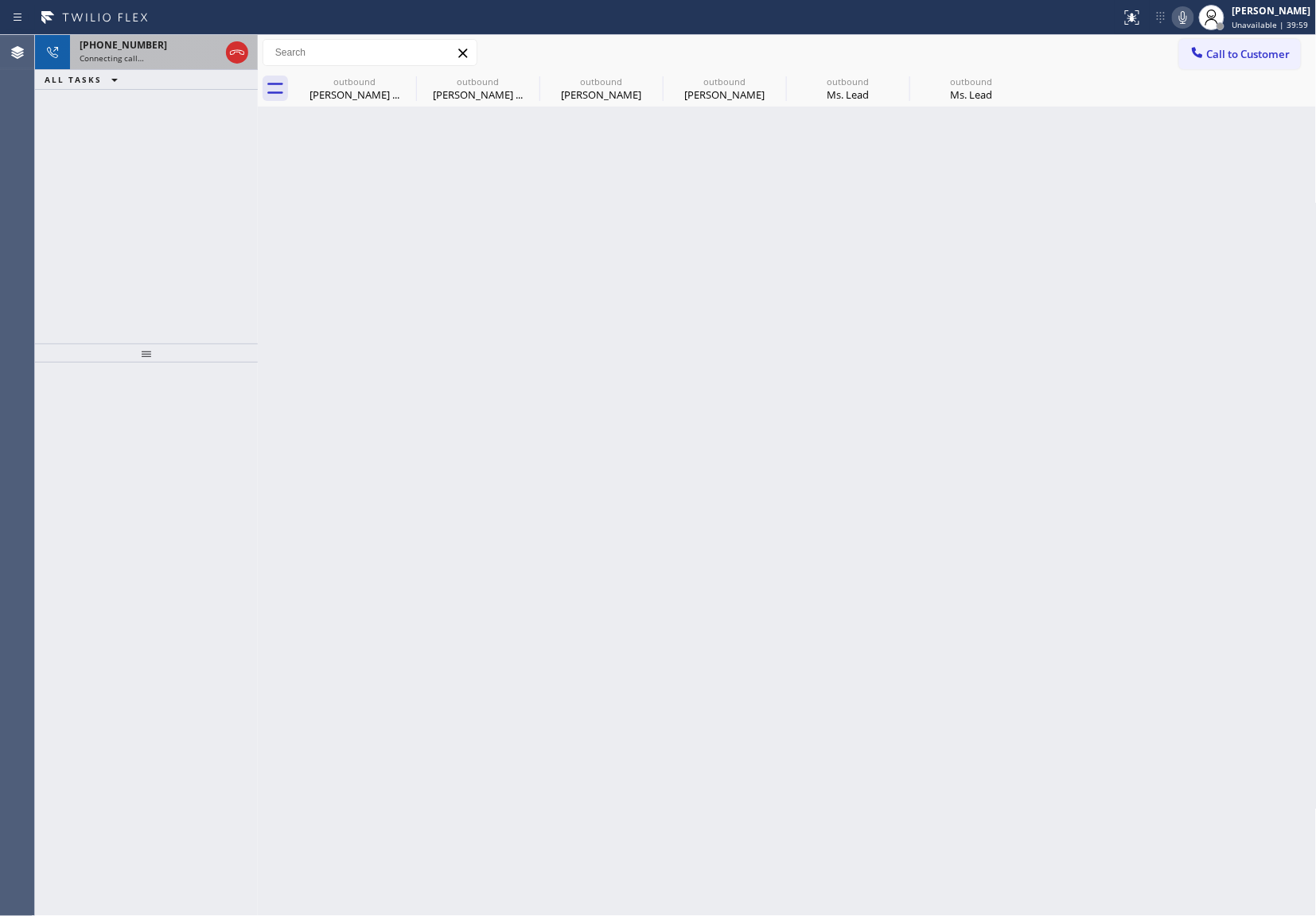
click at [119, 58] on span "Connecting call…" at bounding box center [112, 58] width 64 height 12
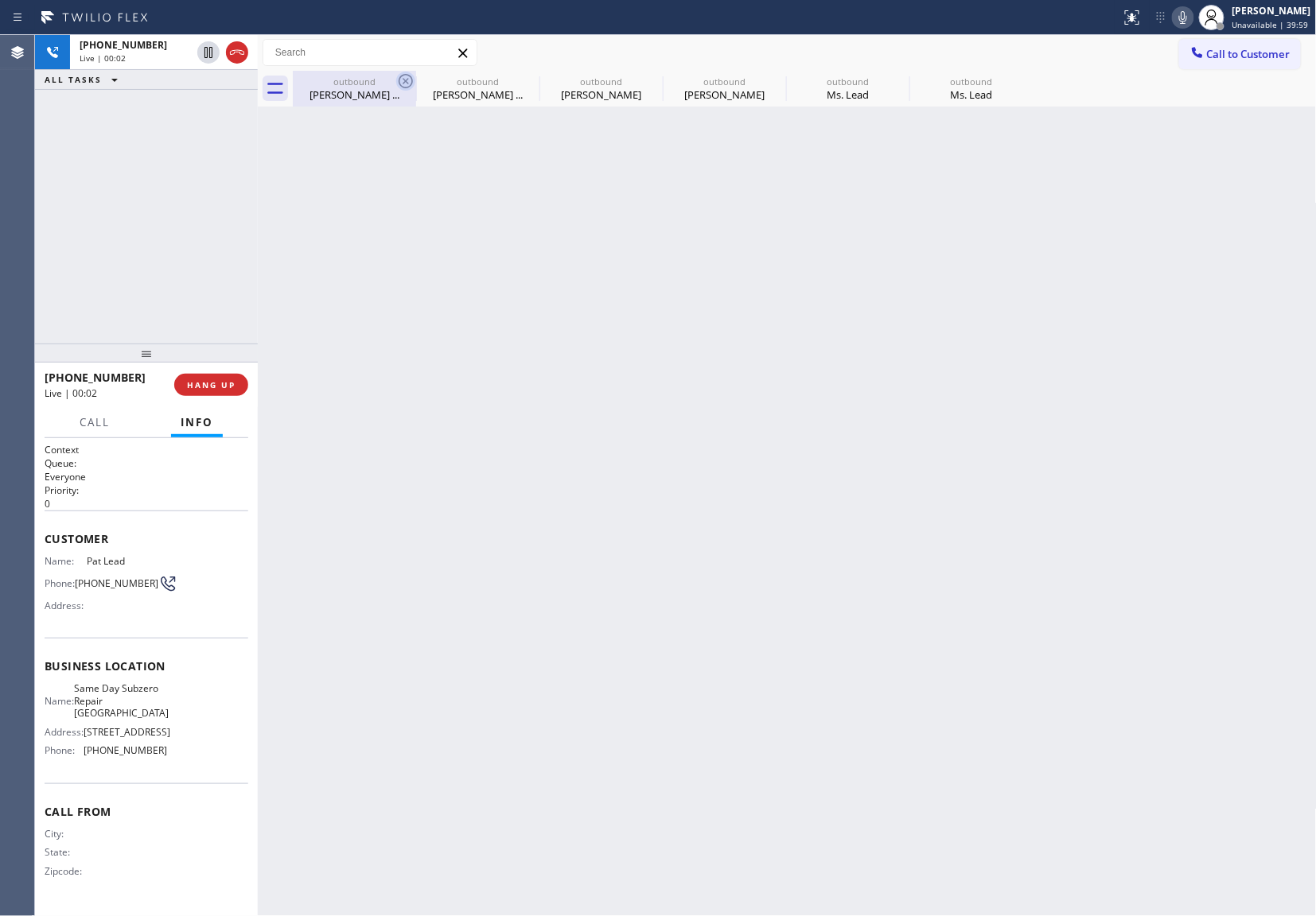
click at [401, 78] on icon at bounding box center [405, 81] width 19 height 19
click at [0, 0] on icon at bounding box center [0, 0] width 0 height 0
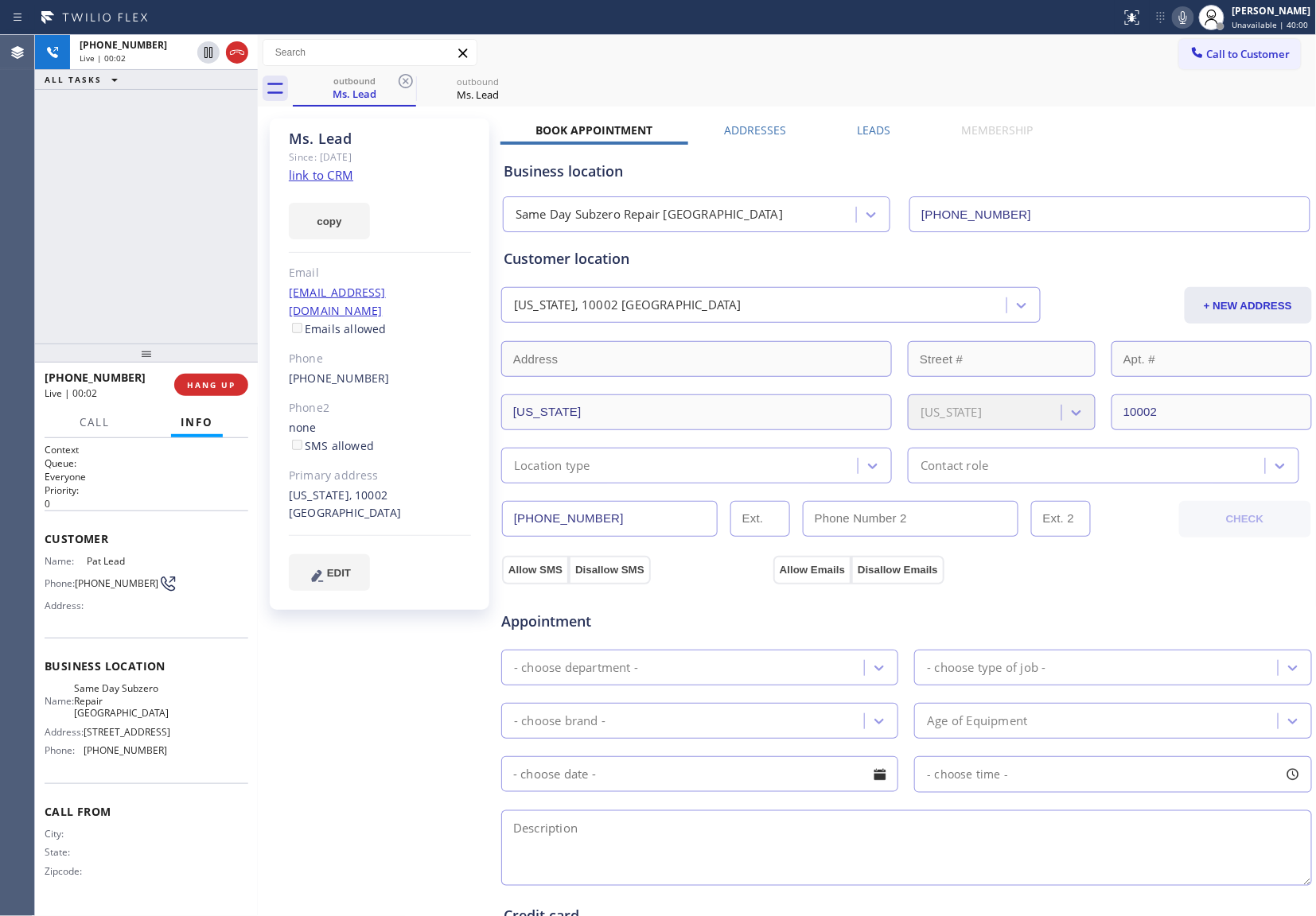
type input "[PHONE_NUMBER]"
click at [401, 78] on icon at bounding box center [405, 81] width 19 height 19
drag, startPoint x: 396, startPoint y: 86, endPoint x: 405, endPoint y: 85, distance: 9.1
click at [396, 86] on icon at bounding box center [405, 81] width 19 height 19
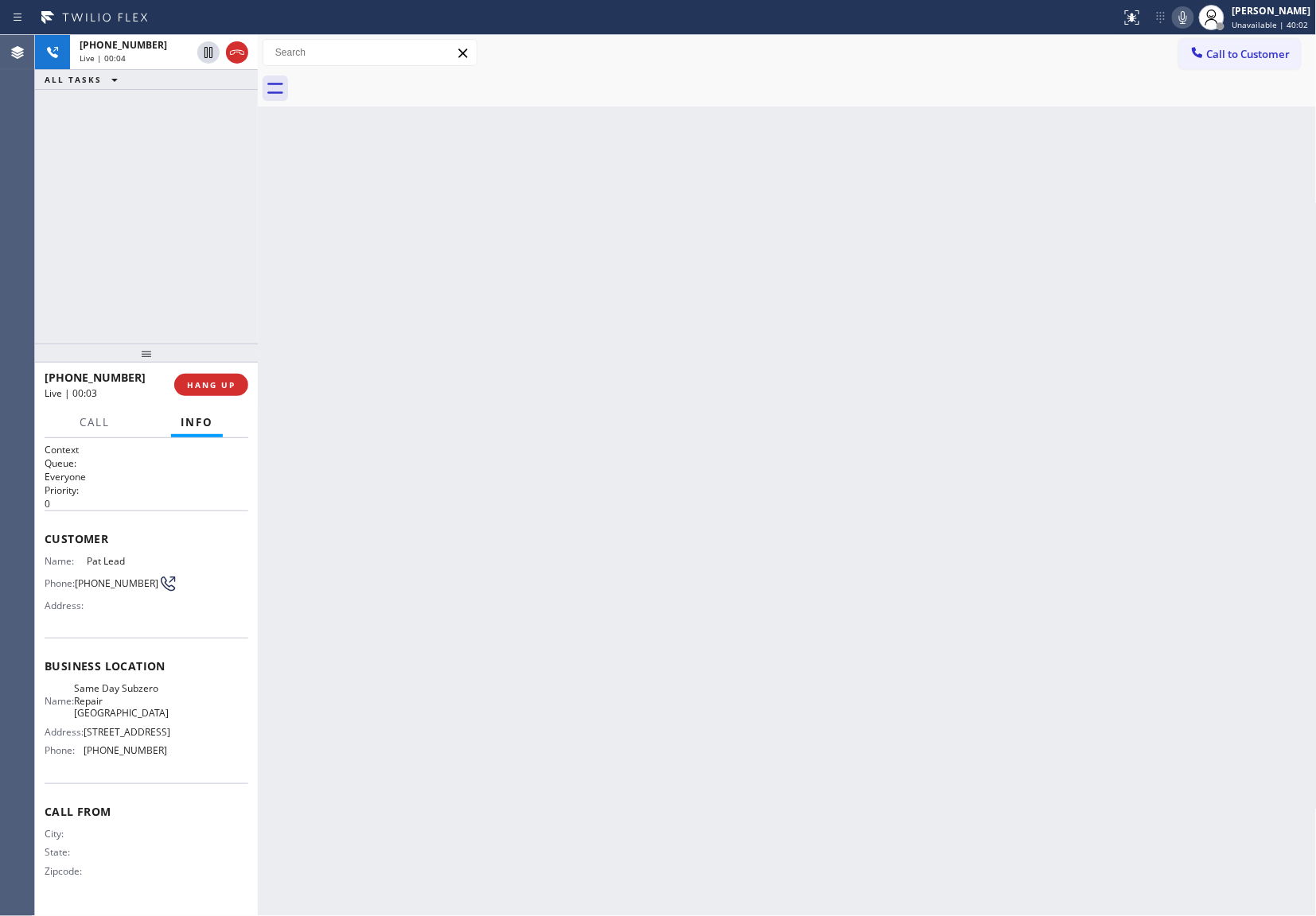
click at [405, 85] on div at bounding box center [804, 89] width 1024 height 36
click at [243, 49] on icon at bounding box center [237, 52] width 19 height 19
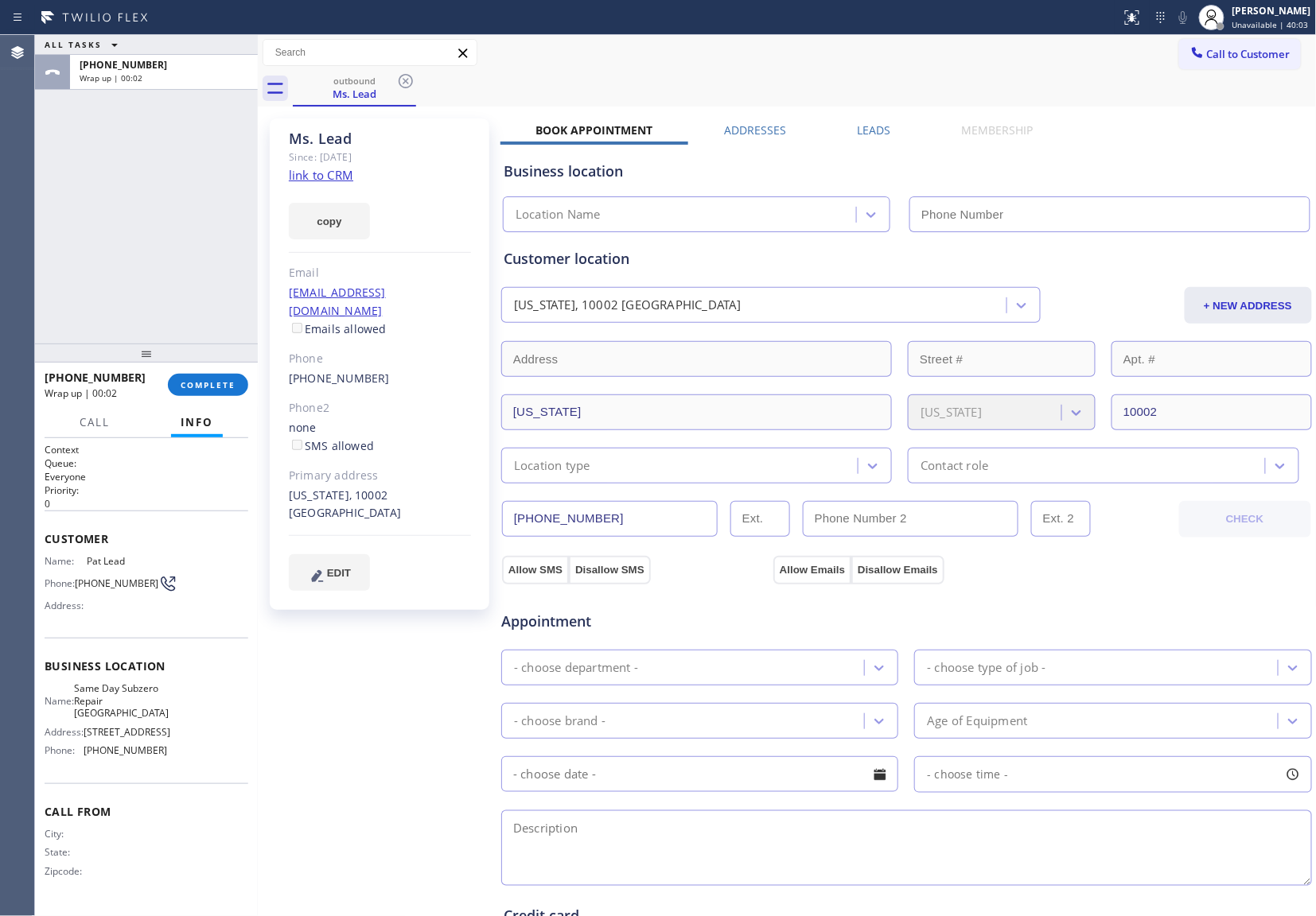
type input "[PHONE_NUMBER]"
drag, startPoint x: 103, startPoint y: 595, endPoint x: 81, endPoint y: 583, distance: 25.1
click at [81, 583] on span "[PHONE_NUMBER]" at bounding box center [117, 583] width 84 height 12
drag, startPoint x: 1224, startPoint y: 58, endPoint x: 911, endPoint y: 238, distance: 361.1
click at [1223, 58] on span "Call to Customer" at bounding box center [1249, 53] width 84 height 14
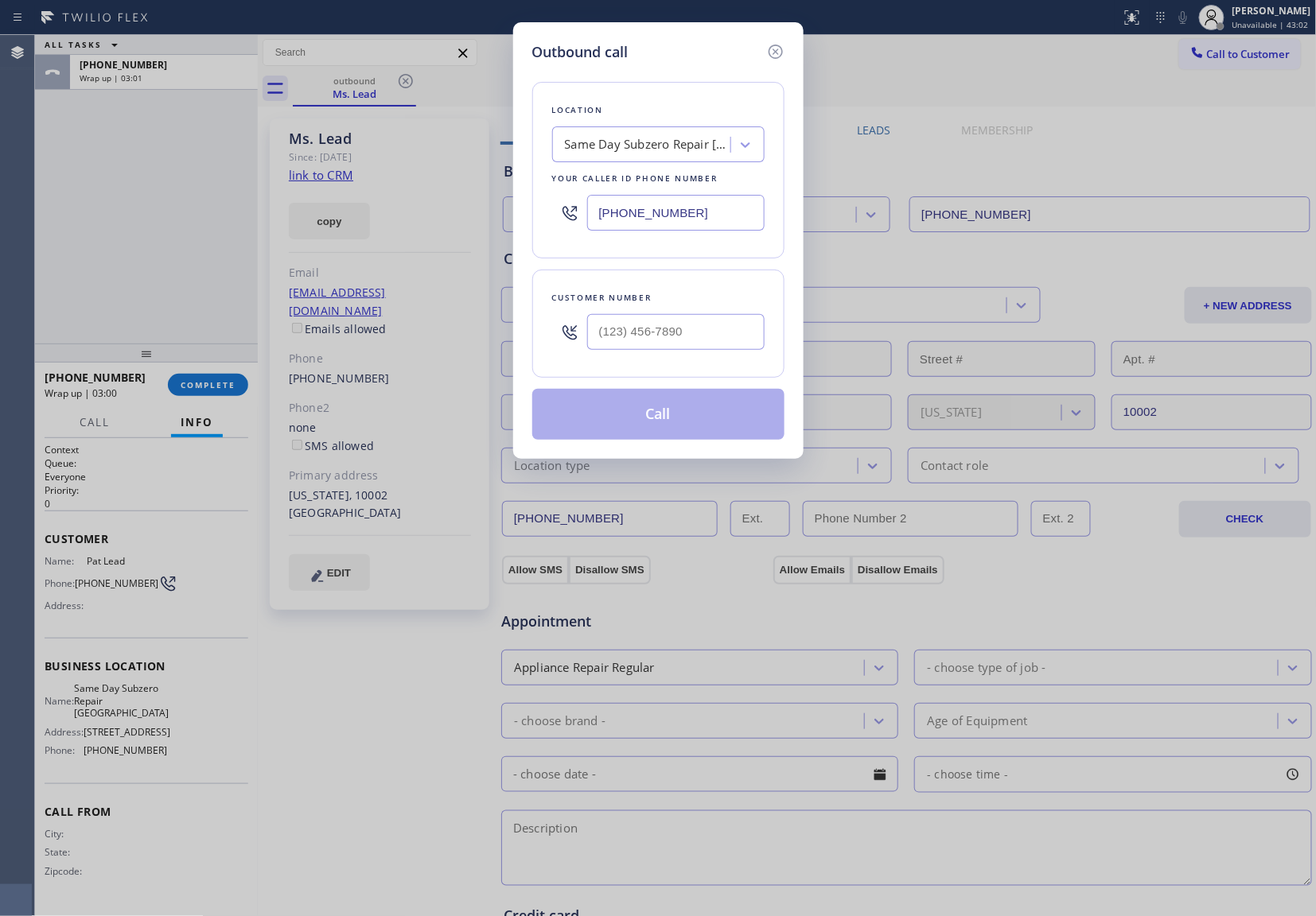
drag, startPoint x: 725, startPoint y: 361, endPoint x: 717, endPoint y: 345, distance: 17.9
click at [725, 363] on div "Customer number" at bounding box center [658, 324] width 253 height 109
click at [717, 345] on input "(___) ___-____" at bounding box center [676, 332] width 178 height 36
paste input "929) 541-8094"
type input "[PHONE_NUMBER]"
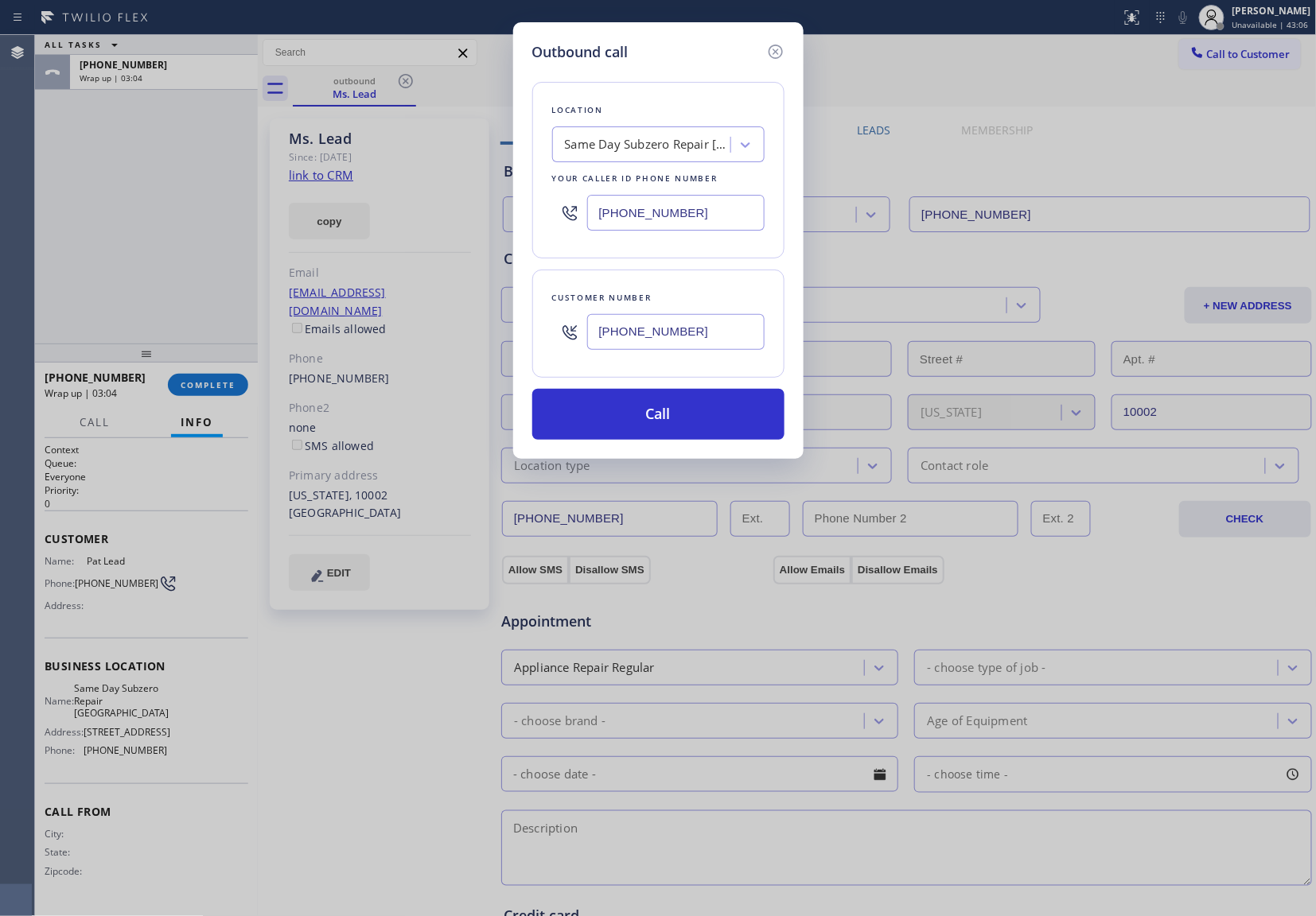
drag, startPoint x: 692, startPoint y: 214, endPoint x: 751, endPoint y: 300, distance: 104.3
click at [694, 216] on input "[PHONE_NUMBER]" at bounding box center [676, 213] width 178 height 36
paste input "text"
type input "[PHONE_NUMBER]"
click at [640, 124] on div "Location Same Day Subzero Repair [GEOGRAPHIC_DATA] Your caller id phone number …" at bounding box center [658, 170] width 253 height 177
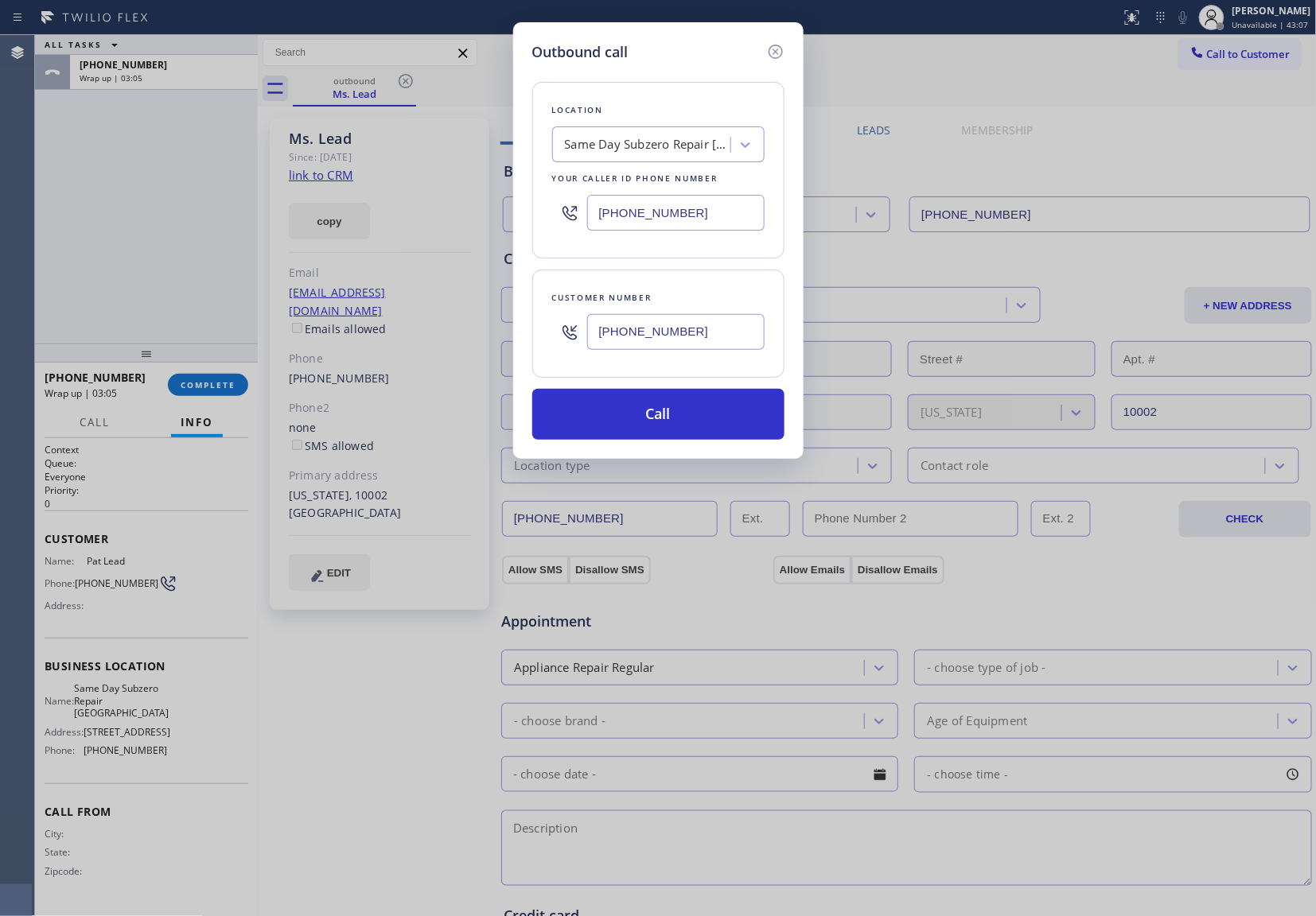
click at [650, 136] on div "Same Day Subzero Repair [GEOGRAPHIC_DATA]" at bounding box center [648, 145] width 167 height 18
type input "5 Star Appliance Re"
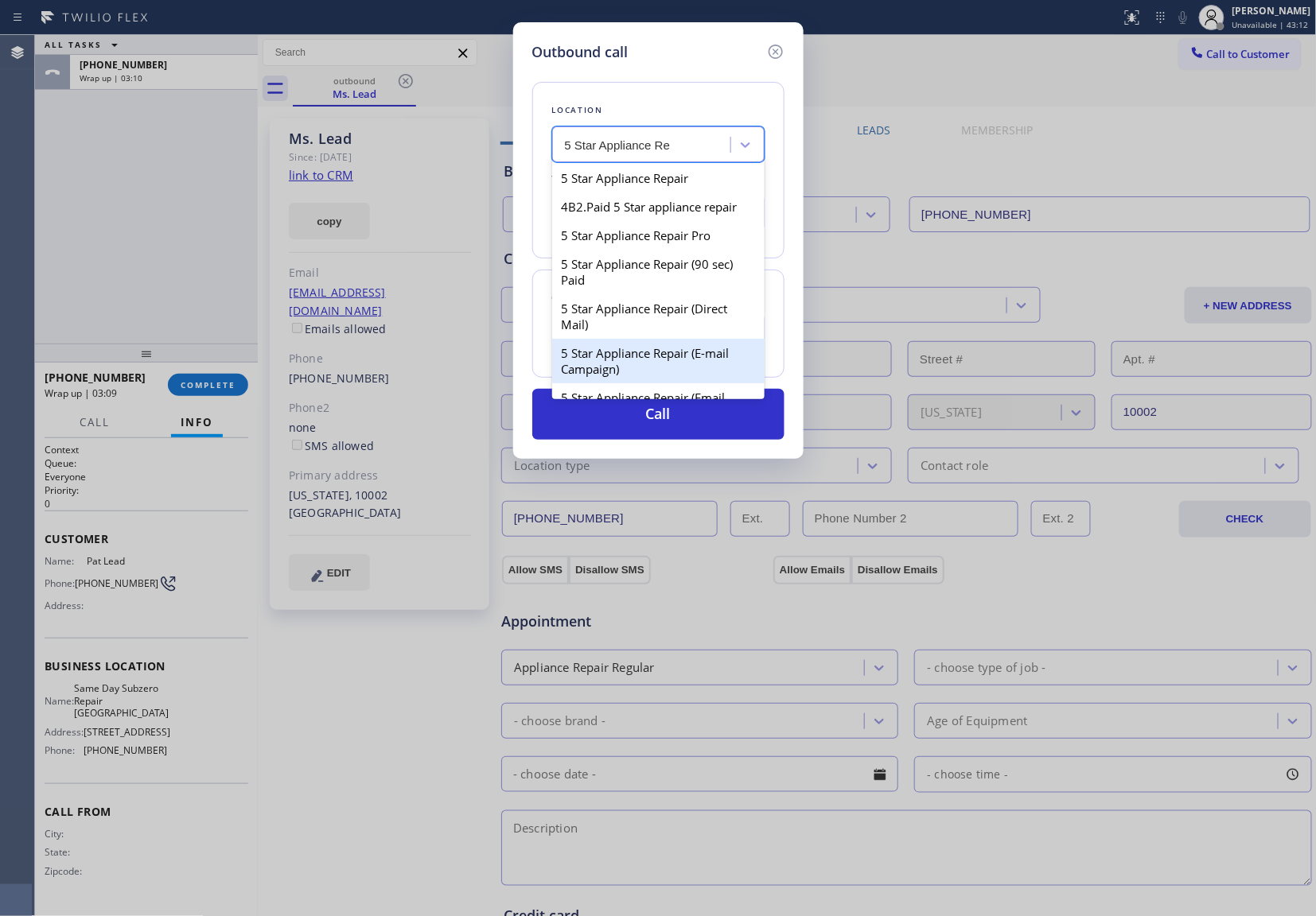
click at [659, 376] on div "5 Star Appliance Repair (E-mail Campaign)" at bounding box center [658, 361] width 212 height 44
type input "[PHONE_NUMBER]"
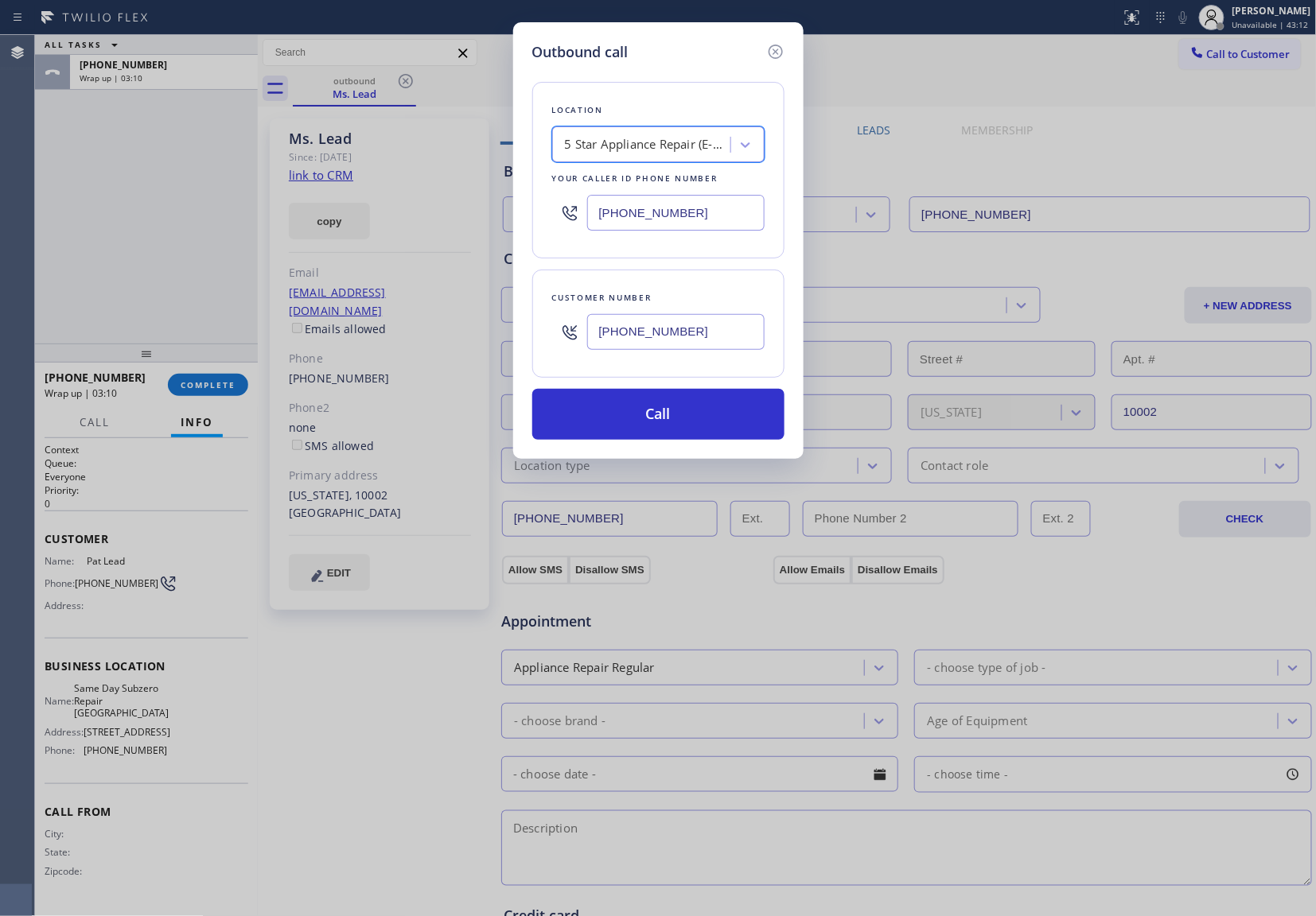
click at [614, 331] on input "[PHONE_NUMBER]" at bounding box center [676, 332] width 178 height 36
drag, startPoint x: 674, startPoint y: 421, endPoint x: 828, endPoint y: 300, distance: 195.8
click at [682, 419] on button "Call" at bounding box center [658, 414] width 253 height 51
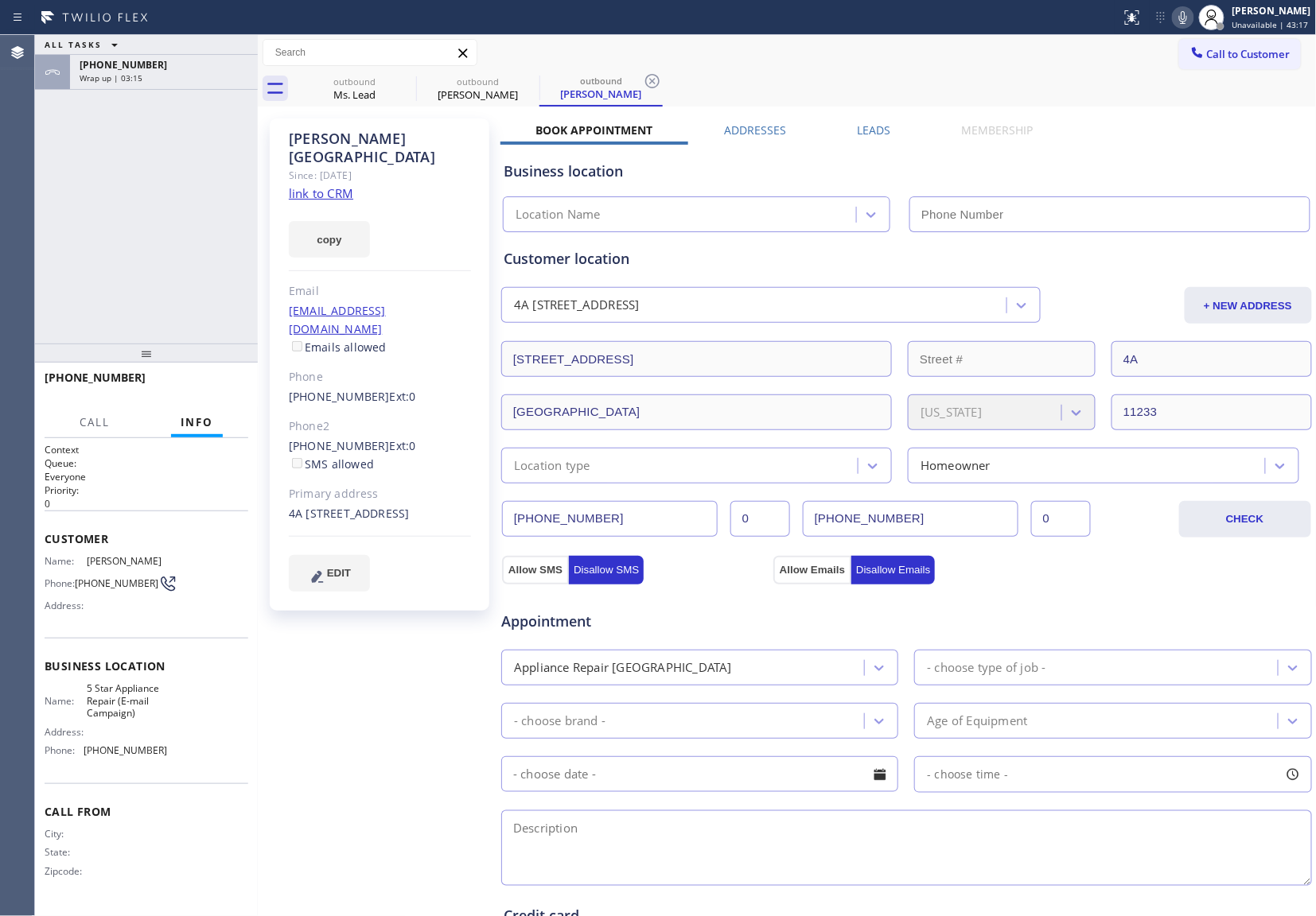
type input "[PHONE_NUMBER]"
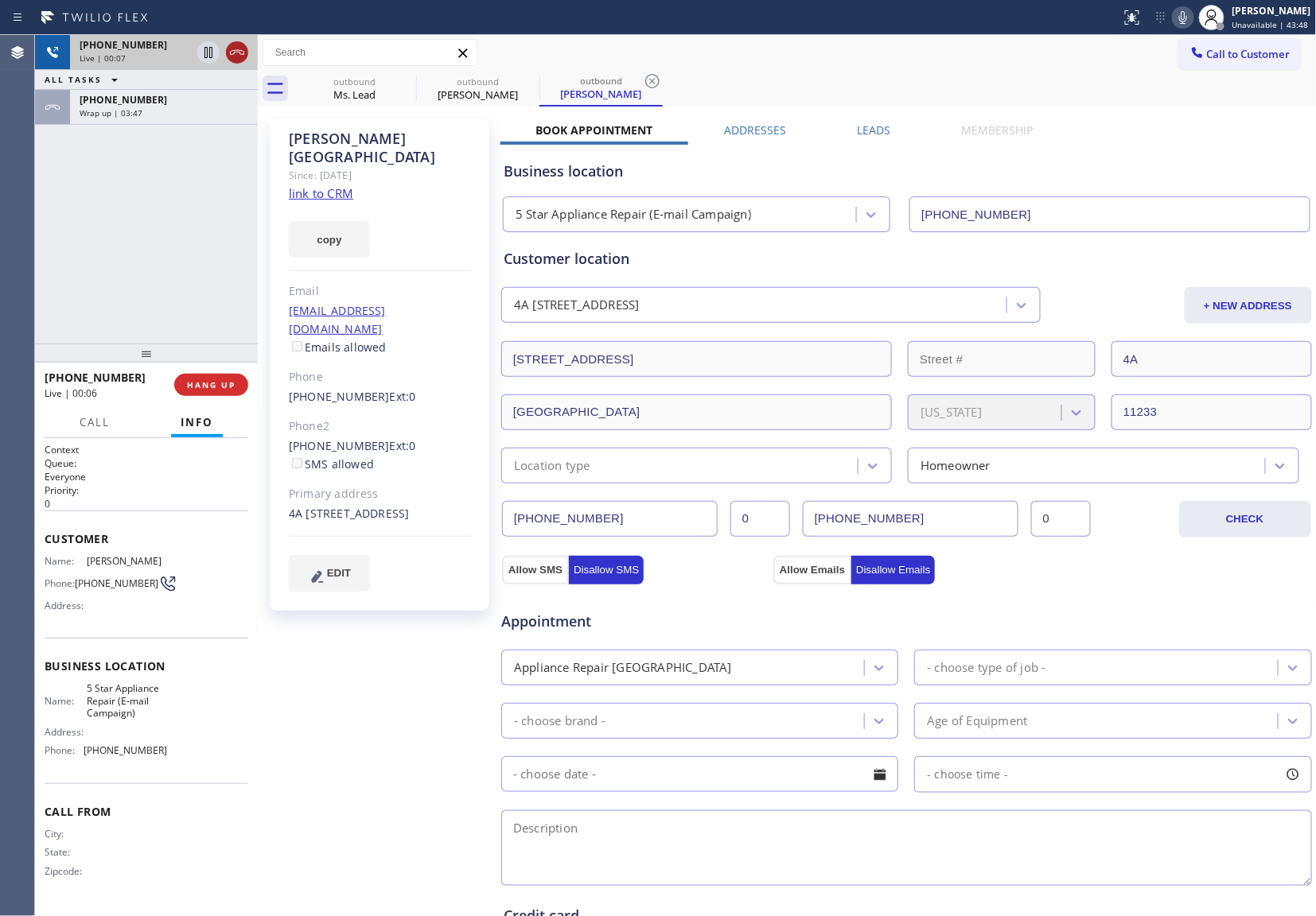
click at [239, 54] on icon at bounding box center [237, 52] width 19 height 19
click at [210, 383] on span "HANG UP" at bounding box center [211, 385] width 49 height 12
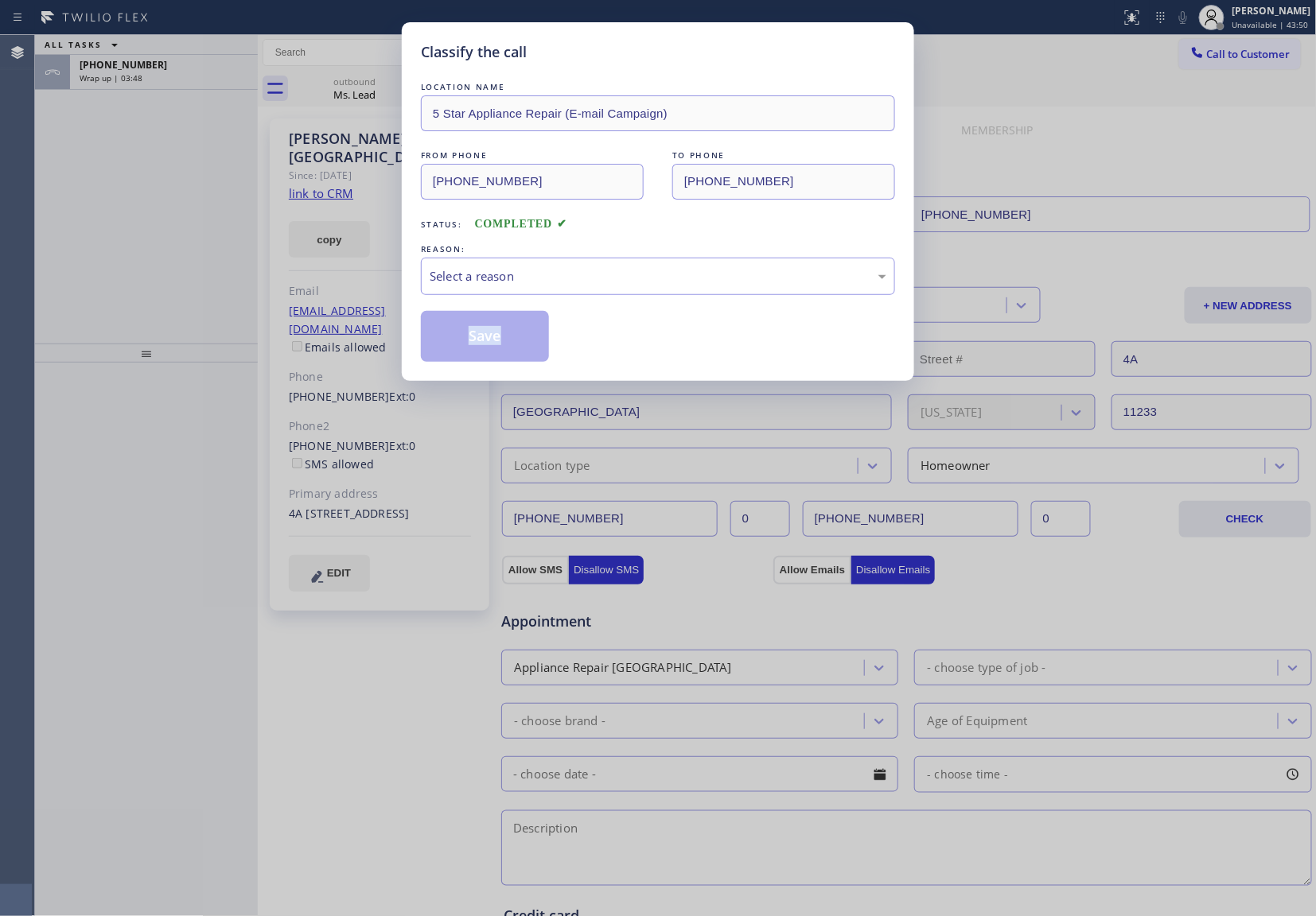
click at [210, 383] on div "Classify the call LOCATION NAME 5 Star Appliance Repair (E-mail Campaign) FROM …" at bounding box center [658, 458] width 1316 height 916
click at [615, 261] on div "Select a reason" at bounding box center [658, 275] width 474 height 37
click at [468, 350] on button "Save" at bounding box center [485, 336] width 128 height 51
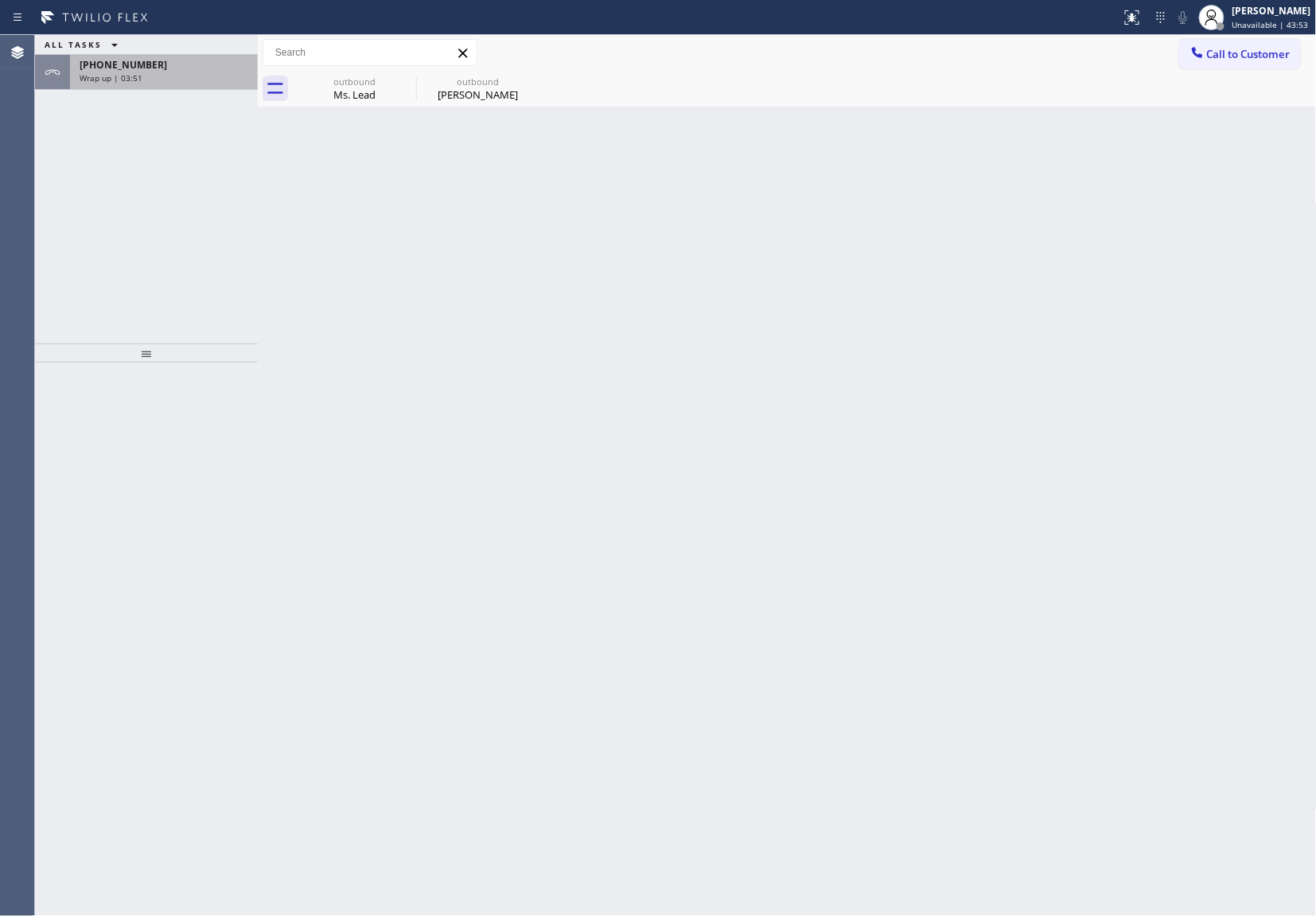
click at [185, 68] on div "[PHONE_NUMBER]" at bounding box center [164, 65] width 169 height 13
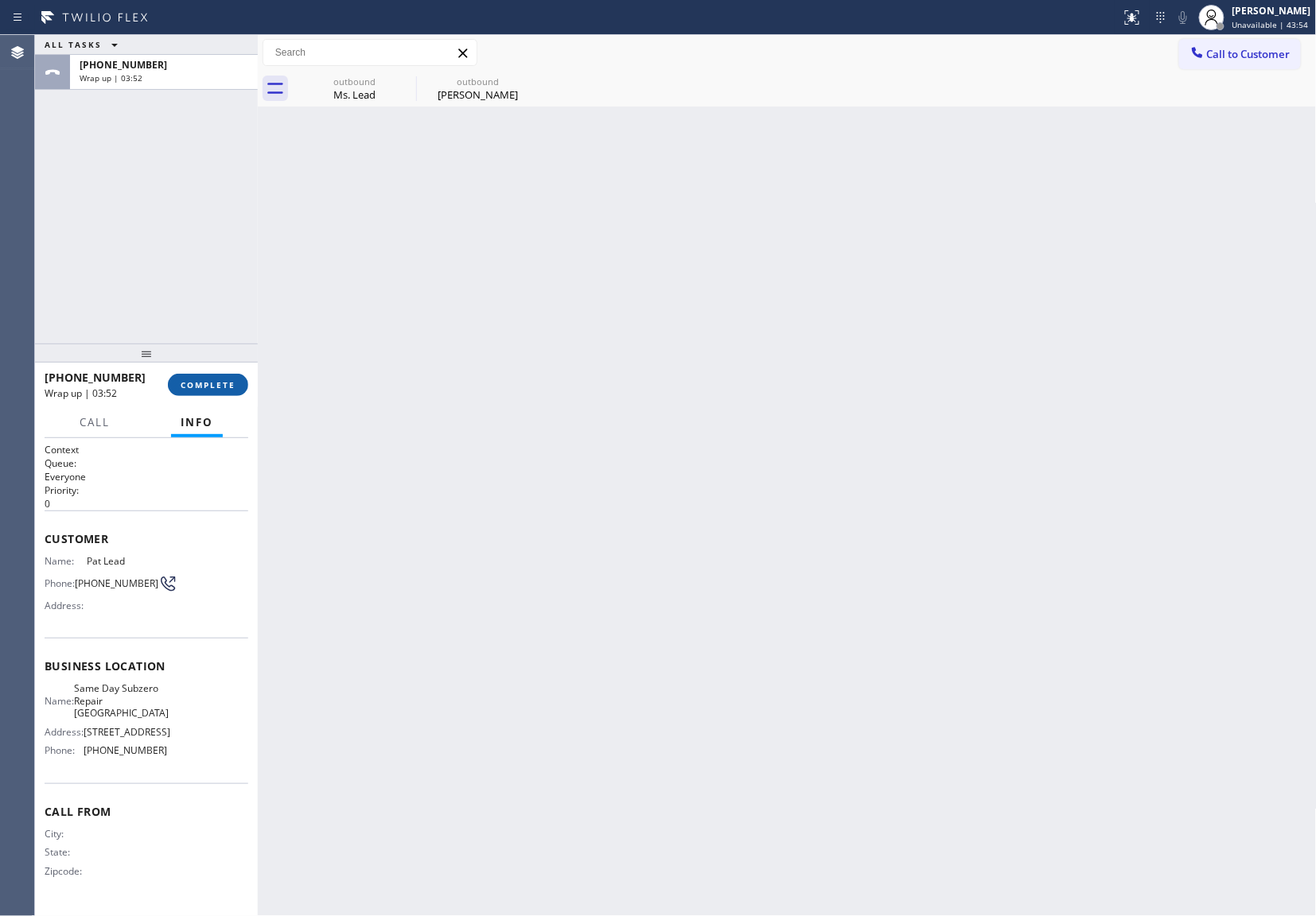
click at [229, 390] on button "COMPLETE" at bounding box center [208, 385] width 81 height 22
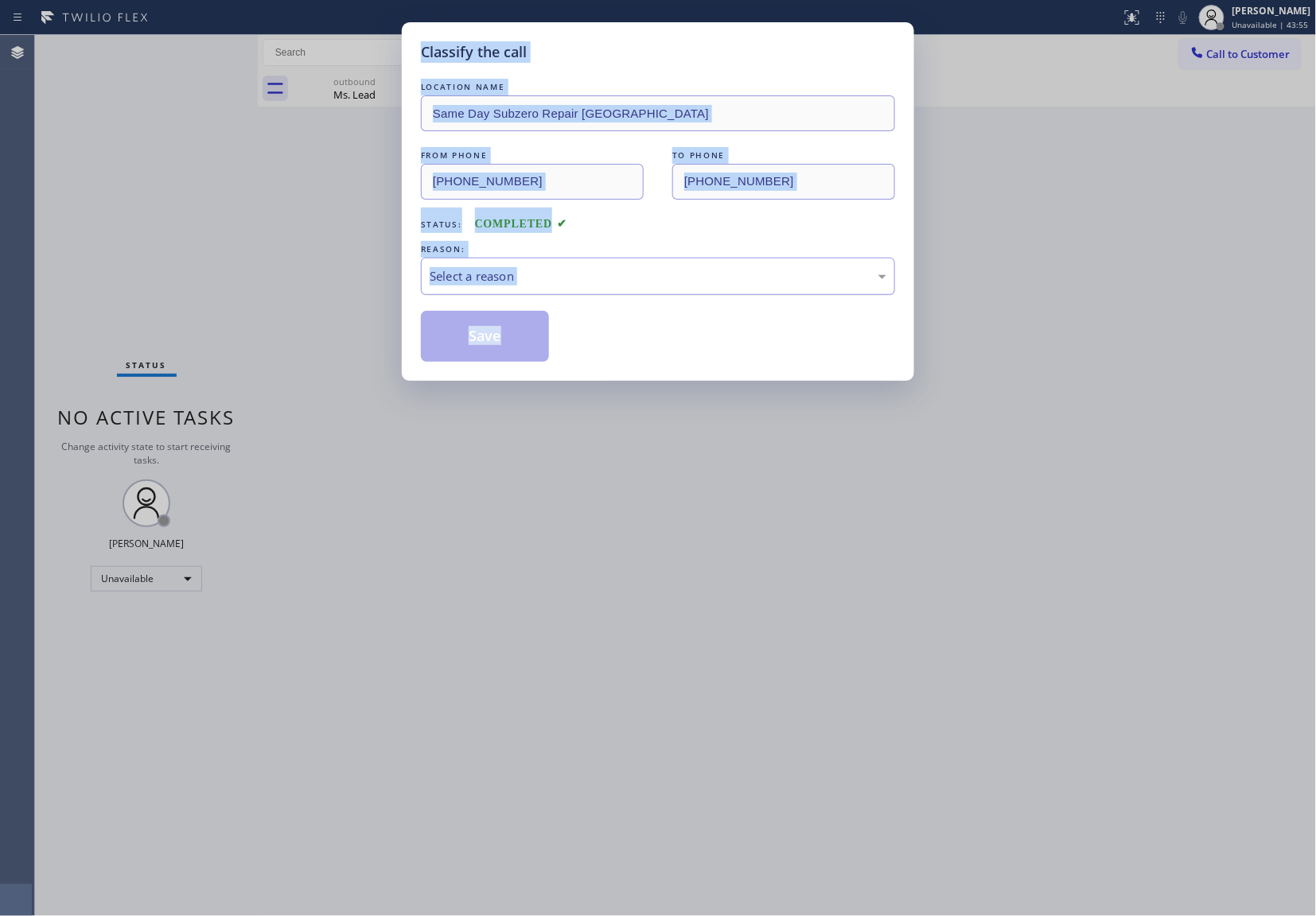
click at [551, 283] on div "Select a reason" at bounding box center [657, 276] width 456 height 18
click at [531, 342] on button "Save" at bounding box center [485, 336] width 128 height 51
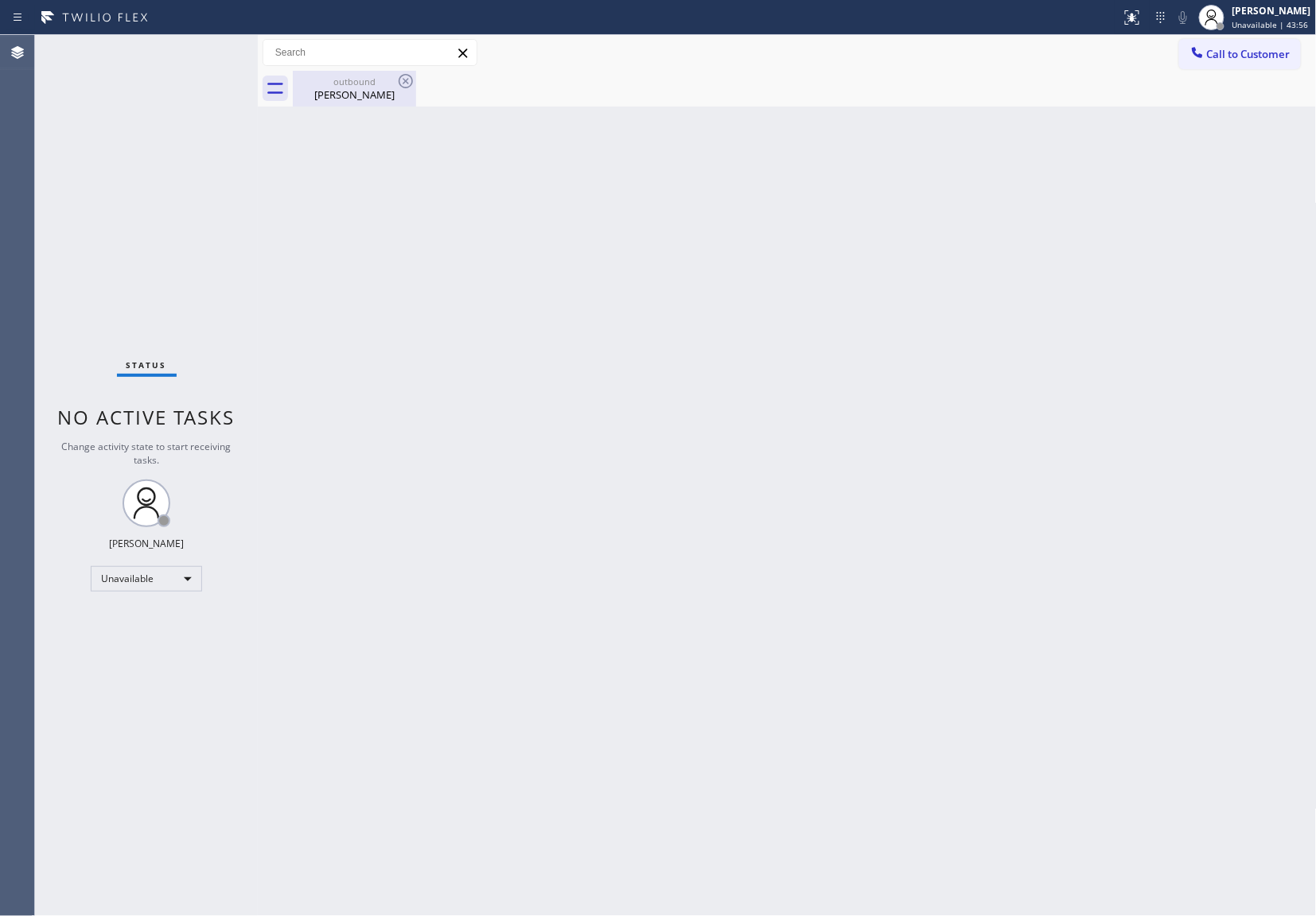
click at [392, 78] on div "outbound" at bounding box center [354, 81] width 120 height 12
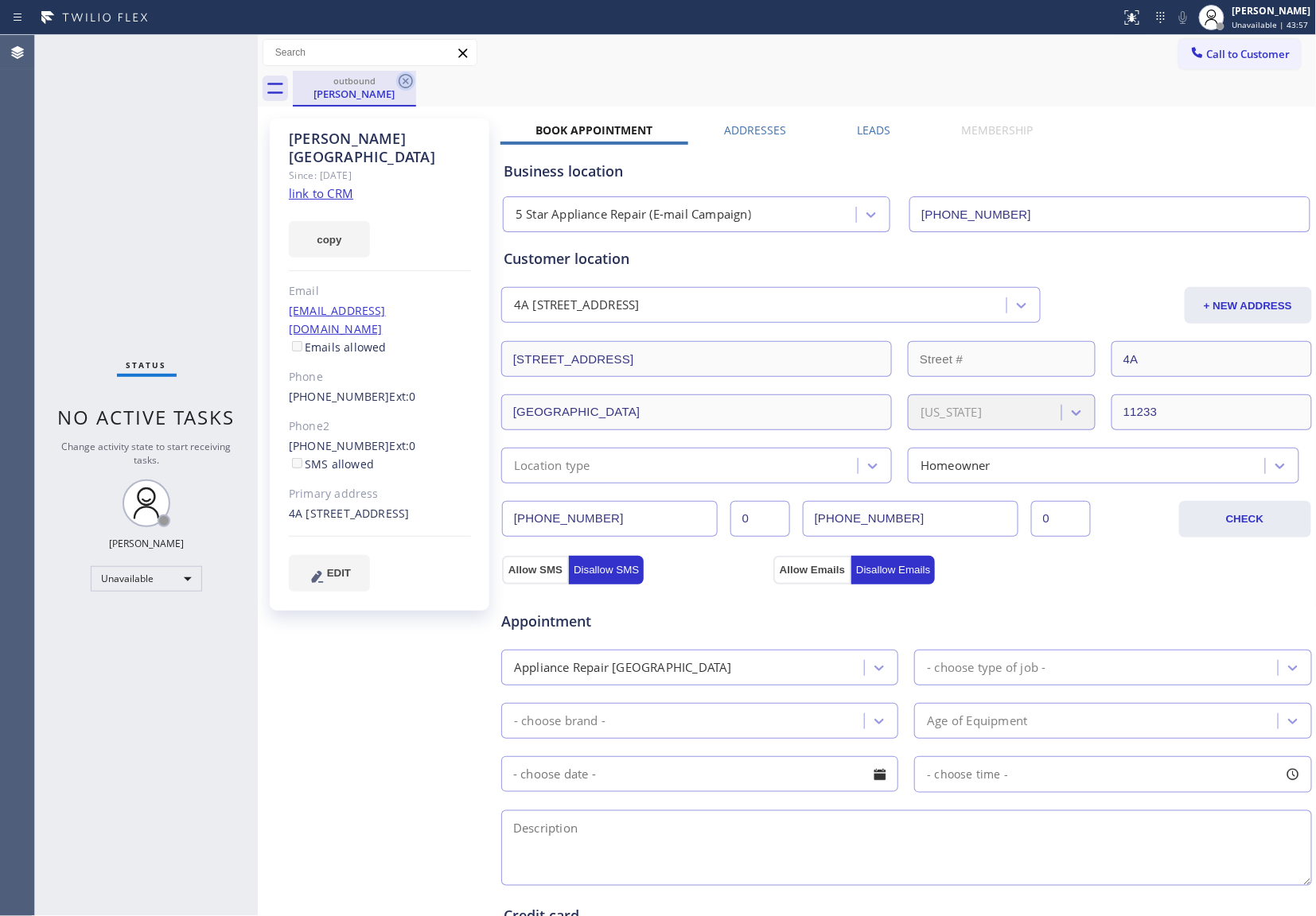
drag, startPoint x: 392, startPoint y: 78, endPoint x: 402, endPoint y: 78, distance: 10.0
click at [396, 78] on div "outbound [PERSON_NAME]" at bounding box center [354, 89] width 123 height 36
click at [404, 78] on icon at bounding box center [405, 81] width 19 height 19
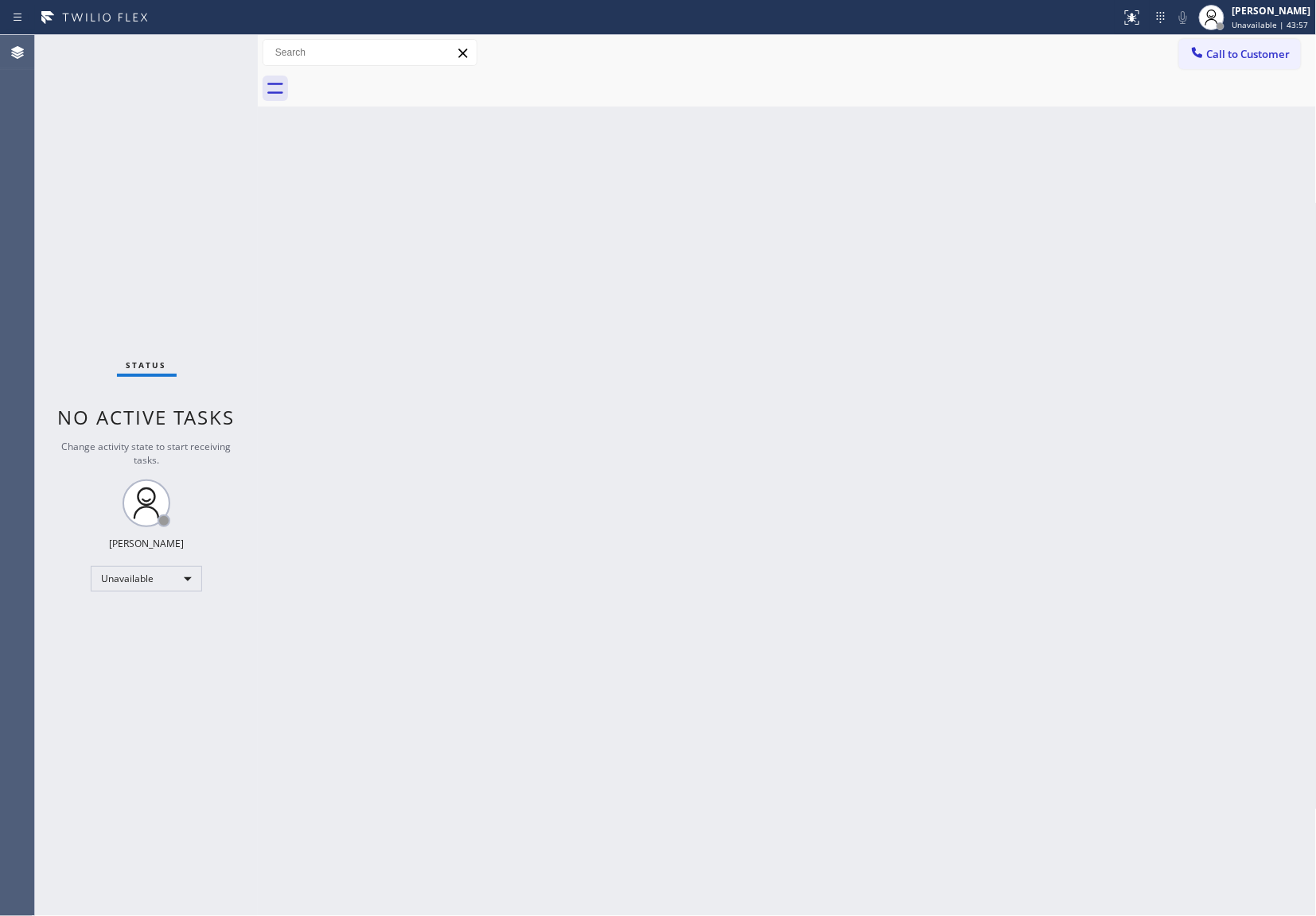
click at [404, 78] on div at bounding box center [804, 89] width 1024 height 36
click at [49, 214] on div "Status No active tasks Change activity state to start receiving tasks. [PERSON_…" at bounding box center [146, 476] width 223 height 881
click at [1239, 54] on span "Call to Customer" at bounding box center [1249, 53] width 84 height 14
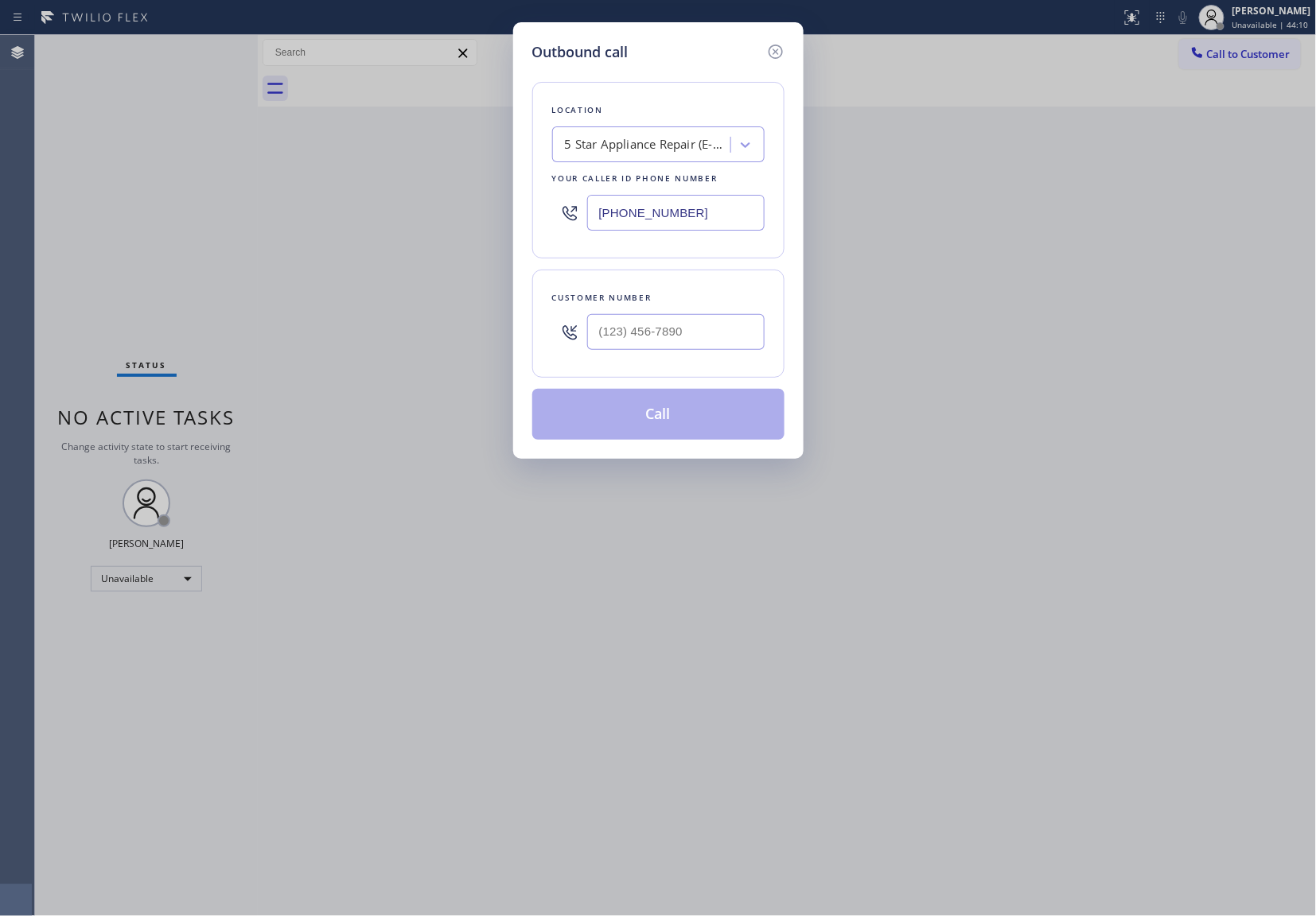
click at [686, 206] on input "[PHONE_NUMBER]" at bounding box center [676, 213] width 178 height 36
paste input "213) 301-0055"
type input "[PHONE_NUMBER]"
type input "(___) ___-____"
click at [103, 245] on div "Outbound call Location 4B1.Ring Partners Ring Partner PL LA Your caller id phon…" at bounding box center [658, 458] width 1316 height 916
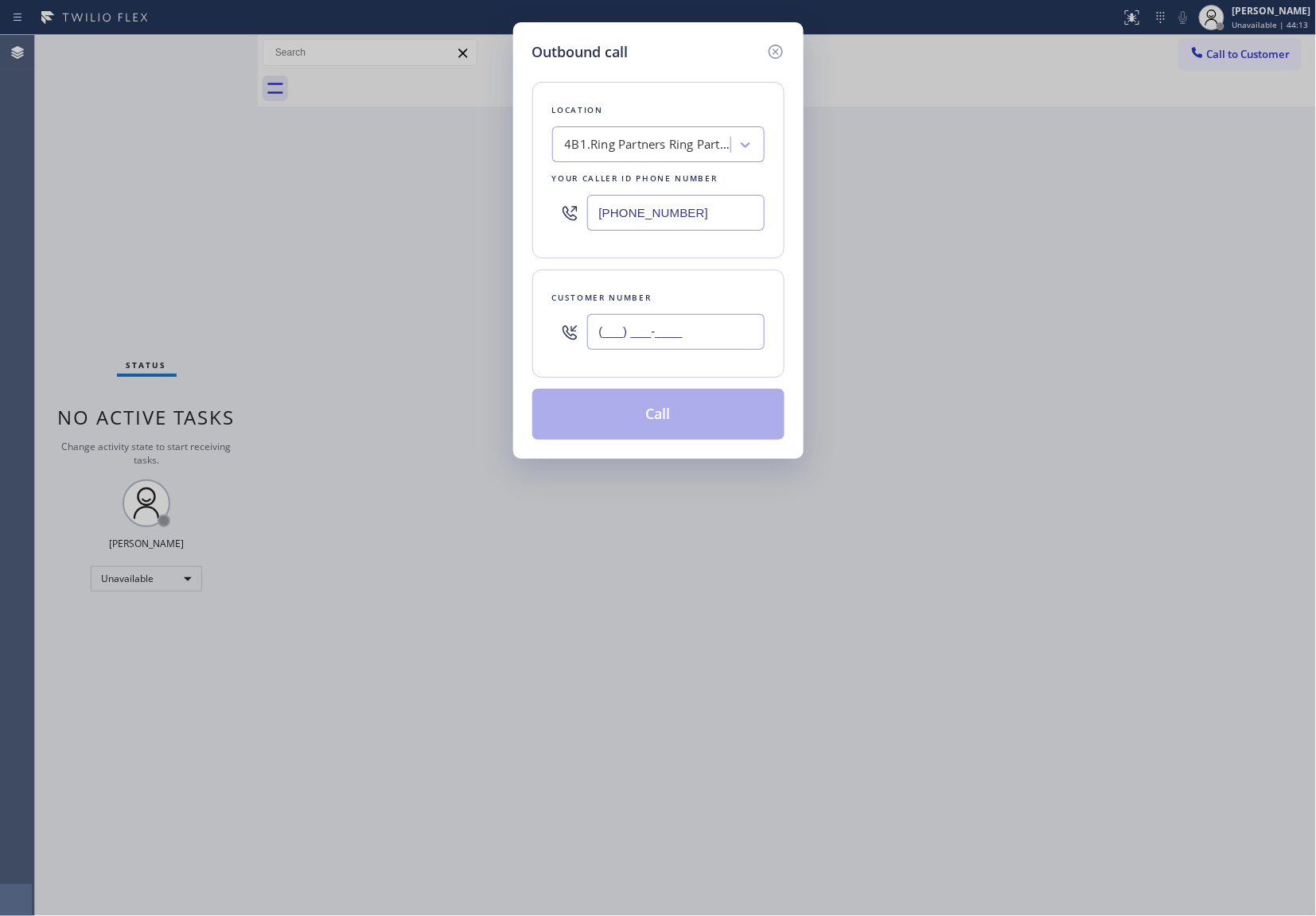
click at [673, 322] on input "(___) ___-____" at bounding box center [676, 332] width 178 height 36
paste input "312) 771-9339"
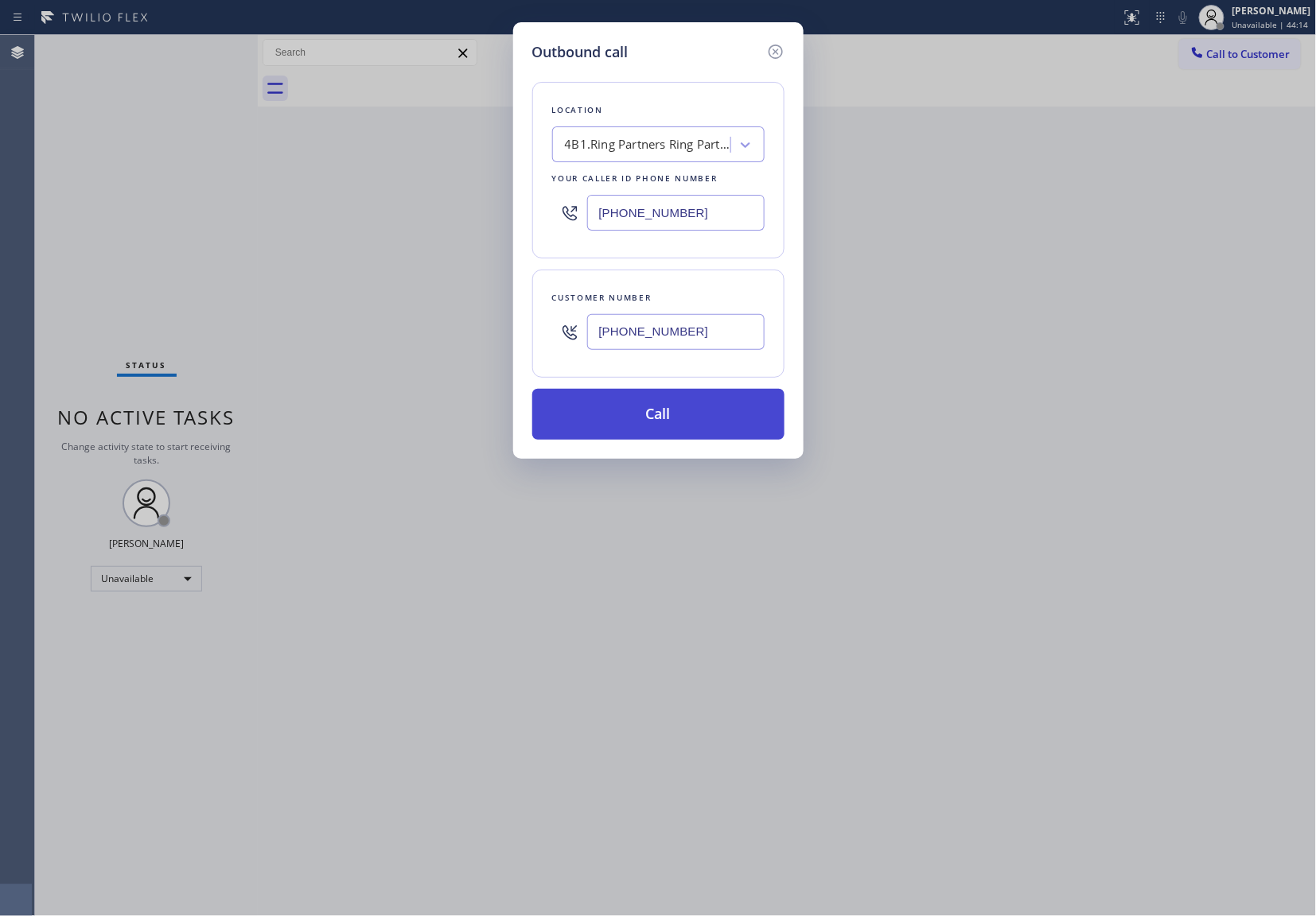
type input "[PHONE_NUMBER]"
click at [695, 426] on button "Call" at bounding box center [658, 414] width 253 height 51
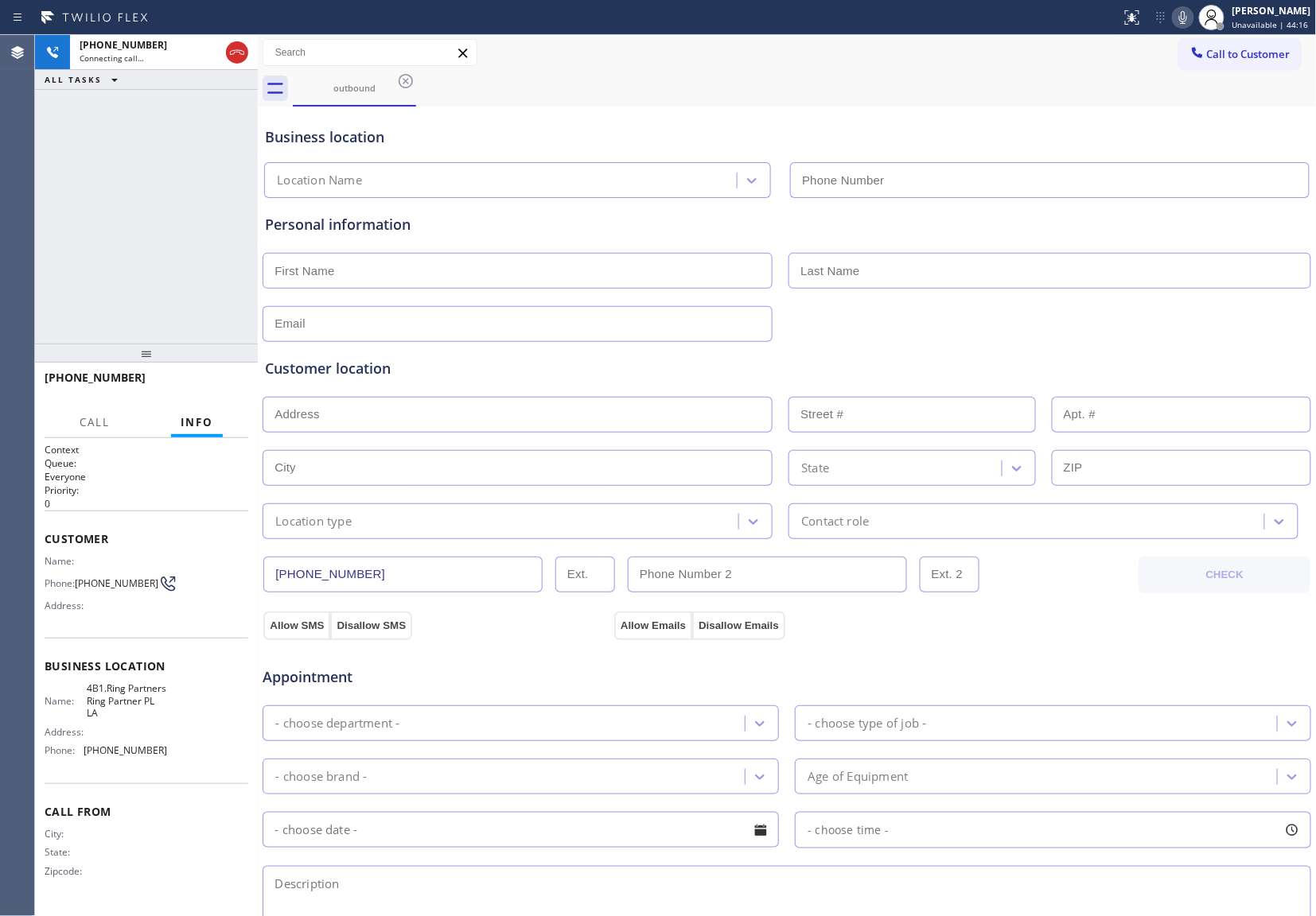
type input "[PHONE_NUMBER]"
click at [35, 252] on div "[PHONE_NUMBER] Connecting call… ALL TASKS ALL TASKS ACTIVE TASKS TASKS IN WRAP …" at bounding box center [146, 189] width 223 height 308
click at [49, 164] on div "[PHONE_NUMBER] Live | 00:11 ALL TASKS ALL TASKS ACTIVE TASKS TASKS IN WRAP UP" at bounding box center [146, 189] width 223 height 308
click at [45, 175] on div "[PHONE_NUMBER] Live | 00:20 ALL TASKS ALL TASKS ACTIVE TASKS TASKS IN WRAP UP" at bounding box center [146, 189] width 223 height 308
click at [231, 385] on span "HANG UP" at bounding box center [211, 385] width 49 height 12
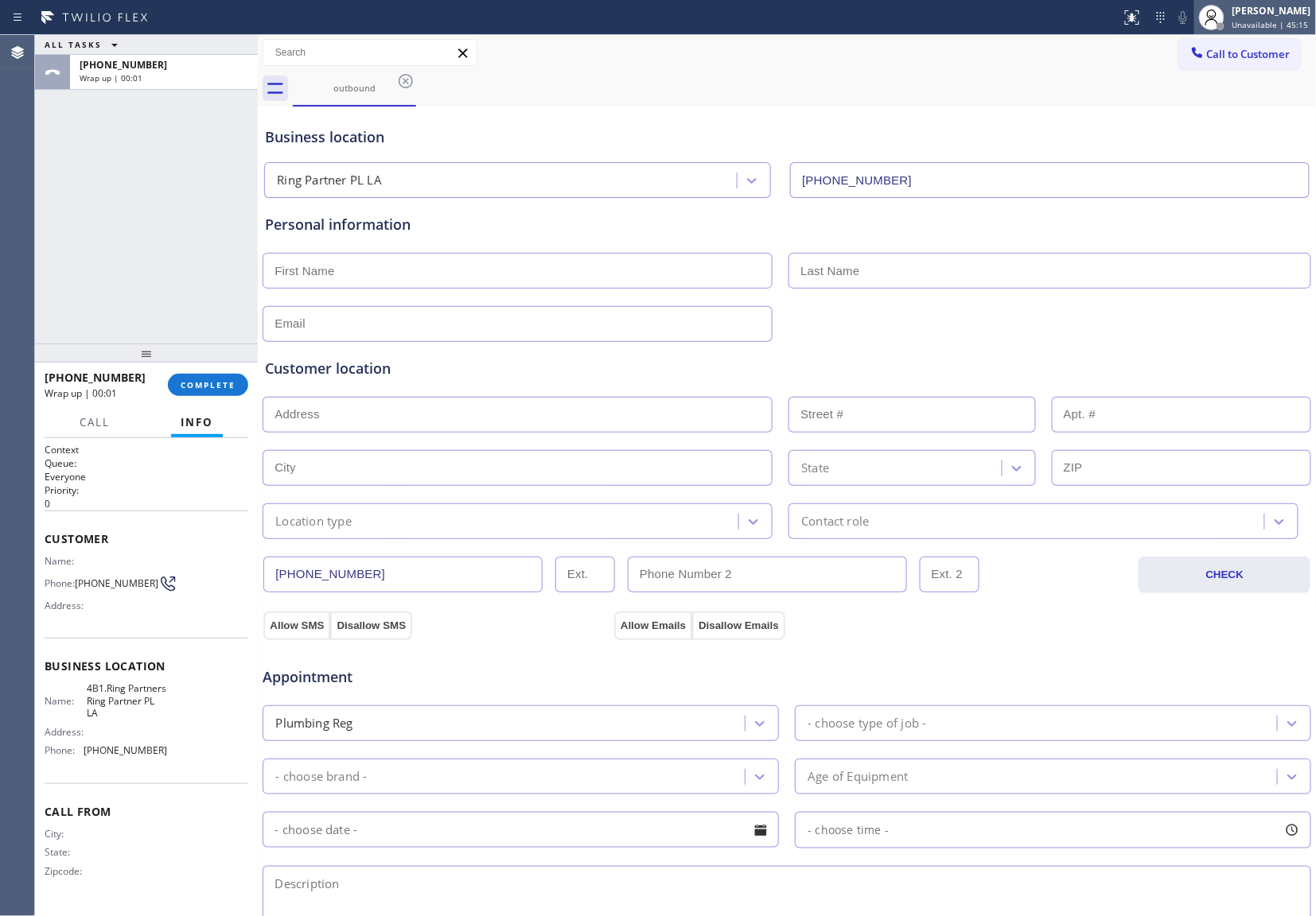
click at [1277, 10] on div "[PERSON_NAME]" at bounding box center [1272, 11] width 79 height 13
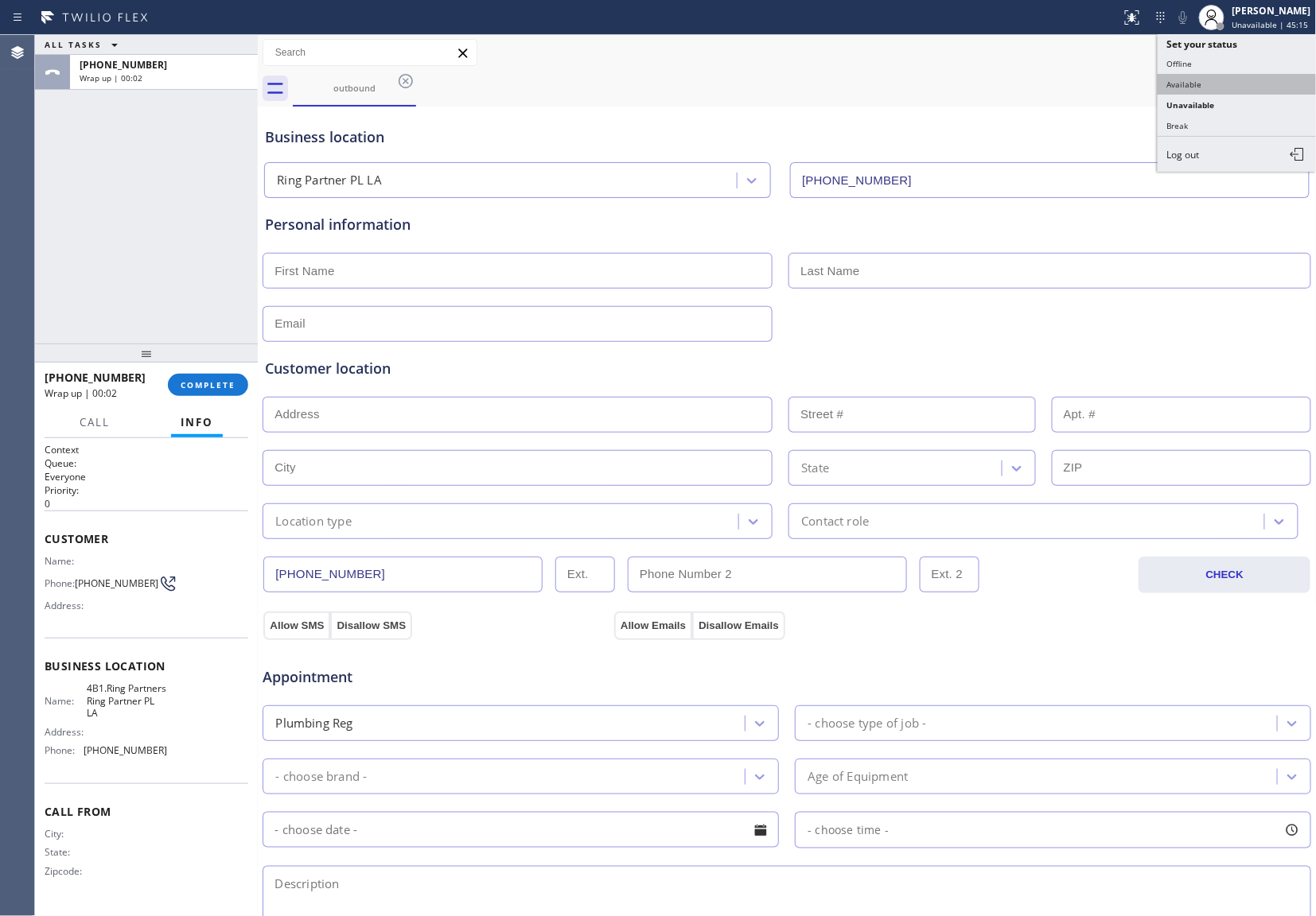
click at [1207, 80] on button "Available" at bounding box center [1236, 84] width 159 height 21
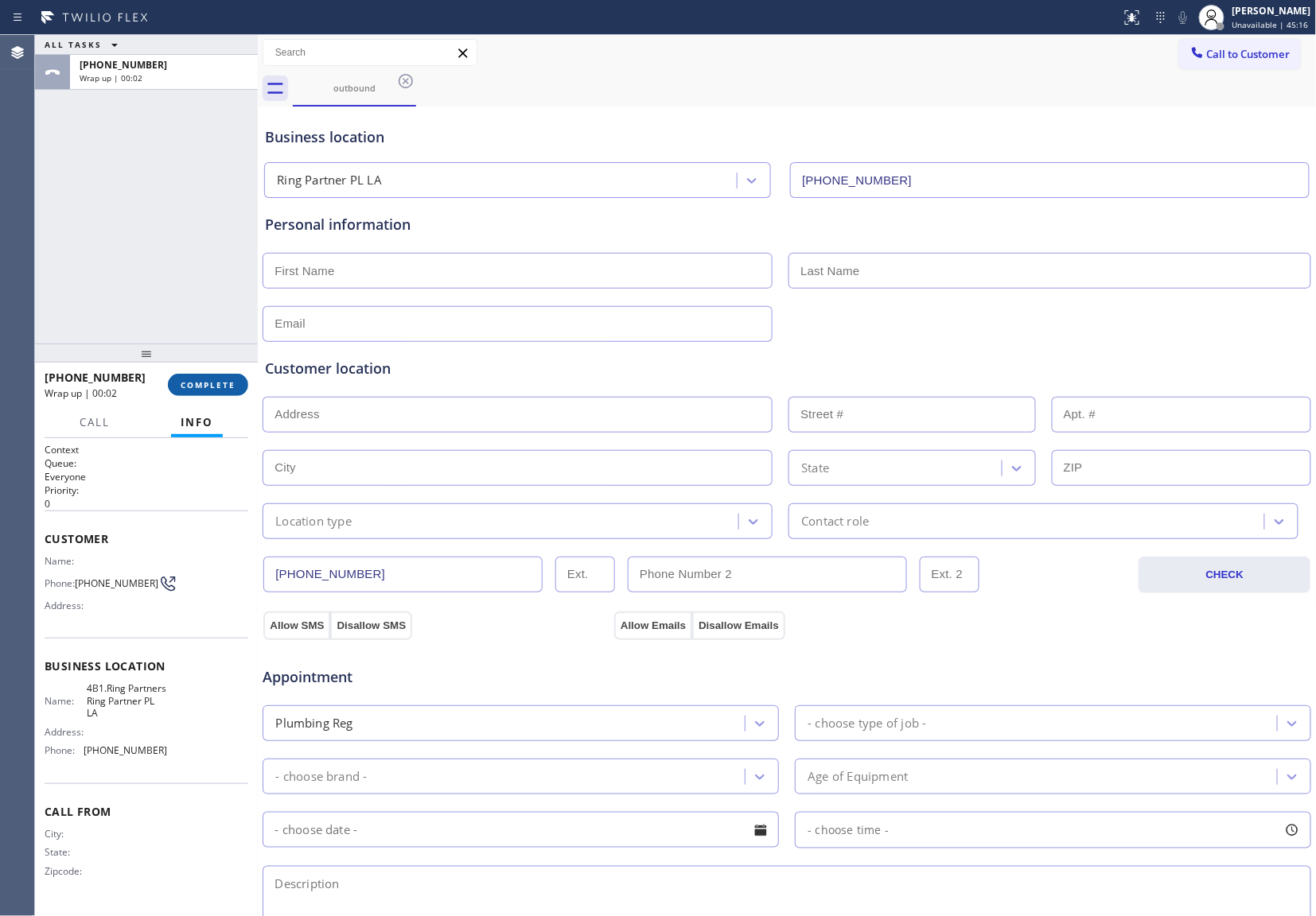
click at [202, 374] on button "COMPLETE" at bounding box center [208, 385] width 81 height 22
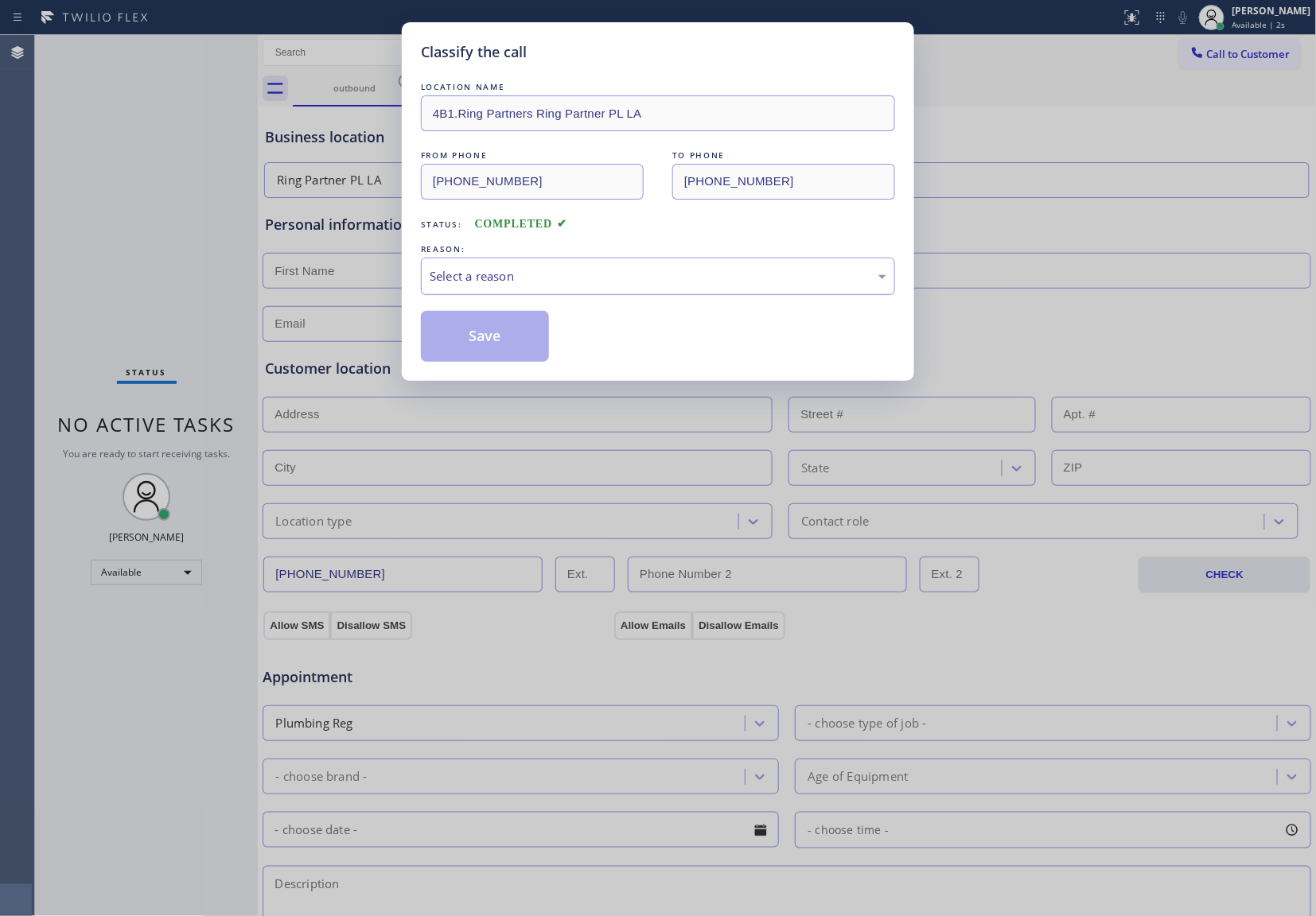
drag, startPoint x: 541, startPoint y: 255, endPoint x: 554, endPoint y: 290, distance: 37.3
click at [542, 257] on div "REASON: Select a reason" at bounding box center [658, 268] width 474 height 54
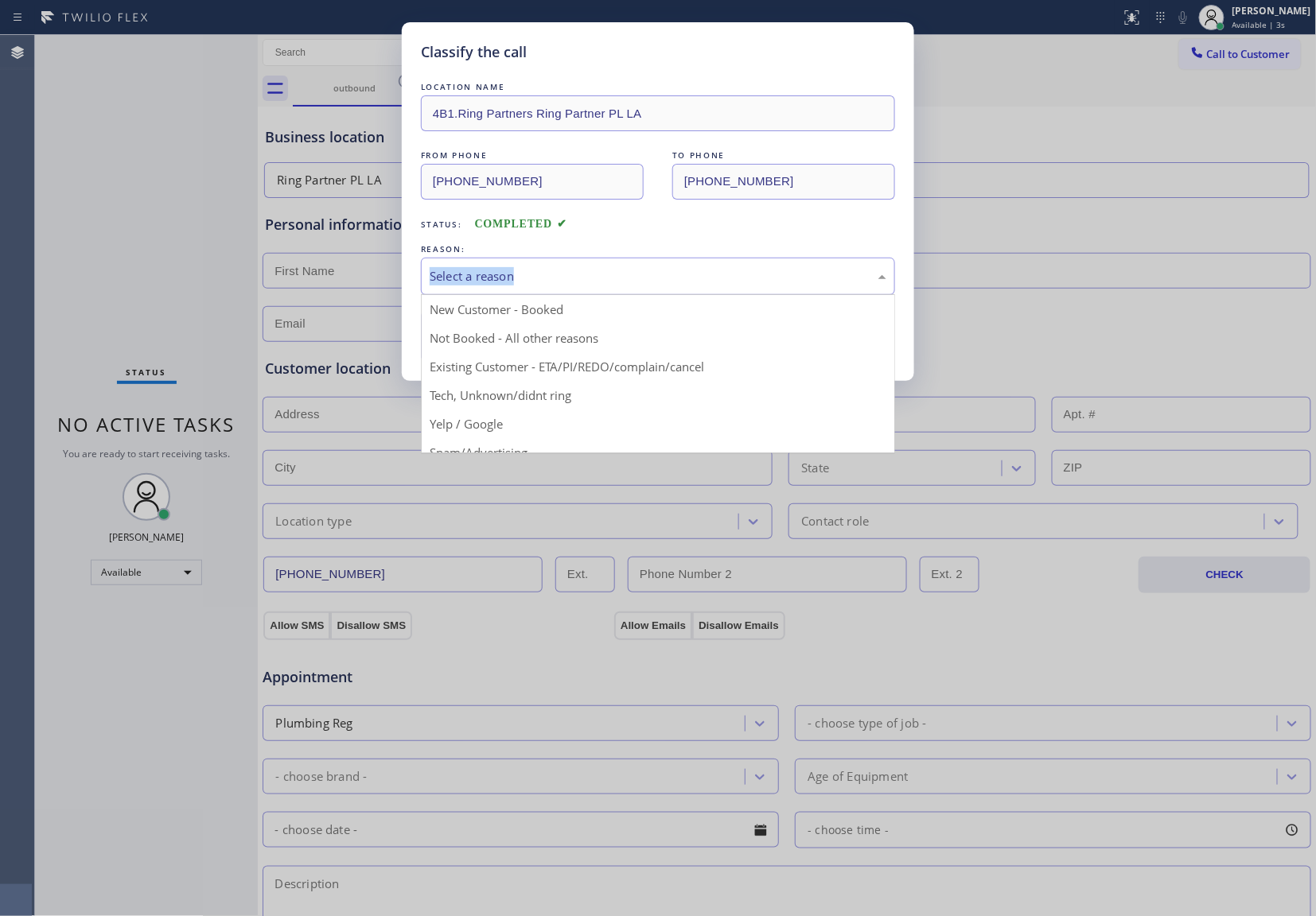
drag, startPoint x: 536, startPoint y: 290, endPoint x: 531, endPoint y: 313, distance: 23.5
click at [535, 295] on div "Select a reason New Customer - Booked Not Booked - All other reasons Existing C…" at bounding box center [658, 275] width 474 height 37
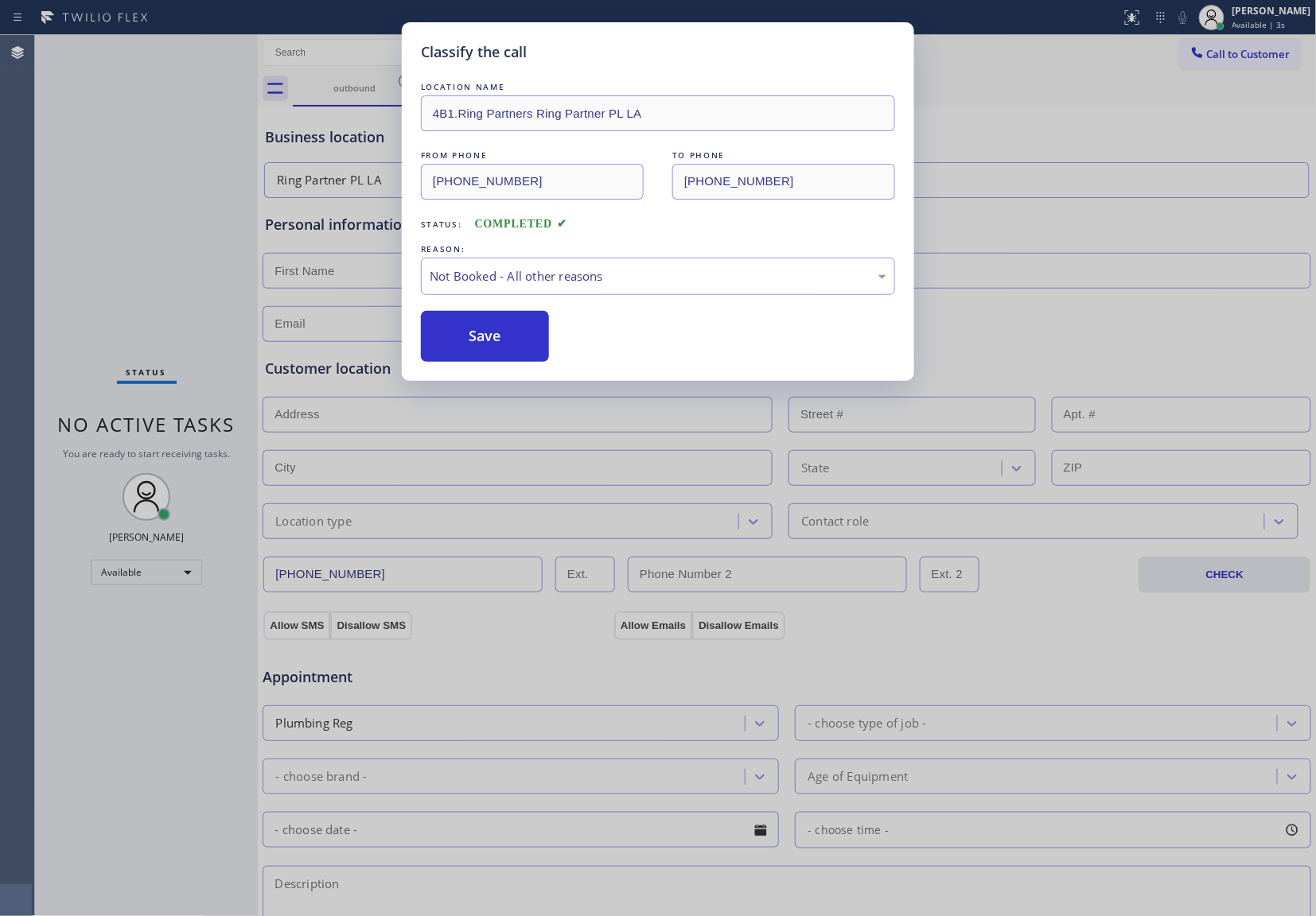
drag, startPoint x: 474, startPoint y: 341, endPoint x: 855, endPoint y: 800, distance: 596.5
click at [520, 376] on div "Classify the call LOCATION NAME 4B1.Ring Partners Ring Partner PL LA FROM PHONE…" at bounding box center [657, 201] width 512 height 359
click at [55, 158] on div "Classify the call LOCATION NAME 4B1.Ring Partners Ring Partner PL LA FROM PHONE…" at bounding box center [658, 458] width 1316 height 916
click at [519, 325] on button "Save" at bounding box center [485, 336] width 128 height 51
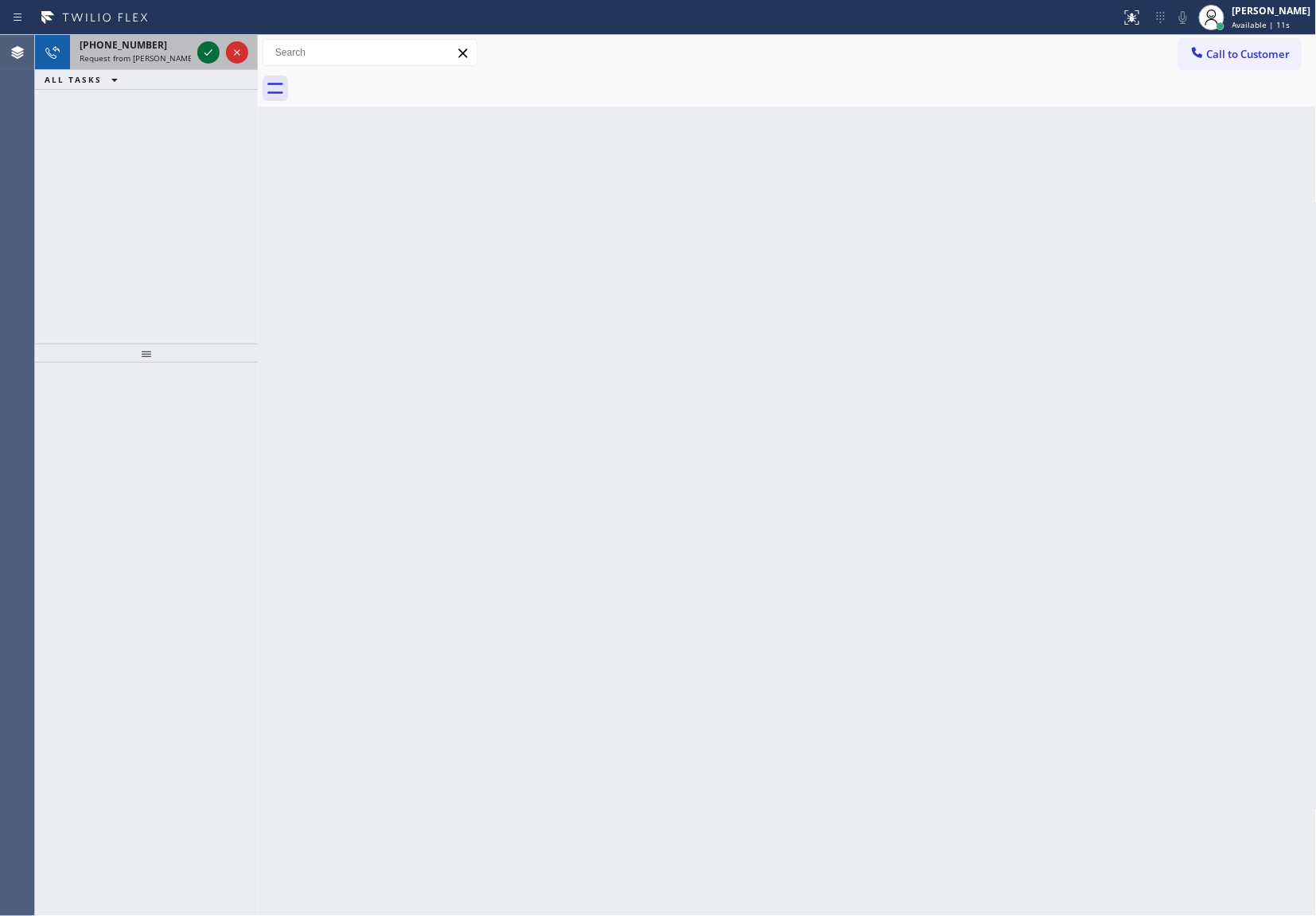
click at [202, 44] on icon at bounding box center [208, 52] width 19 height 19
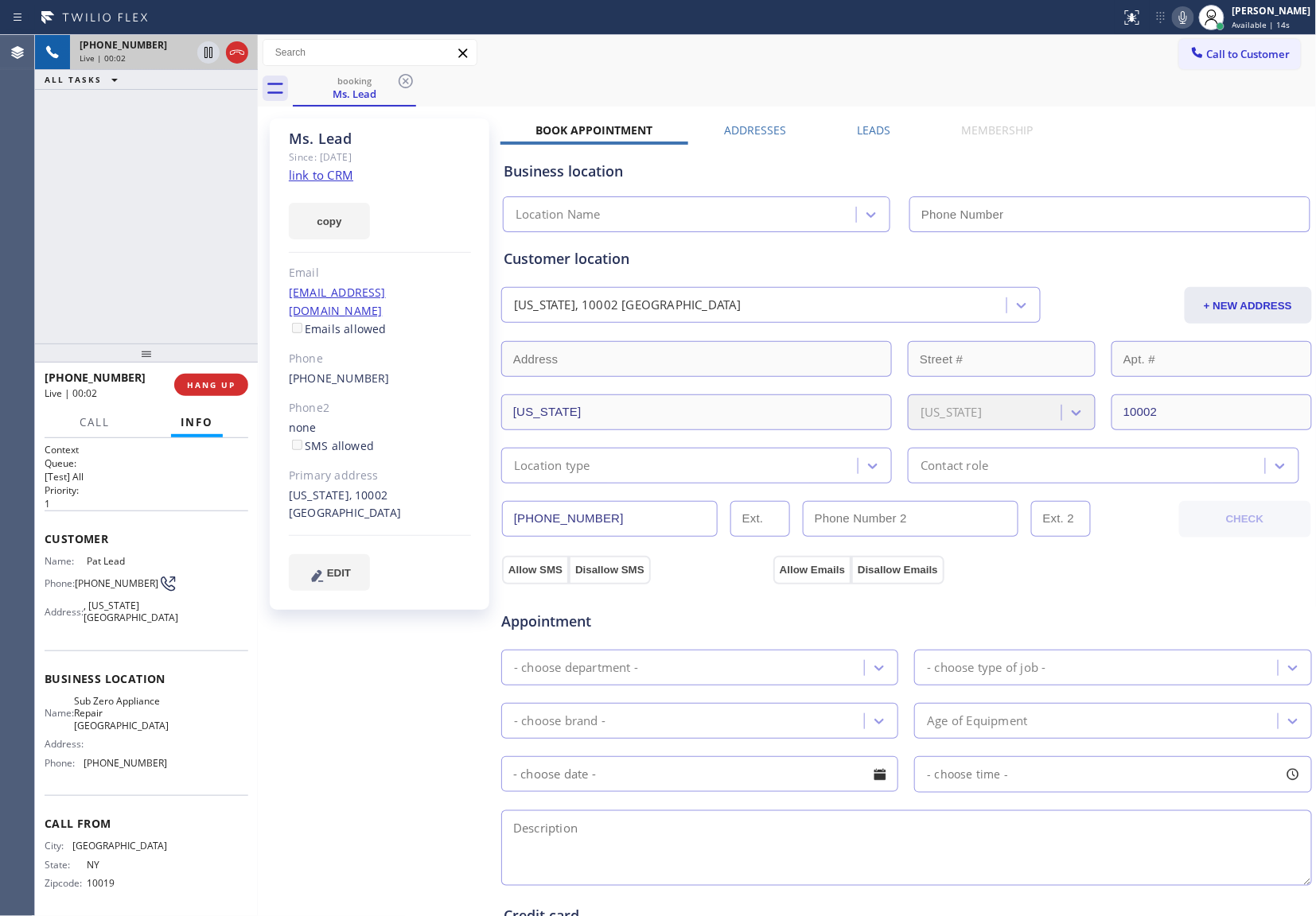
type input "[PHONE_NUMBER]"
click at [42, 255] on div "[PHONE_NUMBER] Live | 00:06 ALL TASKS ALL TASKS ACTIVE TASKS TASKS IN WRAP UP" at bounding box center [146, 189] width 223 height 308
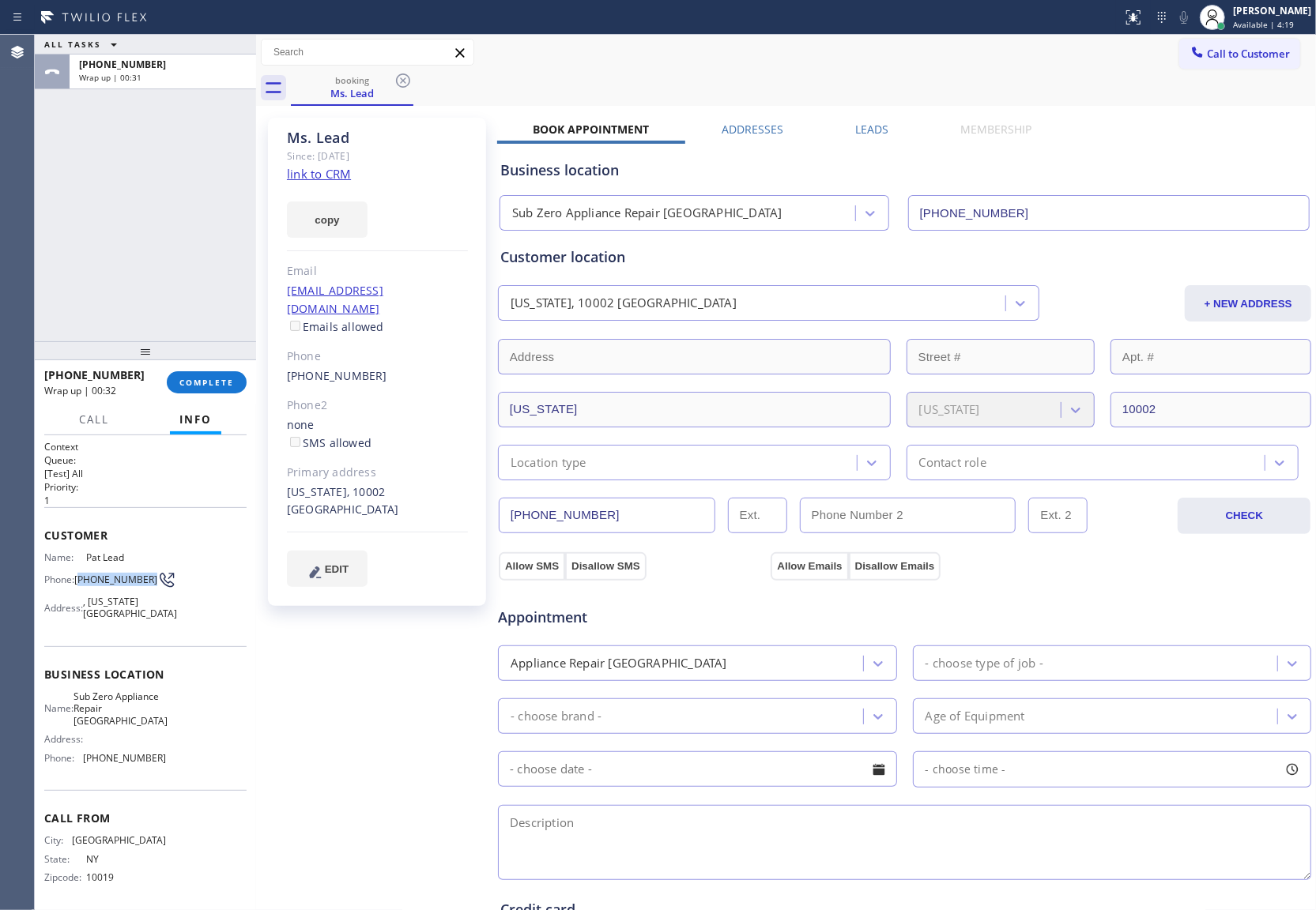
drag, startPoint x: 106, startPoint y: 596, endPoint x: 79, endPoint y: 573, distance: 35.5
click at [79, 573] on span "[PHONE_NUMBER]" at bounding box center [116, 579] width 83 height 12
drag, startPoint x: 155, startPoint y: 730, endPoint x: 84, endPoint y: 705, distance: 75.3
click at [84, 705] on span "Sub Zero Appliance Repair [GEOGRAPHIC_DATA]" at bounding box center [120, 708] width 94 height 36
drag, startPoint x: 1212, startPoint y: 48, endPoint x: 829, endPoint y: 201, distance: 412.4
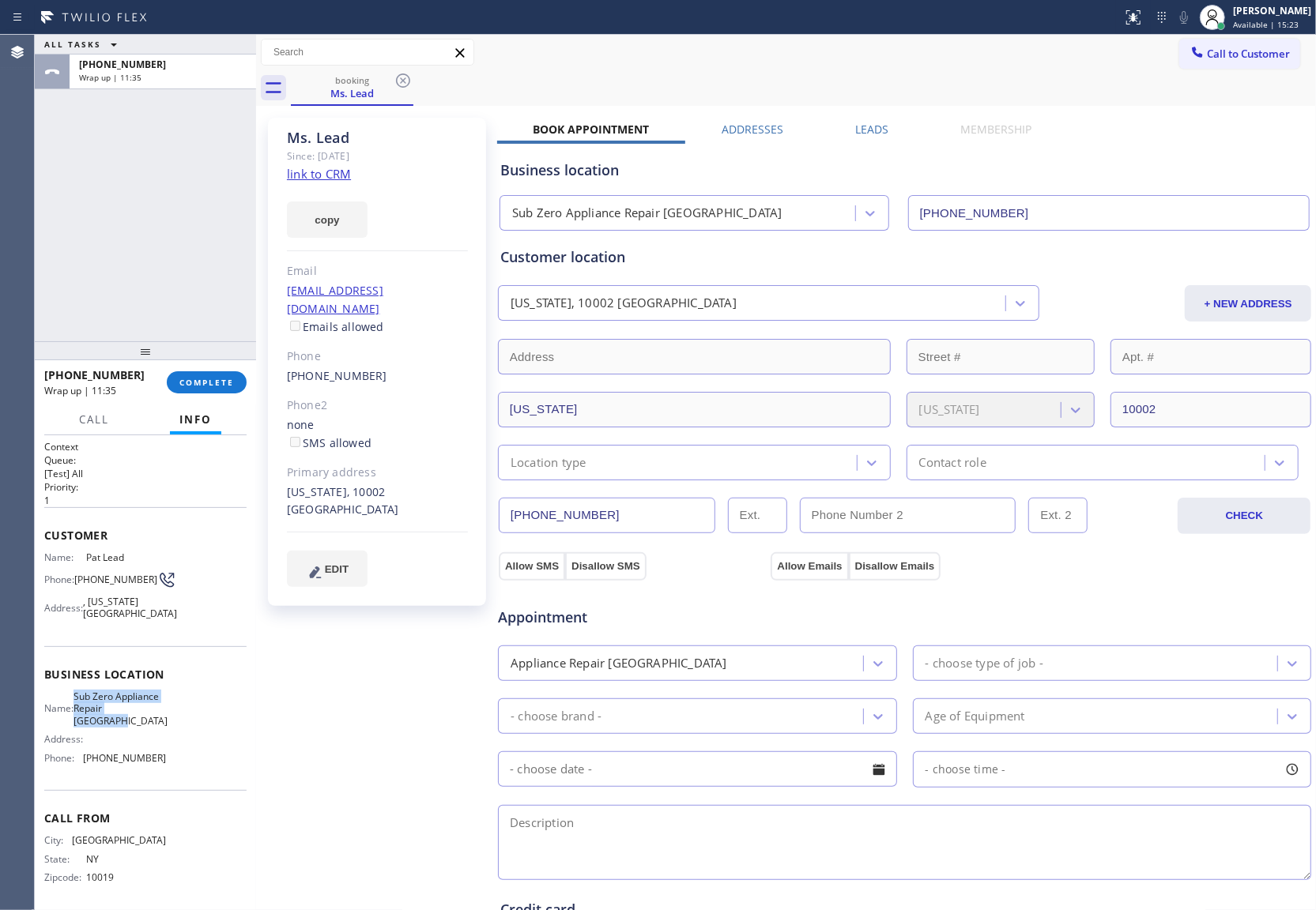
click at [1214, 52] on span "Call to Customer" at bounding box center [1248, 53] width 83 height 14
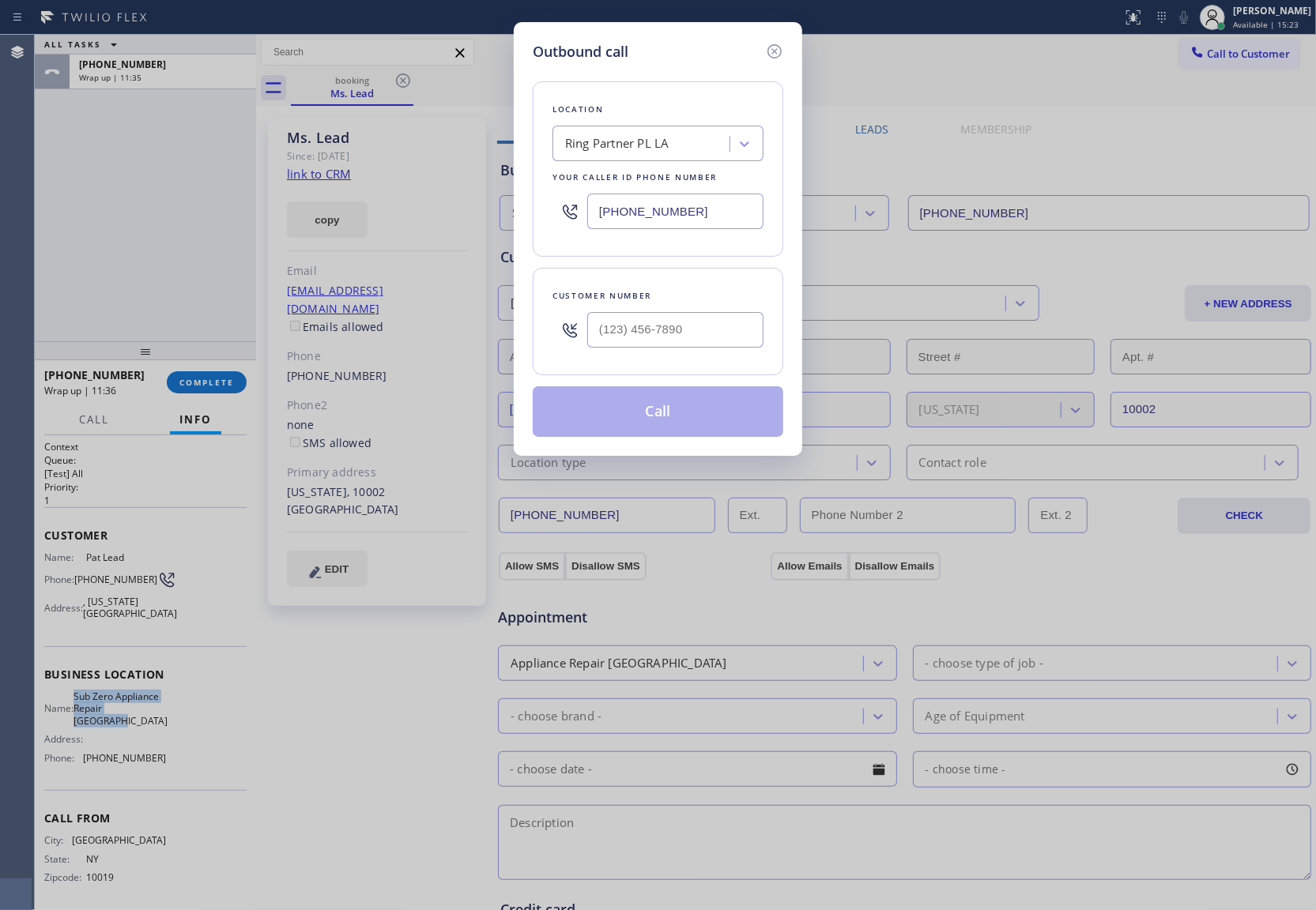
click at [681, 216] on input "[PHONE_NUMBER]" at bounding box center [676, 212] width 176 height 36
paste input "562) 414-6833"
type input "[PHONE_NUMBER]"
type input "(___) ___-____"
click at [58, 234] on div "Outbound call Location [GEOGRAPHIC_DATA] Plumbers Your caller id phone number […" at bounding box center [658, 455] width 1316 height 910
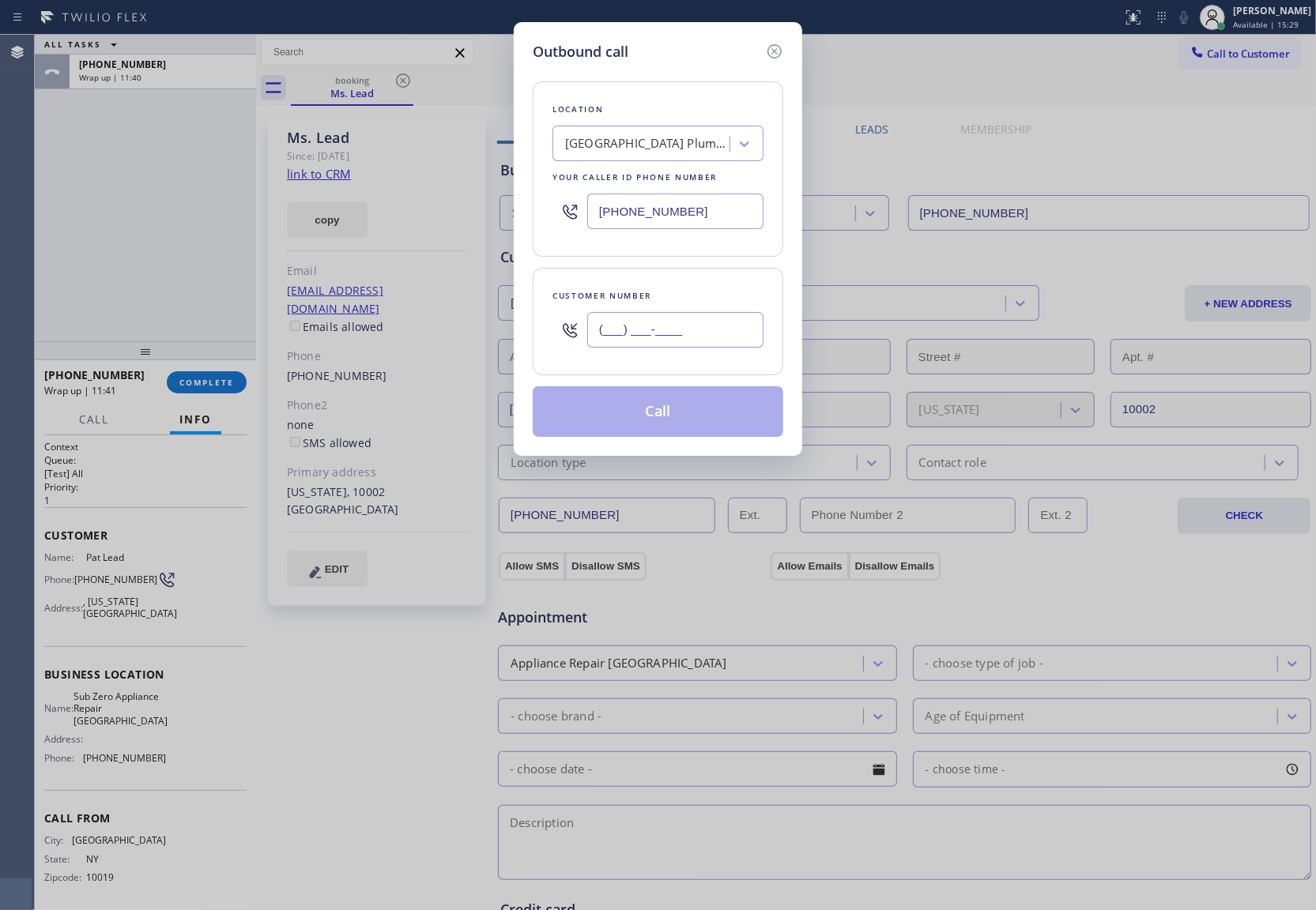
click at [692, 330] on input "(___) ___-____" at bounding box center [676, 330] width 176 height 36
paste input "657) 657-4944"
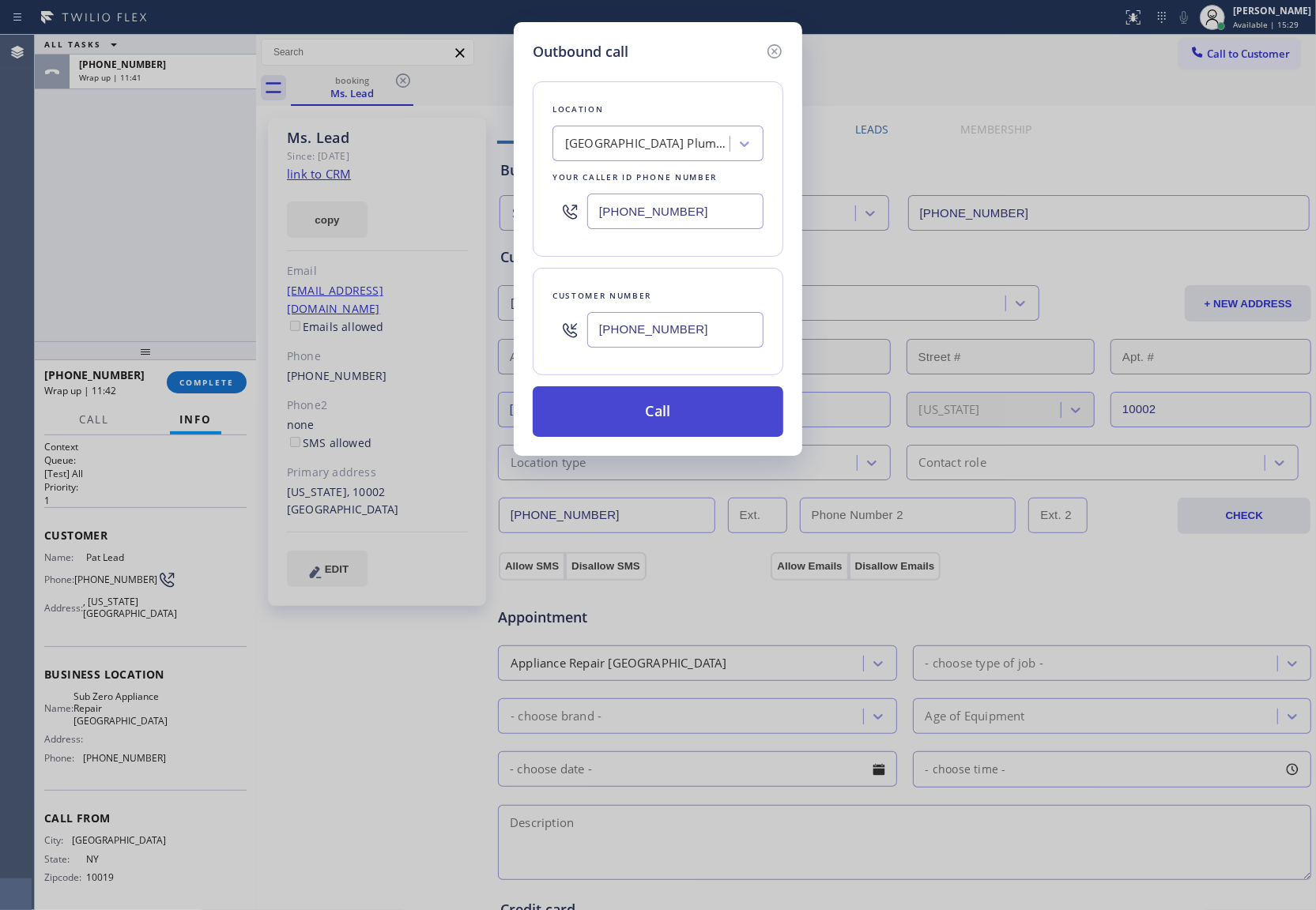
type input "[PHONE_NUMBER]"
click at [712, 419] on button "Call" at bounding box center [658, 412] width 251 height 51
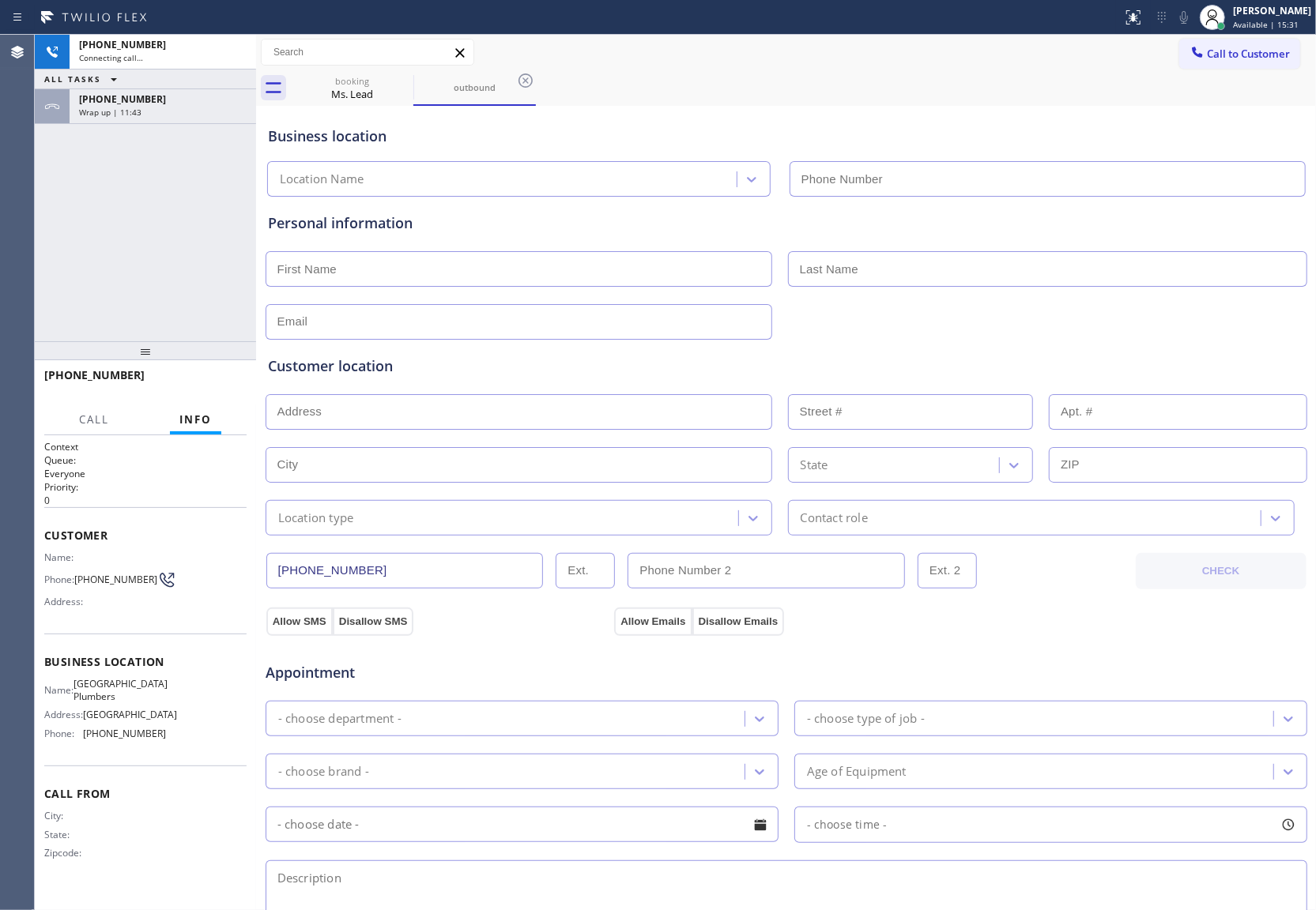
type input "[PHONE_NUMBER]"
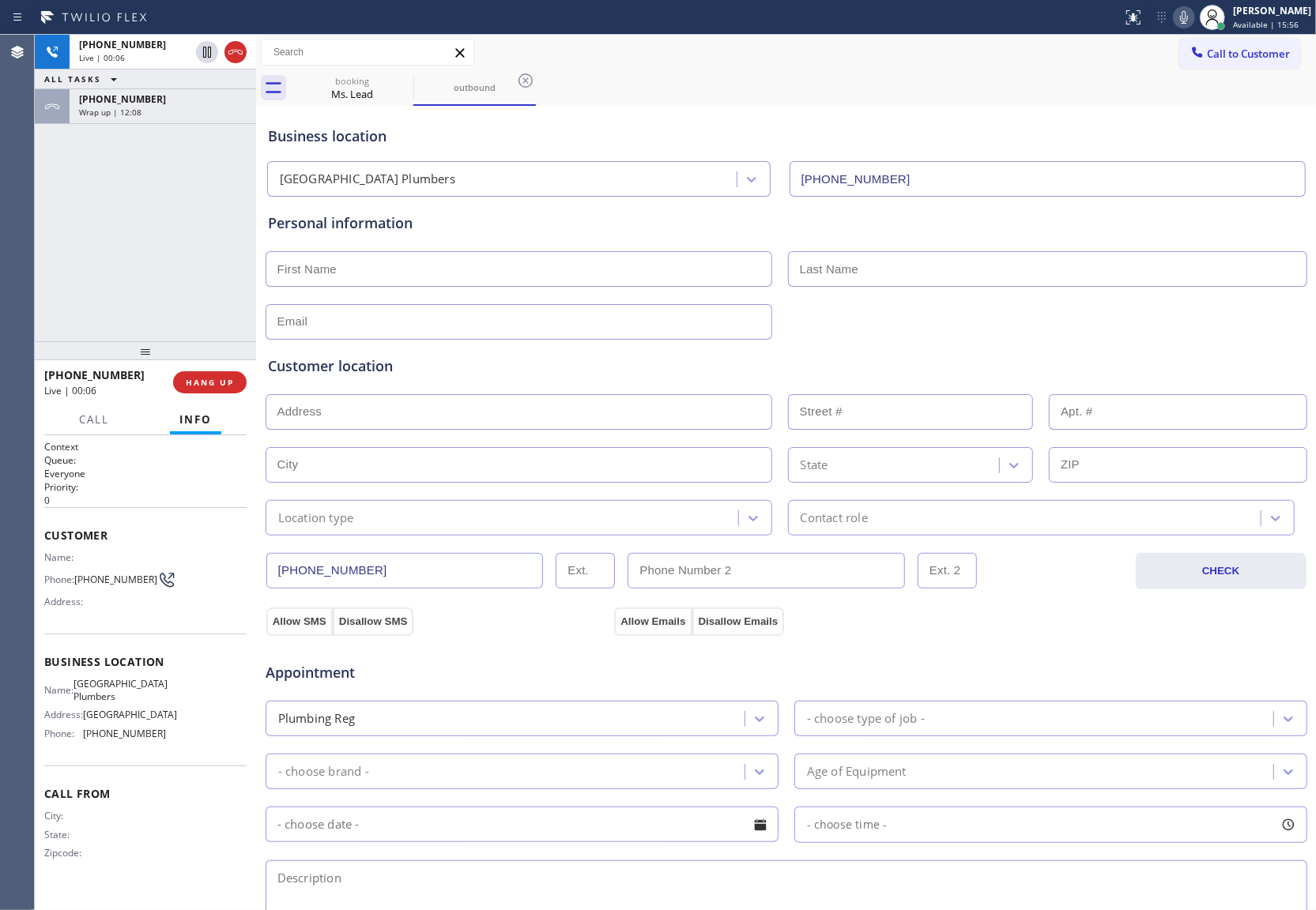
click at [26, 265] on div "Agent Desktop" at bounding box center [17, 473] width 34 height 876
drag, startPoint x: 33, startPoint y: 248, endPoint x: 221, endPoint y: 143, distance: 215.3
click at [33, 248] on div "Agent Desktop" at bounding box center [17, 473] width 34 height 876
click at [242, 44] on icon at bounding box center [235, 51] width 19 height 19
click at [215, 368] on div "[PHONE_NUMBER] Wrap up | 00:02 COMPLETE" at bounding box center [145, 382] width 203 height 41
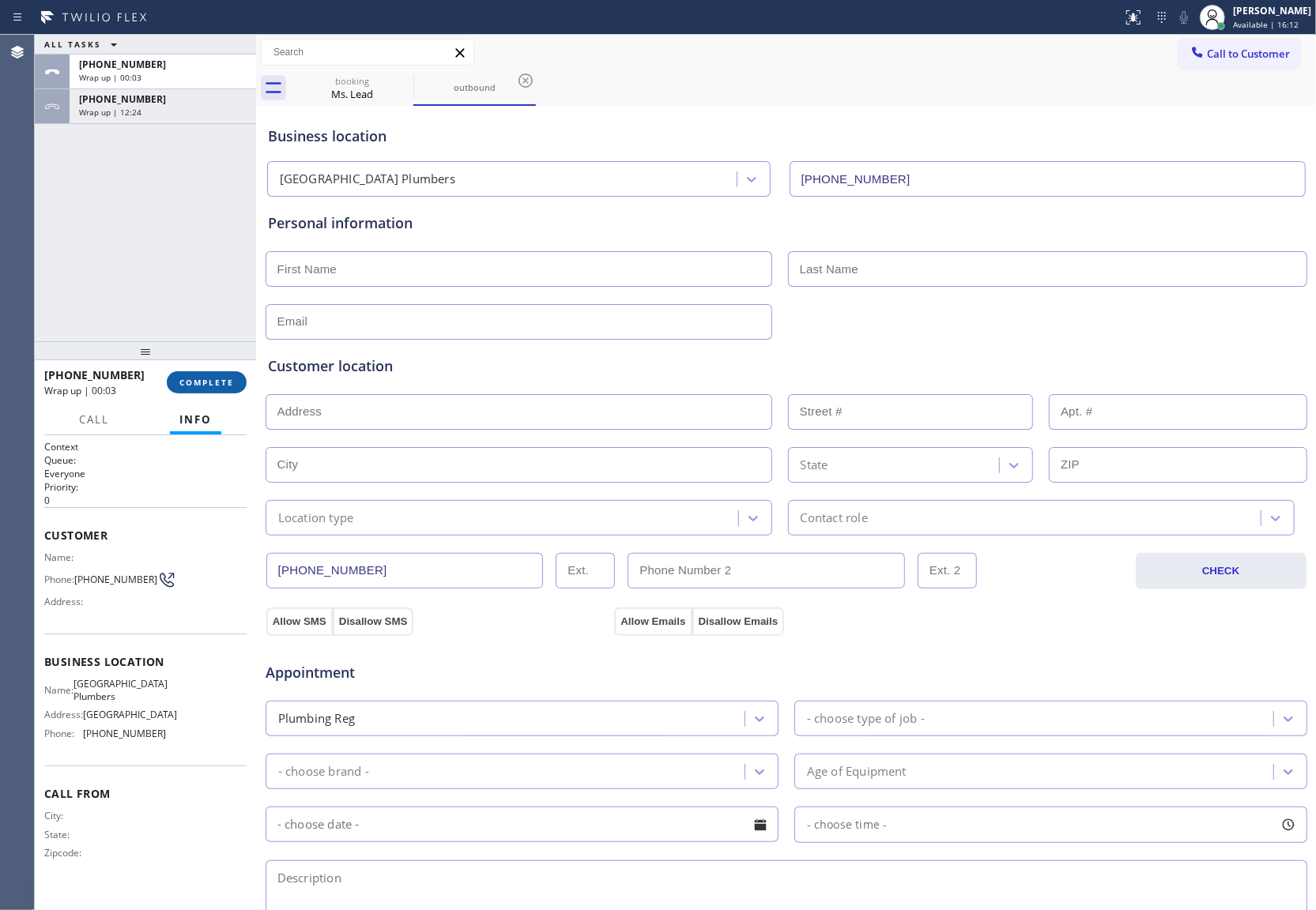
click at [216, 390] on button "COMPLETE" at bounding box center [207, 382] width 80 height 22
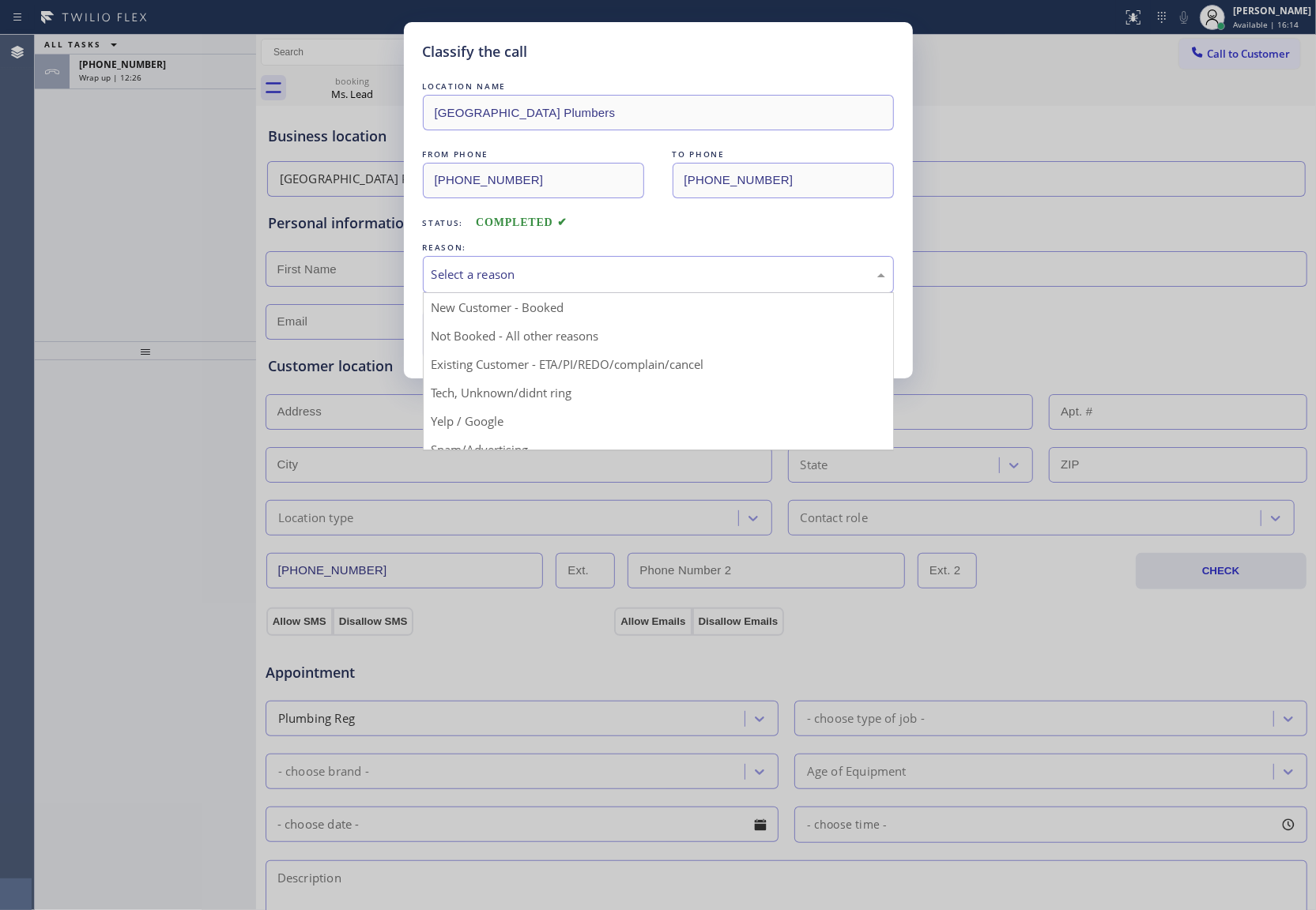
click at [573, 269] on div "Select a reason" at bounding box center [658, 274] width 453 height 18
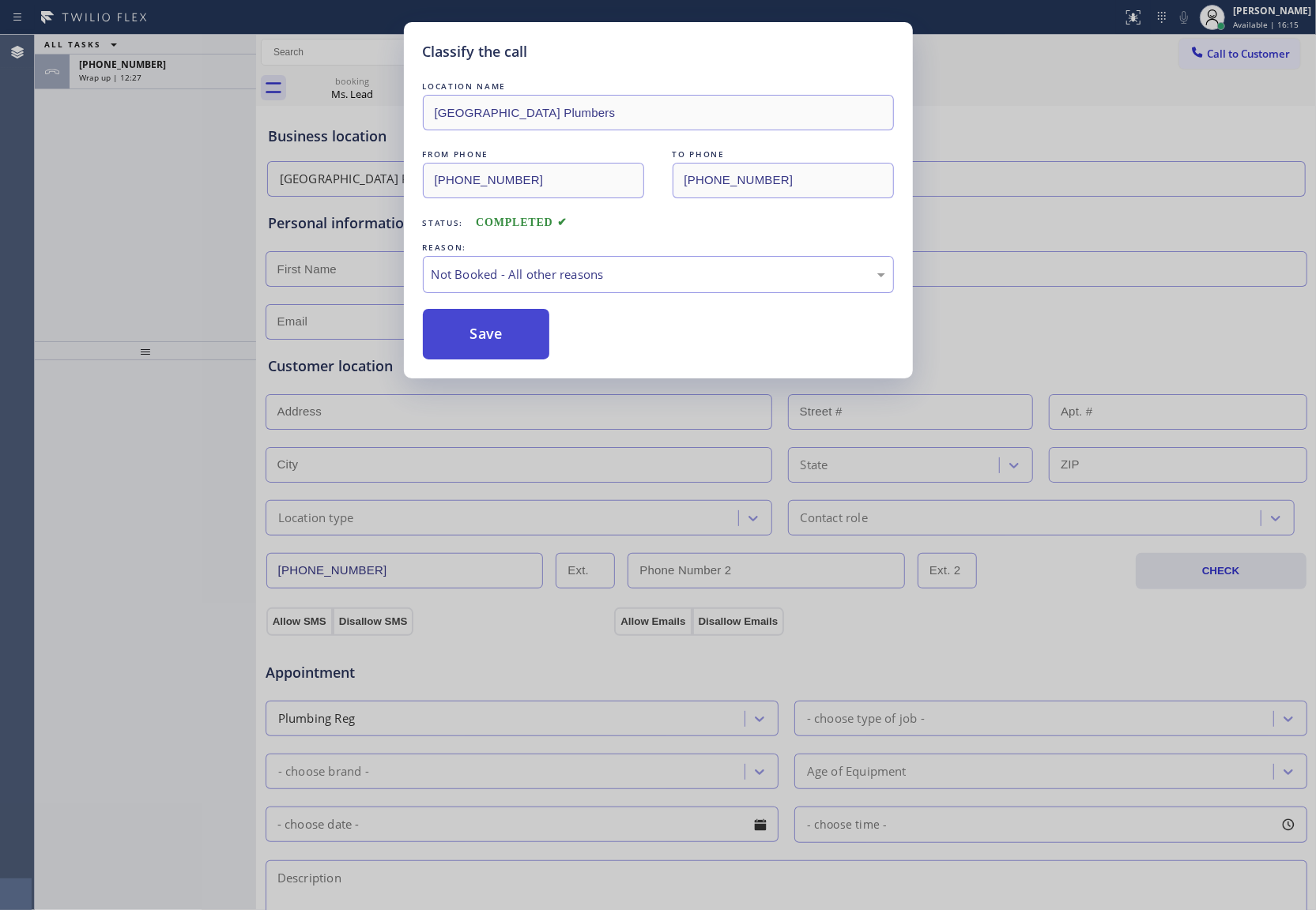
click at [474, 333] on button "Save" at bounding box center [486, 334] width 127 height 51
click at [468, 333] on button "Save" at bounding box center [486, 334] width 127 height 51
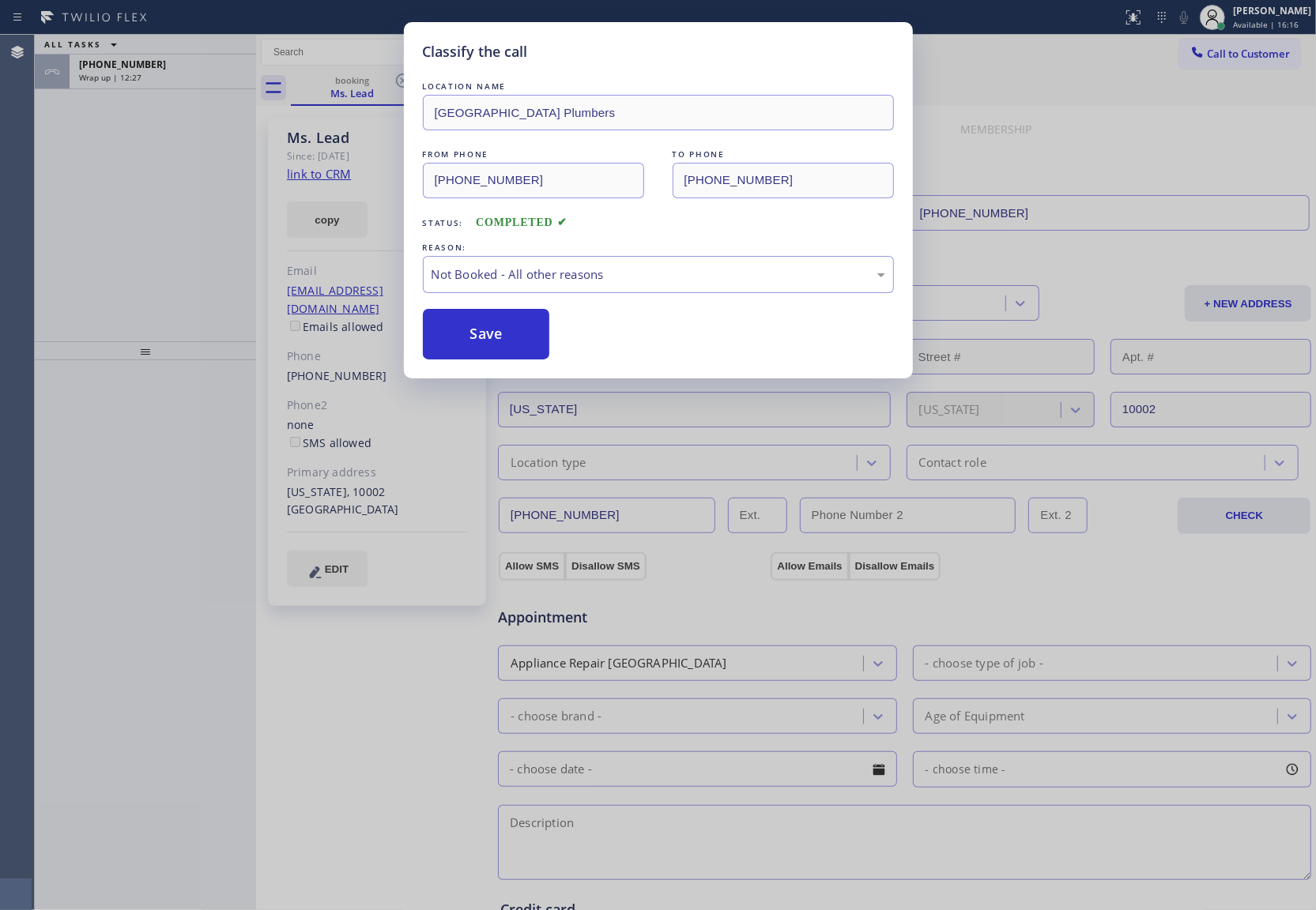
click at [114, 70] on div "Classify the call LOCATION NAME [GEOGRAPHIC_DATA] Plumbers FROM PHONE [PHONE_NU…" at bounding box center [658, 455] width 1316 height 910
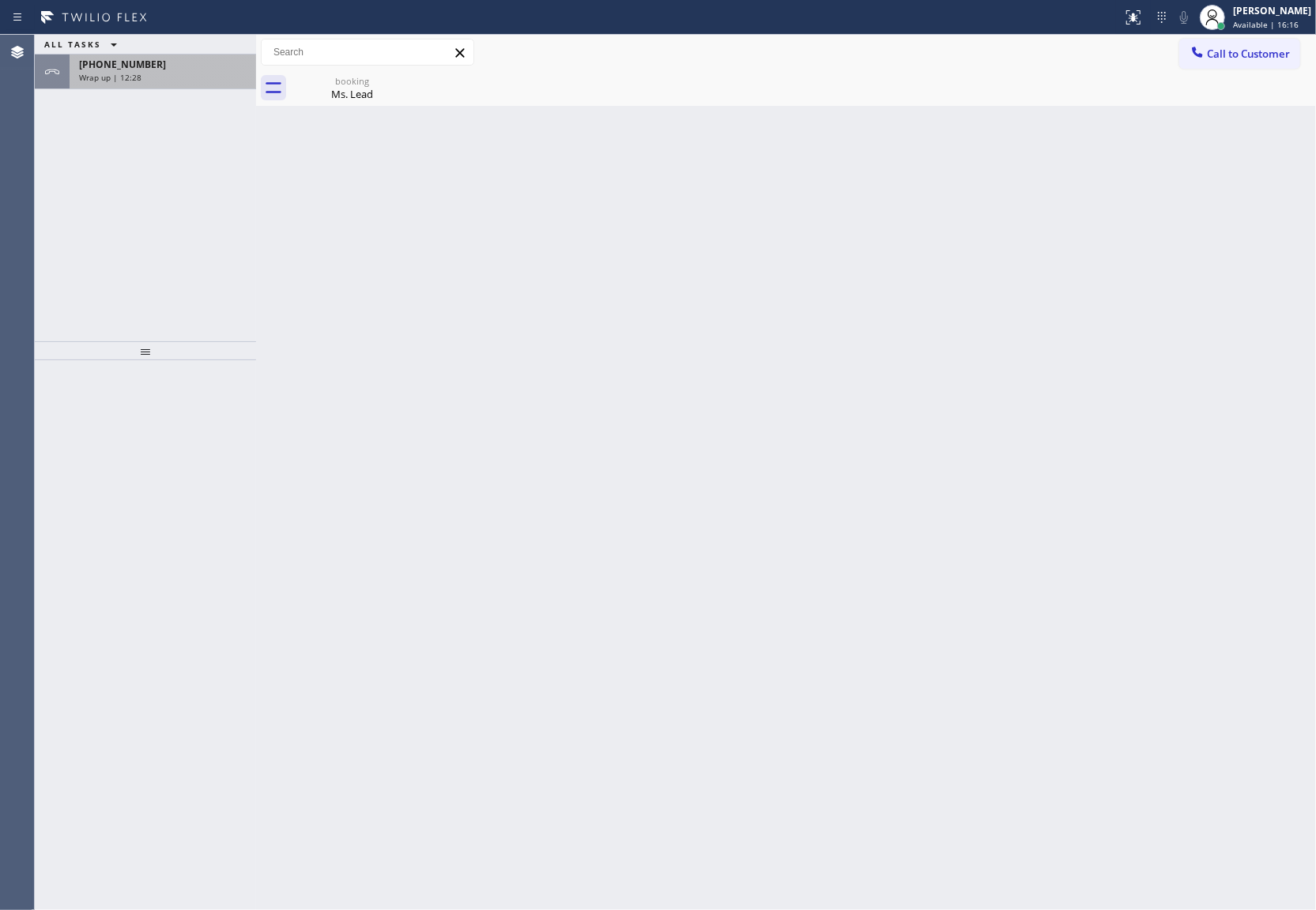
click at [122, 67] on span "[PHONE_NUMBER]" at bounding box center [123, 65] width 87 height 13
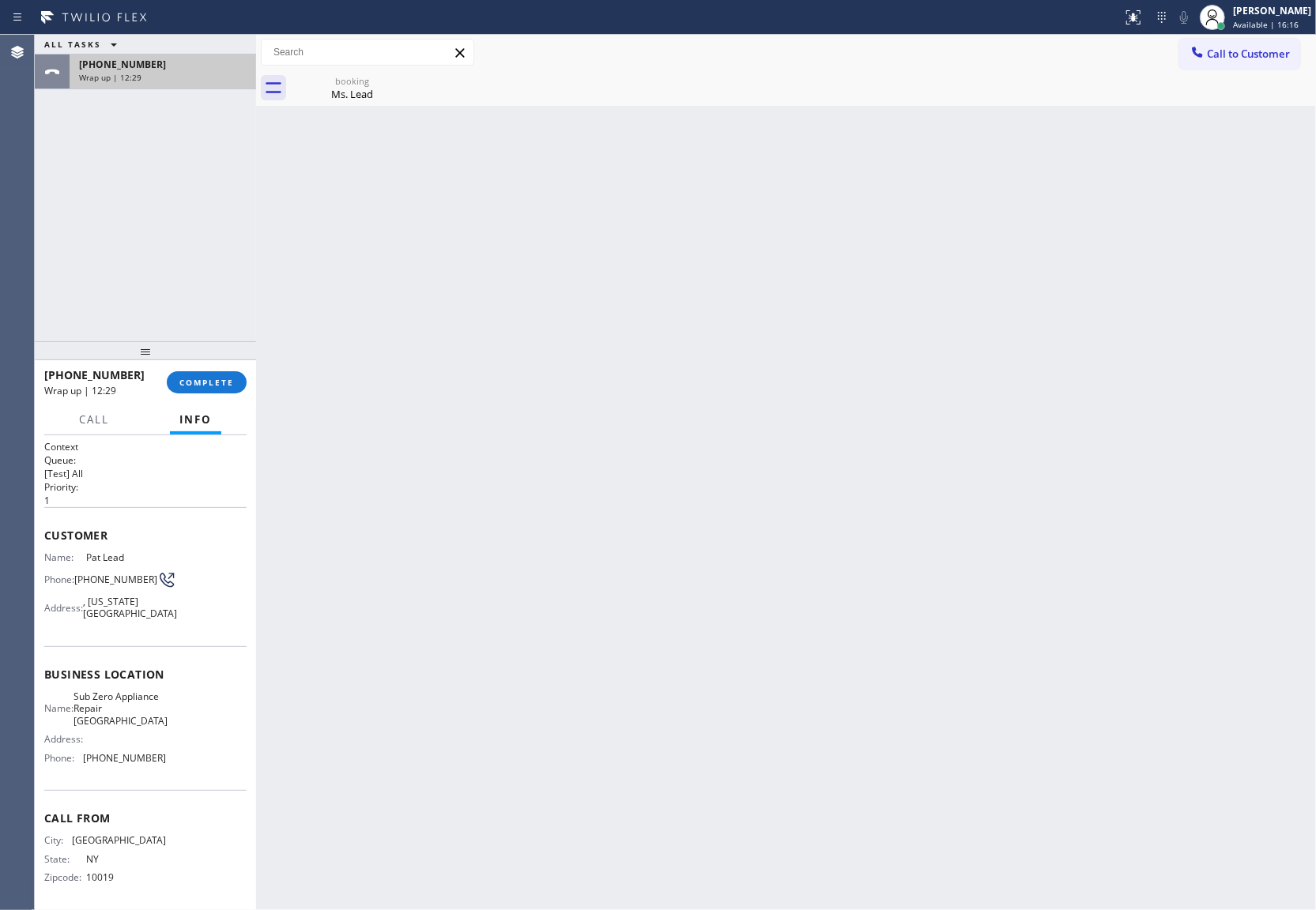
click at [122, 67] on span "[PHONE_NUMBER]" at bounding box center [123, 65] width 87 height 13
click at [223, 380] on span "COMPLETE" at bounding box center [207, 382] width 55 height 11
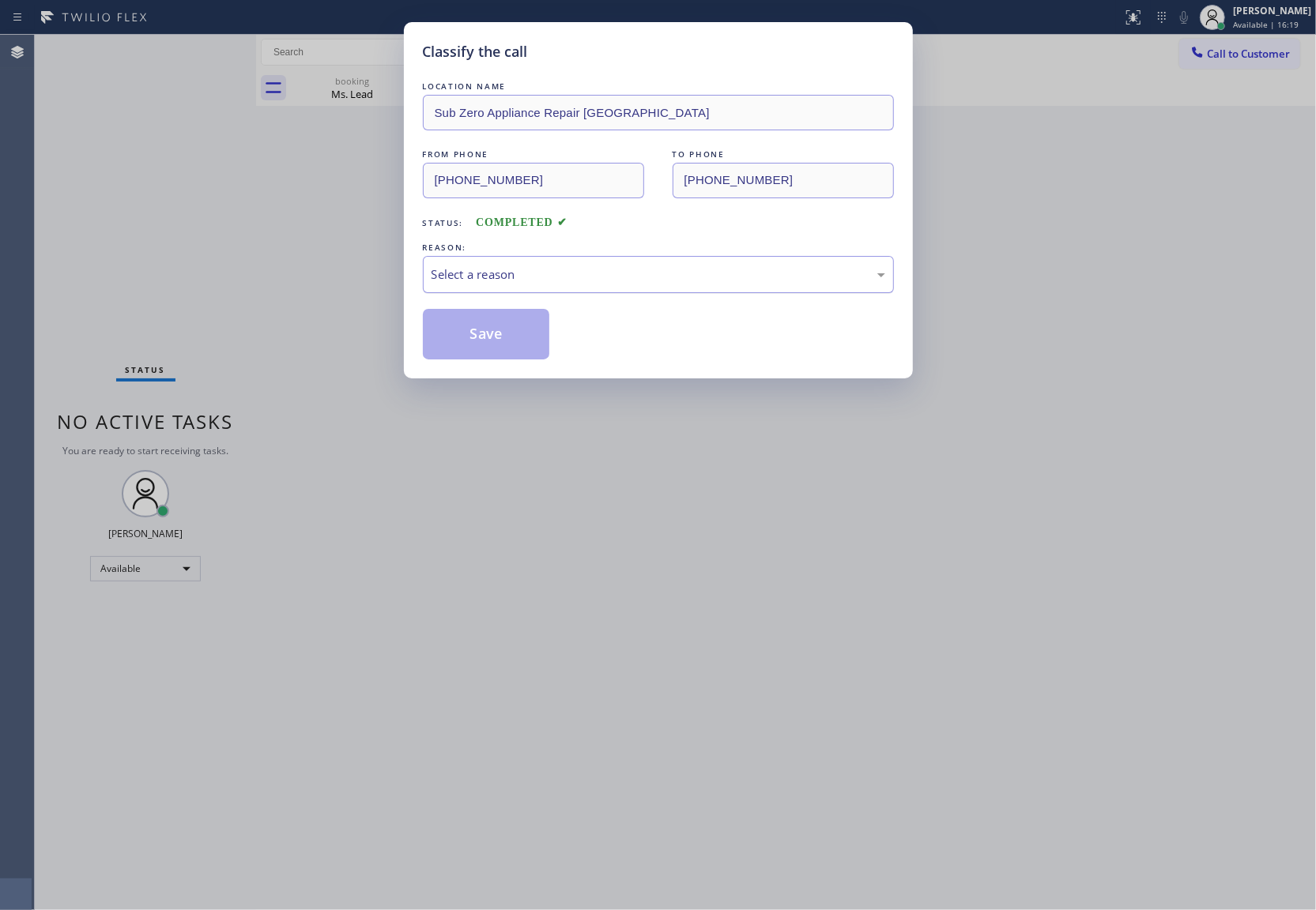
click at [520, 279] on div "Select a reason" at bounding box center [658, 274] width 453 height 18
click at [500, 329] on button "Save" at bounding box center [486, 334] width 127 height 51
click at [497, 328] on button "Save" at bounding box center [486, 334] width 127 height 51
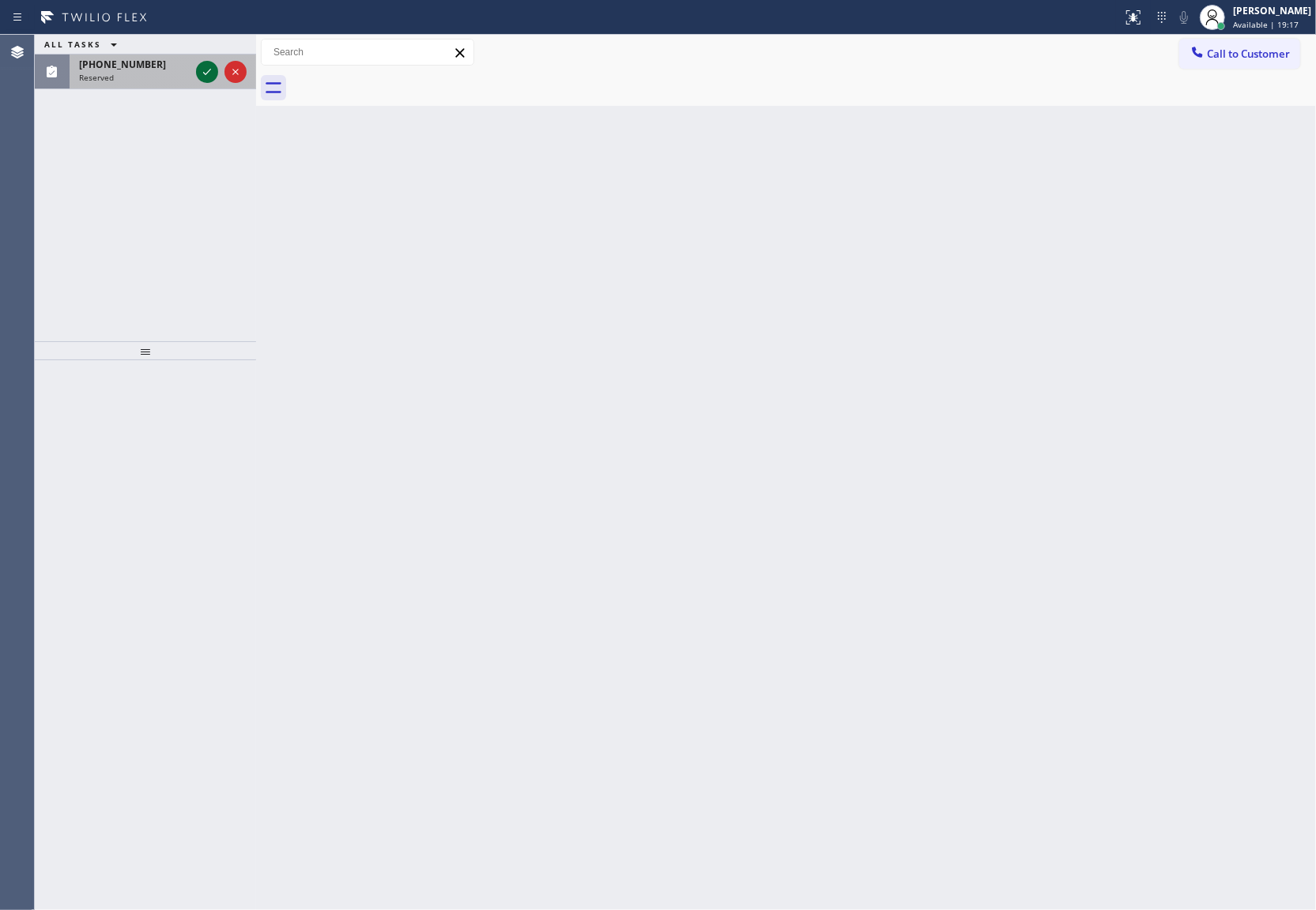
click at [205, 74] on icon at bounding box center [207, 72] width 8 height 7
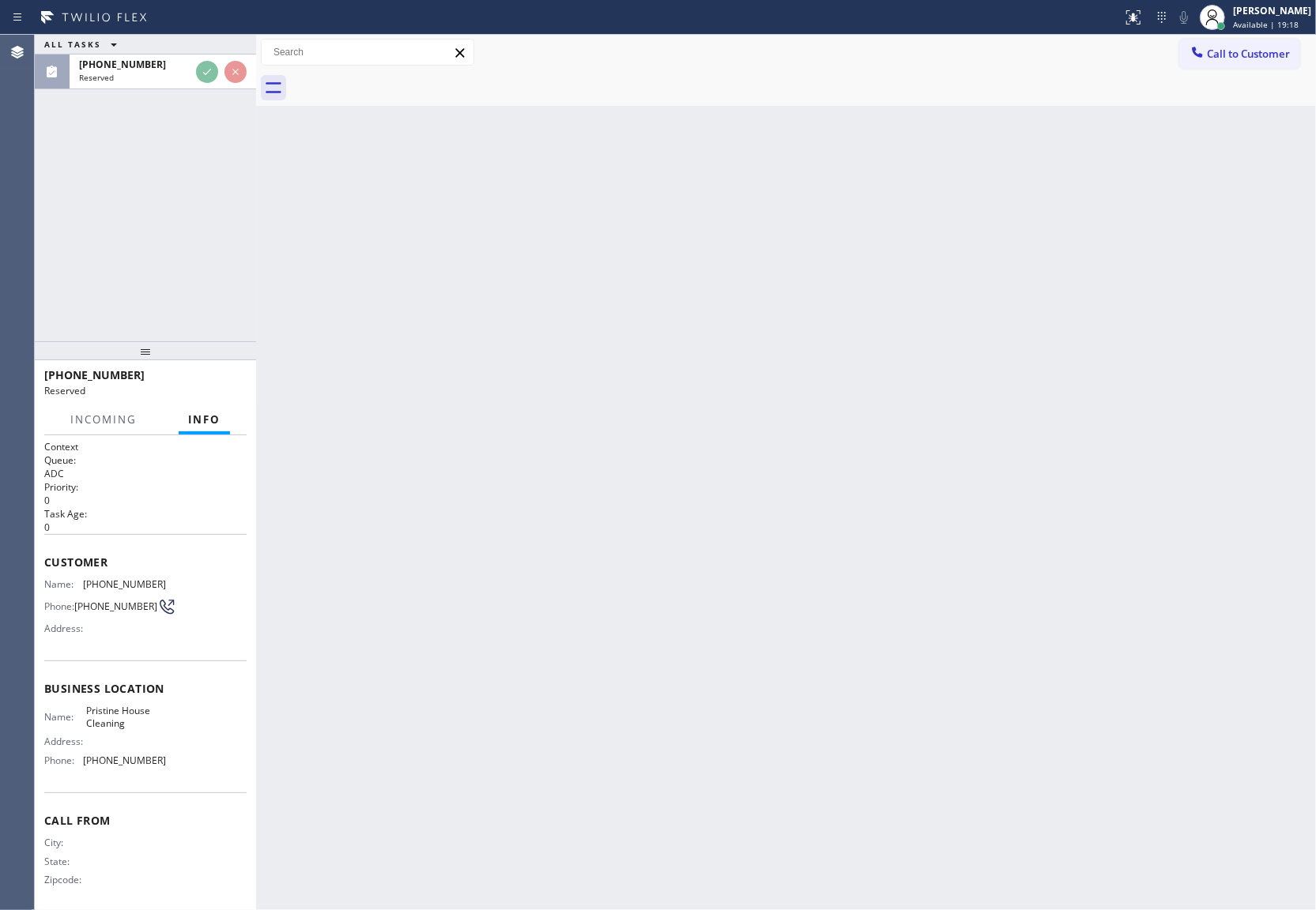
drag, startPoint x: 1296, startPoint y: 12, endPoint x: 1274, endPoint y: 61, distance: 53.7
click at [1294, 12] on div "[PERSON_NAME]" at bounding box center [1272, 11] width 78 height 13
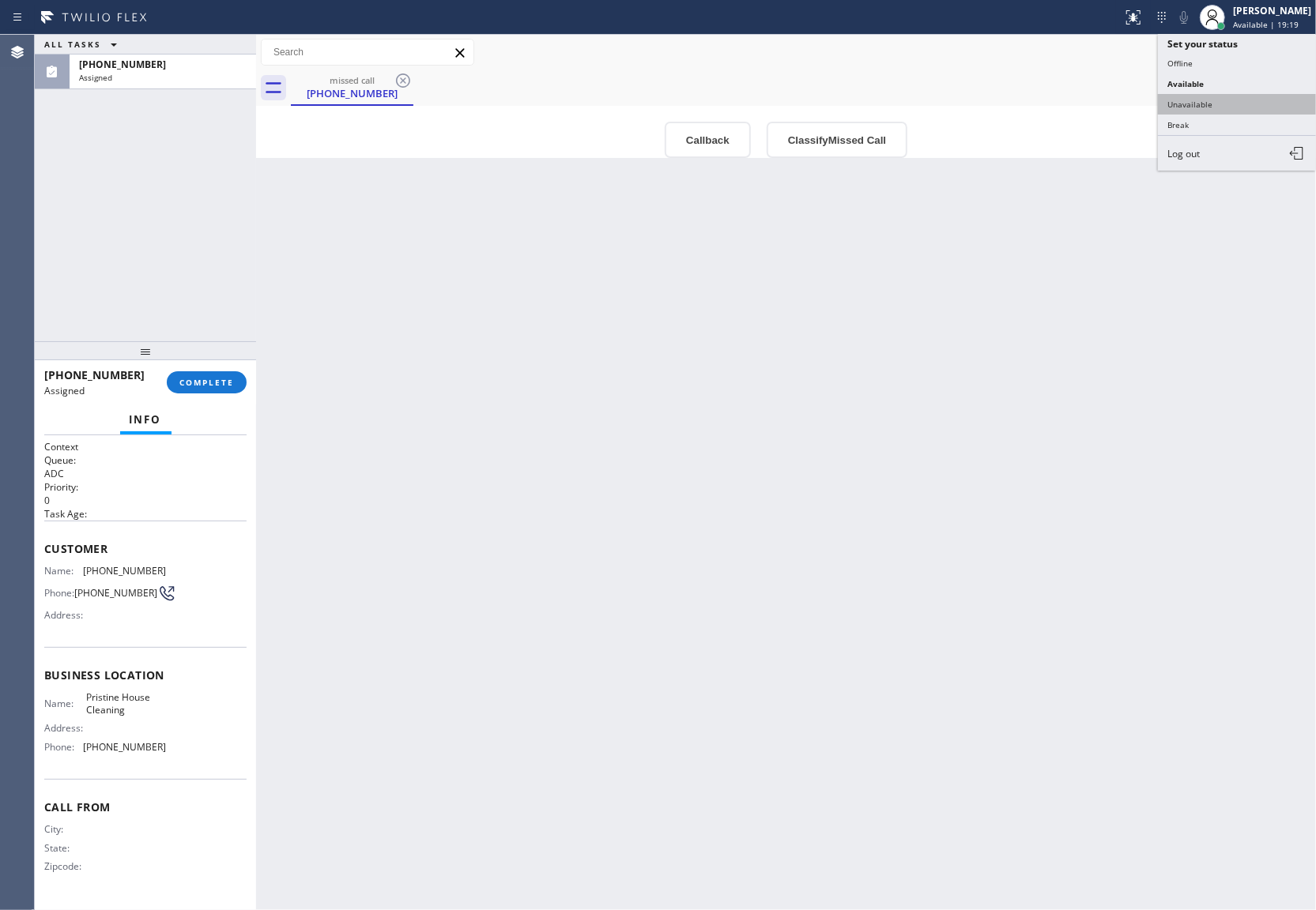
click at [1211, 98] on button "Unavailable" at bounding box center [1236, 104] width 158 height 20
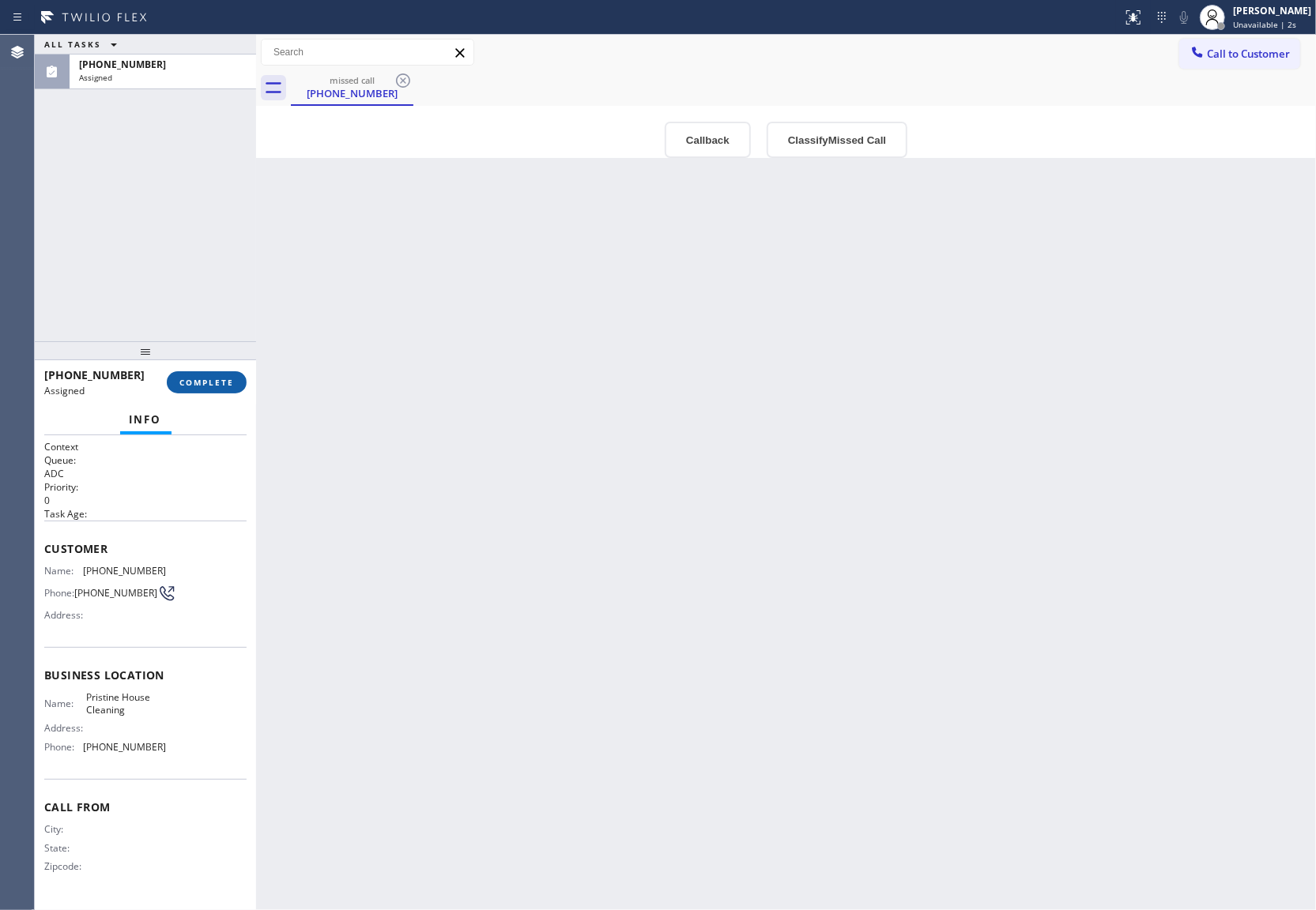
click at [199, 383] on span "COMPLETE" at bounding box center [207, 382] width 55 height 11
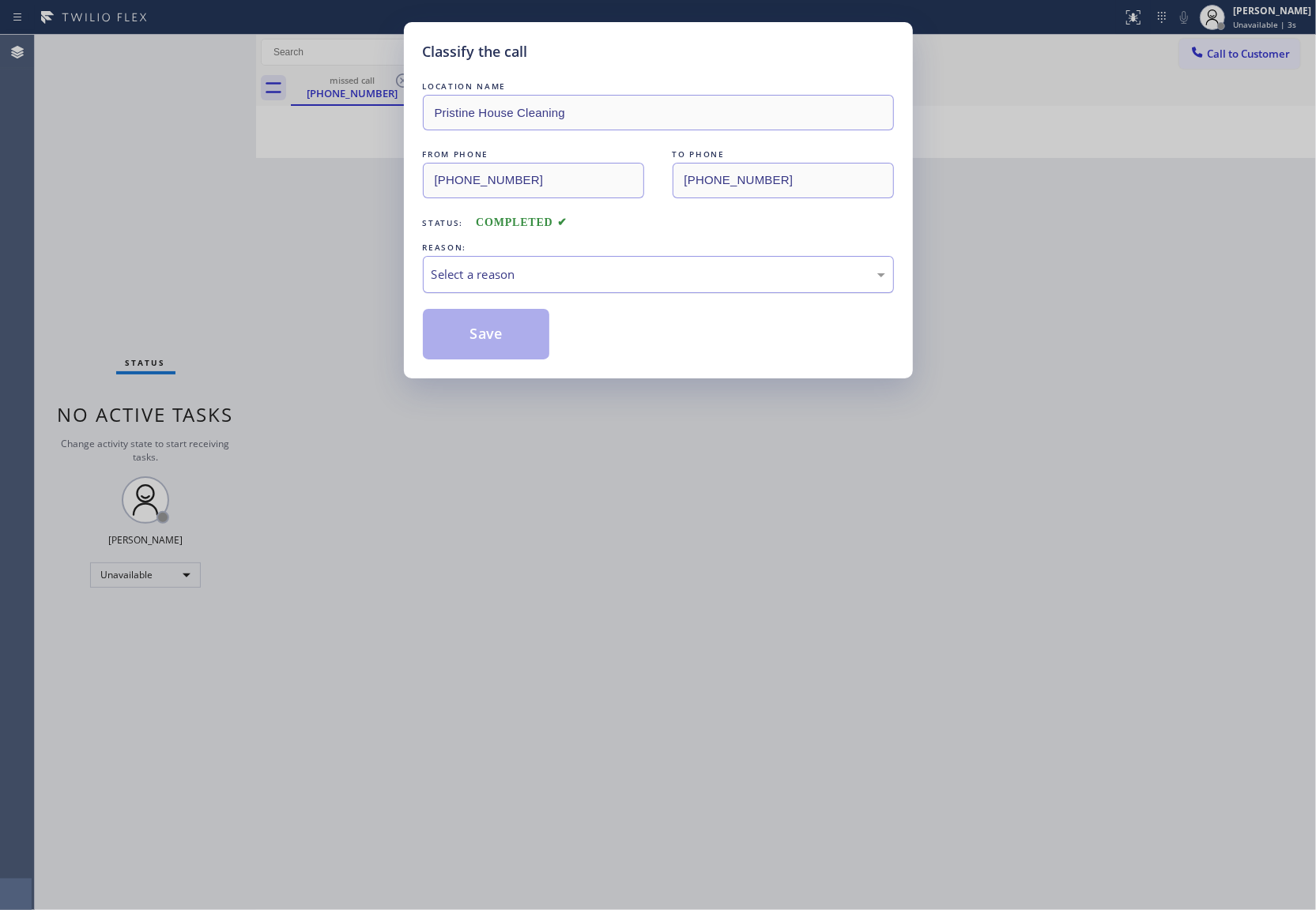
click at [694, 278] on div "Select a reason" at bounding box center [658, 274] width 453 height 18
click at [526, 341] on button "Save" at bounding box center [486, 334] width 127 height 51
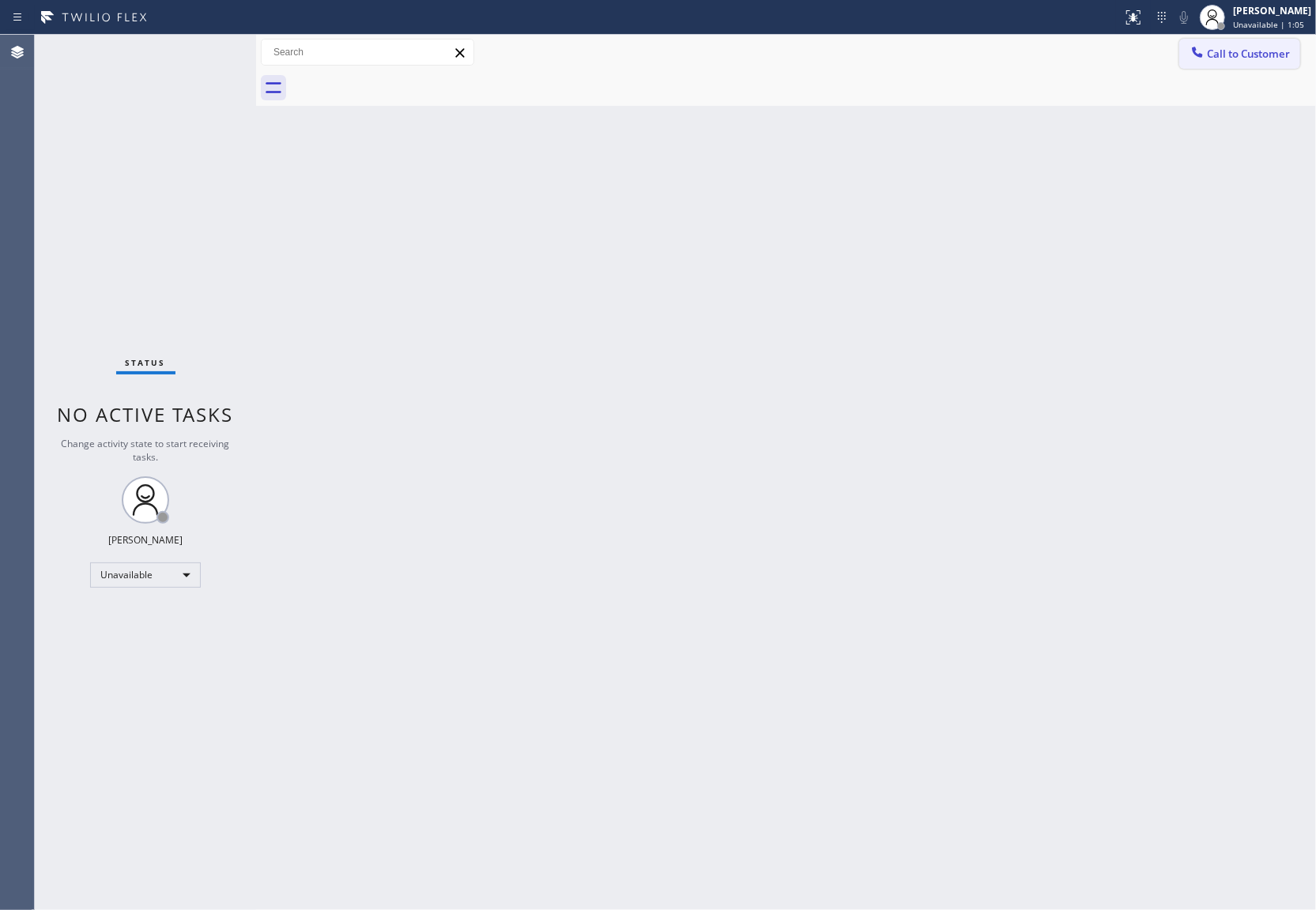
click at [1227, 54] on span "Call to Customer" at bounding box center [1248, 53] width 83 height 14
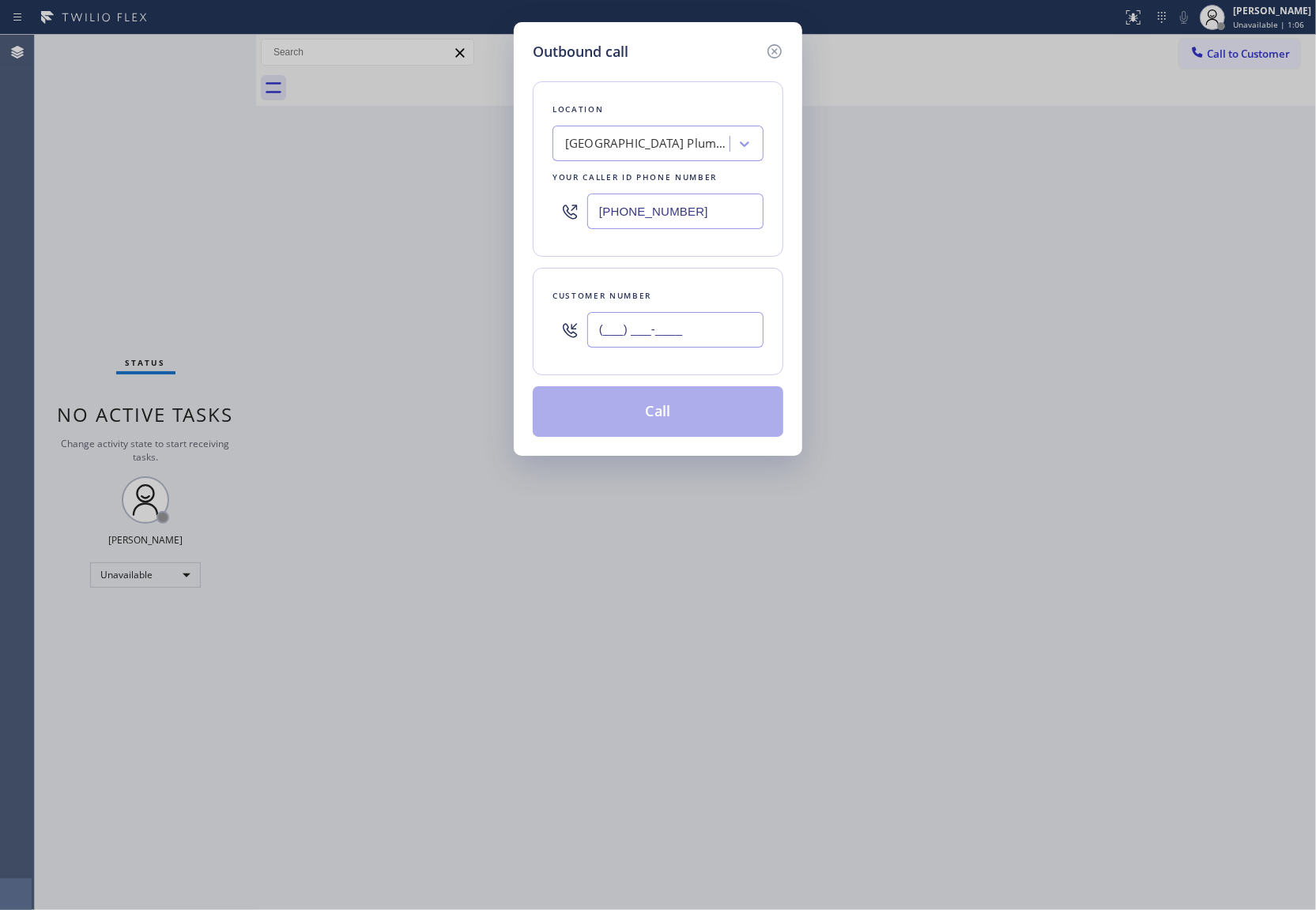
drag, startPoint x: 712, startPoint y: 319, endPoint x: 798, endPoint y: 250, distance: 110.3
click at [705, 337] on input "(___) ___-____" at bounding box center [676, 330] width 176 height 36
paste input "929) 541-8094"
type input "[PHONE_NUMBER]"
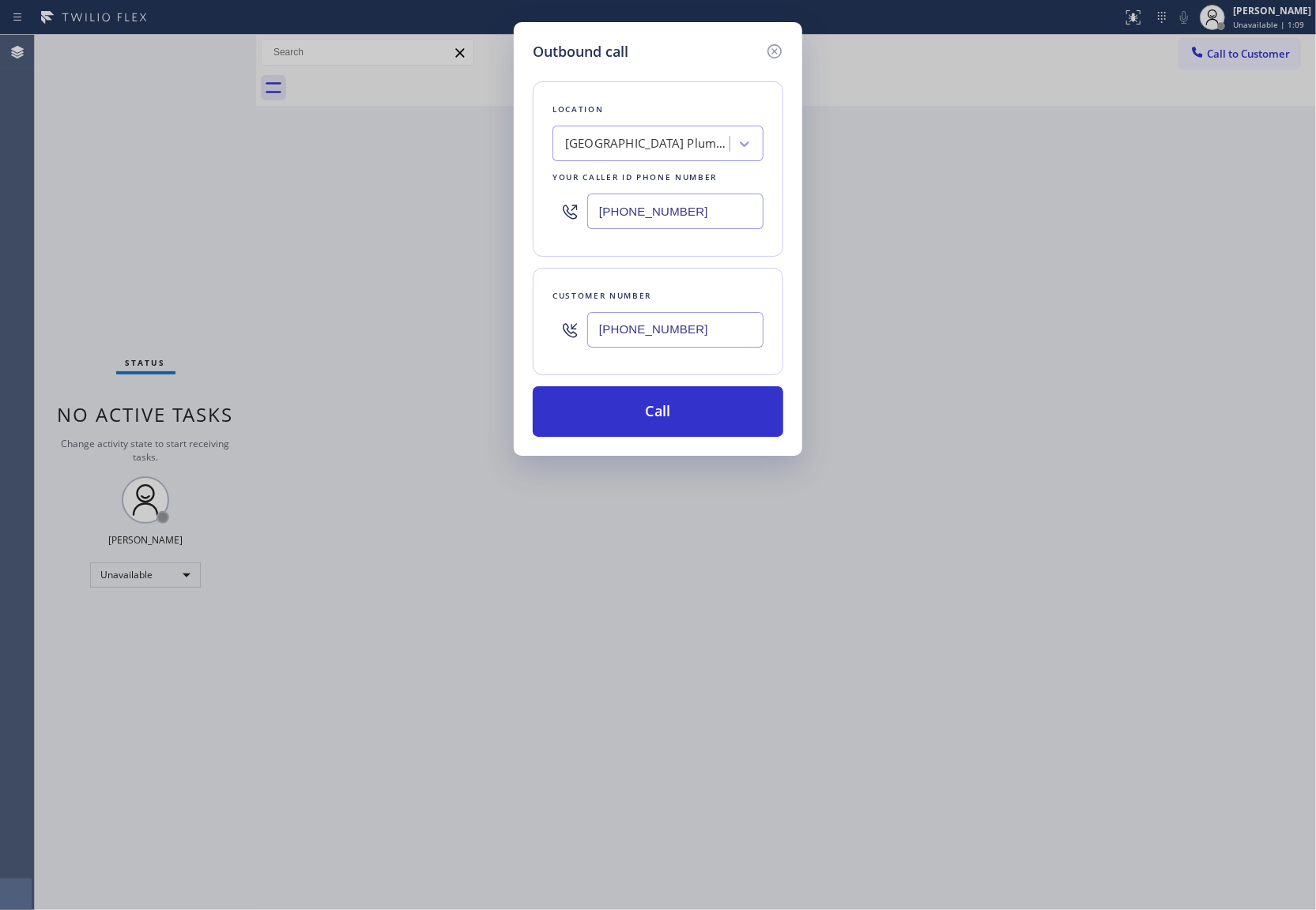
click at [627, 205] on input "[PHONE_NUMBER]" at bounding box center [676, 212] width 176 height 36
paste input "929) 416-6656"
type input "[PHONE_NUMBER]"
click at [694, 418] on button "Call" at bounding box center [658, 412] width 251 height 51
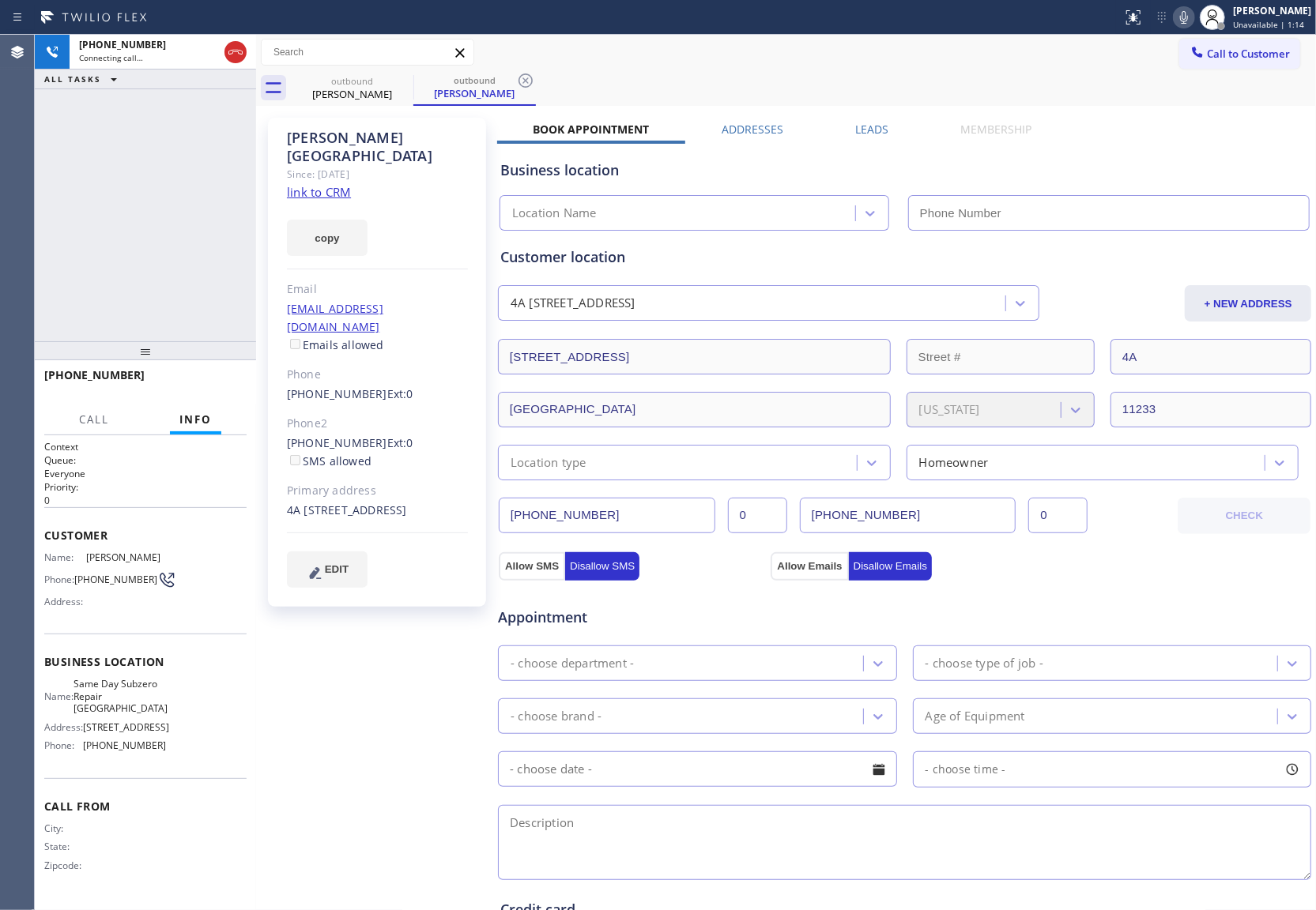
type input "[PHONE_NUMBER]"
click at [60, 141] on div "[PHONE_NUMBER] Live | 00:03 ALL TASKS ALL TASKS ACTIVE TASKS TASKS IN WRAP UP" at bounding box center [145, 188] width 221 height 306
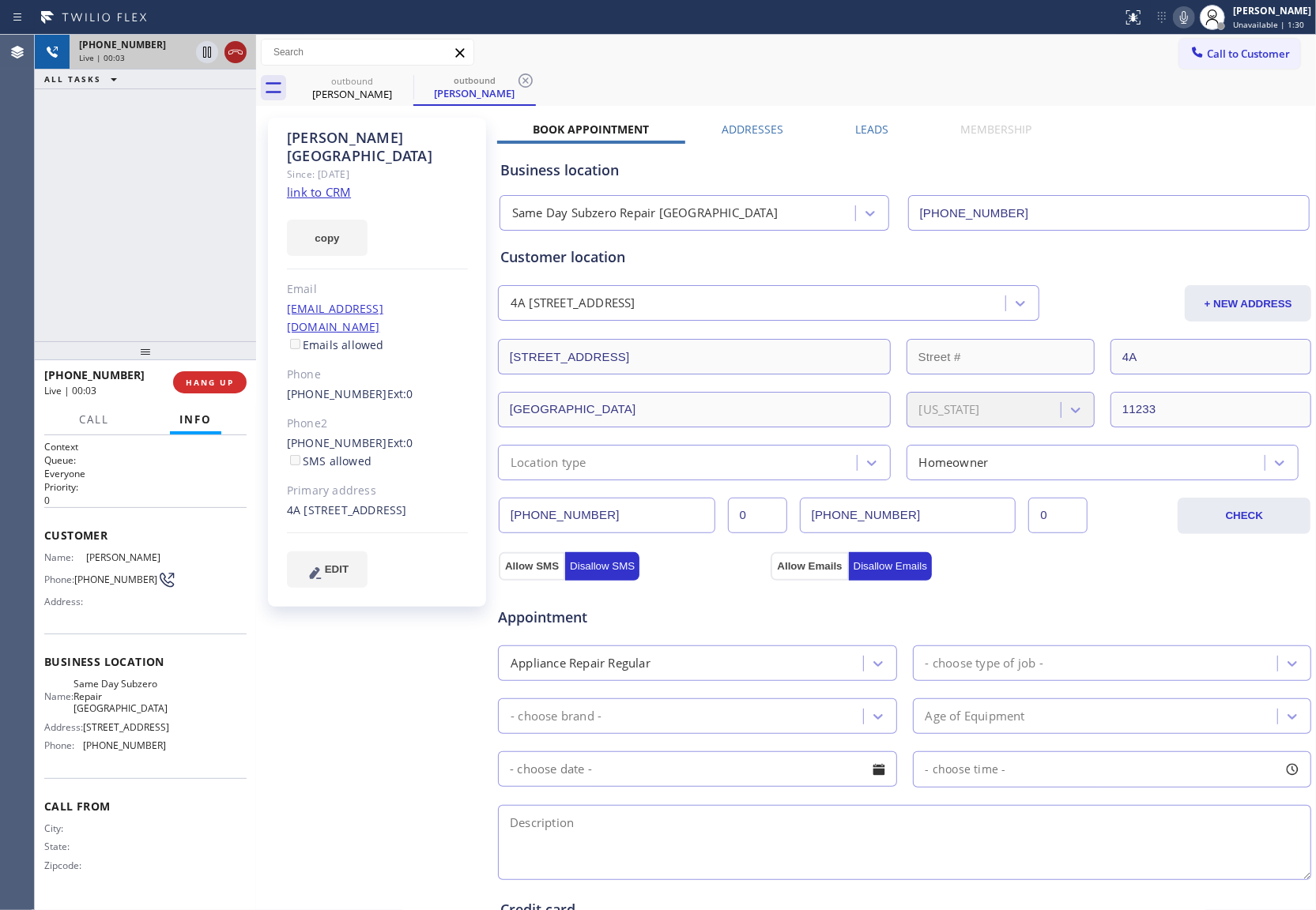
click at [237, 51] on icon at bounding box center [235, 52] width 14 height 5
click at [216, 386] on span "HANG UP" at bounding box center [209, 382] width 48 height 11
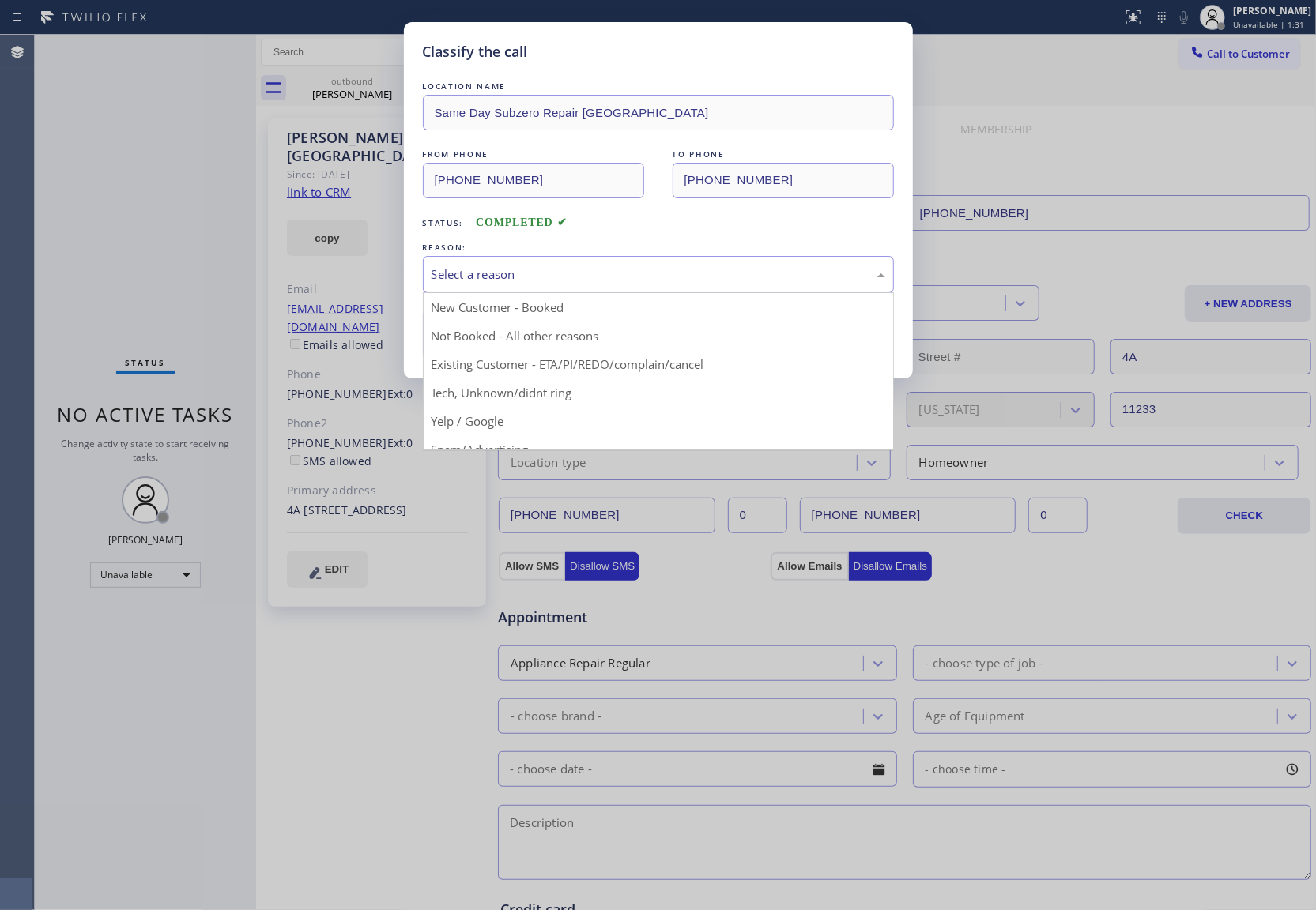
click at [513, 283] on div "Select a reason" at bounding box center [658, 274] width 453 height 18
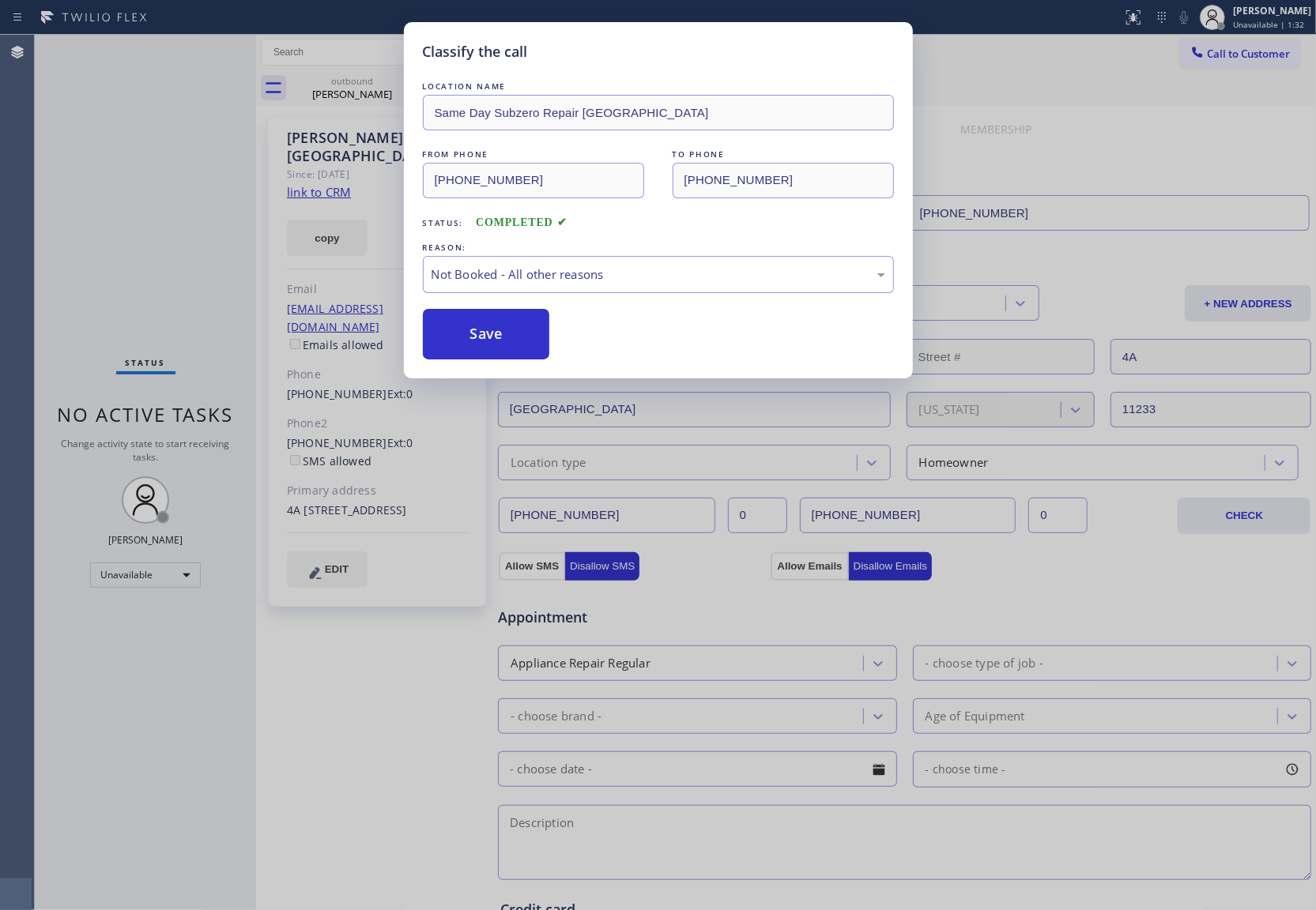
click at [504, 337] on button "Save" at bounding box center [486, 334] width 127 height 51
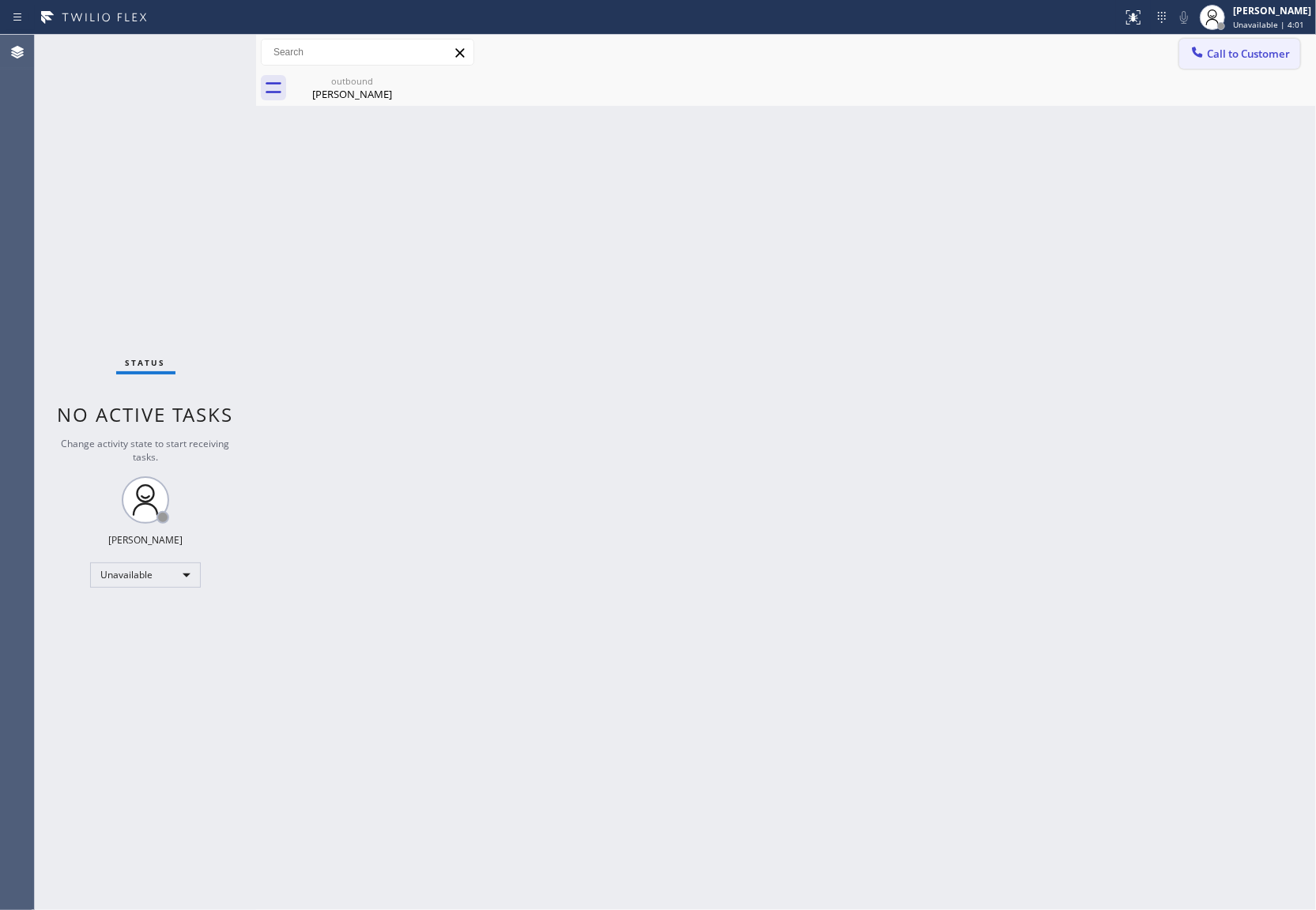
click at [1247, 58] on span "Call to Customer" at bounding box center [1248, 53] width 83 height 14
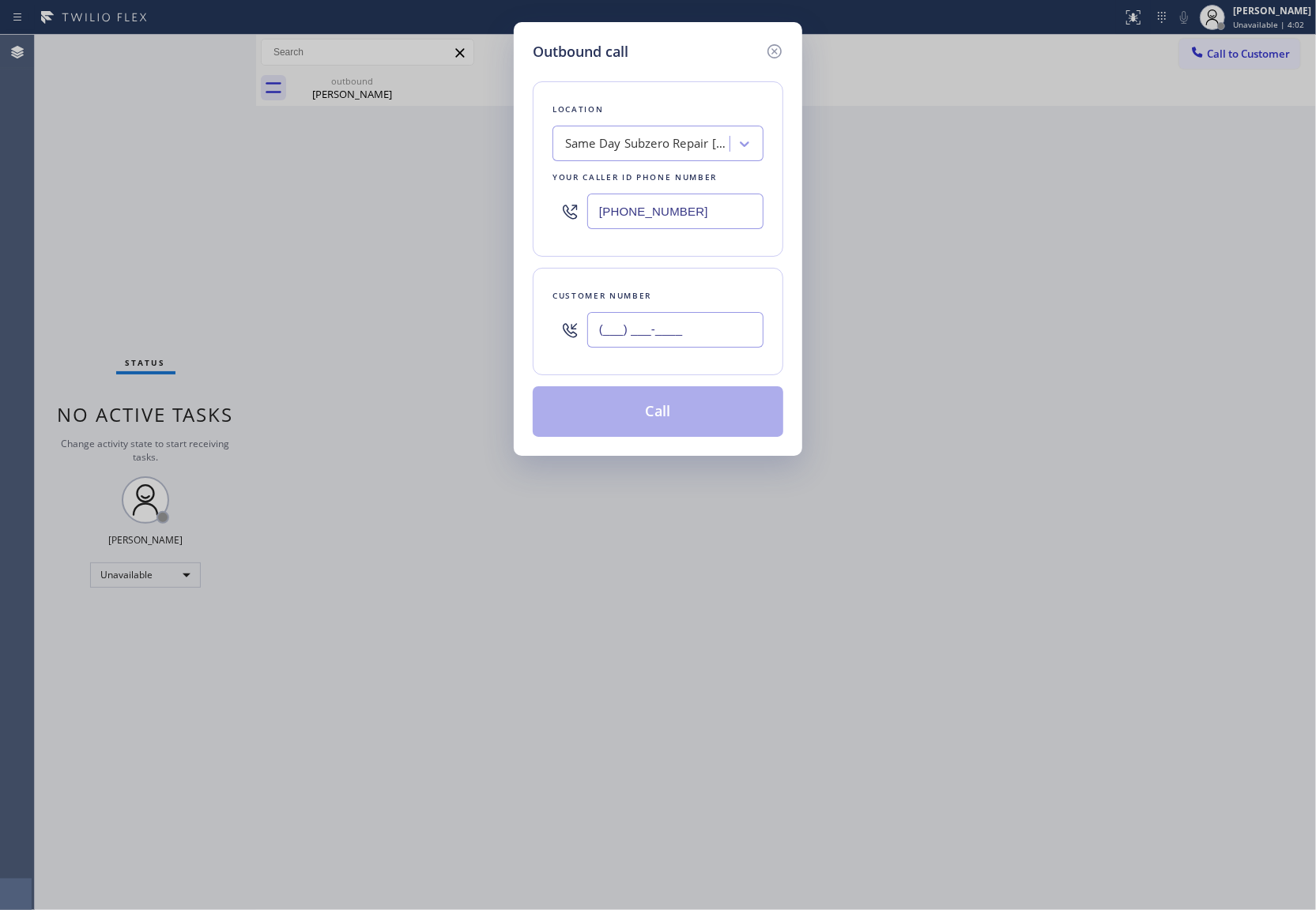
click at [705, 323] on input "(___) ___-____" at bounding box center [676, 330] width 176 height 36
paste input "564) 233-5201"
type input "[PHONE_NUMBER]"
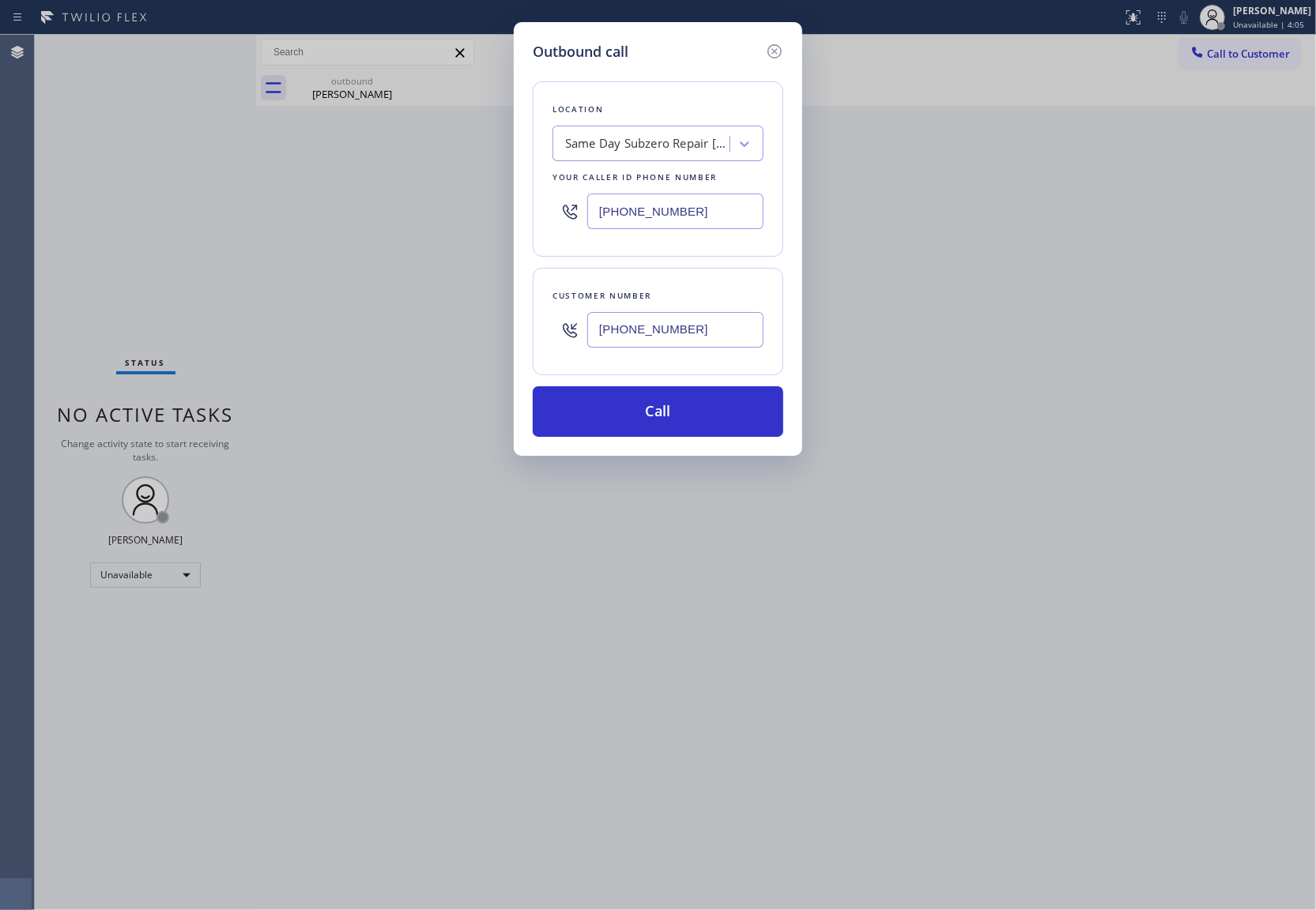
click at [702, 218] on input "[PHONE_NUMBER]" at bounding box center [676, 212] width 176 height 36
paste input "480) 908-9388"
type input "[PHONE_NUMBER]"
click at [696, 422] on button "Call" at bounding box center [658, 412] width 251 height 51
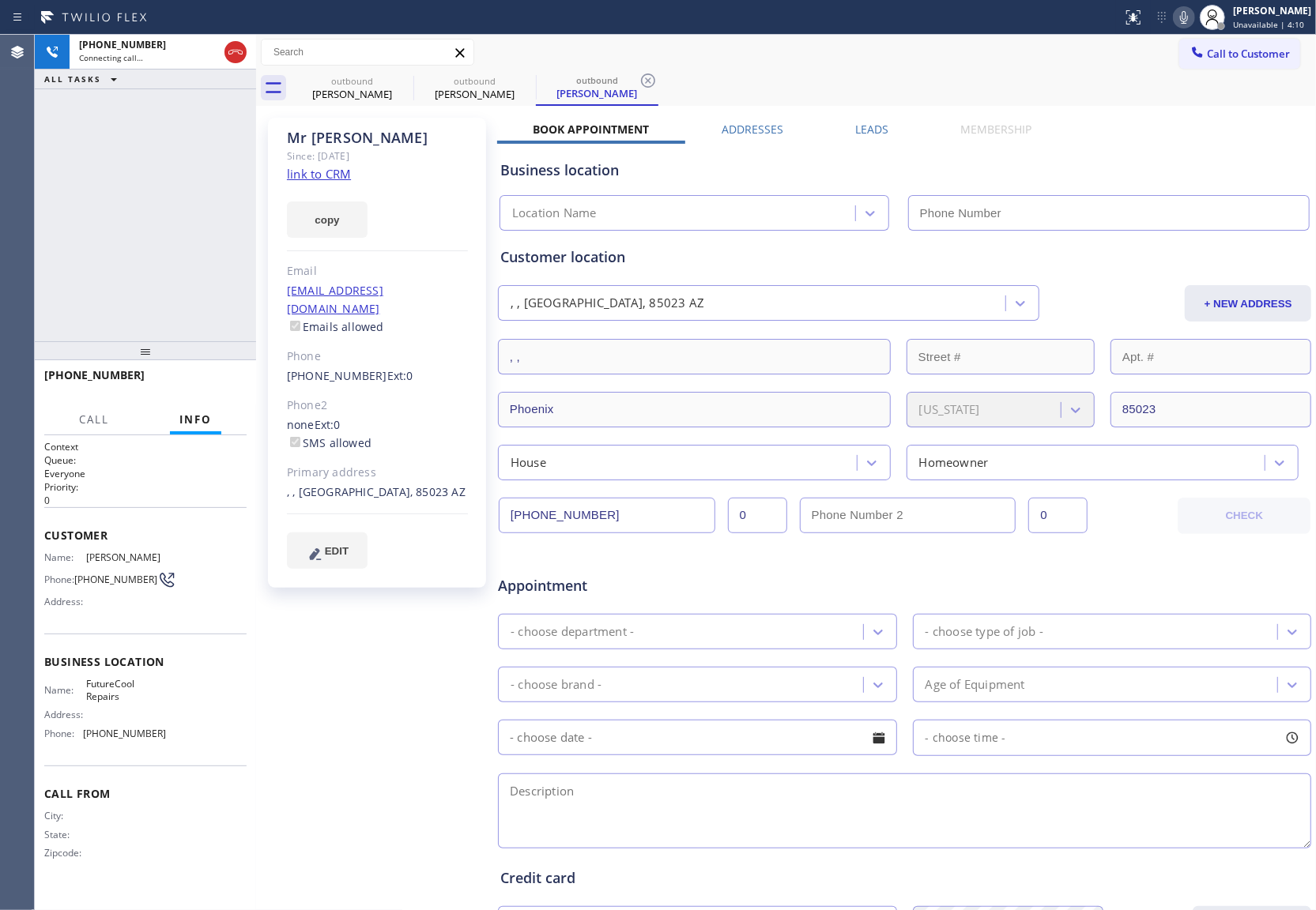
type input "[PHONE_NUMBER]"
click at [35, 218] on div "[PHONE_NUMBER] Live | 00:03 ALL TASKS ALL TASKS ACTIVE TASKS TASKS IN WRAP UP" at bounding box center [145, 188] width 221 height 306
click at [213, 389] on button "HANG UP" at bounding box center [210, 382] width 74 height 22
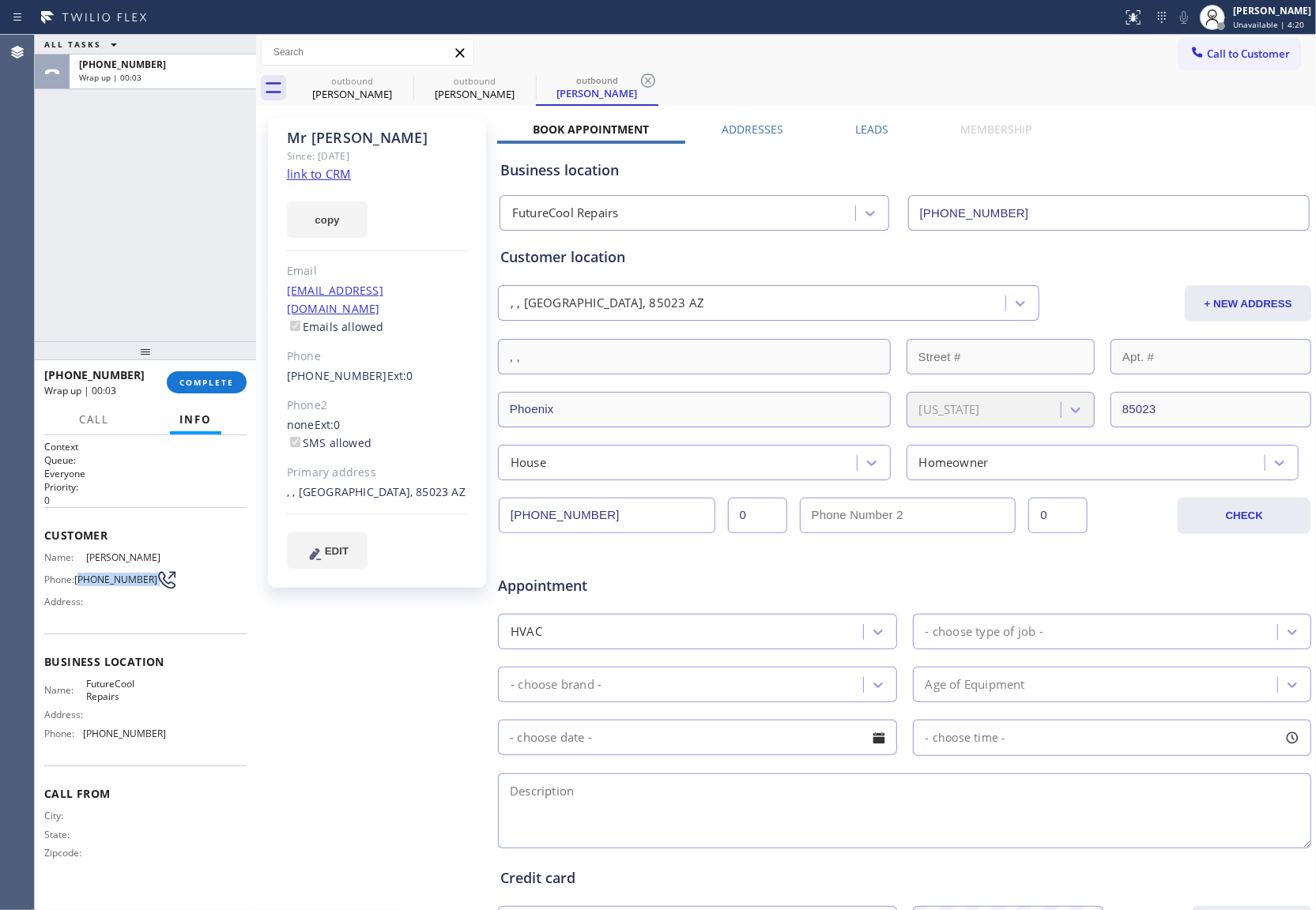
drag, startPoint x: 83, startPoint y: 580, endPoint x: 152, endPoint y: 589, distance: 69.6
click at [152, 589] on div "Phone: [PHONE_NUMBER]" at bounding box center [105, 579] width 122 height 19
click at [1230, 49] on span "Call to Customer" at bounding box center [1248, 53] width 83 height 14
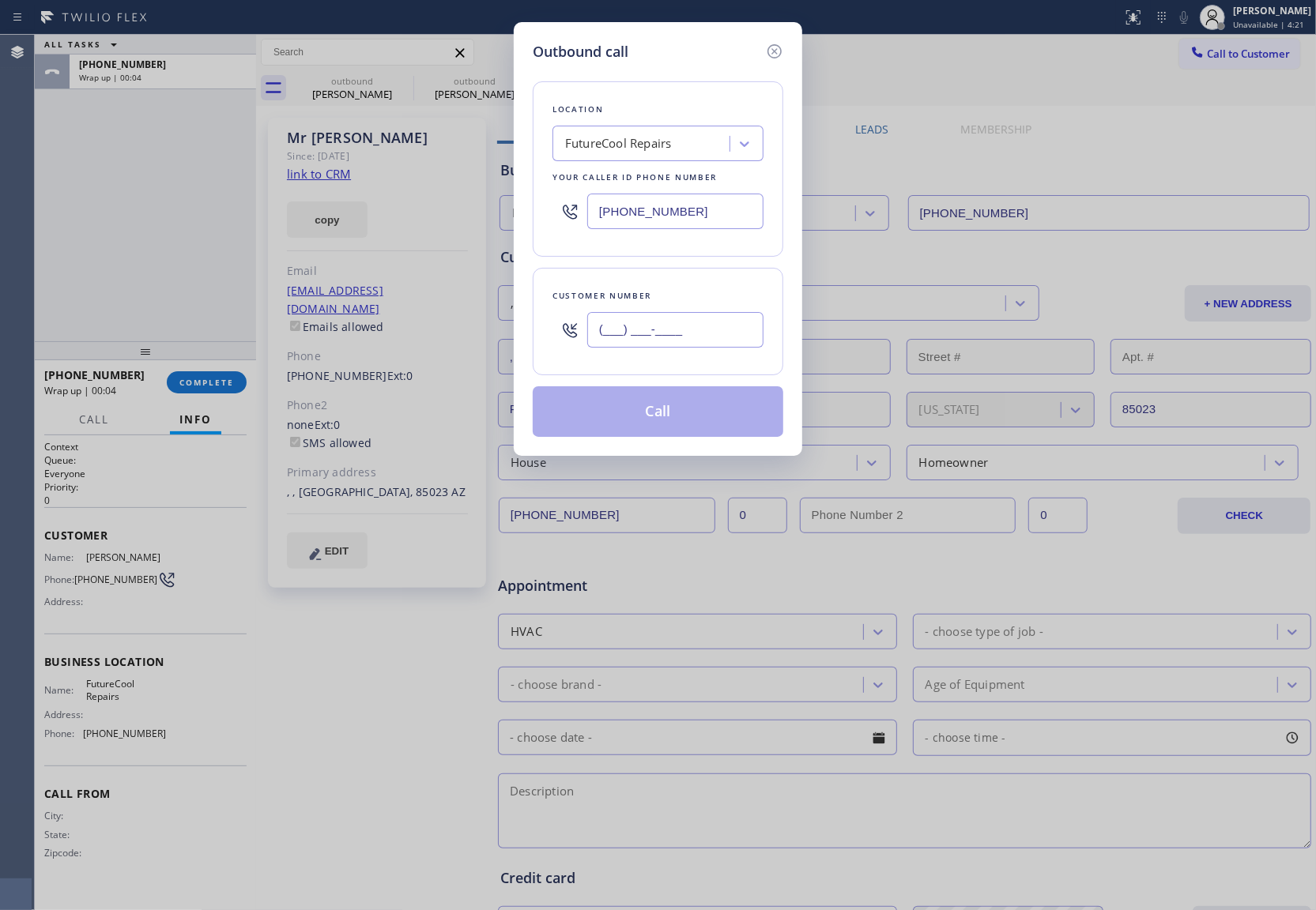
click at [668, 333] on input "(___) ___-____" at bounding box center [676, 330] width 176 height 36
paste input "564) 233-5201"
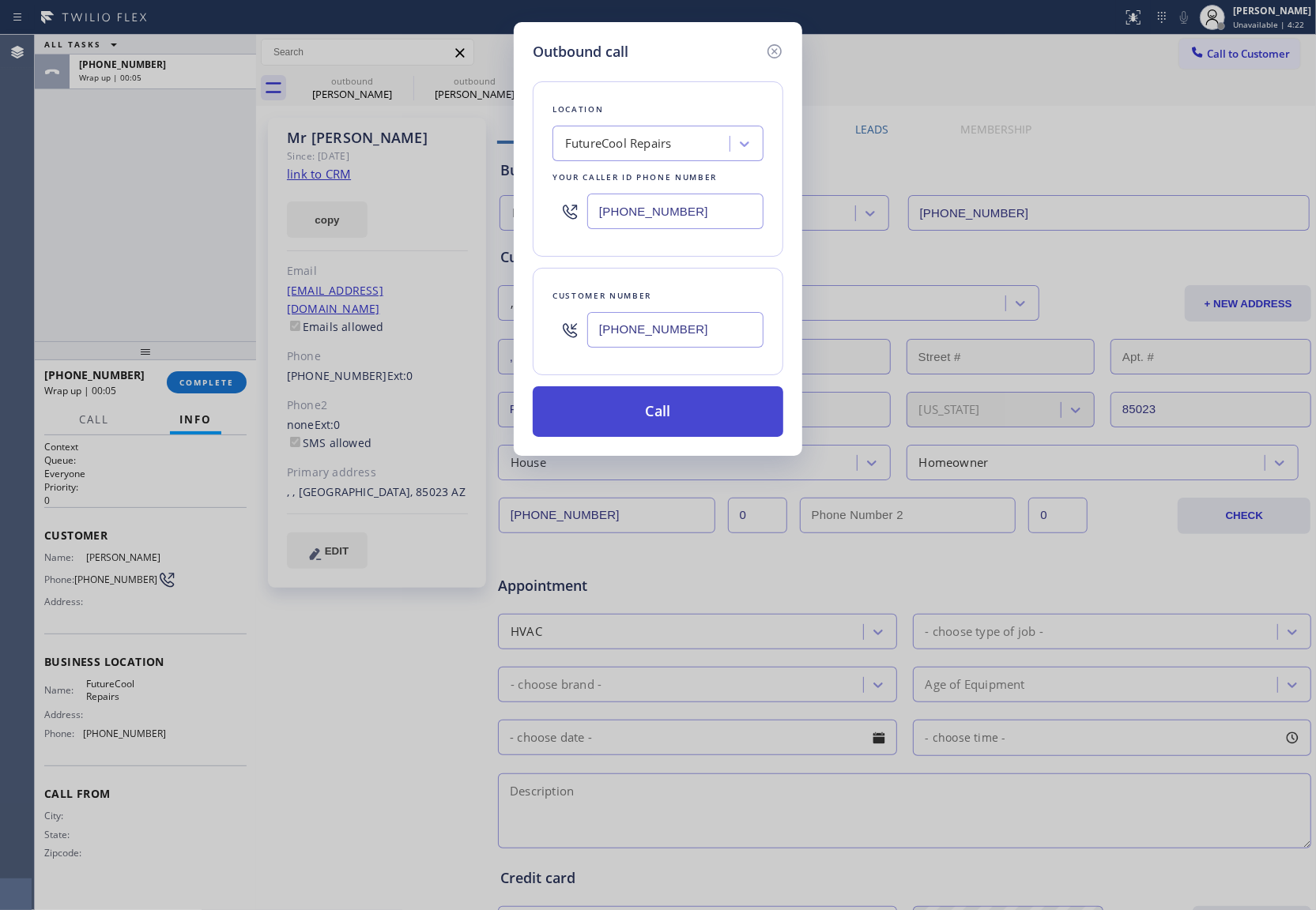
type input "[PHONE_NUMBER]"
click at [680, 418] on button "Call" at bounding box center [658, 412] width 251 height 51
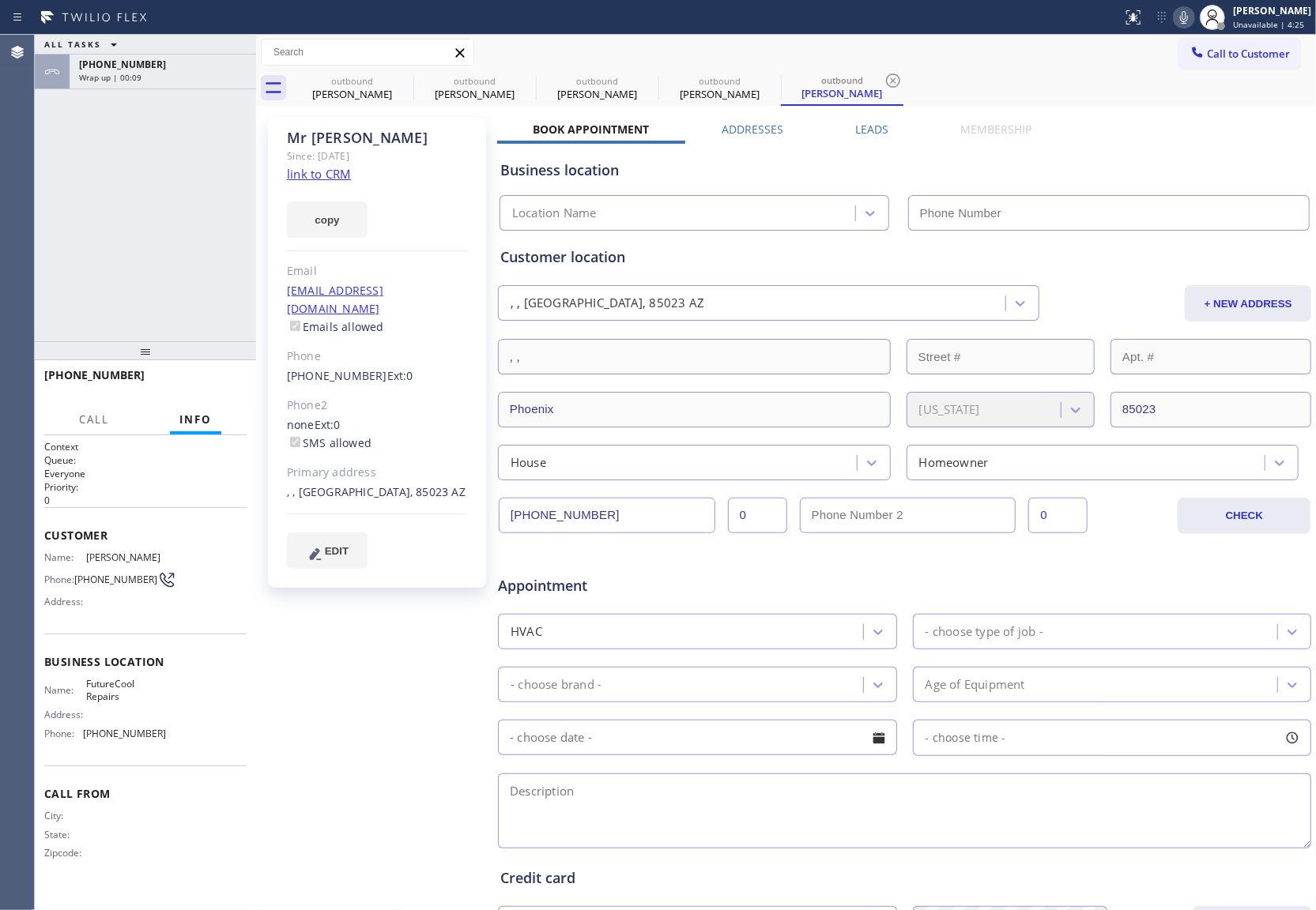
type input "[PHONE_NUMBER]"
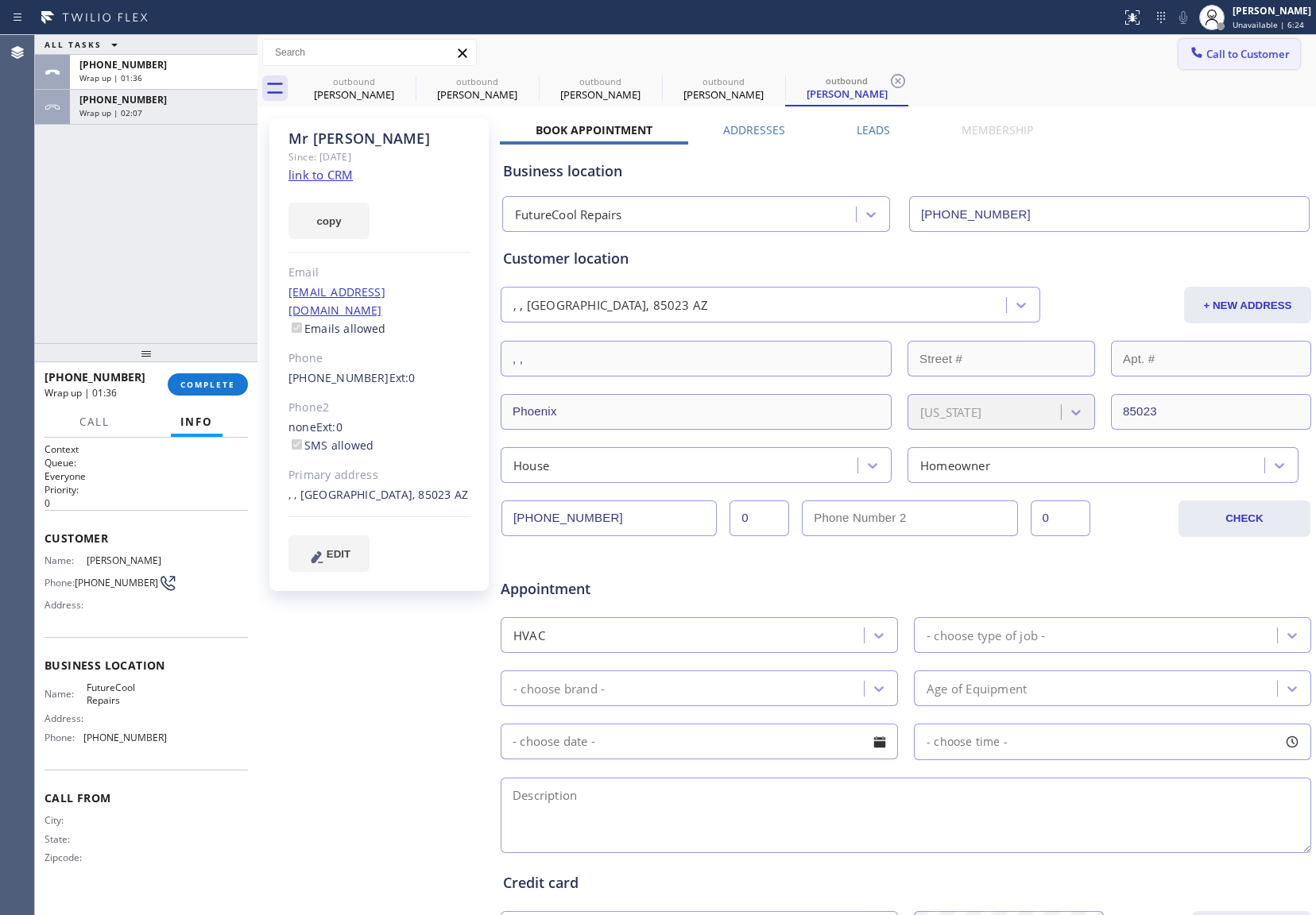
drag, startPoint x: 1237, startPoint y: 44, endPoint x: 900, endPoint y: 269, distance: 405.2
click at [1236, 45] on button "Call to Customer" at bounding box center [1239, 53] width 122 height 30
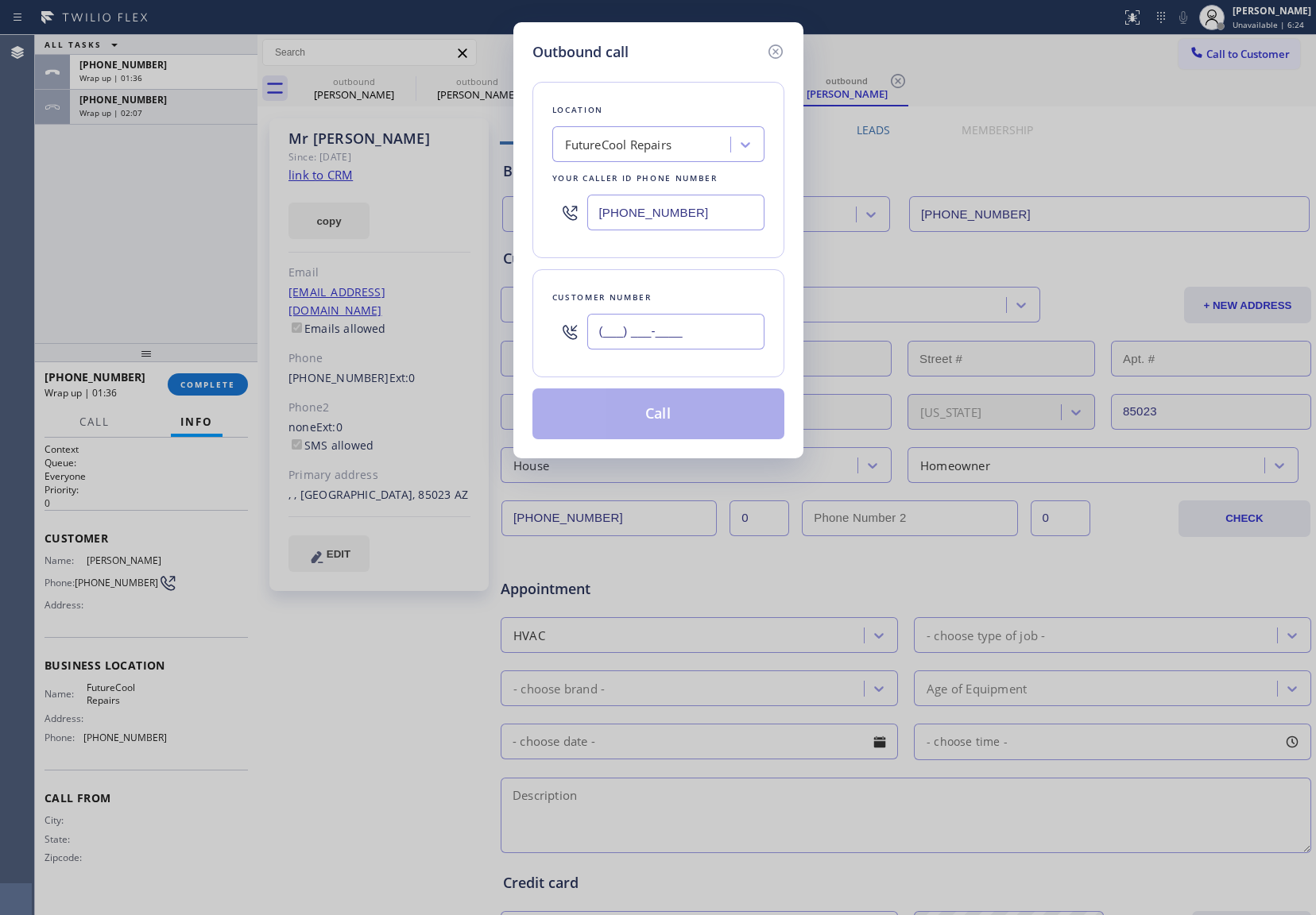
click at [662, 334] on input "(___) ___-____" at bounding box center [676, 332] width 177 height 36
paste input "808) 343-9105"
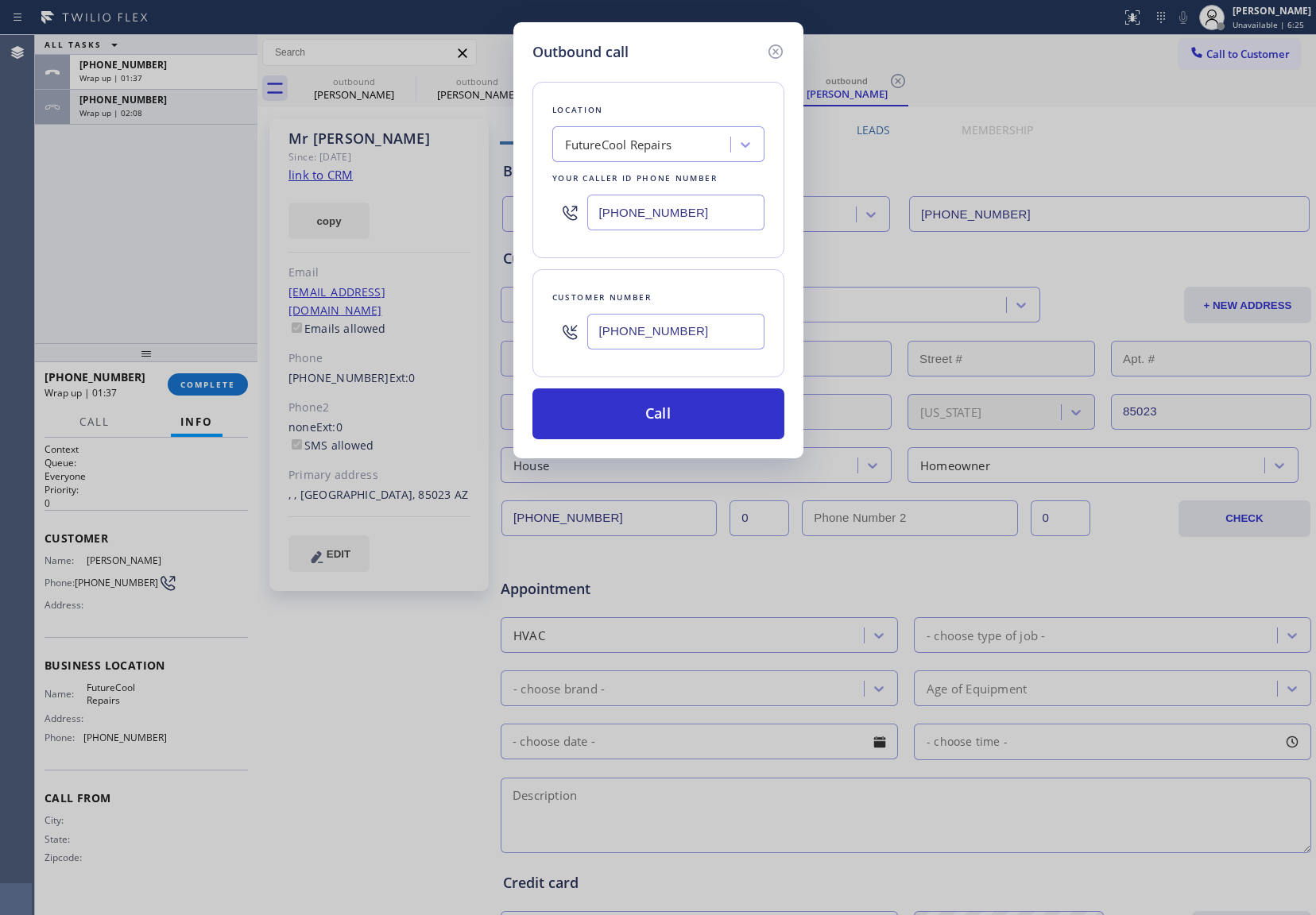
type input "[PHONE_NUMBER]"
click at [646, 207] on input "[PHONE_NUMBER]" at bounding box center [676, 213] width 177 height 36
paste input "949) 688-6465"
type input "[PHONE_NUMBER]"
click at [707, 421] on button "Call" at bounding box center [658, 414] width 252 height 51
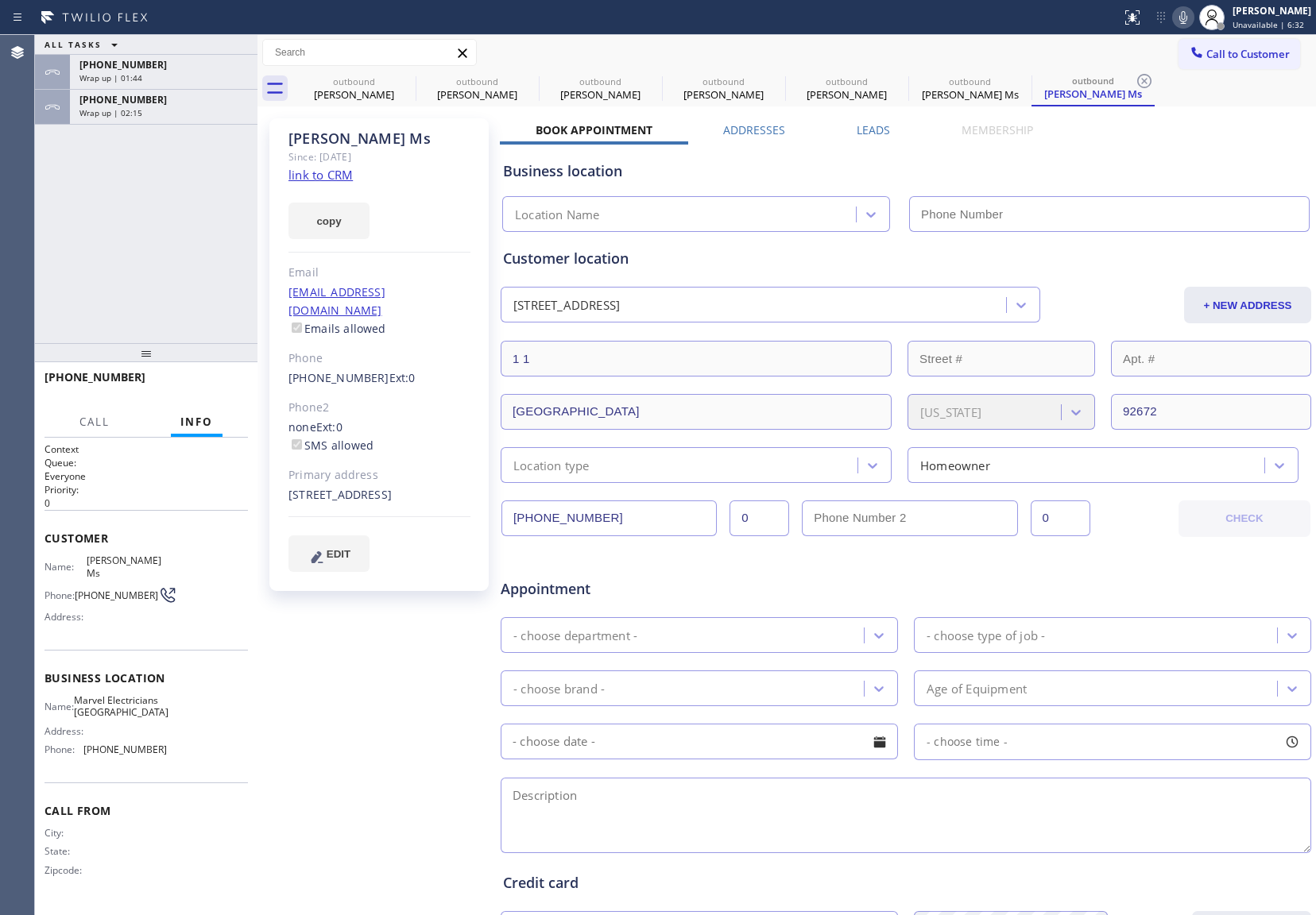
type input "[PHONE_NUMBER]"
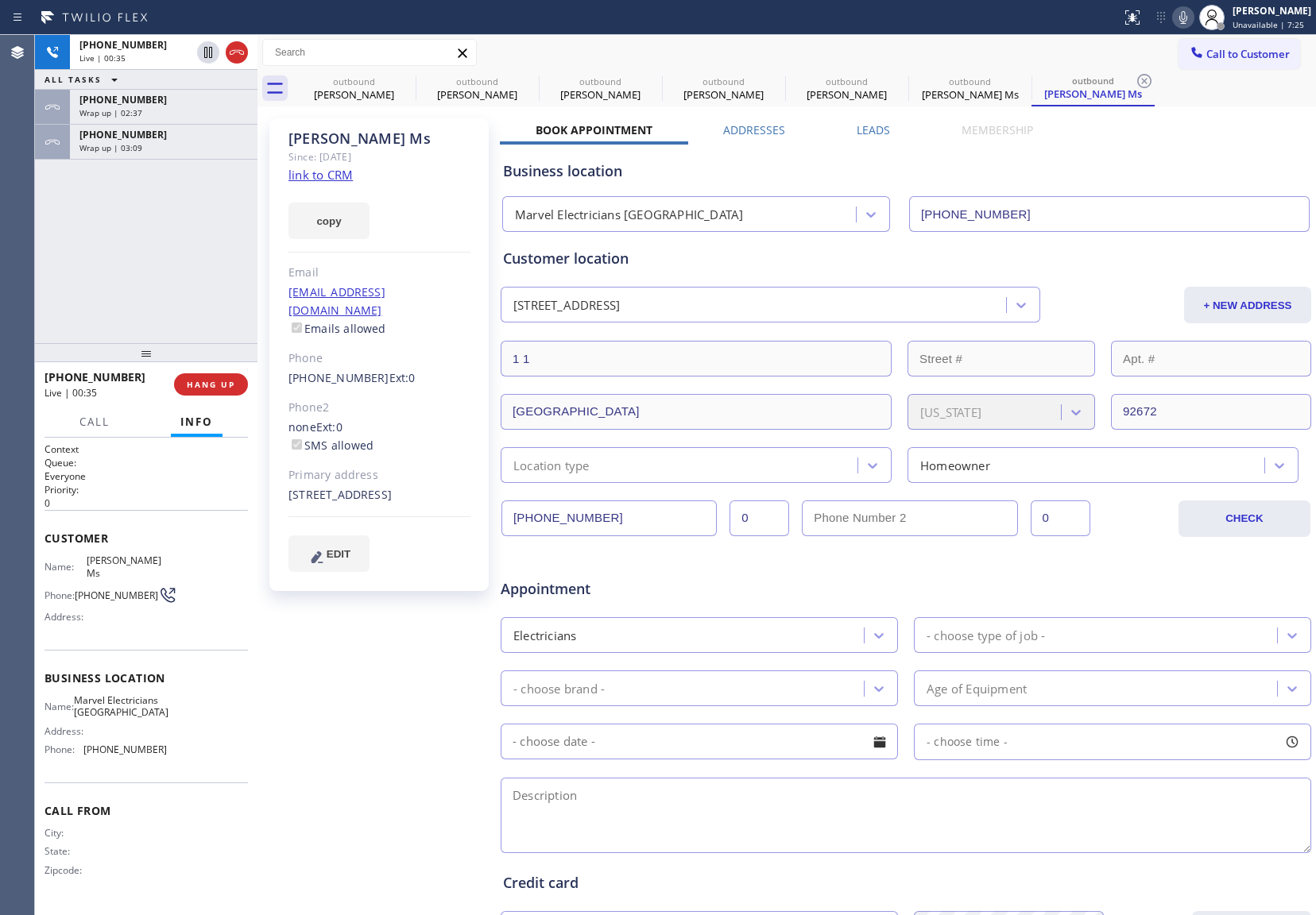
click at [46, 240] on div "[PHONE_NUMBER] Live | 00:35 ALL TASKS ALL TASKS ACTIVE TASKS TASKS IN WRAP UP […" at bounding box center [146, 189] width 223 height 308
click at [237, 53] on icon at bounding box center [237, 52] width 19 height 19
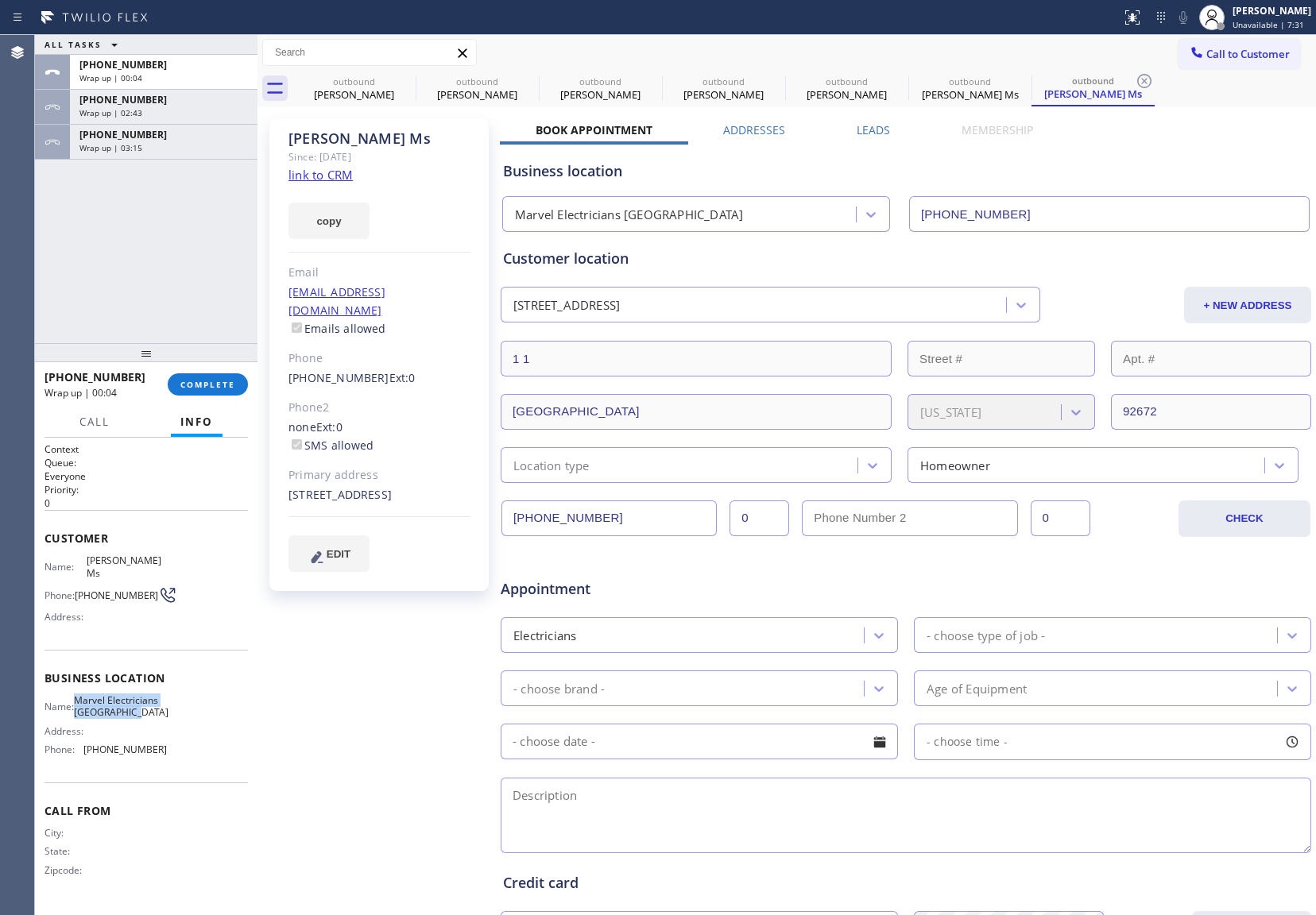
drag, startPoint x: 115, startPoint y: 712, endPoint x: 86, endPoint y: 687, distance: 38.3
click at [86, 694] on div "Name: Marvel Electricians San Clemente Address: Phone: [PHONE_NUMBER]" at bounding box center [105, 728] width 122 height 68
click at [1250, 45] on button "Call to Customer" at bounding box center [1239, 53] width 122 height 30
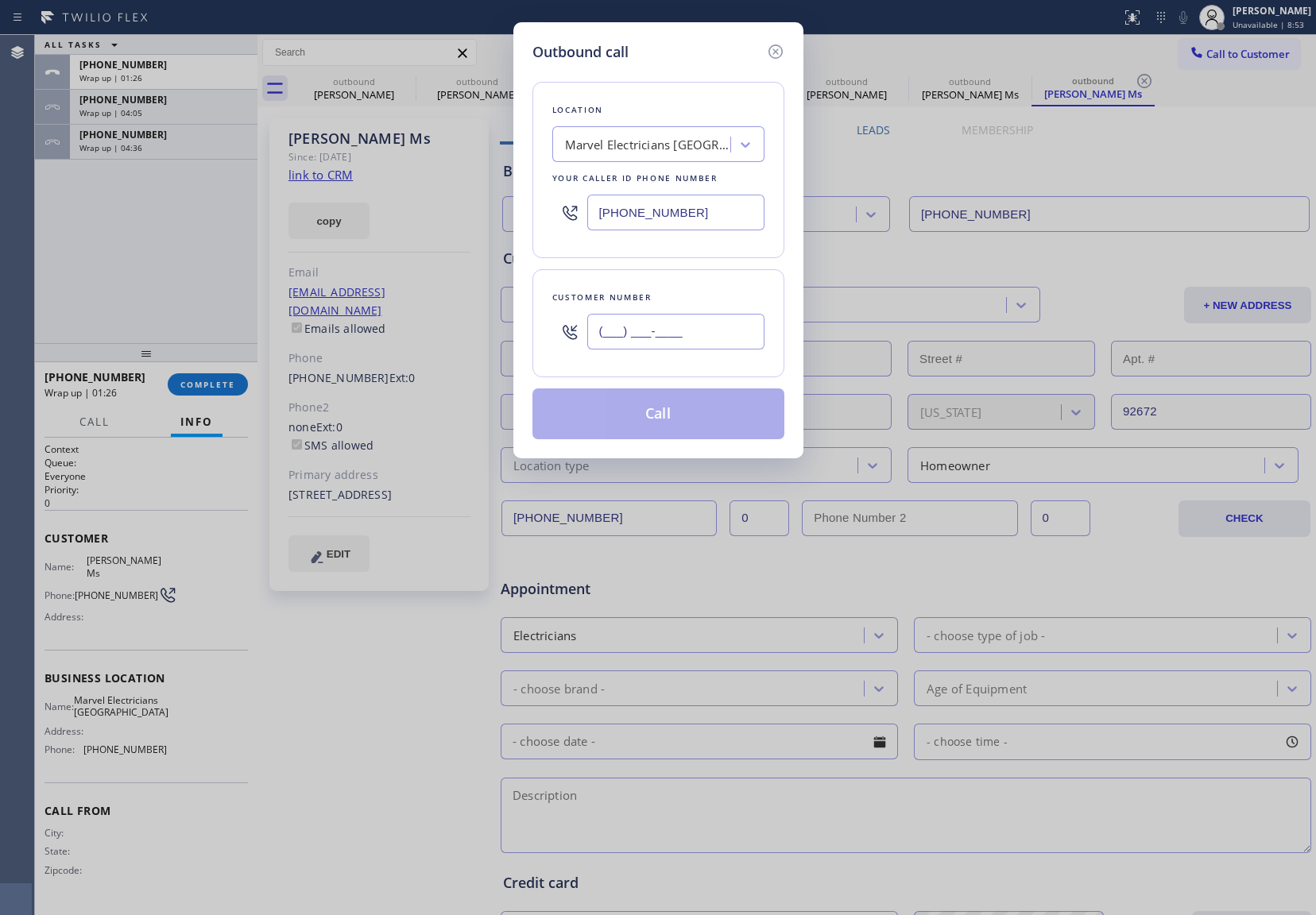
click at [636, 341] on input "(___) ___-____" at bounding box center [676, 332] width 177 height 36
paste input "347) 405-8625"
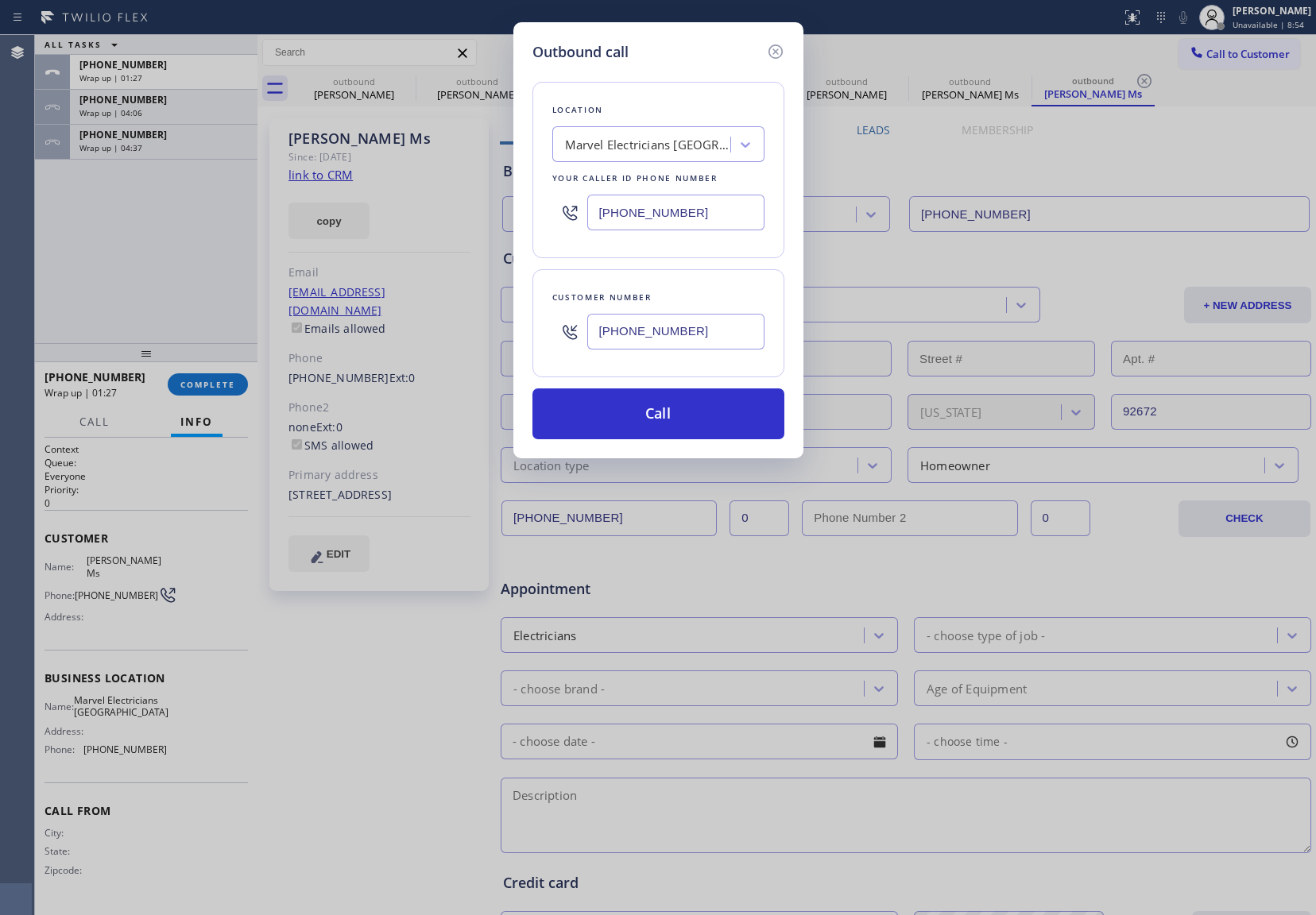
type input "[PHONE_NUMBER]"
click at [629, 205] on input "[PHONE_NUMBER]" at bounding box center [676, 213] width 177 height 36
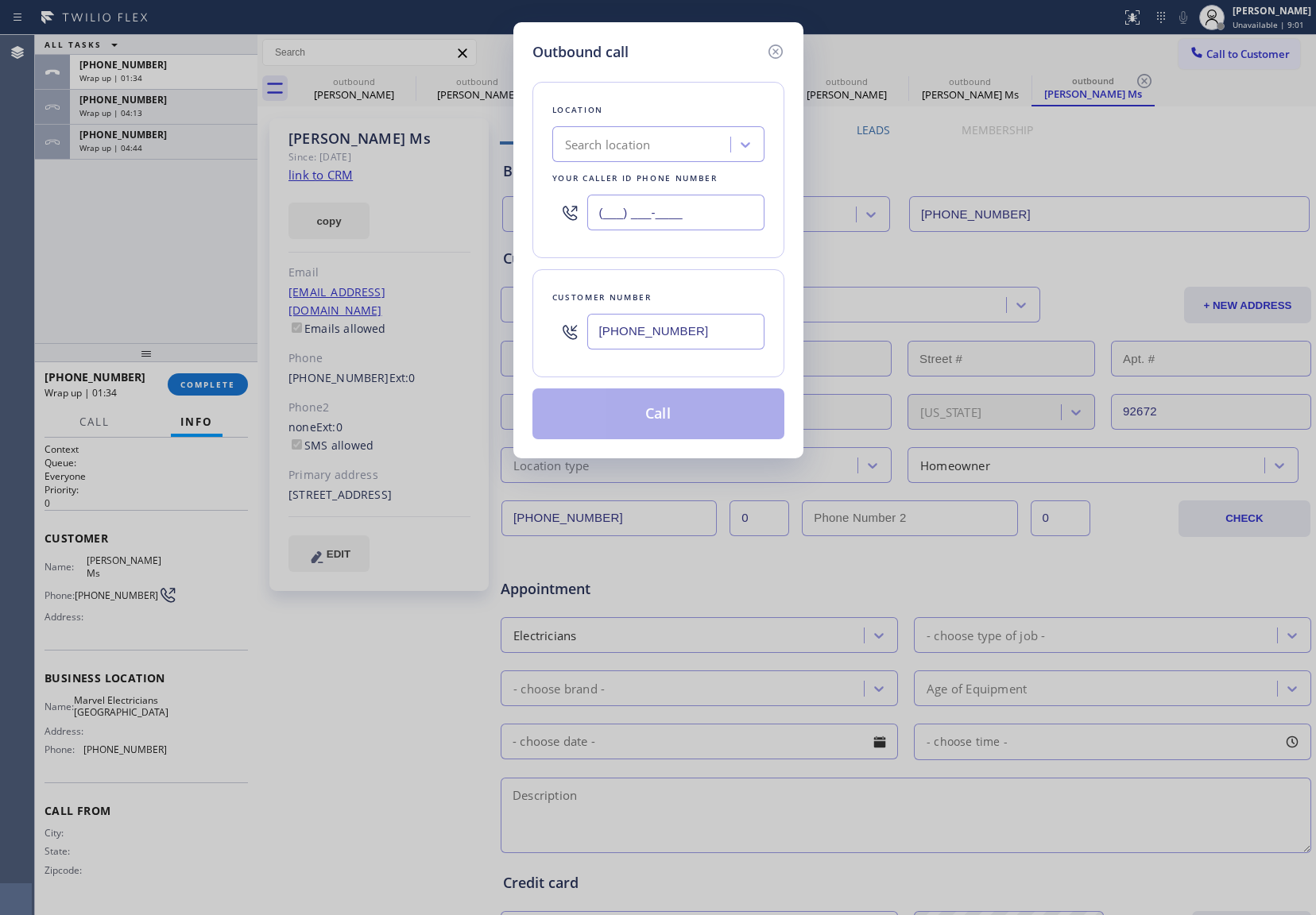
paste input "929) 416-6656"
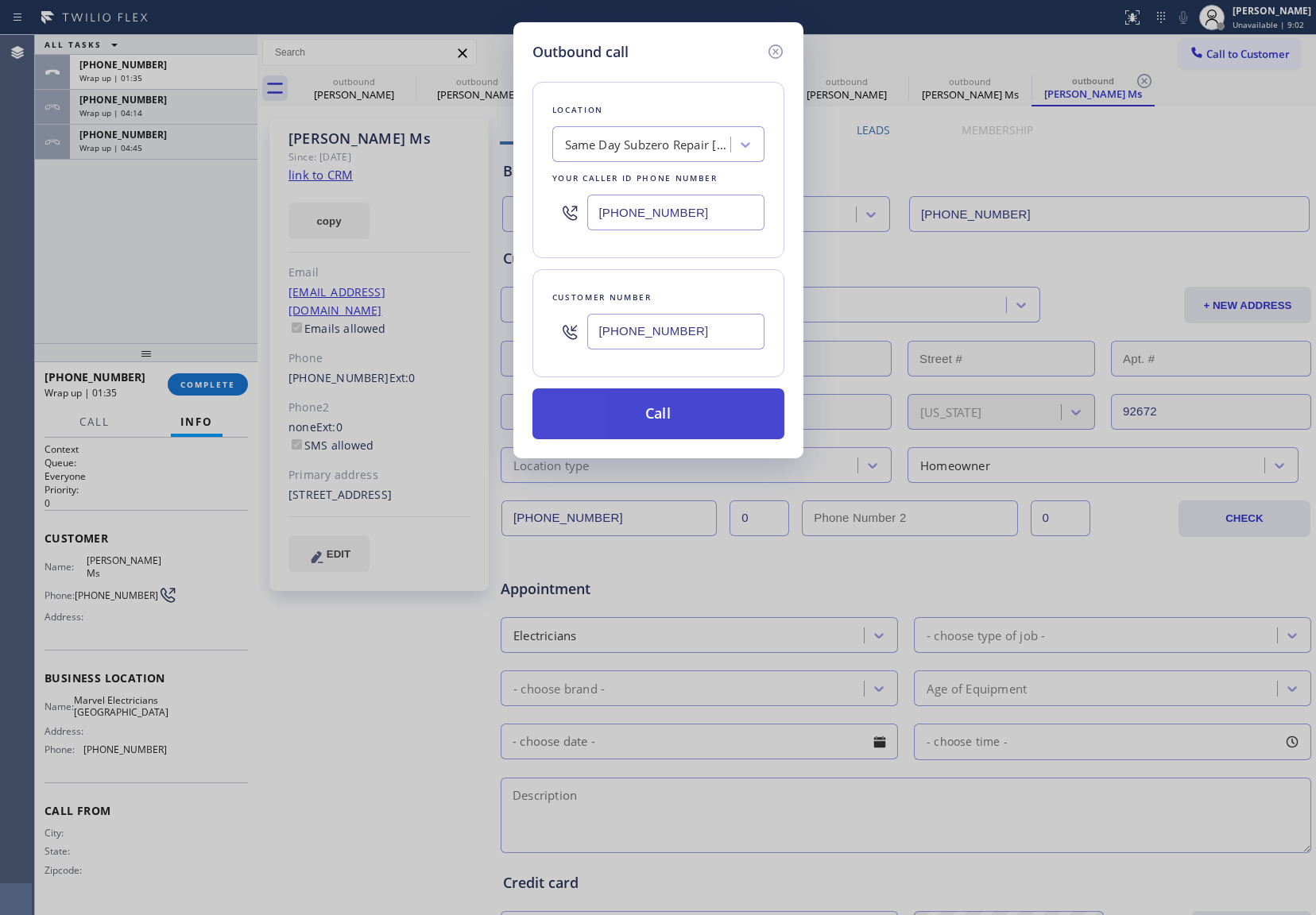
type input "[PHONE_NUMBER]"
click at [697, 421] on button "Call" at bounding box center [658, 414] width 252 height 51
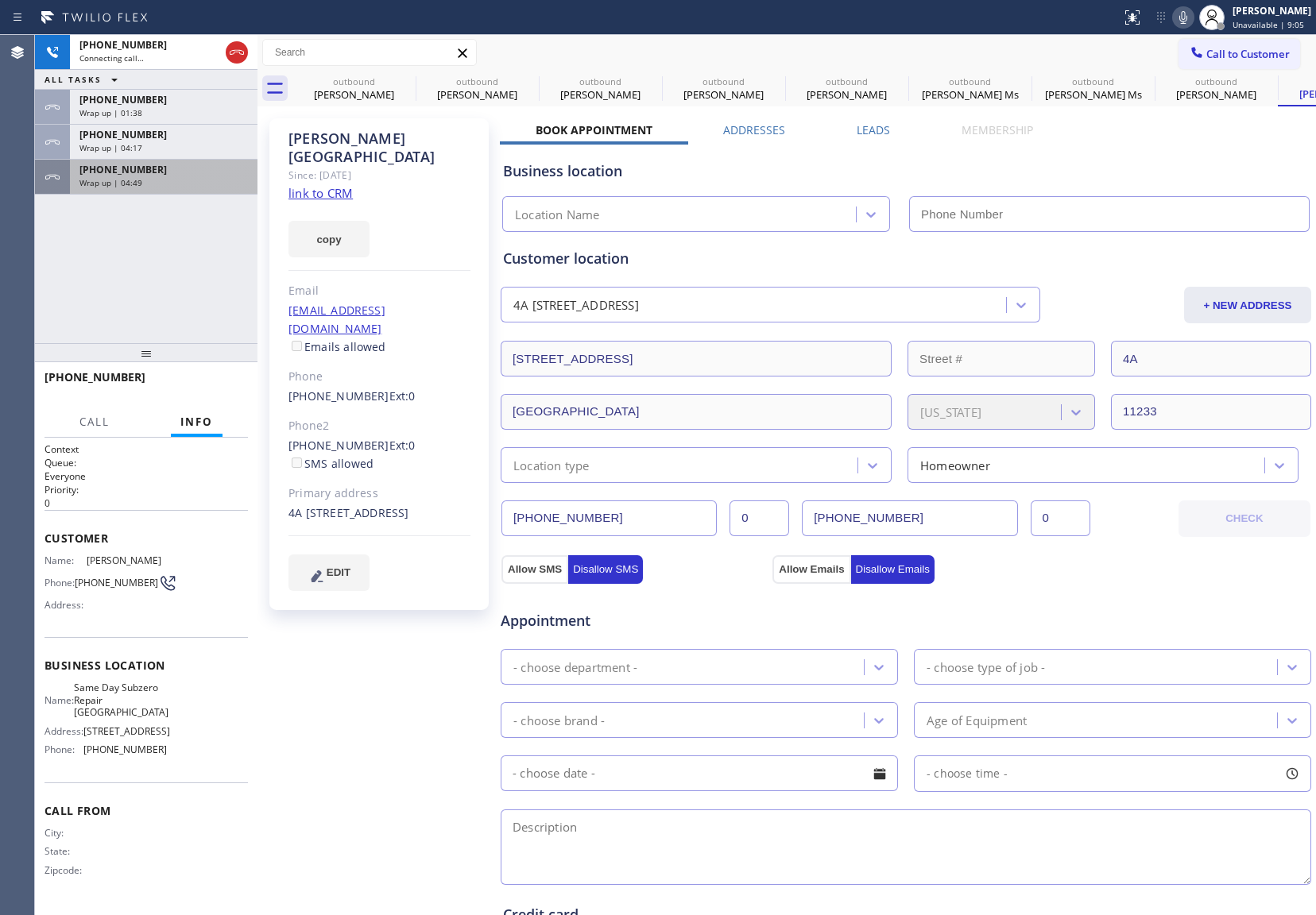
click at [182, 162] on div "[PHONE_NUMBER] Wrap up | 04:49" at bounding box center [160, 177] width 182 height 35
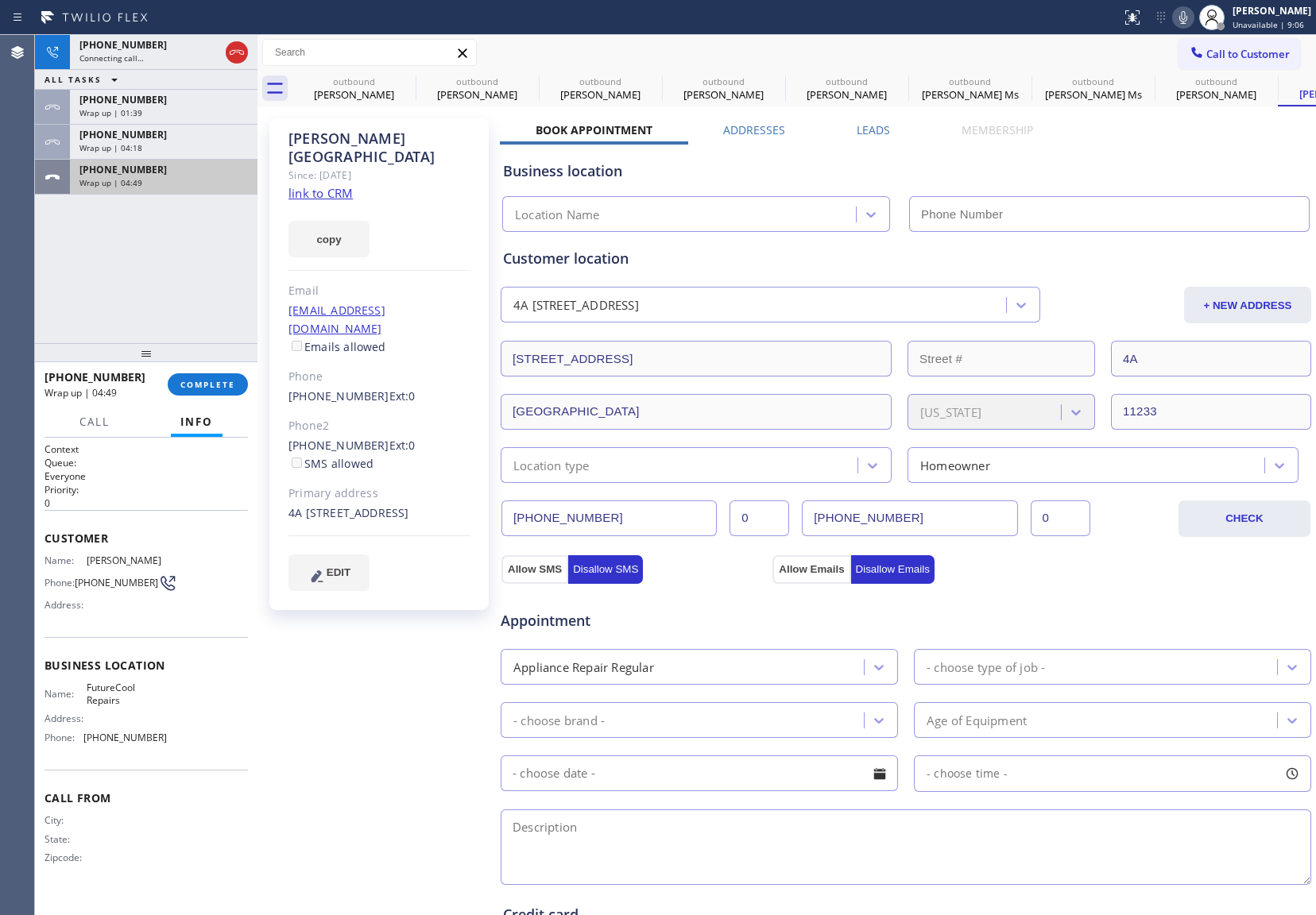
click at [157, 176] on div "[PHONE_NUMBER]" at bounding box center [163, 169] width 168 height 13
type input "[PHONE_NUMBER]"
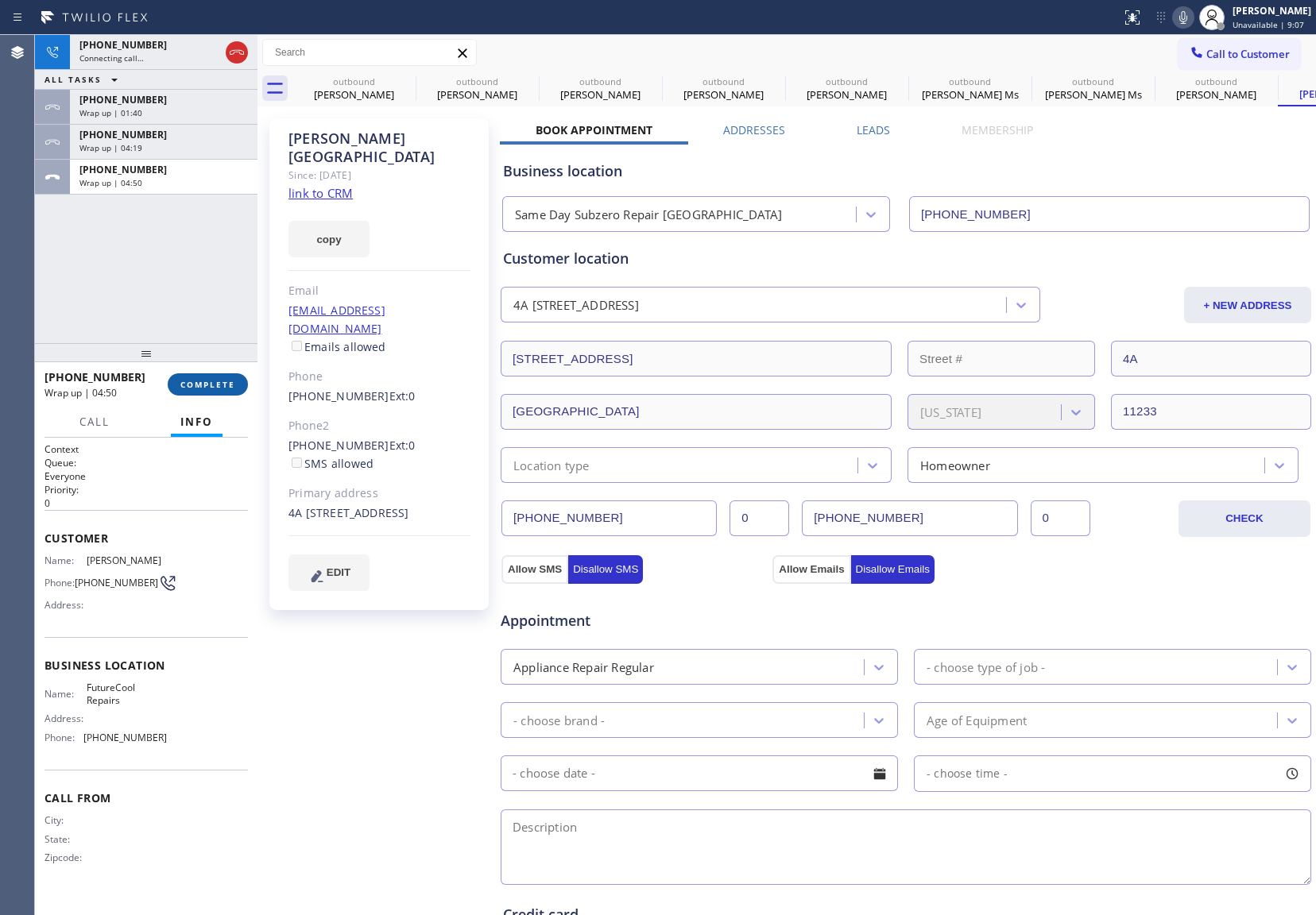
click at [201, 374] on button "COMPLETE" at bounding box center [208, 384] width 81 height 22
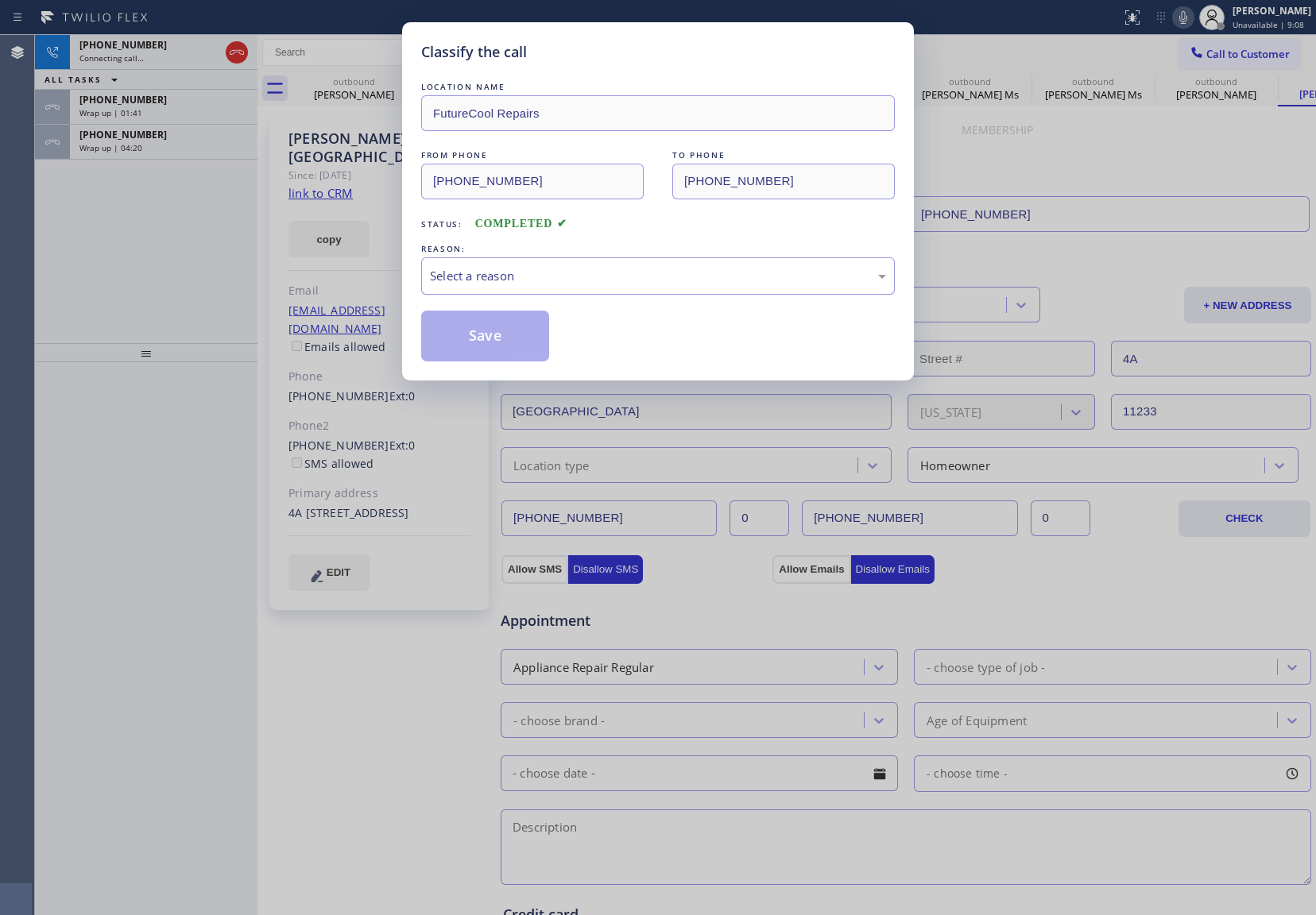
click at [575, 287] on div "Select a reason" at bounding box center [658, 275] width 473 height 37
click at [517, 338] on button "Save" at bounding box center [485, 336] width 128 height 51
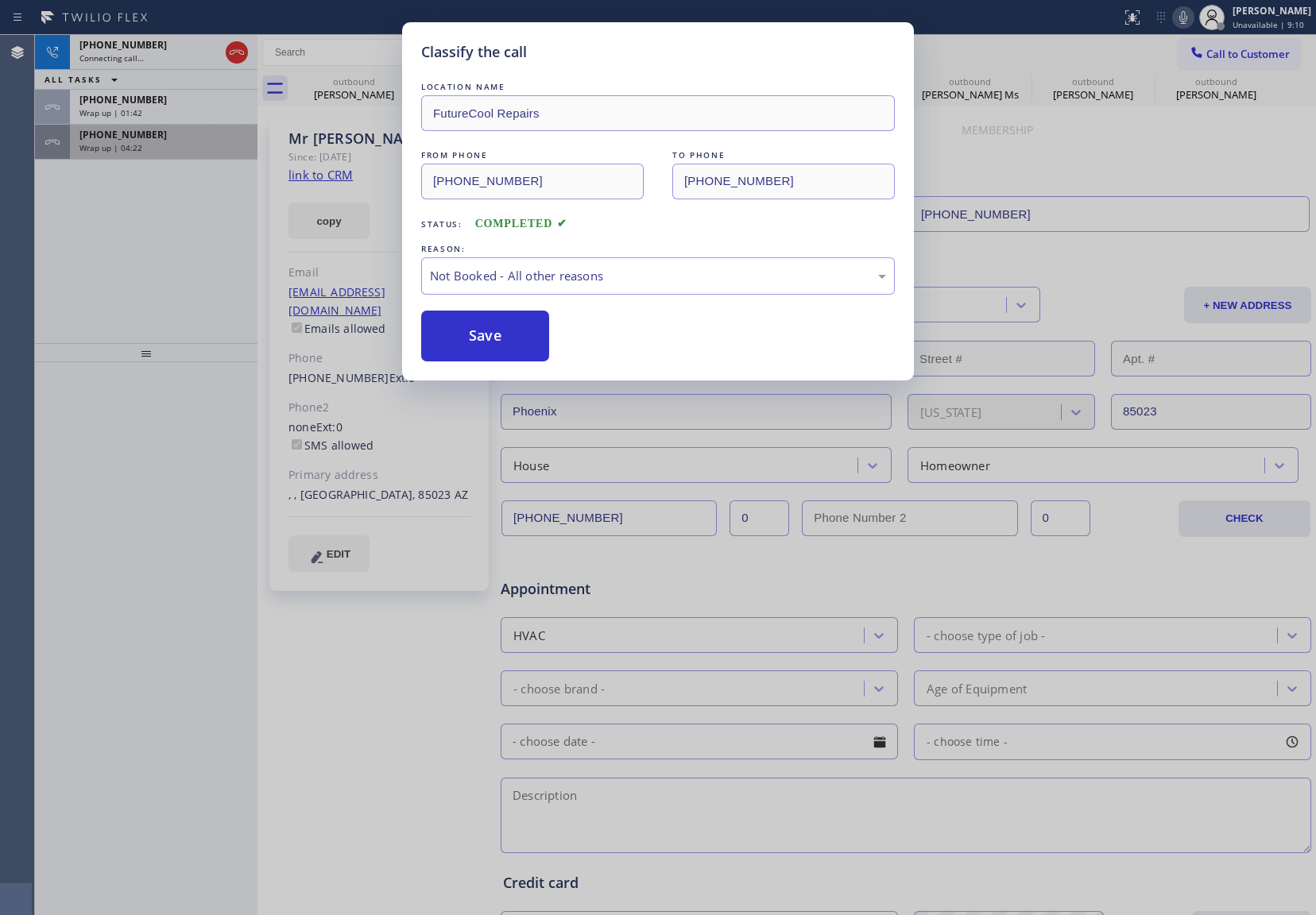
click at [184, 144] on div "Wrap up | 04:22" at bounding box center [163, 148] width 168 height 11
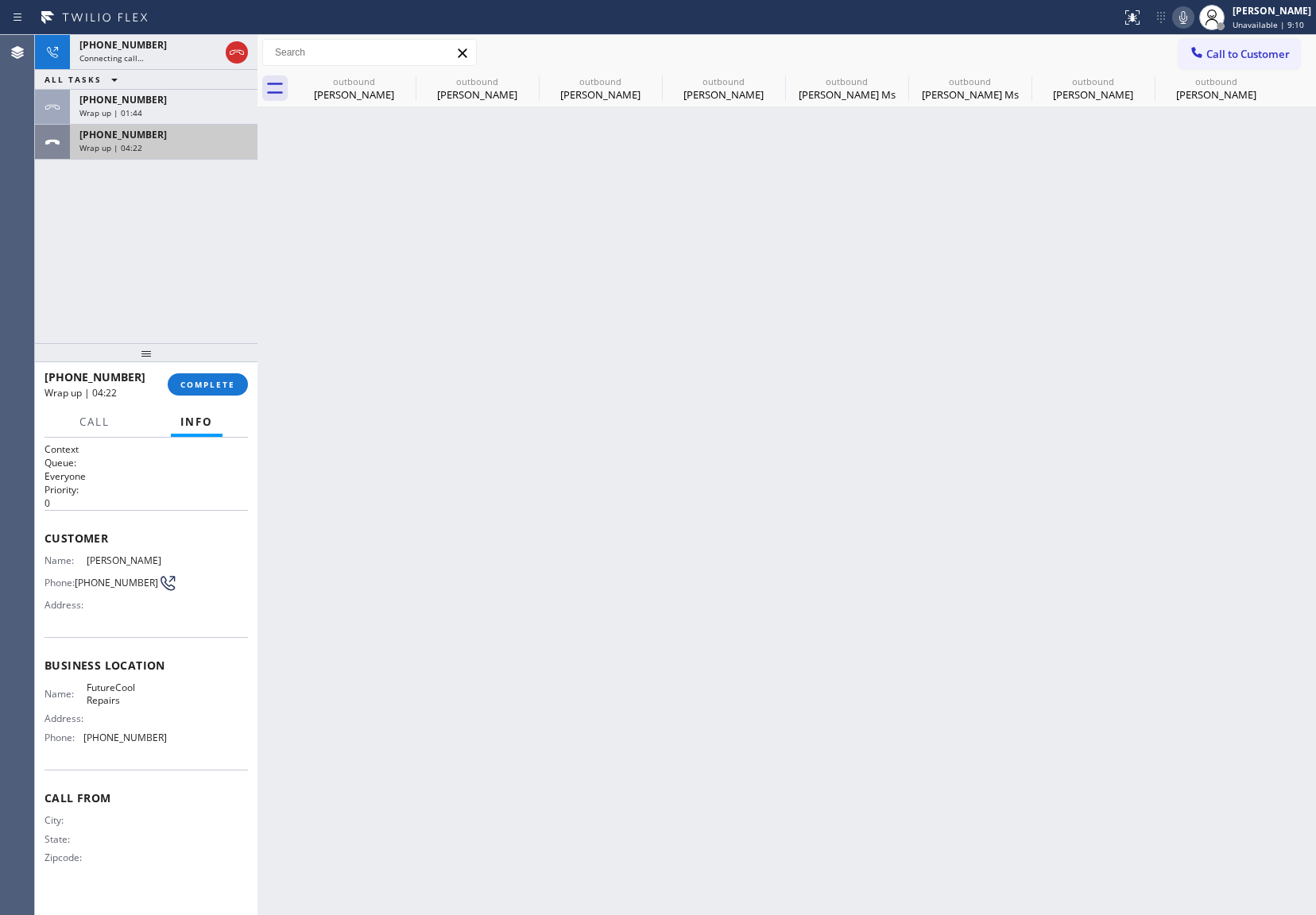
click at [184, 144] on div "Wrap up | 04:22" at bounding box center [163, 148] width 168 height 11
click at [189, 375] on button "COMPLETE" at bounding box center [208, 384] width 81 height 22
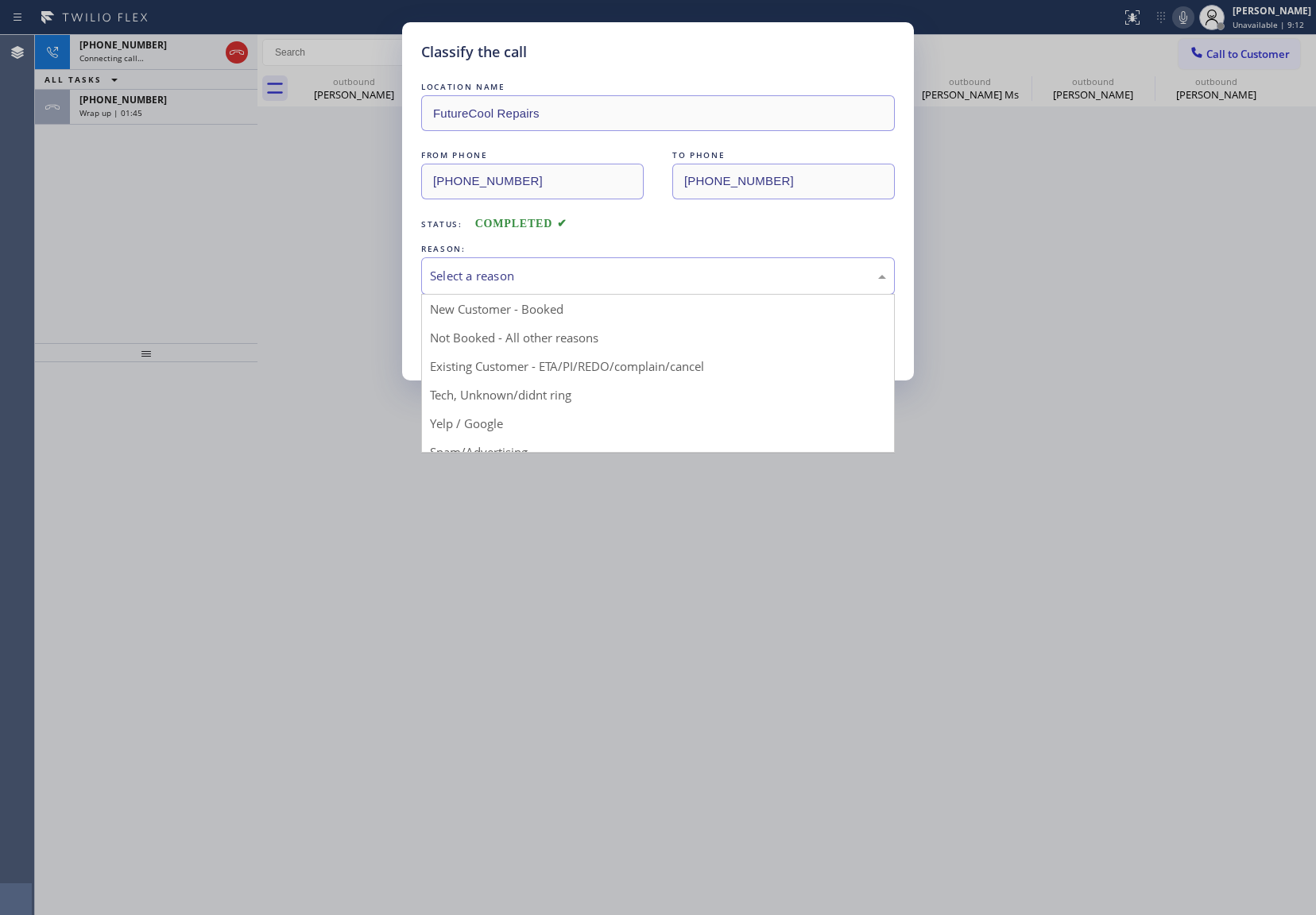
click at [507, 265] on div "Select a reason" at bounding box center [658, 275] width 473 height 37
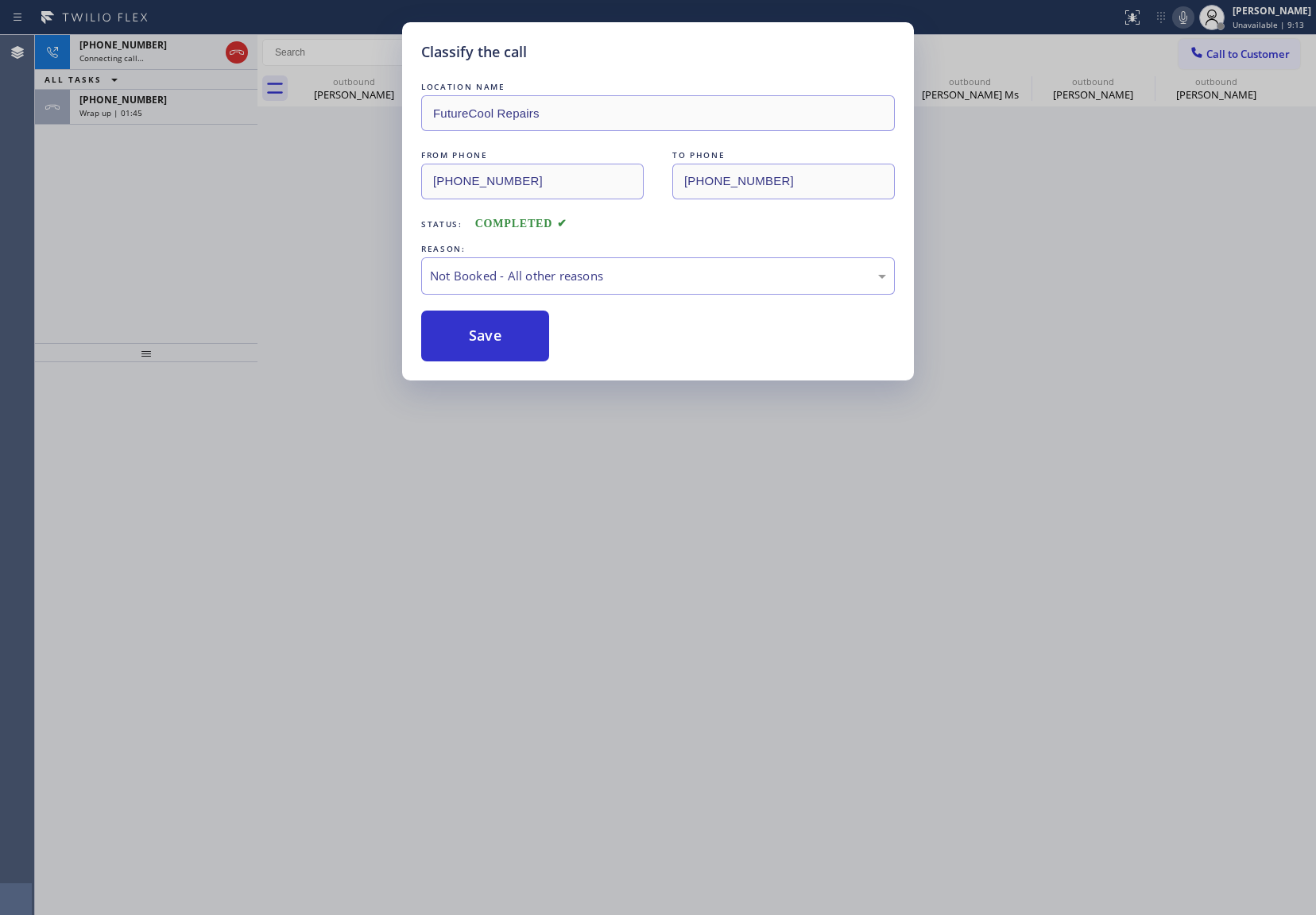
click at [491, 347] on button "Save" at bounding box center [485, 336] width 128 height 51
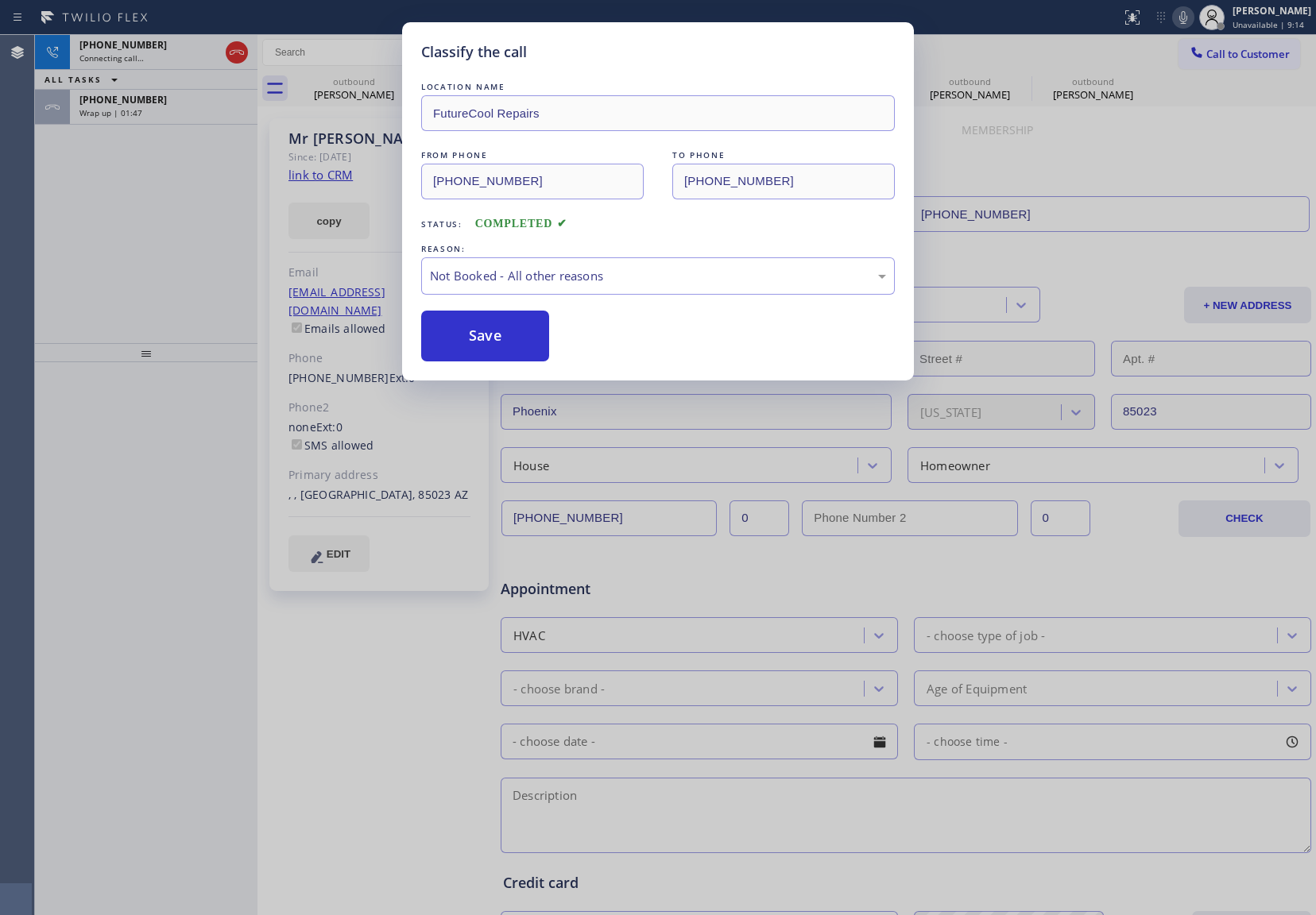
click at [148, 86] on div "Classify the call LOCATION NAME FutureCool Repairs FROM PHONE [PHONE_NUMBER] TO…" at bounding box center [658, 458] width 1316 height 915
click at [148, 86] on div "Classify the call LOCATION NAME [PERSON_NAME] Repair Service FROM PHONE [PHONE_…" at bounding box center [675, 476] width 1281 height 881
click at [148, 86] on div "ALL TASKS ALL TASKS ACTIVE TASKS TASKS IN WRAP UP" at bounding box center [146, 80] width 223 height 20
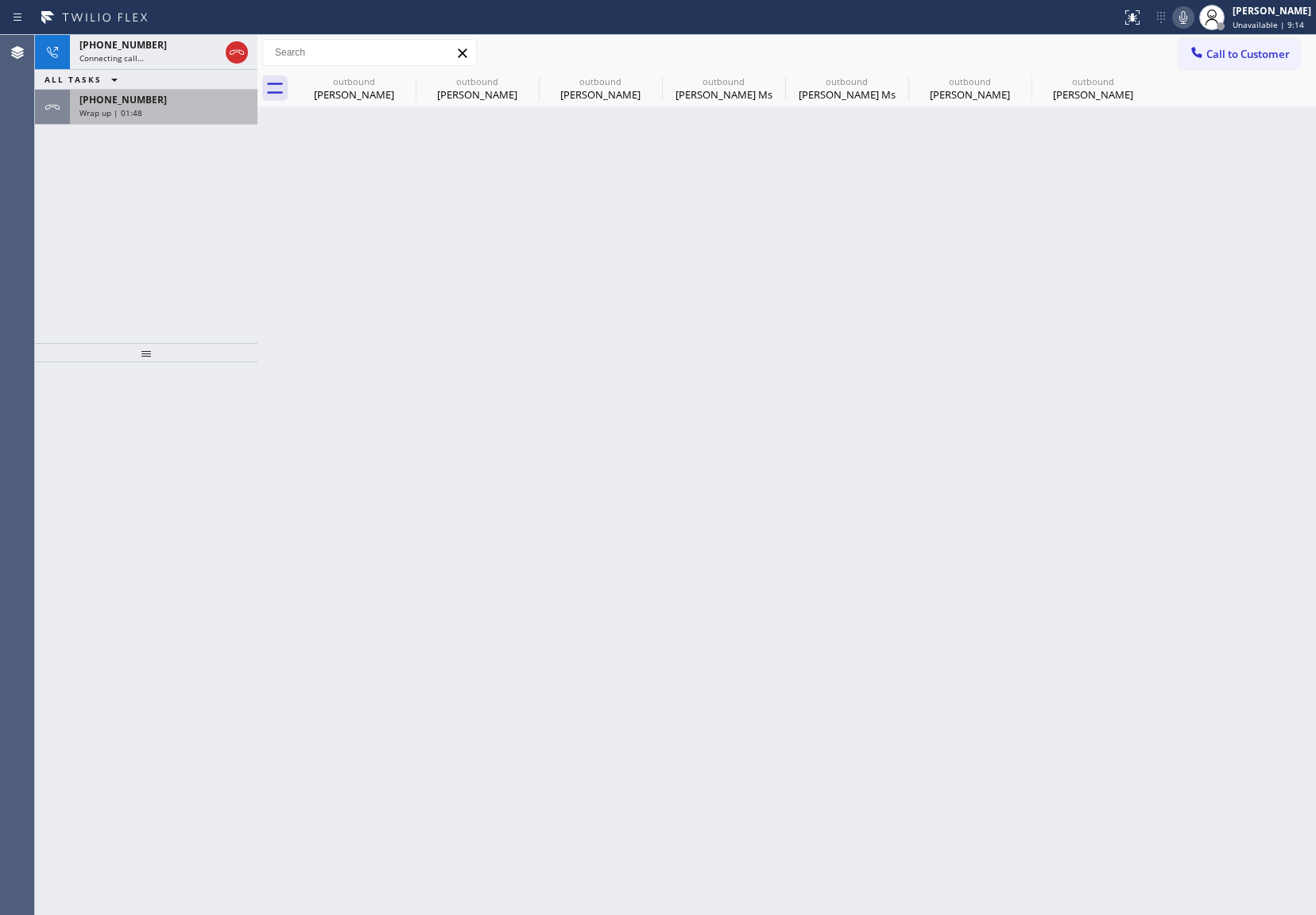
click at [150, 103] on div "[PHONE_NUMBER]" at bounding box center [163, 99] width 168 height 13
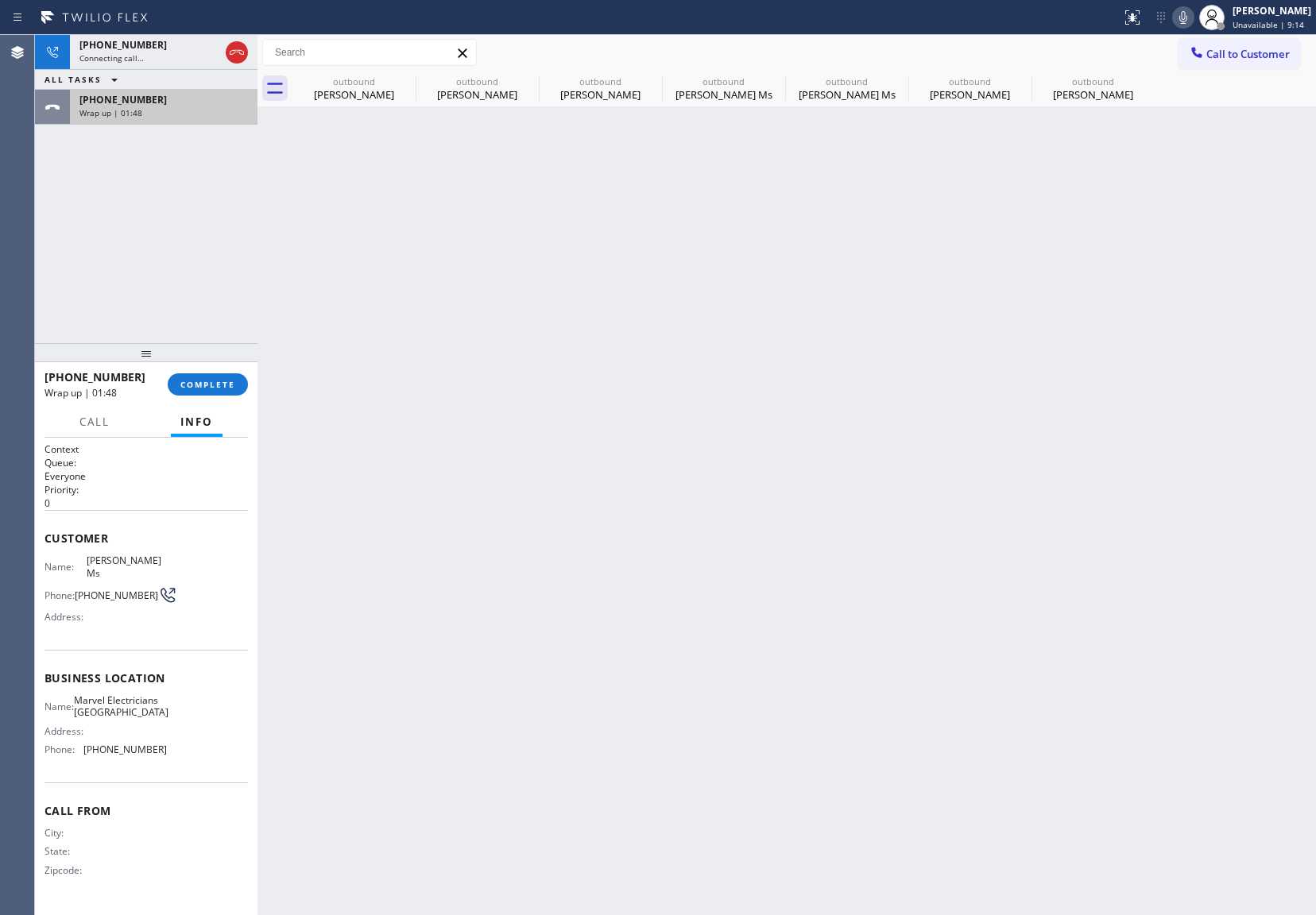
click at [150, 103] on div "[PHONE_NUMBER]" at bounding box center [163, 99] width 168 height 13
click at [189, 385] on span "COMPLETE" at bounding box center [208, 384] width 55 height 11
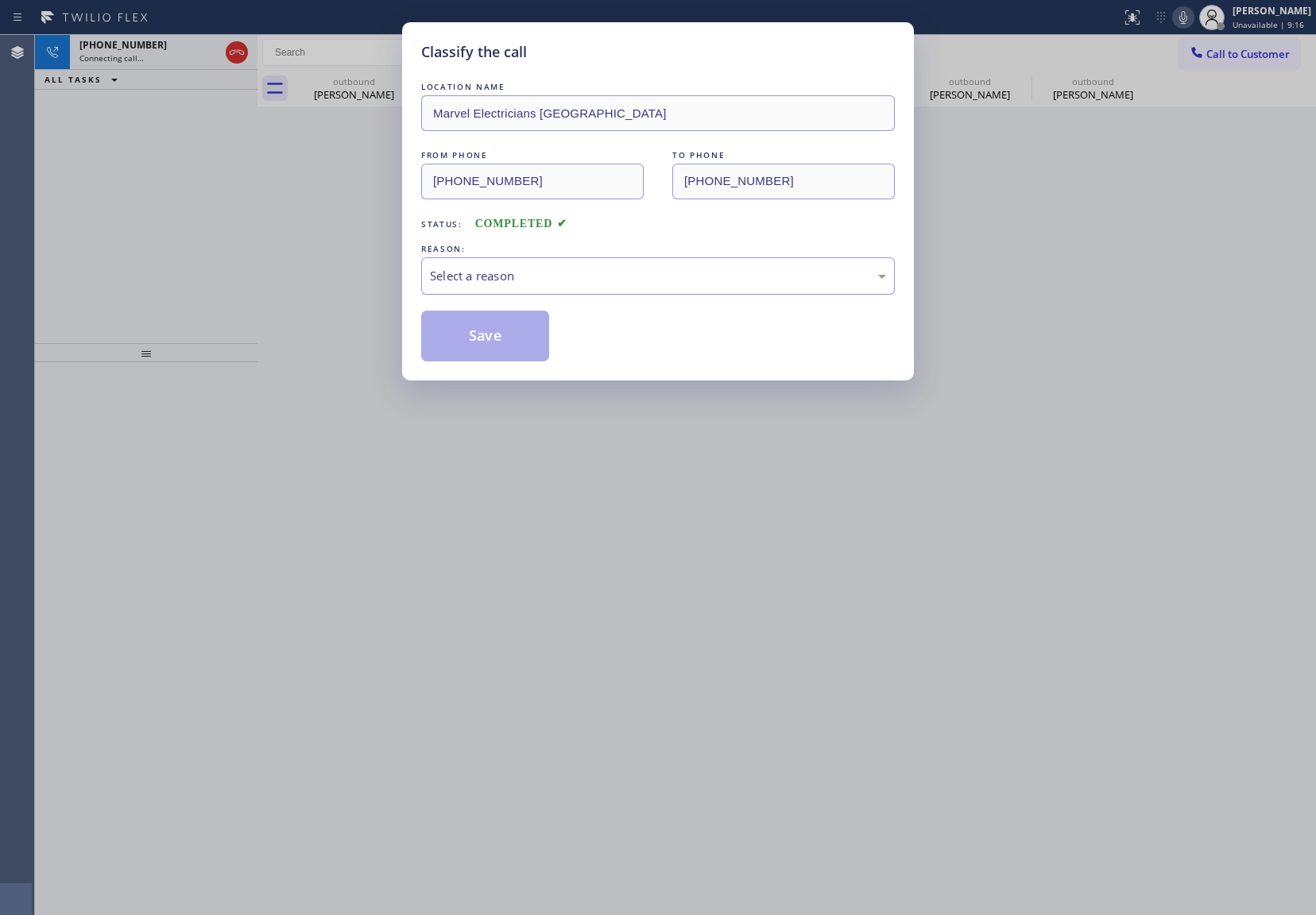
click at [481, 269] on div "Select a reason" at bounding box center [657, 276] width 456 height 18
click at [495, 337] on button "Save" at bounding box center [485, 336] width 128 height 51
type input "[PHONE_NUMBER]"
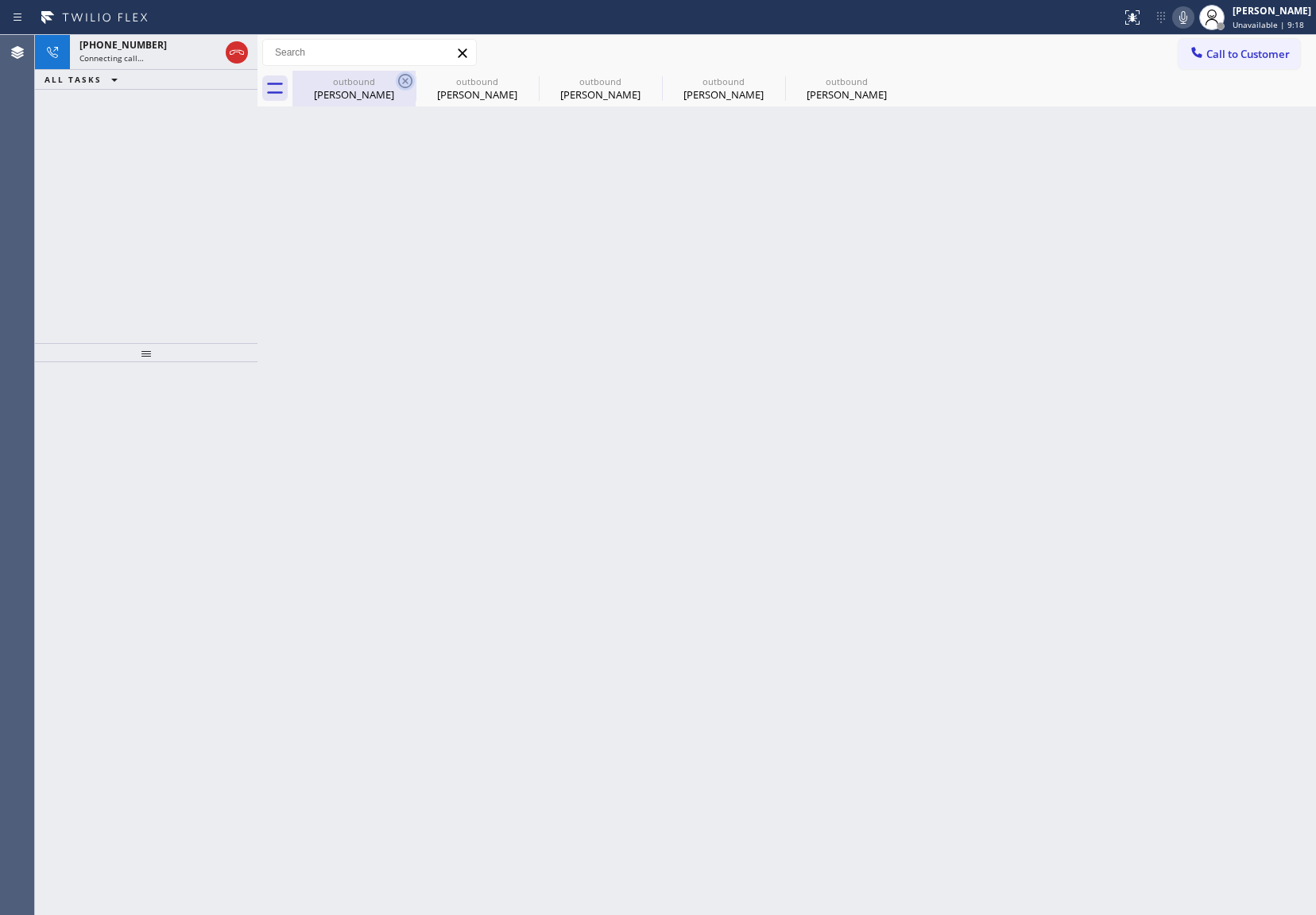
click at [401, 76] on icon at bounding box center [405, 80] width 14 height 14
click at [0, 0] on icon at bounding box center [0, 0] width 0 height 0
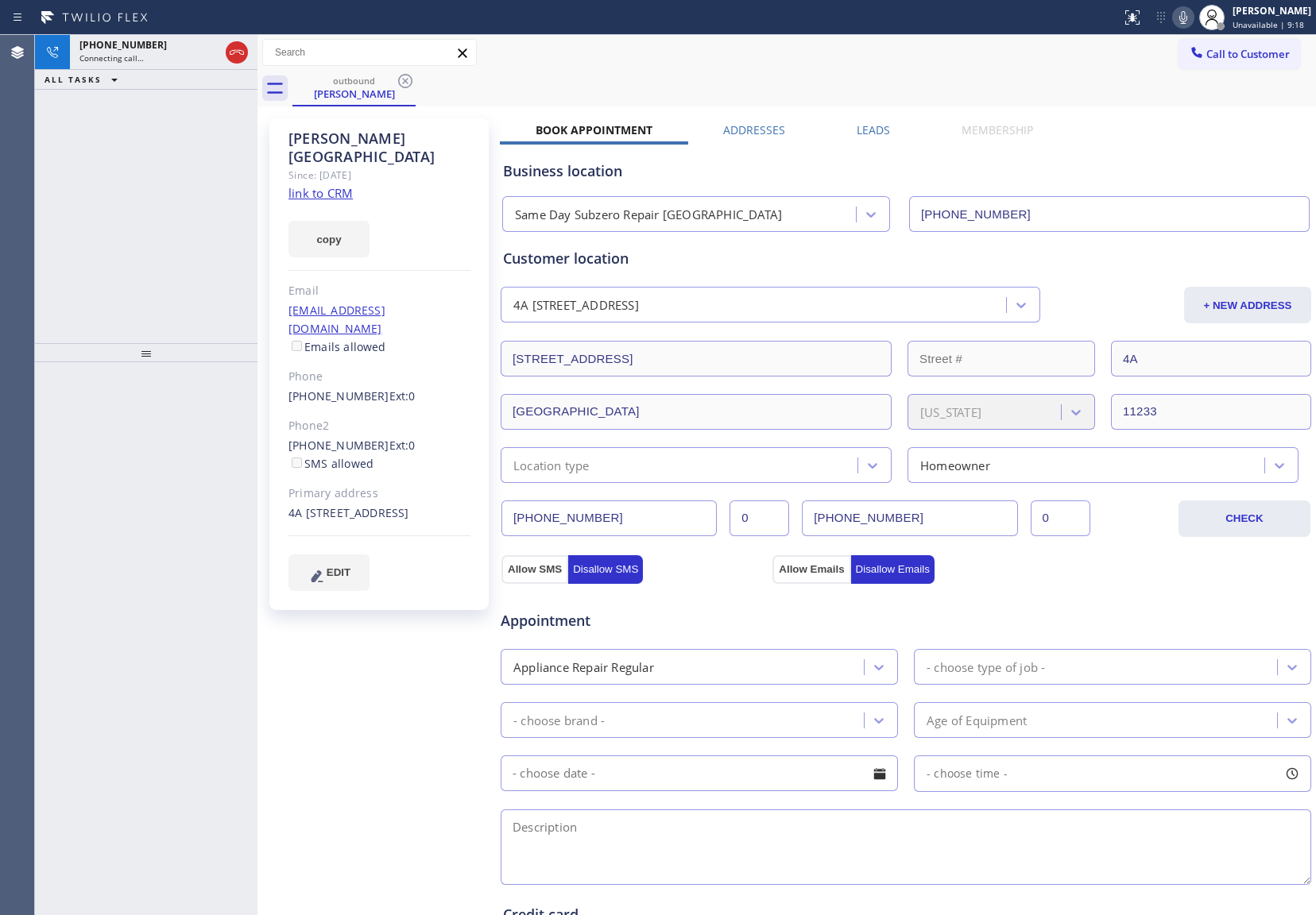
click at [401, 76] on icon at bounding box center [405, 80] width 14 height 14
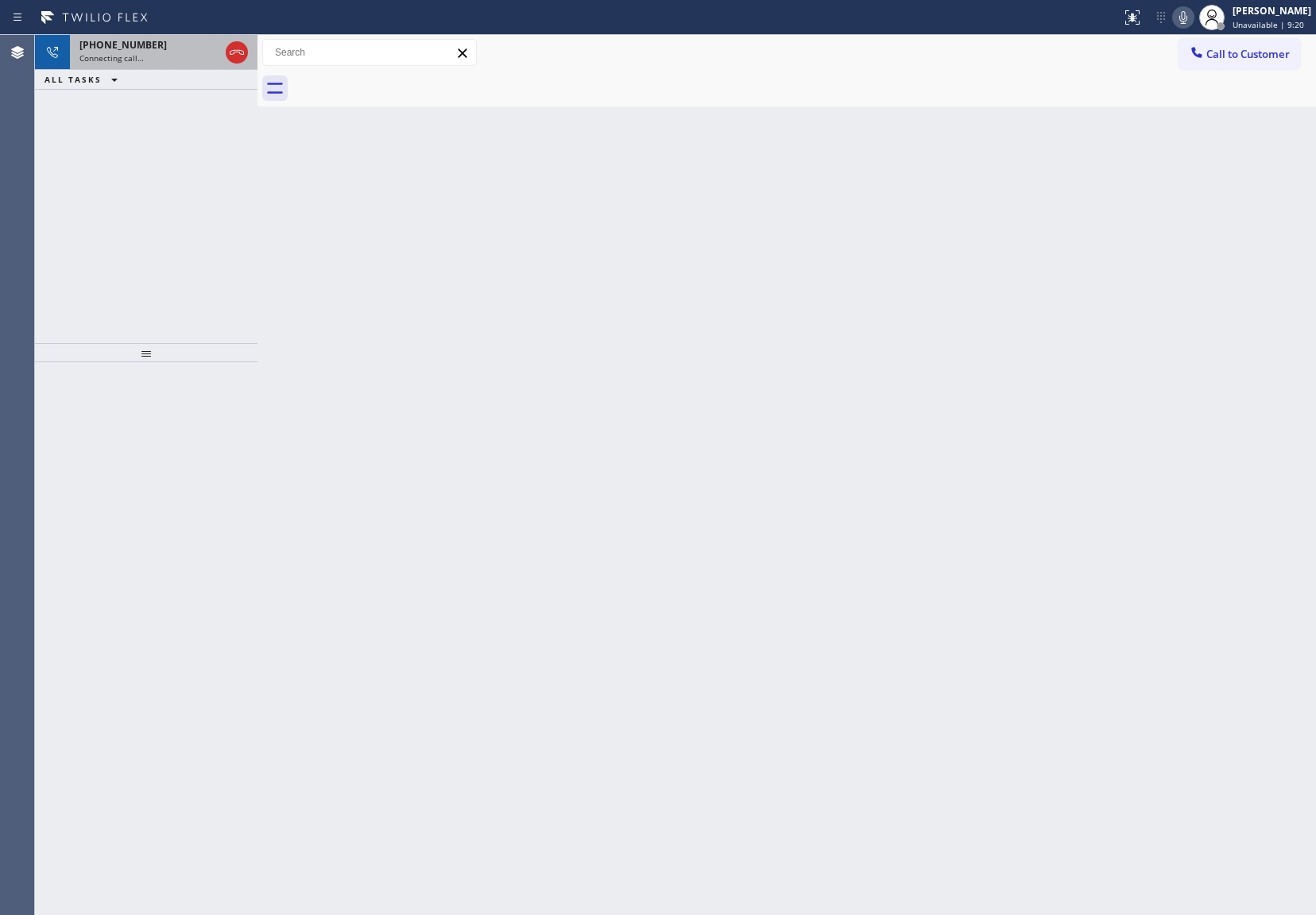
click at [122, 55] on span "Connecting call…" at bounding box center [112, 58] width 64 height 11
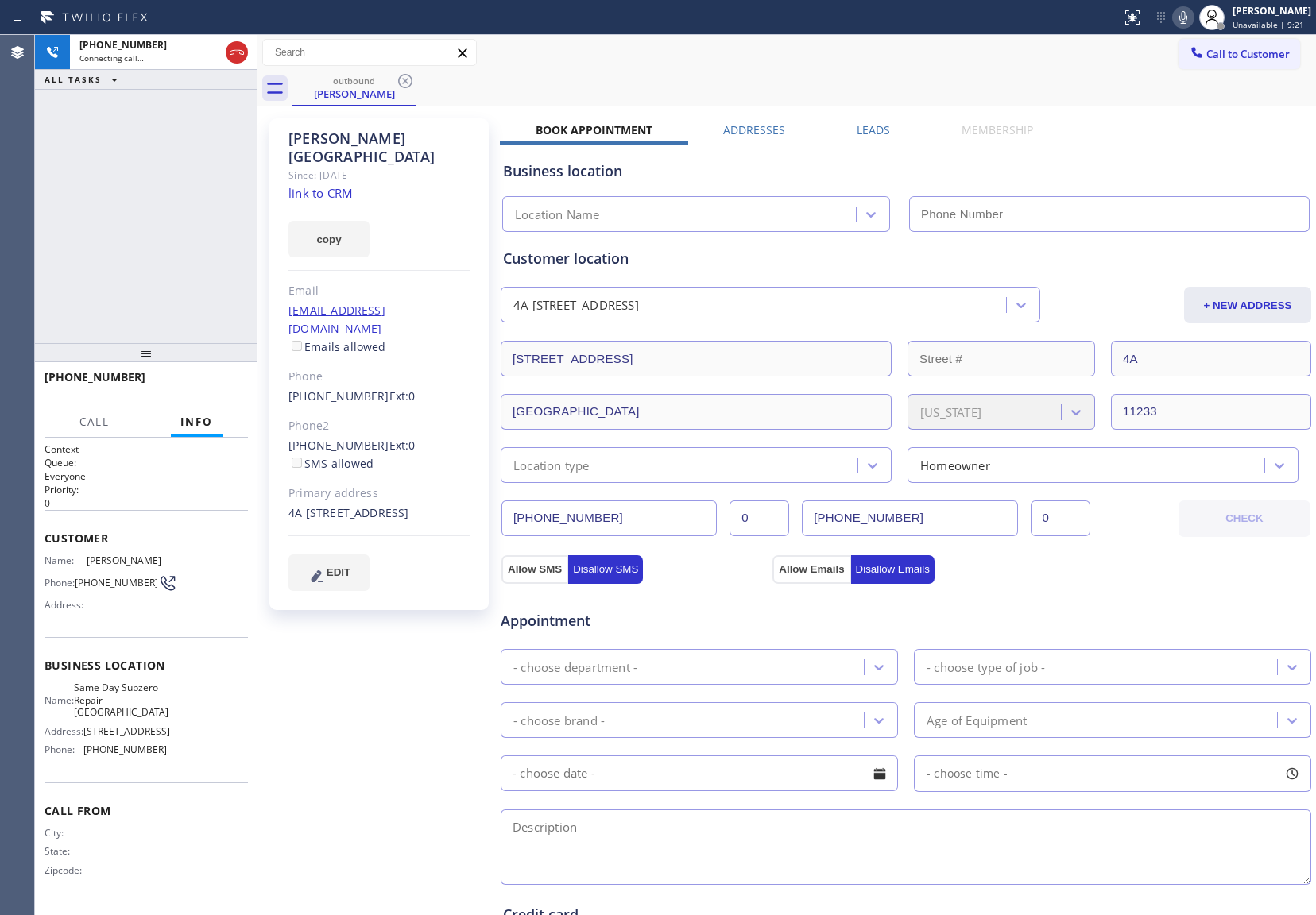
type input "[PHONE_NUMBER]"
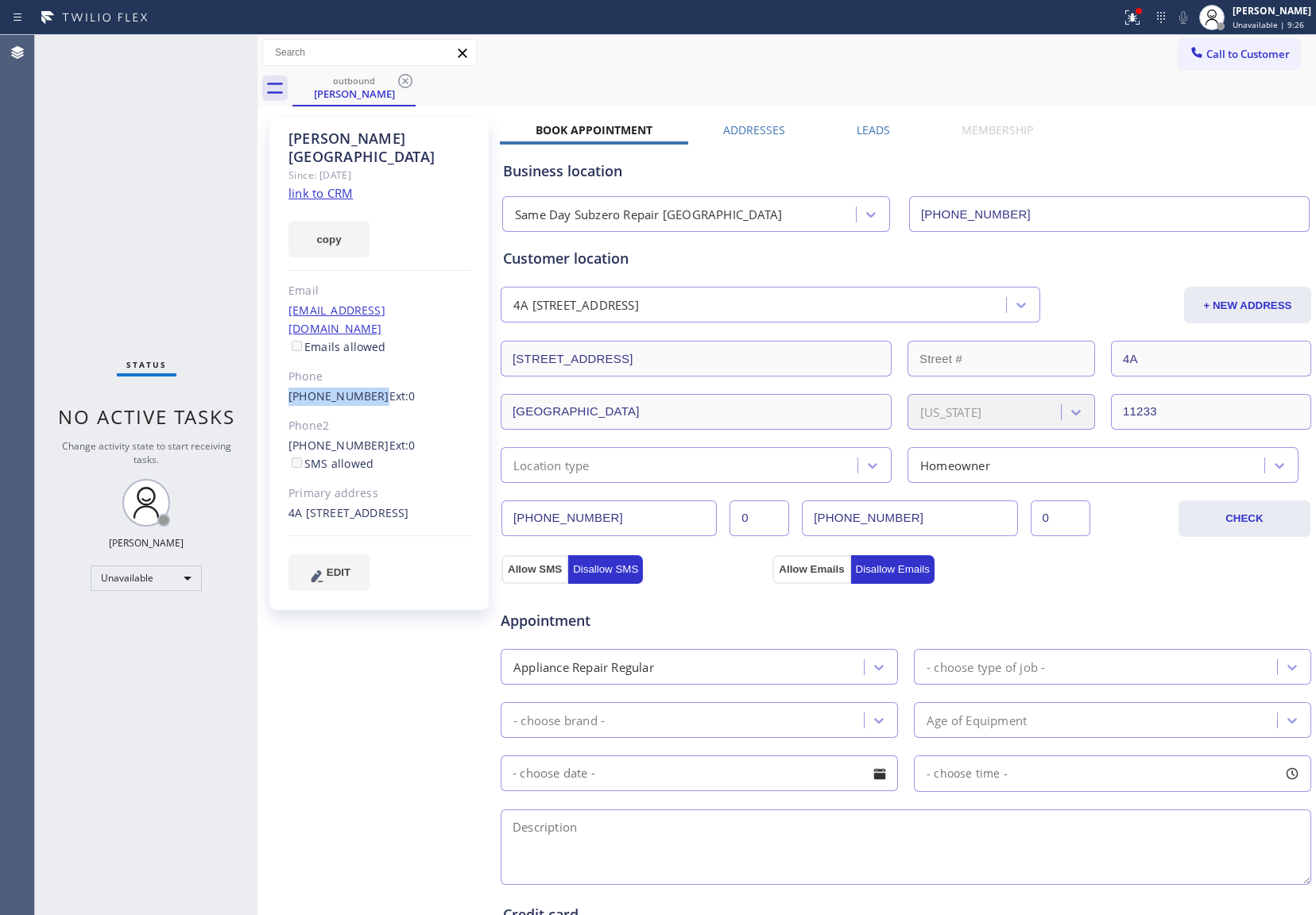
drag, startPoint x: 270, startPoint y: 364, endPoint x: 369, endPoint y: 366, distance: 99.0
click at [369, 366] on div "[PERSON_NAME] Since: [DATE] link to CRM copy Email [EMAIL_ADDRESS][DOMAIN_NAME]…" at bounding box center [379, 364] width 219 height 492
click at [410, 80] on icon at bounding box center [405, 80] width 19 height 19
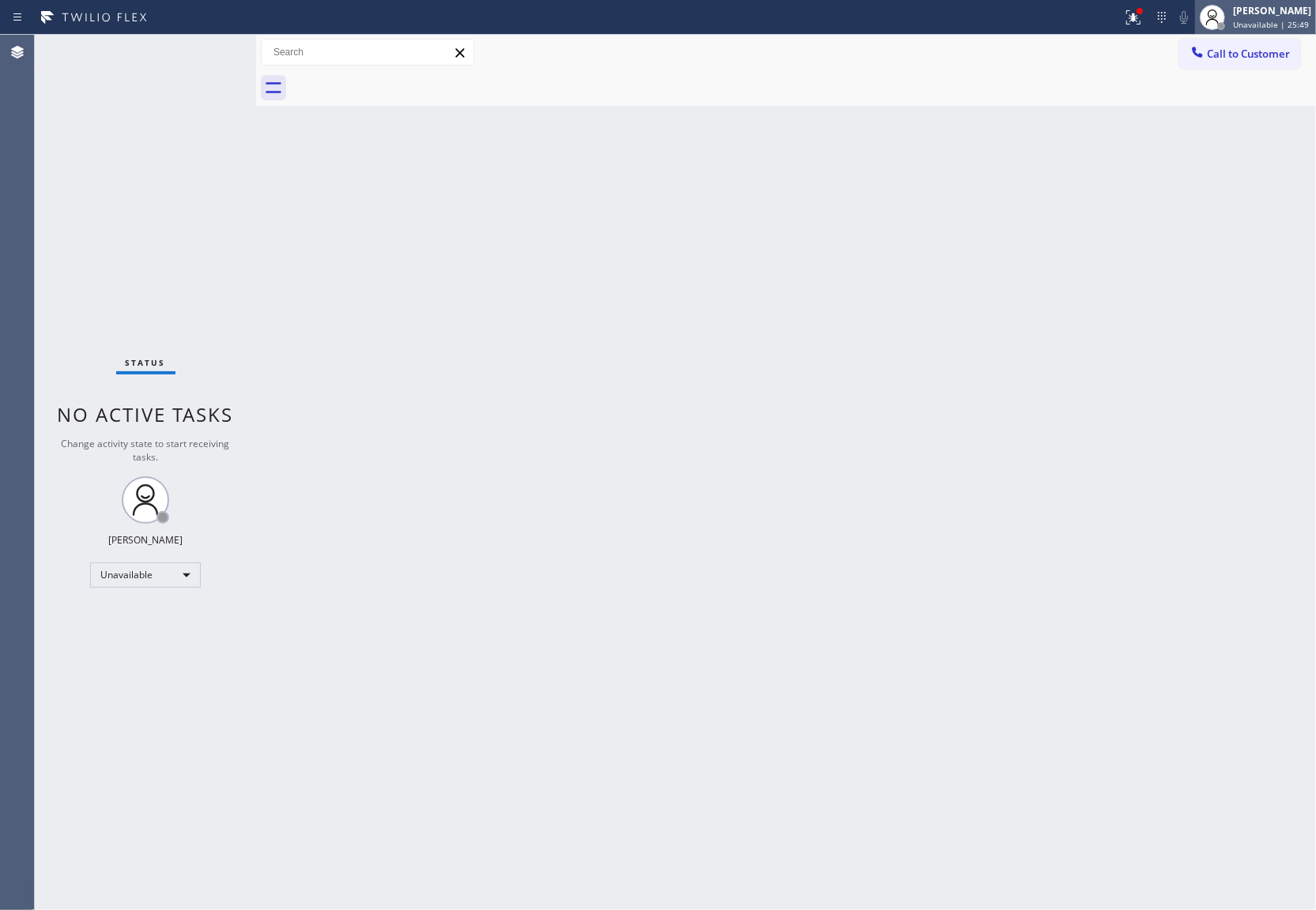
click at [1280, 20] on span "Unavailable | 25:49" at bounding box center [1270, 25] width 76 height 11
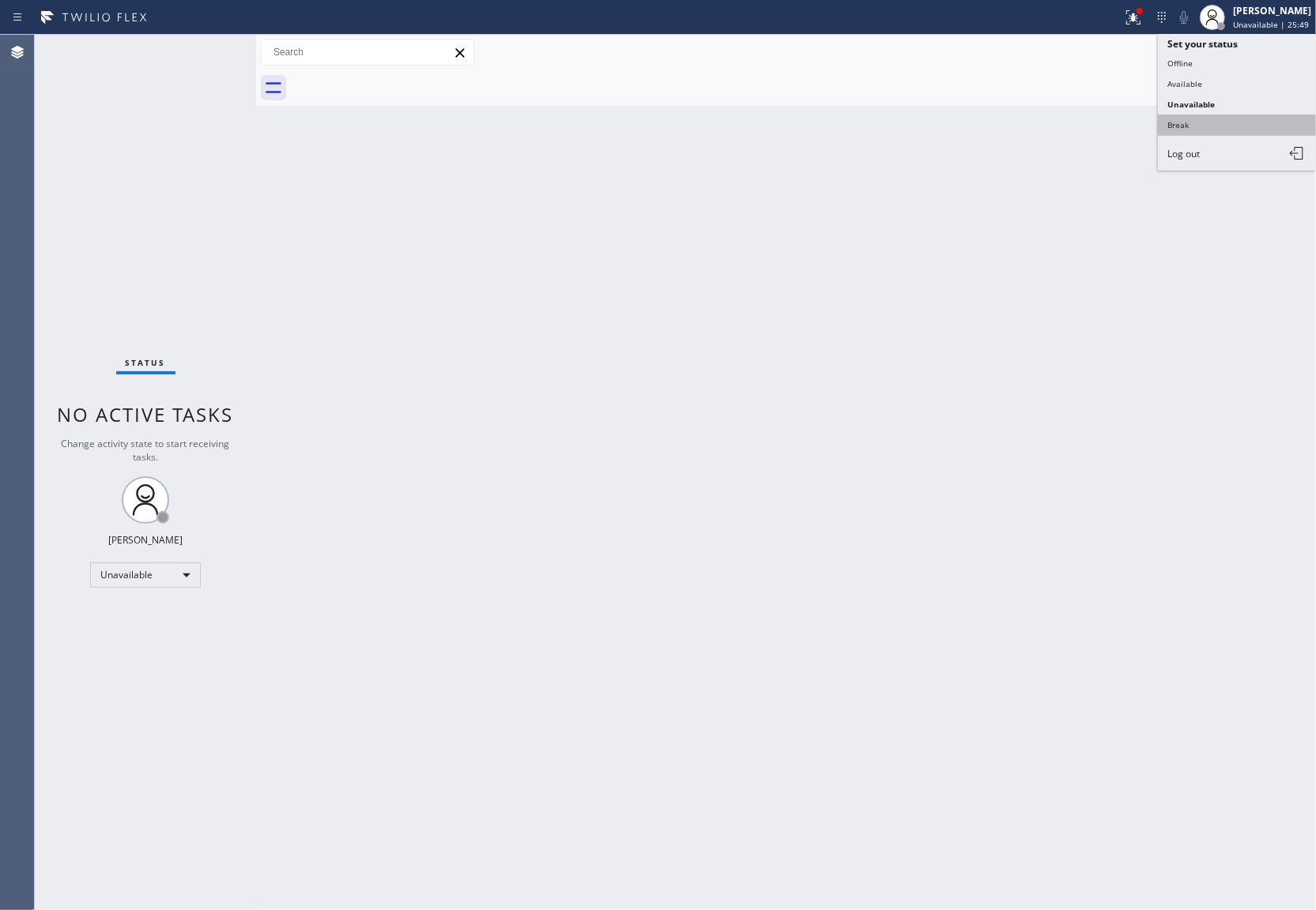
click at [1228, 128] on button "Break" at bounding box center [1236, 124] width 158 height 20
